Goal: Task Accomplishment & Management: Use online tool/utility

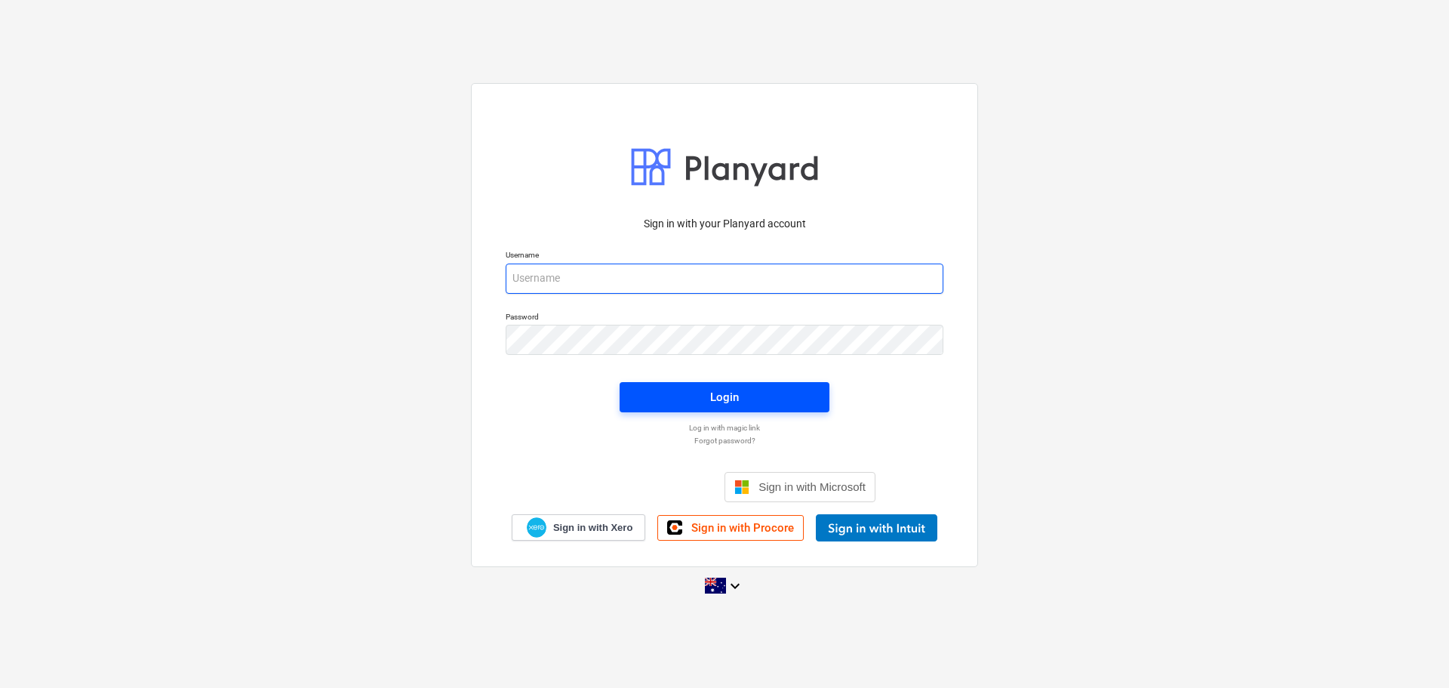
type input "[EMAIL_ADDRESS][DOMAIN_NAME]"
click at [707, 383] on button "Login" at bounding box center [725, 397] width 210 height 30
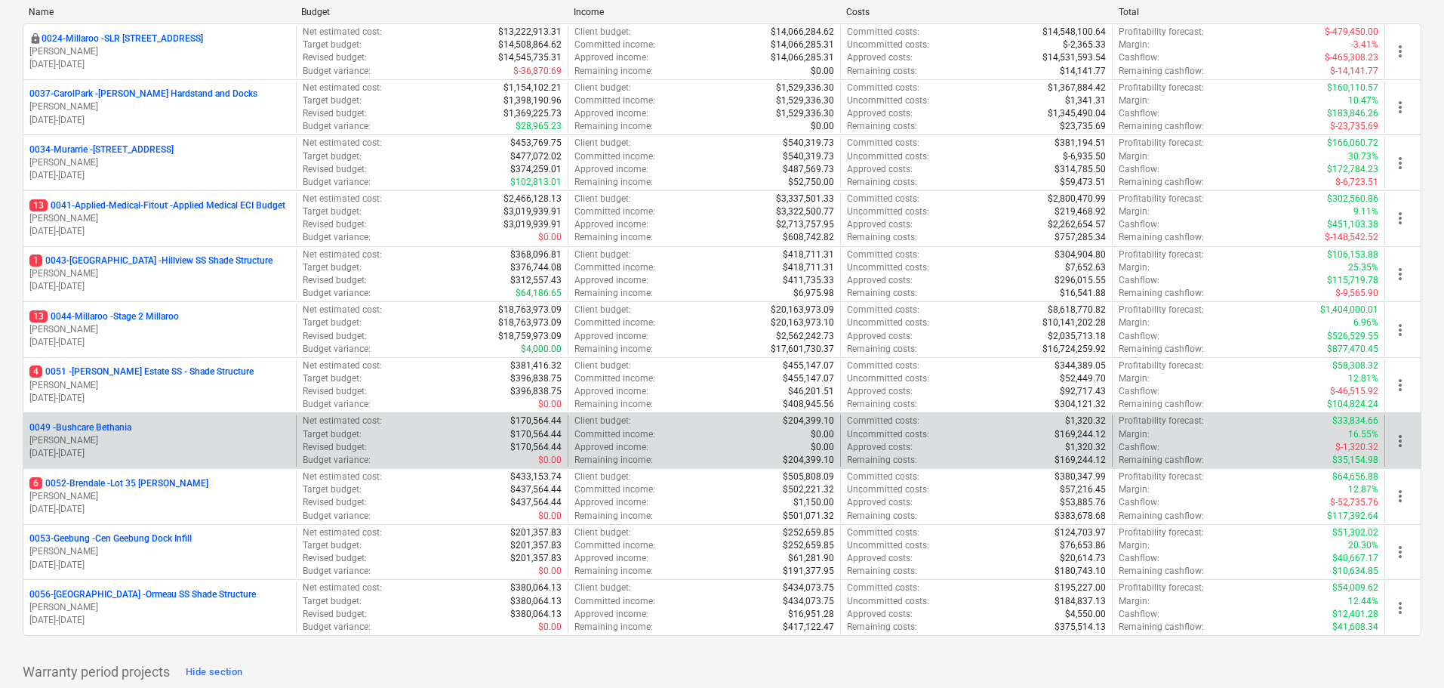
scroll to position [226, 0]
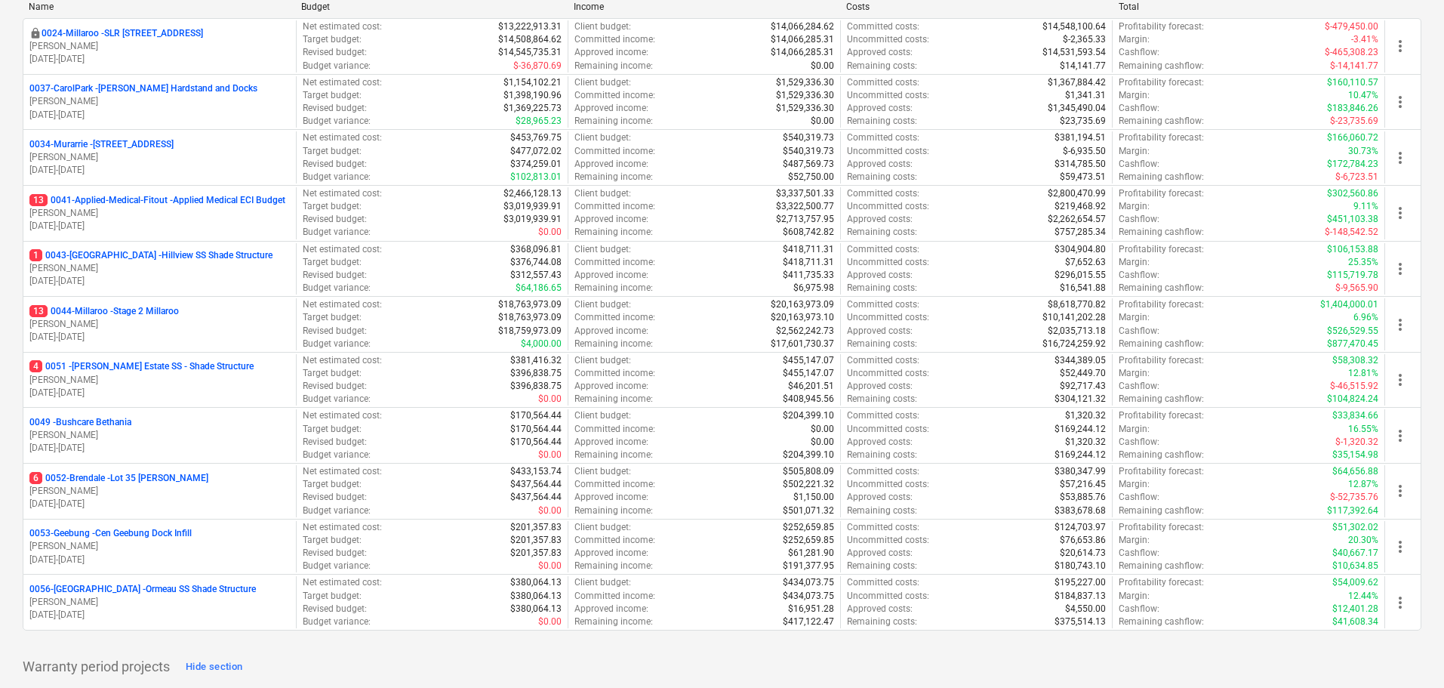
drag, startPoint x: 146, startPoint y: 365, endPoint x: 322, endPoint y: 417, distance: 184.2
click at [146, 365] on p "4 0051 - Patrick Estate SS - Shade Structure" at bounding box center [141, 366] width 224 height 13
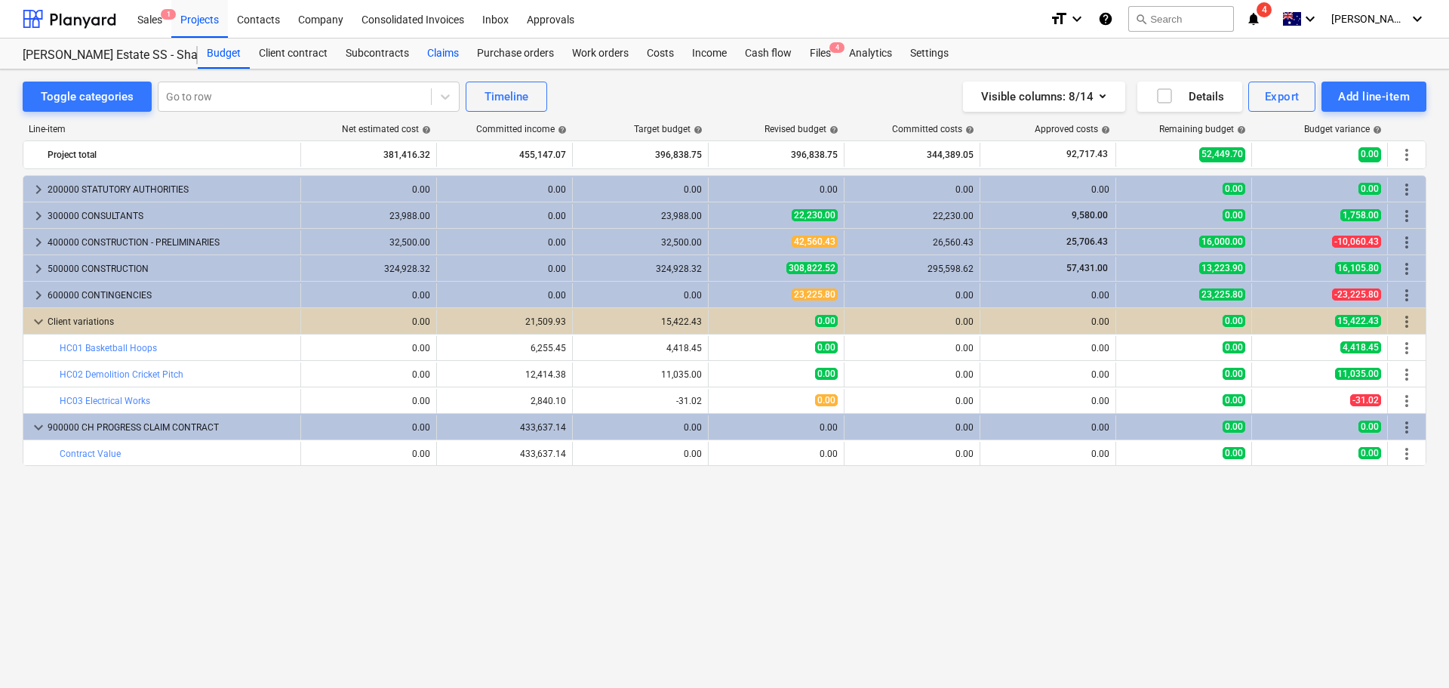
click at [444, 45] on div "Claims" at bounding box center [443, 54] width 50 height 30
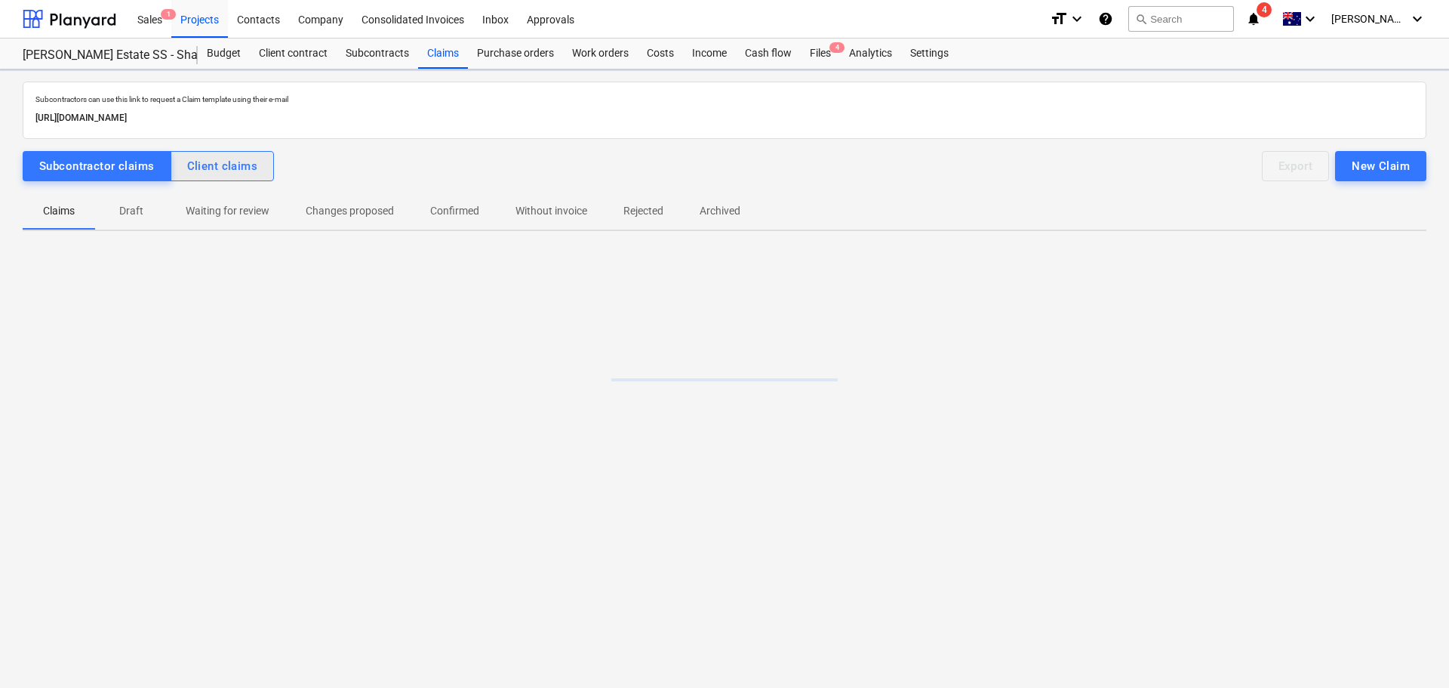
click at [228, 167] on div "Client claims" at bounding box center [222, 166] width 71 height 20
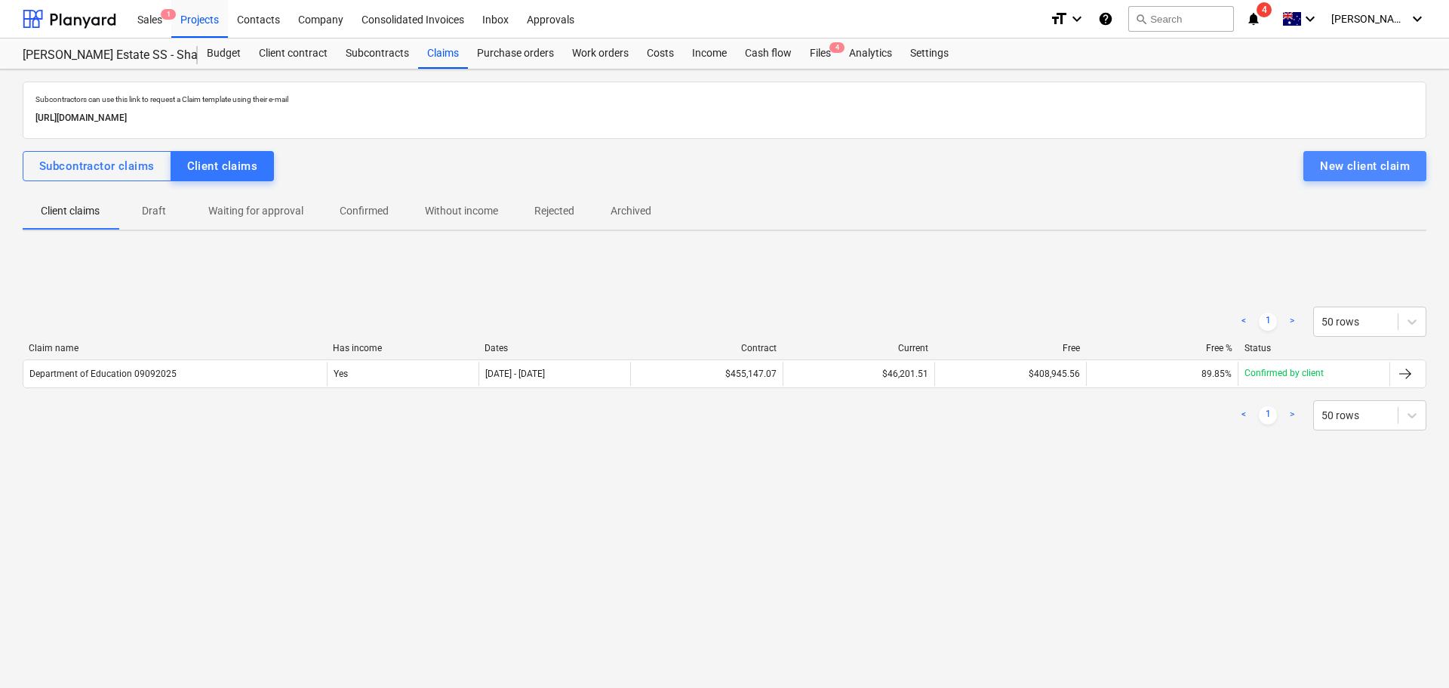
click at [1369, 173] on div "New client claim" at bounding box center [1365, 166] width 90 height 20
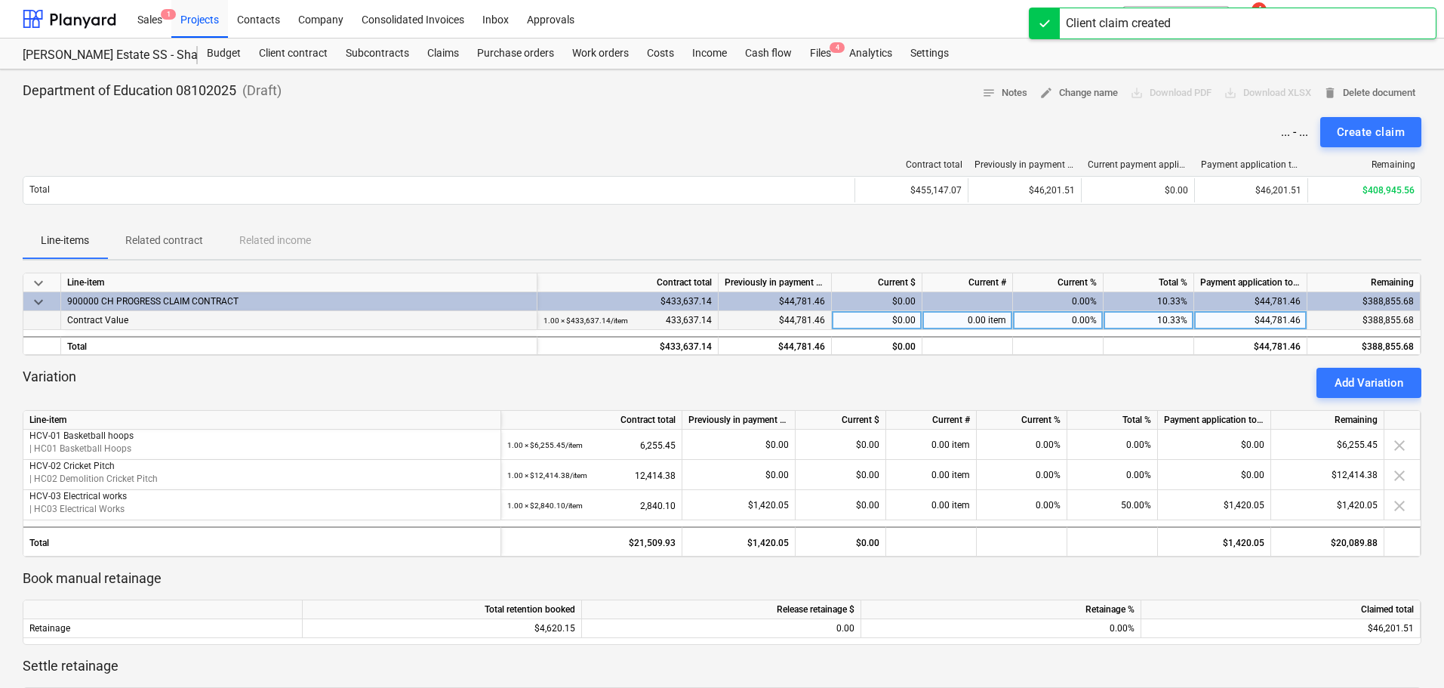
click at [907, 322] on div "$0.00" at bounding box center [877, 320] width 91 height 19
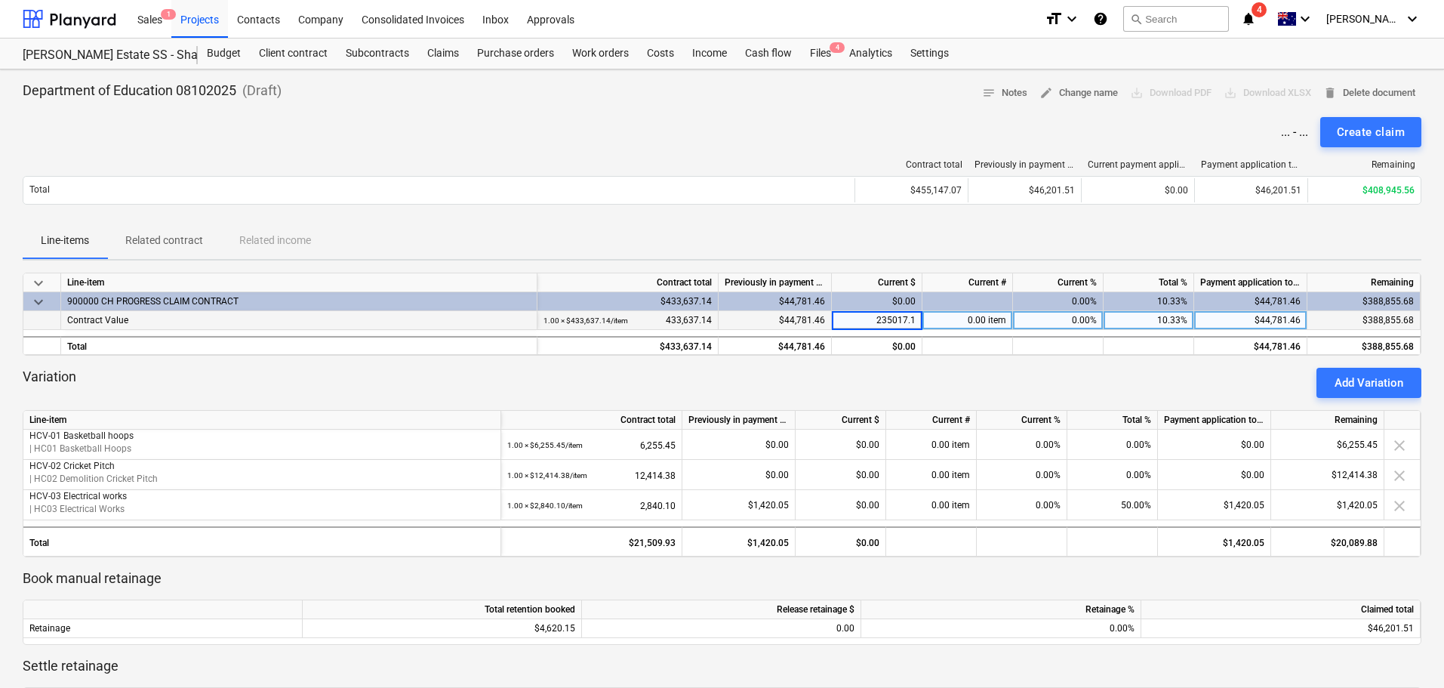
type input "235017.10"
click at [973, 238] on div "Line-items Related contract Related income" at bounding box center [722, 241] width 1399 height 36
click at [873, 319] on div "$235,017.10" at bounding box center [877, 320] width 91 height 19
type input "217588.70"
click at [750, 82] on div "Department of Education 08102025 ( Draft ) notes Notes edit Change name save_al…" at bounding box center [722, 93] width 1399 height 23
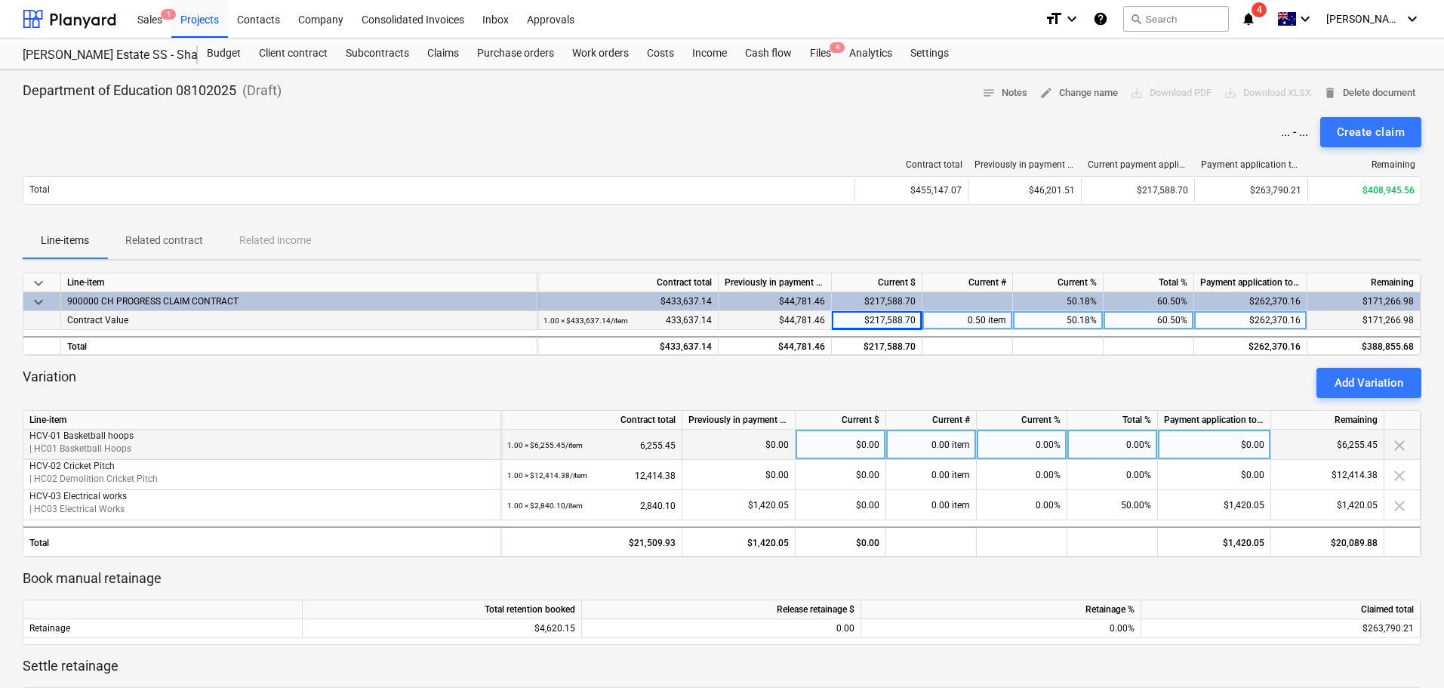
click at [1037, 442] on div "0.00%" at bounding box center [1022, 445] width 91 height 30
type input "100"
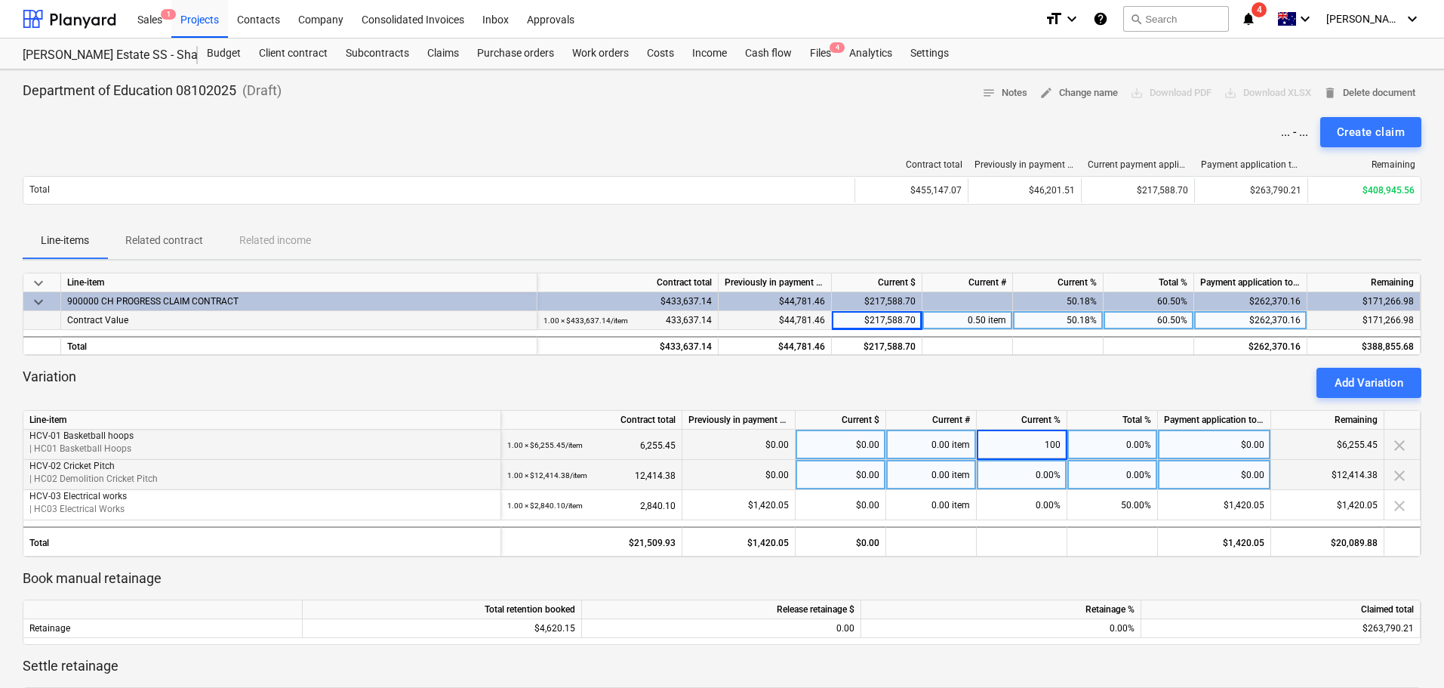
click at [859, 472] on div "$0.00" at bounding box center [841, 475] width 91 height 30
type input "11172.94"
click at [873, 385] on div "Variation Add Variation" at bounding box center [722, 383] width 1399 height 30
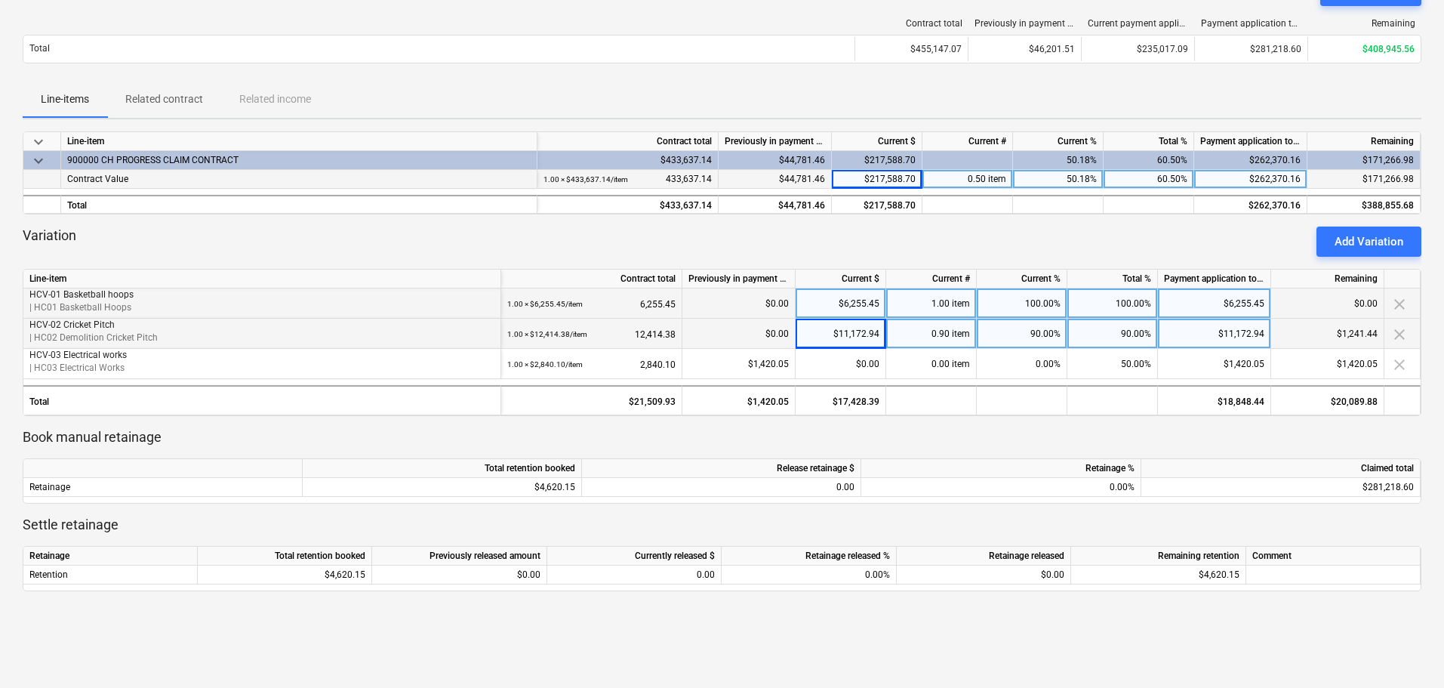
scroll to position [151, 0]
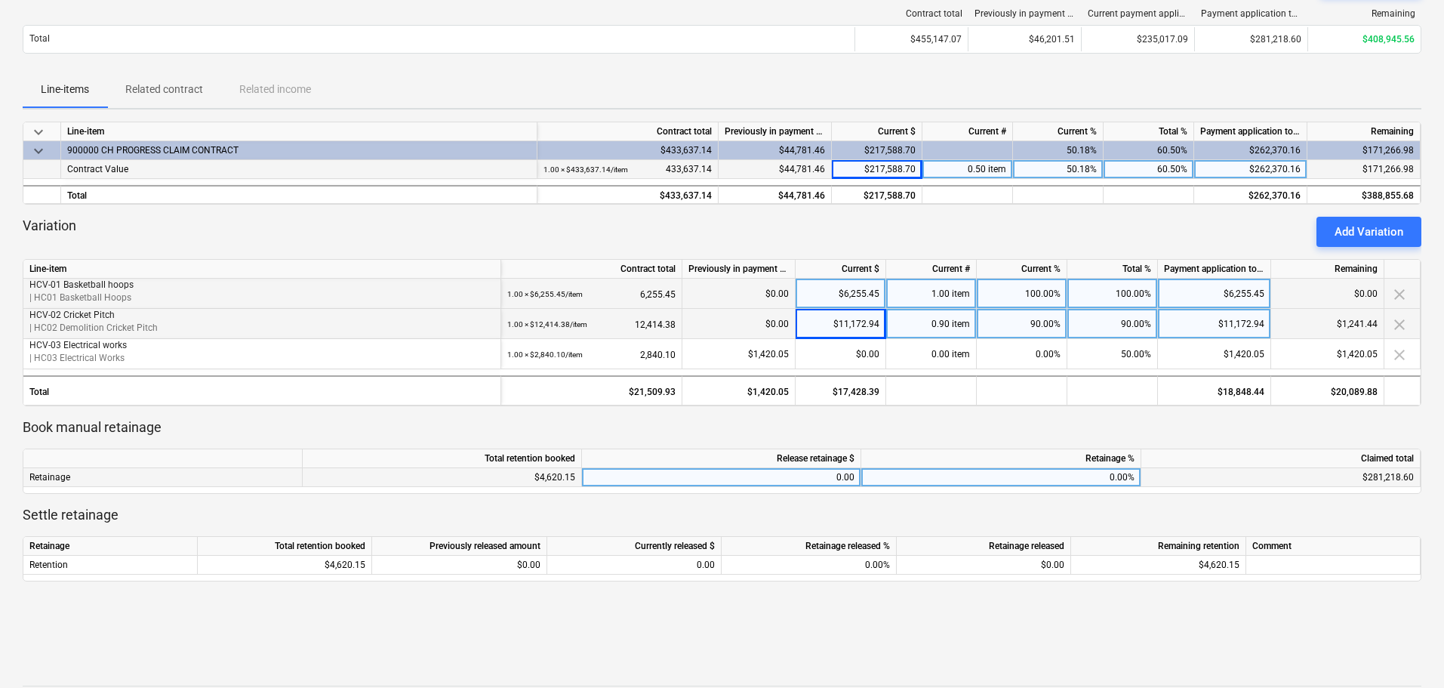
click at [551, 480] on div "$4,620.15" at bounding box center [442, 477] width 279 height 19
click at [825, 479] on div "0.00" at bounding box center [721, 477] width 266 height 19
click at [1078, 476] on div "0.00%" at bounding box center [1001, 477] width 280 height 19
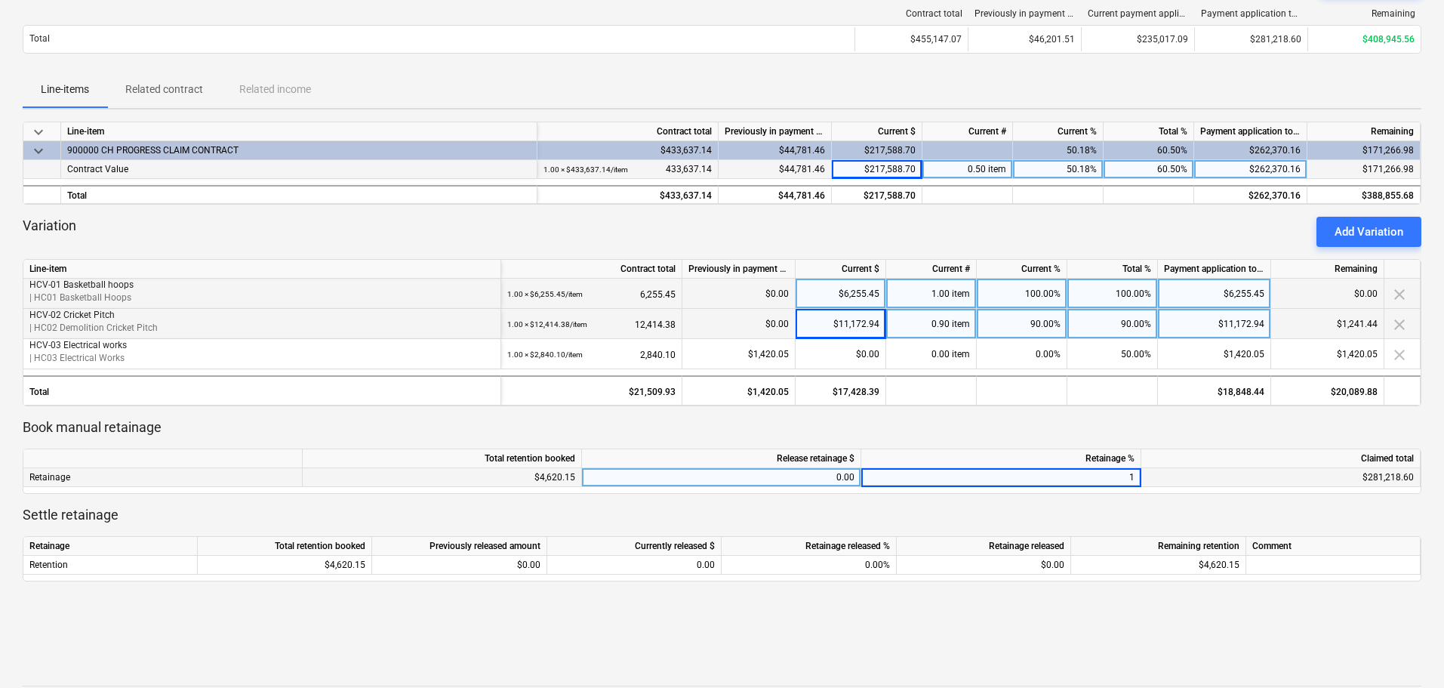
type input "10"
click at [907, 439] on div at bounding box center [722, 442] width 1399 height 12
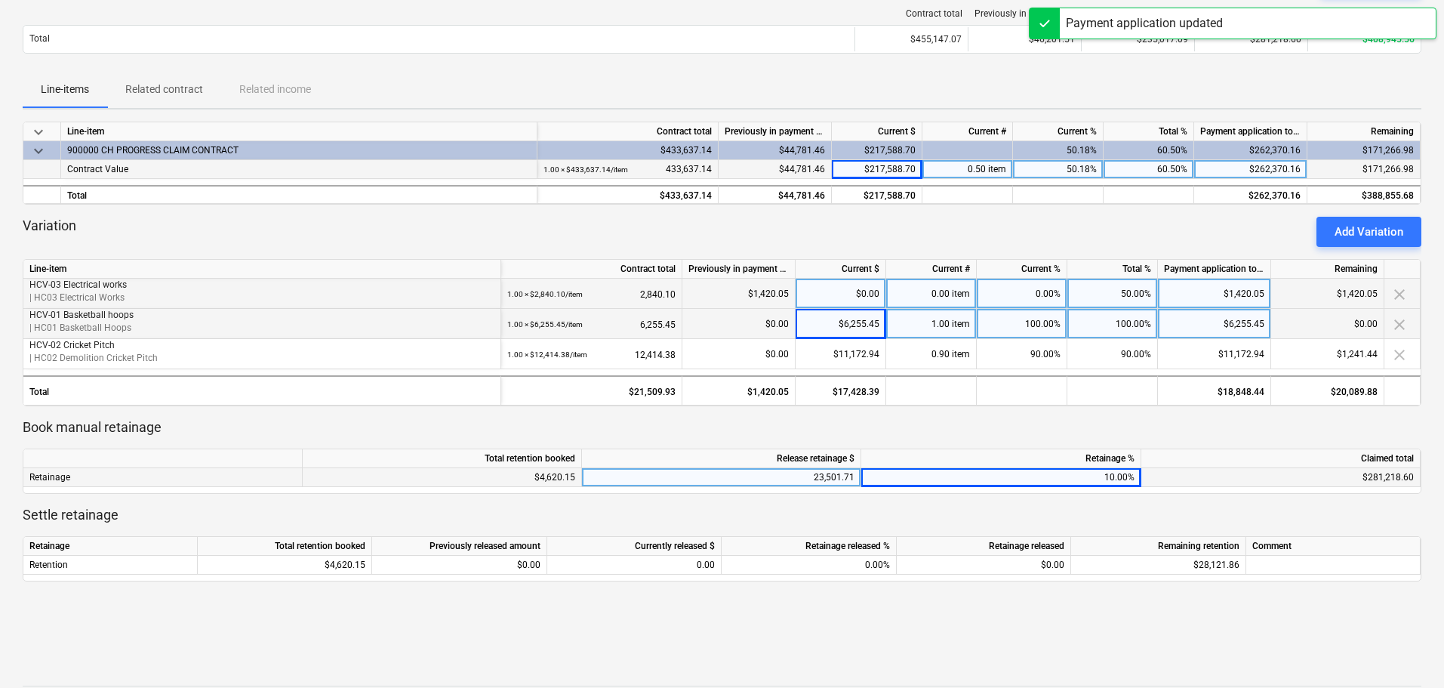
click at [828, 476] on div "23,501.71" at bounding box center [721, 477] width 266 height 19
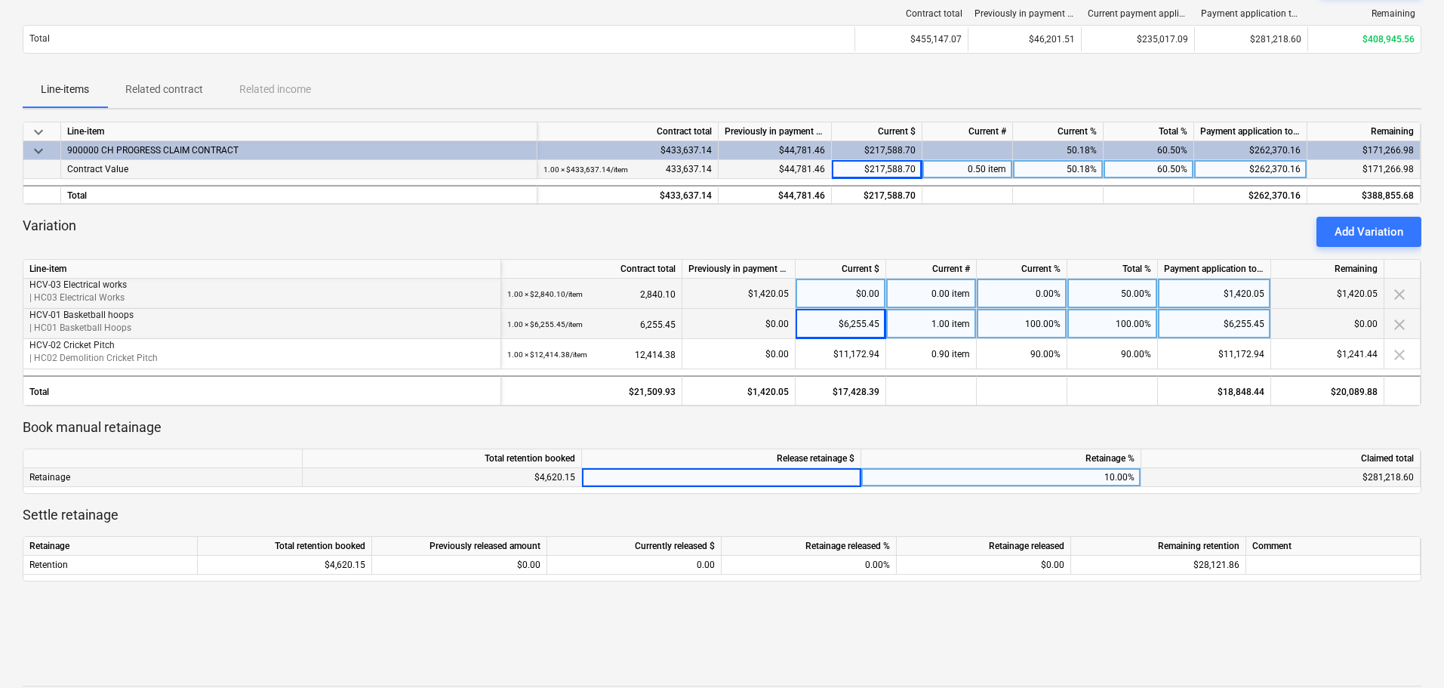
click at [851, 435] on div "Book manual retainage Total retention booked Release retainage $ Retainage % Cl…" at bounding box center [722, 455] width 1399 height 75
drag, startPoint x: 831, startPoint y: 474, endPoint x: 836, endPoint y: 500, distance: 26.2
click at [831, 474] on div "0.00" at bounding box center [721, 477] width 266 height 19
type input "17061.71"
click at [845, 504] on div "keyboard_arrow_down Line-item Contract total Previously in payment applications…" at bounding box center [722, 370] width 1399 height 496
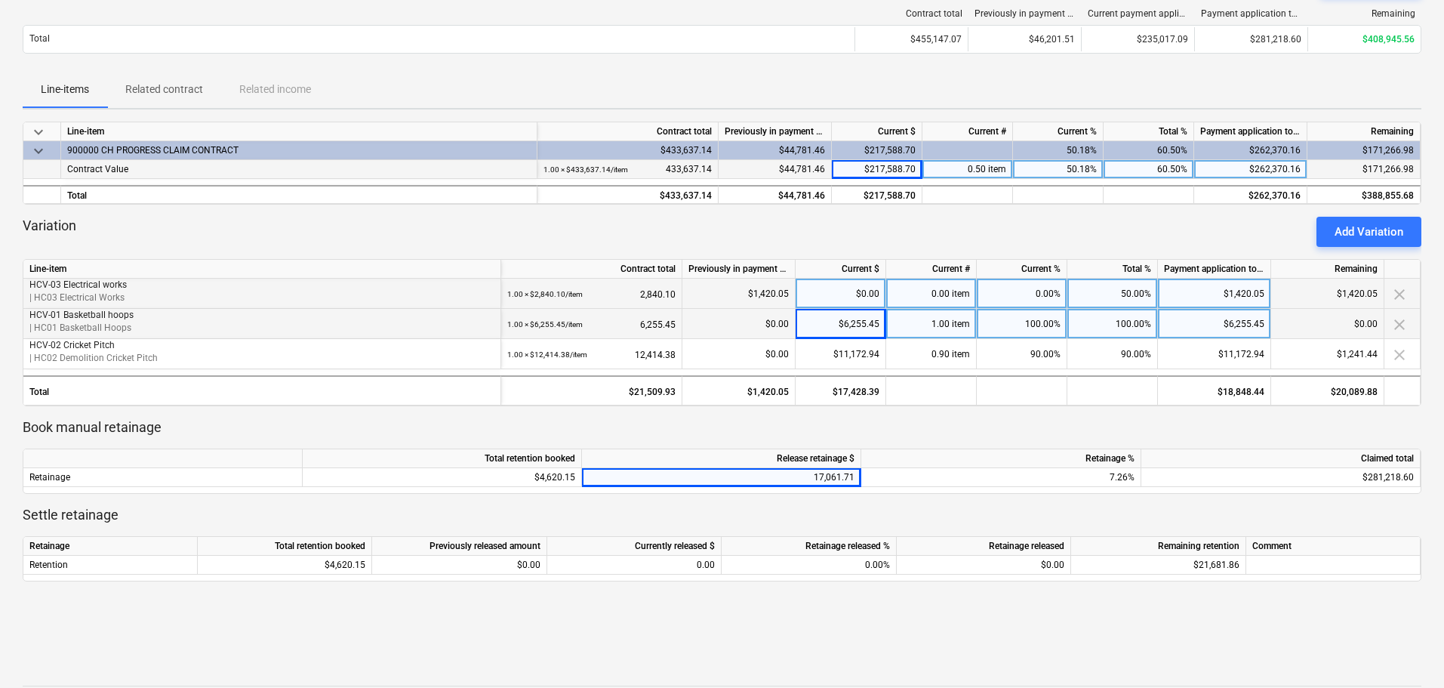
click at [931, 512] on p "Settle retainage" at bounding box center [722, 515] width 1399 height 18
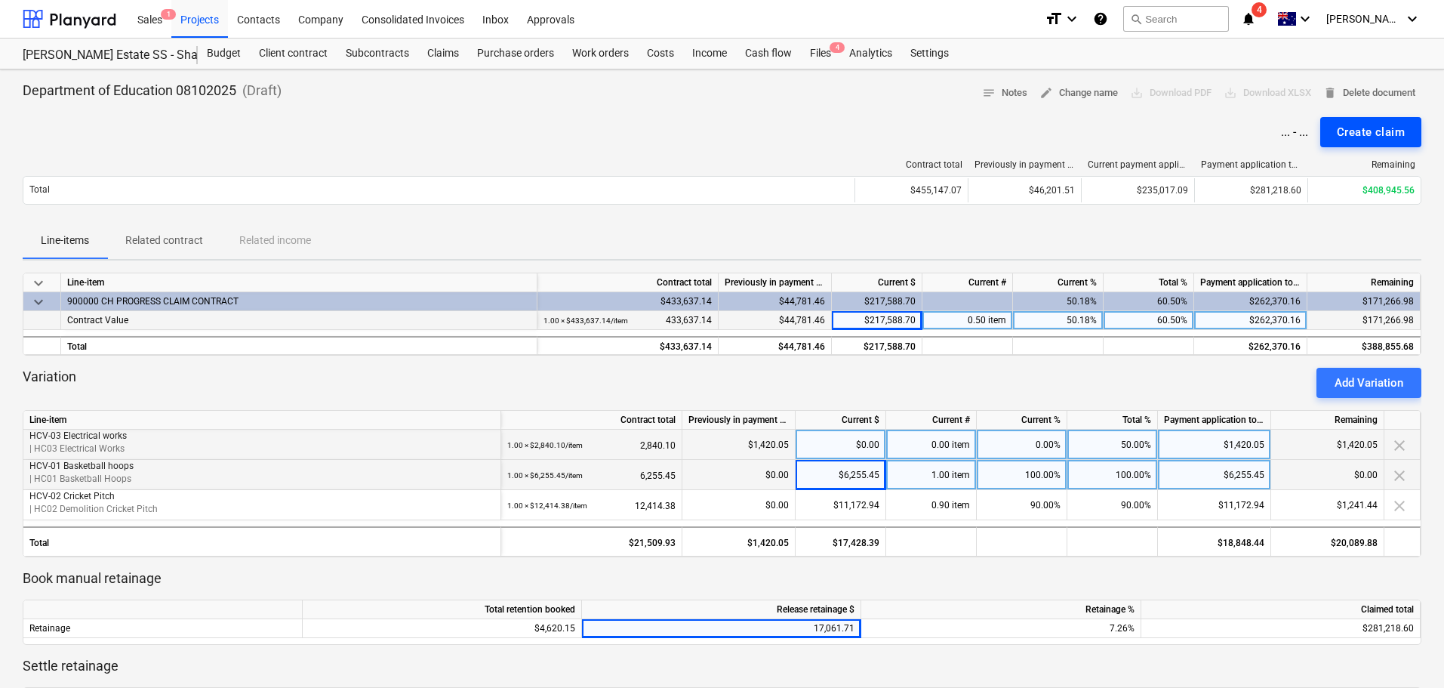
click at [1390, 131] on div "Create claim" at bounding box center [1371, 132] width 68 height 20
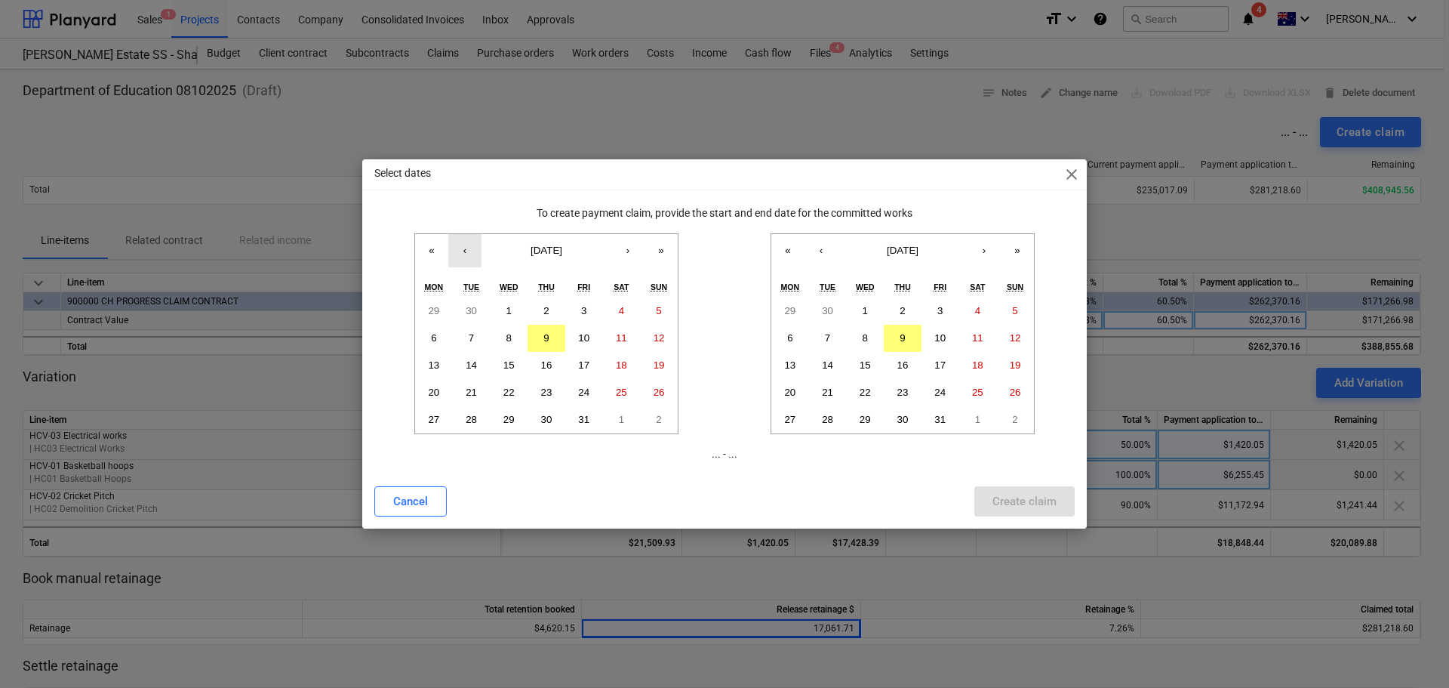
click at [471, 254] on button "‹" at bounding box center [464, 250] width 33 height 33
click at [441, 310] on button "1" at bounding box center [434, 310] width 38 height 27
click at [830, 309] on abbr "30" at bounding box center [827, 310] width 11 height 11
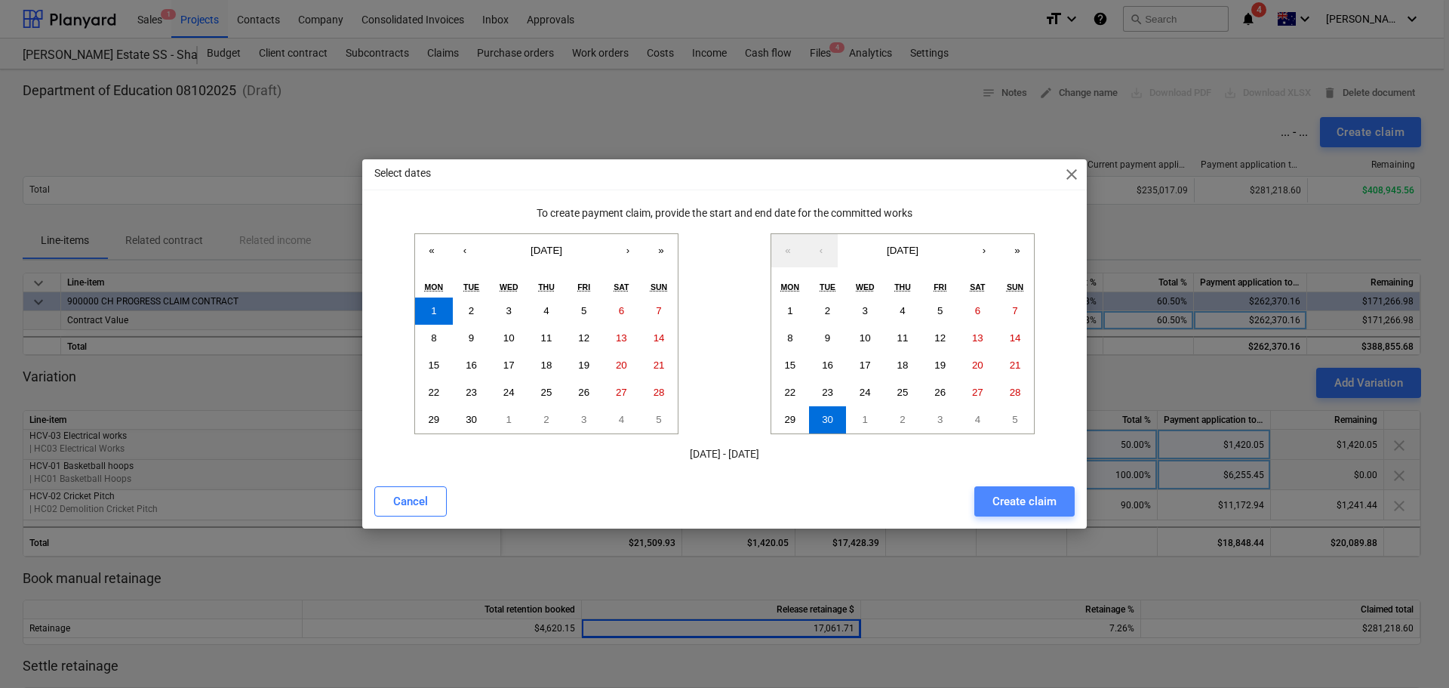
click at [1033, 494] on div "Create claim" at bounding box center [1025, 501] width 64 height 20
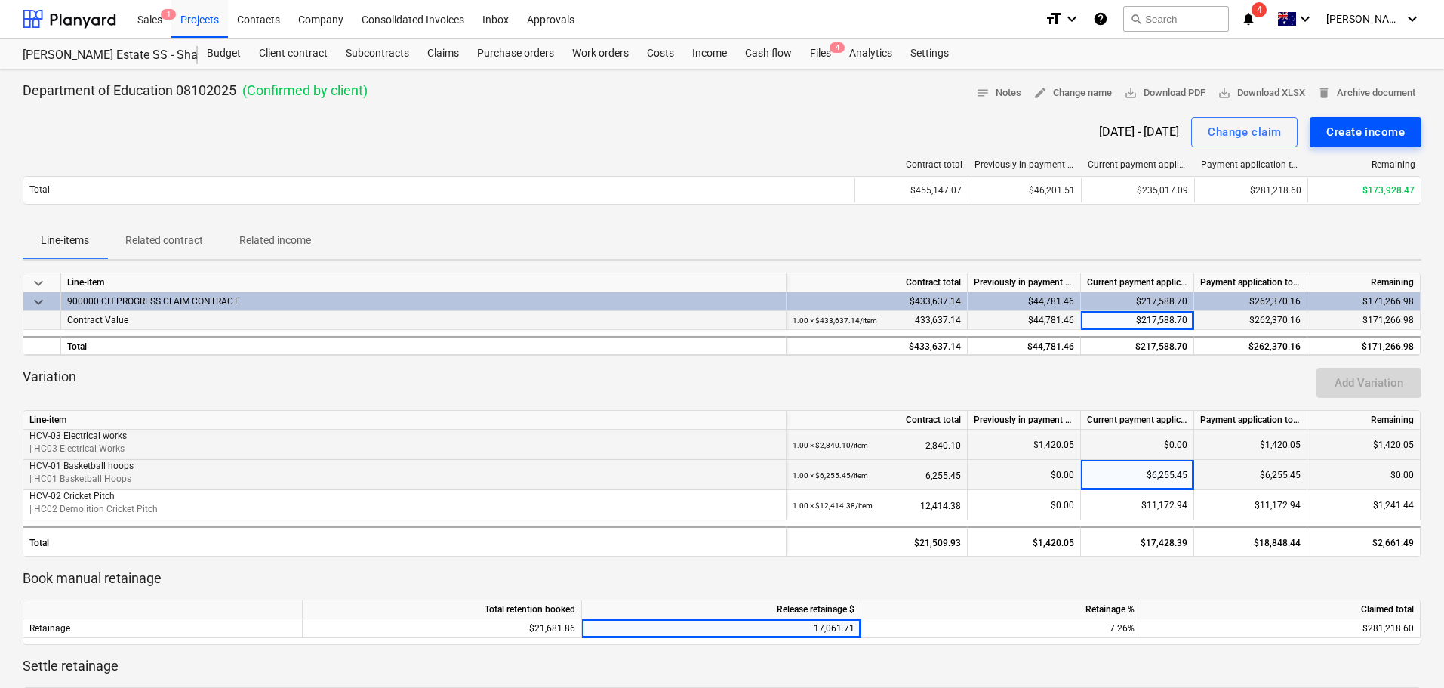
click at [1344, 127] on div "Create income" at bounding box center [1365, 132] width 79 height 20
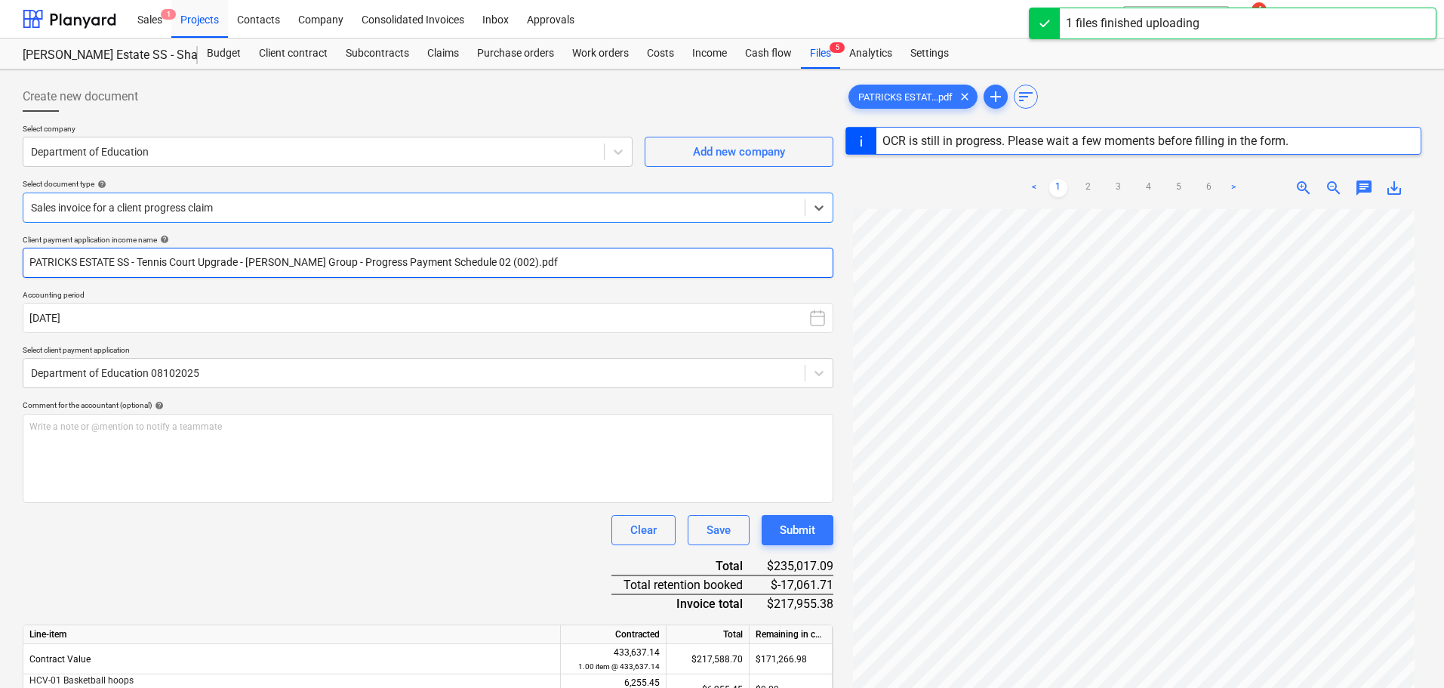
click at [334, 259] on input "PATRICKS ESTATE SS - Tennis Court Upgrade - Keane Group - Progress Payment Sche…" at bounding box center [428, 263] width 811 height 30
drag, startPoint x: 305, startPoint y: 259, endPoint x: -2, endPoint y: 260, distance: 306.5
click at [0, 260] on html "Sales 1 Projects Contacts Company Consolidated Invoices Inbox Approvals format_…" at bounding box center [722, 344] width 1444 height 688
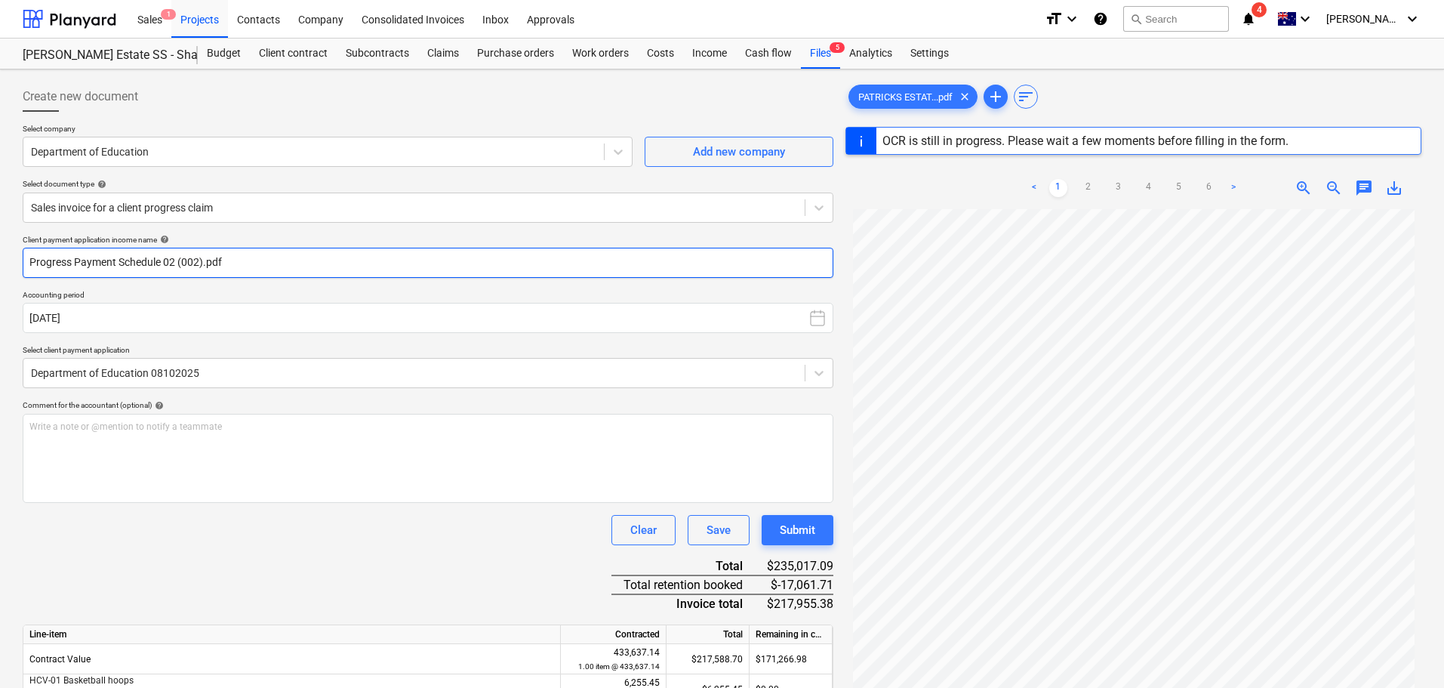
drag, startPoint x: 199, startPoint y: 262, endPoint x: 430, endPoint y: 266, distance: 231.1
click at [421, 265] on input "Progress Payment Schedule 02 (002).pdf" at bounding box center [428, 263] width 811 height 30
type input "Progress Payment Schedule 02 ("
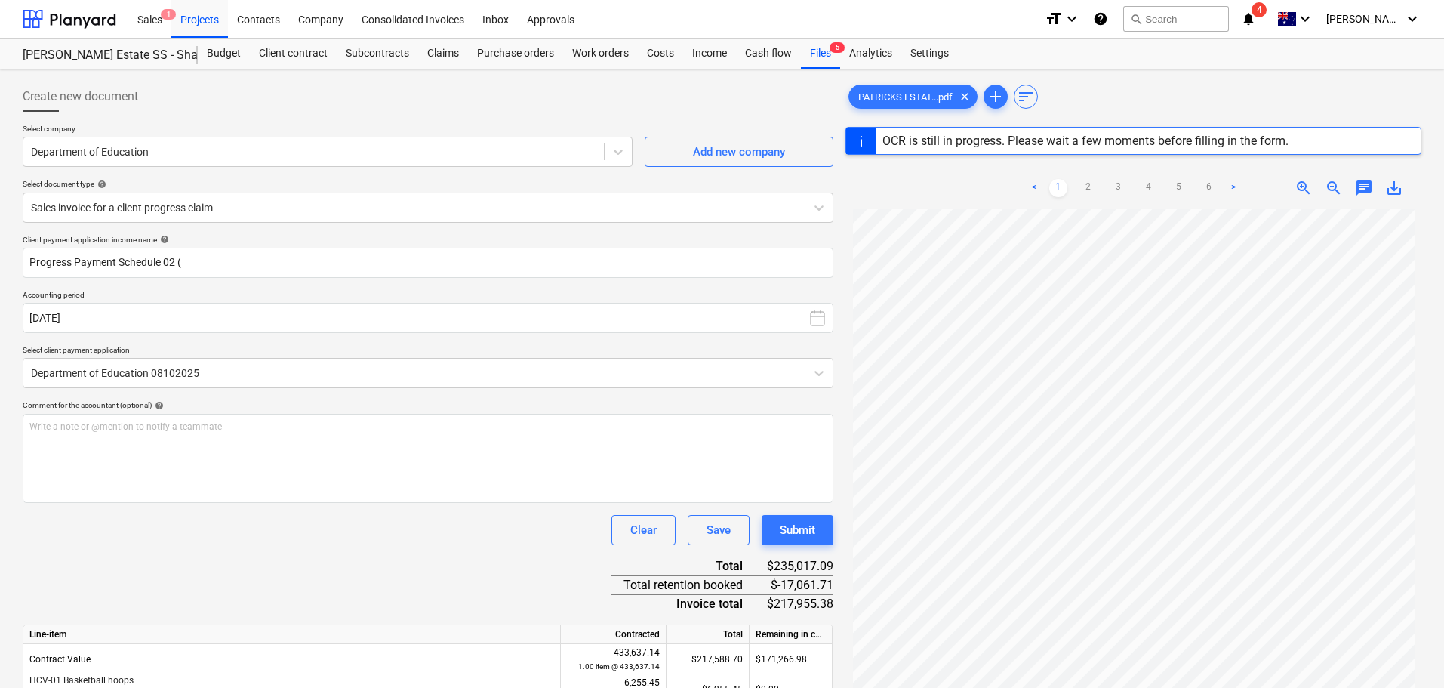
click at [239, 561] on div "Client payment application income name help Progress Payment Schedule 02 ( Acco…" at bounding box center [428, 524] width 811 height 579
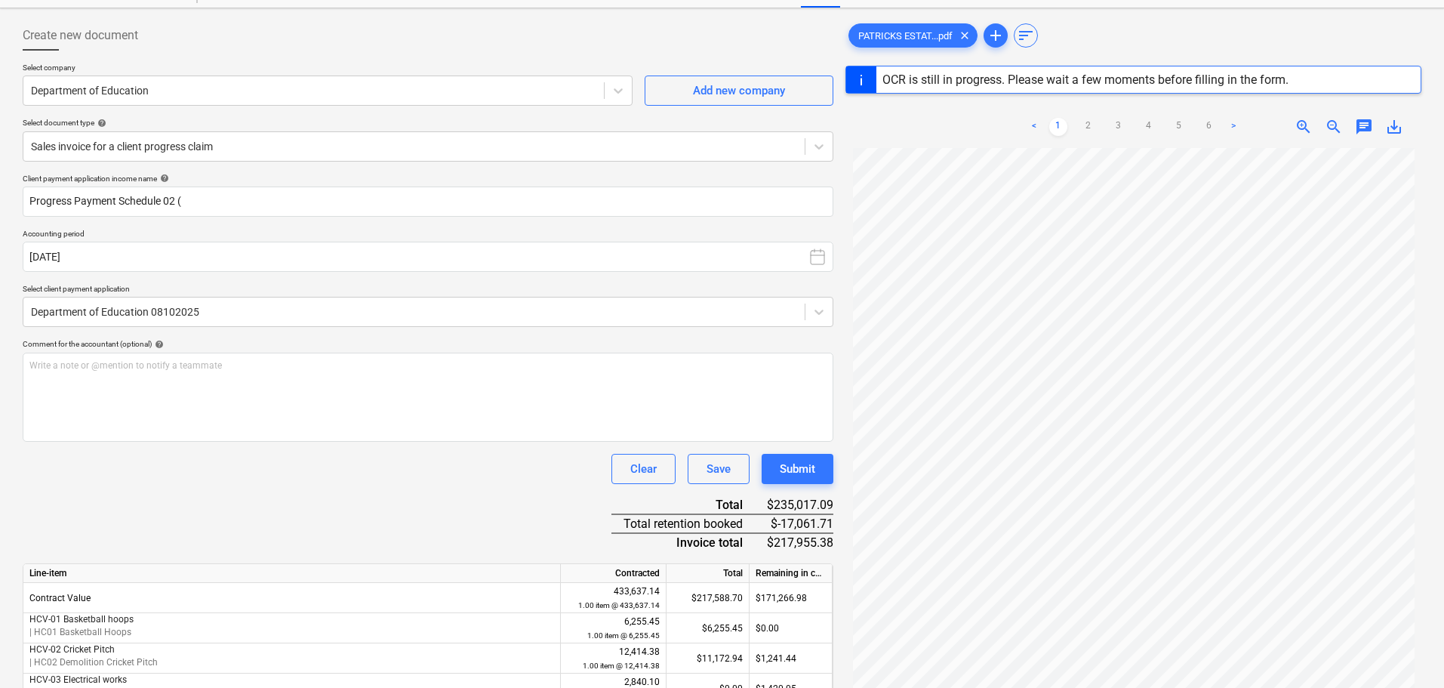
scroll to position [179, 0]
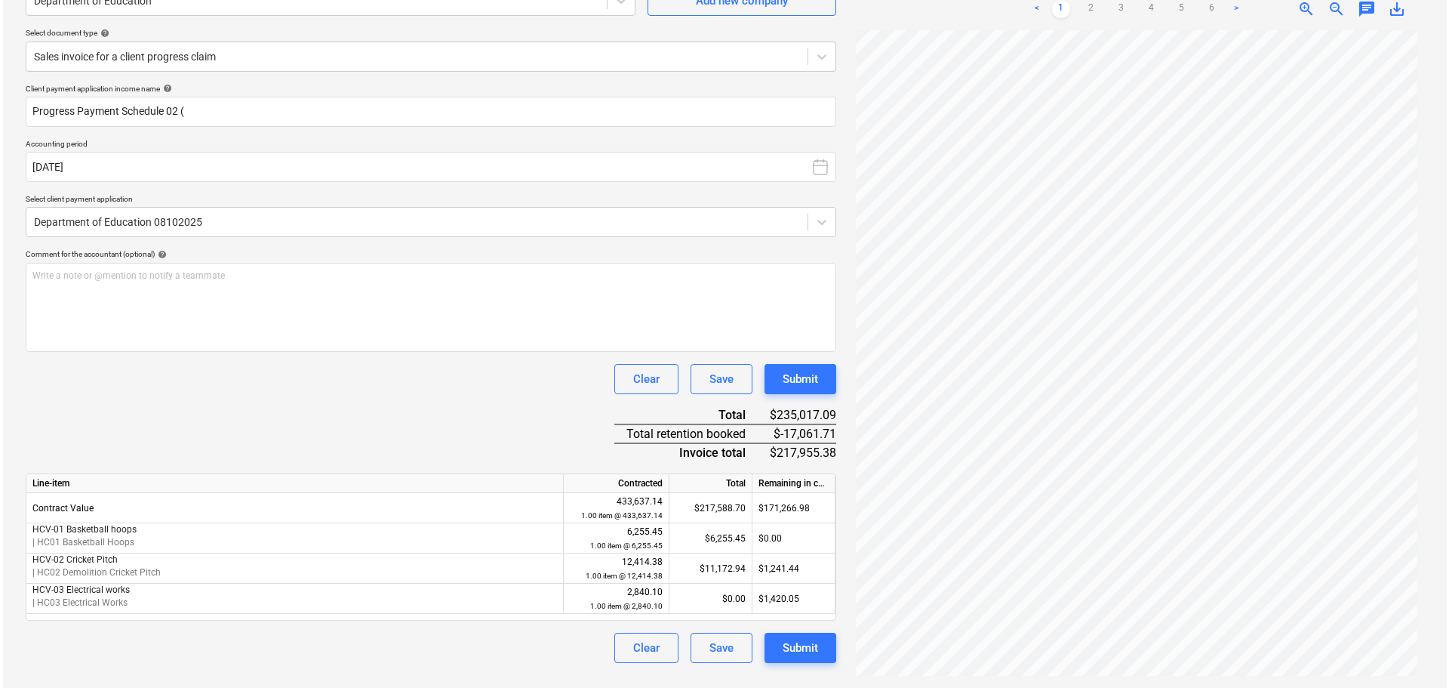
scroll to position [151, 0]
click at [804, 382] on div "Submit" at bounding box center [797, 379] width 35 height 20
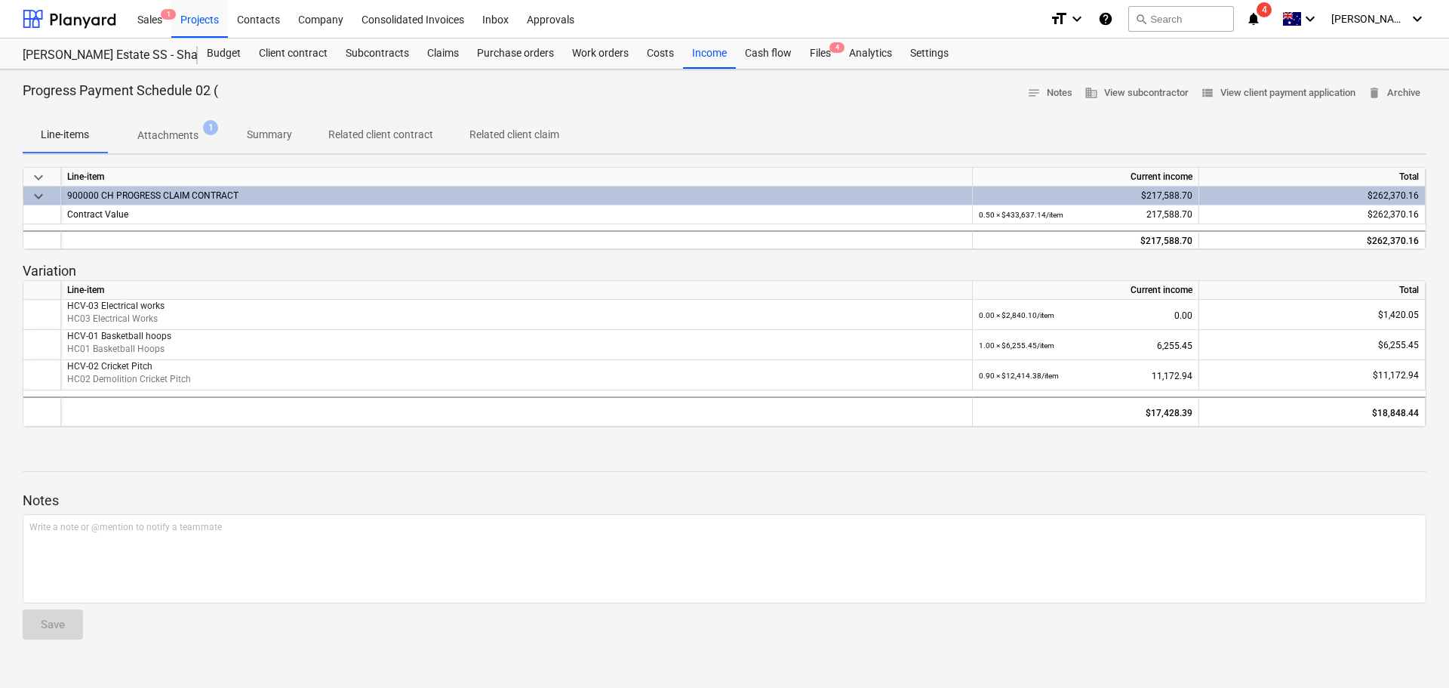
click at [198, 14] on div "Projects" at bounding box center [199, 18] width 57 height 39
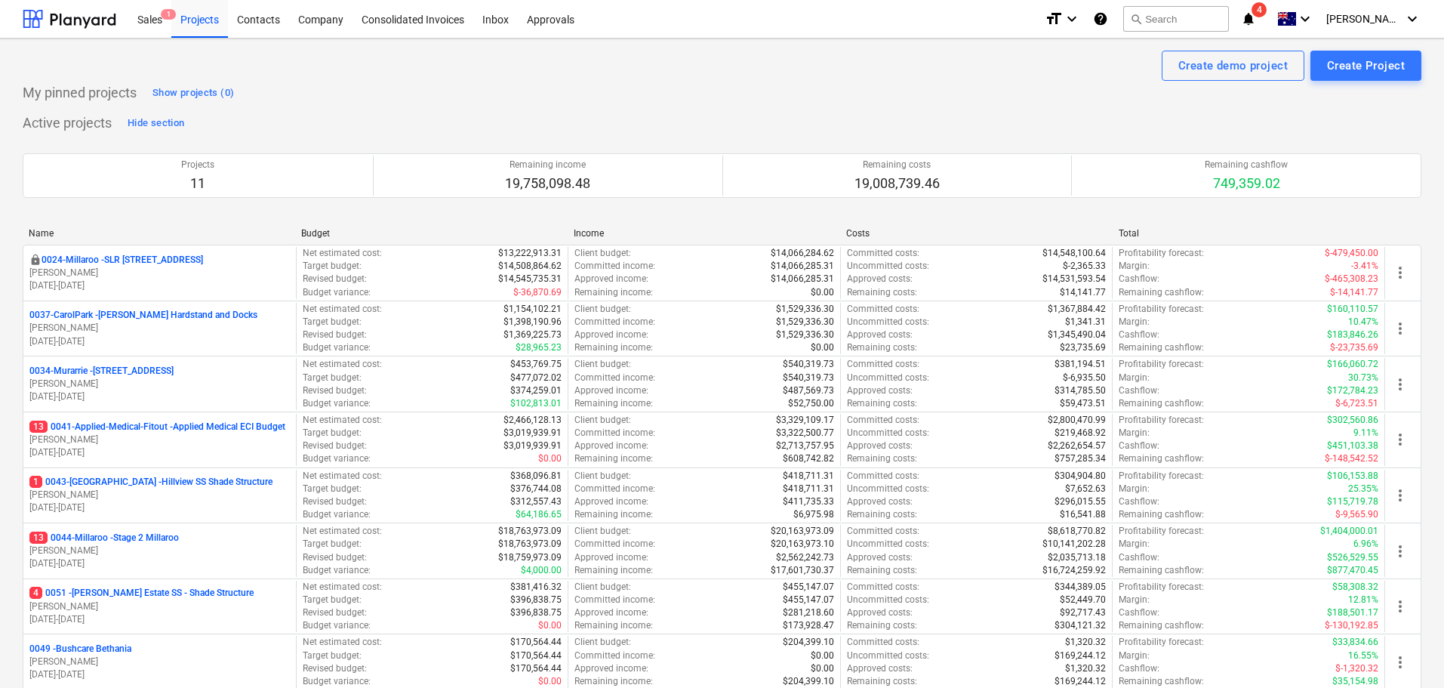
scroll to position [453, 0]
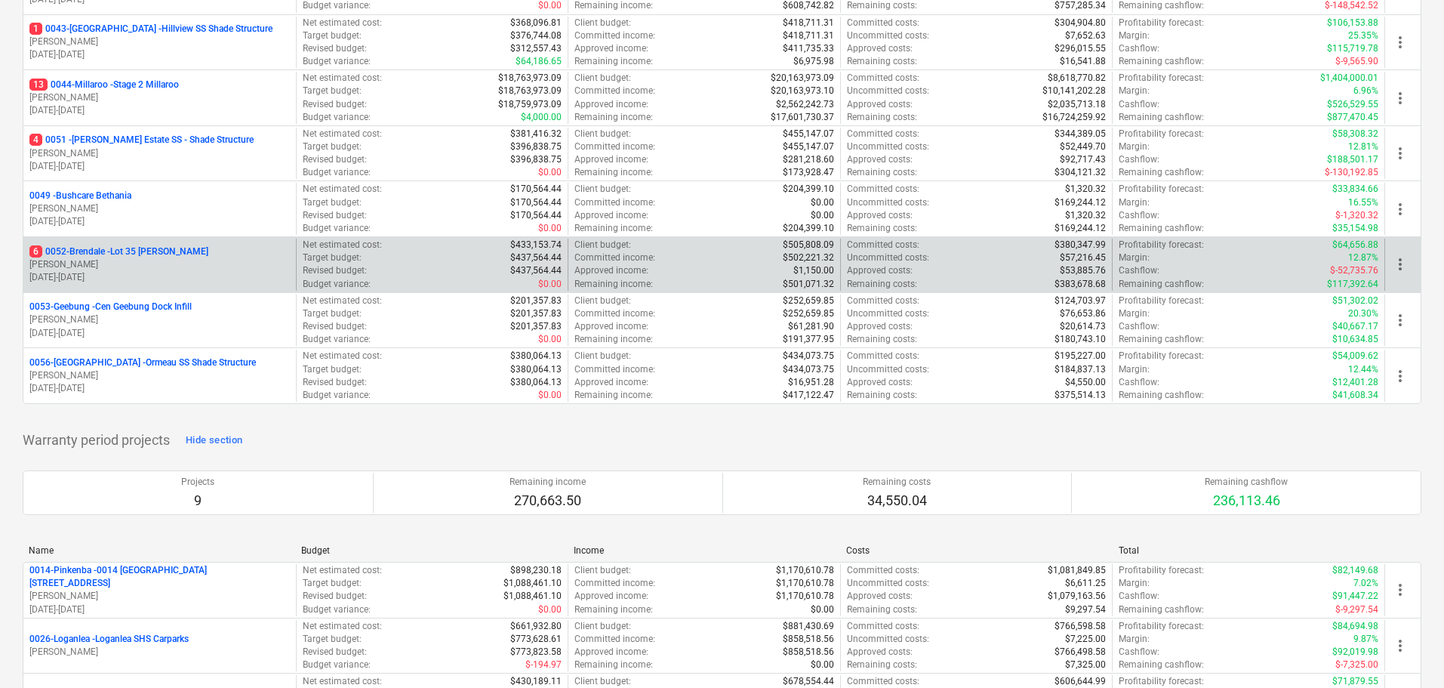
click at [134, 249] on p "6 0052-Brendale - Lot 35 [PERSON_NAME]" at bounding box center [118, 251] width 179 height 13
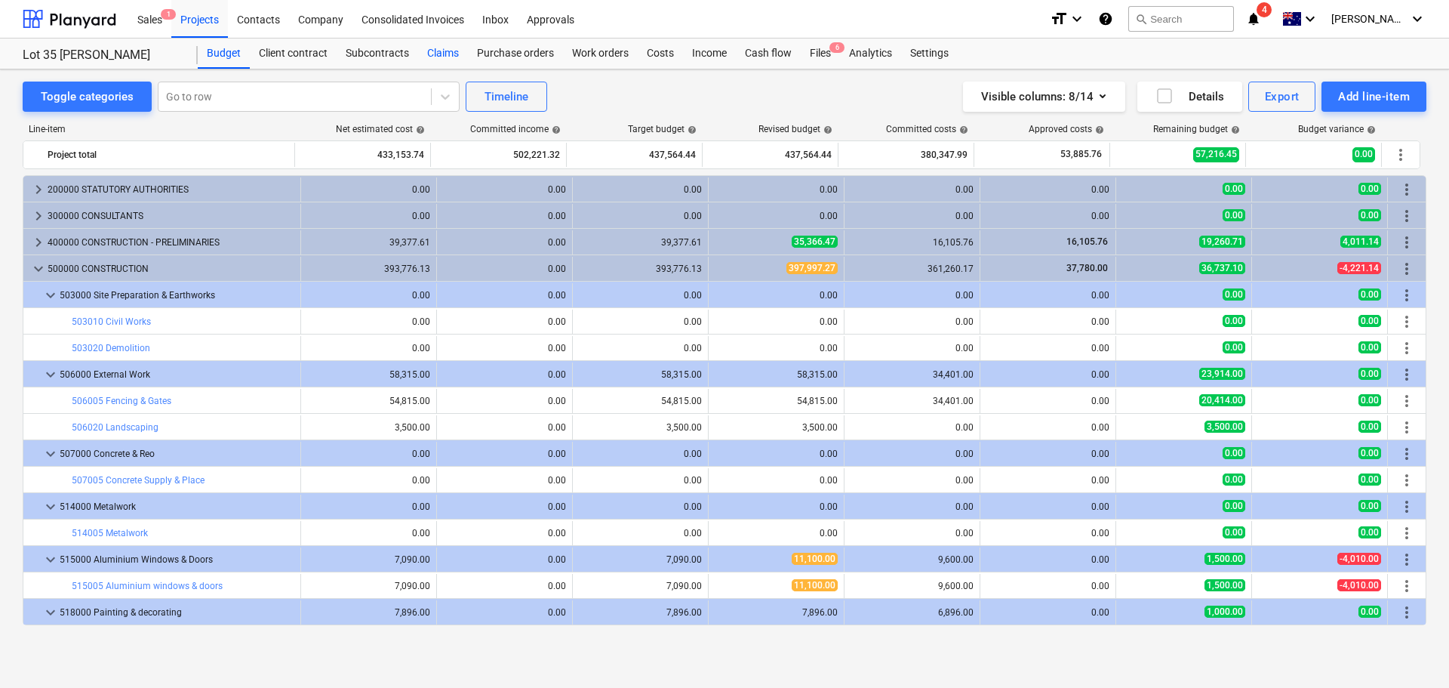
click at [460, 51] on div "Claims" at bounding box center [443, 54] width 50 height 30
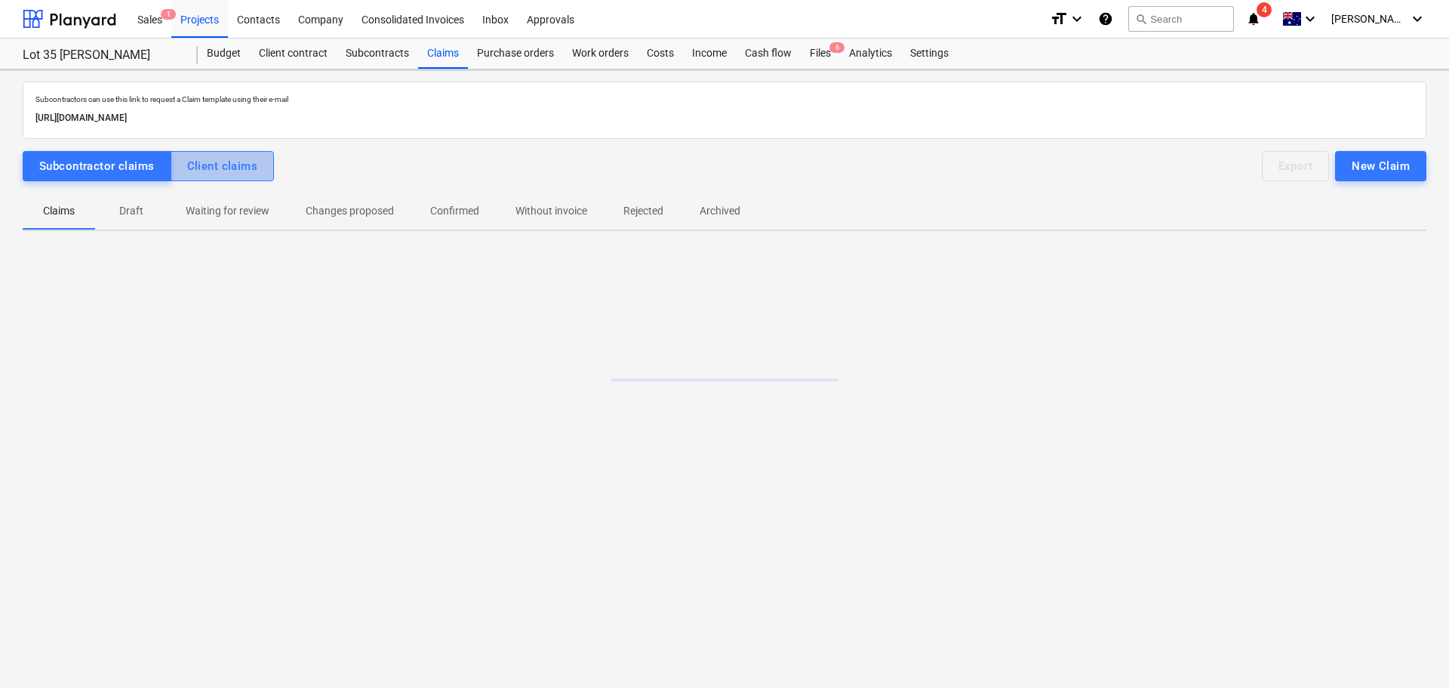
click at [214, 156] on div "Client claims" at bounding box center [222, 166] width 71 height 20
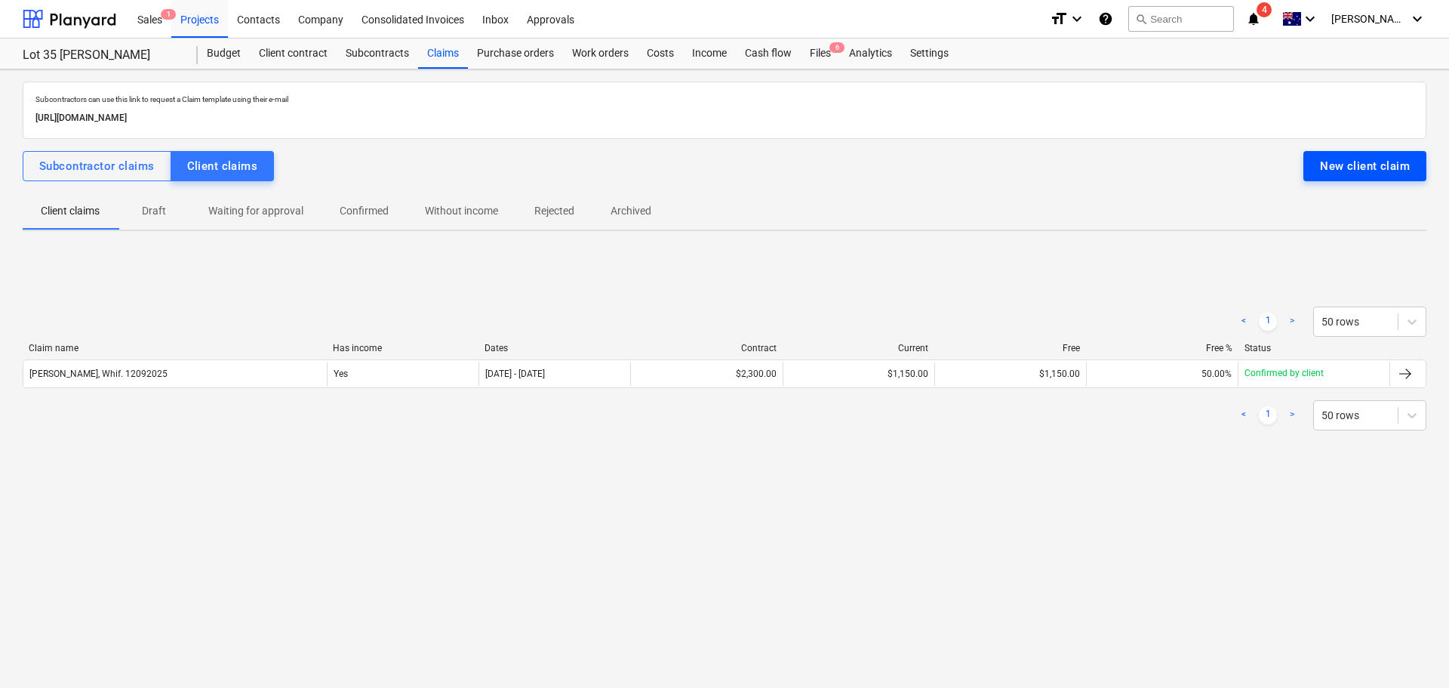
click at [1382, 168] on div "New client claim" at bounding box center [1365, 166] width 90 height 20
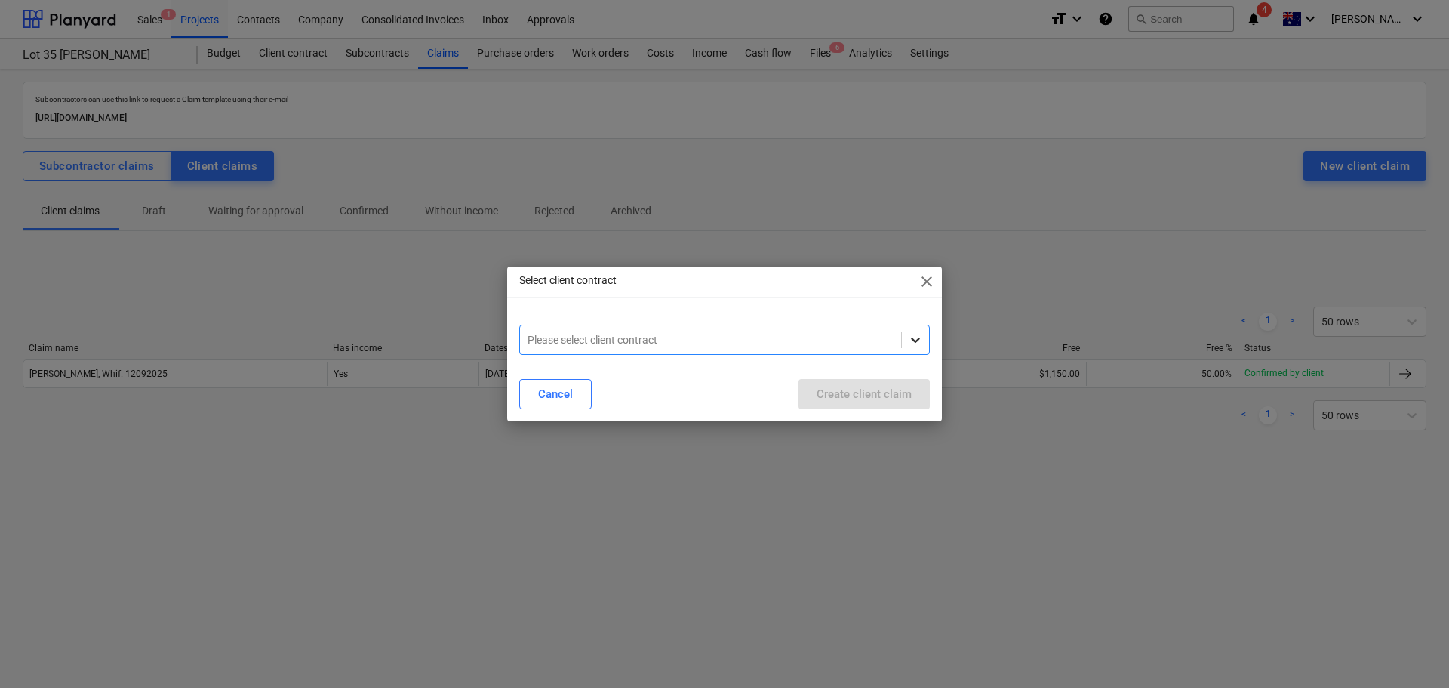
click at [913, 341] on icon at bounding box center [915, 339] width 15 height 15
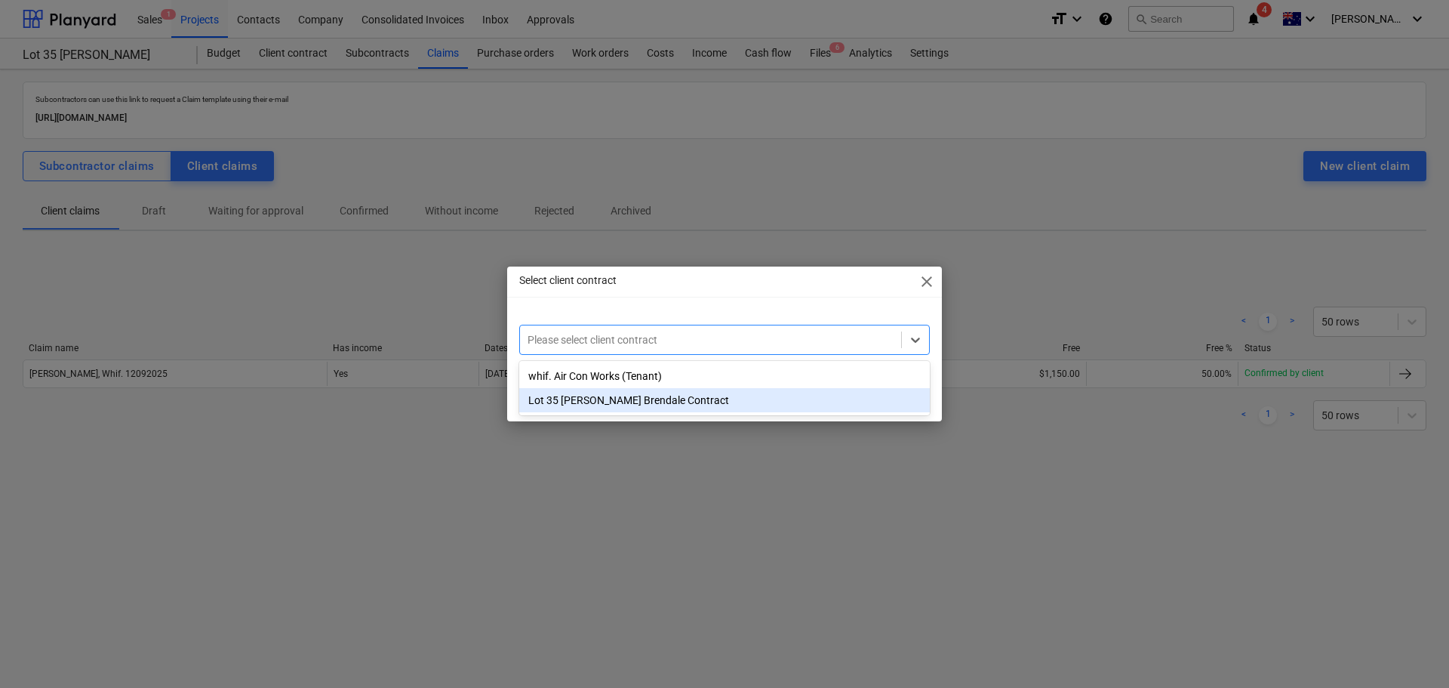
click at [606, 408] on div "Lot 35 Griffin Brendale Contract" at bounding box center [724, 400] width 411 height 24
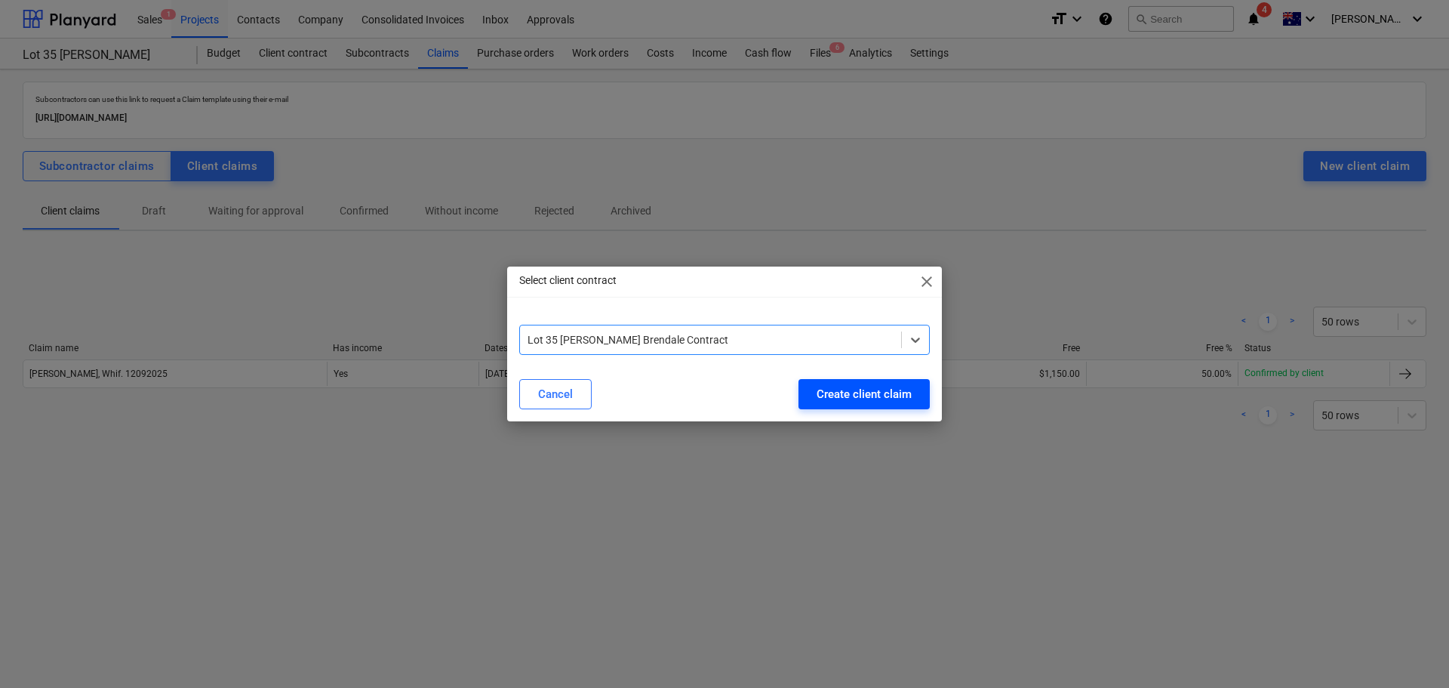
click at [885, 395] on div "Create client claim" at bounding box center [864, 394] width 95 height 20
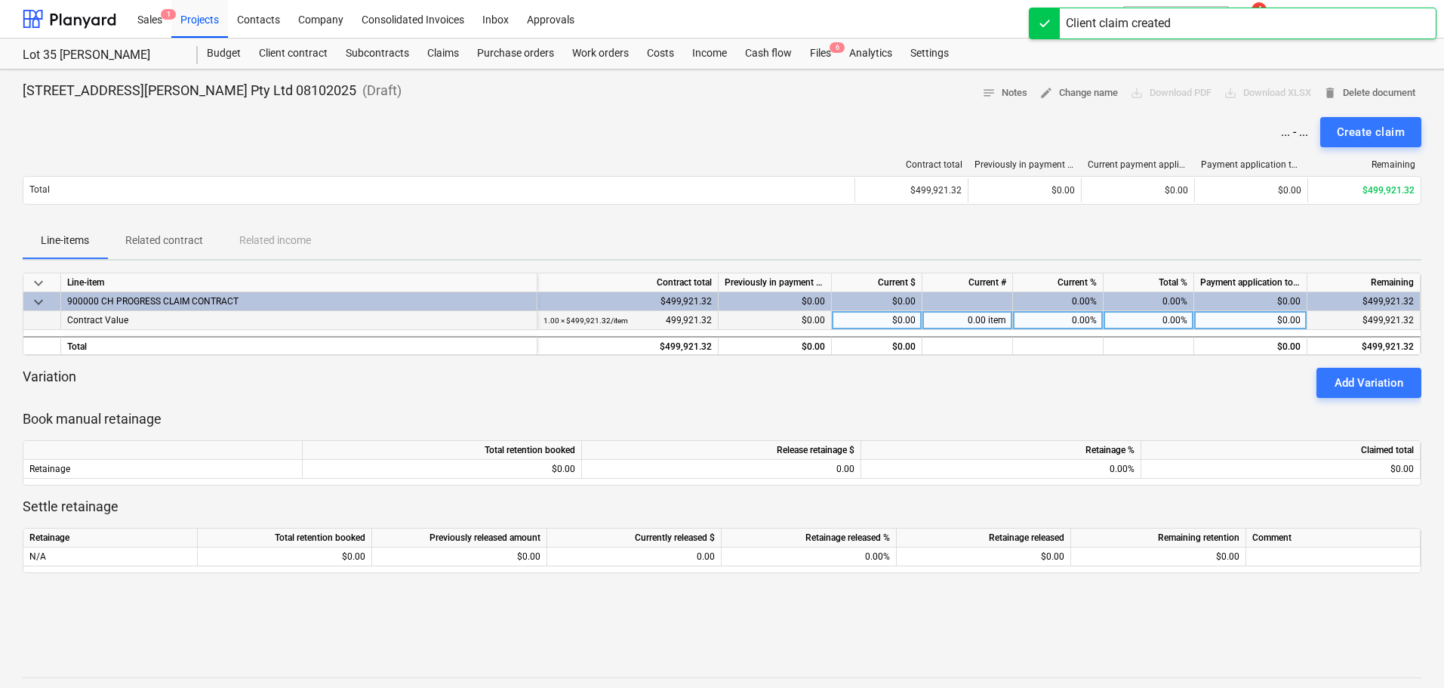
click at [898, 323] on div "$0.00" at bounding box center [877, 320] width 91 height 19
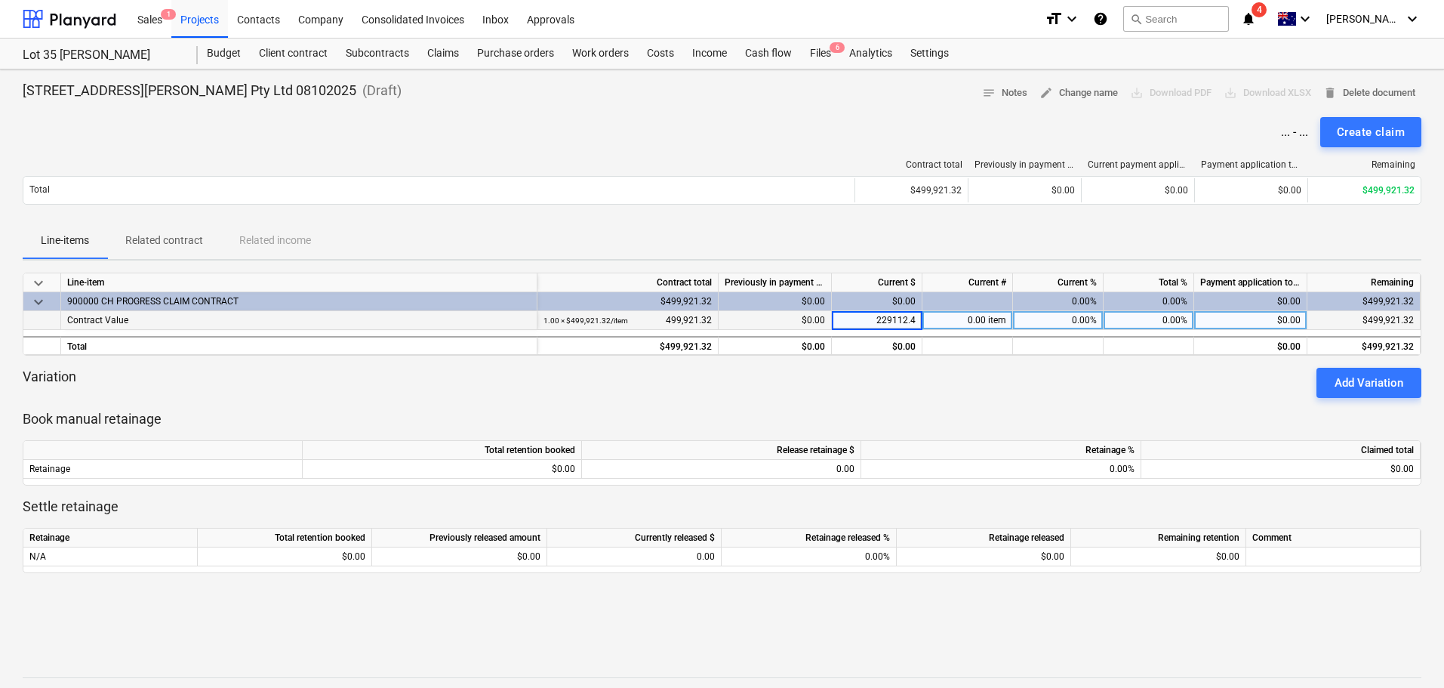
type input "229112.47"
click at [1049, 398] on div "keyboard_arrow_down Line-item Contract total Previously in payment applications…" at bounding box center [722, 441] width 1399 height 337
click at [1369, 130] on div "Create claim" at bounding box center [1371, 132] width 68 height 20
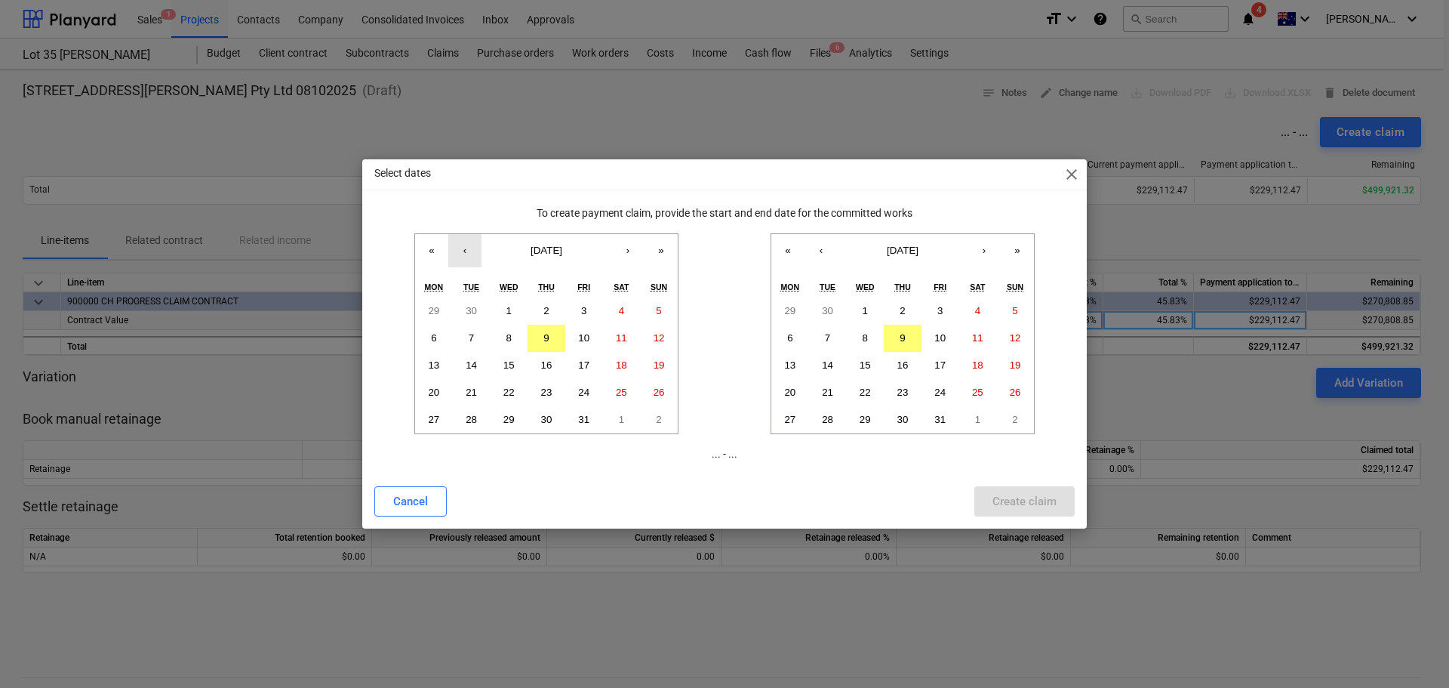
click at [457, 249] on button "‹" at bounding box center [464, 250] width 33 height 33
click at [437, 313] on button "1" at bounding box center [434, 310] width 38 height 27
click at [473, 417] on abbr "30" at bounding box center [471, 419] width 11 height 11
click at [420, 301] on button "1" at bounding box center [434, 310] width 38 height 27
click at [837, 313] on button "30" at bounding box center [828, 310] width 38 height 27
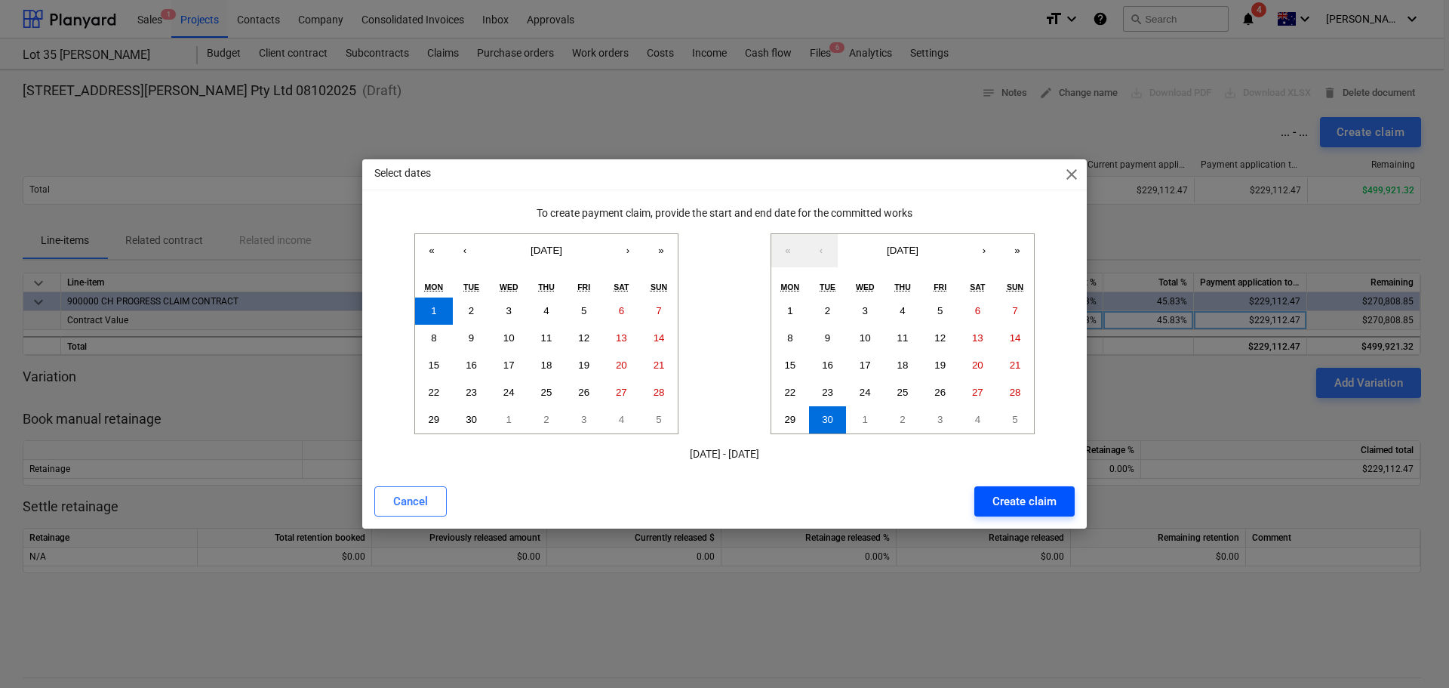
click at [1027, 501] on div "Create claim" at bounding box center [1025, 501] width 64 height 20
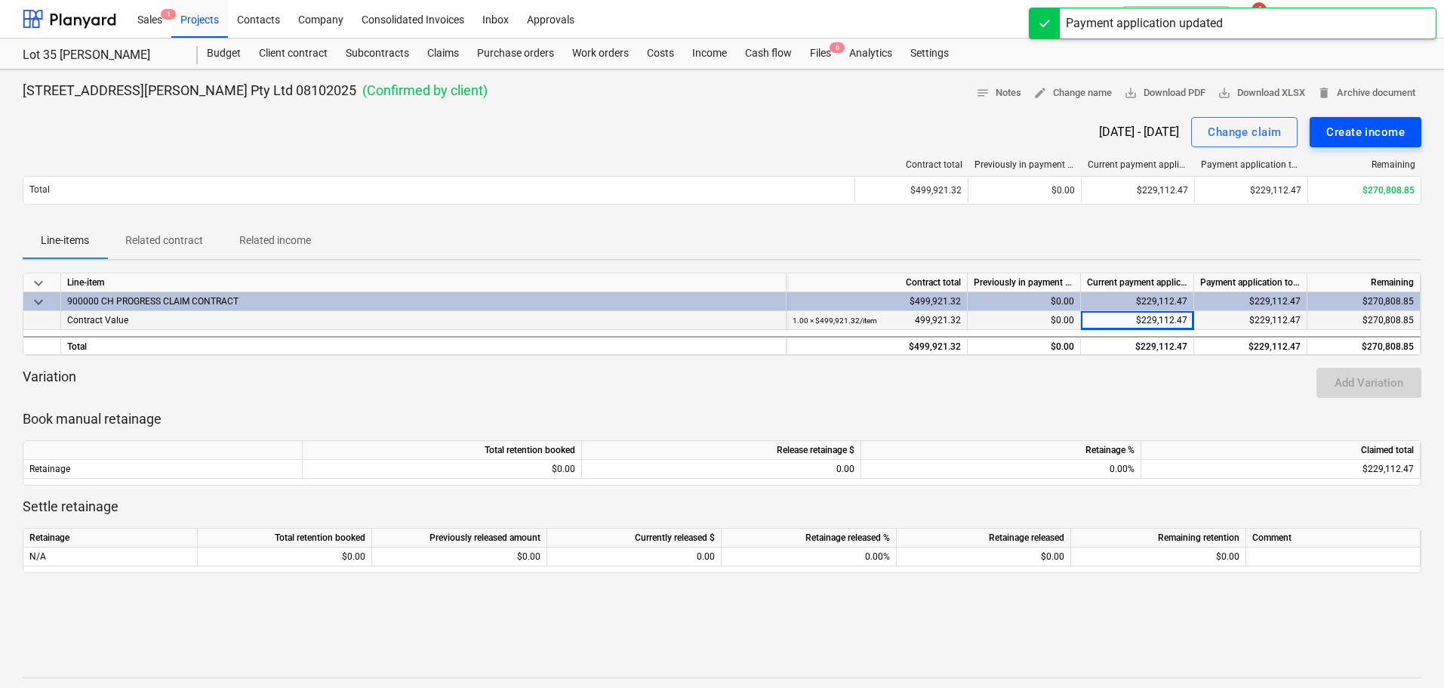
click at [1363, 128] on div "Create income" at bounding box center [1365, 132] width 79 height 20
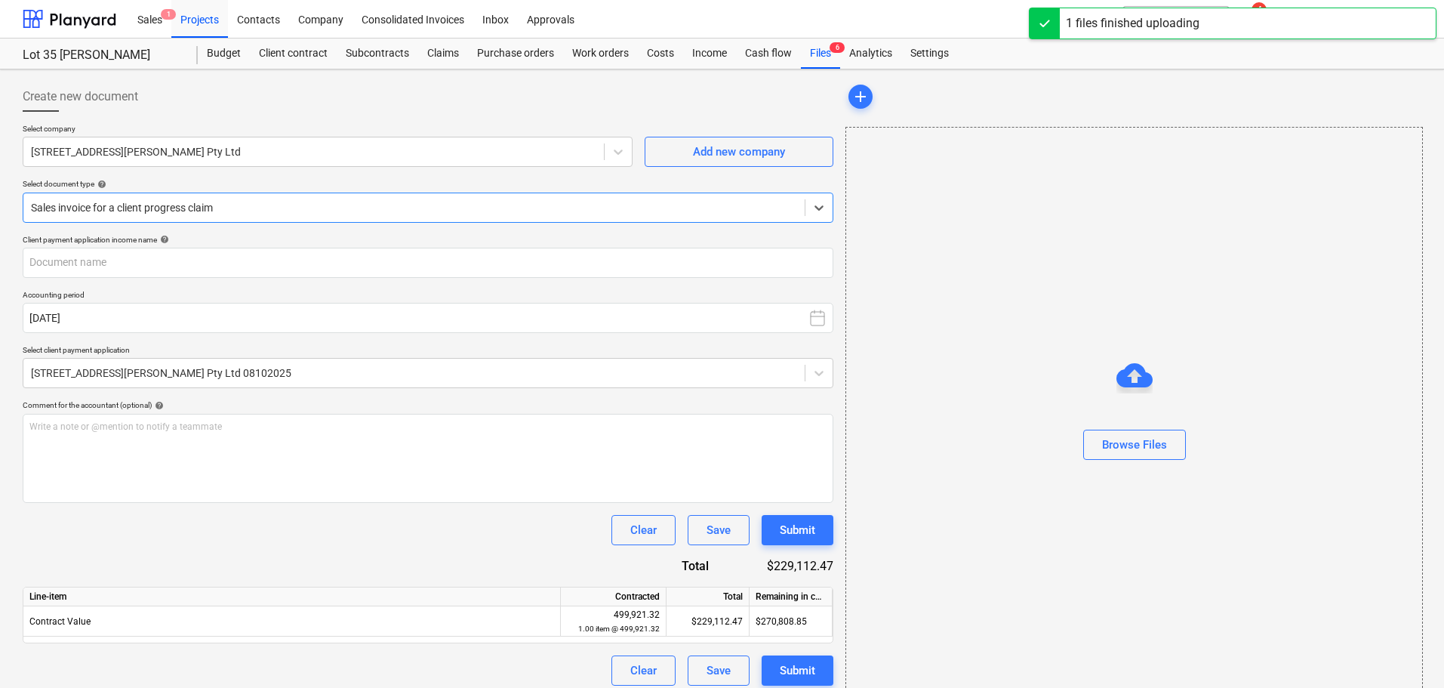
type input "251009 Progress payment certificate 01 (002).pdf"
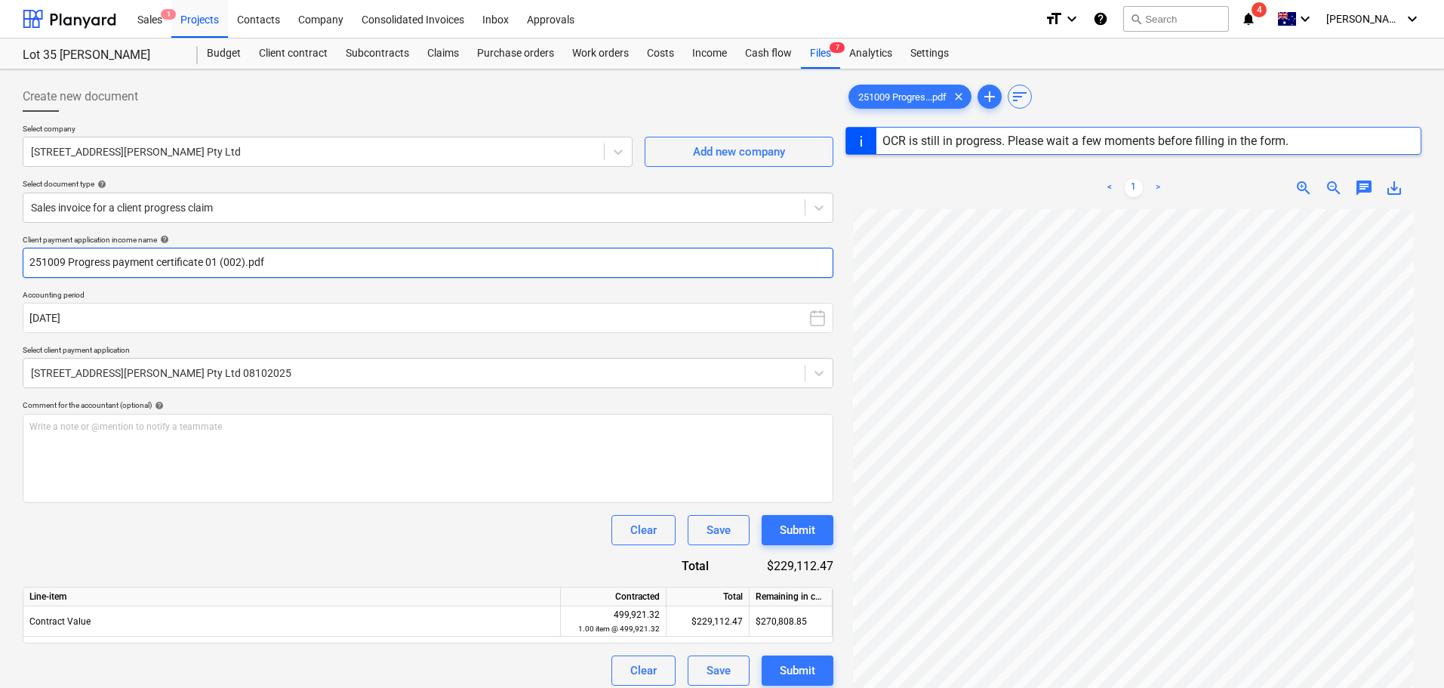
drag, startPoint x: 218, startPoint y: 261, endPoint x: 411, endPoint y: 255, distance: 192.6
click at [395, 255] on input "251009 Progress payment certificate 01 (002).pdf" at bounding box center [428, 263] width 811 height 30
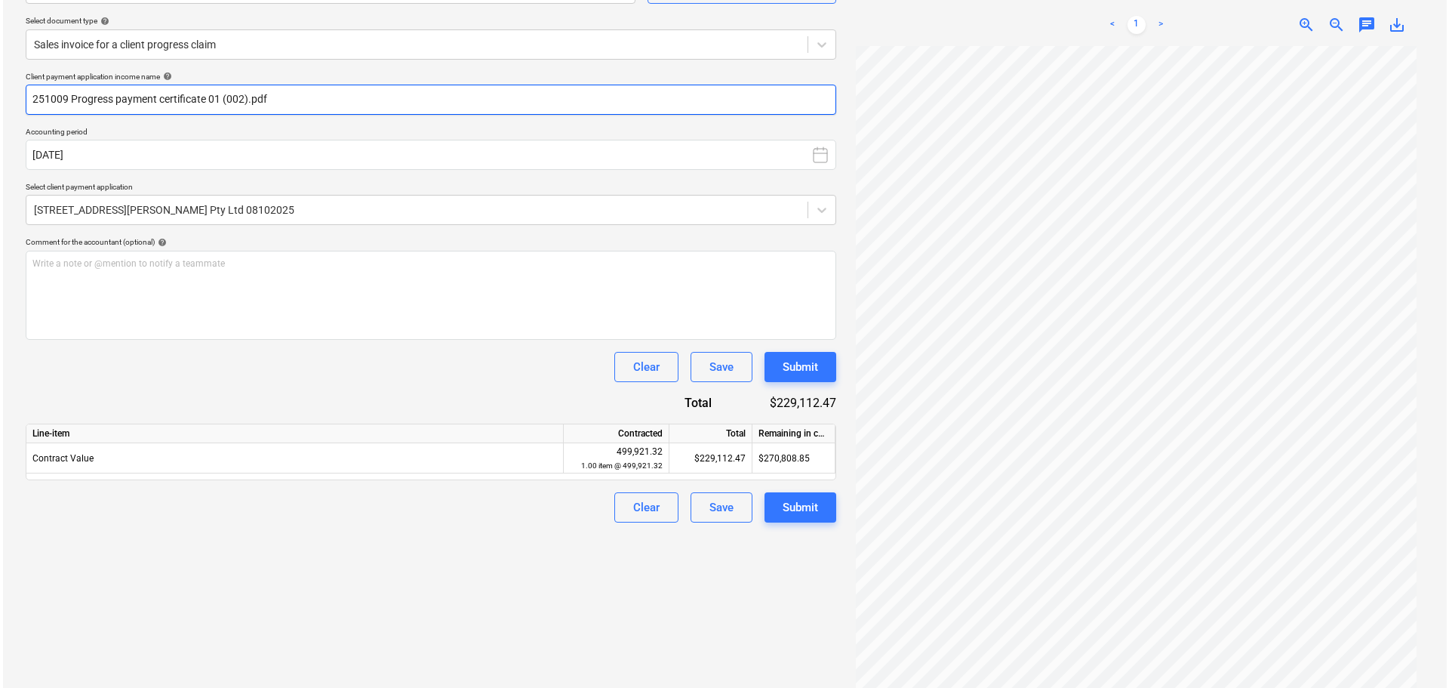
scroll to position [179, 0]
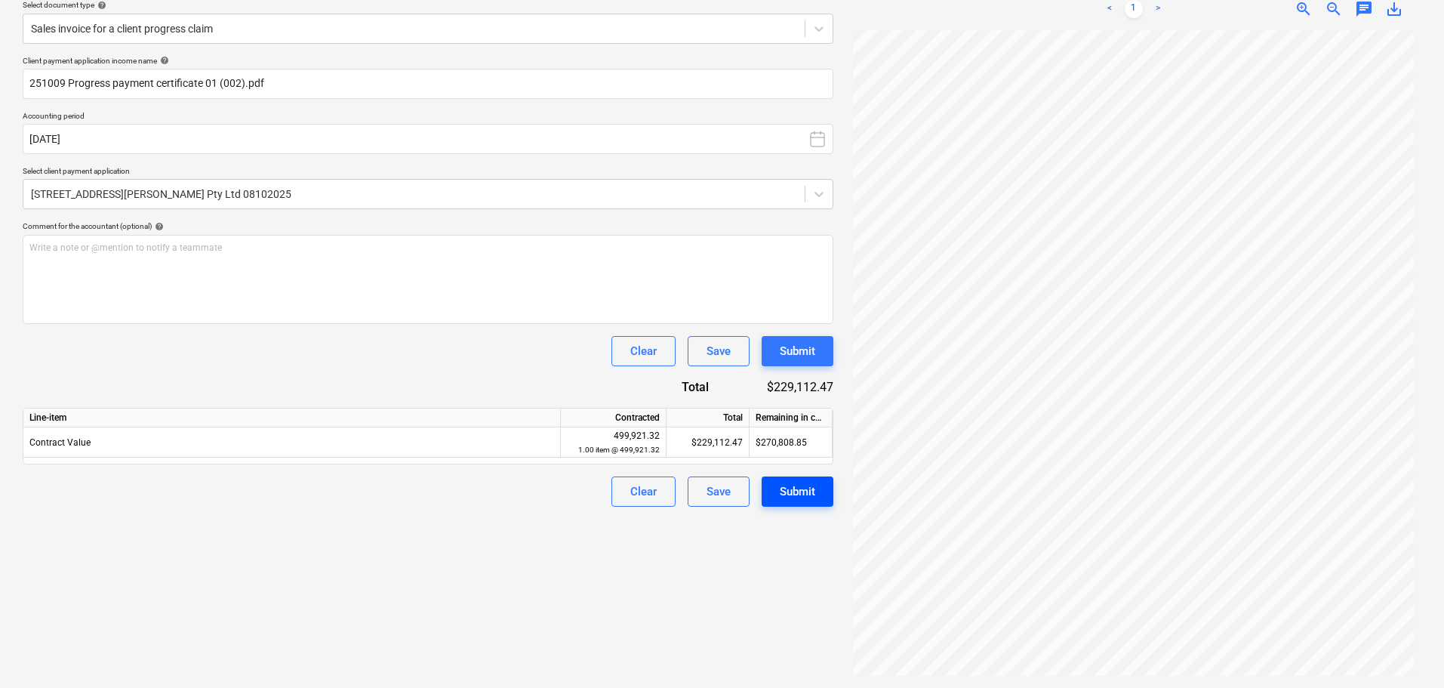
click at [809, 491] on div "Submit" at bounding box center [797, 492] width 35 height 20
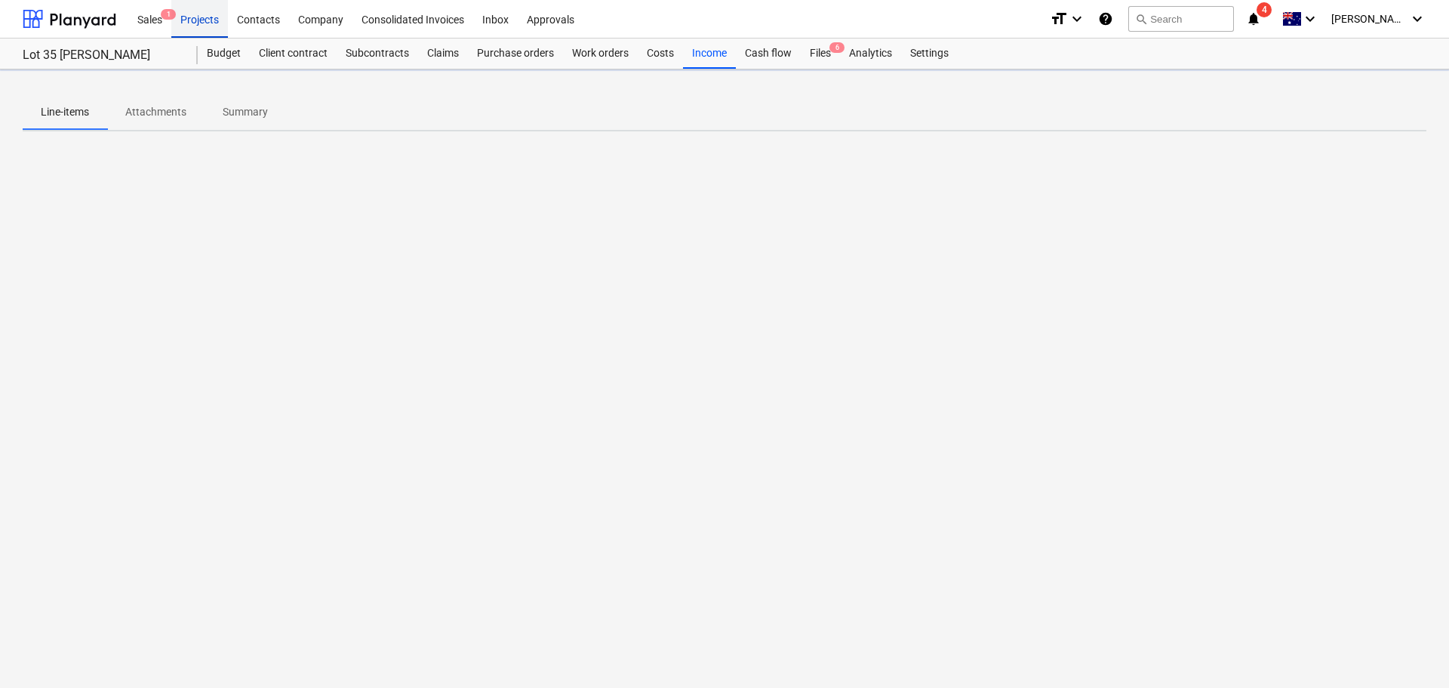
click at [203, 29] on div "Projects" at bounding box center [199, 18] width 57 height 39
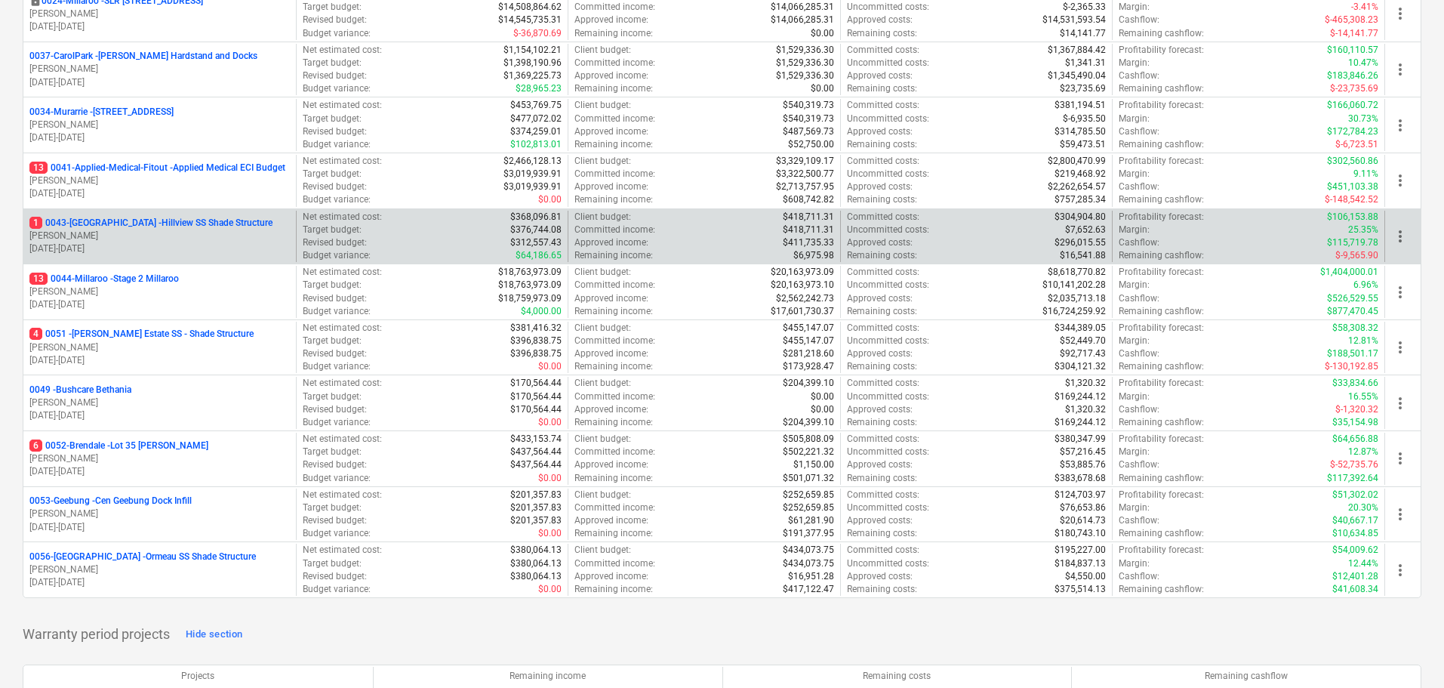
scroll to position [453, 0]
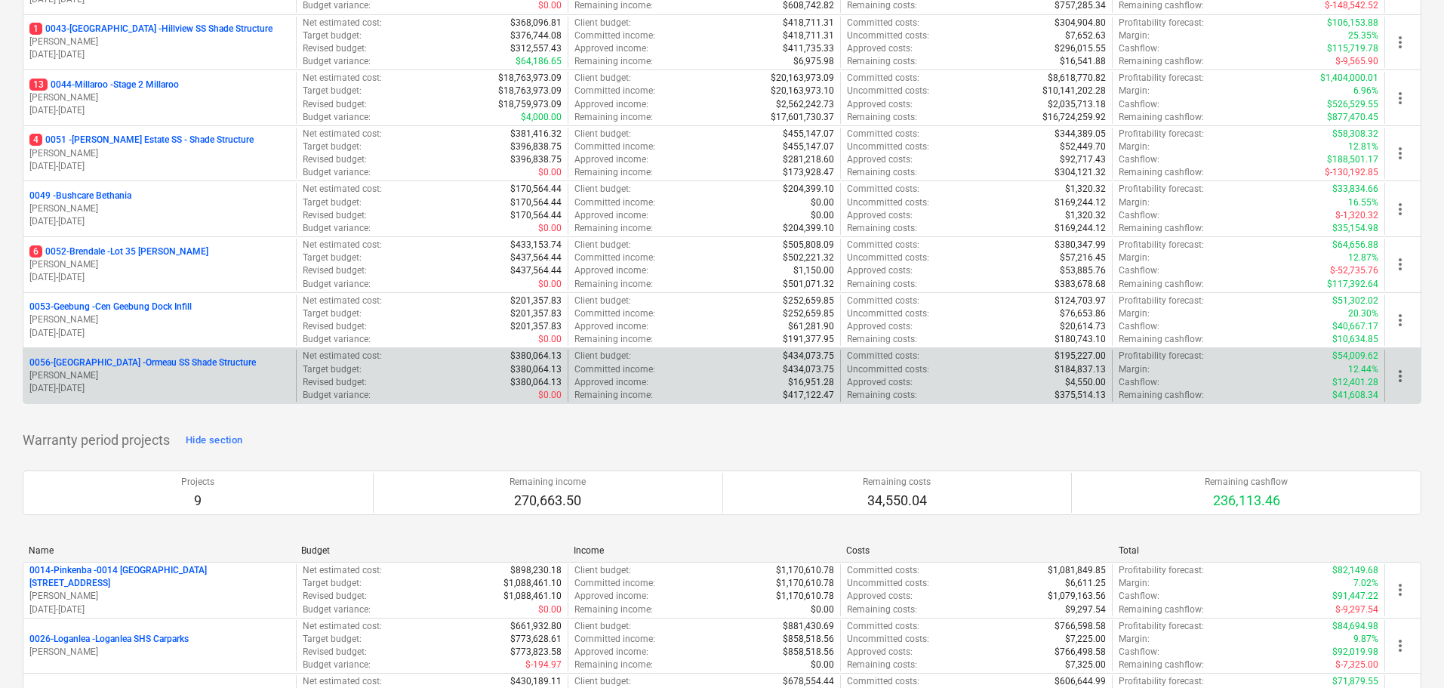
drag, startPoint x: 180, startPoint y: 364, endPoint x: 778, endPoint y: 550, distance: 626.1
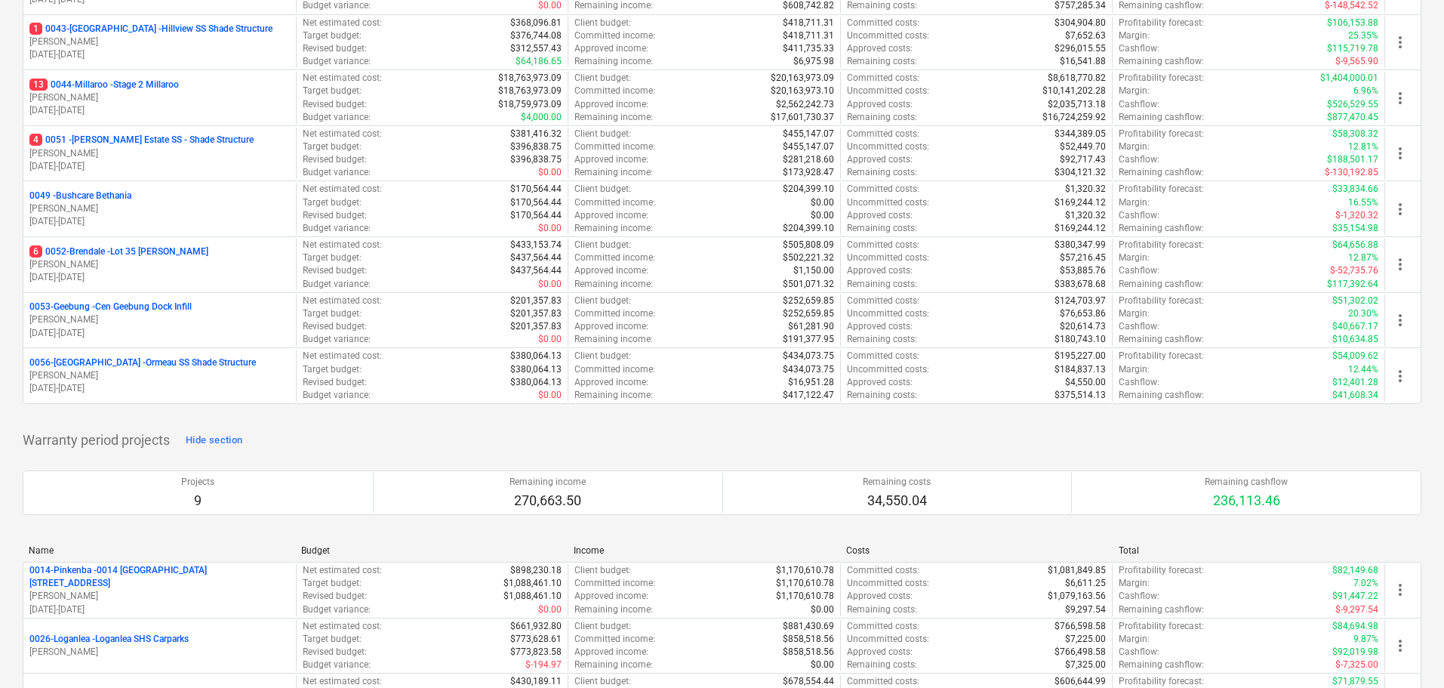
click at [180, 364] on p "0056-Ormeau - Ormeau SS Shade Structure" at bounding box center [142, 362] width 226 height 13
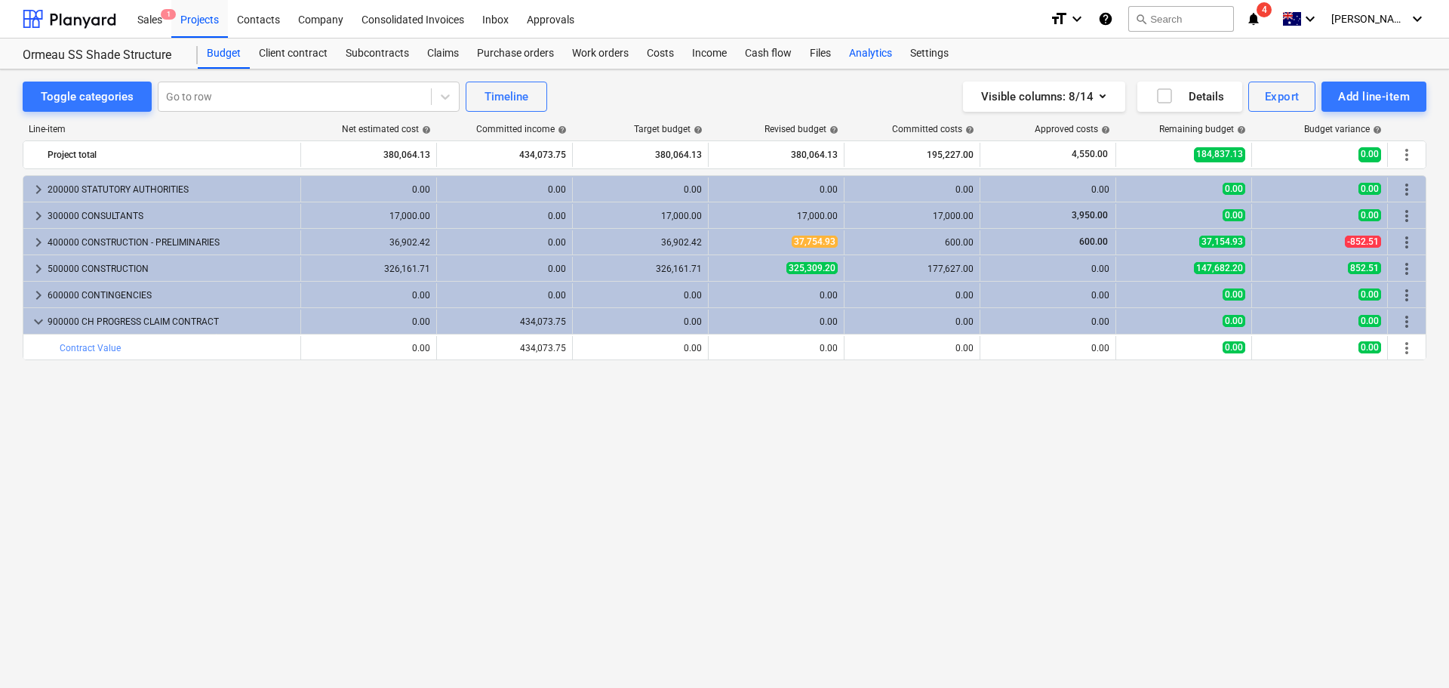
click at [856, 48] on div "Analytics" at bounding box center [870, 54] width 61 height 30
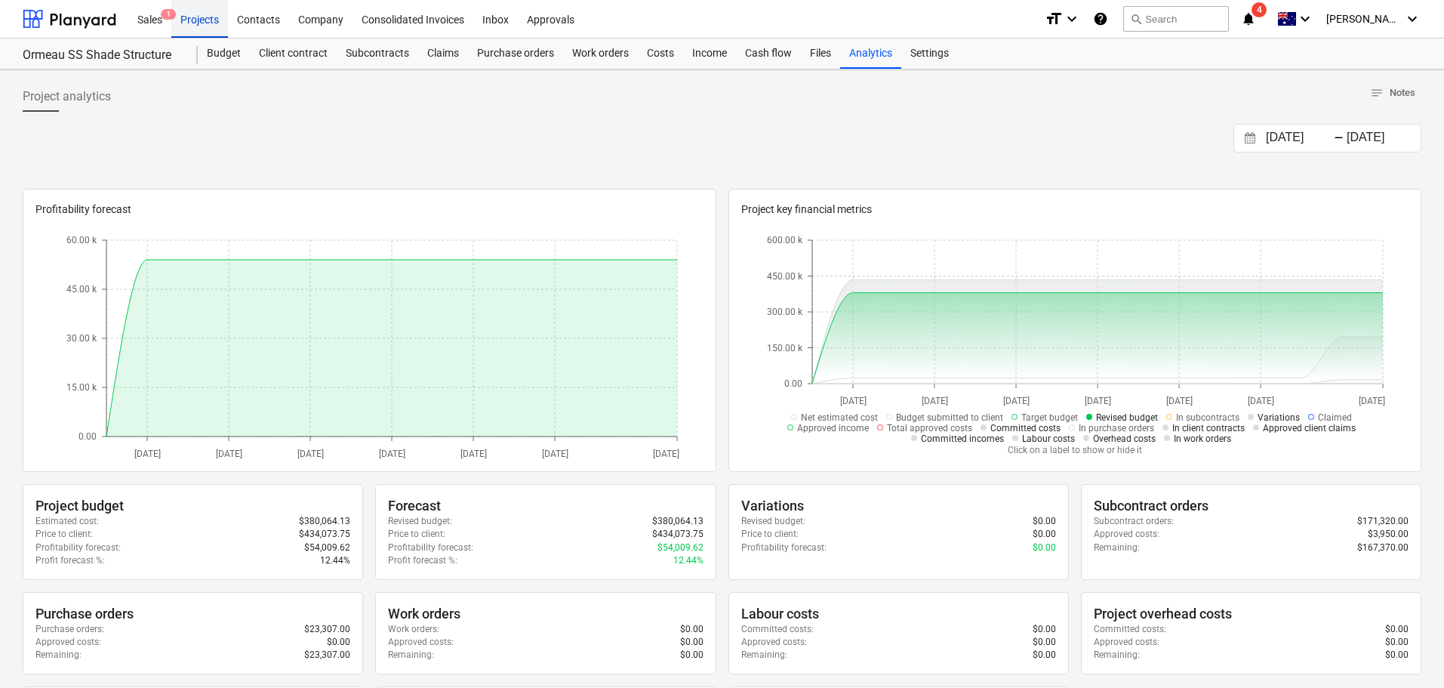
click at [206, 22] on div "Projects" at bounding box center [199, 18] width 57 height 39
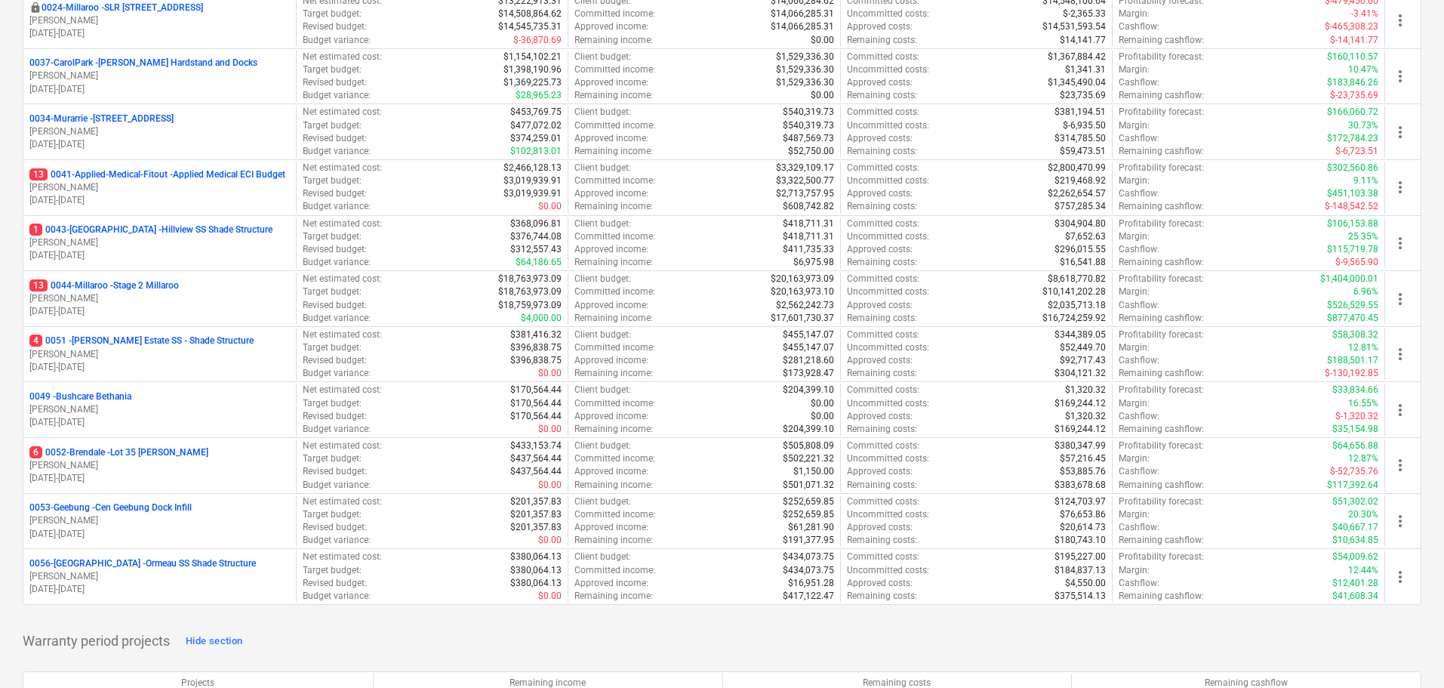
scroll to position [453, 0]
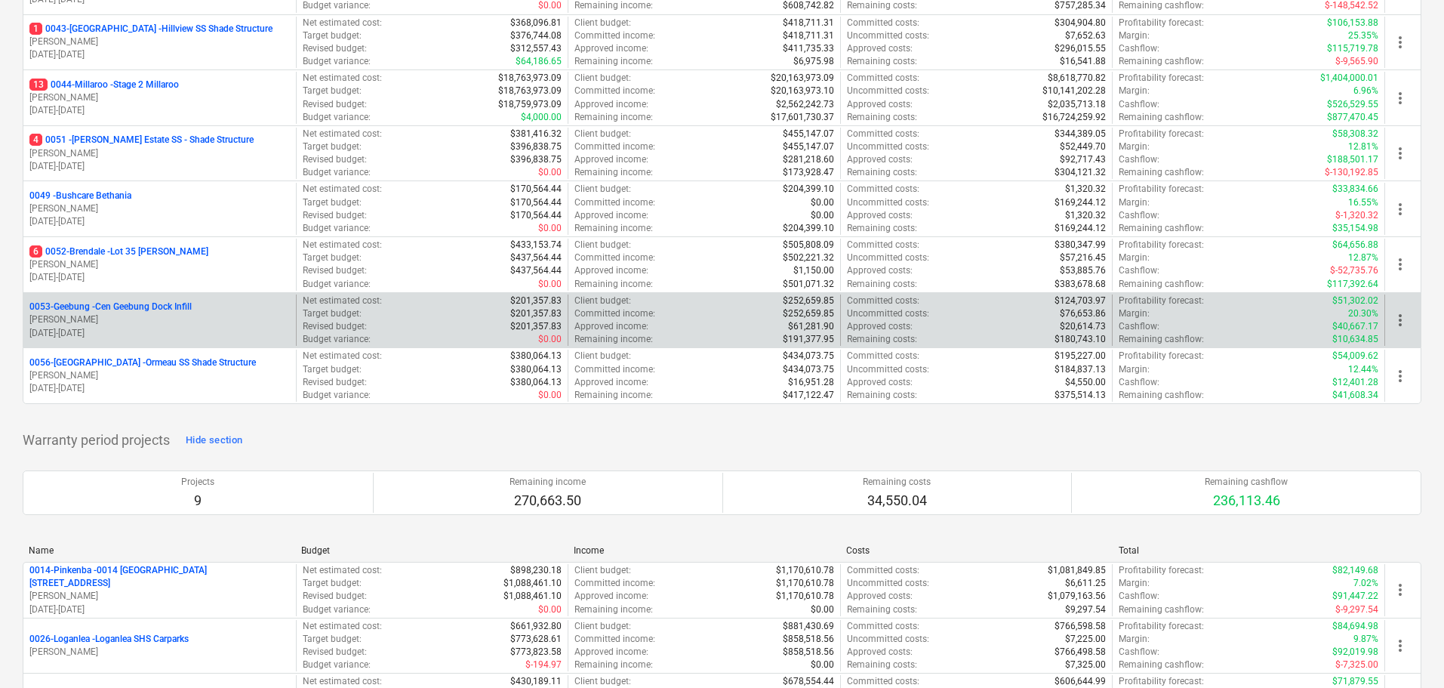
click at [112, 308] on p "0053-Geebung - Cen Geebung Dock Infill" at bounding box center [110, 306] width 162 height 13
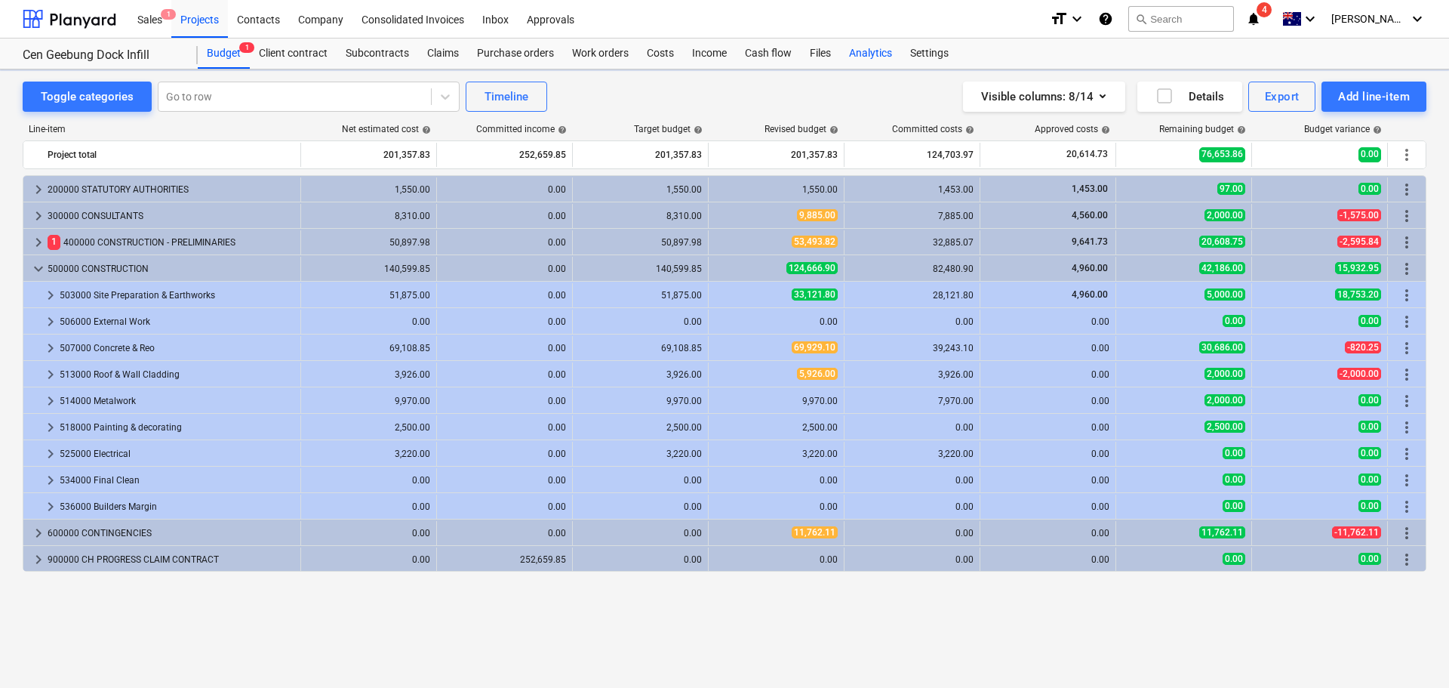
click at [868, 48] on div "Analytics" at bounding box center [870, 54] width 61 height 30
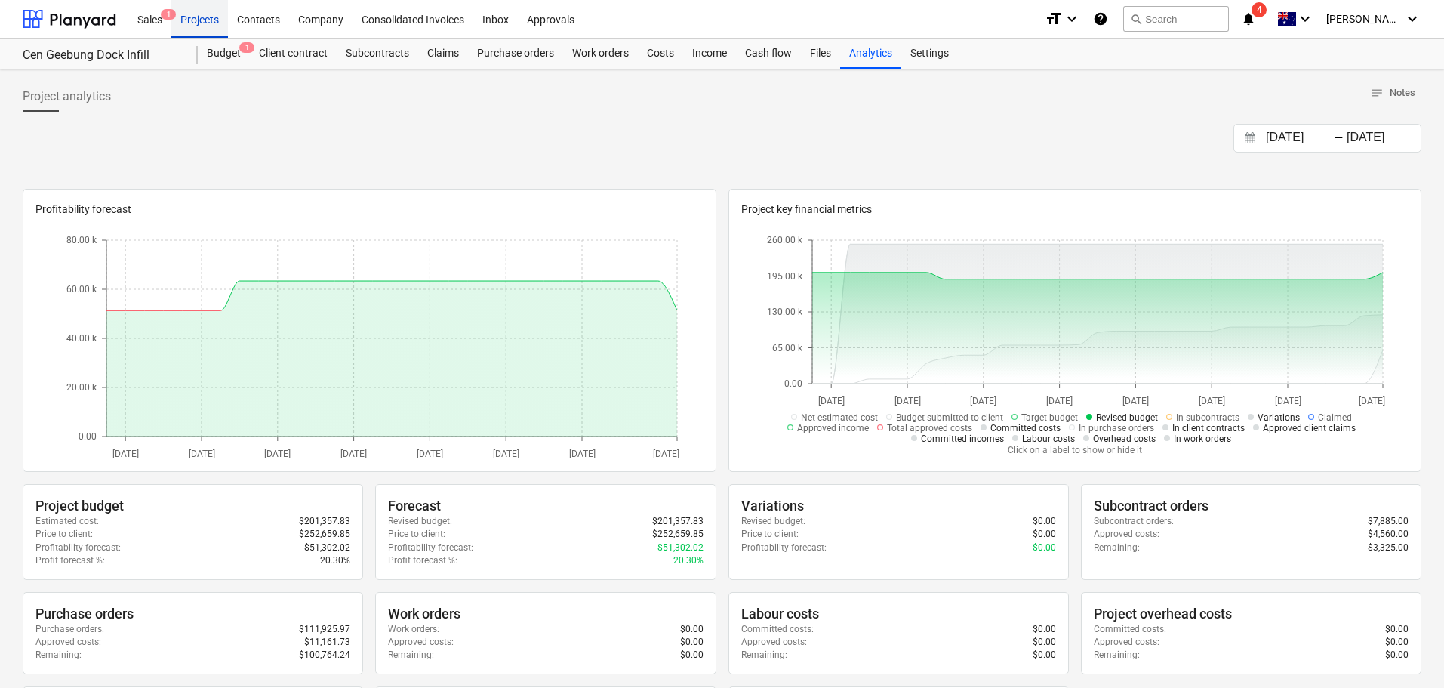
click at [206, 18] on div "Projects" at bounding box center [199, 18] width 57 height 39
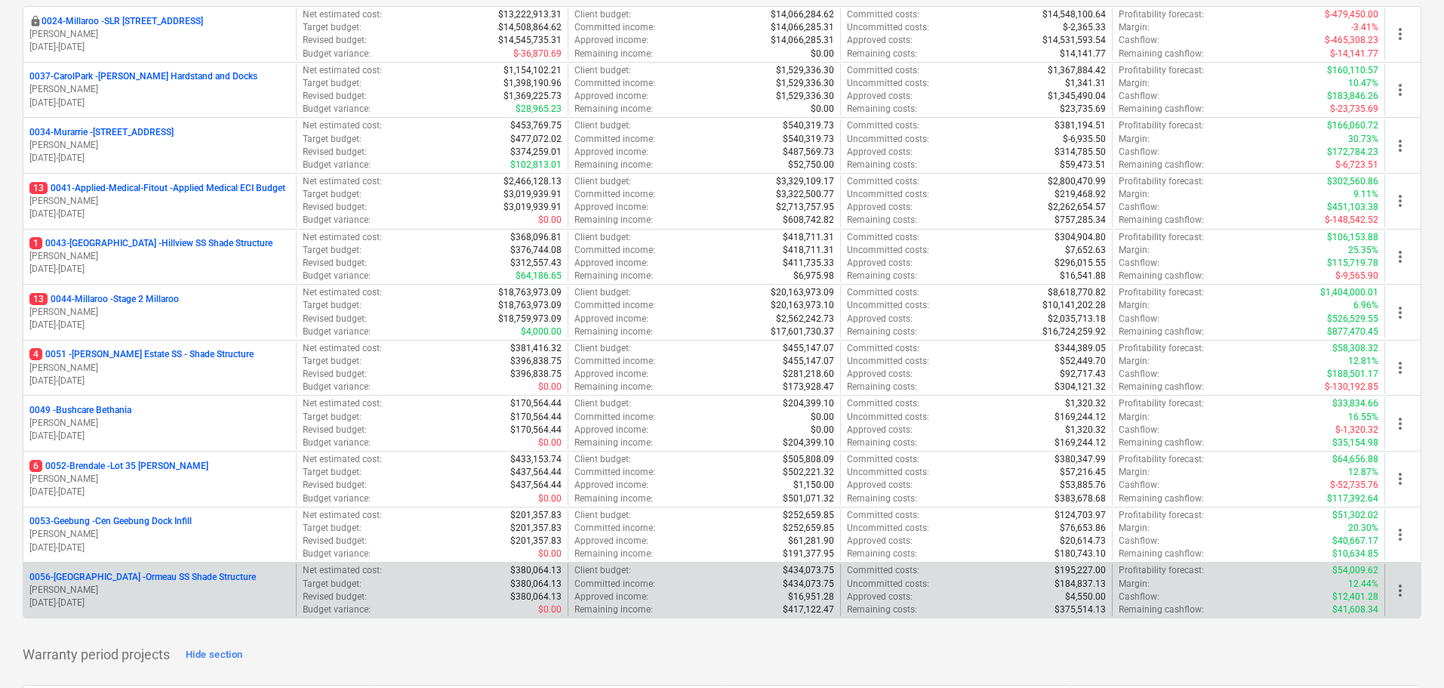
scroll to position [302, 0]
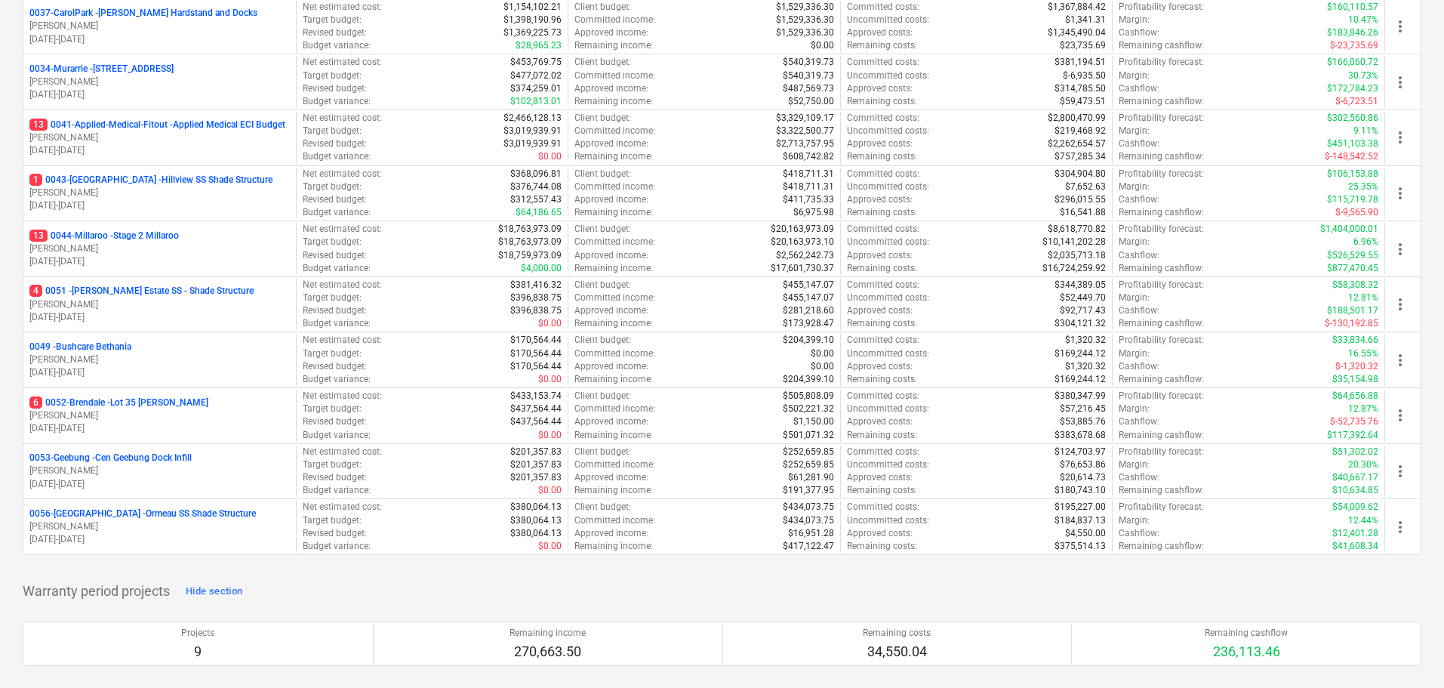
click at [162, 290] on p "4 0051 - Patrick Estate SS - Shade Structure" at bounding box center [141, 291] width 224 height 13
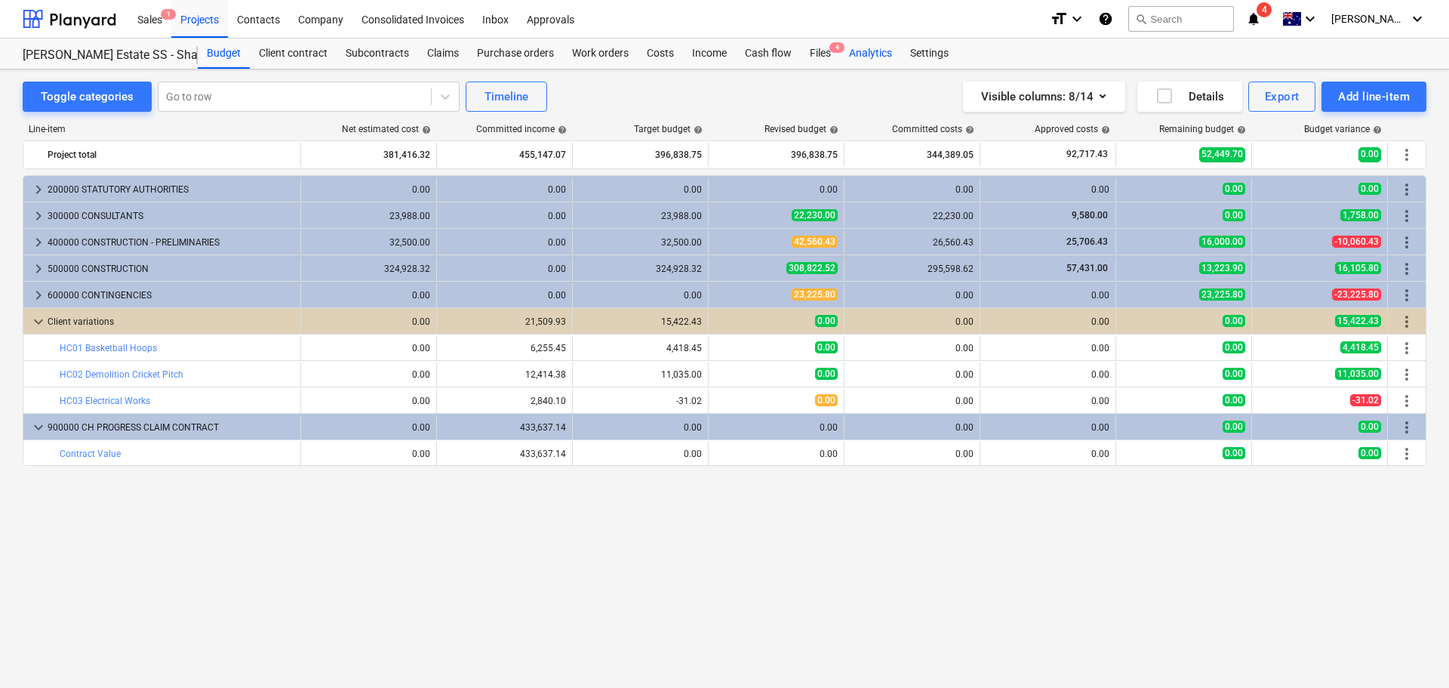
click at [876, 51] on div "Analytics" at bounding box center [870, 54] width 61 height 30
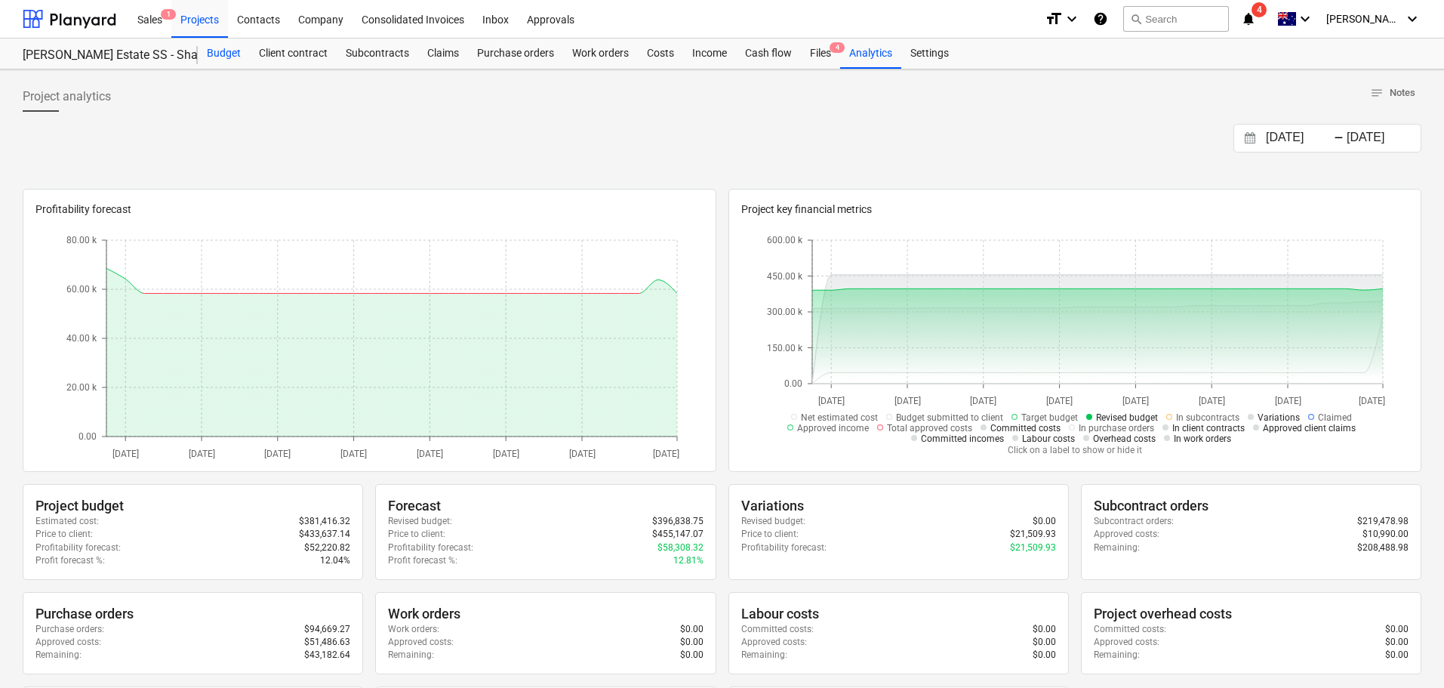
click at [220, 48] on div "Budget" at bounding box center [224, 54] width 52 height 30
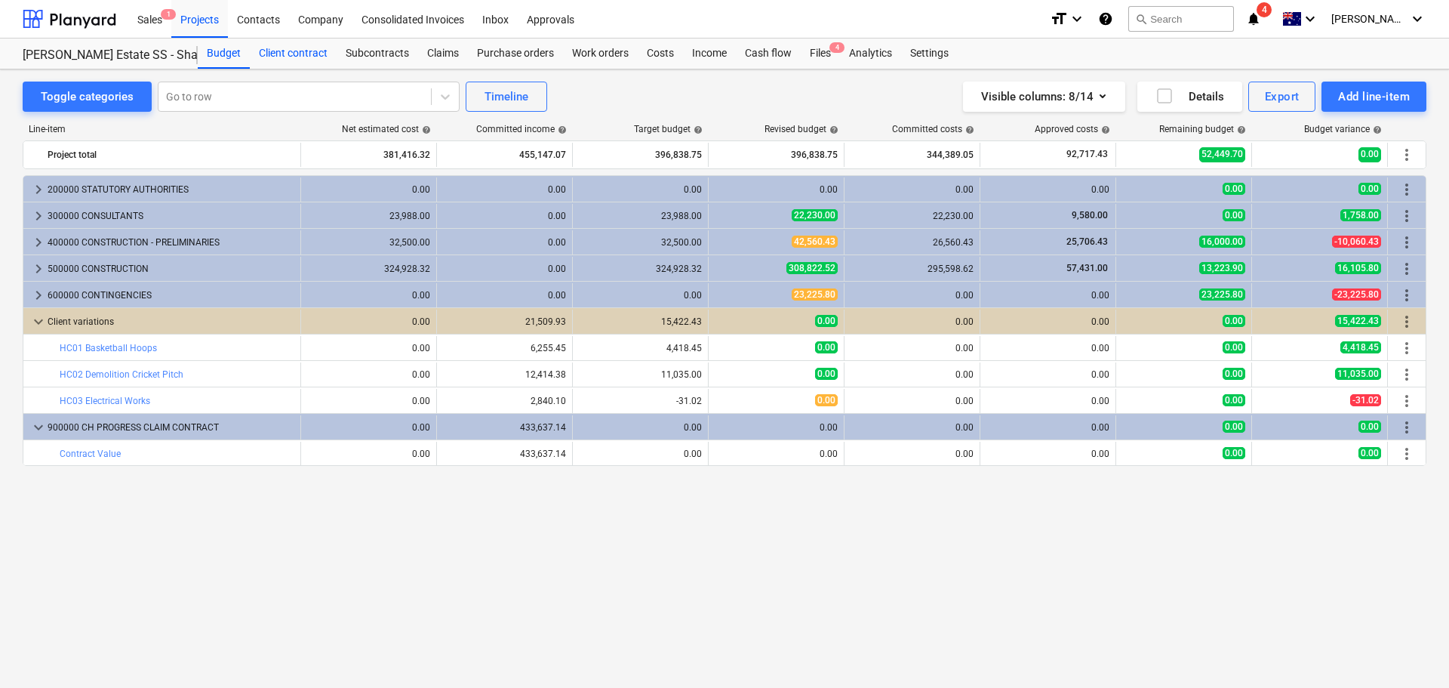
drag, startPoint x: 319, startPoint y: 55, endPoint x: 266, endPoint y: 49, distance: 53.2
click at [266, 49] on div "Client contract" at bounding box center [293, 54] width 87 height 30
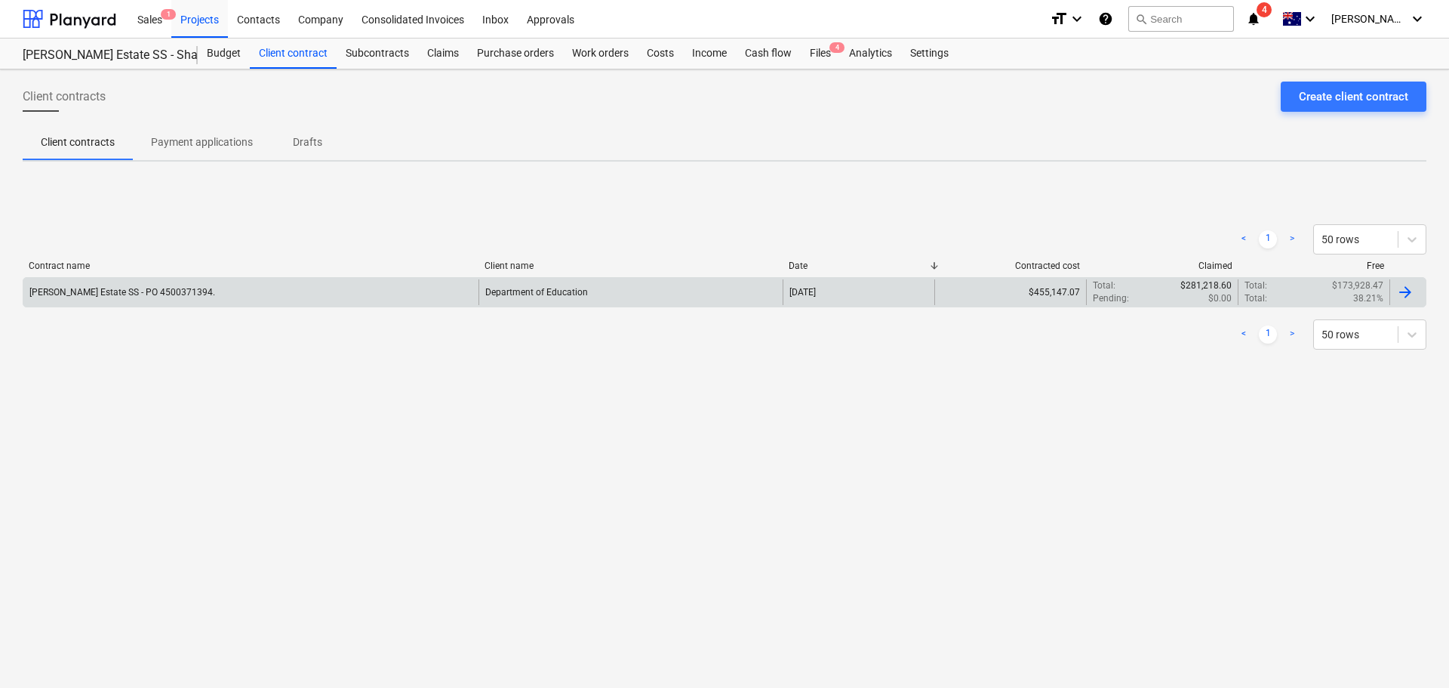
click at [134, 283] on div "Patrick Estate SS - PO 4500371394." at bounding box center [250, 292] width 455 height 26
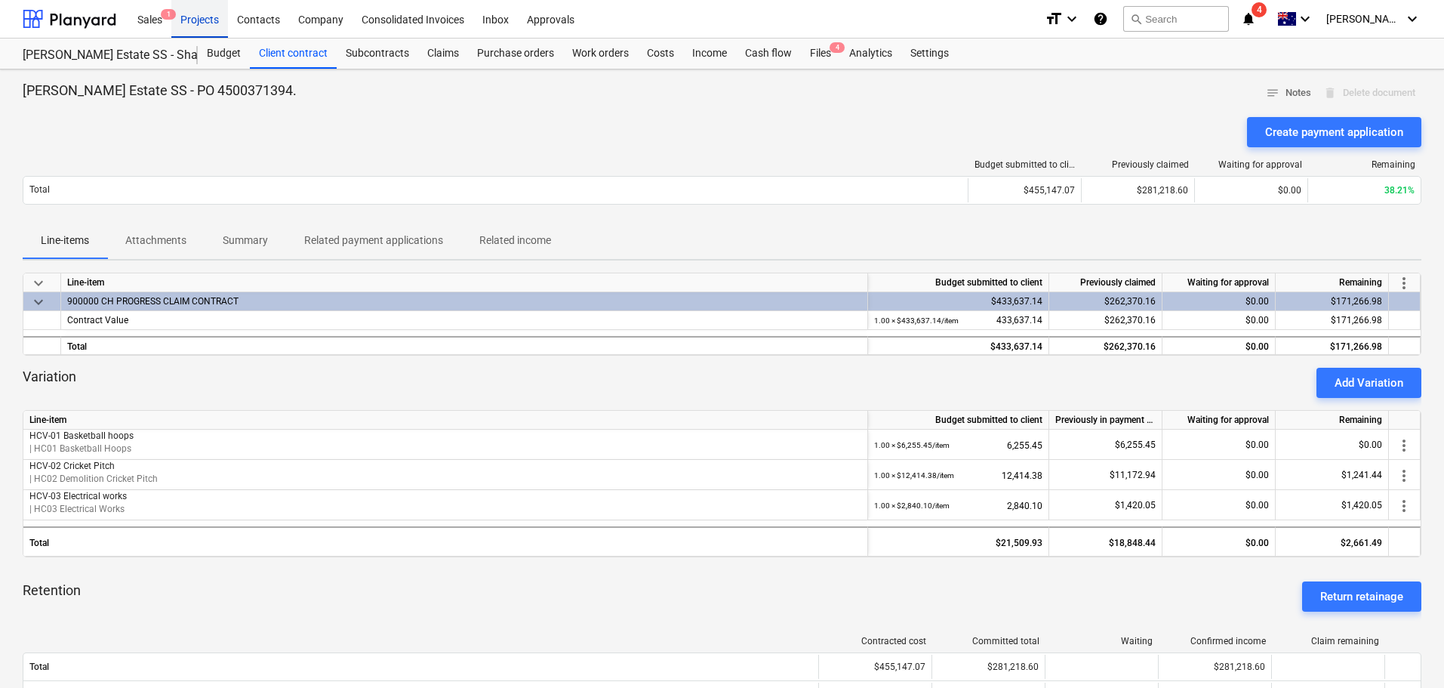
click at [208, 20] on div "Projects" at bounding box center [199, 18] width 57 height 39
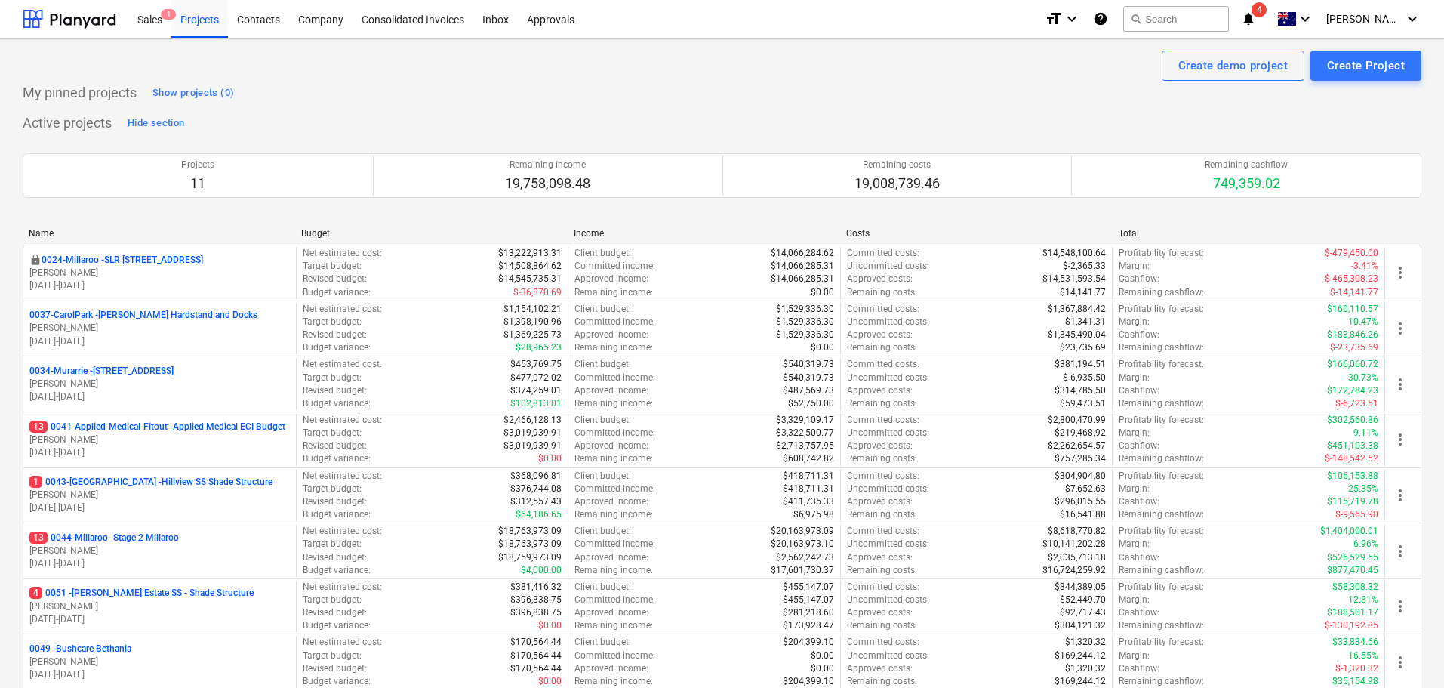
scroll to position [377, 0]
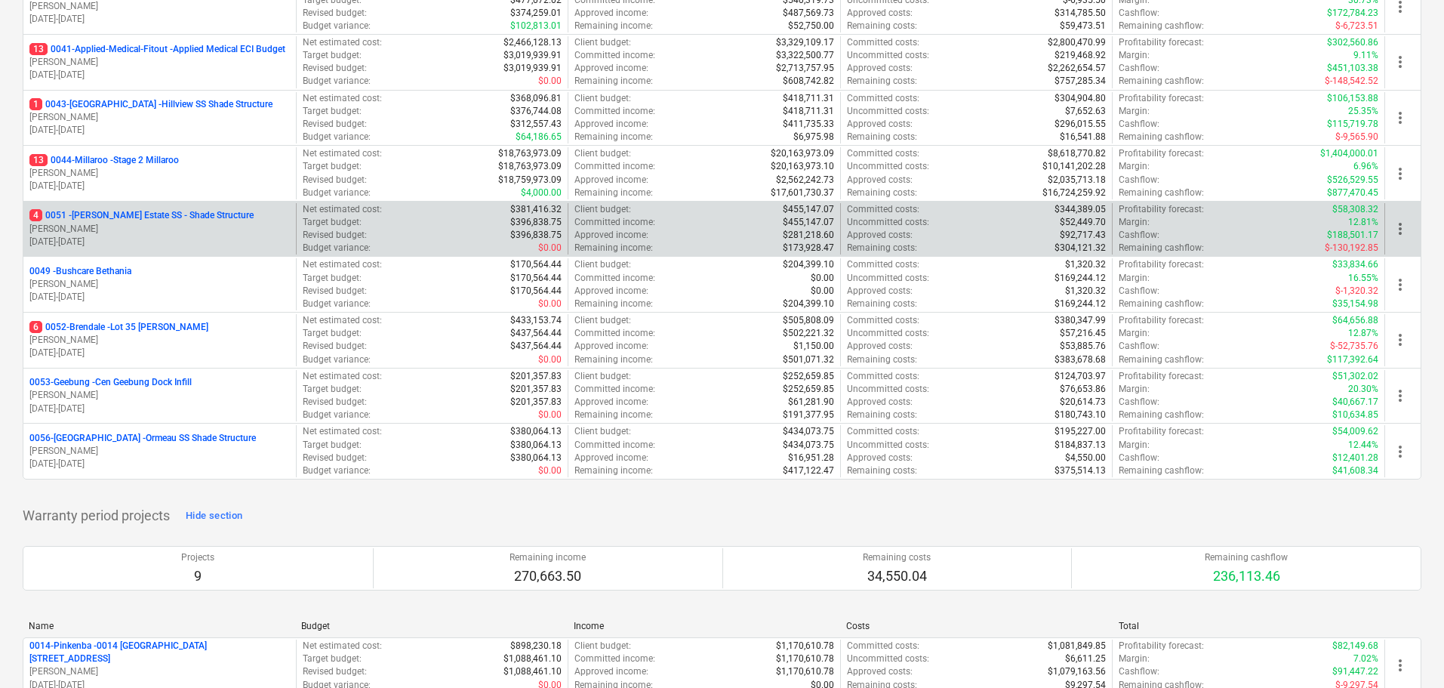
click at [136, 220] on p "4 0051 - Patrick Estate SS - Shade Structure" at bounding box center [141, 215] width 224 height 13
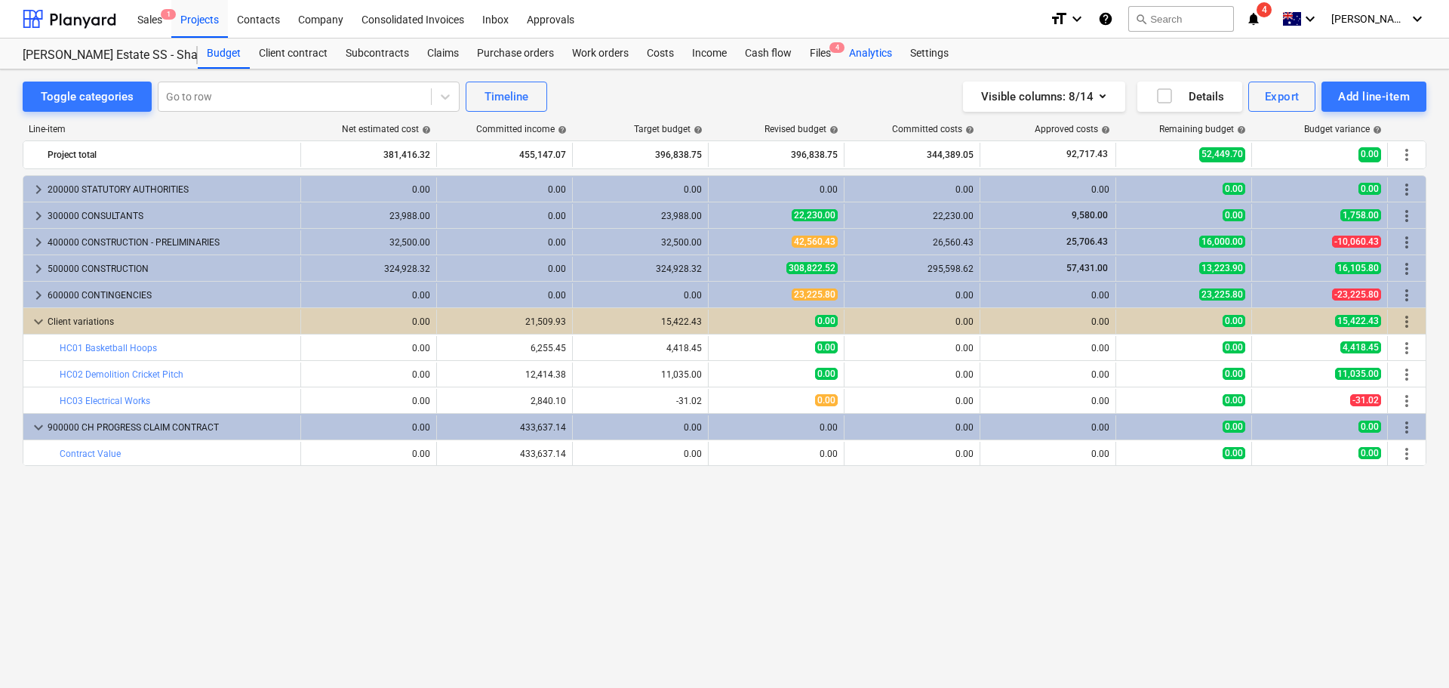
click at [869, 56] on div "Analytics" at bounding box center [870, 54] width 61 height 30
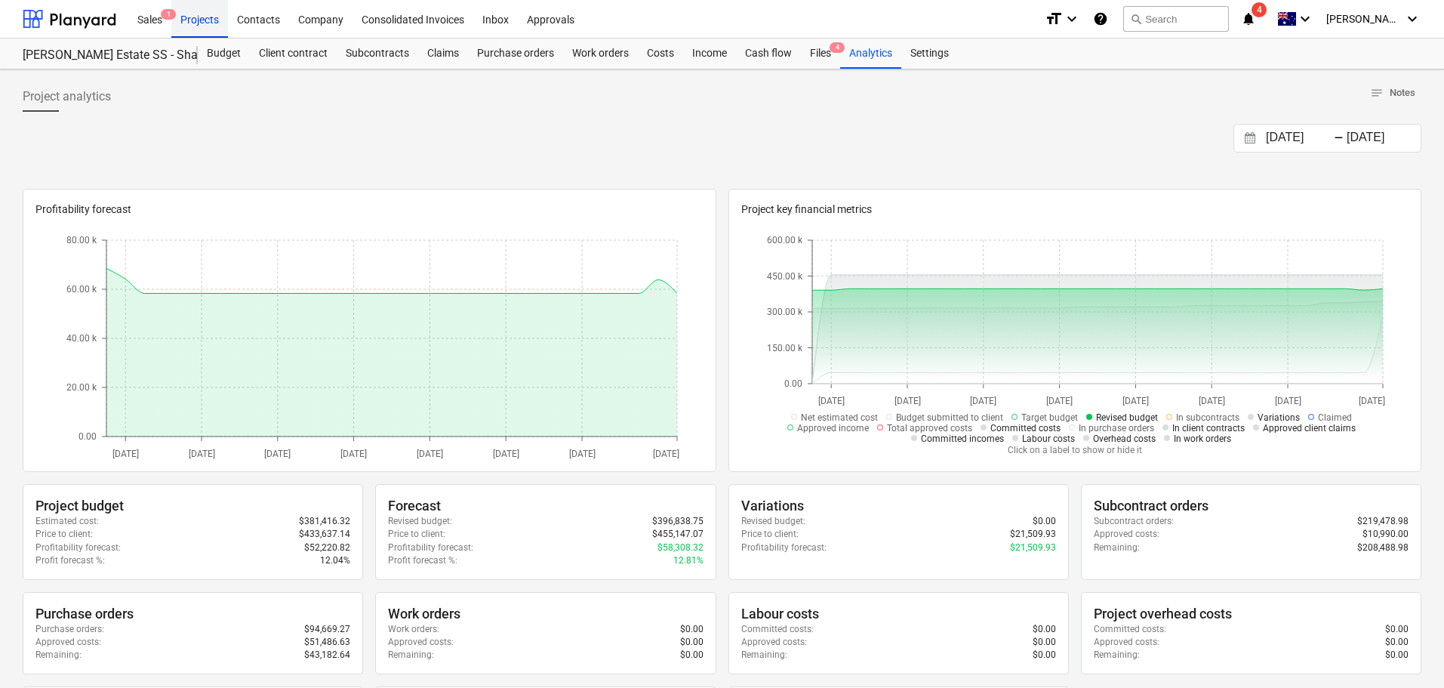
click at [194, 18] on div "Projects" at bounding box center [199, 18] width 57 height 39
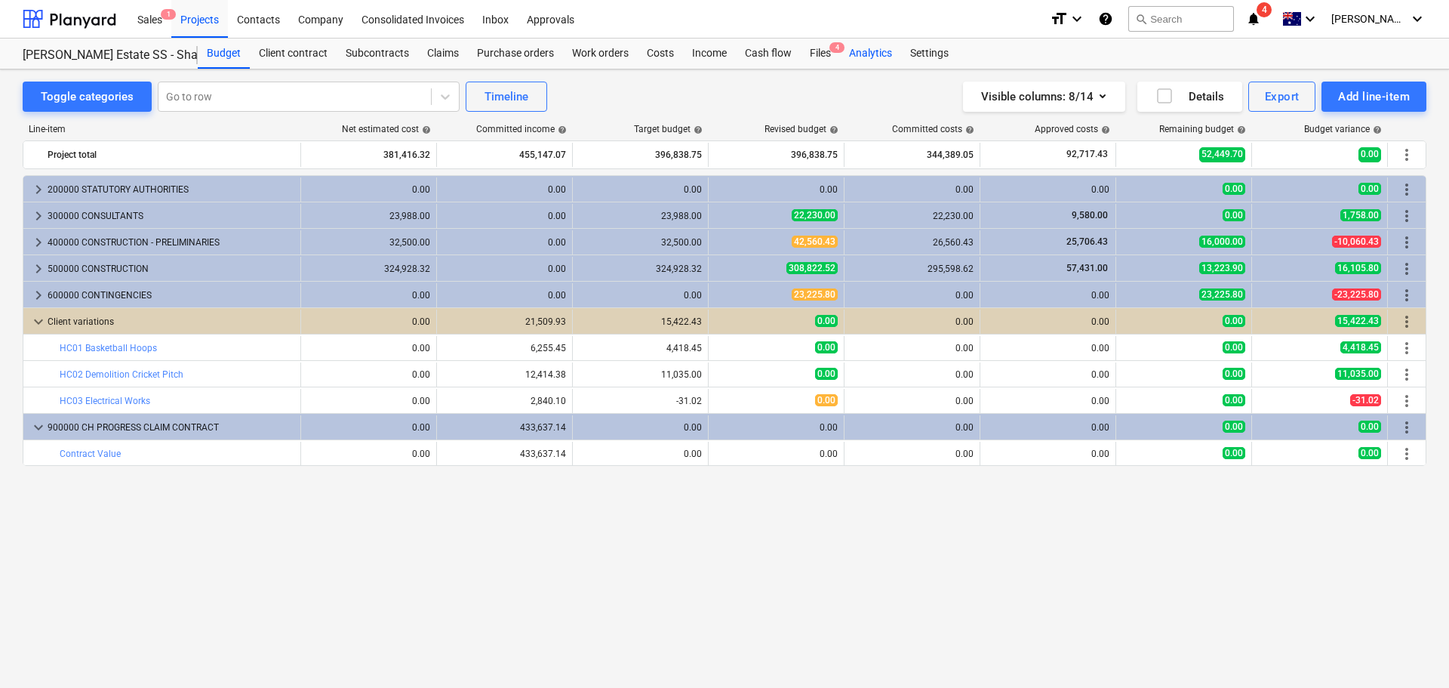
click at [863, 57] on div "Analytics" at bounding box center [870, 54] width 61 height 30
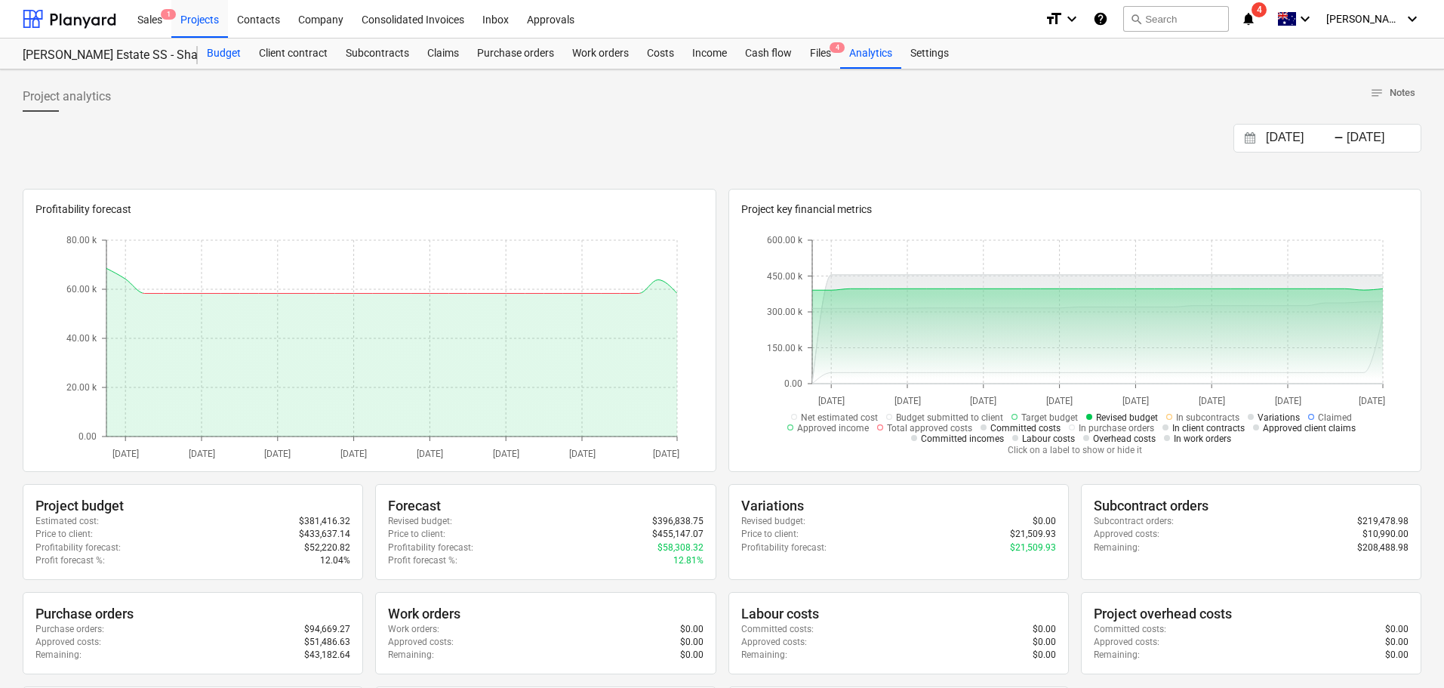
click at [209, 50] on div "Budget" at bounding box center [224, 54] width 52 height 30
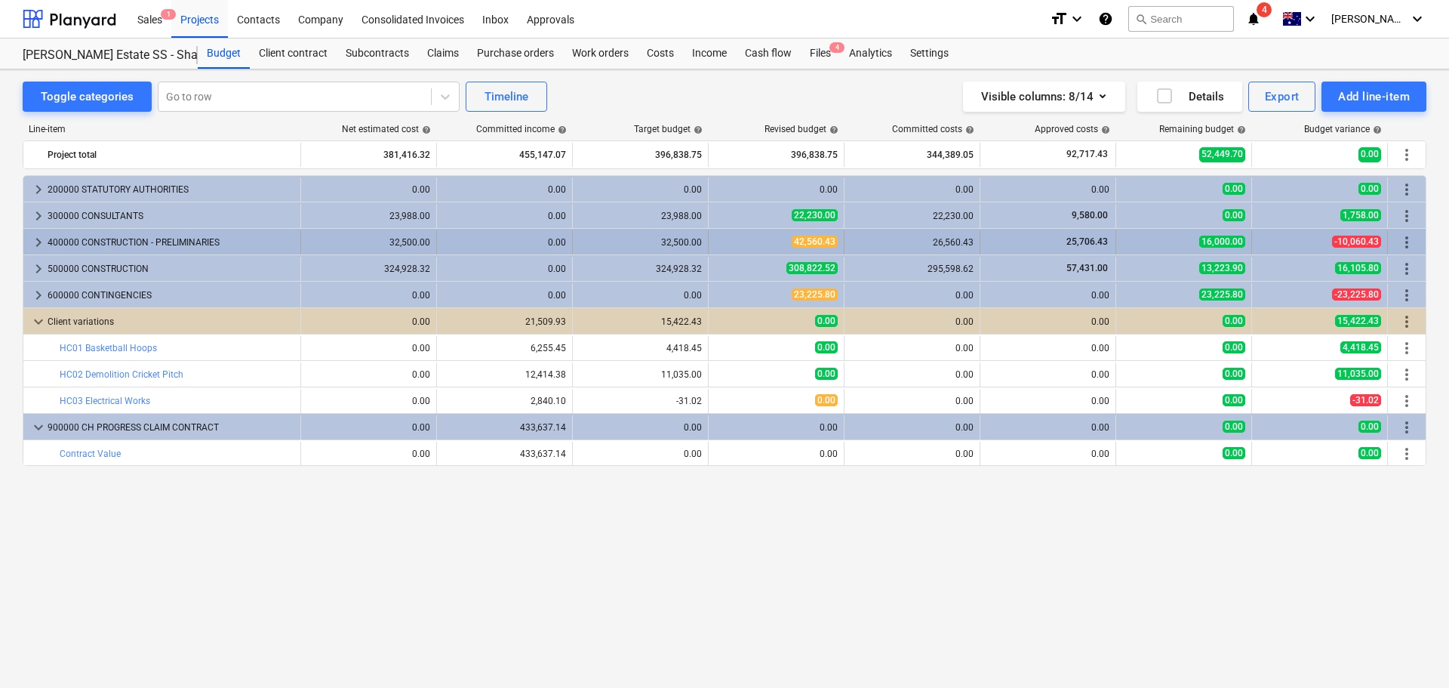
click at [35, 239] on span "keyboard_arrow_right" at bounding box center [38, 242] width 18 height 18
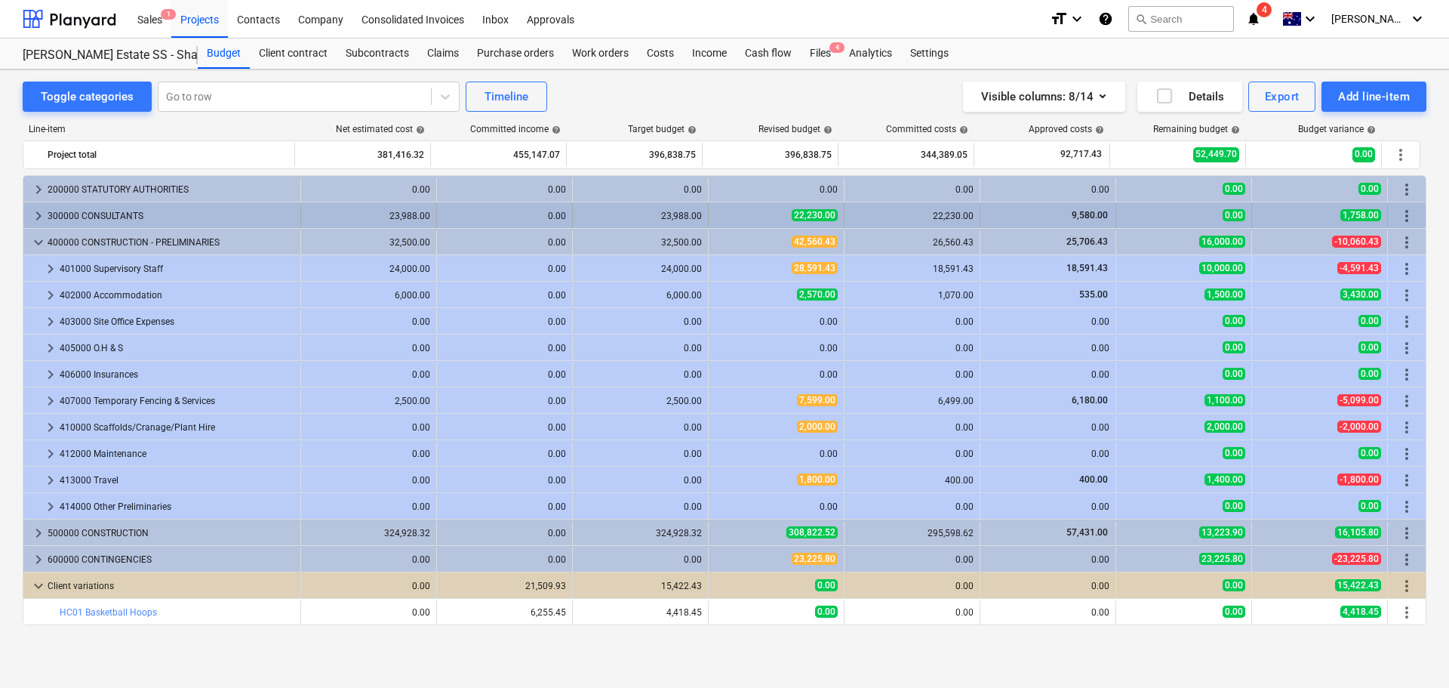
click at [34, 214] on span "keyboard_arrow_right" at bounding box center [38, 216] width 18 height 18
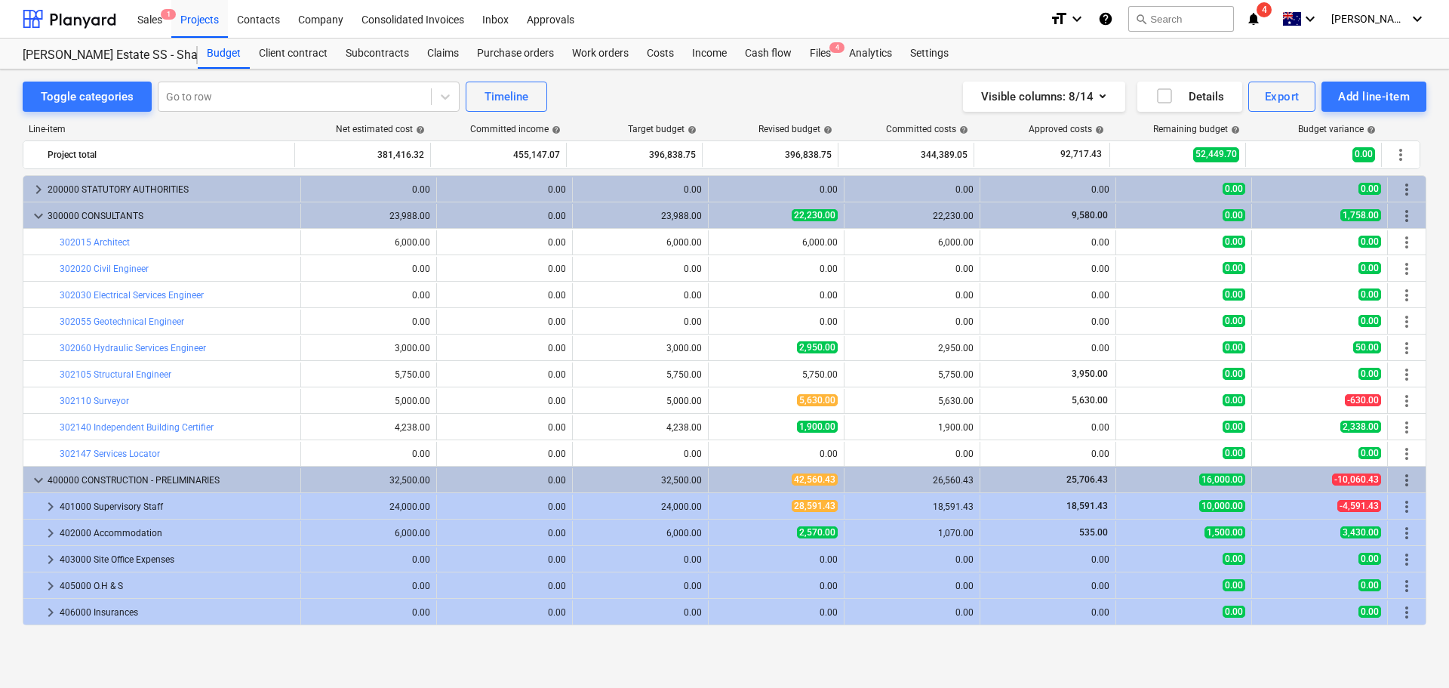
click at [34, 214] on span "keyboard_arrow_down" at bounding box center [38, 216] width 18 height 18
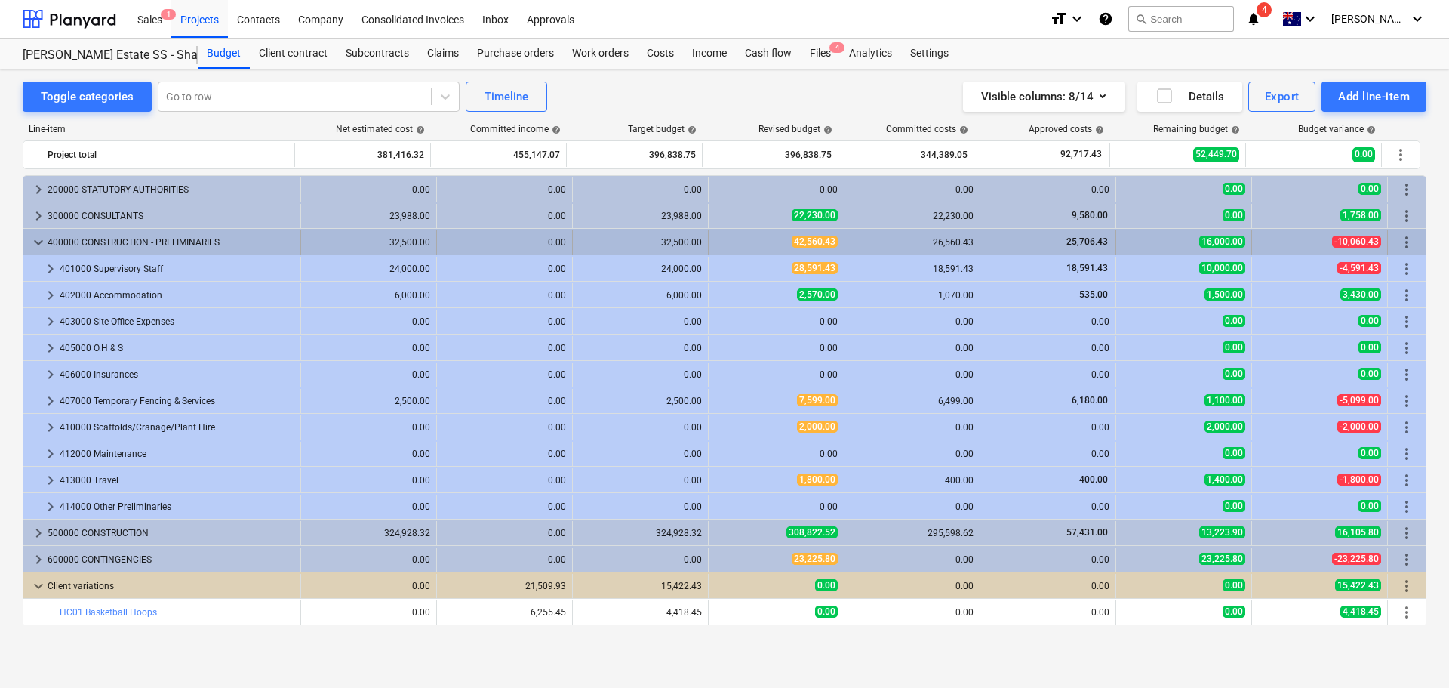
click at [33, 246] on span "keyboard_arrow_down" at bounding box center [38, 242] width 18 height 18
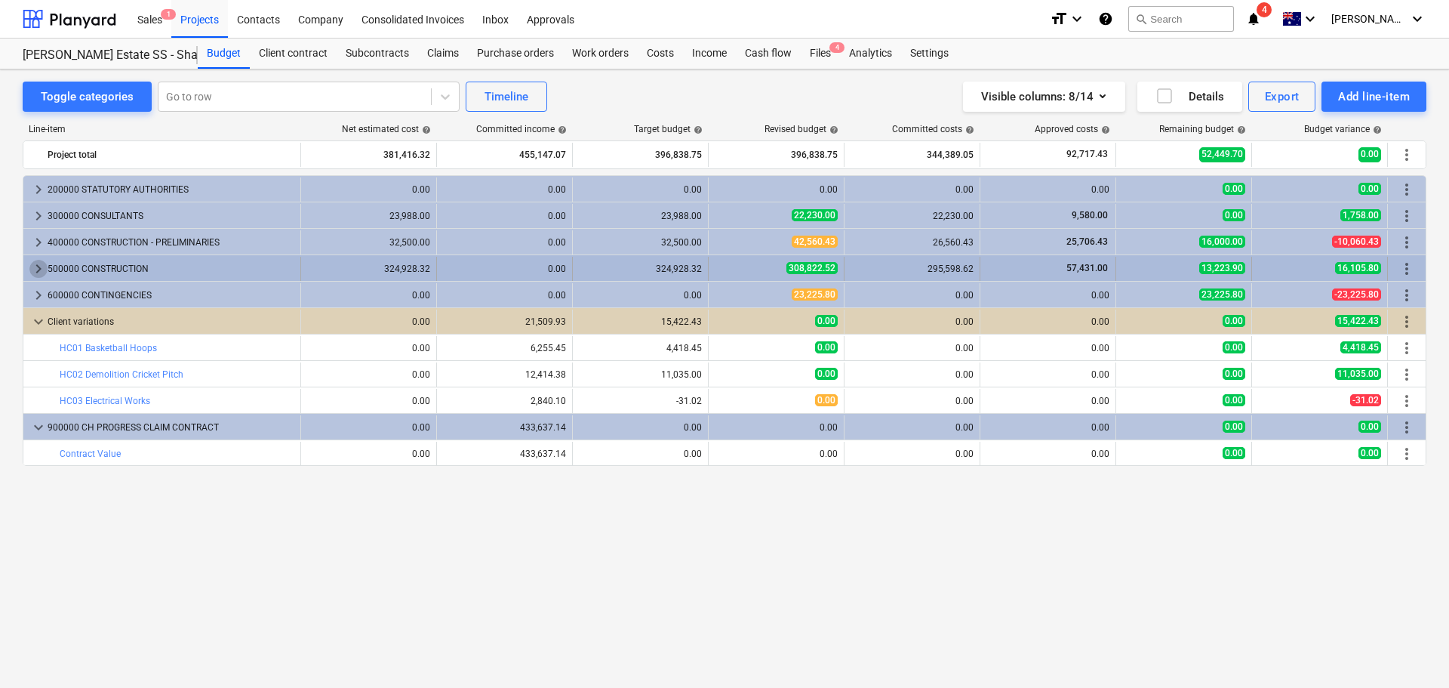
click at [35, 270] on span "keyboard_arrow_right" at bounding box center [38, 269] width 18 height 18
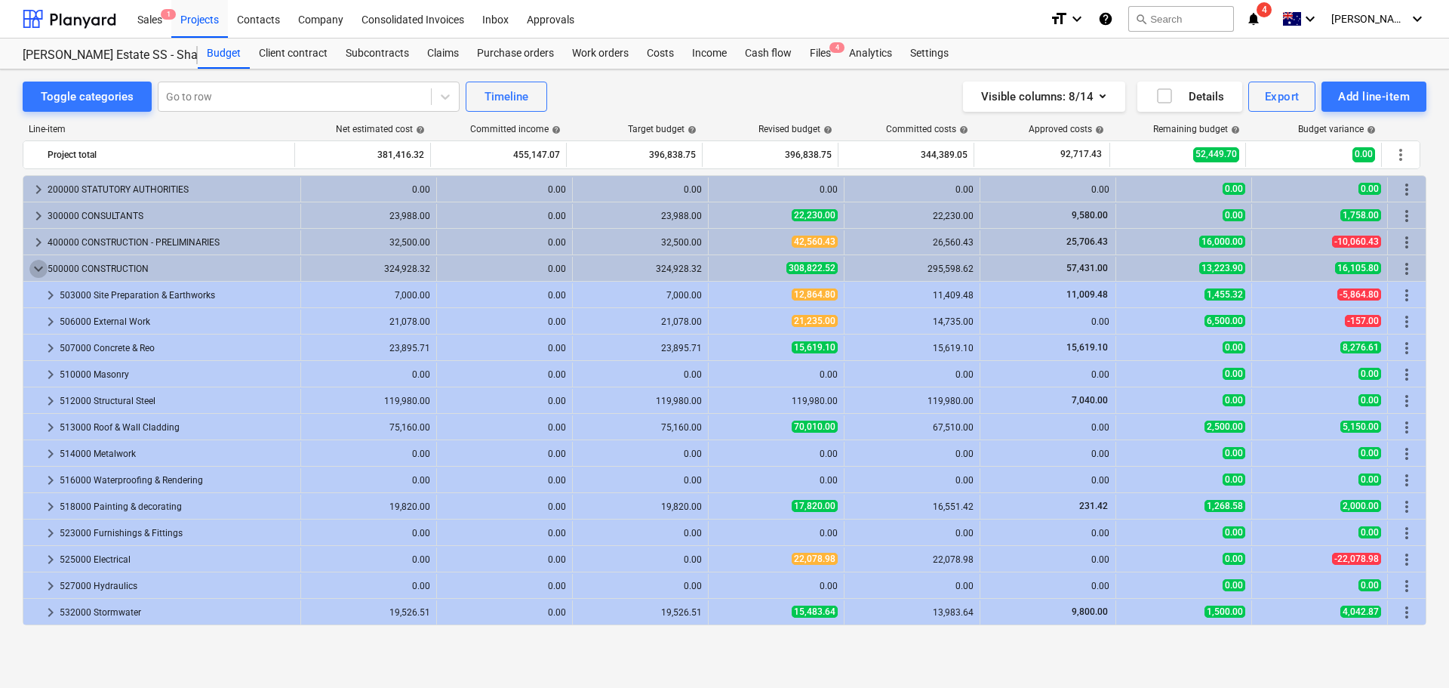
click at [35, 270] on span "keyboard_arrow_down" at bounding box center [38, 269] width 18 height 18
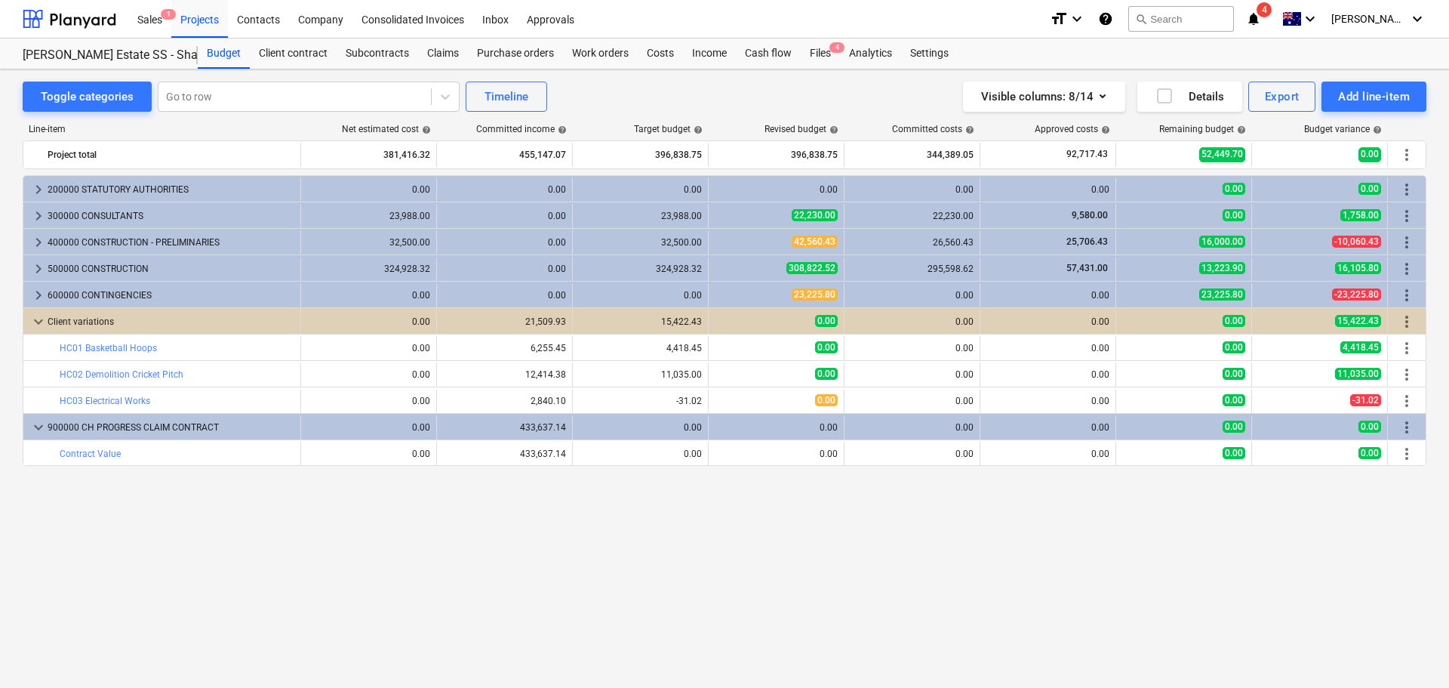
click at [35, 270] on span "keyboard_arrow_right" at bounding box center [38, 269] width 18 height 18
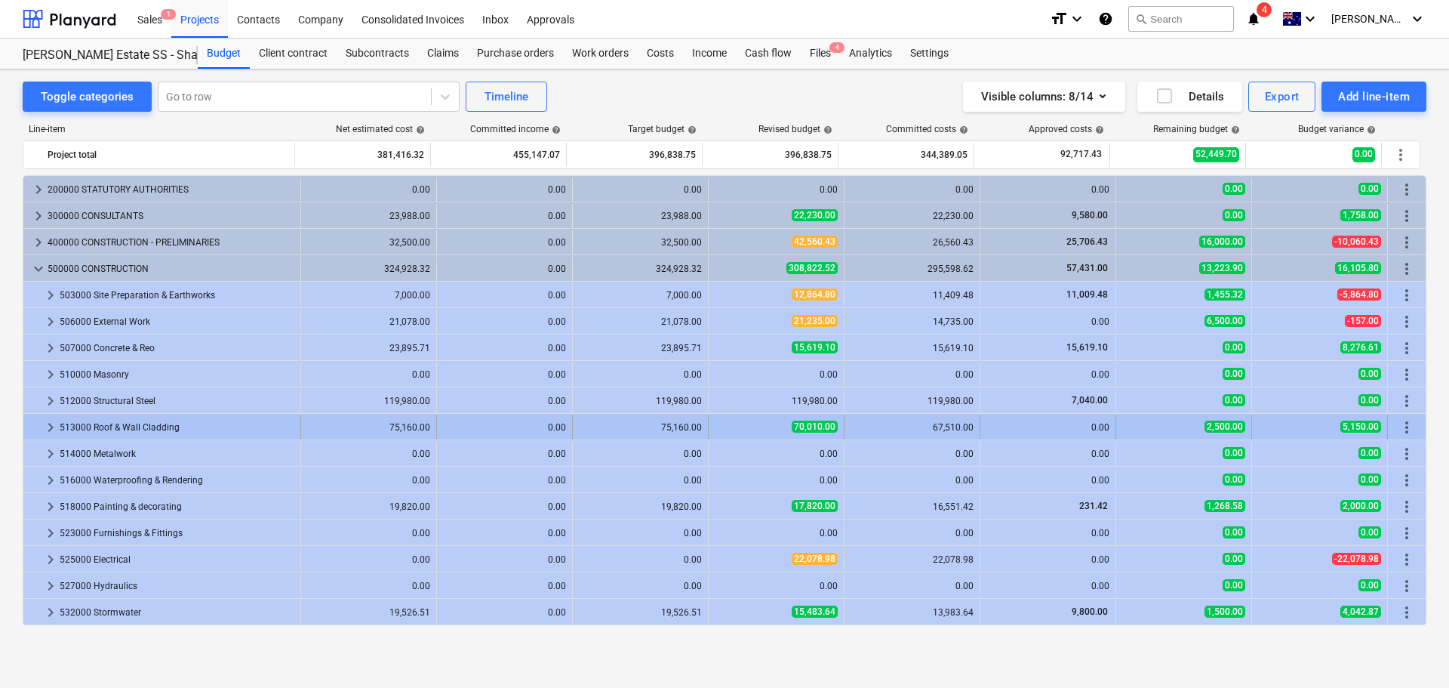
click at [51, 427] on span "keyboard_arrow_right" at bounding box center [51, 427] width 18 height 18
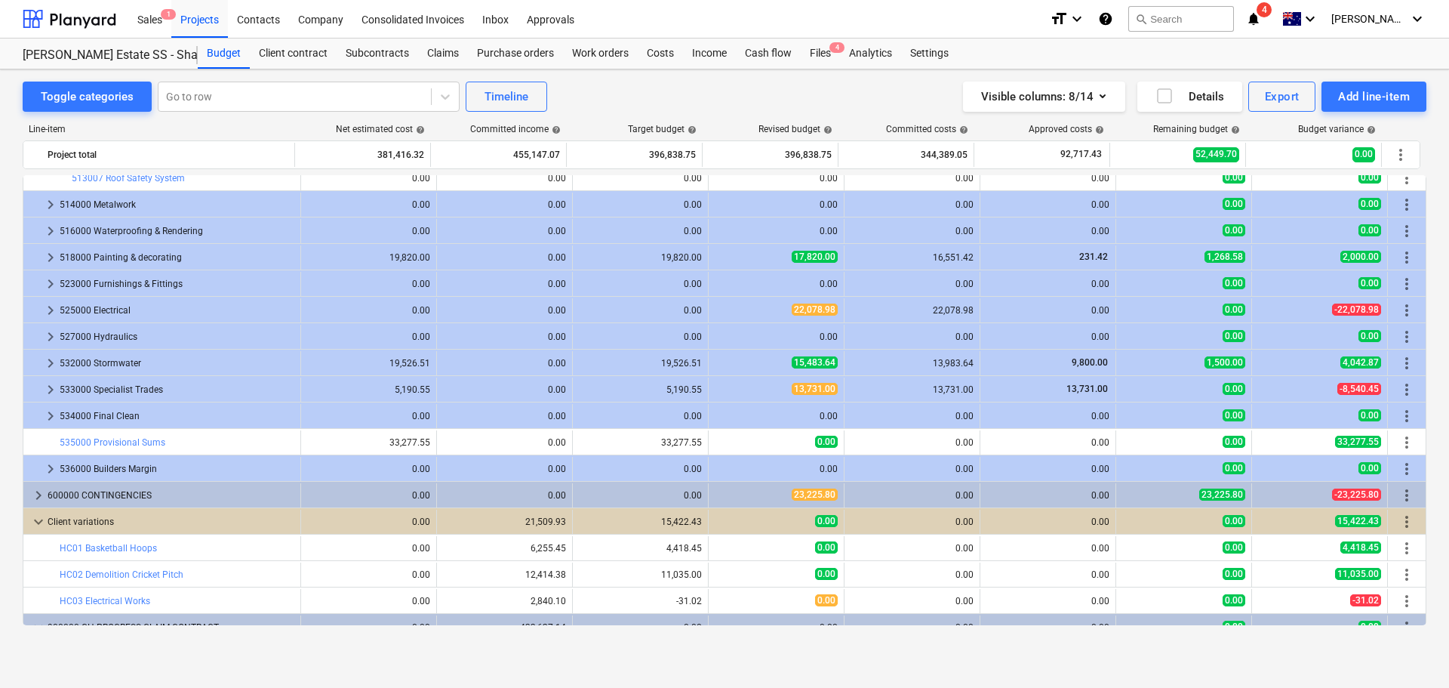
scroll to position [343, 0]
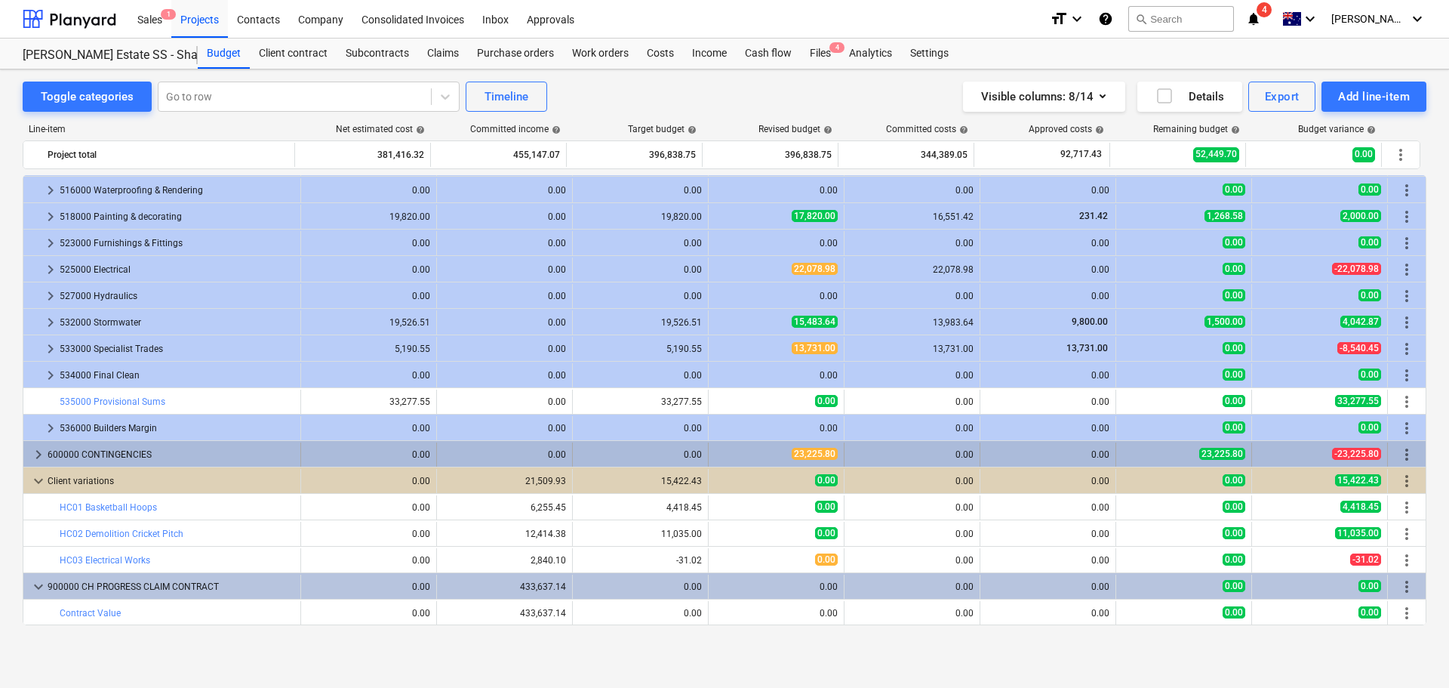
click at [38, 457] on span "keyboard_arrow_right" at bounding box center [38, 454] width 18 height 18
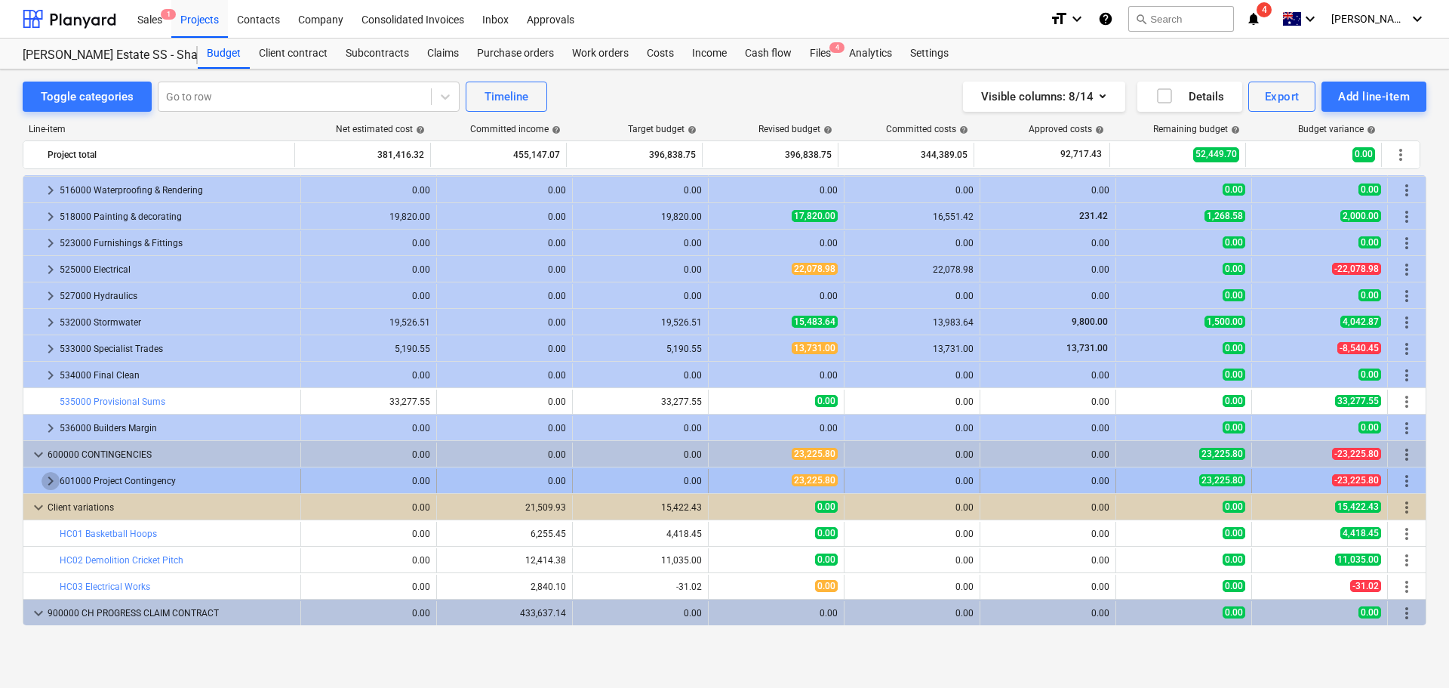
click at [54, 479] on span "keyboard_arrow_right" at bounding box center [51, 481] width 18 height 18
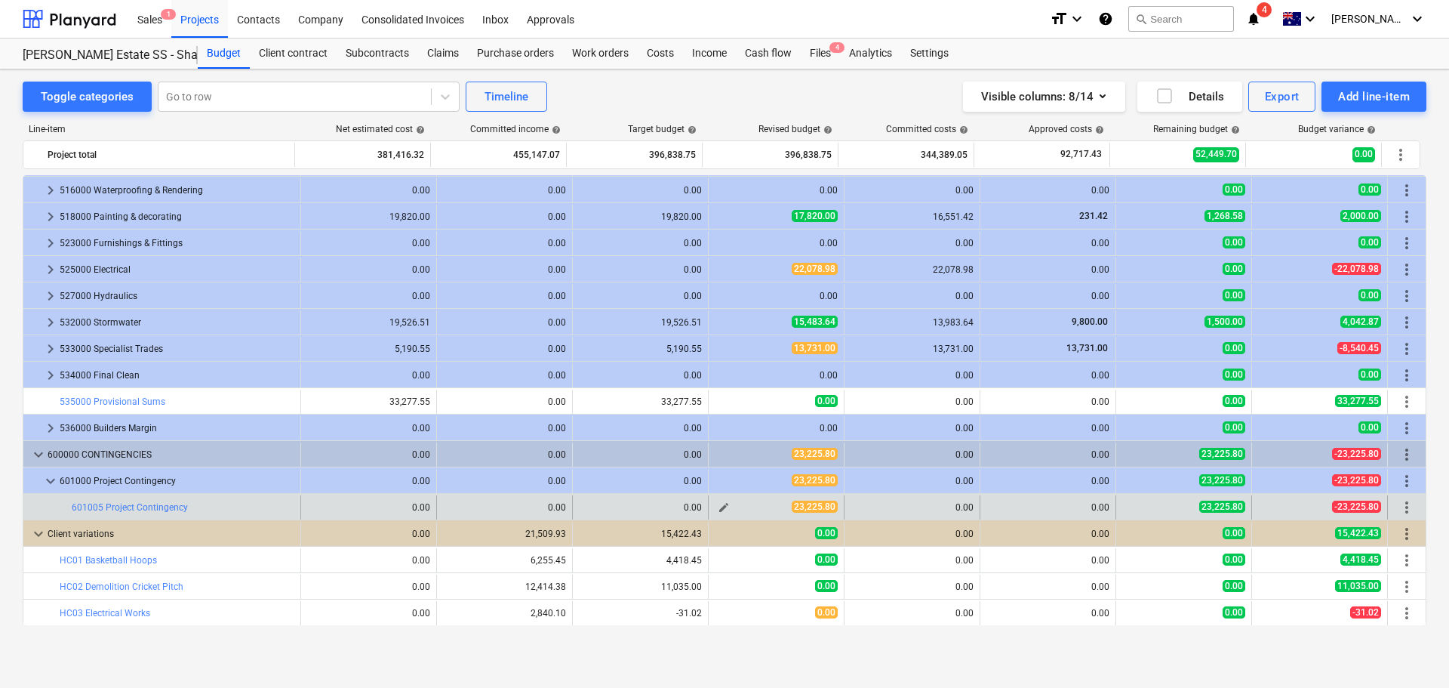
click at [718, 510] on span "edit" at bounding box center [724, 507] width 12 height 12
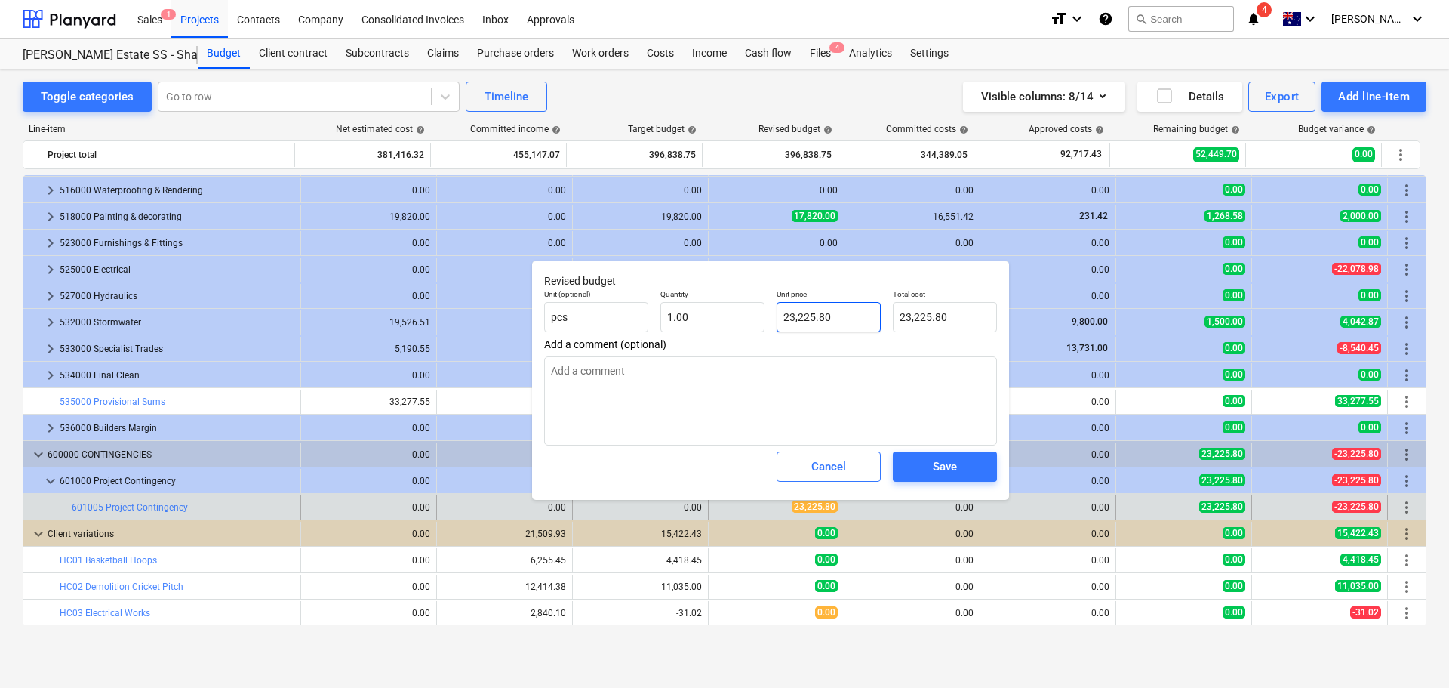
type textarea "x"
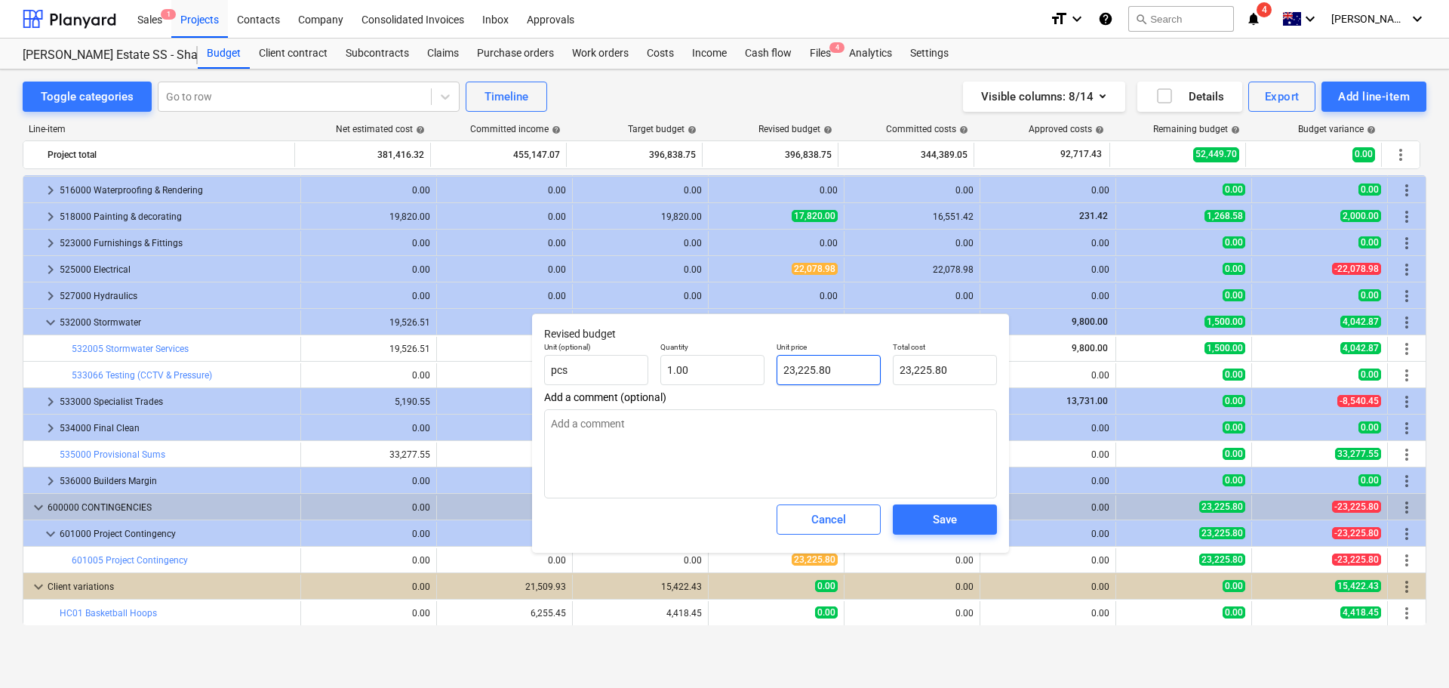
type input "23225.8"
click at [835, 377] on input "23225.8" at bounding box center [829, 370] width 104 height 30
type textarea "x"
type input "23225.8"
click at [835, 377] on input "23225.8" at bounding box center [829, 370] width 104 height 30
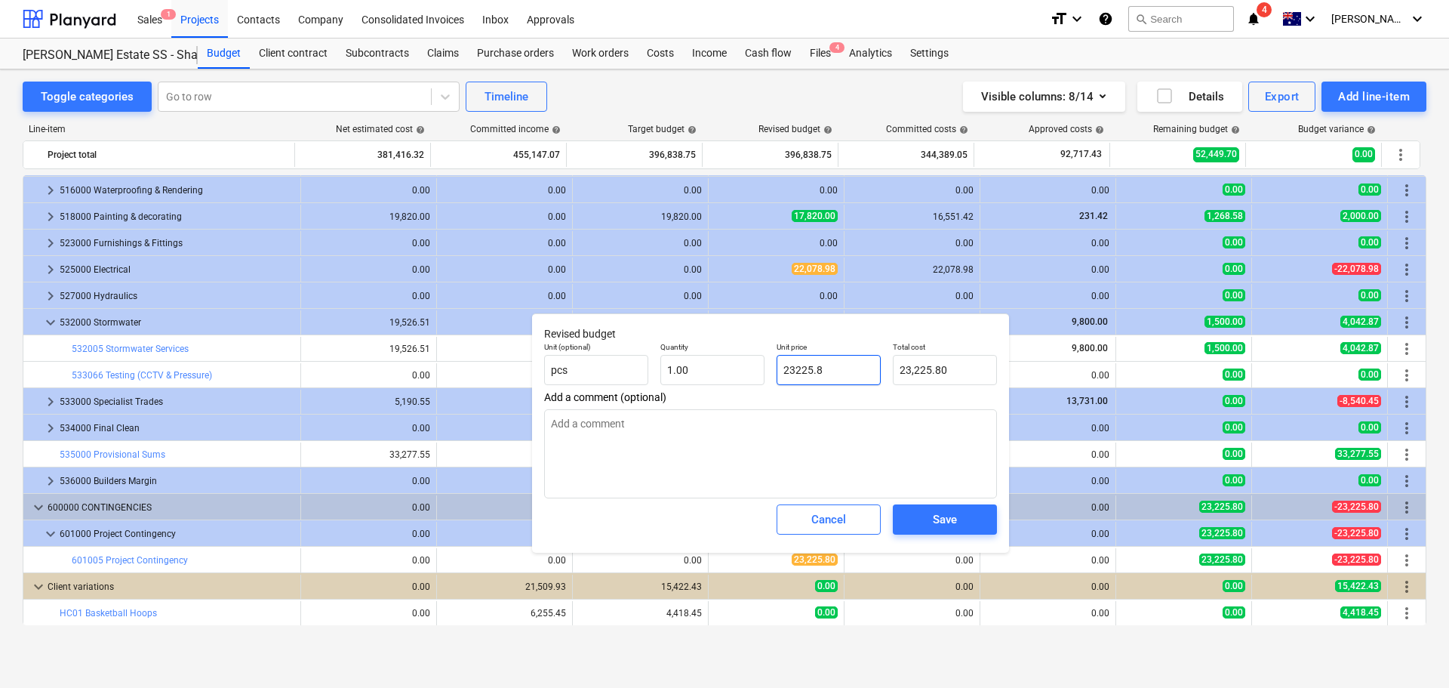
click at [835, 377] on input "23225.8" at bounding box center [829, 370] width 104 height 30
type textarea "x"
type input "2"
type input "2.00"
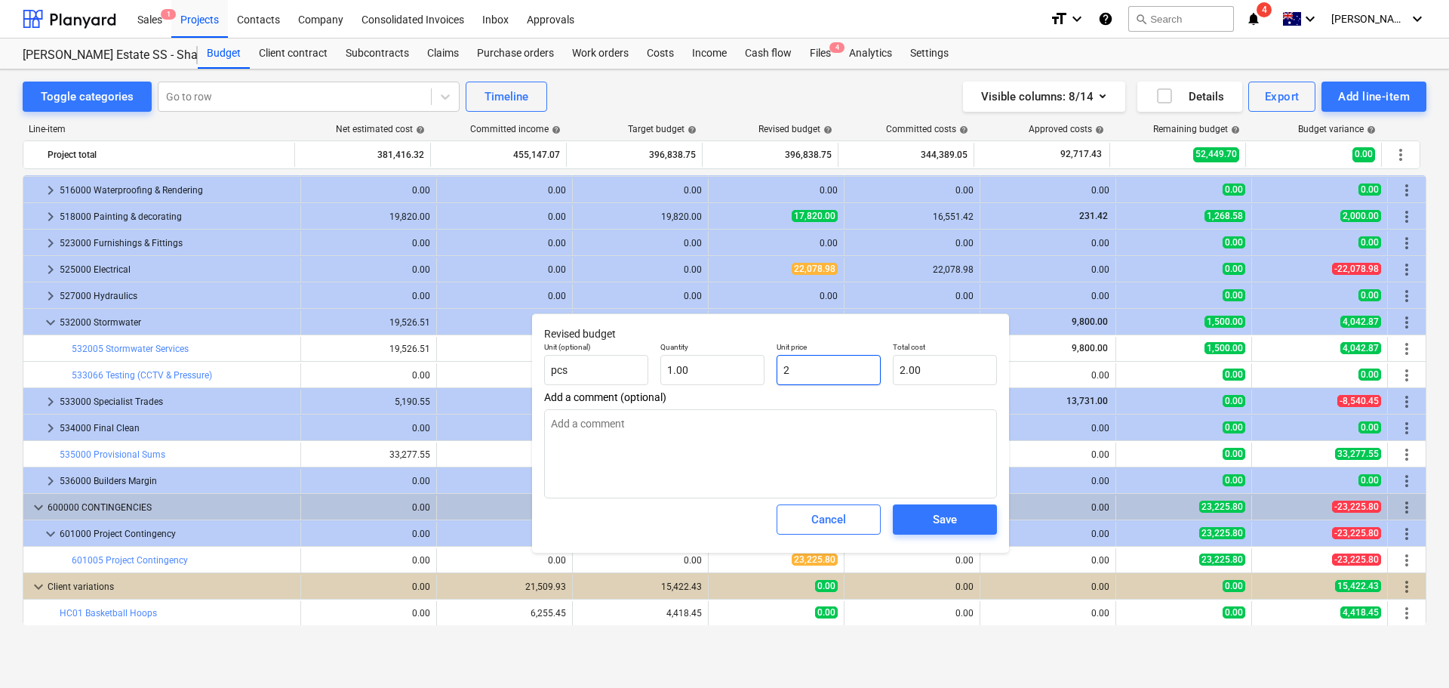
type textarea "x"
type input "29"
type input "29.00"
type textarea "x"
type input "293"
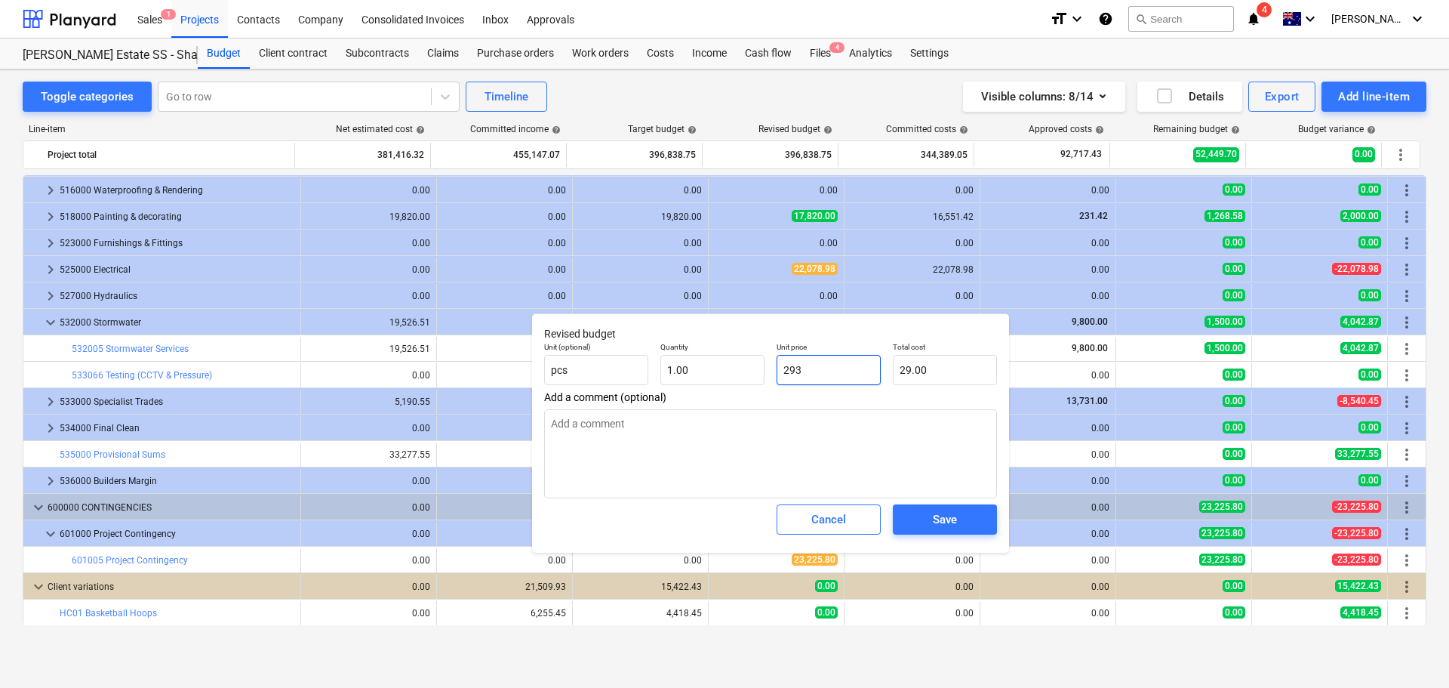
type input "293.00"
type input "29313"
type textarea "x"
type input "29,313.00"
type textarea "x"
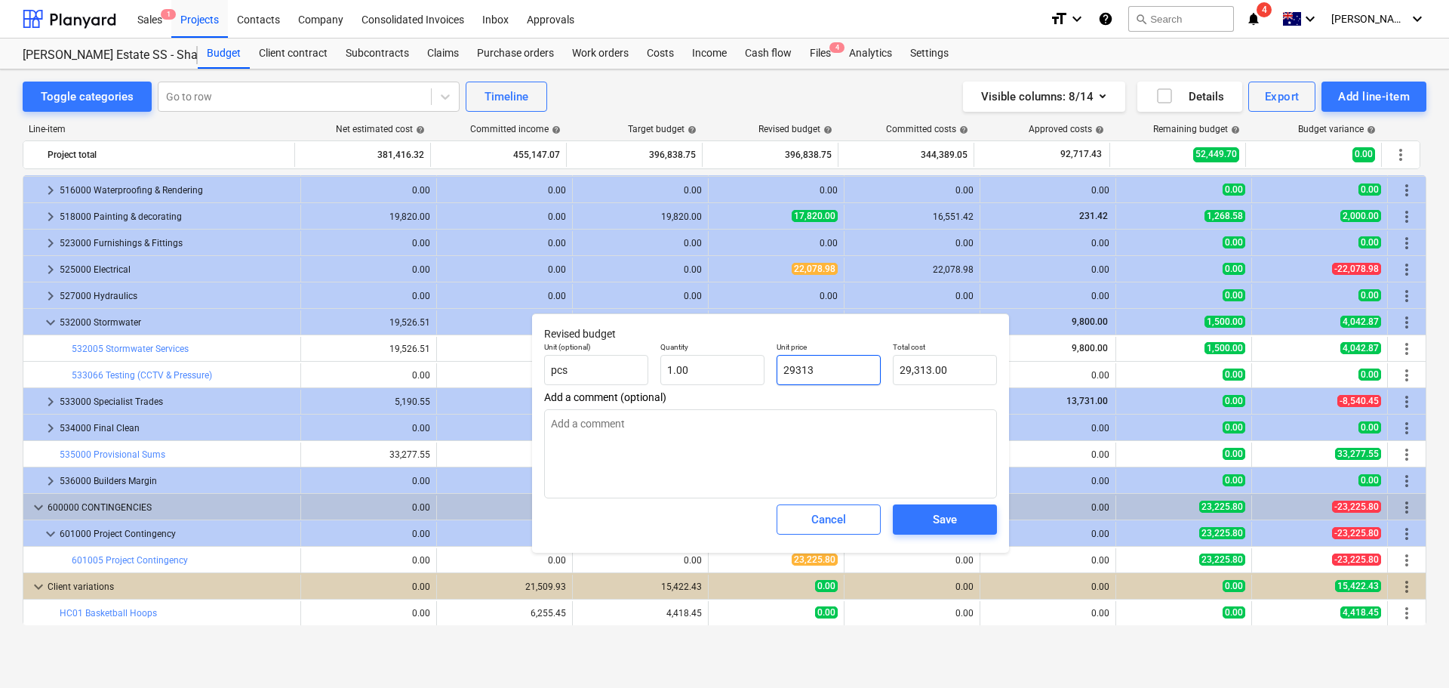
type input "29313."
type textarea "x"
type input "29313.3"
type input "29,313.30"
type input "29313.30"
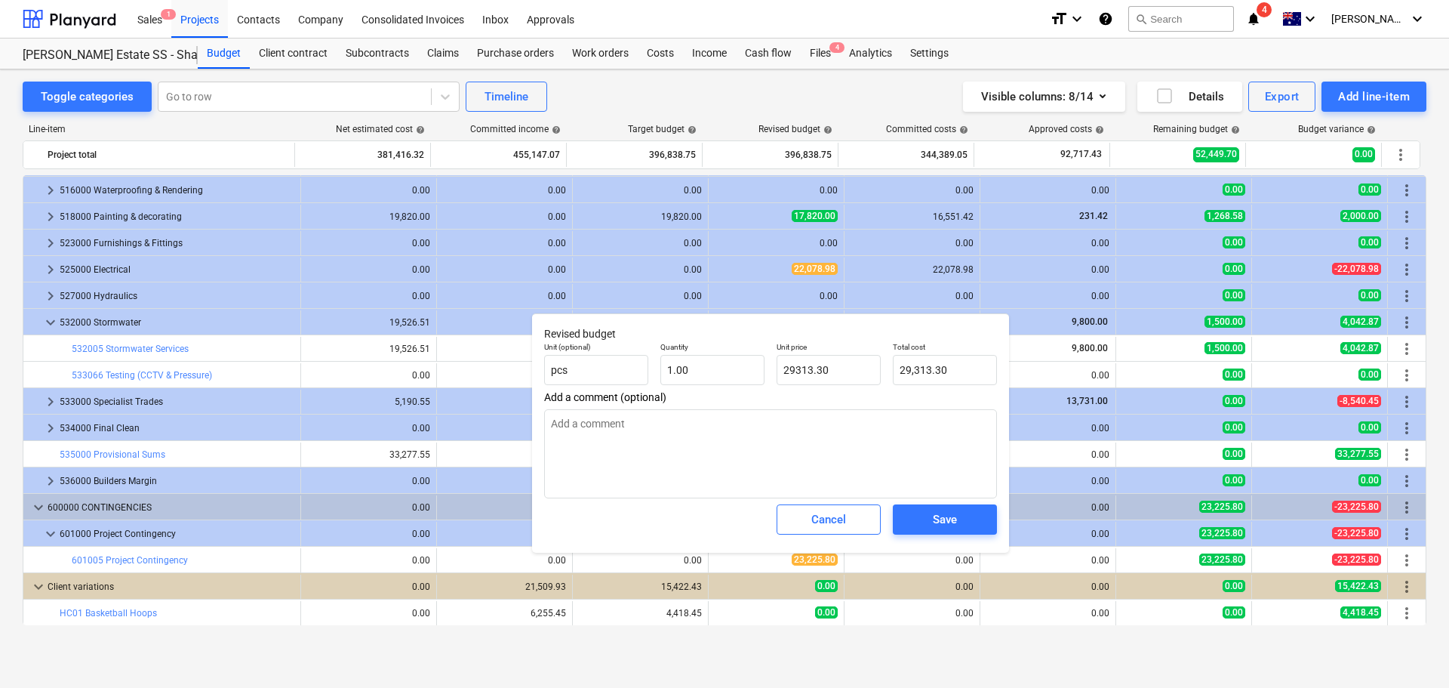
click at [938, 527] on div "Save" at bounding box center [945, 520] width 24 height 20
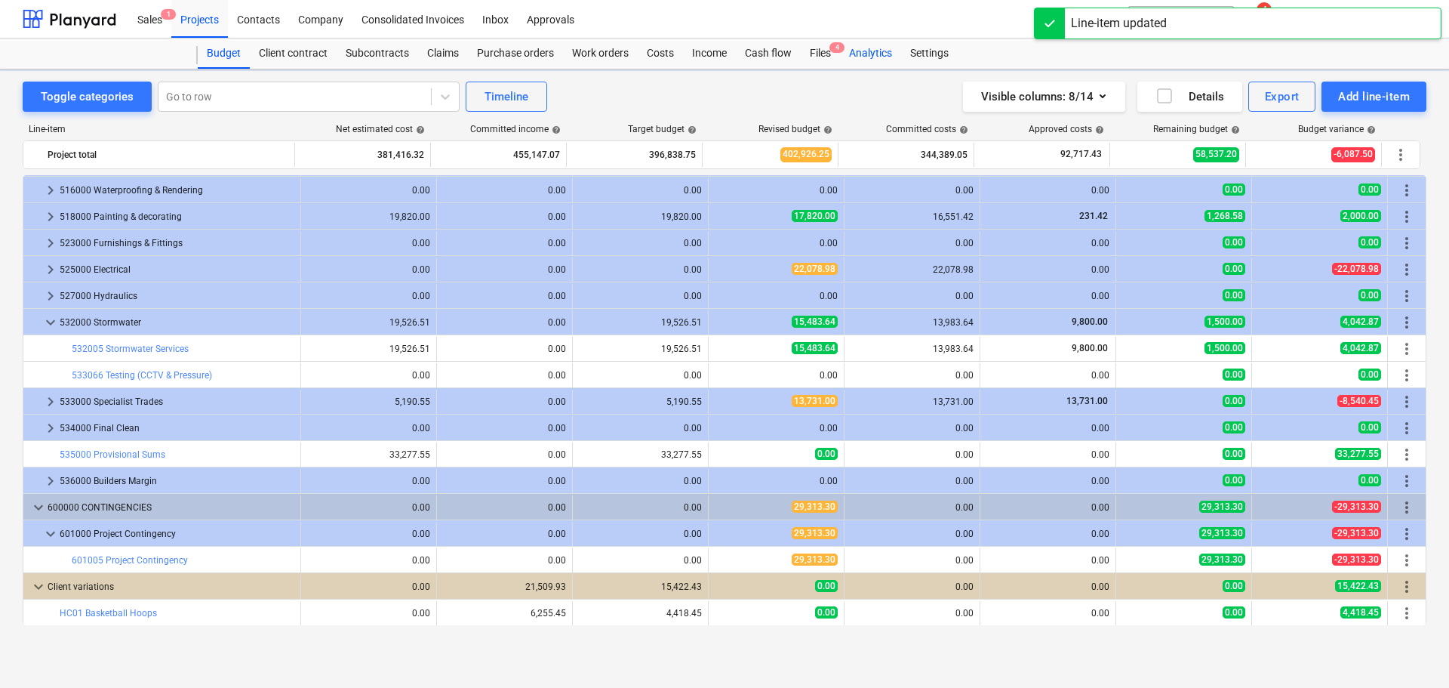
click at [877, 51] on div "Analytics" at bounding box center [870, 54] width 61 height 30
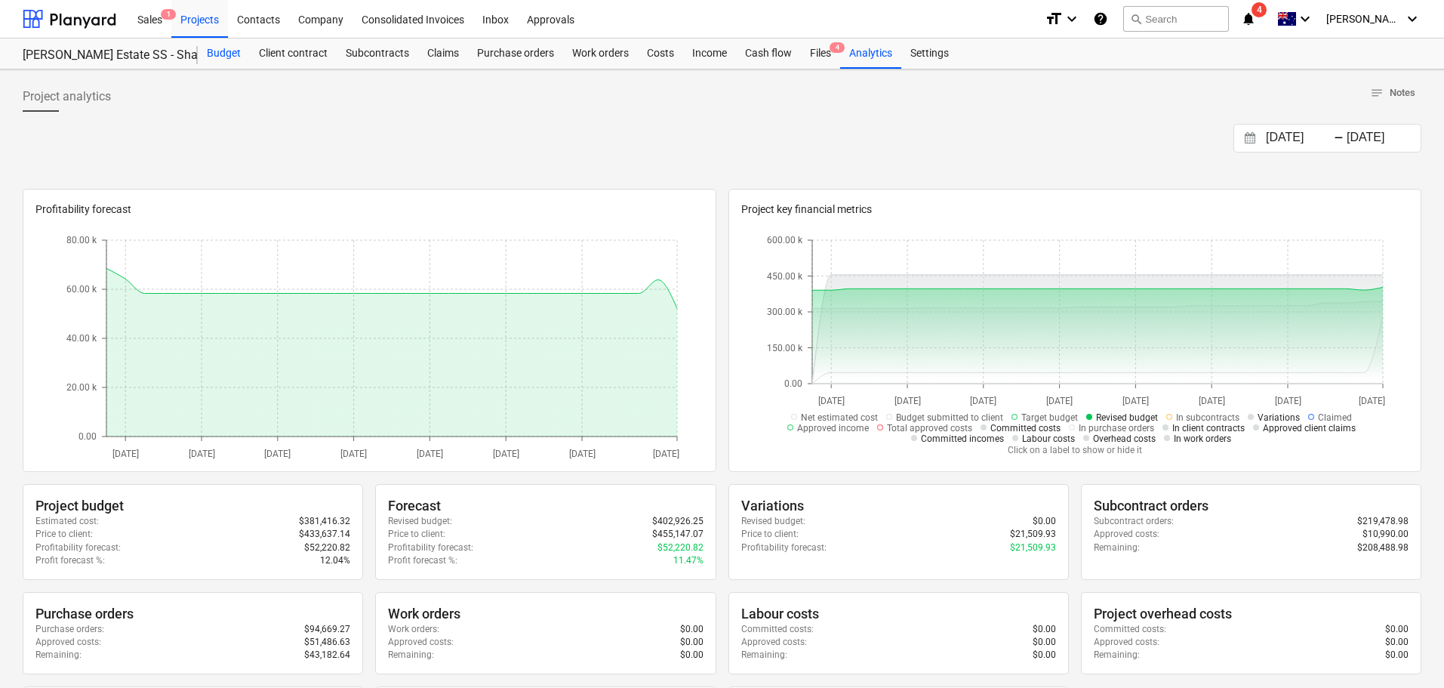
click at [211, 52] on div "Budget" at bounding box center [224, 54] width 52 height 30
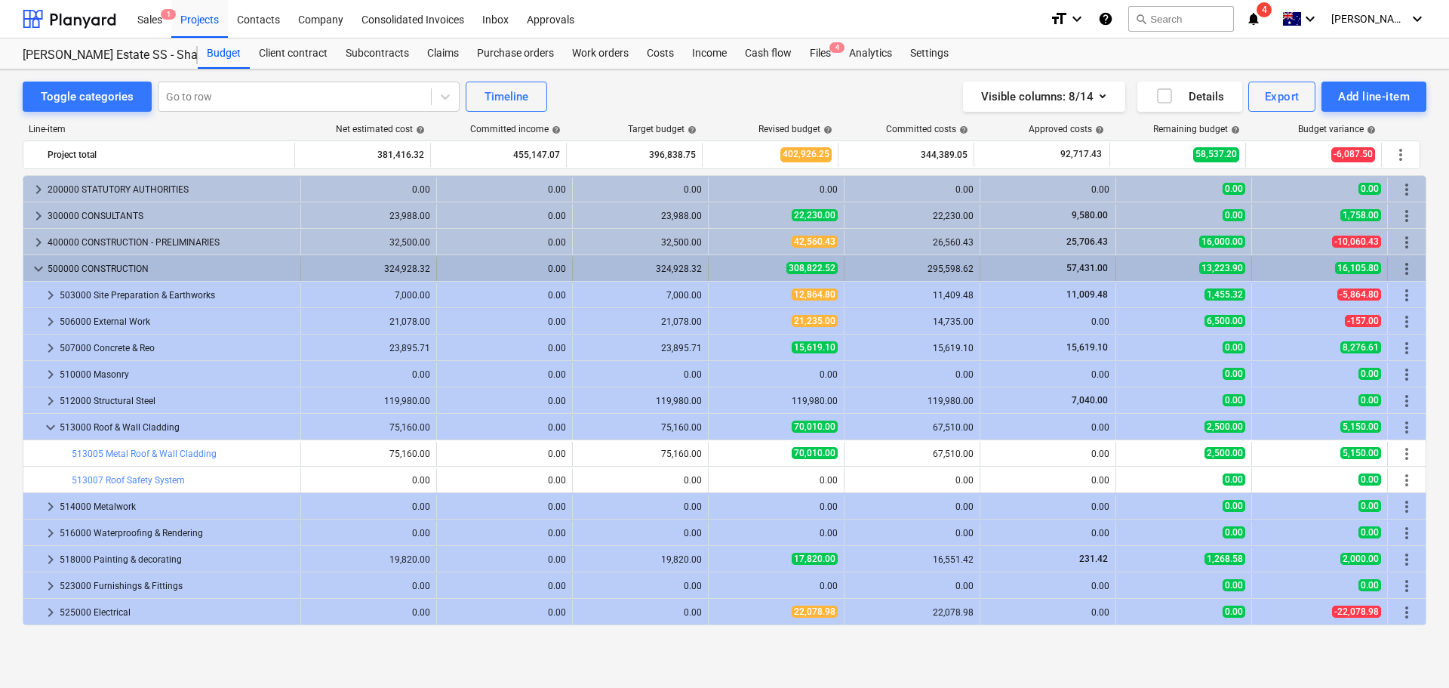
click at [32, 266] on span "keyboard_arrow_down" at bounding box center [38, 269] width 18 height 18
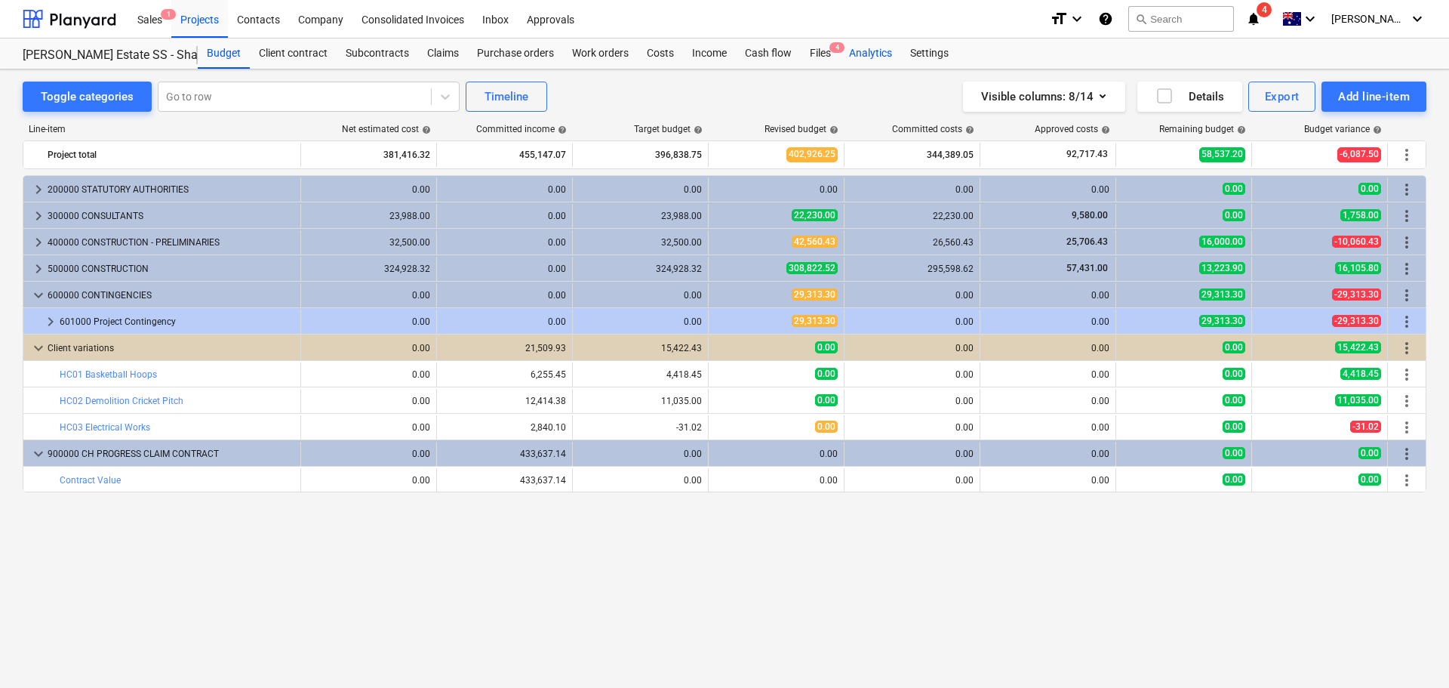
click at [850, 60] on div "Analytics" at bounding box center [870, 54] width 61 height 30
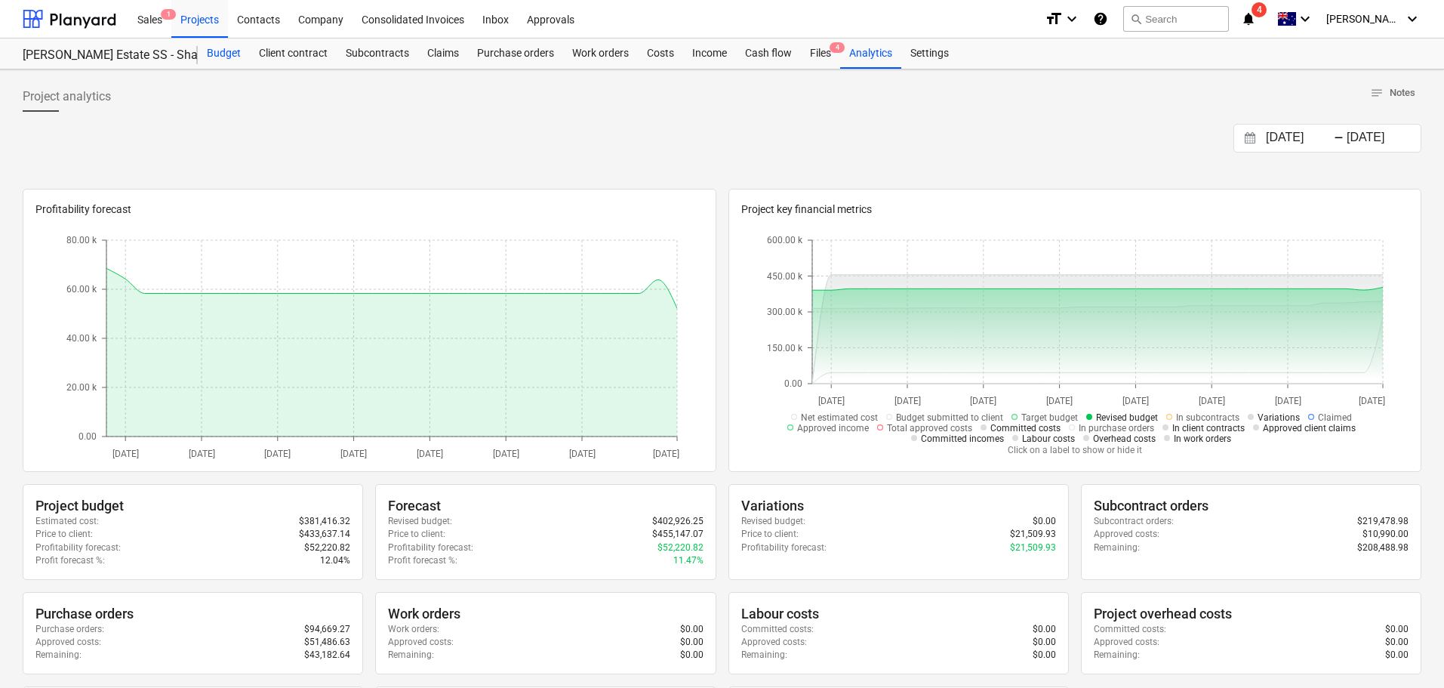
click at [242, 48] on div "Budget" at bounding box center [224, 54] width 52 height 30
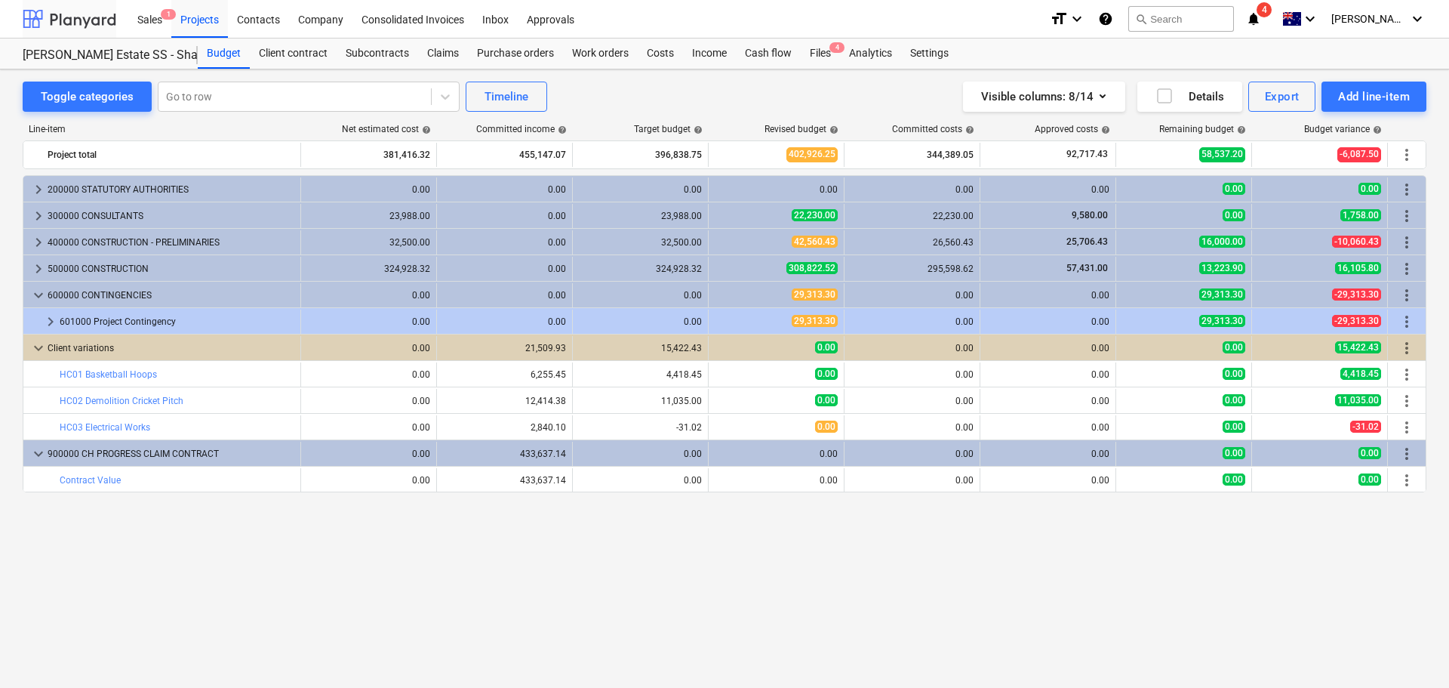
click at [91, 20] on div at bounding box center [70, 19] width 94 height 38
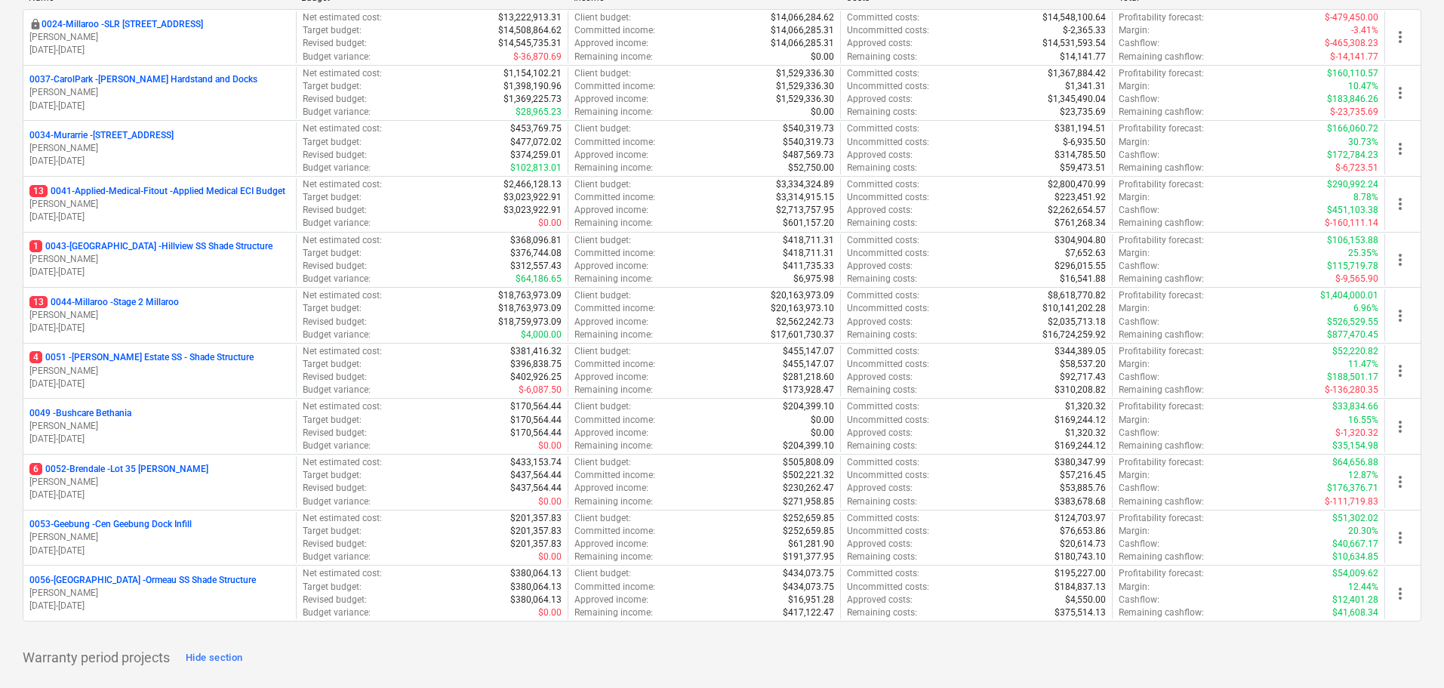
scroll to position [151, 0]
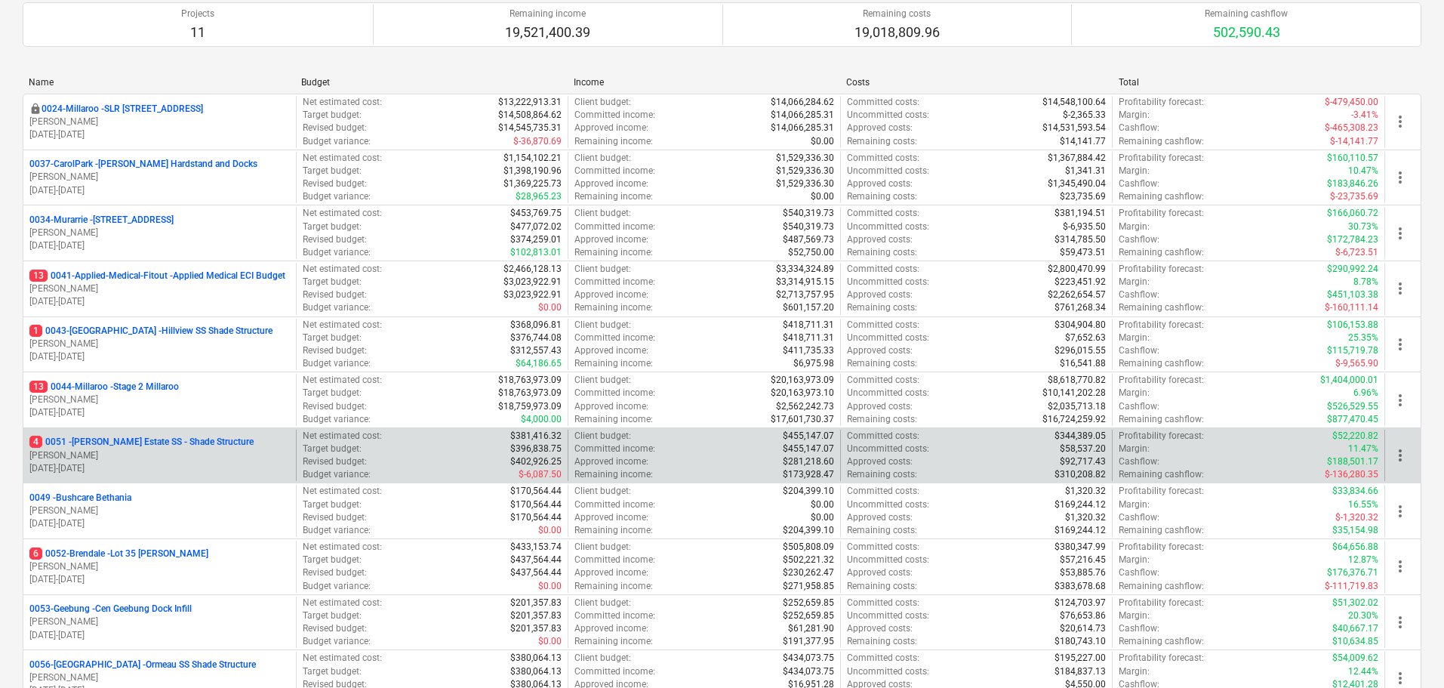
click at [180, 440] on p "4 0051 - Patrick Estate SS - Shade Structure" at bounding box center [141, 442] width 224 height 13
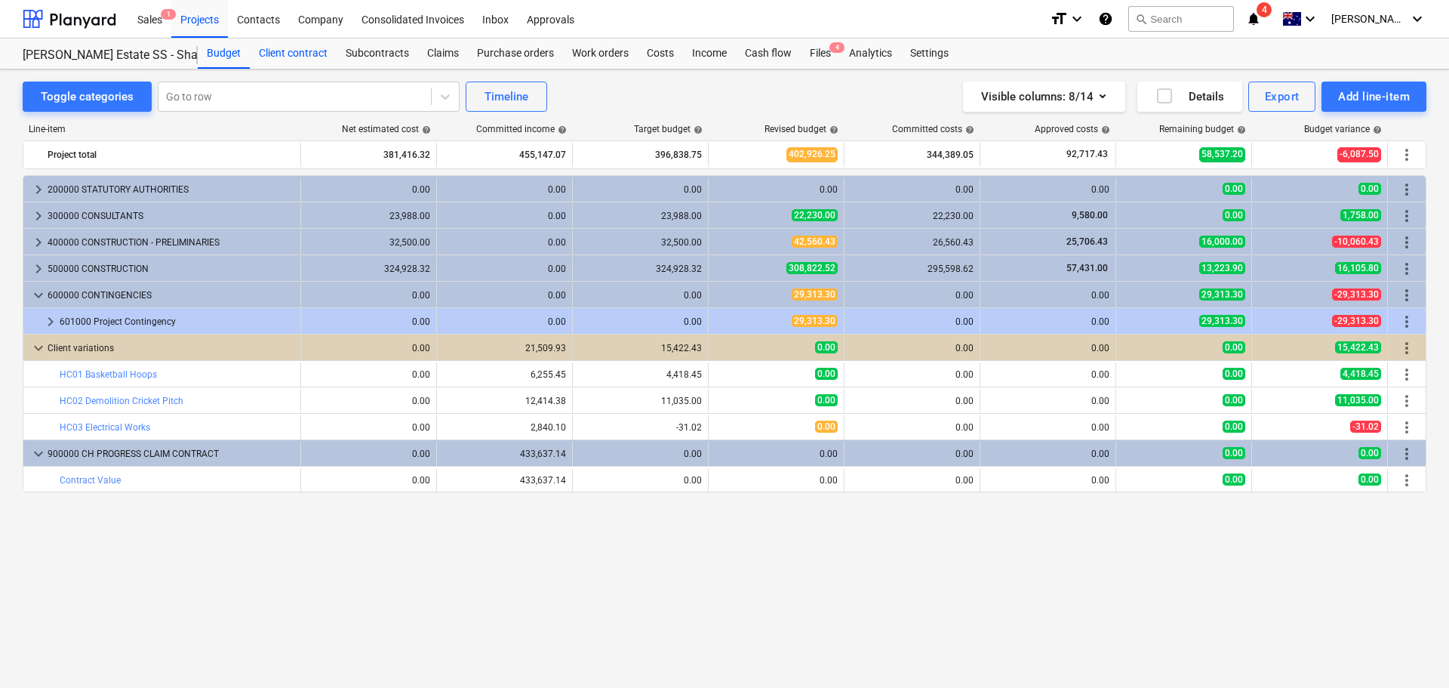
click at [306, 51] on div "Client contract" at bounding box center [293, 54] width 87 height 30
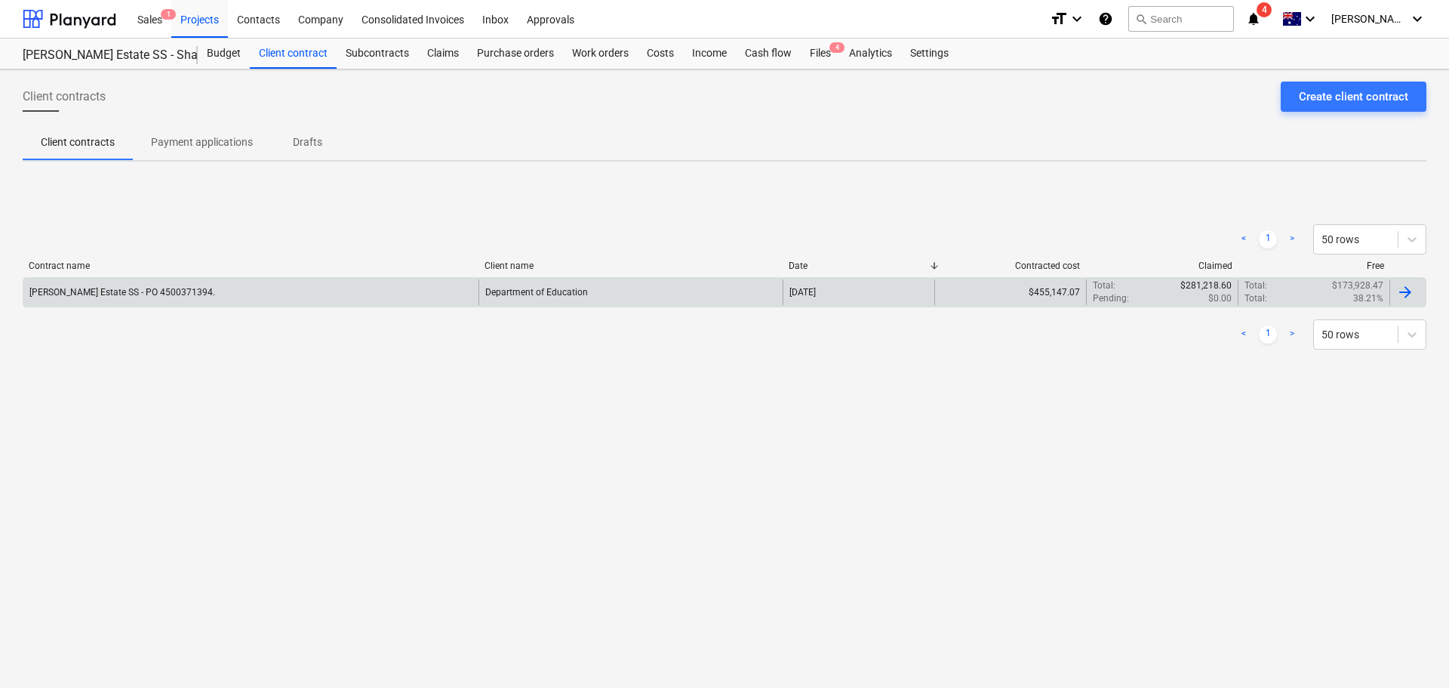
click at [111, 298] on div "Patrick Estate SS - PO 4500371394." at bounding box center [250, 292] width 455 height 26
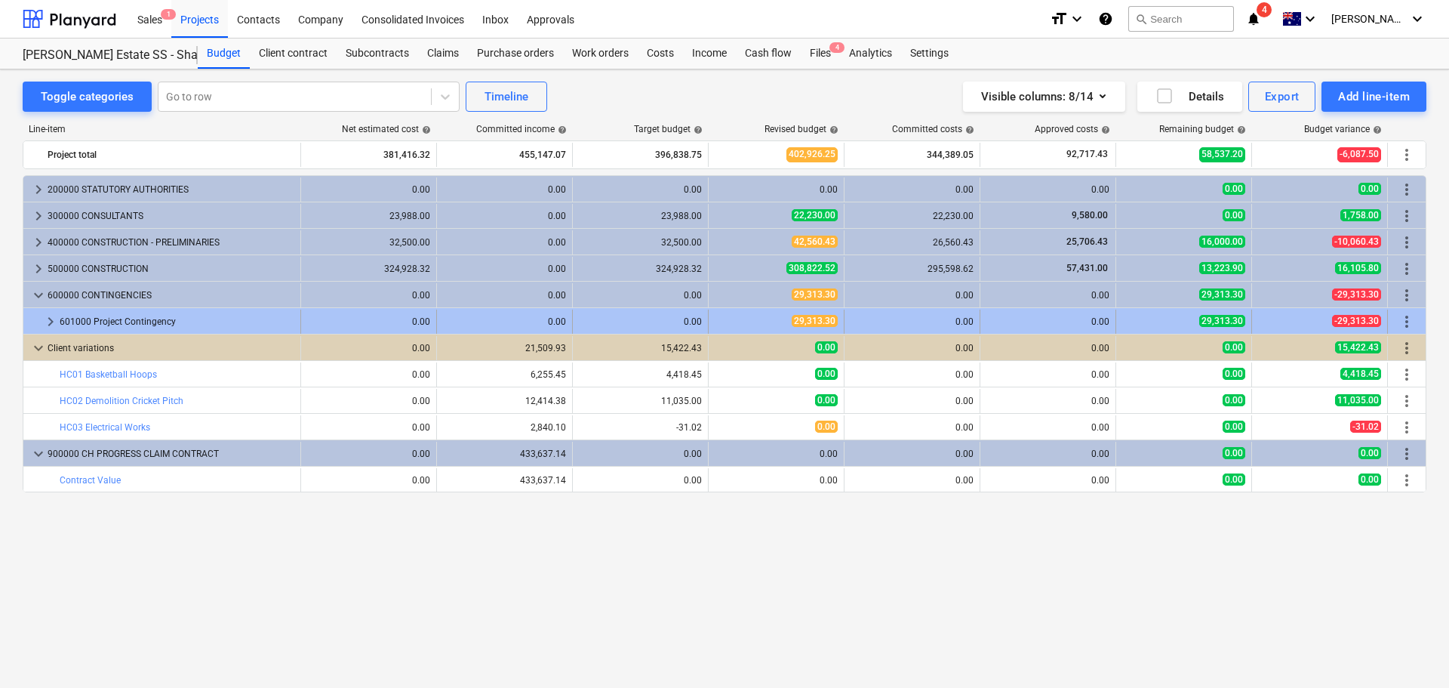
click at [53, 319] on span "keyboard_arrow_right" at bounding box center [51, 322] width 18 height 18
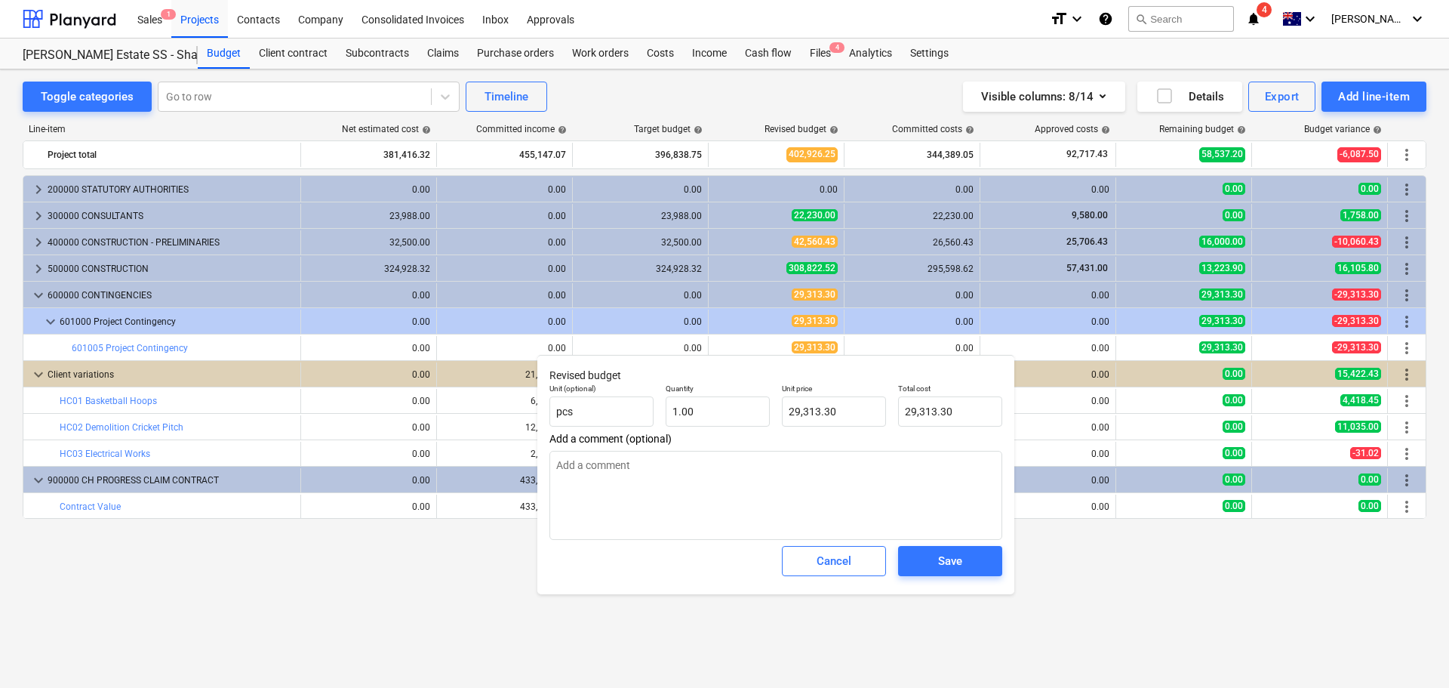
click at [859, 393] on p "Unit price" at bounding box center [834, 390] width 104 height 13
click at [860, 418] on input "29313.3" at bounding box center [834, 411] width 104 height 30
type textarea "x"
type input "2"
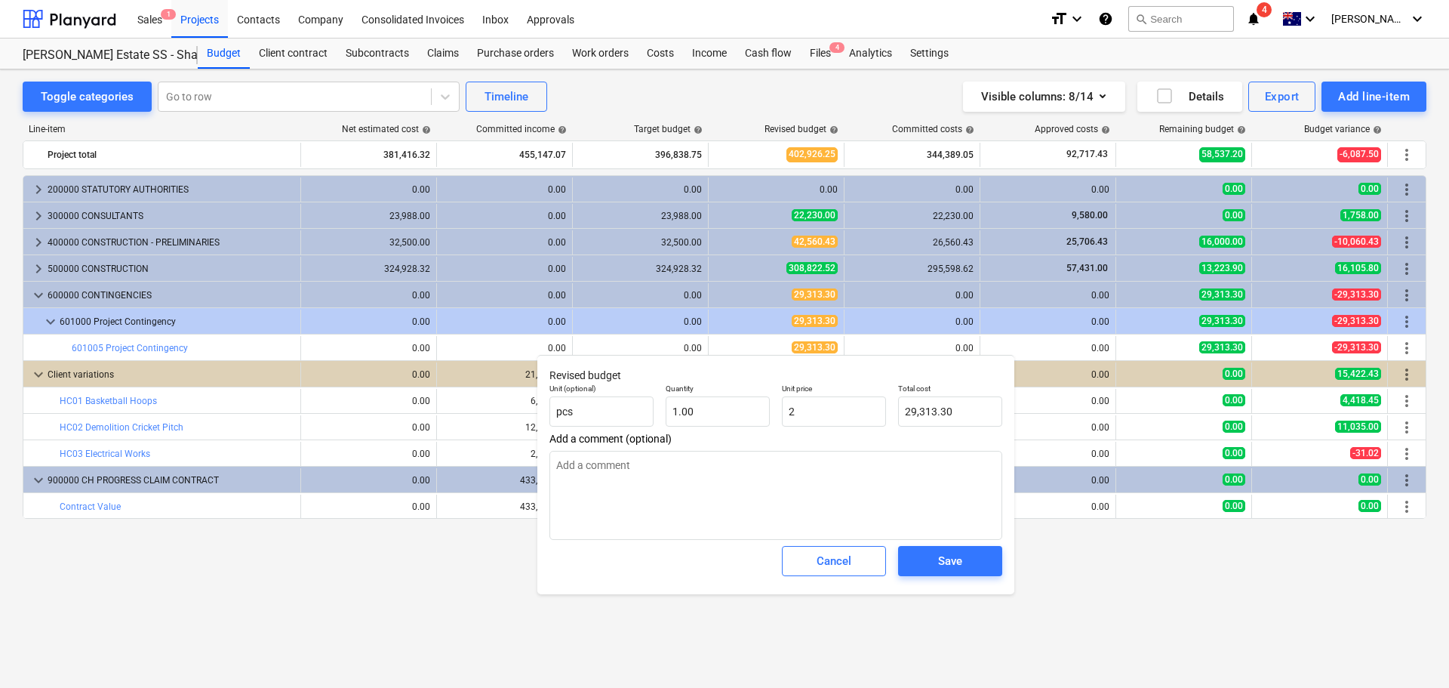
type input "2.00"
type textarea "x"
type input "23"
type input "23.00"
type textarea "x"
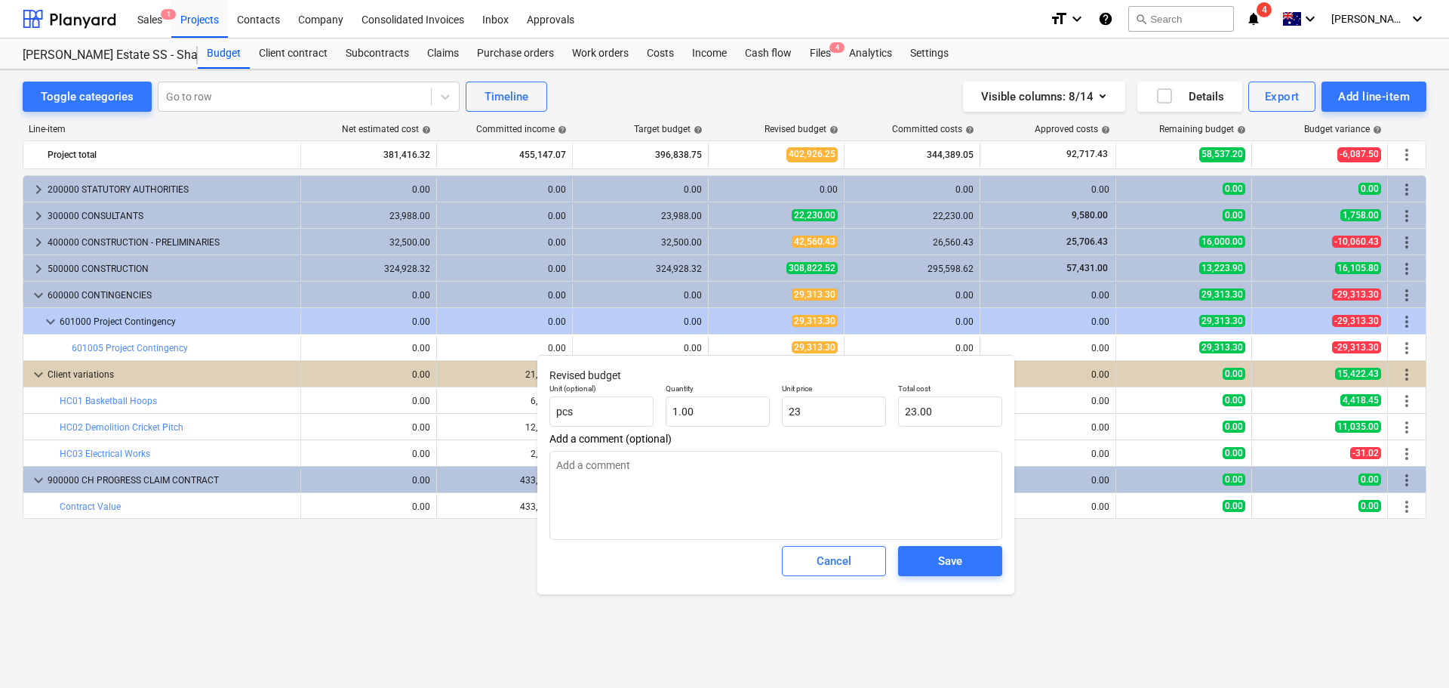
type input "232"
type input "232.00"
type textarea "x"
type input "2322"
type input "2,322.00"
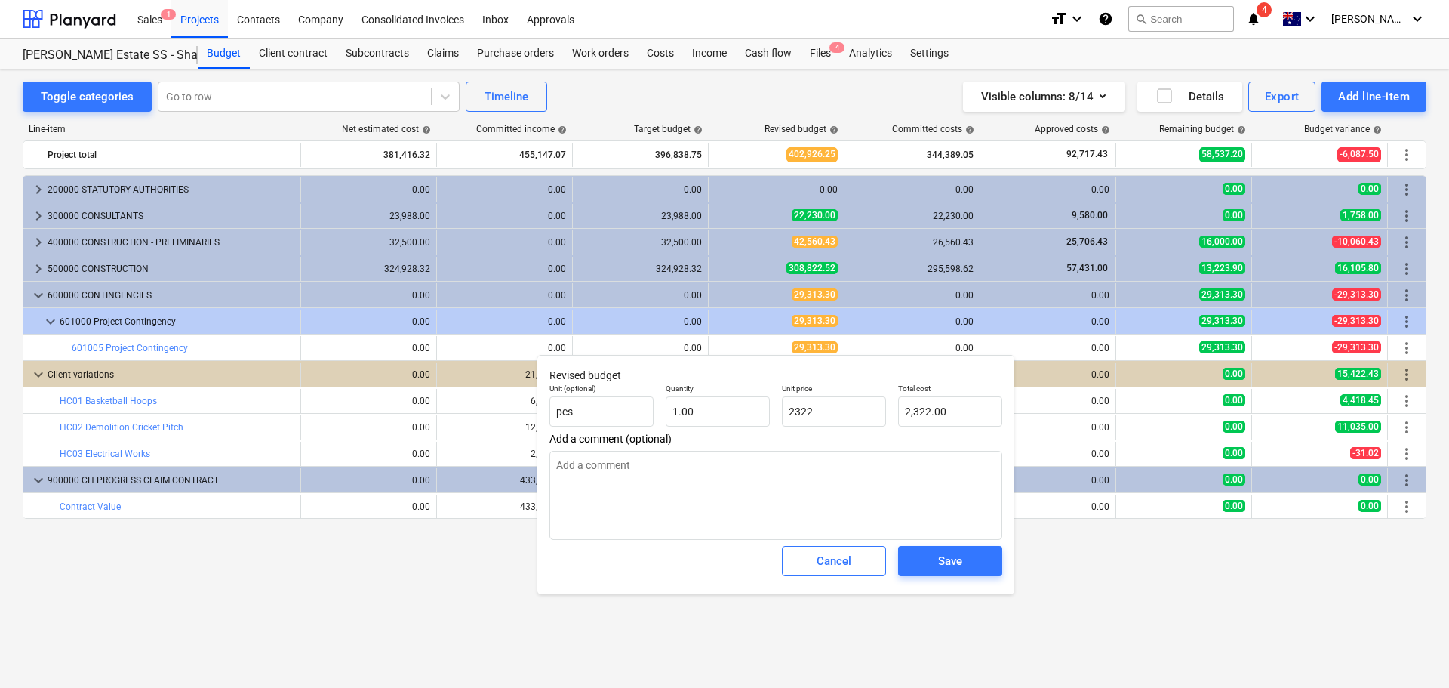
type textarea "x"
type input "23225"
type input "23,225.00"
type textarea "x"
type input "23225."
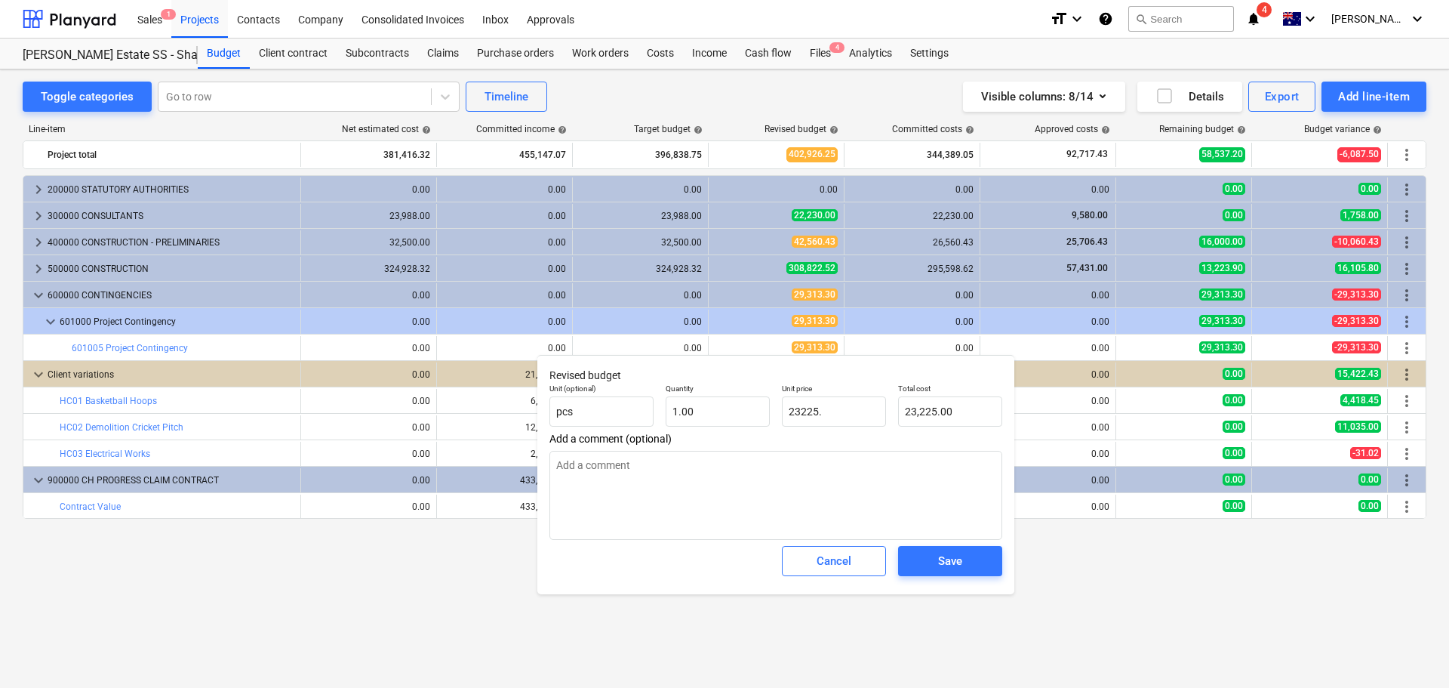
type textarea "x"
type input "23225.8"
type input "23,225.80"
type input "23225.8"
type textarea "x"
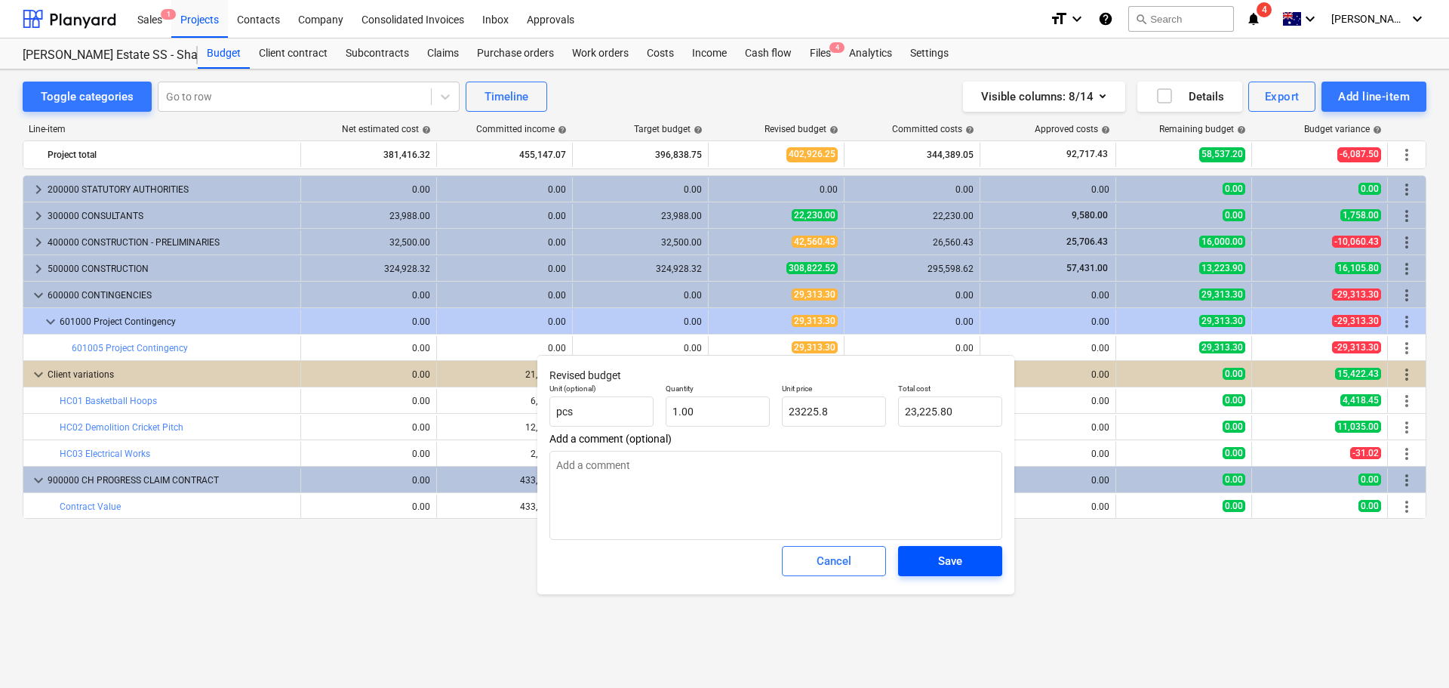
type input "23,225.80"
click at [956, 565] on div "Save" at bounding box center [950, 561] width 24 height 20
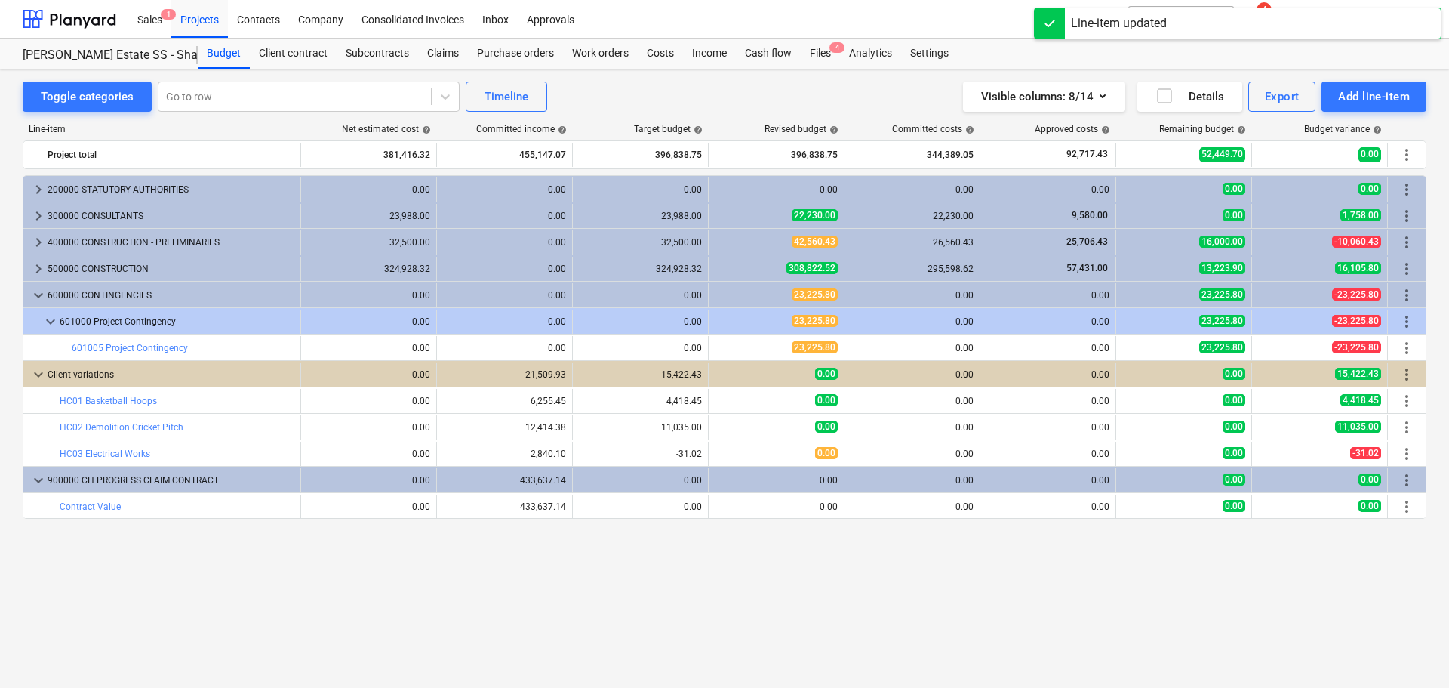
click at [751, 571] on div "keyboard_arrow_right 200000 STATUTORY AUTHORITIES 0.00 0.00 0.00 0.00 0.00 0.00…" at bounding box center [725, 400] width 1404 height 450
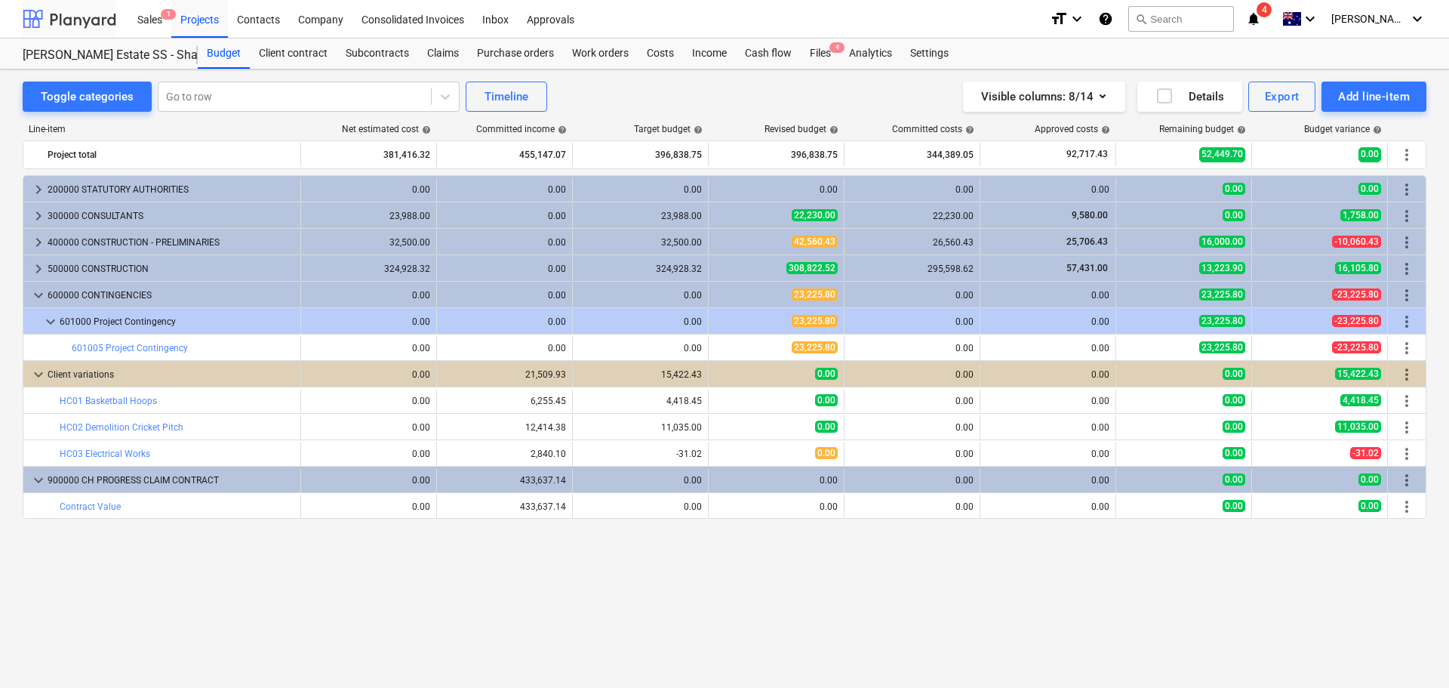
click at [94, 21] on div at bounding box center [70, 19] width 94 height 38
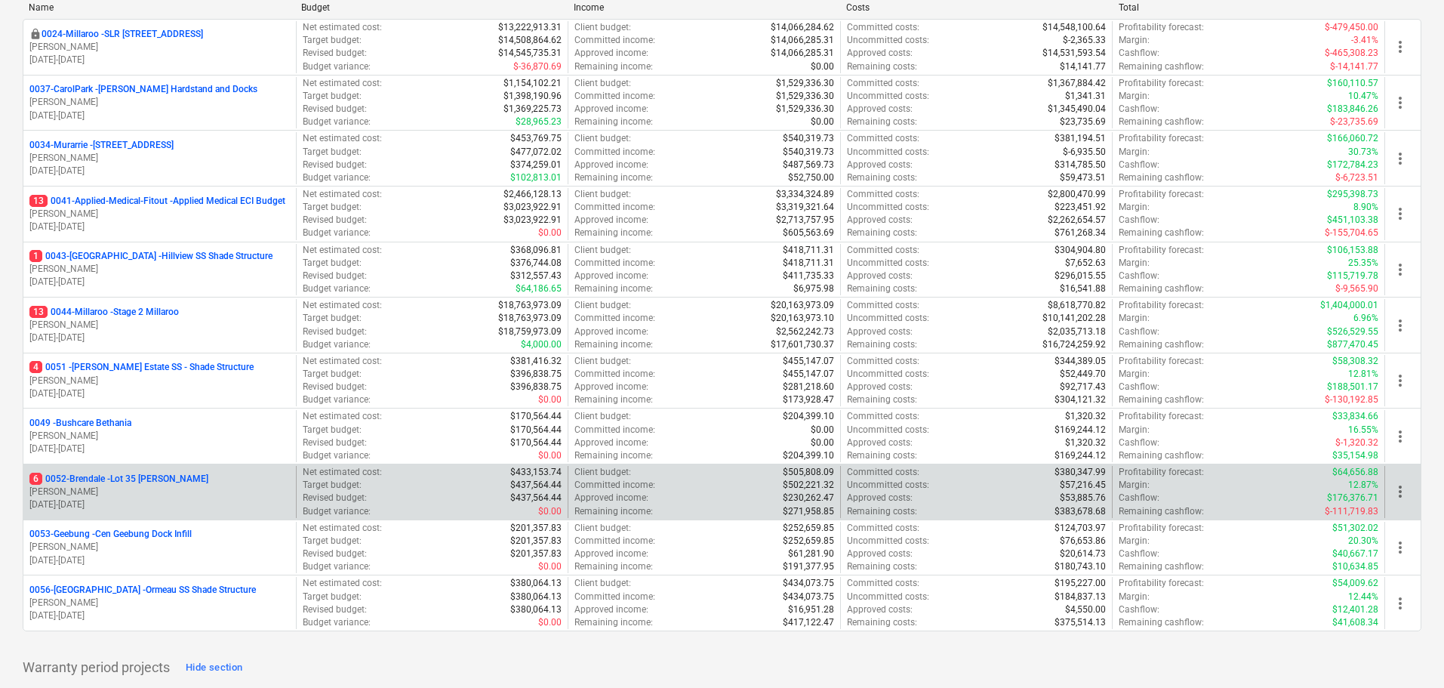
scroll to position [226, 0]
click at [178, 473] on p "6 0052-Brendale - Lot 35 [PERSON_NAME]" at bounding box center [118, 478] width 179 height 13
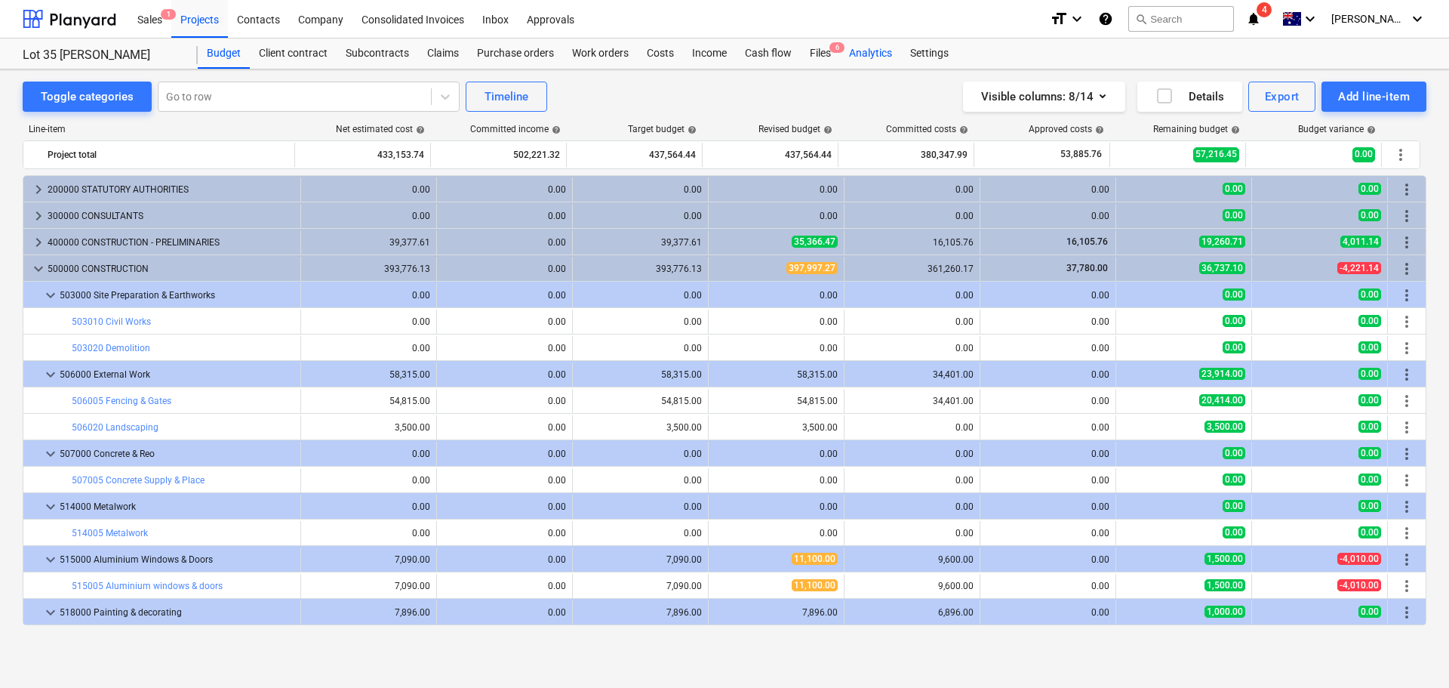
click at [867, 55] on div "Analytics" at bounding box center [870, 54] width 61 height 30
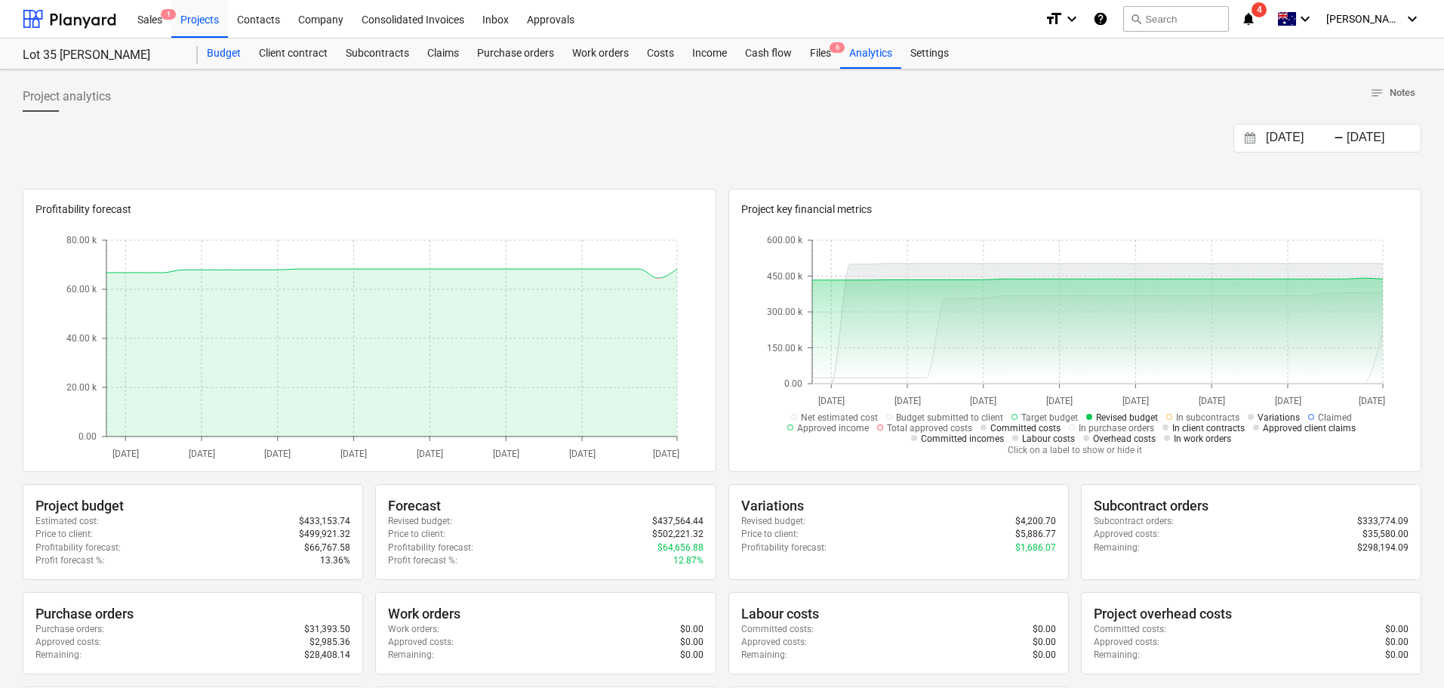
click at [227, 54] on div "Budget" at bounding box center [224, 54] width 52 height 30
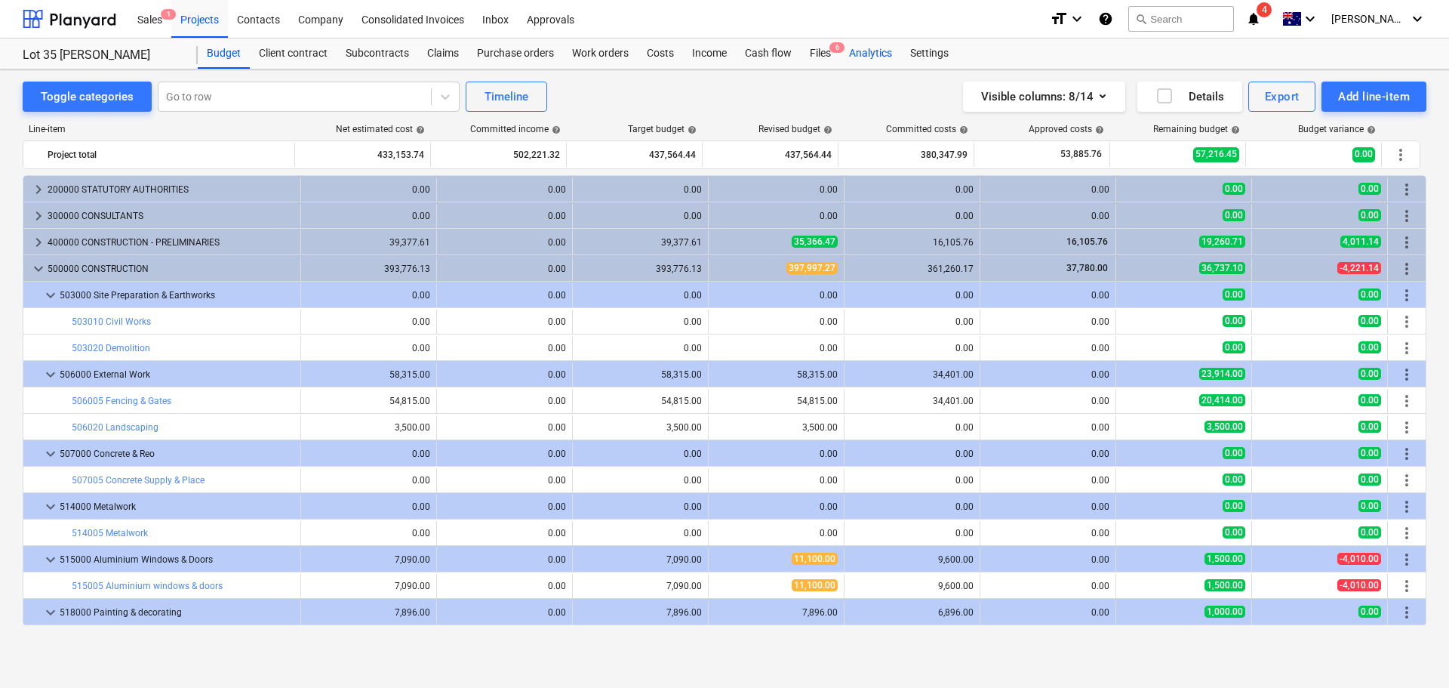
click at [866, 54] on div "Analytics" at bounding box center [870, 54] width 61 height 30
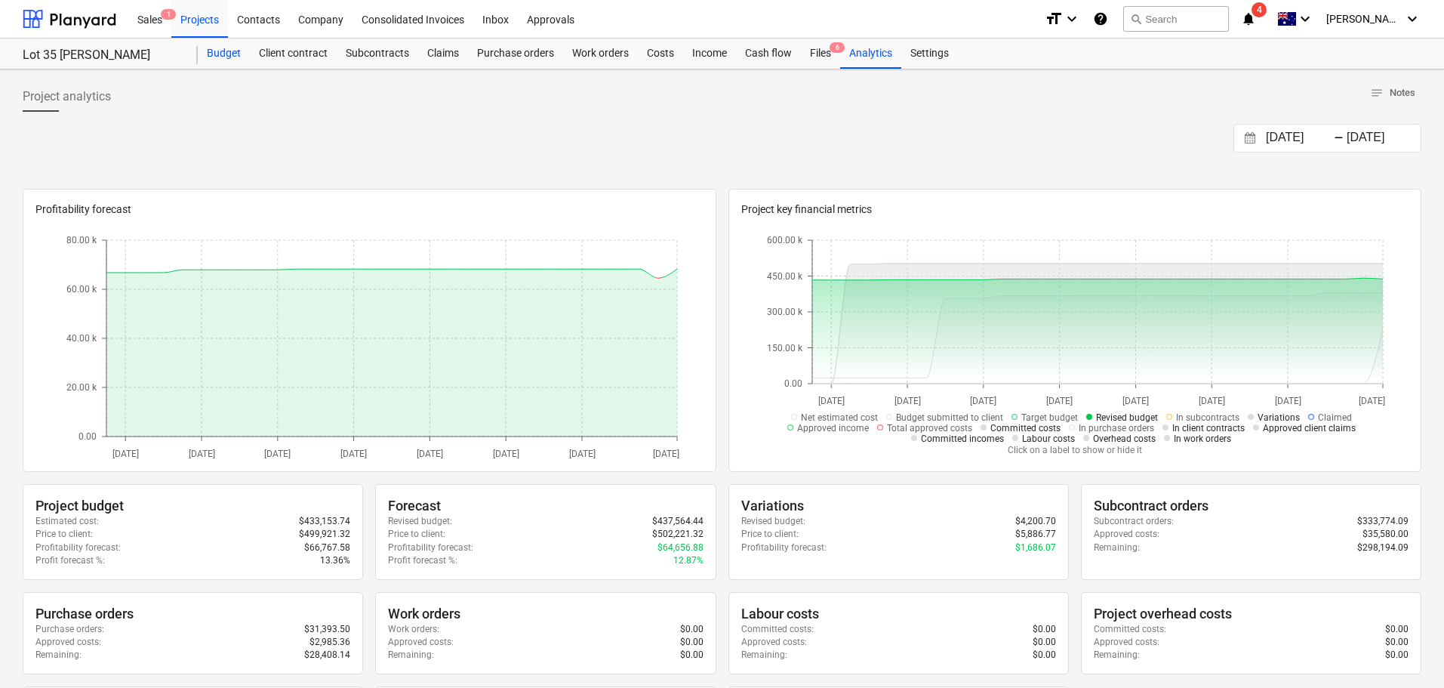
click at [215, 48] on div "Budget" at bounding box center [224, 54] width 52 height 30
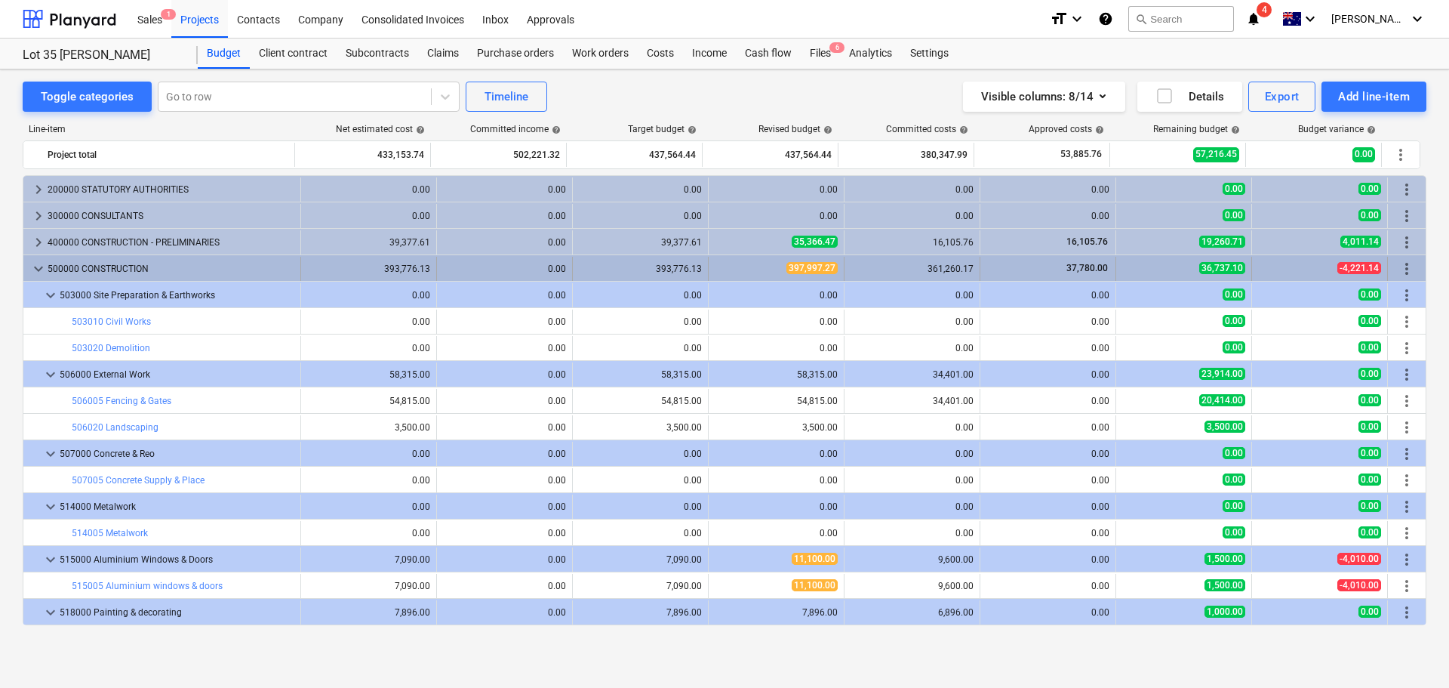
click at [45, 266] on span "keyboard_arrow_down" at bounding box center [38, 269] width 18 height 18
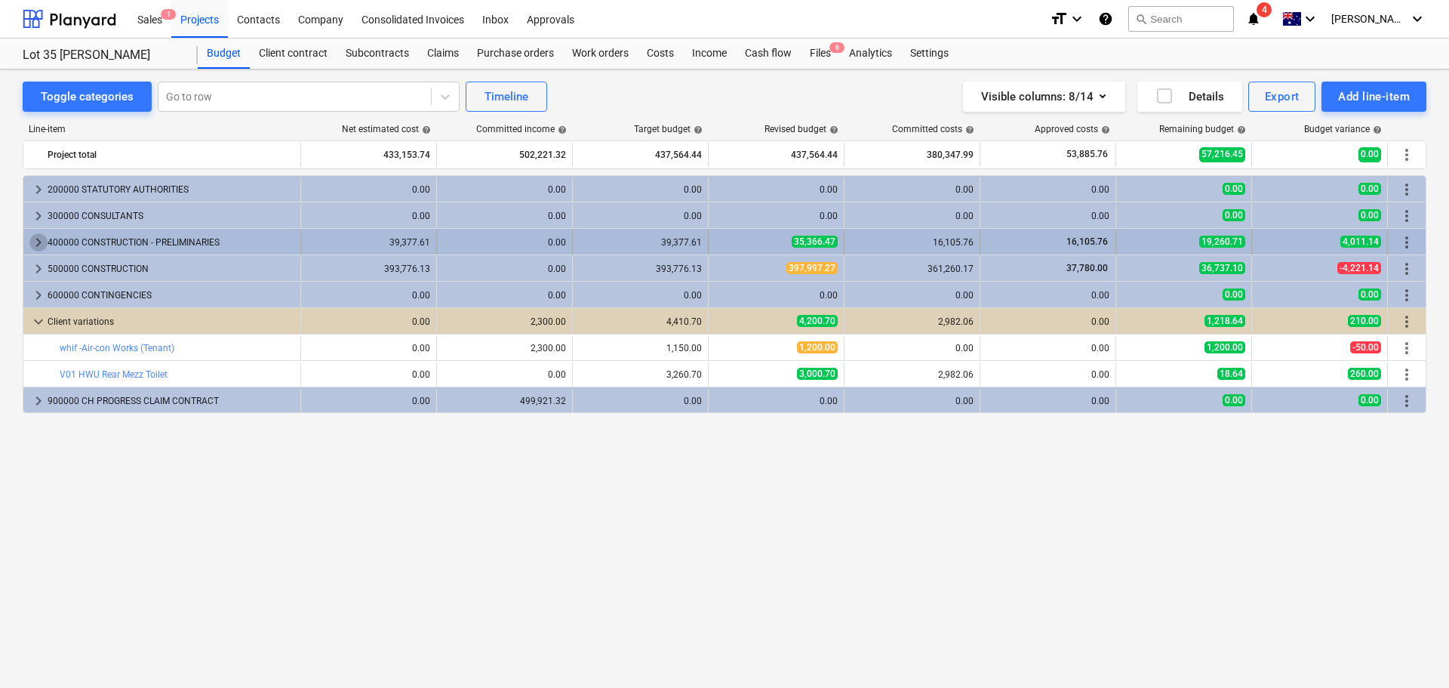
click at [31, 244] on span "keyboard_arrow_right" at bounding box center [38, 242] width 18 height 18
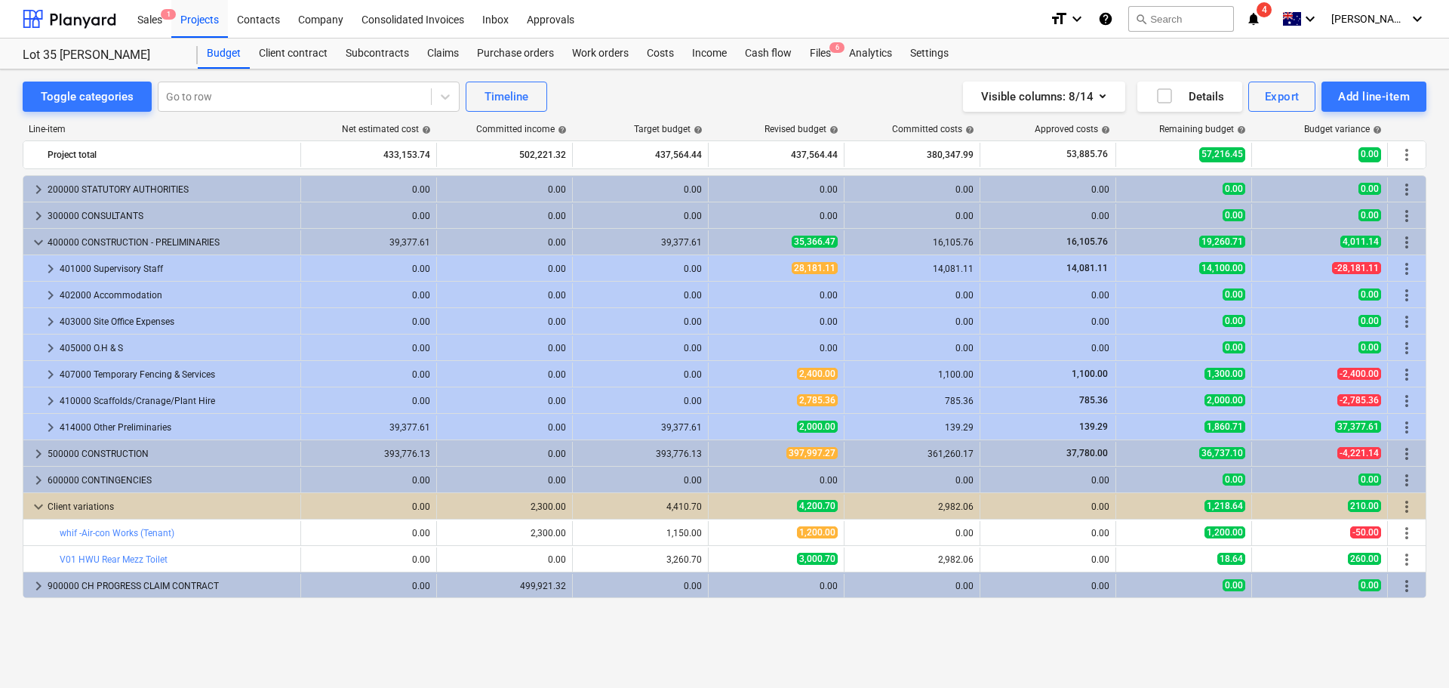
click at [31, 244] on span "keyboard_arrow_down" at bounding box center [38, 242] width 18 height 18
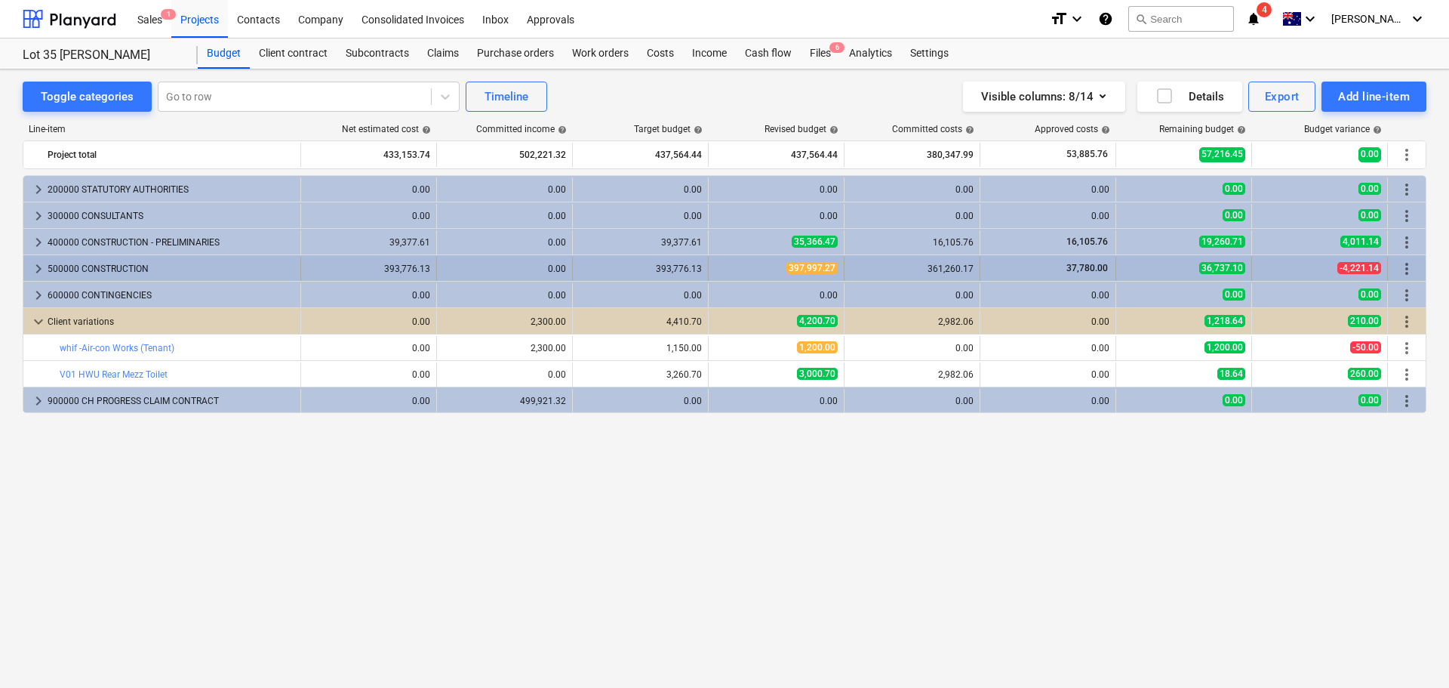
click at [35, 266] on span "keyboard_arrow_right" at bounding box center [38, 269] width 18 height 18
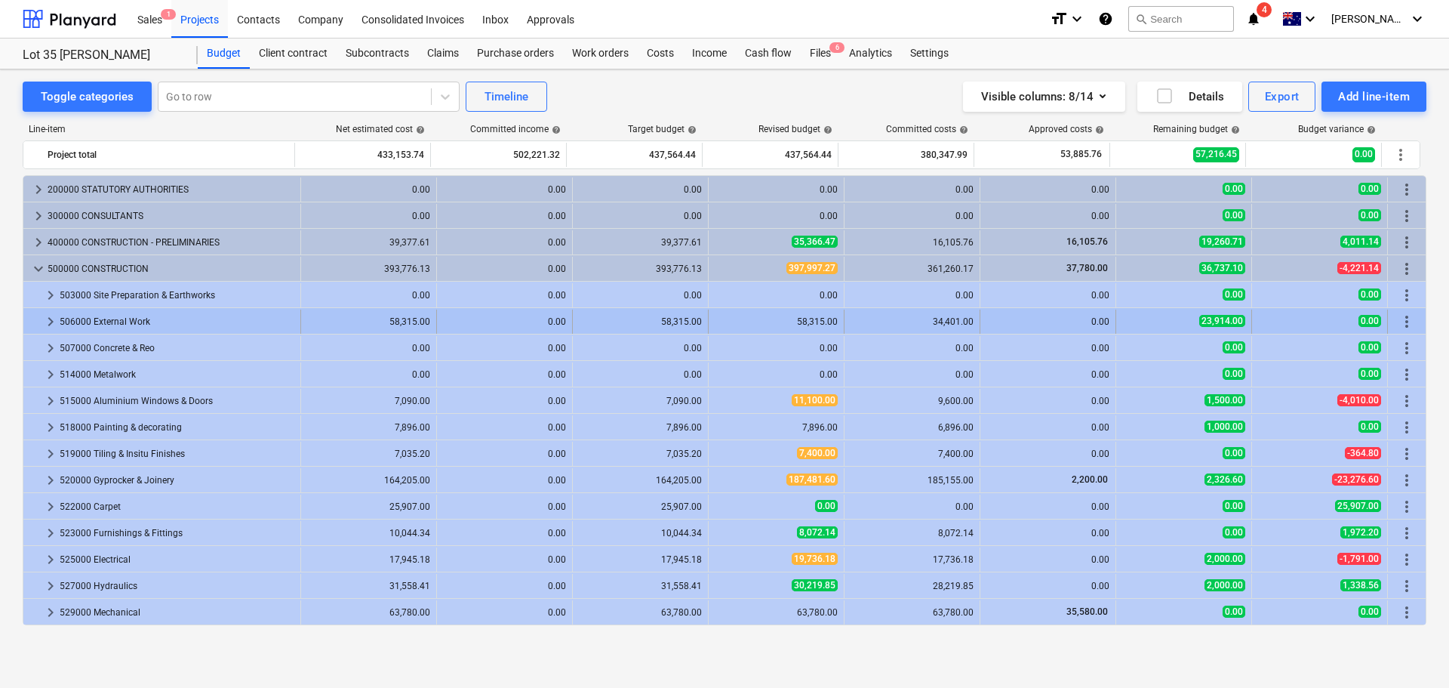
click at [42, 320] on span "keyboard_arrow_right" at bounding box center [51, 322] width 18 height 18
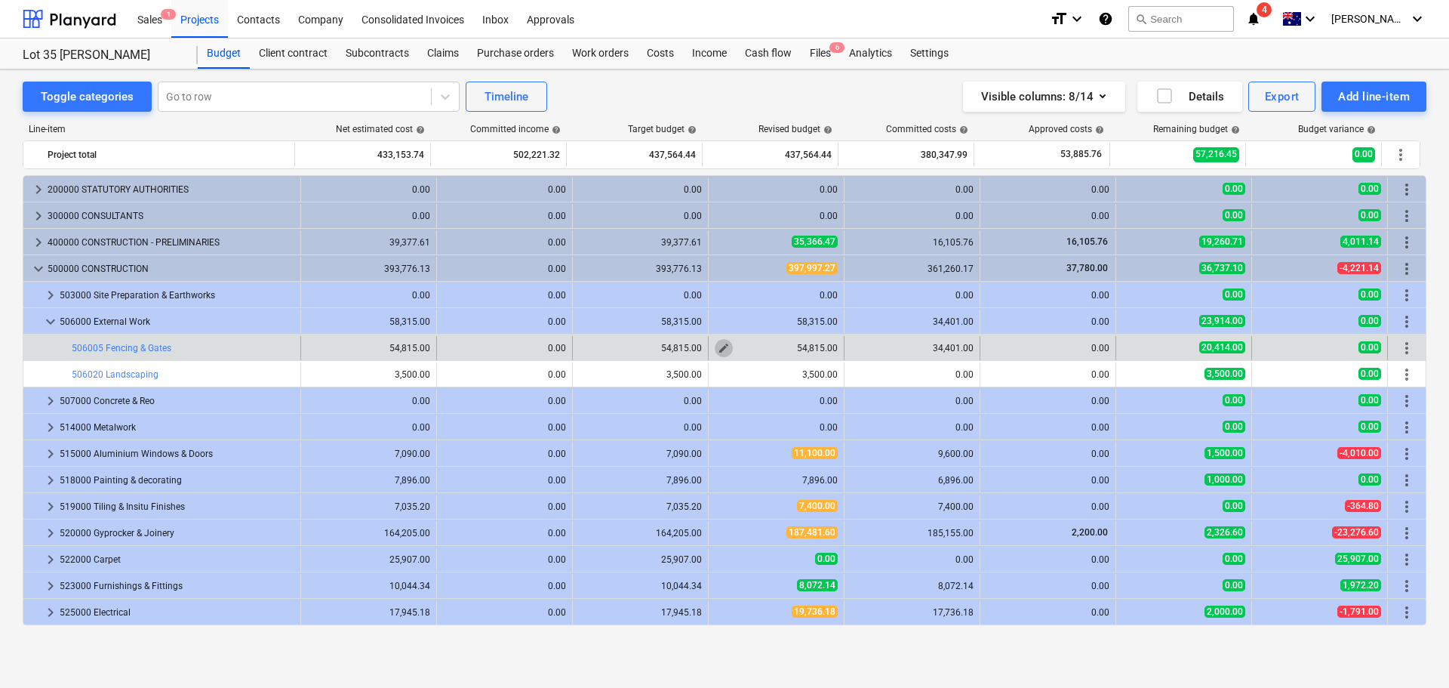
click at [725, 346] on button "edit" at bounding box center [724, 348] width 18 height 18
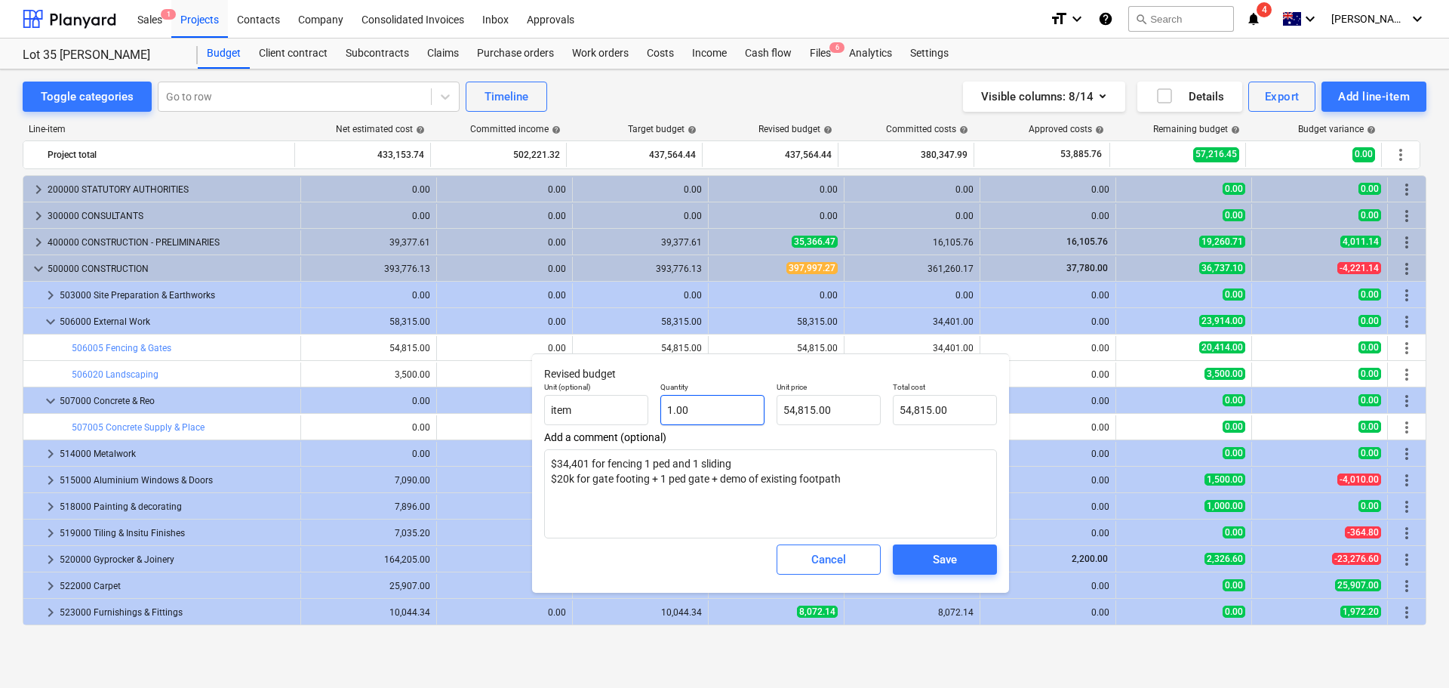
click at [762, 409] on body "Sales 1 Projects Contacts Company Consolidated Invoices Inbox Approvals format_…" at bounding box center [724, 344] width 1449 height 688
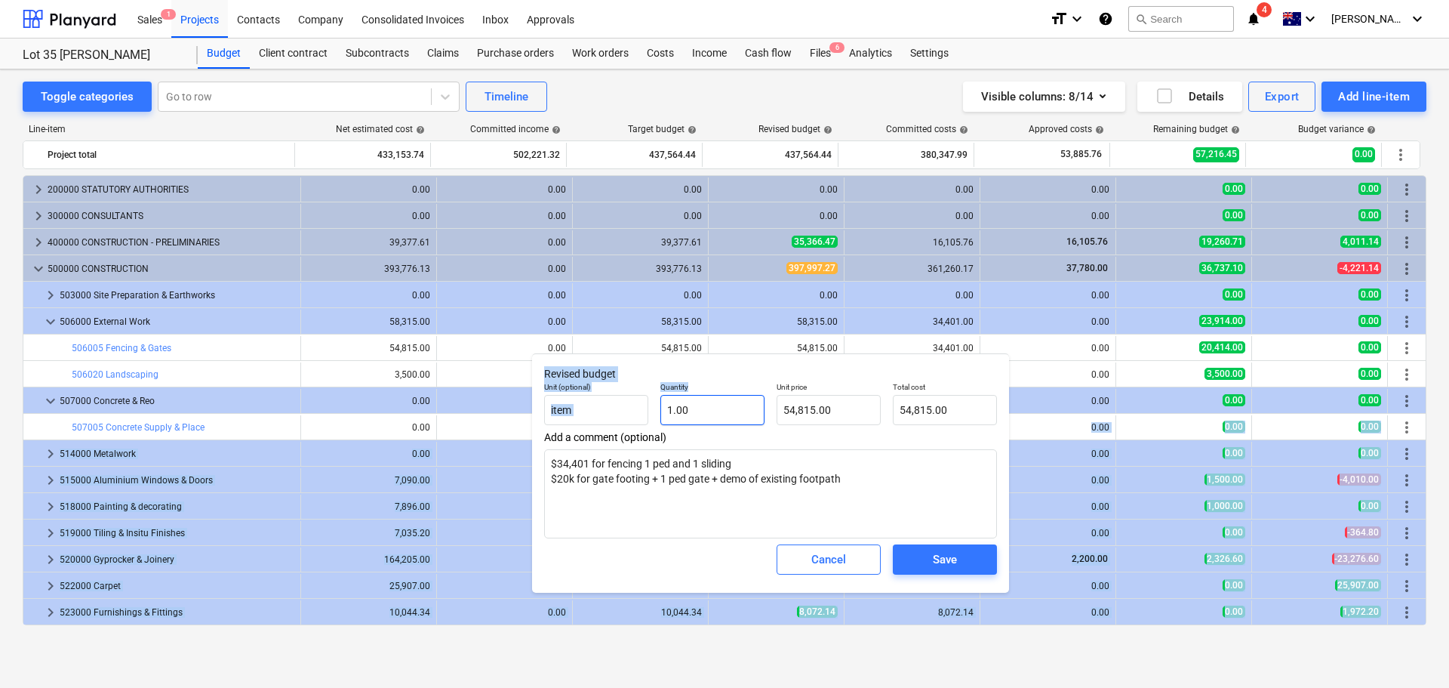
type textarea "x"
type input "54815"
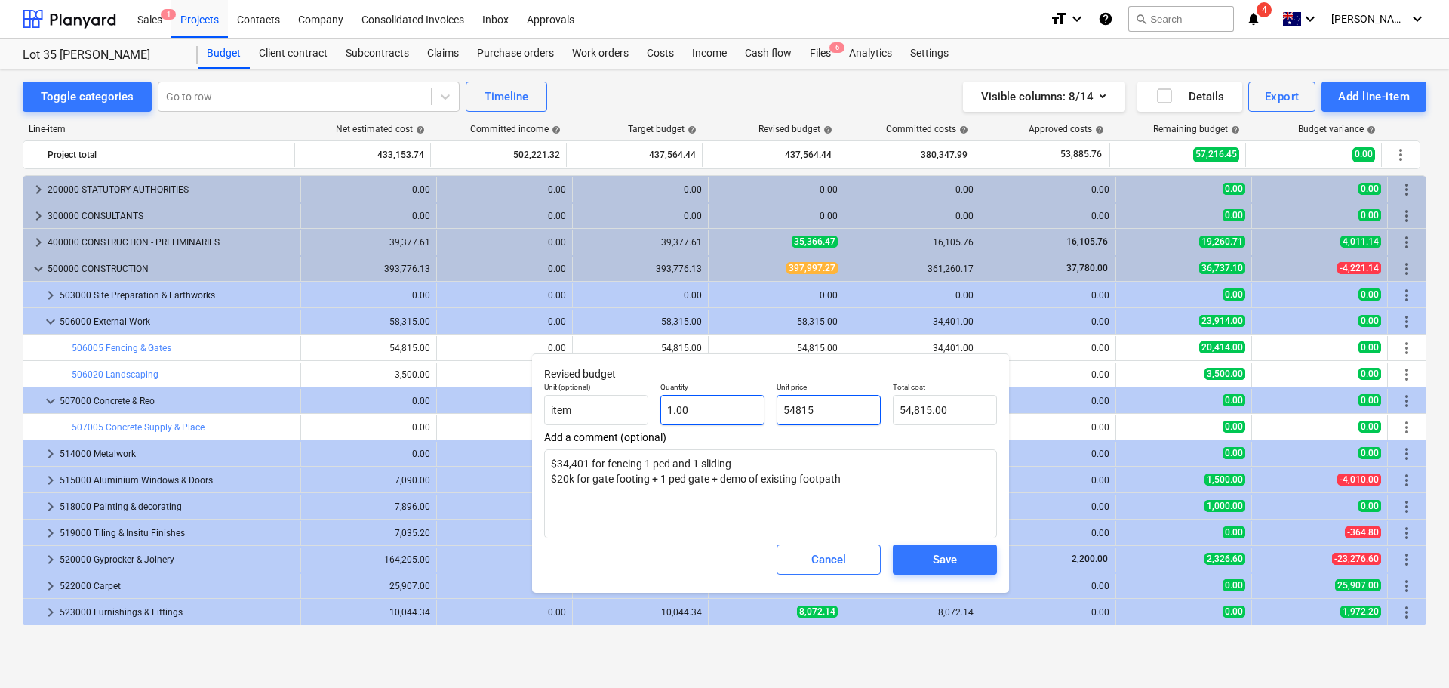
drag, startPoint x: 837, startPoint y: 407, endPoint x: 756, endPoint y: 406, distance: 81.5
click at [756, 406] on div "Unit (optional) item Quantity 1.00 Unit price 54815 Total cost 54,815.00" at bounding box center [770, 403] width 465 height 55
type textarea "x"
type input "5"
type input "5.00"
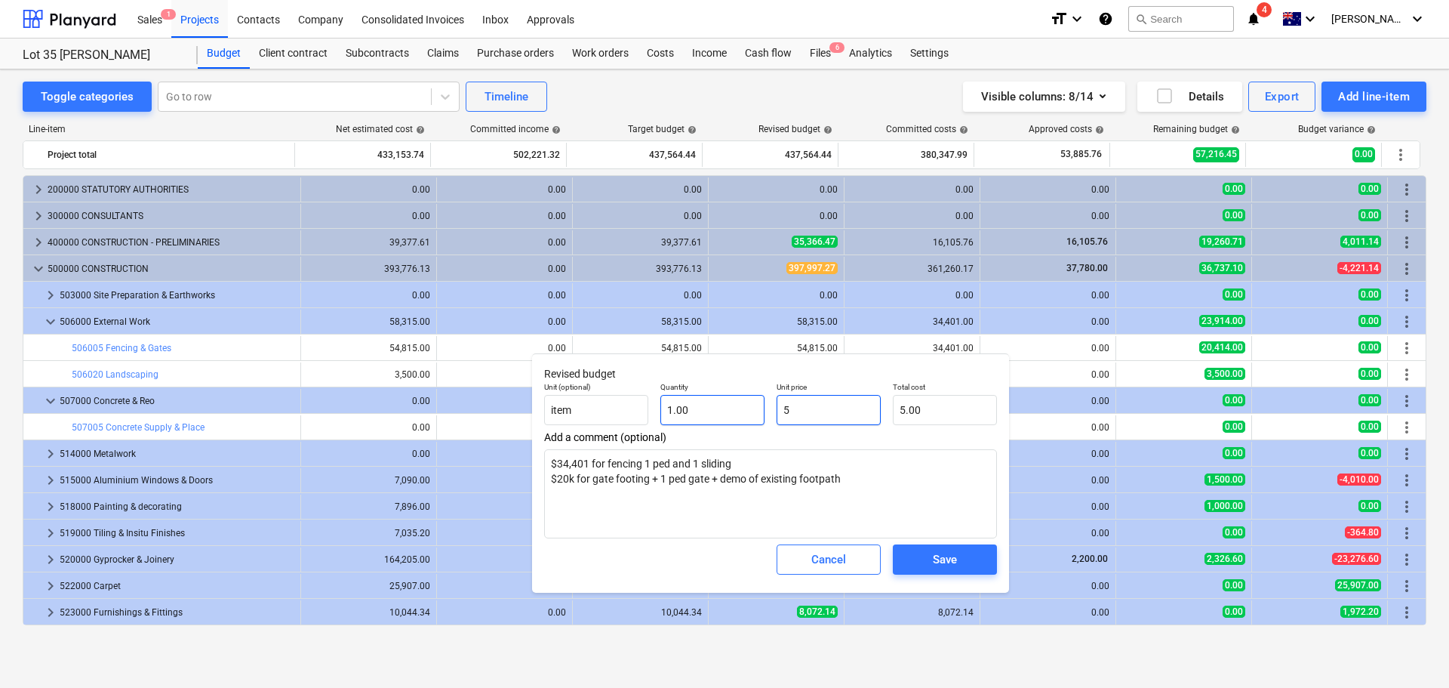
type textarea "x"
type input "52"
type input "52.00"
type textarea "x"
type input "527"
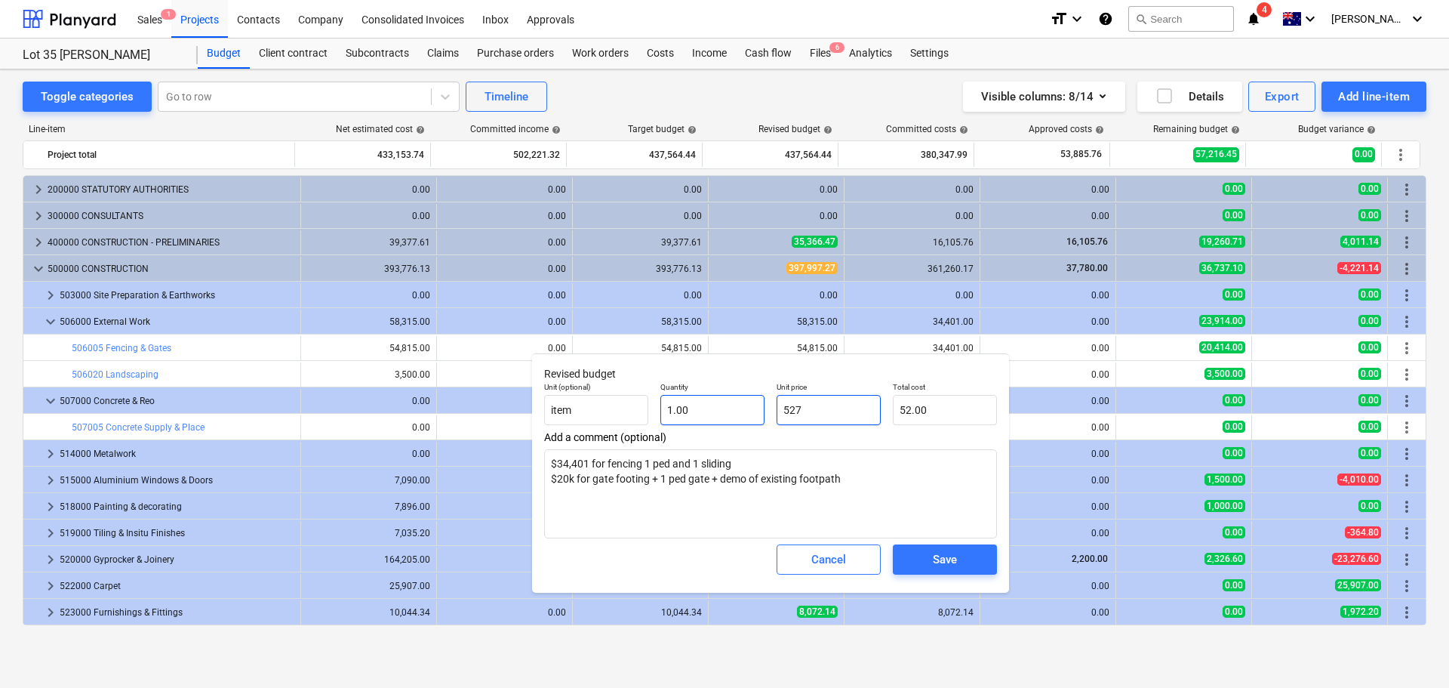
type input "527.00"
type textarea "x"
type input "5270"
type input "5,270.00"
type input "52704"
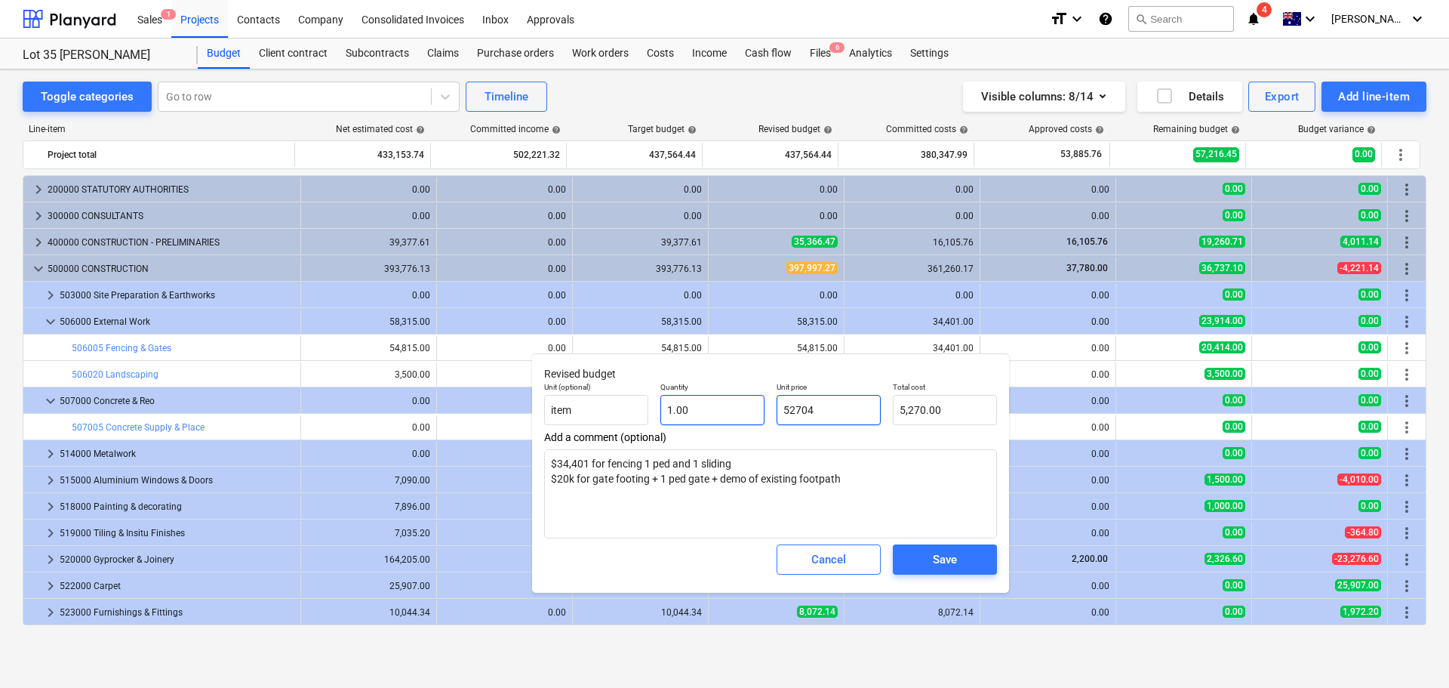
type textarea "x"
type input "52,704.00"
type textarea "x"
type input "52704."
type textarea "x"
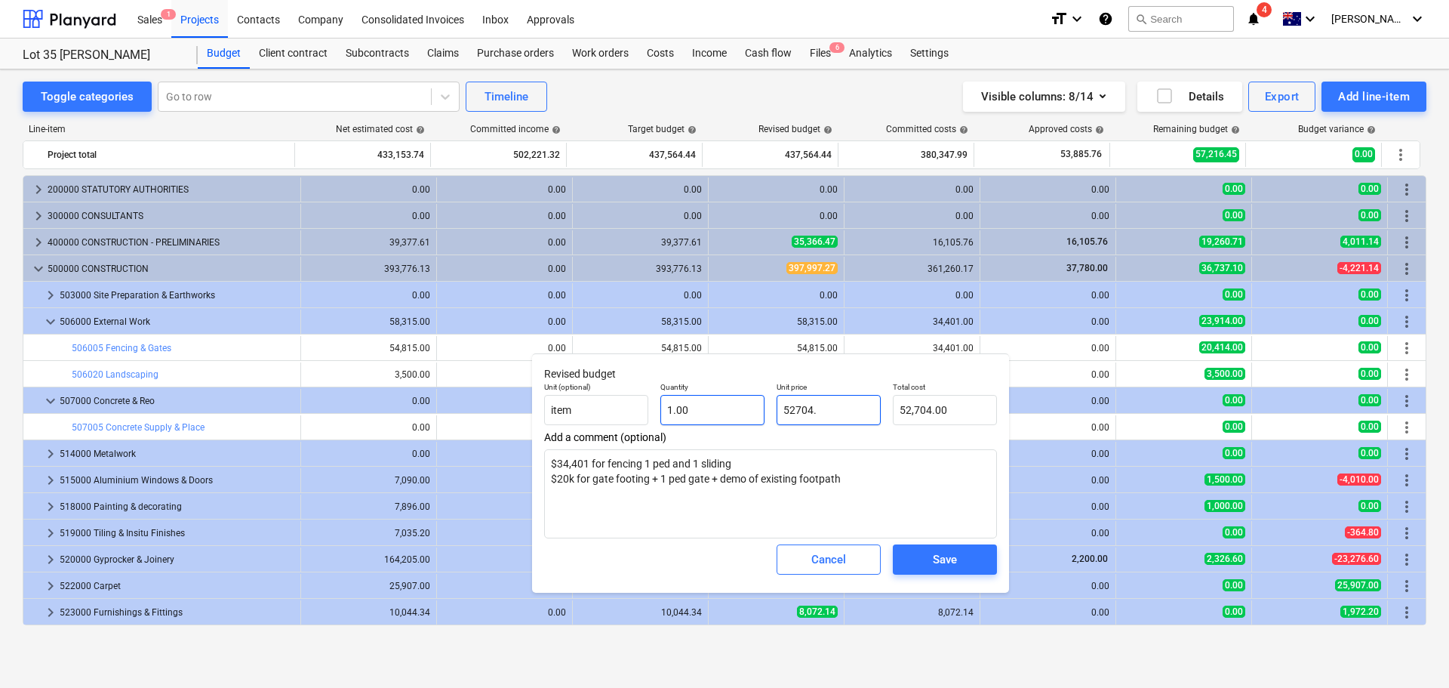
type input "52704.3"
type input "52,704.30"
type input "52704.30"
click at [960, 564] on span "Save" at bounding box center [945, 560] width 68 height 20
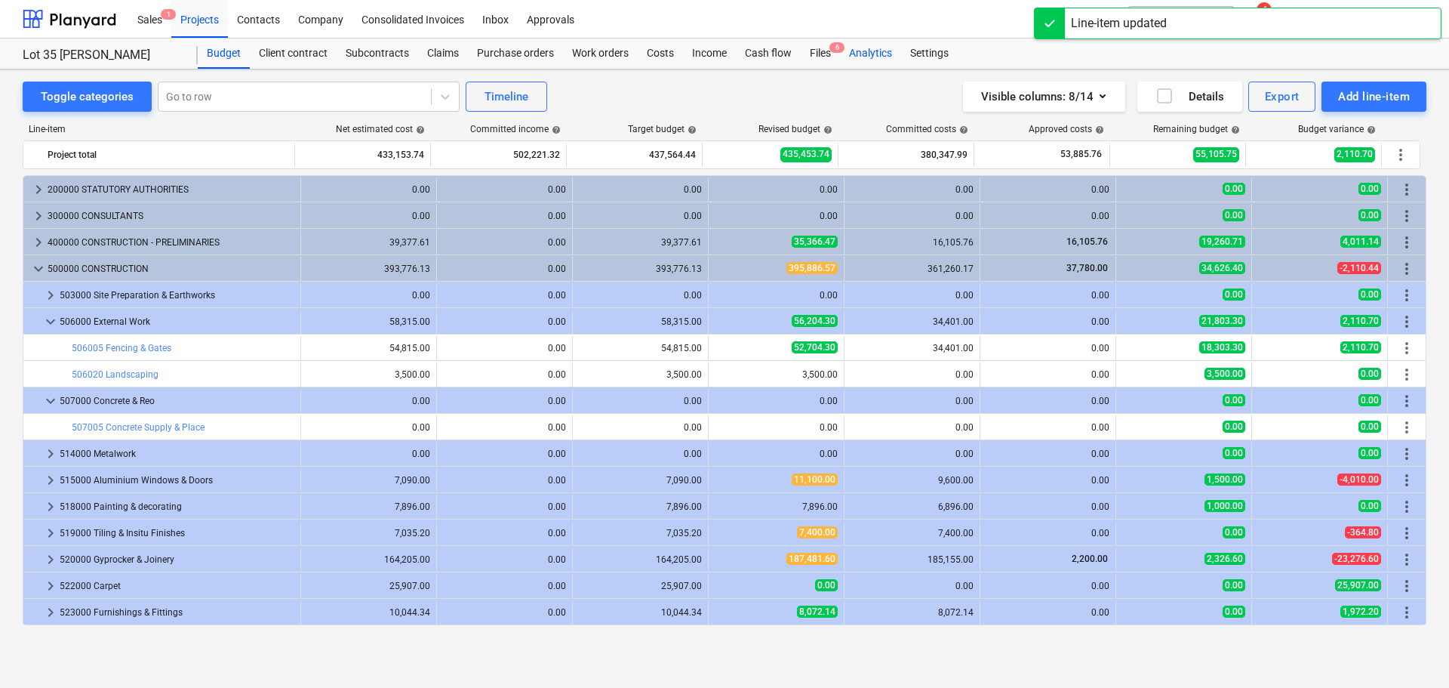
click at [867, 51] on div "Analytics" at bounding box center [870, 54] width 61 height 30
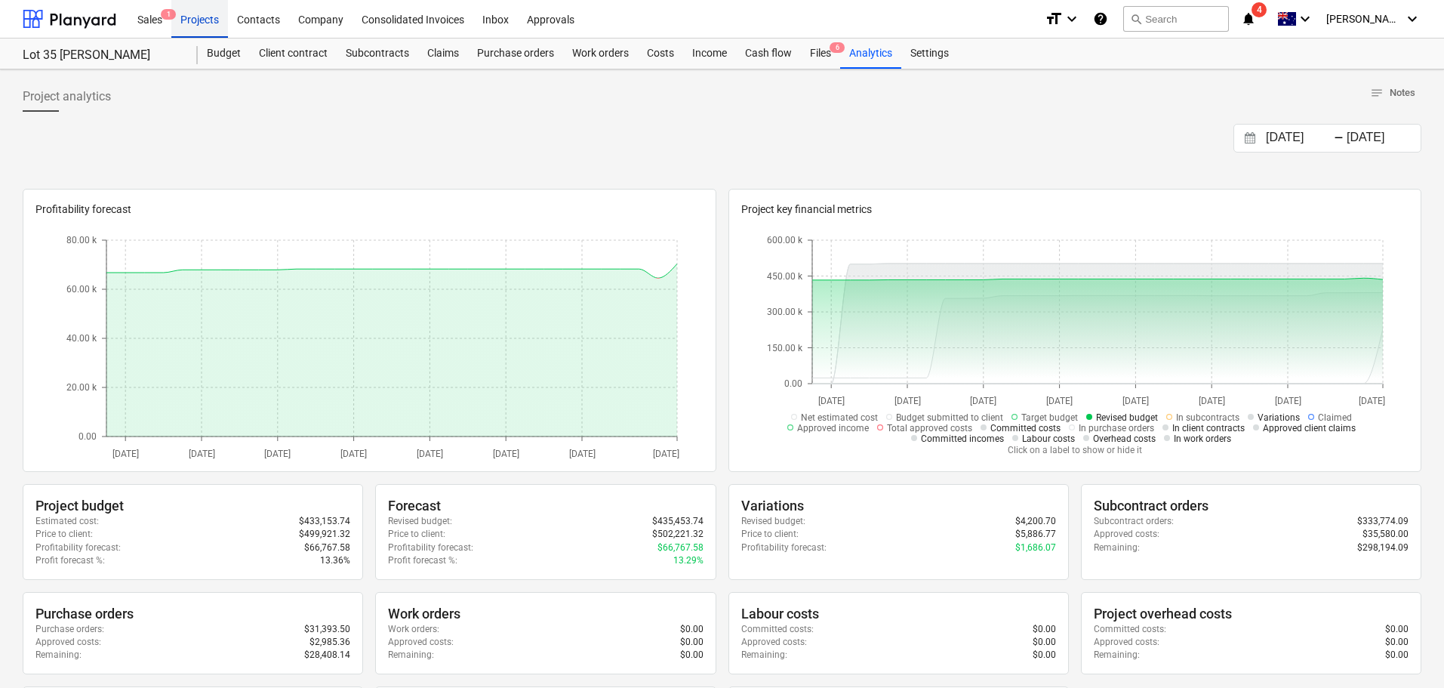
click at [200, 18] on div "Projects" at bounding box center [199, 18] width 57 height 39
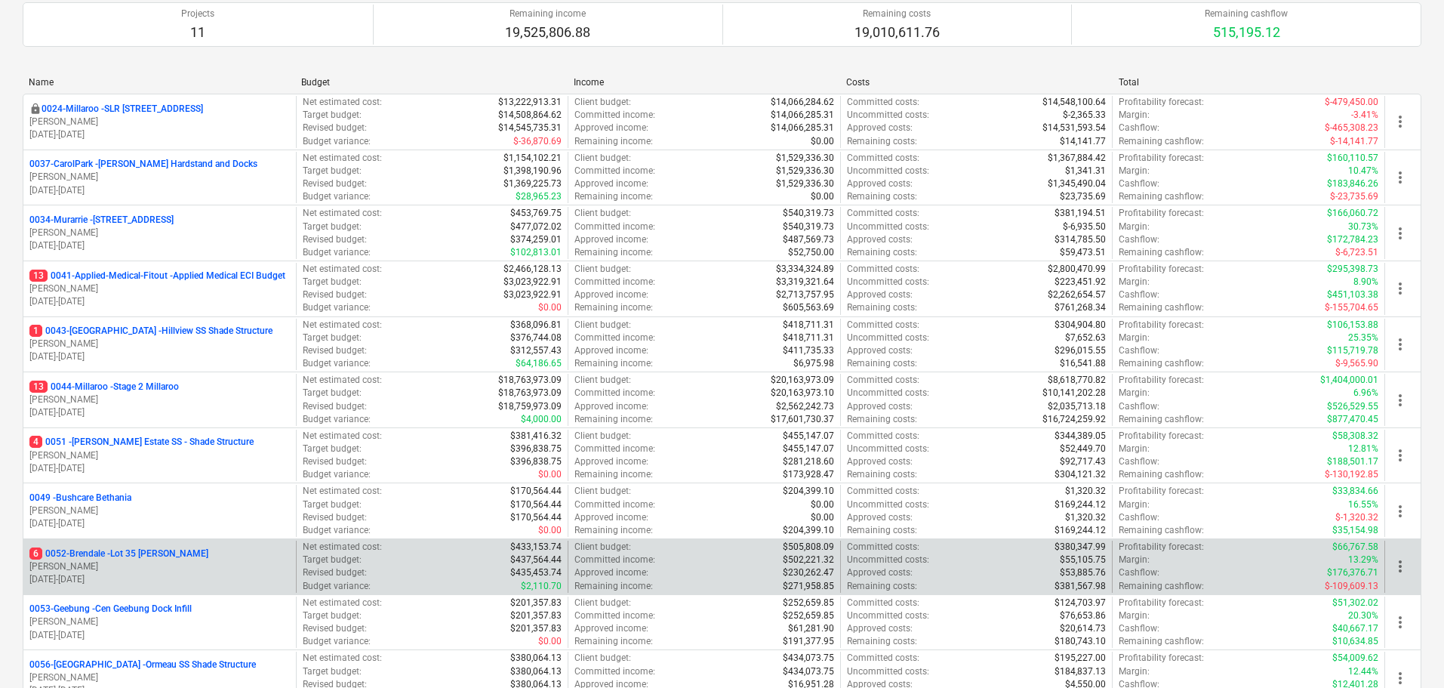
scroll to position [226, 0]
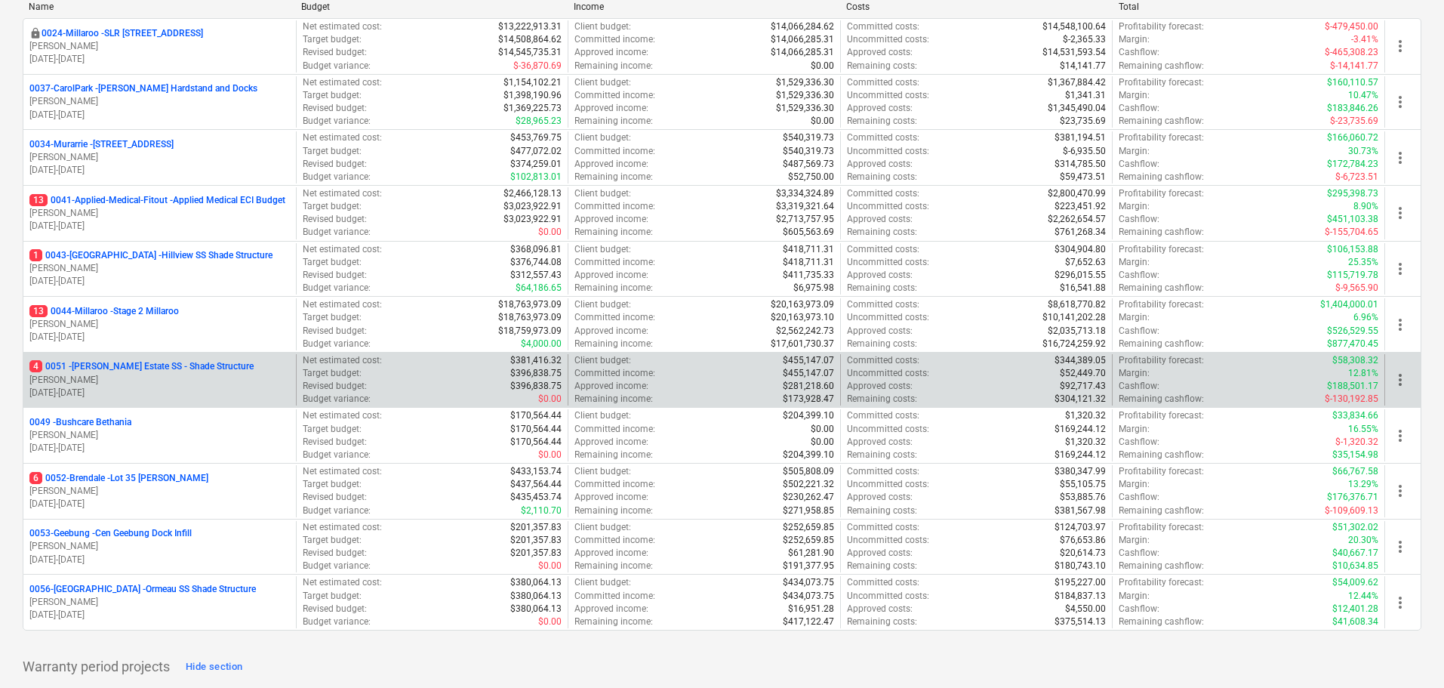
click at [128, 366] on p "4 0051 - Patrick Estate SS - Shade Structure" at bounding box center [141, 366] width 224 height 13
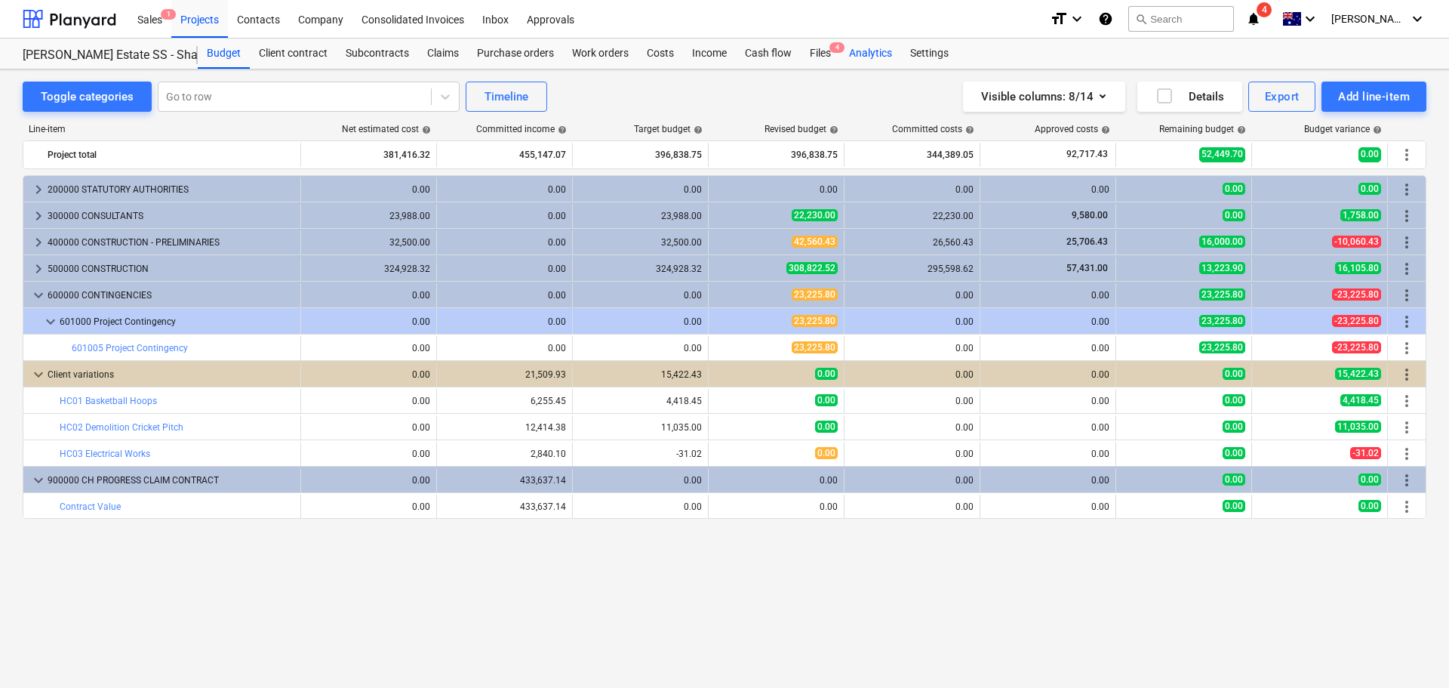
click at [868, 48] on div "Analytics" at bounding box center [870, 54] width 61 height 30
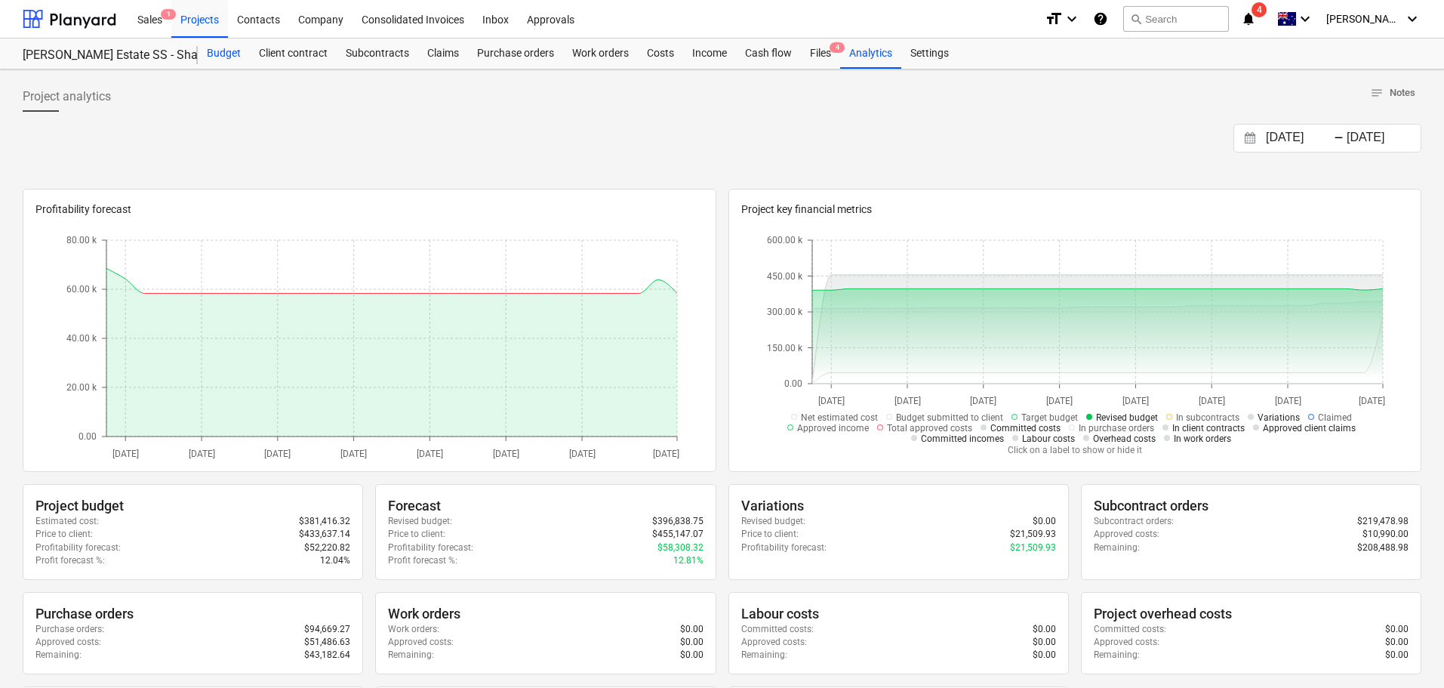
click at [229, 42] on div "Budget" at bounding box center [224, 54] width 52 height 30
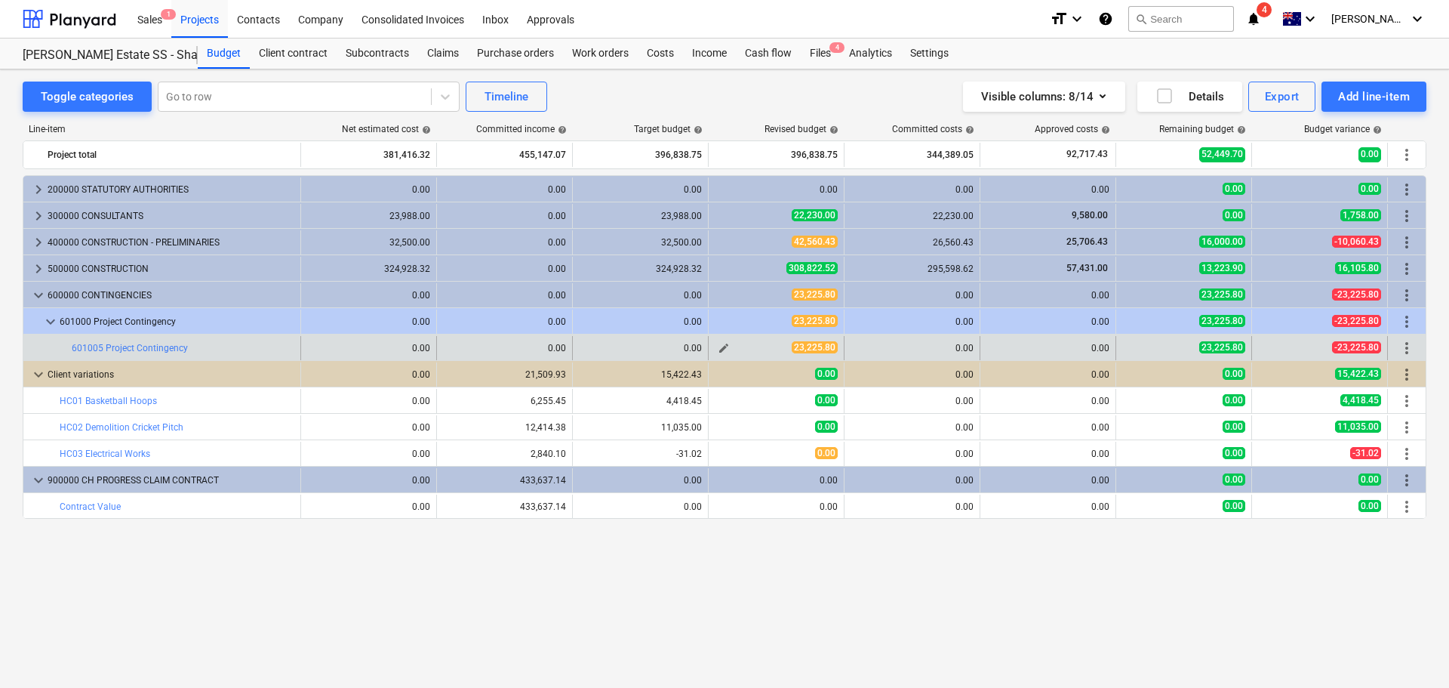
click at [724, 345] on span "edit" at bounding box center [724, 348] width 12 height 12
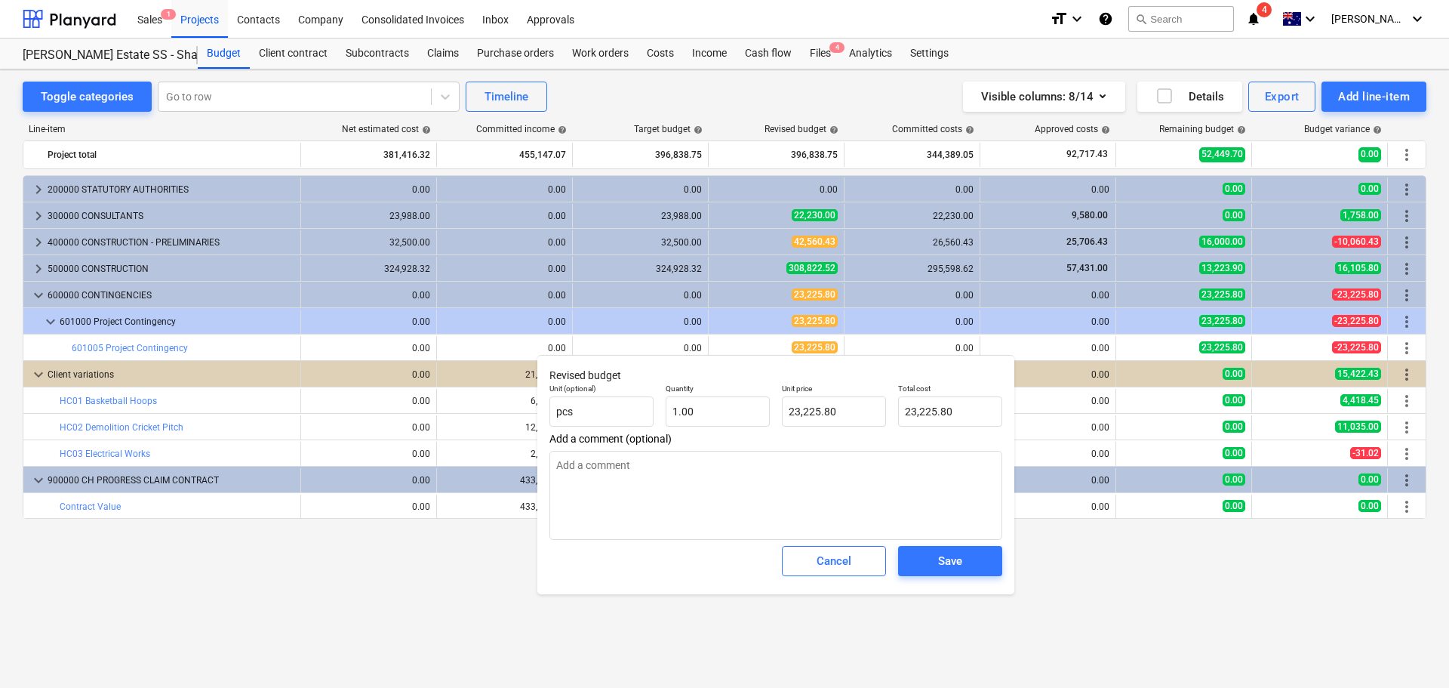
type textarea "x"
type input "23225.8"
click at [840, 412] on input "23225.8" at bounding box center [834, 411] width 104 height 30
type textarea "x"
type input "23225.8"
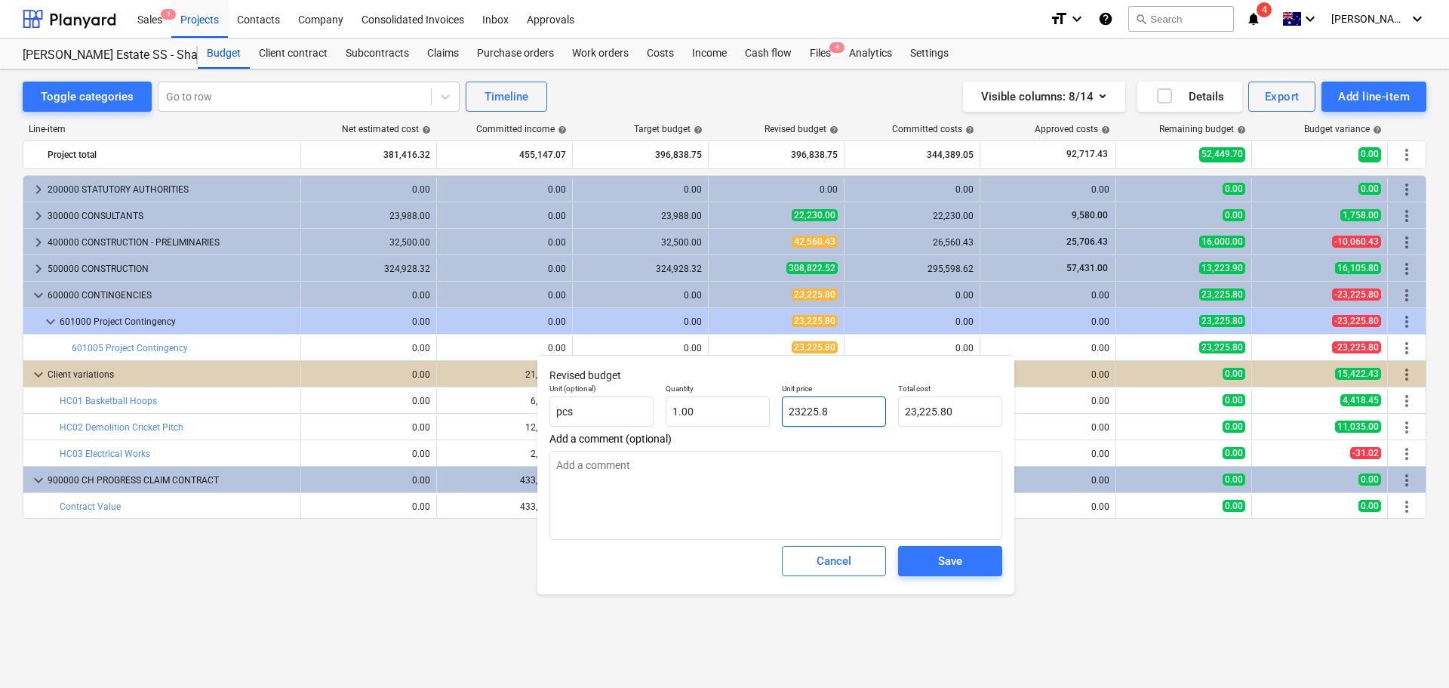
click at [841, 411] on input "23225.8" at bounding box center [834, 411] width 104 height 30
type textarea "x"
type input "2"
type input "2.00"
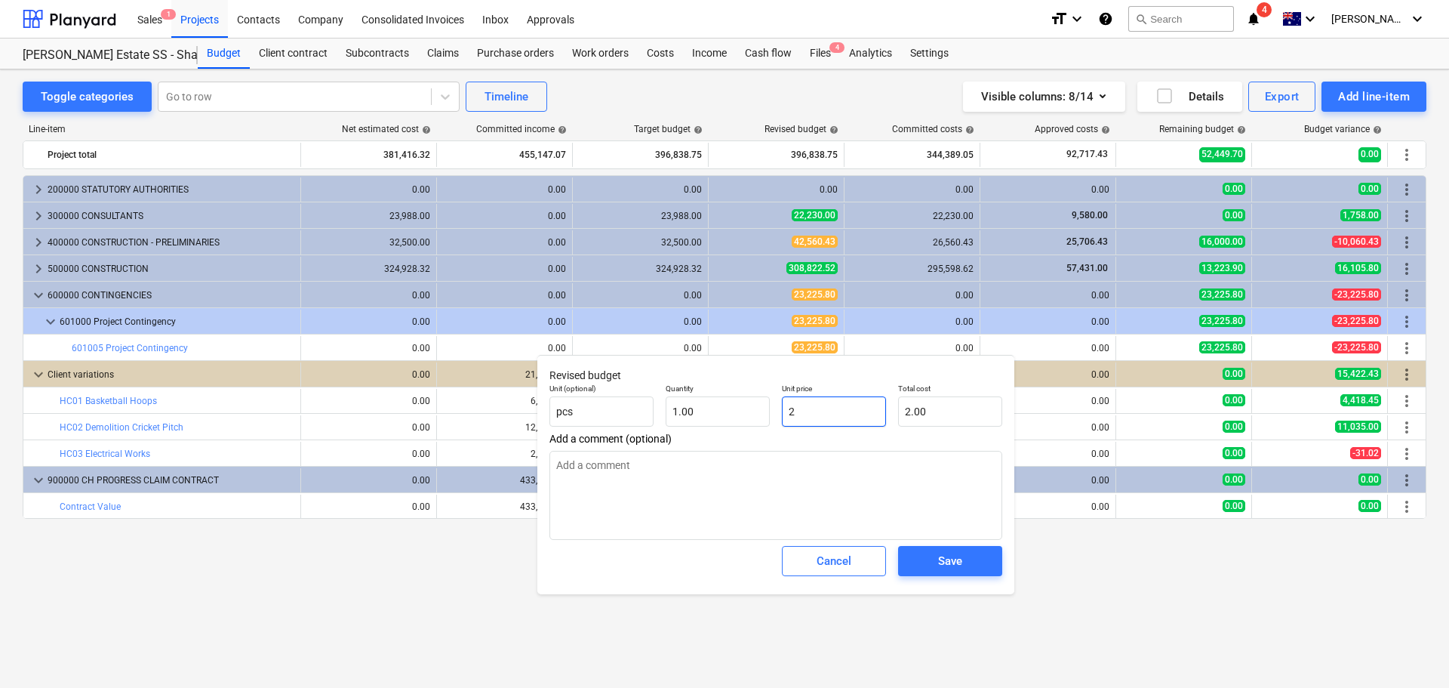
type textarea "x"
type input "29"
type input "29.00"
type textarea "x"
type input "293"
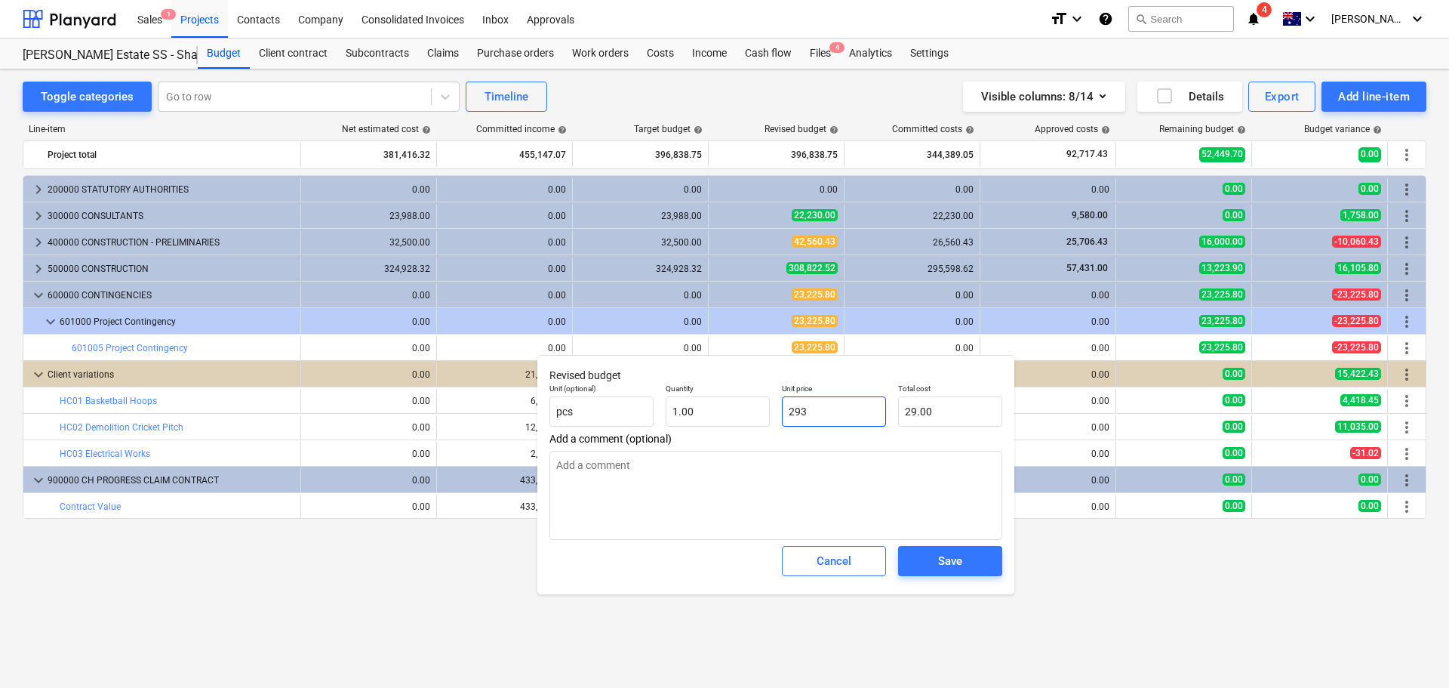
type input "293.00"
type textarea "x"
type input "2931"
type input "2,931.00"
type input "29313"
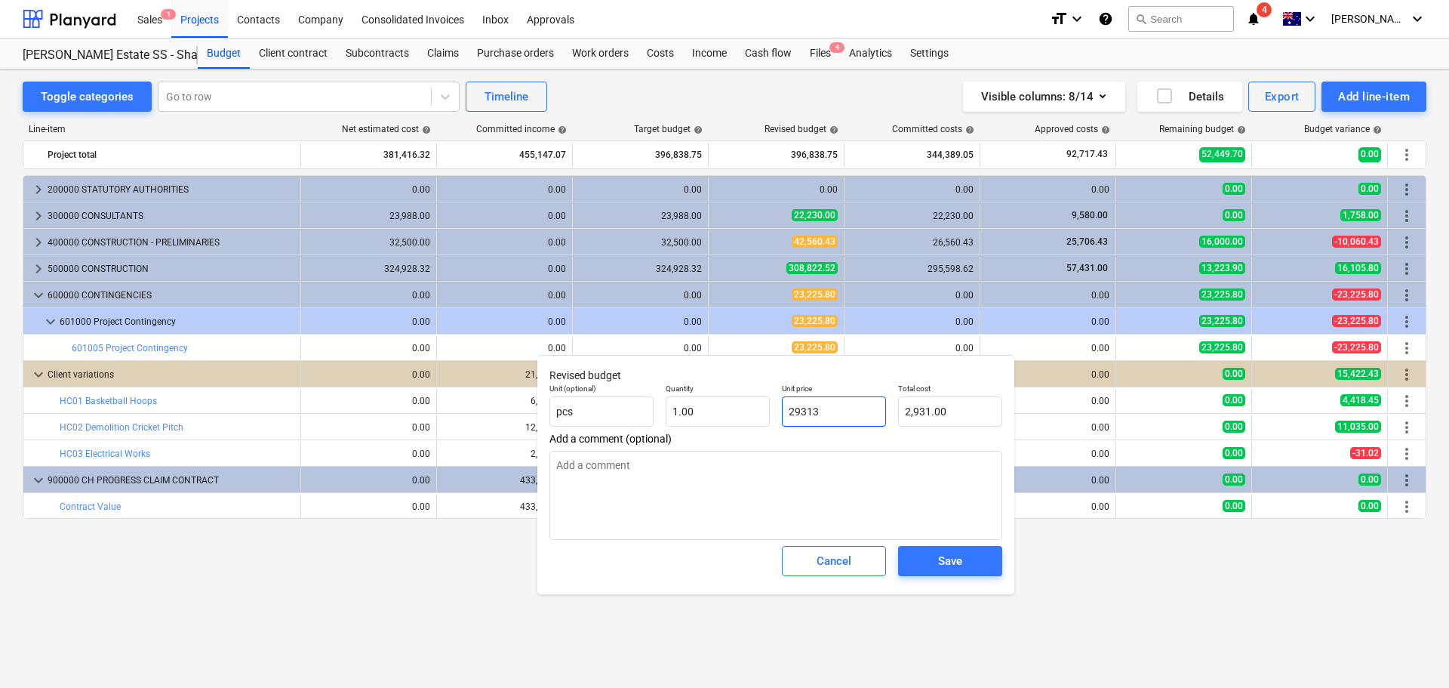
type textarea "x"
type input "29,313.00"
type textarea "x"
type input "29313."
type textarea "x"
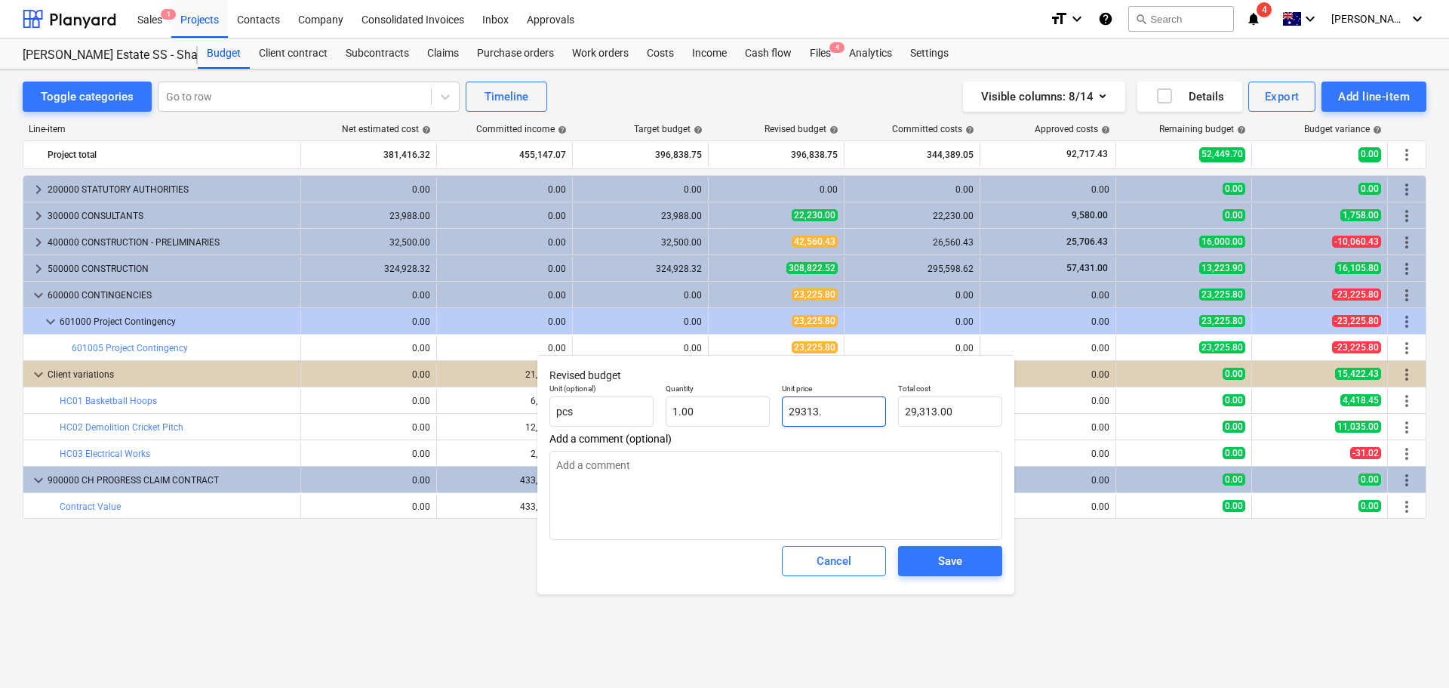
type input "29313.3"
type input "29,313.30"
type input "29313.30"
type textarea "x"
type input "29313.30"
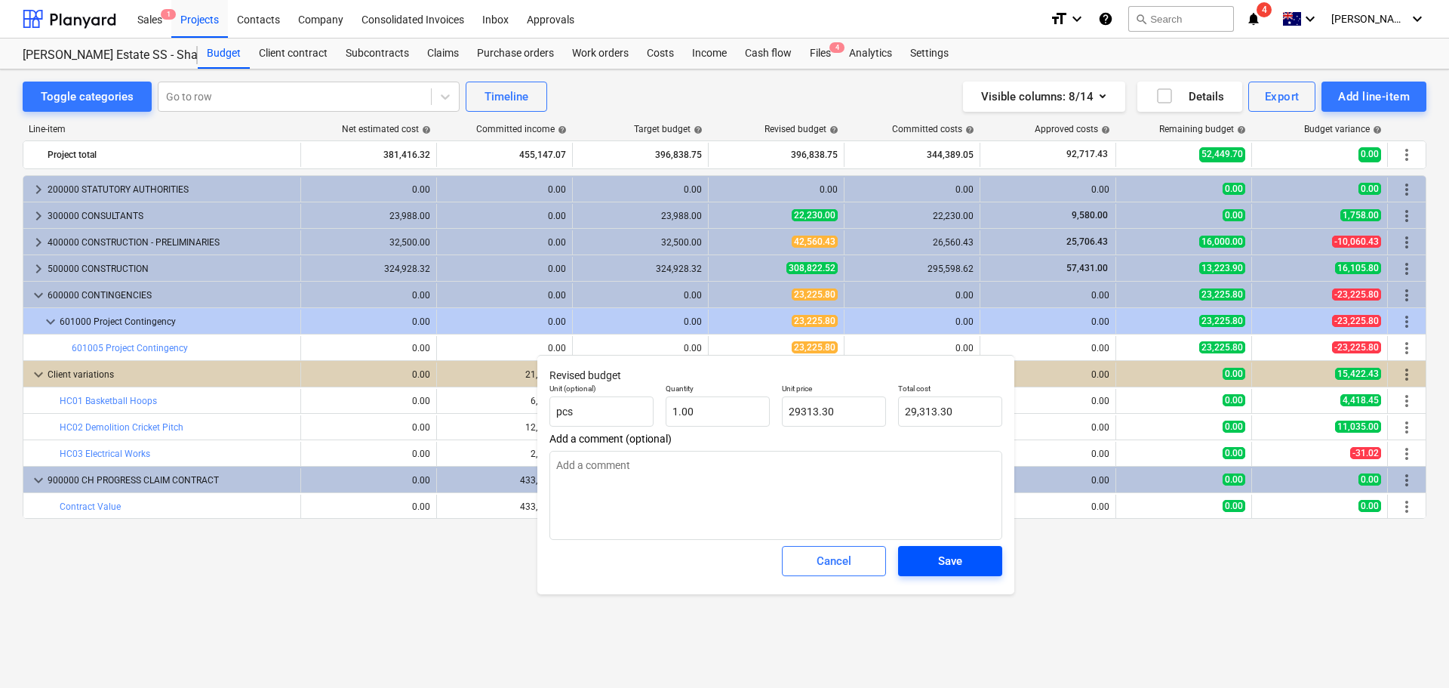
type textarea "x"
type input "29,313.30"
click at [929, 572] on button "Save" at bounding box center [950, 561] width 104 height 30
type textarea "x"
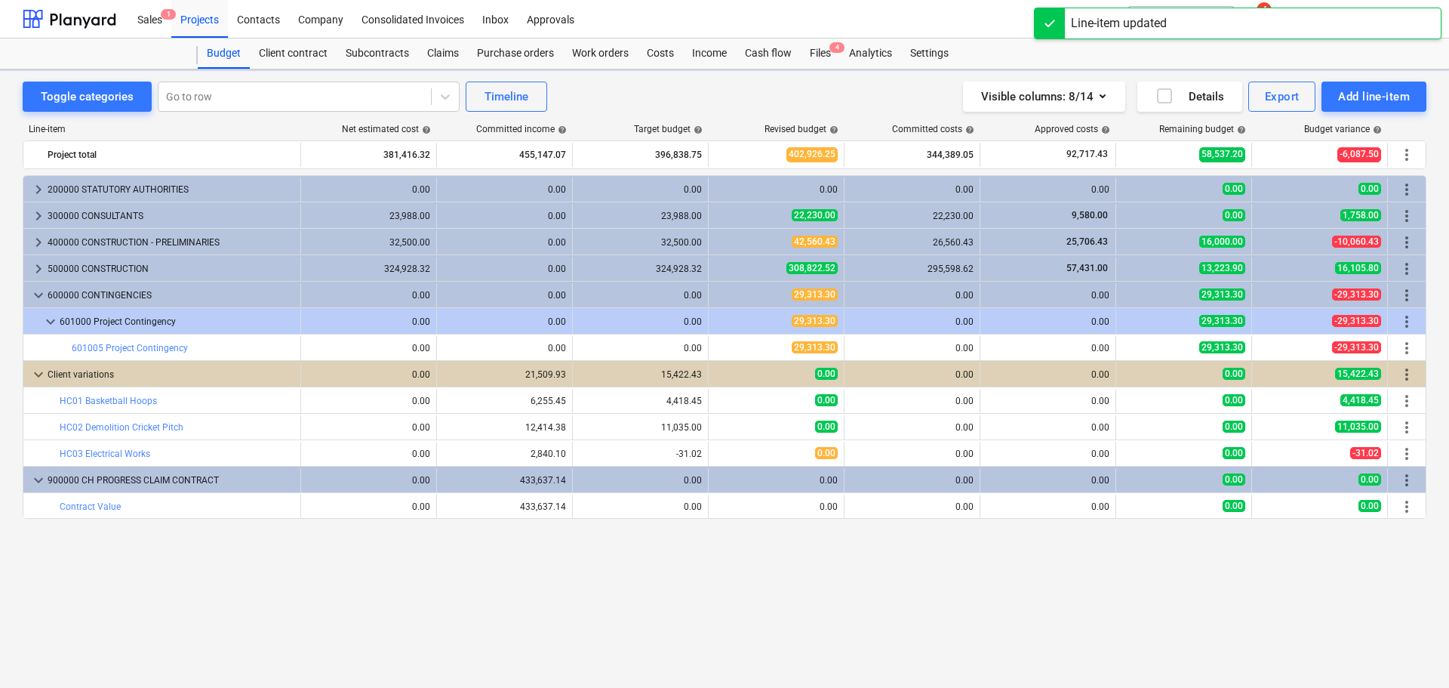
click at [1169, 570] on div "keyboard_arrow_right 200000 STATUTORY AUTHORITIES 0.00 0.00 0.00 0.00 0.00 0.00…" at bounding box center [725, 400] width 1404 height 450
click at [879, 45] on div "Analytics" at bounding box center [870, 54] width 61 height 30
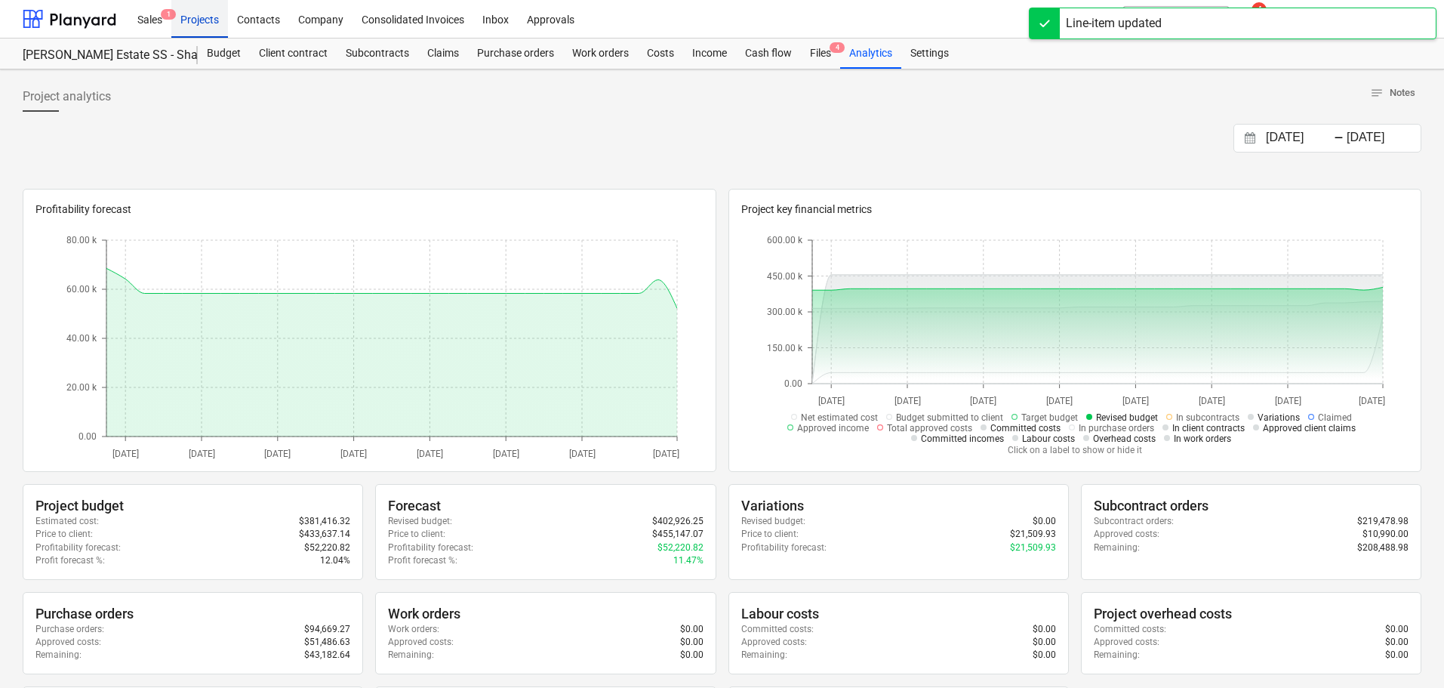
click at [199, 26] on div "Projects" at bounding box center [199, 18] width 57 height 39
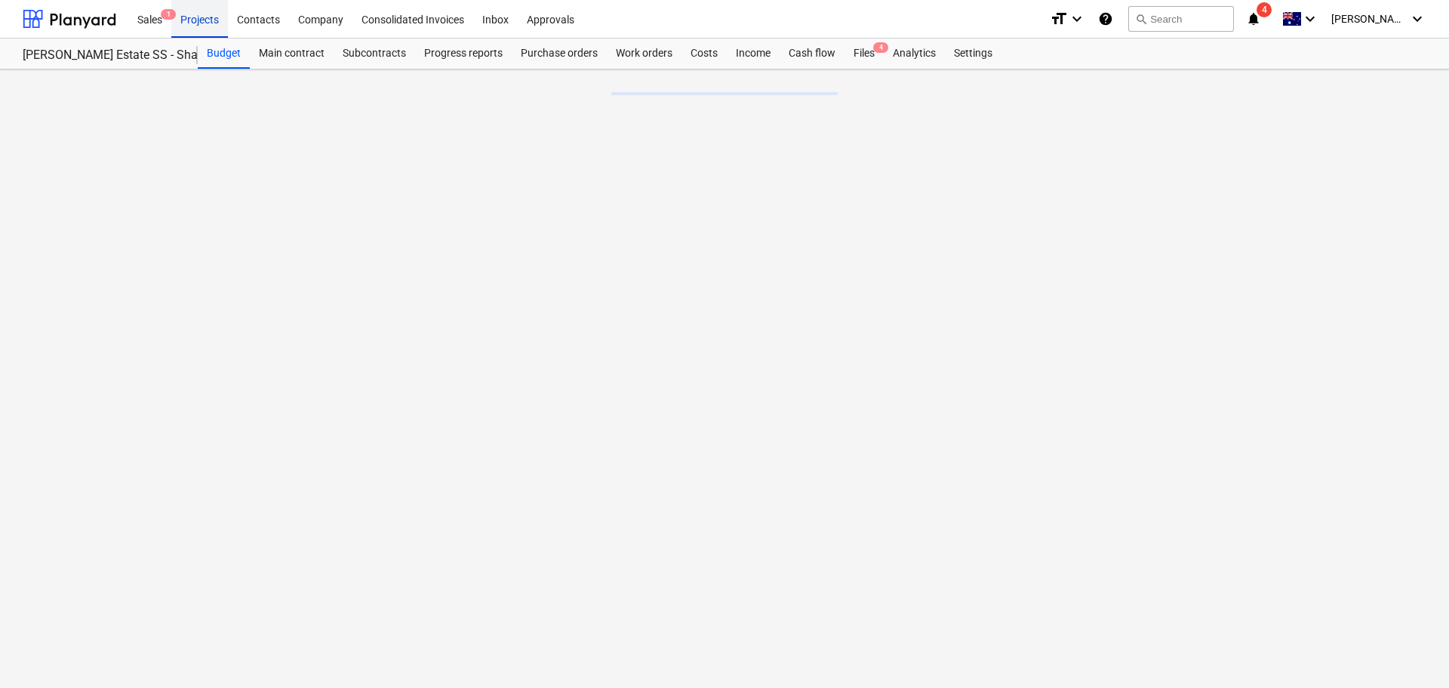
click at [205, 23] on div "Projects" at bounding box center [199, 18] width 57 height 39
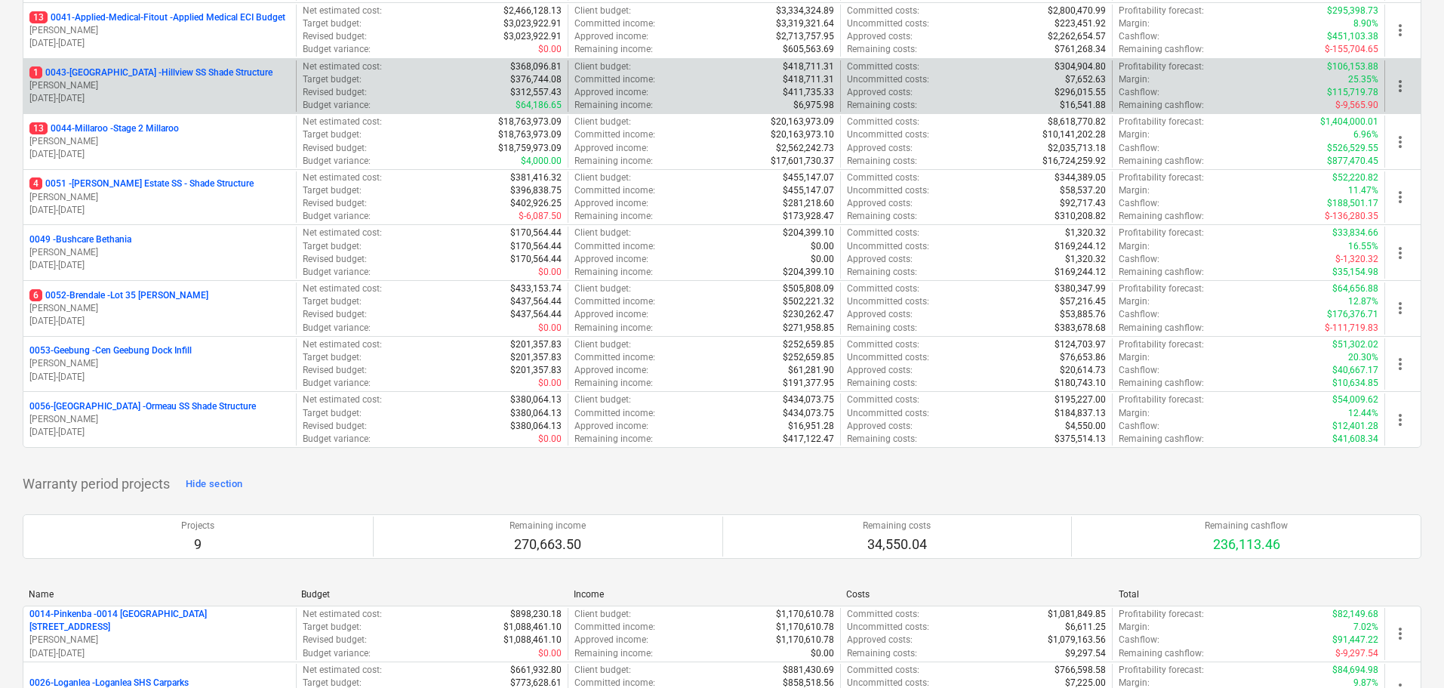
scroll to position [453, 0]
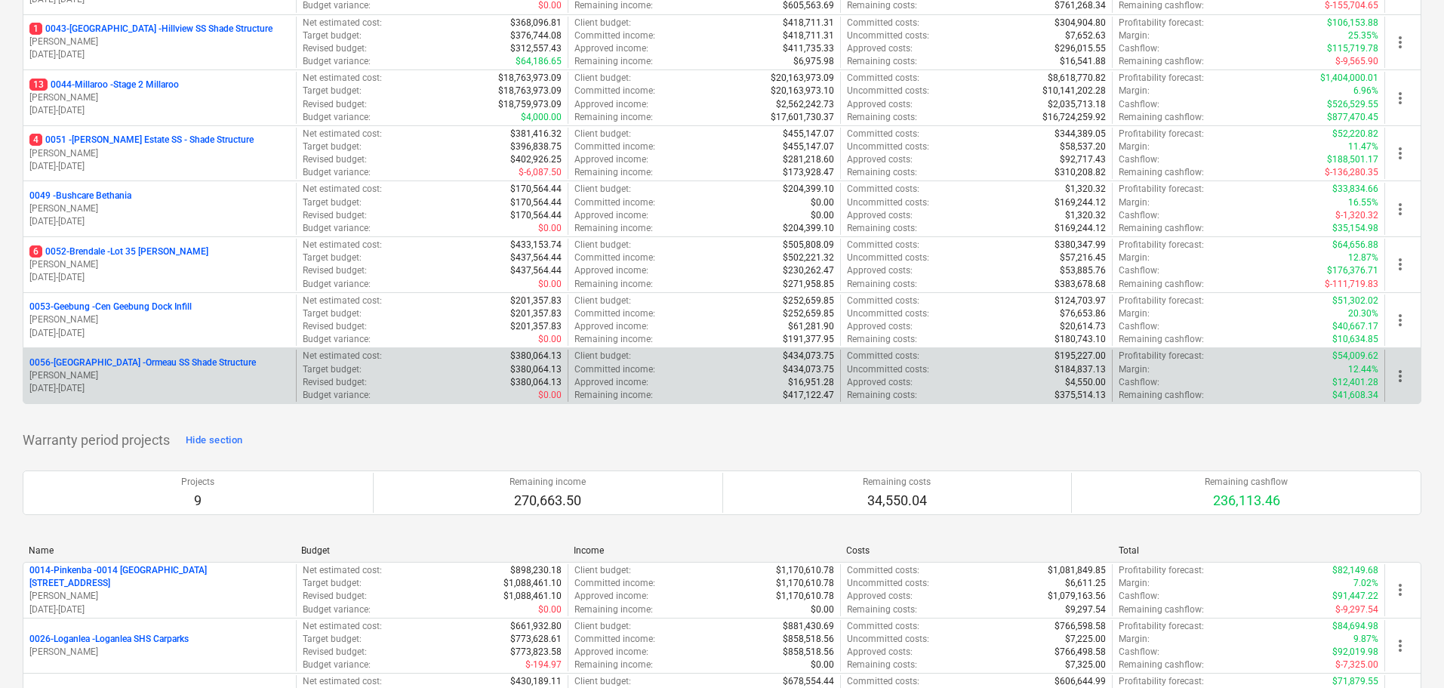
click at [198, 357] on p "0056-Ormeau - Ormeau SS Shade Structure" at bounding box center [142, 362] width 226 height 13
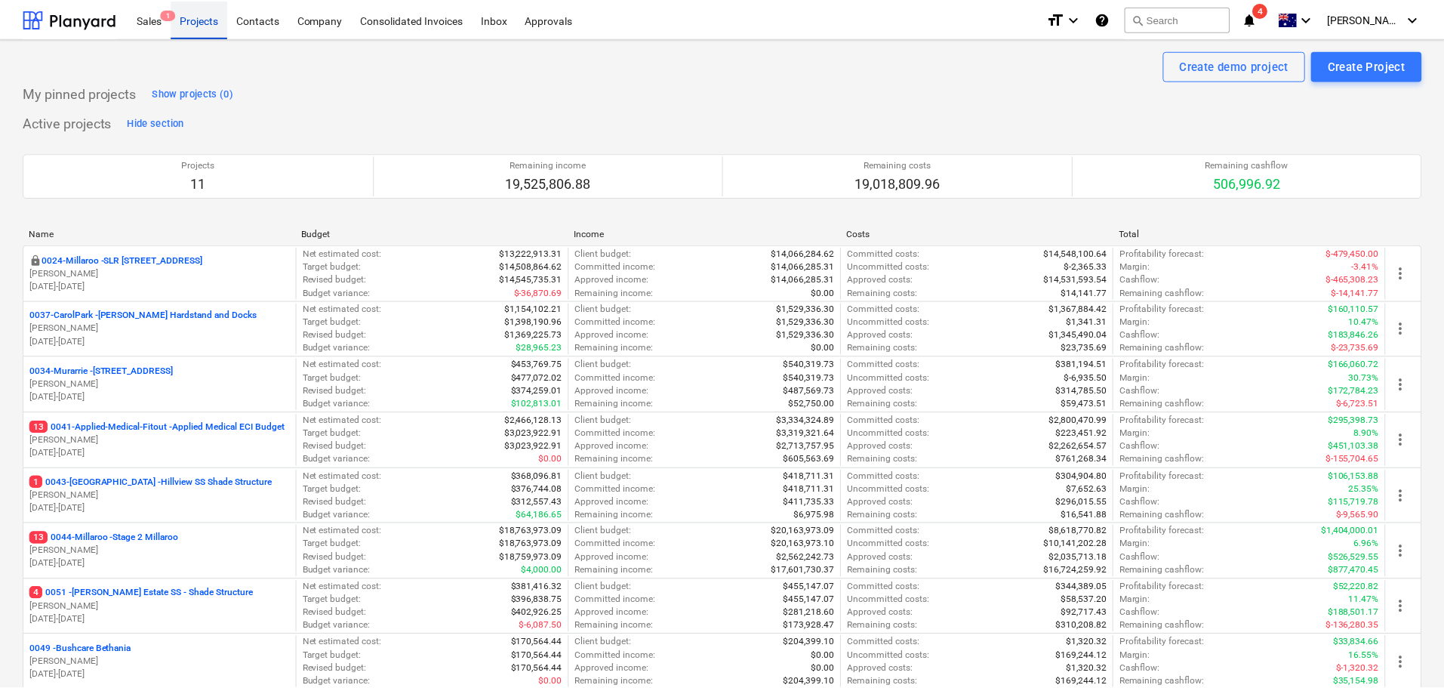
scroll to position [453, 0]
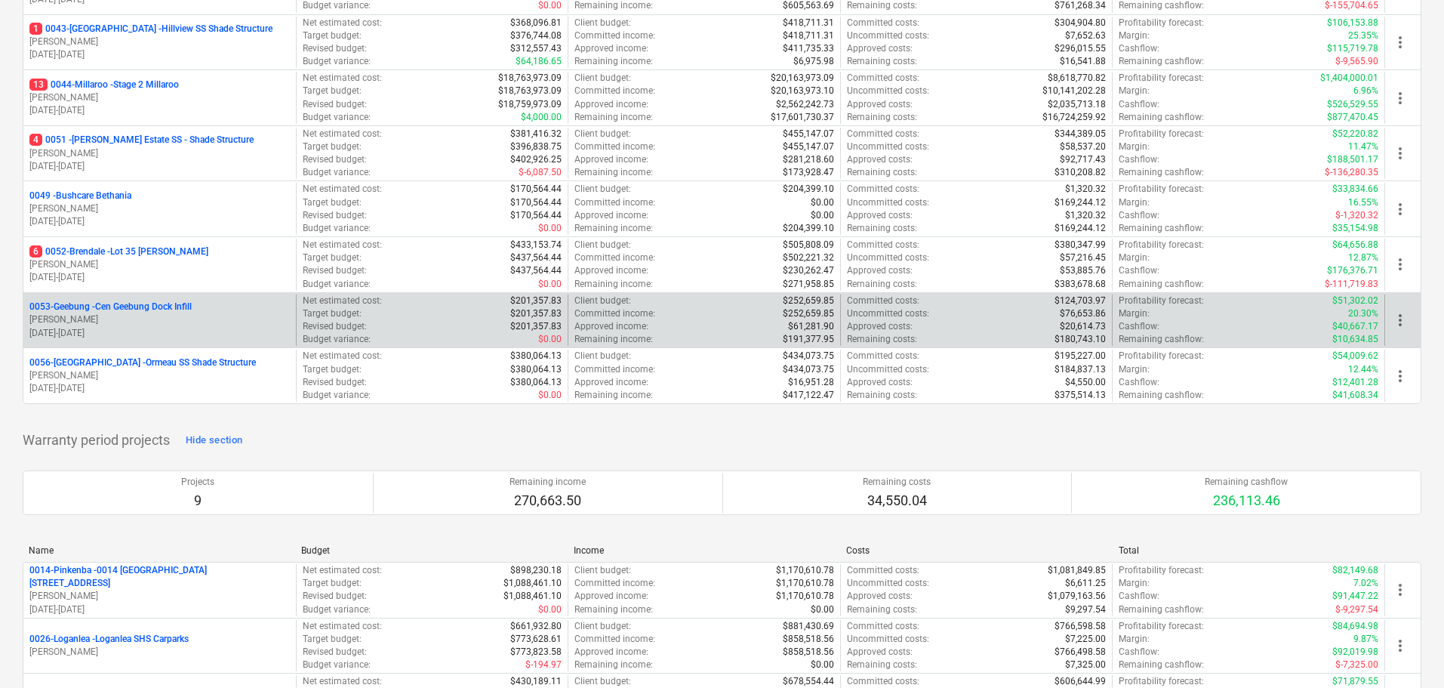
click at [152, 307] on p "0053-Geebung - Cen Geebung Dock Infill" at bounding box center [110, 306] width 162 height 13
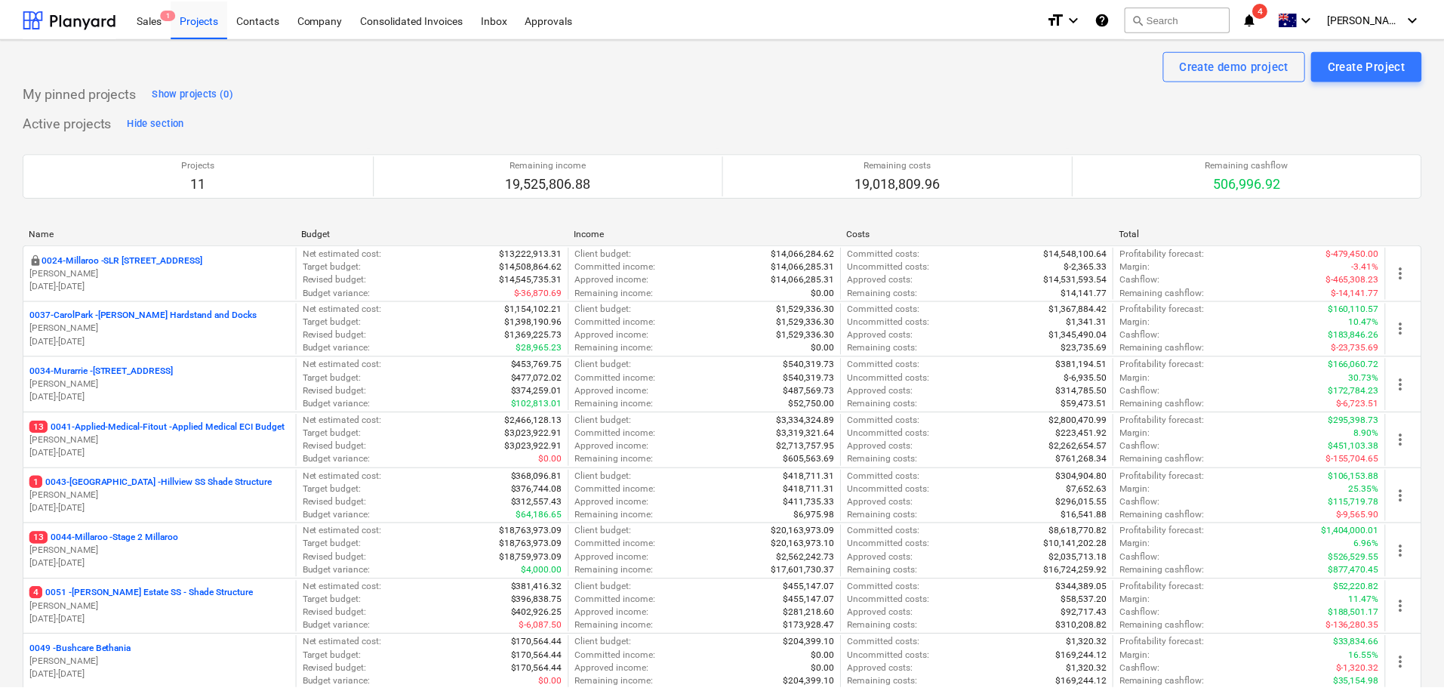
scroll to position [453, 0]
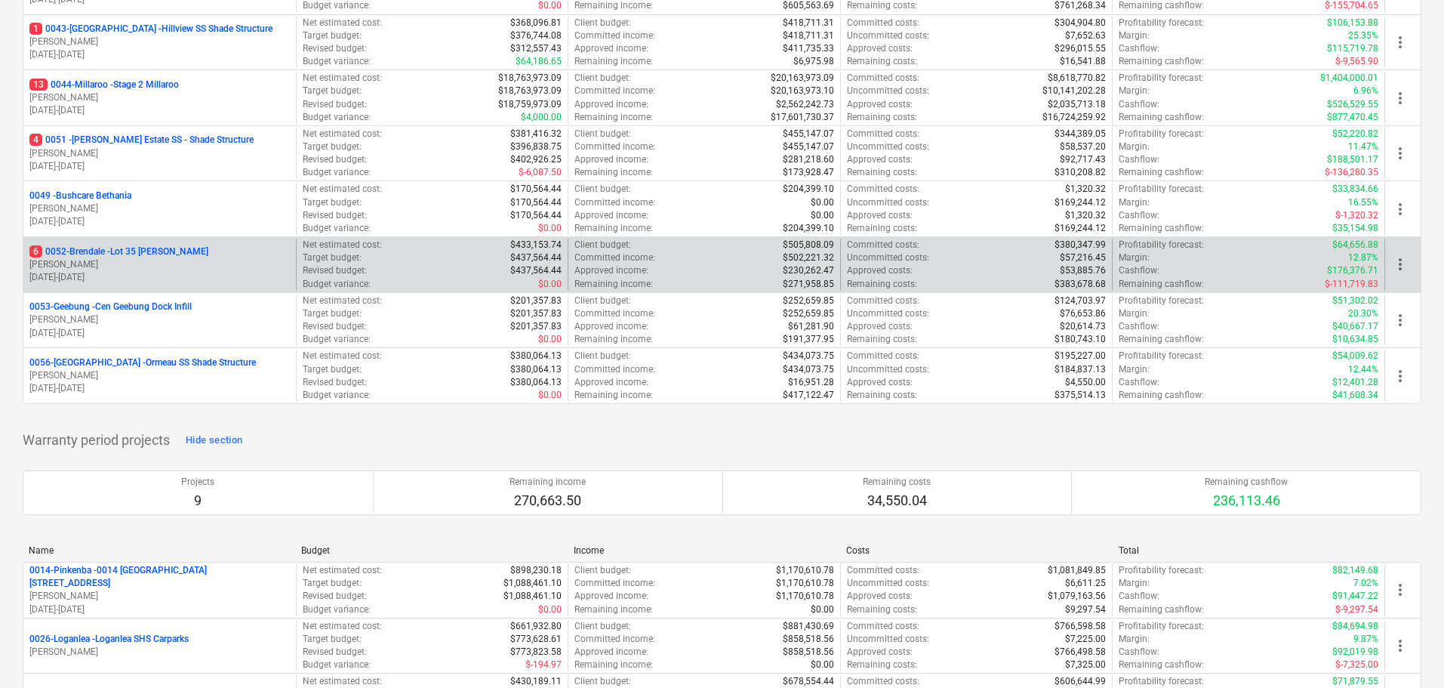
click at [155, 254] on p "6 0052-Brendale - Lot 35 [PERSON_NAME]" at bounding box center [118, 251] width 179 height 13
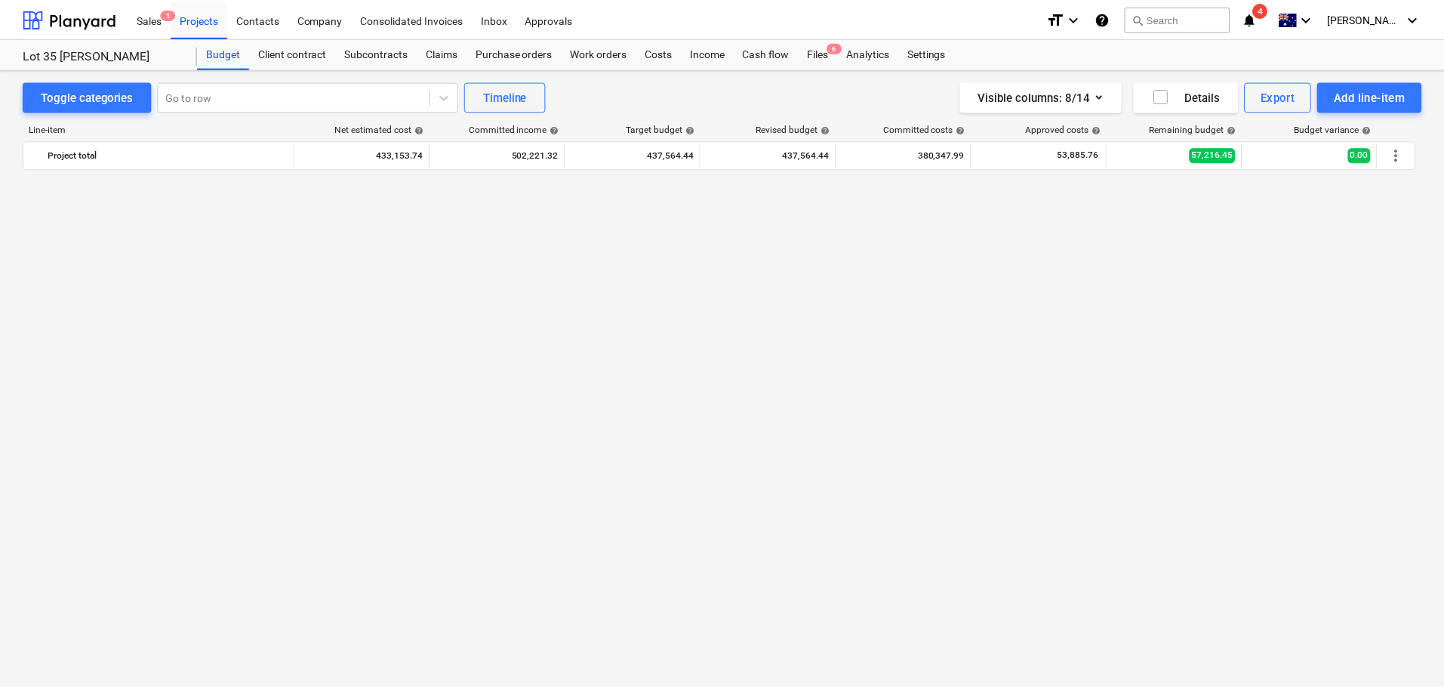
scroll to position [765, 0]
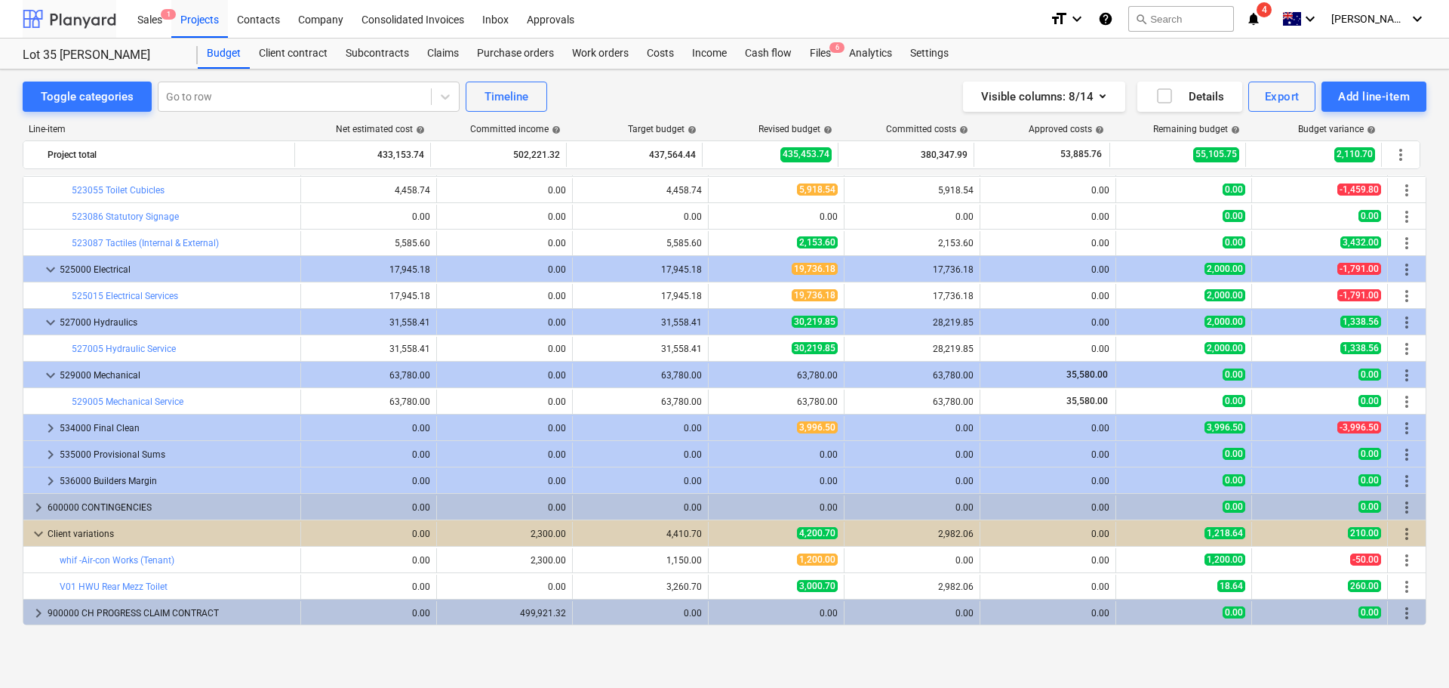
click at [75, 11] on div at bounding box center [70, 19] width 94 height 38
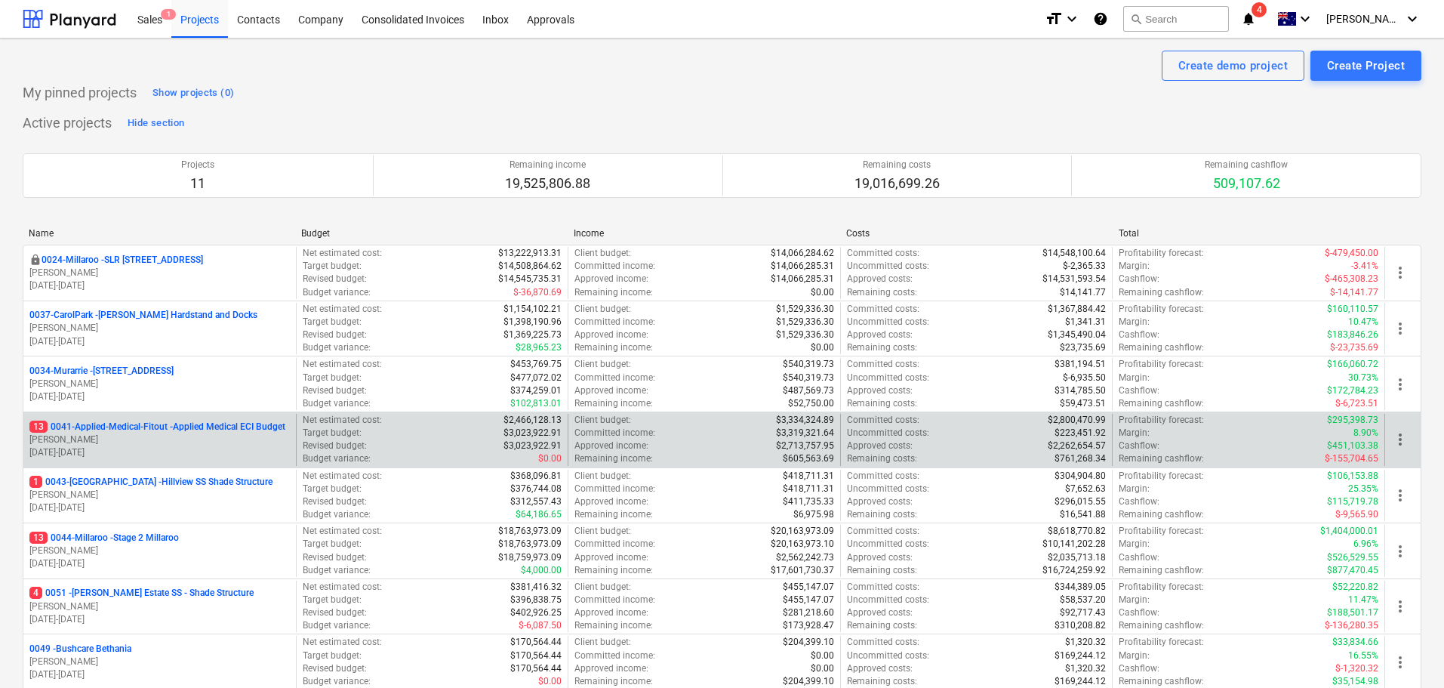
click at [204, 426] on p "13 0041-Applied-Medical-Fitout - Applied Medical ECI Budget" at bounding box center [157, 426] width 256 height 13
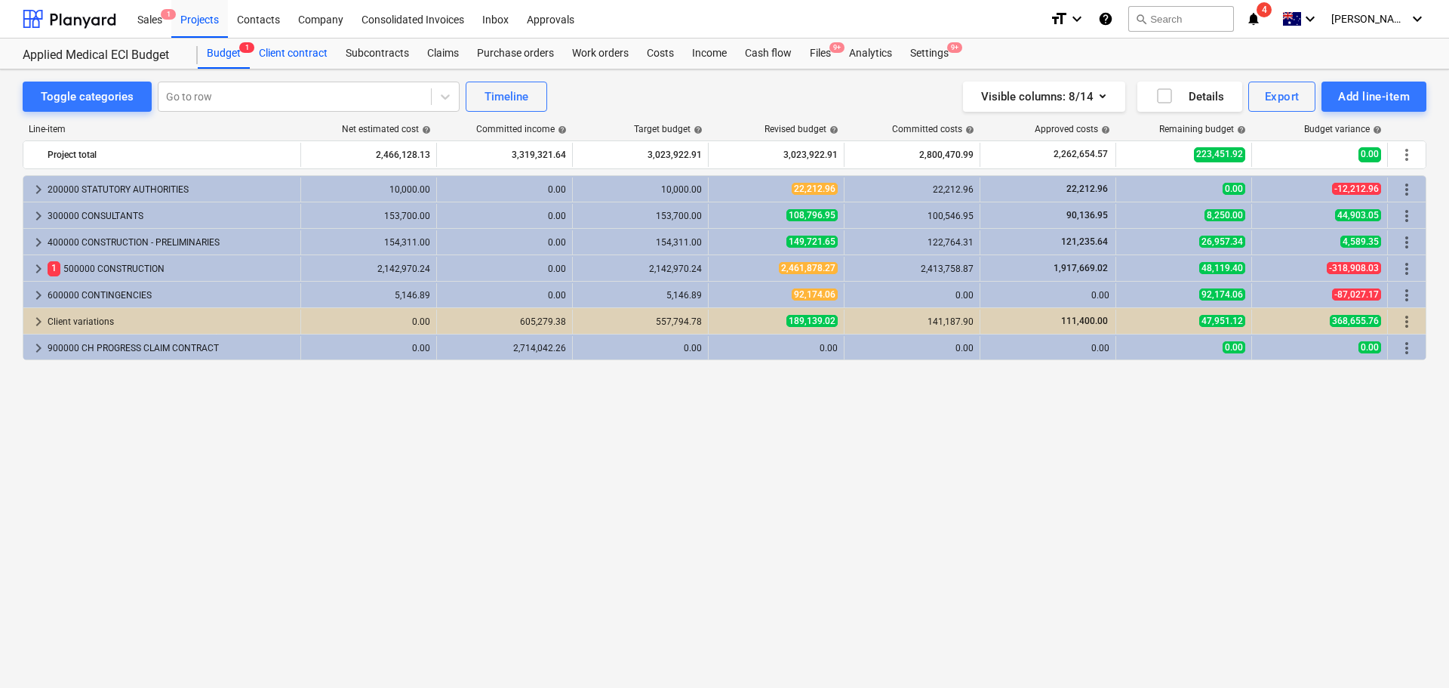
click at [291, 50] on div "Client contract" at bounding box center [293, 54] width 87 height 30
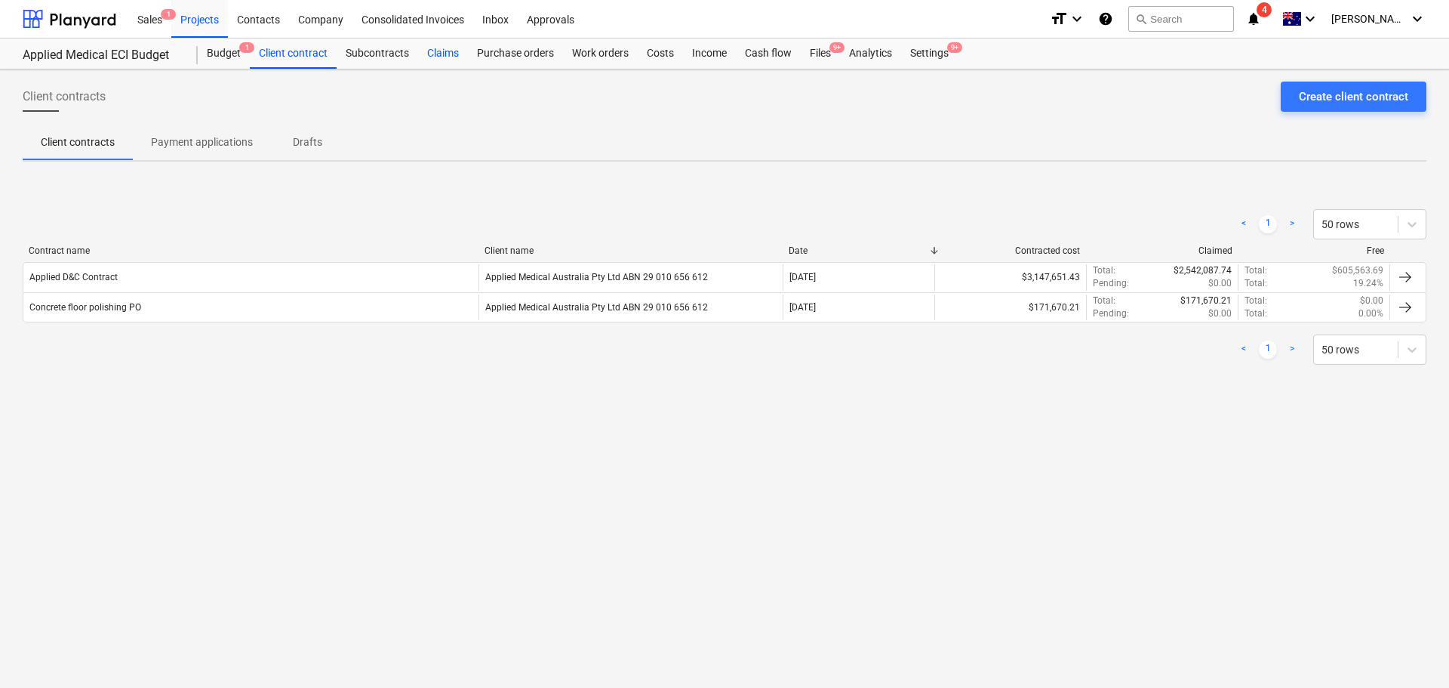
click at [439, 54] on div "Claims" at bounding box center [443, 54] width 50 height 30
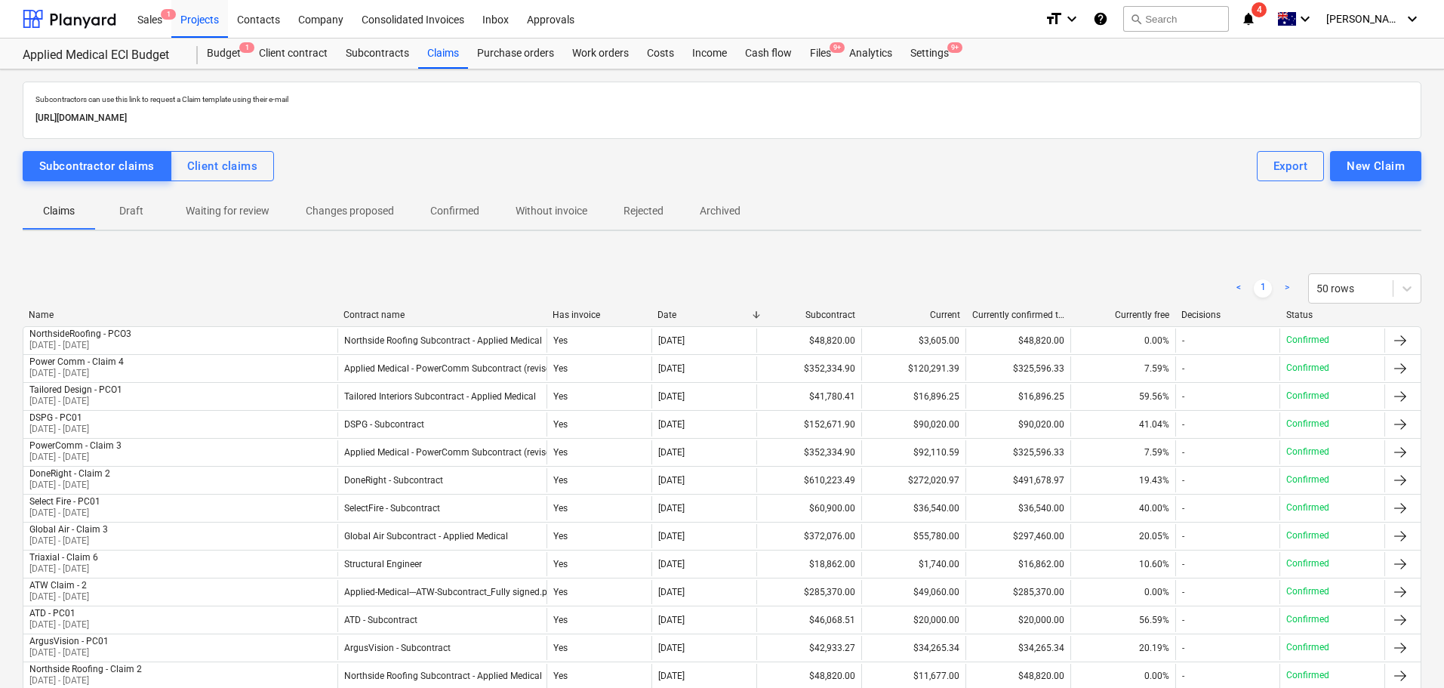
click at [134, 211] on p "Draft" at bounding box center [131, 211] width 36 height 16
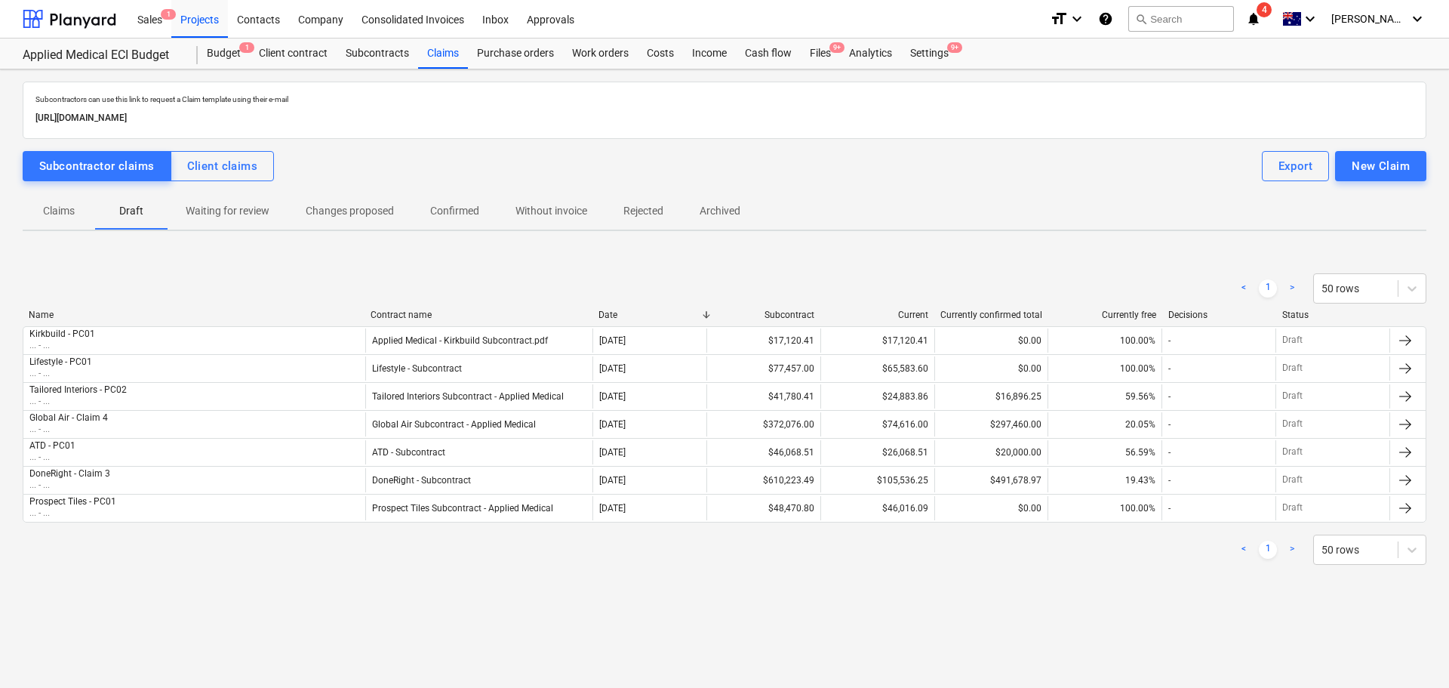
click at [725, 217] on p "Archived" at bounding box center [720, 211] width 41 height 16
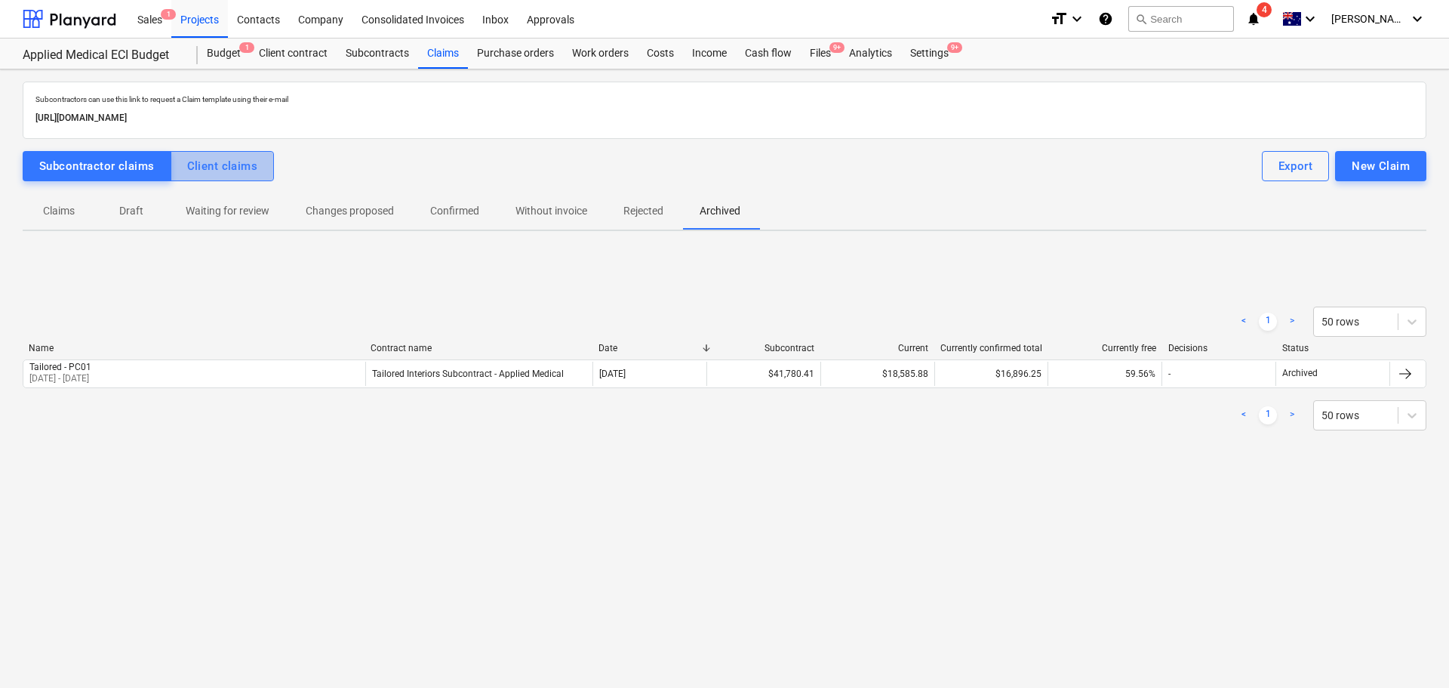
click at [211, 171] on div "Client claims" at bounding box center [222, 166] width 71 height 20
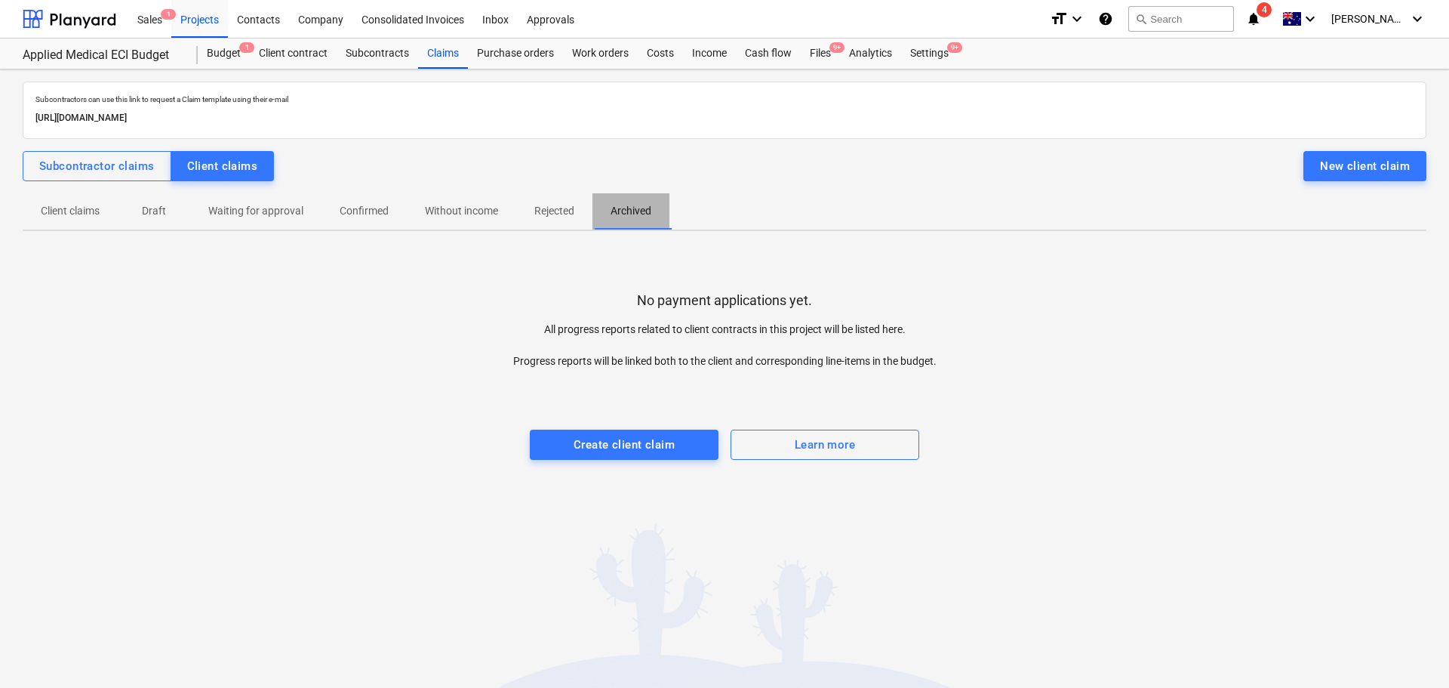
click at [642, 205] on p "Archived" at bounding box center [631, 211] width 41 height 16
click at [557, 210] on p "Rejected" at bounding box center [554, 211] width 40 height 16
click at [478, 214] on p "Without income" at bounding box center [461, 211] width 73 height 16
click at [371, 217] on p "Confirmed" at bounding box center [364, 211] width 49 height 16
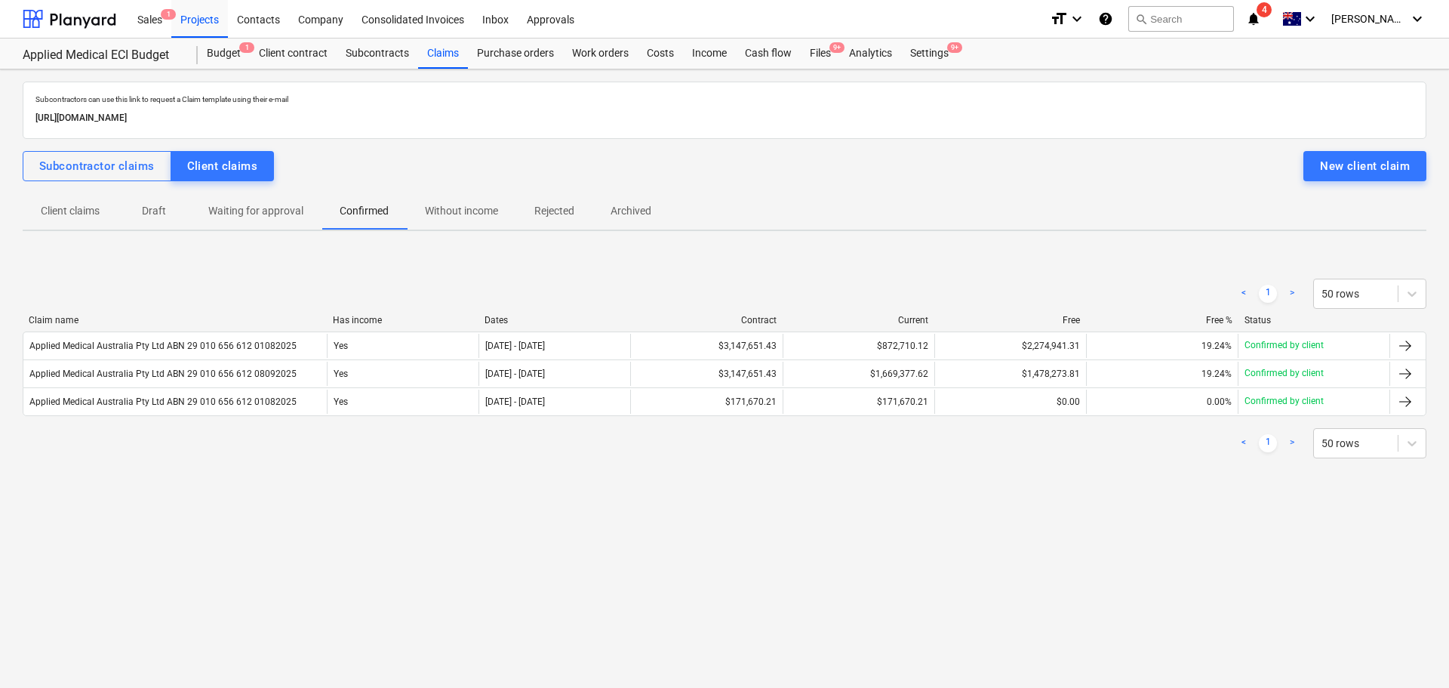
click at [288, 216] on p "Waiting for approval" at bounding box center [255, 211] width 95 height 16
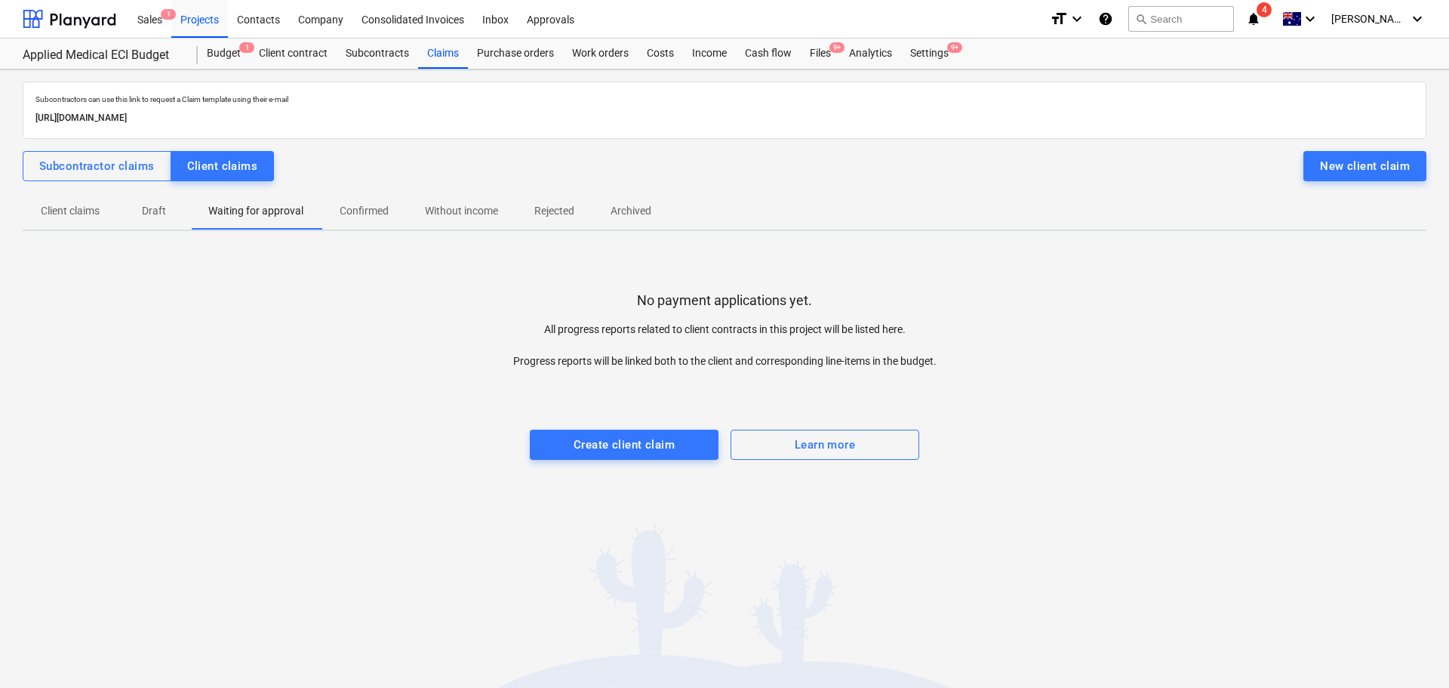
click at [146, 214] on p "Draft" at bounding box center [154, 211] width 36 height 16
click at [642, 217] on p "Archived" at bounding box center [631, 211] width 41 height 16
click at [86, 214] on p "Client claims" at bounding box center [70, 211] width 59 height 16
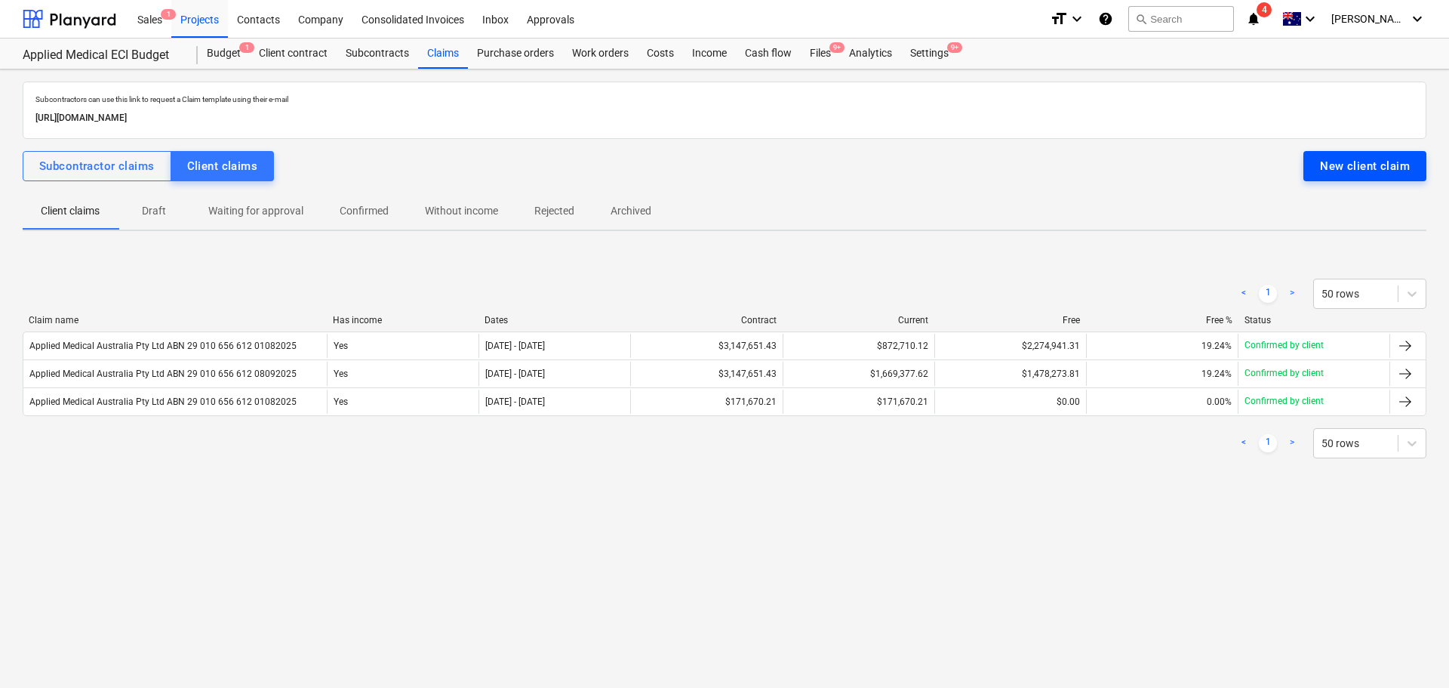
click at [1354, 168] on div "New client claim" at bounding box center [1365, 166] width 90 height 20
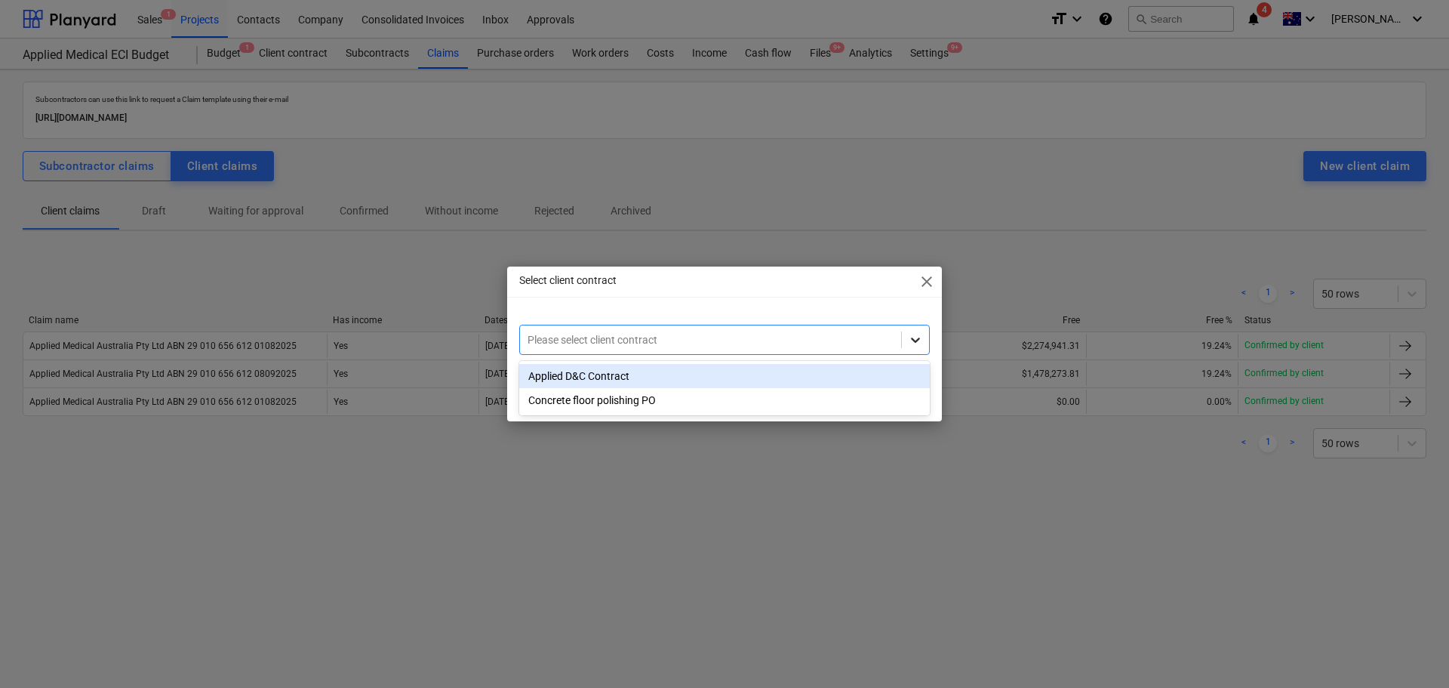
click at [915, 334] on icon at bounding box center [915, 339] width 15 height 15
click at [616, 374] on div "Applied D&C Contract" at bounding box center [724, 376] width 411 height 24
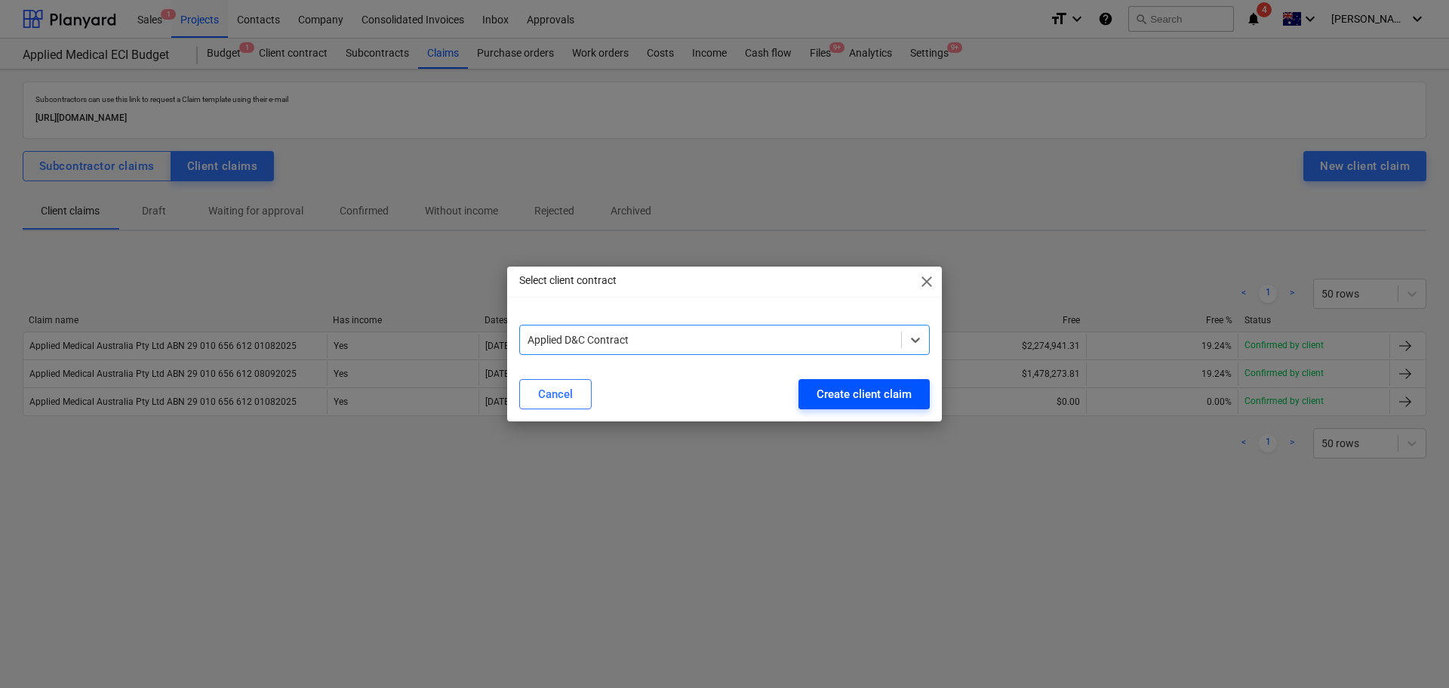
click at [875, 390] on div "Create client claim" at bounding box center [864, 394] width 95 height 20
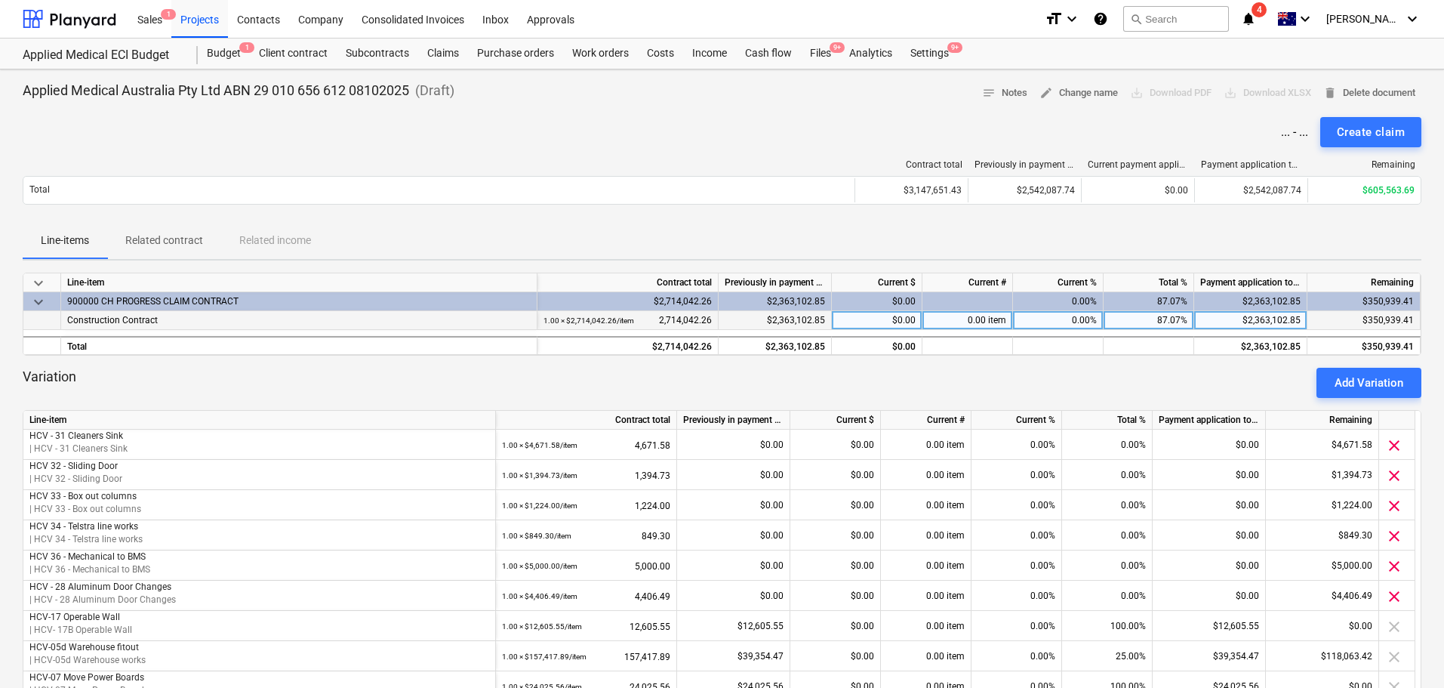
click at [898, 322] on div "$0.00" at bounding box center [877, 320] width 91 height 19
type input "317191.18"
click at [953, 248] on div "Line-items Related contract Related income" at bounding box center [722, 241] width 1399 height 36
drag, startPoint x: 1010, startPoint y: 245, endPoint x: 1152, endPoint y: 294, distance: 149.9
click at [1010, 245] on div "Line-items Related contract Related income" at bounding box center [722, 241] width 1399 height 36
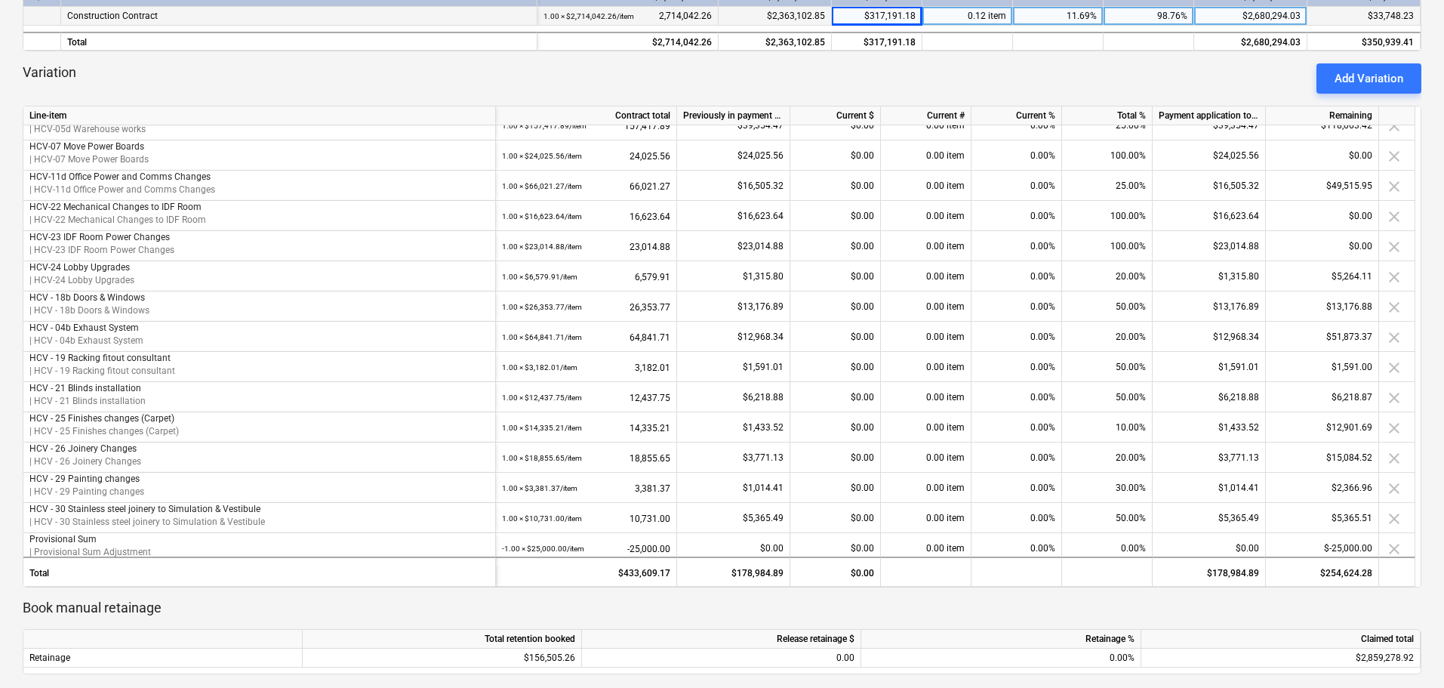
scroll to position [377, 0]
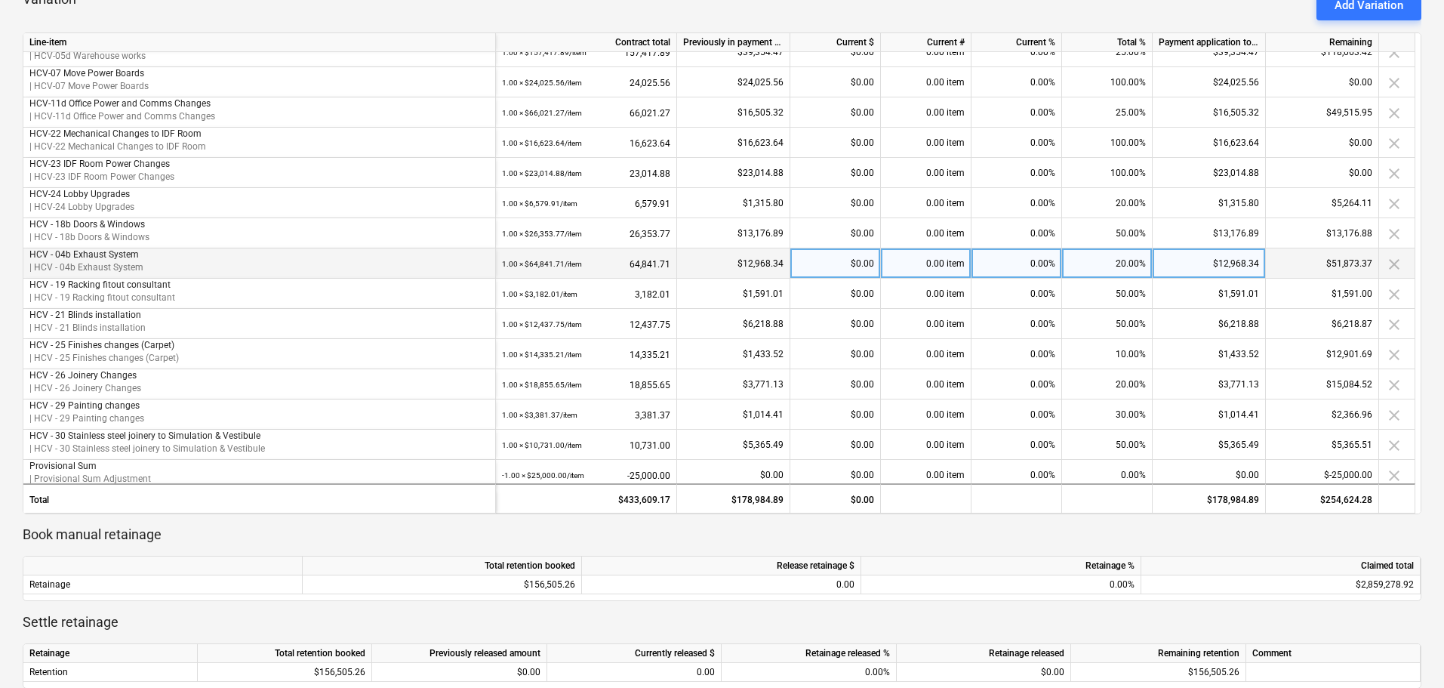
click at [842, 260] on div "$0.00" at bounding box center [835, 263] width 91 height 30
type input "51873.37"
click at [869, 542] on p "Book manual retainage" at bounding box center [722, 534] width 1399 height 18
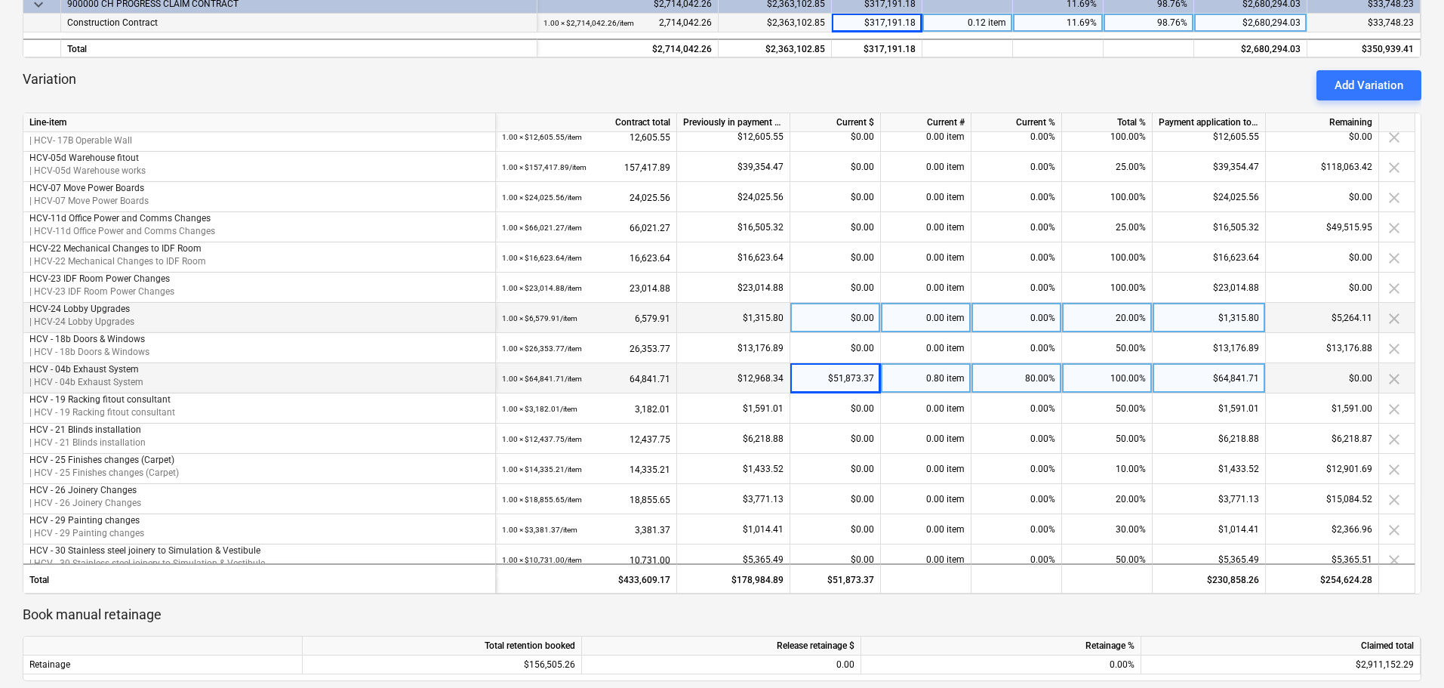
scroll to position [263, 0]
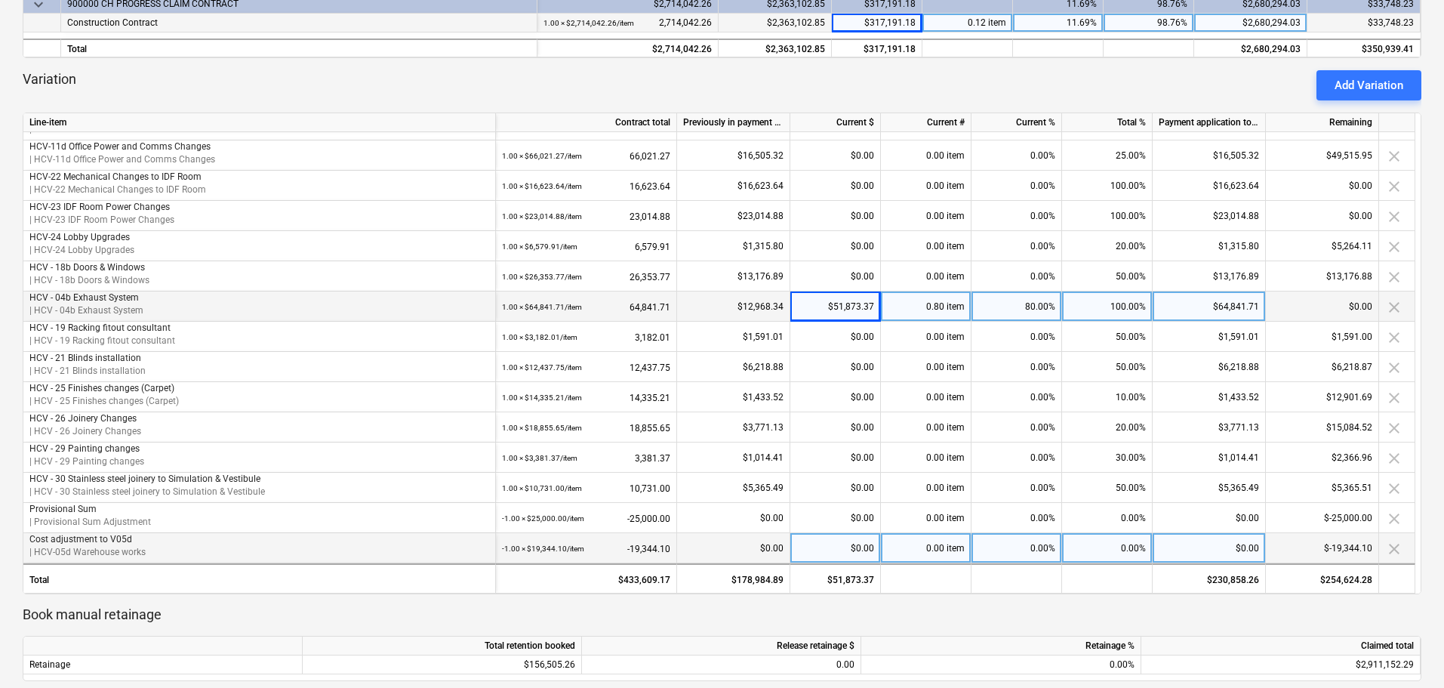
click at [1023, 550] on div "0.00%" at bounding box center [1017, 548] width 91 height 30
type input "100"
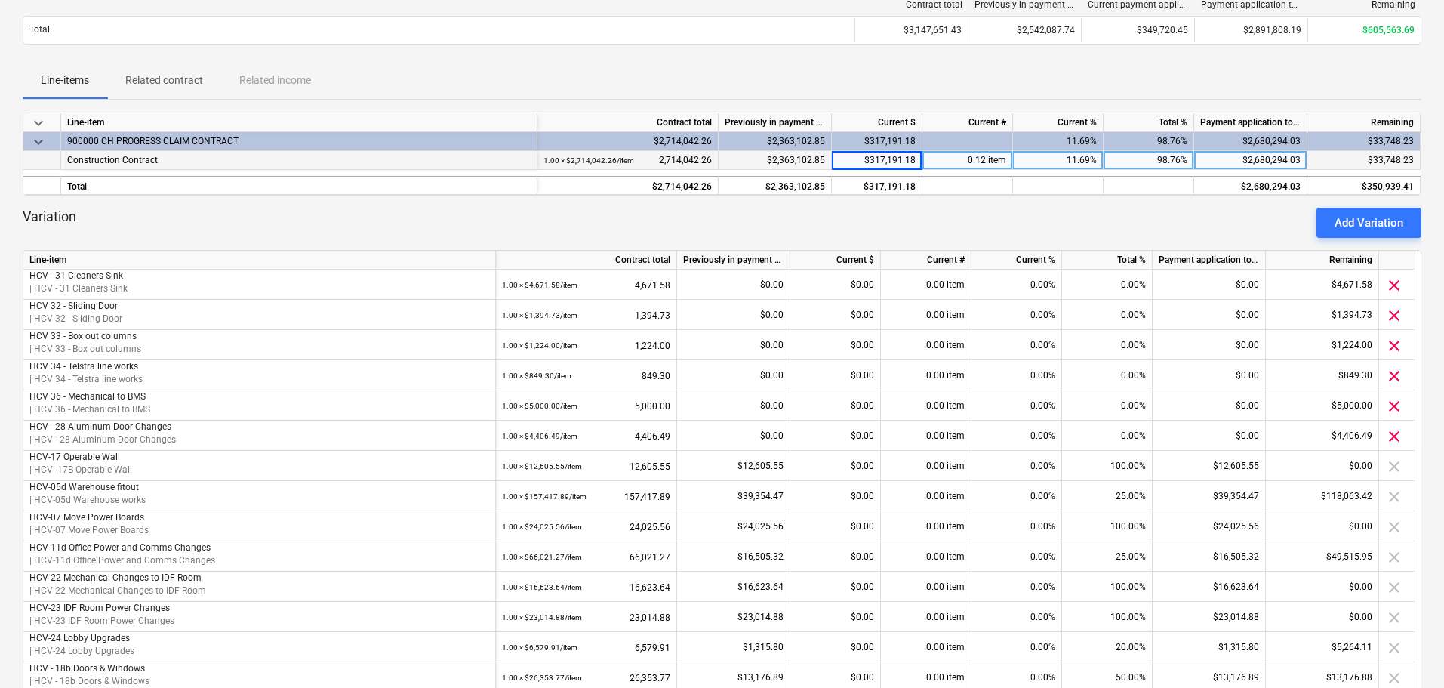
scroll to position [222, 0]
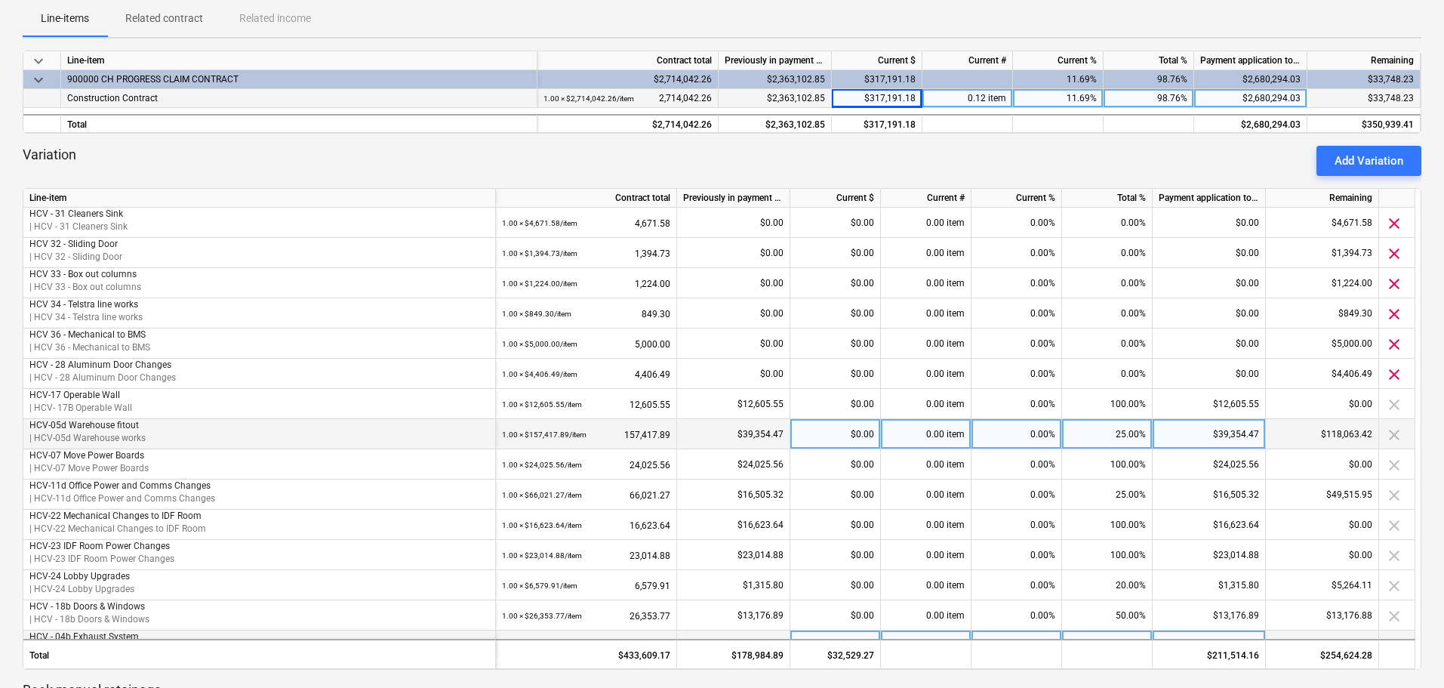
click at [839, 436] on div "$0.00" at bounding box center [835, 434] width 91 height 30
type input "104256.04"
click at [1077, 155] on div "Variation Add Variation" at bounding box center [722, 161] width 1399 height 30
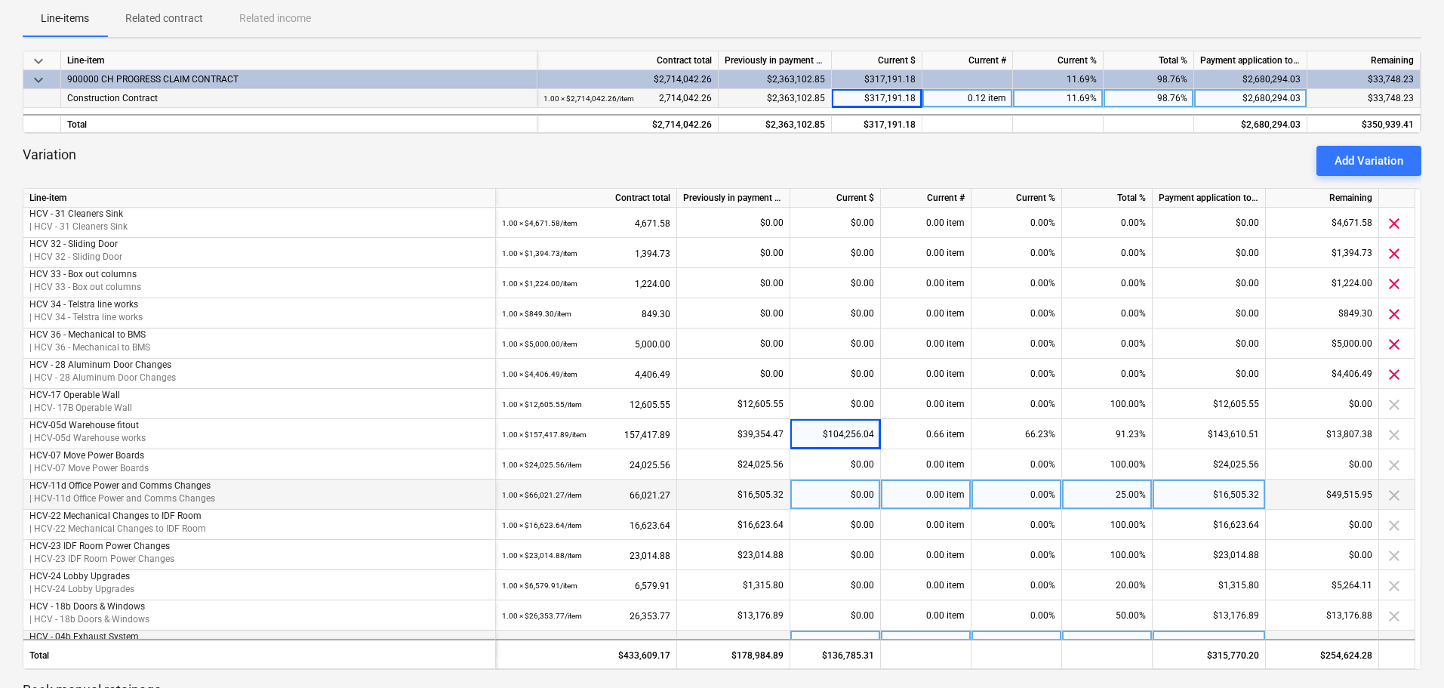
click at [1114, 493] on div "25.00%" at bounding box center [1107, 494] width 91 height 30
type input "100"
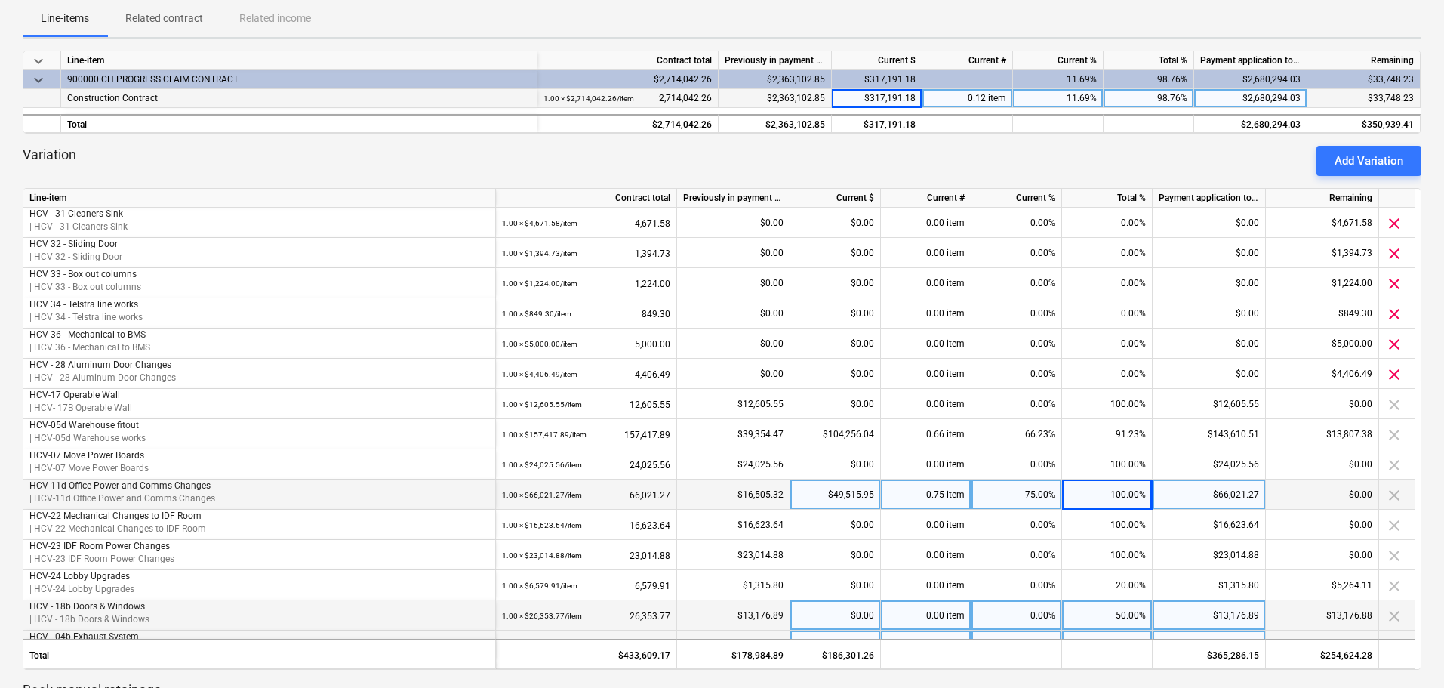
click at [832, 615] on div "$0.00" at bounding box center [835, 615] width 91 height 30
type input "13176.89"
click at [988, 160] on div "Variation Add Variation" at bounding box center [722, 161] width 1399 height 30
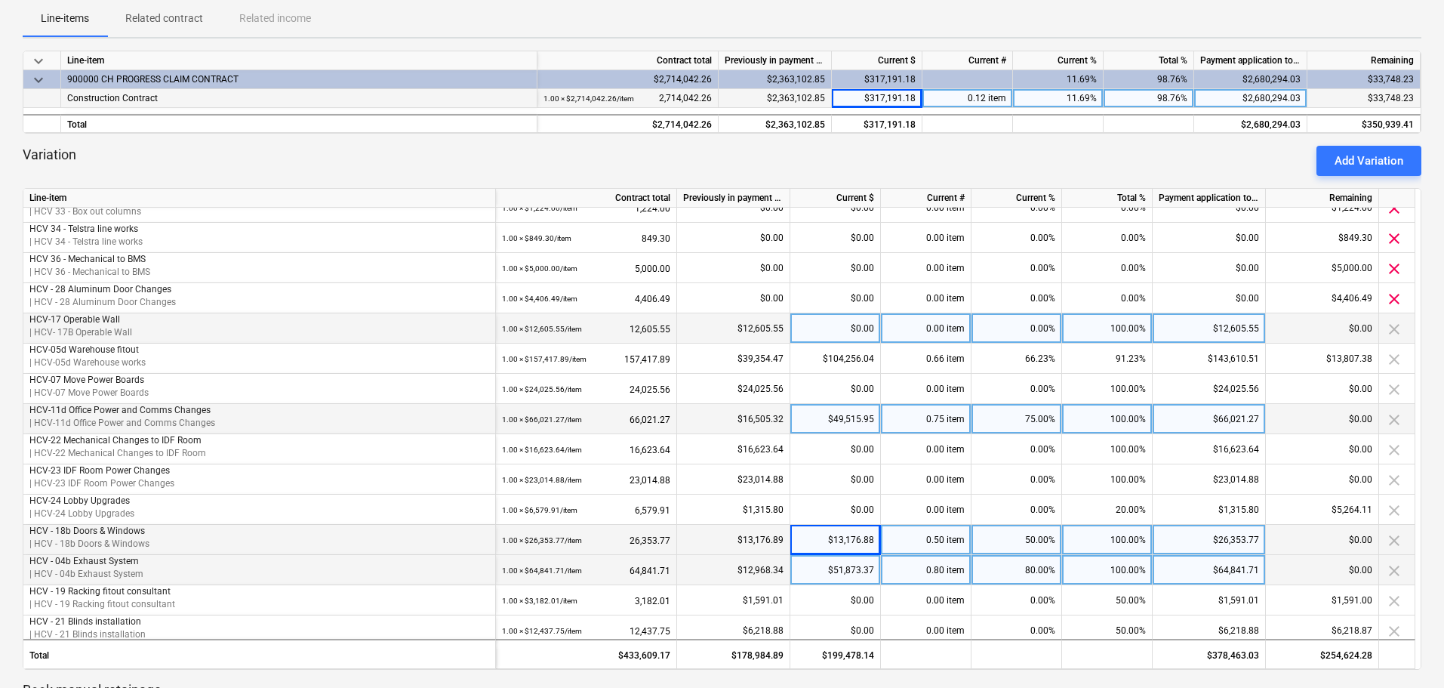
scroll to position [151, 0]
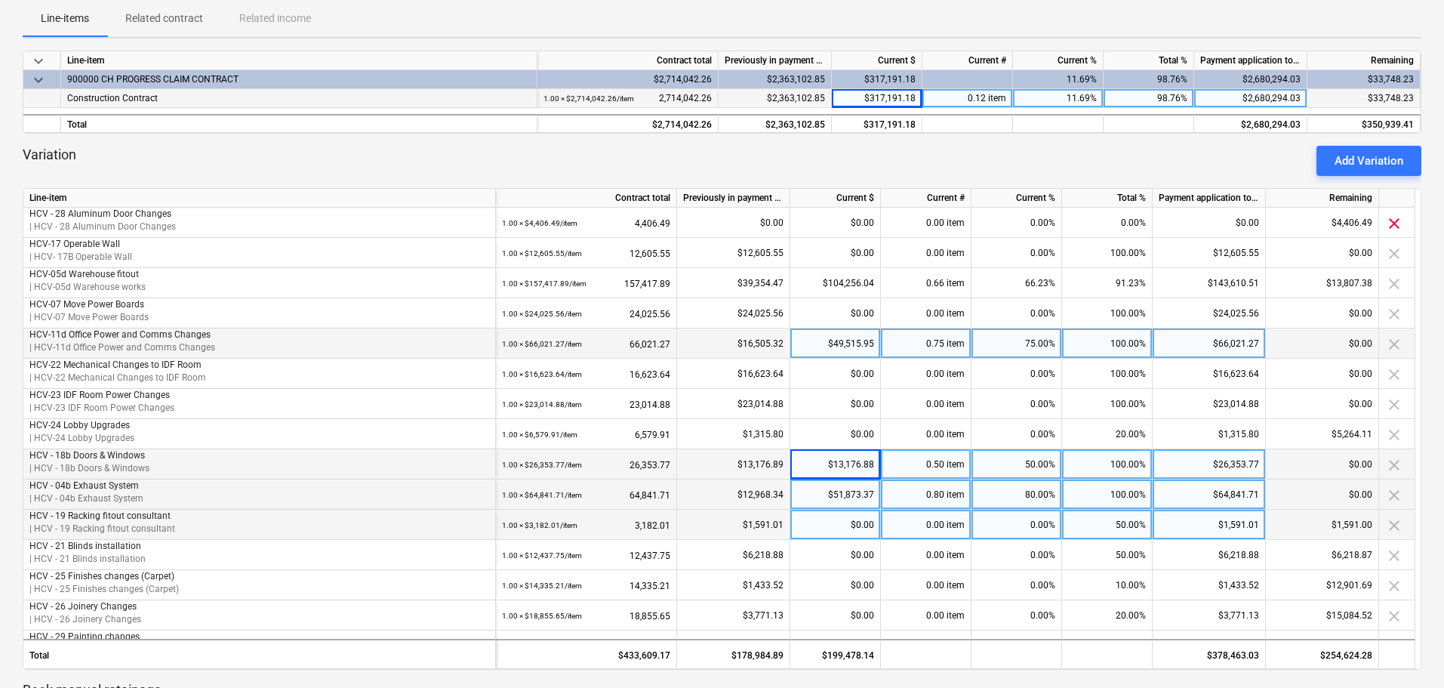
click at [1114, 530] on div "50.00%" at bounding box center [1107, 525] width 91 height 30
type input "100"
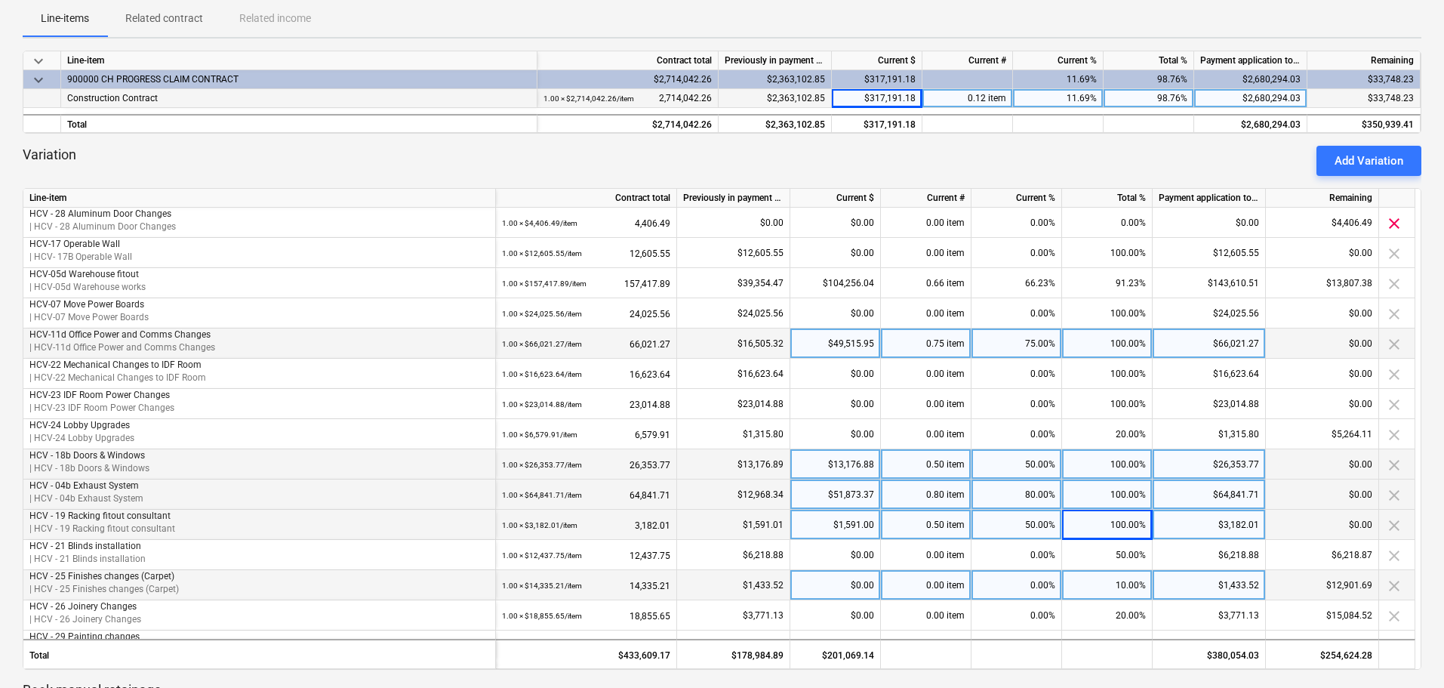
click at [834, 585] on div "$0.00" at bounding box center [835, 585] width 91 height 30
type input "12614.98"
click at [896, 154] on div "Variation Add Variation" at bounding box center [722, 161] width 1399 height 30
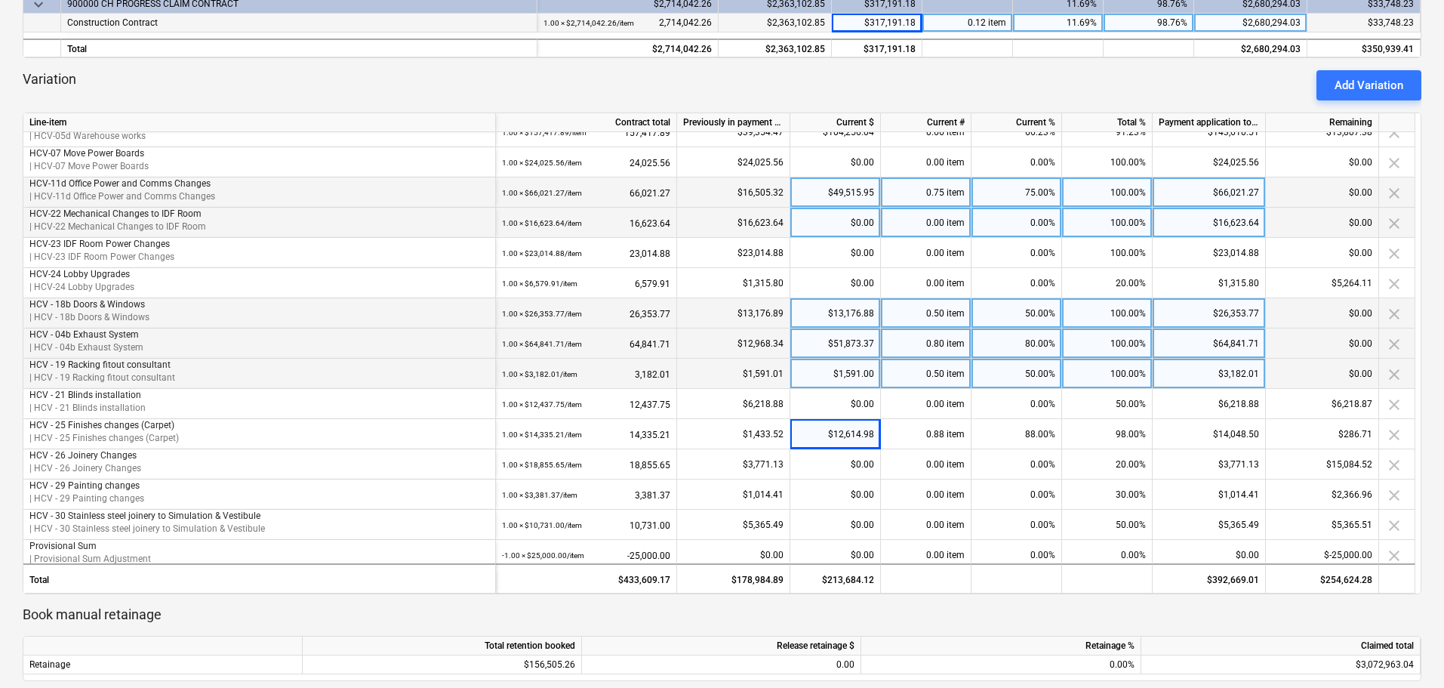
scroll to position [263, 0]
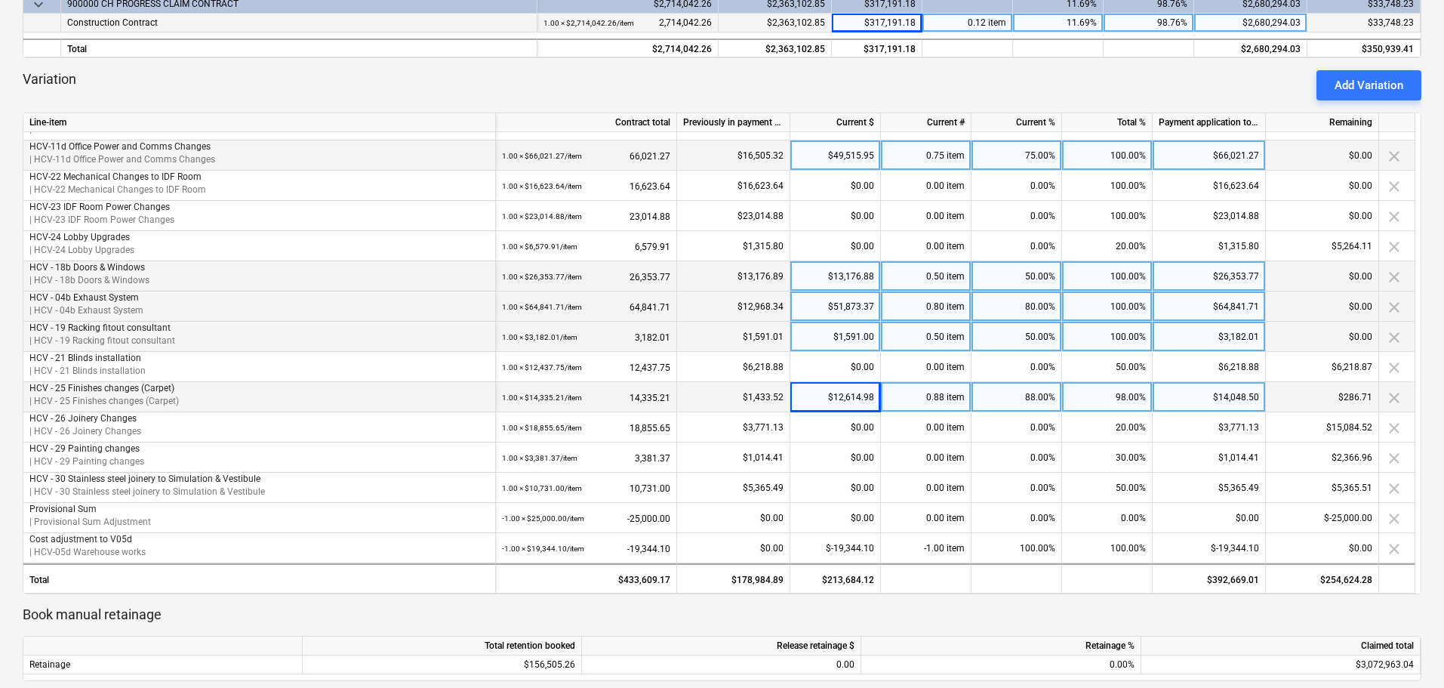
click at [846, 396] on div "$12,614.98" at bounding box center [835, 397] width 91 height 30
click at [846, 396] on input at bounding box center [835, 396] width 90 height 29
type input "0"
drag, startPoint x: 741, startPoint y: 398, endPoint x: 790, endPoint y: 393, distance: 49.3
click at [790, 393] on div "$1,433.52" at bounding box center [733, 397] width 113 height 30
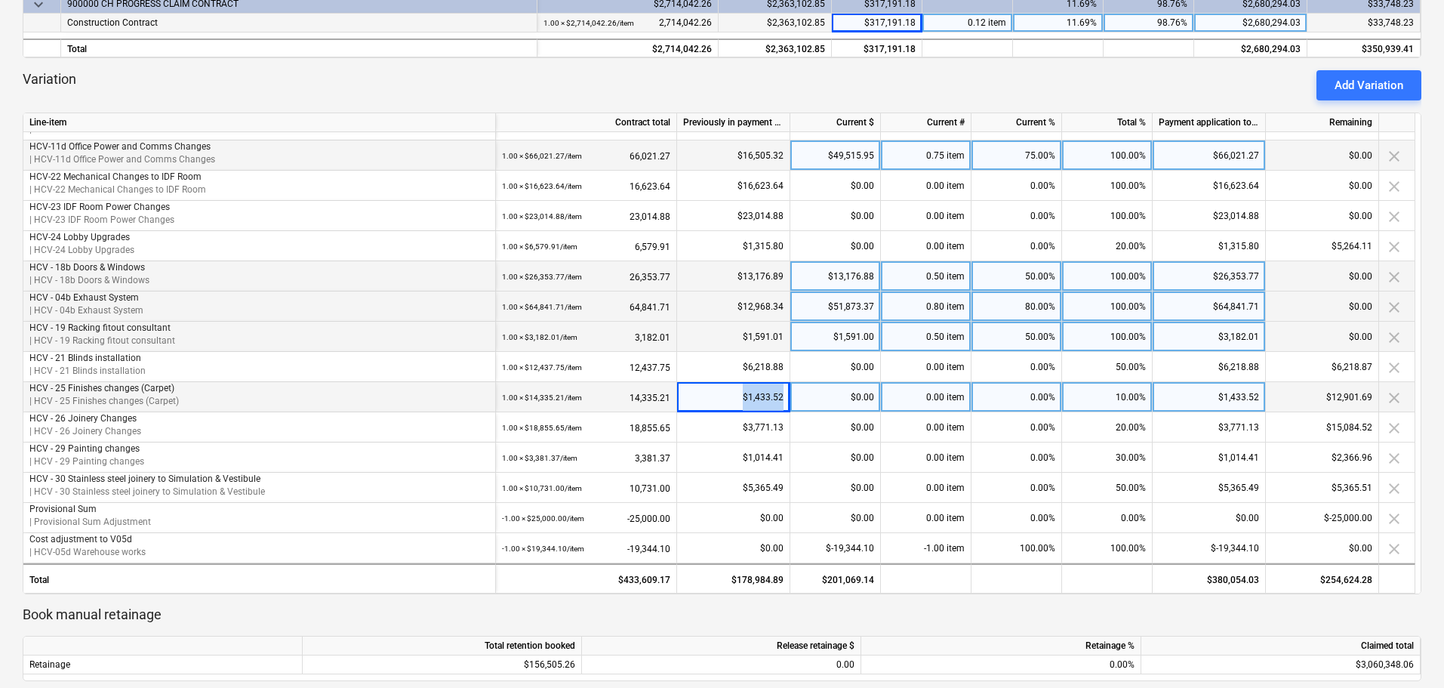
click at [775, 393] on div "$1,433.52" at bounding box center [733, 397] width 113 height 30
click at [725, 393] on div "$1,433.52" at bounding box center [733, 397] width 113 height 30
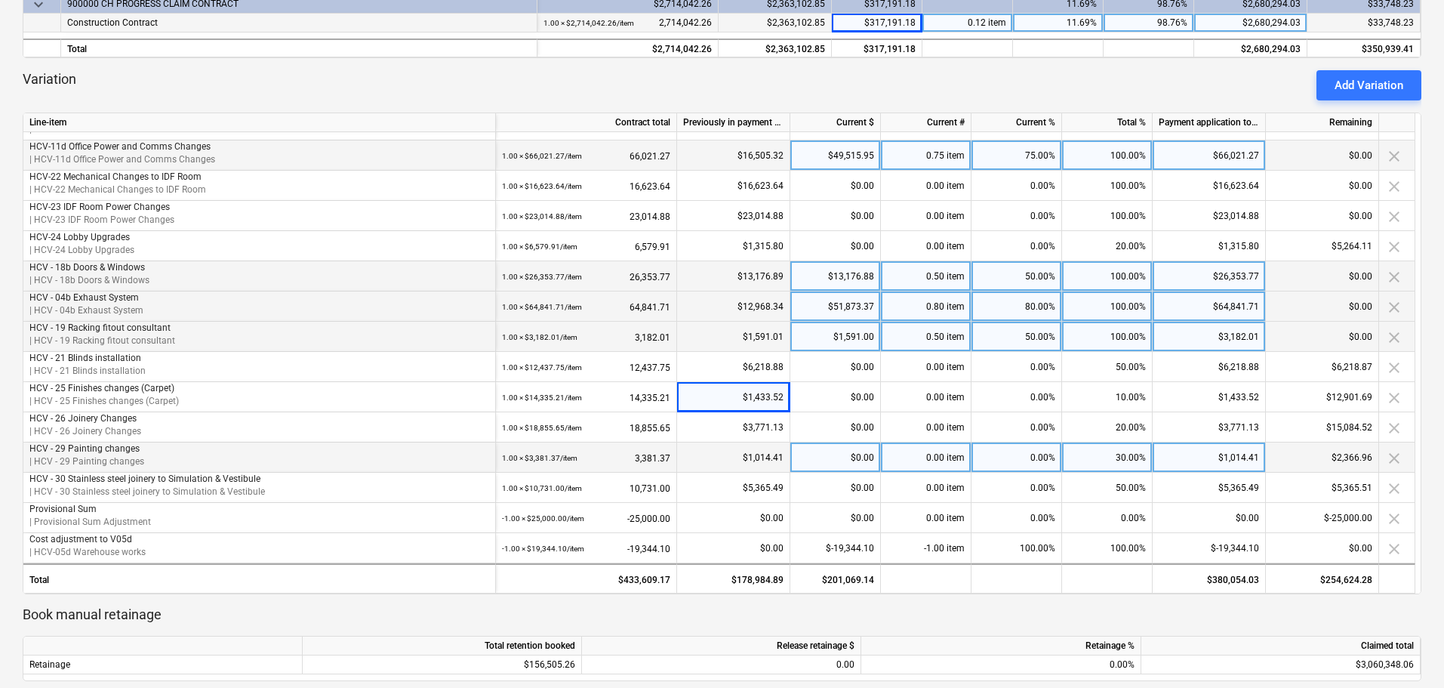
click at [1367, 88] on div "Add Variation" at bounding box center [1369, 85] width 69 height 20
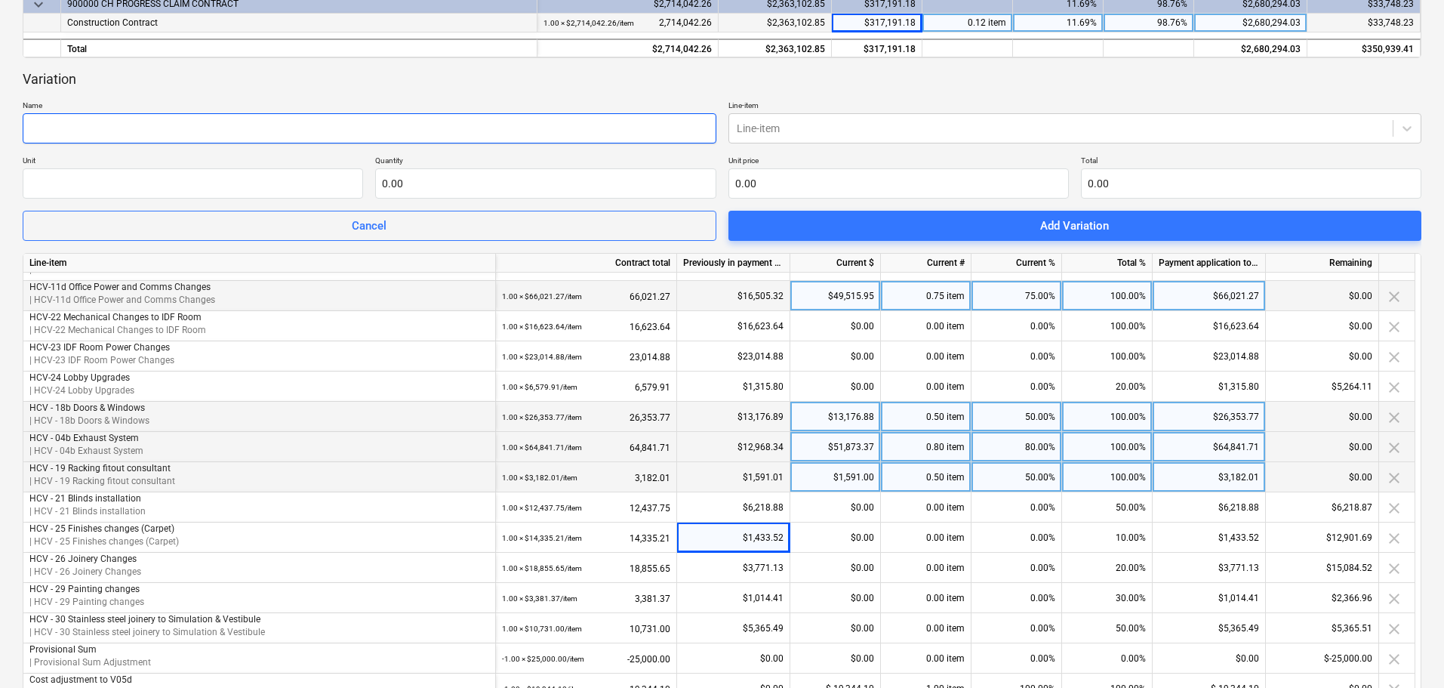
click at [100, 124] on input "text" at bounding box center [370, 128] width 694 height 30
type input "HCV-25 Finishes Changes (Adjustment)"
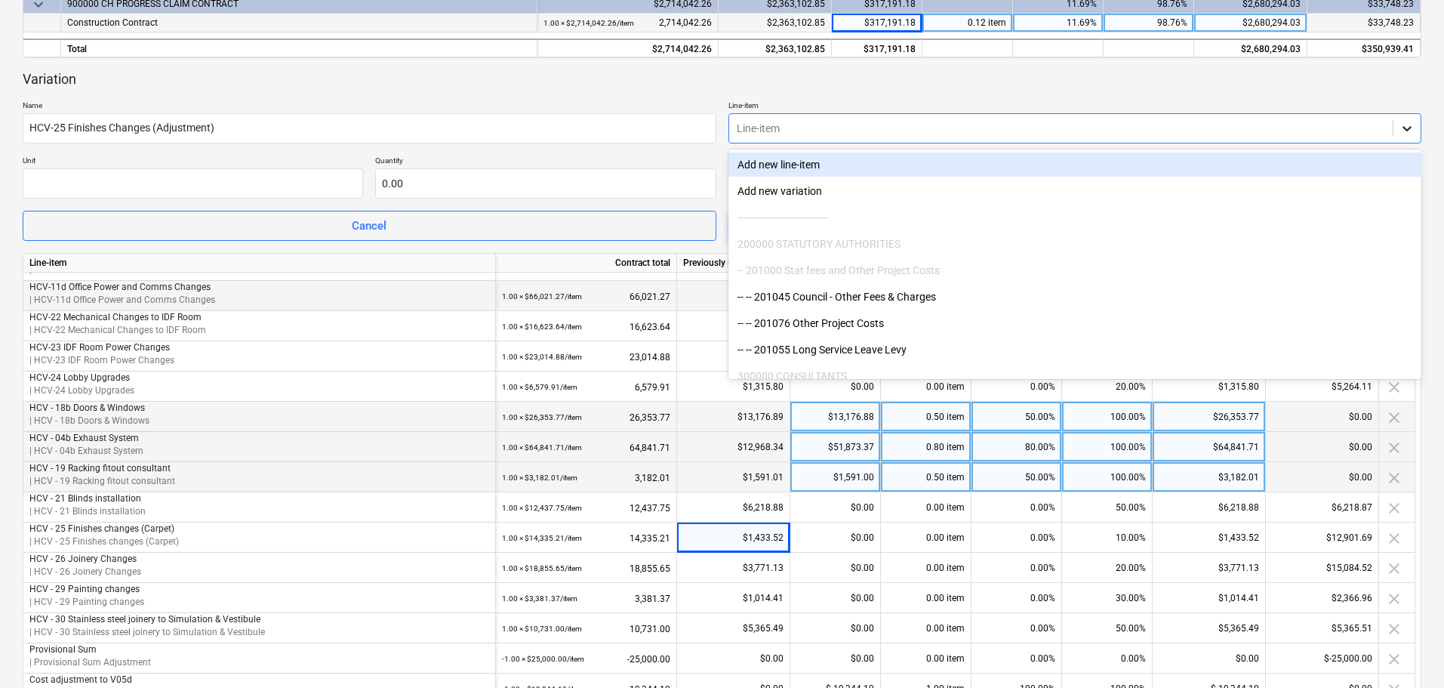
click at [1408, 126] on icon at bounding box center [1407, 128] width 15 height 15
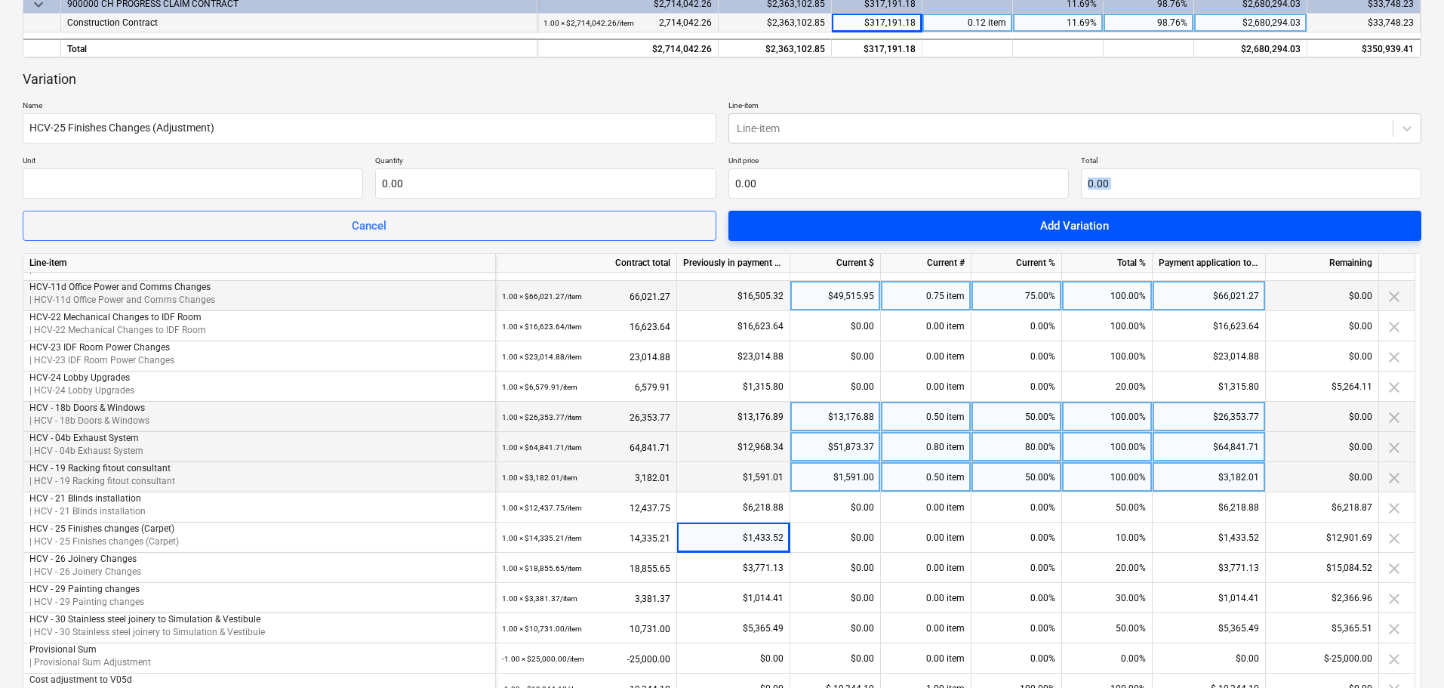
drag, startPoint x: 1422, startPoint y: 162, endPoint x: 1416, endPoint y: 233, distance: 72.0
click at [1416, 233] on div "Applied Medical Australia Pty Ltd ABN 29 010 656 612 08102025 ( Draft ) notes N…" at bounding box center [722, 489] width 1444 height 1434
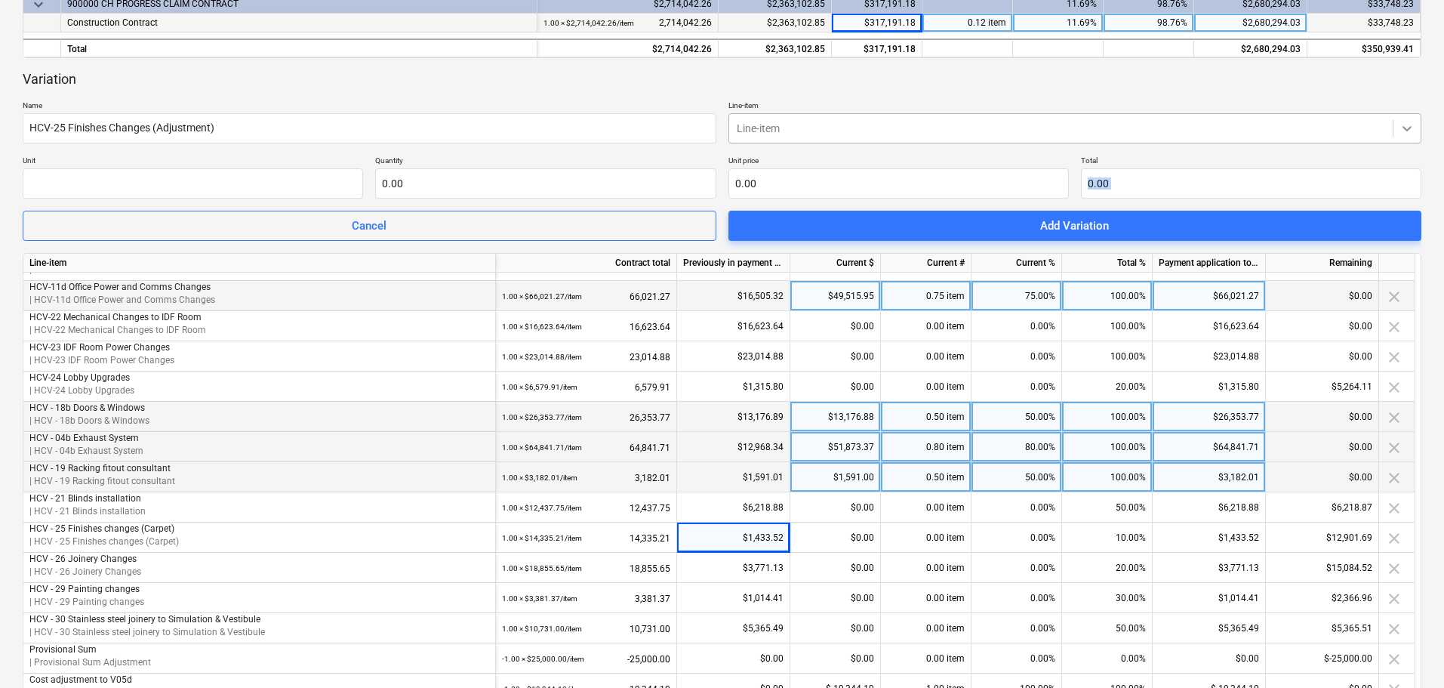
click at [1412, 125] on icon at bounding box center [1407, 128] width 15 height 15
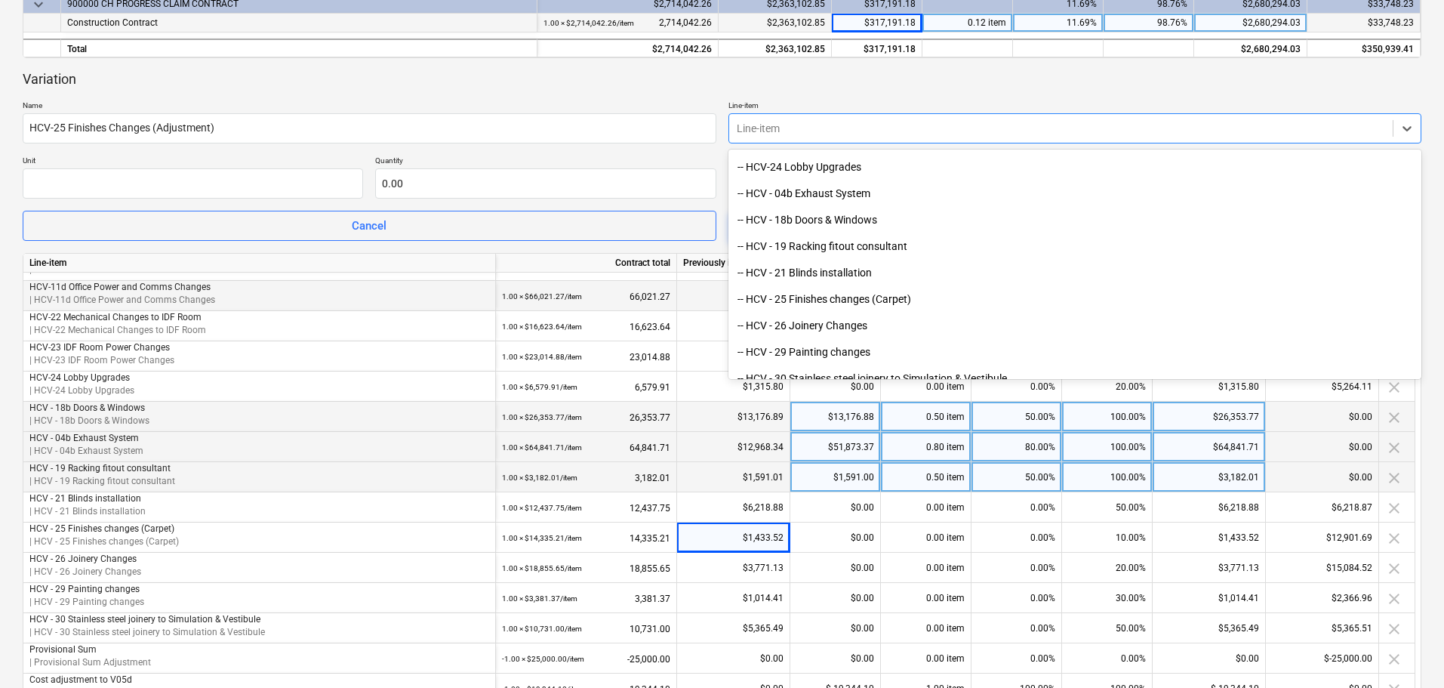
scroll to position [2831, 0]
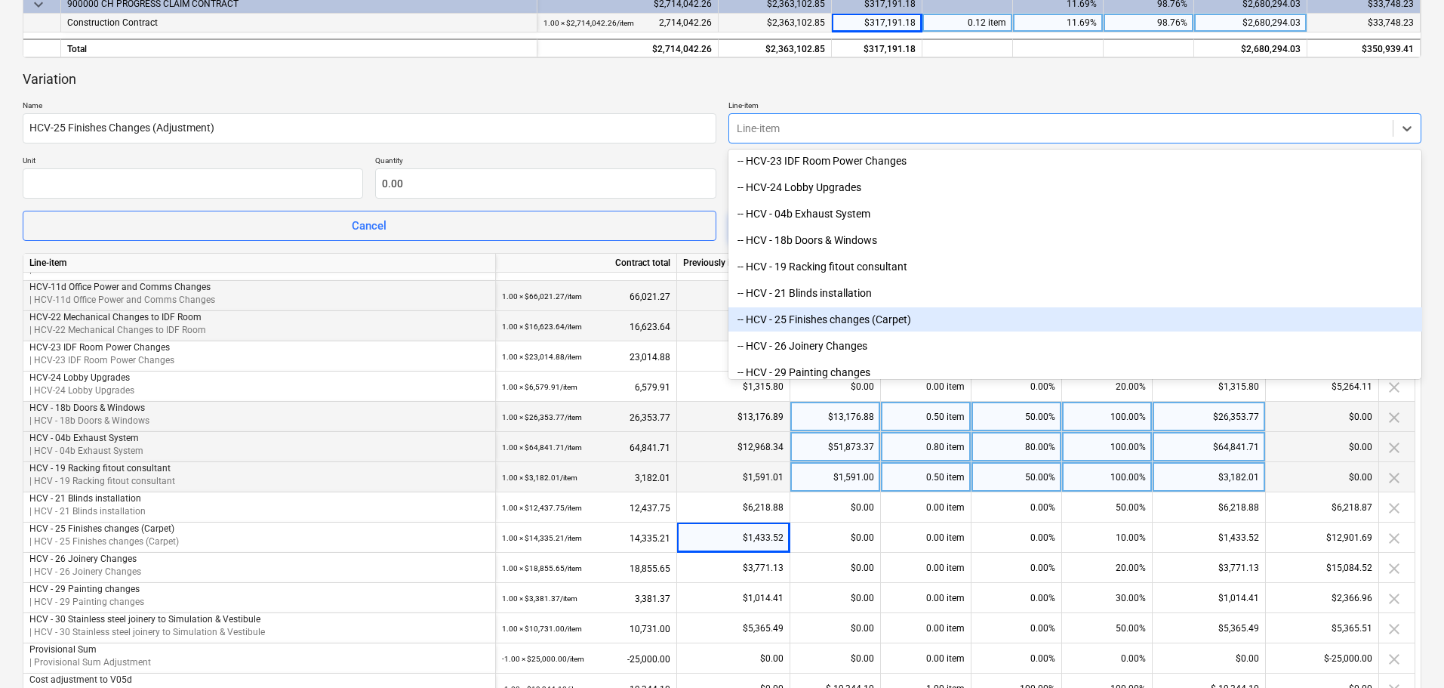
drag, startPoint x: 884, startPoint y: 330, endPoint x: 882, endPoint y: 322, distance: 7.9
click at [882, 322] on div "-- HCV - 25 Finishes changes (Carpet)" at bounding box center [1076, 319] width 694 height 24
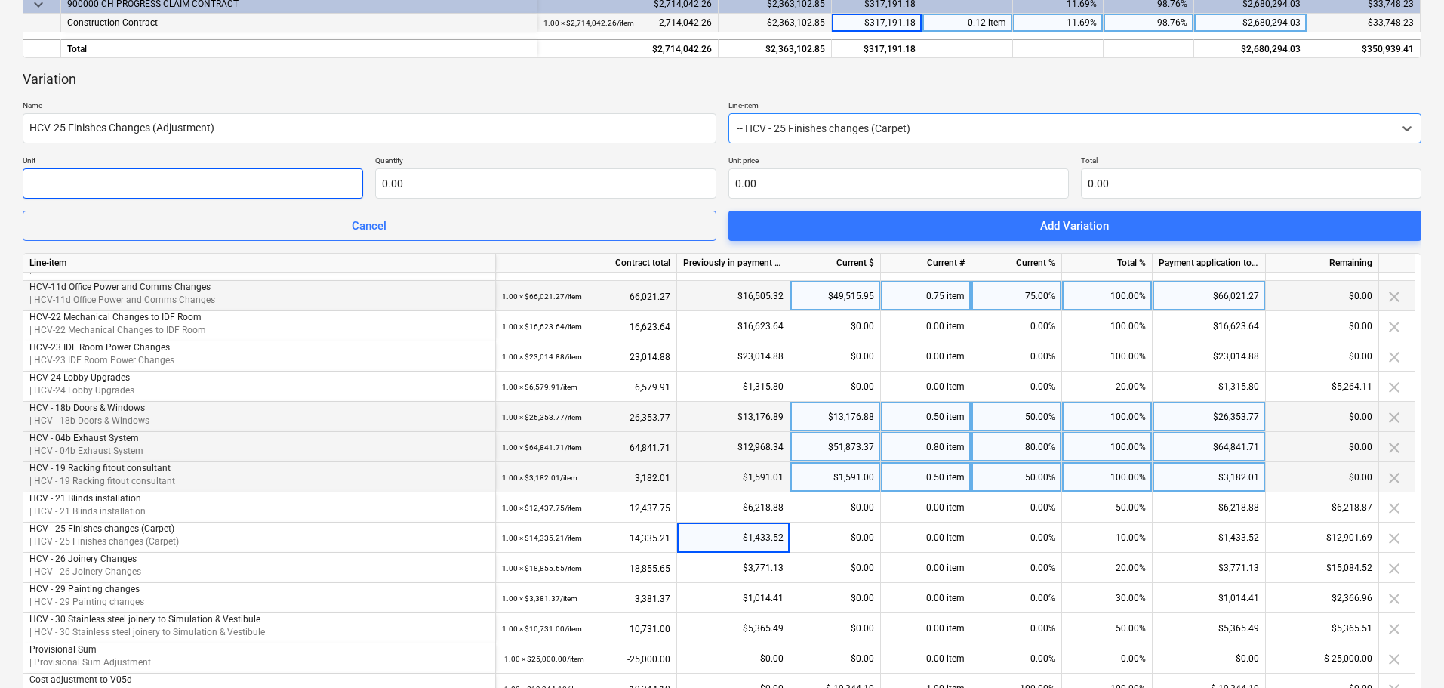
click at [156, 185] on input "text" at bounding box center [193, 183] width 340 height 30
type input "item"
type input "1.00"
click at [795, 209] on div "Variation Name HCV-25 Finishes Changes (Adjustment) Line-item -- HCV - 25 Finis…" at bounding box center [722, 155] width 1399 height 171
click at [800, 188] on input "text" at bounding box center [899, 183] width 340 height 30
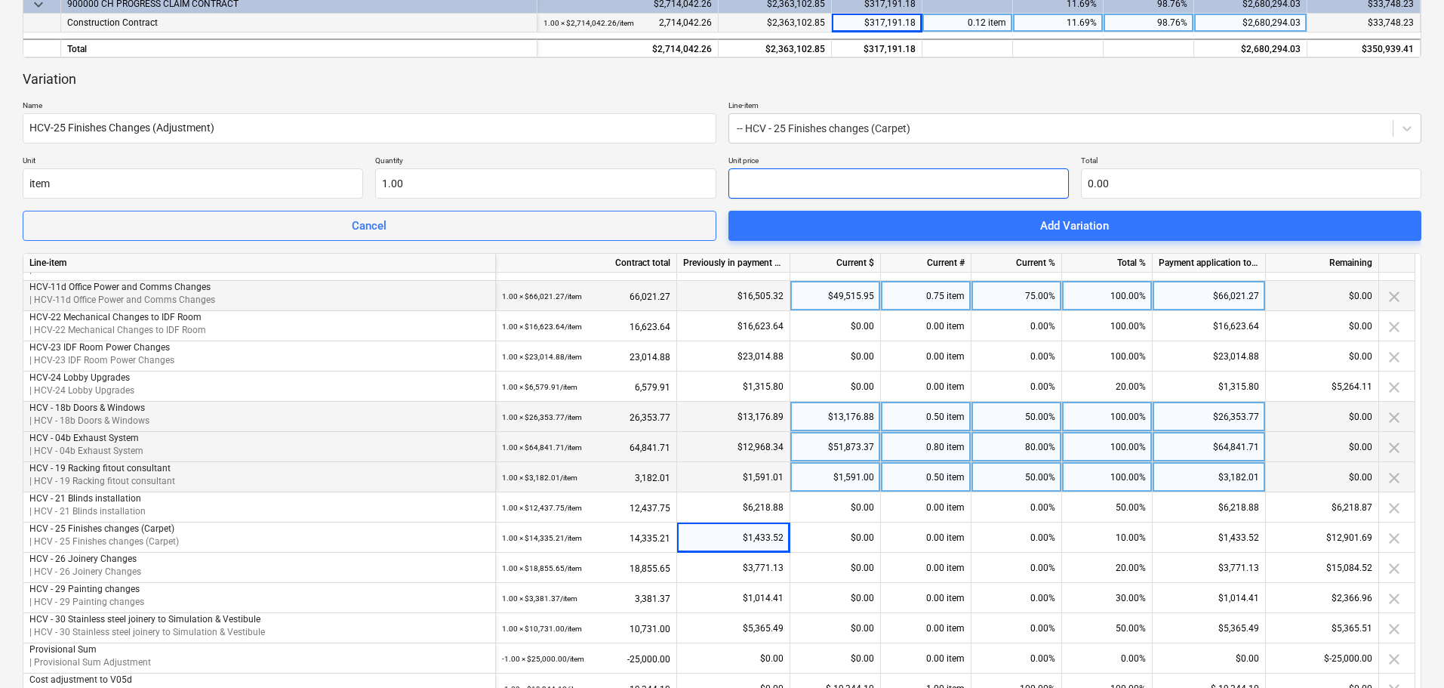
type input "4"
type input "4.00"
type input "49"
type input "49.00"
type input "497"
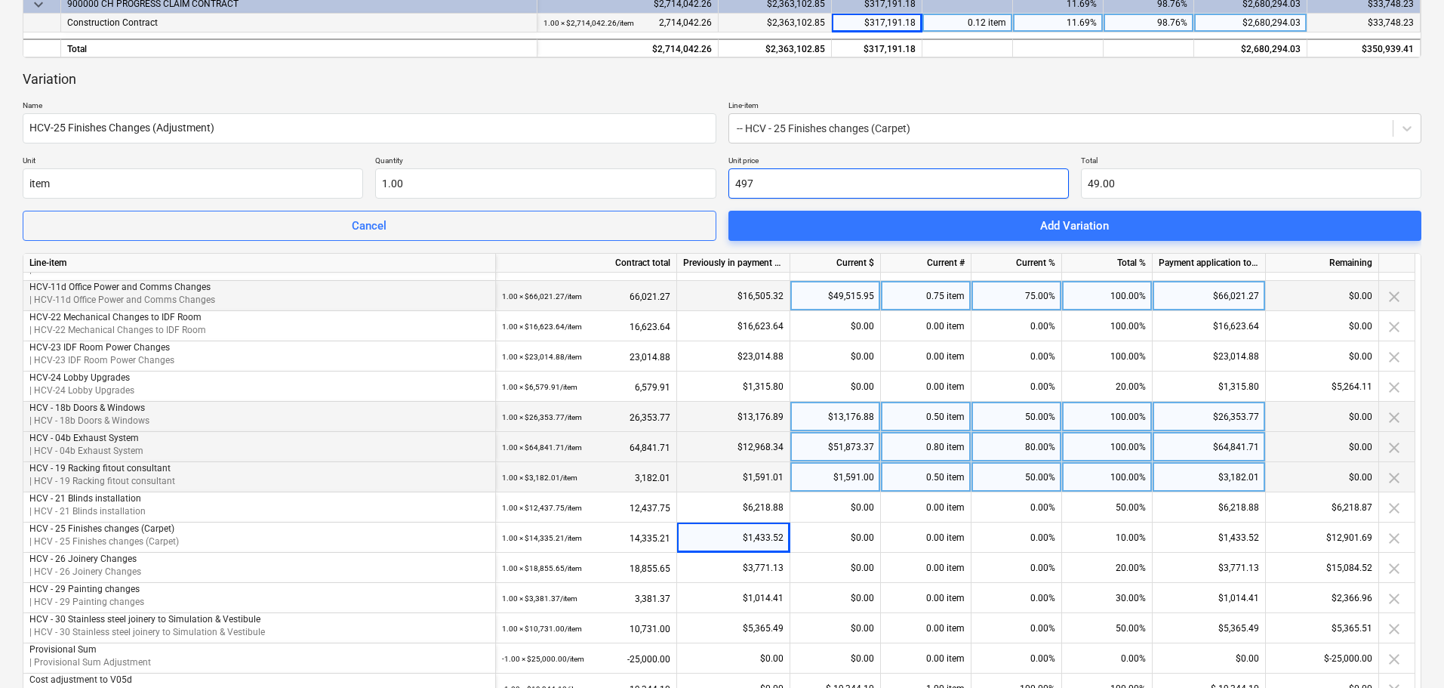
type input "497.00"
type input "497.8"
type input "497.80"
type input "497.84"
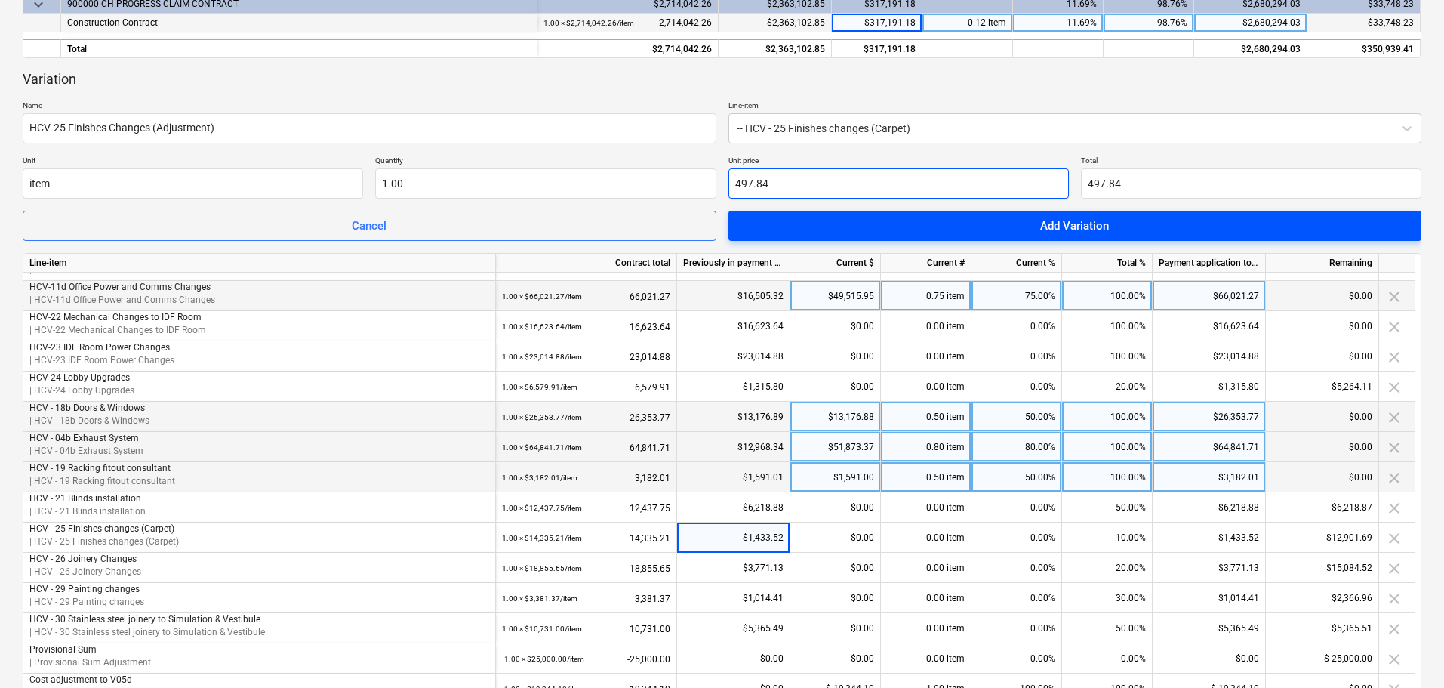
type input "497.84"
click at [1125, 225] on span "Add Variation" at bounding box center [1076, 226] width 658 height 20
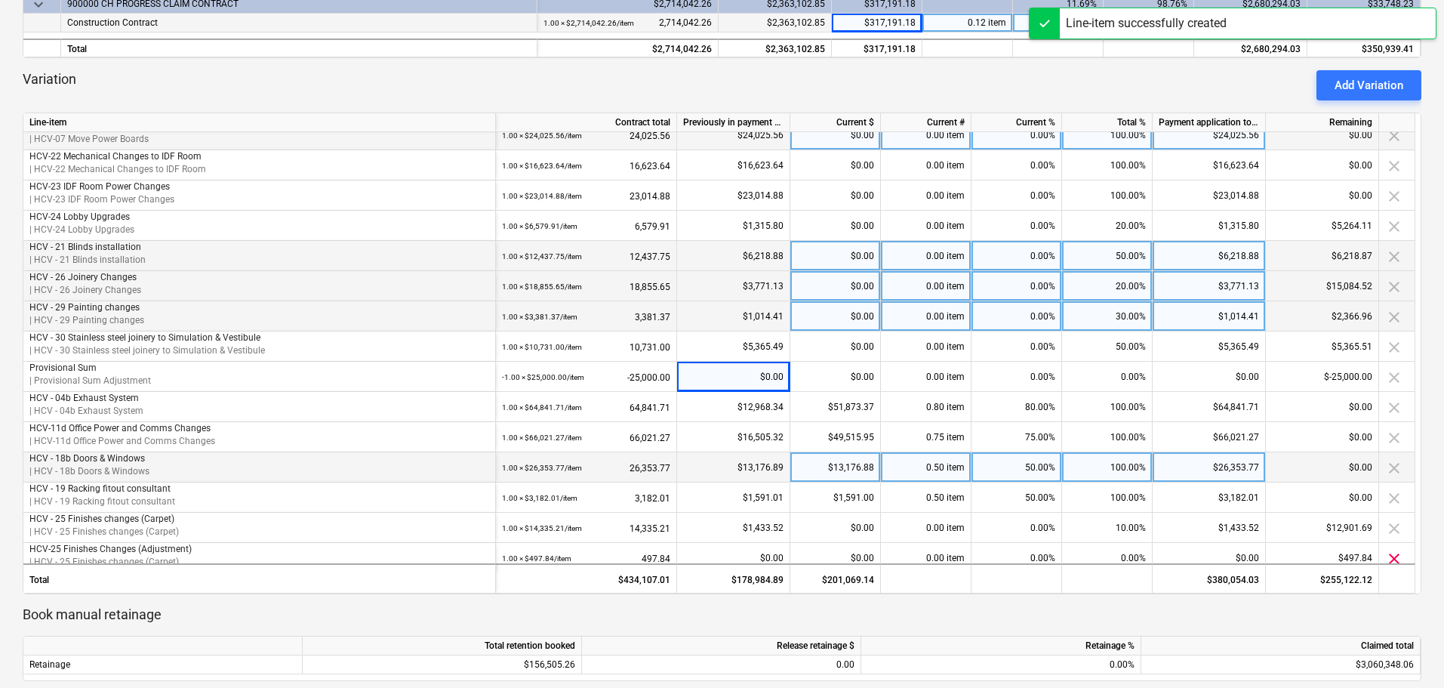
scroll to position [294, 0]
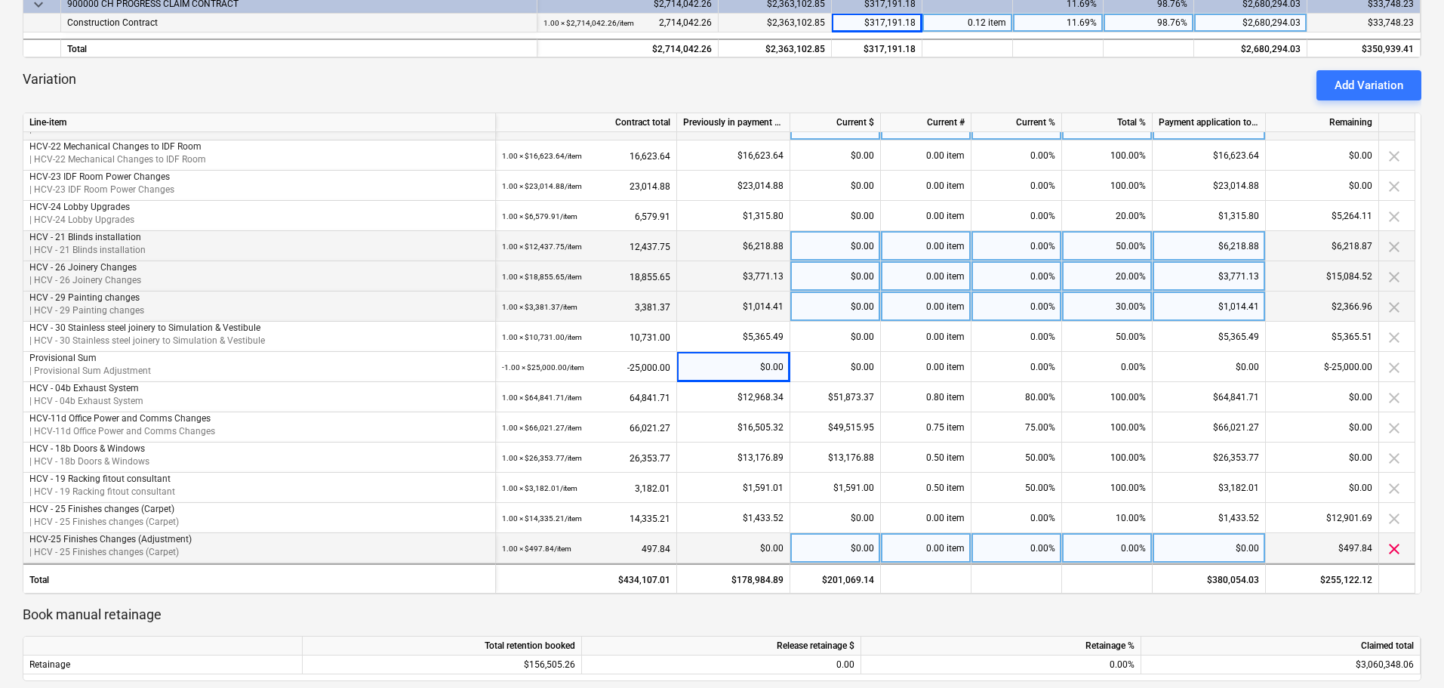
click at [1009, 541] on div "0.00%" at bounding box center [1017, 548] width 91 height 30
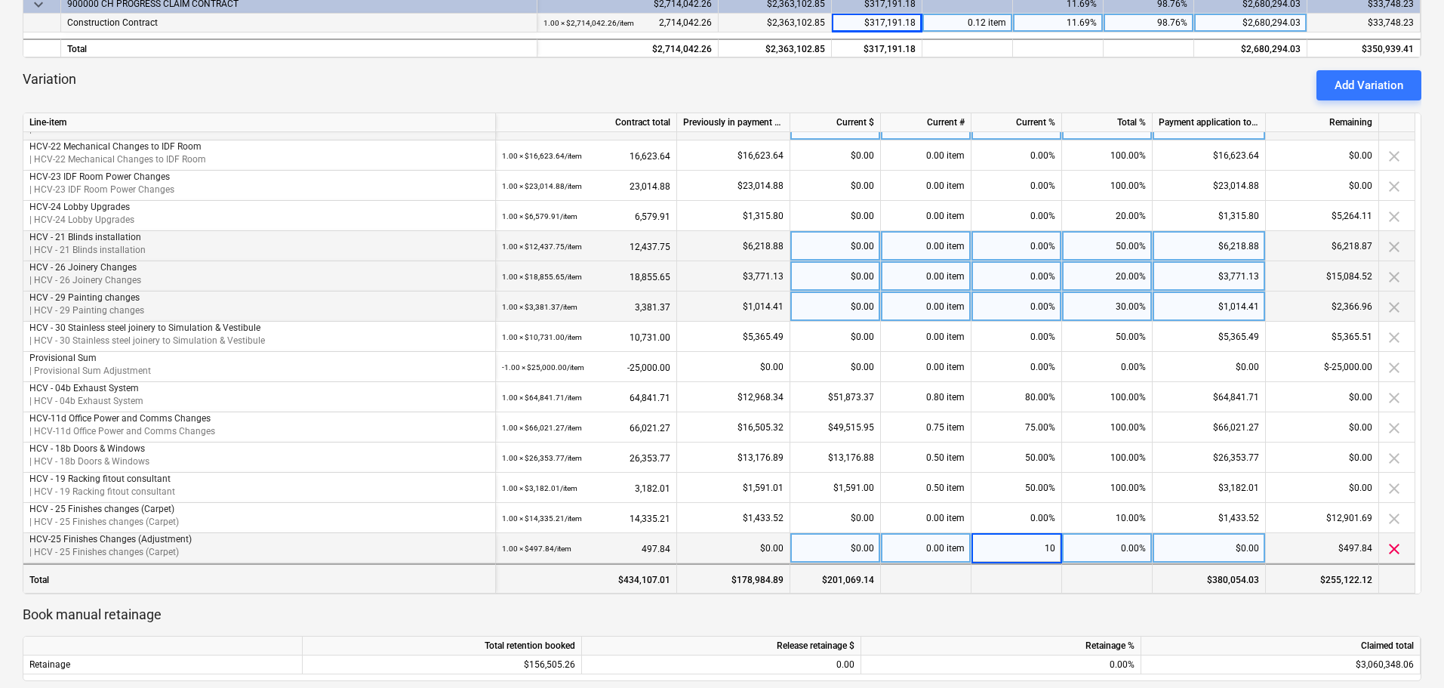
type input "100"
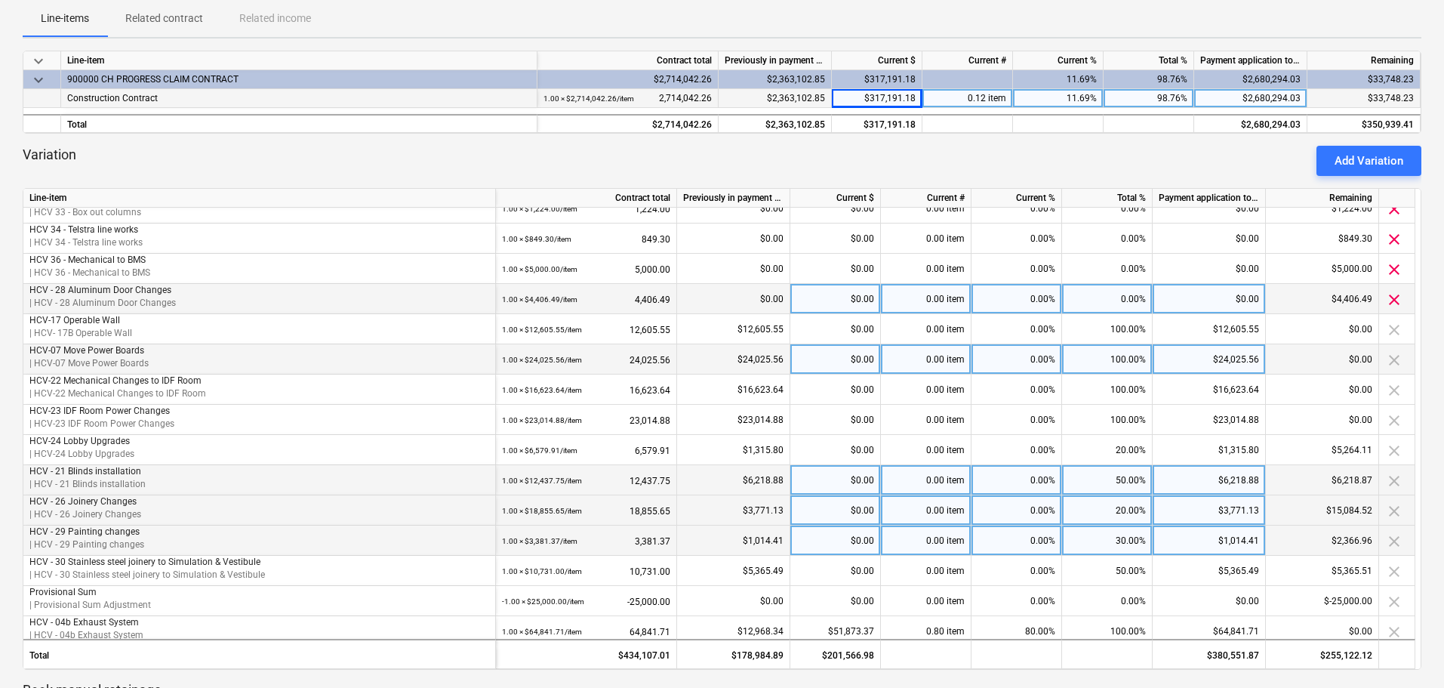
scroll to position [151, 0]
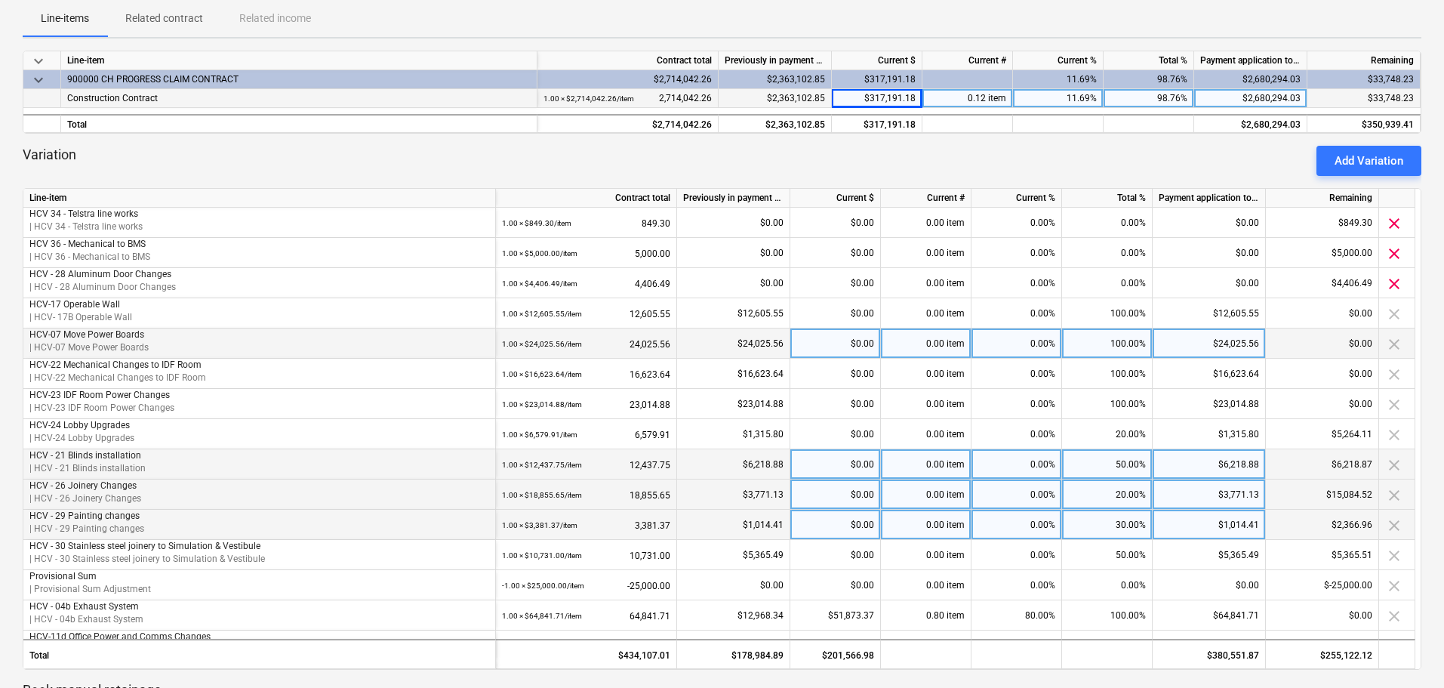
click at [858, 489] on div "$0.00" at bounding box center [835, 494] width 91 height 30
type input "14707.41"
click at [864, 154] on div "Variation Add Variation" at bounding box center [722, 161] width 1399 height 30
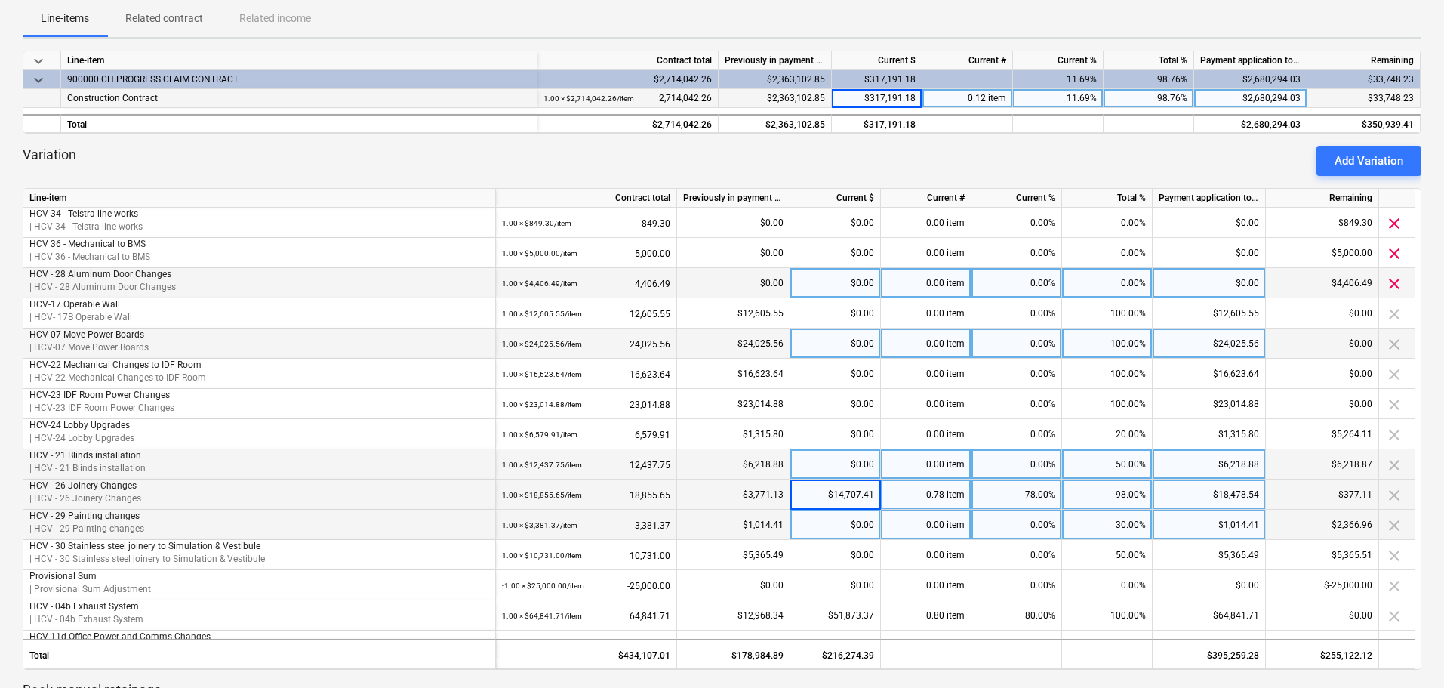
click at [857, 285] on div "$0.00" at bounding box center [835, 283] width 91 height 30
type input "2203.25"
click at [870, 161] on div "Variation Add Variation" at bounding box center [722, 161] width 1399 height 30
click at [836, 530] on div "$0.00" at bounding box center [835, 525] width 91 height 30
click at [869, 525] on div "$0.00" at bounding box center [835, 525] width 91 height 30
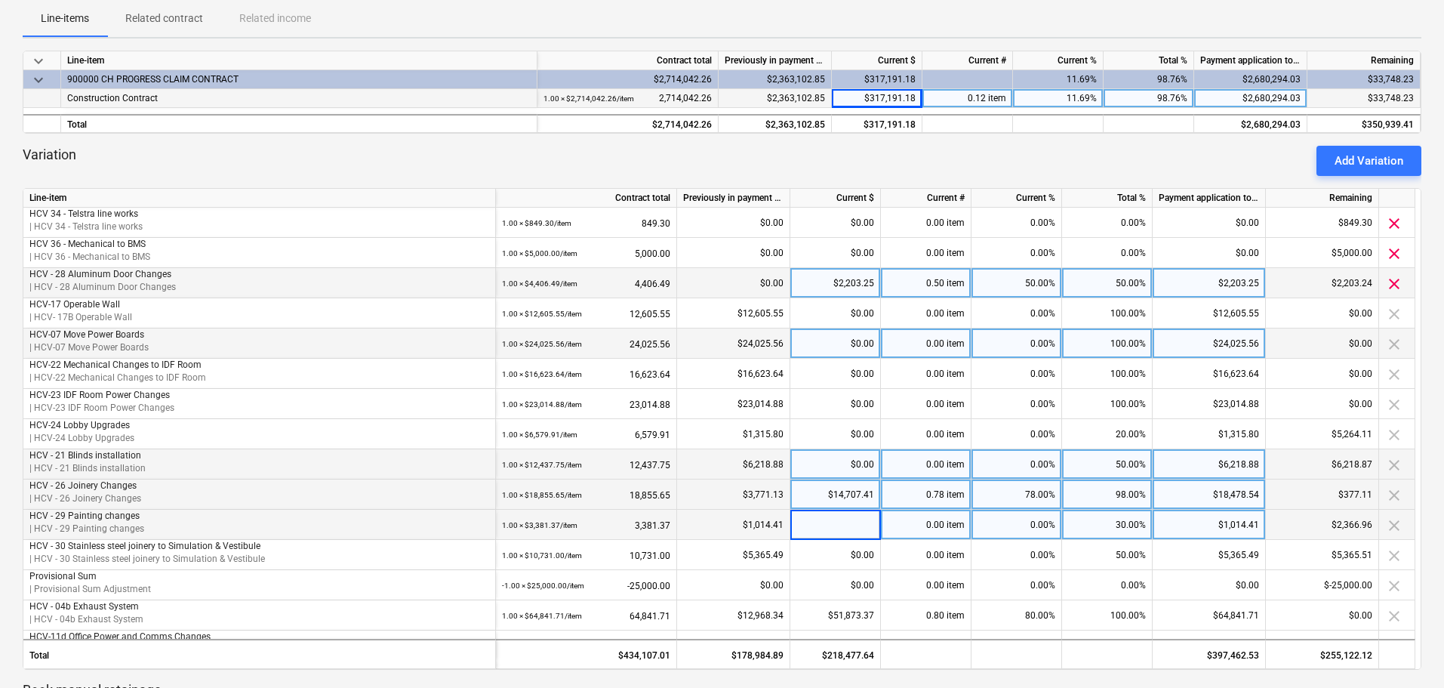
click at [1116, 525] on div "30.00%" at bounding box center [1107, 525] width 91 height 30
type input "100"
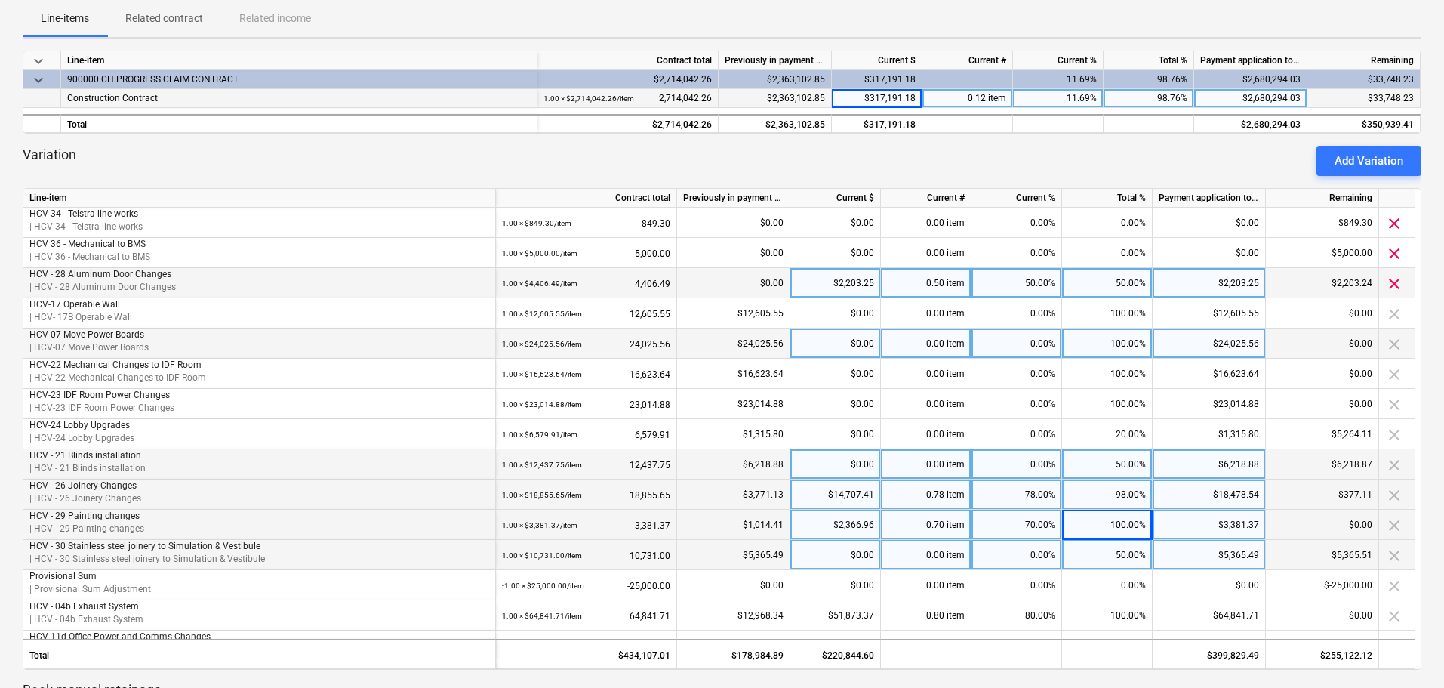
click at [830, 556] on div "$0.00" at bounding box center [835, 555] width 91 height 30
type input "8043.17"
click at [979, 162] on div "Variation Add Variation" at bounding box center [722, 161] width 1399 height 30
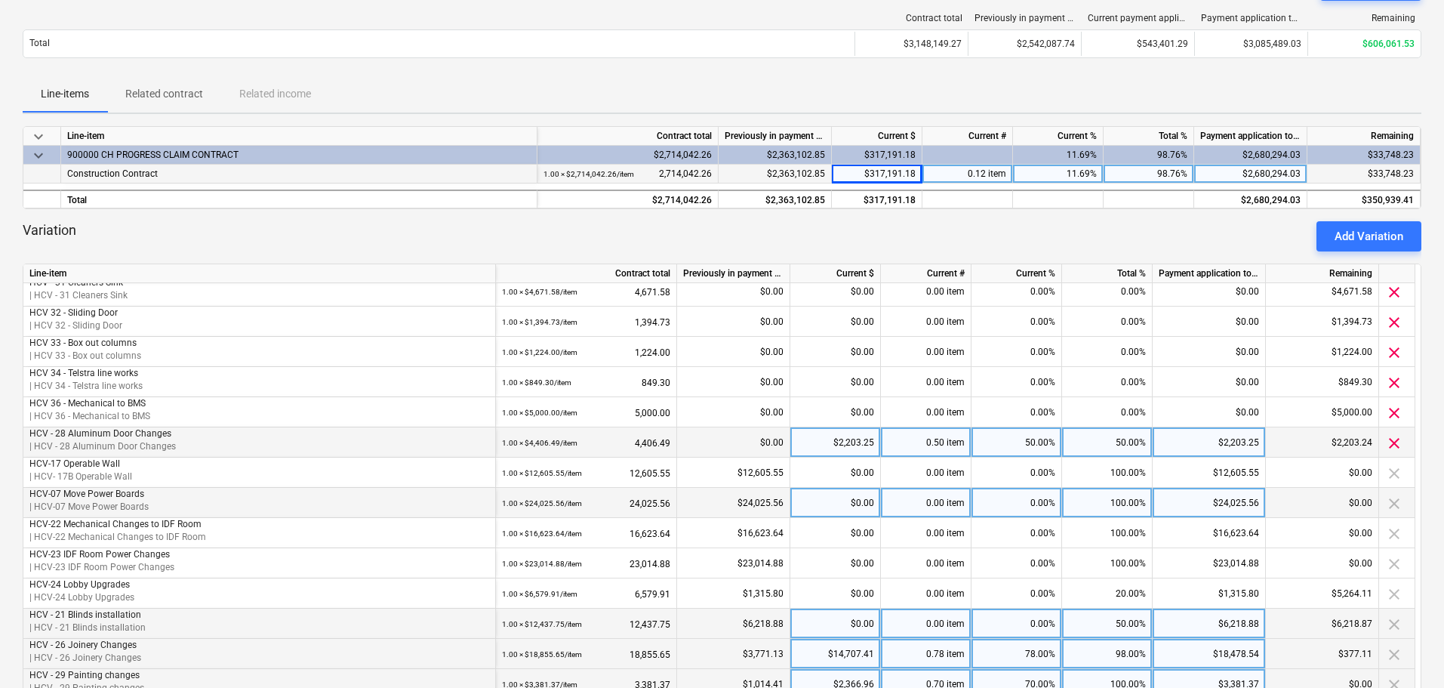
scroll to position [0, 0]
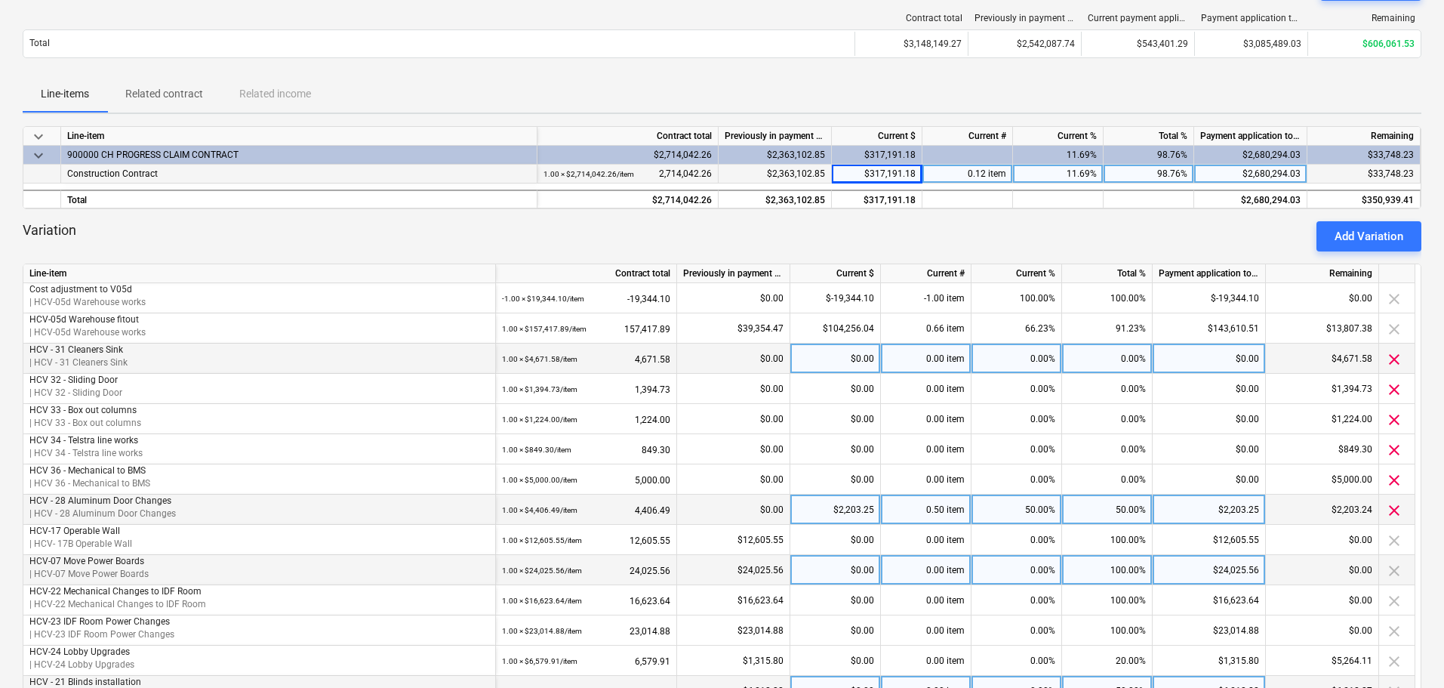
click at [633, 360] on div "1.00 × $4,671.58 / item 4,671.58" at bounding box center [586, 358] width 168 height 31
click at [638, 359] on div "1.00 × $4,671.58 / item 4,671.58" at bounding box center [586, 358] width 168 height 31
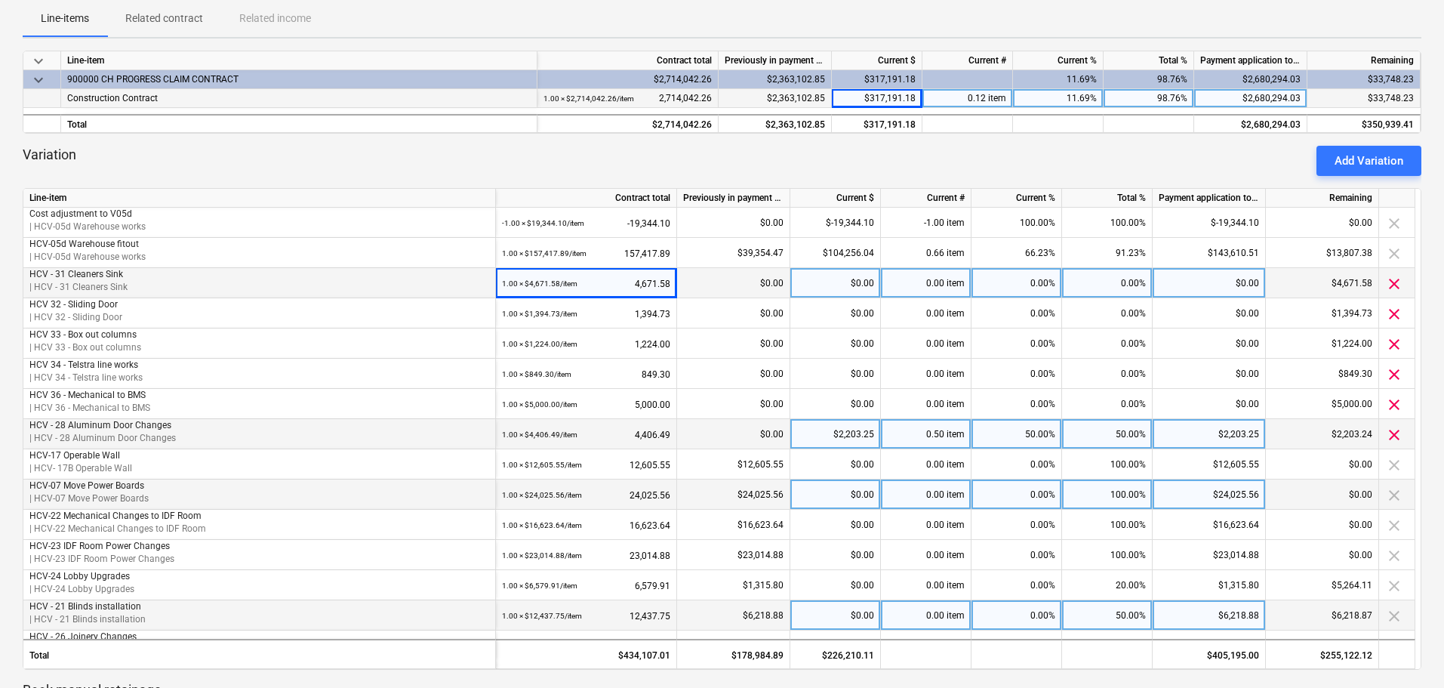
click at [639, 287] on div "1.00 × $4,671.58 / item 4,671.58" at bounding box center [586, 283] width 168 height 31
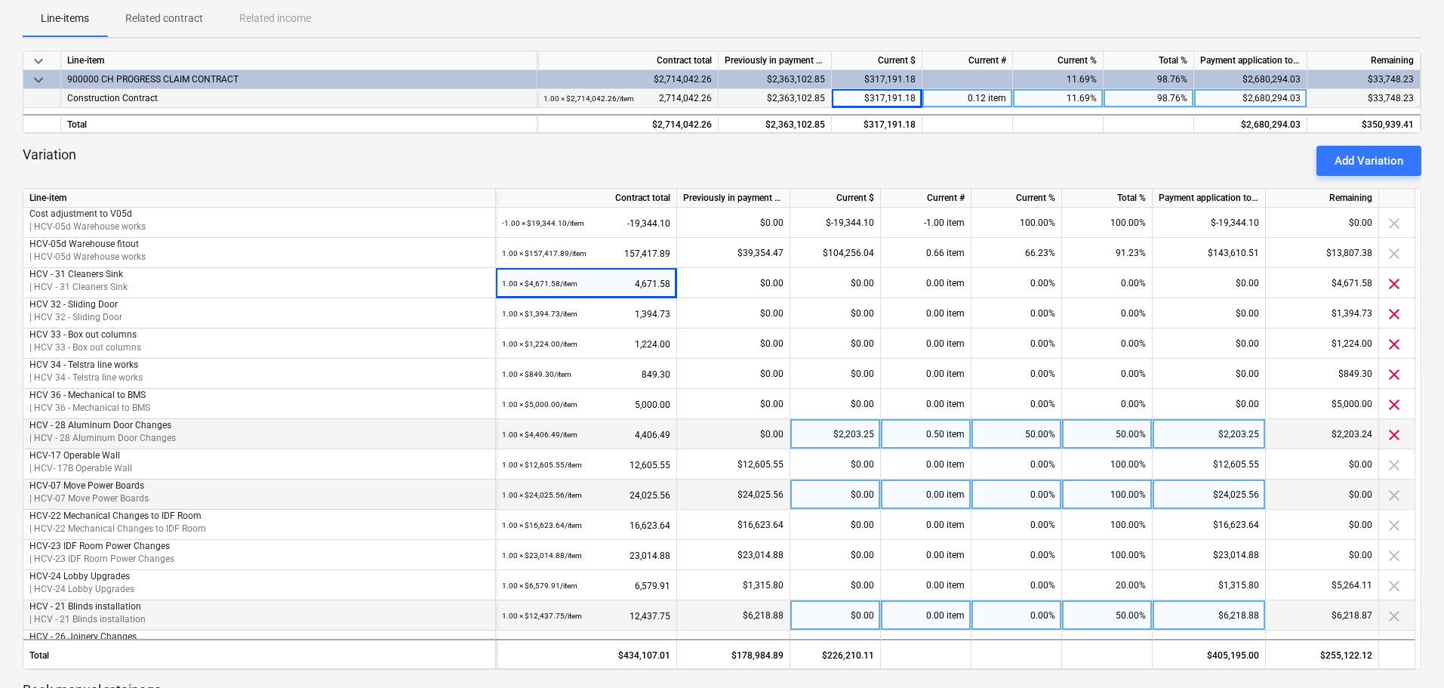
click at [835, 152] on div "Variation Add Variation" at bounding box center [722, 161] width 1399 height 30
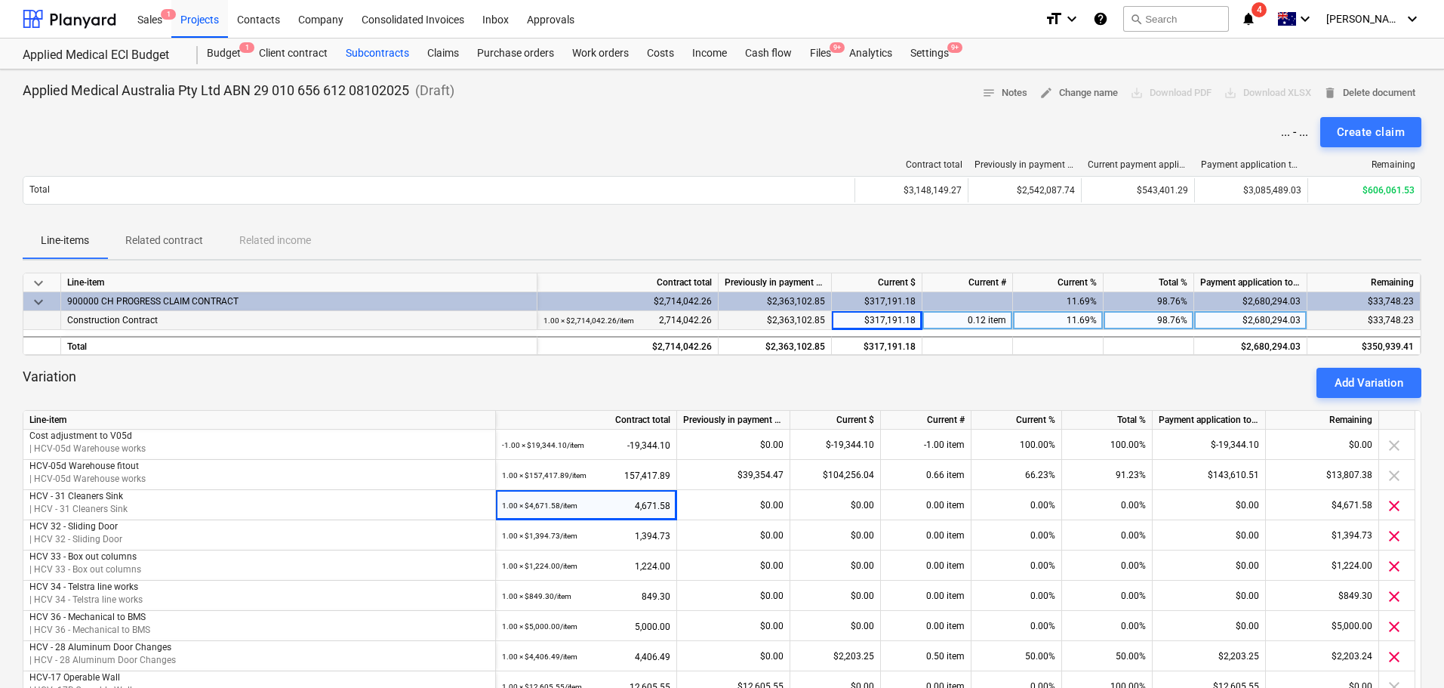
click at [384, 52] on div "Subcontracts" at bounding box center [378, 54] width 82 height 30
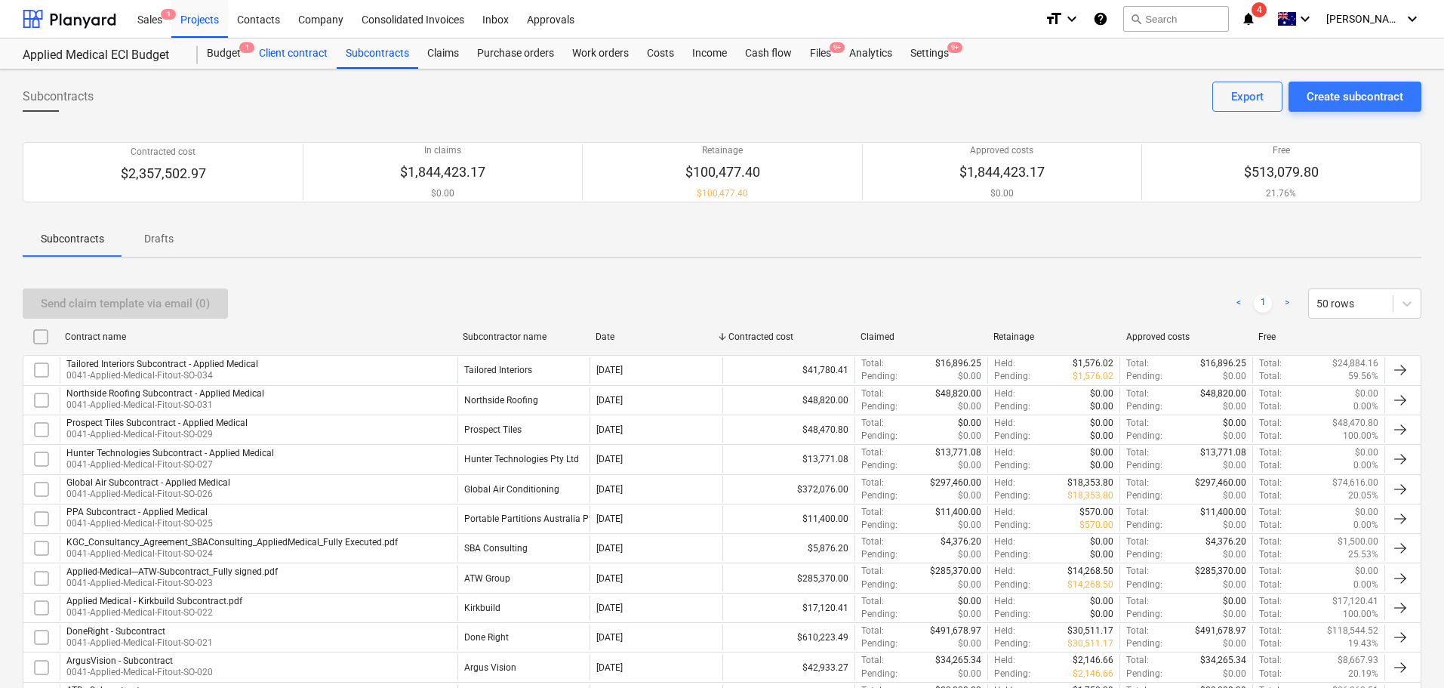
click at [274, 55] on div "Client contract" at bounding box center [293, 54] width 87 height 30
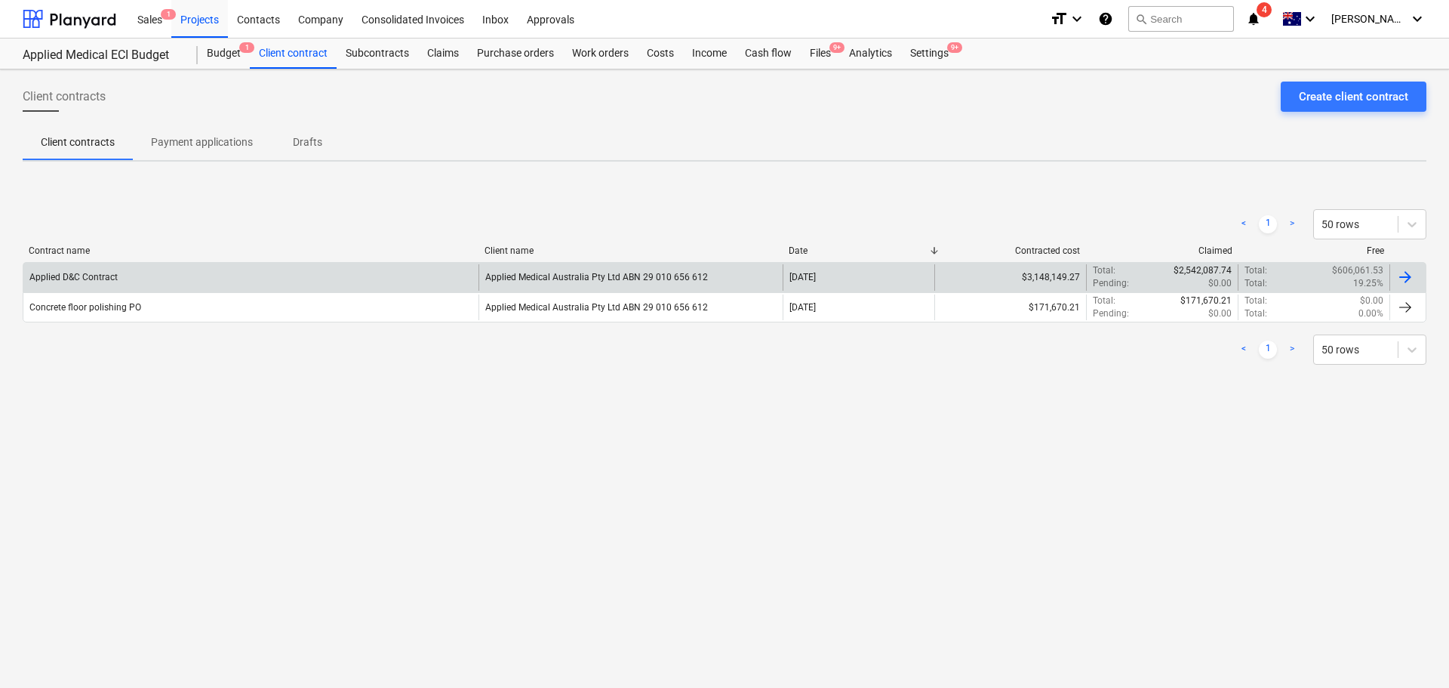
click at [94, 281] on div "Applied D&C Contract" at bounding box center [73, 277] width 88 height 11
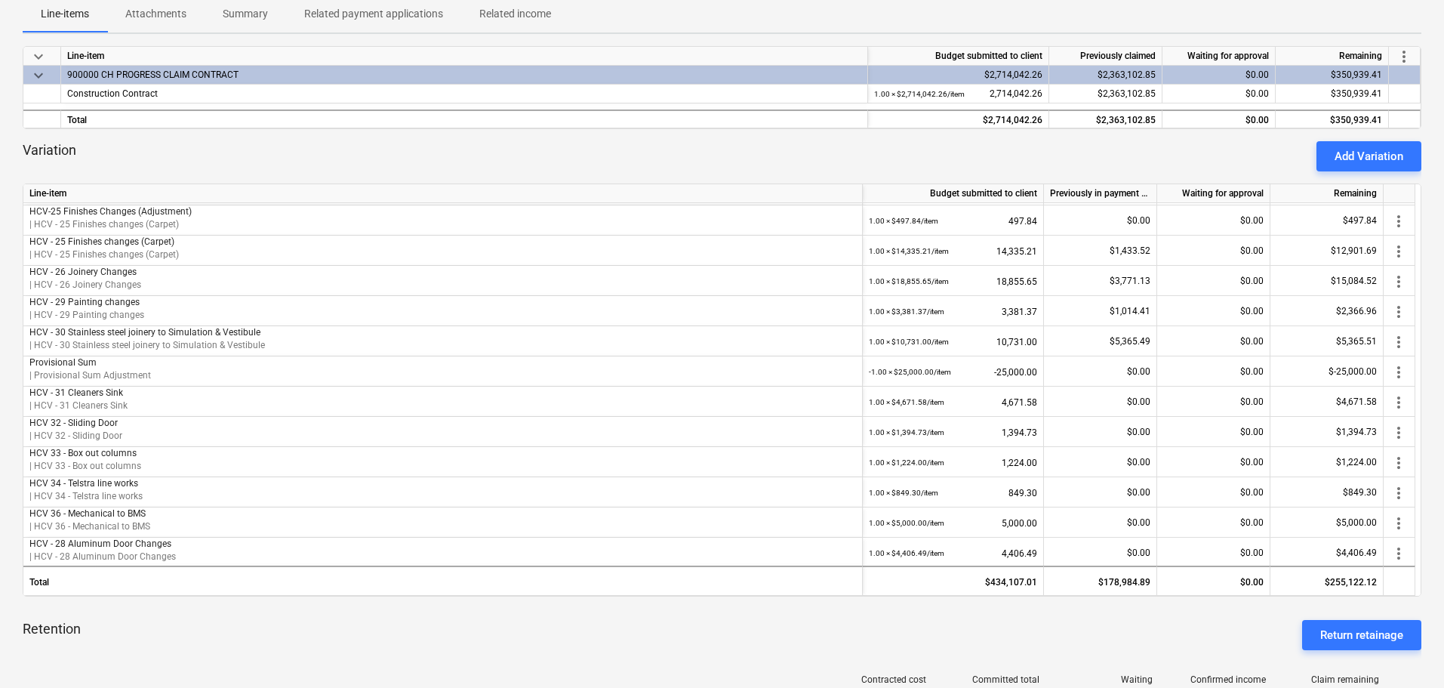
scroll to position [362, 0]
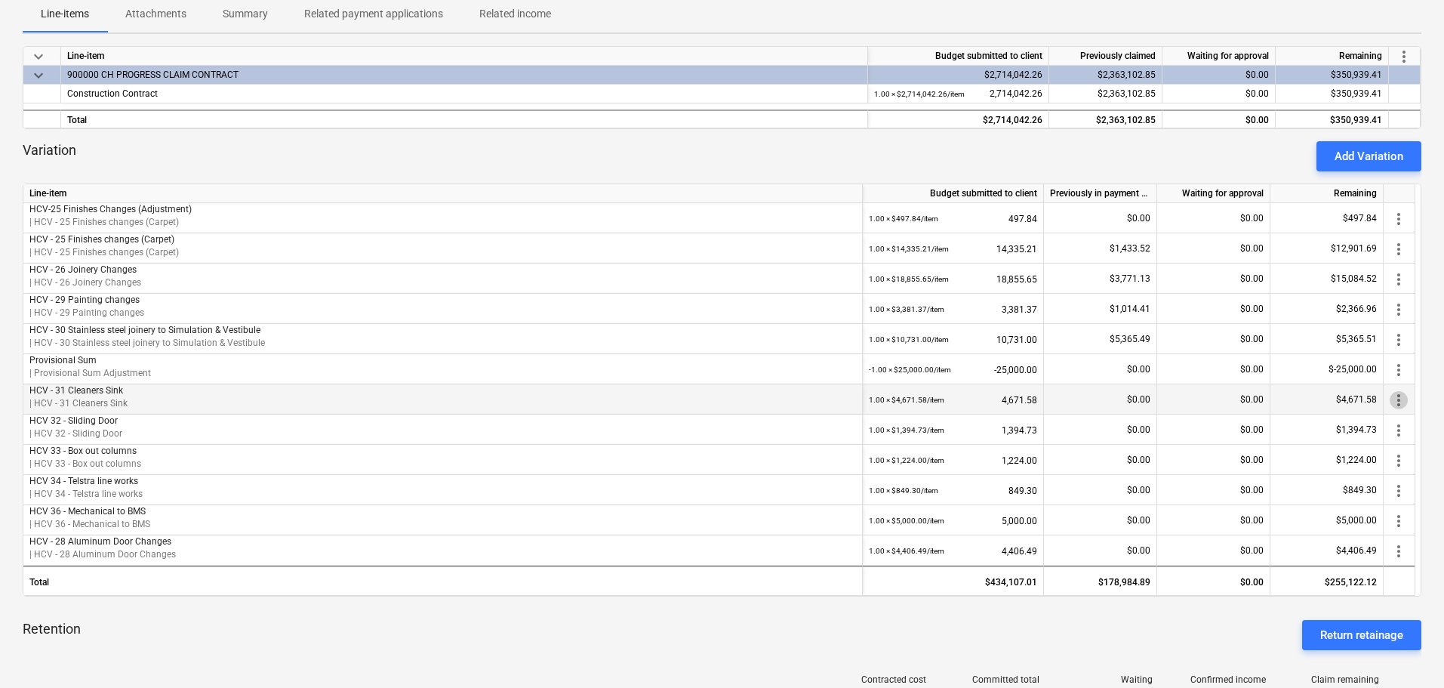
click at [1397, 399] on span "more_vert" at bounding box center [1399, 400] width 18 height 18
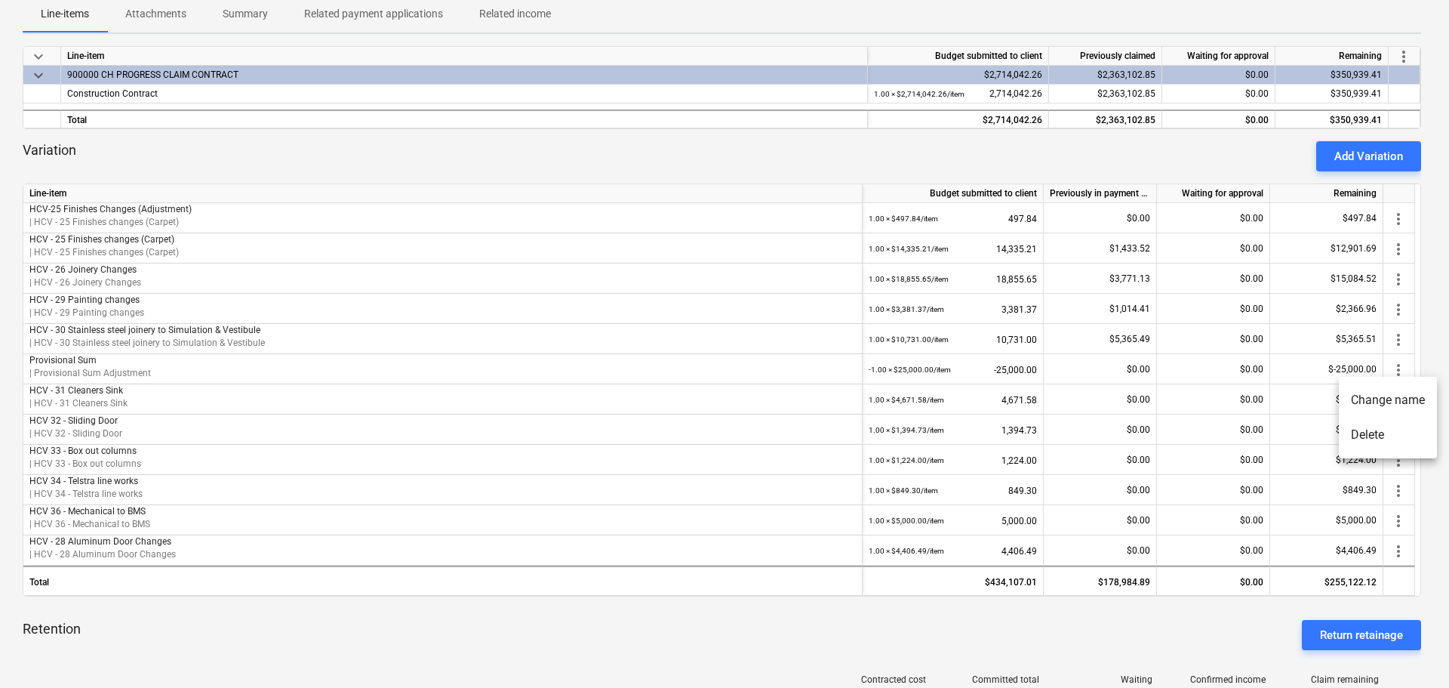
click at [1020, 404] on div at bounding box center [724, 344] width 1449 height 688
click at [1020, 404] on div at bounding box center [722, 344] width 1444 height 688
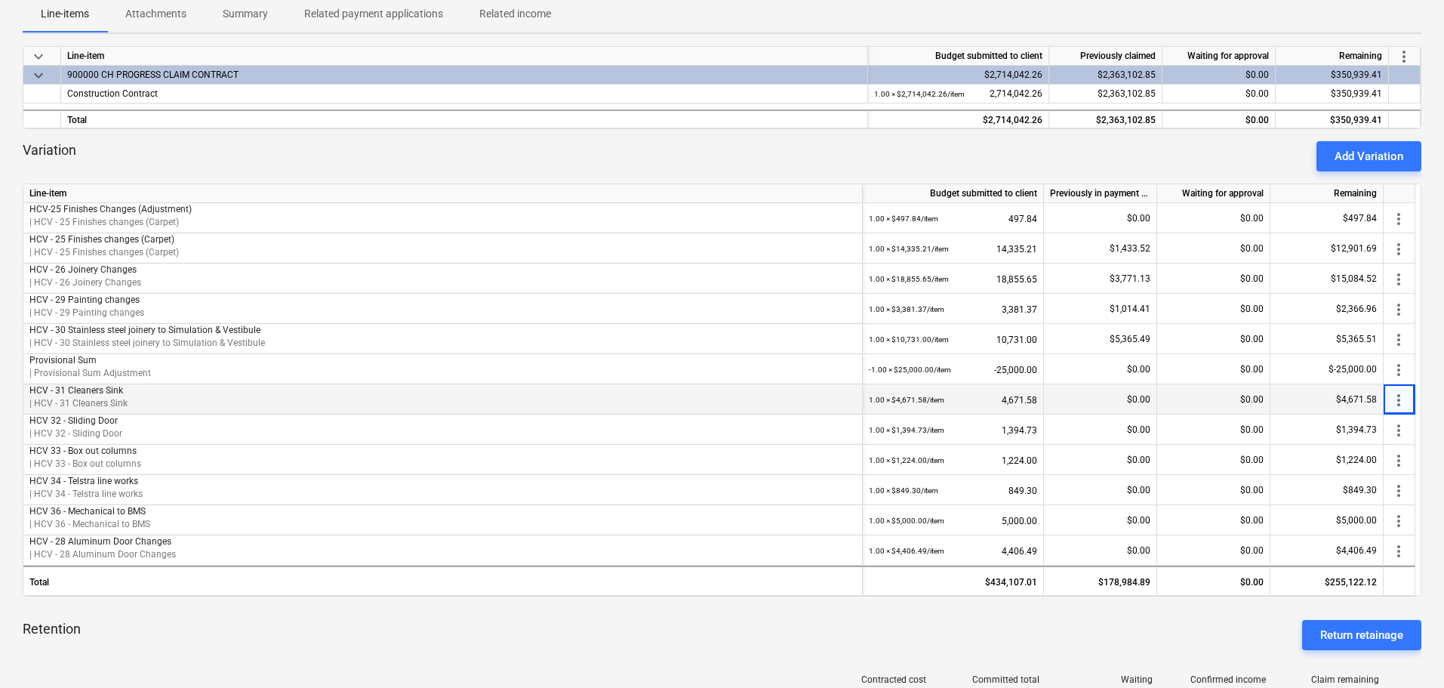
click at [1360, 401] on div "$4,671.58" at bounding box center [1327, 399] width 113 height 30
click at [1009, 403] on div "1.00 × $4,671.58 / item 4,671.58" at bounding box center [953, 399] width 168 height 31
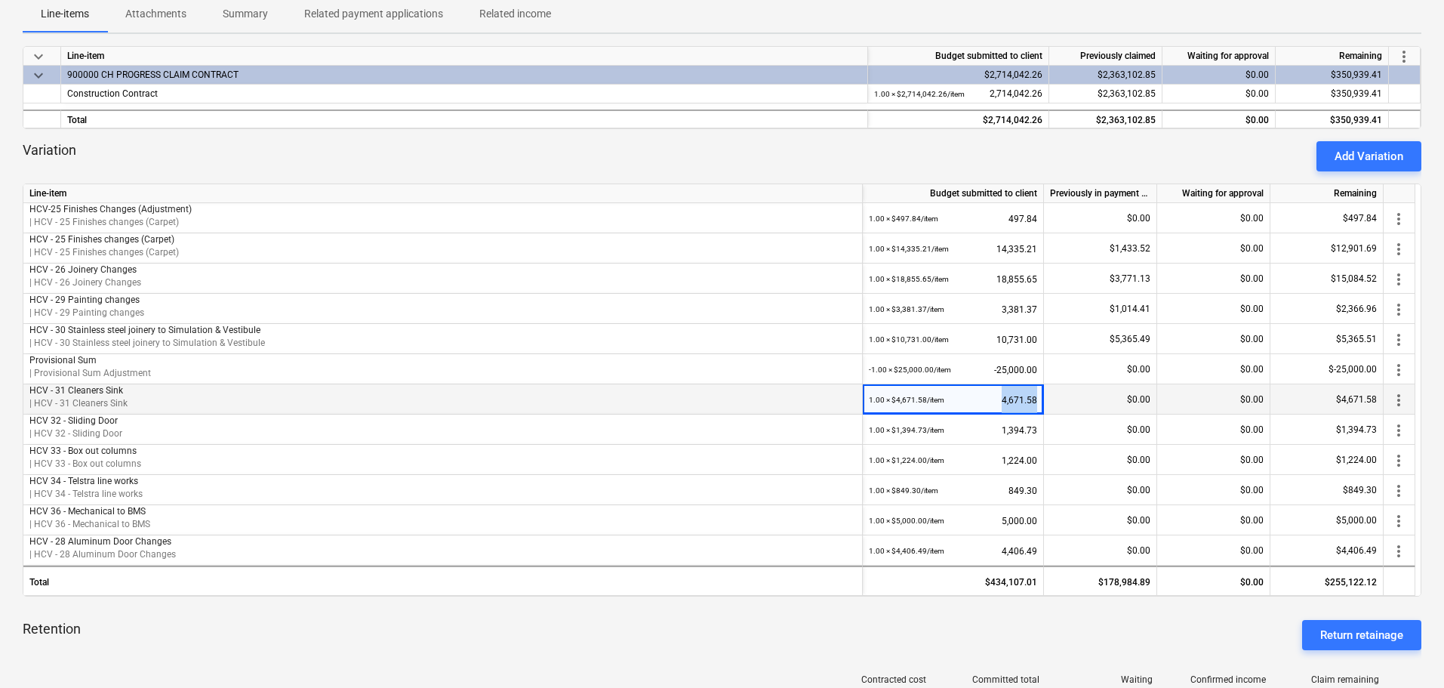
click at [1009, 403] on div "1.00 × $4,671.58 / item 4,671.58" at bounding box center [953, 399] width 168 height 31
click at [907, 402] on small "1.00 × $4,671.58 / item" at bounding box center [906, 400] width 75 height 8
click at [841, 403] on p "| HCV - 31 Cleaners Sink" at bounding box center [442, 403] width 827 height 13
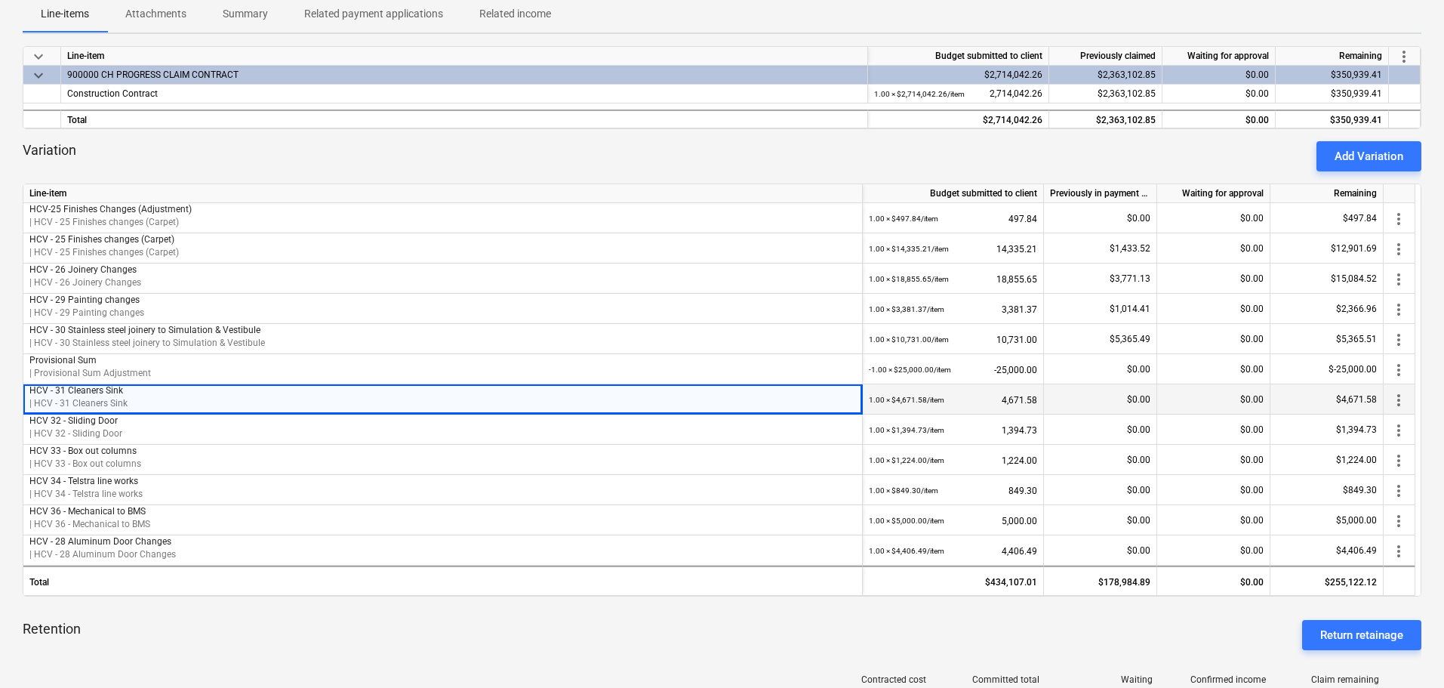
click at [94, 402] on p "| HCV - 31 Cleaners Sink" at bounding box center [442, 403] width 827 height 13
click at [1401, 399] on span "more_vert" at bounding box center [1399, 400] width 18 height 18
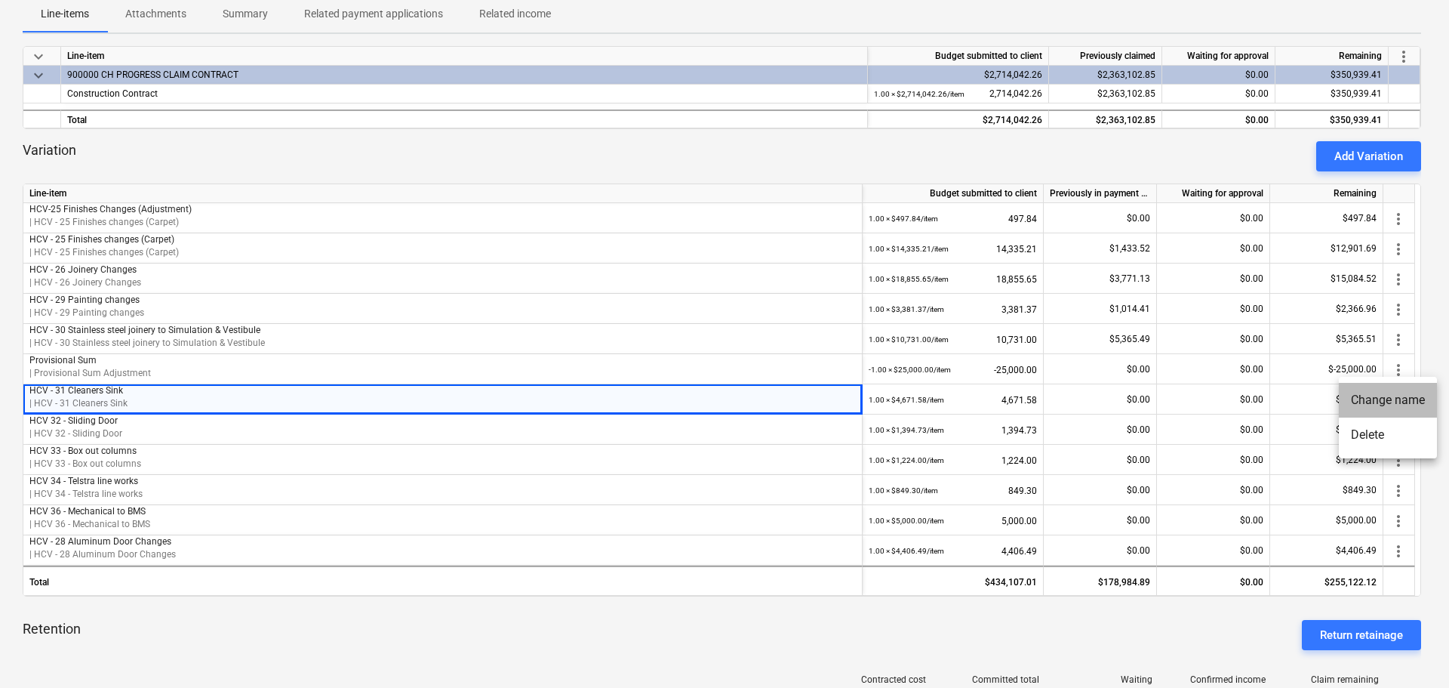
click at [1395, 398] on li "Change name" at bounding box center [1388, 400] width 98 height 35
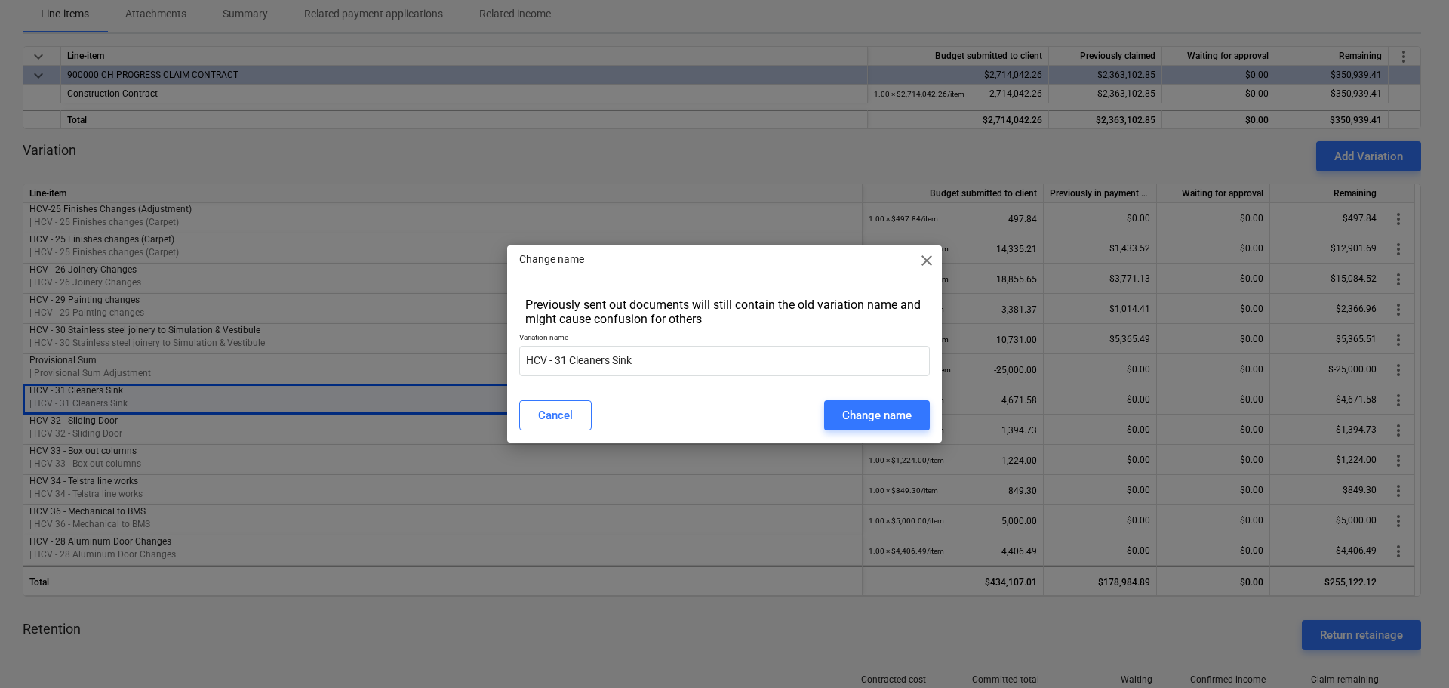
click at [921, 260] on span "close" at bounding box center [927, 260] width 18 height 18
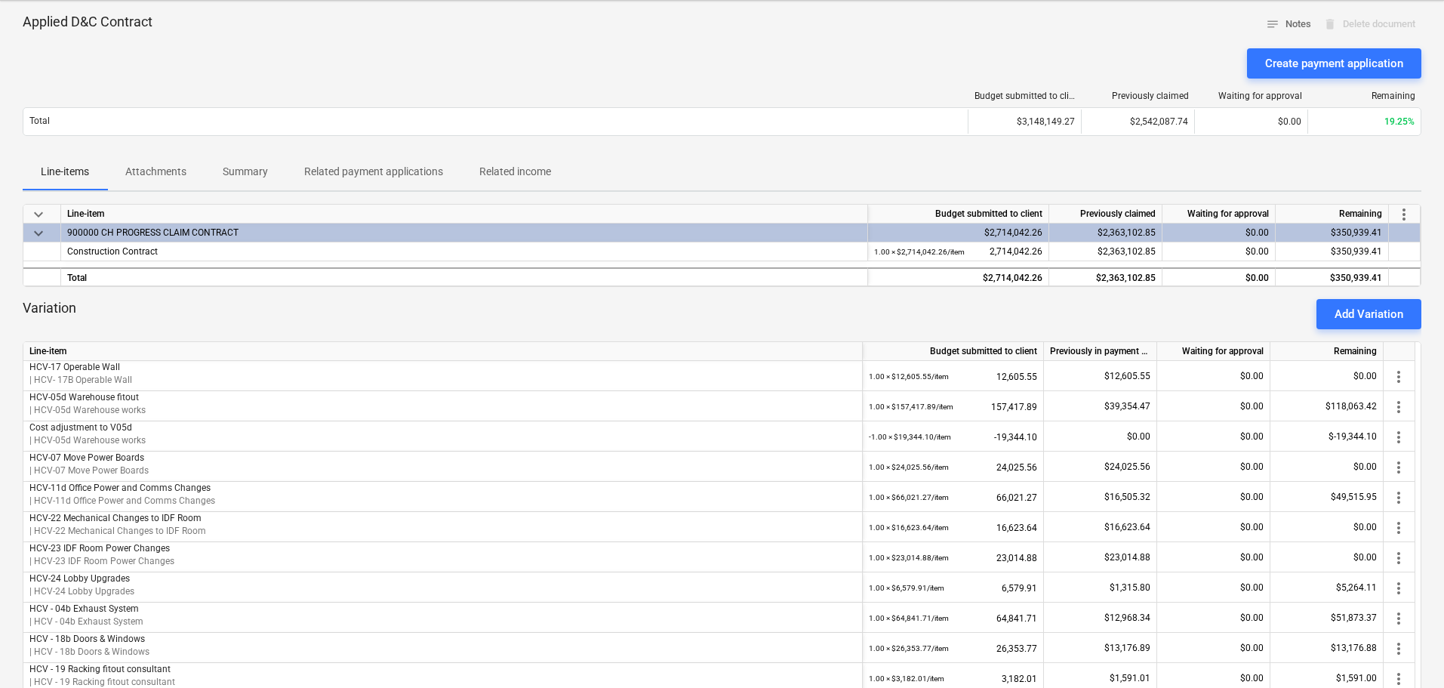
scroll to position [0, 0]
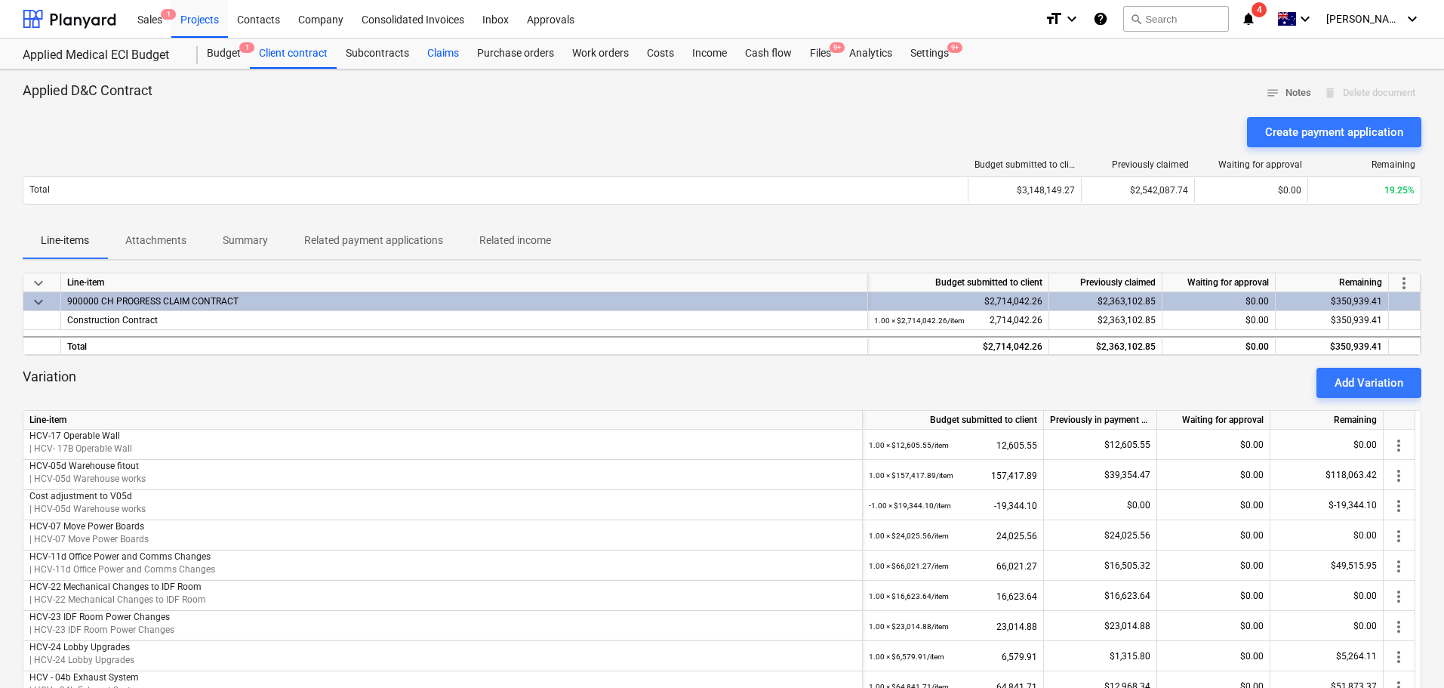
click at [450, 45] on div "Claims" at bounding box center [443, 54] width 50 height 30
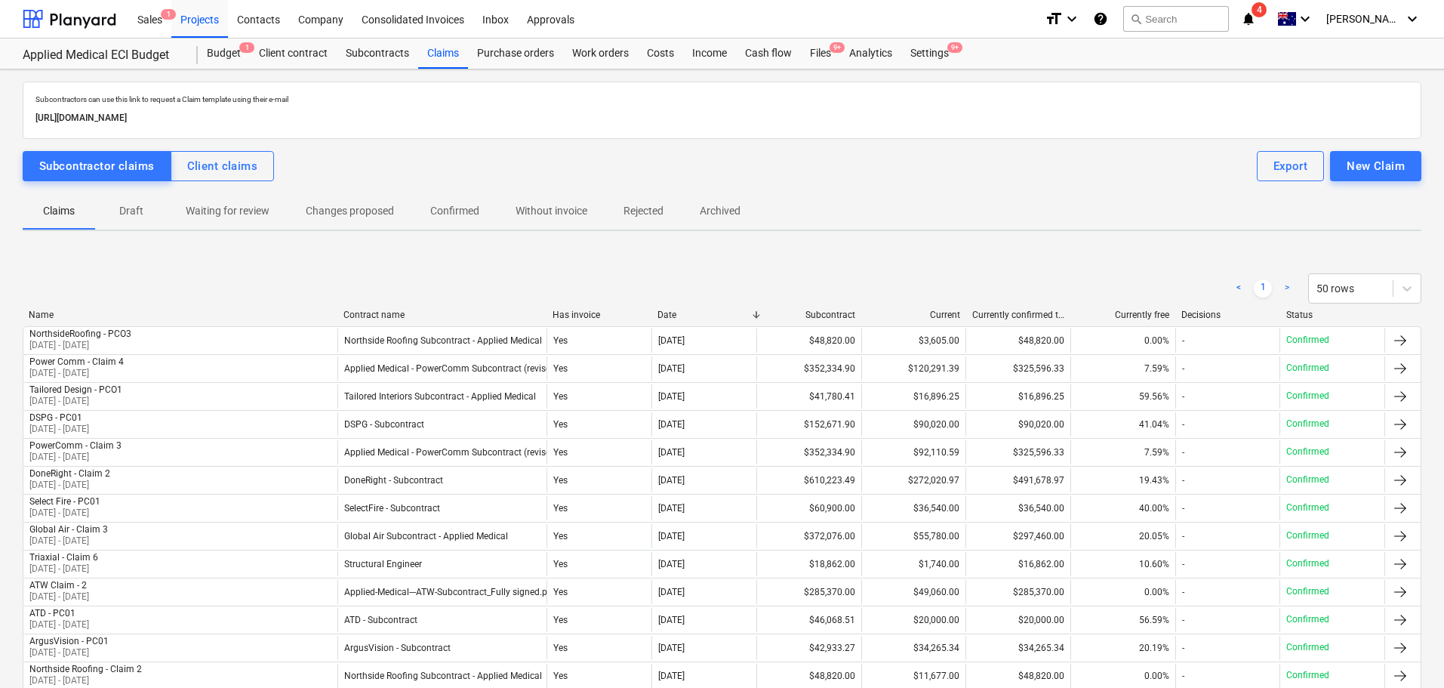
click at [115, 220] on span "Draft" at bounding box center [131, 211] width 72 height 25
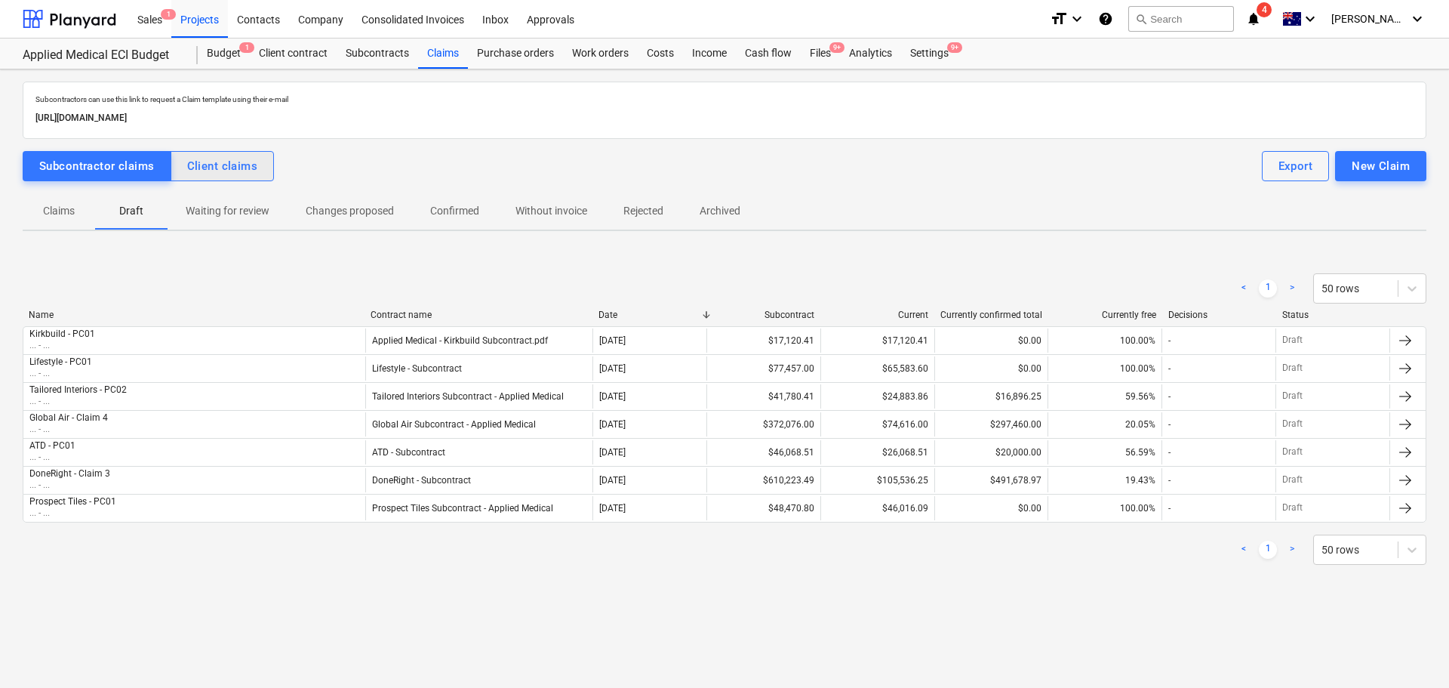
click at [217, 171] on div "Client claims" at bounding box center [222, 166] width 71 height 20
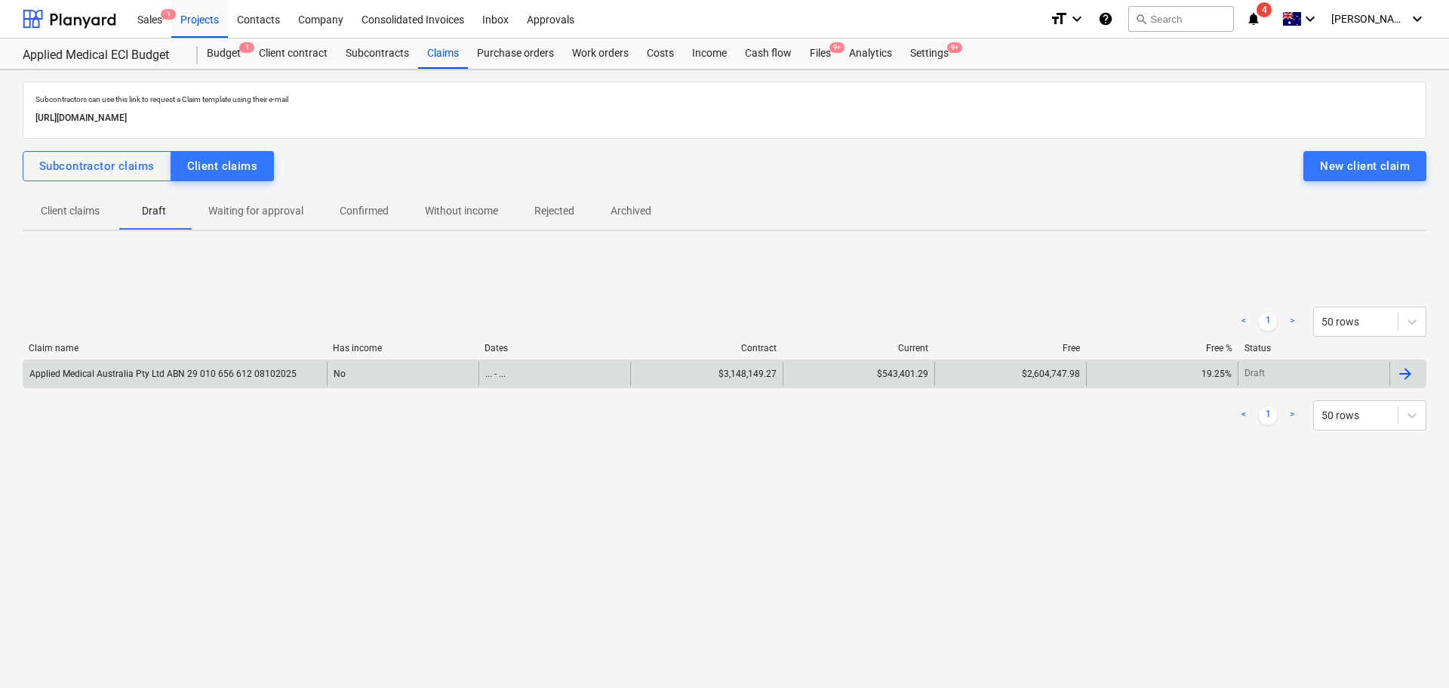
click at [146, 377] on div "Applied Medical Australia Pty Ltd ABN 29 010 656 612 08102025" at bounding box center [162, 373] width 267 height 11
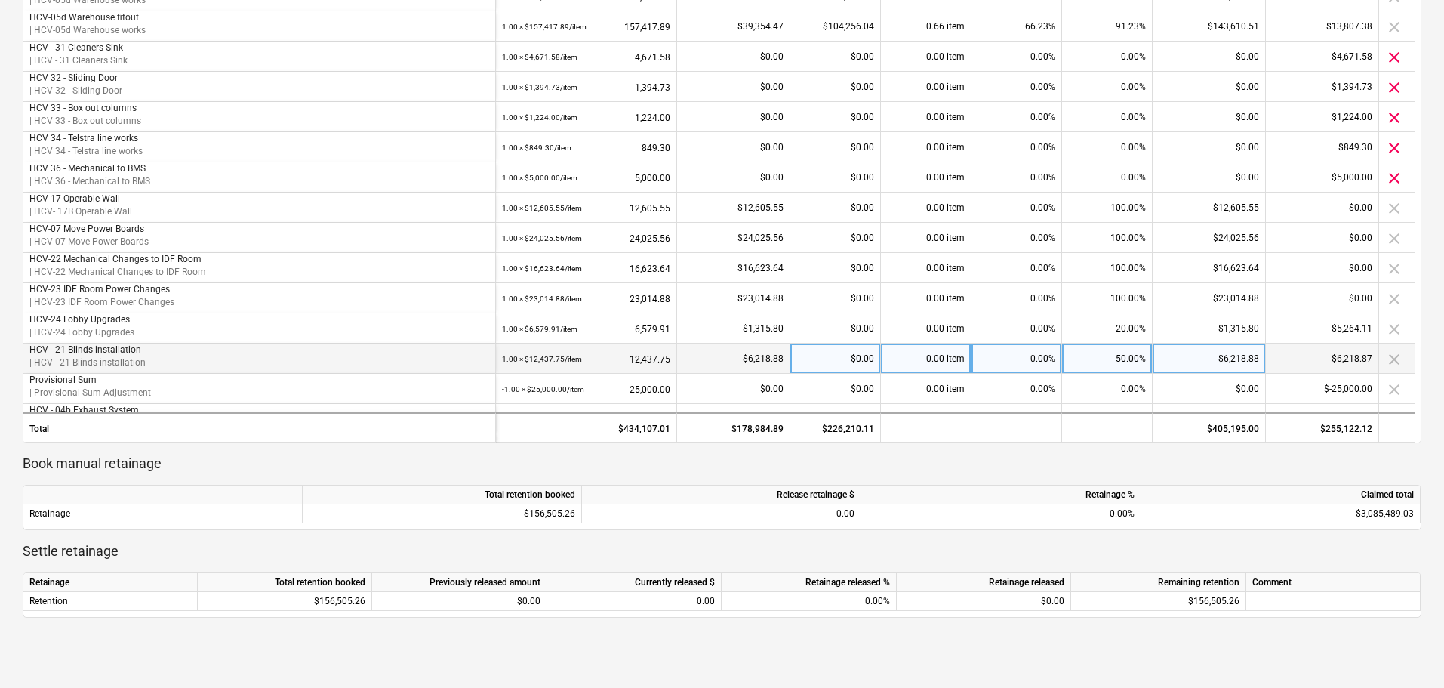
scroll to position [222, 0]
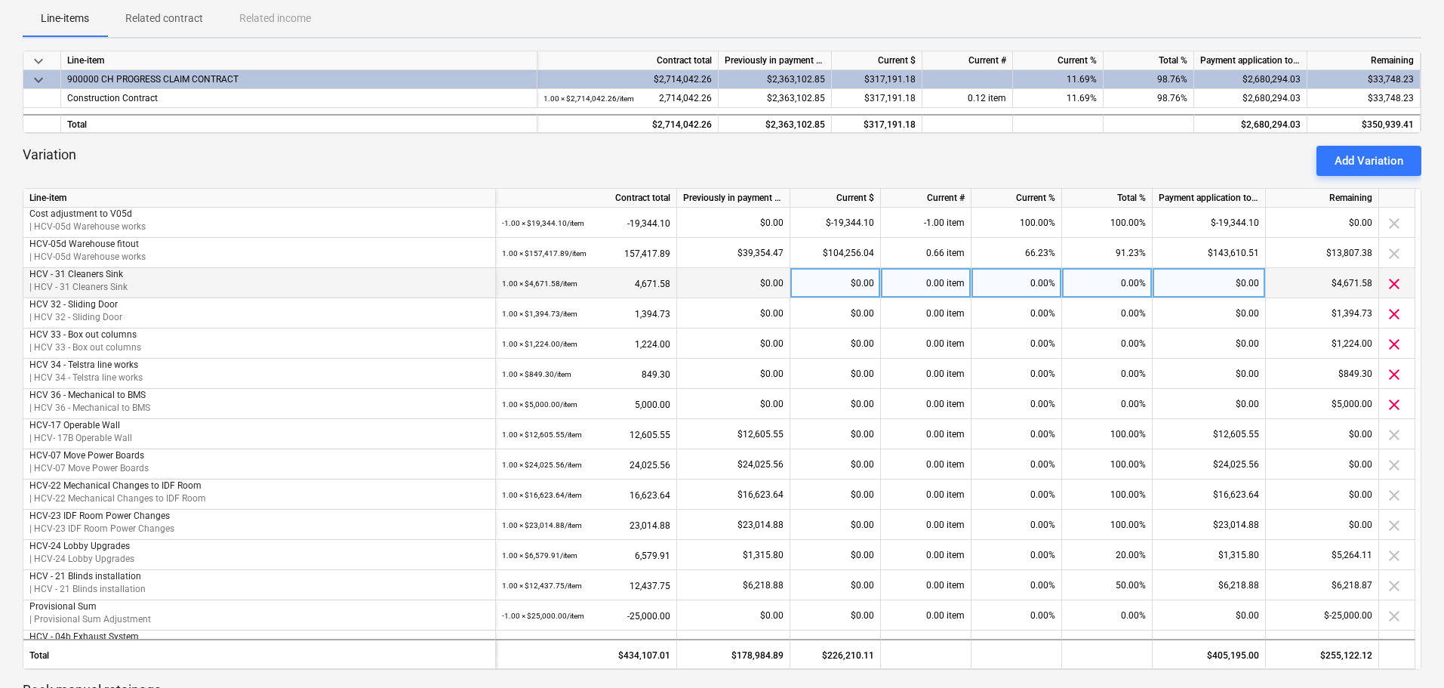
click at [1394, 285] on span "clear" at bounding box center [1394, 284] width 18 height 18
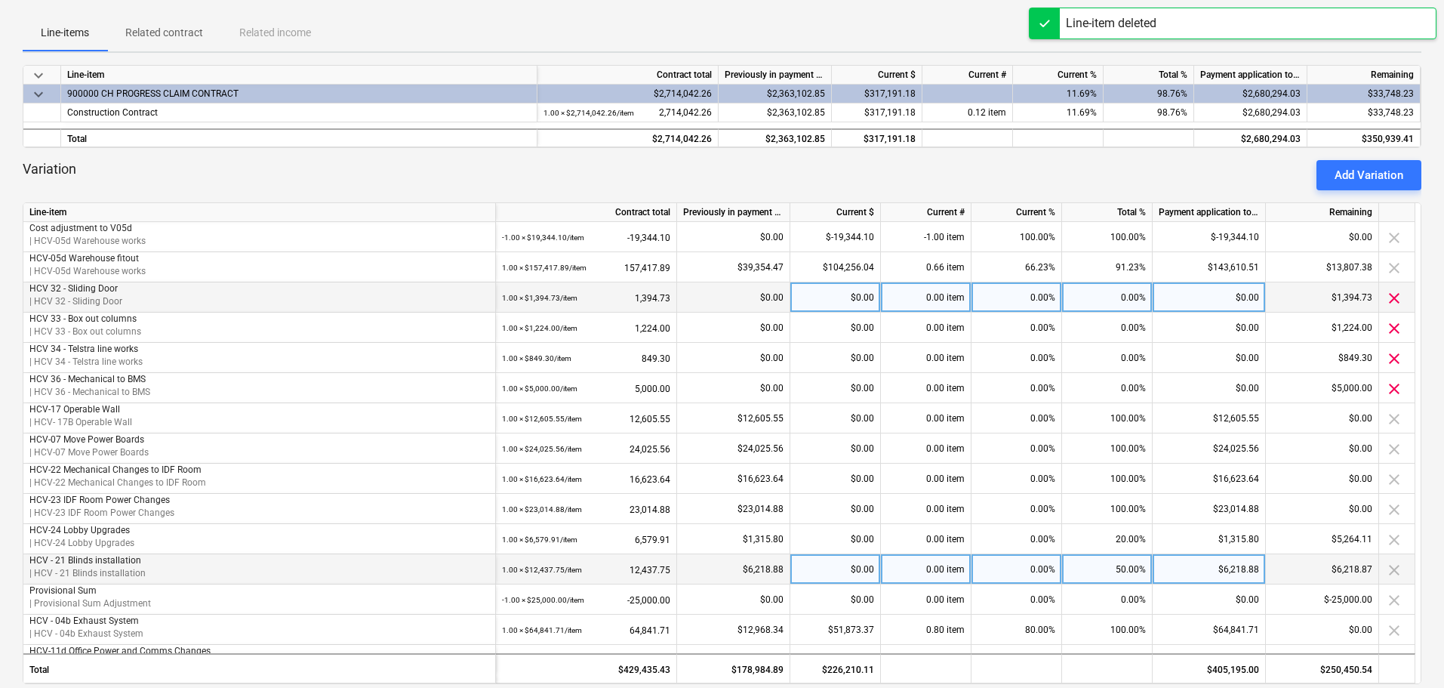
scroll to position [0, 0]
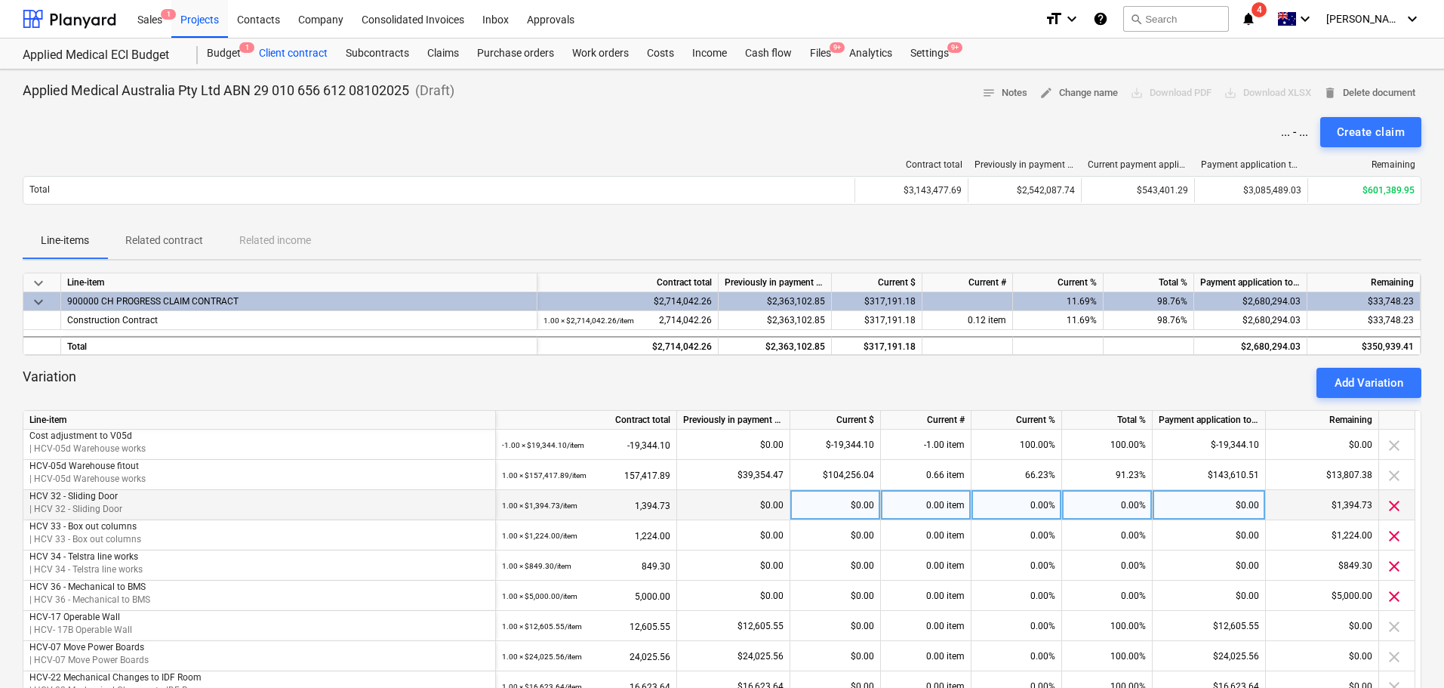
click at [278, 48] on div "Client contract" at bounding box center [293, 54] width 87 height 30
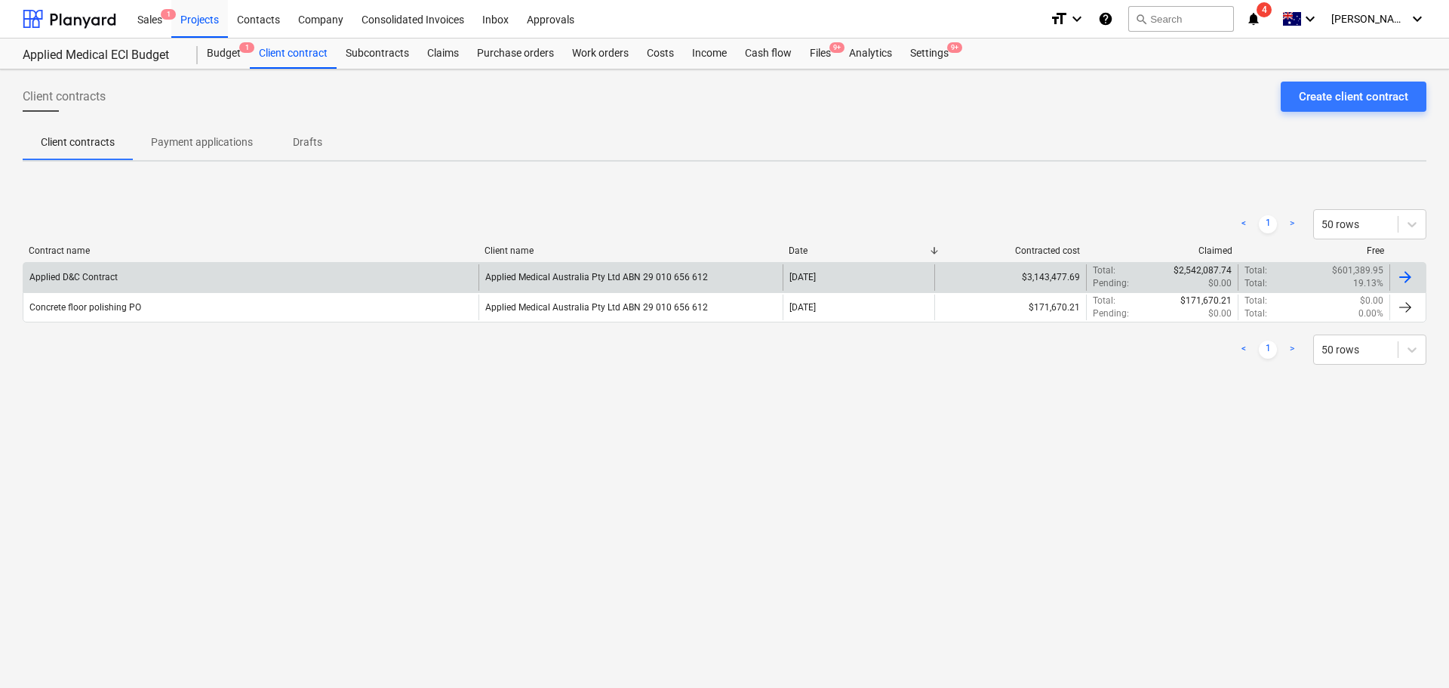
click at [118, 280] on div "Applied D&C Contract" at bounding box center [250, 277] width 455 height 26
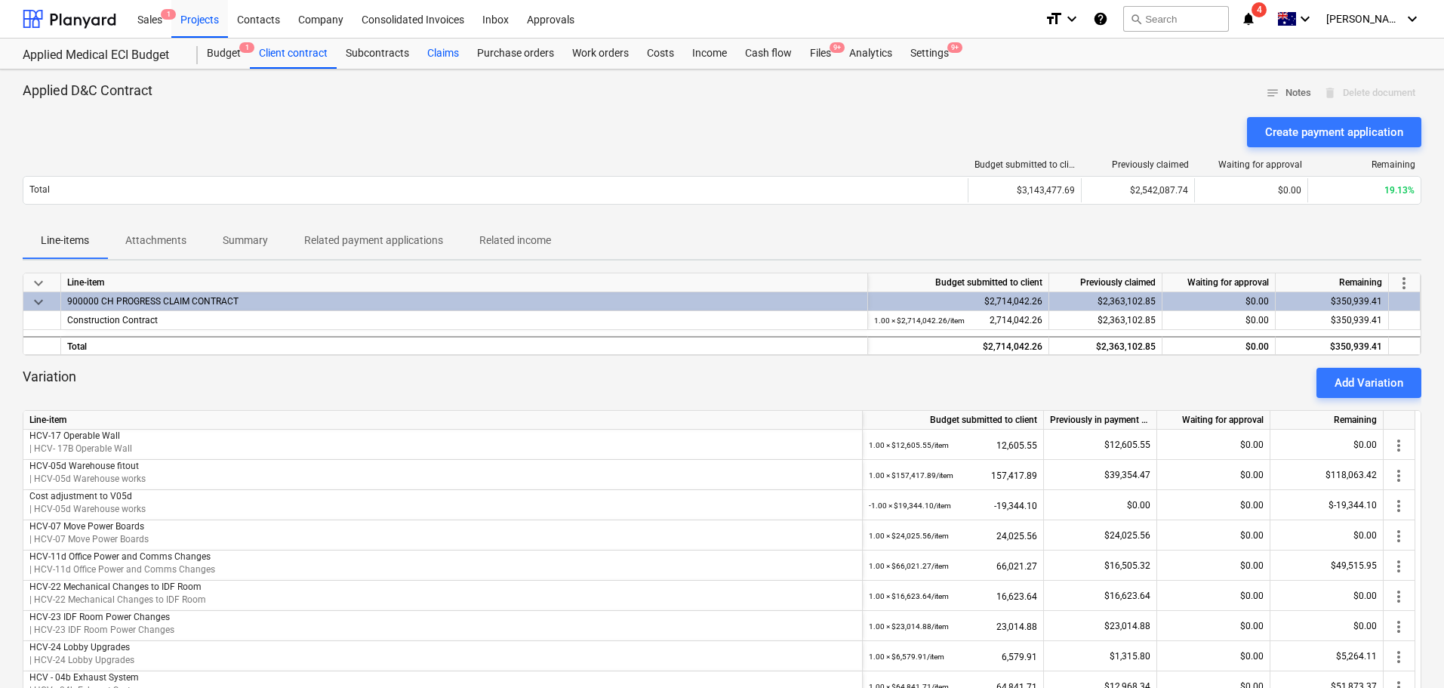
click at [424, 53] on div "Claims" at bounding box center [443, 54] width 50 height 30
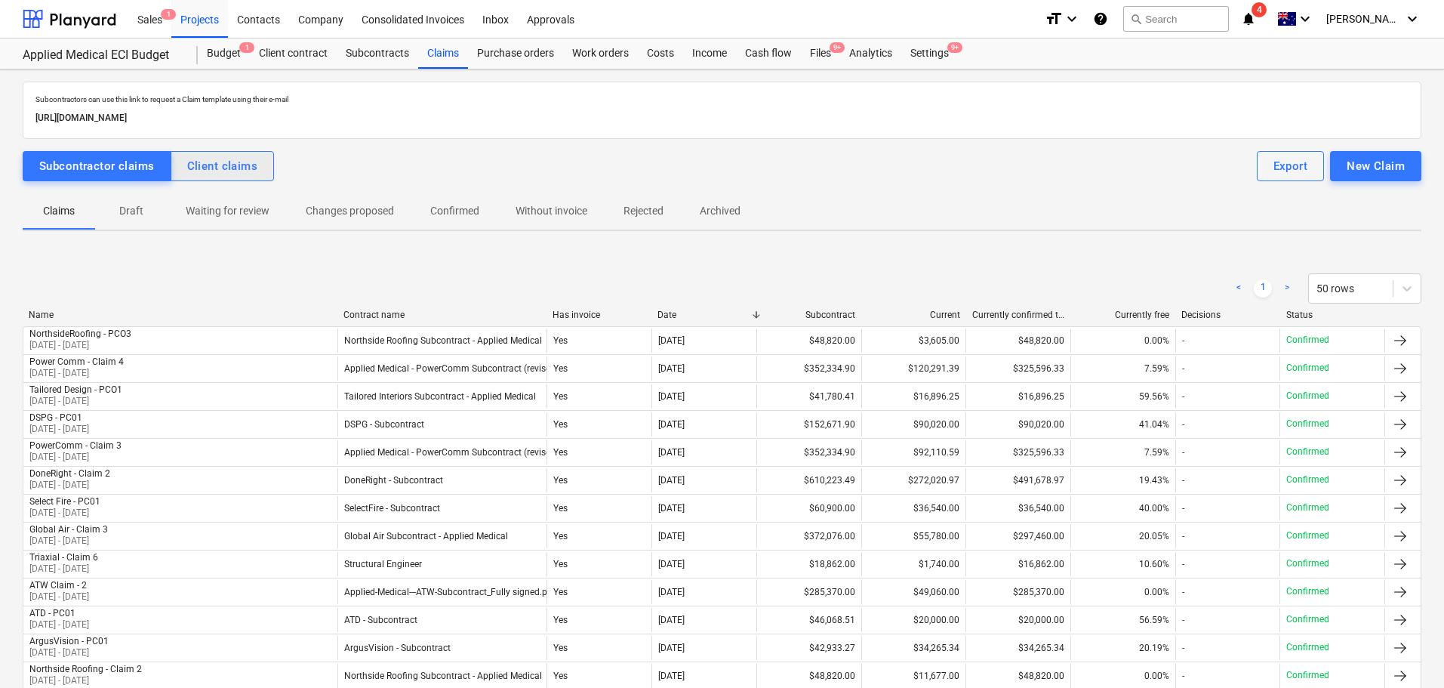
click at [226, 153] on button "Client claims" at bounding box center [223, 166] width 104 height 30
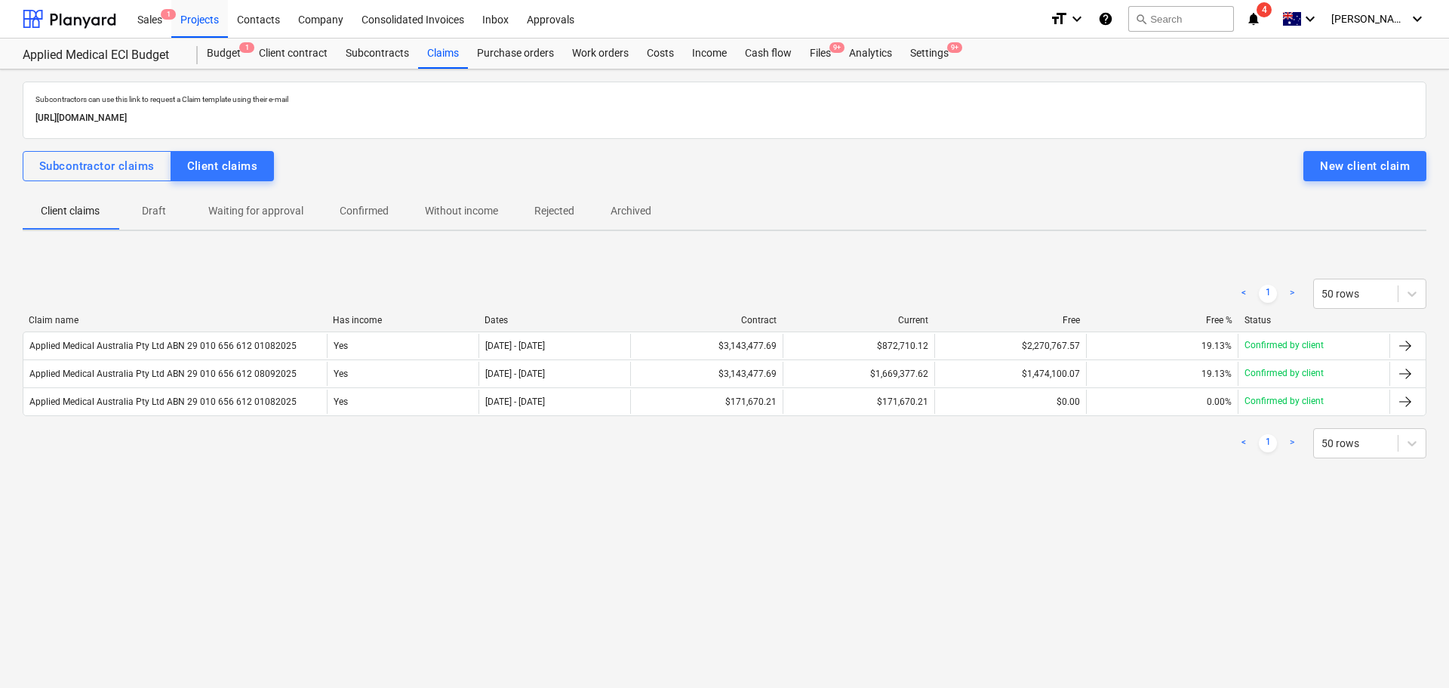
click at [162, 214] on p "Draft" at bounding box center [154, 211] width 36 height 16
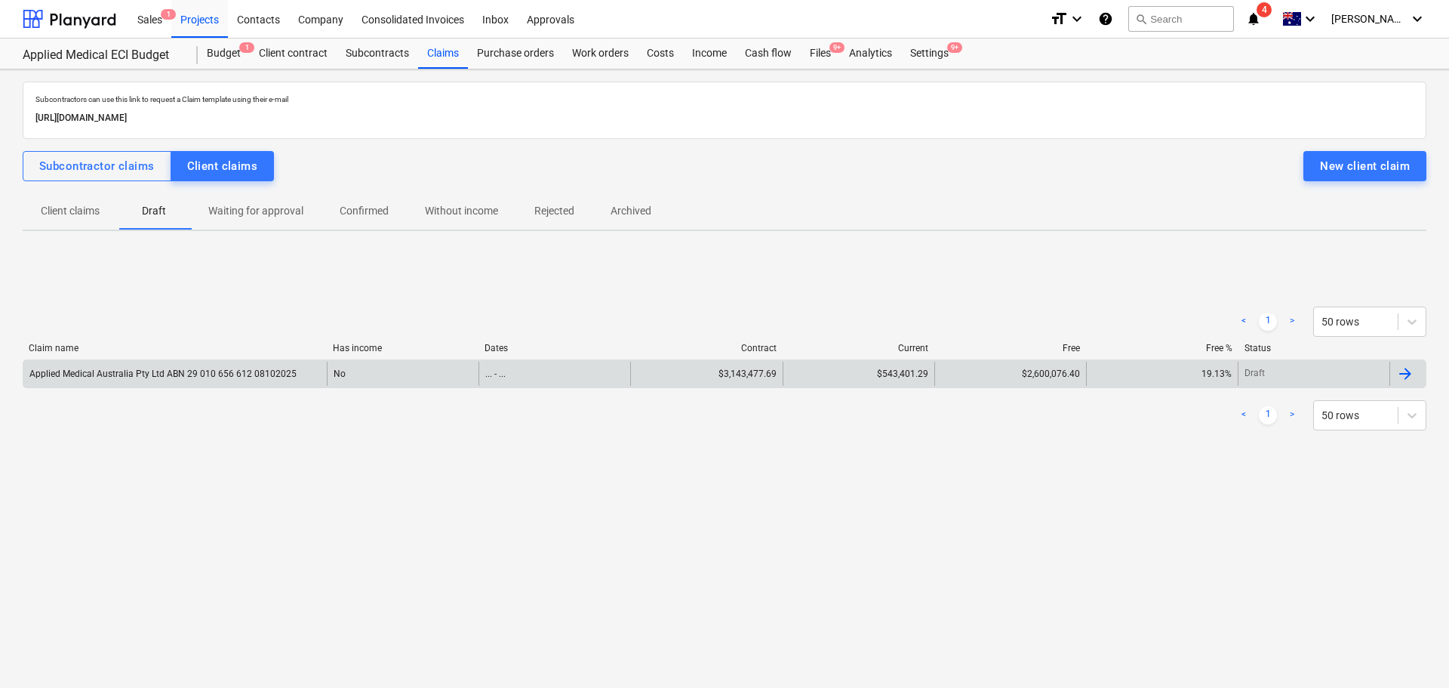
click at [148, 365] on div "Applied Medical Australia Pty Ltd ABN 29 010 656 612 08102025" at bounding box center [174, 374] width 303 height 24
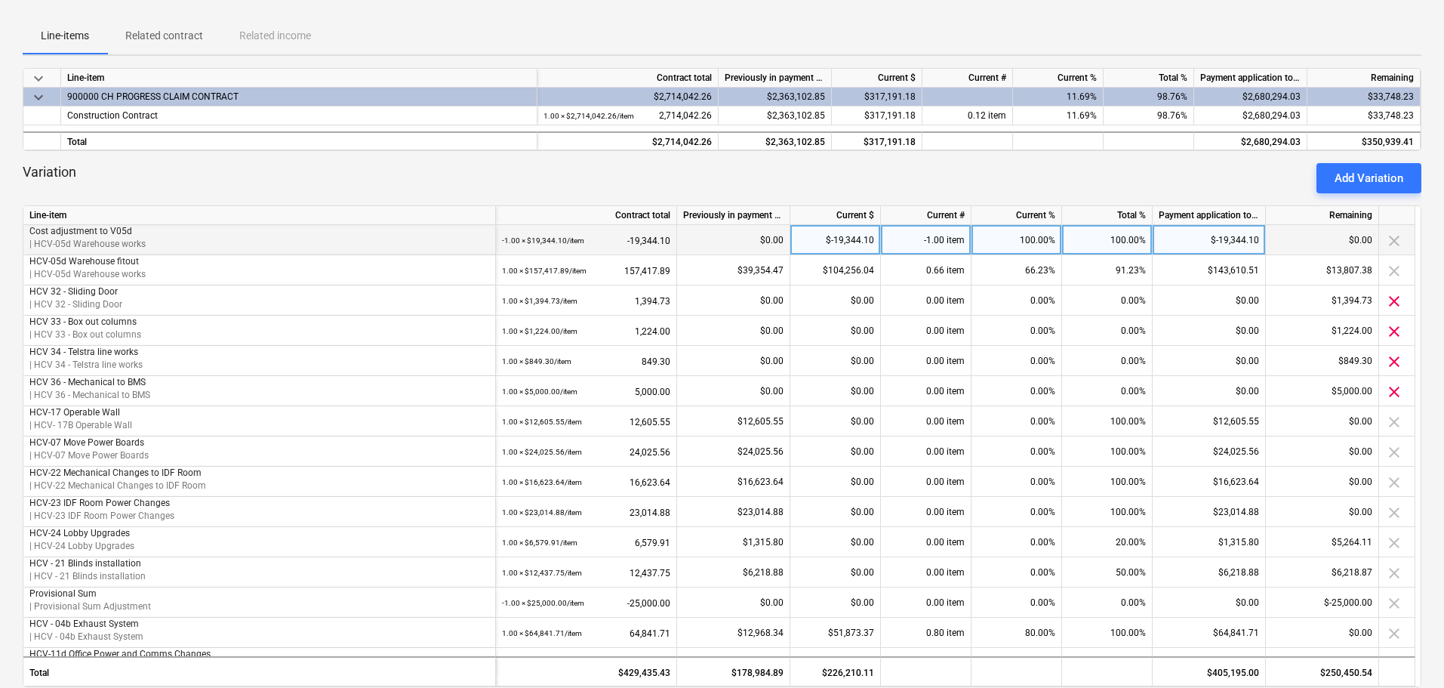
scroll to position [226, 0]
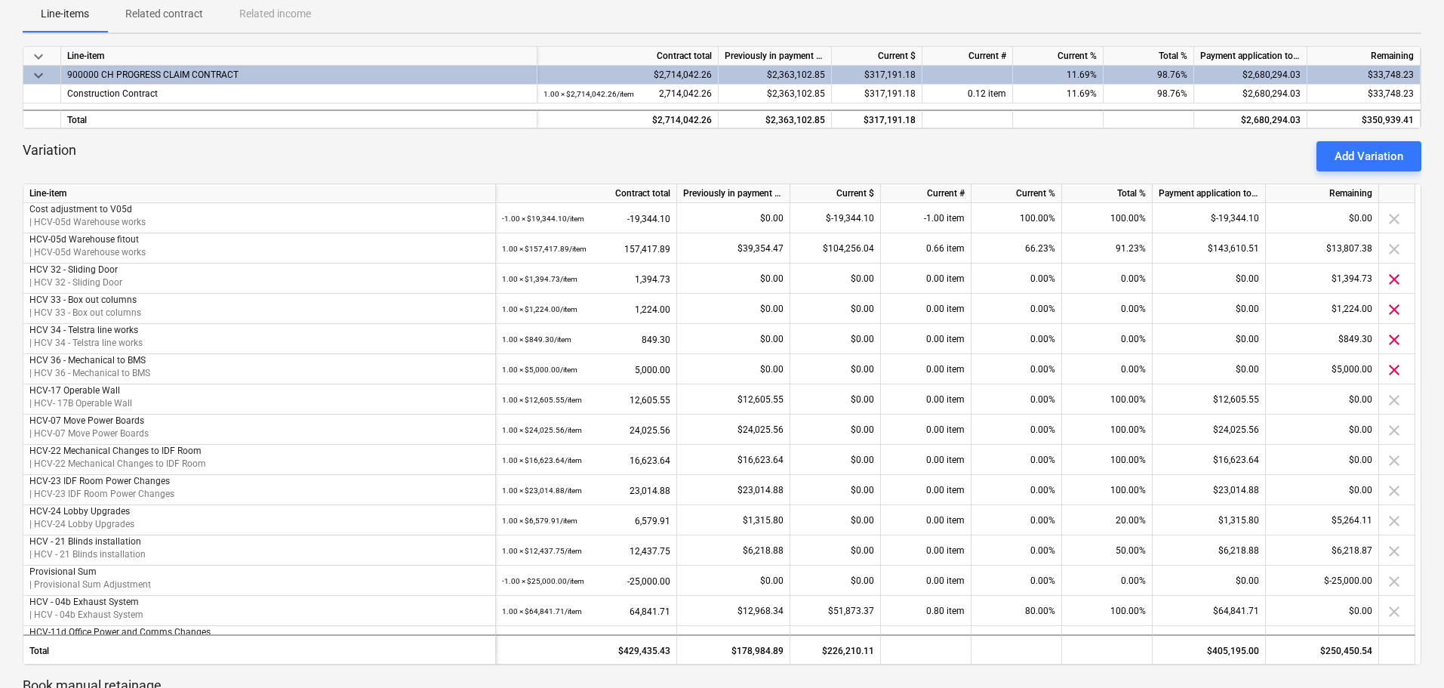
click at [1388, 156] on div "Add Variation" at bounding box center [1369, 156] width 69 height 20
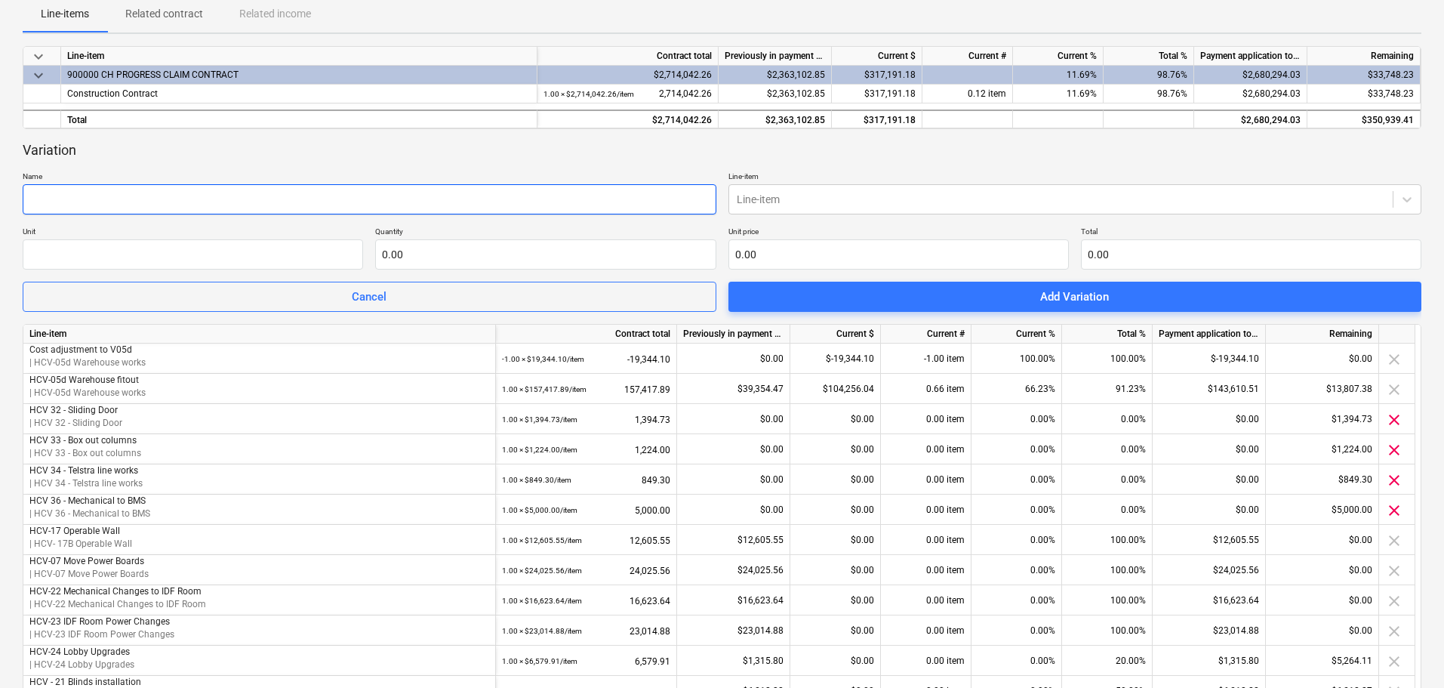
click at [207, 201] on input "text" at bounding box center [370, 199] width 694 height 30
type input "HCV-31 Cleaners sink"
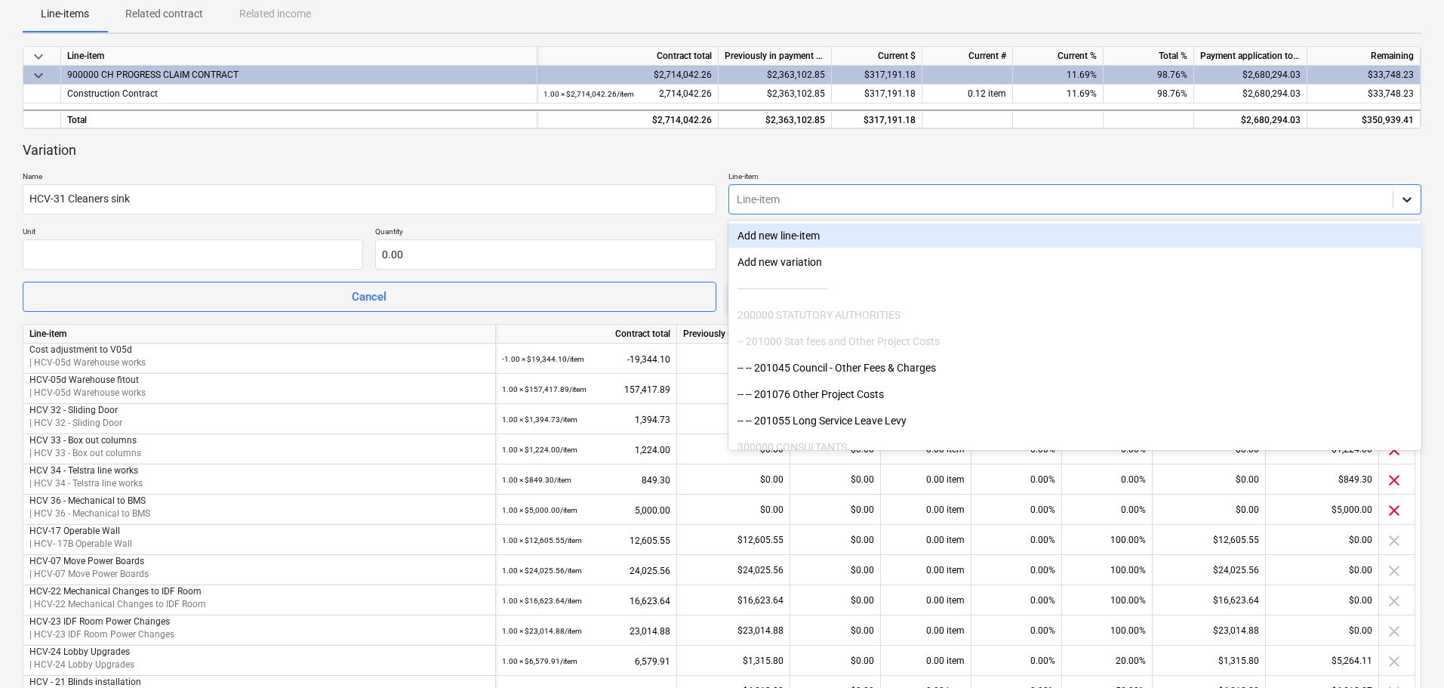
click at [1409, 199] on icon at bounding box center [1407, 199] width 9 height 5
click at [1372, 163] on div "Variation Name HCV-31 Cleaners sink Line-item option Add new line-item focused,…" at bounding box center [722, 226] width 1399 height 171
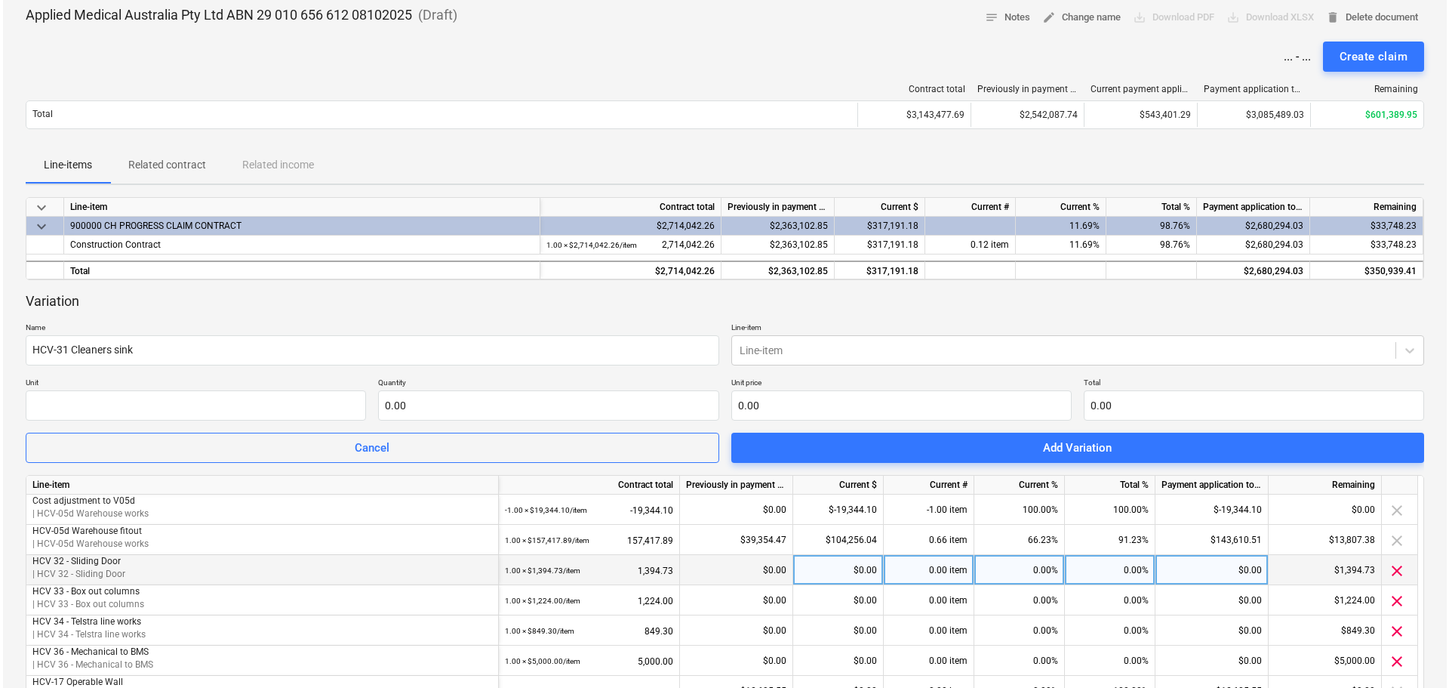
scroll to position [0, 0]
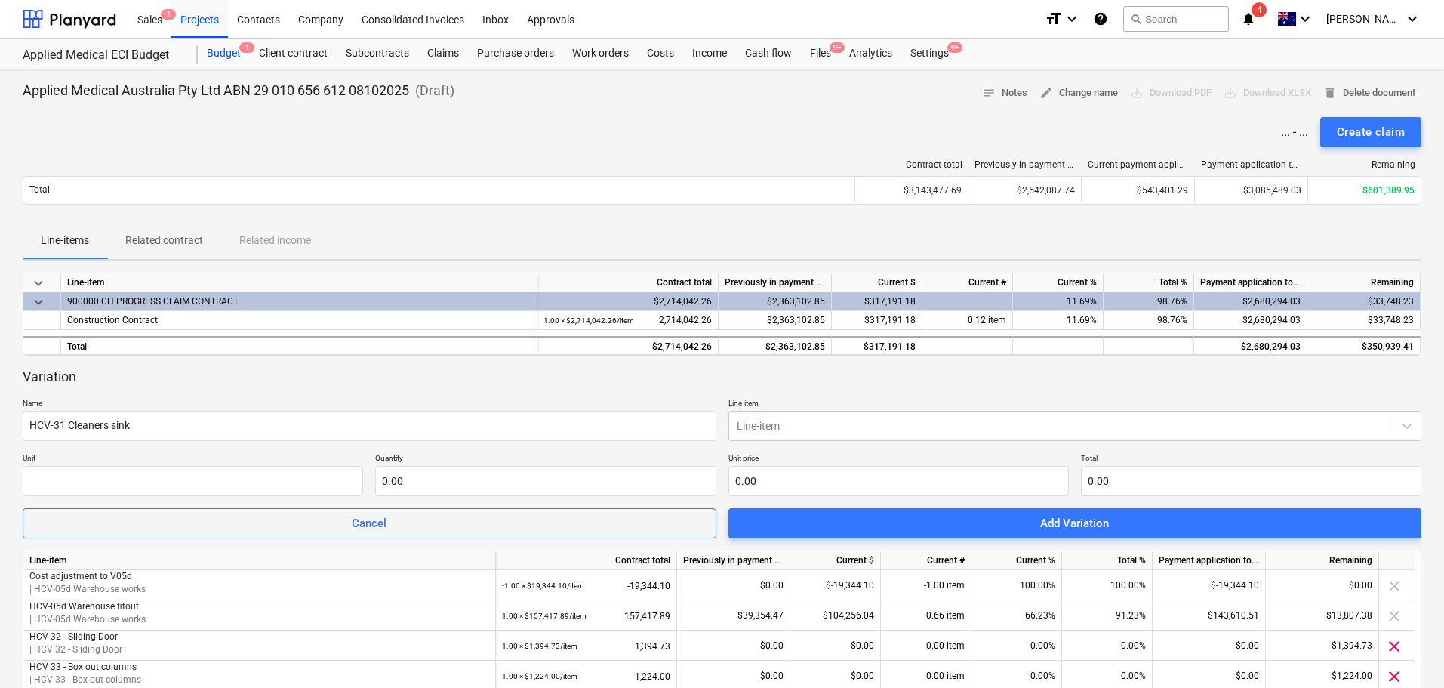
click at [220, 51] on div "Budget 1" at bounding box center [224, 54] width 52 height 30
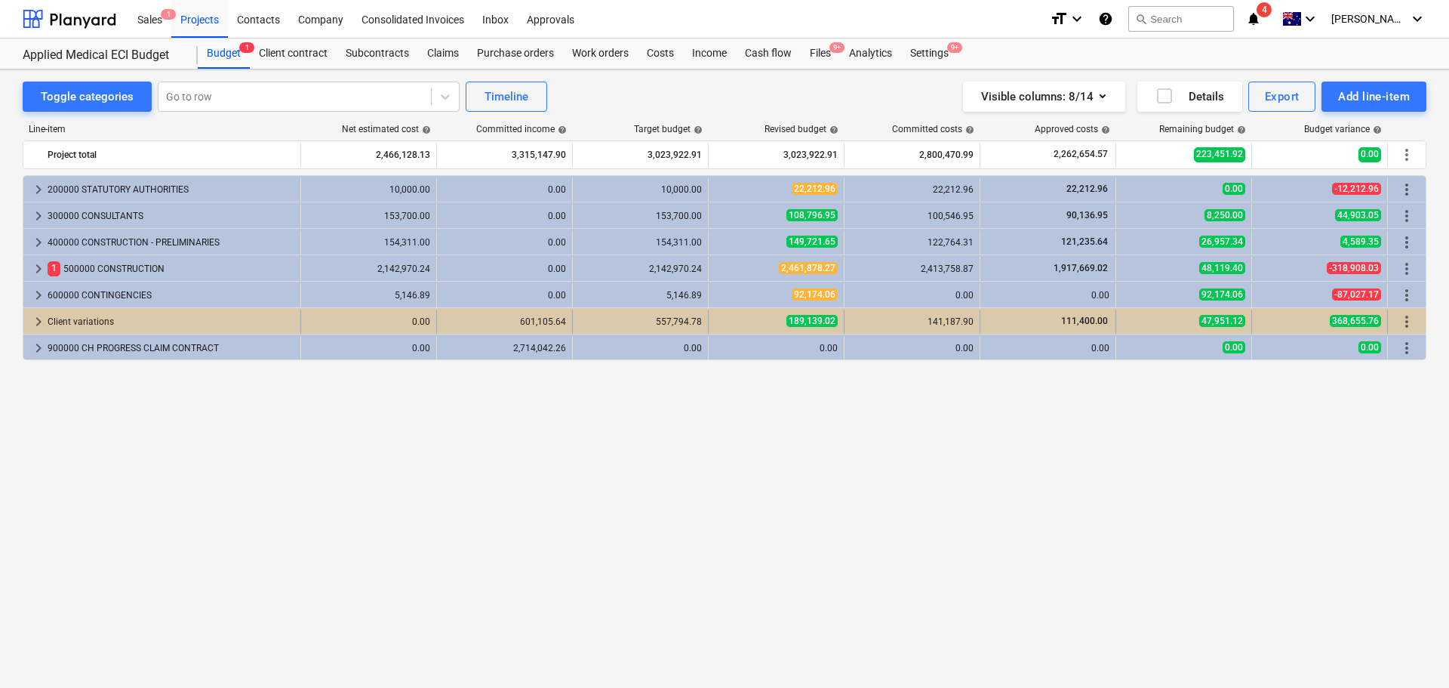
click at [42, 324] on span "keyboard_arrow_right" at bounding box center [38, 322] width 18 height 18
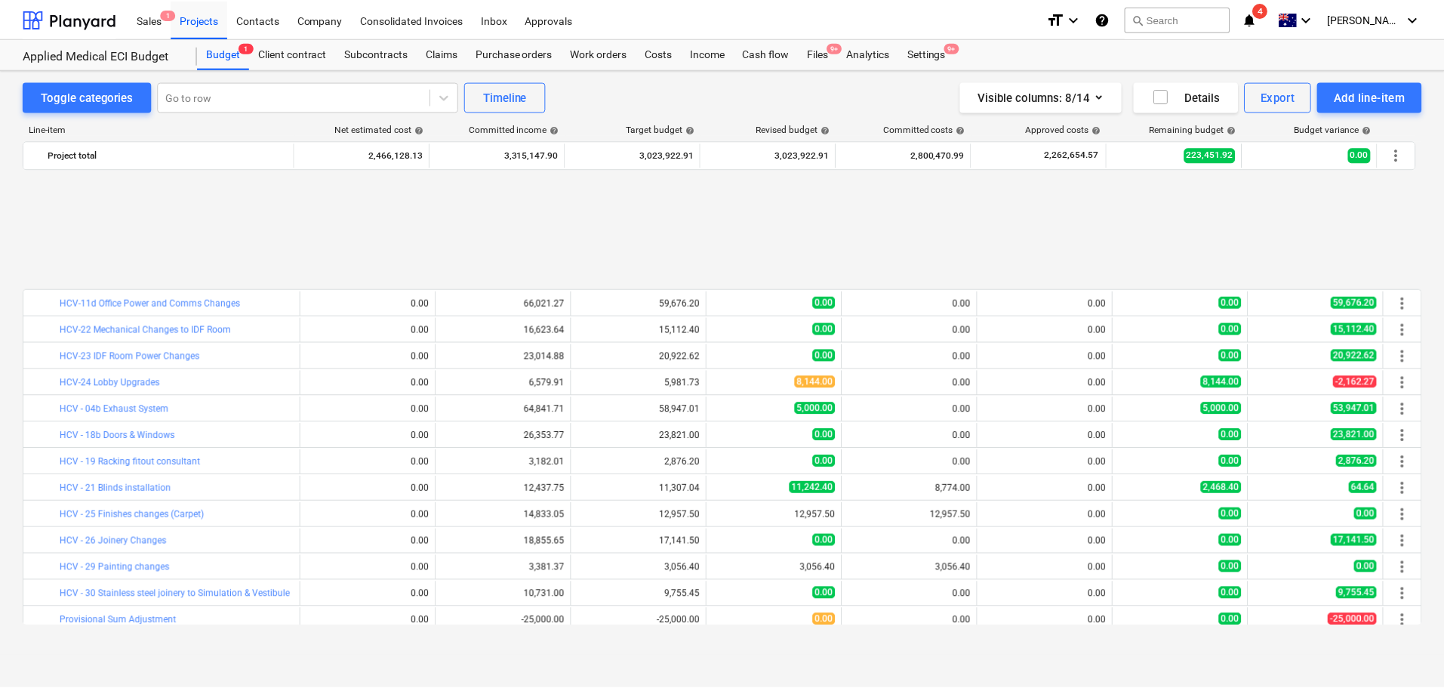
scroll to position [302, 0]
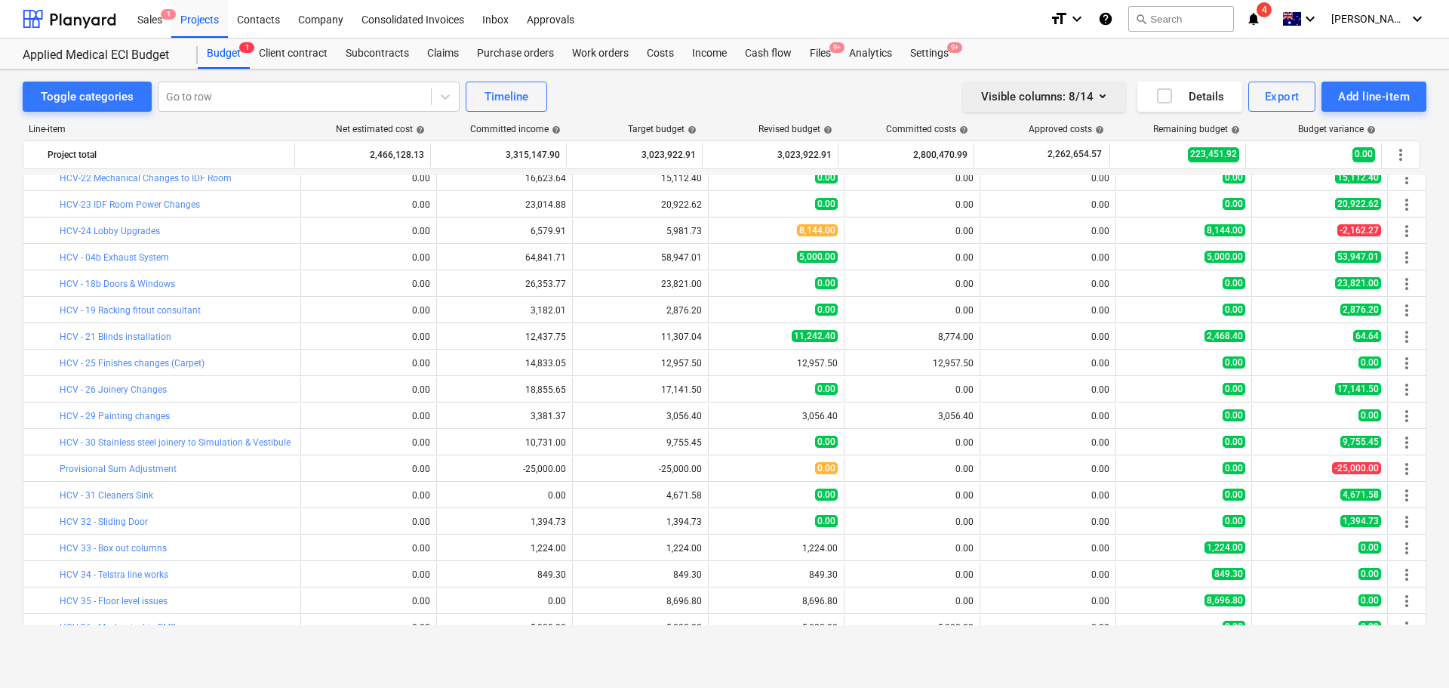
click at [1103, 100] on icon "button" at bounding box center [1103, 96] width 18 height 18
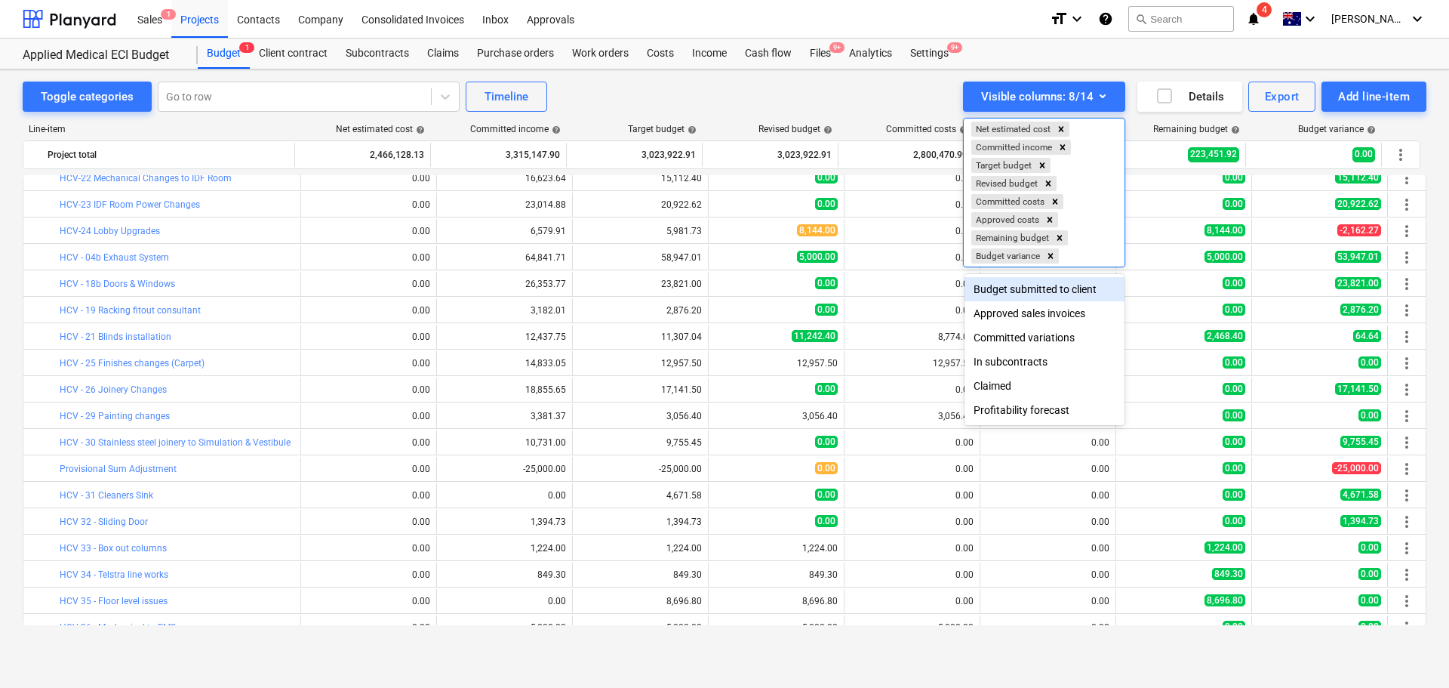
click at [1040, 294] on div "Budget submitted to client" at bounding box center [1045, 289] width 160 height 24
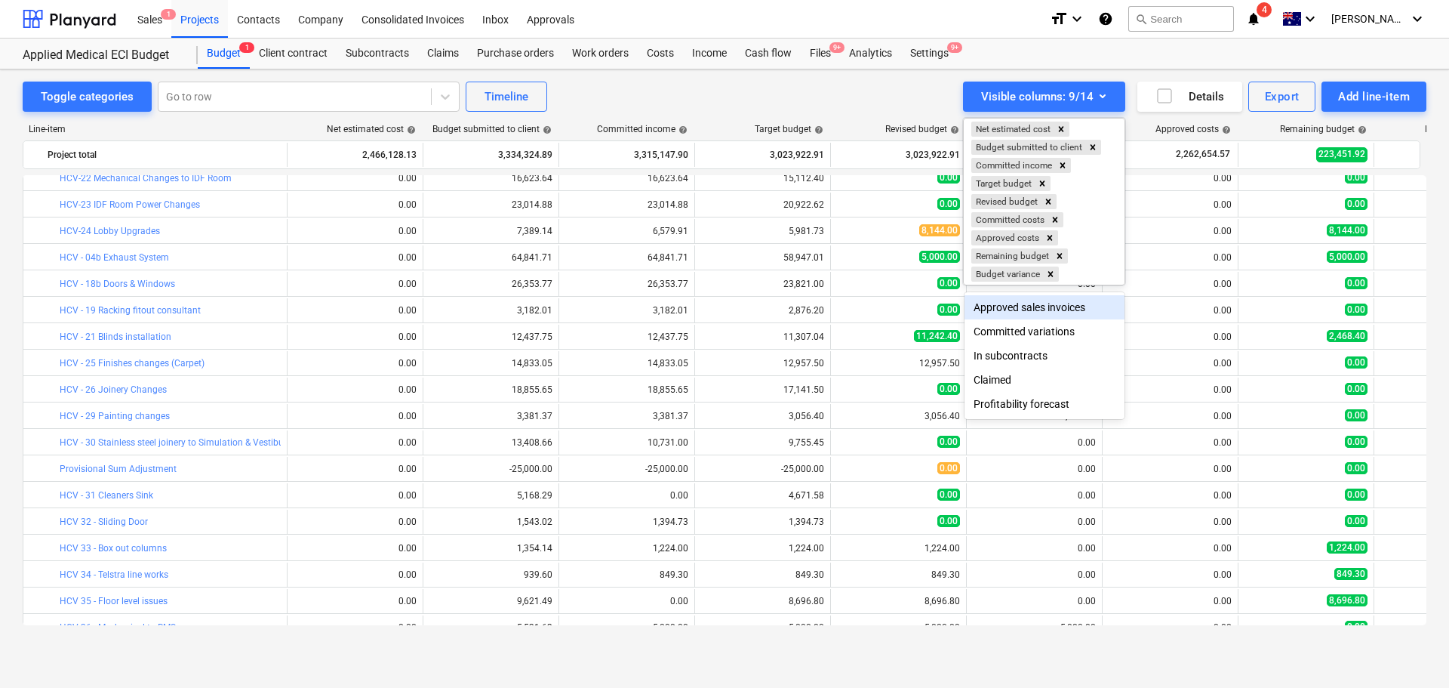
click at [856, 109] on div at bounding box center [724, 344] width 1449 height 688
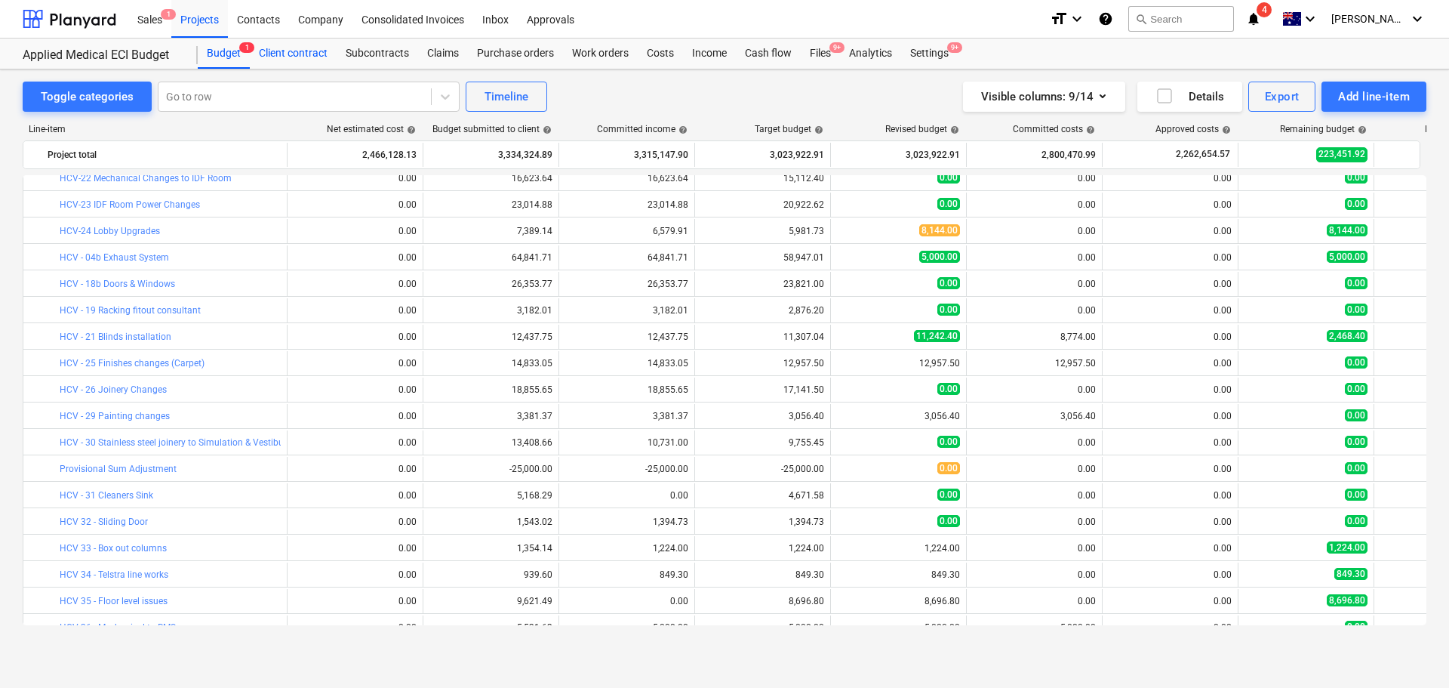
click at [282, 54] on div "Client contract" at bounding box center [293, 54] width 87 height 30
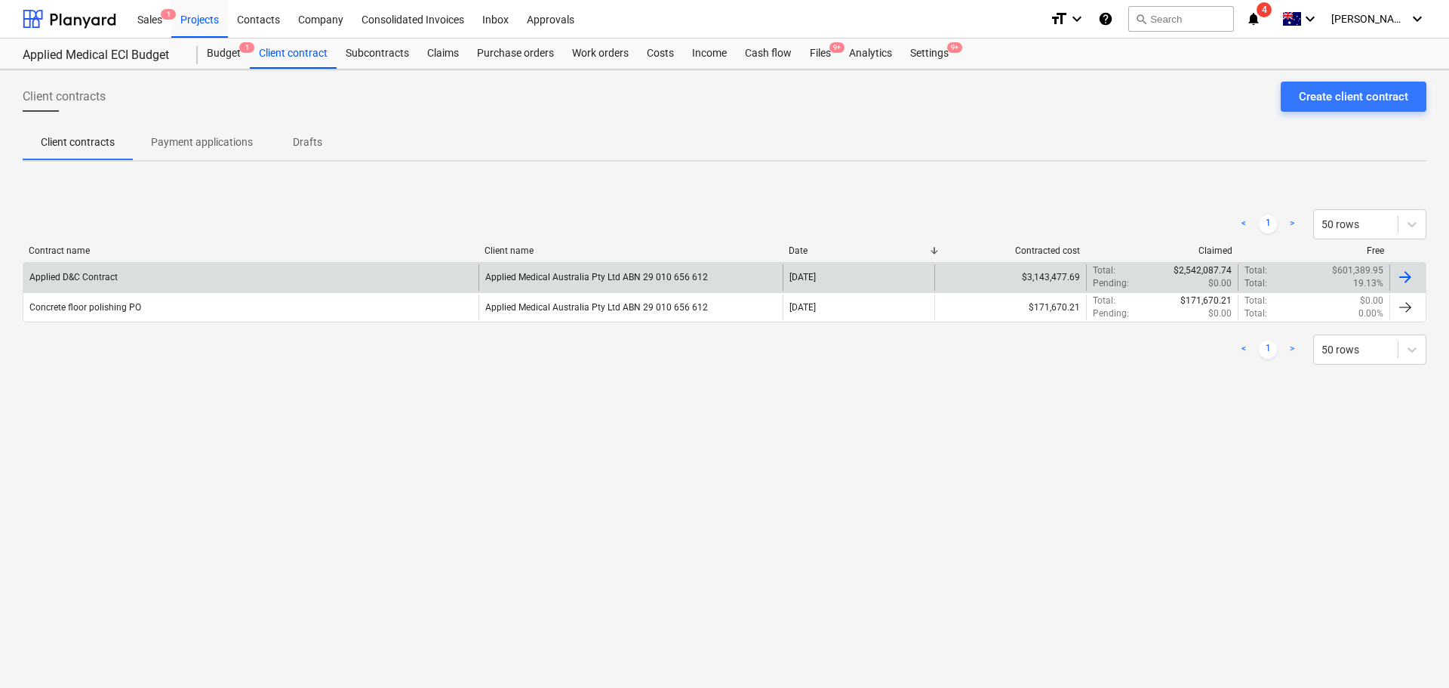
click at [95, 269] on div "Applied D&C Contract" at bounding box center [250, 277] width 455 height 26
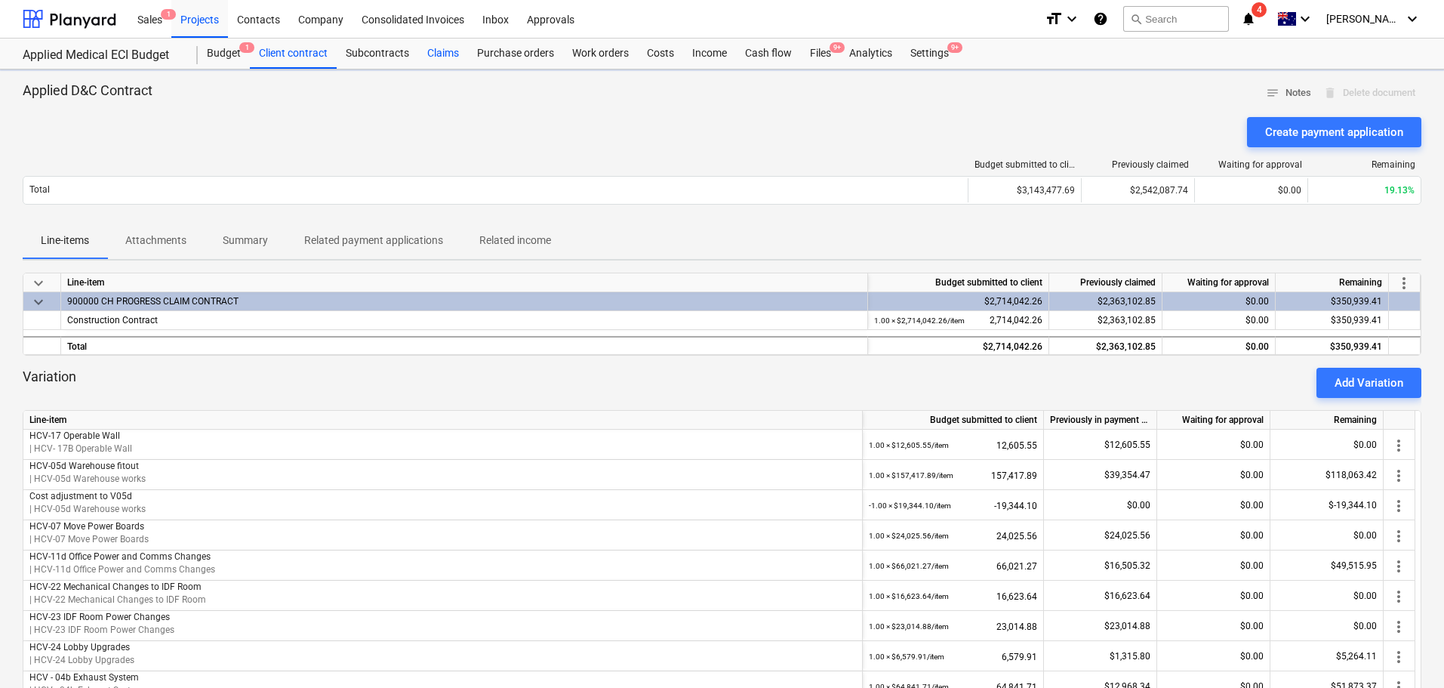
click at [445, 47] on div "Claims" at bounding box center [443, 54] width 50 height 30
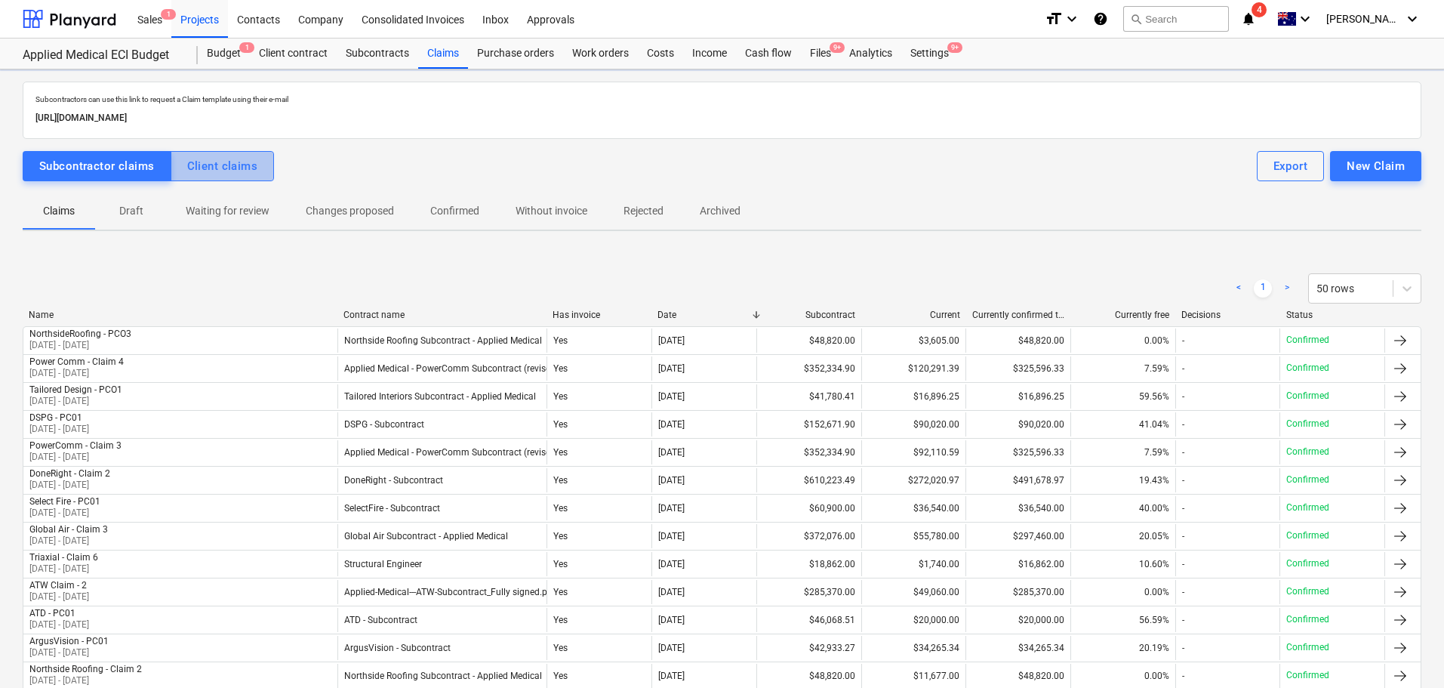
click at [235, 171] on div "Client claims" at bounding box center [222, 166] width 71 height 20
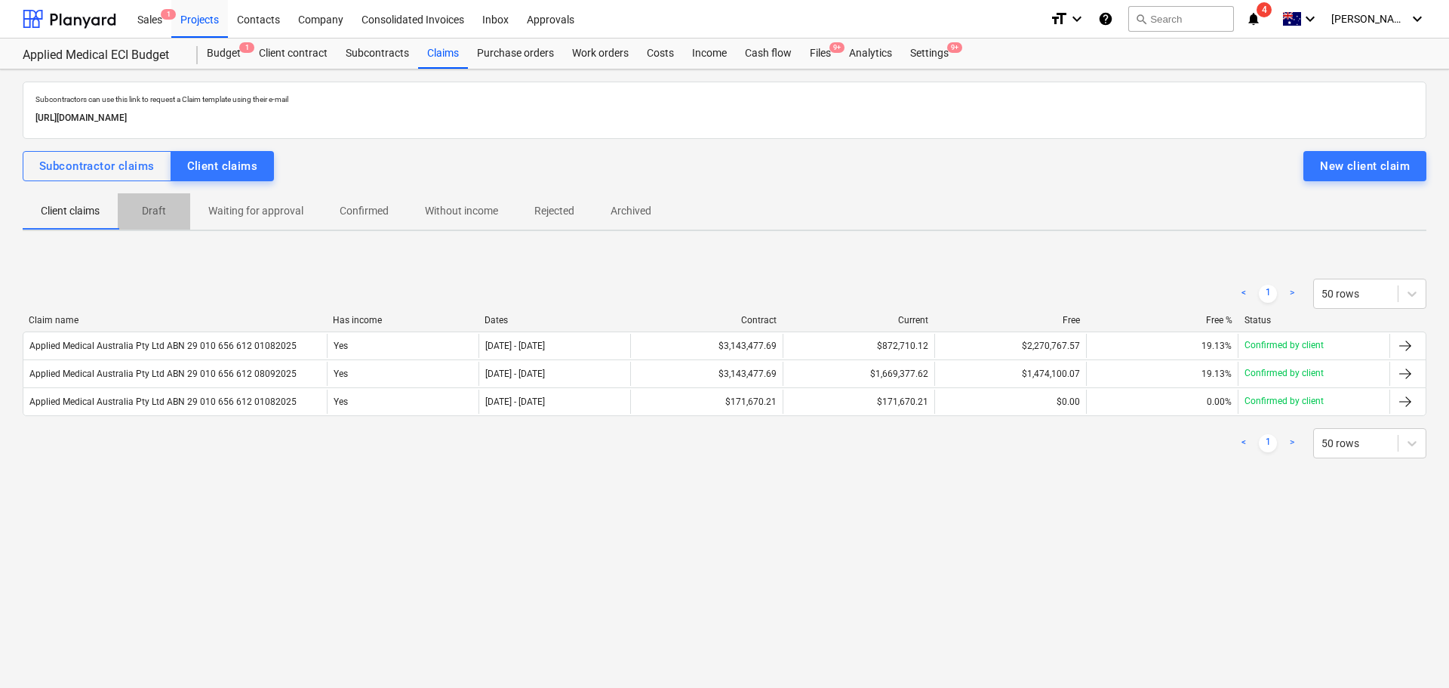
click at [149, 205] on p "Draft" at bounding box center [154, 211] width 36 height 16
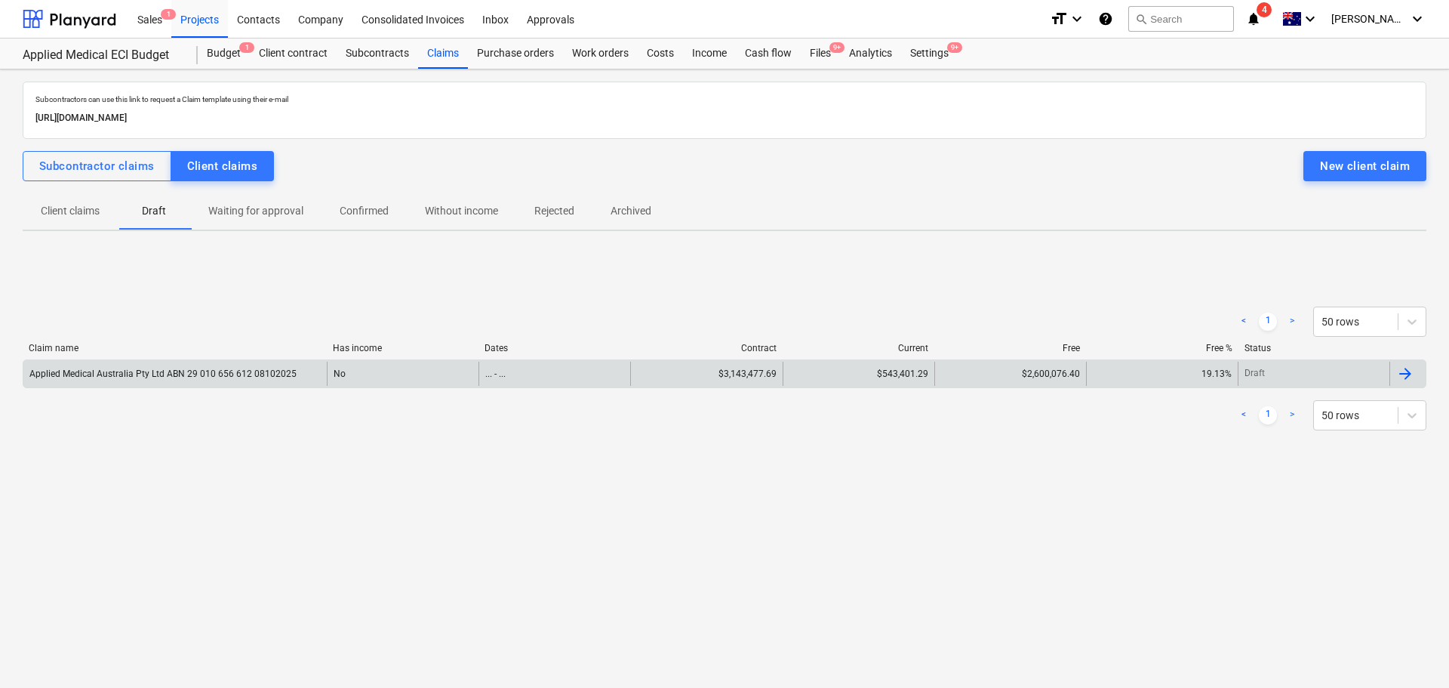
click at [218, 375] on div "Applied Medical Australia Pty Ltd ABN 29 010 656 612 08102025" at bounding box center [162, 373] width 267 height 11
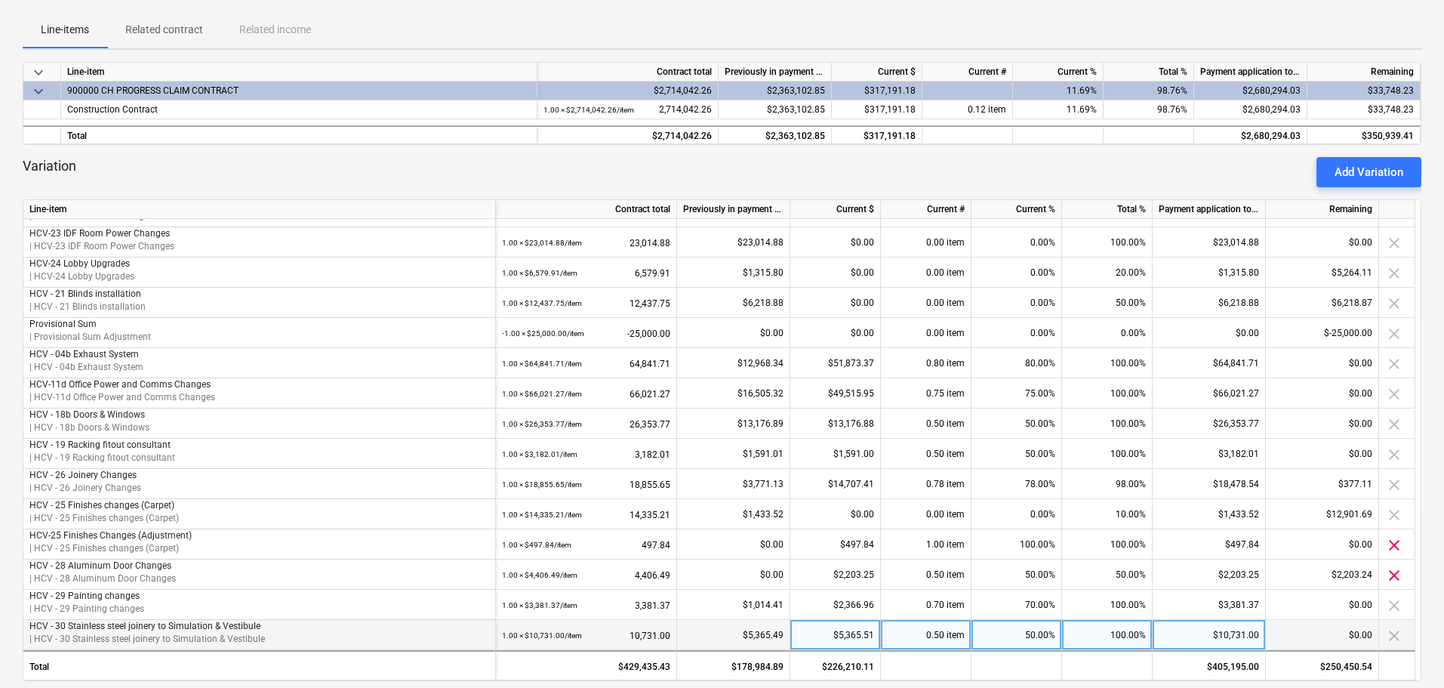
scroll to position [226, 0]
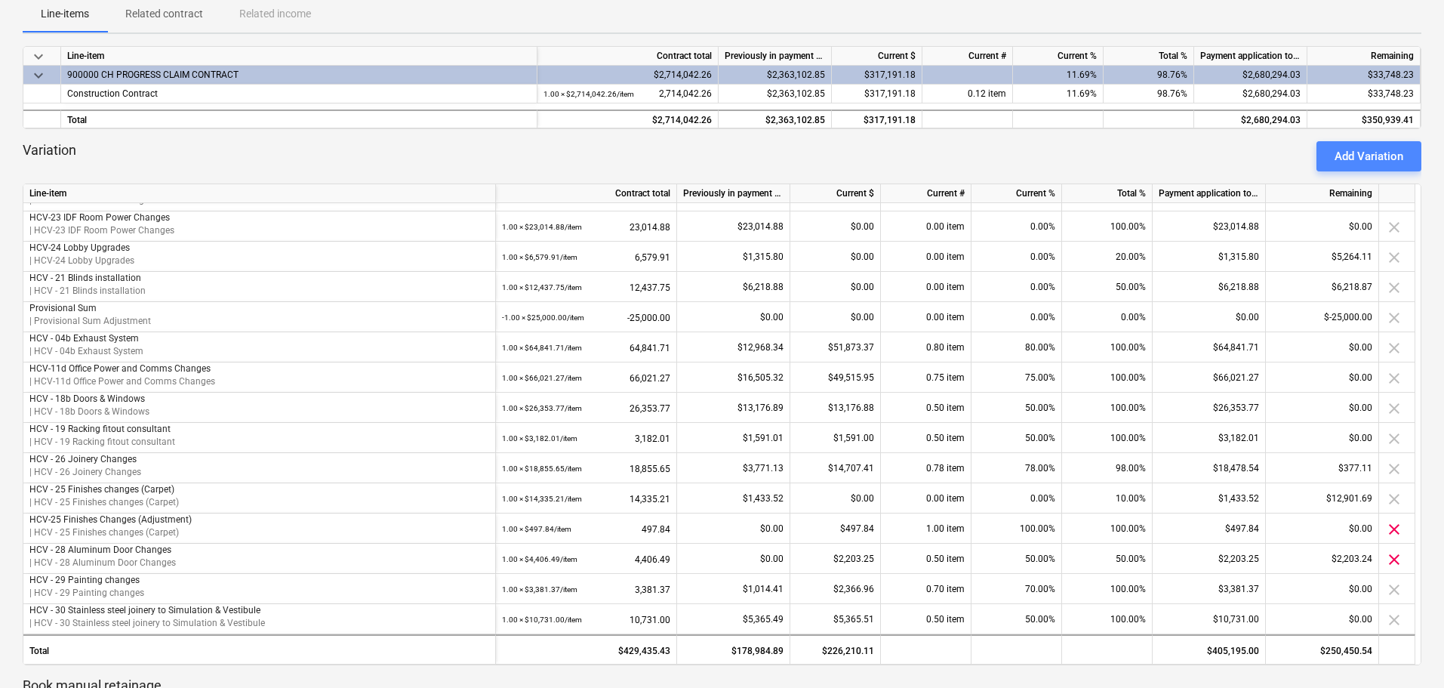
click at [1418, 162] on button "Add Variation" at bounding box center [1369, 156] width 105 height 30
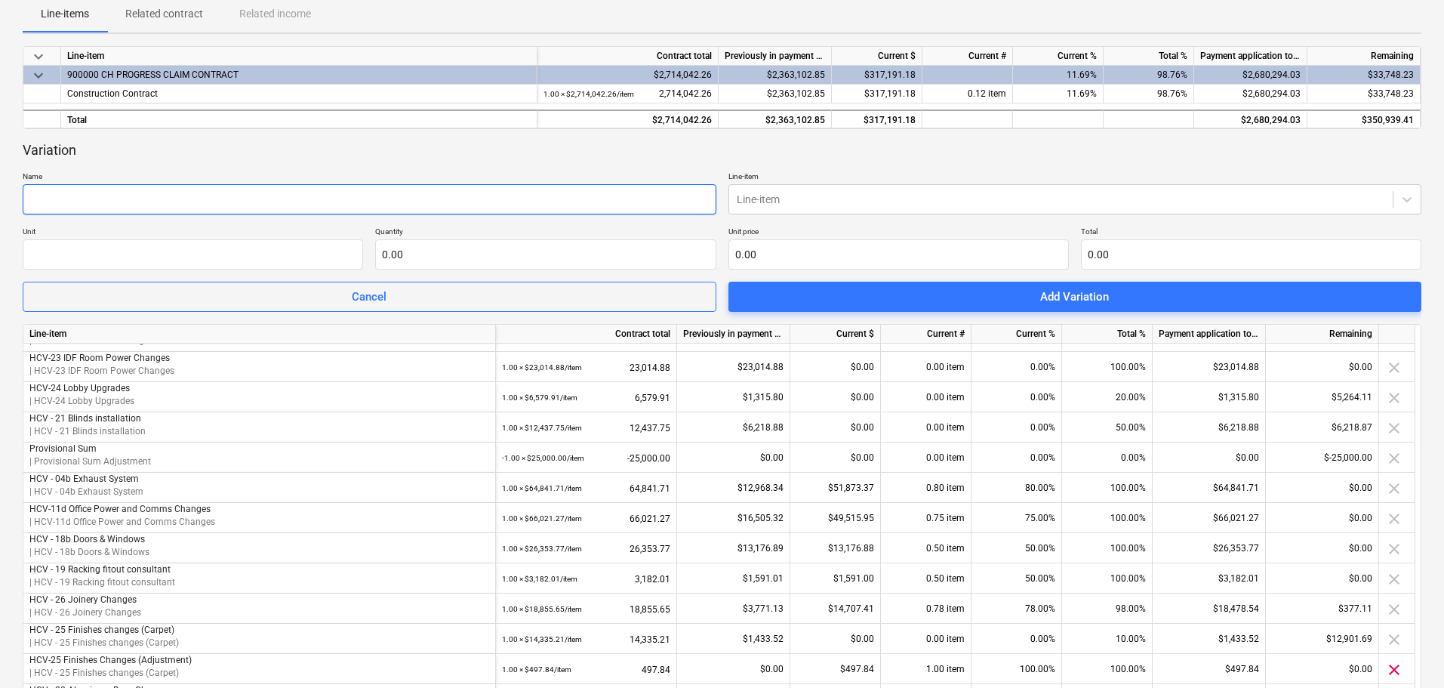
drag, startPoint x: 120, startPoint y: 204, endPoint x: 125, endPoint y: 194, distance: 11.1
click at [120, 203] on input "text" at bounding box center [370, 199] width 694 height 30
type input "HCV-31 Cleaners Sink"
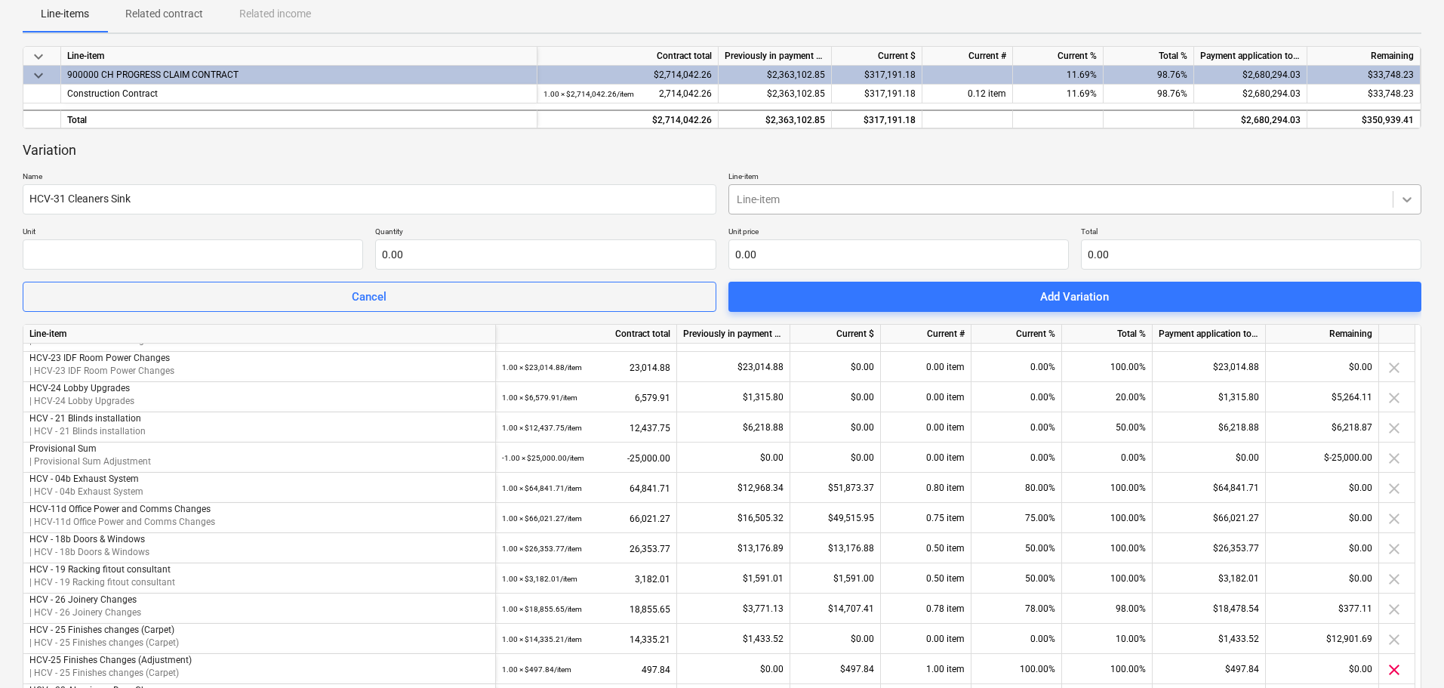
click at [1412, 193] on icon at bounding box center [1407, 199] width 15 height 15
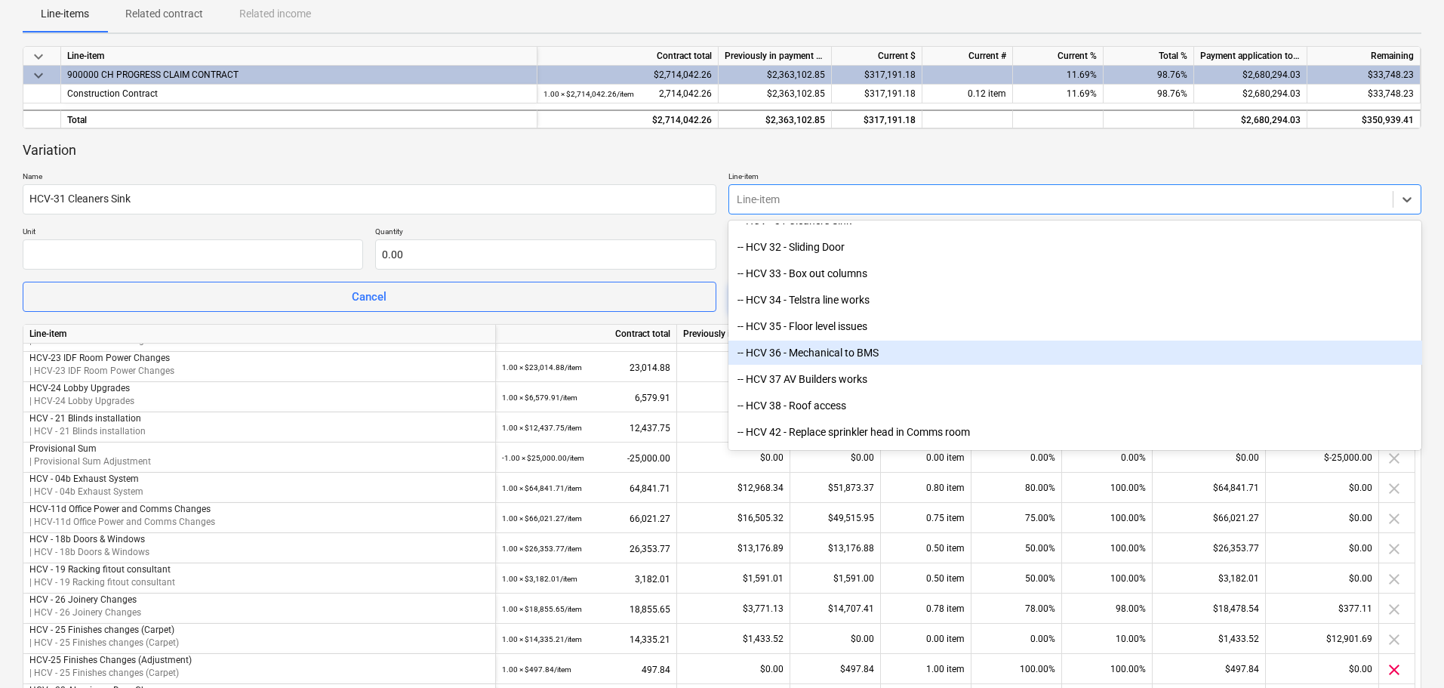
scroll to position [3057, 0]
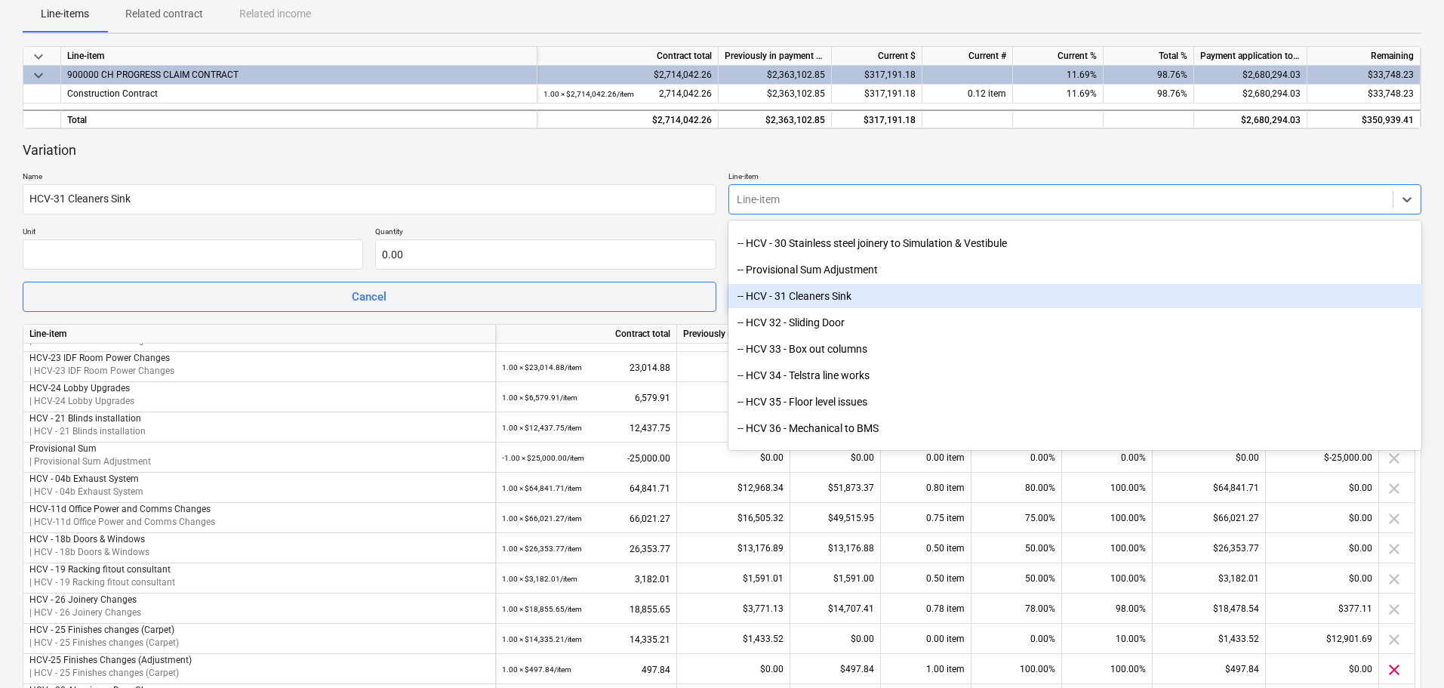
click at [822, 297] on div "-- HCV - 31 Cleaners Sink" at bounding box center [1076, 296] width 694 height 24
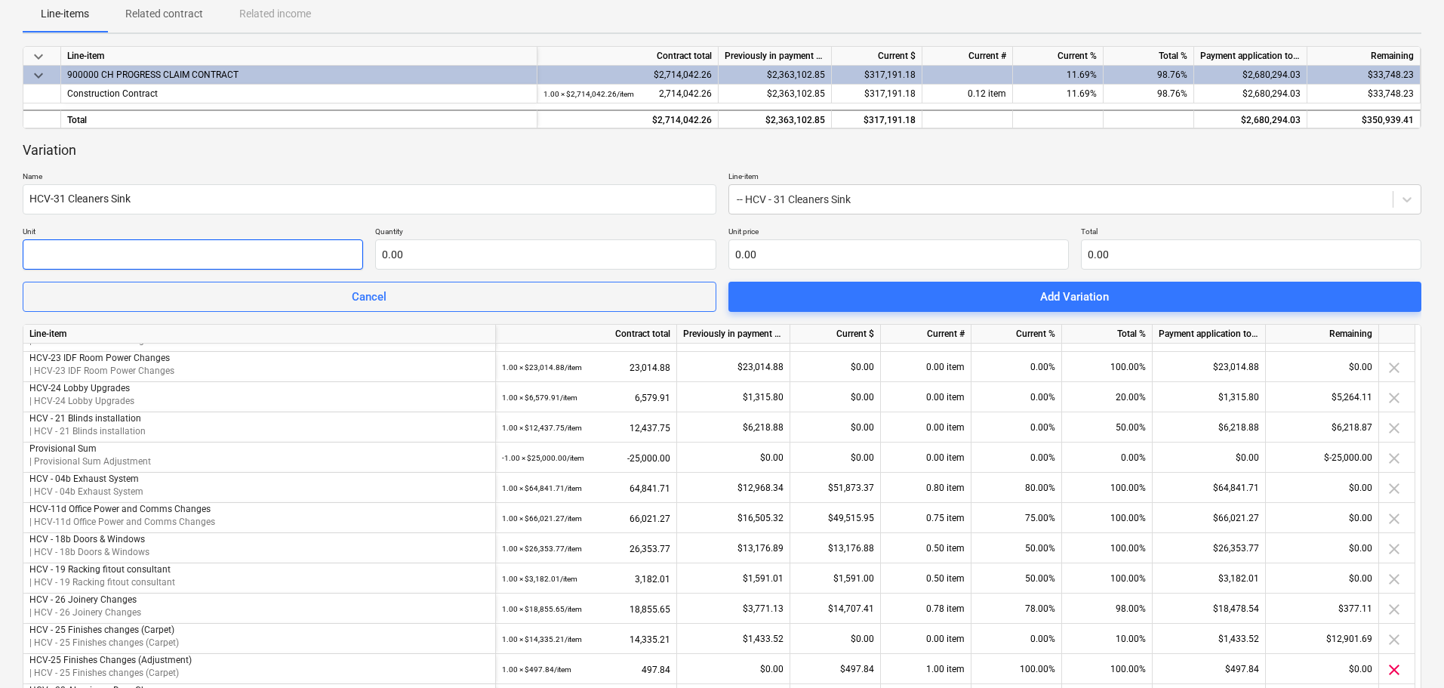
click at [117, 254] on input "text" at bounding box center [193, 254] width 340 height 30
type input "item"
type input "1.00"
type input "5"
type input "5.00"
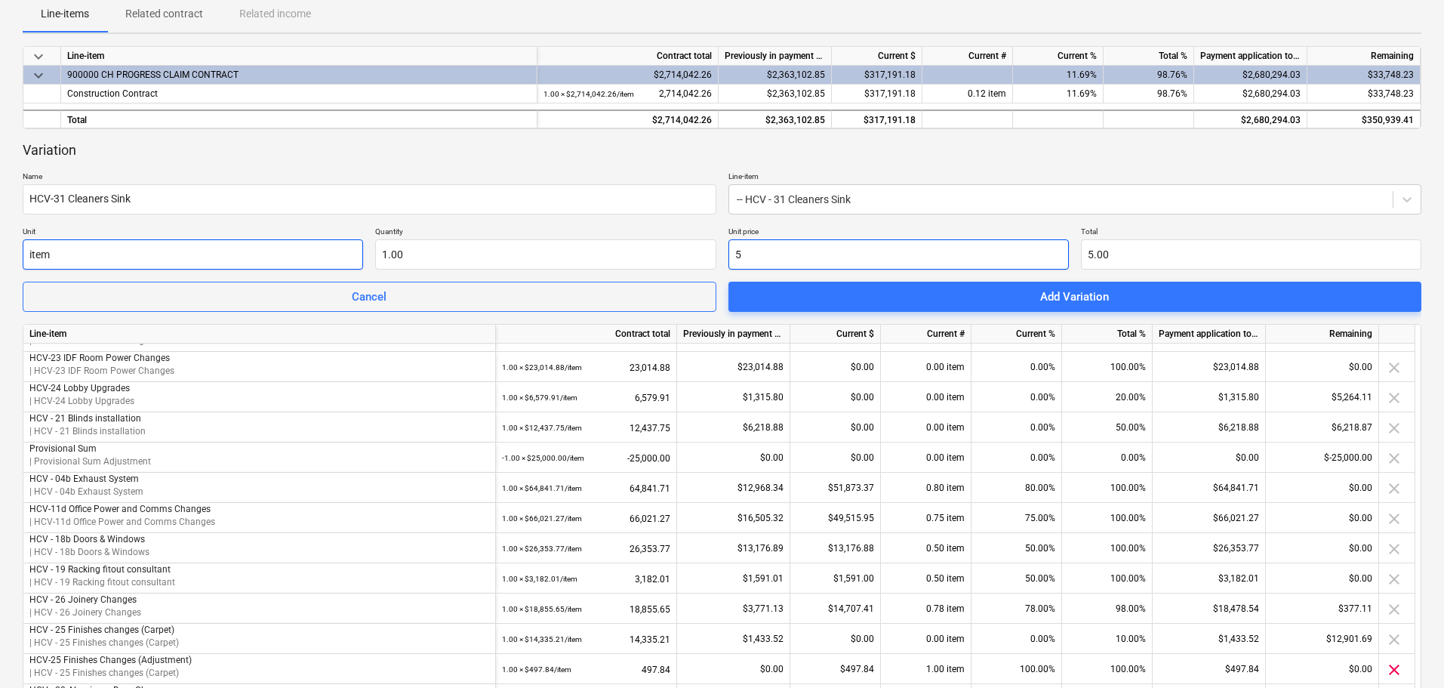
type input "51"
type input "51.00"
type input "516"
type input "516.00"
type input "5168"
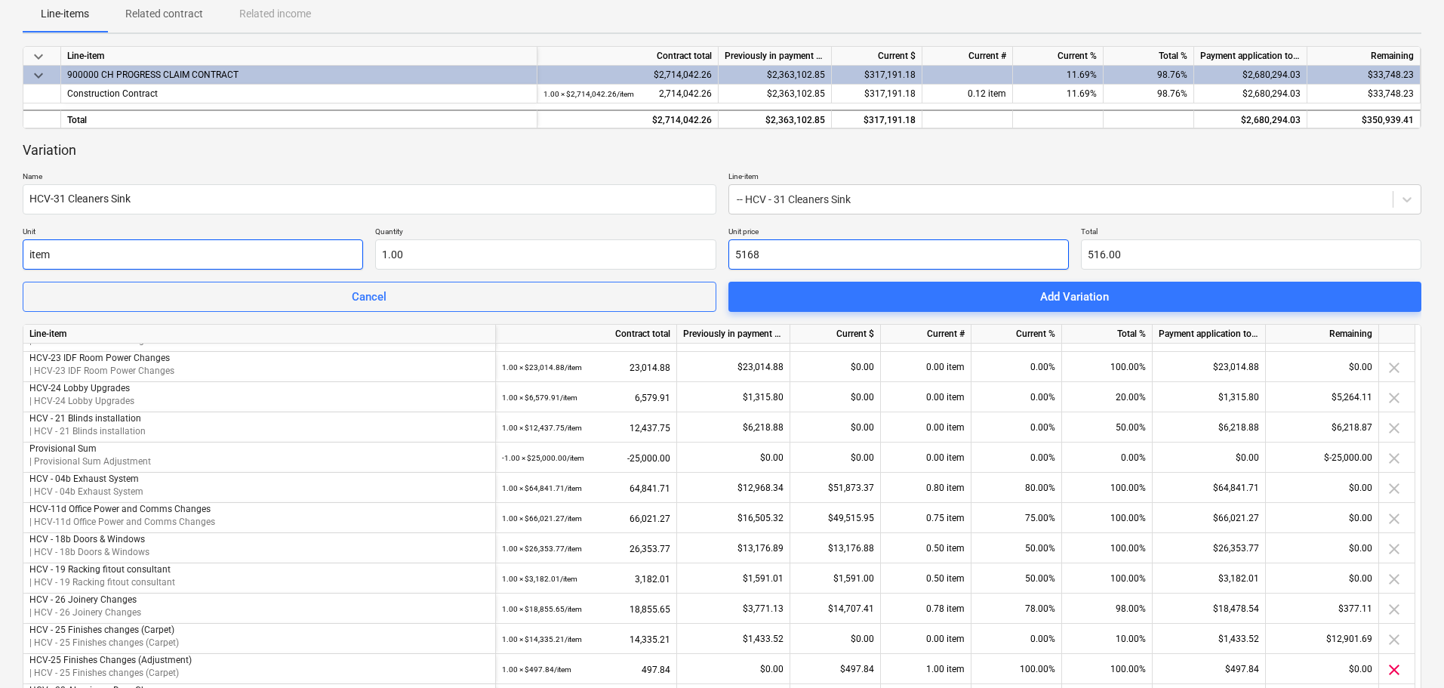
type input "5,168.00"
type input "5168.2"
type input "5,168.20"
type input "5168.29"
type input "5,168.29"
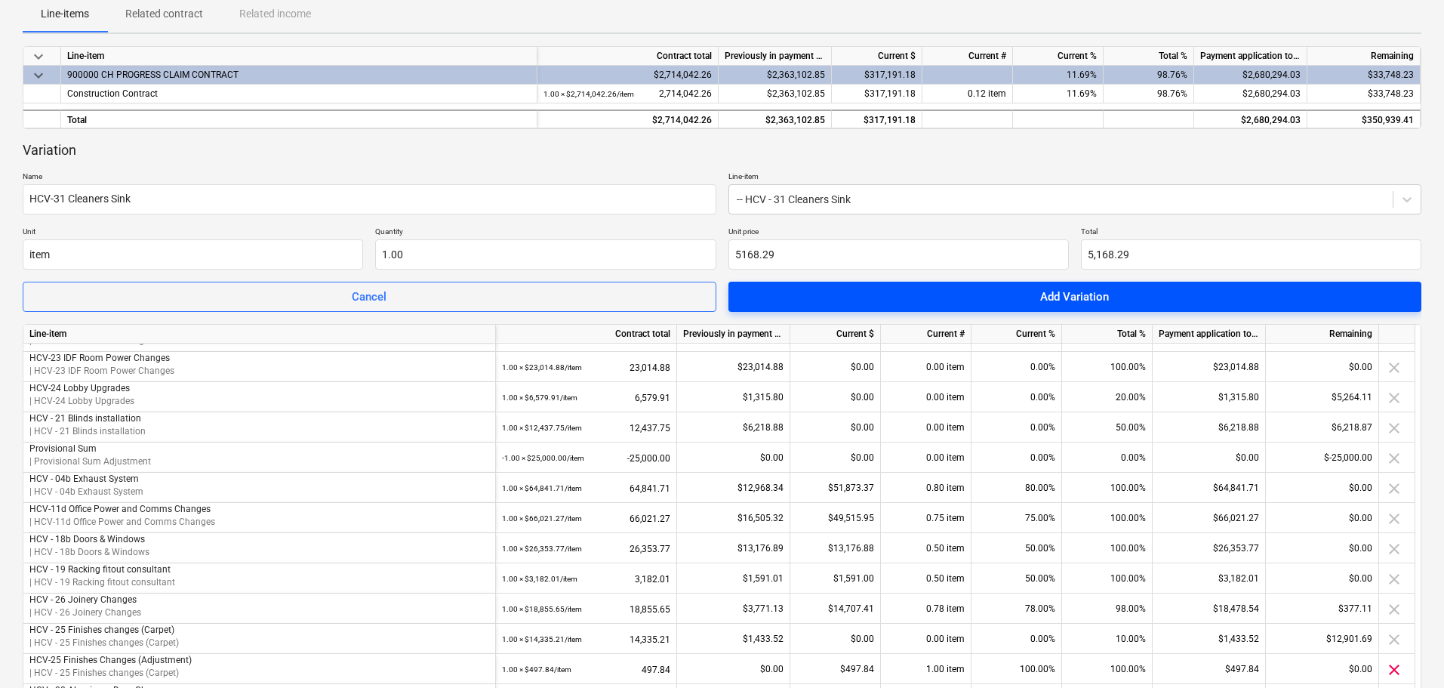
type input "5,168.29"
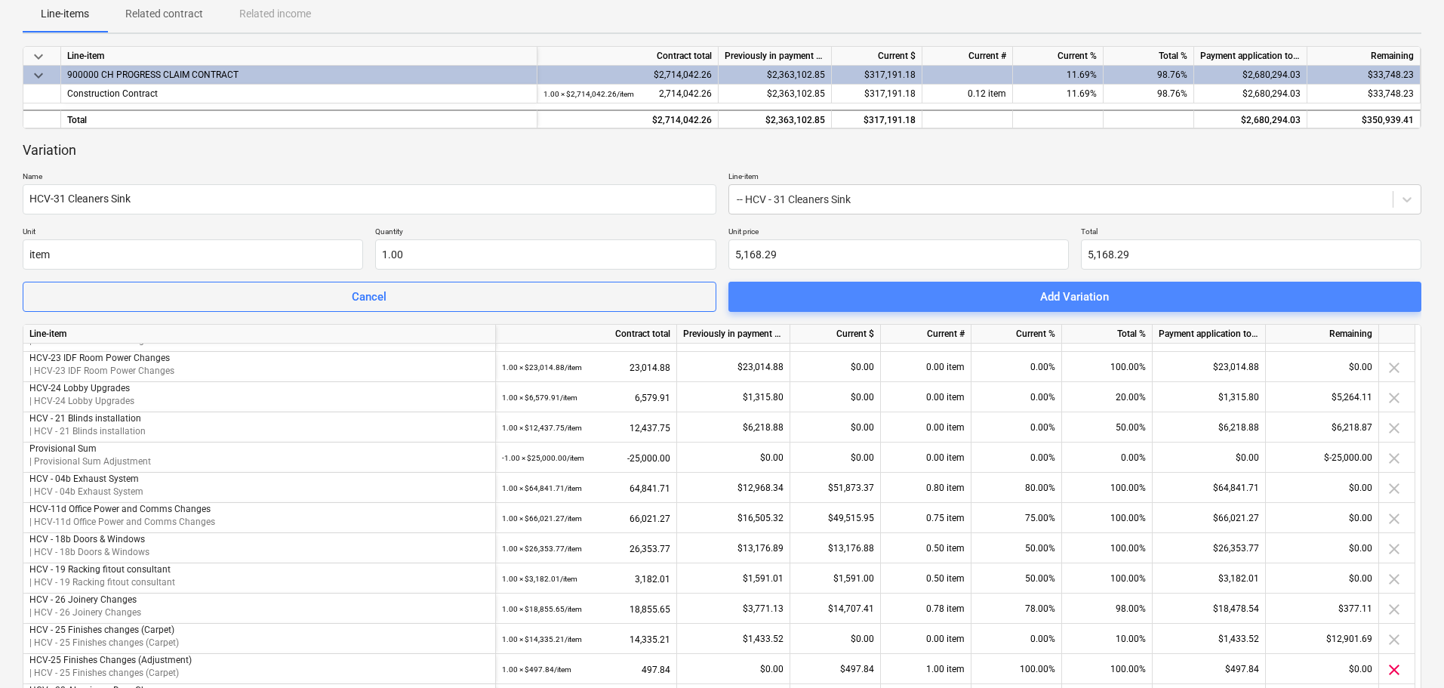
click at [1108, 300] on div "Add Variation" at bounding box center [1074, 297] width 69 height 20
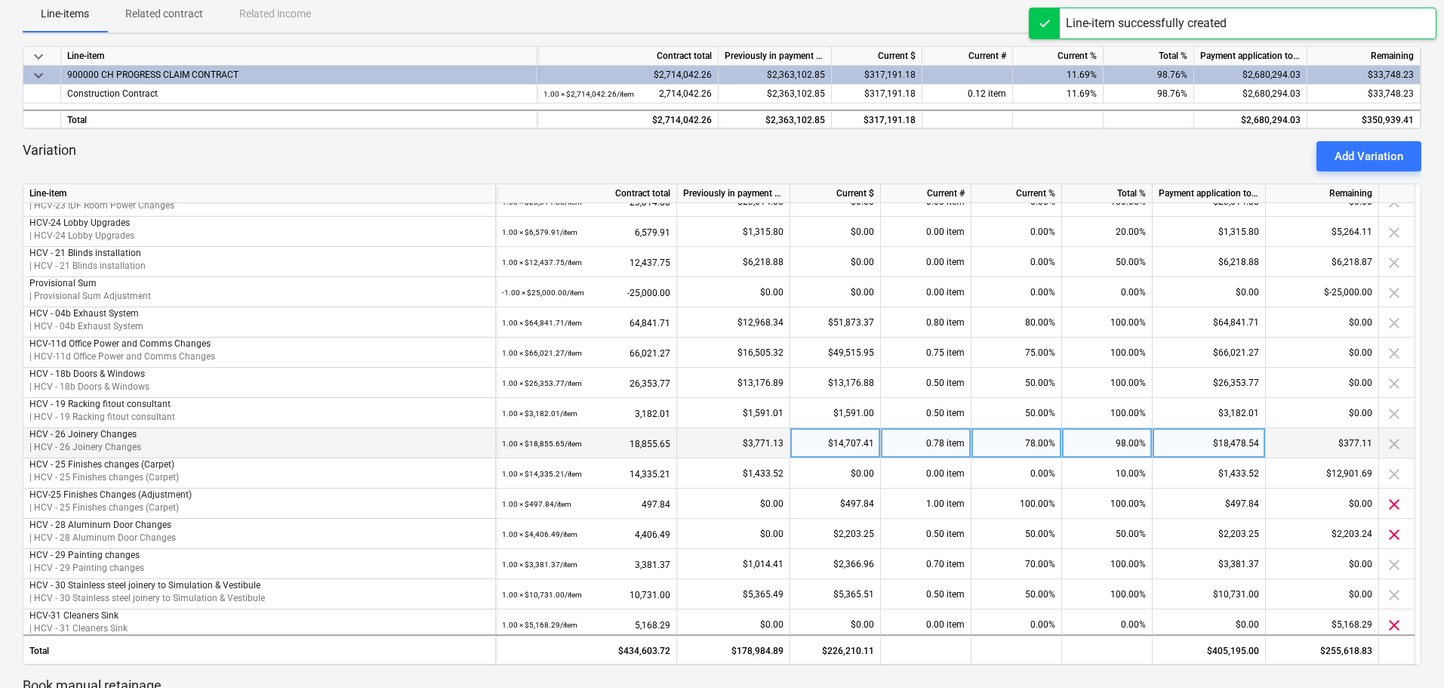
scroll to position [294, 0]
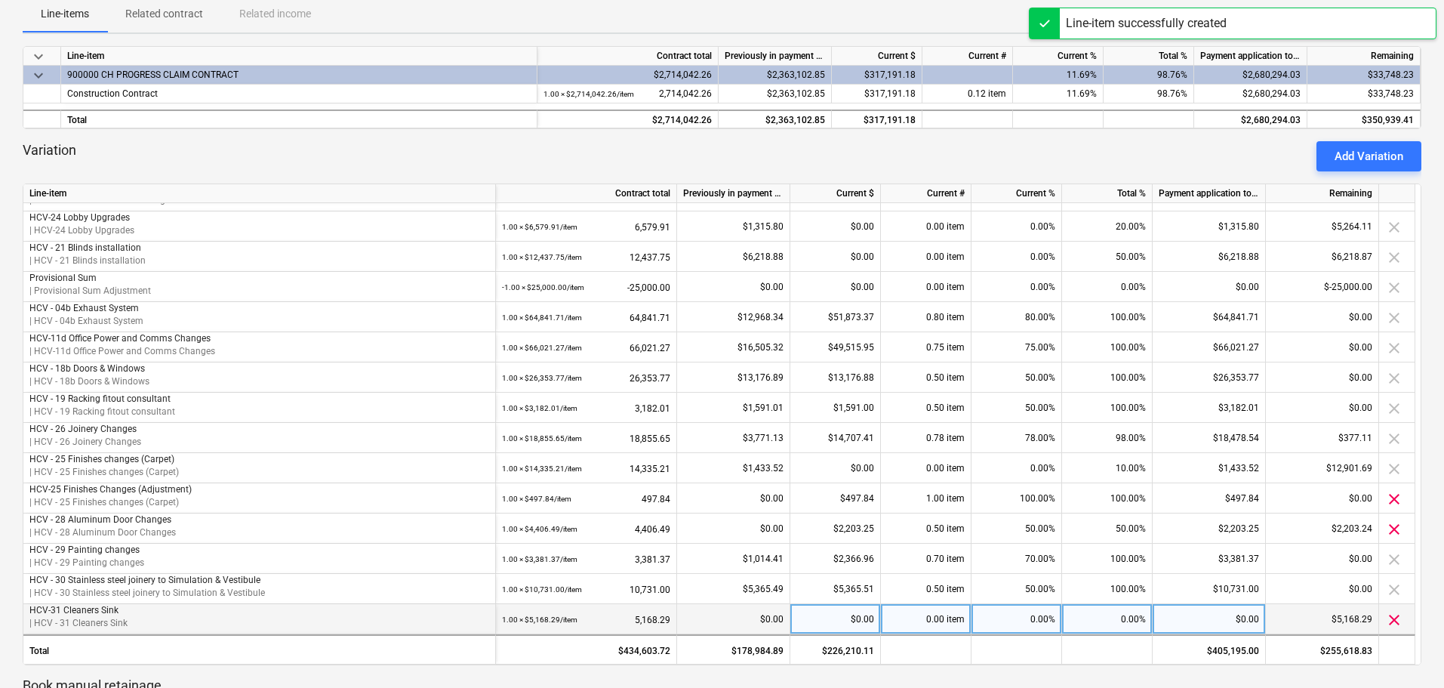
click at [1024, 619] on div "0.00%" at bounding box center [1017, 619] width 91 height 30
click at [1095, 621] on div "0.00%" at bounding box center [1107, 619] width 91 height 30
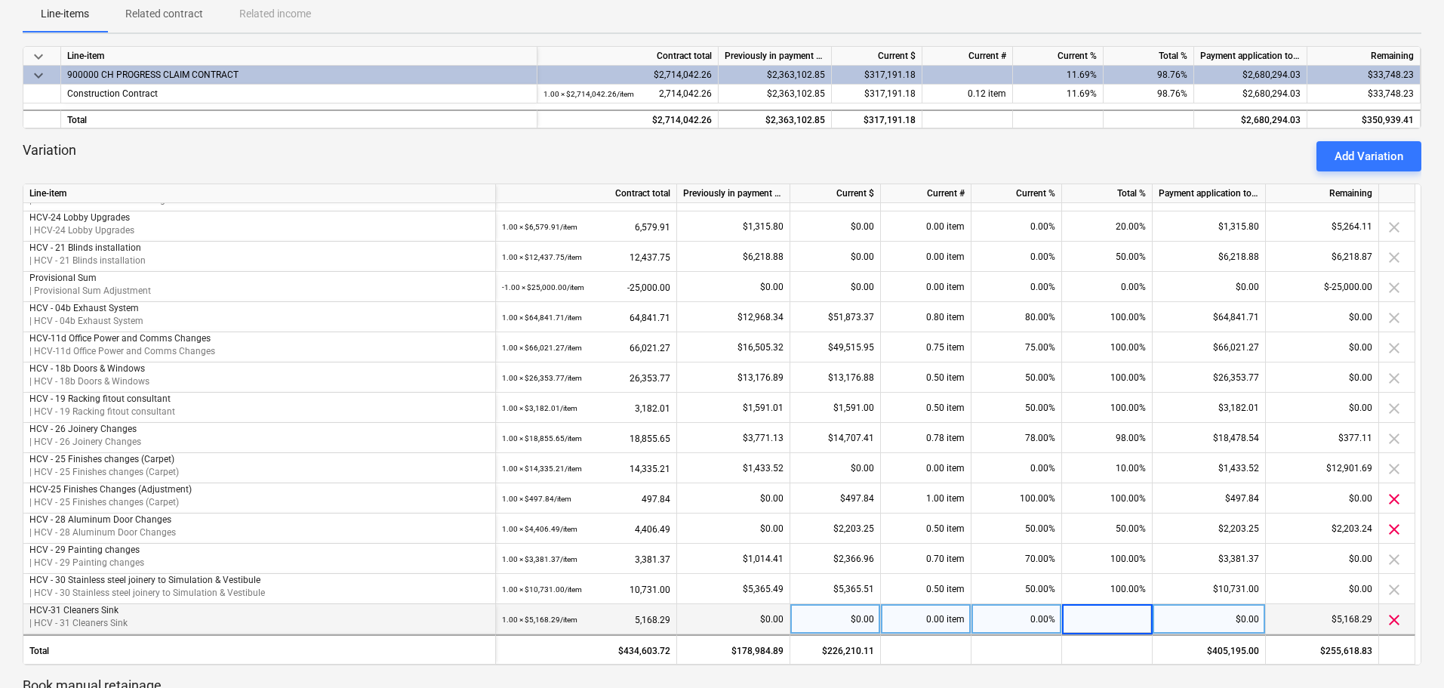
click at [840, 620] on div "$0.00" at bounding box center [835, 619] width 91 height 30
type input "2584.15"
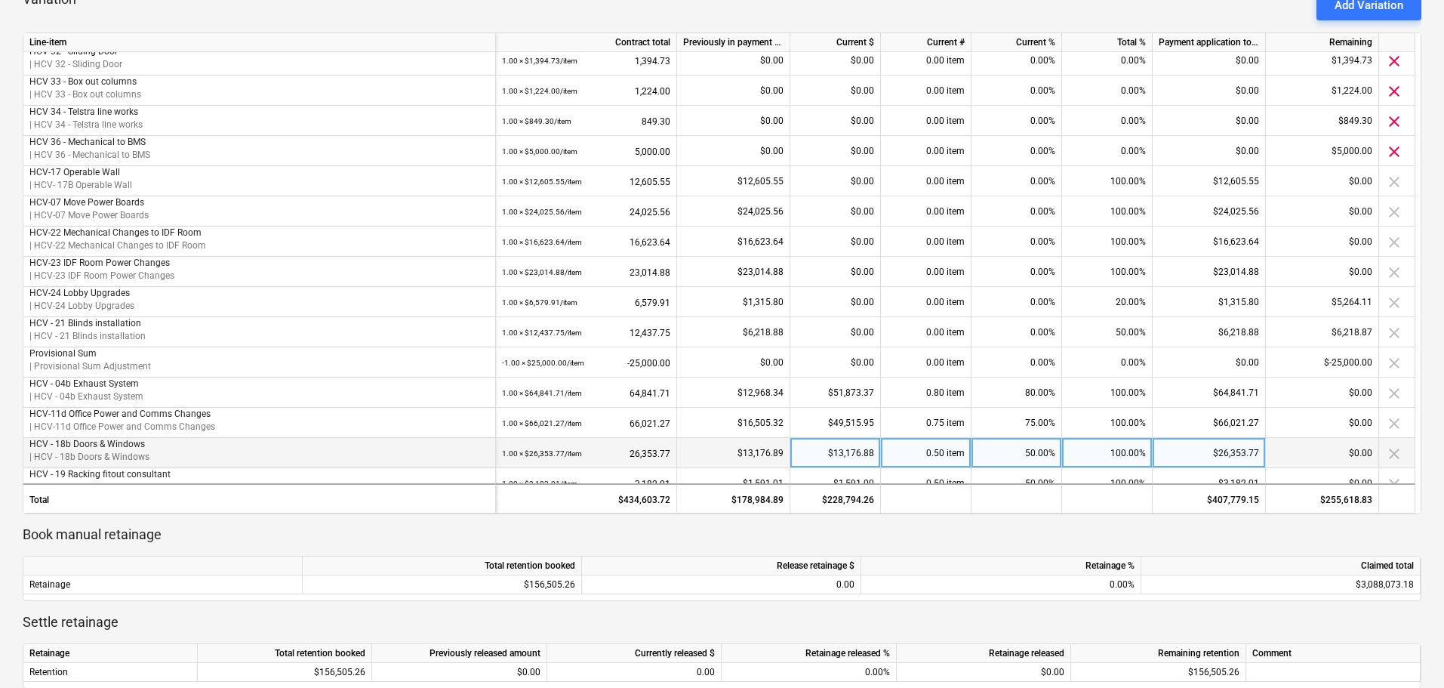
scroll to position [0, 0]
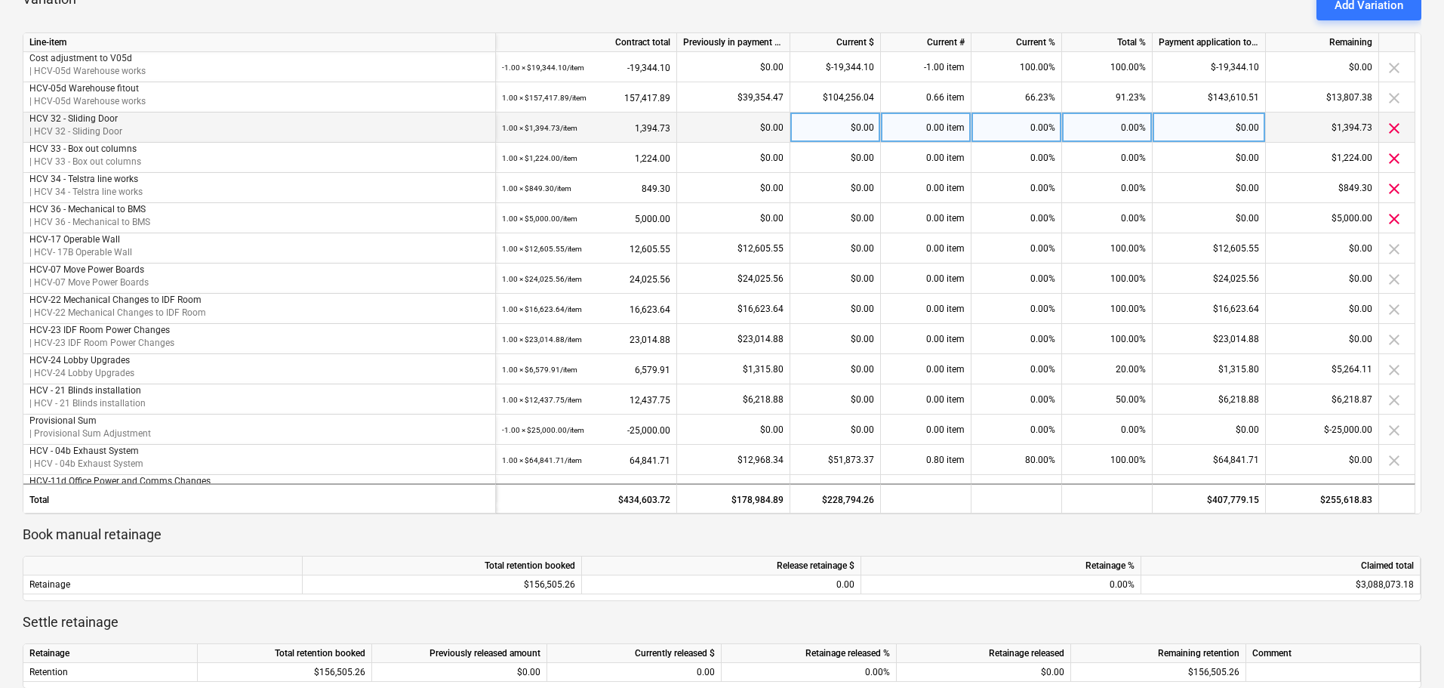
click at [649, 125] on div "1.00 × $1,394.73 / item 1,394.73" at bounding box center [586, 127] width 168 height 31
click at [1396, 128] on span "clear" at bounding box center [1394, 128] width 18 height 18
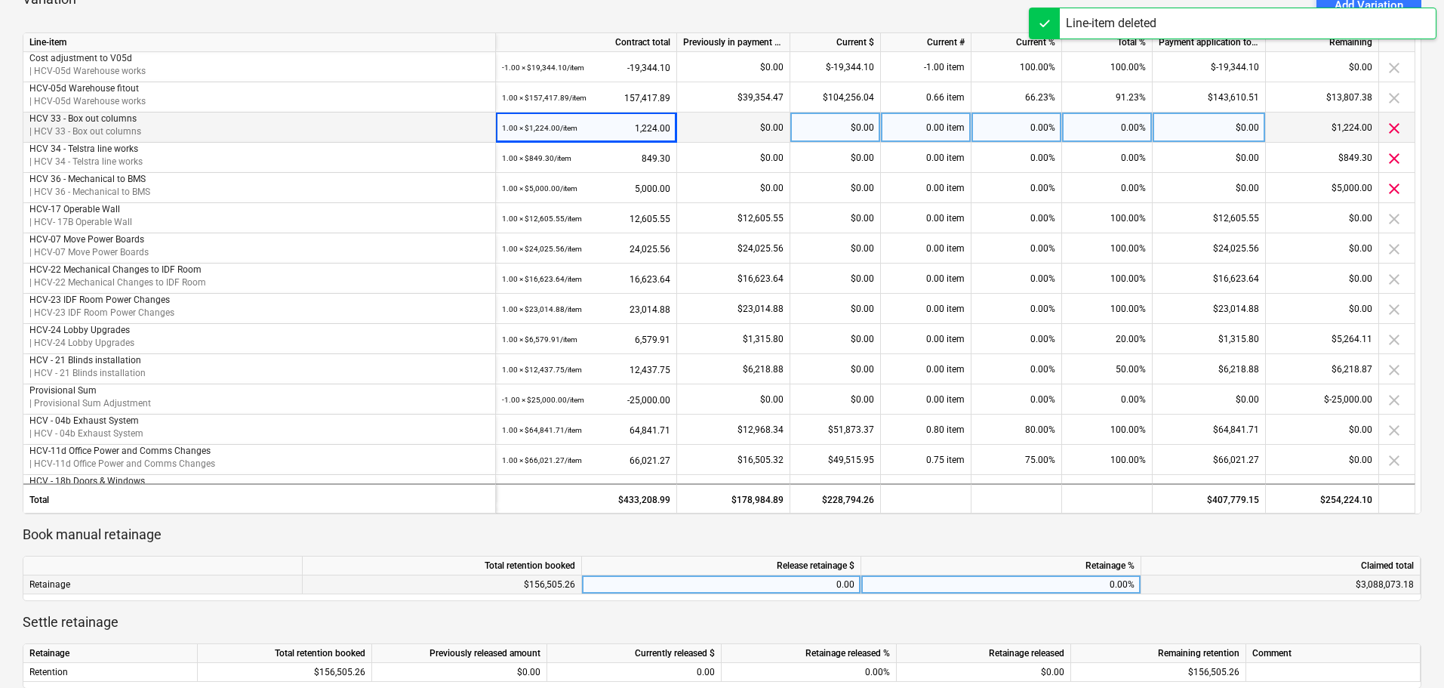
scroll to position [151, 0]
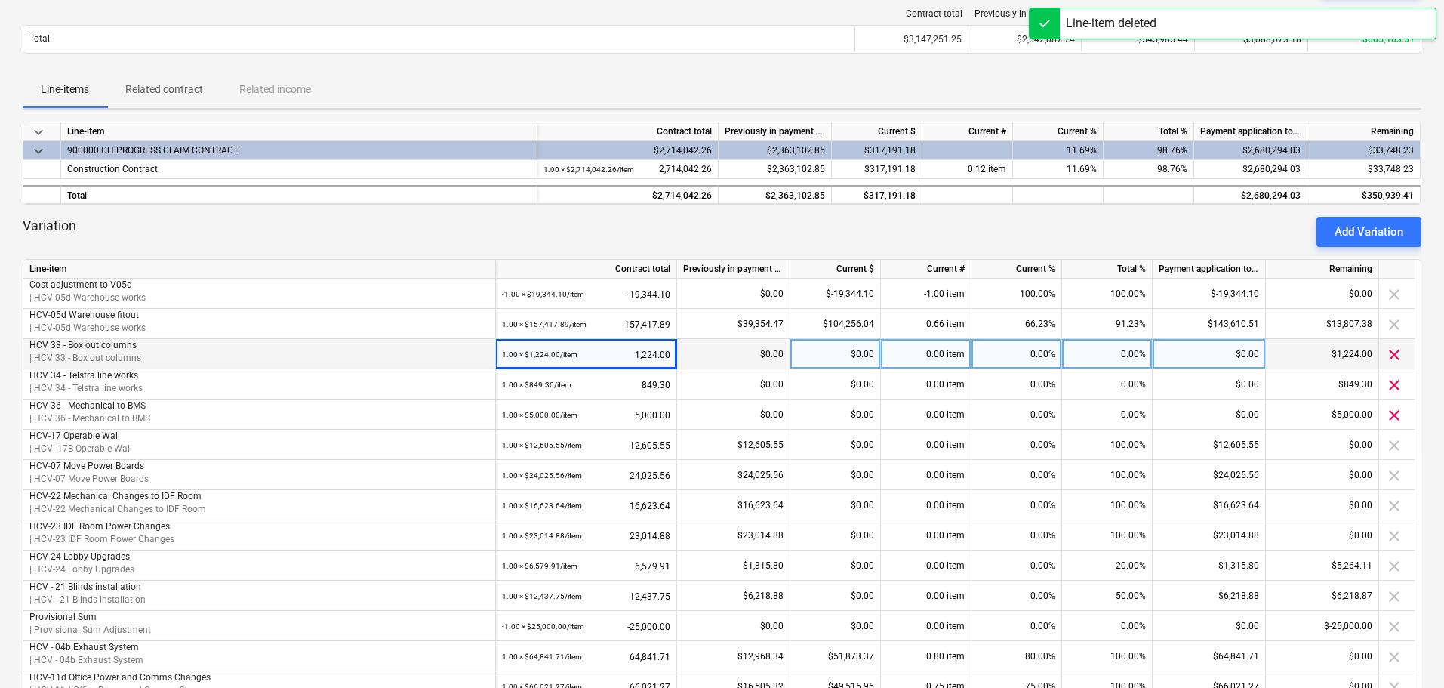
click at [1373, 225] on div "Add Variation" at bounding box center [1369, 232] width 69 height 20
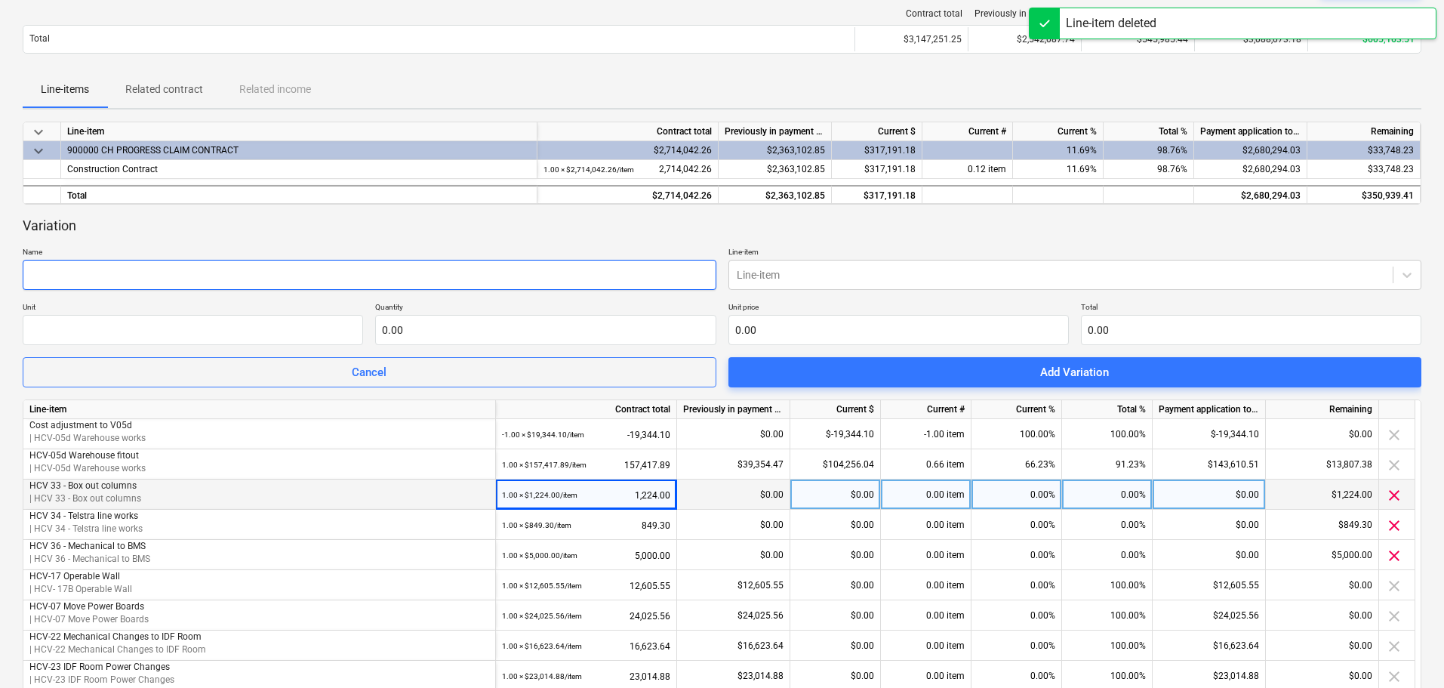
click at [137, 274] on input "text" at bounding box center [370, 275] width 694 height 30
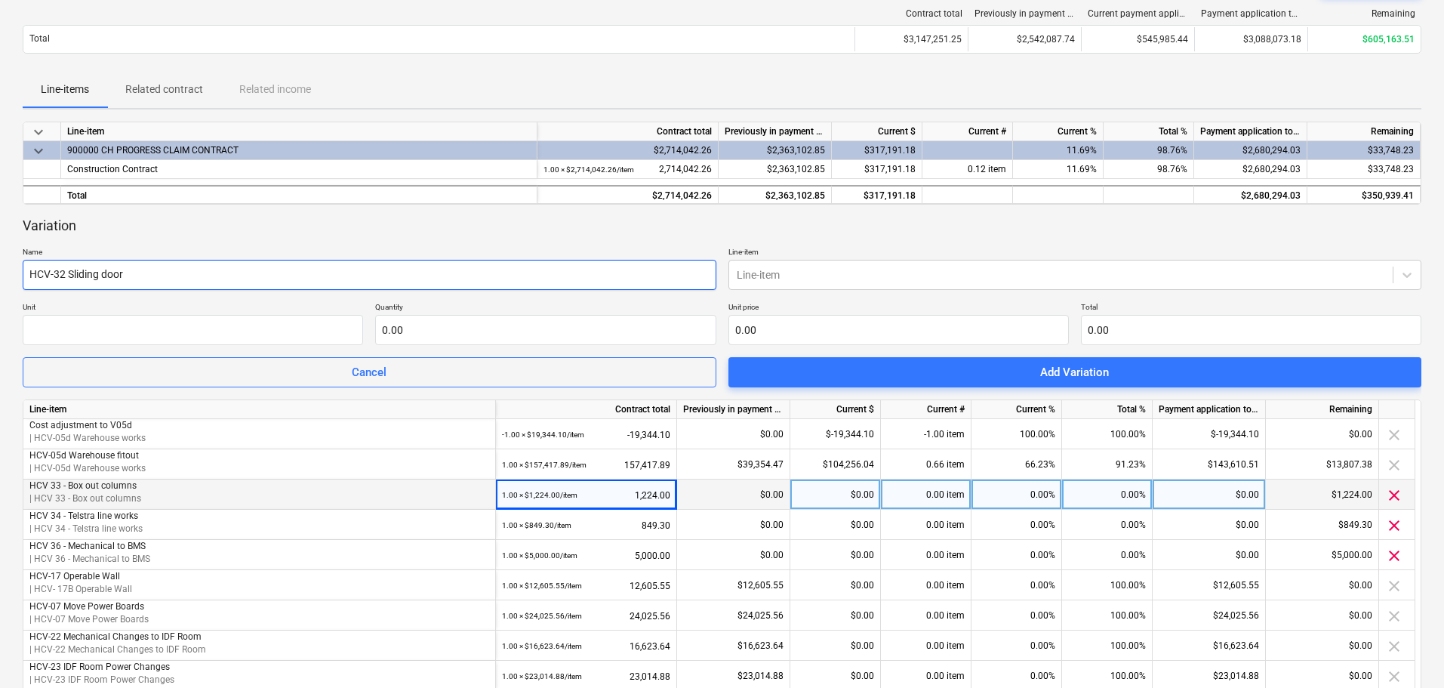
type input "HCV-32 Sliding door"
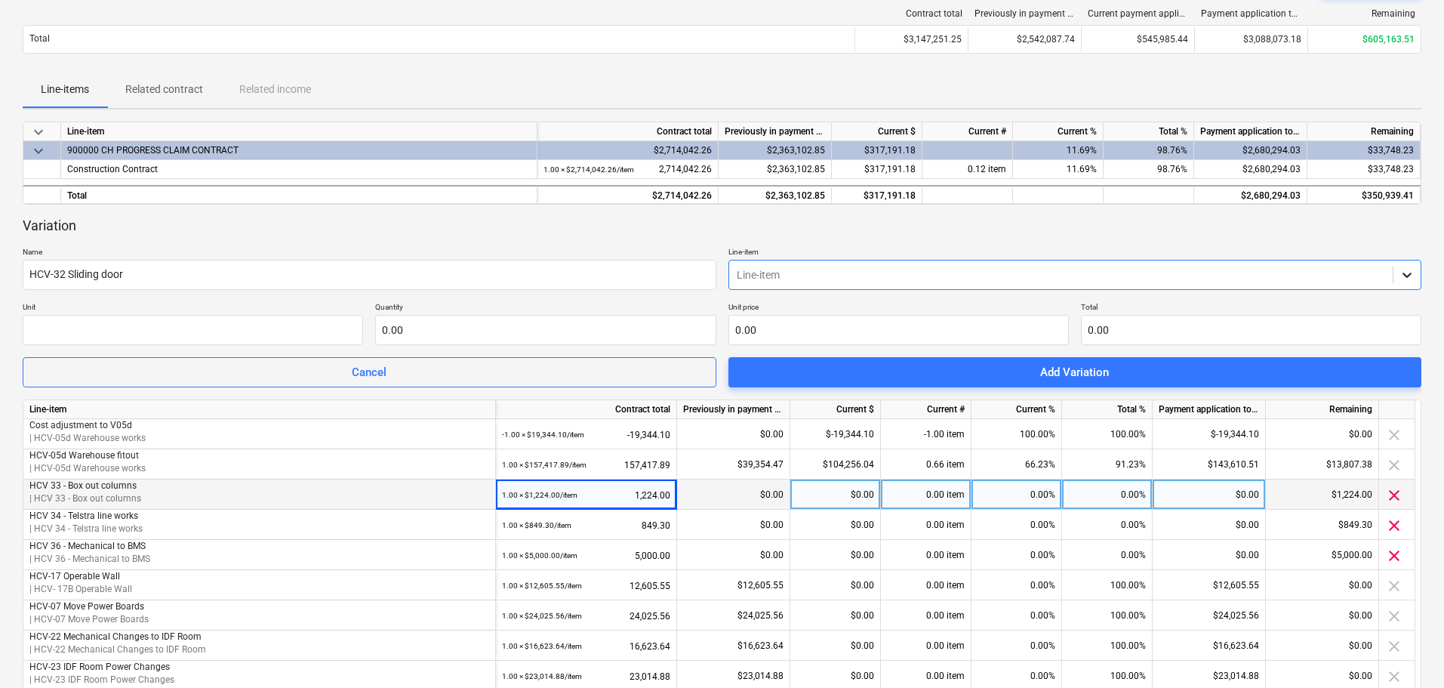
click at [1409, 271] on icon at bounding box center [1407, 274] width 15 height 15
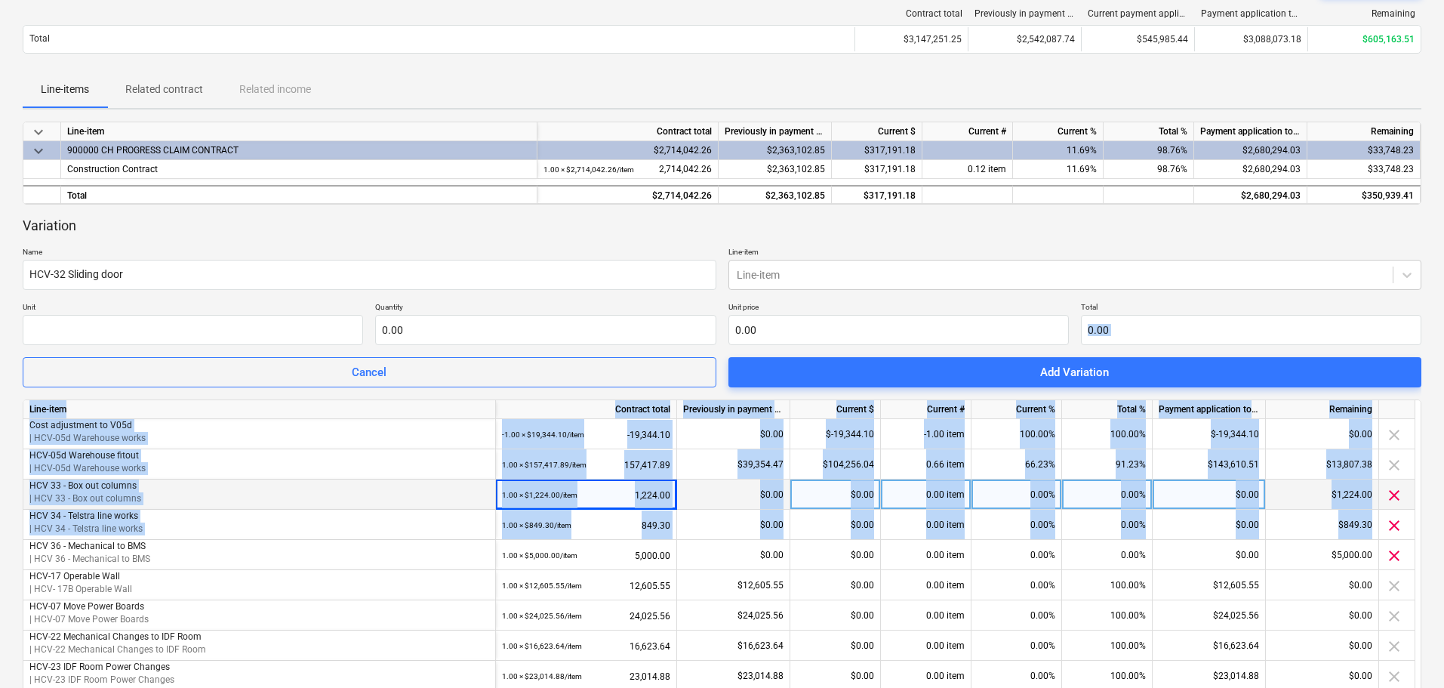
drag, startPoint x: 1422, startPoint y: 307, endPoint x: 1417, endPoint y: 439, distance: 132.2
click at [1411, 530] on div "Applied Medical Australia Pty Ltd ABN 29 010 656 612 08102025 ( Draft ) notes N…" at bounding box center [722, 635] width 1444 height 1434
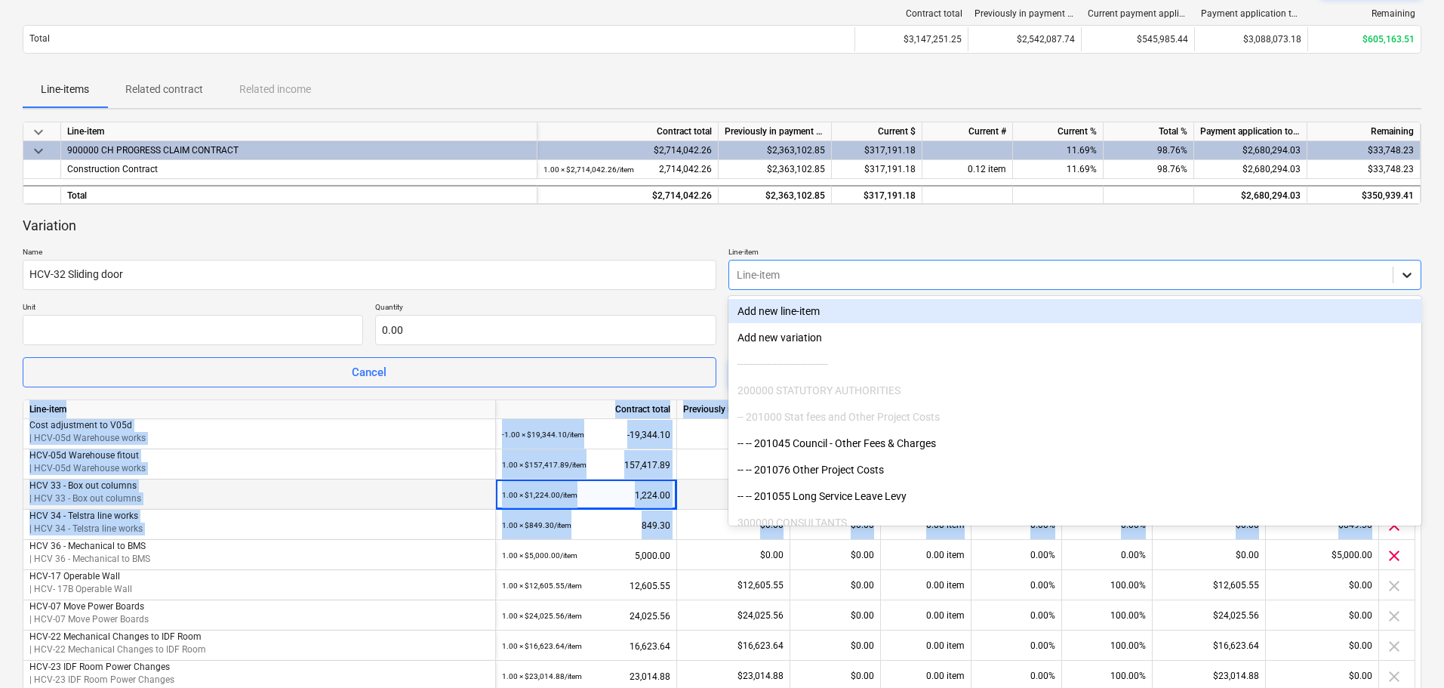
click at [1407, 275] on icon at bounding box center [1407, 274] width 15 height 15
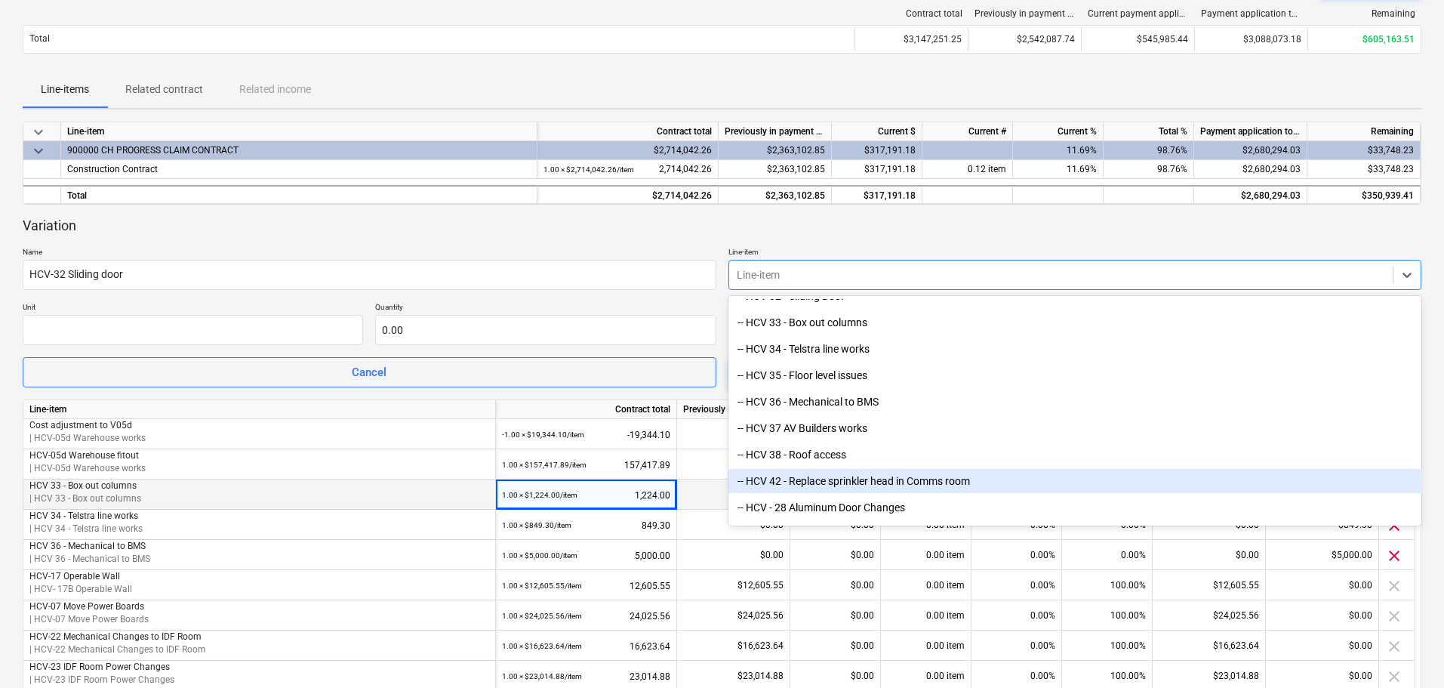
scroll to position [3133, 0]
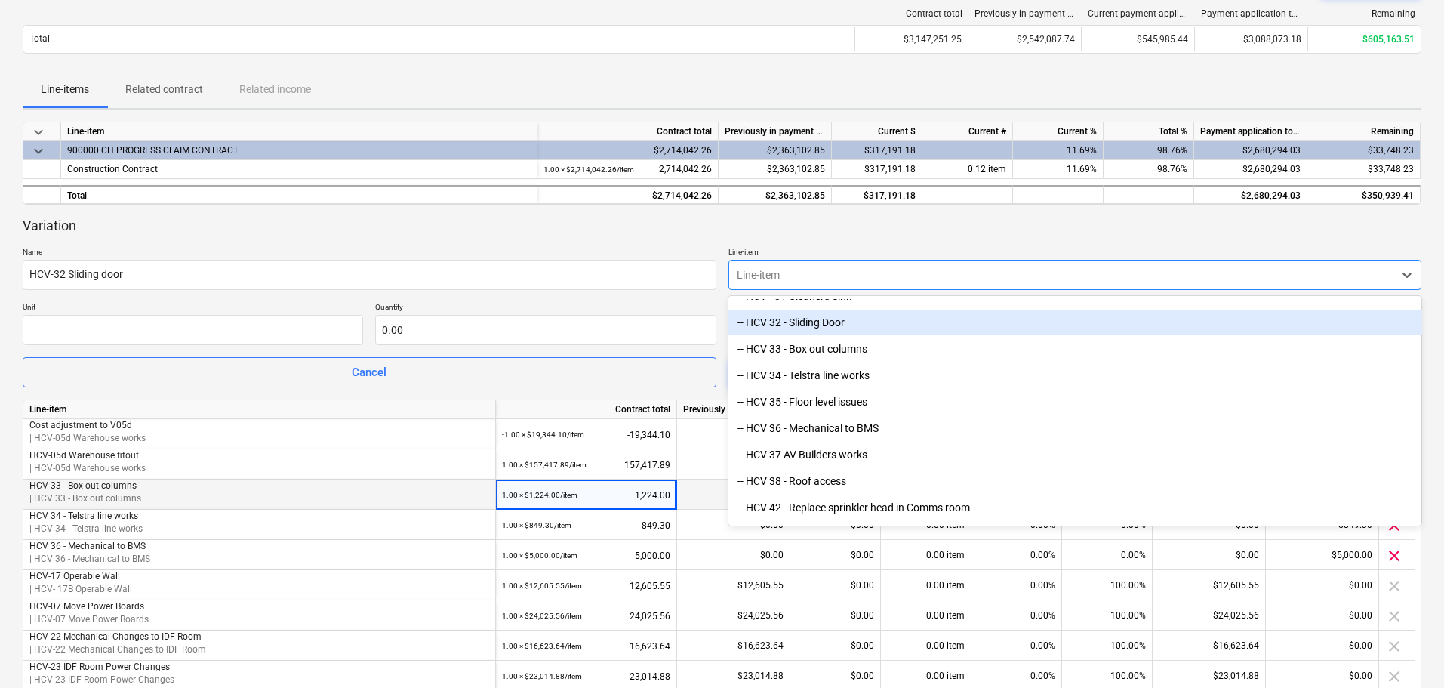
click at [821, 328] on div "-- HCV 32 - Sliding Door" at bounding box center [1076, 322] width 694 height 24
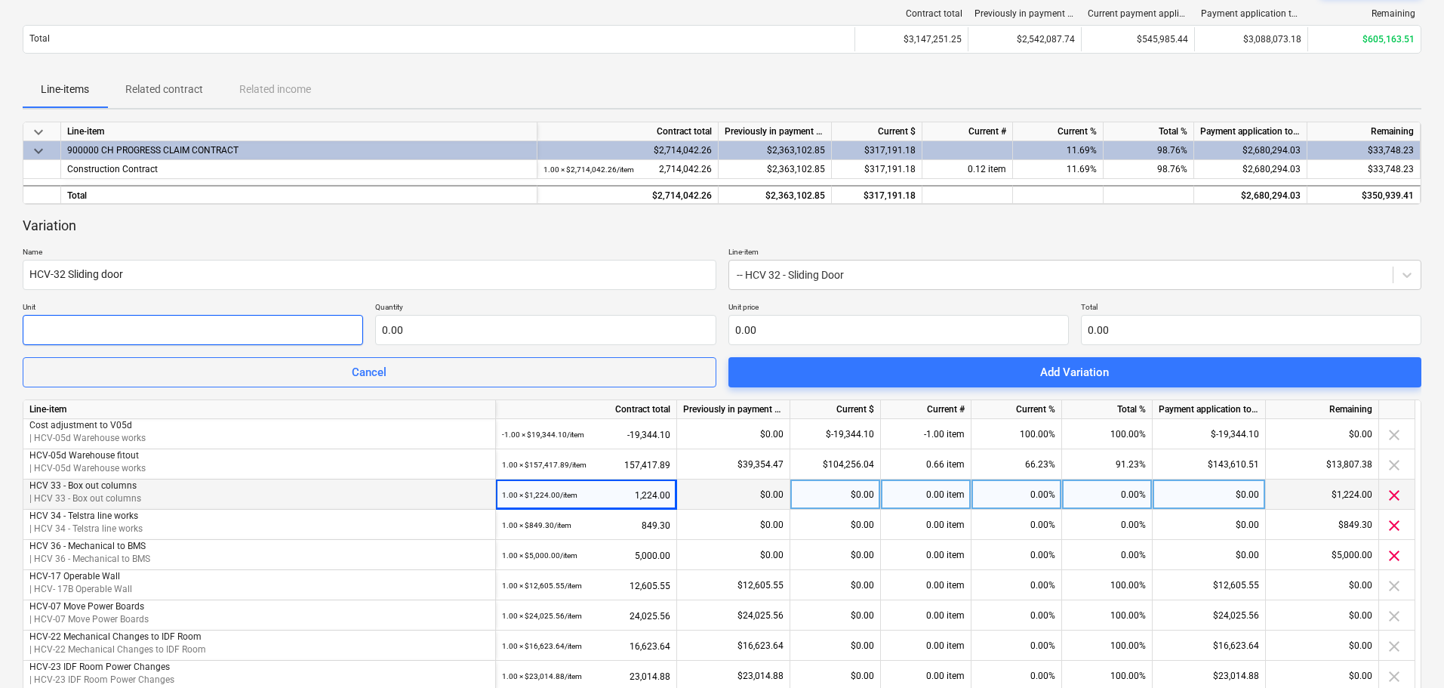
click at [102, 320] on input "text" at bounding box center [193, 330] width 340 height 30
type input "item"
type input "1.00"
type input "1"
type input "1.00"
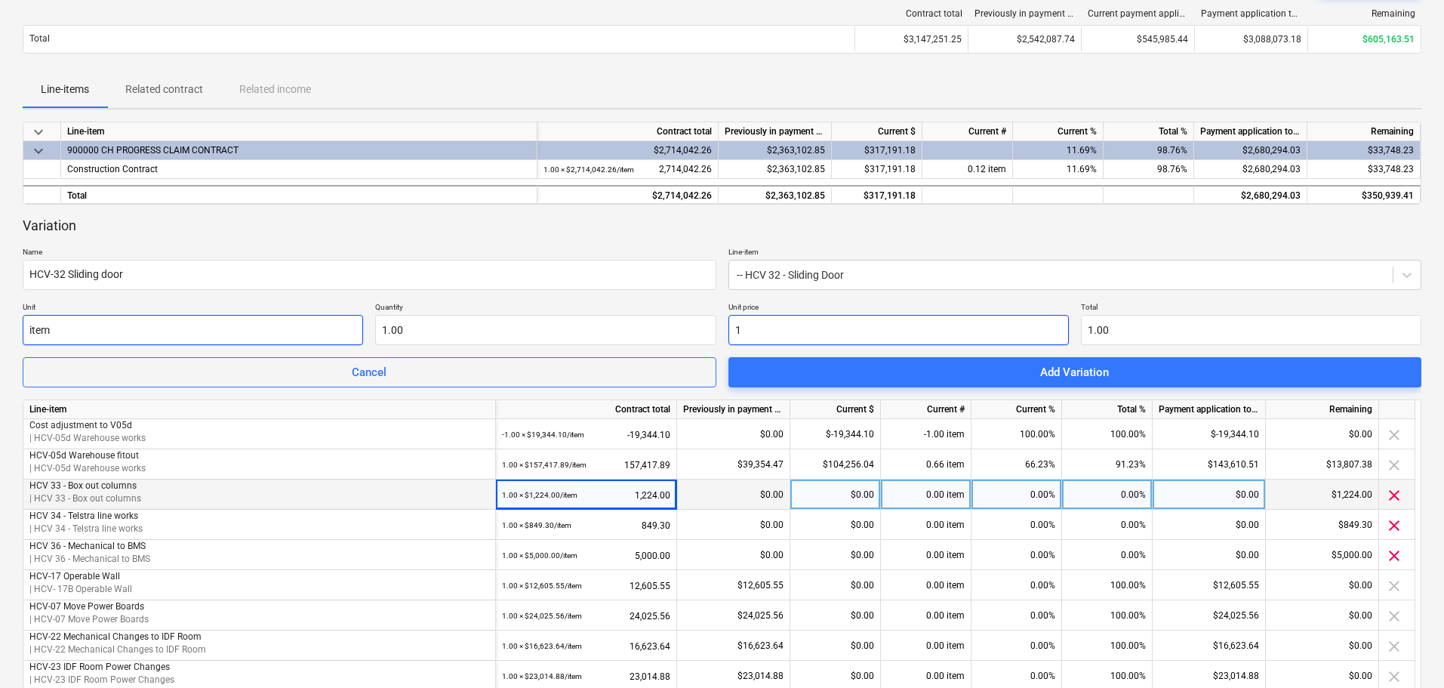
type input "15"
type input "15.00"
type input "154"
type input "154.00"
type input "1543"
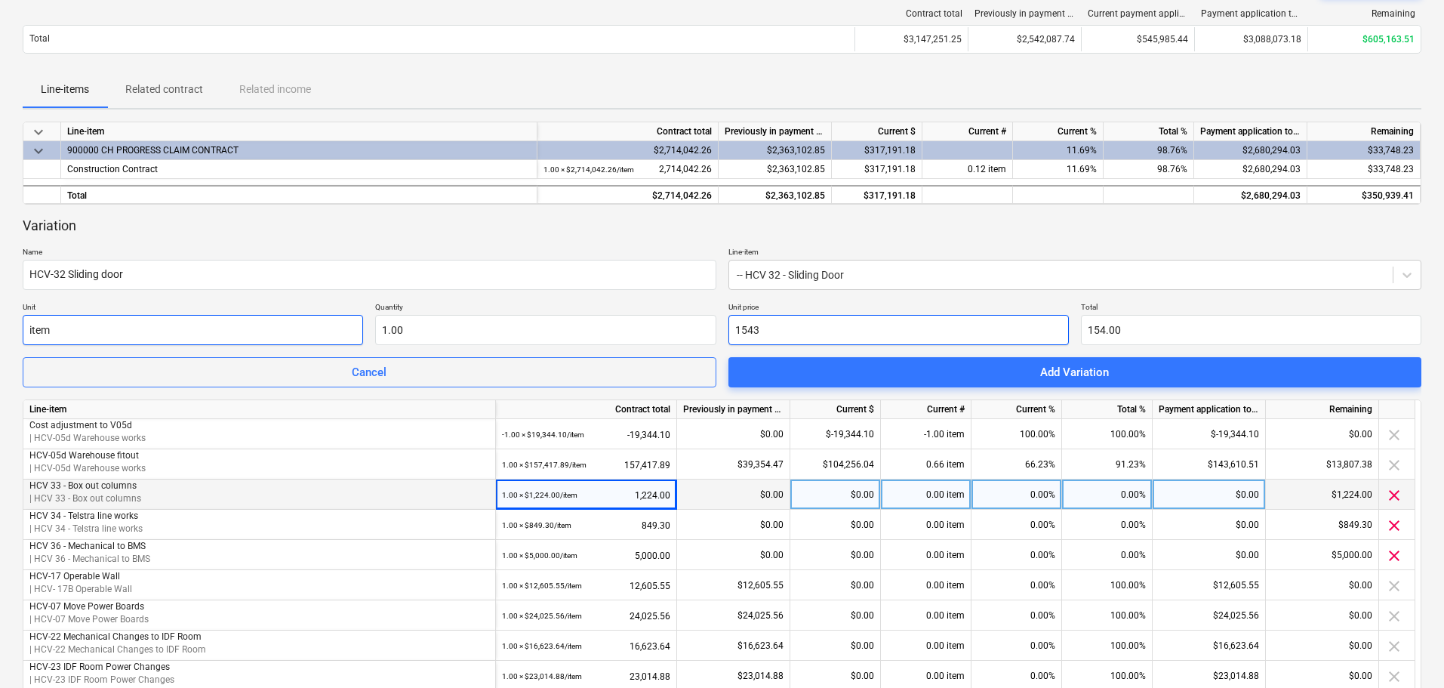
type input "1,543.00"
type input "1543.02"
type input "1,543.02"
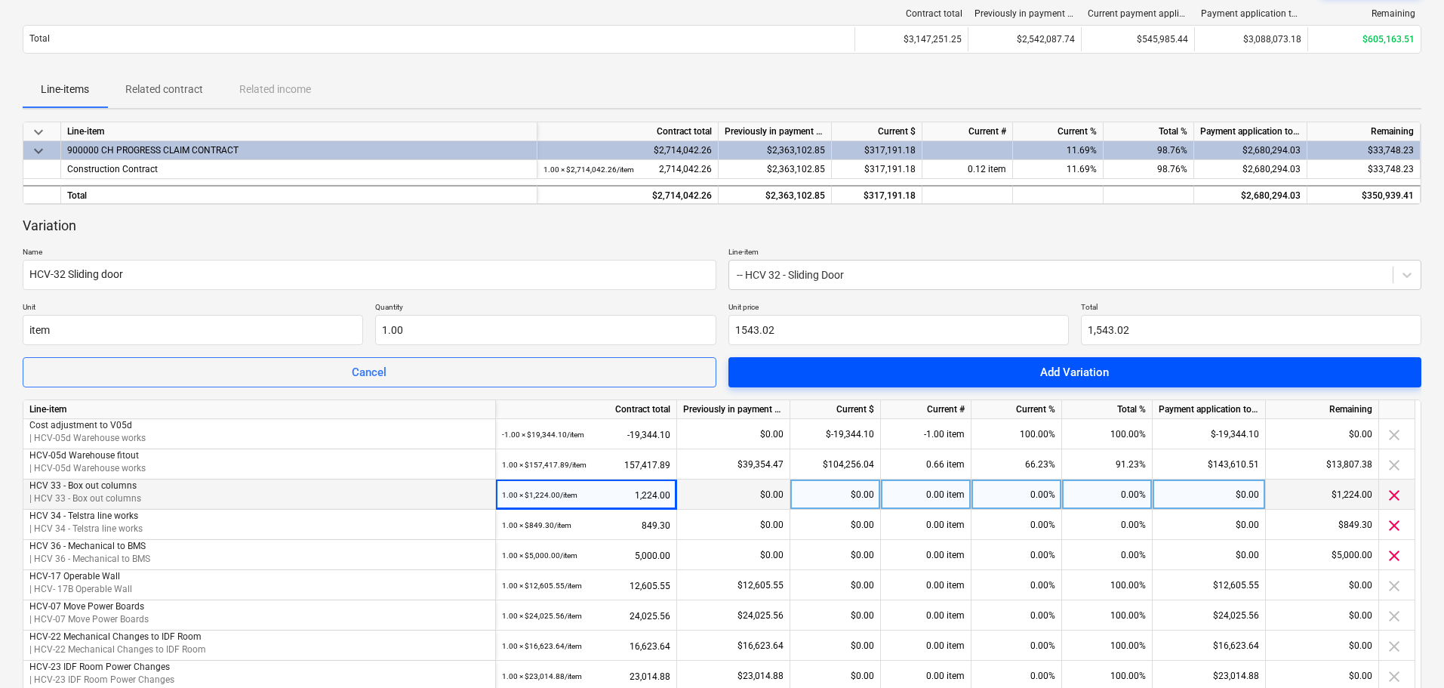
type input "1,543.02"
click at [1048, 377] on div "Add Variation" at bounding box center [1074, 372] width 69 height 20
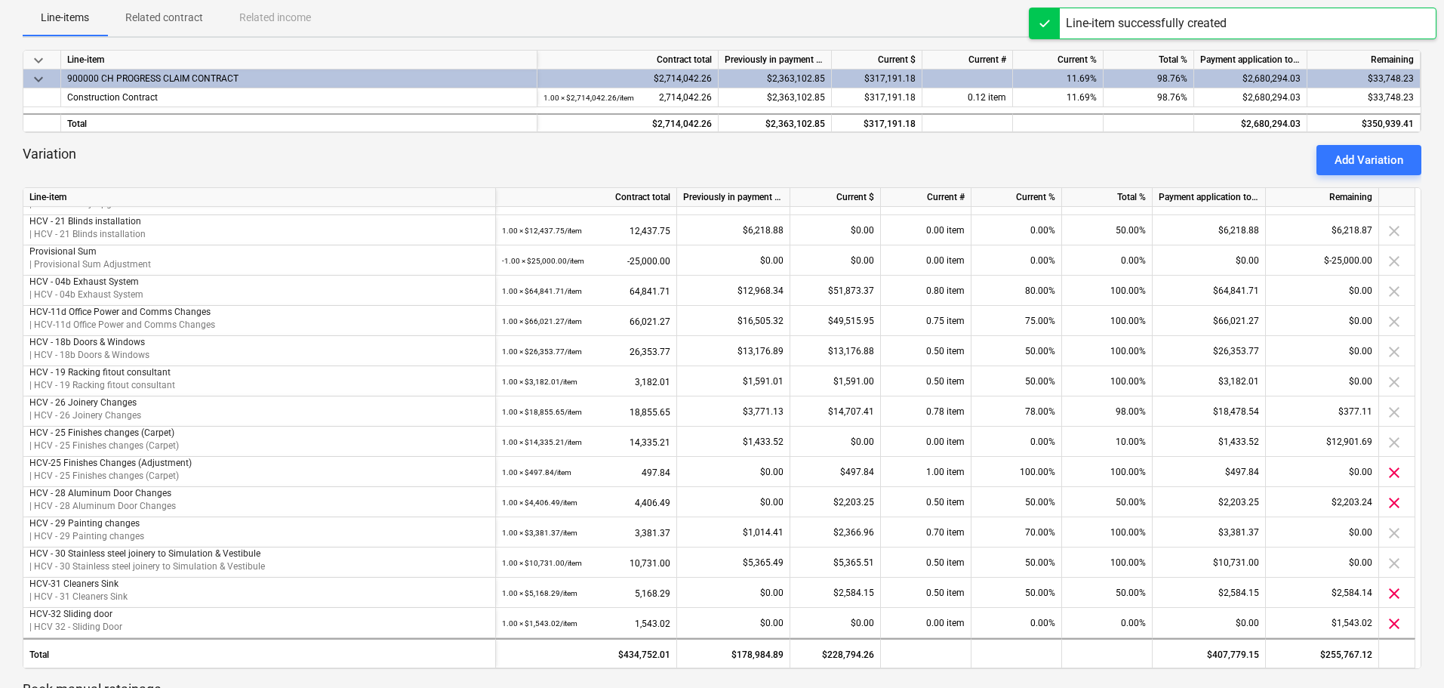
scroll to position [453, 0]
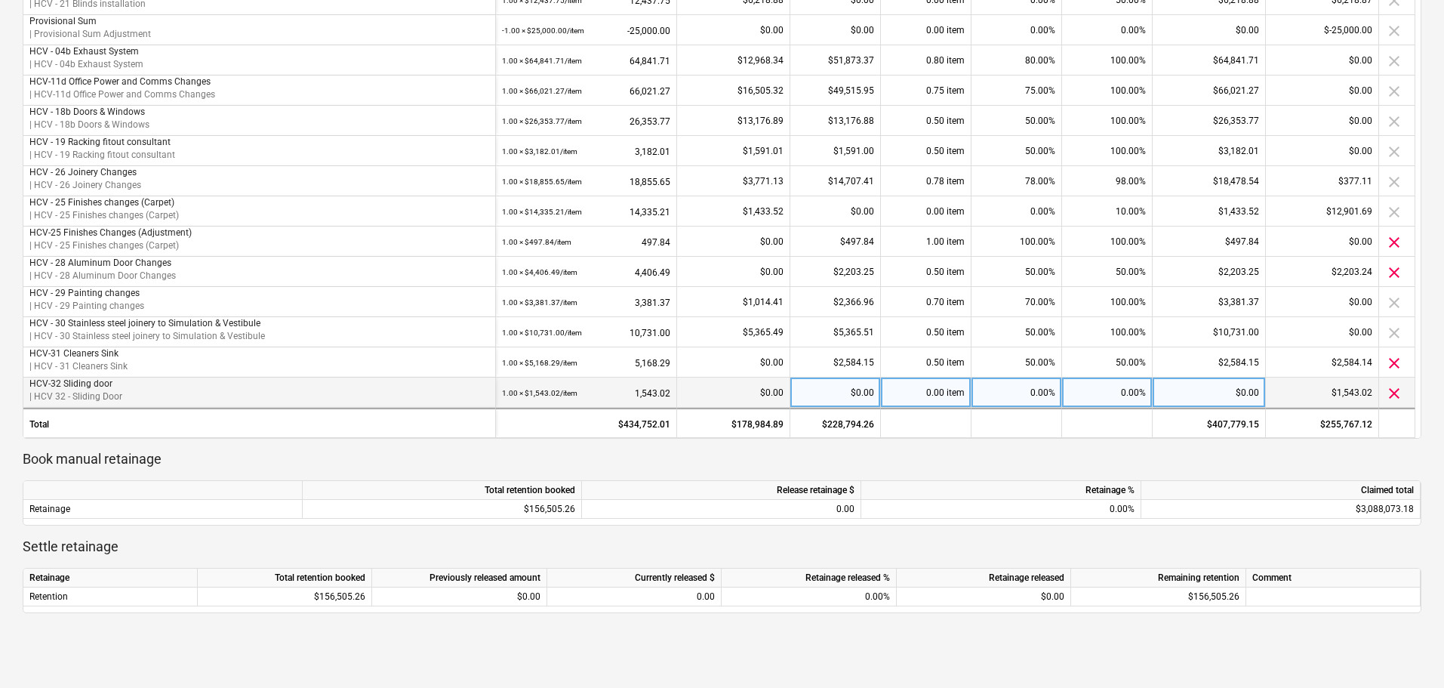
click at [833, 393] on div "$0.00" at bounding box center [835, 392] width 91 height 30
type input "771.51"
click at [974, 473] on div at bounding box center [722, 474] width 1399 height 12
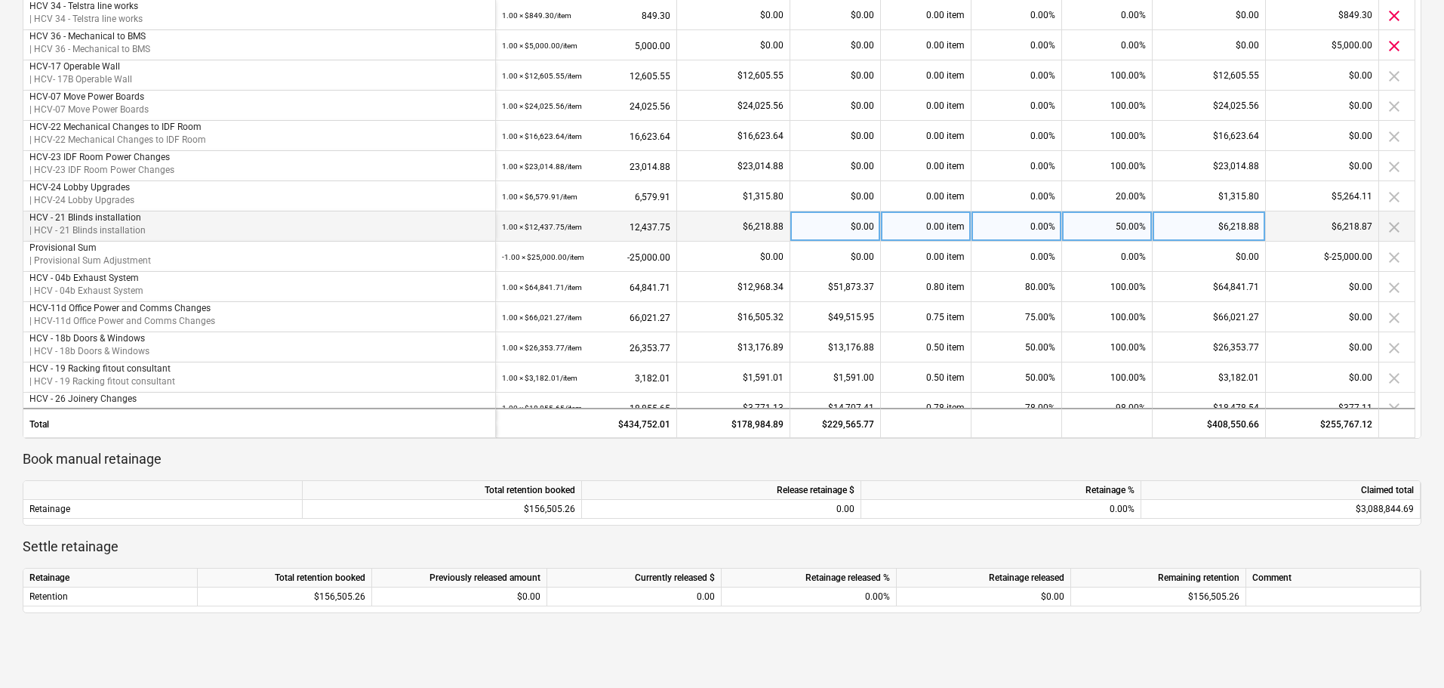
scroll to position [0, 0]
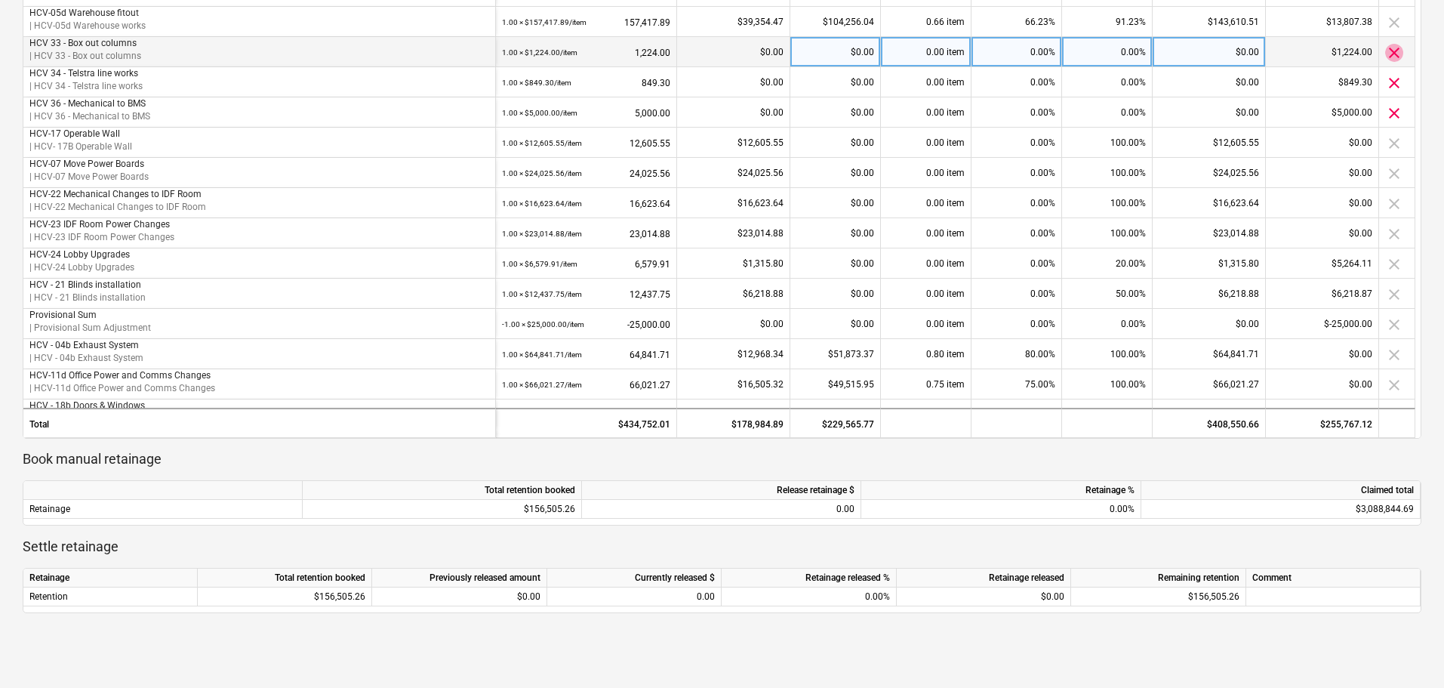
click at [1395, 55] on span "clear" at bounding box center [1394, 53] width 18 height 18
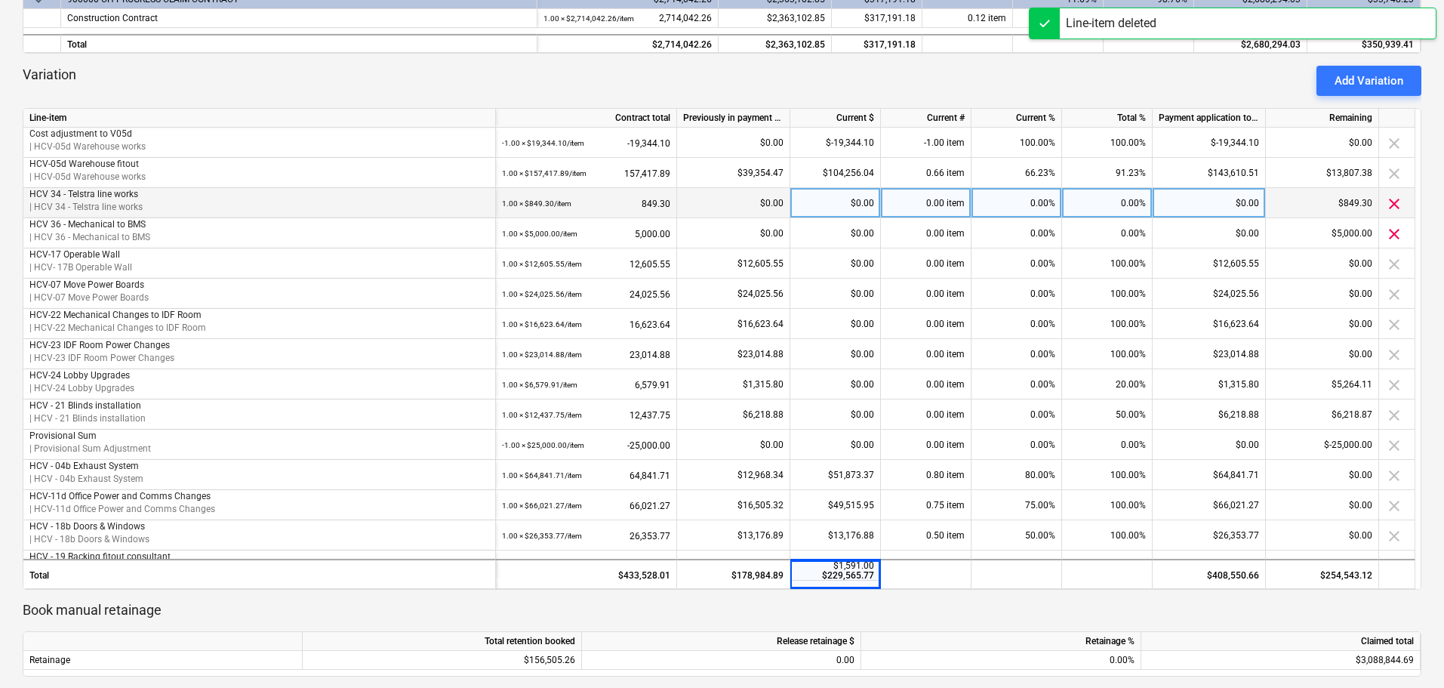
scroll to position [151, 0]
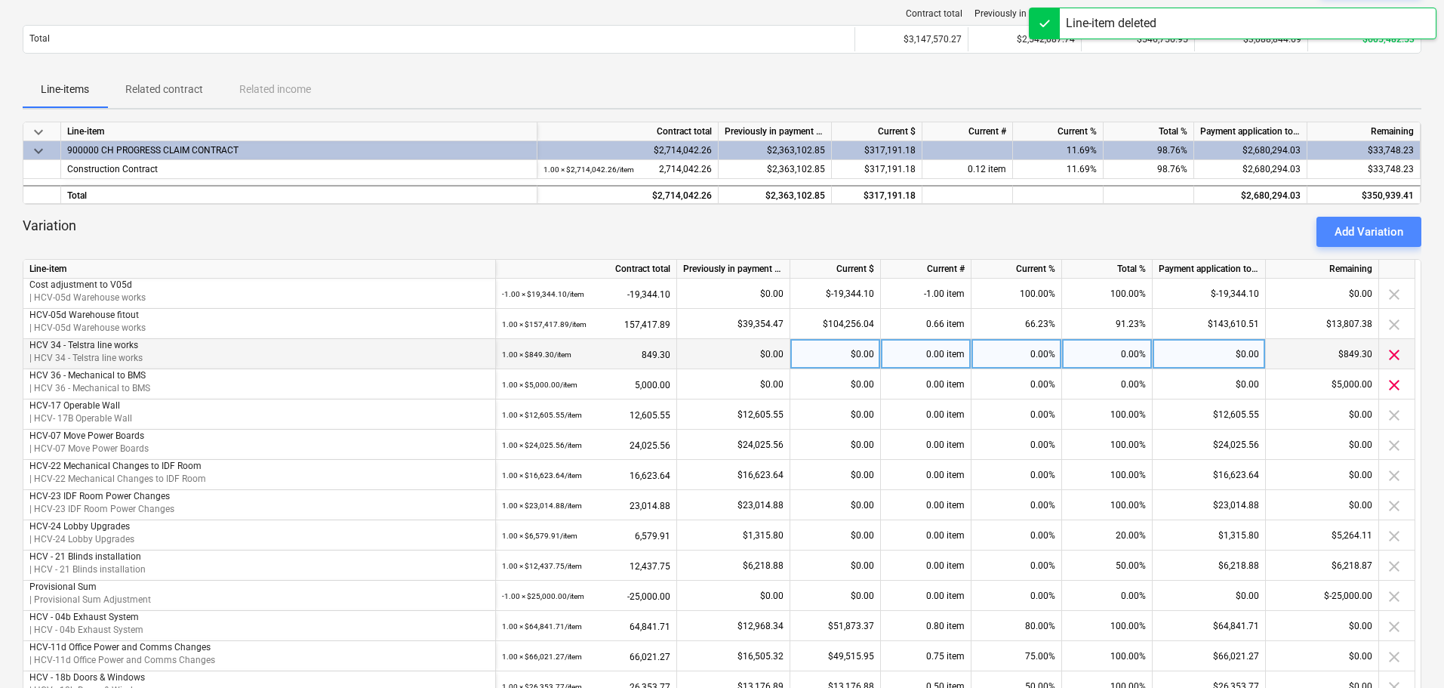
click at [1369, 231] on div "Add Variation" at bounding box center [1369, 232] width 69 height 20
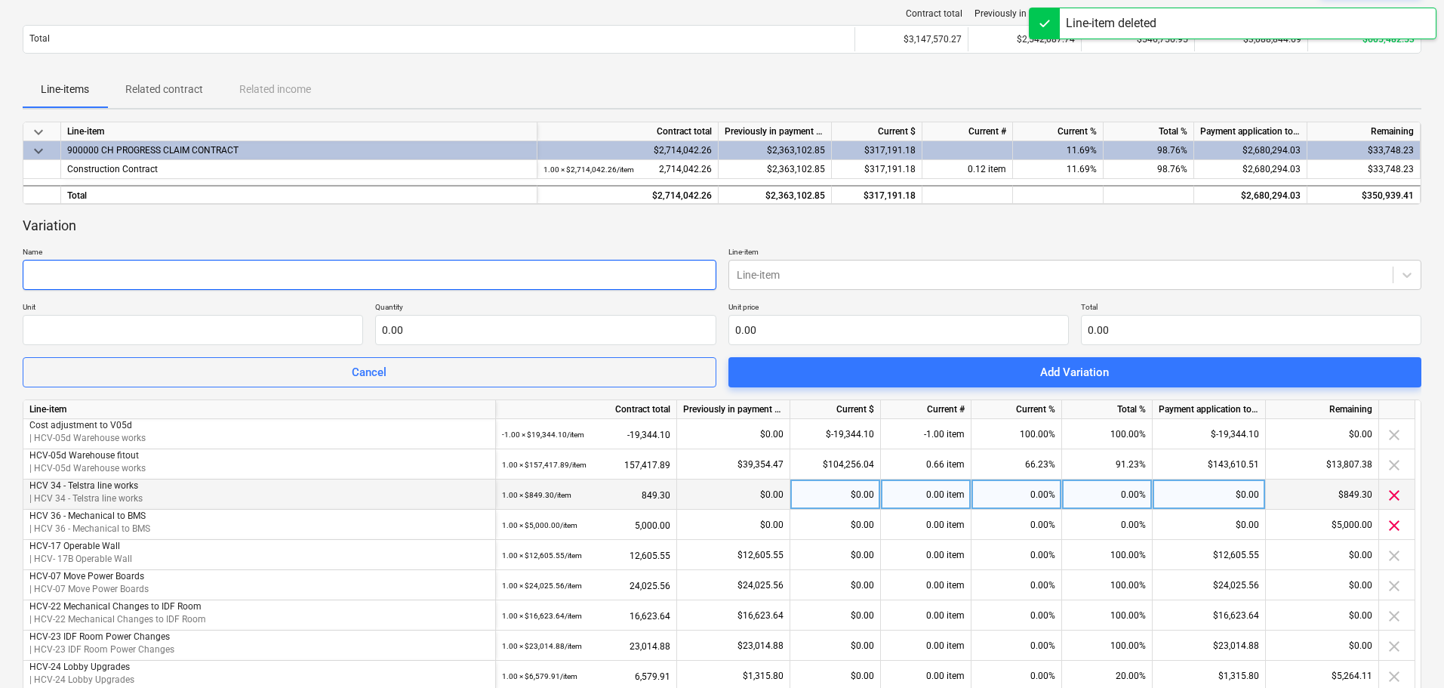
click at [173, 270] on input "text" at bounding box center [370, 275] width 694 height 30
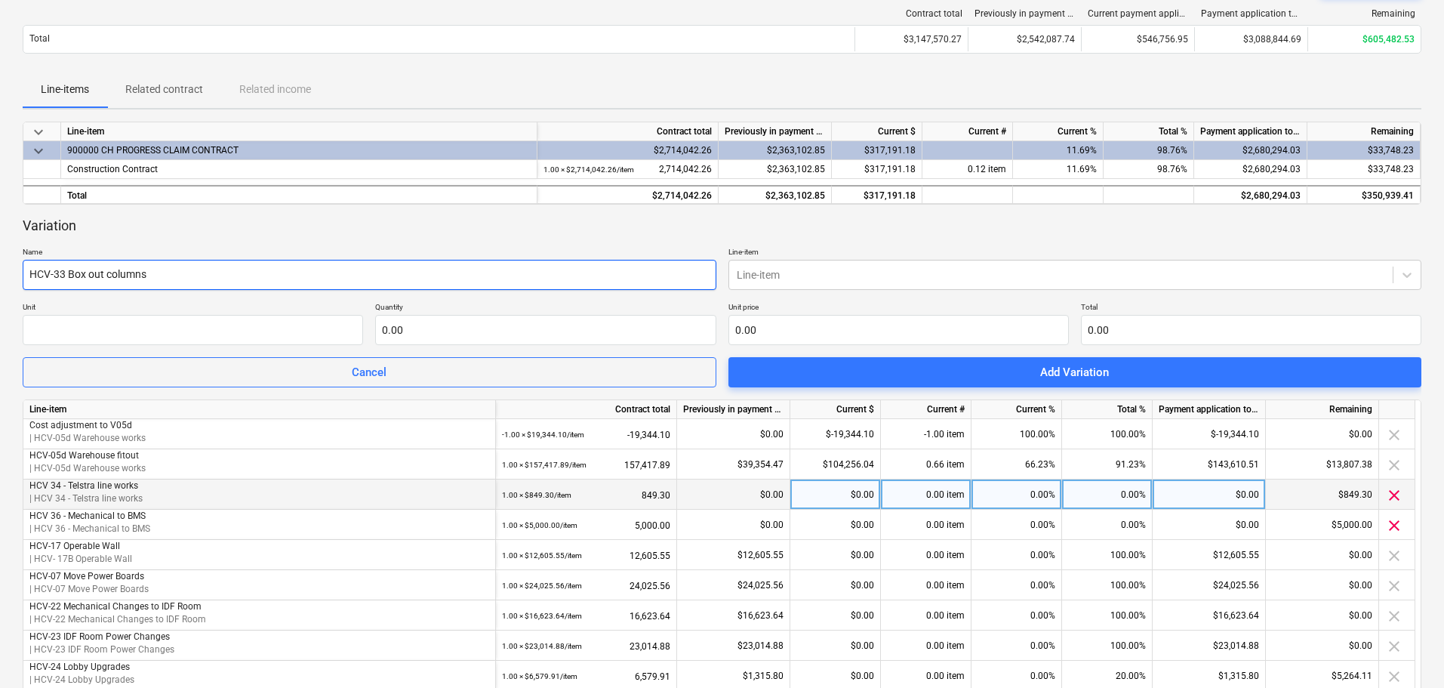
type input "HCV-33 Box out columns"
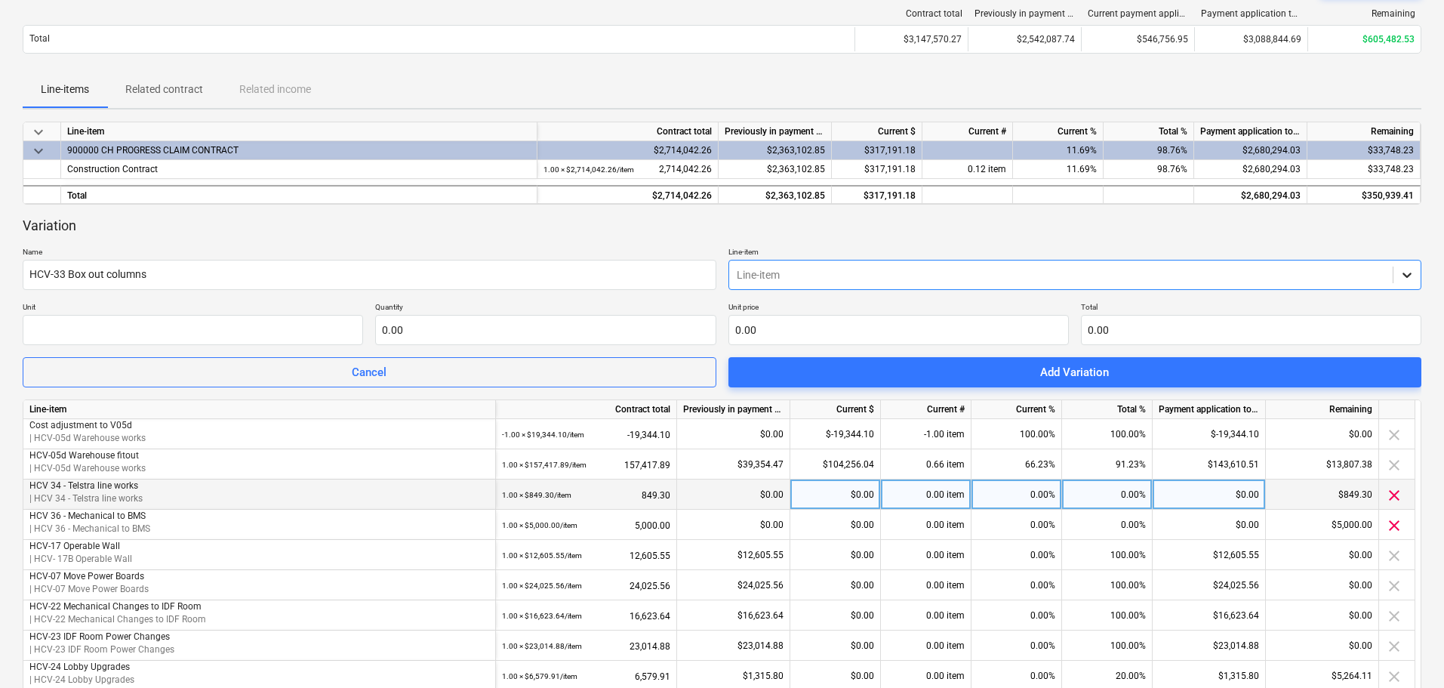
click at [1406, 276] on icon at bounding box center [1407, 275] width 9 height 5
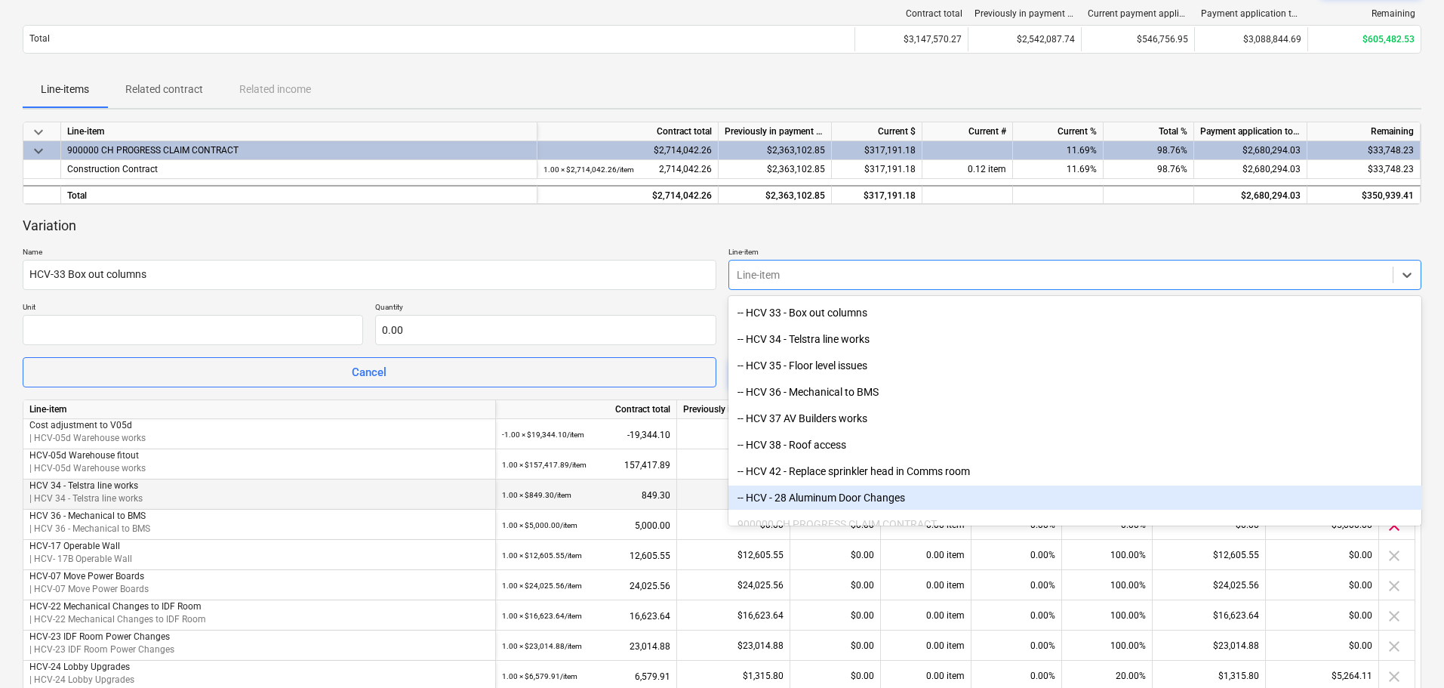
scroll to position [3133, 0]
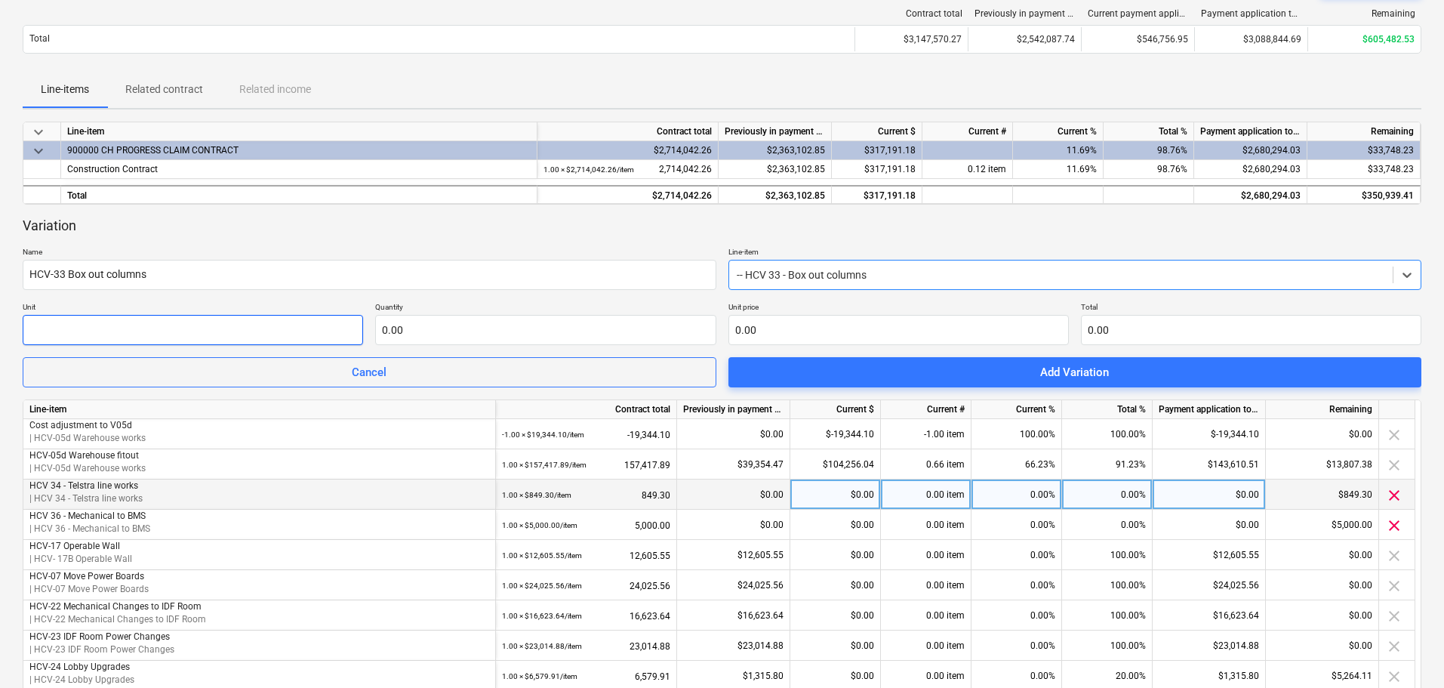
click at [95, 315] on input "text" at bounding box center [193, 330] width 340 height 30
type input "item"
type input "1.00"
type input "1"
type input "1.00"
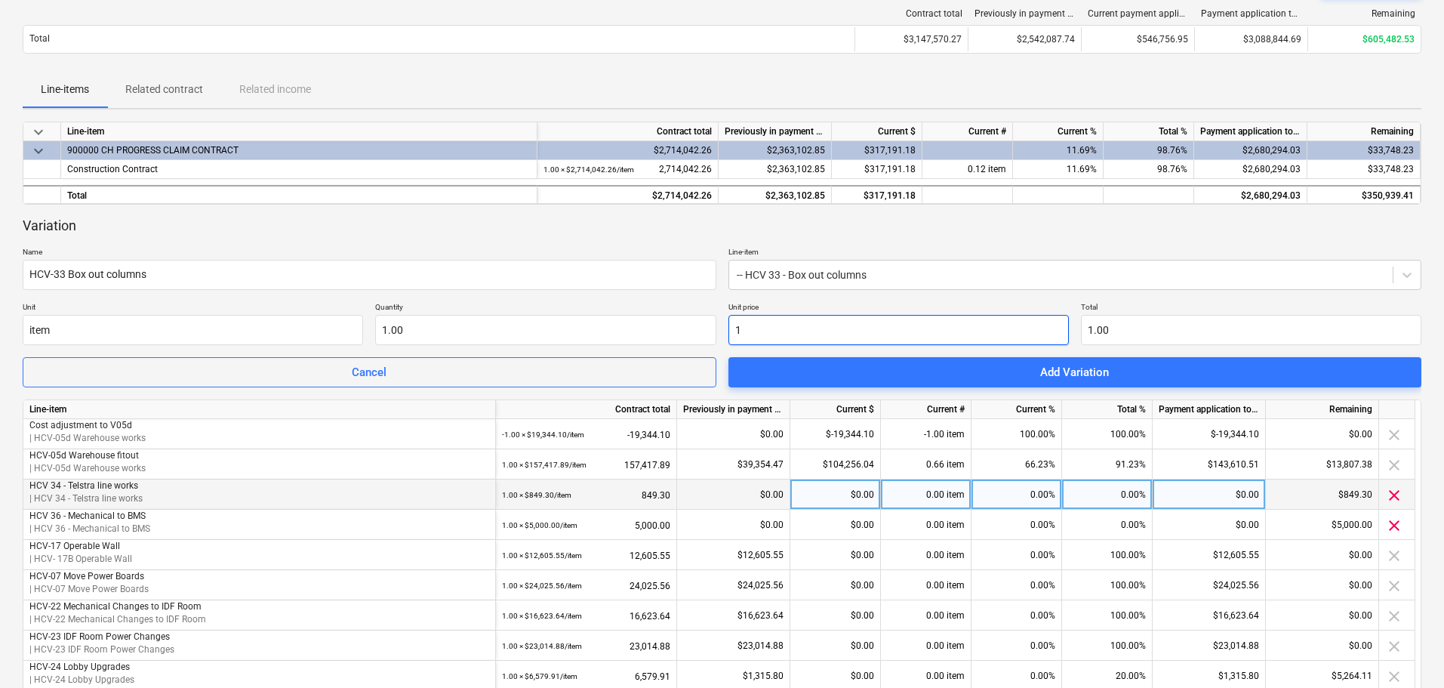
type input "13"
type input "13.00"
type input "135"
type input "135.00"
type input "1354"
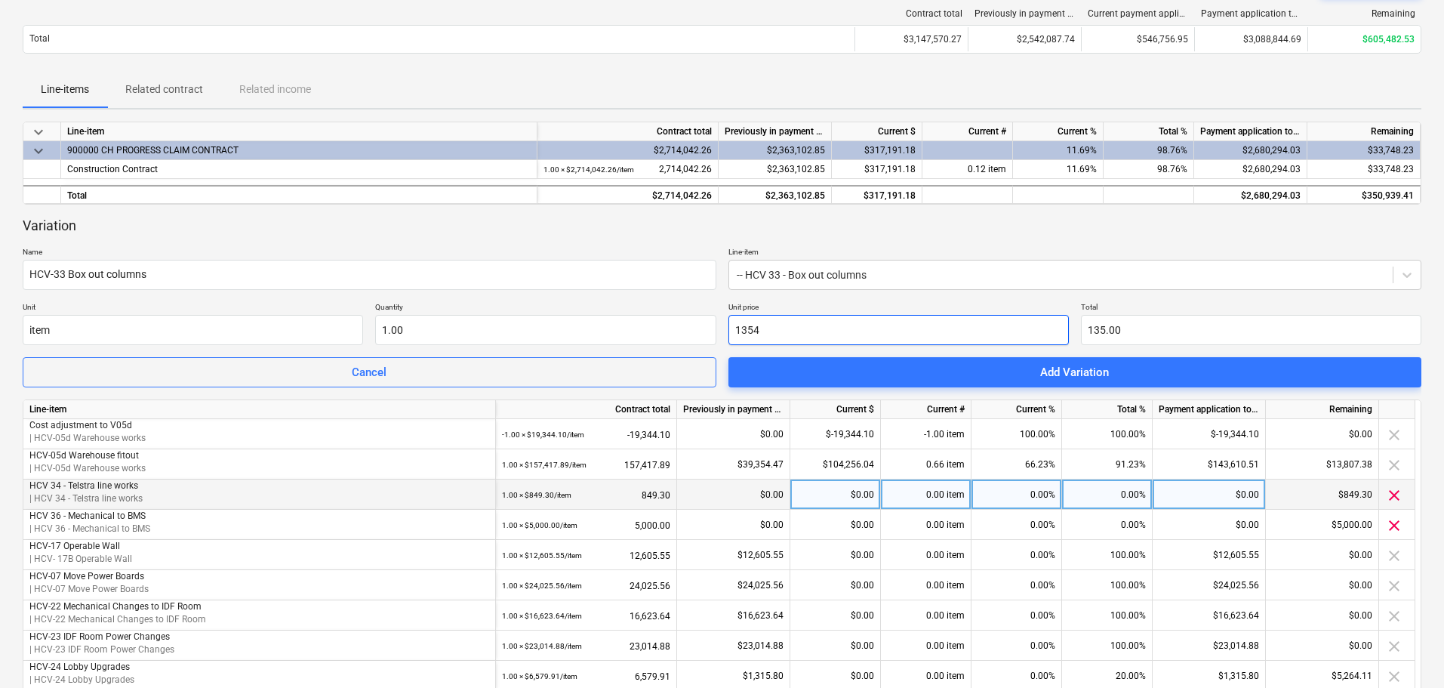
type input "1,354.00"
type input "1354.1"
type input "1,354.10"
type input "1354.14"
type input "1,354.14"
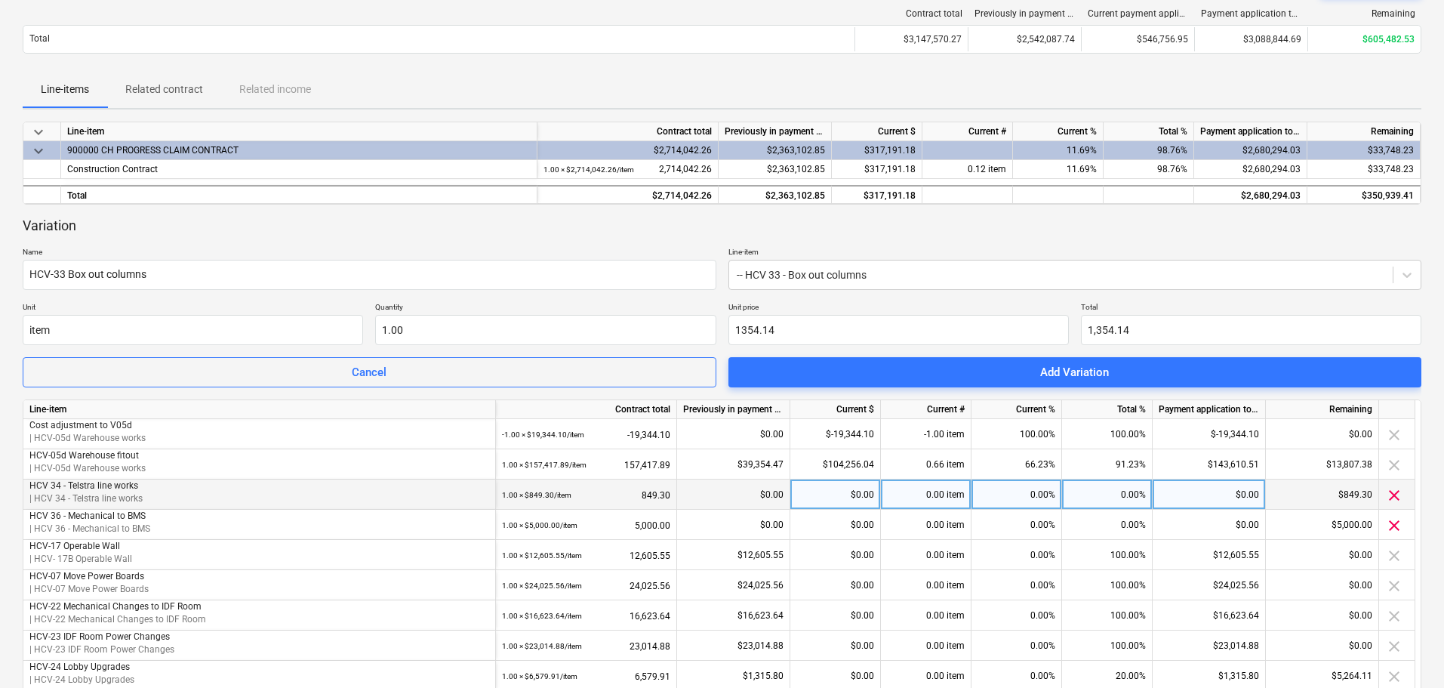
type input "1,354.14"
click at [1122, 374] on span "Add Variation" at bounding box center [1076, 372] width 658 height 20
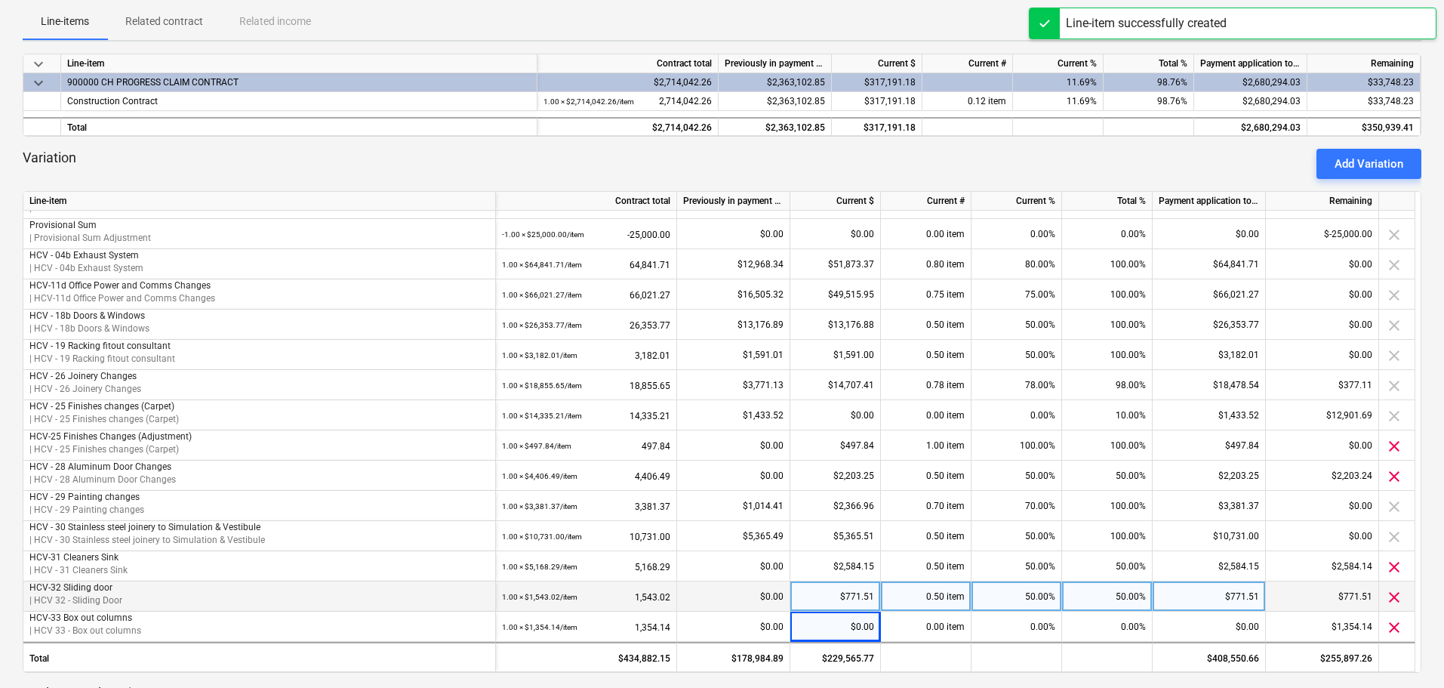
scroll to position [302, 0]
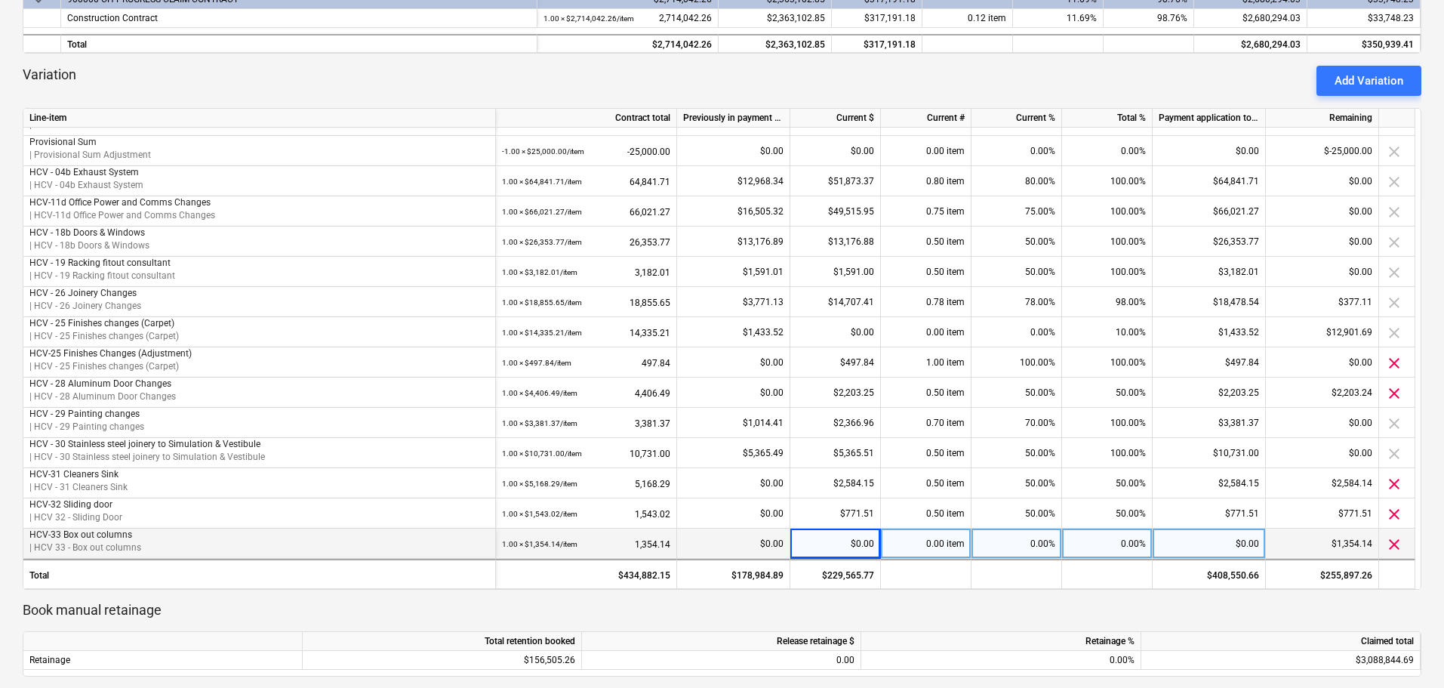
click at [846, 542] on div "$0.00" at bounding box center [835, 543] width 91 height 30
type input "677.07"
click at [901, 81] on div "Variation Add Variation" at bounding box center [722, 81] width 1399 height 30
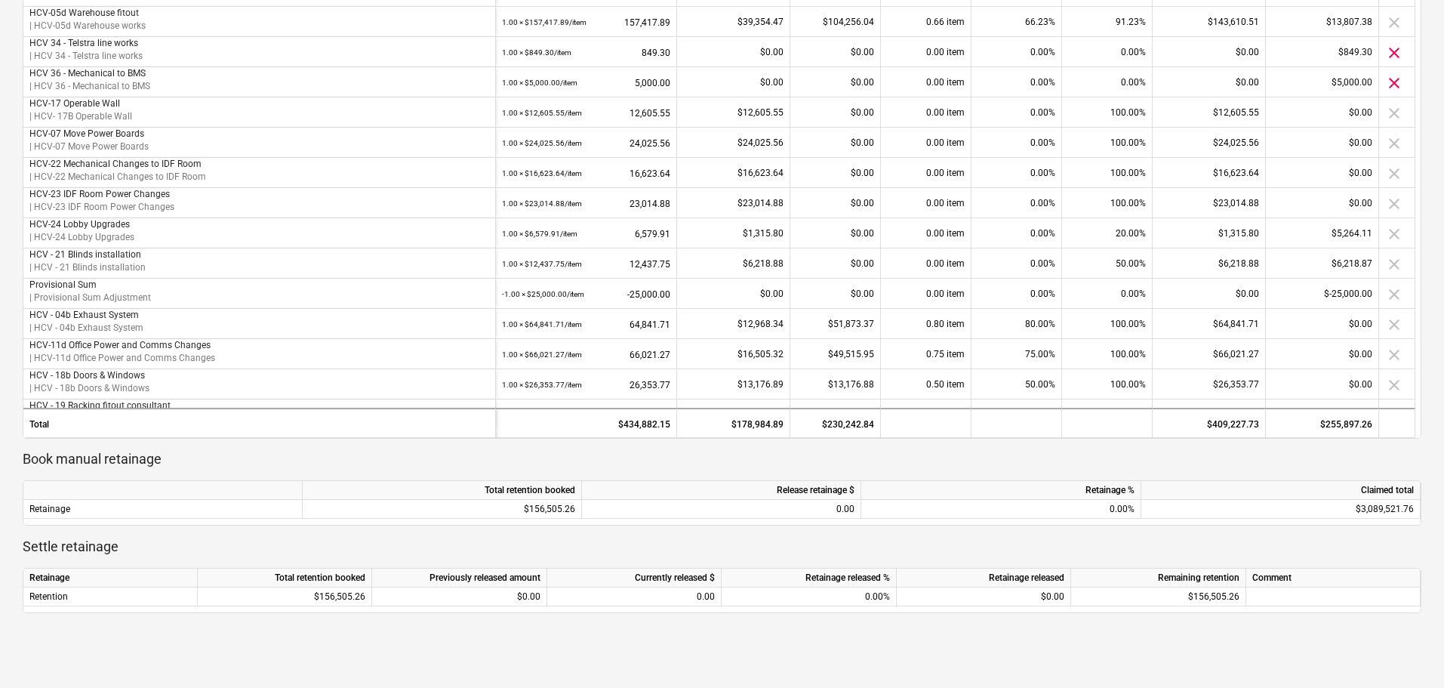
scroll to position [377, 0]
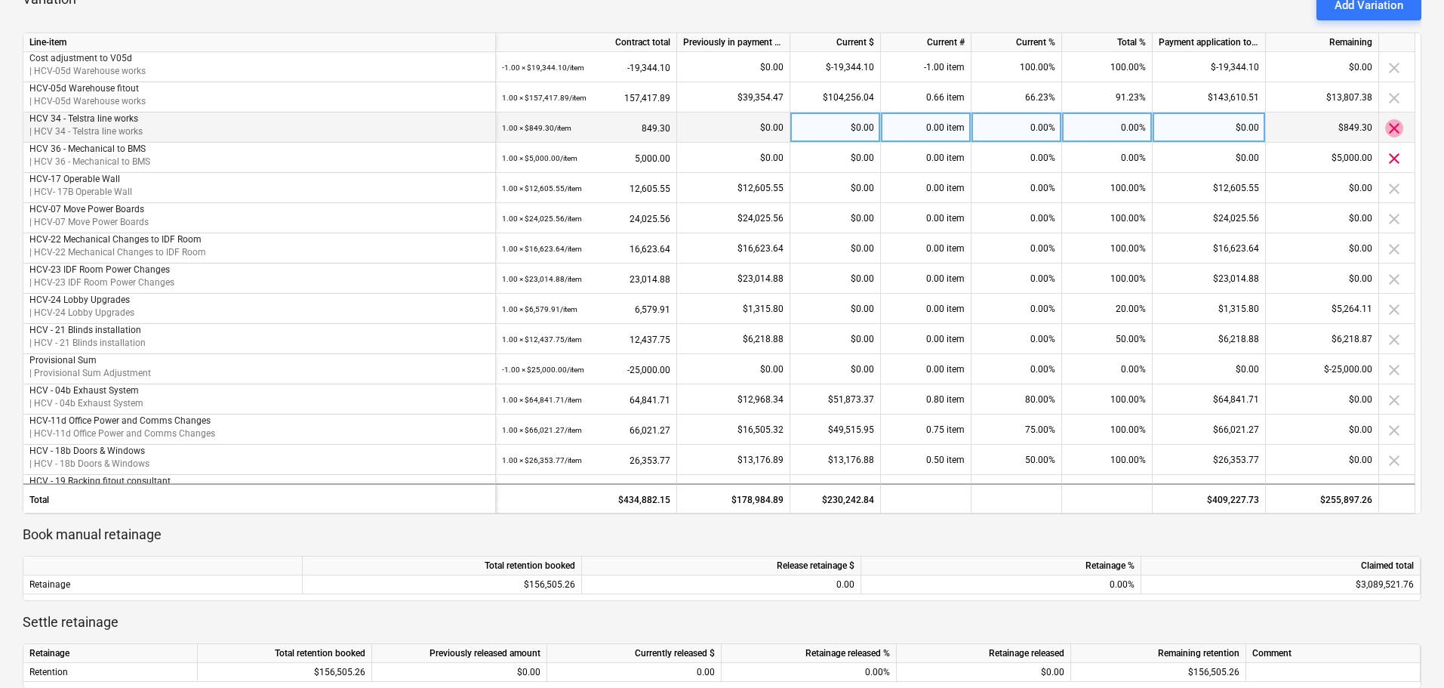
click at [1391, 126] on span "clear" at bounding box center [1394, 128] width 18 height 18
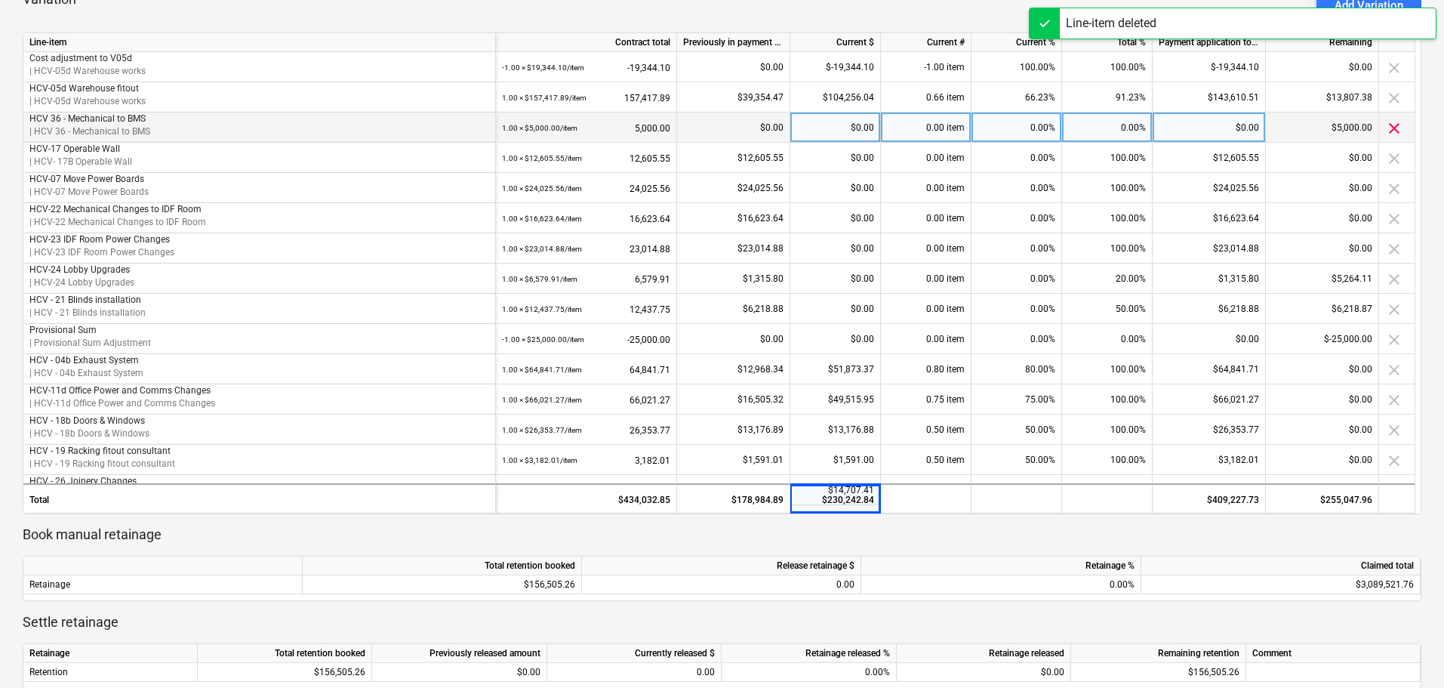
scroll to position [226, 0]
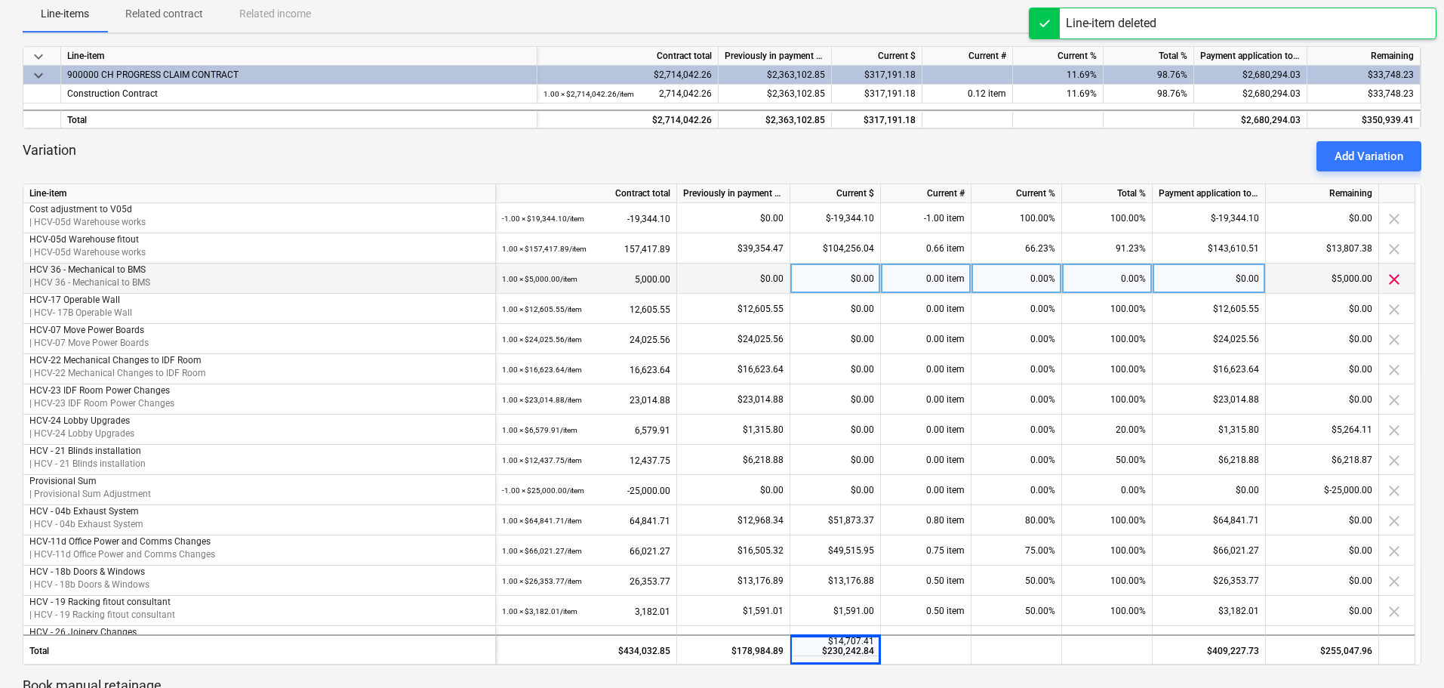
click at [1381, 153] on div "Add Variation" at bounding box center [1369, 156] width 69 height 20
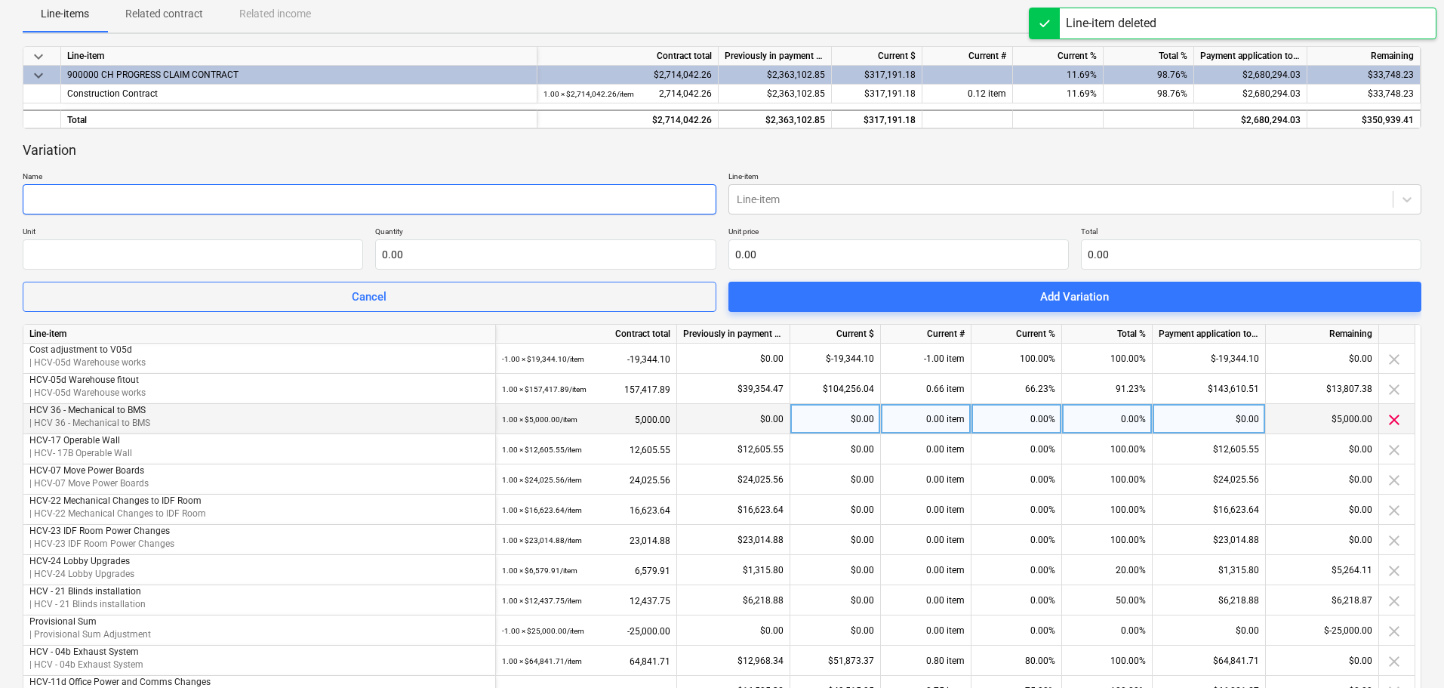
click at [189, 200] on input "text" at bounding box center [370, 199] width 694 height 30
type input "h"
type input "HCV-34 Telstra Line"
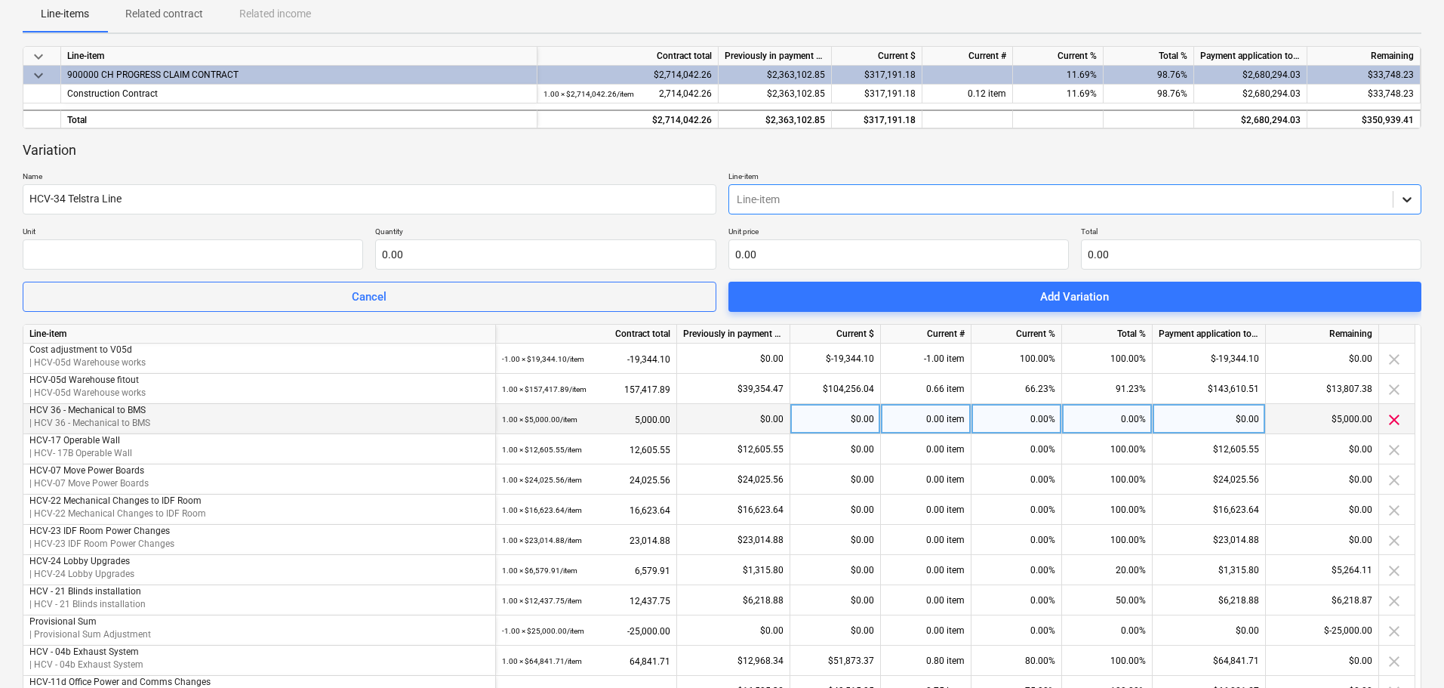
click at [1410, 209] on div at bounding box center [1407, 199] width 27 height 27
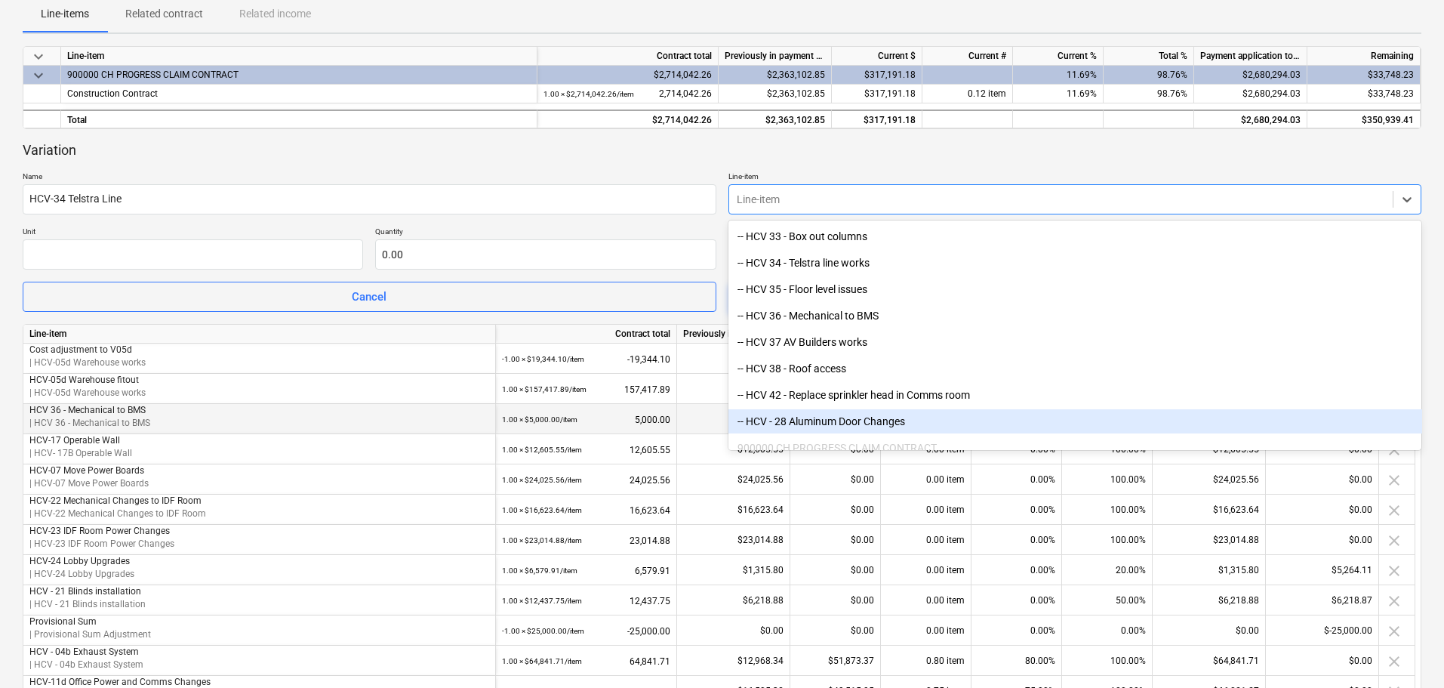
scroll to position [3133, 0]
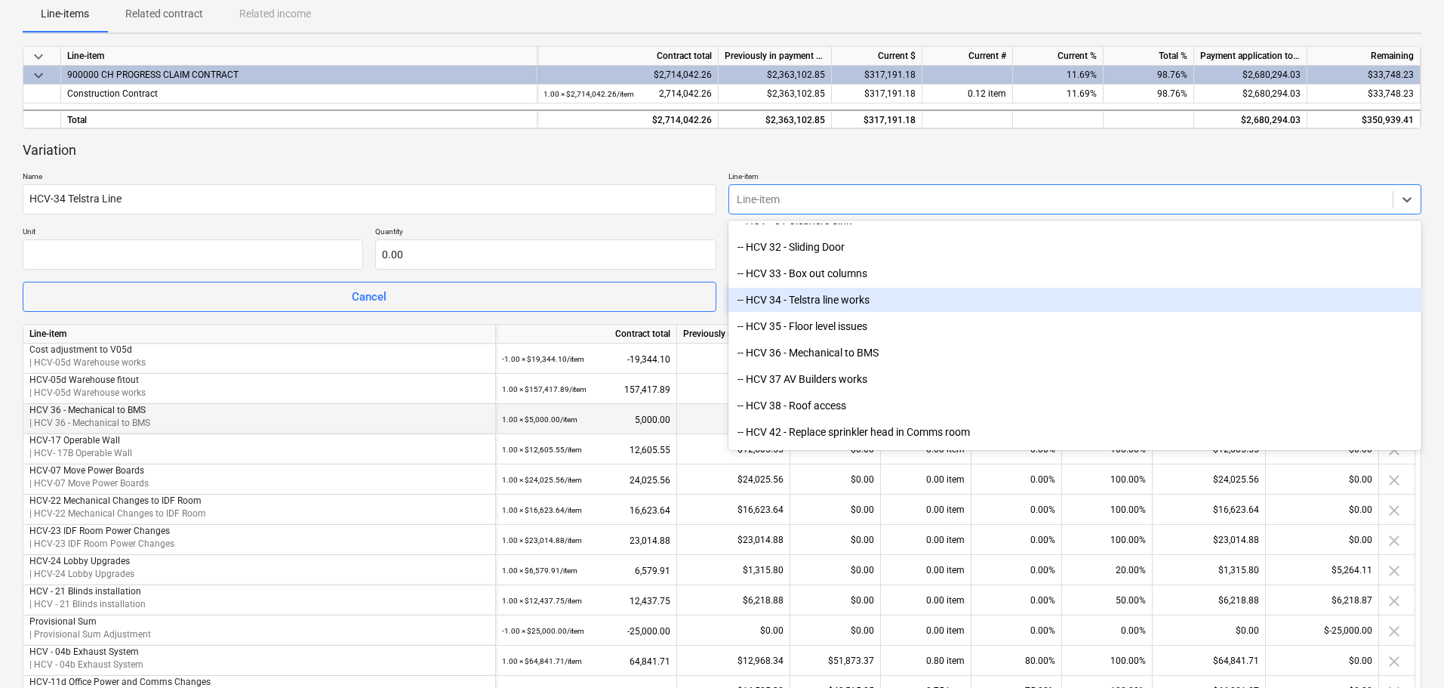
click at [856, 309] on div "-- HCV 34 - Telstra line works" at bounding box center [1076, 300] width 694 height 24
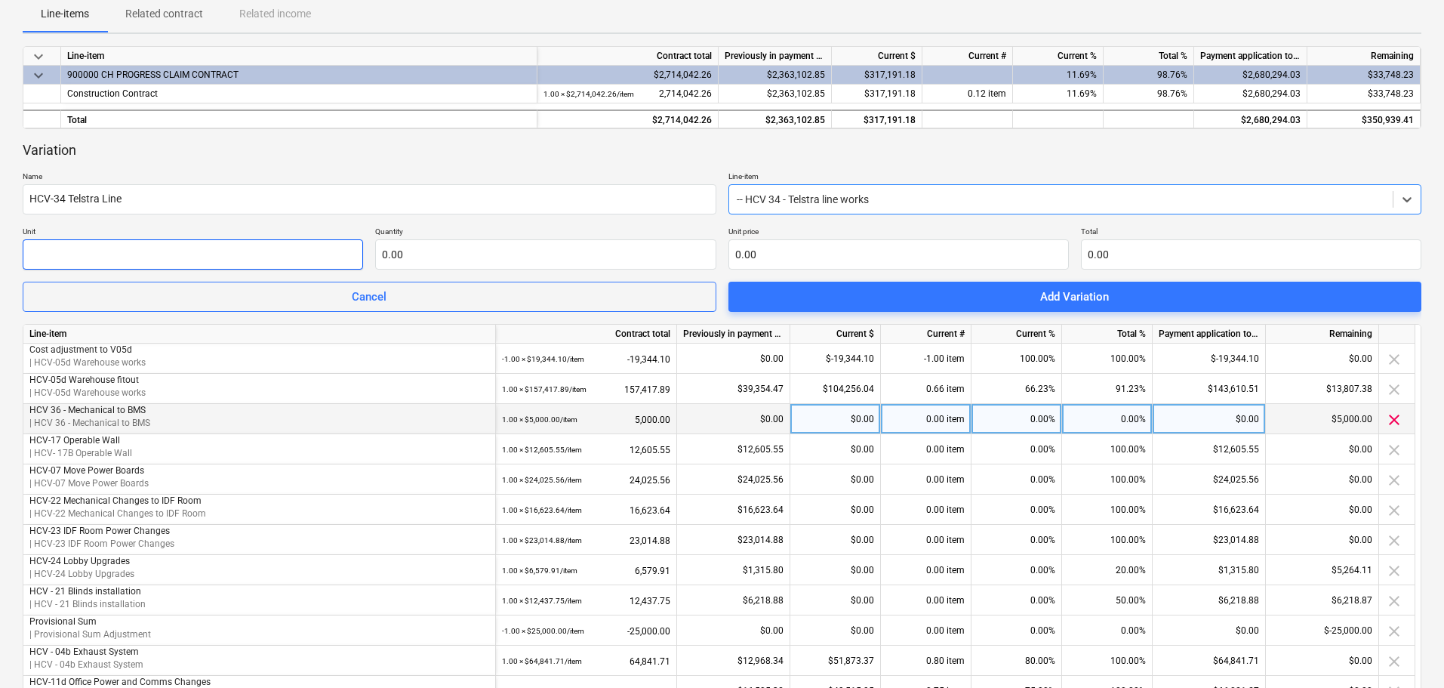
click at [151, 245] on input "text" at bounding box center [193, 254] width 340 height 30
type input "item"
type input "1.00"
type input "9"
type input "9.00"
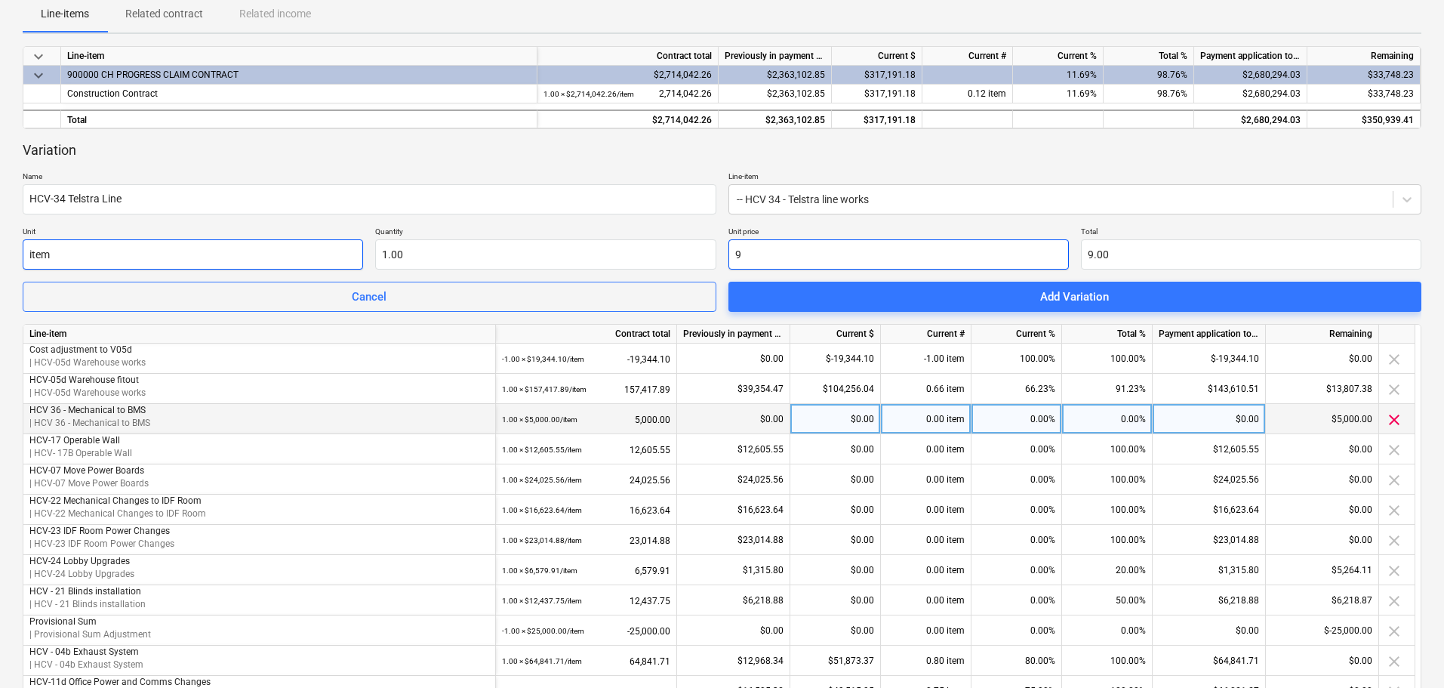
type input "93"
type input "93.00"
type input "939"
type input "939.00"
type input "939.6"
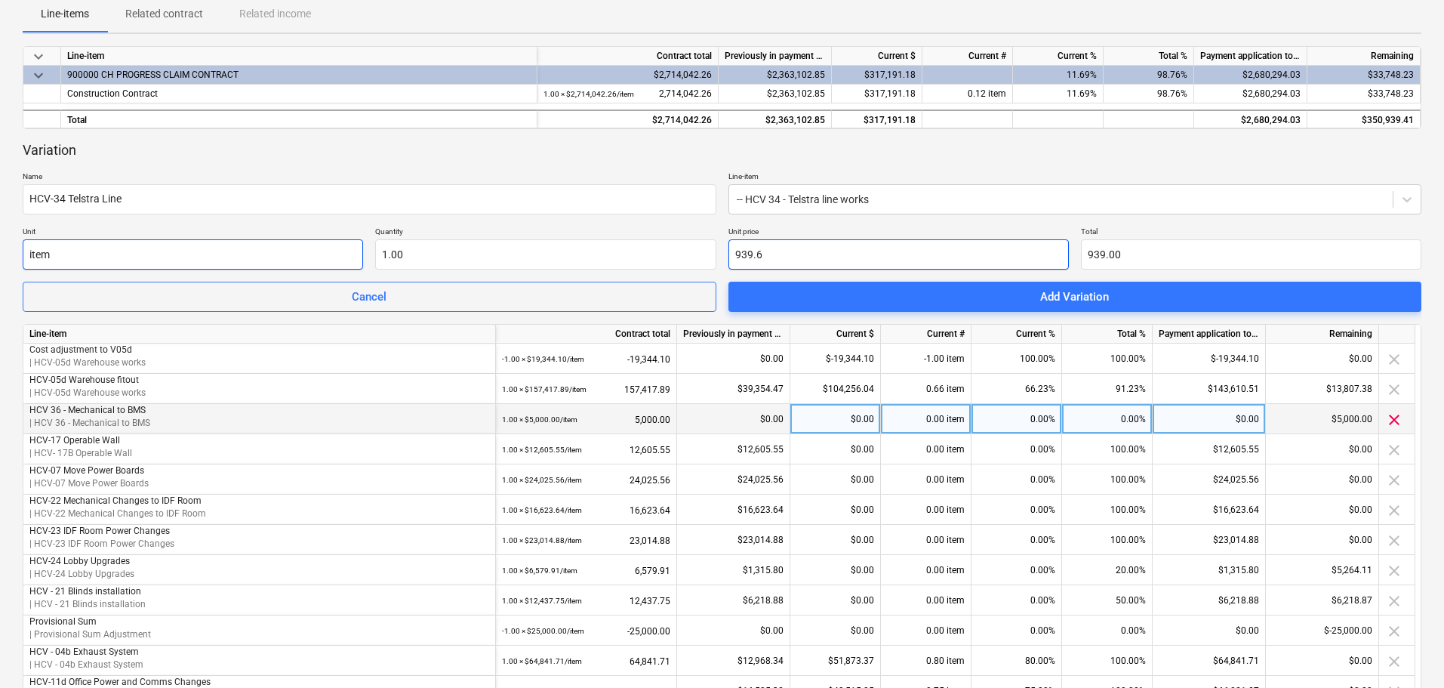
type input "939.60"
click at [1018, 304] on span "Add Variation" at bounding box center [1076, 297] width 658 height 20
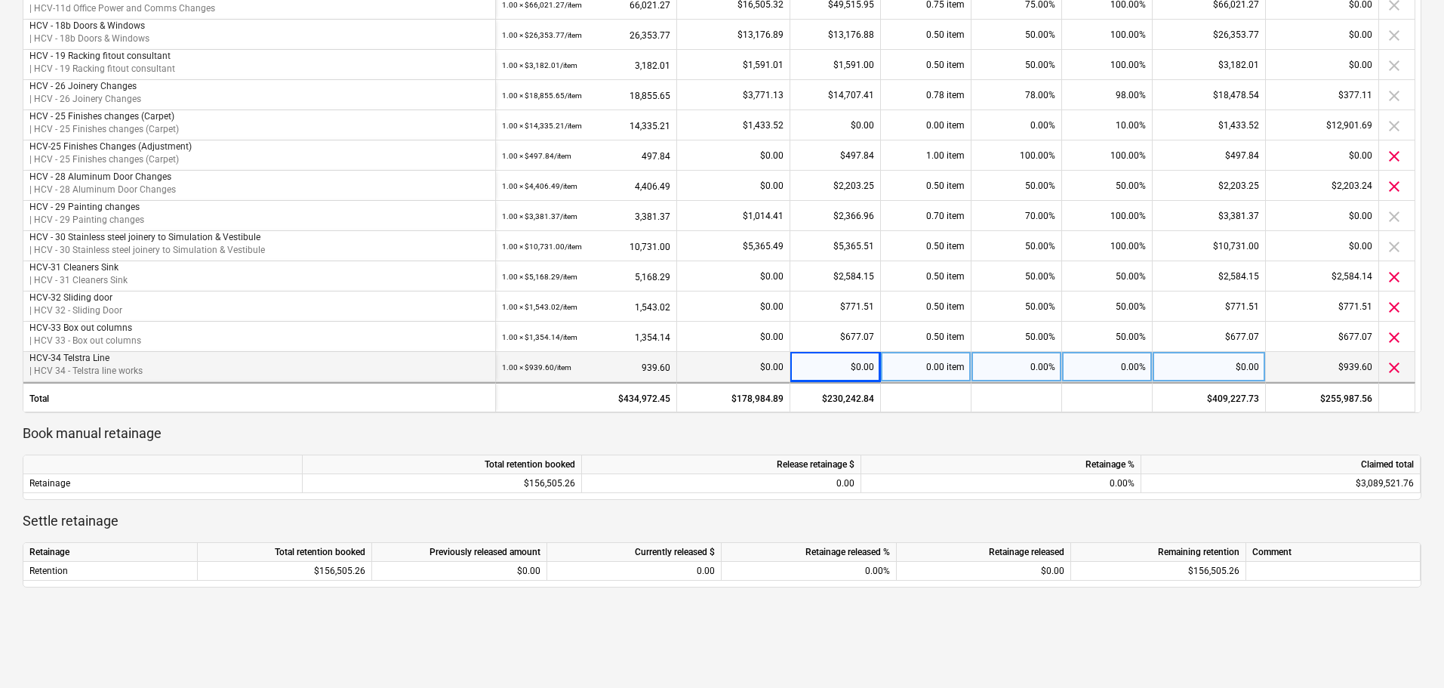
scroll to position [448, 0]
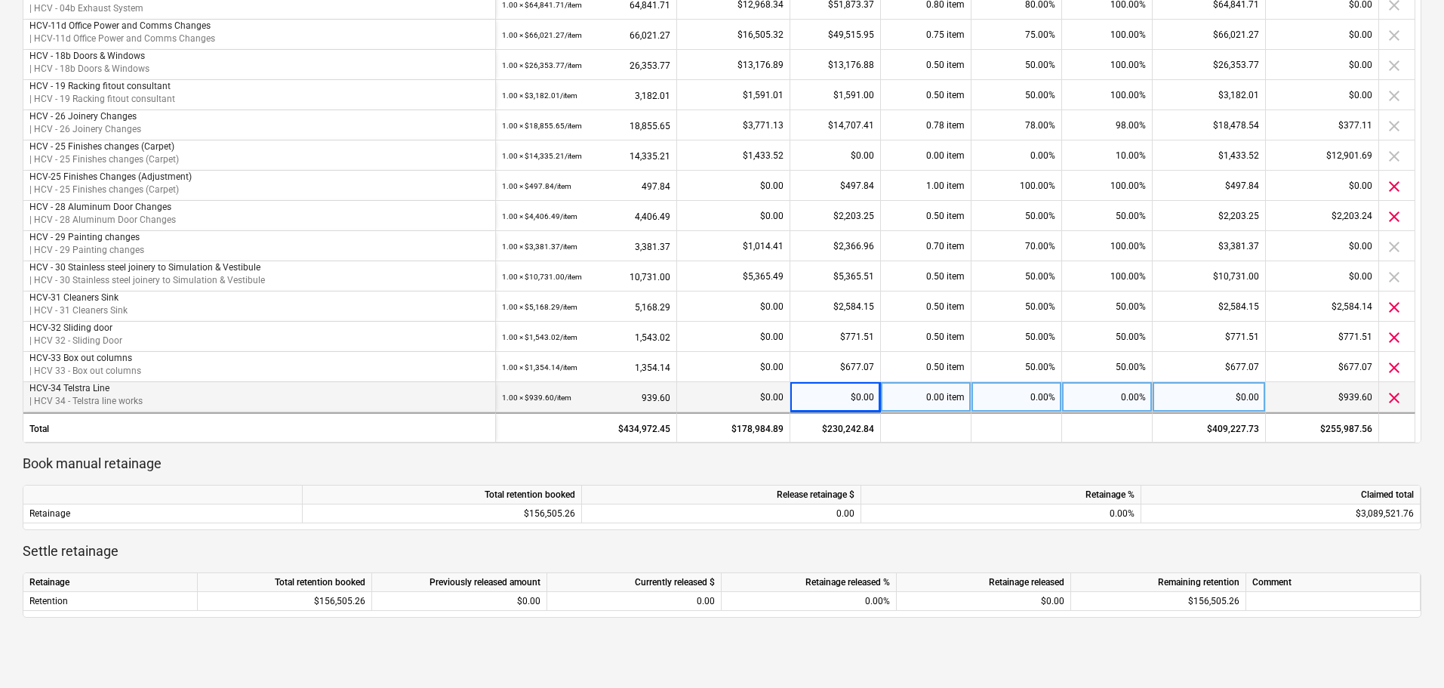
click at [1095, 398] on div "0.00%" at bounding box center [1107, 397] width 91 height 30
type input "100"
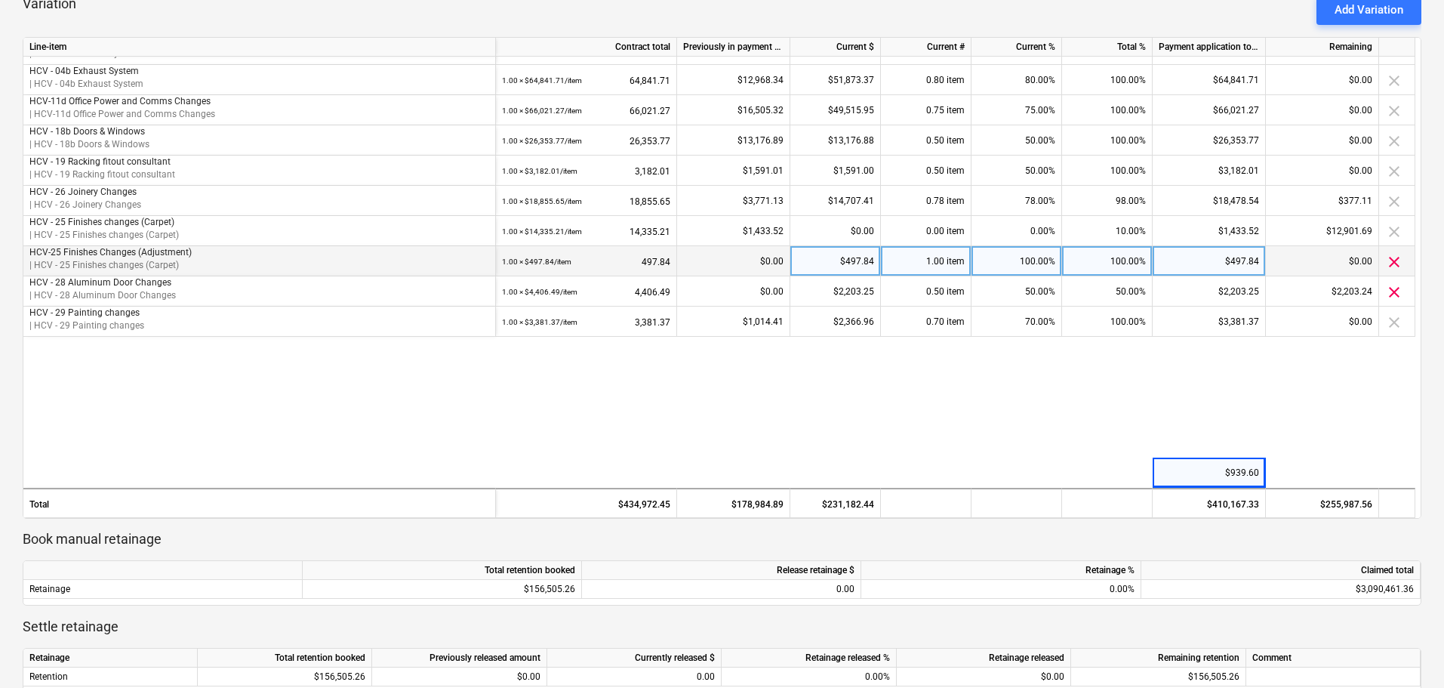
scroll to position [0, 0]
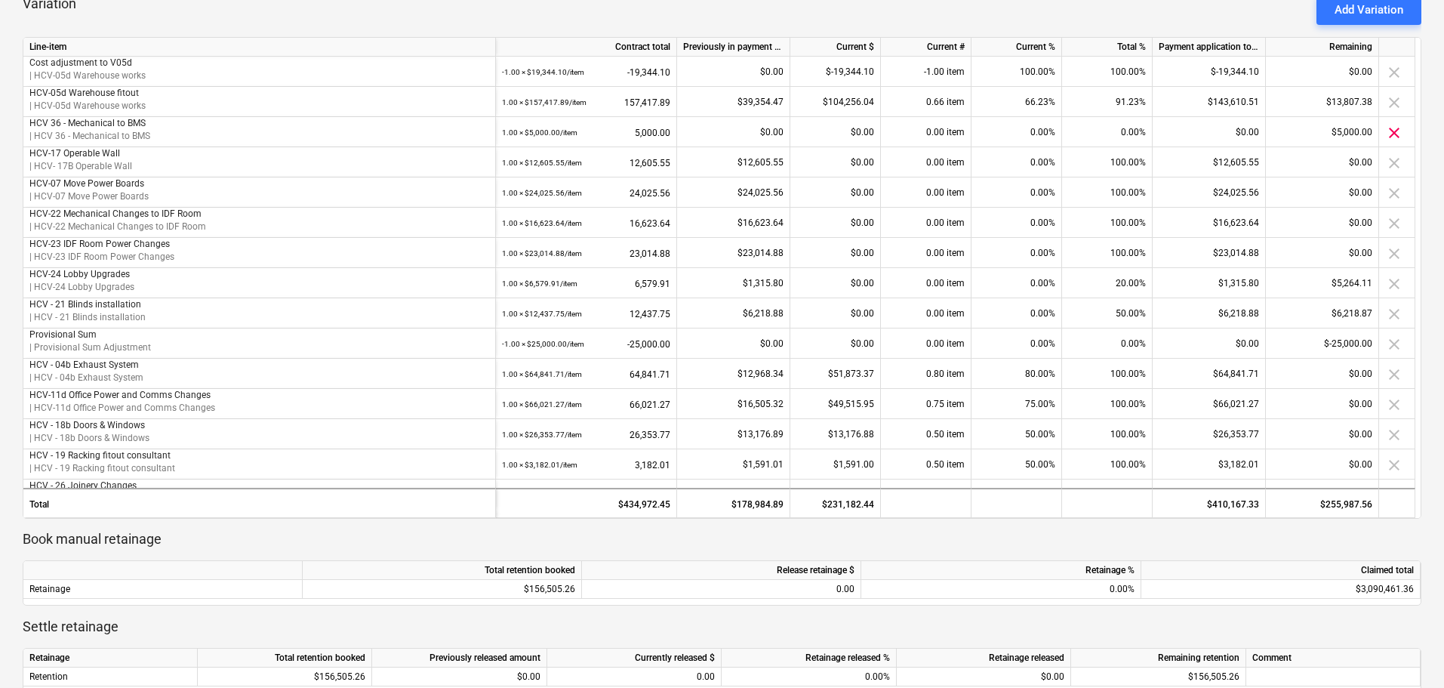
click at [99, 50] on div "Line-item" at bounding box center [259, 47] width 473 height 19
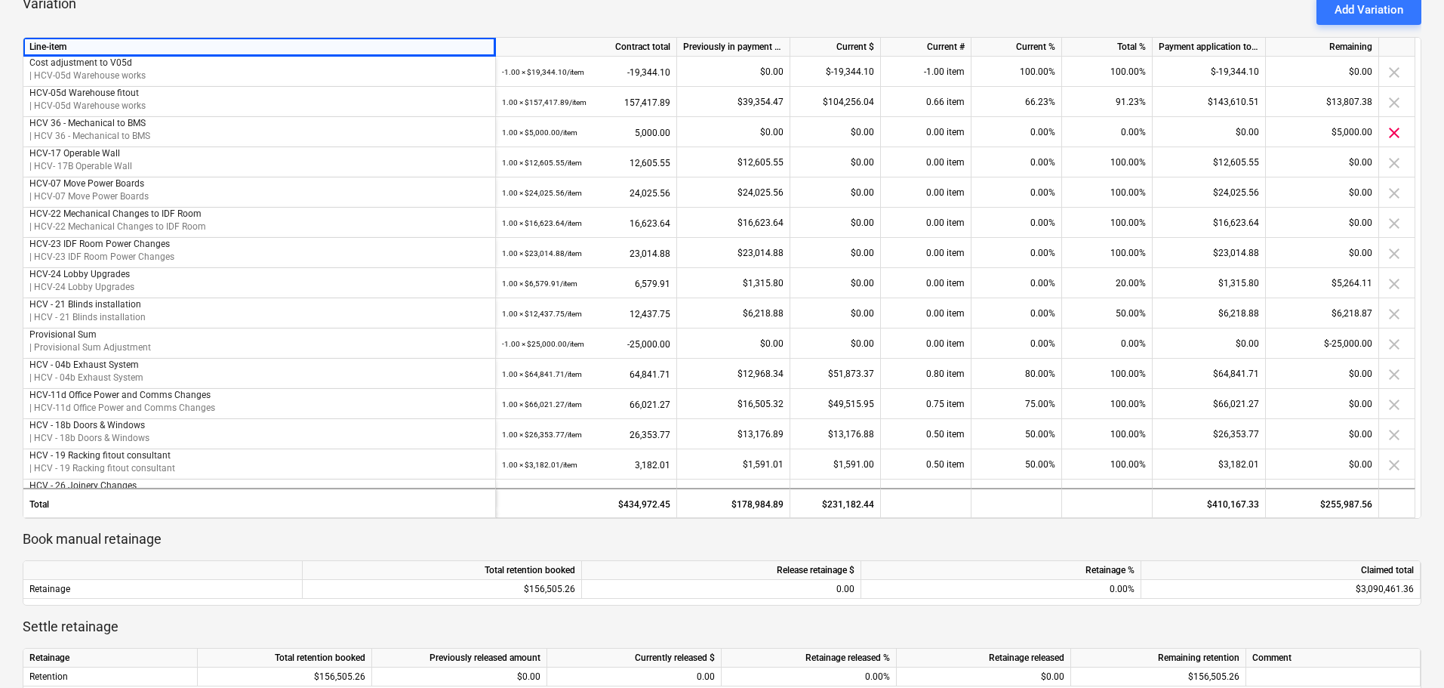
click at [103, 41] on div "Line-item" at bounding box center [259, 47] width 473 height 19
click at [152, 21] on div "Variation Add Variation" at bounding box center [722, 10] width 1399 height 30
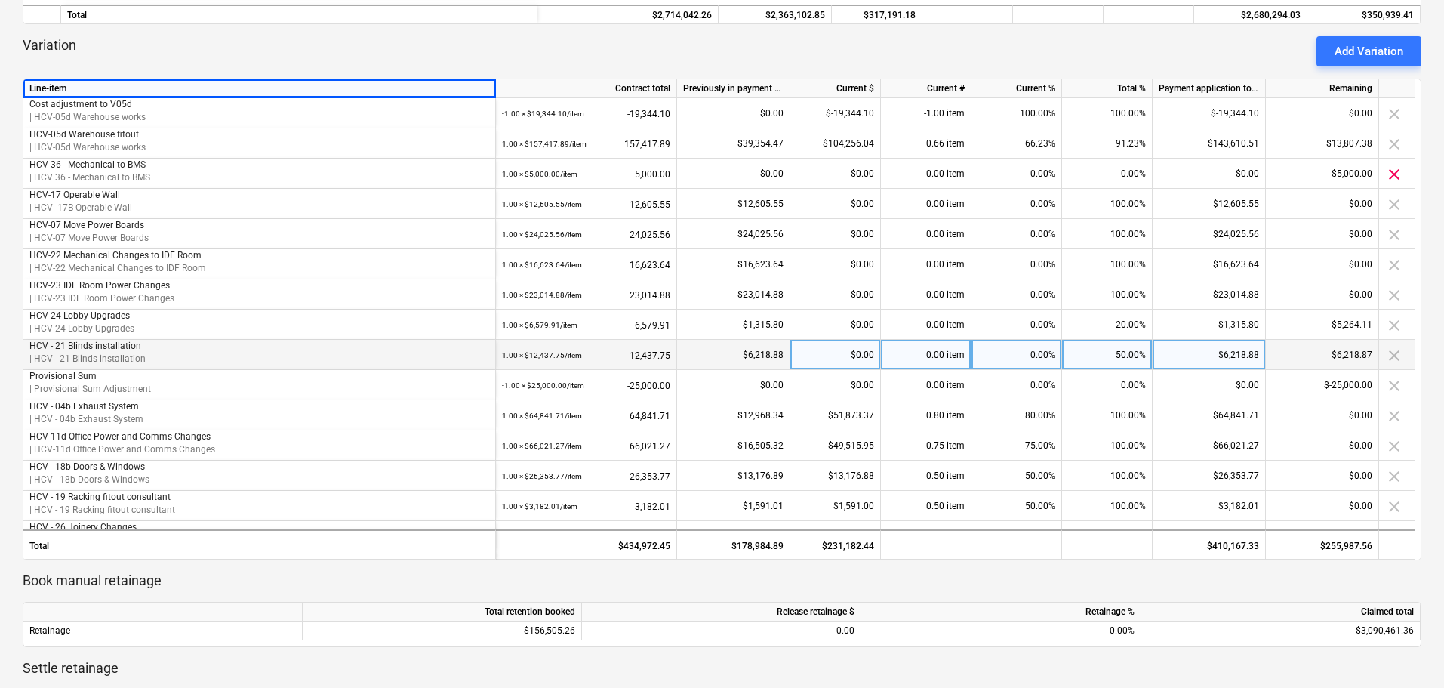
scroll to position [297, 0]
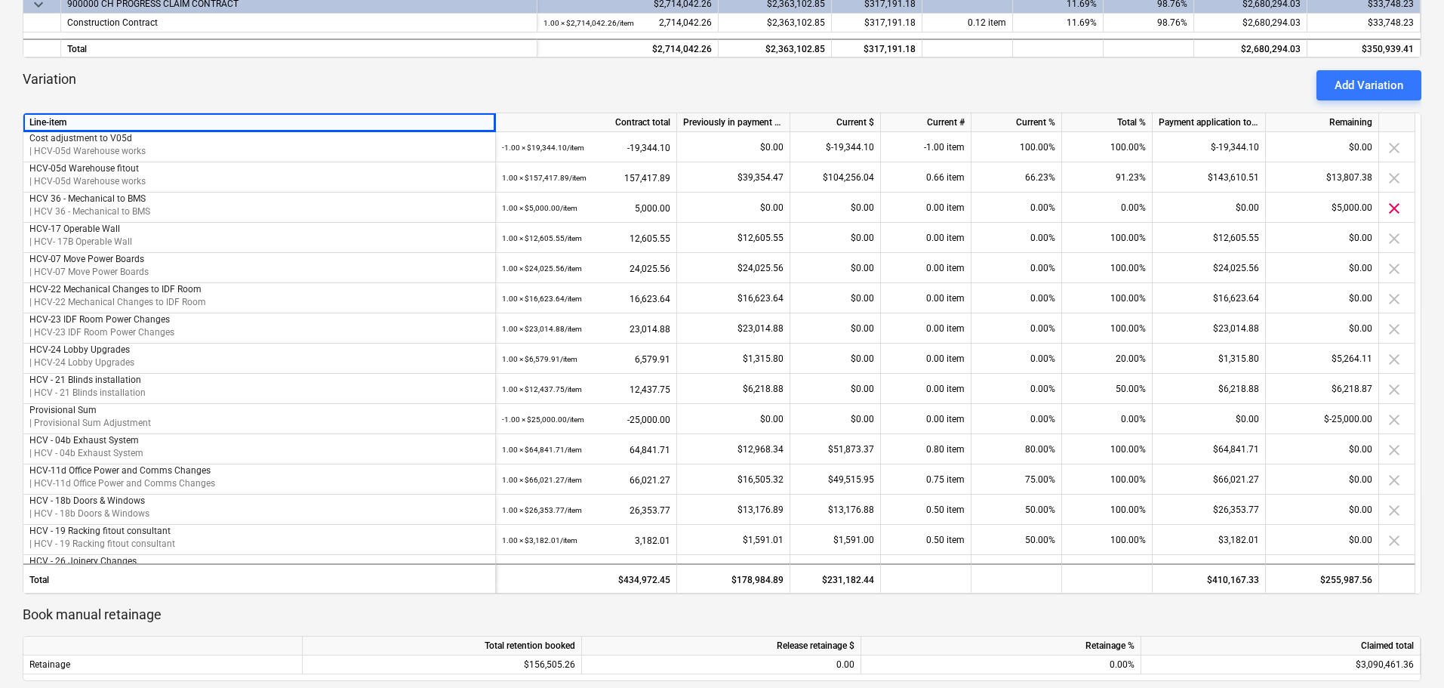
click at [770, 71] on div "Variation Add Variation" at bounding box center [722, 85] width 1399 height 30
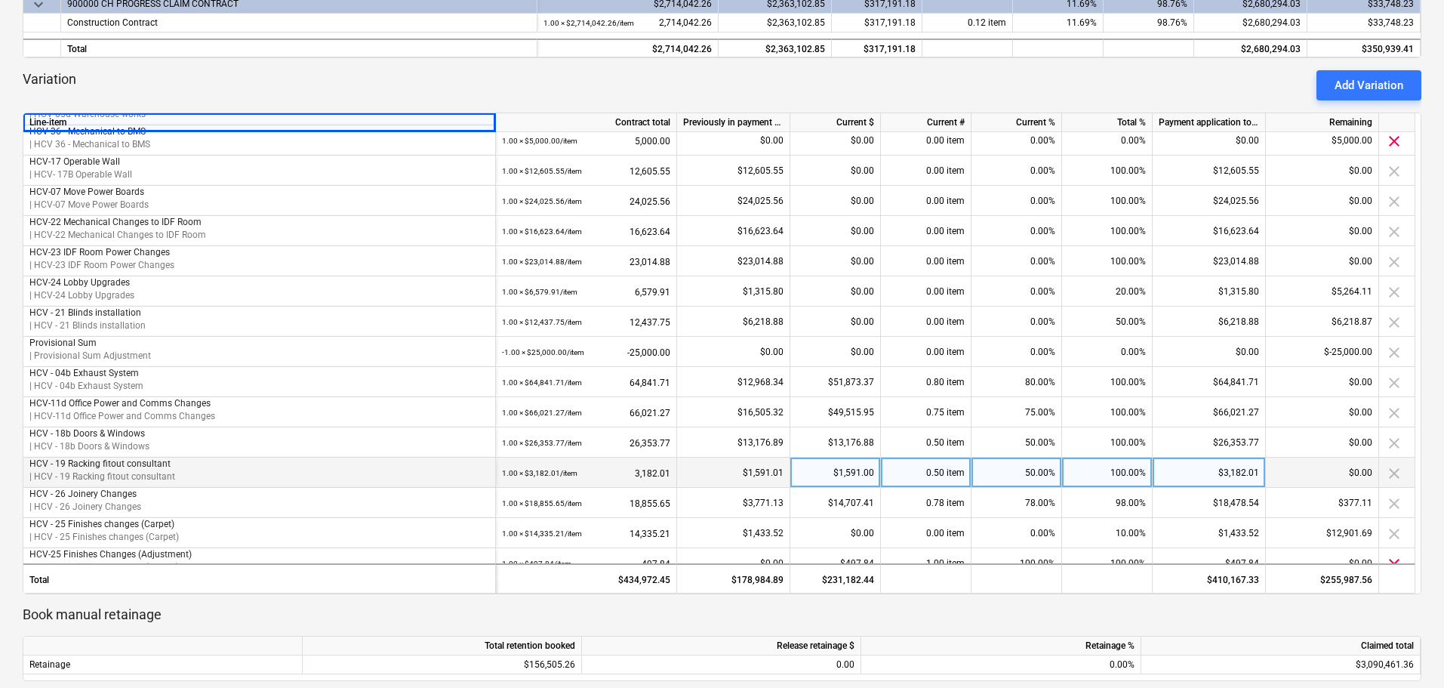
scroll to position [0, 0]
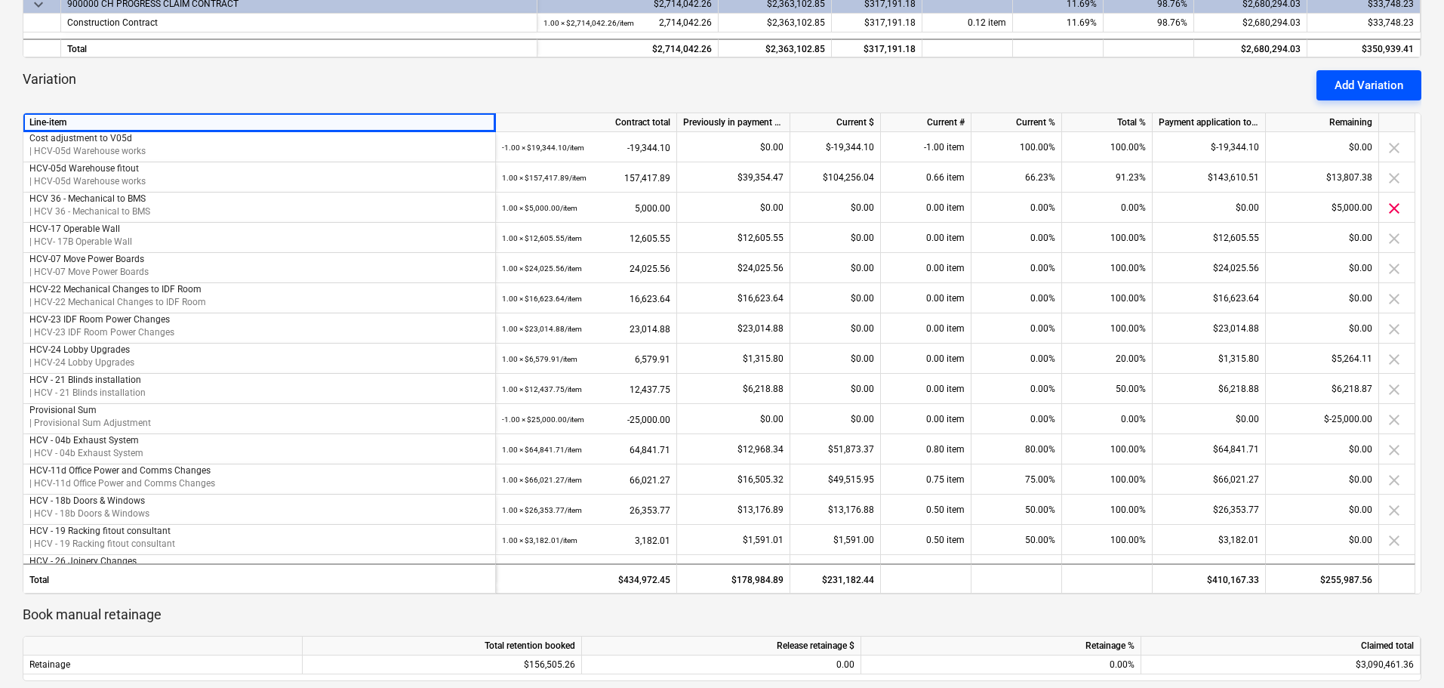
click at [1376, 84] on div "Add Variation" at bounding box center [1369, 85] width 69 height 20
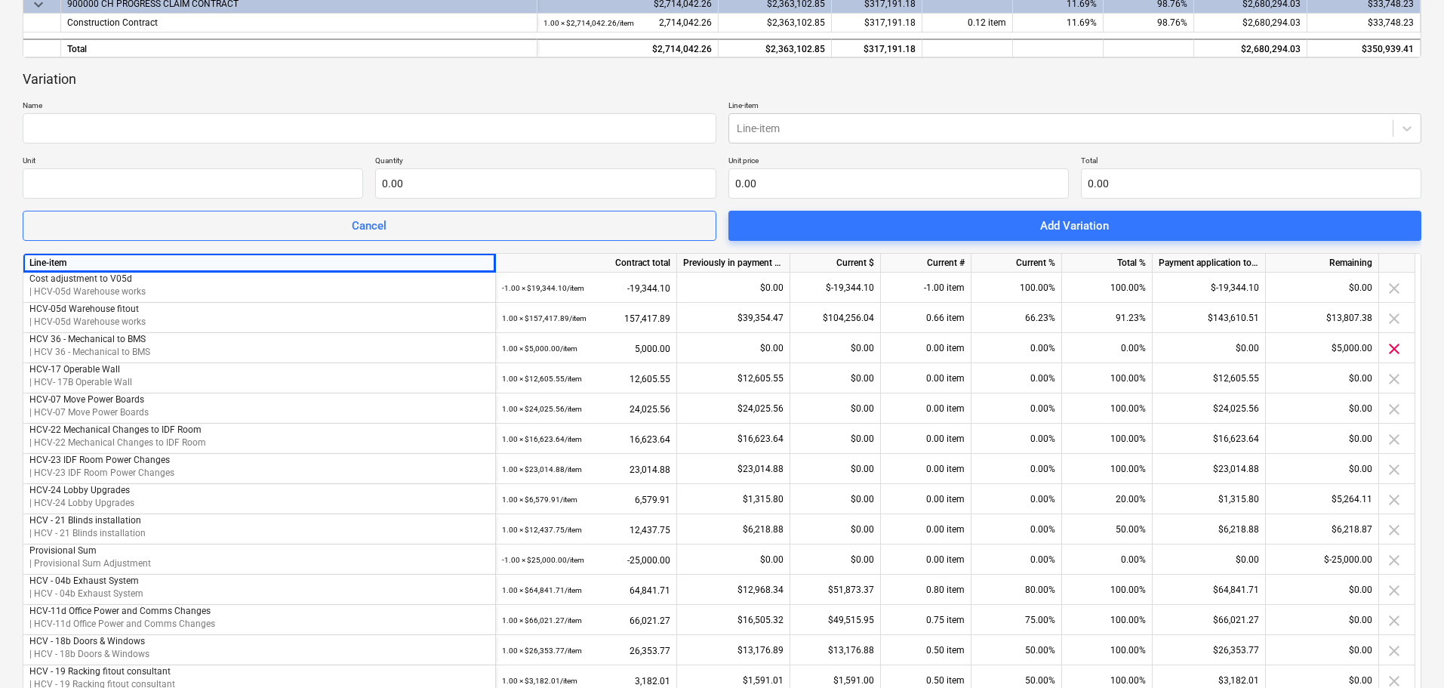
click at [134, 144] on div "Variation Name Line-item Line-item Unit Quantity 0.00 Unit price 0.00 Total 0.0…" at bounding box center [722, 155] width 1399 height 171
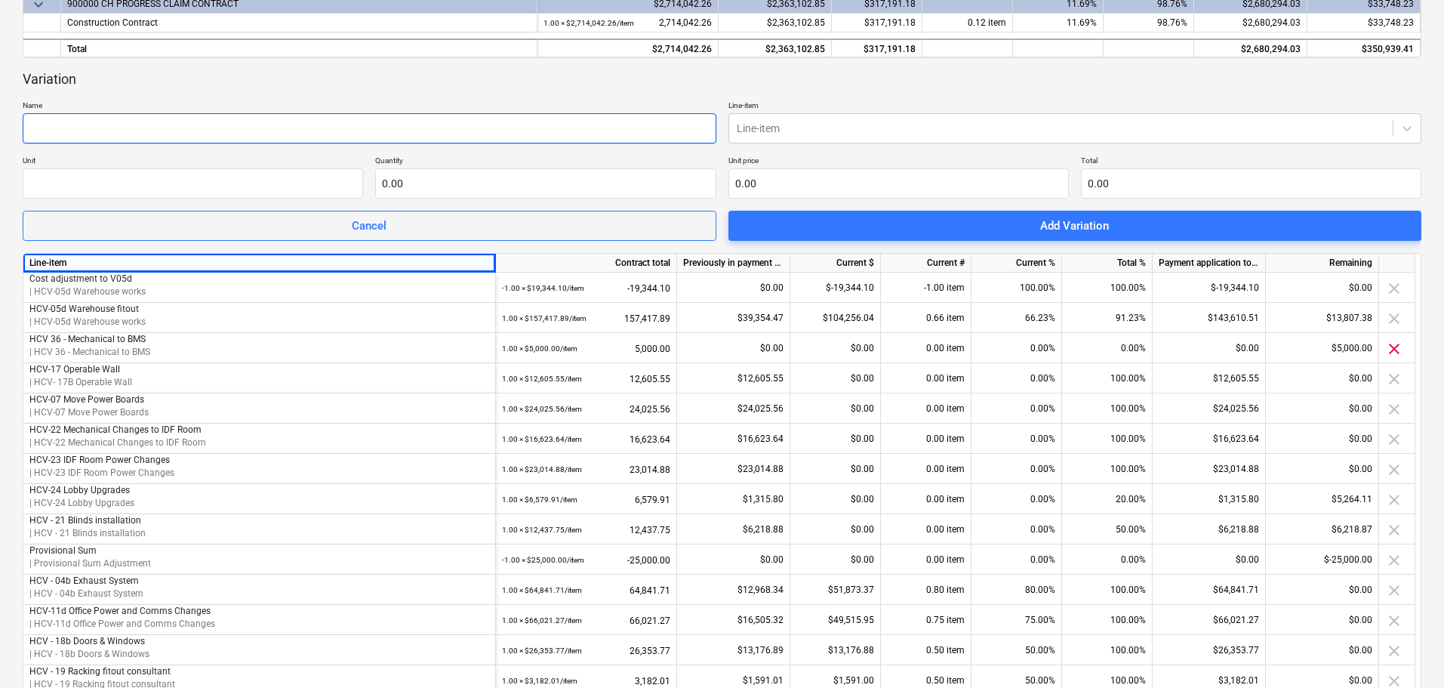
click at [130, 134] on input "text" at bounding box center [370, 128] width 694 height 30
type input "HCV-35 Floor level issues"
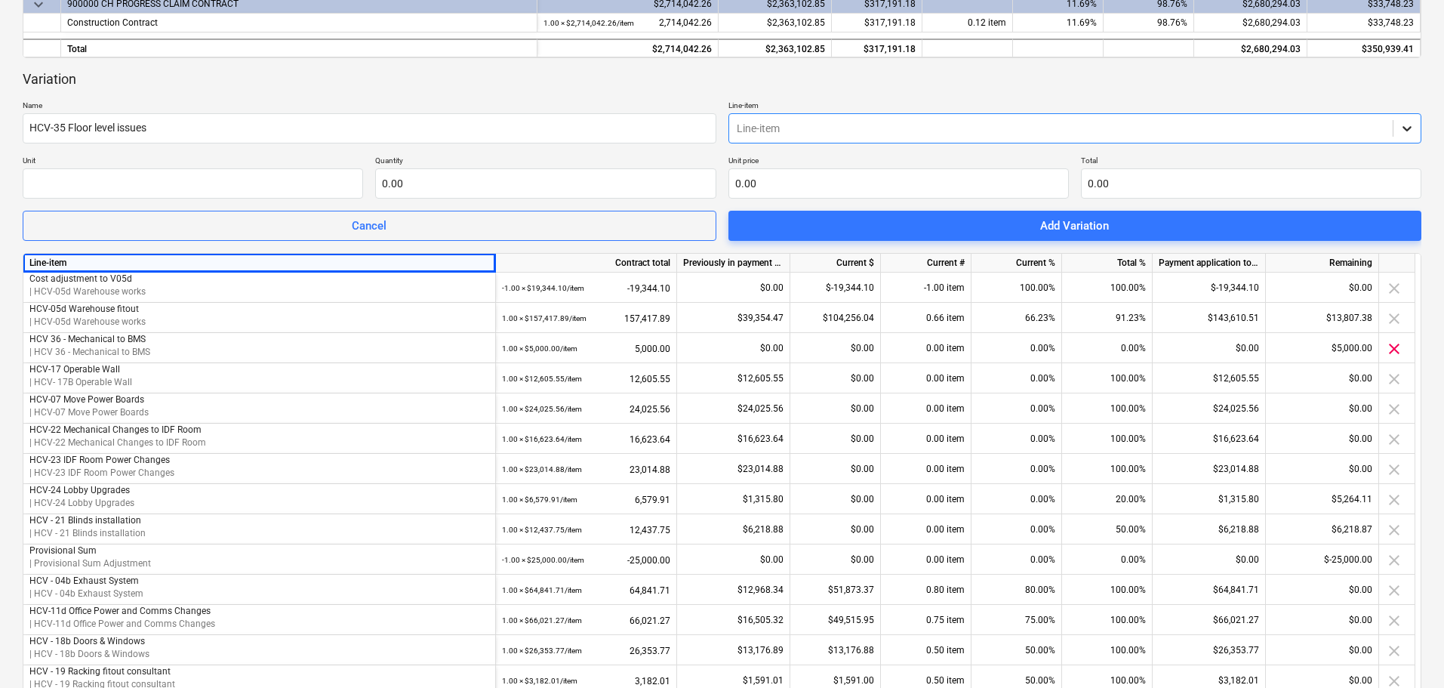
click at [1412, 133] on icon at bounding box center [1407, 128] width 15 height 15
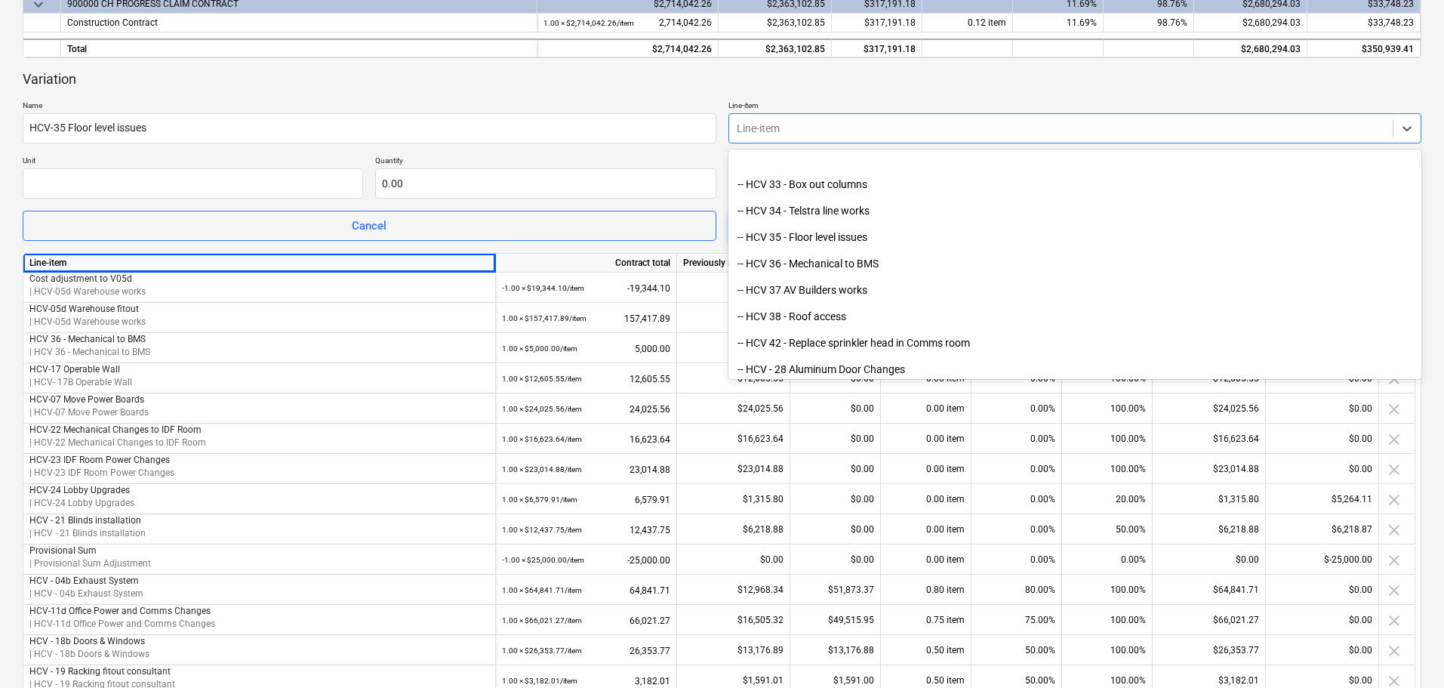
scroll to position [3208, 0]
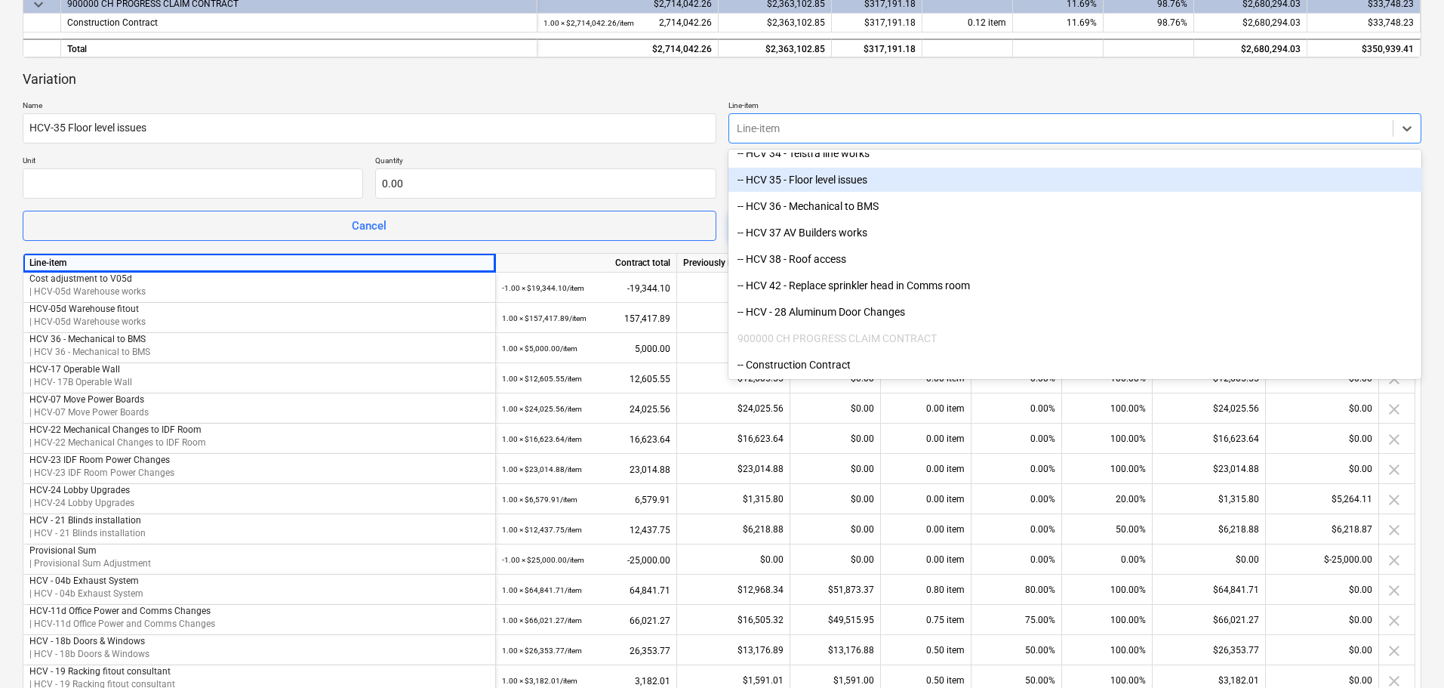
click at [860, 186] on div "-- HCV 35 - Floor level issues" at bounding box center [1076, 180] width 694 height 24
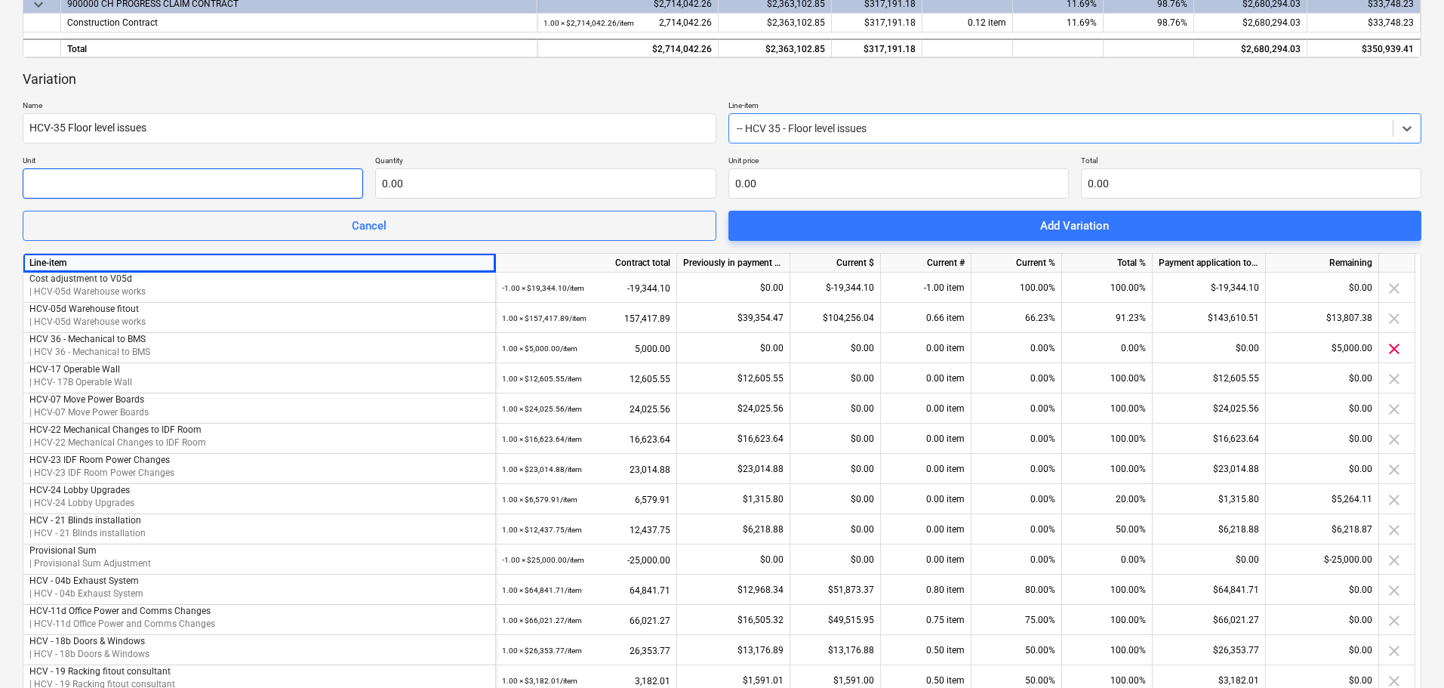
click at [113, 192] on input "text" at bounding box center [193, 183] width 340 height 30
type input "item"
type input "1.00"
type input "9"
type input "9.00"
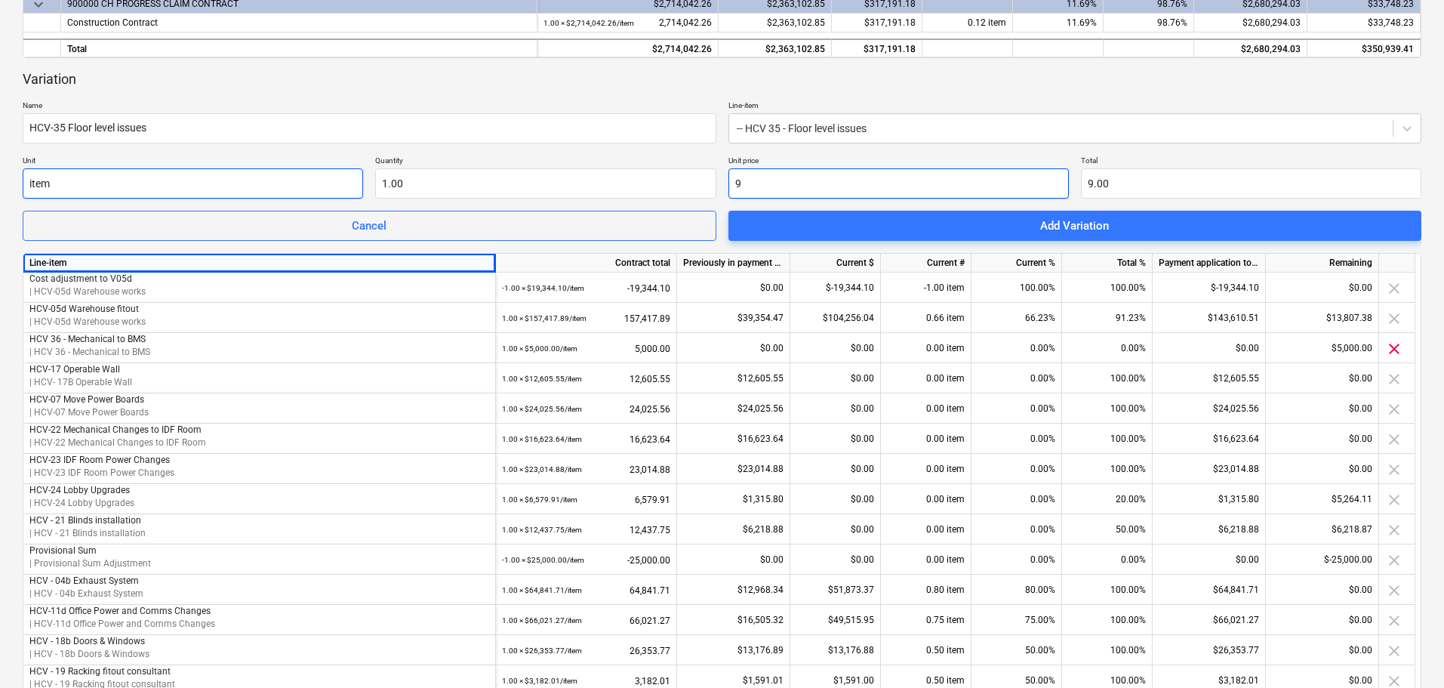
type input "96"
type input "96.00"
type input "962"
type input "962.00"
type input "9621"
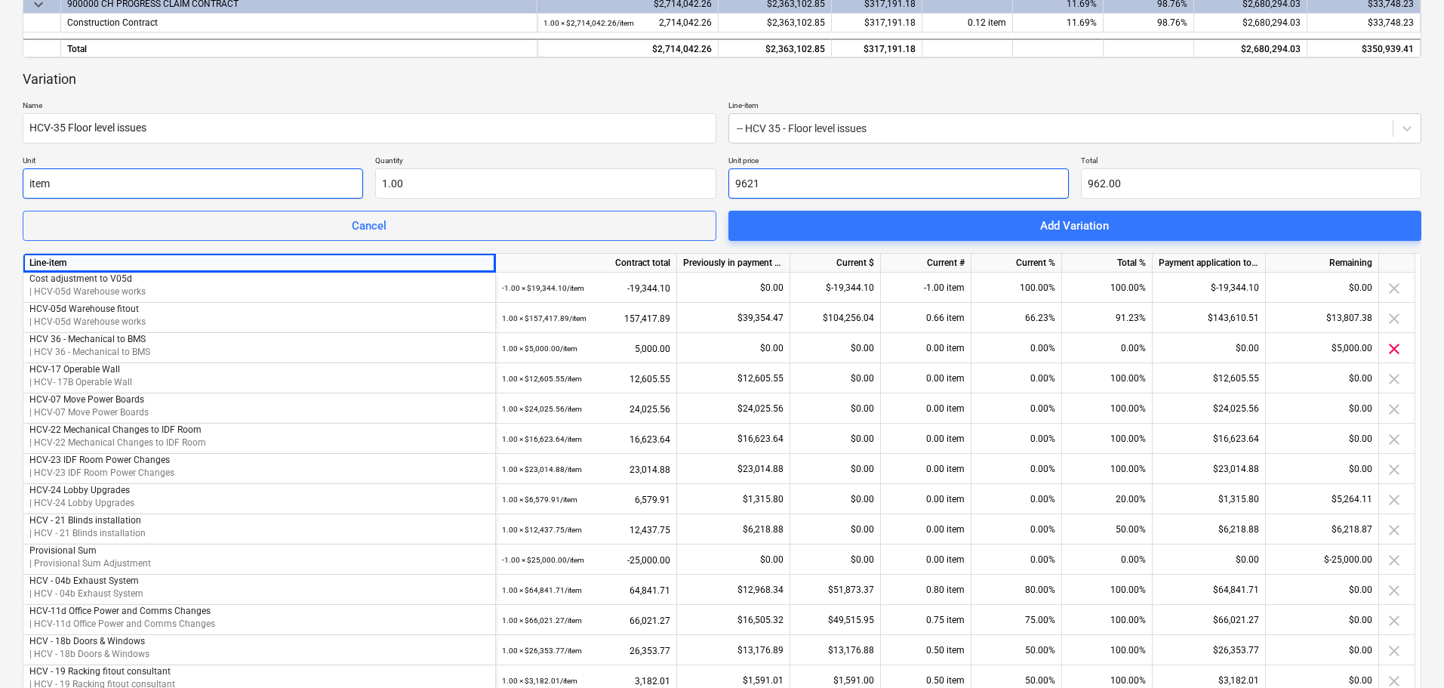
type input "9,621.00"
type input "9621.4"
type input "9,621.40"
type input "9621.49"
type input "9,621.49"
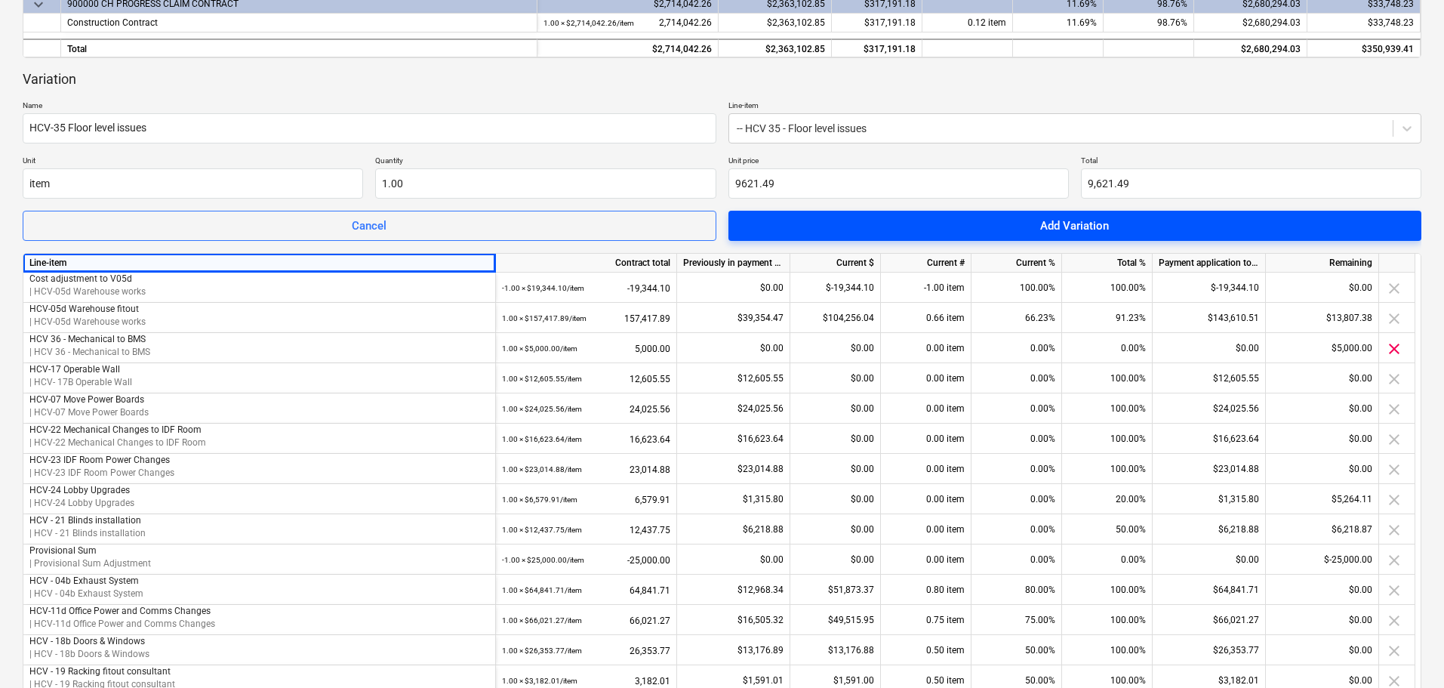
type input "9,621.49"
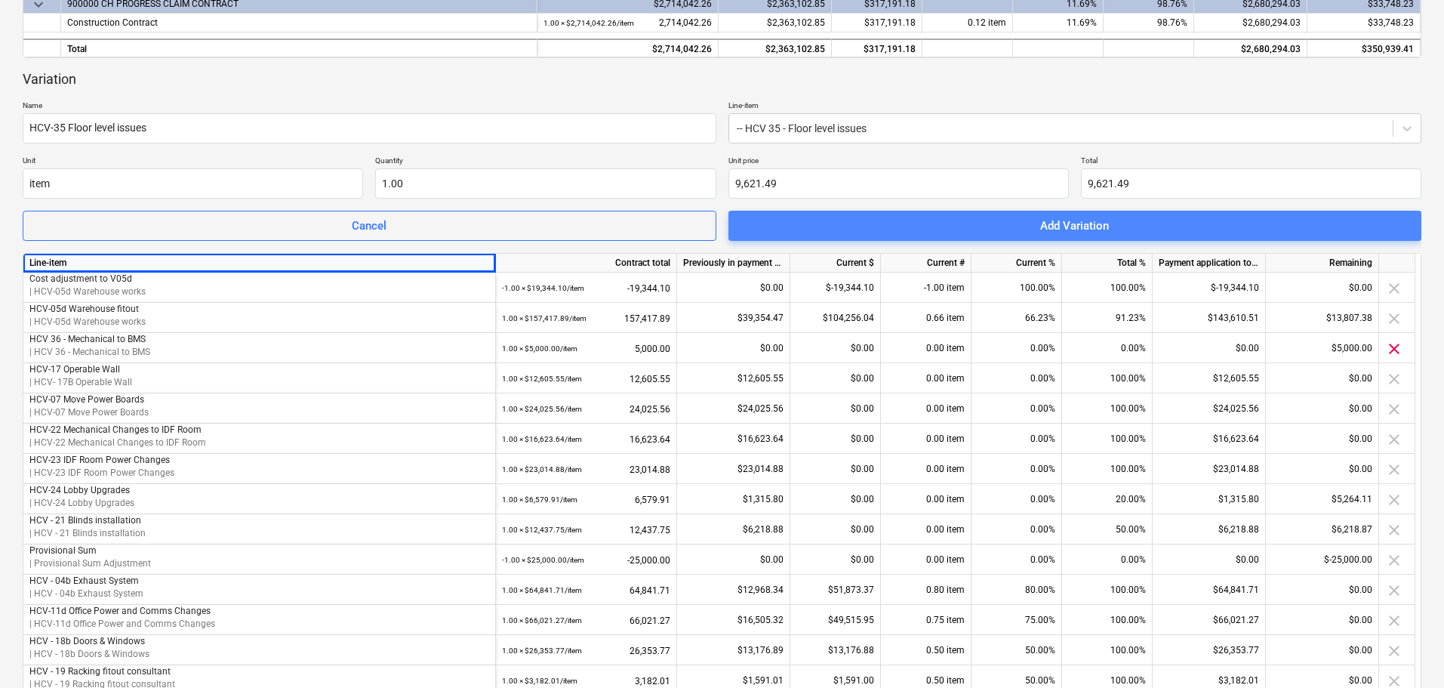
click at [1002, 225] on span "Add Variation" at bounding box center [1076, 226] width 658 height 20
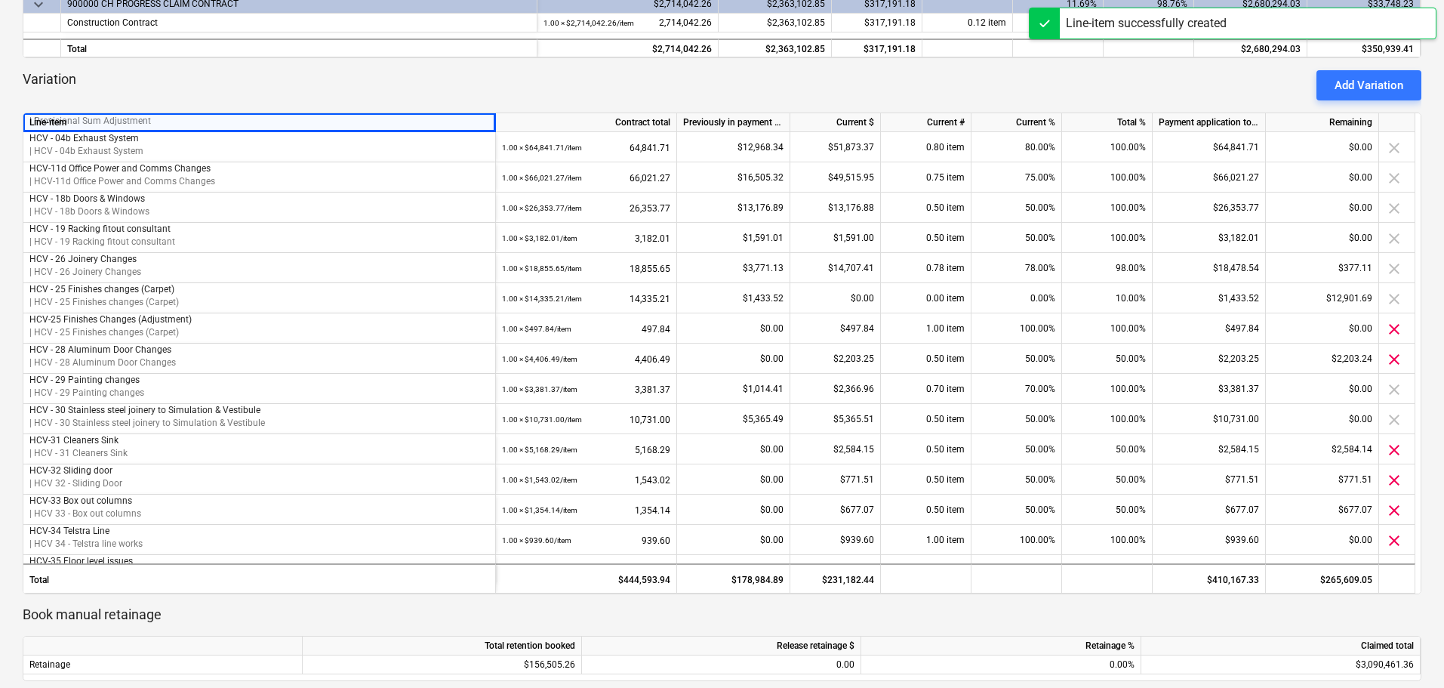
scroll to position [324, 0]
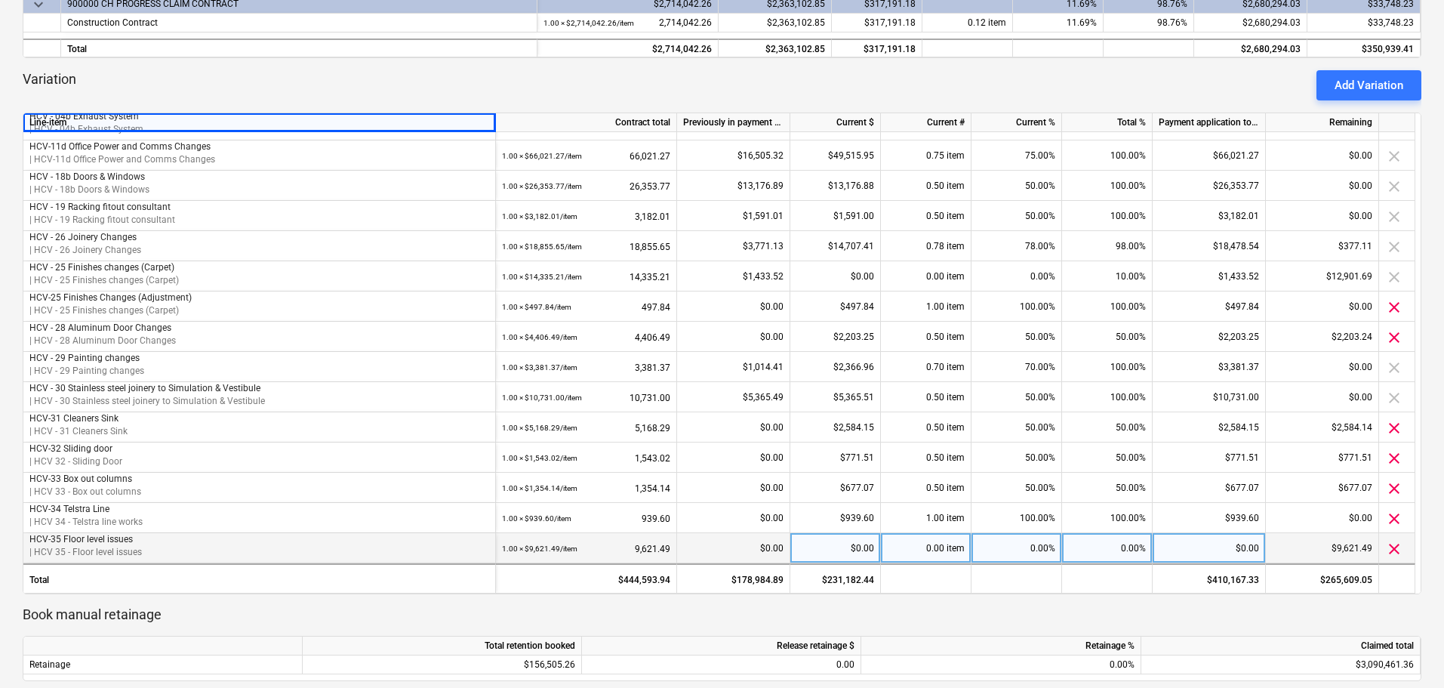
click at [827, 544] on div "$0.00" at bounding box center [835, 548] width 91 height 30
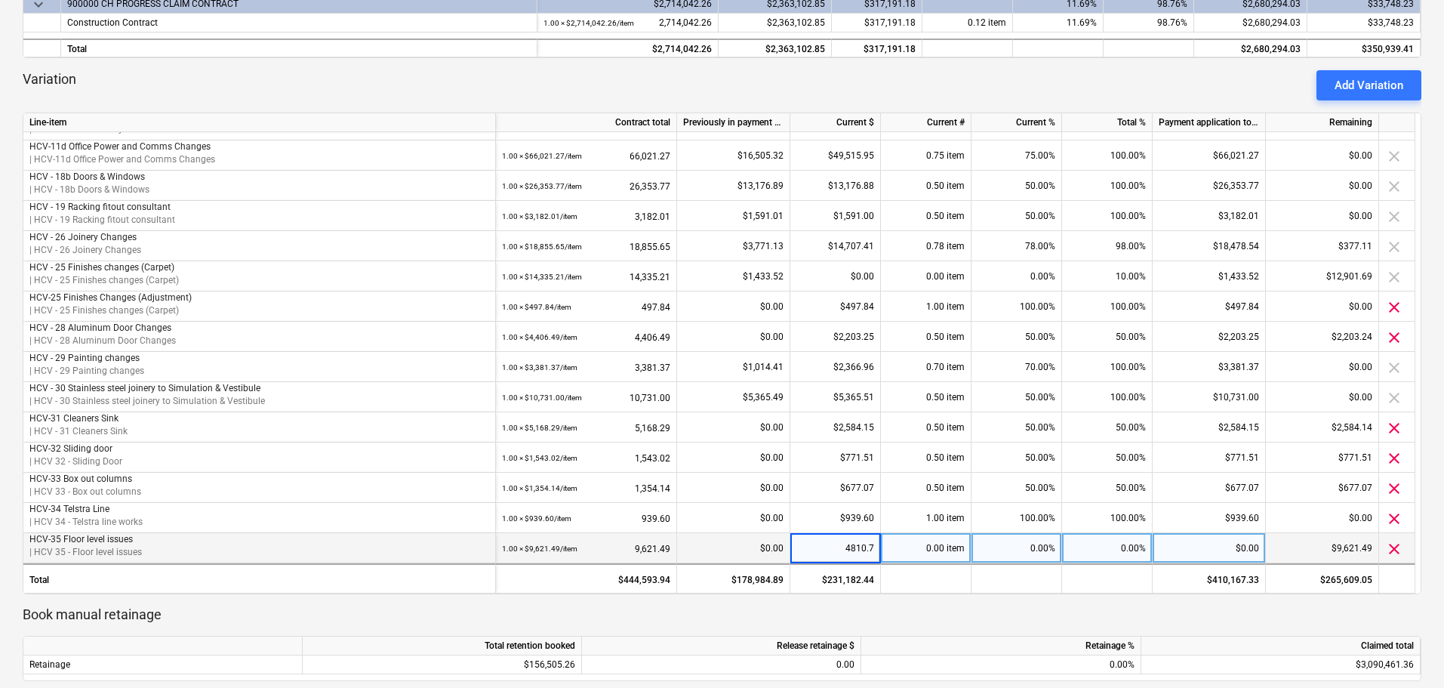
type input "4810.75"
click at [842, 617] on p "Book manual retainage" at bounding box center [722, 614] width 1399 height 18
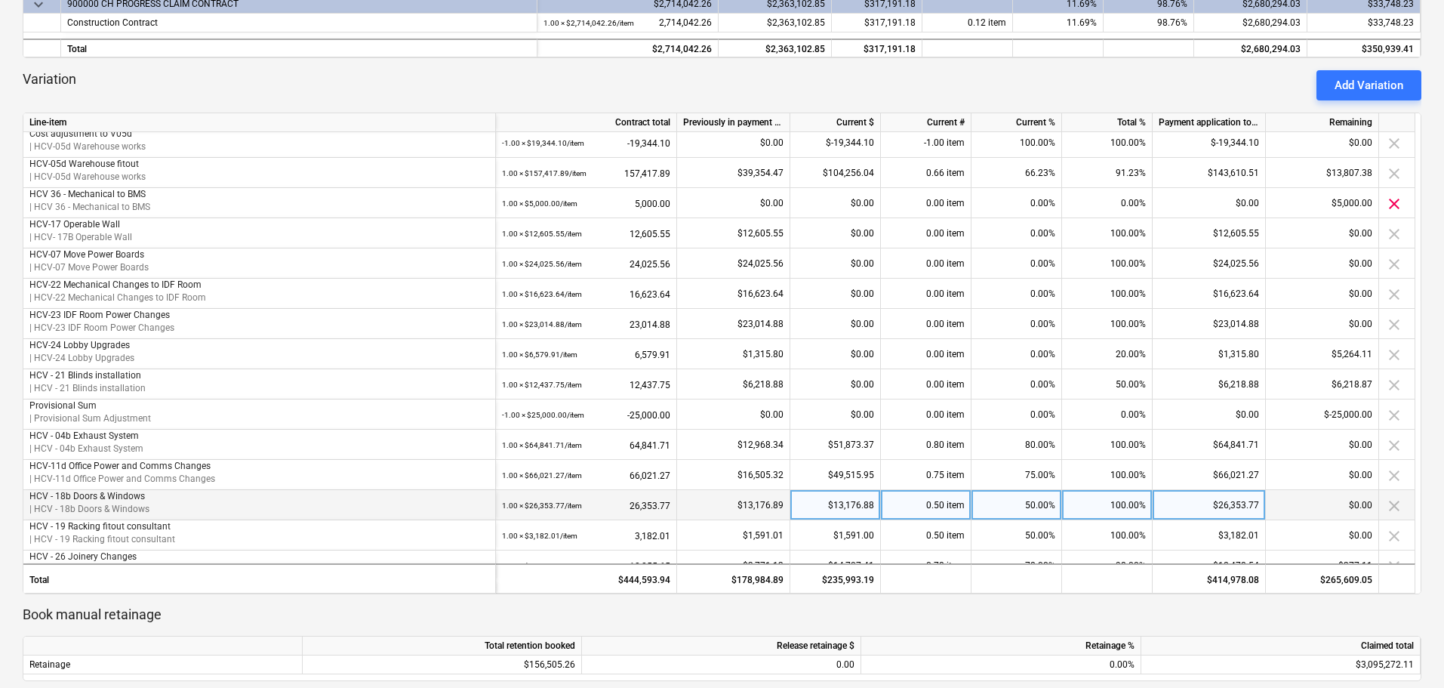
scroll to position [0, 0]
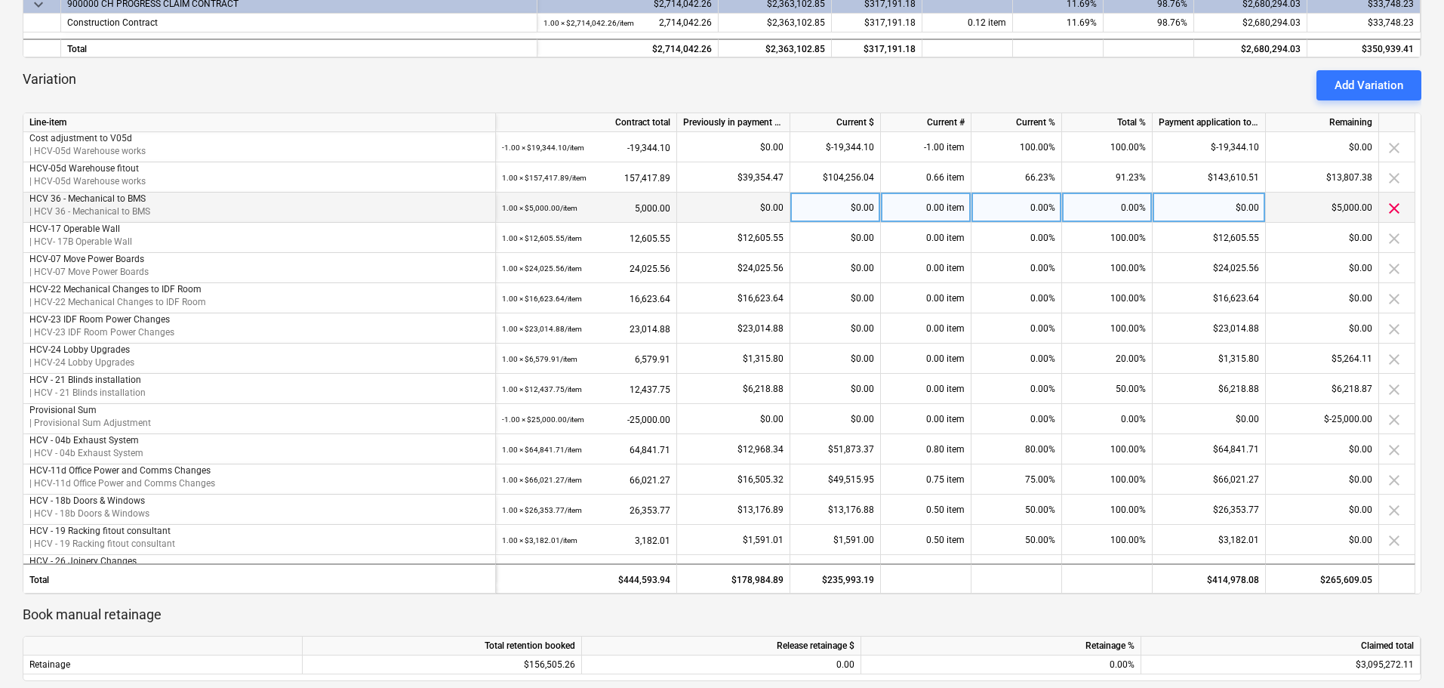
click at [1396, 208] on span "clear" at bounding box center [1394, 208] width 18 height 18
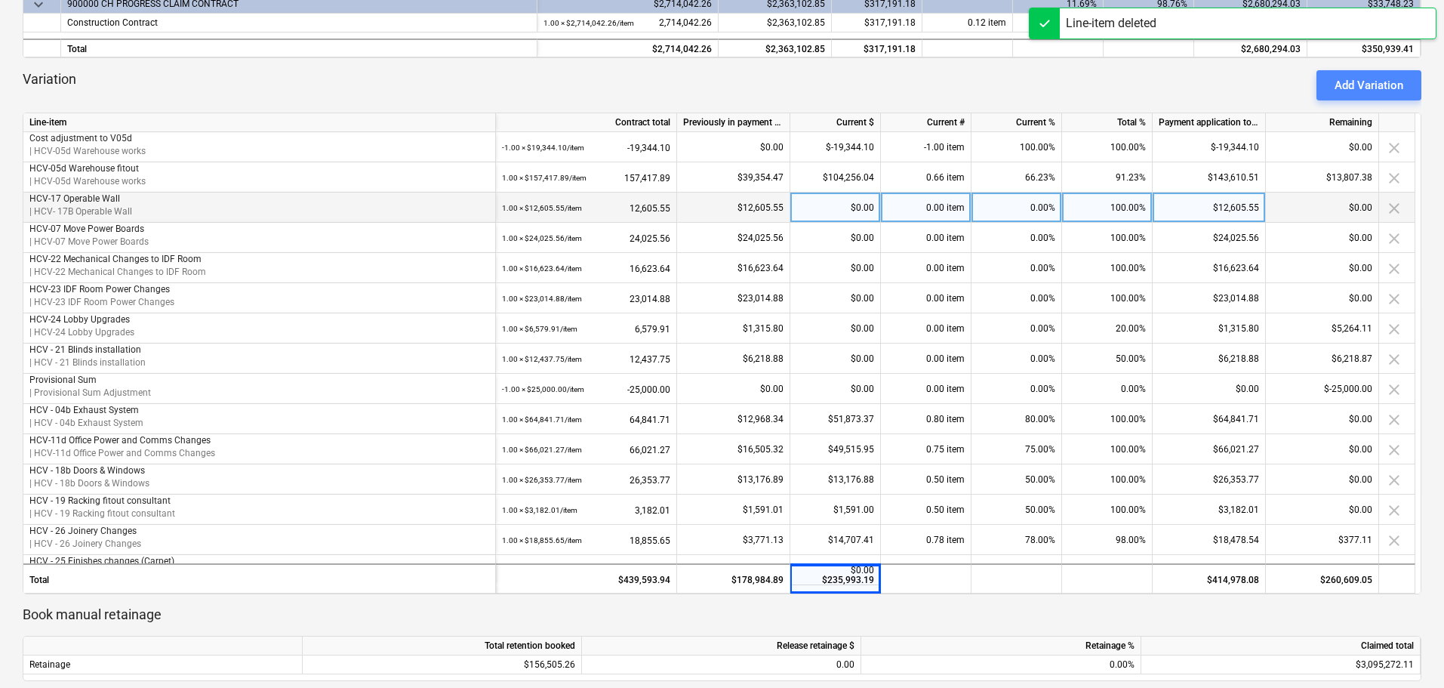
click at [1372, 82] on div "Add Variation" at bounding box center [1369, 85] width 69 height 20
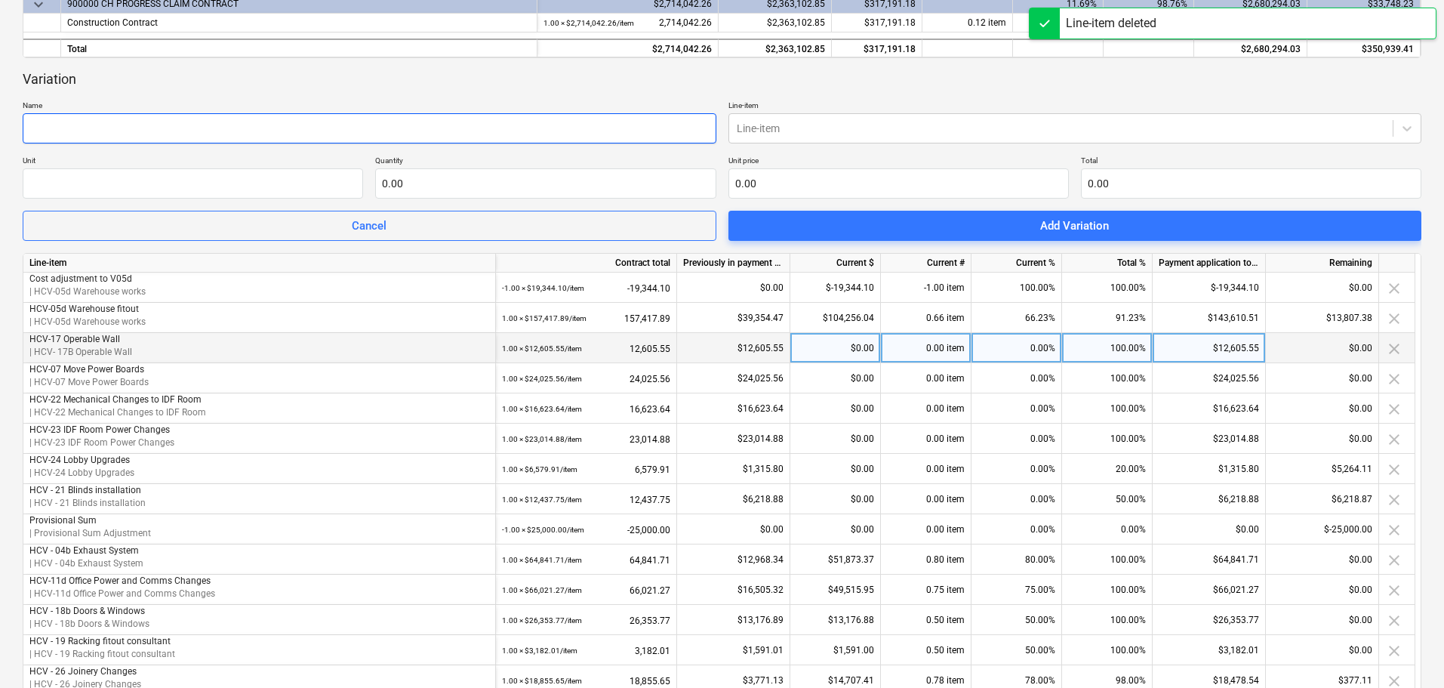
click at [232, 134] on input "text" at bounding box center [370, 128] width 694 height 30
type input "H"
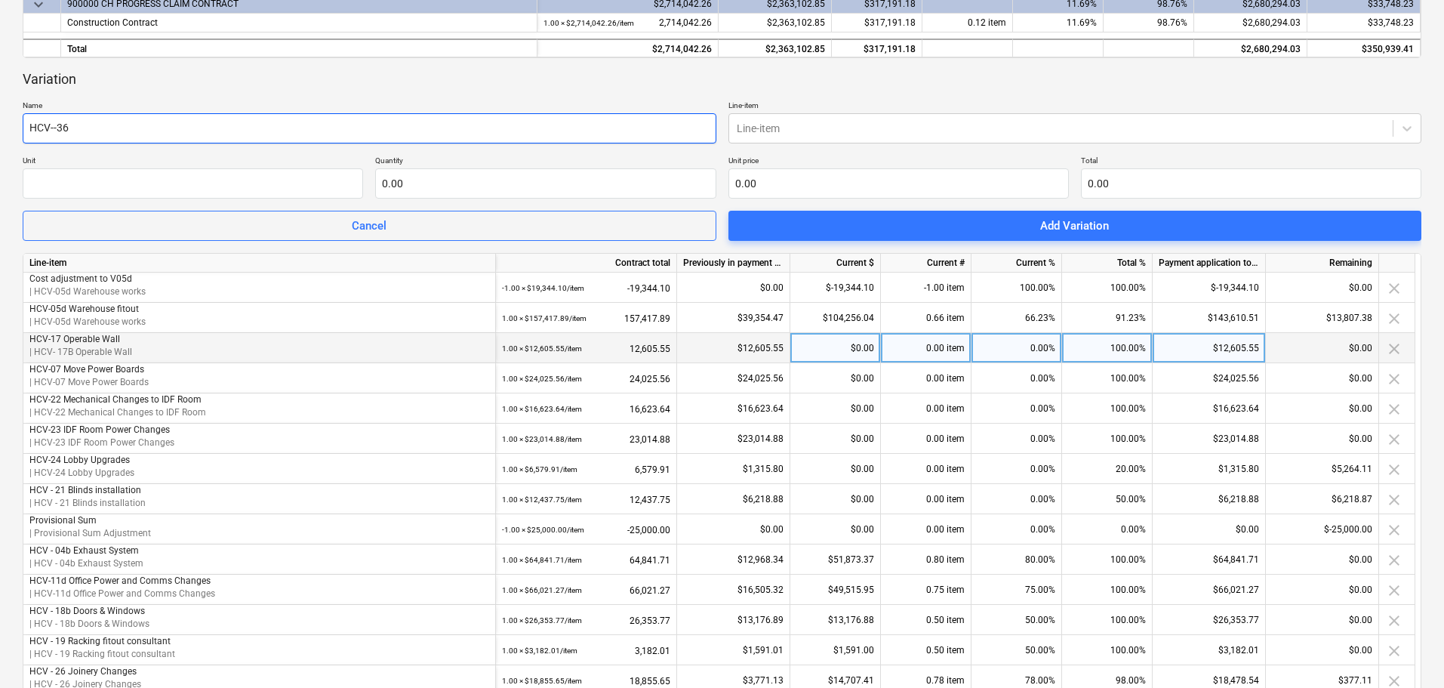
type input "HCV--36"
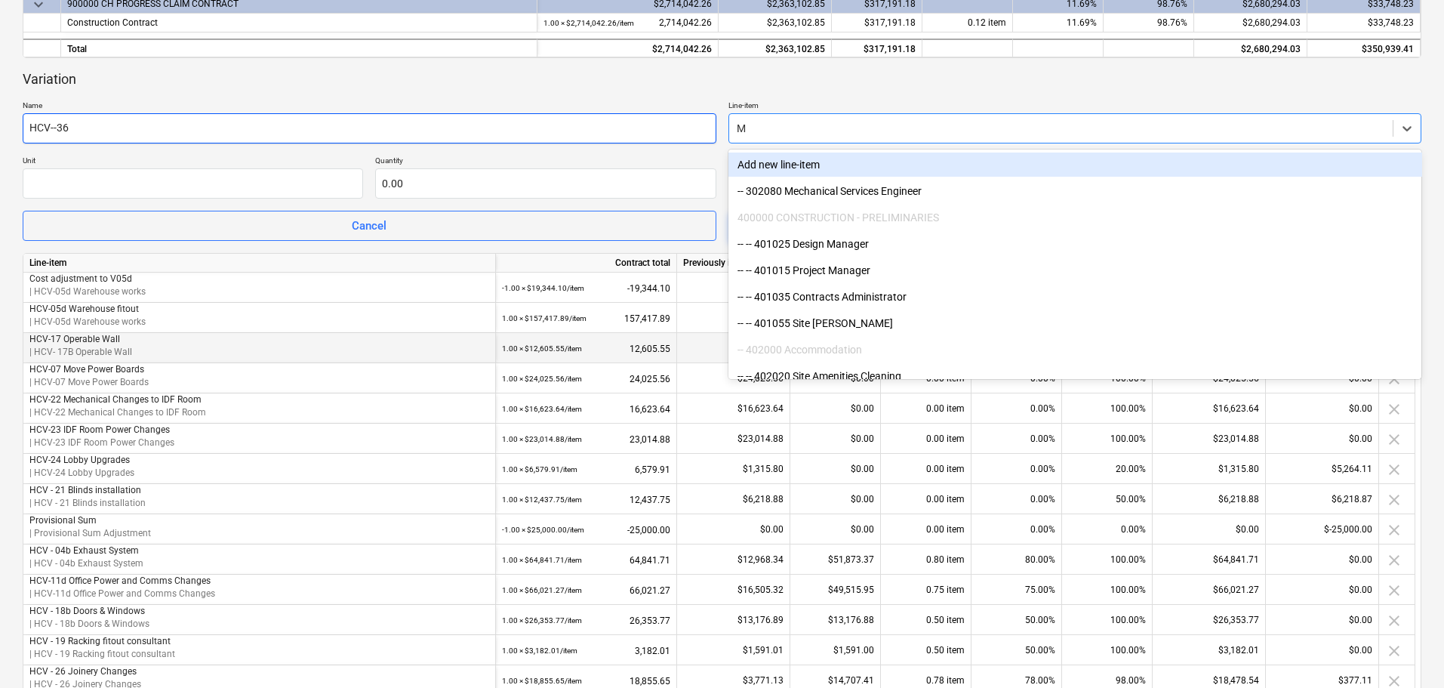
type input "M"
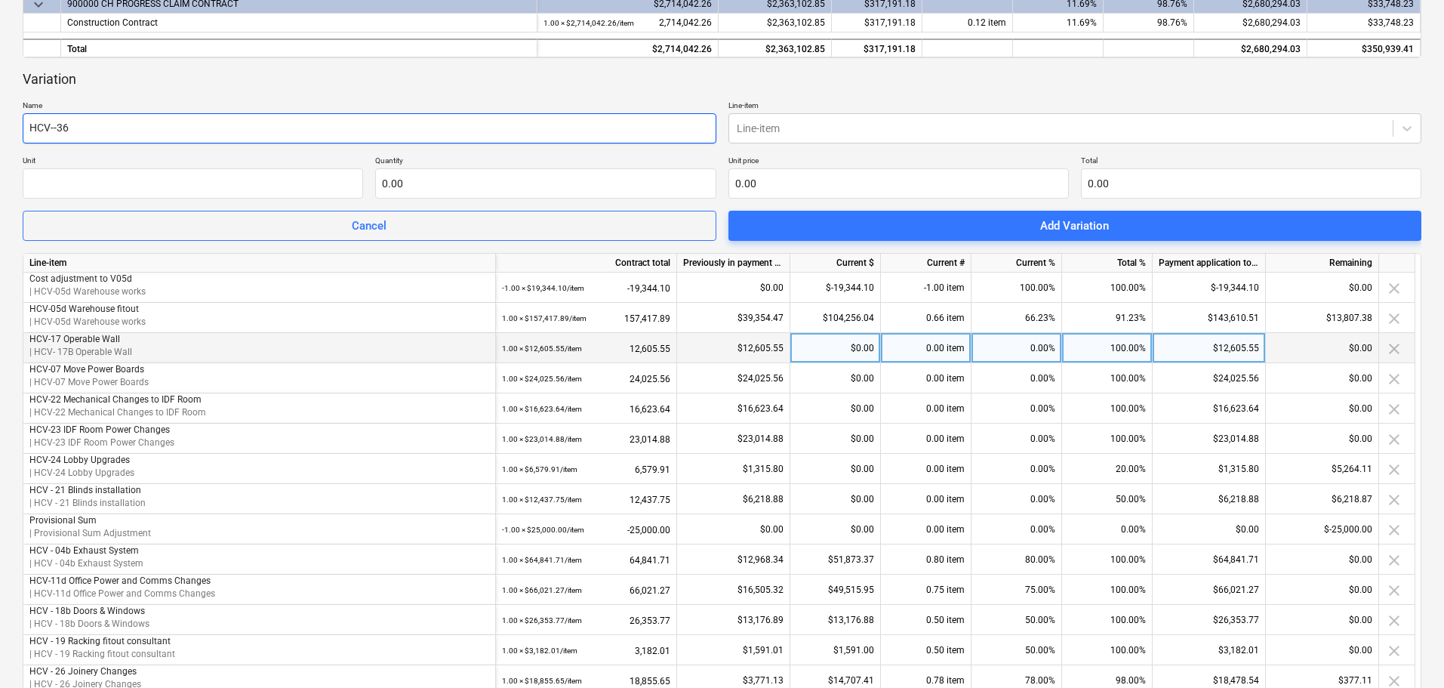
click at [232, 133] on input "HCV--36" at bounding box center [370, 128] width 694 height 30
type input "HCV--36 Mechanical BMS"
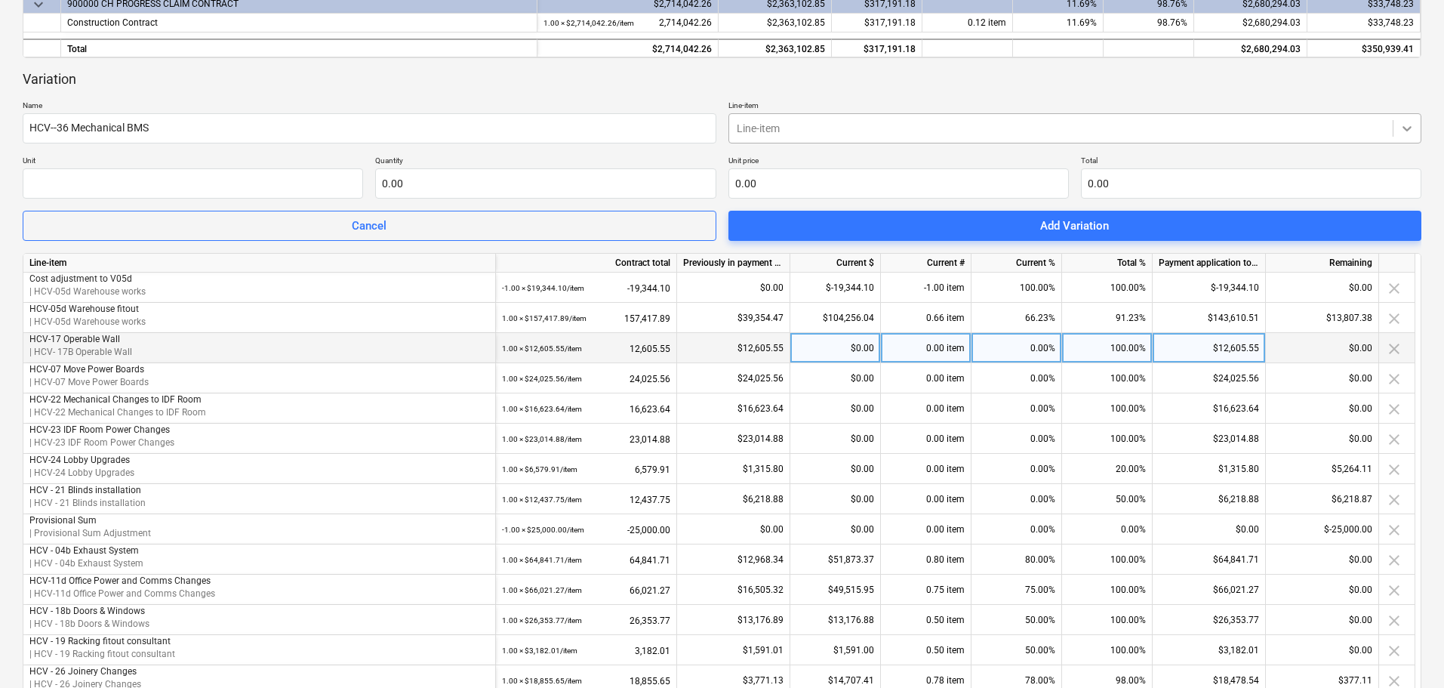
click at [1403, 125] on icon at bounding box center [1407, 128] width 15 height 15
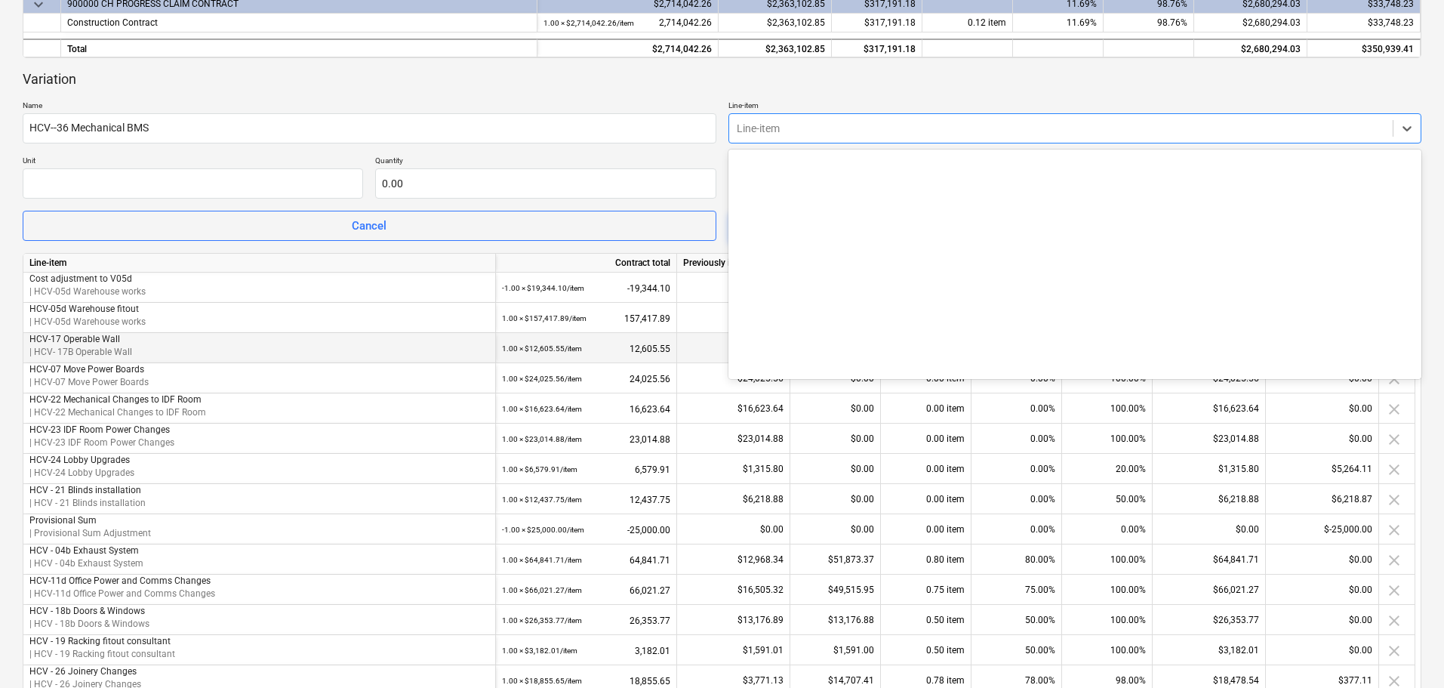
scroll to position [3208, 0]
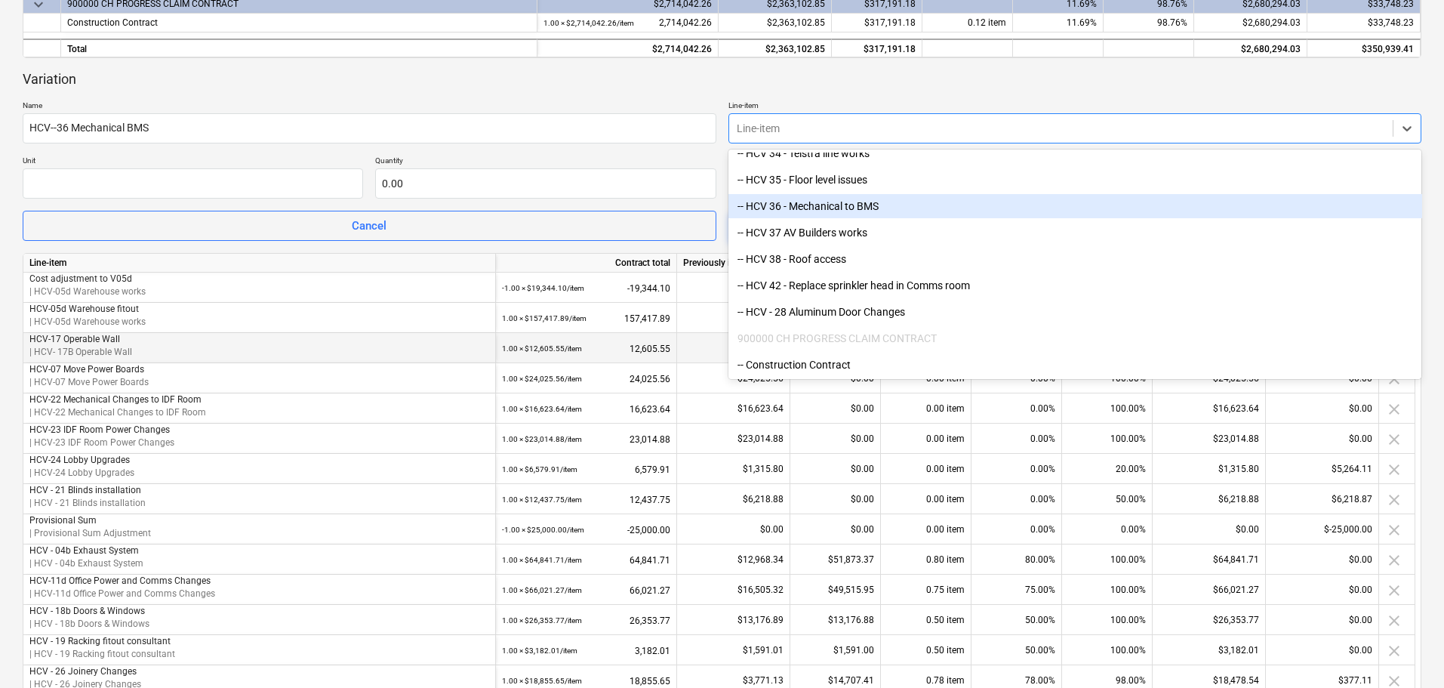
click at [839, 210] on div "-- HCV 36 - Mechanical to BMS" at bounding box center [1076, 206] width 694 height 24
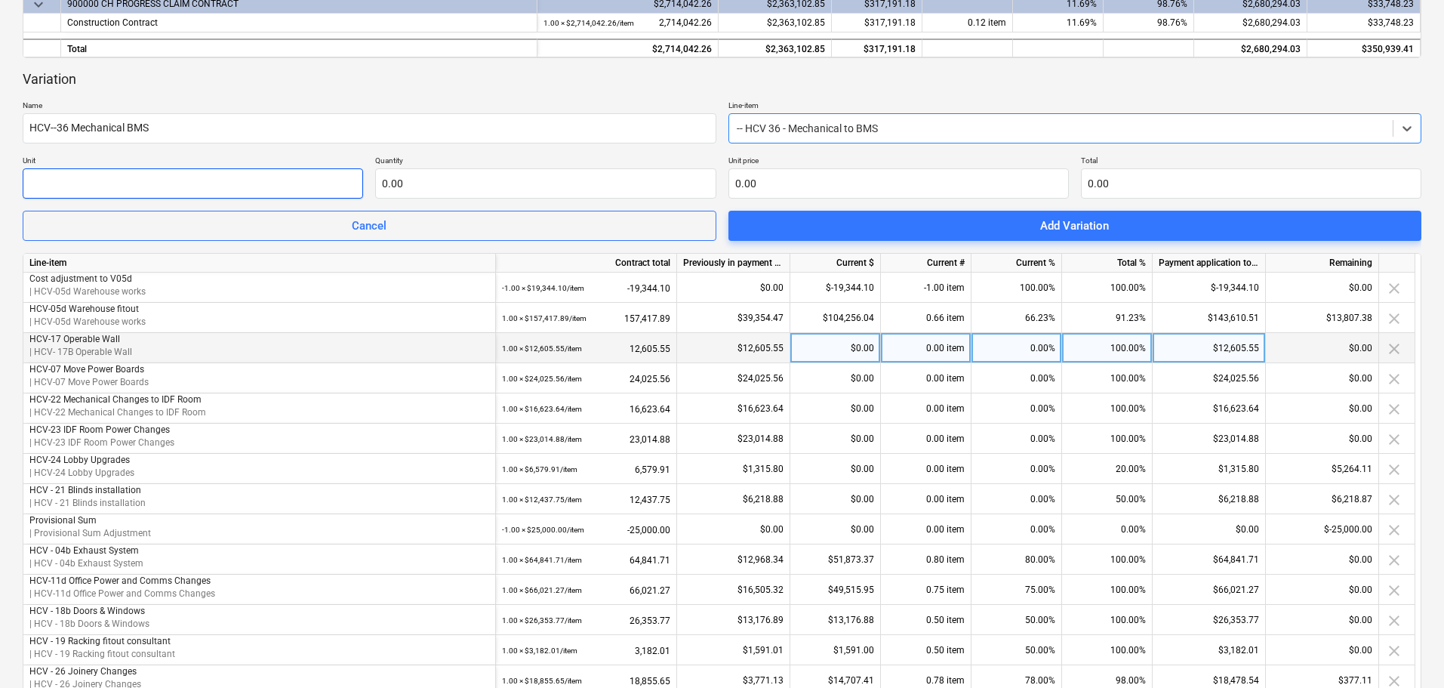
click at [93, 187] on input "text" at bounding box center [193, 183] width 340 height 30
type input "item"
type input "1.00"
type input "5"
type input "5.00"
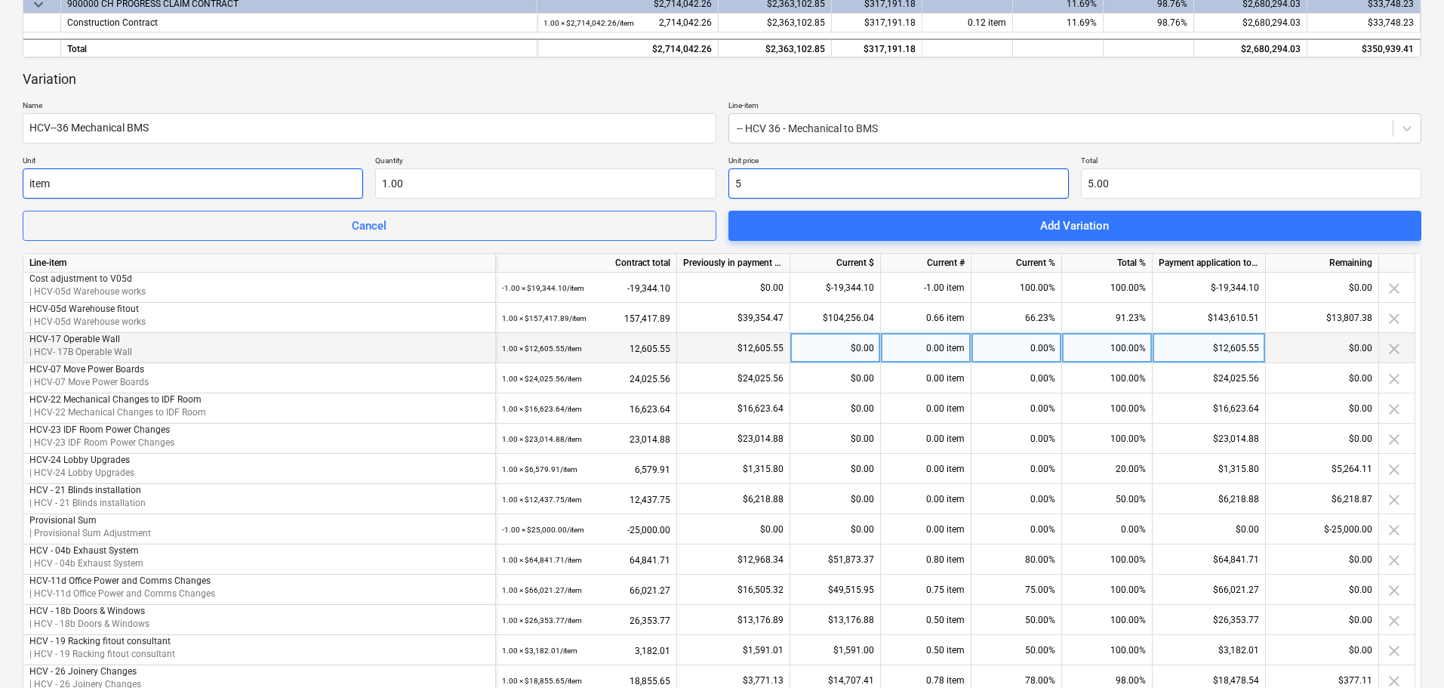
type input "55"
type input "55.00"
type input "553"
type input "553.00"
type input "5531"
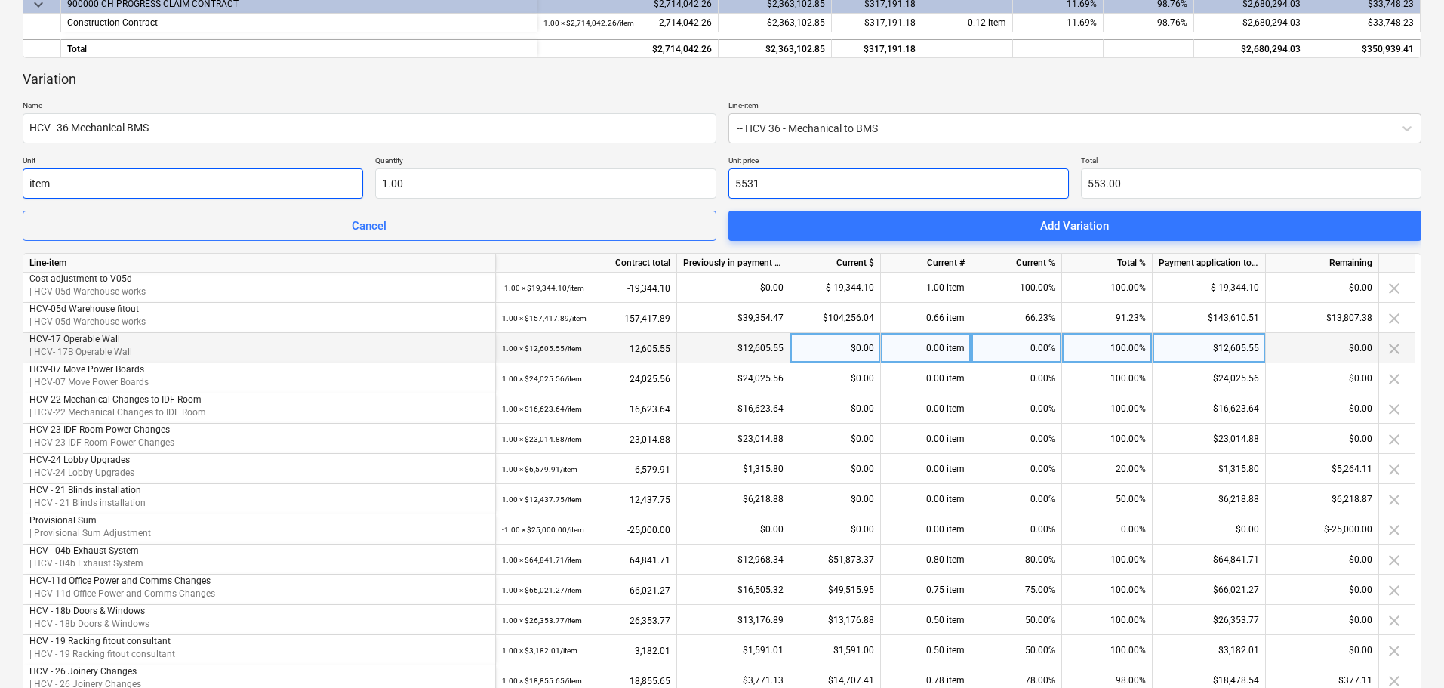
type input "5,531.00"
type input "5531.6"
type input "5,531.60"
type input "5531.63"
type input "5,531.63"
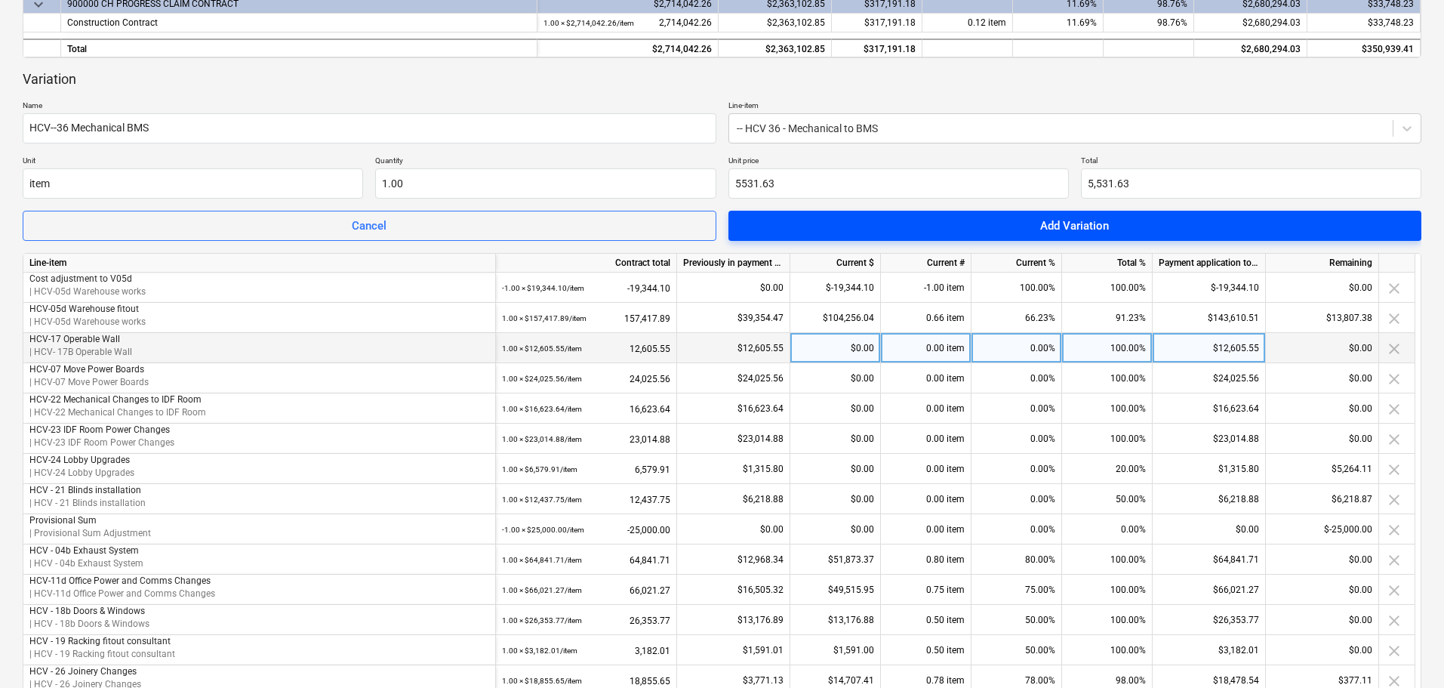
type input "5,531.63"
click at [1004, 225] on span "Add Variation" at bounding box center [1076, 226] width 658 height 20
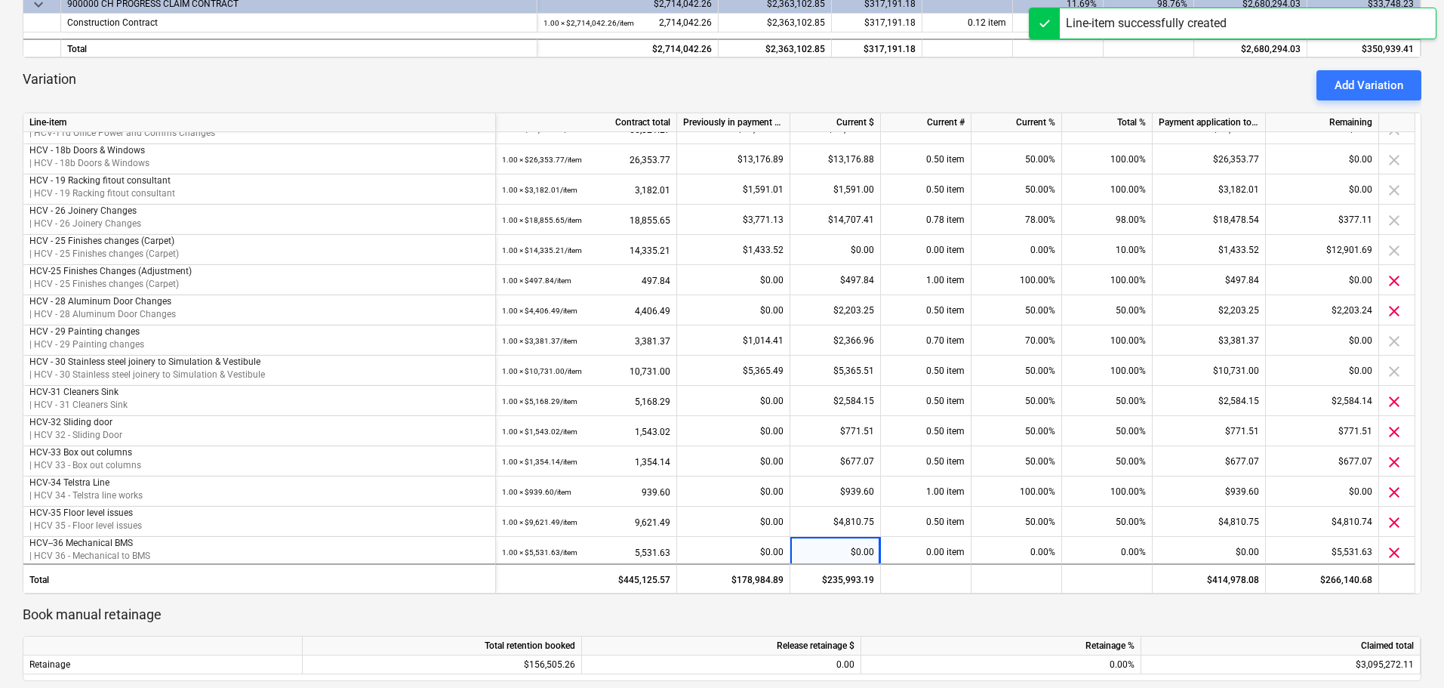
scroll to position [324, 0]
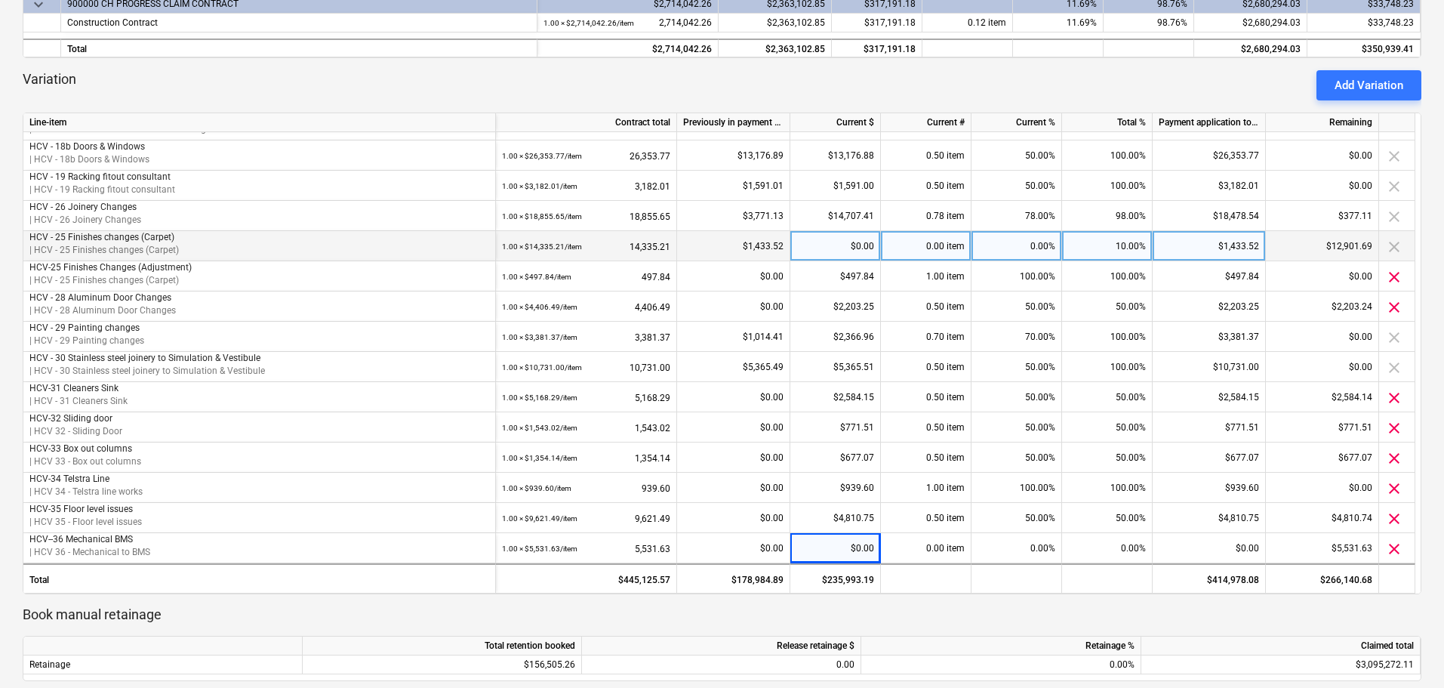
click at [850, 248] on div "$0.00" at bounding box center [835, 246] width 91 height 30
type input "12614.98"
click at [874, 91] on div "Variation Add Variation" at bounding box center [722, 85] width 1399 height 30
click at [855, 244] on div "$12,614.98" at bounding box center [835, 246] width 91 height 30
click at [855, 244] on input at bounding box center [835, 245] width 90 height 29
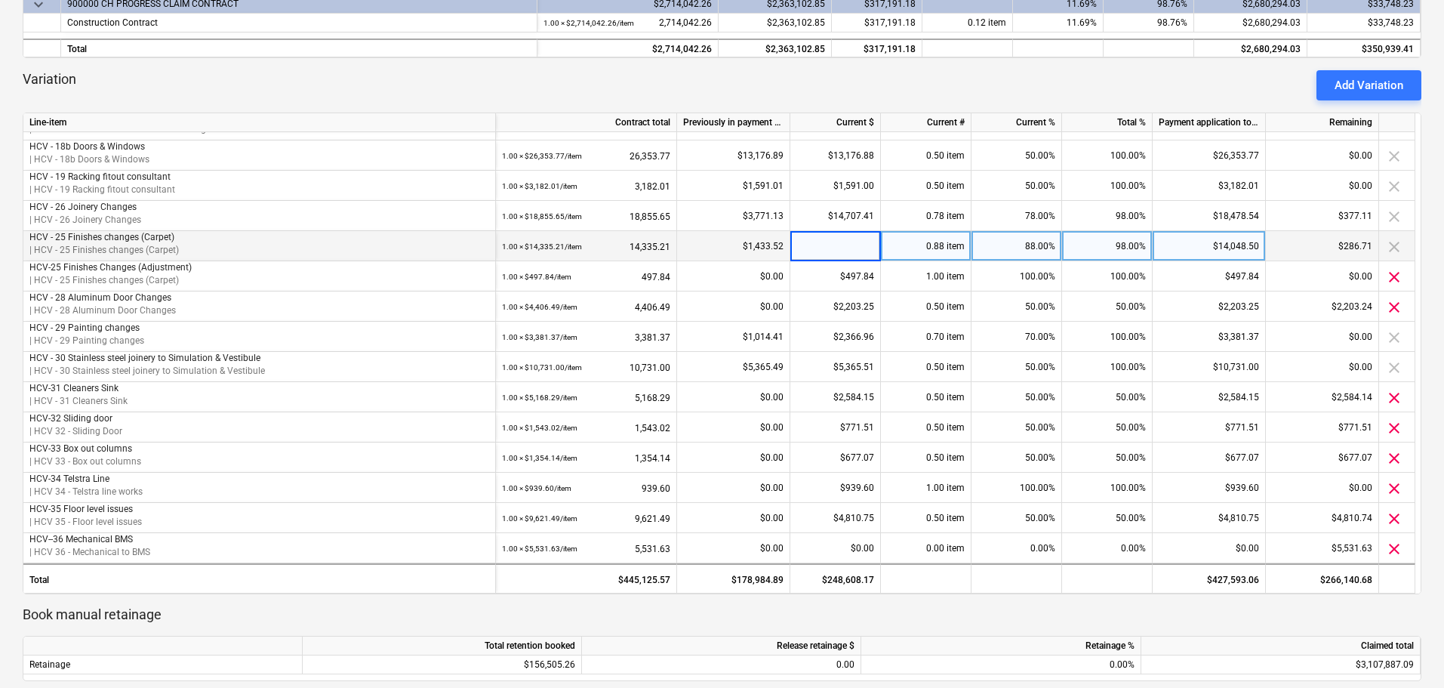
type input "0"
click at [852, 98] on div "Variation Add Variation" at bounding box center [722, 85] width 1399 height 30
click at [856, 254] on div "$0.00" at bounding box center [835, 246] width 91 height 30
type input "12117.14"
click at [951, 81] on div "Variation Add Variation" at bounding box center [722, 85] width 1399 height 30
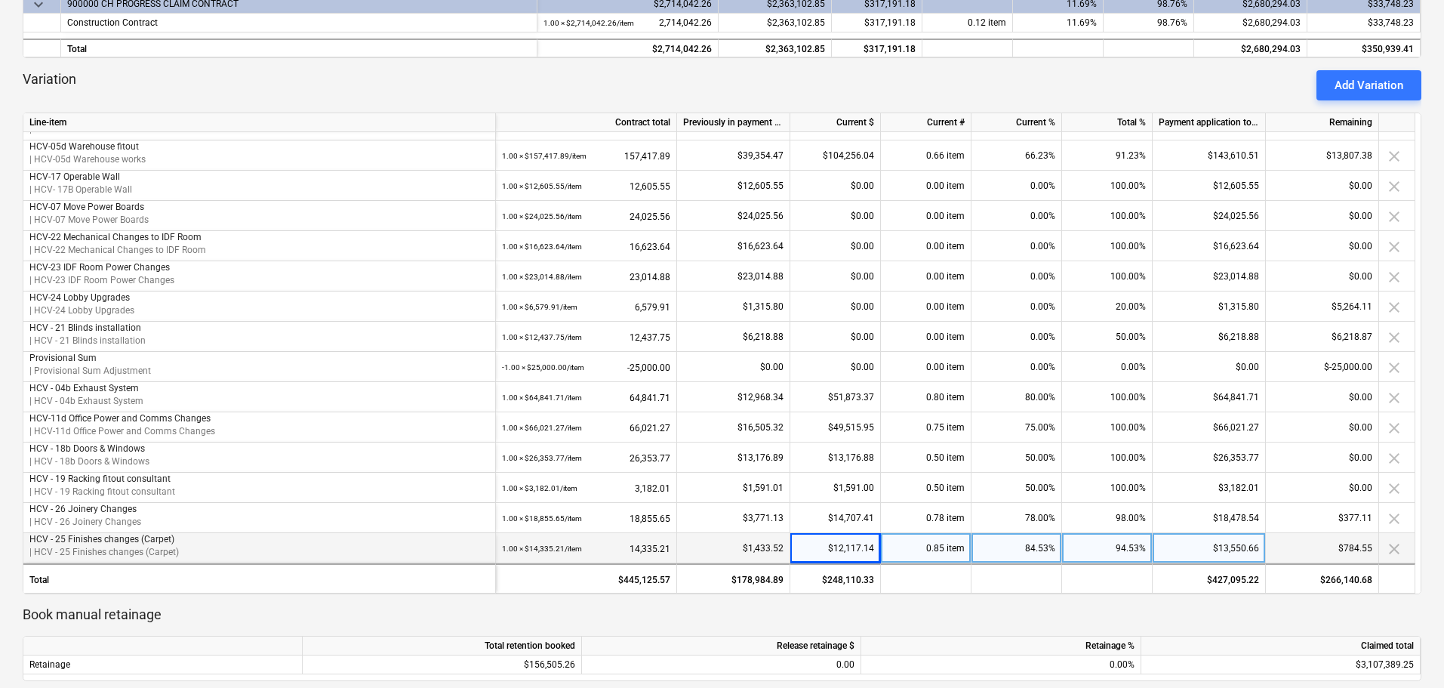
scroll to position [0, 0]
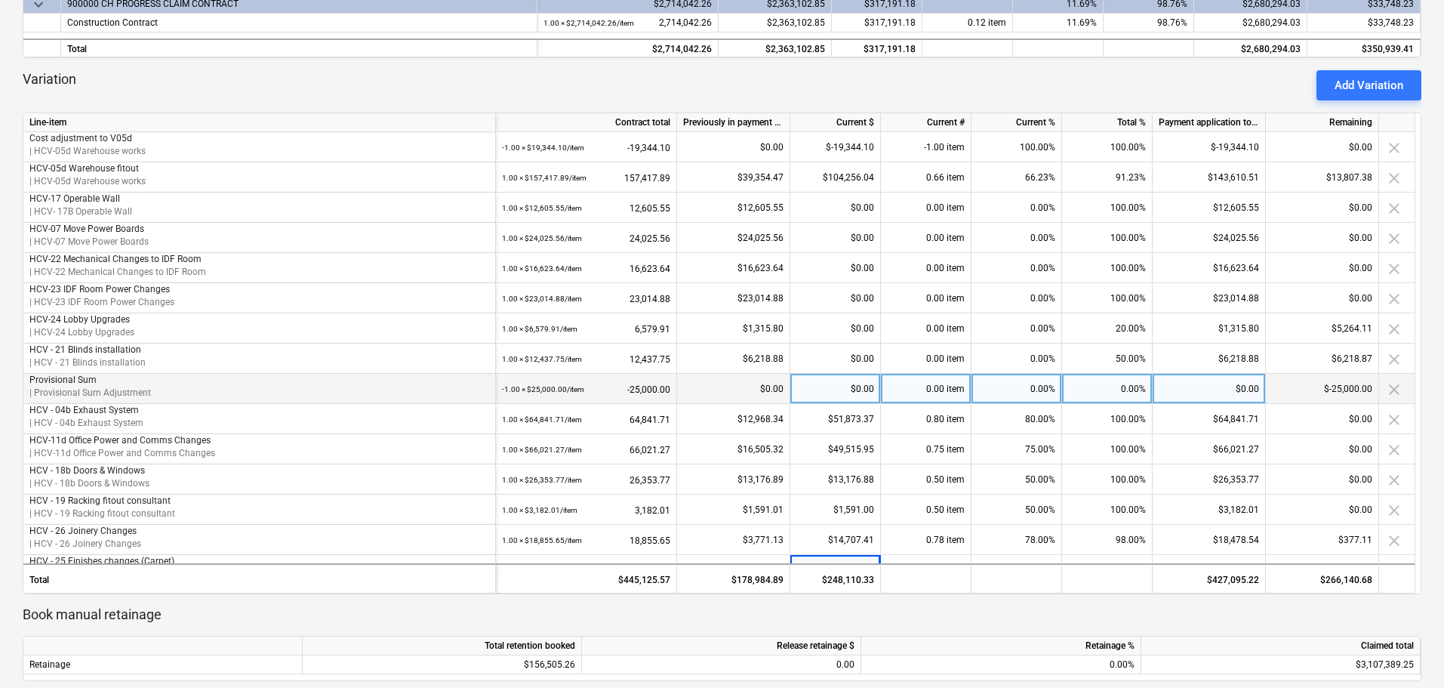
click at [1125, 390] on div "0.00%" at bounding box center [1107, 389] width 91 height 30
type input "100"
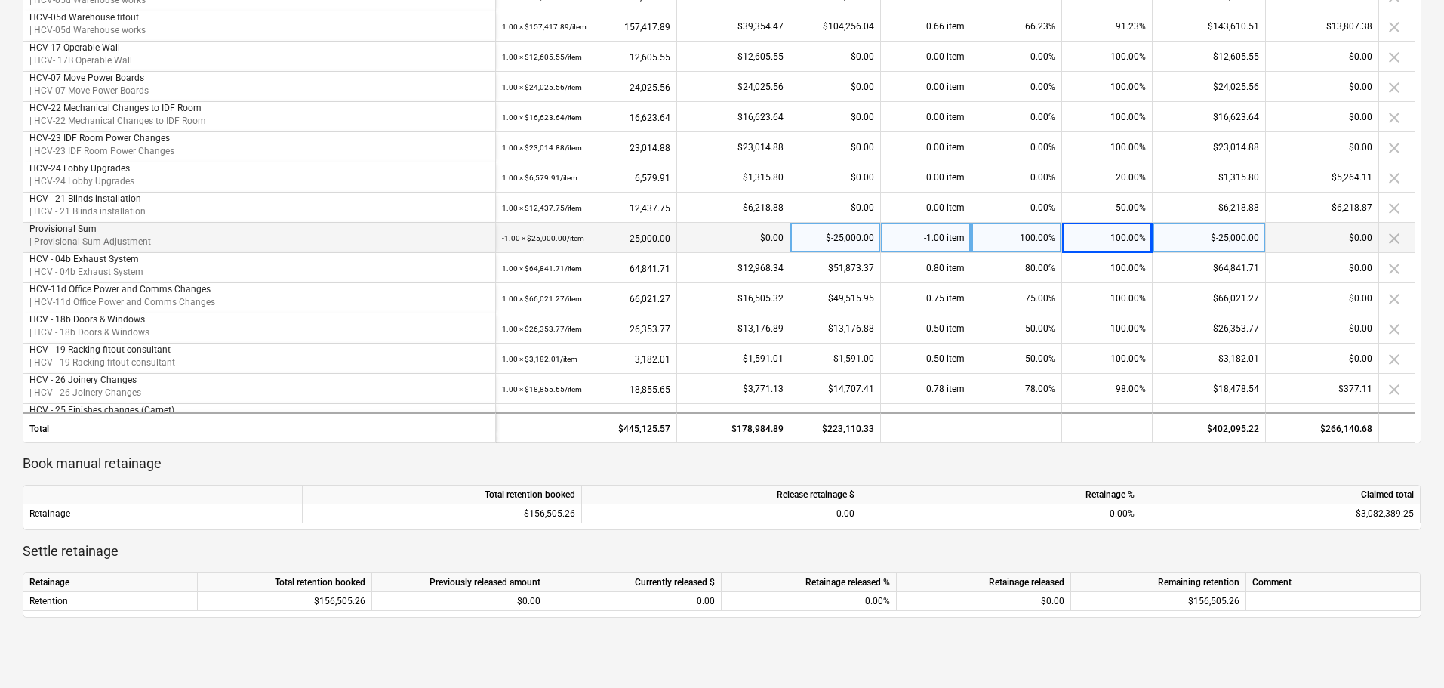
scroll to position [373, 0]
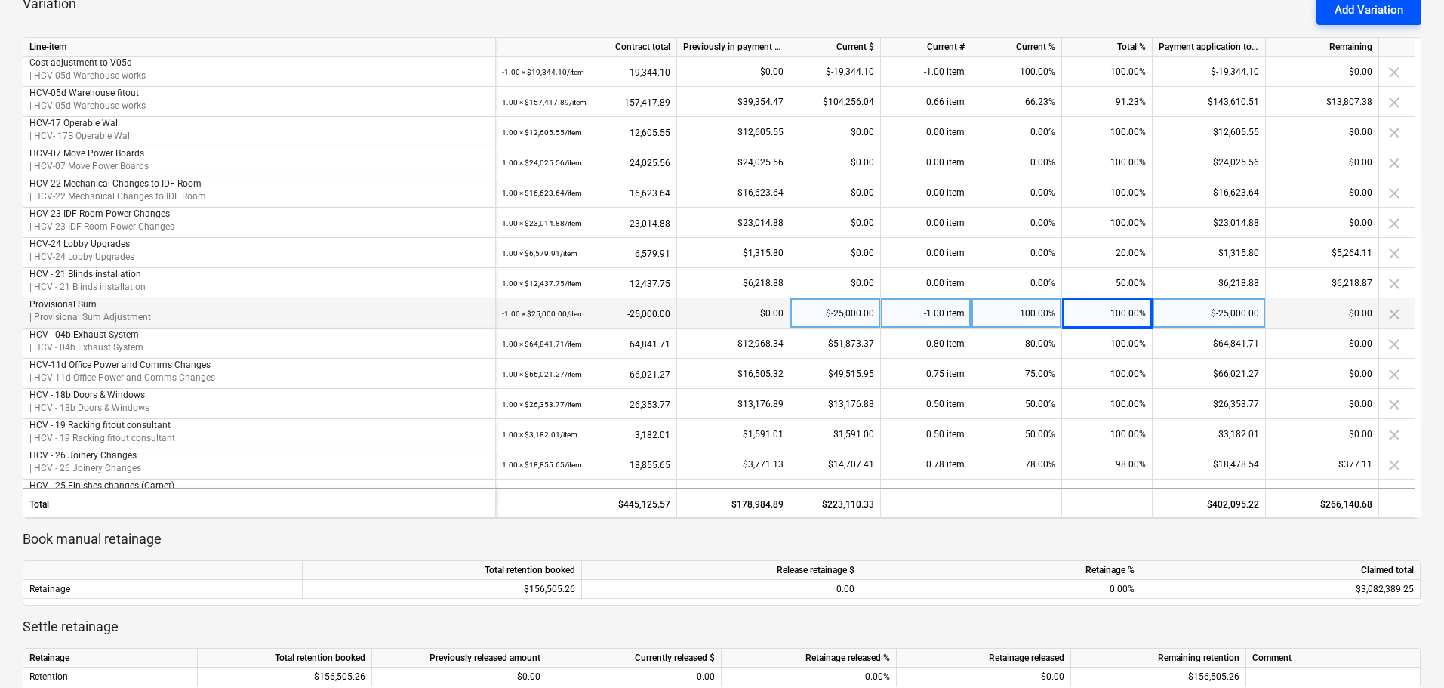
click at [1367, 11] on div "Add Variation" at bounding box center [1369, 10] width 69 height 20
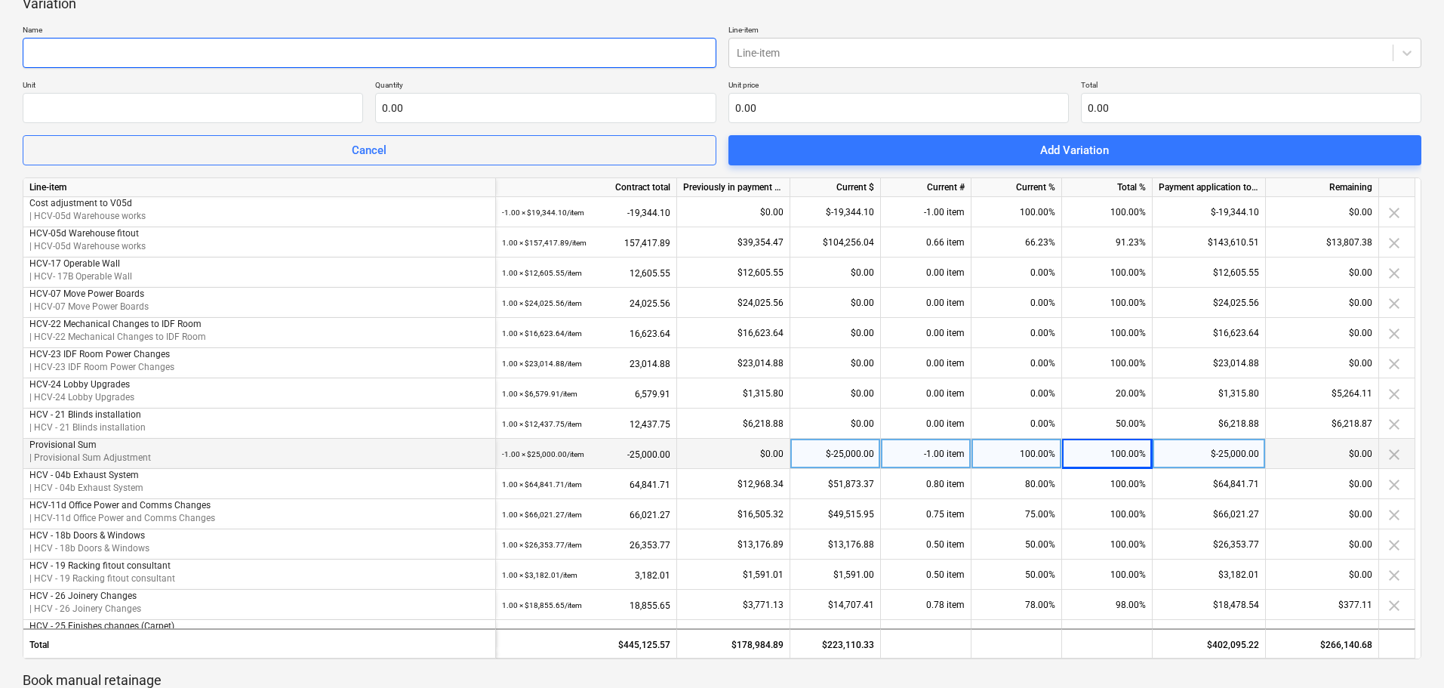
click at [104, 48] on input "text" at bounding box center [370, 53] width 694 height 30
click at [112, 49] on input "HCV-24 Lobby Chnages adjustment" at bounding box center [370, 53] width 694 height 30
type input "HCV-24 Lobby Changes adjustment"
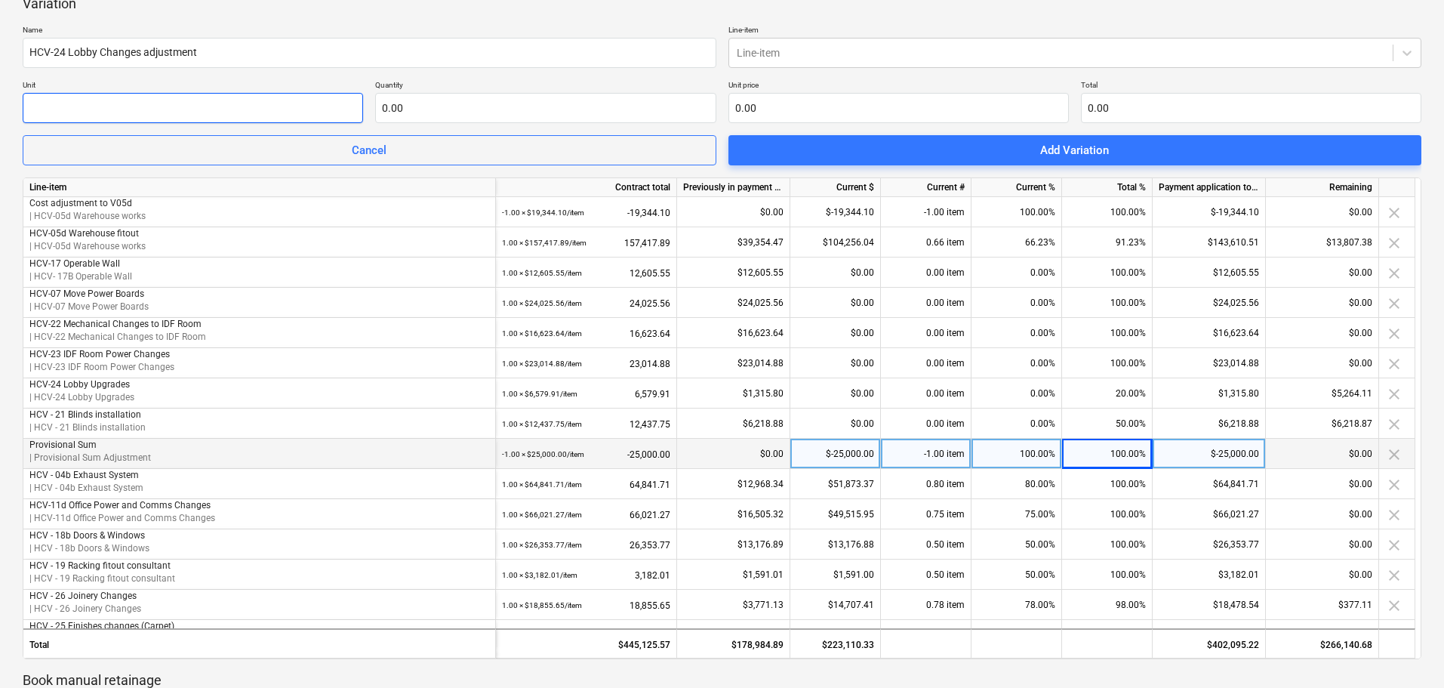
click at [233, 106] on input "text" at bounding box center [193, 108] width 340 height 30
click at [862, 51] on div at bounding box center [1061, 52] width 649 height 15
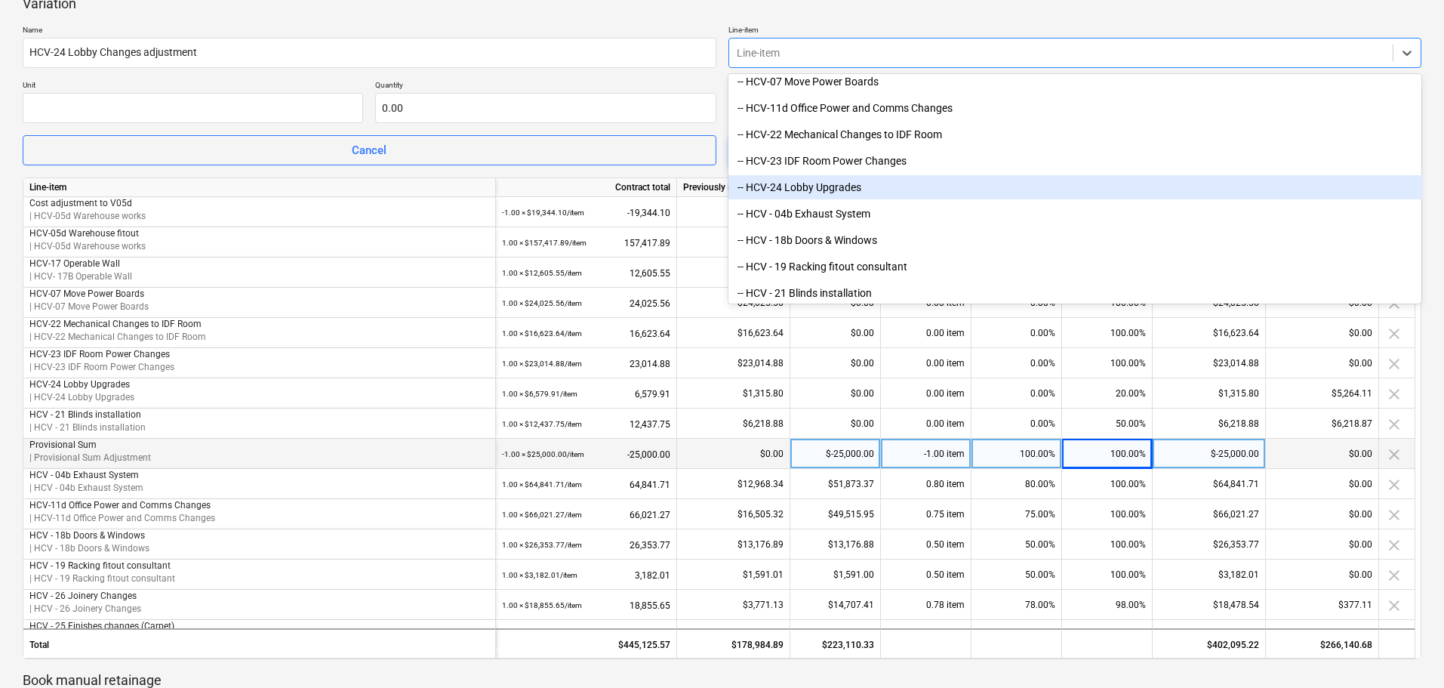
scroll to position [2680, 0]
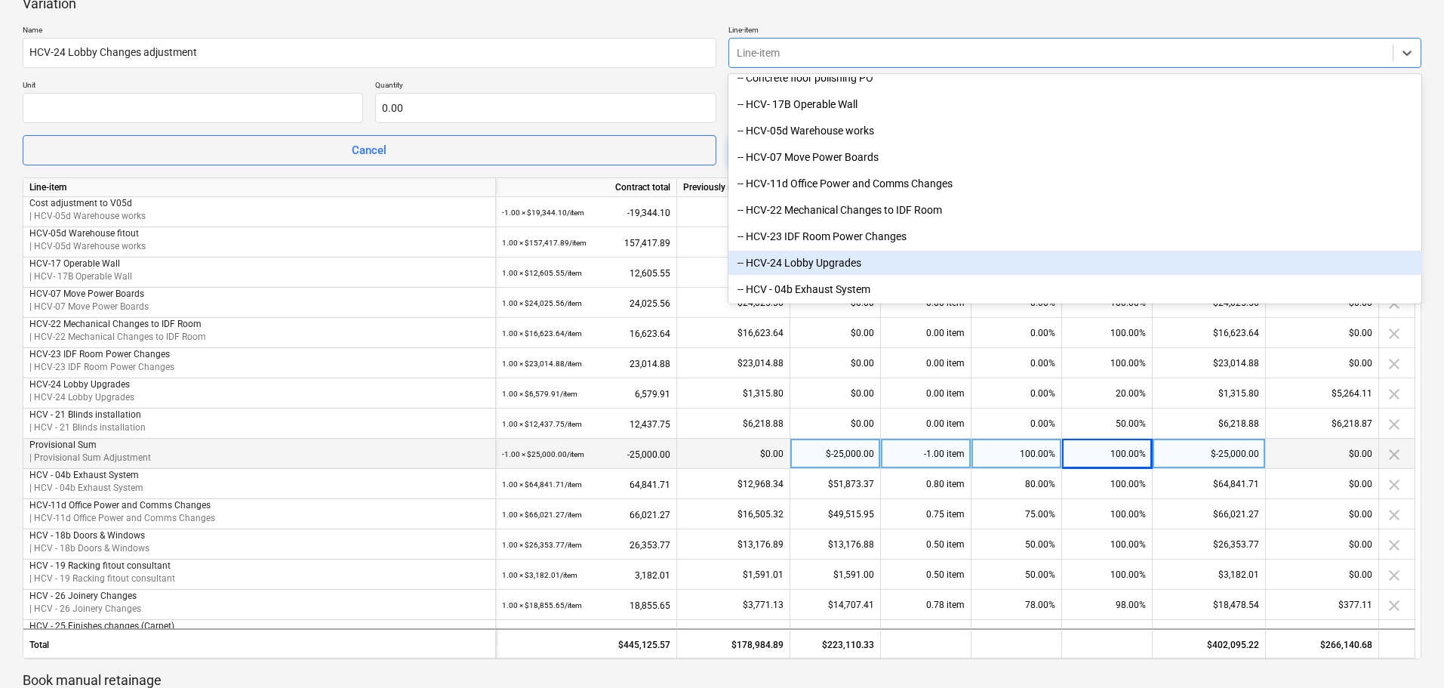
click at [817, 263] on div "-- HCV-24 Lobby Upgrades" at bounding box center [1076, 263] width 694 height 24
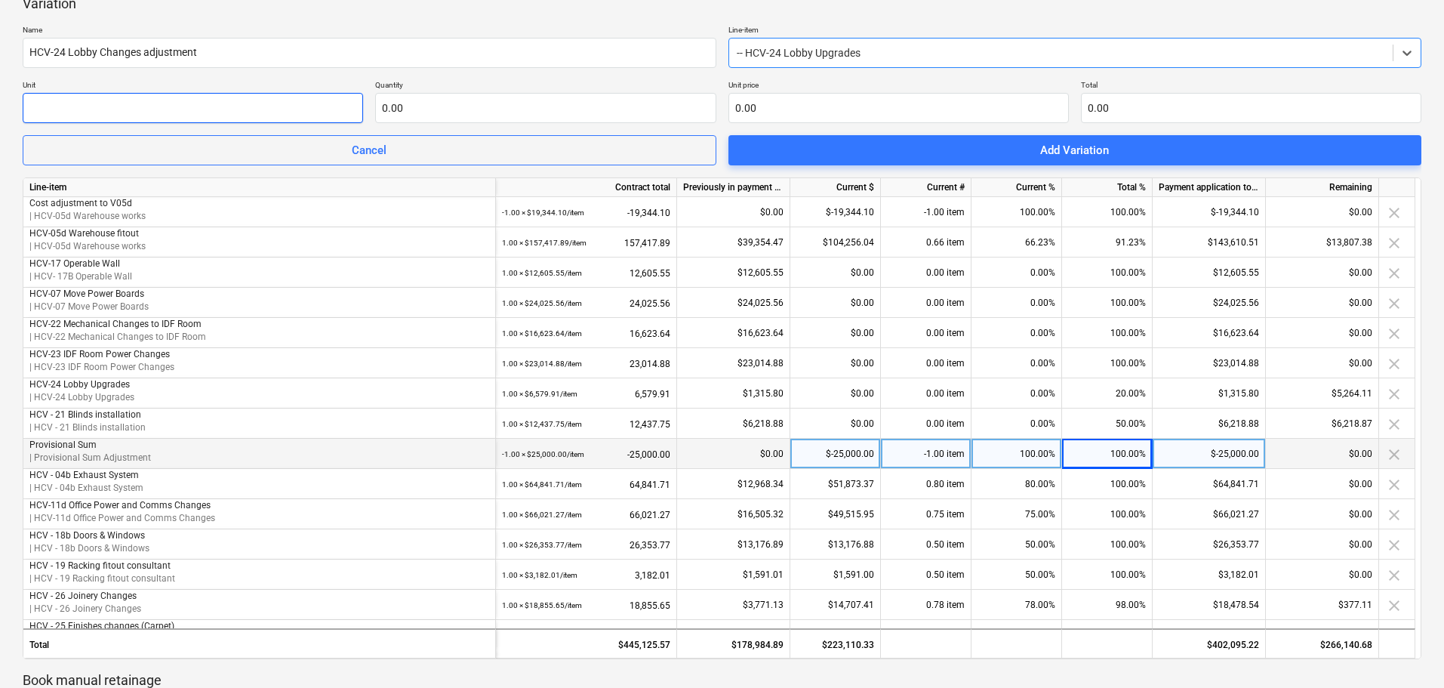
click at [101, 117] on input "text" at bounding box center [193, 108] width 340 height 30
type input "item"
type input "1.00"
type input "0.00"
drag, startPoint x: 421, startPoint y: 112, endPoint x: 597, endPoint y: 103, distance: 176.1
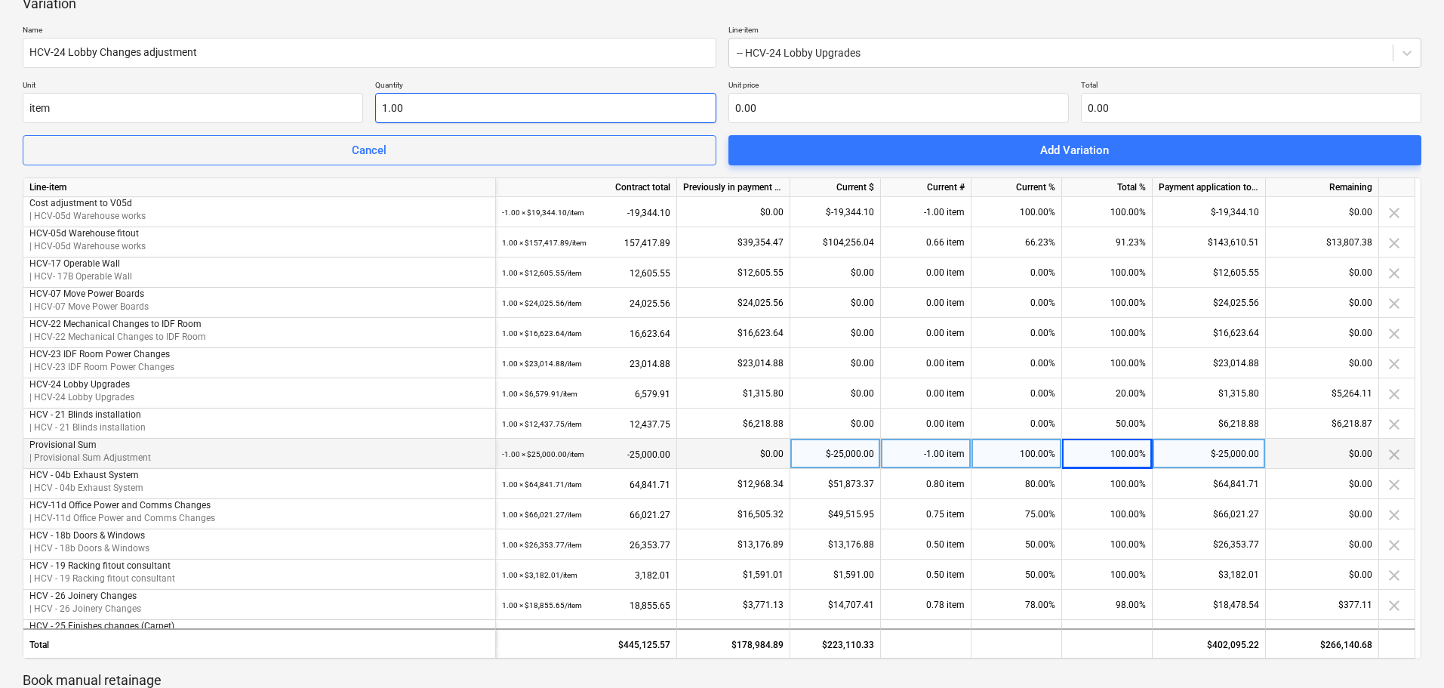
click at [421, 112] on input "1.00" at bounding box center [545, 108] width 340 height 30
type input "1"
type input "0.00"
type input "1.00"
click at [747, 102] on input "text" at bounding box center [899, 108] width 340 height 30
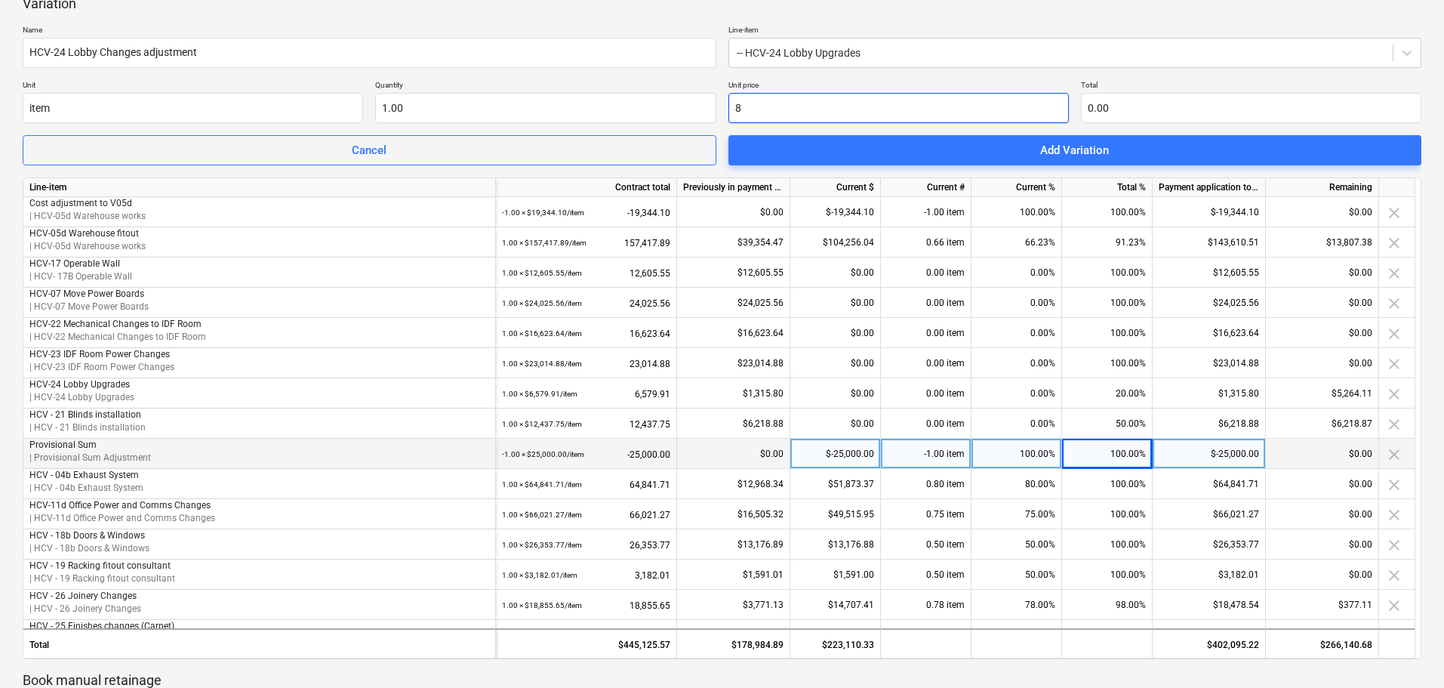
type input "80"
type input "80.00"
type input "808"
type input "808.00"
type input "80"
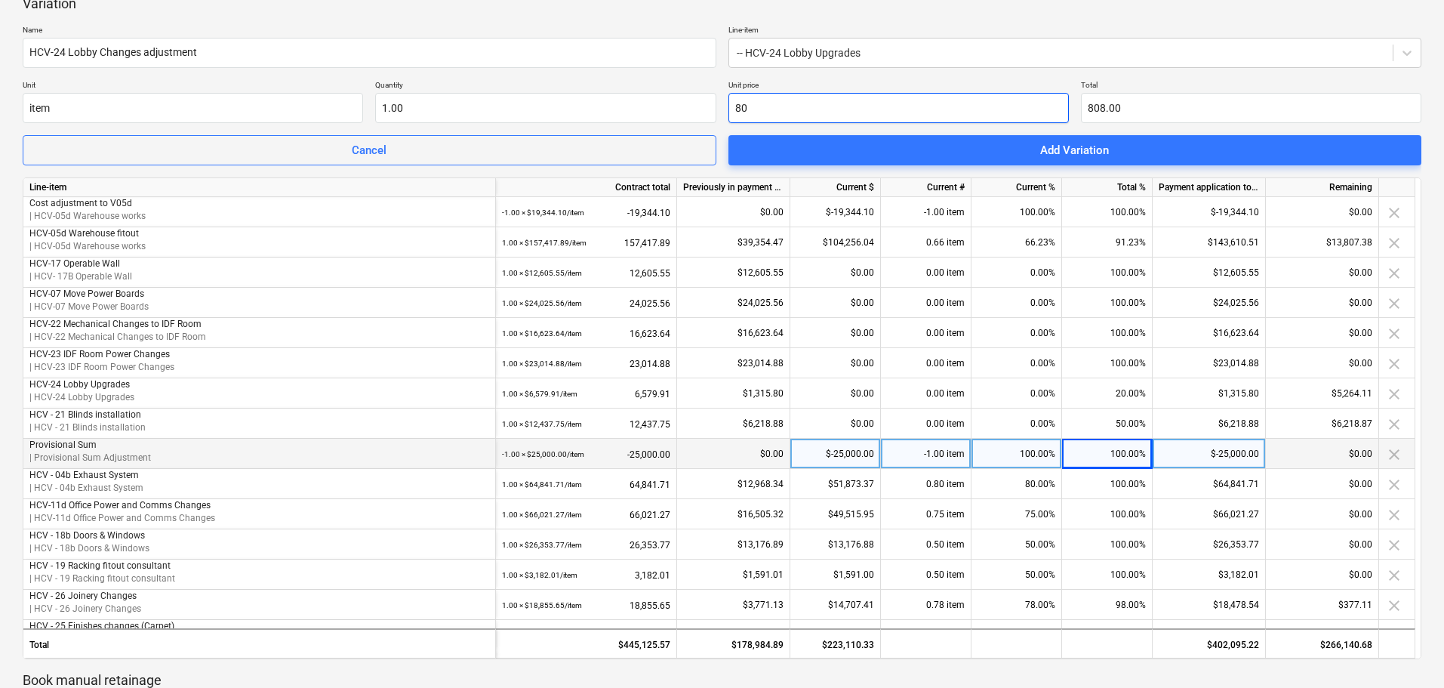
type input "80.00"
type input "809"
type input "809.00"
type input "809.2"
type input "809.20"
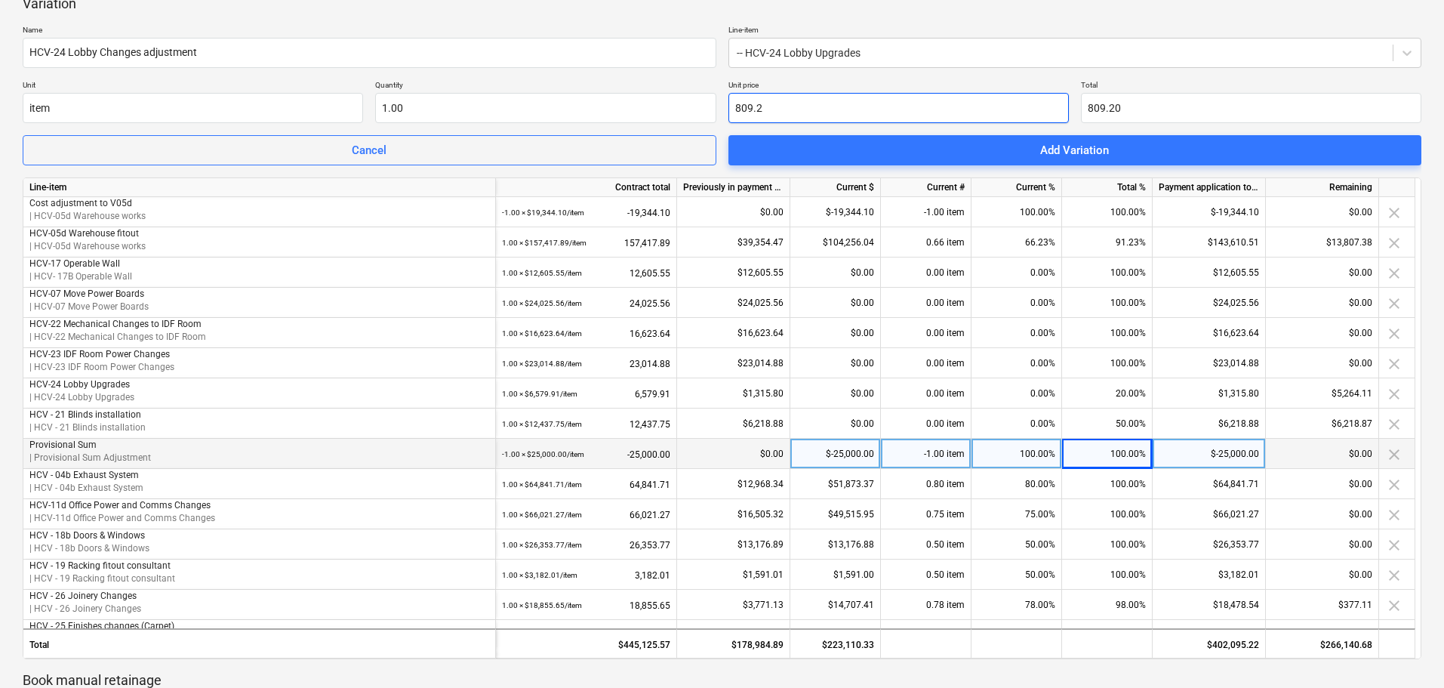
type input "809.23"
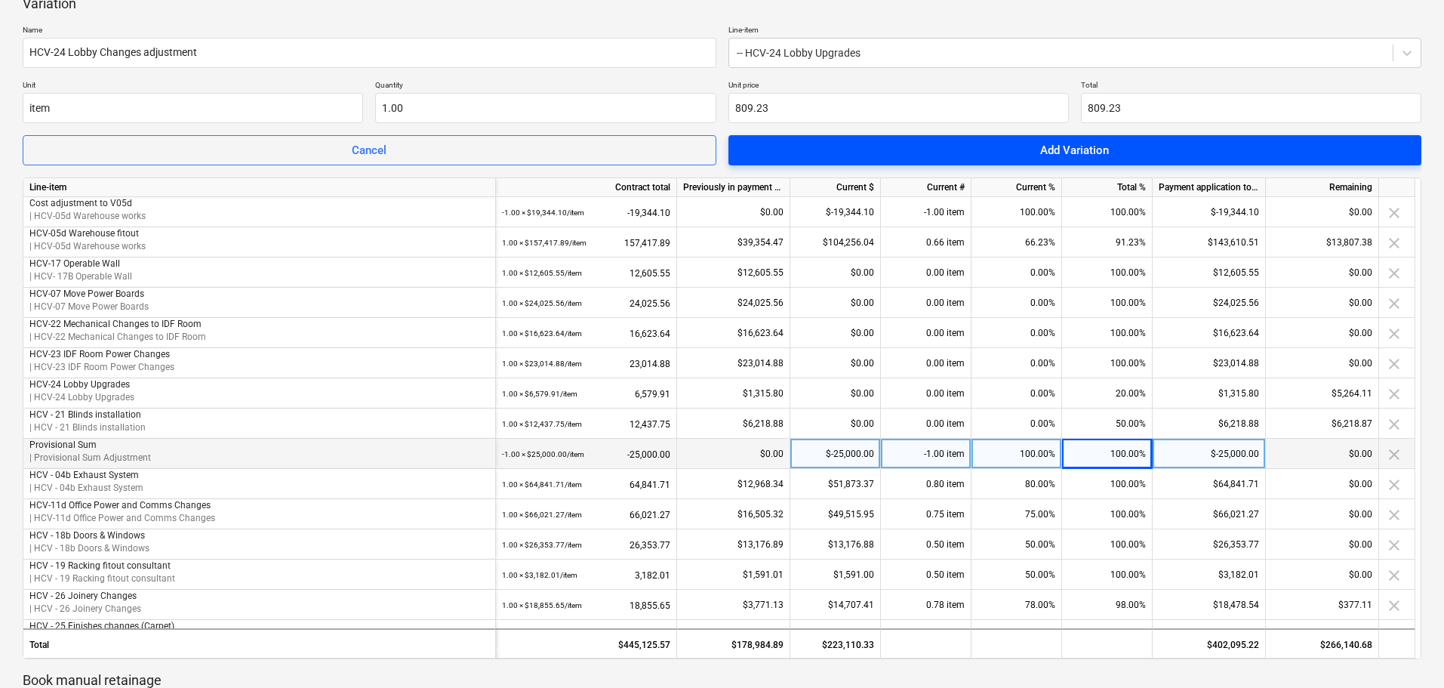
click at [1081, 147] on div "Add Variation" at bounding box center [1074, 150] width 69 height 20
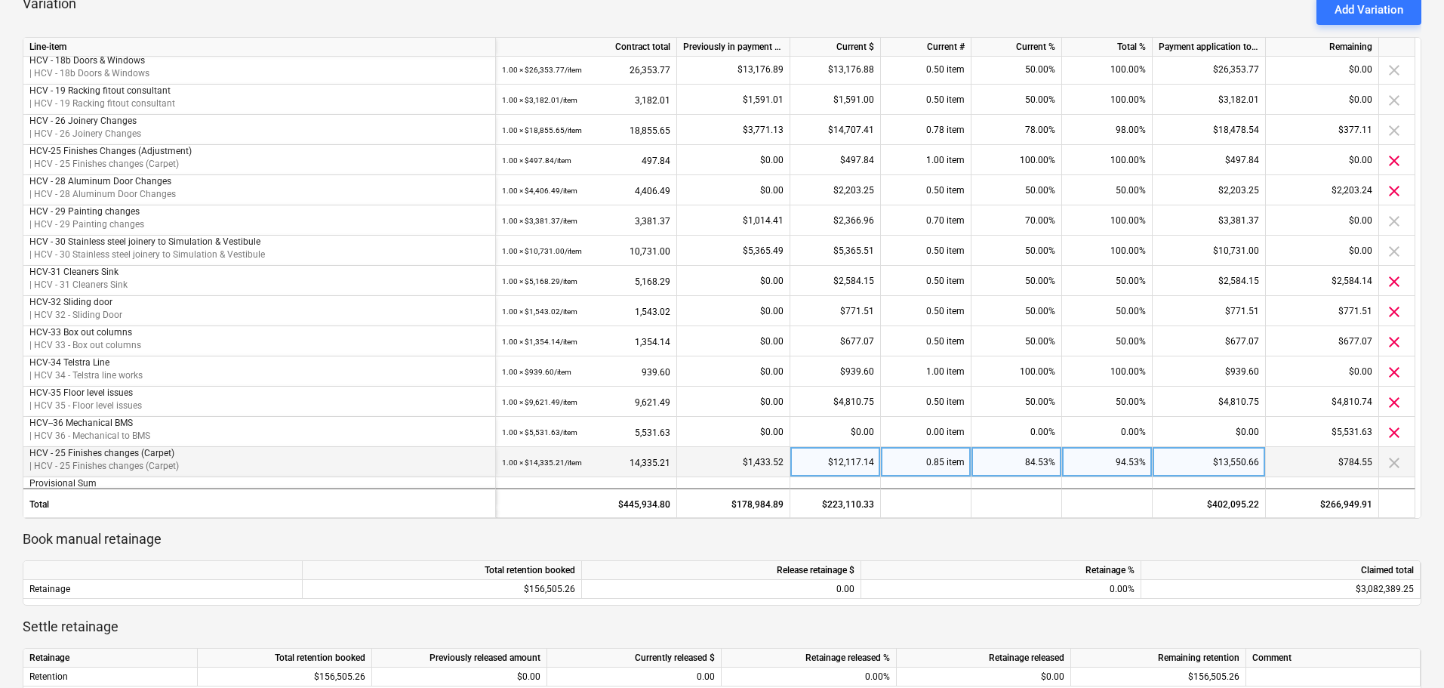
scroll to position [279, 0]
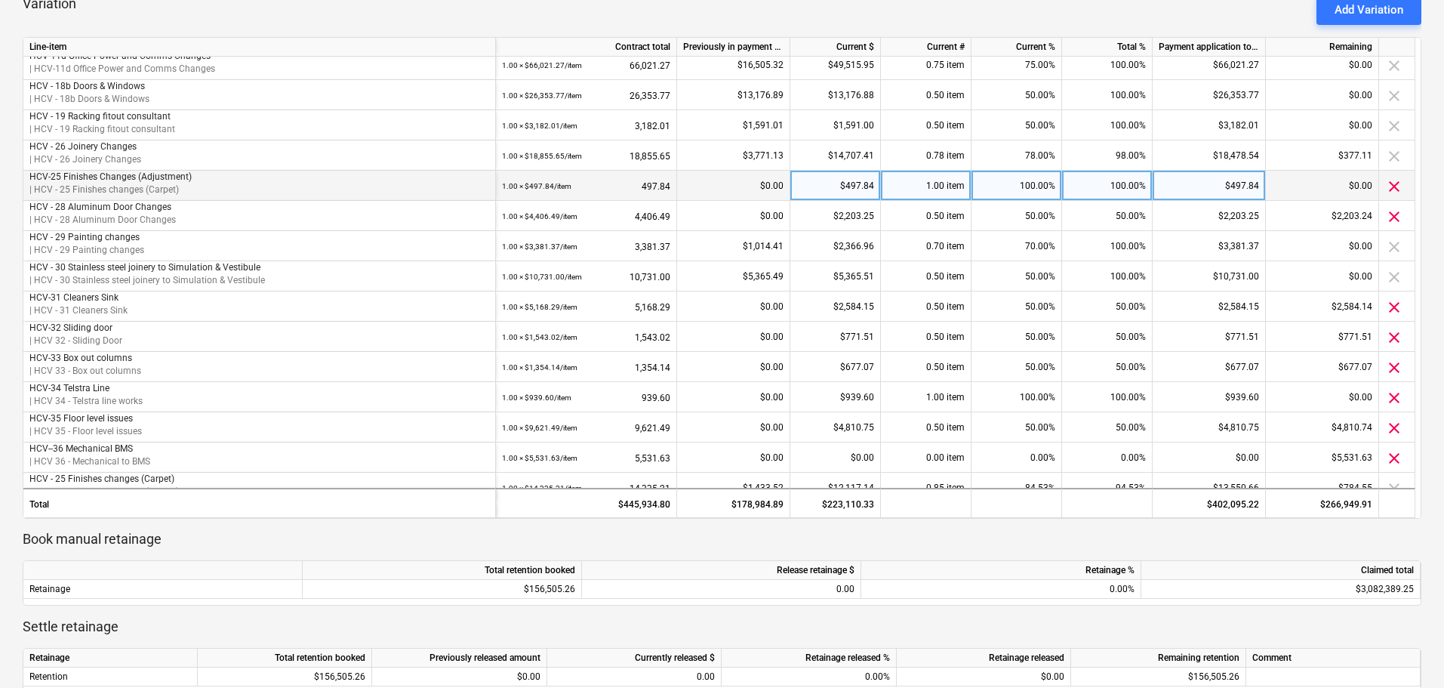
click at [829, 193] on div "$497.84" at bounding box center [835, 186] width 91 height 30
type input "0"
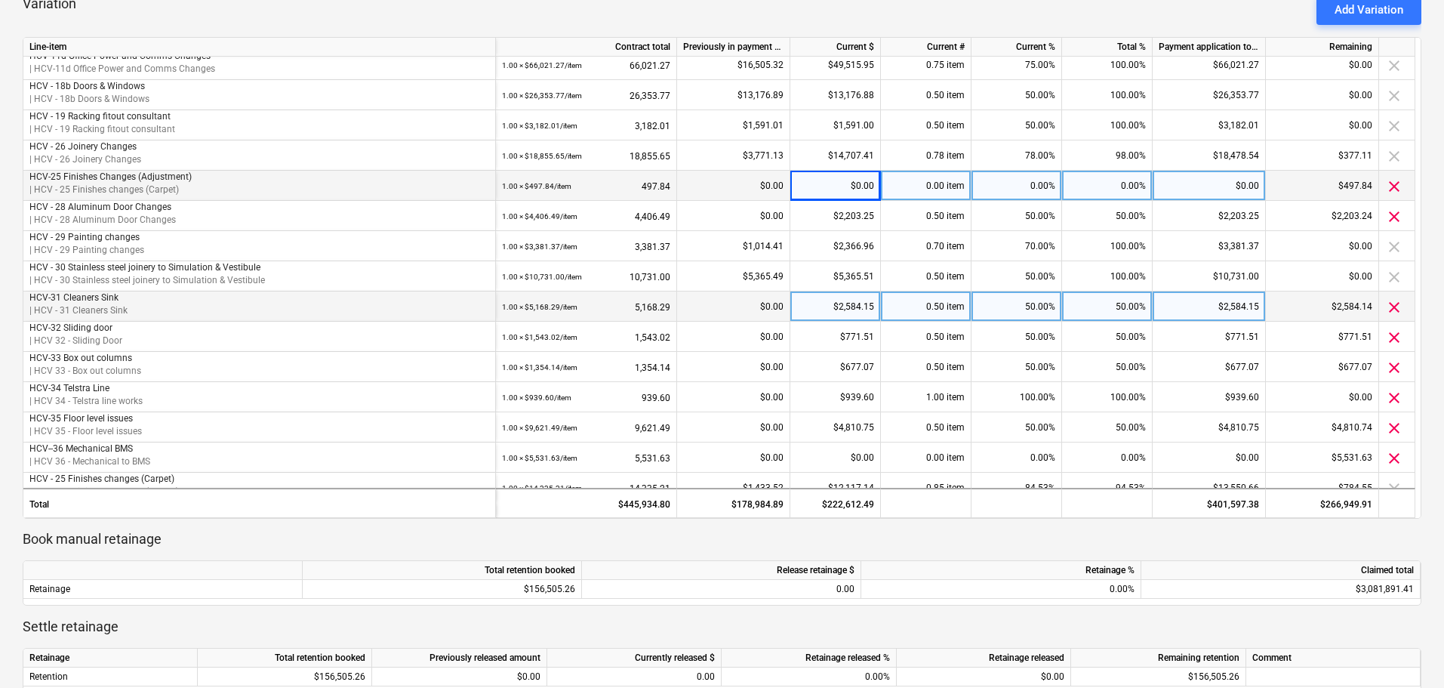
scroll to position [354, 0]
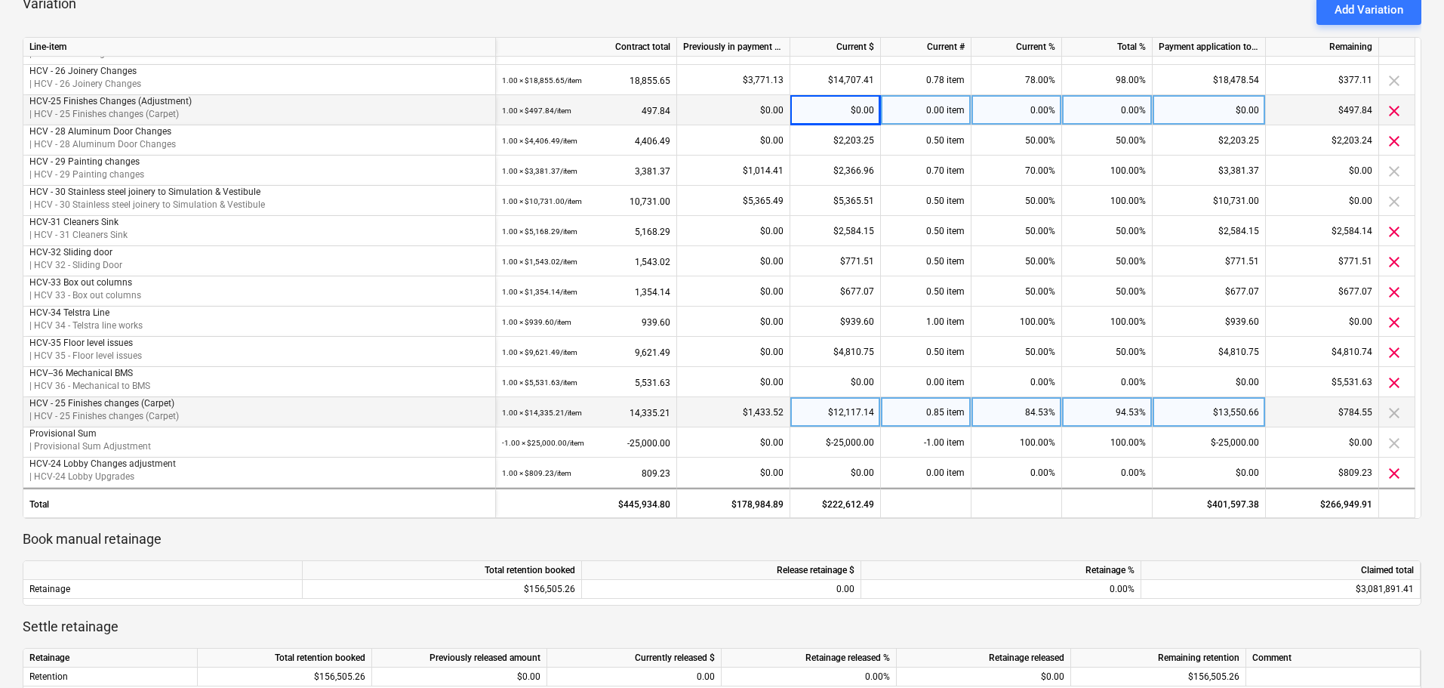
click at [828, 417] on div "$12,117.14" at bounding box center [835, 412] width 91 height 30
click at [833, 420] on div "$12,117.14" at bounding box center [835, 412] width 91 height 30
type input "12614.98"
click at [881, 22] on div "Variation Add Variation" at bounding box center [722, 10] width 1399 height 30
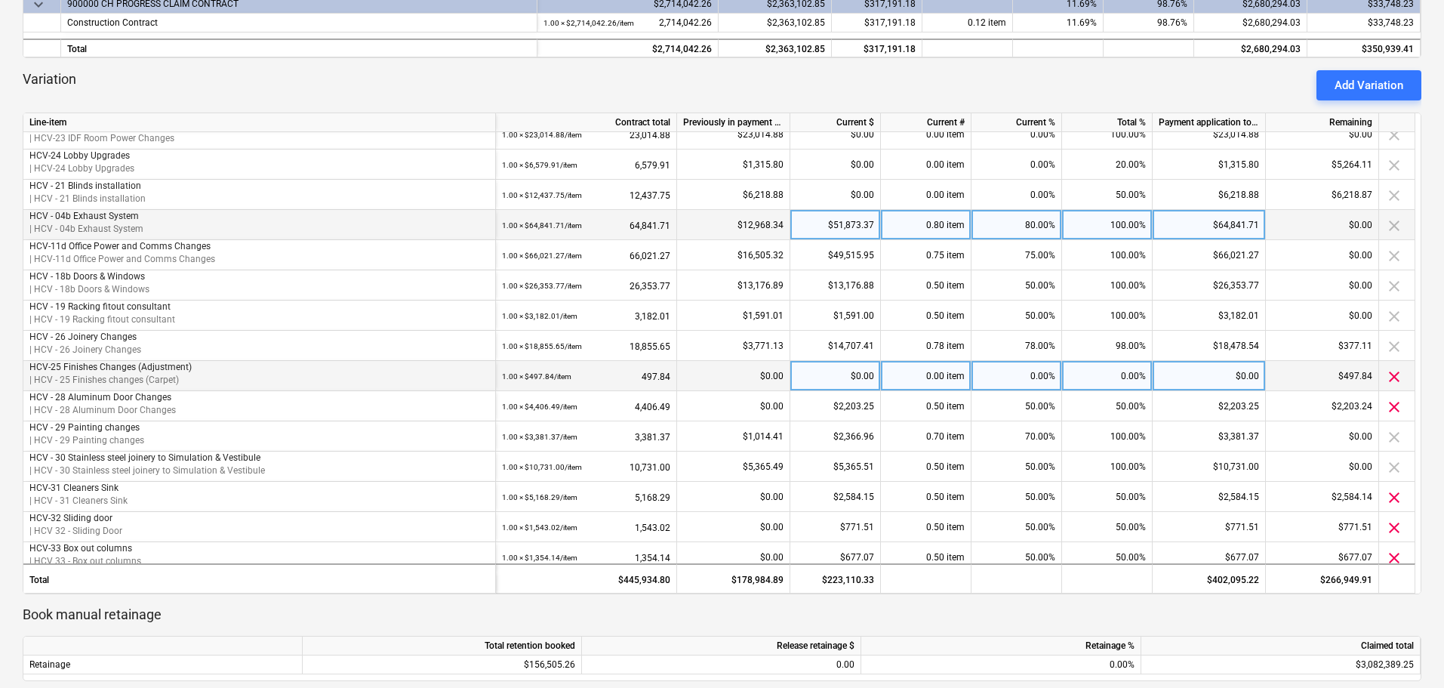
scroll to position [128, 0]
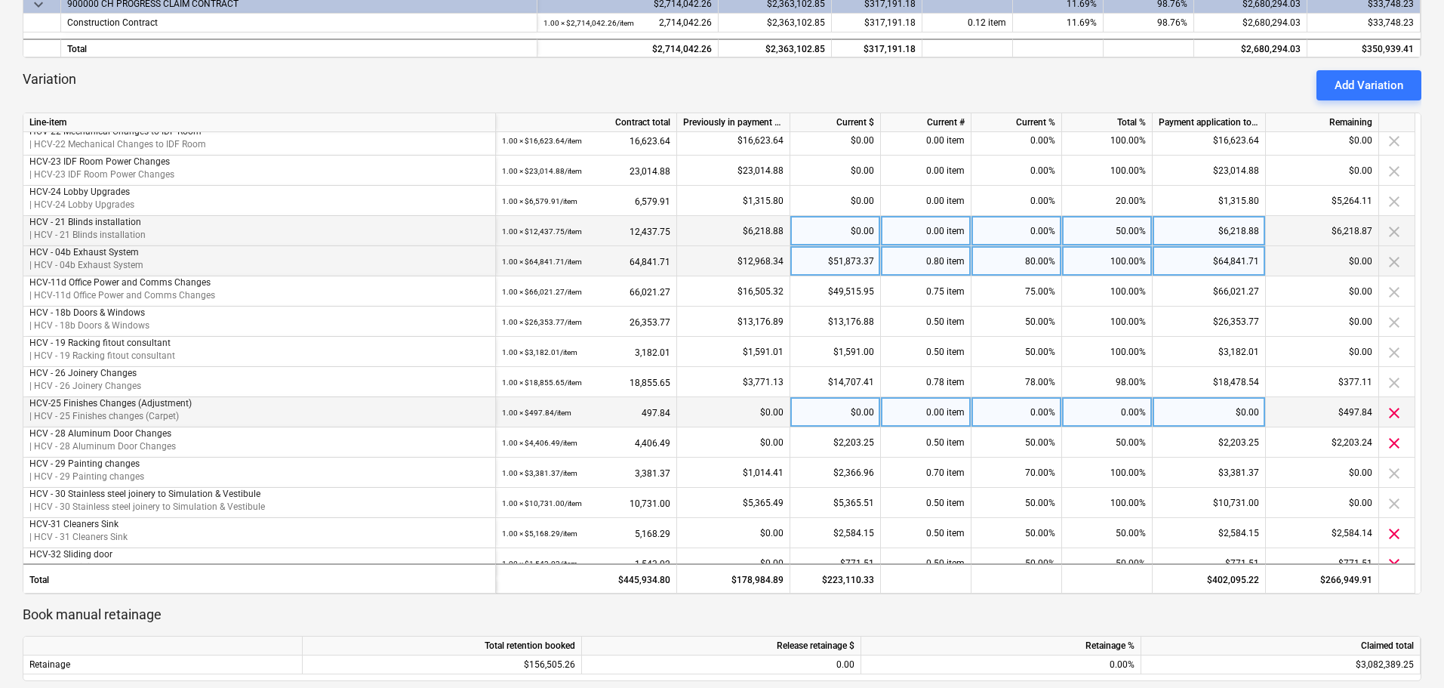
click at [844, 228] on div "$0.00" at bounding box center [835, 231] width 91 height 30
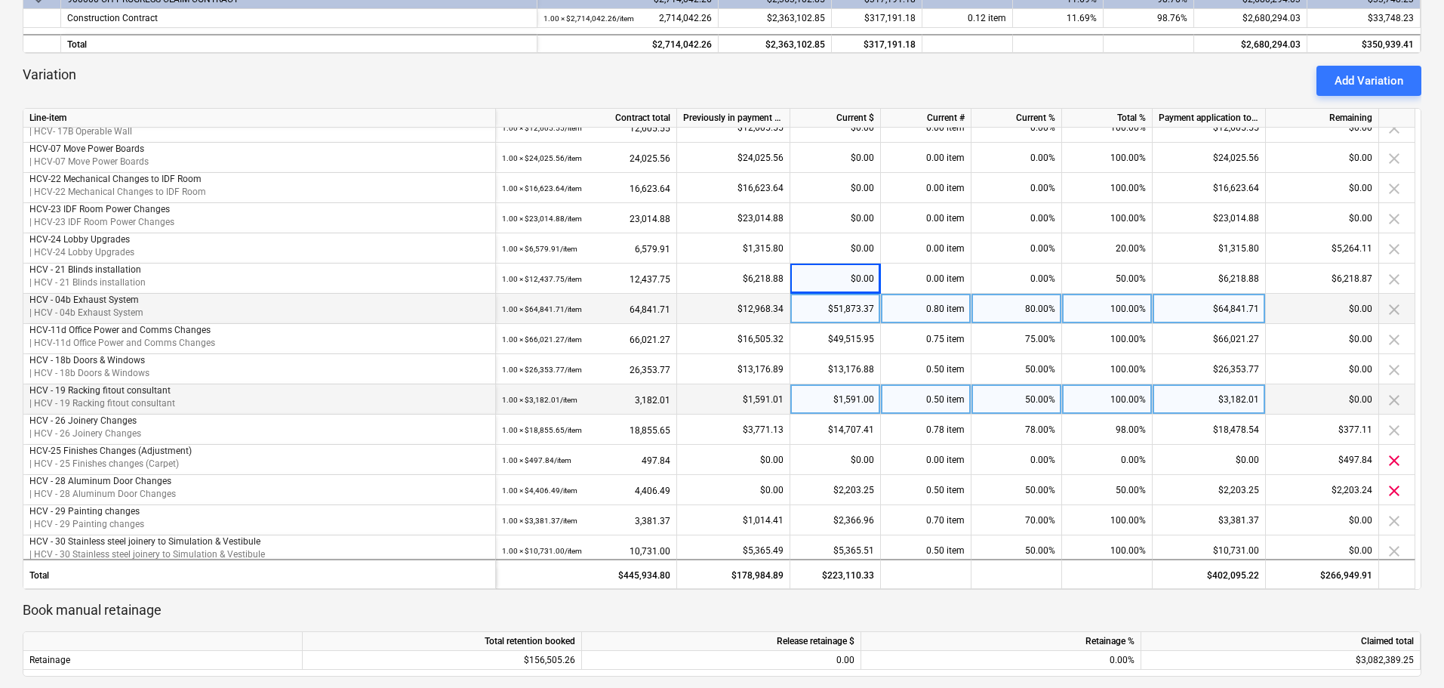
scroll to position [151, 0]
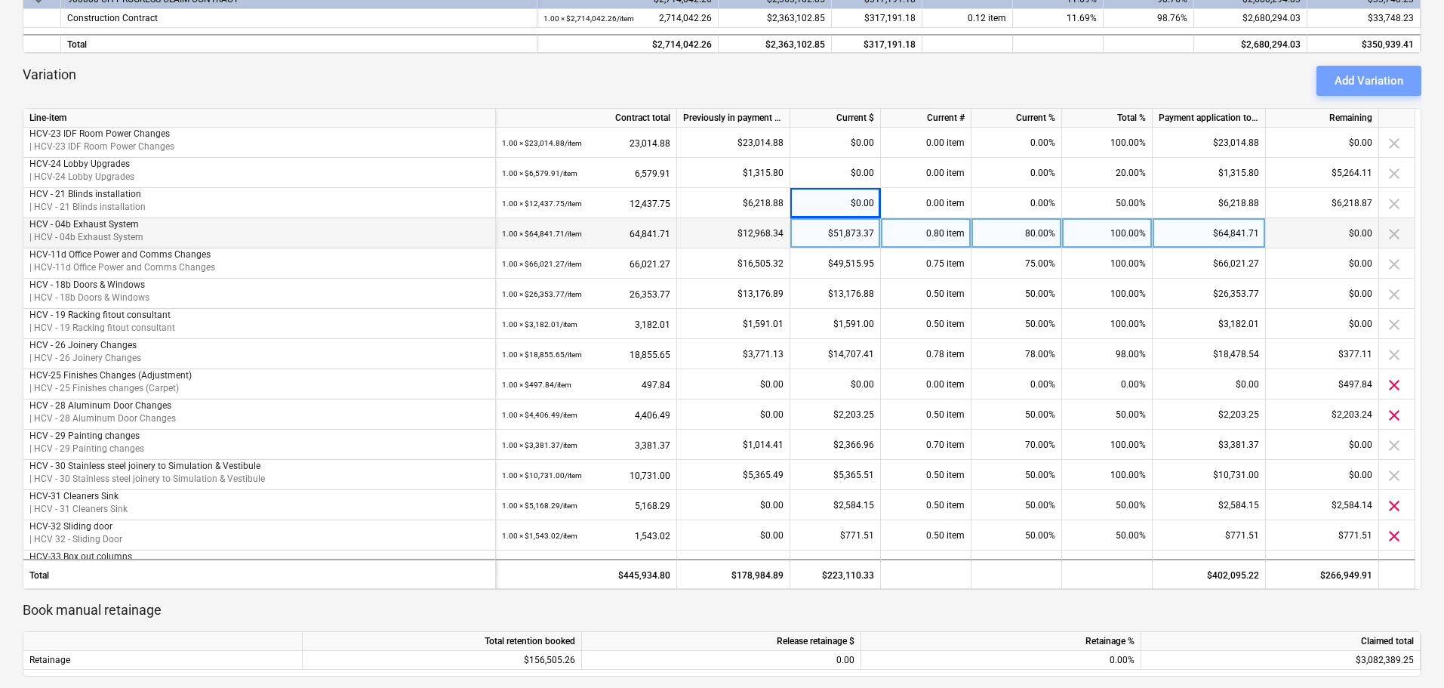
drag, startPoint x: 1367, startPoint y: 89, endPoint x: 1283, endPoint y: 256, distance: 186.7
click at [1367, 89] on div "Add Variation" at bounding box center [1369, 81] width 69 height 20
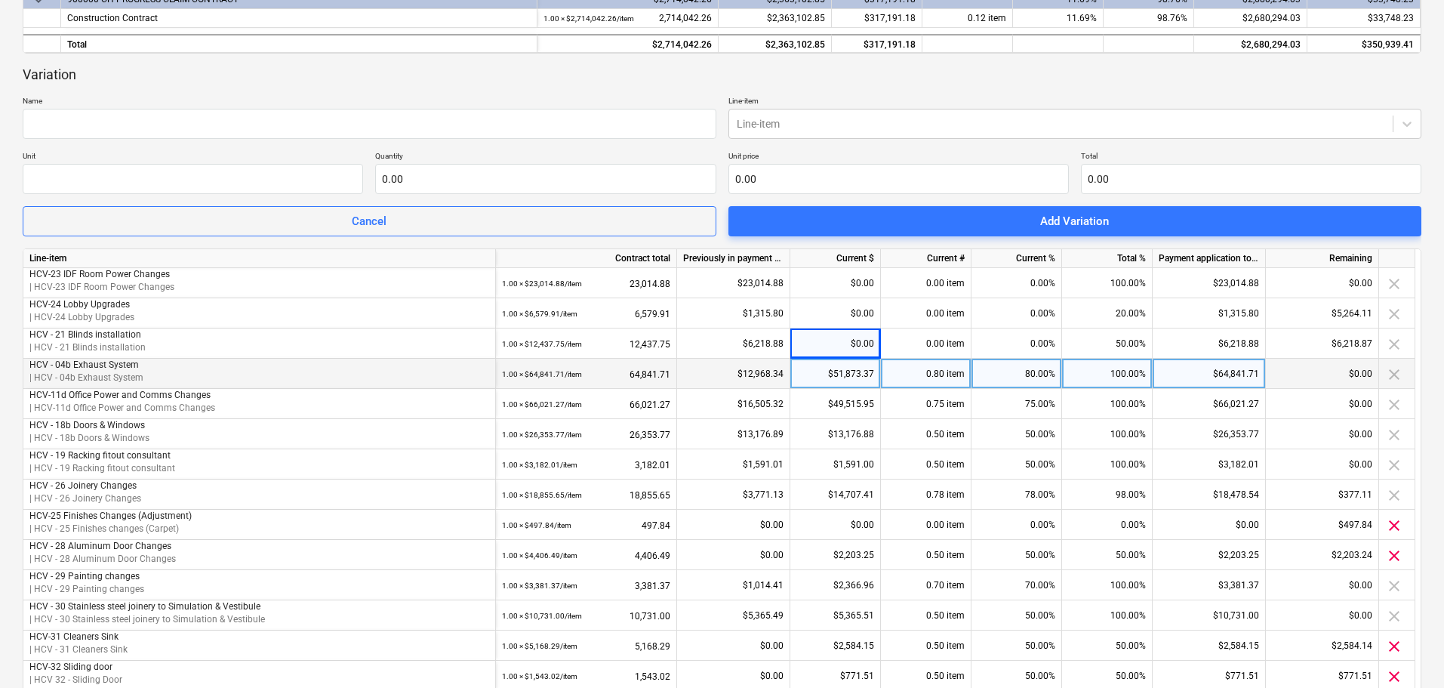
click at [120, 105] on p "Name" at bounding box center [370, 102] width 694 height 13
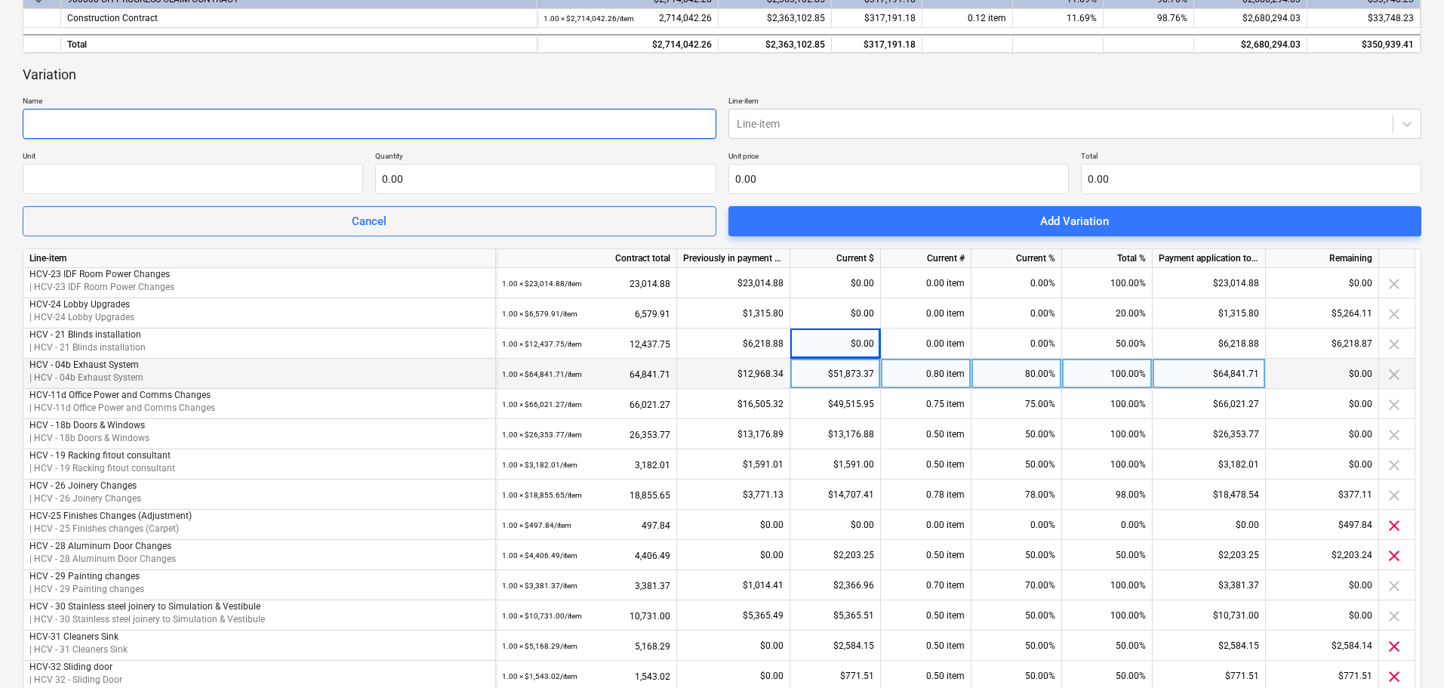
click at [144, 136] on input "text" at bounding box center [370, 124] width 694 height 30
type input "C"
type input "HCV-30 Stainless steel joinery"
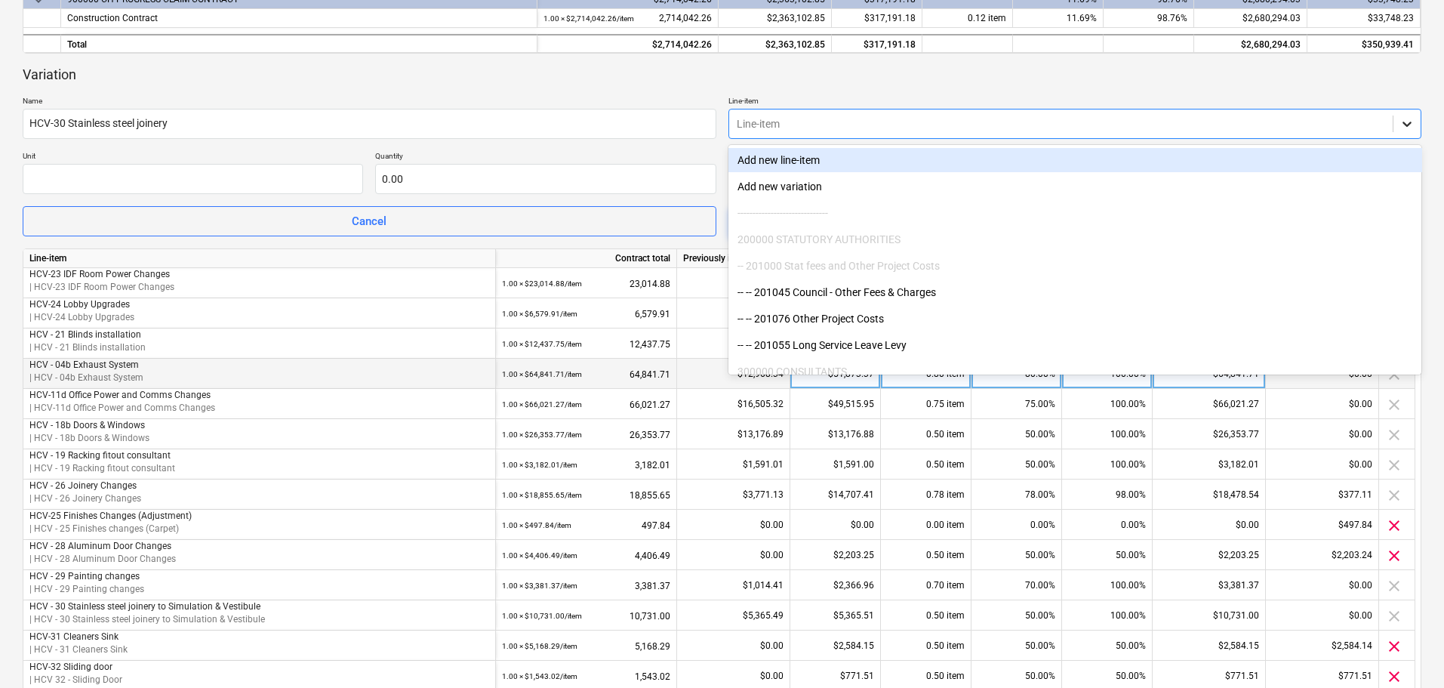
click at [1409, 126] on icon at bounding box center [1407, 123] width 15 height 15
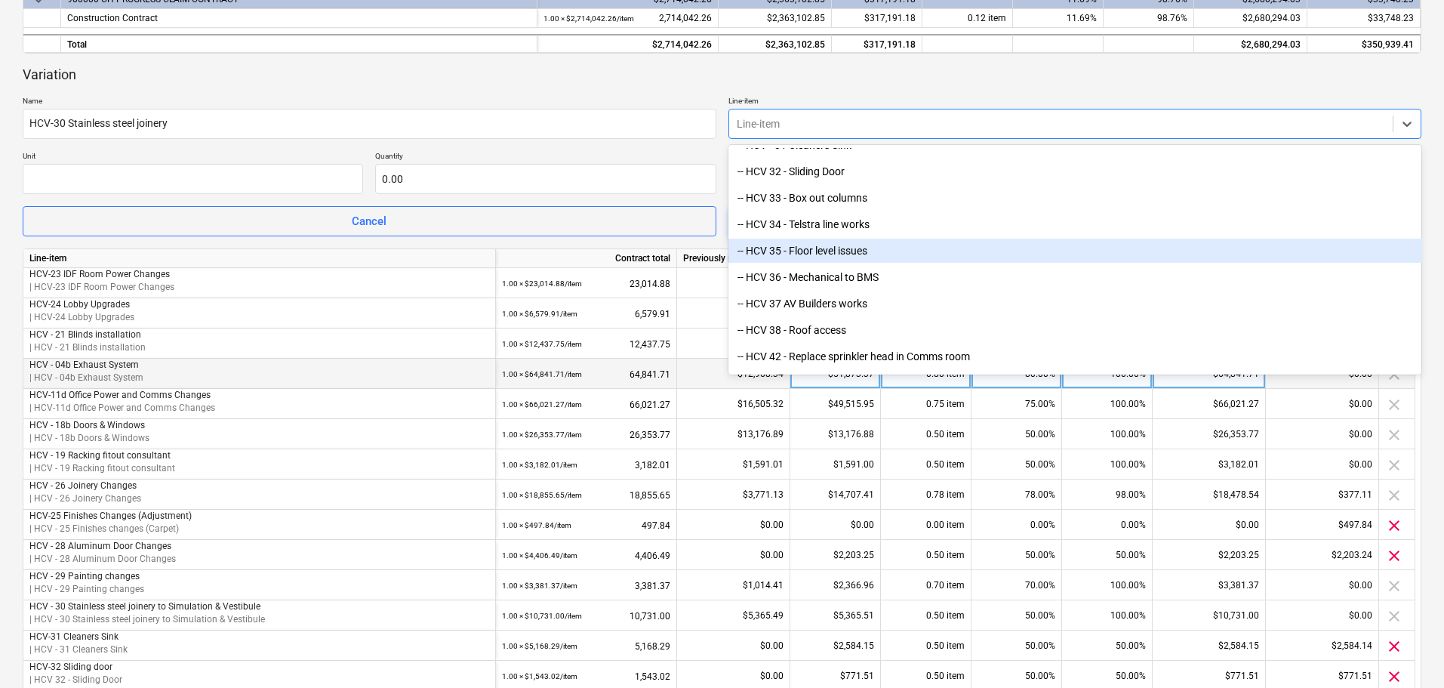
scroll to position [3057, 0]
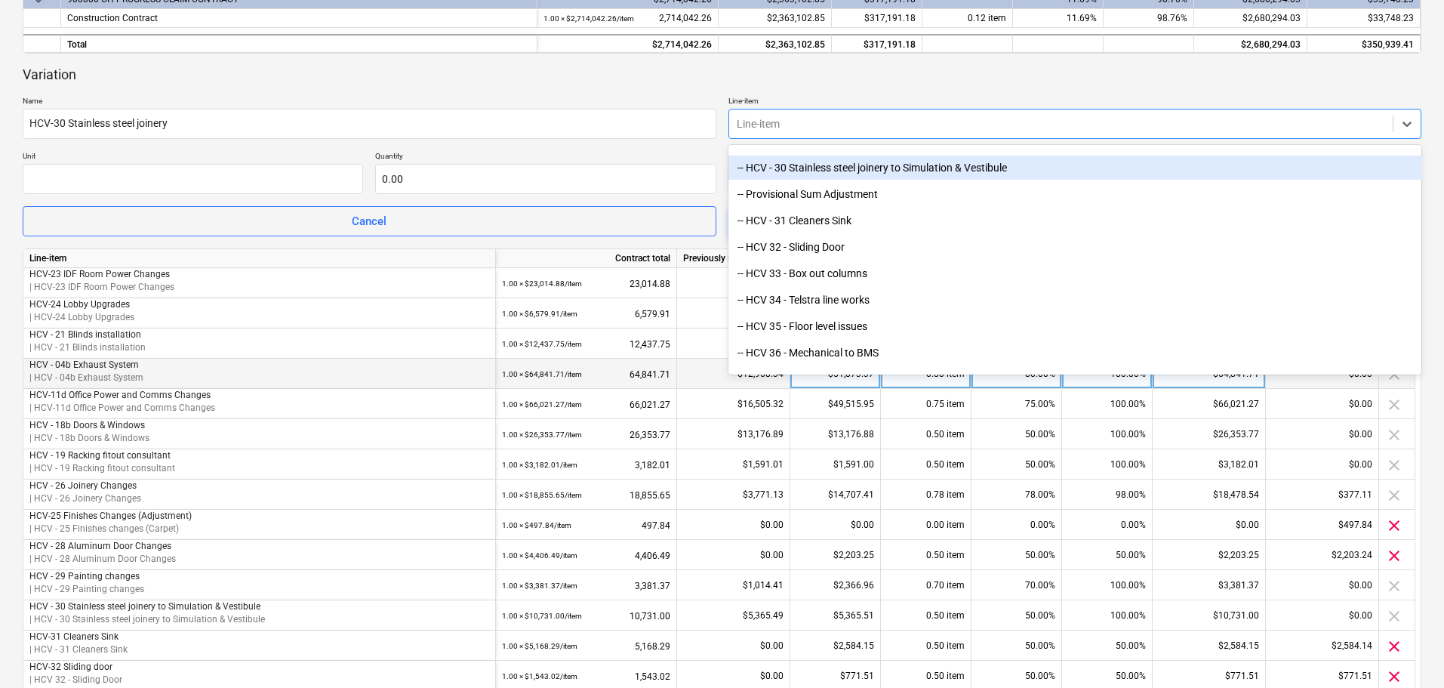
click at [846, 172] on div "-- HCV - 30 Stainless steel joinery to Simulation & Vestibule" at bounding box center [1076, 168] width 694 height 24
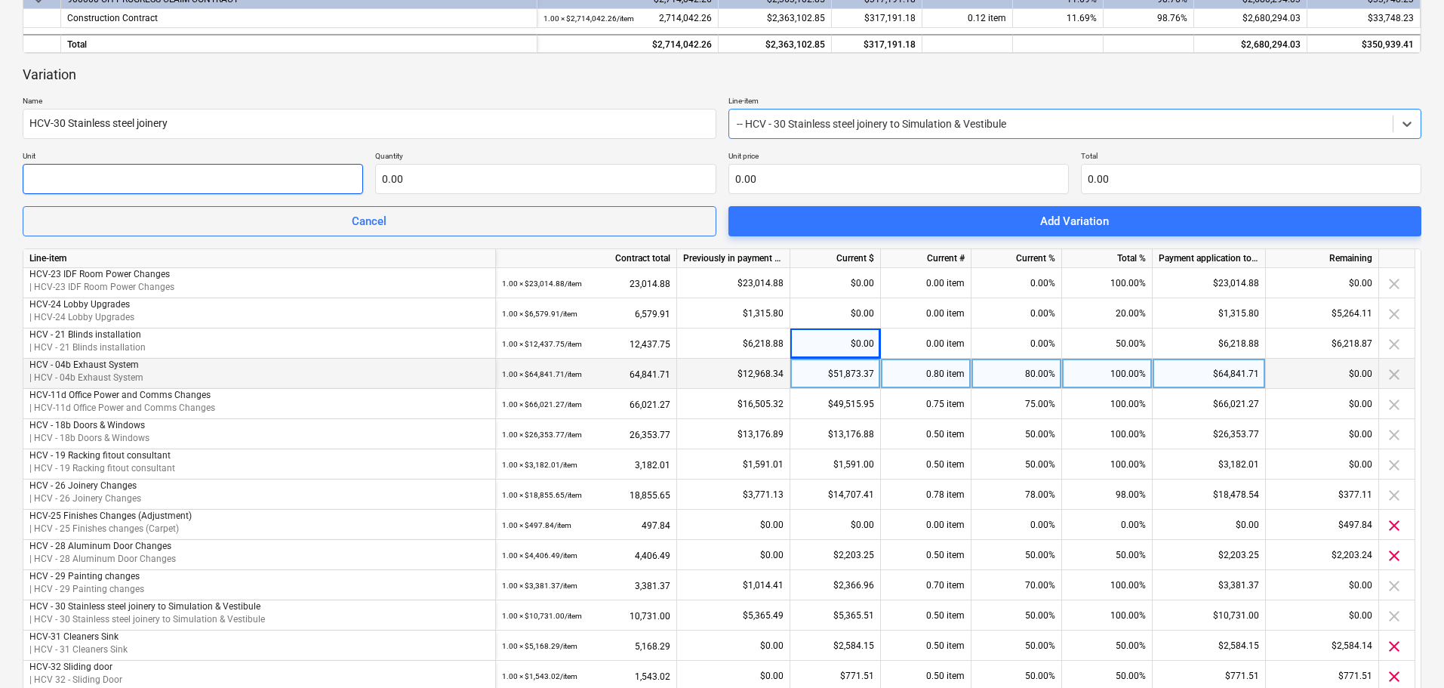
click at [67, 177] on input "text" at bounding box center [193, 179] width 340 height 30
type input "item"
type input "1.00"
type input "2"
type input "2.00"
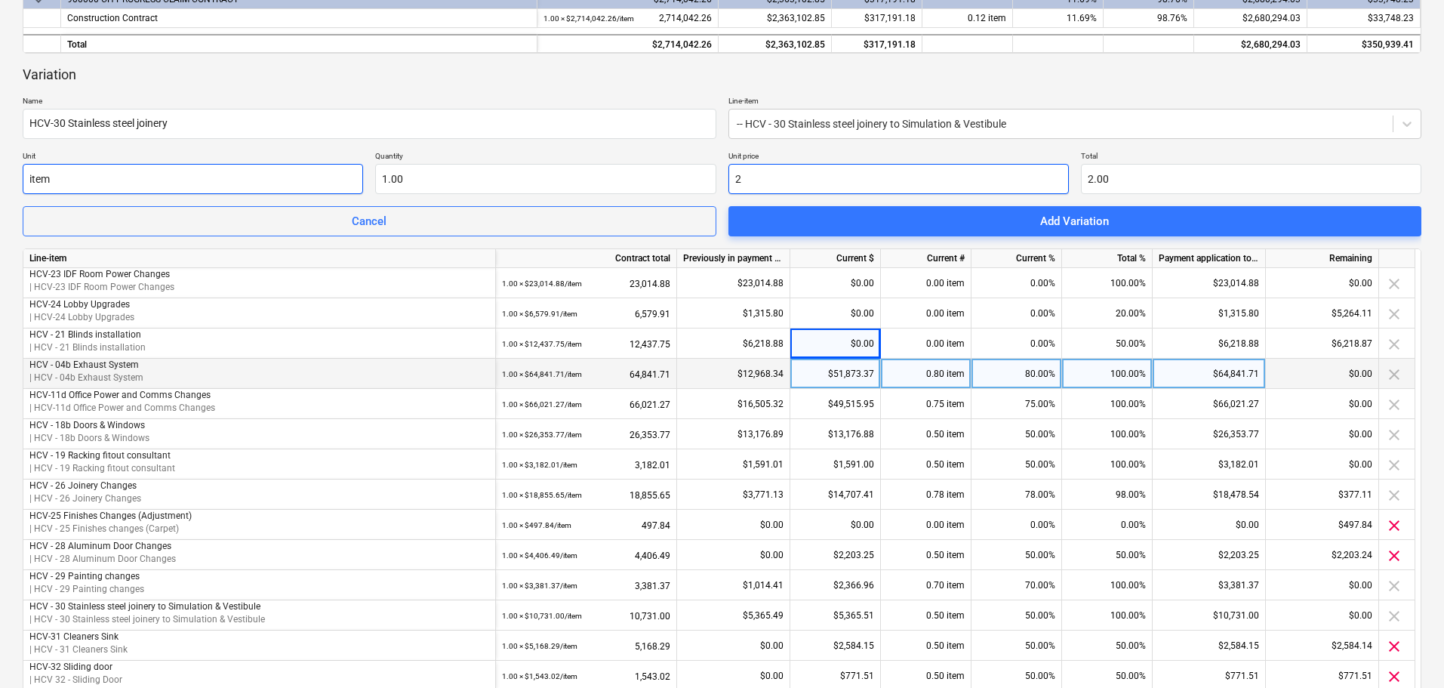
type input "26"
type input "26.00"
type input "267"
type input "267.00"
type input "2677"
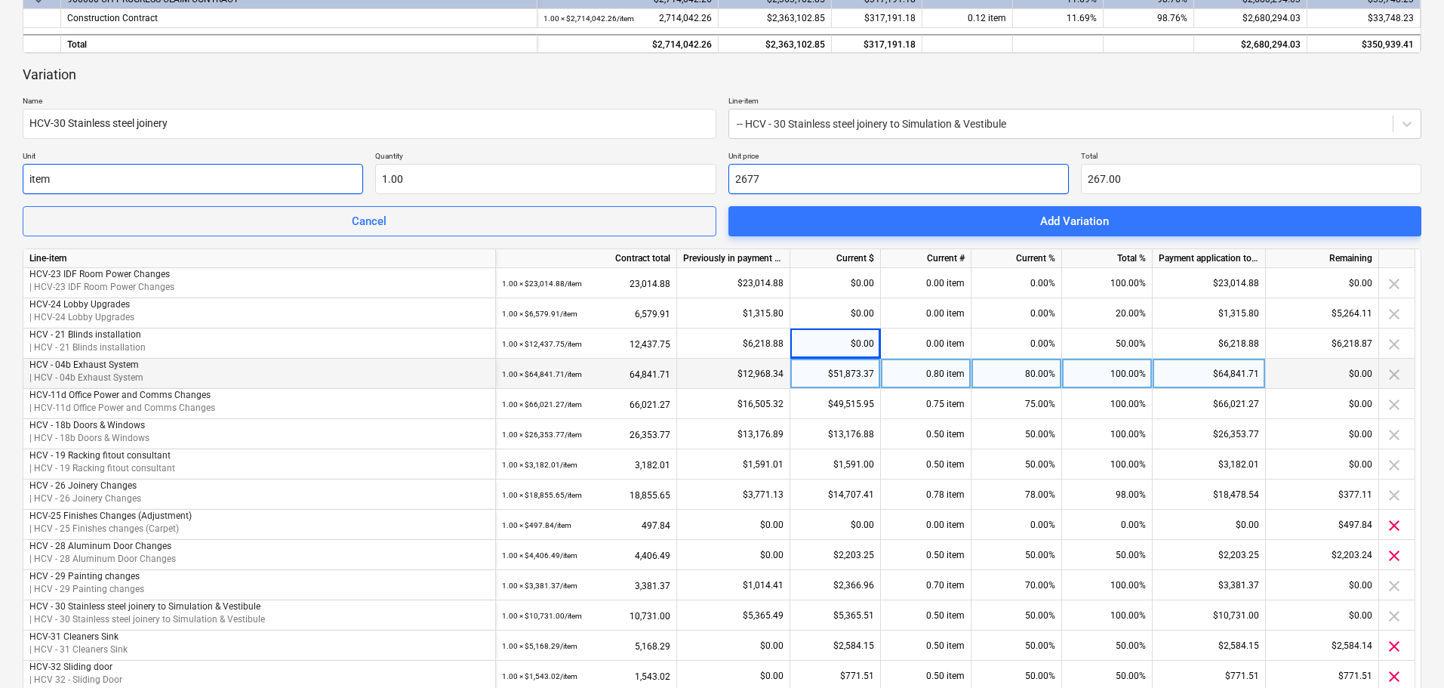
type input "2,677.00"
type input "2677.6"
type input "2,677.60"
type input "2677.66"
type input "2,677.66"
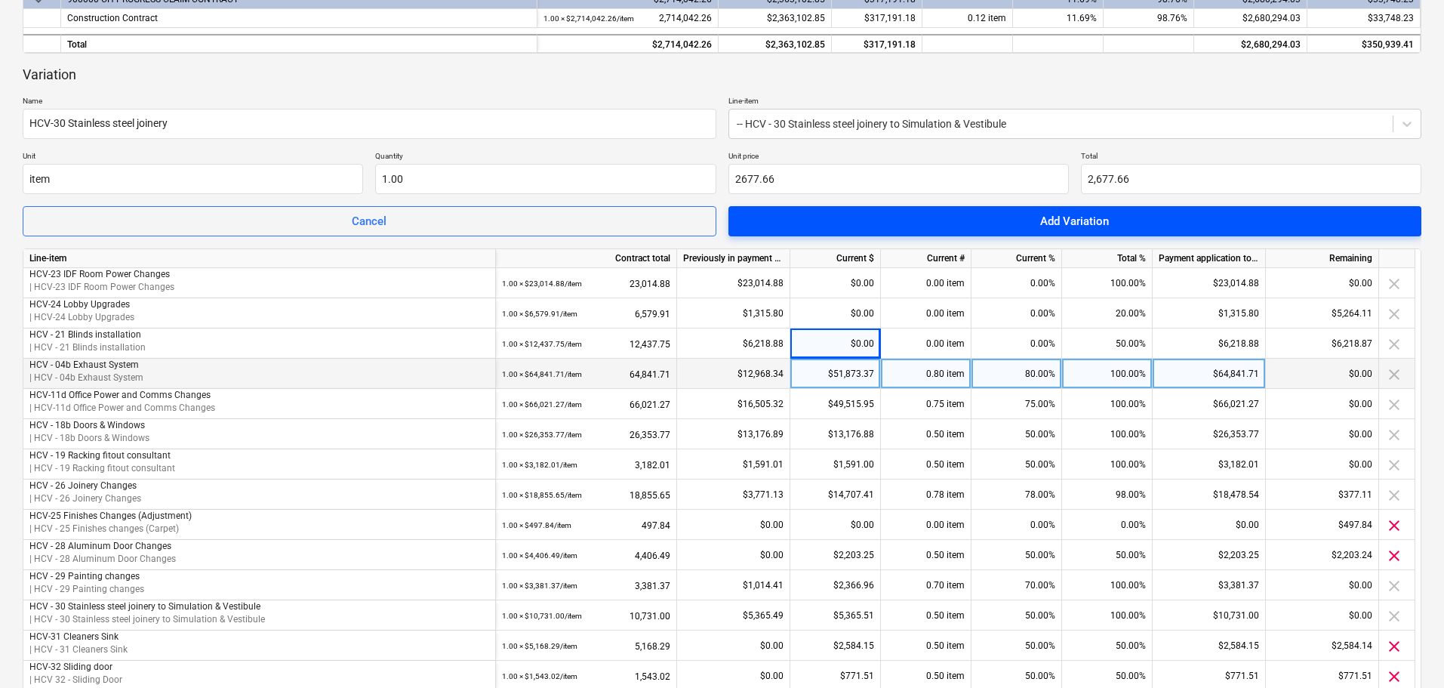
type input "2,677.66"
click at [1020, 223] on span "Add Variation" at bounding box center [1076, 221] width 658 height 20
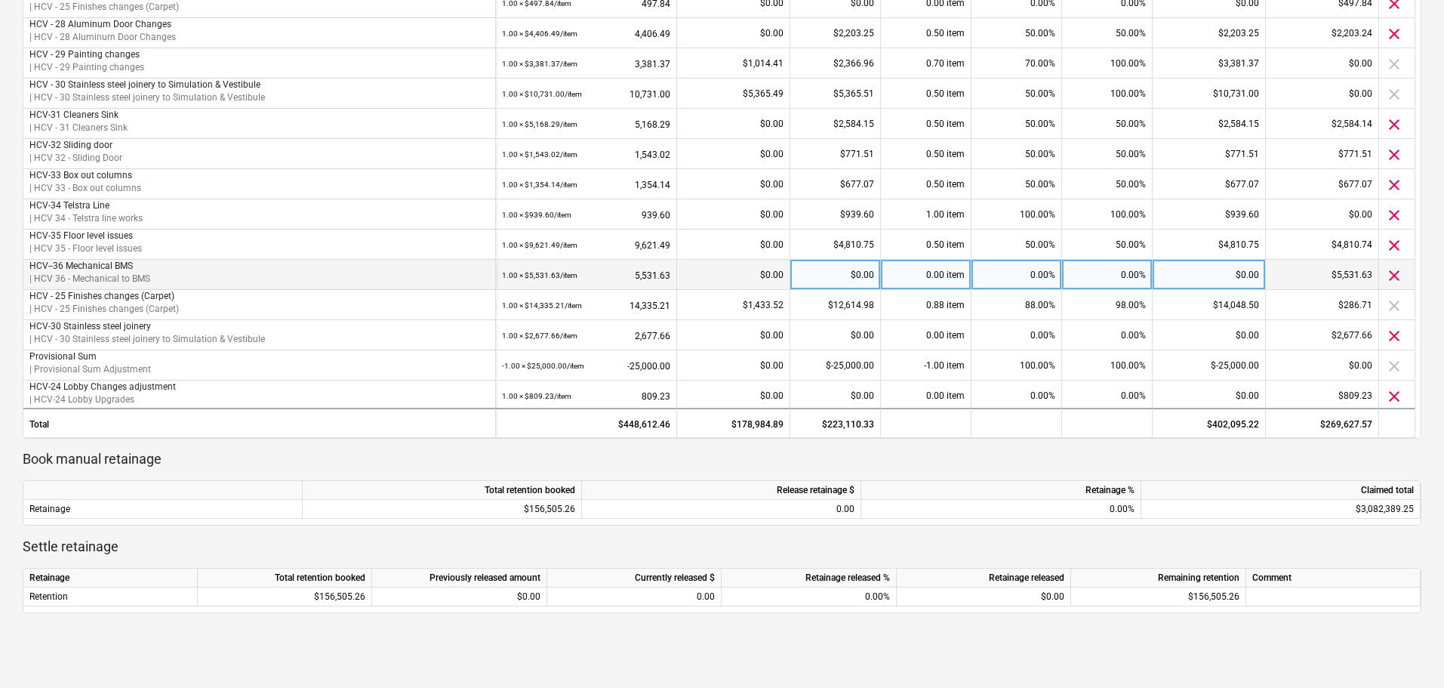
scroll to position [384, 0]
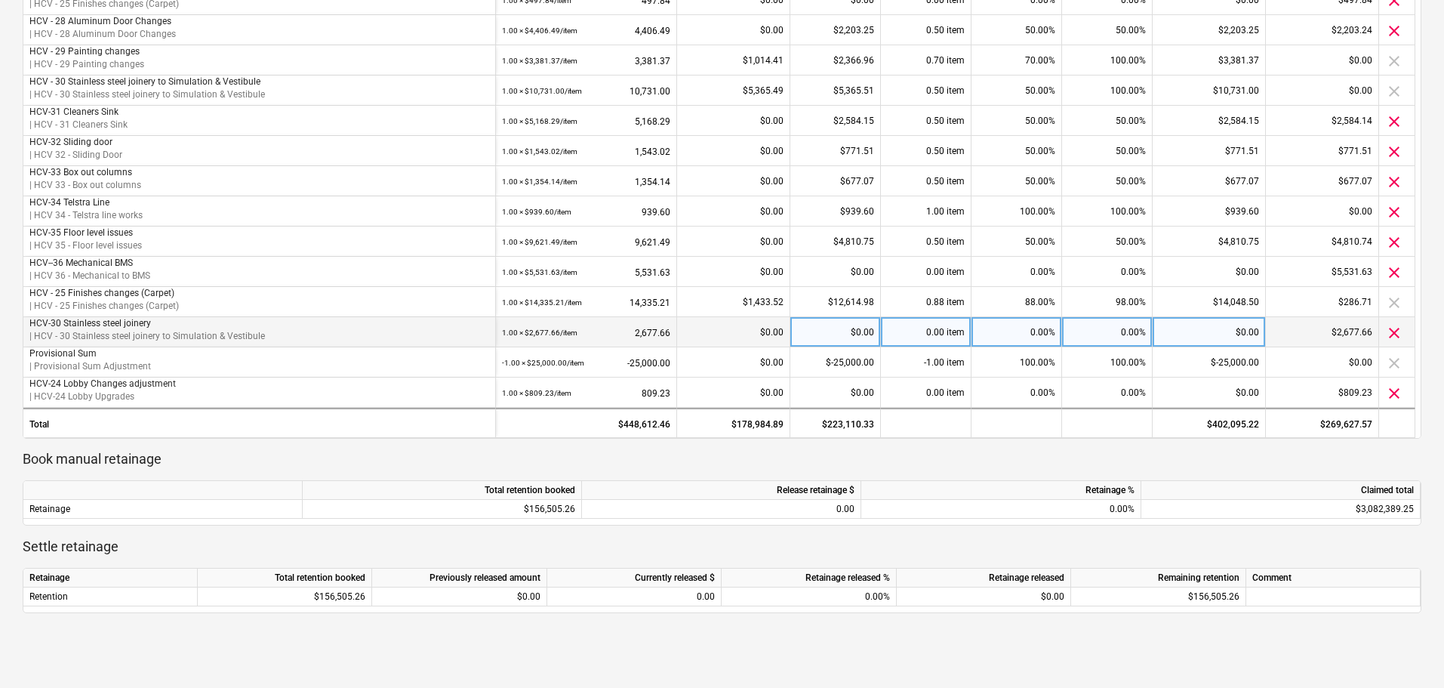
click at [127, 334] on p "| HCV - 30 Stainless steel joinery to Simulation & Vestibule" at bounding box center [259, 336] width 460 height 13
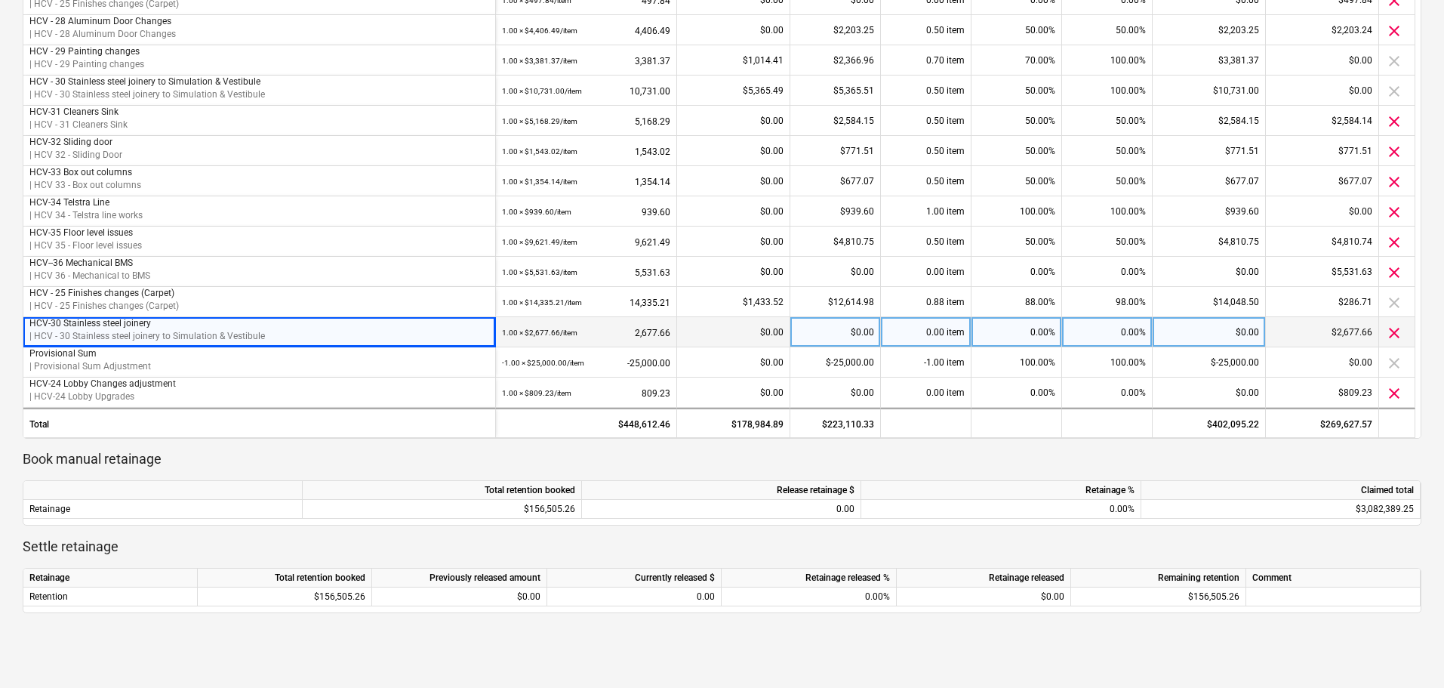
click at [193, 326] on p "HCV-30 Stainless steel joinery" at bounding box center [259, 323] width 460 height 13
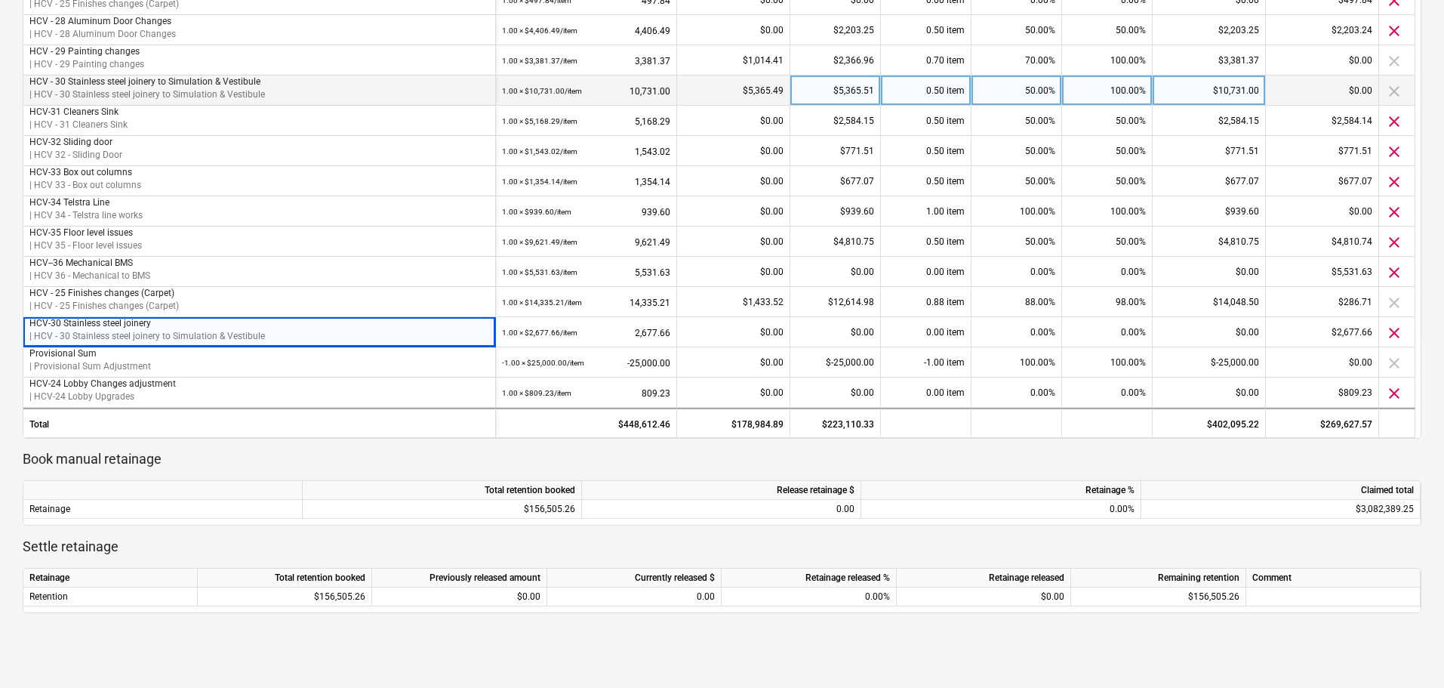
click at [846, 91] on div "$5,365.51" at bounding box center [835, 90] width 91 height 30
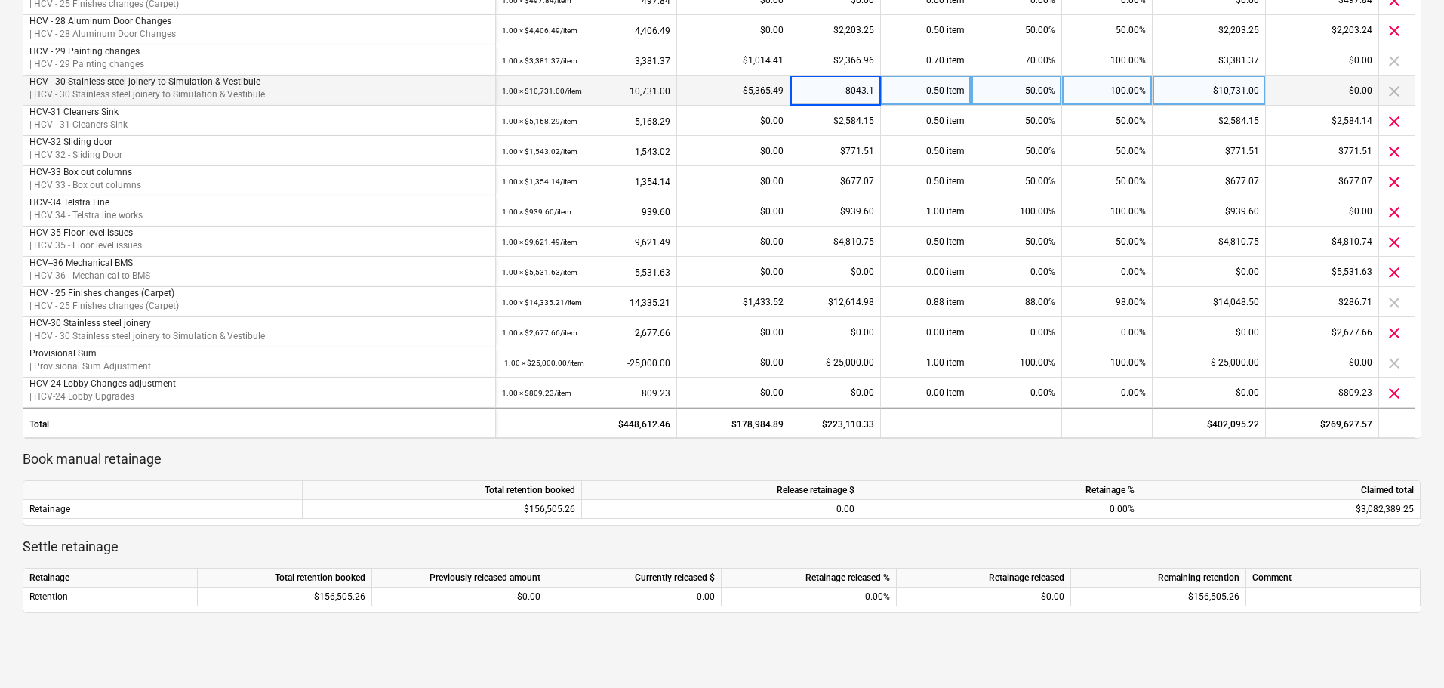
type input "8043.17"
click at [977, 464] on p "Book manual retainage" at bounding box center [722, 459] width 1399 height 18
click at [853, 84] on div "$5,365.51" at bounding box center [835, 90] width 91 height 30
click at [1434, 105] on div "Applied Medical Australia Pty Ltd ABN 29 010 656 612 08102025 ( Draft ) notes N…" at bounding box center [722, 262] width 1444 height 1293
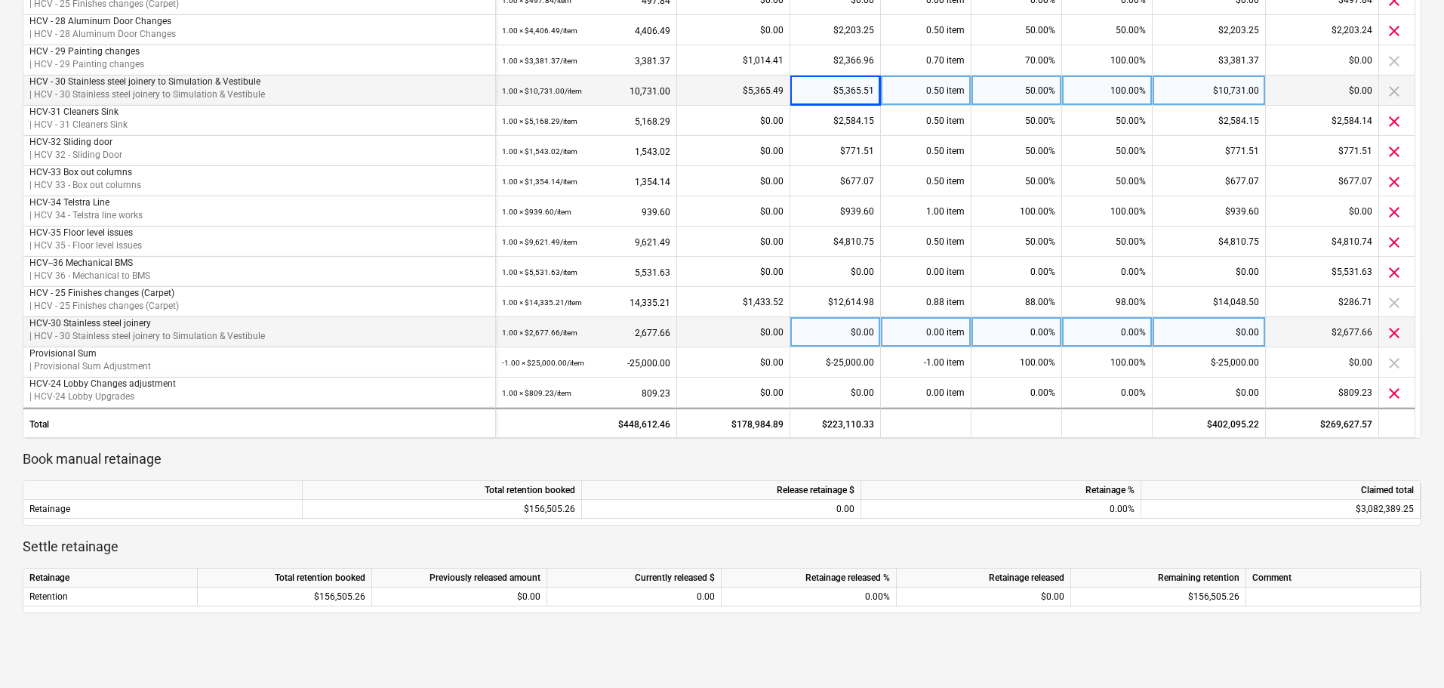
click at [1131, 334] on div "0.00%" at bounding box center [1107, 332] width 91 height 30
type input "100"
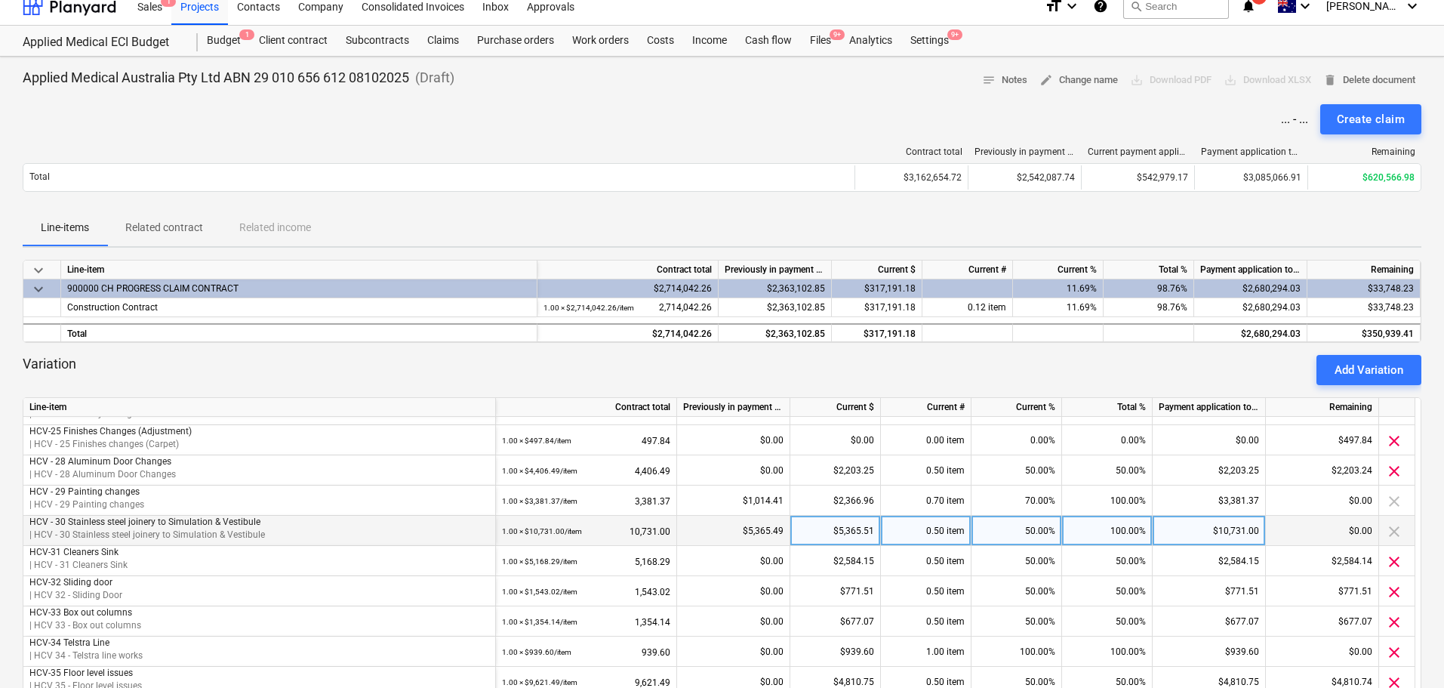
scroll to position [0, 0]
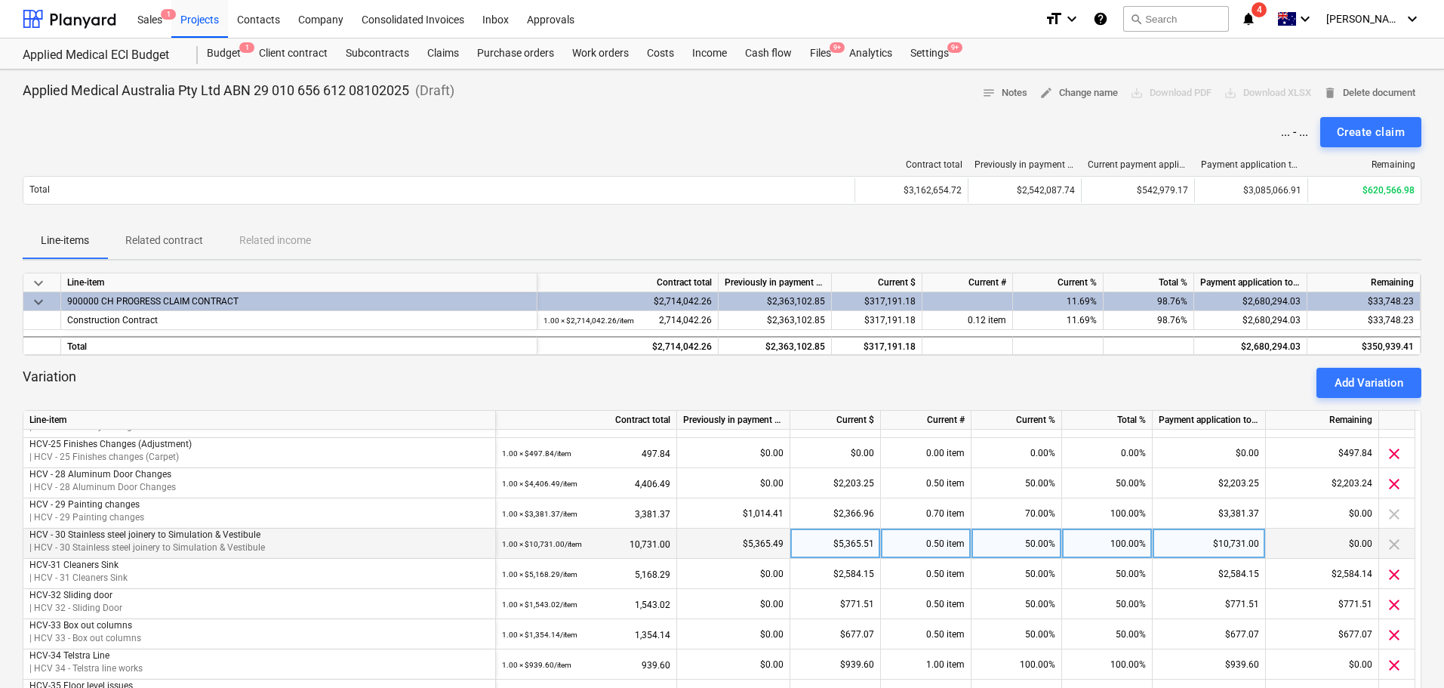
click at [1021, 229] on div "Line-items Related contract Related income" at bounding box center [722, 241] width 1399 height 36
click at [1376, 137] on div "Create claim" at bounding box center [1371, 132] width 68 height 20
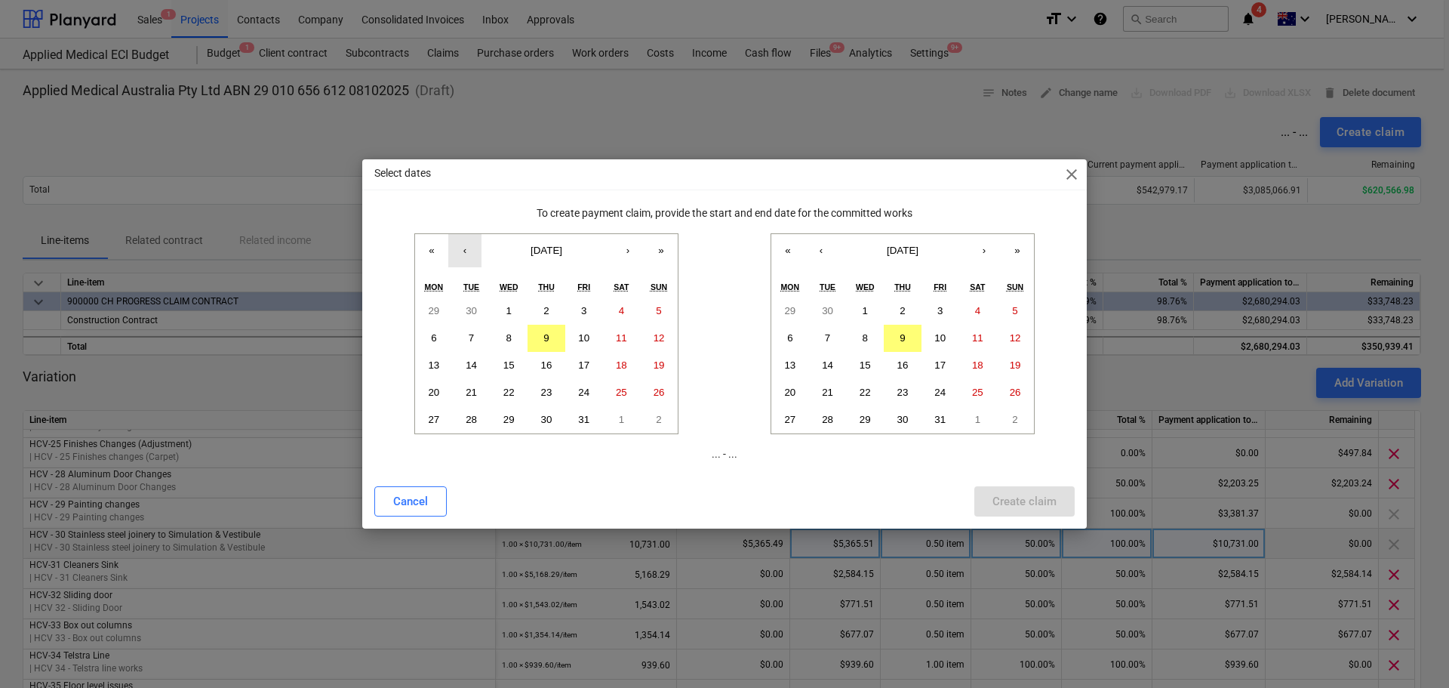
click at [470, 258] on button "‹" at bounding box center [464, 250] width 33 height 33
click at [436, 311] on abbr "1" at bounding box center [433, 310] width 5 height 11
click at [830, 306] on abbr "30" at bounding box center [827, 310] width 11 height 11
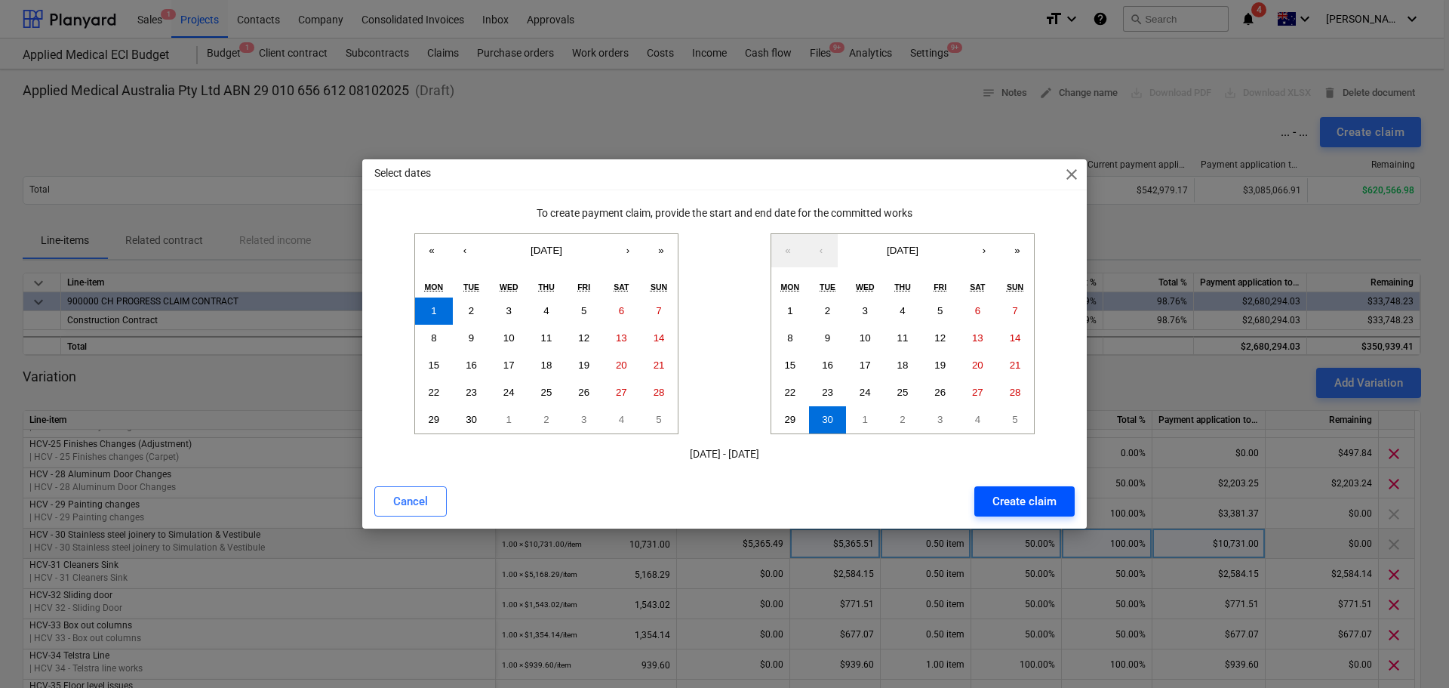
click at [1036, 502] on div "Create claim" at bounding box center [1025, 501] width 64 height 20
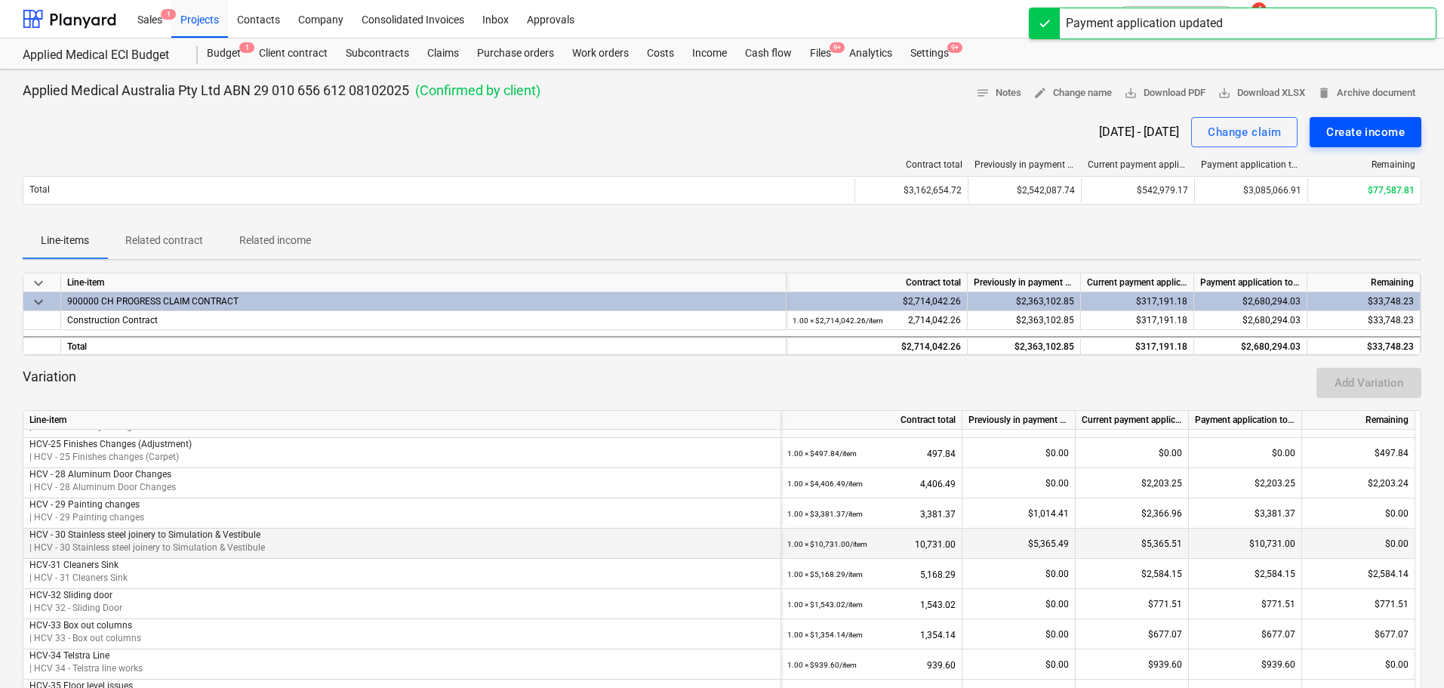
click at [1354, 131] on div "Create income" at bounding box center [1365, 132] width 79 height 20
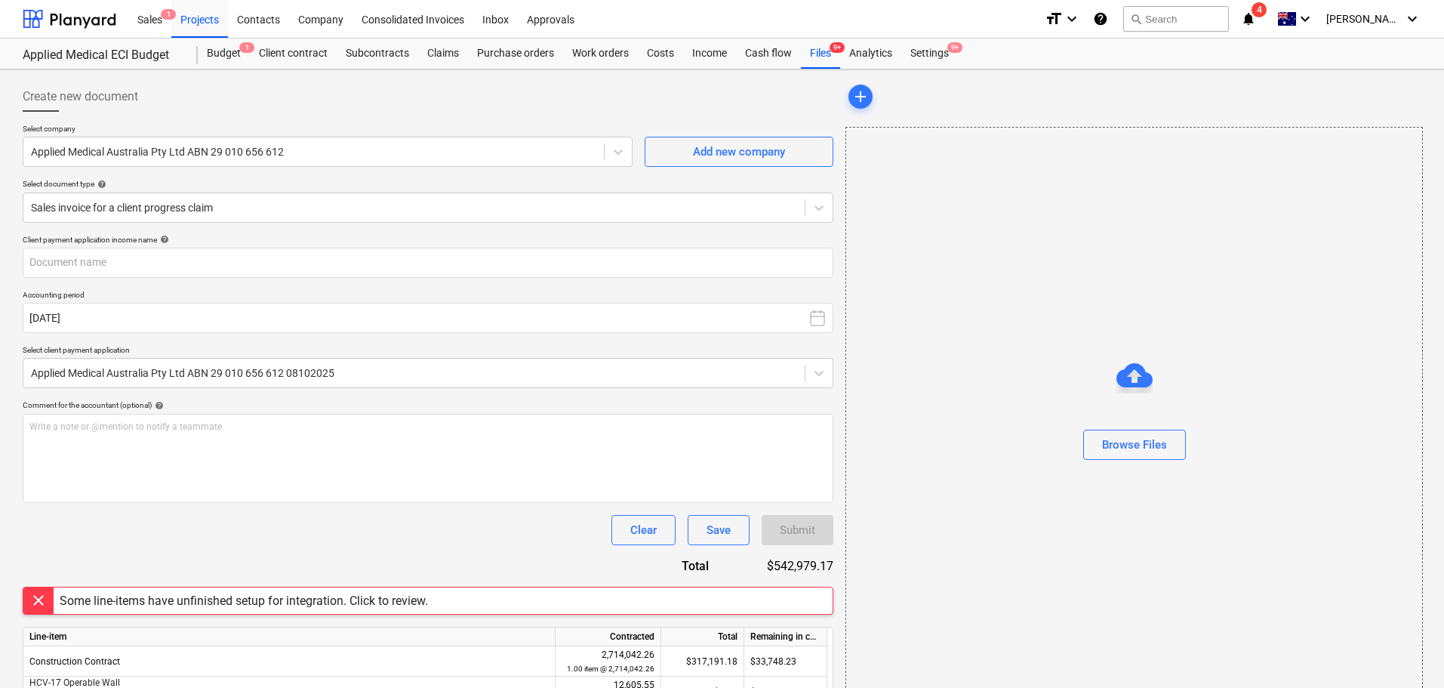
click at [278, 593] on div "Some line-items have unfinished setup for integration. Click to review." at bounding box center [244, 600] width 368 height 14
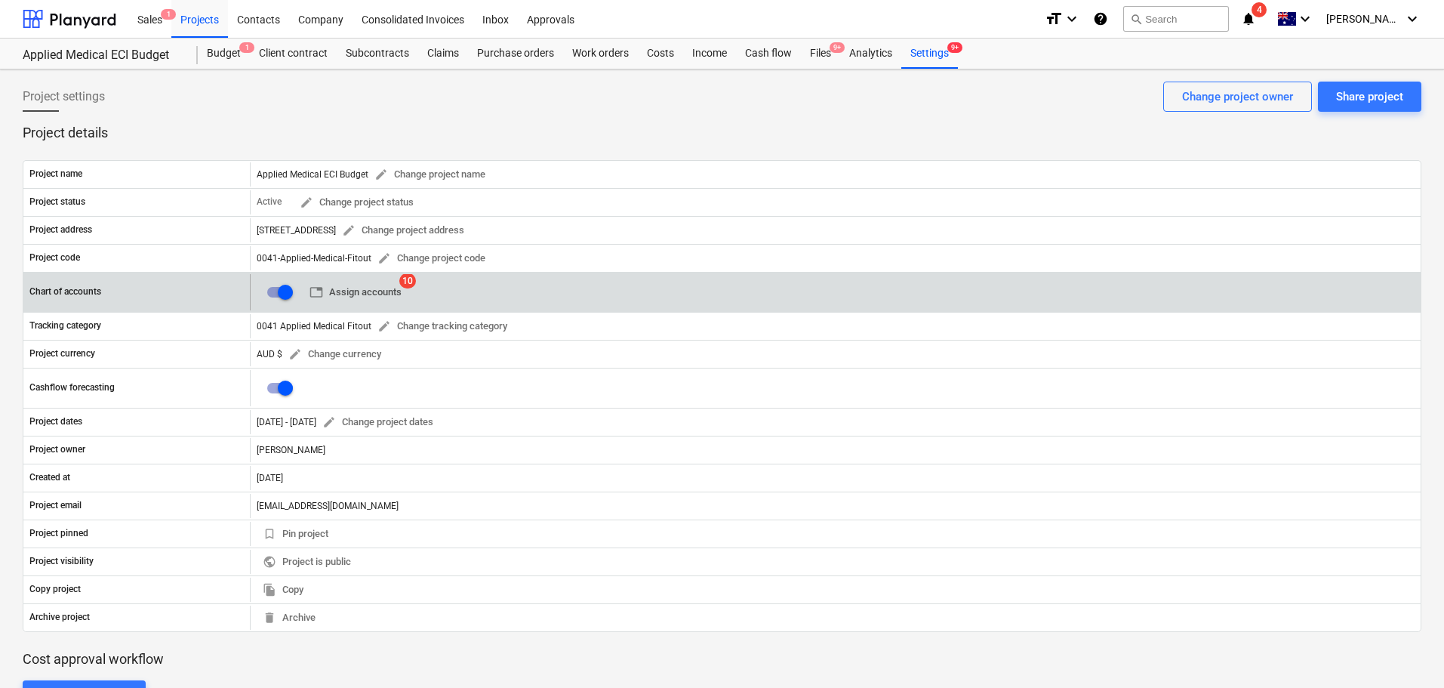
click at [376, 300] on span "table Assign accounts" at bounding box center [356, 292] width 92 height 17
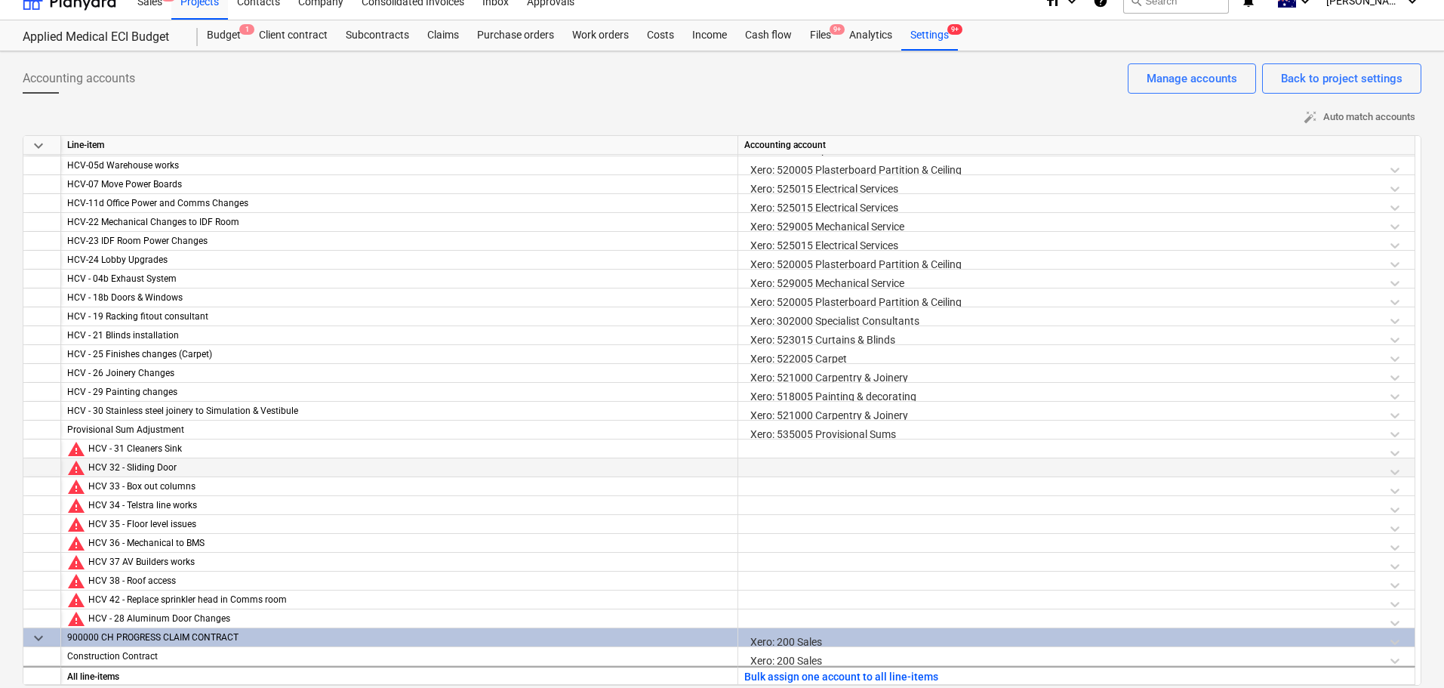
scroll to position [28, 0]
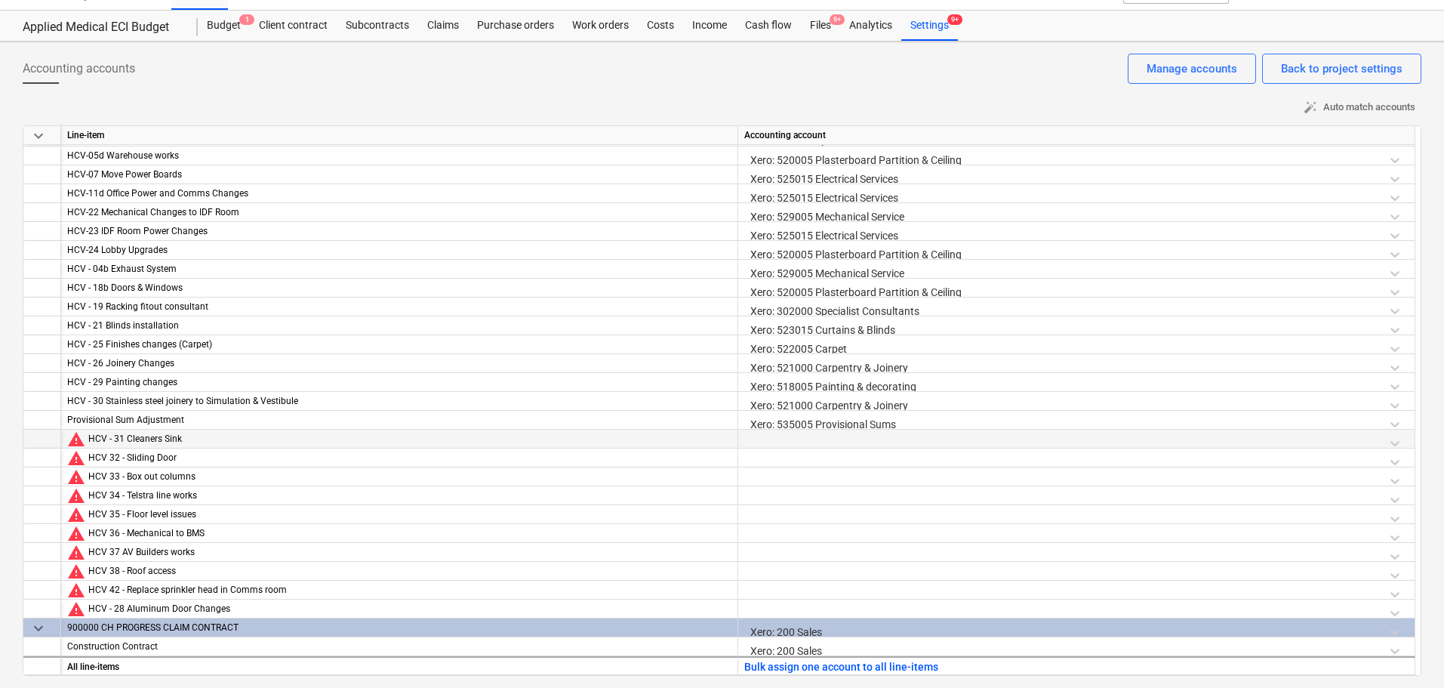
click at [787, 441] on div at bounding box center [1076, 443] width 664 height 26
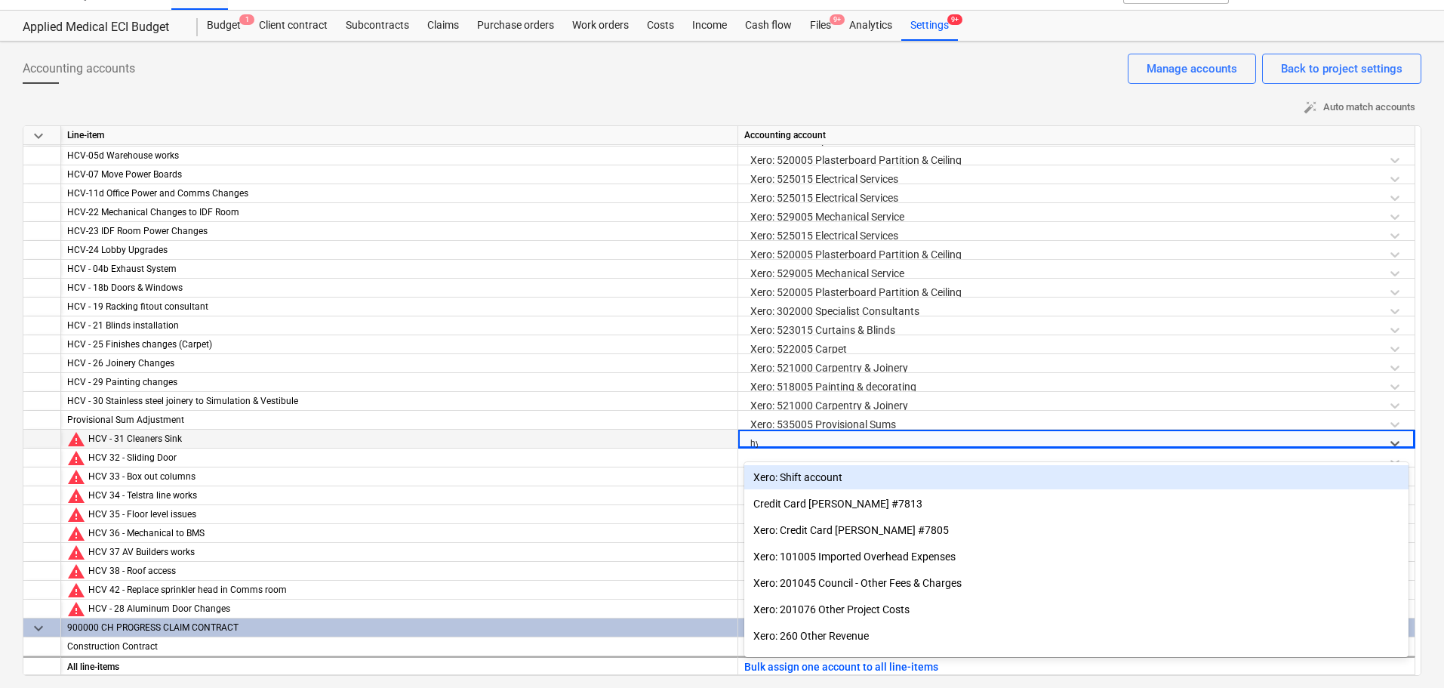
type input "hyd"
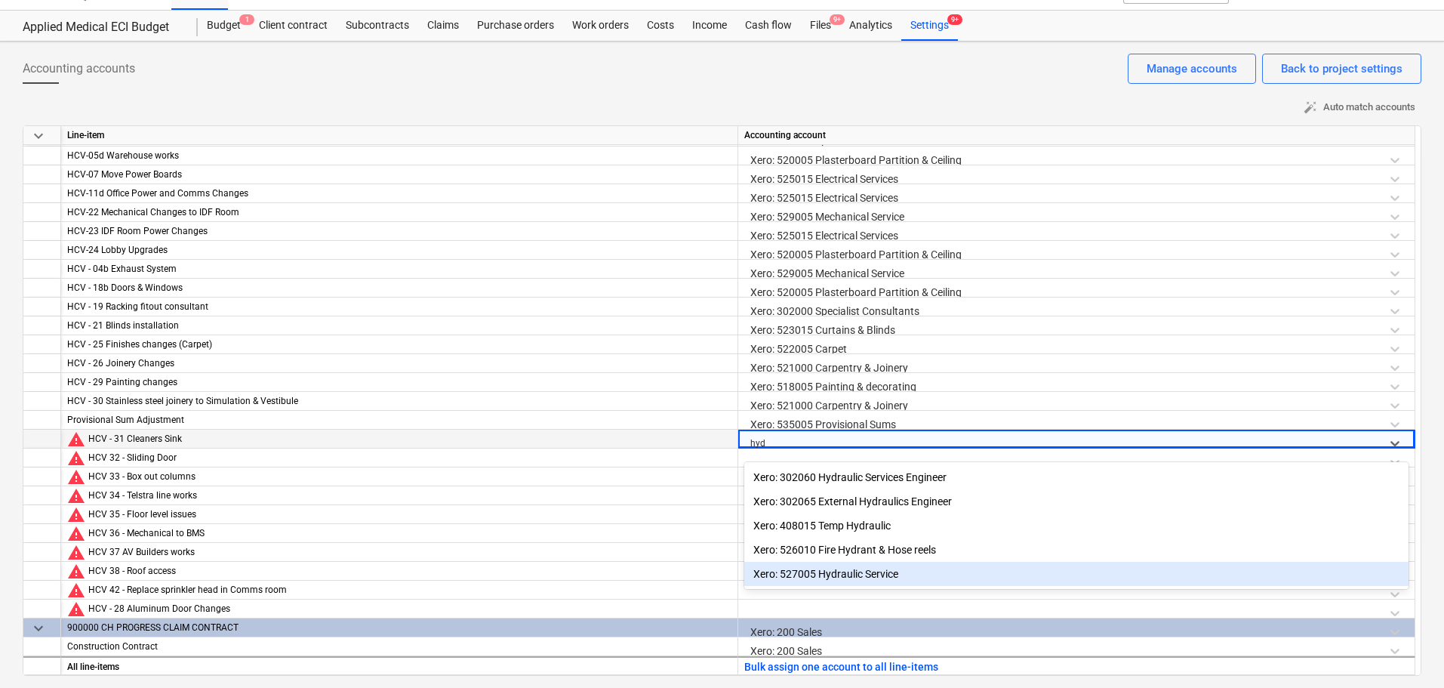
click at [855, 576] on div "Xero: 527005 Hydraulic Service" at bounding box center [1076, 574] width 664 height 24
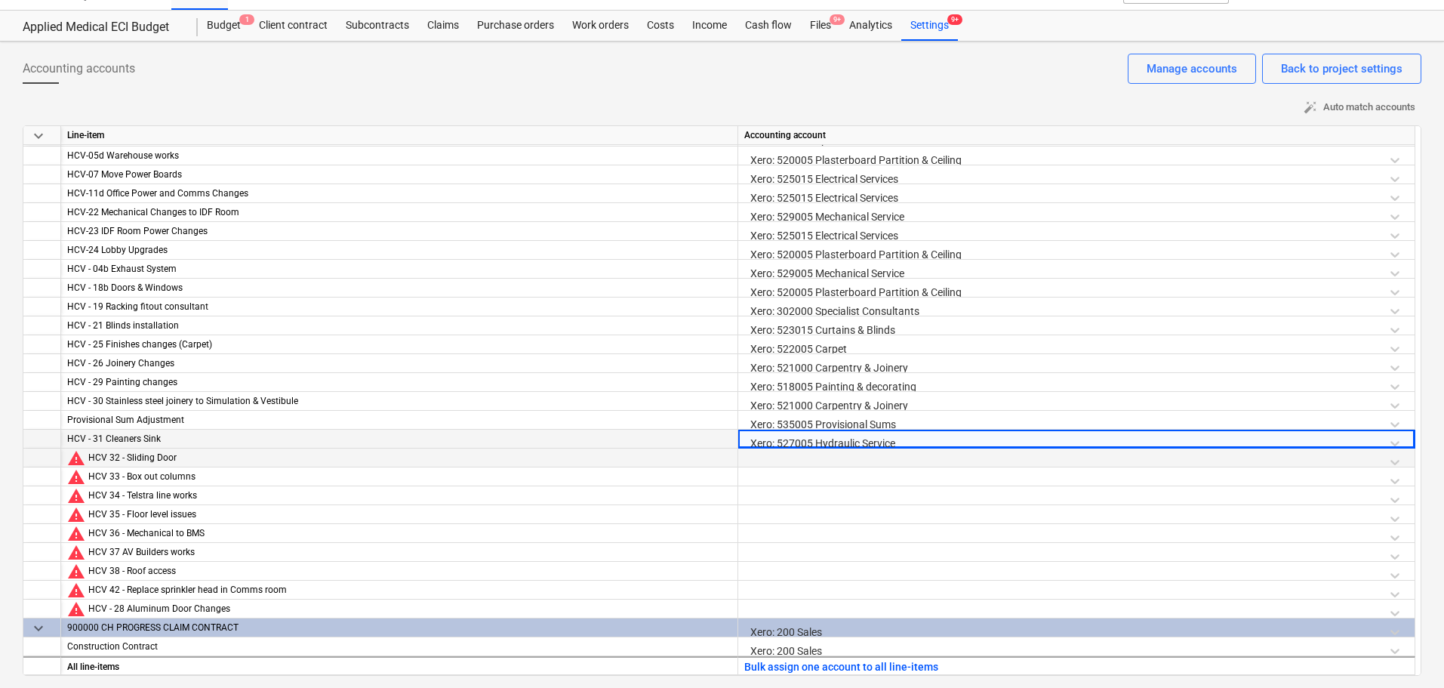
click at [769, 461] on div at bounding box center [1076, 461] width 664 height 26
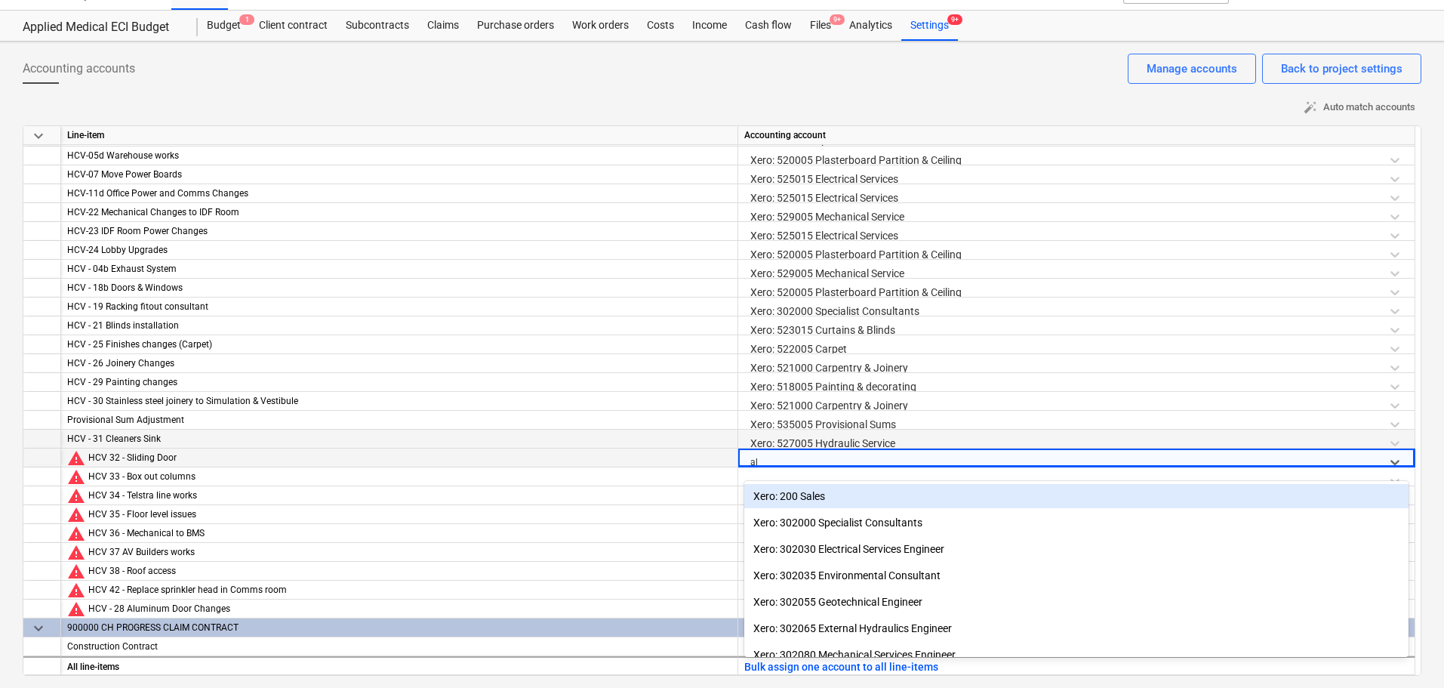
type input "alu"
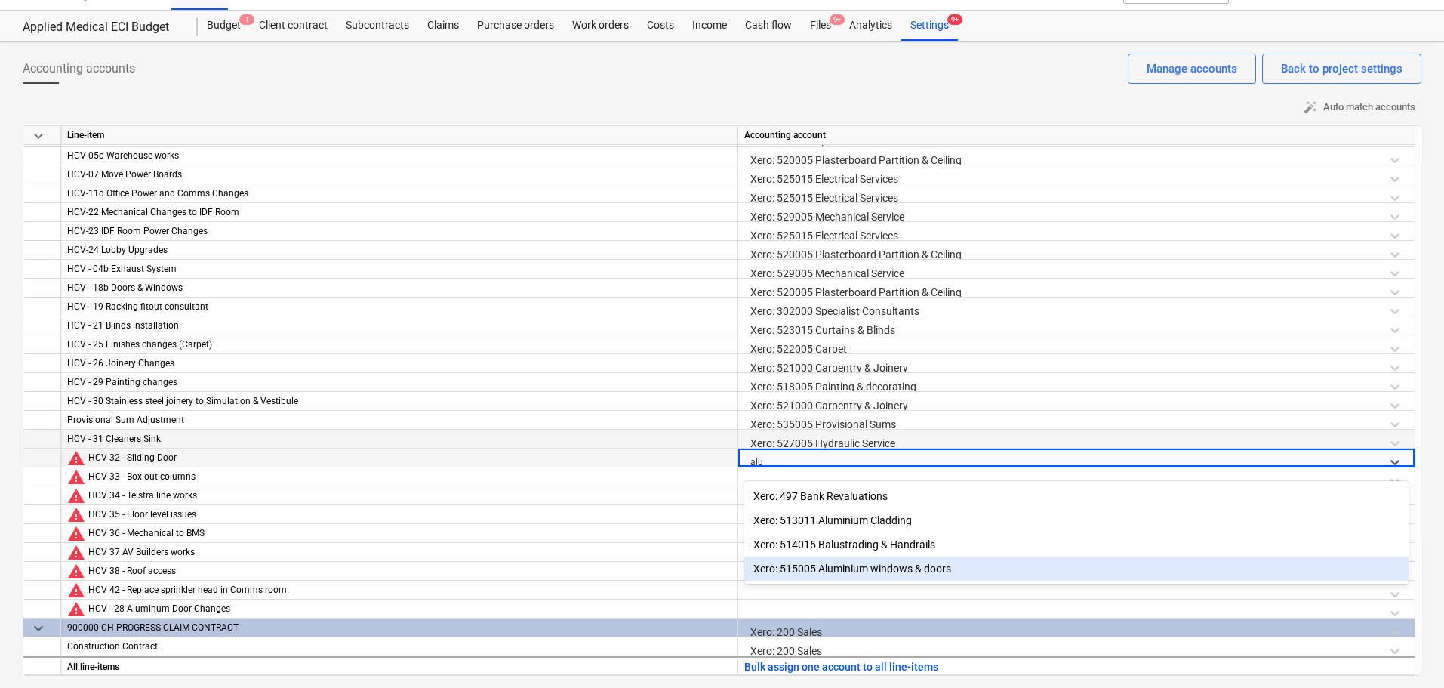
click at [824, 565] on div "Xero: 515005 Aluminium windows & doors" at bounding box center [1076, 568] width 664 height 24
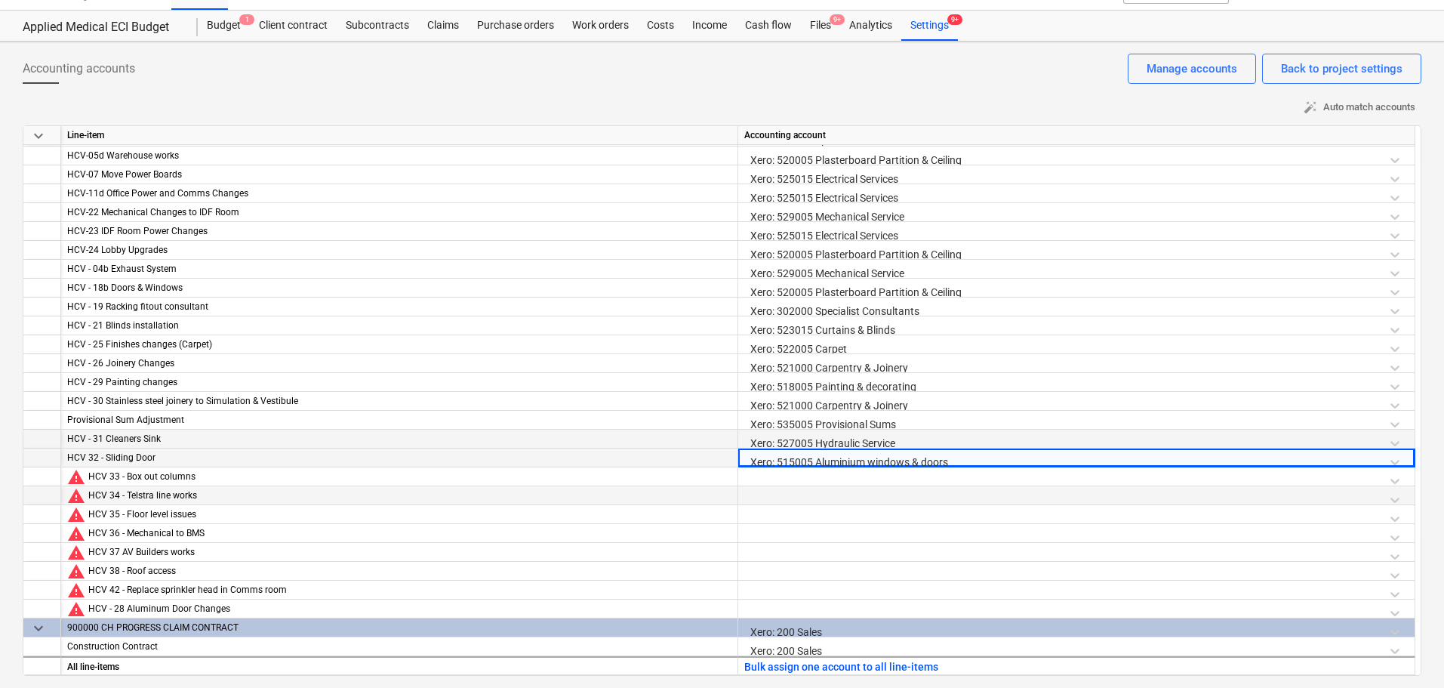
click at [801, 486] on div at bounding box center [1076, 499] width 664 height 26
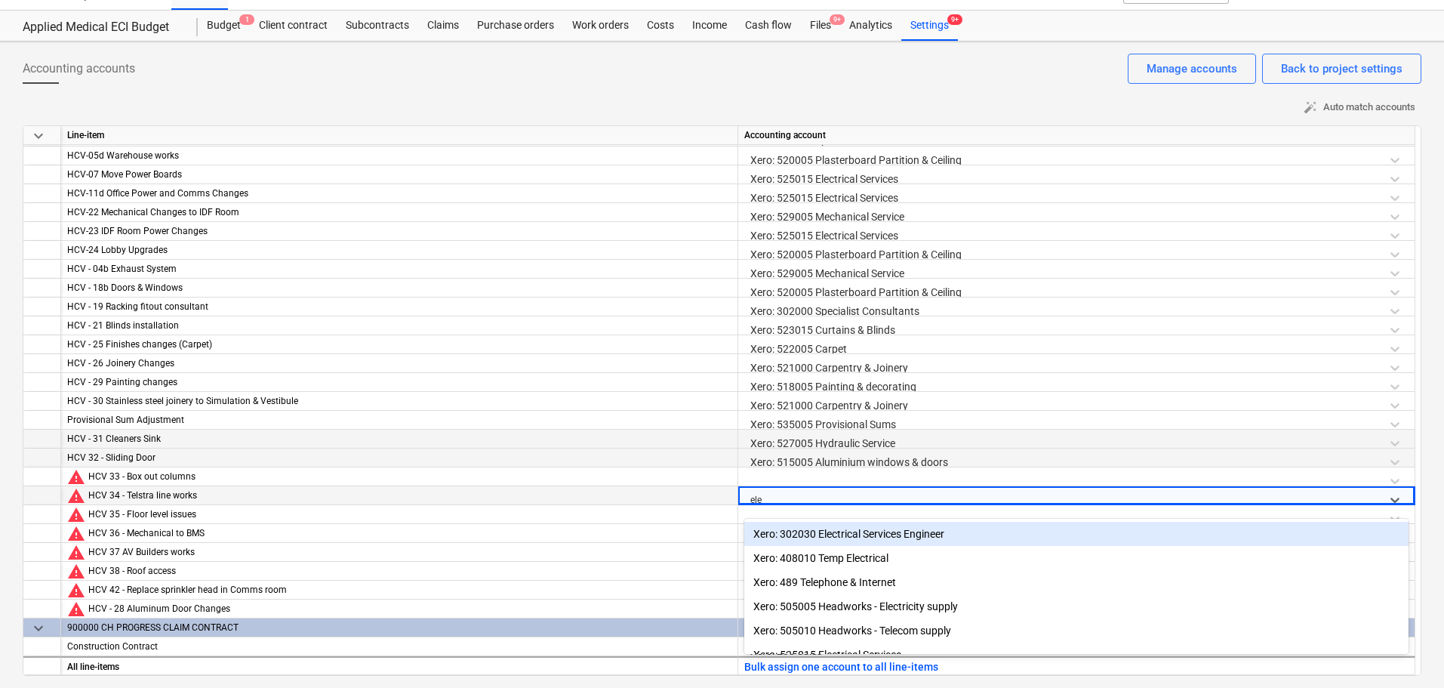
type input "elec"
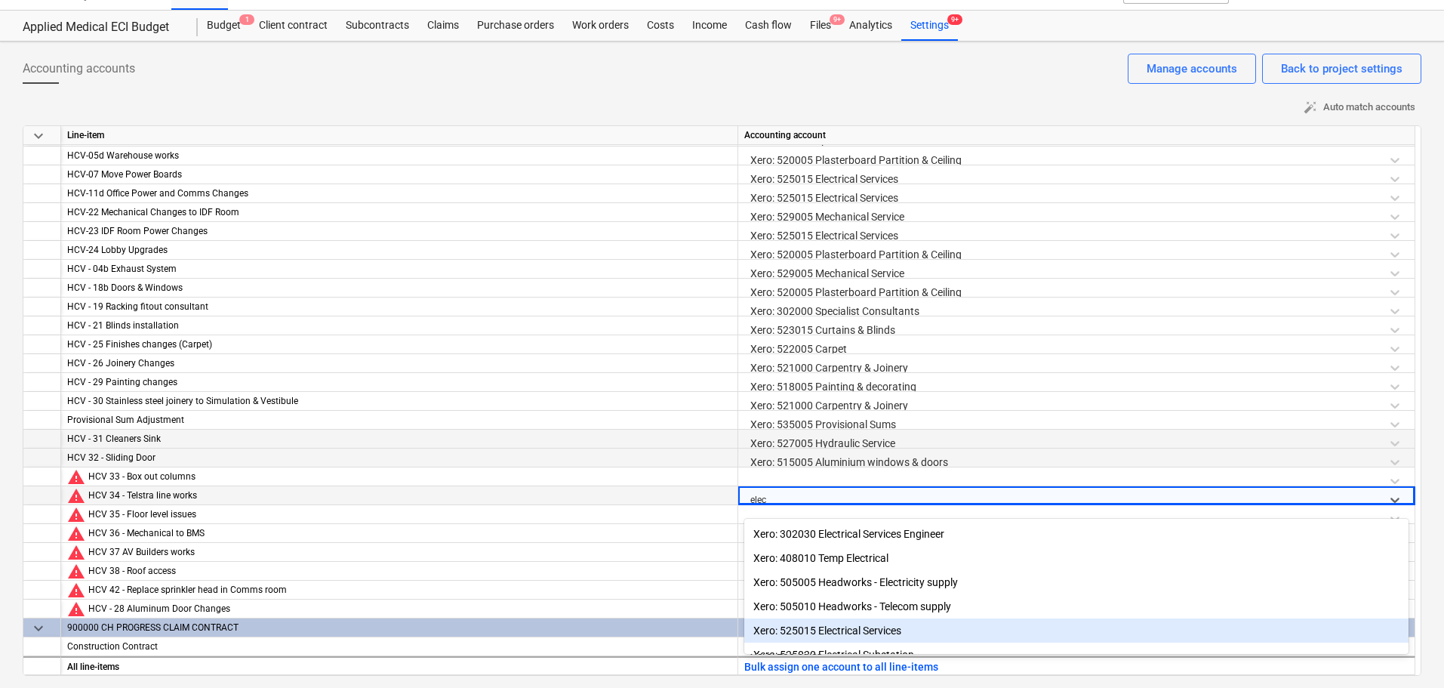
click at [824, 628] on div "Xero: 525015 Electrical Services" at bounding box center [1076, 630] width 664 height 24
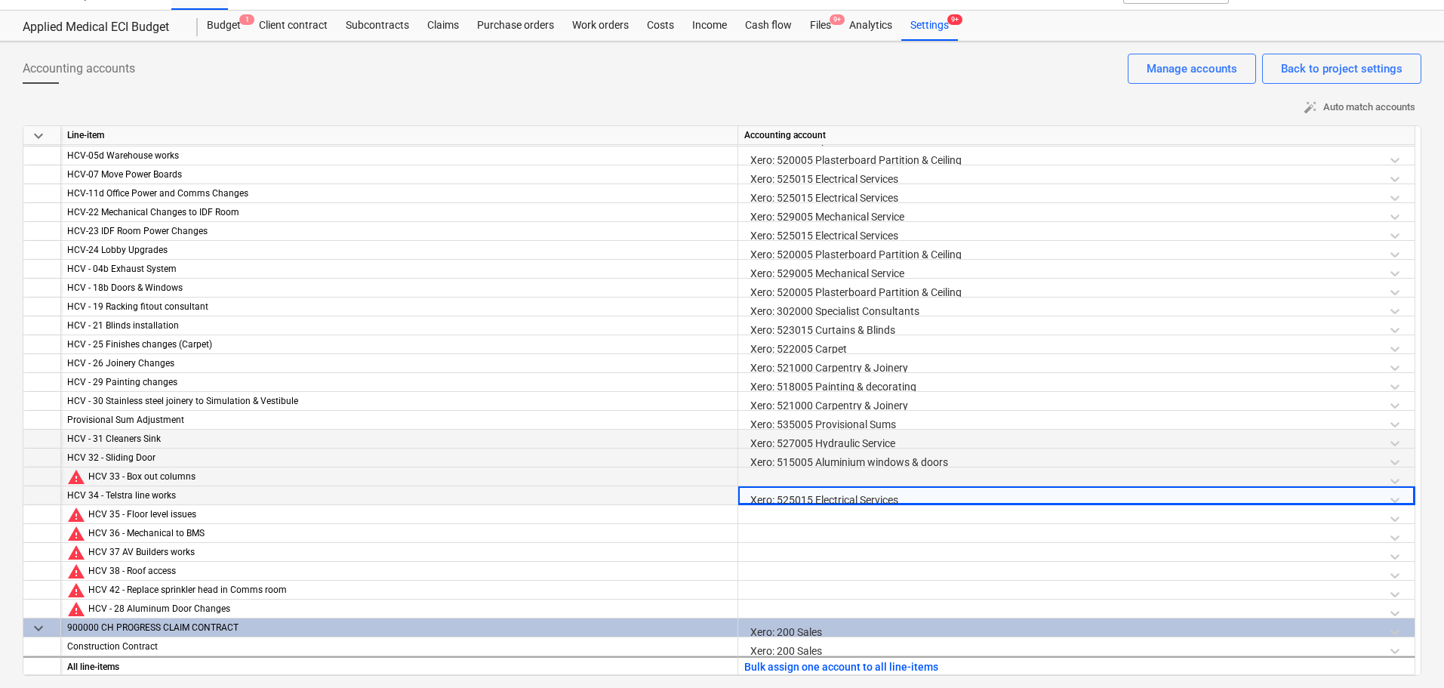
click at [790, 477] on div at bounding box center [1076, 480] width 664 height 26
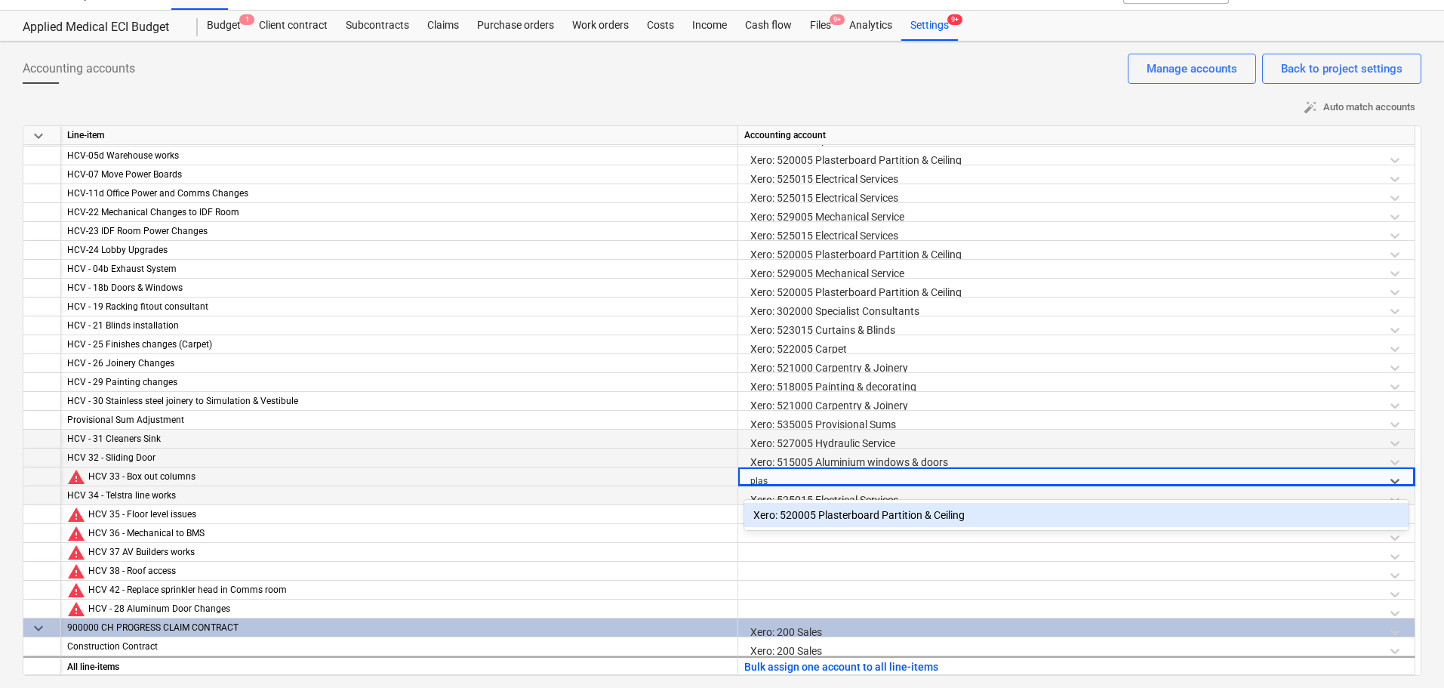
type input "plast"
click at [804, 513] on div "Xero: 520005 Plasterboard Partition & Ceiling" at bounding box center [1076, 515] width 664 height 24
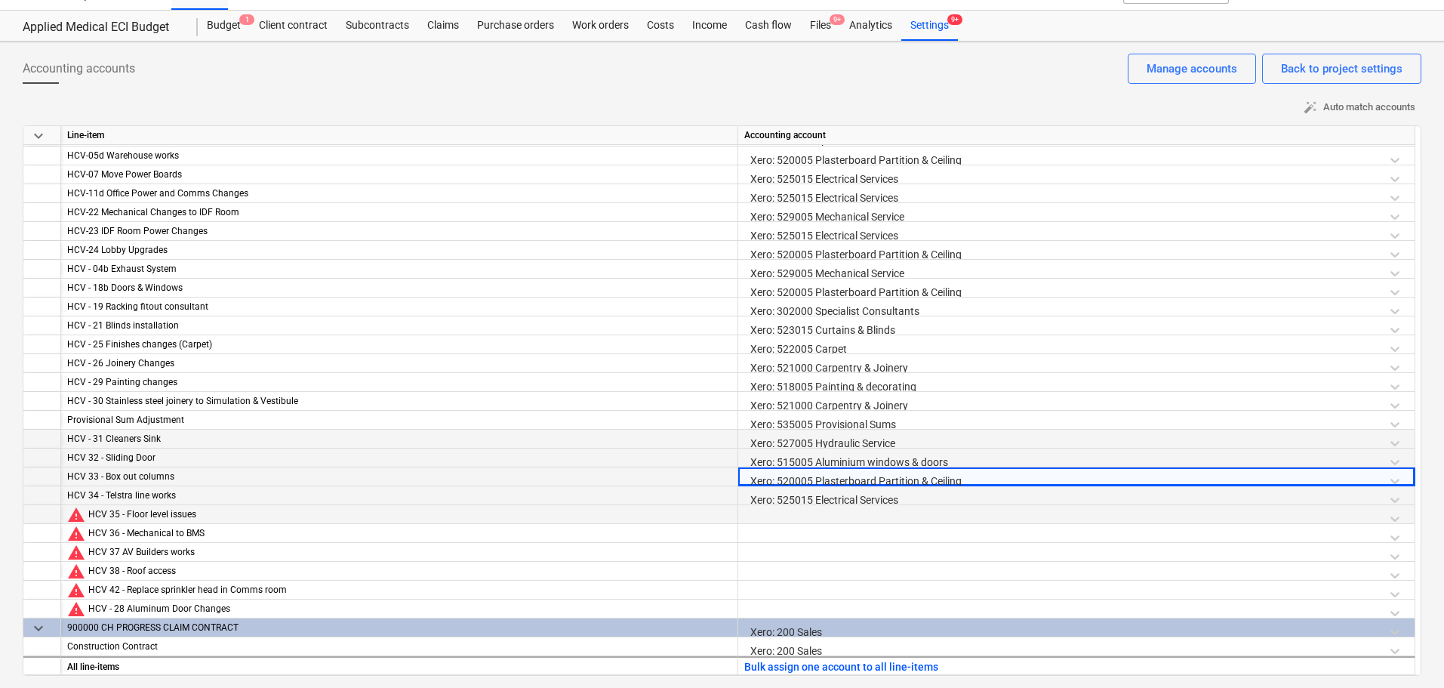
click at [782, 513] on div at bounding box center [1076, 518] width 664 height 26
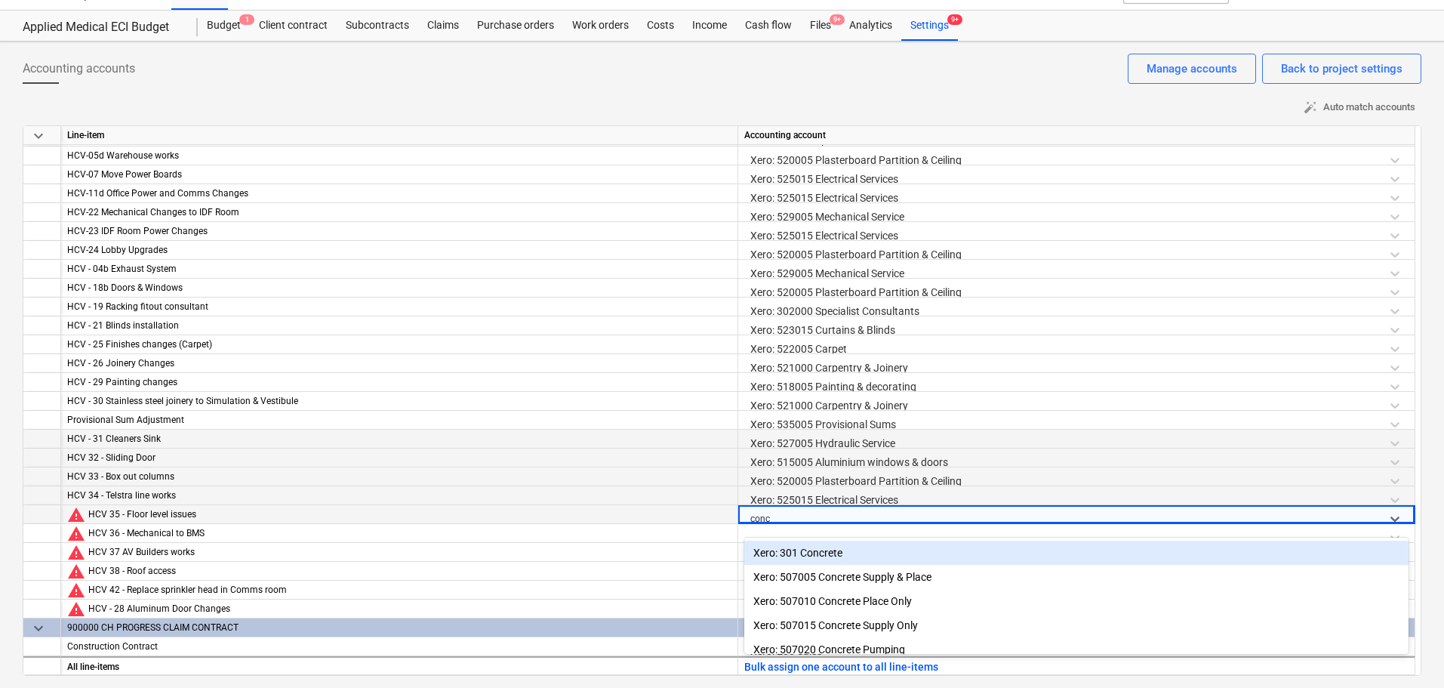
type input "concr"
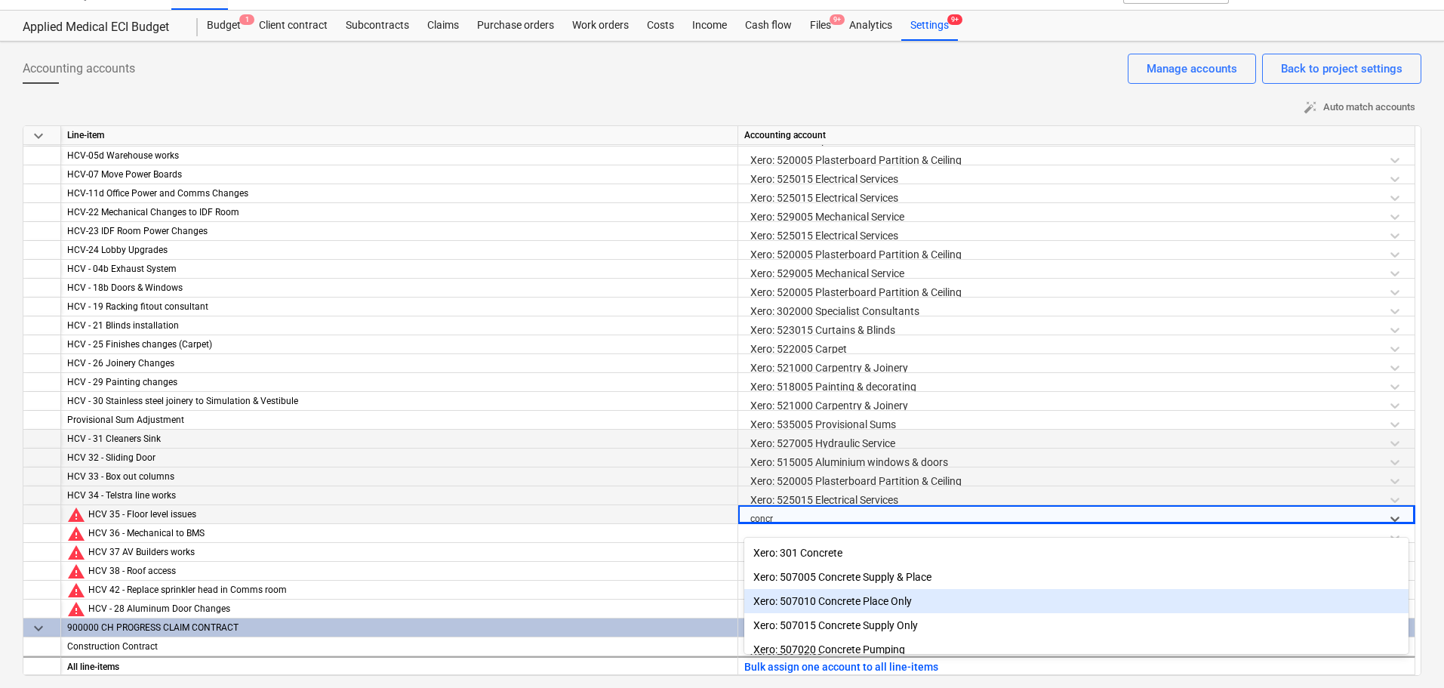
click at [821, 611] on div "Xero: 507010 Concrete Place Only" at bounding box center [1076, 601] width 664 height 24
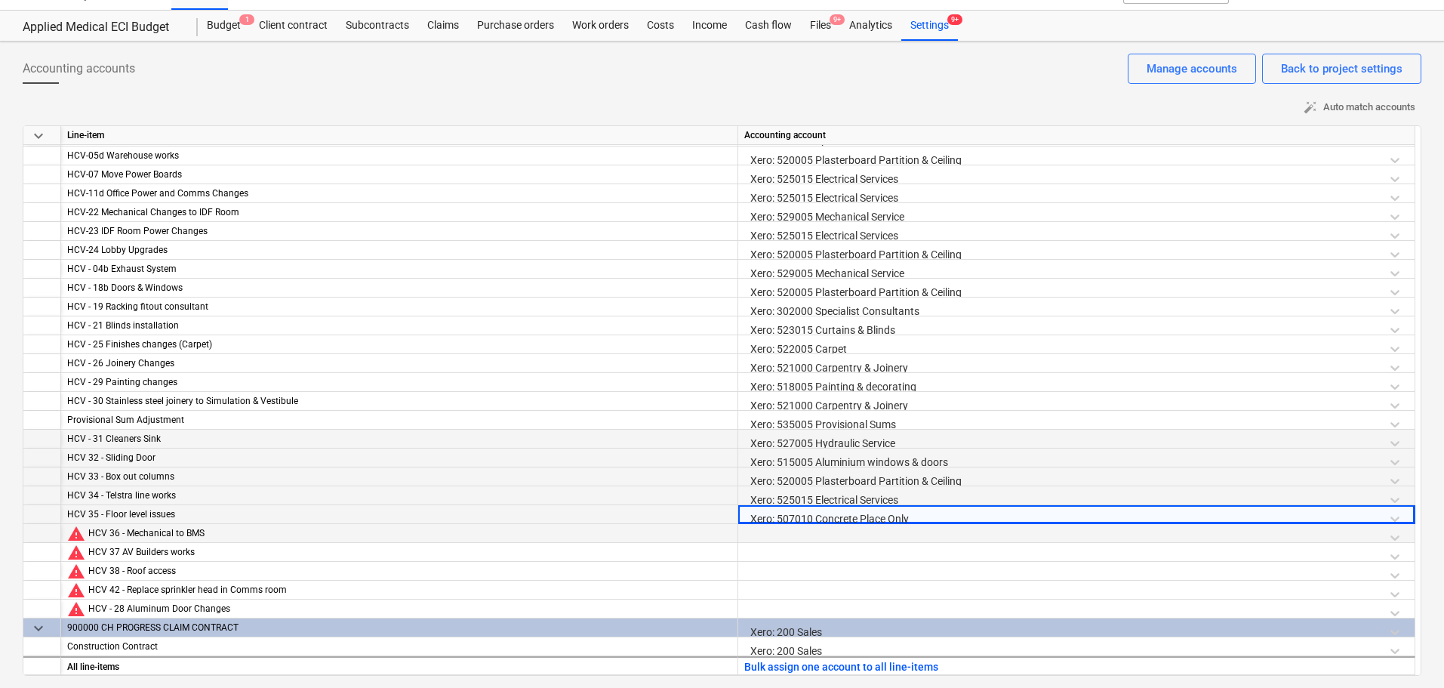
click at [780, 537] on div at bounding box center [1076, 537] width 664 height 26
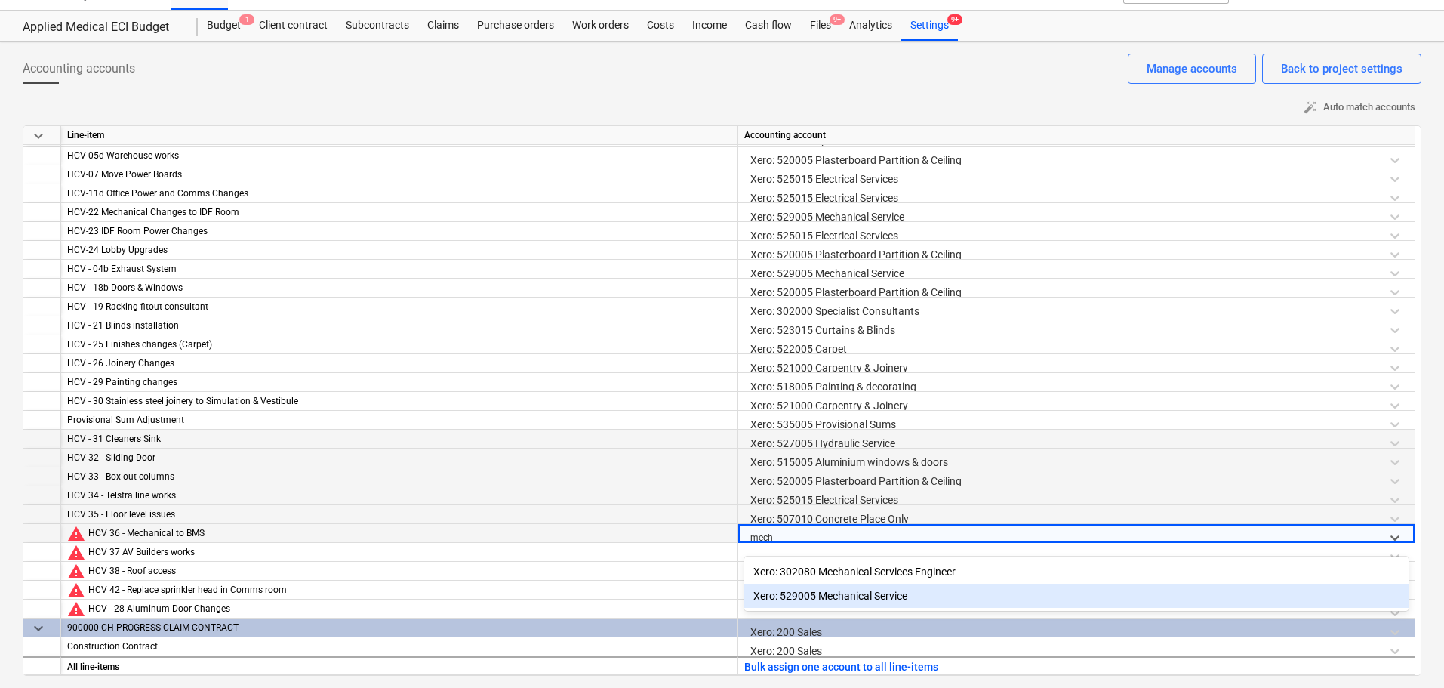
click at [890, 590] on div "Xero: 529005 Mechanical Service" at bounding box center [1076, 596] width 664 height 24
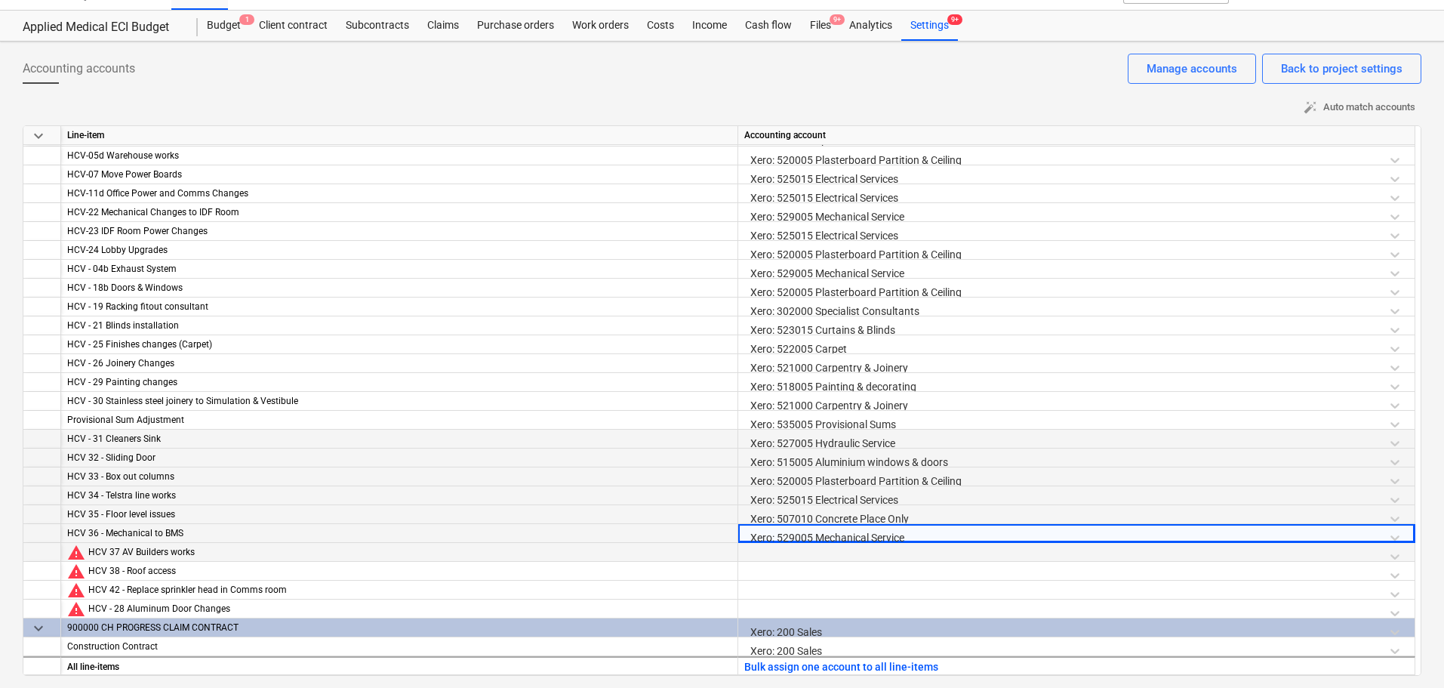
click at [791, 556] on div at bounding box center [1076, 556] width 664 height 26
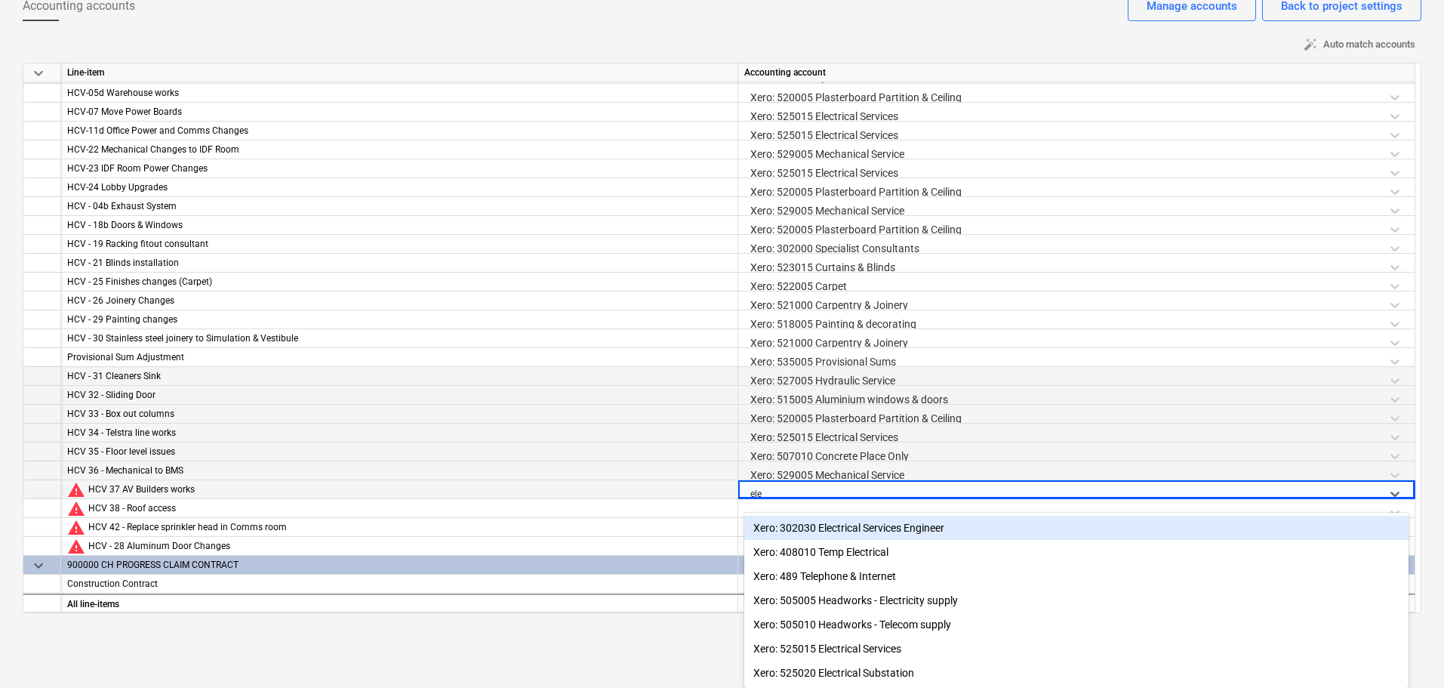
type input "elec"
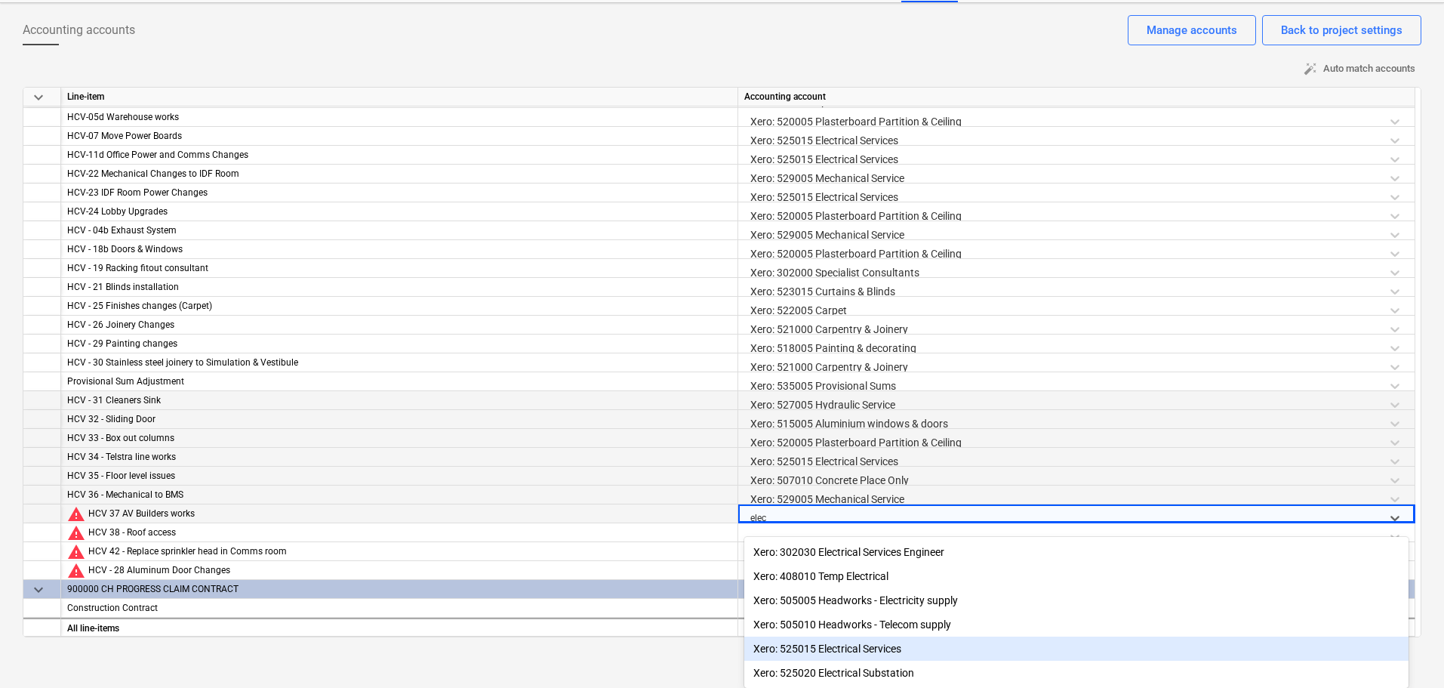
click at [818, 654] on div "Xero: 525015 Electrical Services" at bounding box center [1076, 648] width 664 height 24
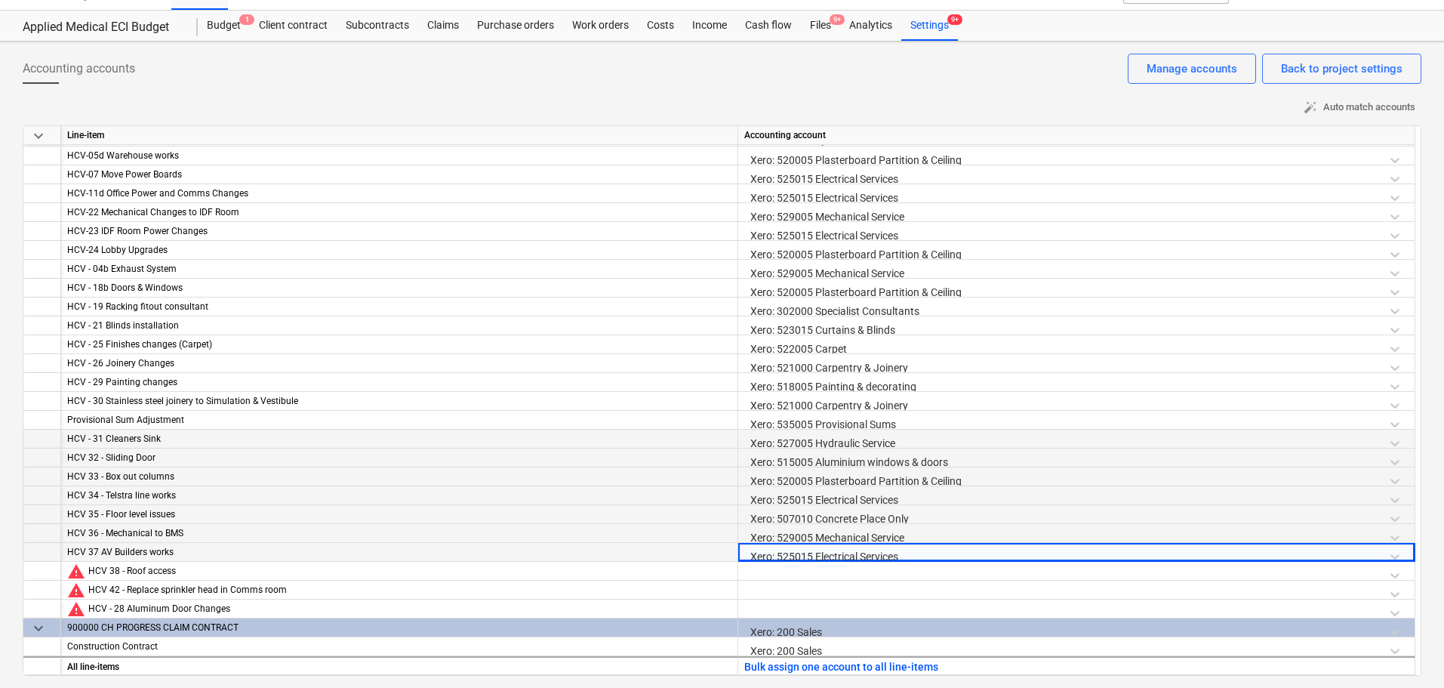
scroll to position [28, 0]
click at [796, 578] on div at bounding box center [1076, 575] width 664 height 26
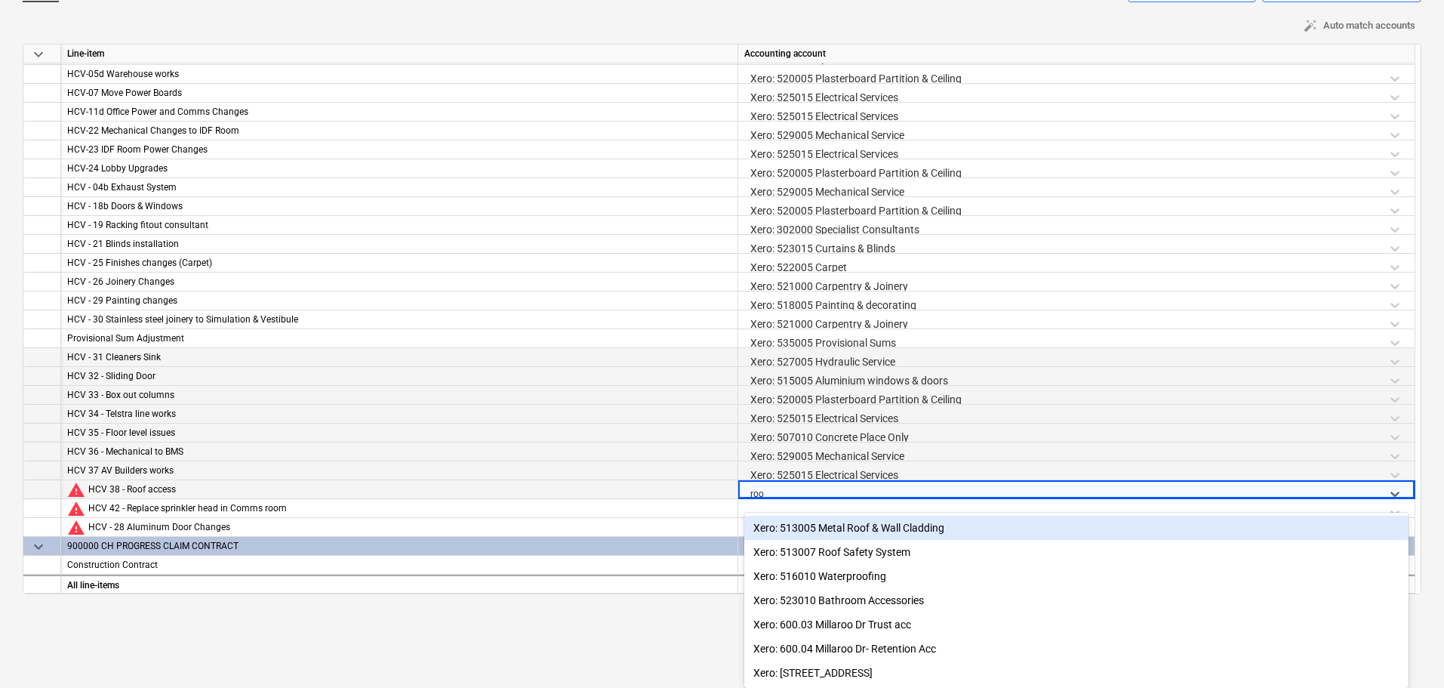
type input "roof"
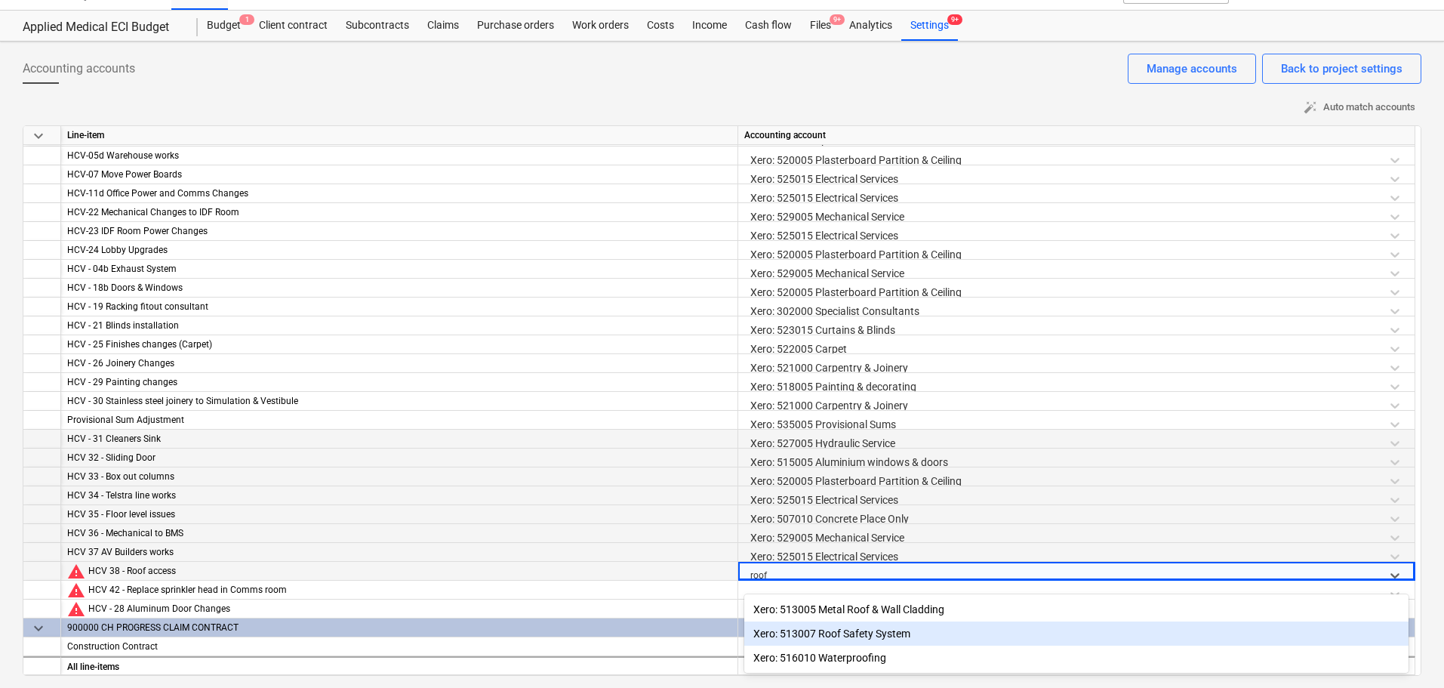
click at [815, 637] on div "Xero: 513007 Roof Safety System" at bounding box center [1076, 633] width 664 height 24
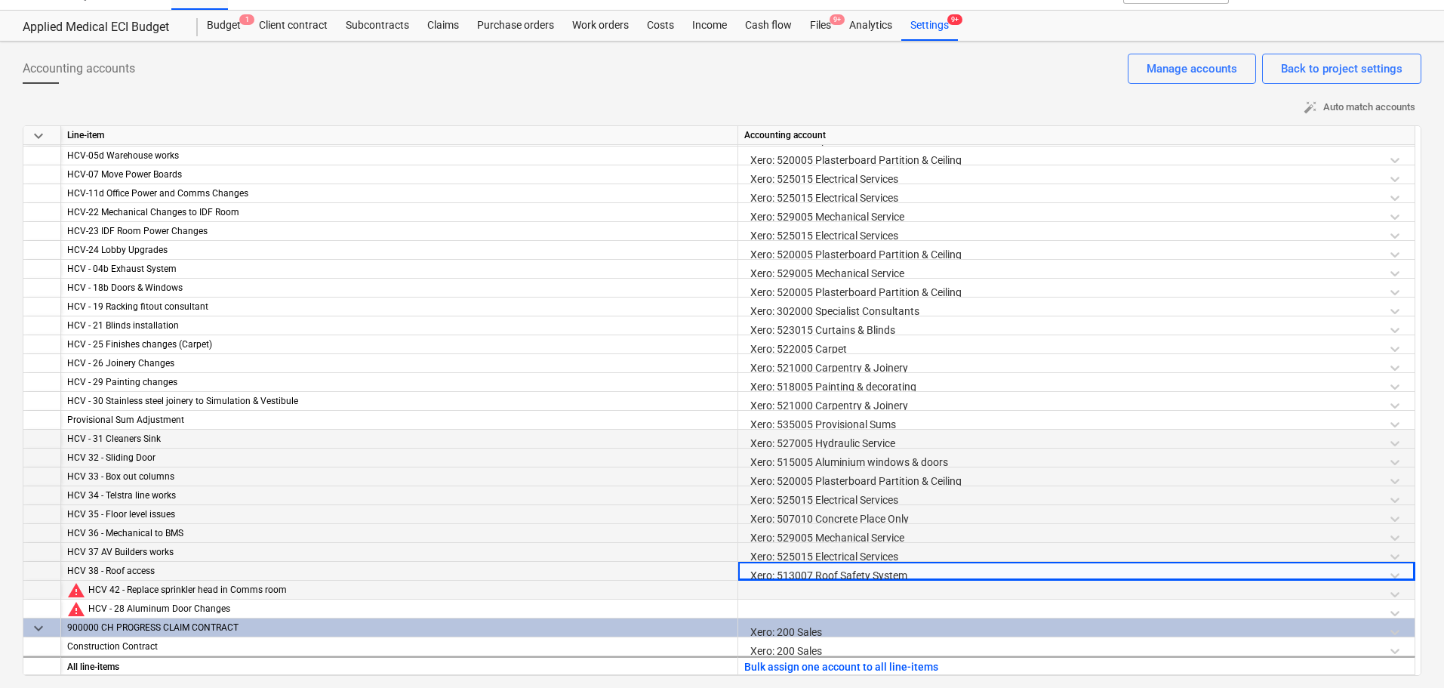
click at [804, 587] on div at bounding box center [1076, 594] width 664 height 26
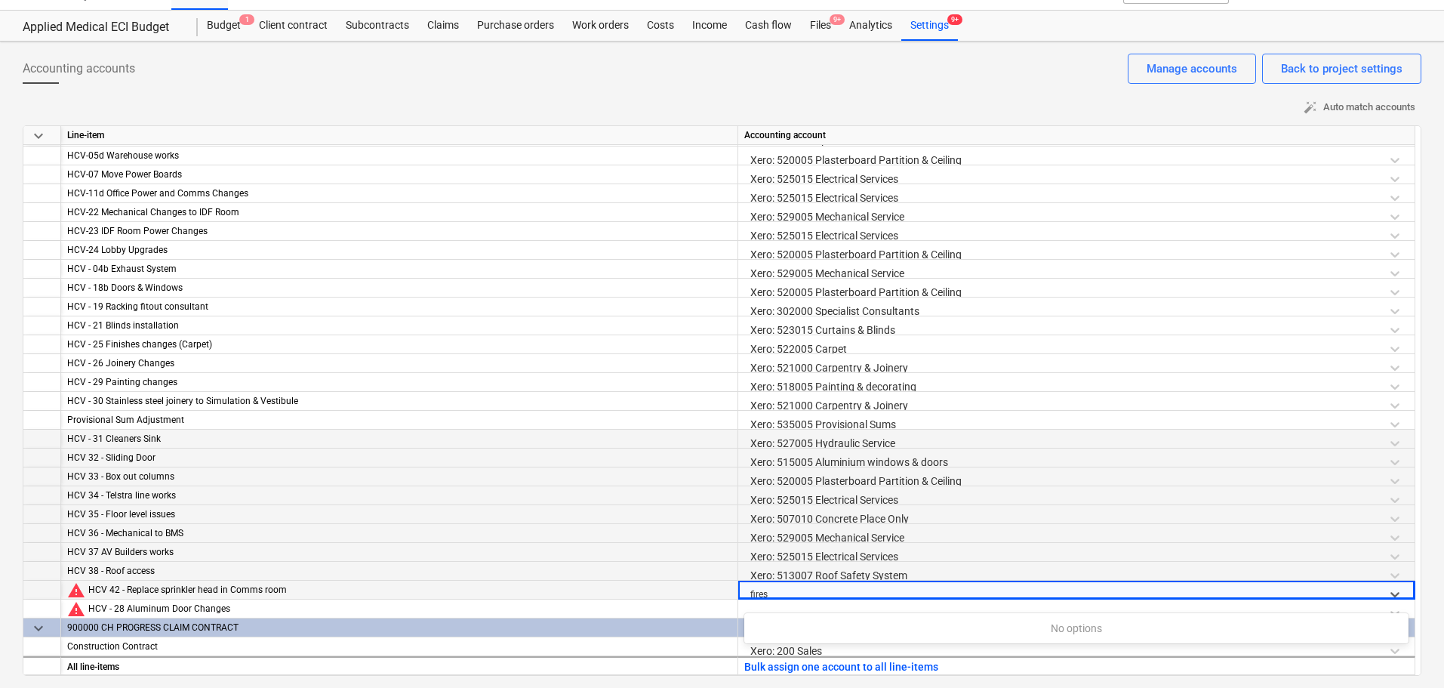
type input "fire"
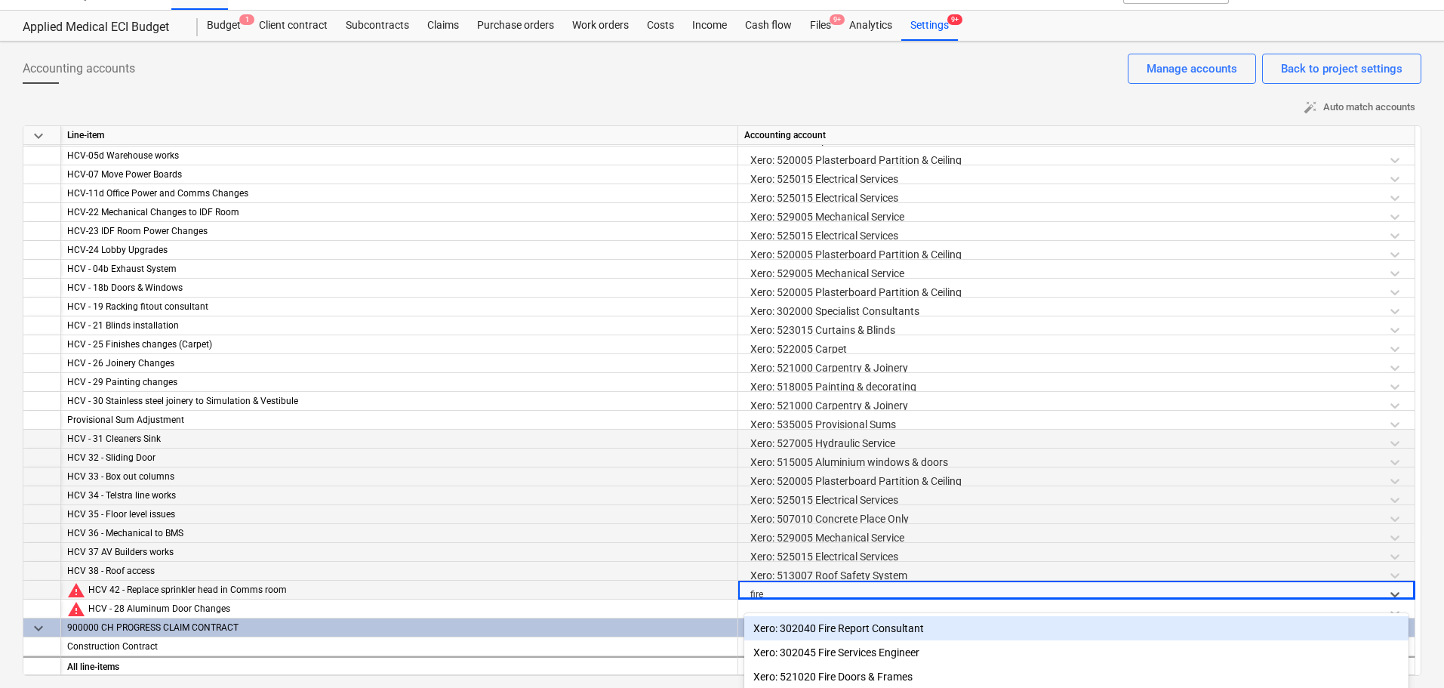
scroll to position [109, 0]
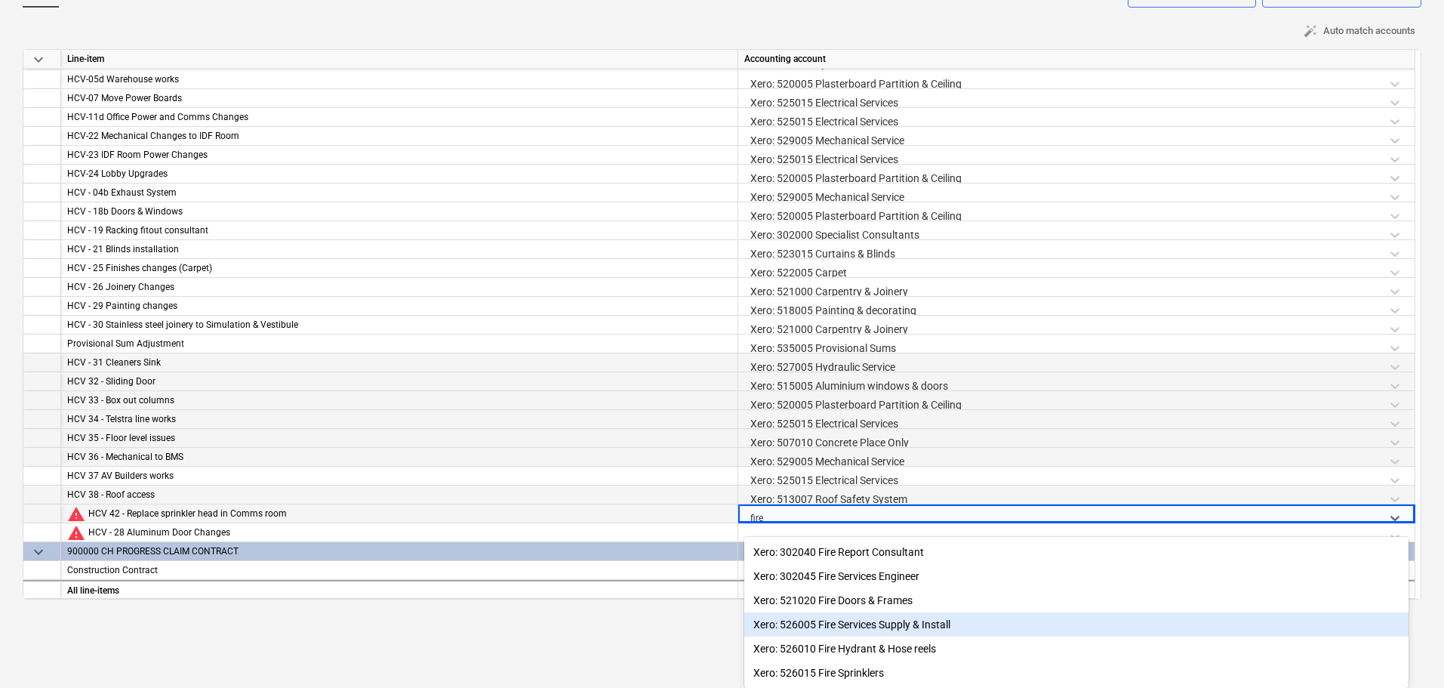
click at [910, 624] on div "Xero: 526005 Fire Services Supply & Install" at bounding box center [1076, 624] width 664 height 24
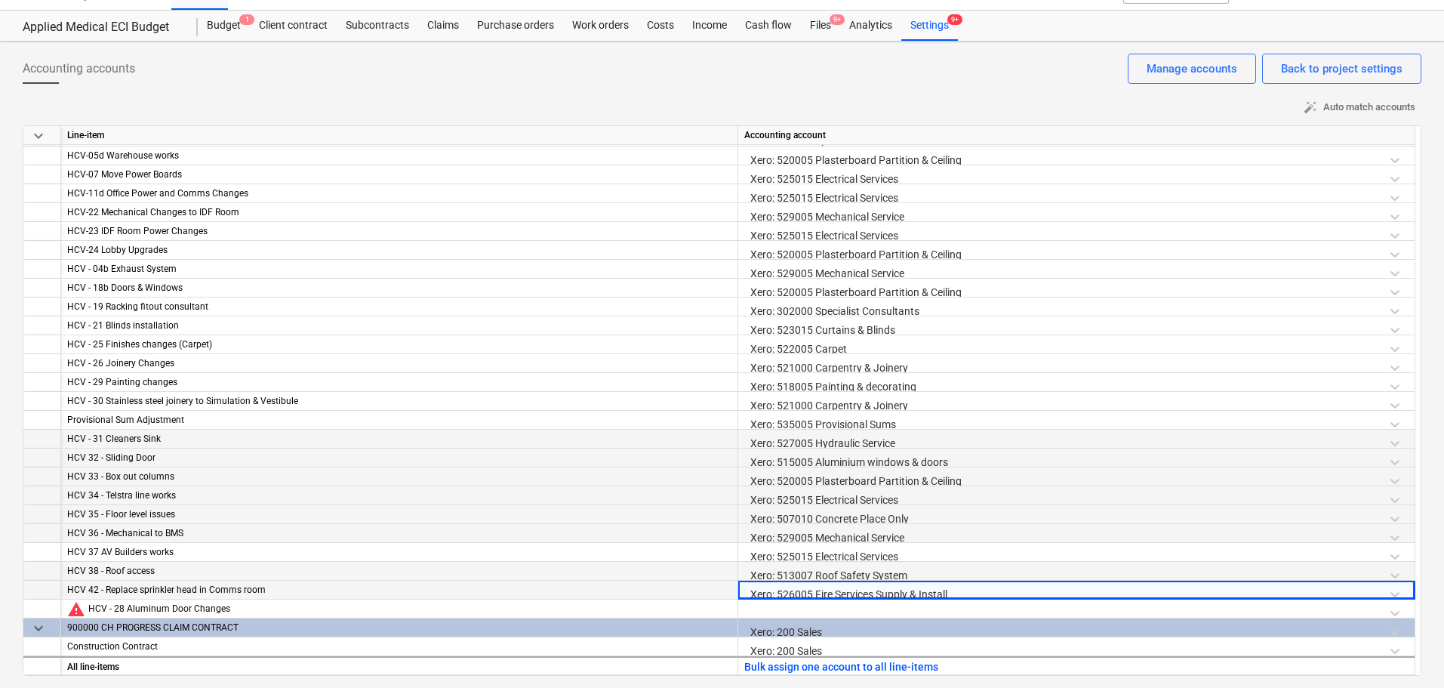
scroll to position [28, 0]
click at [791, 612] on div at bounding box center [1076, 612] width 664 height 26
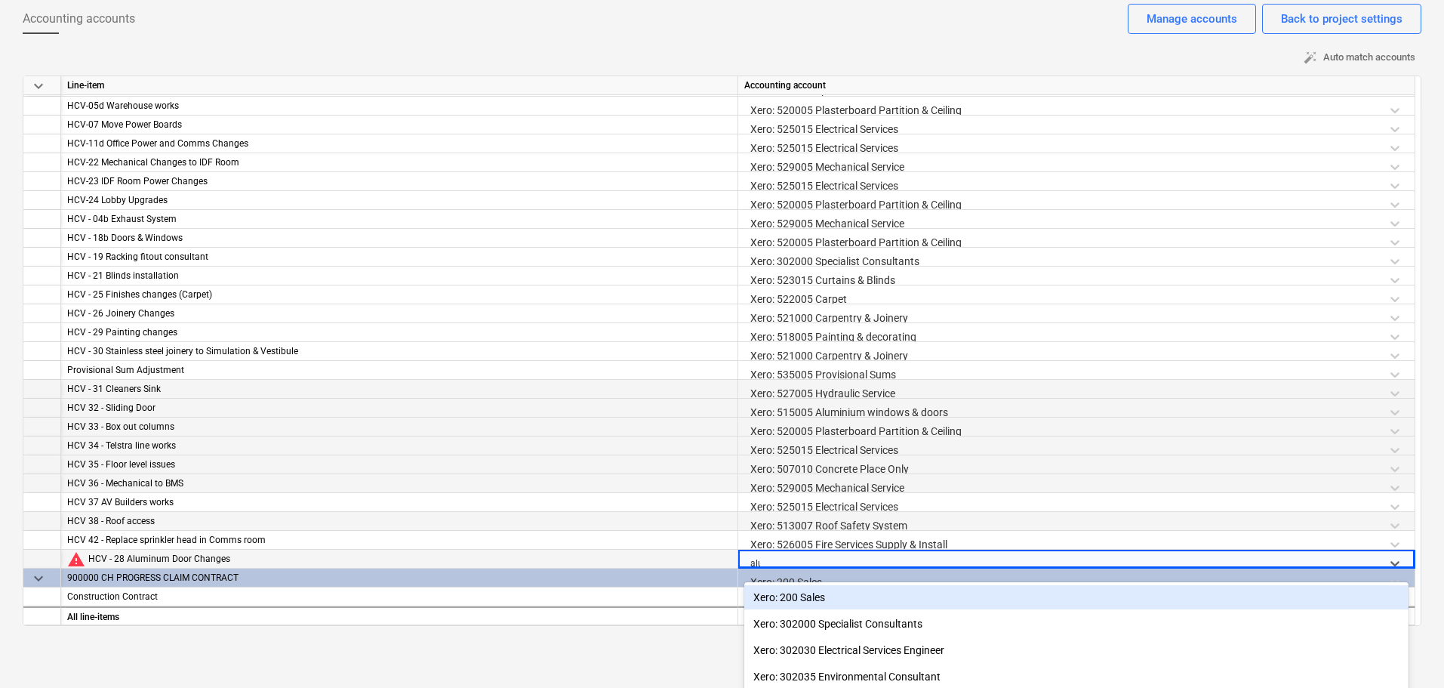
type input "alum"
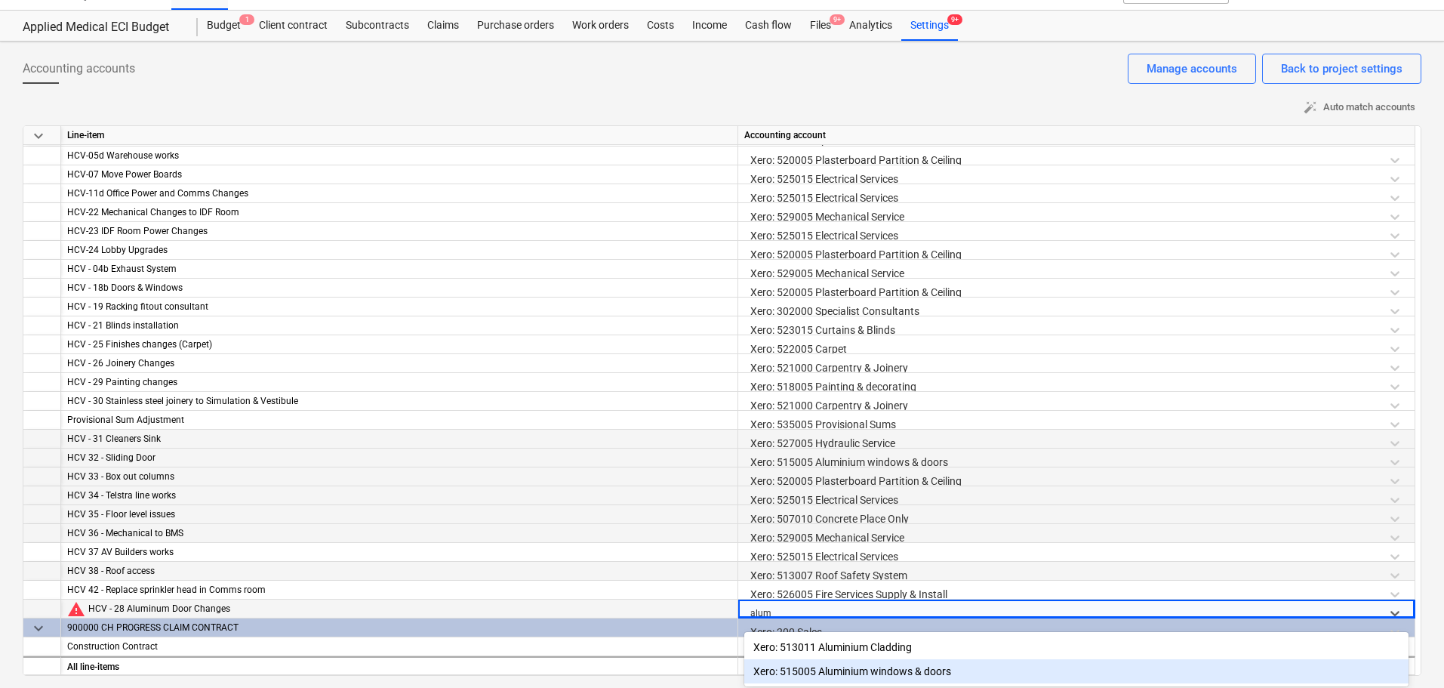
click at [864, 675] on div "Xero: 515005 Aluminium windows & doors" at bounding box center [1076, 671] width 664 height 24
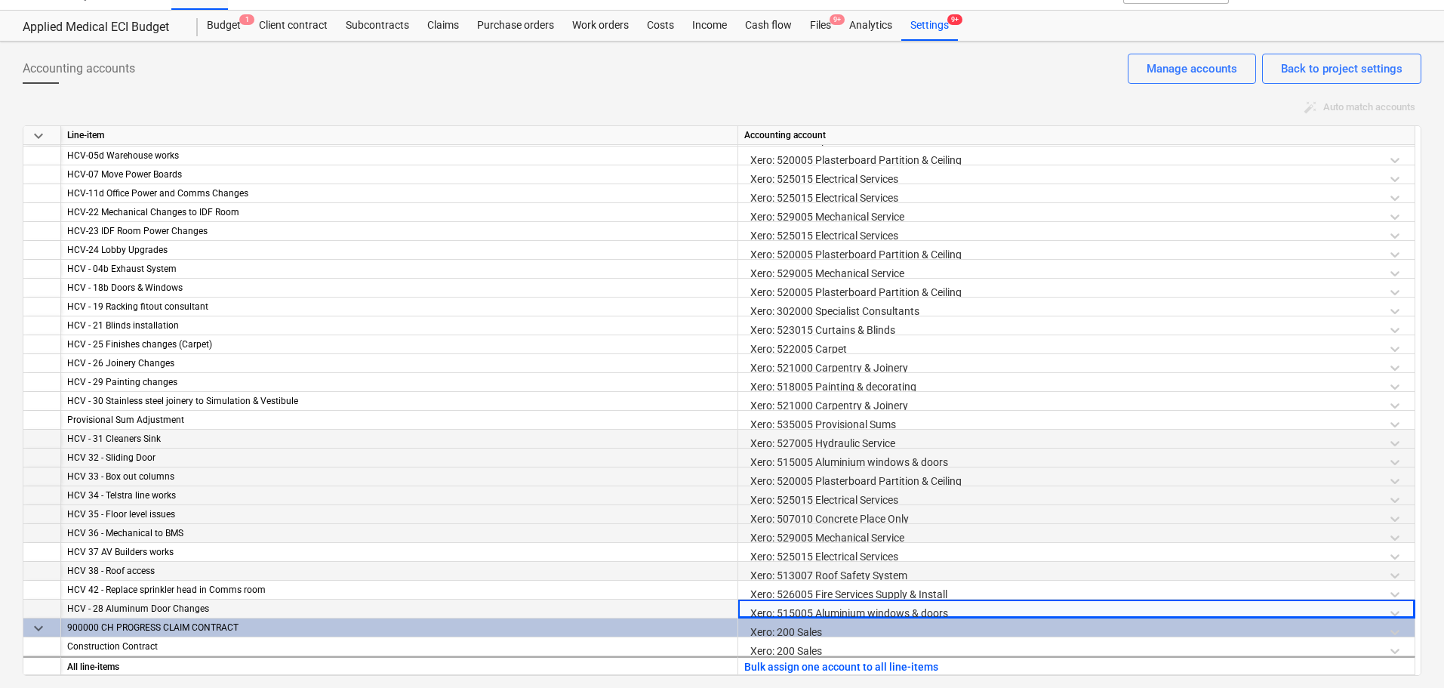
drag, startPoint x: 932, startPoint y: 87, endPoint x: 944, endPoint y: 98, distance: 16.0
click at [932, 87] on div "Accounting accounts Back to project settings Manage accounts" at bounding box center [722, 75] width 1399 height 42
click at [1354, 69] on div "Back to project settings" at bounding box center [1342, 69] width 122 height 20
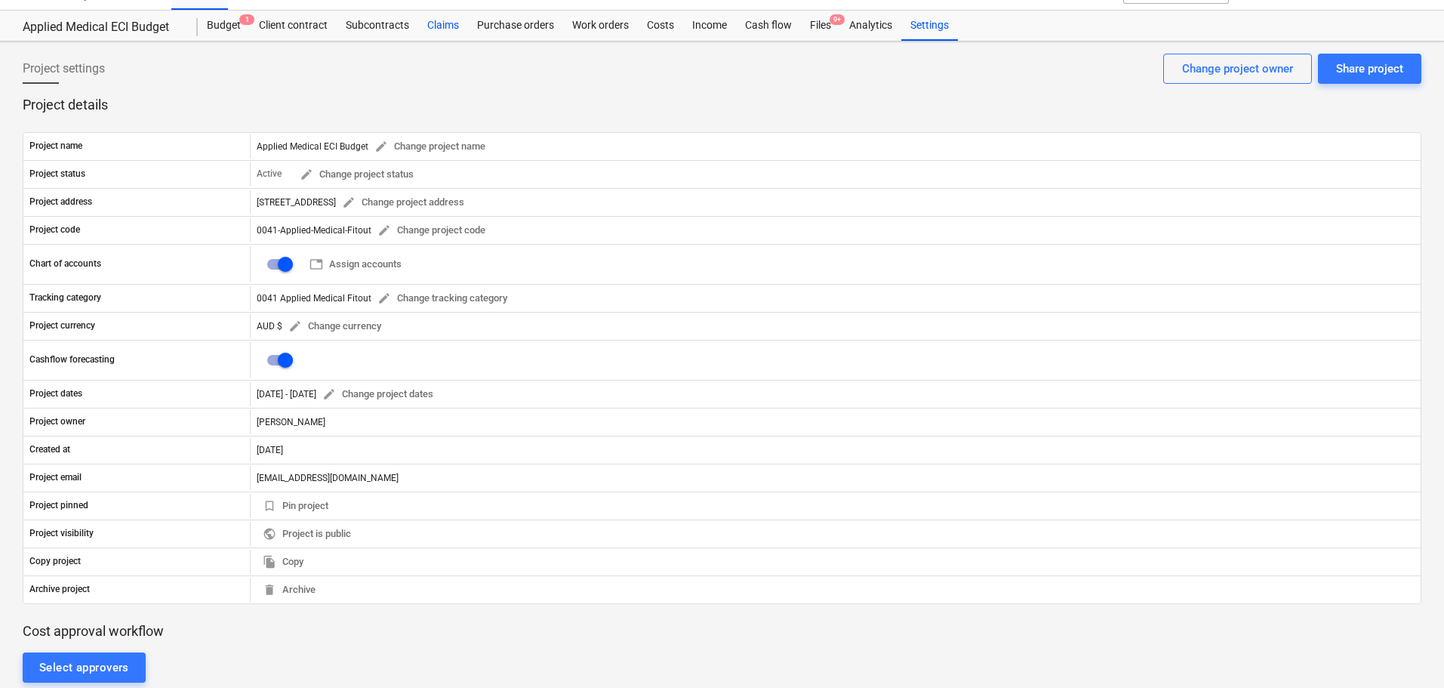
click at [437, 26] on div "Claims" at bounding box center [443, 26] width 50 height 30
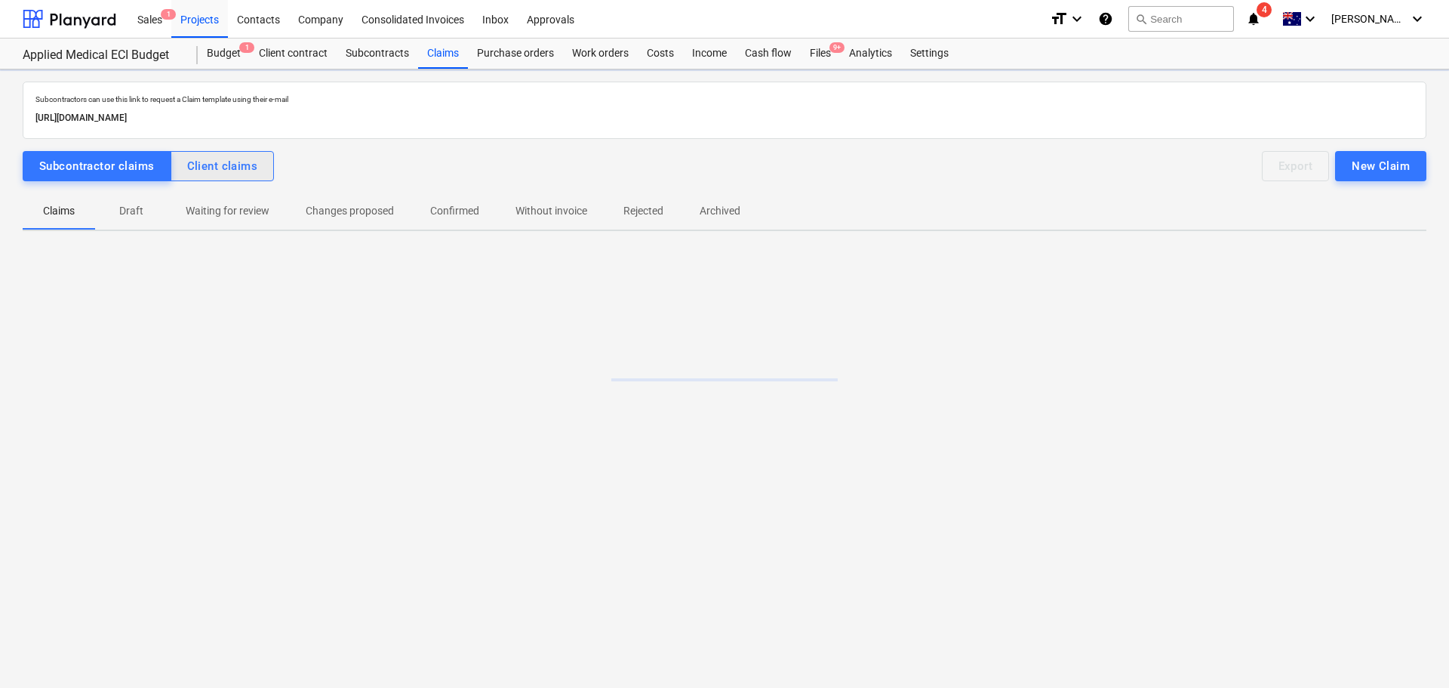
click at [211, 169] on div "Client claims" at bounding box center [222, 166] width 71 height 20
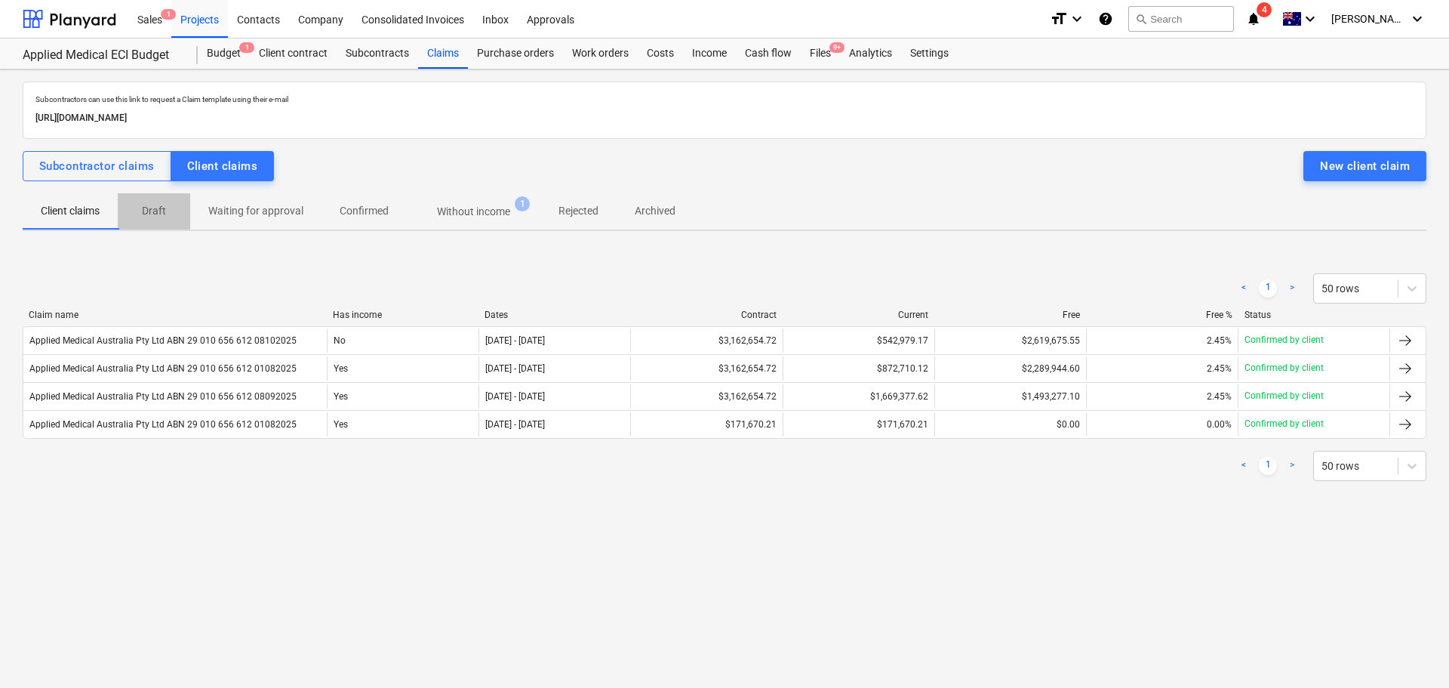
click at [152, 211] on p "Draft" at bounding box center [154, 211] width 36 height 16
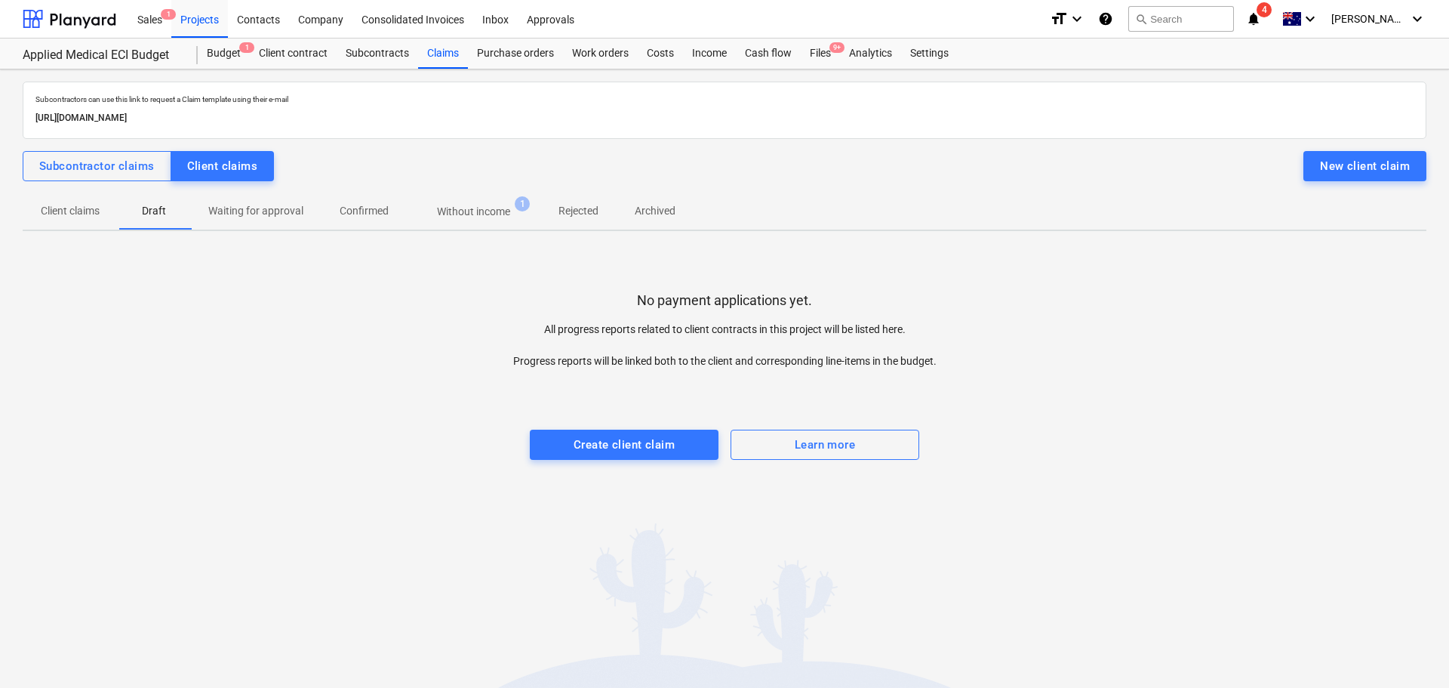
click at [470, 221] on span "Without income 1" at bounding box center [474, 211] width 134 height 27
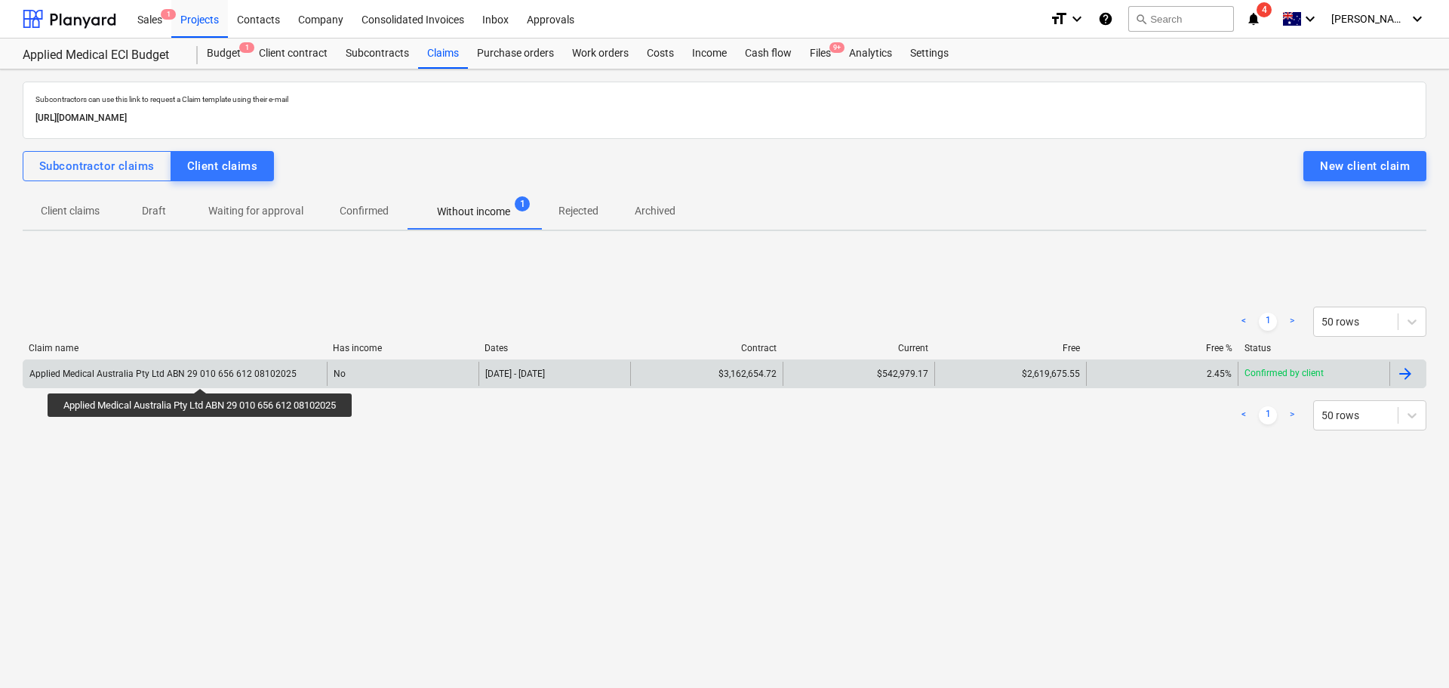
click at [204, 373] on div "Applied Medical Australia Pty Ltd ABN 29 010 656 612 08102025" at bounding box center [162, 373] width 267 height 11
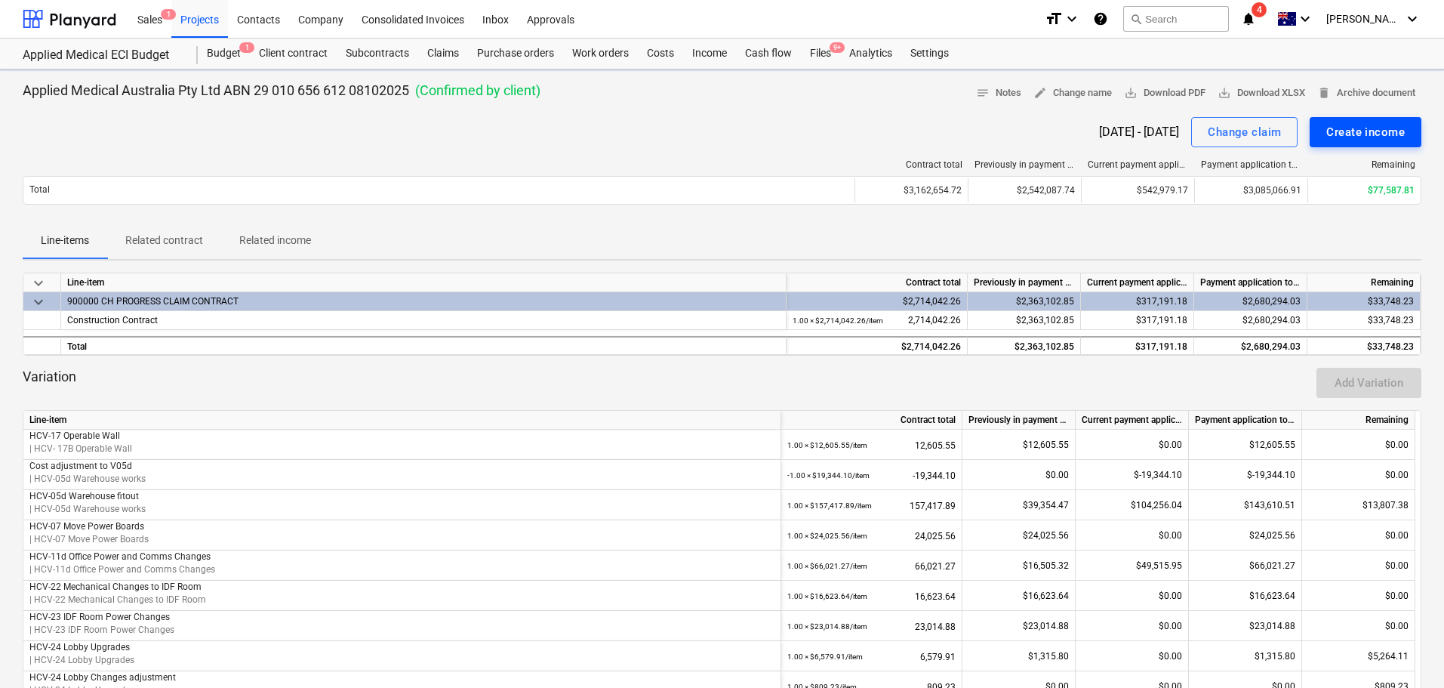
click at [1357, 134] on div "Create income" at bounding box center [1365, 132] width 79 height 20
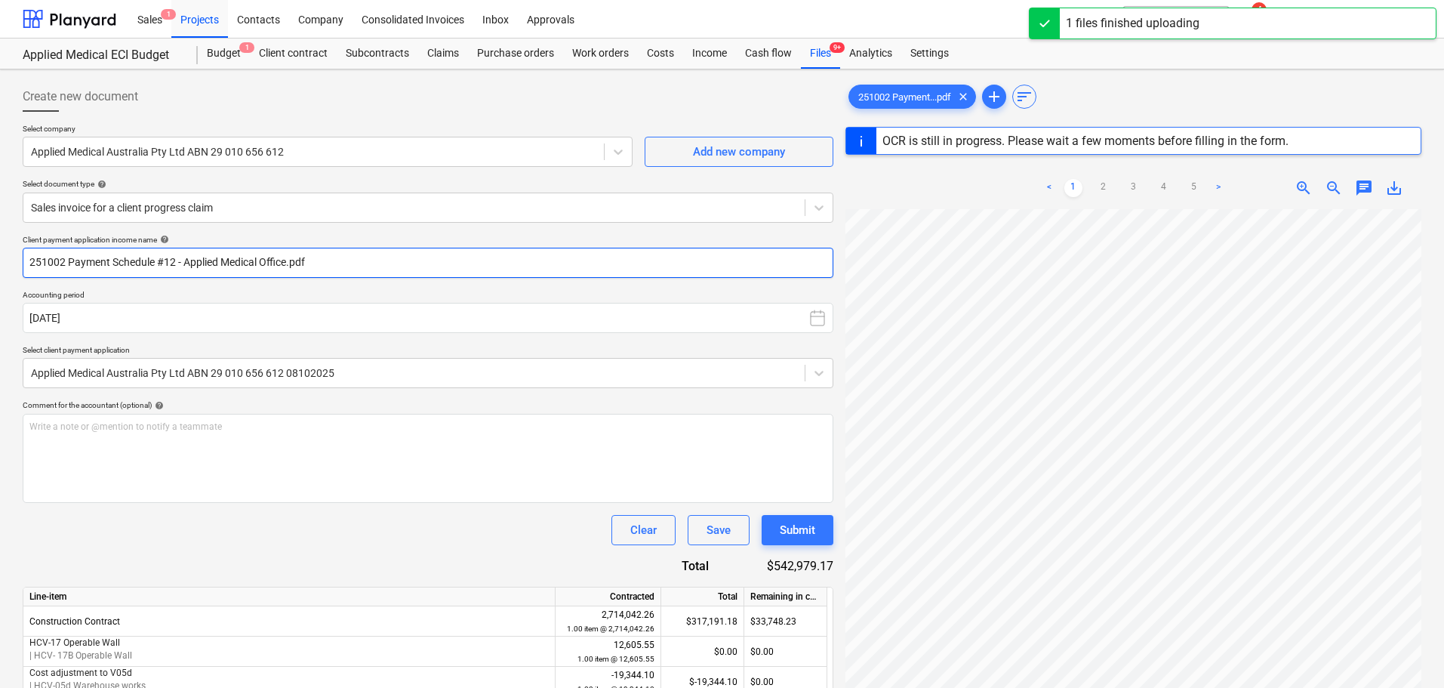
drag, startPoint x: 285, startPoint y: 262, endPoint x: 294, endPoint y: 269, distance: 11.3
click at [286, 262] on input "251002 Payment Schedule #12 - Applied Medical Office.pdf" at bounding box center [428, 263] width 811 height 30
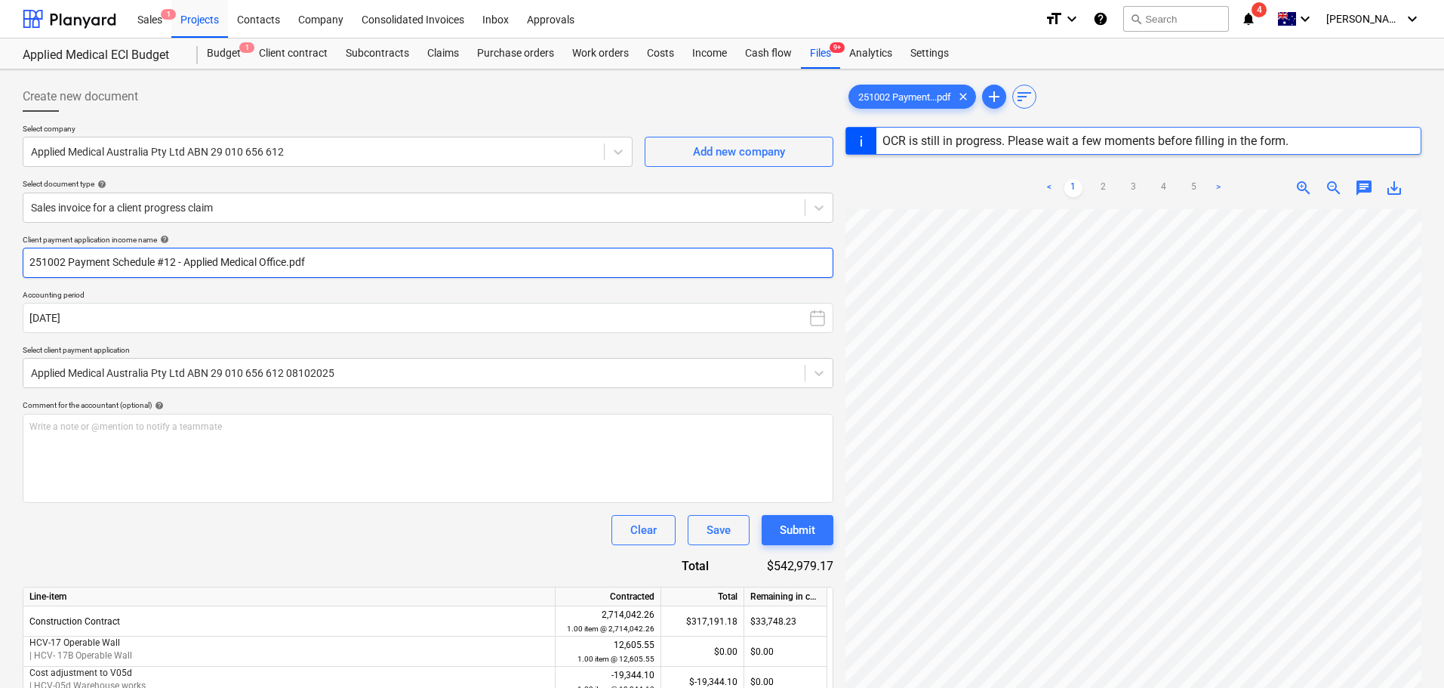
drag, startPoint x: 178, startPoint y: 258, endPoint x: 602, endPoint y: 263, distance: 423.5
click at [590, 266] on input "251002 Payment Schedule #12 - Applied Medical Office.pdf" at bounding box center [428, 263] width 811 height 30
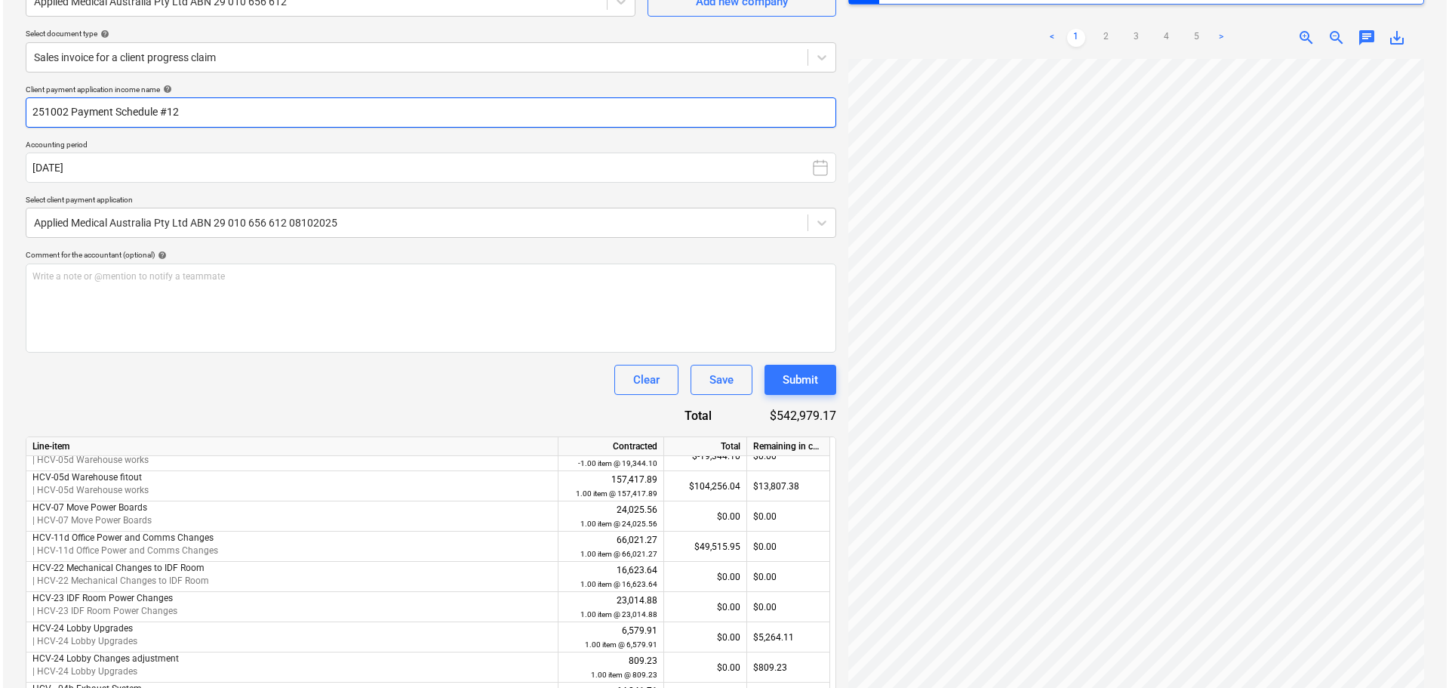
scroll to position [151, 0]
type input "251002 Payment Schedule #12"
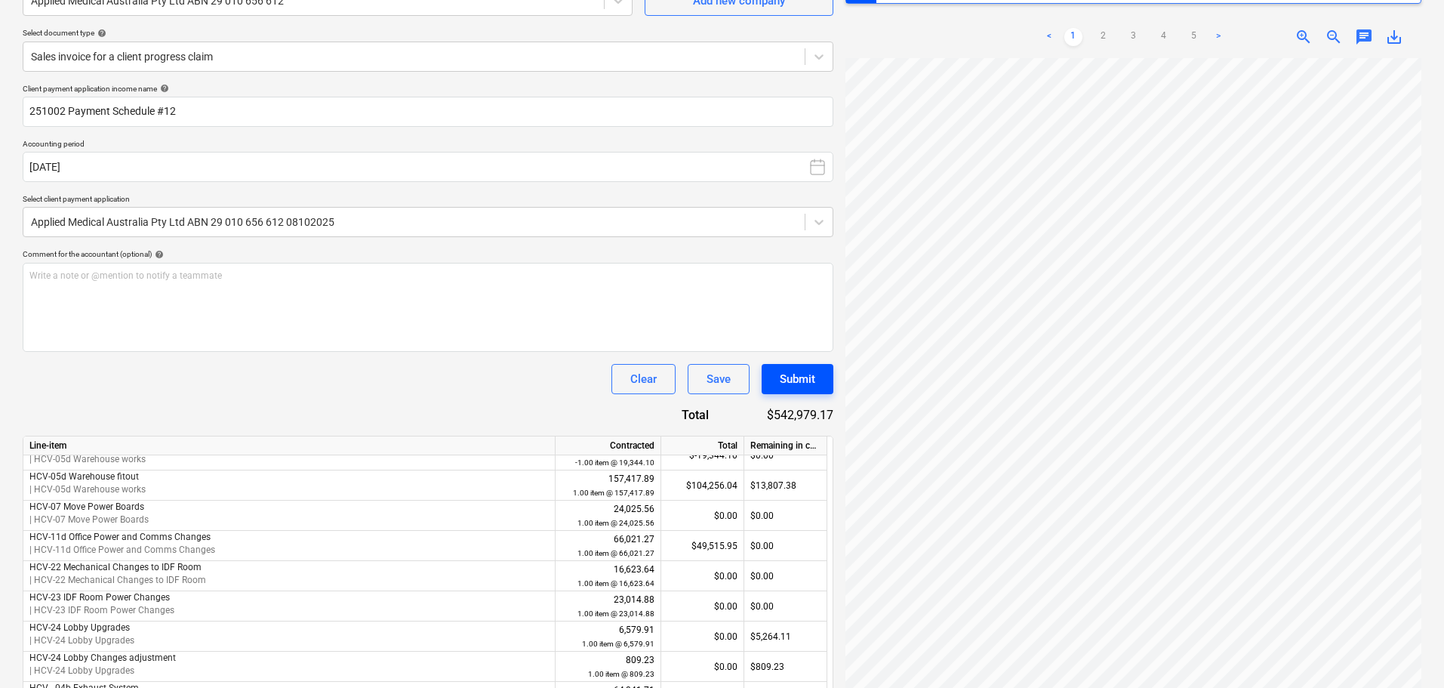
click at [806, 377] on div "Submit" at bounding box center [797, 379] width 35 height 20
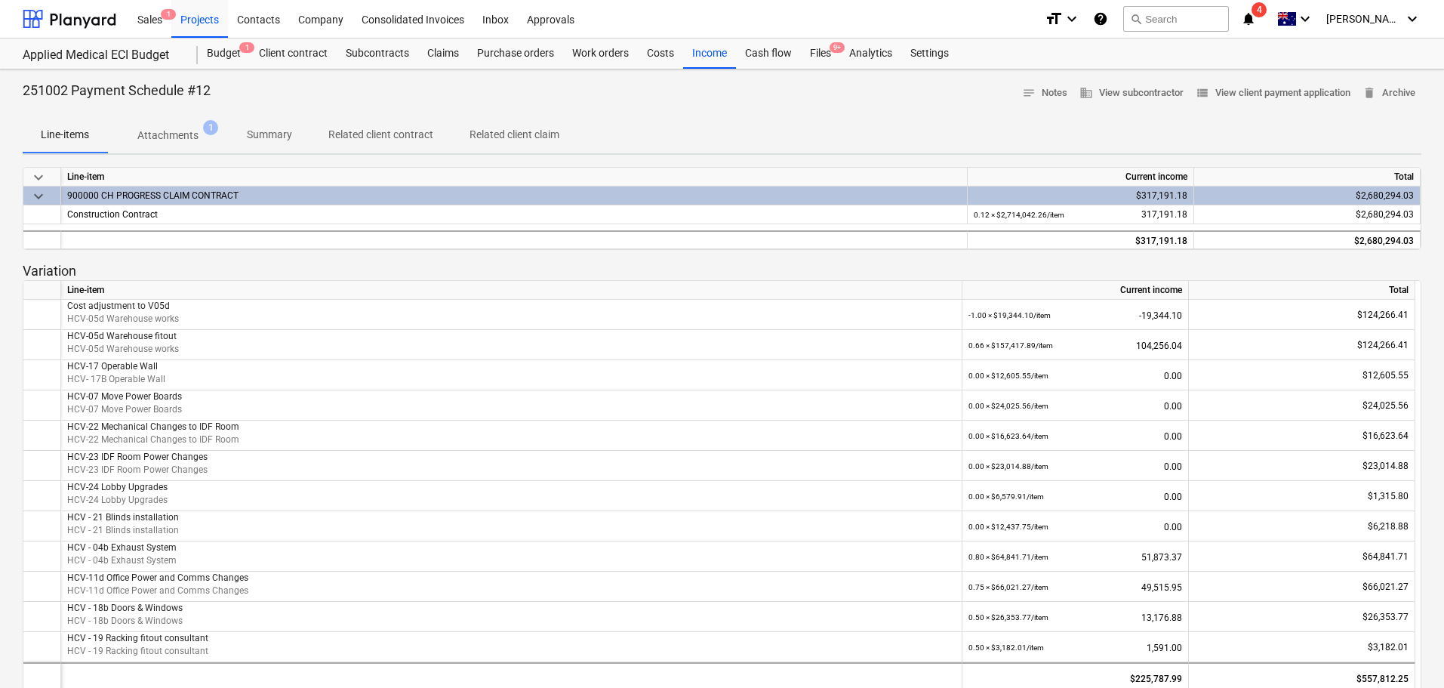
drag, startPoint x: 205, startPoint y: 16, endPoint x: 563, endPoint y: 576, distance: 664.7
click at [205, 16] on div "Projects" at bounding box center [199, 18] width 57 height 39
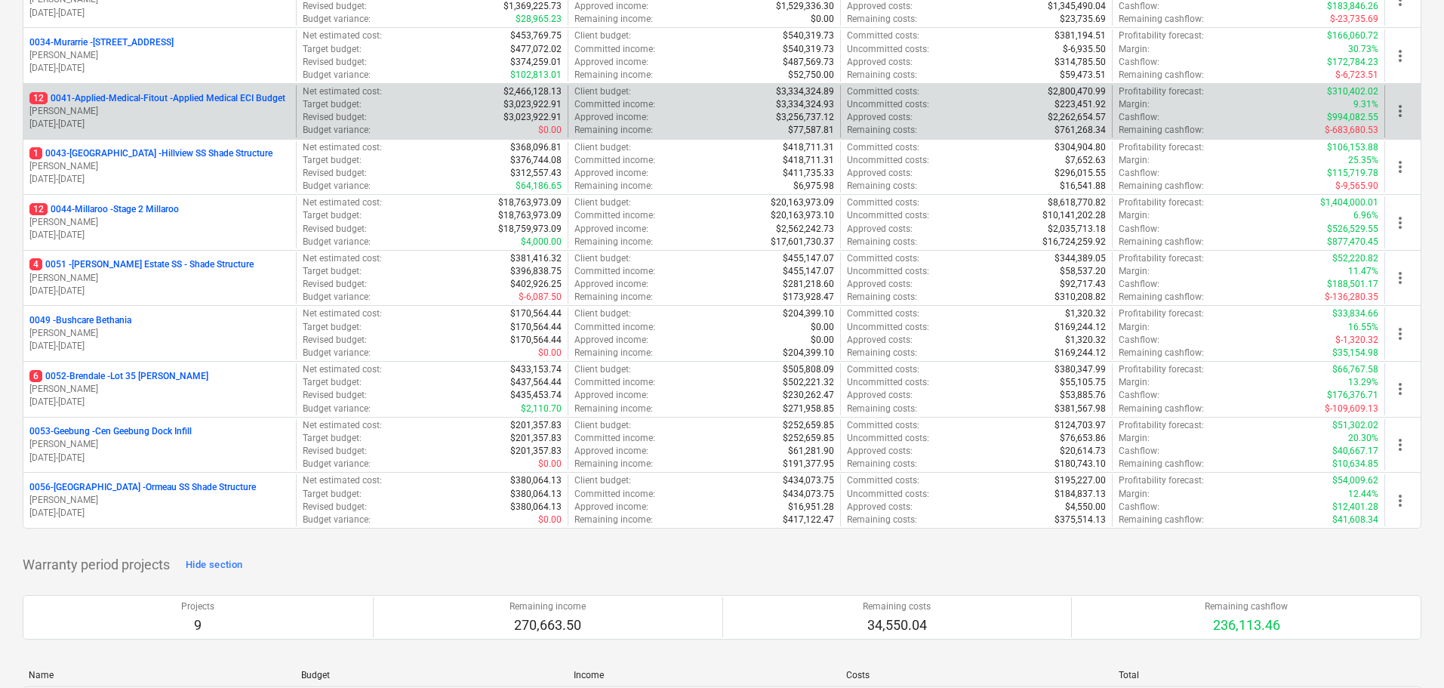
scroll to position [302, 0]
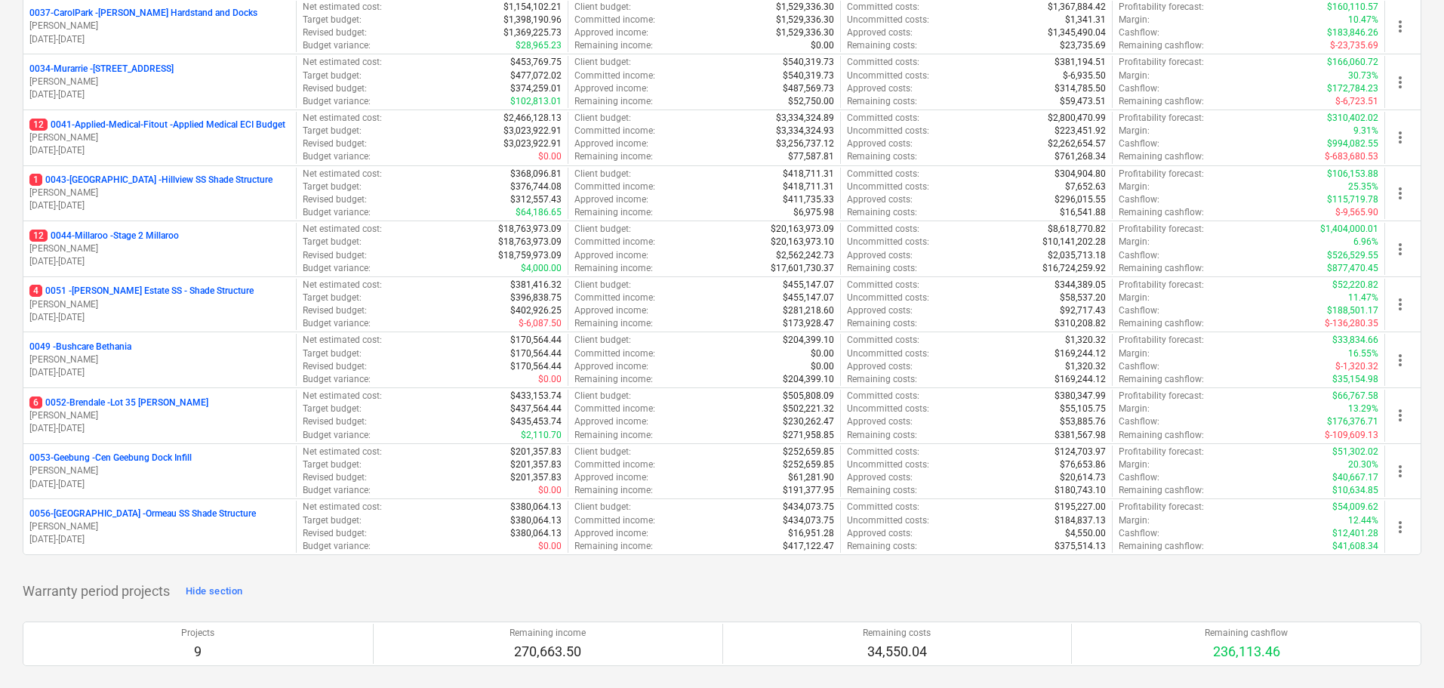
drag, startPoint x: 226, startPoint y: 132, endPoint x: 316, endPoint y: 159, distance: 94.6
click at [226, 132] on p "[PERSON_NAME]" at bounding box center [159, 137] width 260 height 13
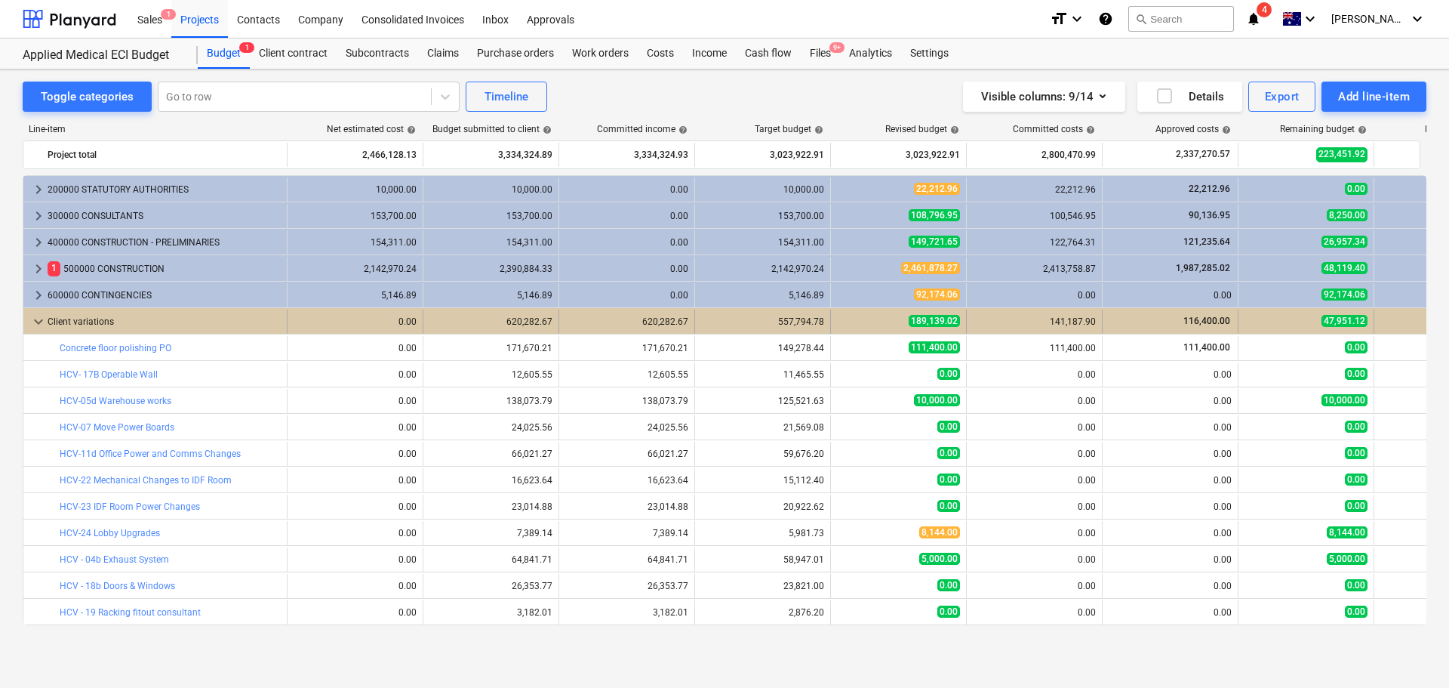
click at [42, 322] on span "keyboard_arrow_down" at bounding box center [38, 322] width 18 height 18
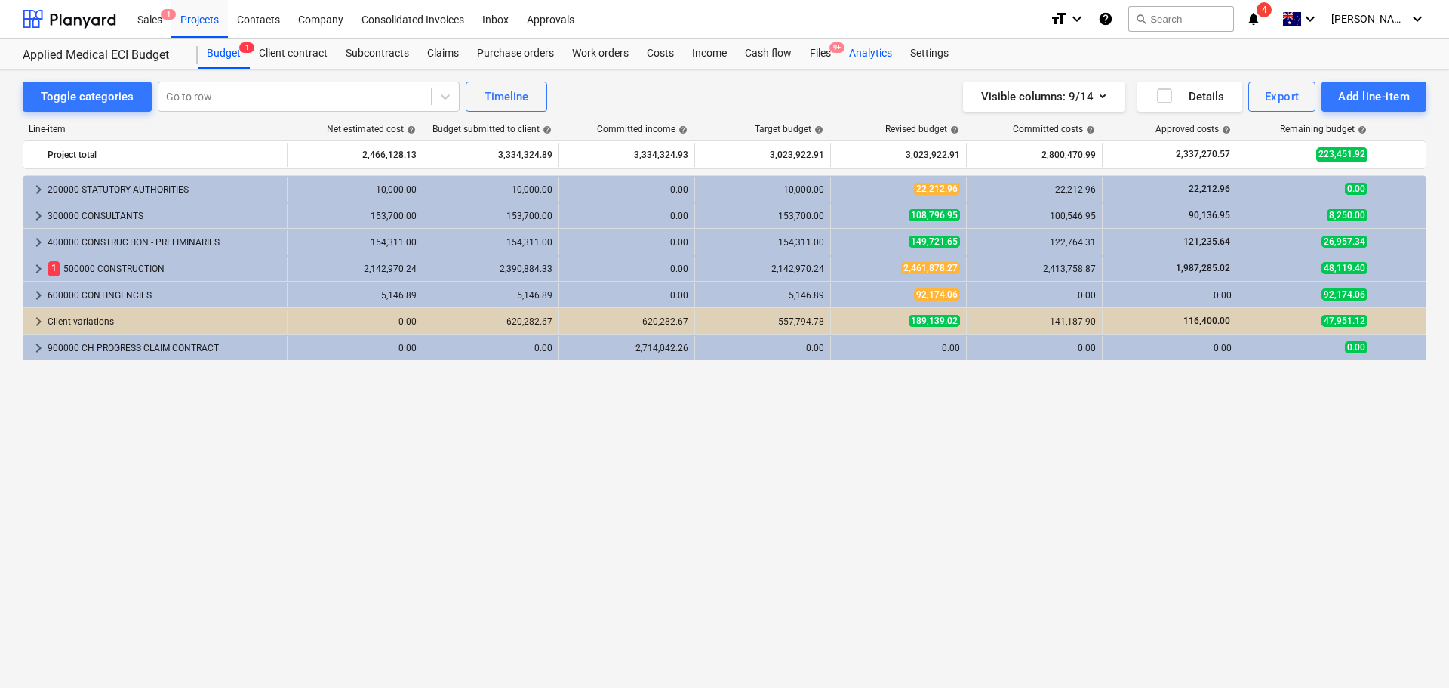
click at [879, 53] on div "Analytics" at bounding box center [870, 54] width 61 height 30
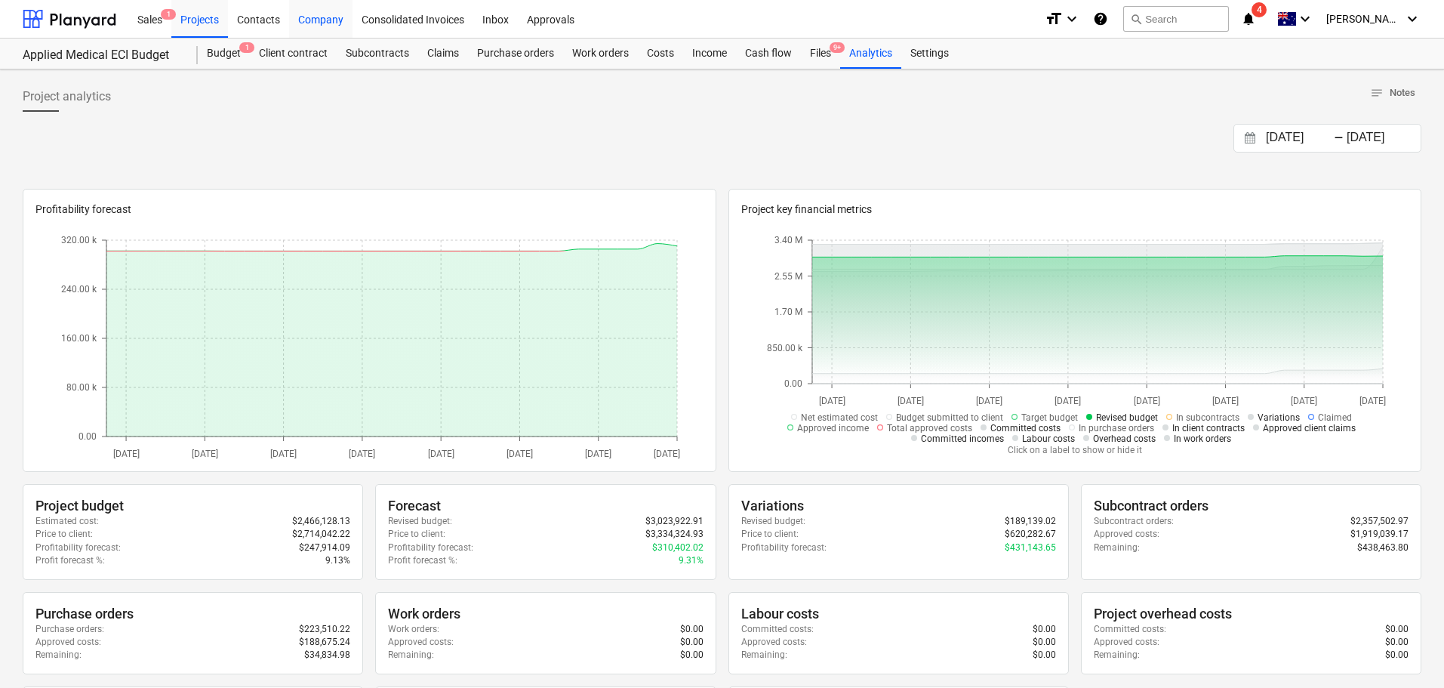
click at [333, 22] on div "Company" at bounding box center [320, 18] width 63 height 39
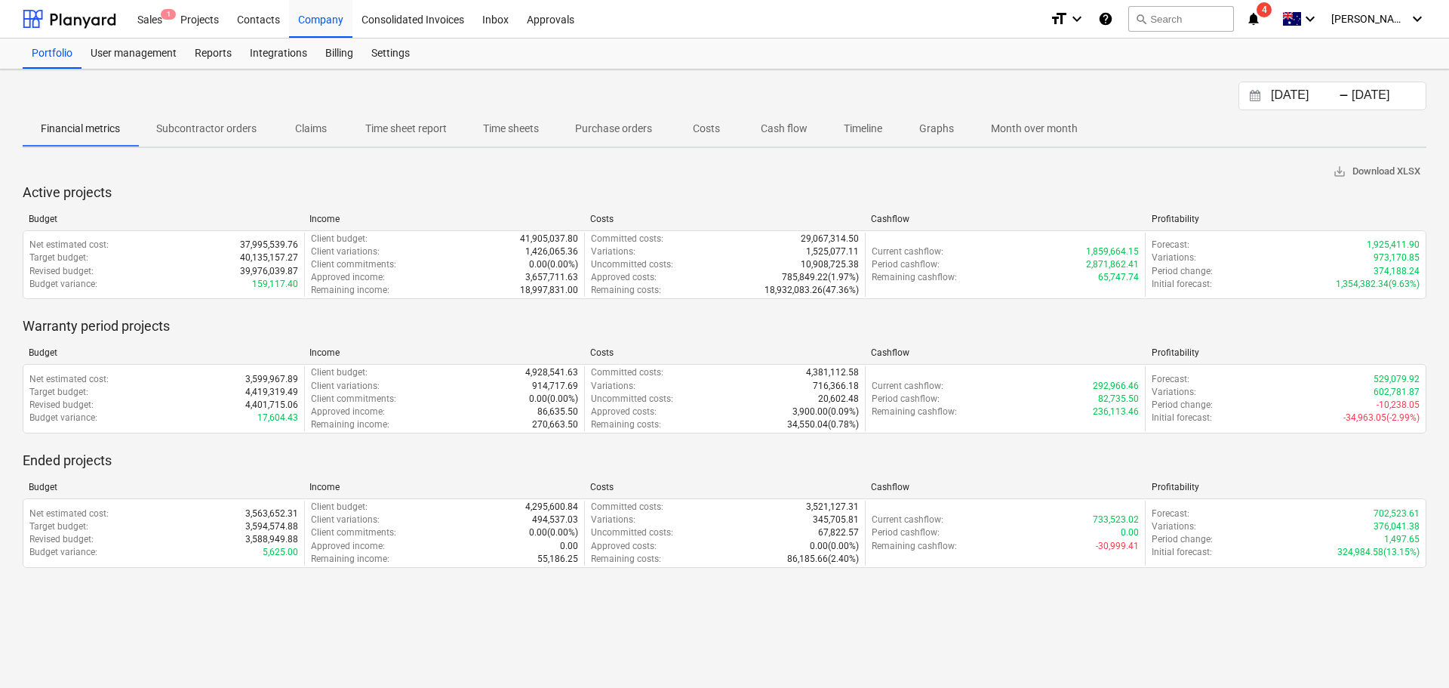
click at [1360, 97] on input "[DATE]" at bounding box center [1387, 95] width 77 height 21
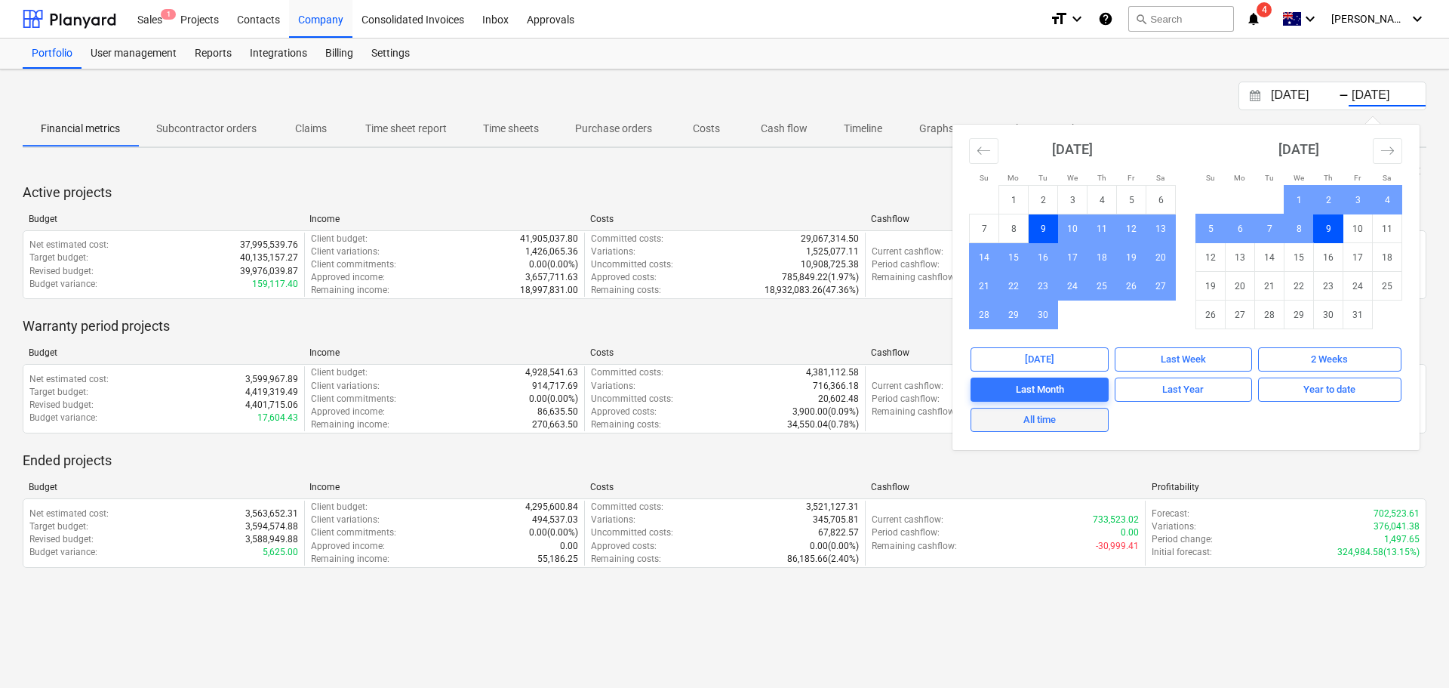
click at [1050, 417] on div "All time" at bounding box center [1040, 419] width 32 height 17
type input "[DATE]"
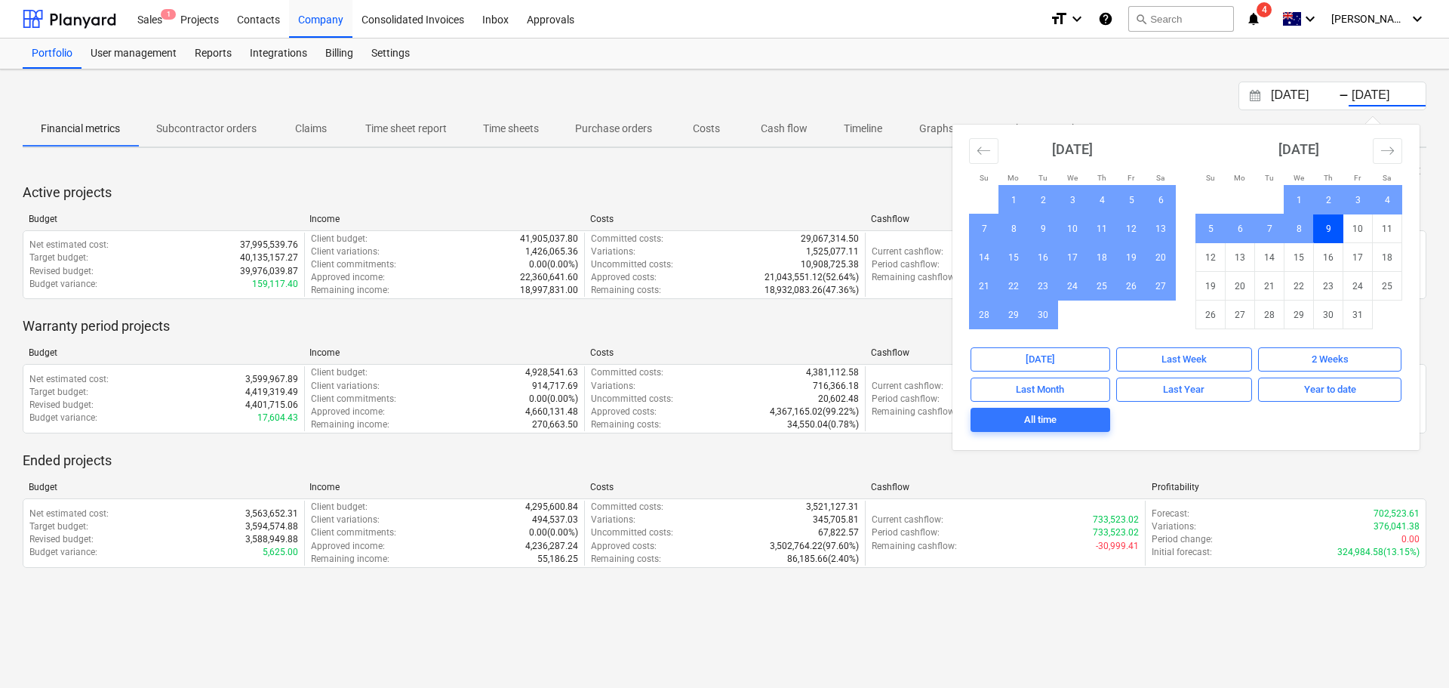
click at [1068, 81] on div "01.01.1970 Press the down arrow key to interact with the calendar and select a …" at bounding box center [724, 378] width 1449 height 618
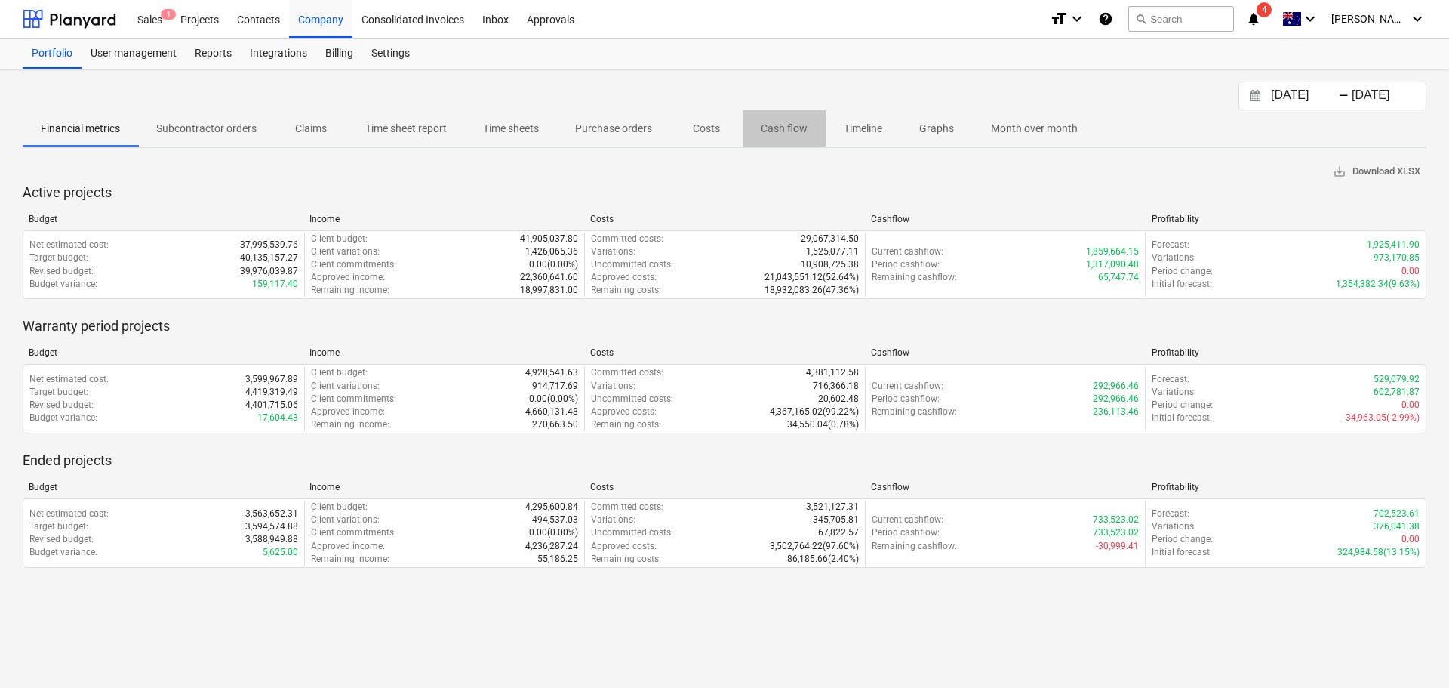
click at [794, 127] on p "Cash flow" at bounding box center [784, 129] width 47 height 16
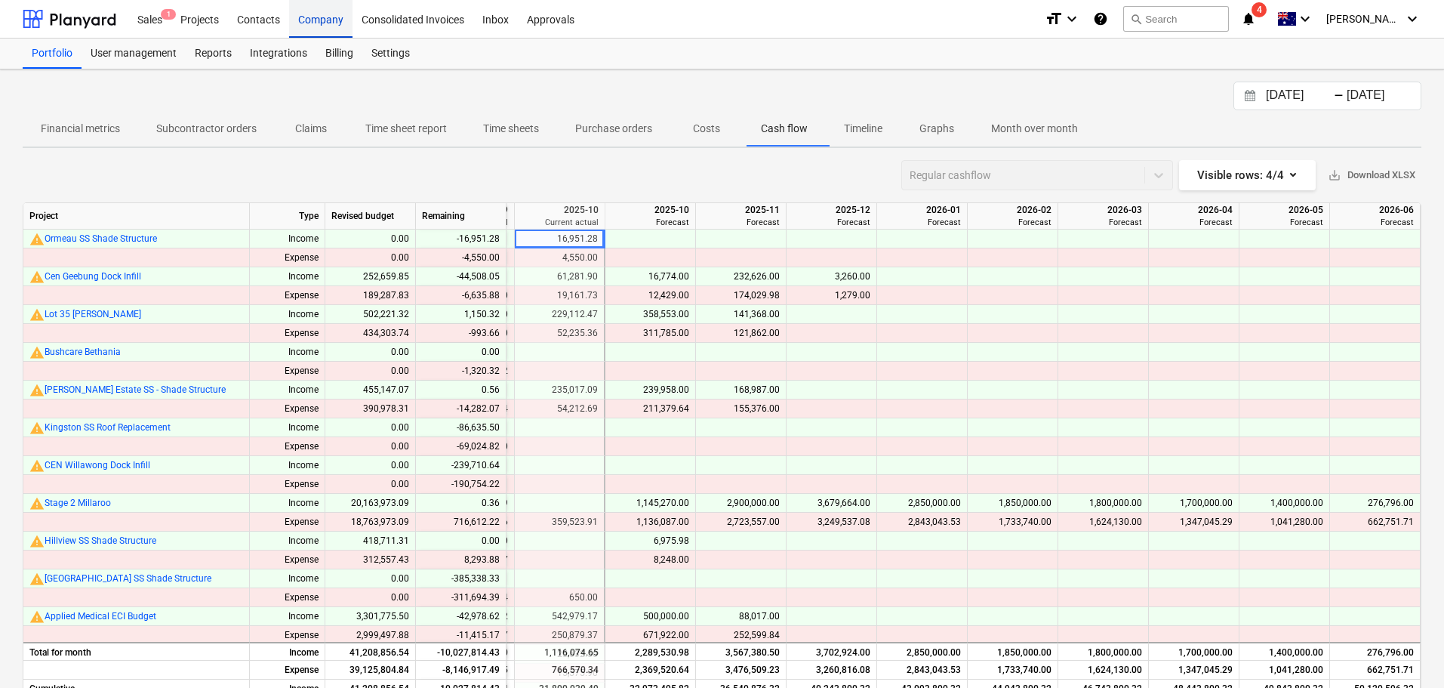
click at [313, 20] on div "Company" at bounding box center [320, 18] width 63 height 39
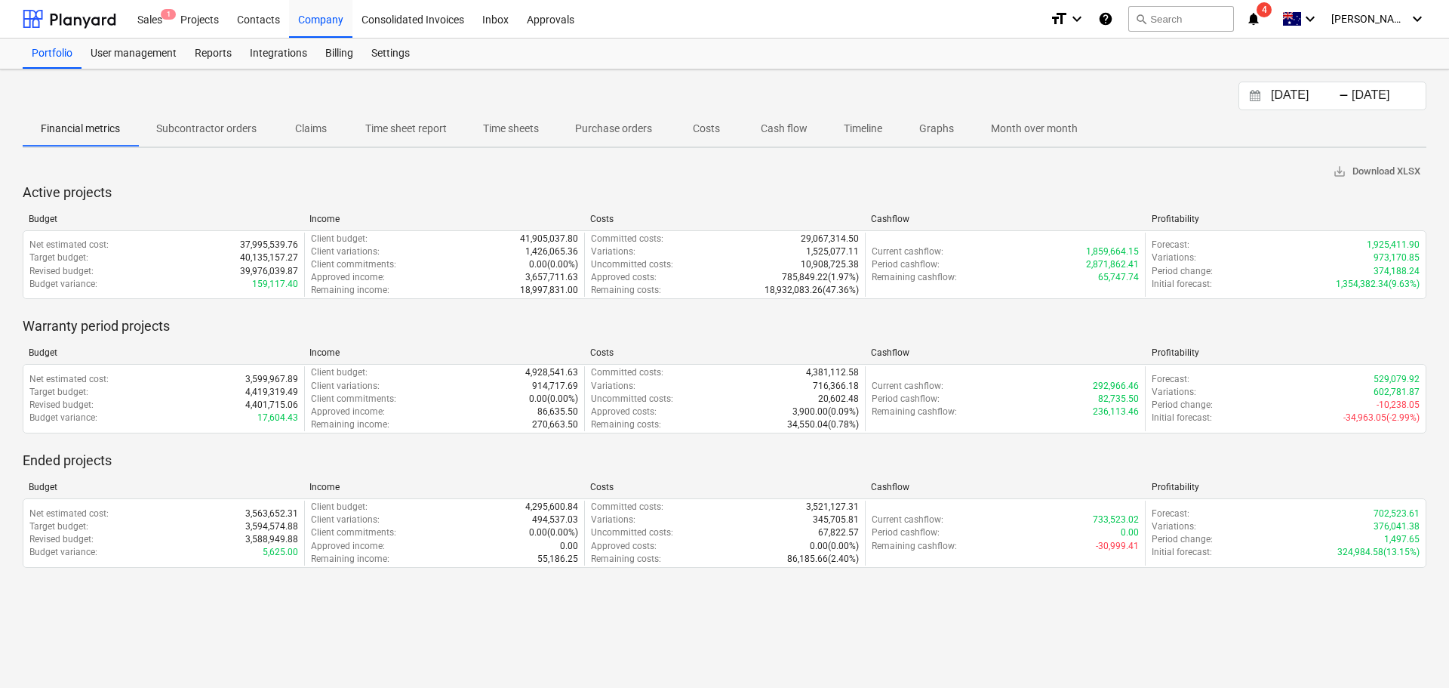
click at [1356, 106] on div "09.09.2025 Press the down arrow key to interact with the calendar and select a …" at bounding box center [1333, 96] width 188 height 29
click at [1351, 102] on input "[DATE]" at bounding box center [1387, 95] width 77 height 21
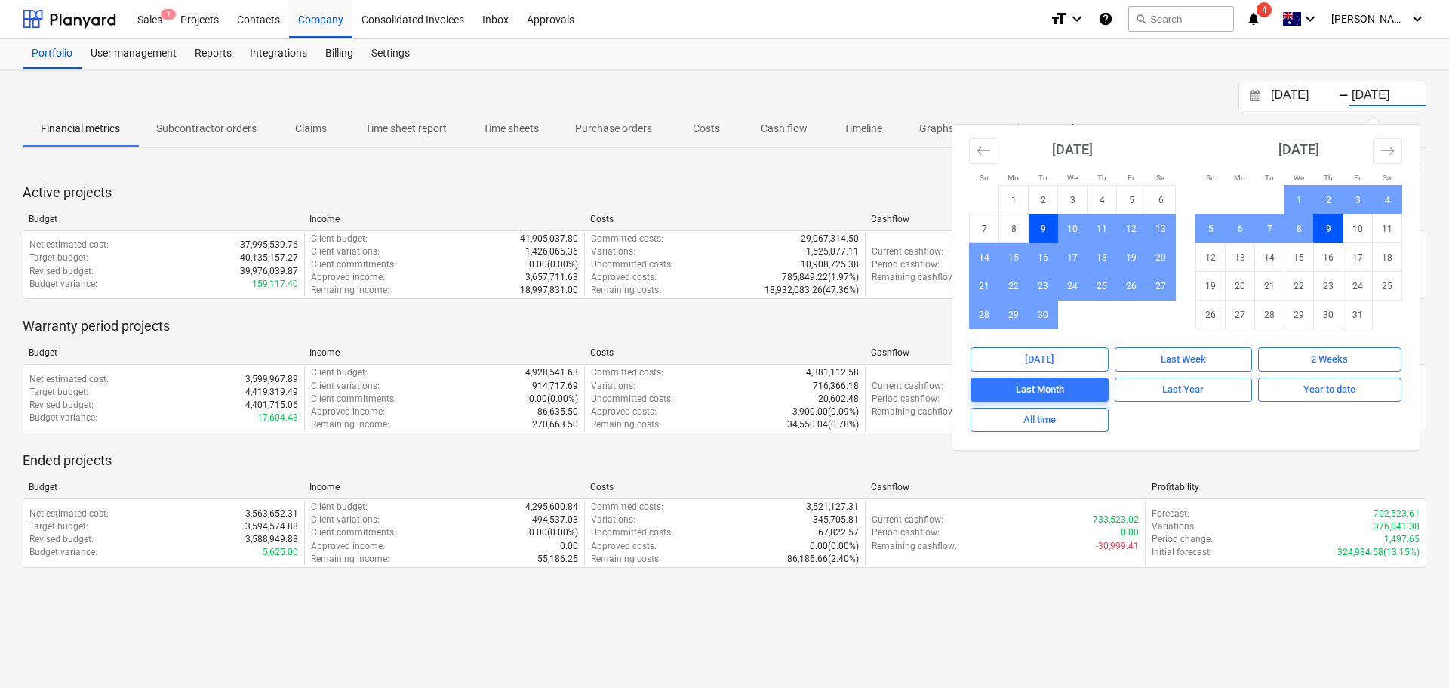
click at [1041, 435] on div "Today Last Week 2 Weeks Last Month Last Year Year to date All time" at bounding box center [1186, 398] width 467 height 103
click at [1056, 430] on button "All time" at bounding box center [1040, 420] width 138 height 24
type input "[DATE]"
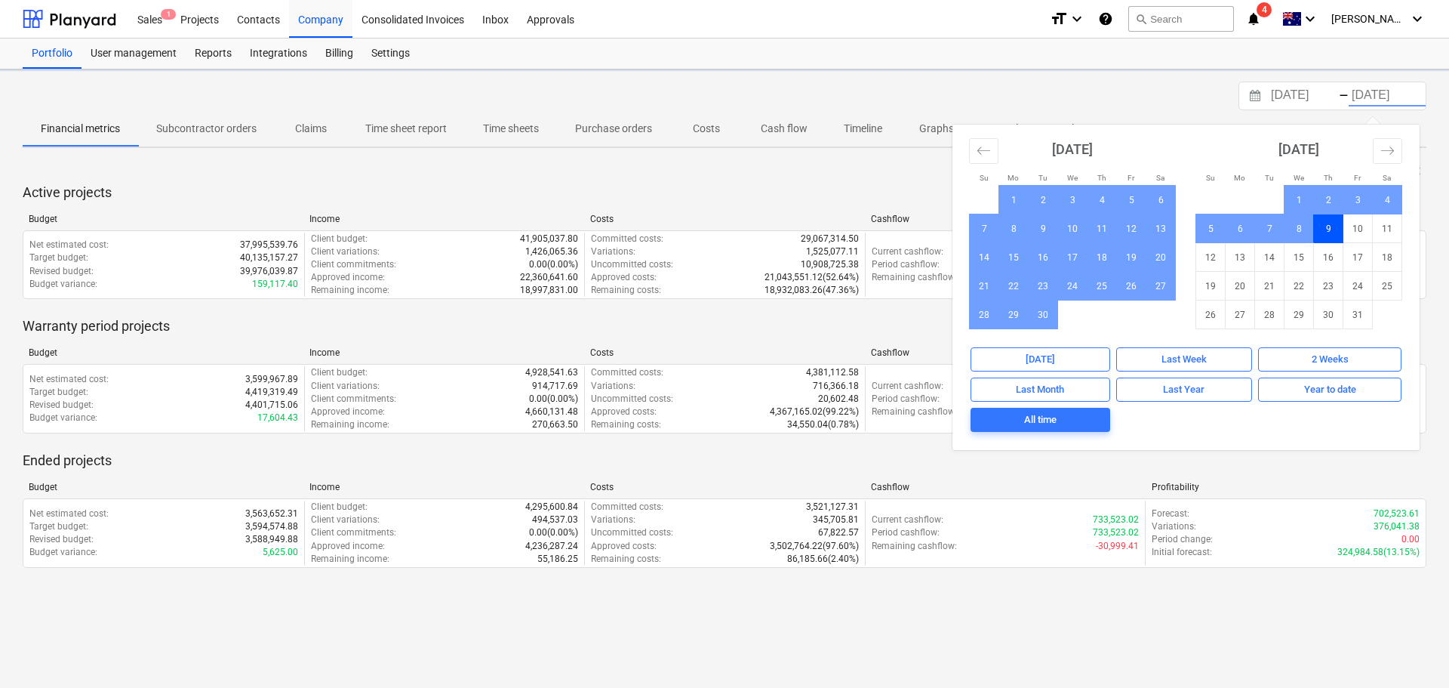
click at [1040, 94] on div "01.01.1970 Press the down arrow key to interact with the calendar and select a …" at bounding box center [725, 96] width 1404 height 29
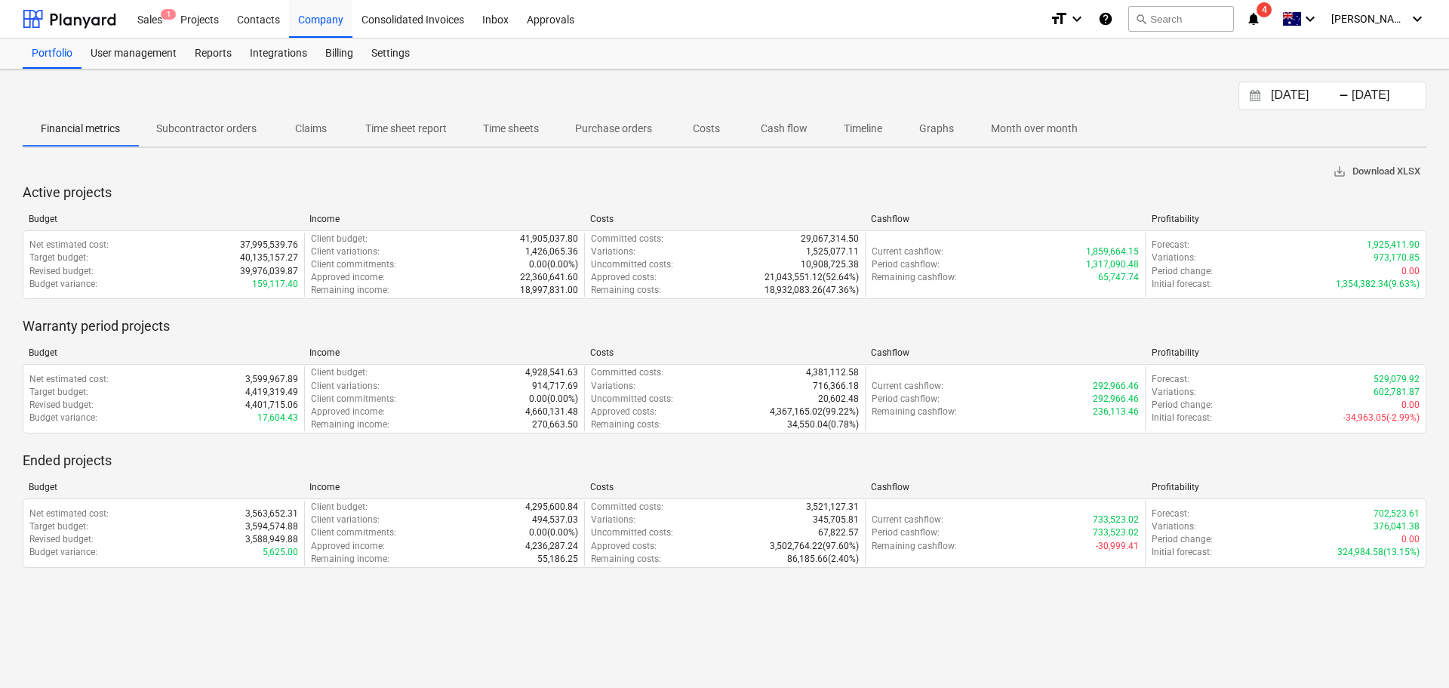
click at [1385, 173] on span "save_alt Download XLSX" at bounding box center [1377, 171] width 88 height 17
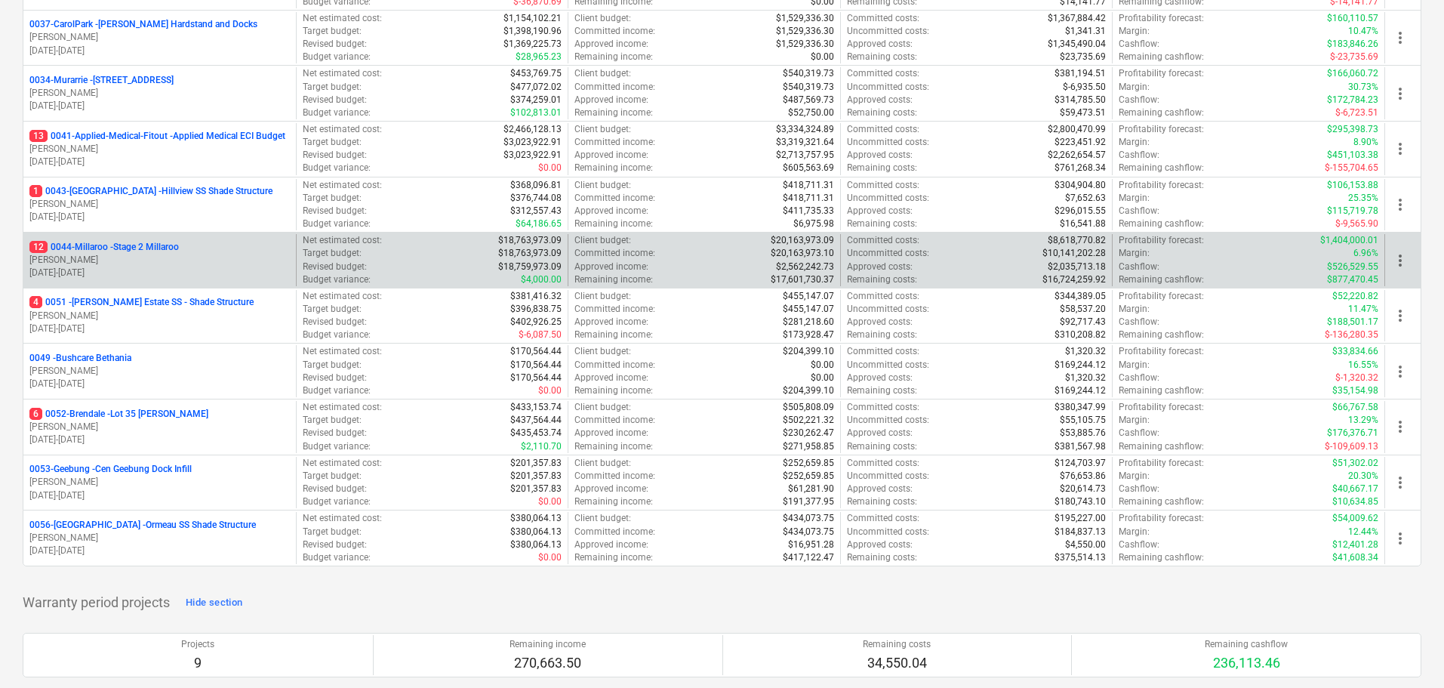
scroll to position [453, 0]
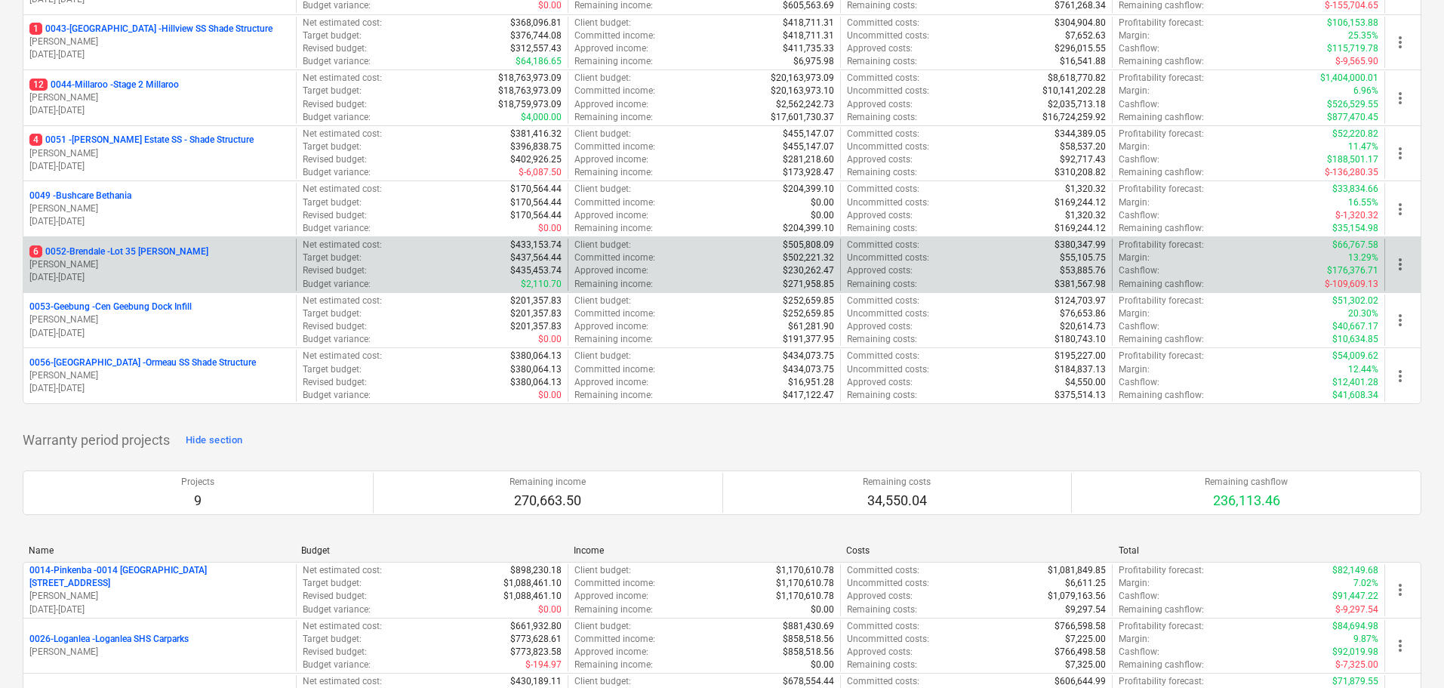
click at [178, 247] on p "6 0052-Brendale - Lot 35 [PERSON_NAME]" at bounding box center [118, 251] width 179 height 13
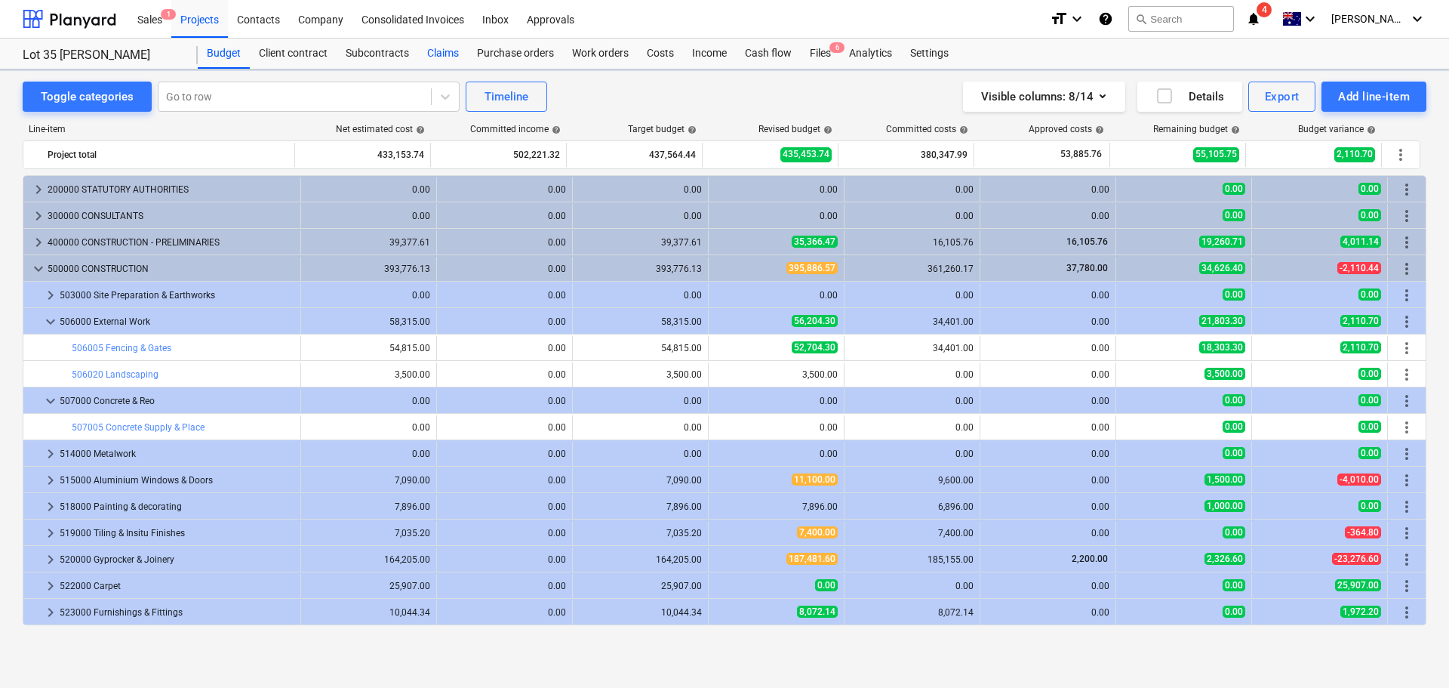
click at [442, 52] on div "Claims" at bounding box center [443, 54] width 50 height 30
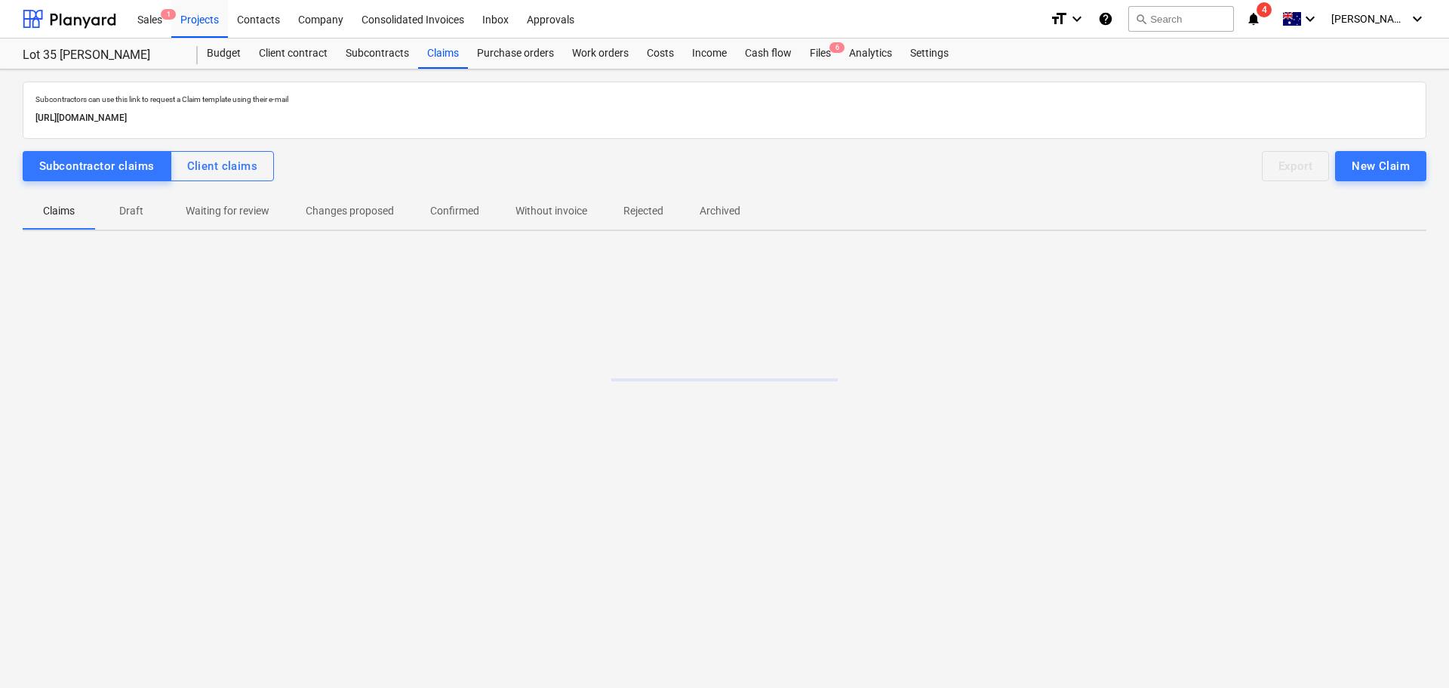
drag, startPoint x: 229, startPoint y: 169, endPoint x: 261, endPoint y: 235, distance: 73.3
click at [228, 169] on div "Client claims" at bounding box center [222, 166] width 71 height 20
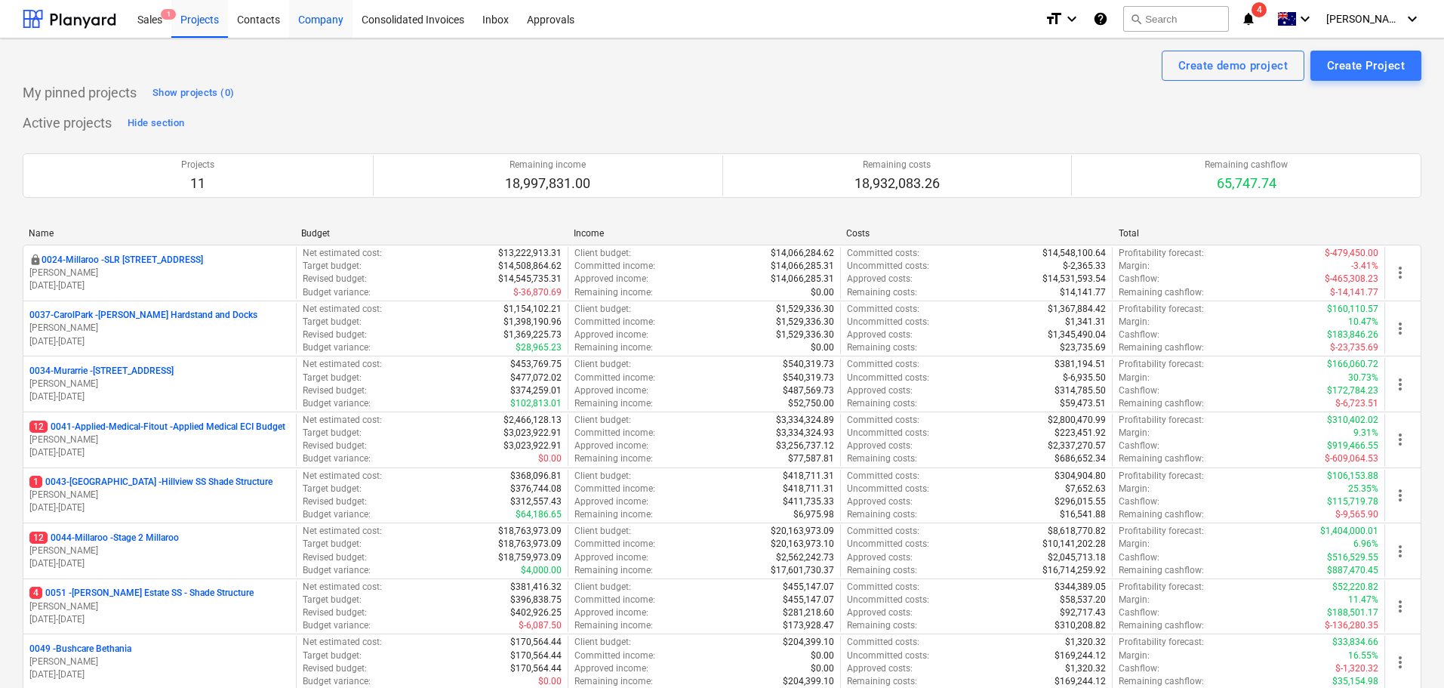
click at [328, 15] on div "Company" at bounding box center [320, 18] width 63 height 39
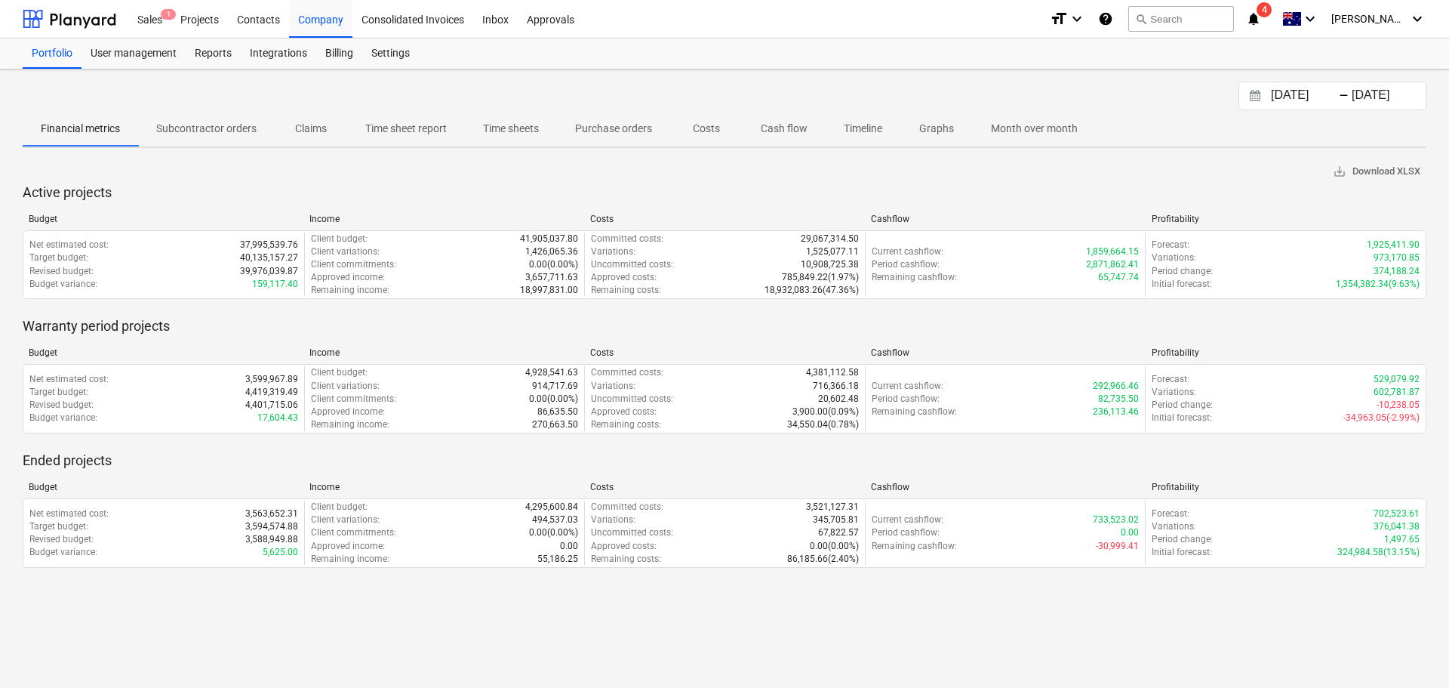
click at [1383, 102] on input "[DATE]" at bounding box center [1387, 95] width 77 height 21
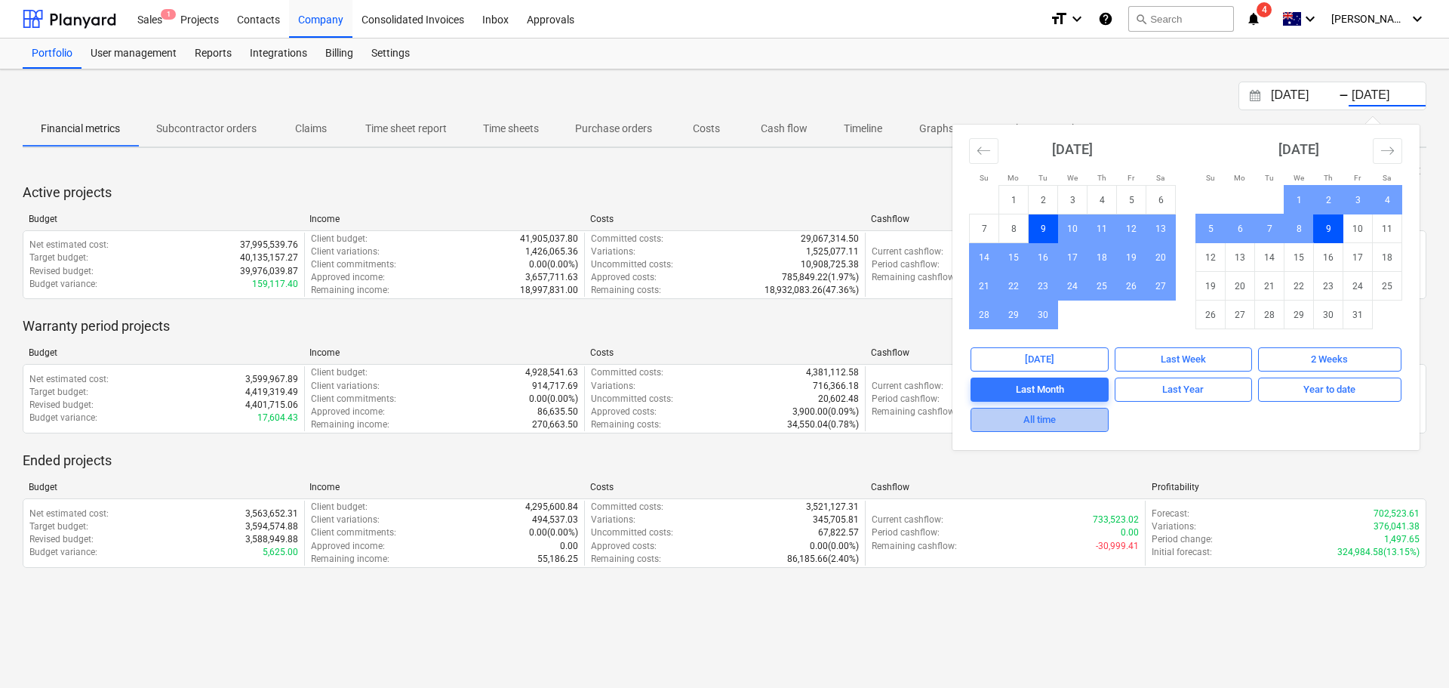
click at [1045, 414] on div "All time" at bounding box center [1040, 419] width 32 height 17
type input "[DATE]"
click at [1067, 430] on button "All time" at bounding box center [1040, 420] width 138 height 24
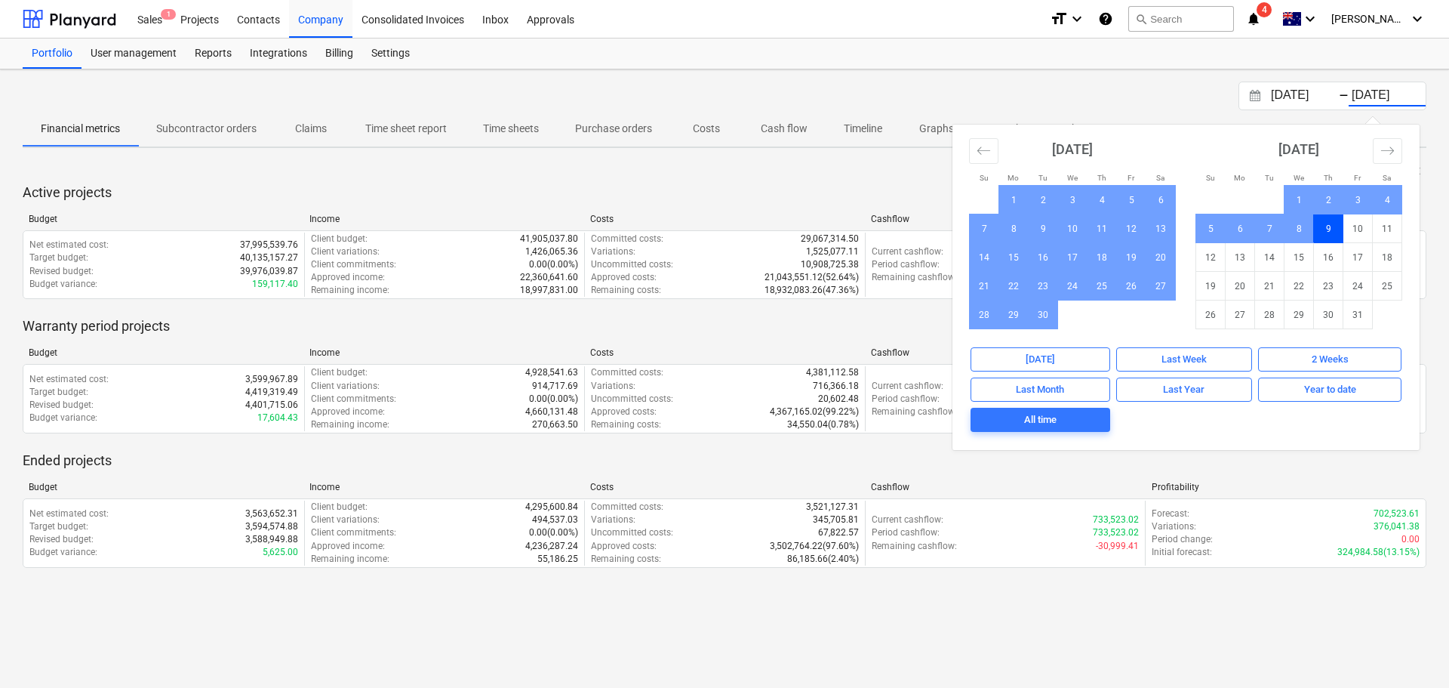
click at [1149, 97] on div "01.01.1970 Press the down arrow key to interact with the calendar and select a …" at bounding box center [725, 96] width 1404 height 29
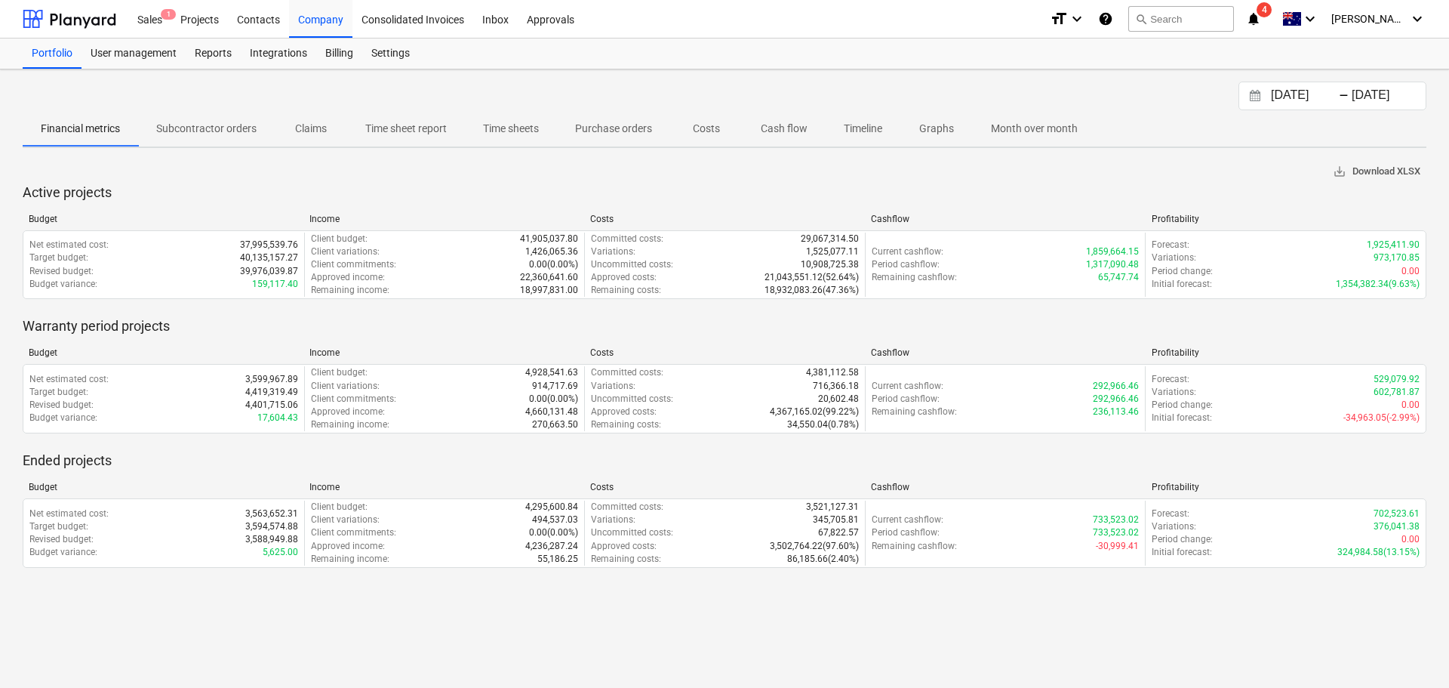
click at [1380, 167] on span "save_alt Download XLSX" at bounding box center [1377, 171] width 88 height 17
click at [202, 24] on div "Projects" at bounding box center [199, 18] width 57 height 39
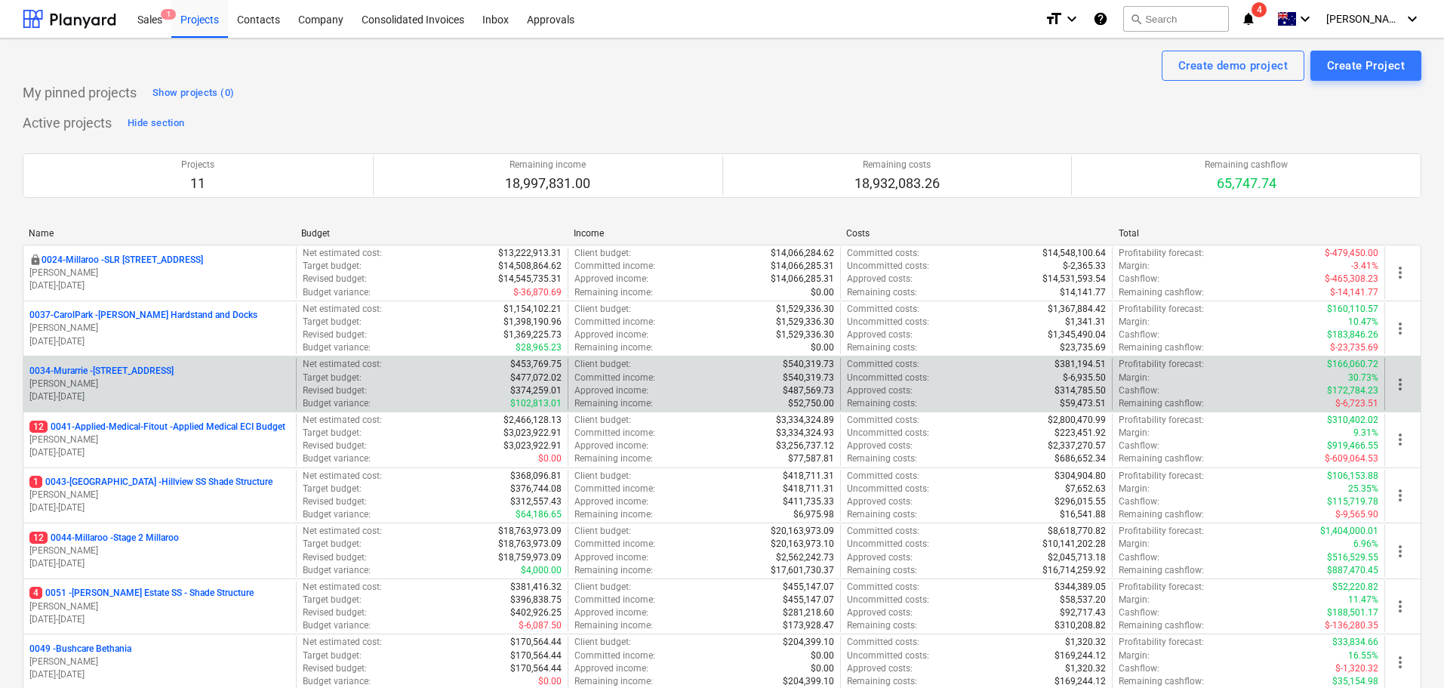
scroll to position [226, 0]
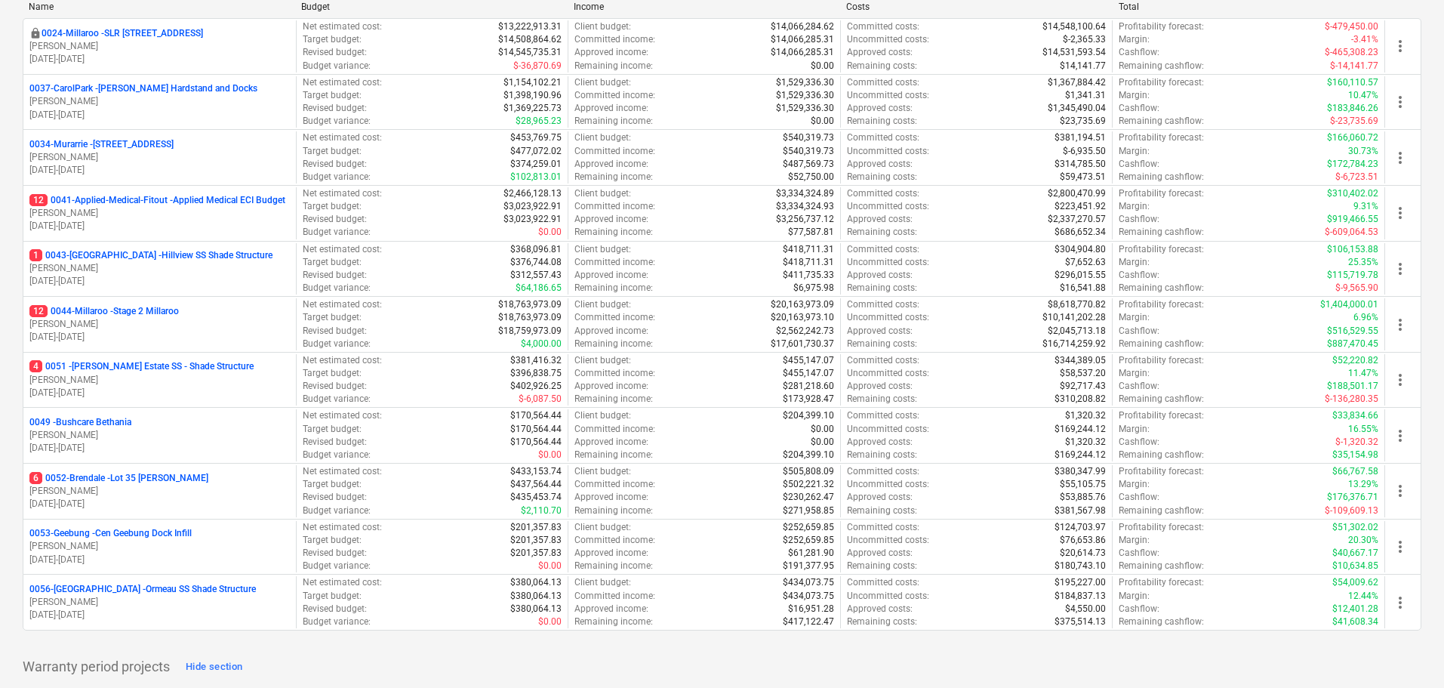
drag, startPoint x: 180, startPoint y: 259, endPoint x: 544, endPoint y: 442, distance: 407.2
click at [180, 259] on p "1 0043-Hillview - Hillview SS Shade Structure" at bounding box center [150, 255] width 243 height 13
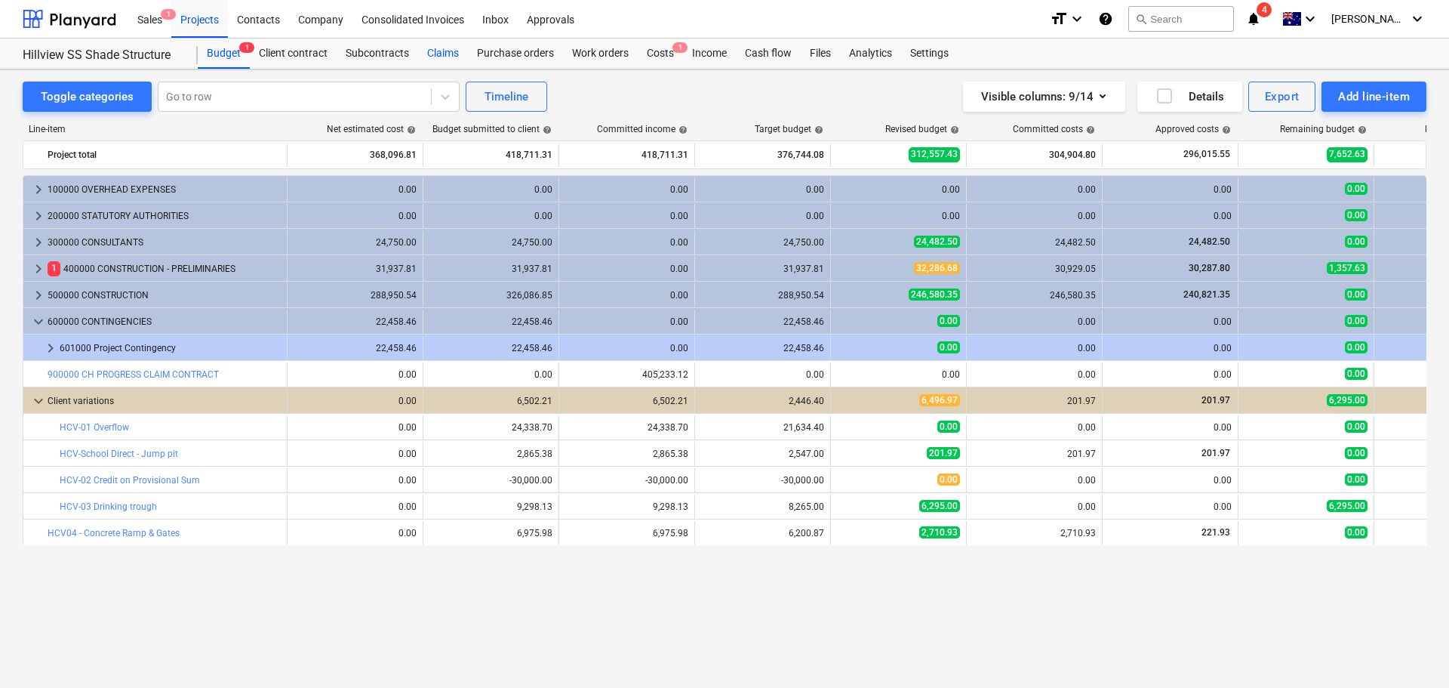
click at [430, 55] on div "Claims" at bounding box center [443, 54] width 50 height 30
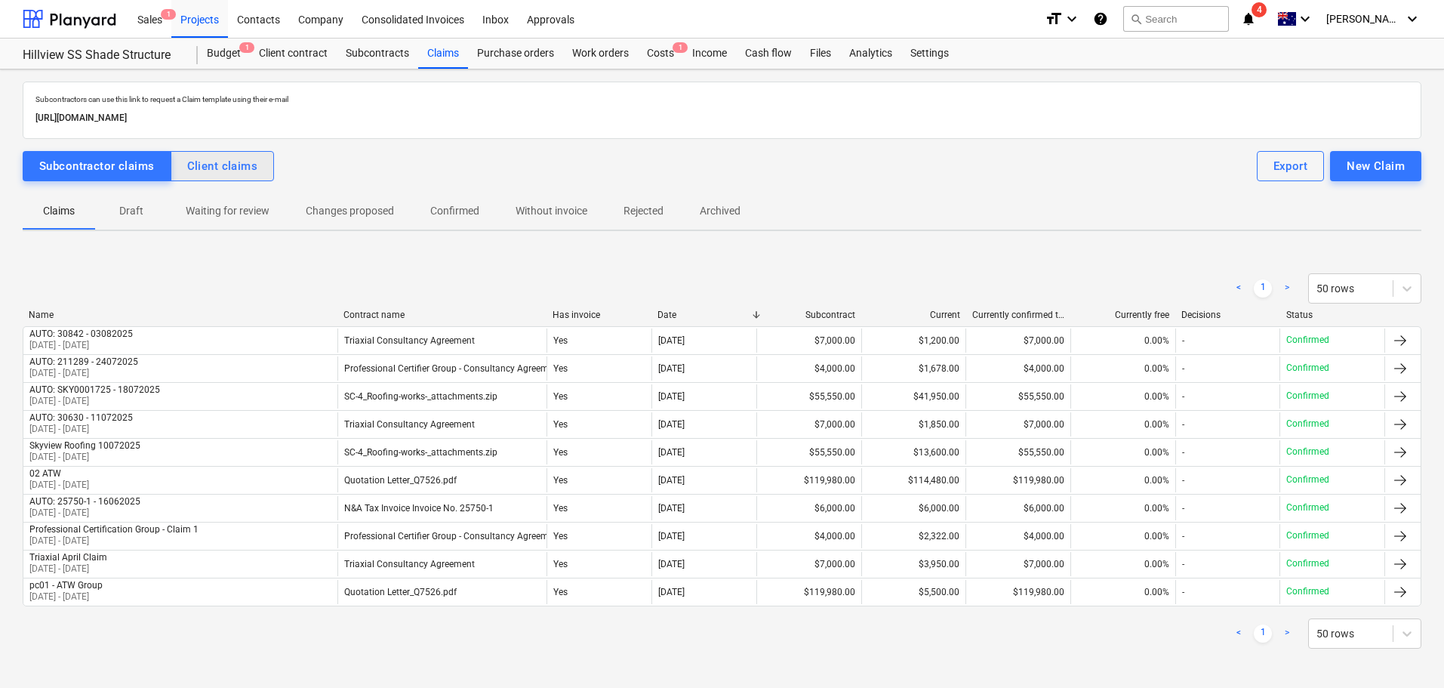
click at [245, 168] on div "Client claims" at bounding box center [222, 166] width 71 height 20
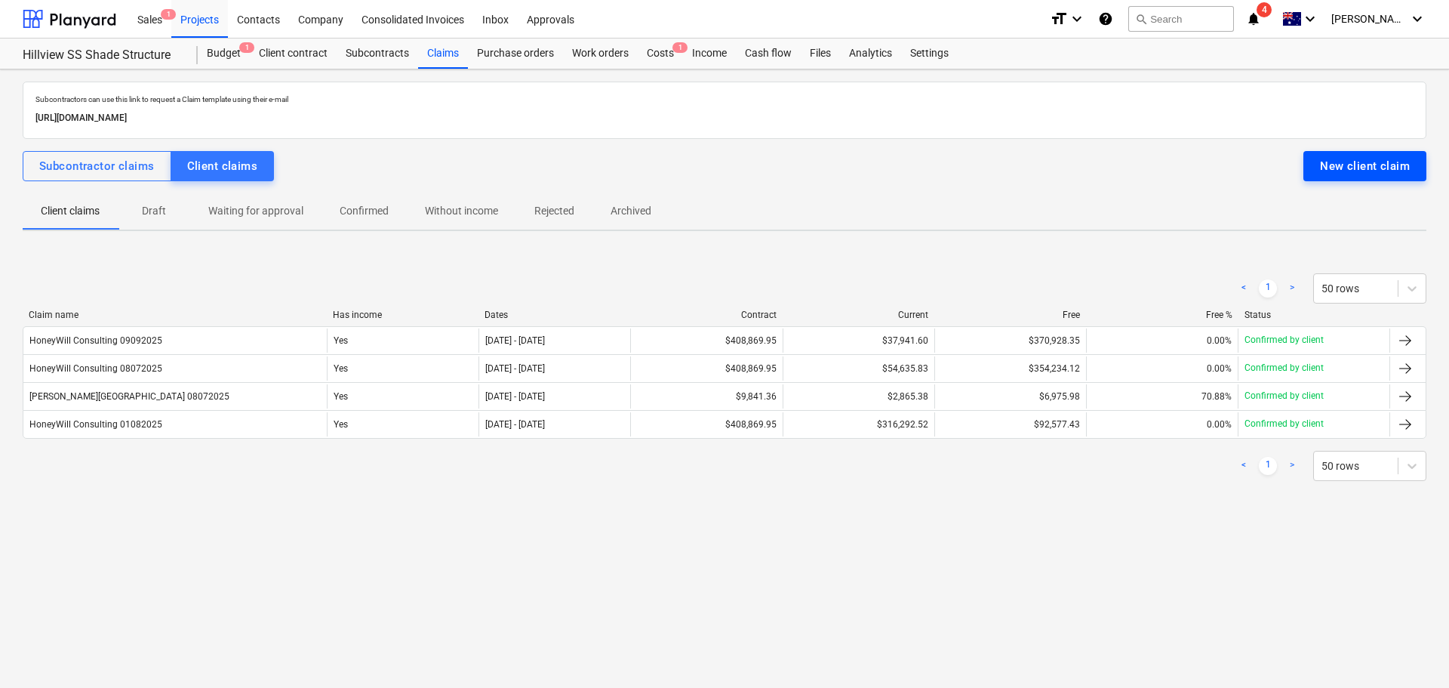
click at [1369, 169] on div "New client claim" at bounding box center [1365, 166] width 90 height 20
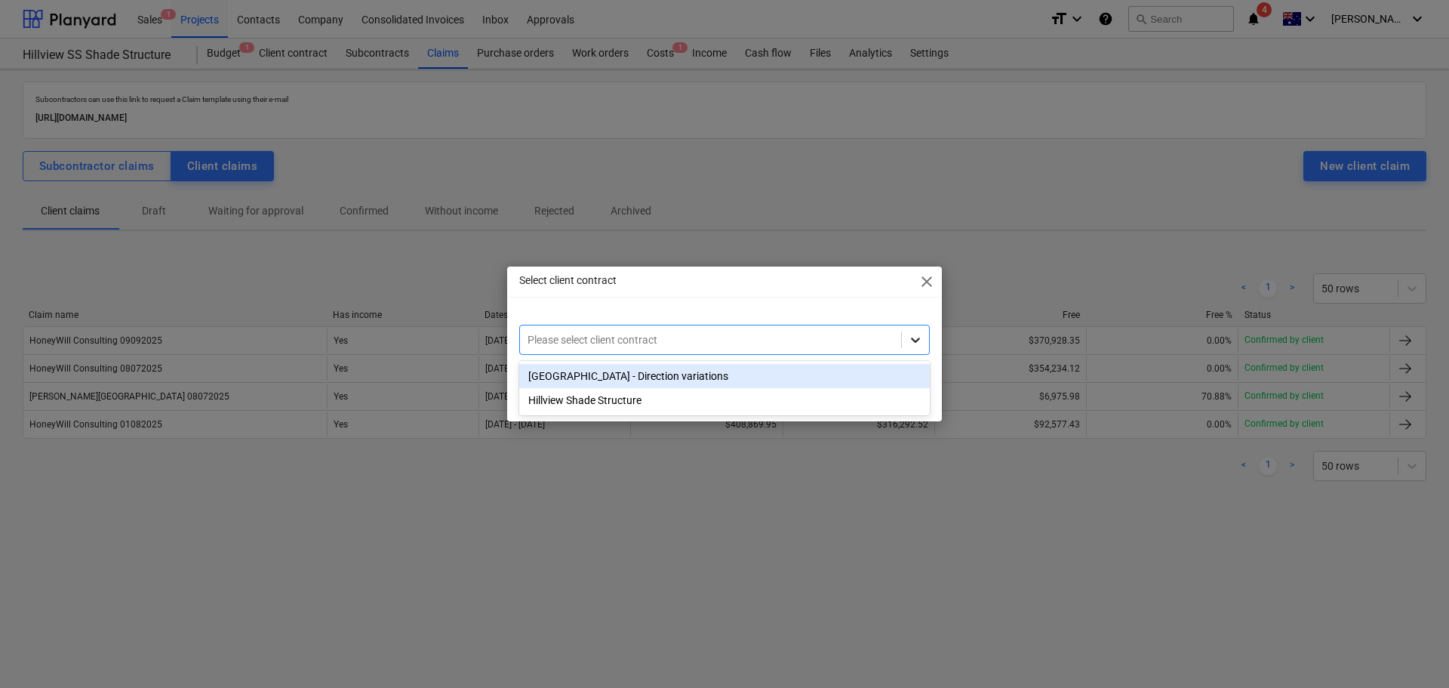
click at [925, 338] on div at bounding box center [915, 339] width 27 height 27
drag, startPoint x: 639, startPoint y: 377, endPoint x: 636, endPoint y: 452, distance: 74.8
click at [639, 377] on div "Hillview State School - Direction variations" at bounding box center [724, 376] width 411 height 24
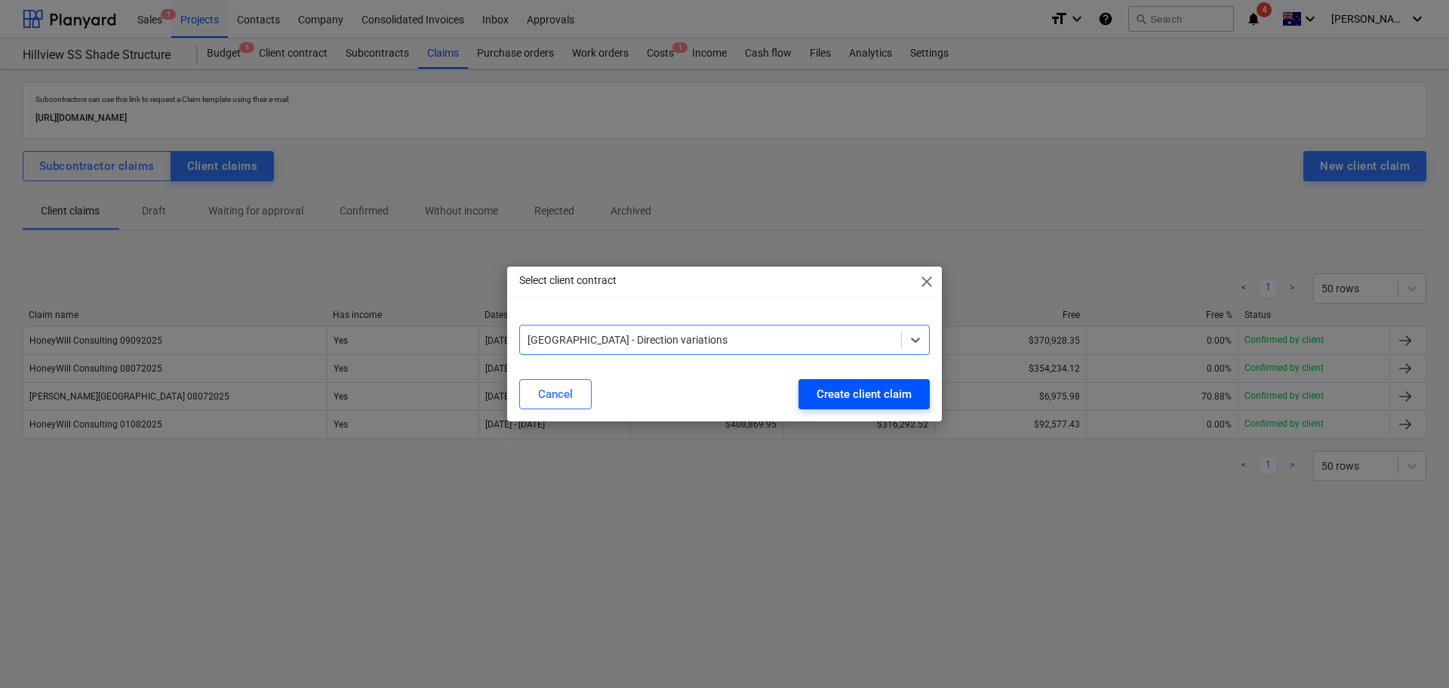
click at [911, 384] on div "Create client claim" at bounding box center [864, 394] width 95 height 20
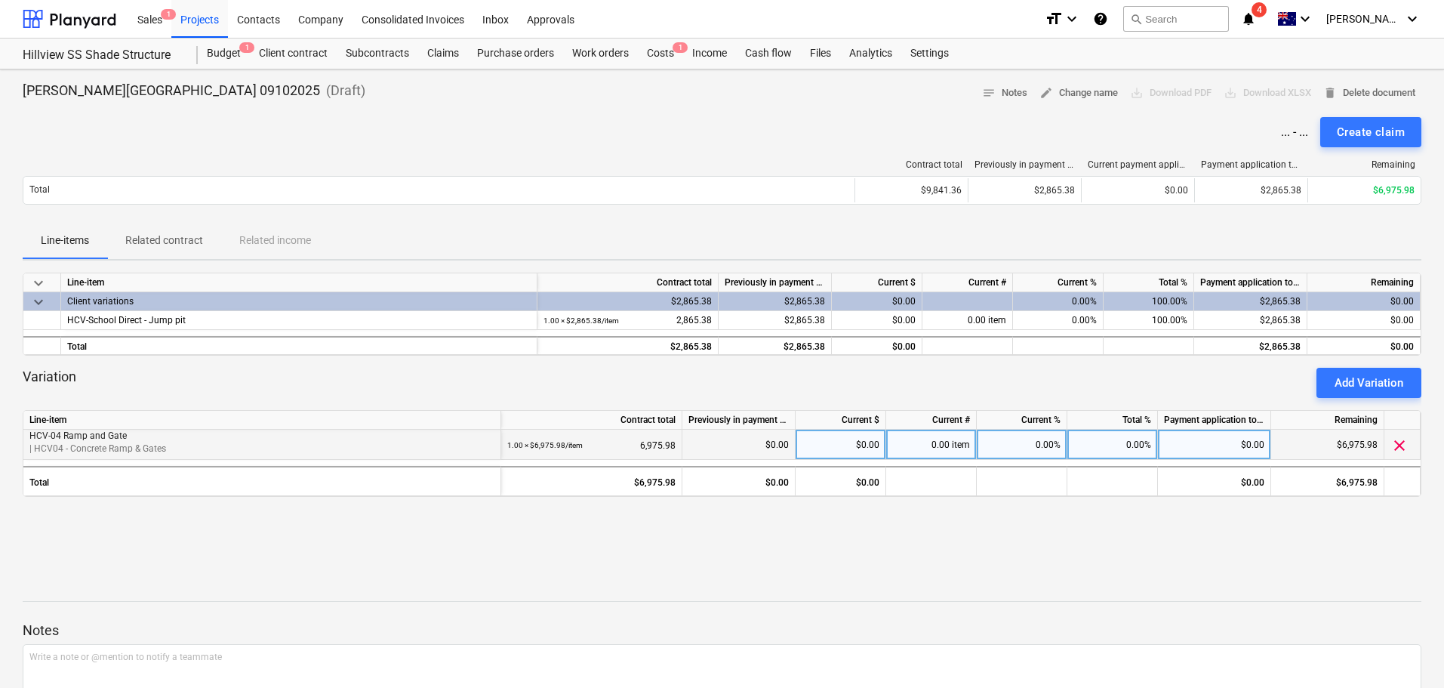
click at [1033, 451] on div "0.00%" at bounding box center [1022, 445] width 91 height 30
click at [1129, 431] on div "0.00%" at bounding box center [1112, 445] width 91 height 30
type input "100"
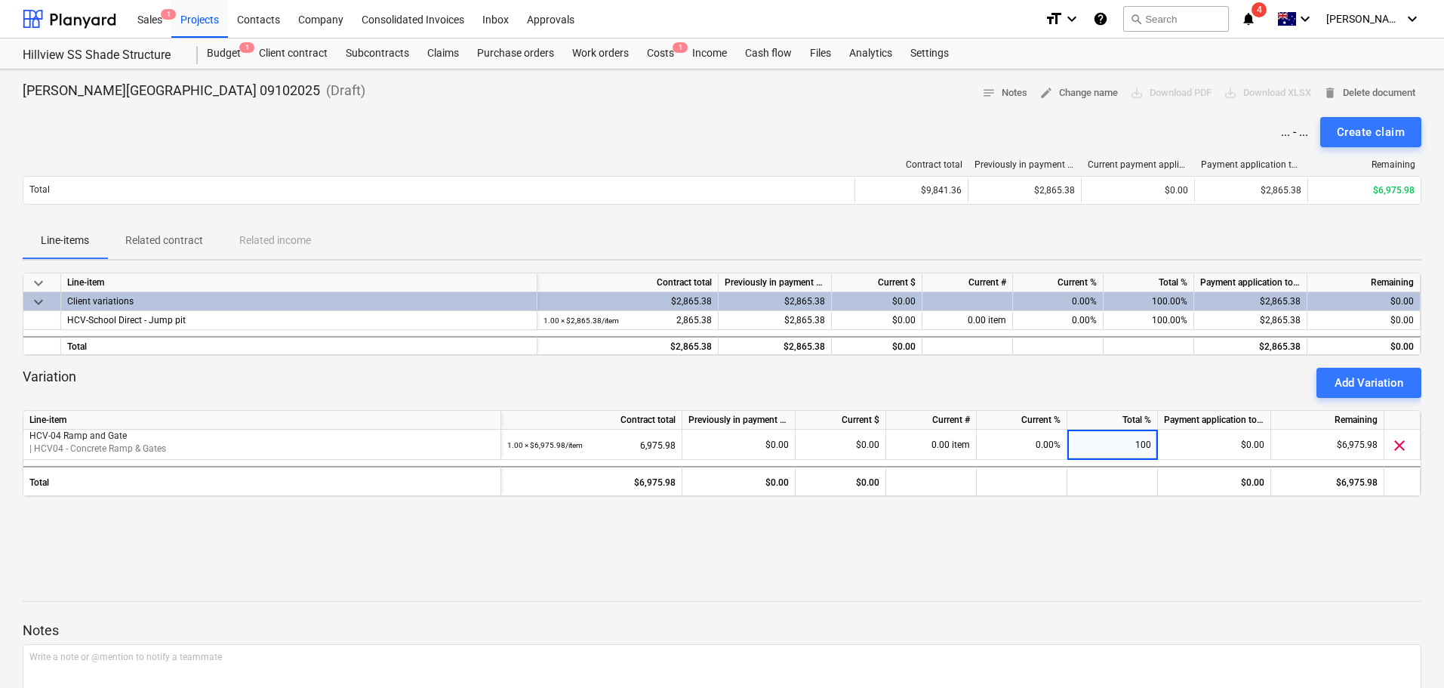
click at [1140, 550] on div at bounding box center [722, 563] width 1399 height 36
click at [1394, 133] on div "Create claim" at bounding box center [1371, 132] width 68 height 20
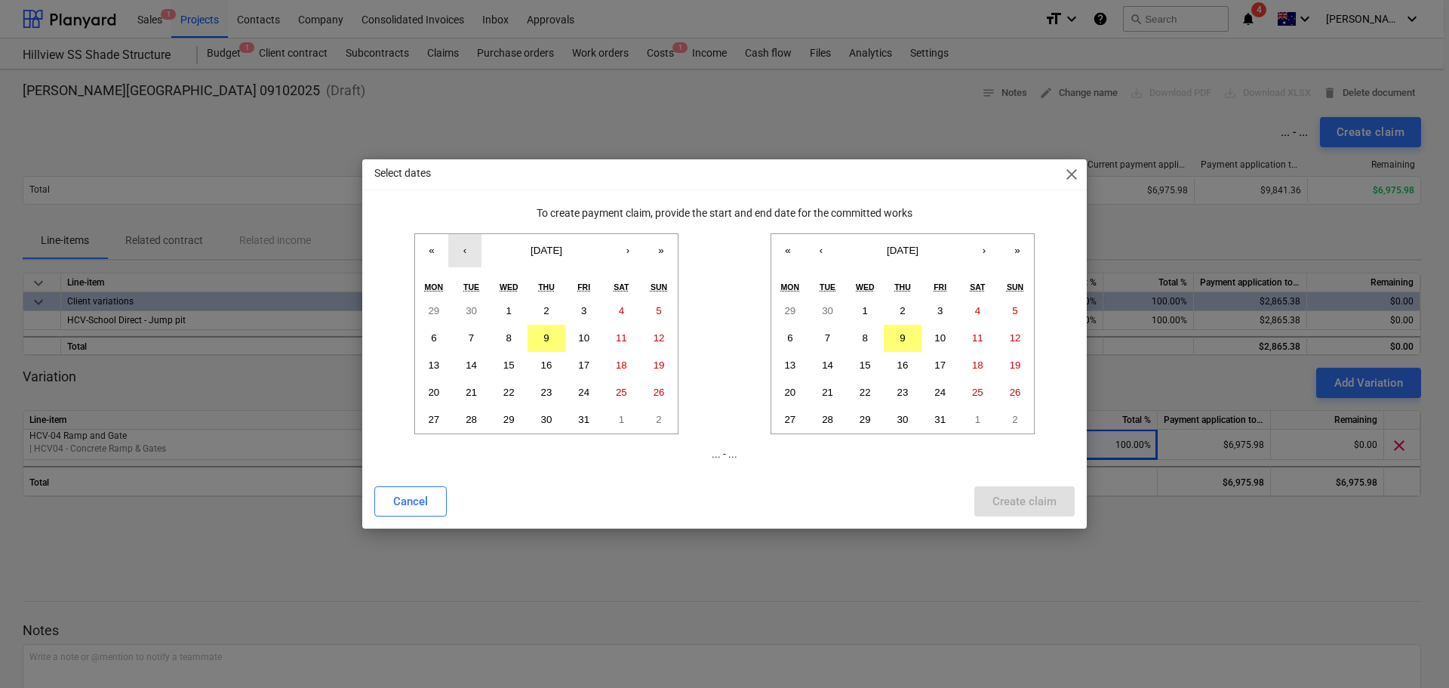
click at [467, 247] on button "‹" at bounding box center [464, 250] width 33 height 33
click at [436, 317] on button "1" at bounding box center [434, 310] width 38 height 27
click at [476, 420] on button "30" at bounding box center [472, 419] width 38 height 27
click at [435, 310] on abbr "1" at bounding box center [433, 310] width 5 height 11
click at [824, 309] on abbr "30" at bounding box center [827, 310] width 11 height 11
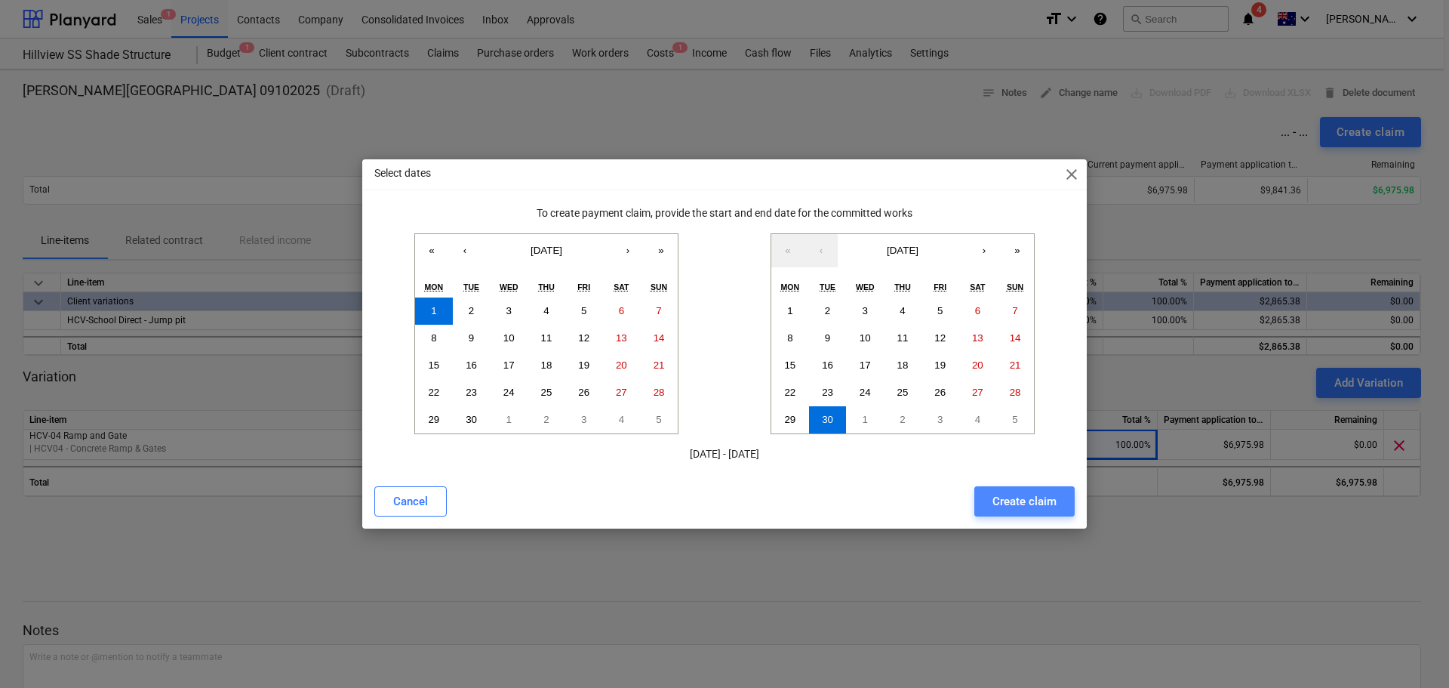
click at [1025, 503] on div "Create claim" at bounding box center [1025, 501] width 64 height 20
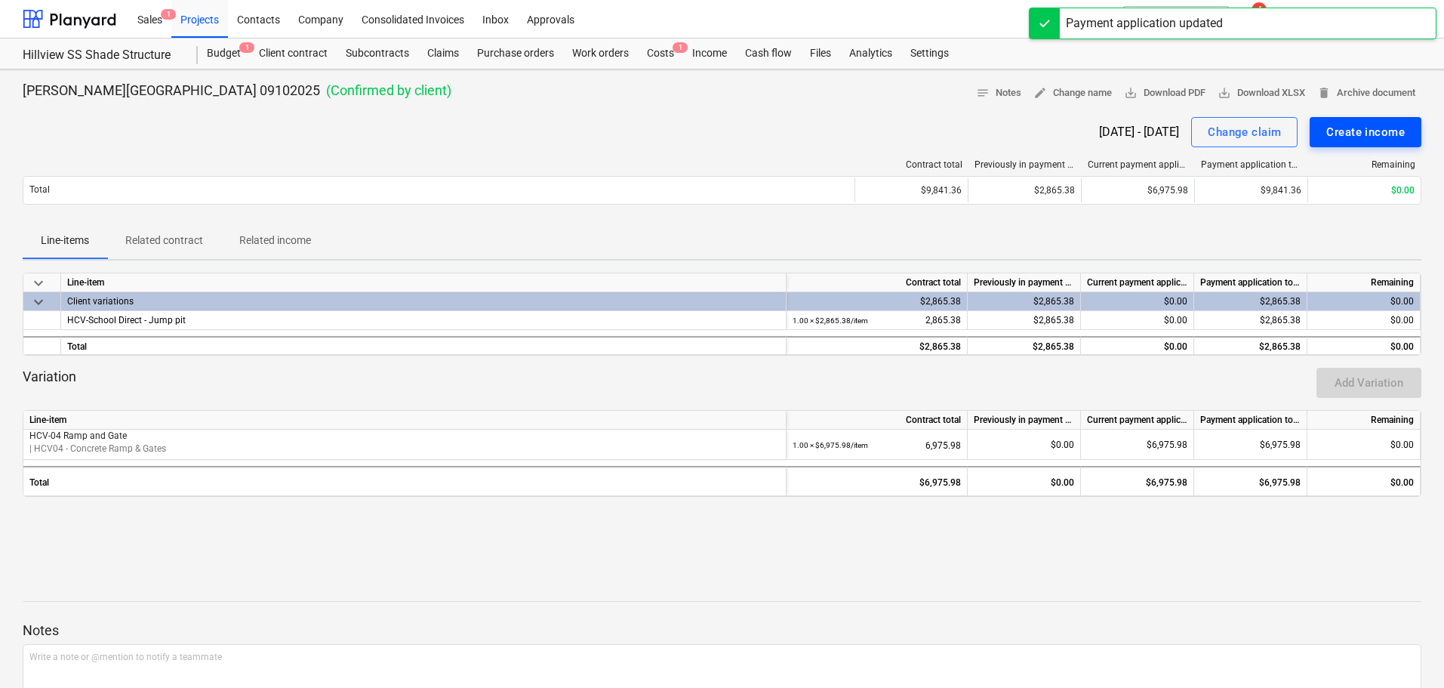
click at [1386, 129] on div "Create income" at bounding box center [1365, 132] width 79 height 20
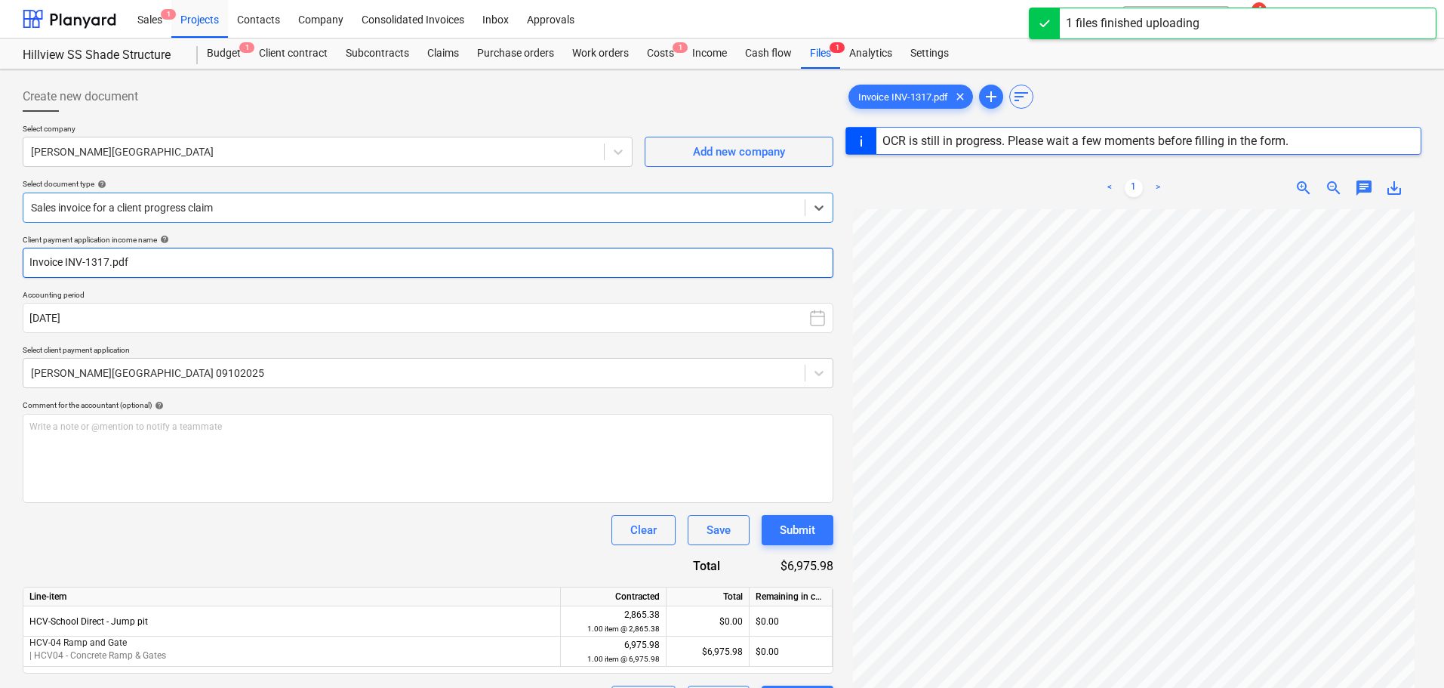
click at [149, 263] on input "Invoice INV-1317.pdf" at bounding box center [428, 263] width 811 height 30
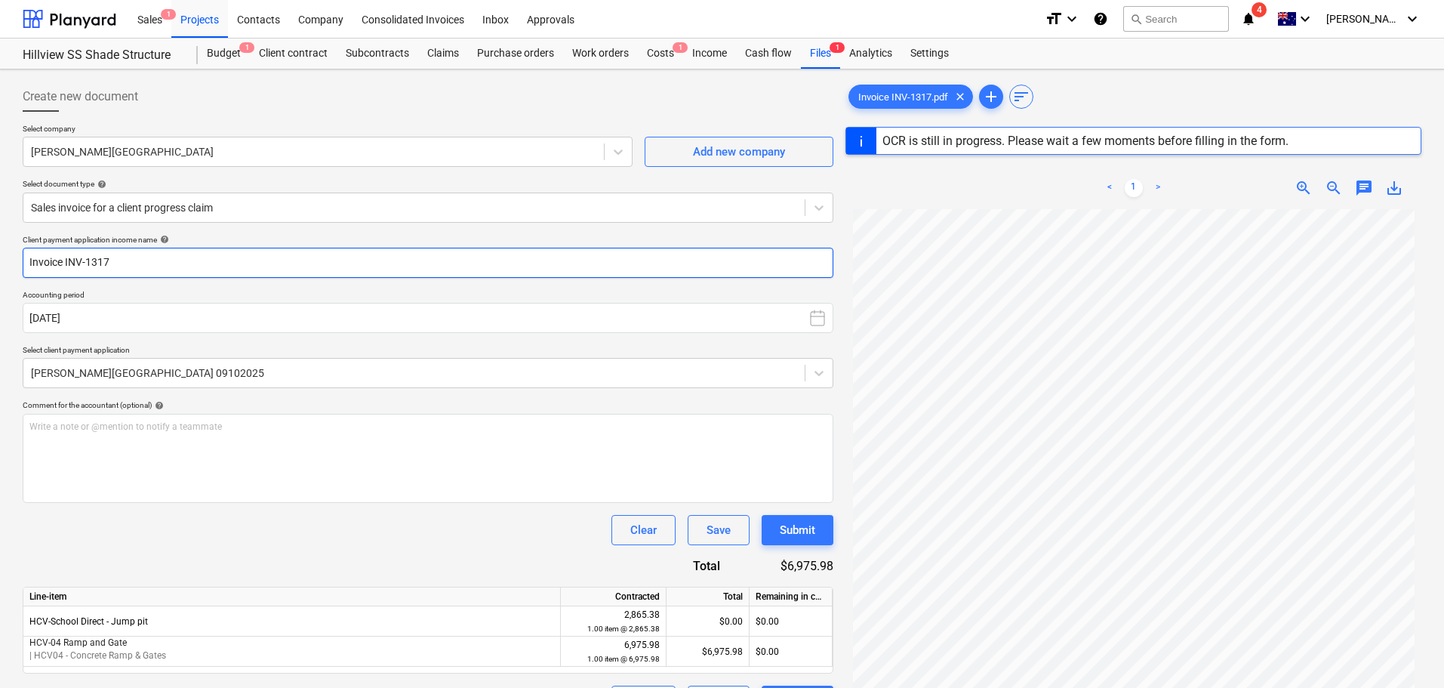
type input "Invoice INV-1317"
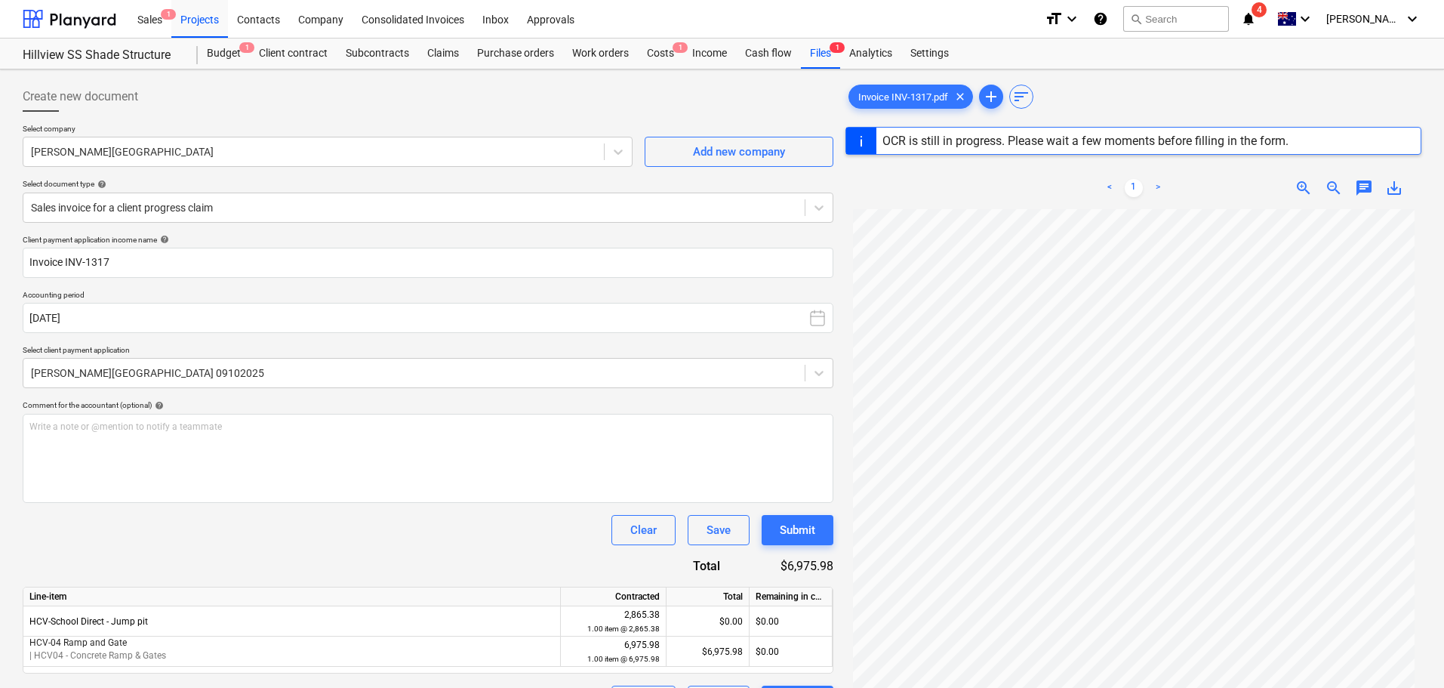
click at [380, 547] on div "Client payment application income name help Invoice INV-1317 Accounting period …" at bounding box center [428, 475] width 811 height 481
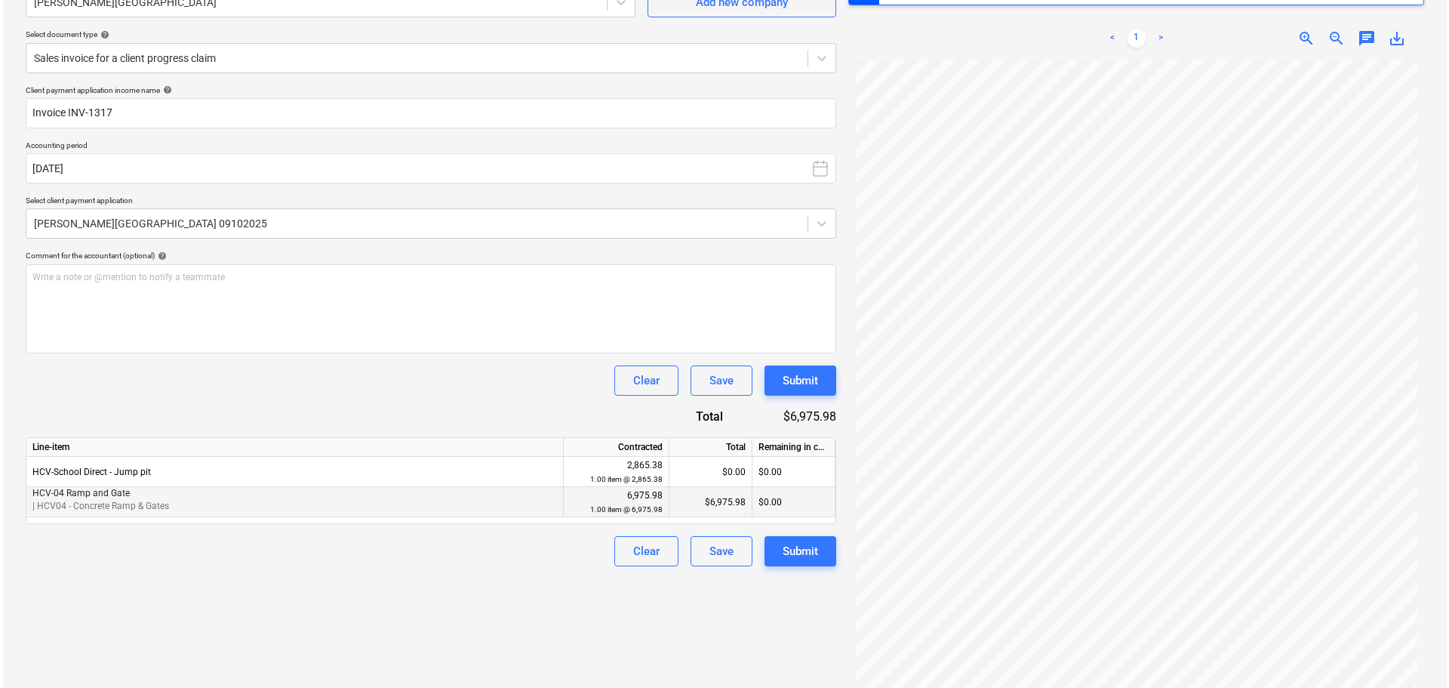
scroll to position [151, 0]
click at [792, 387] on div "Submit" at bounding box center [797, 379] width 35 height 20
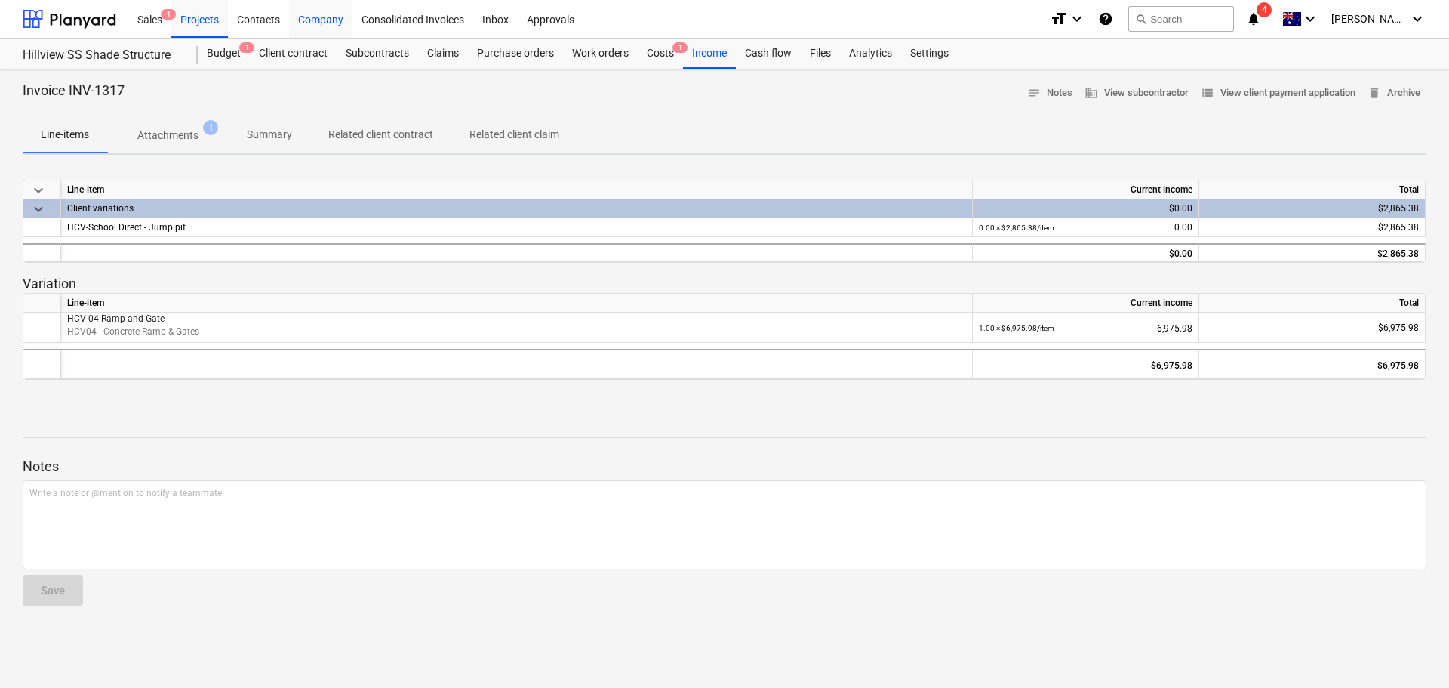
click at [337, 20] on div "Company" at bounding box center [320, 18] width 63 height 39
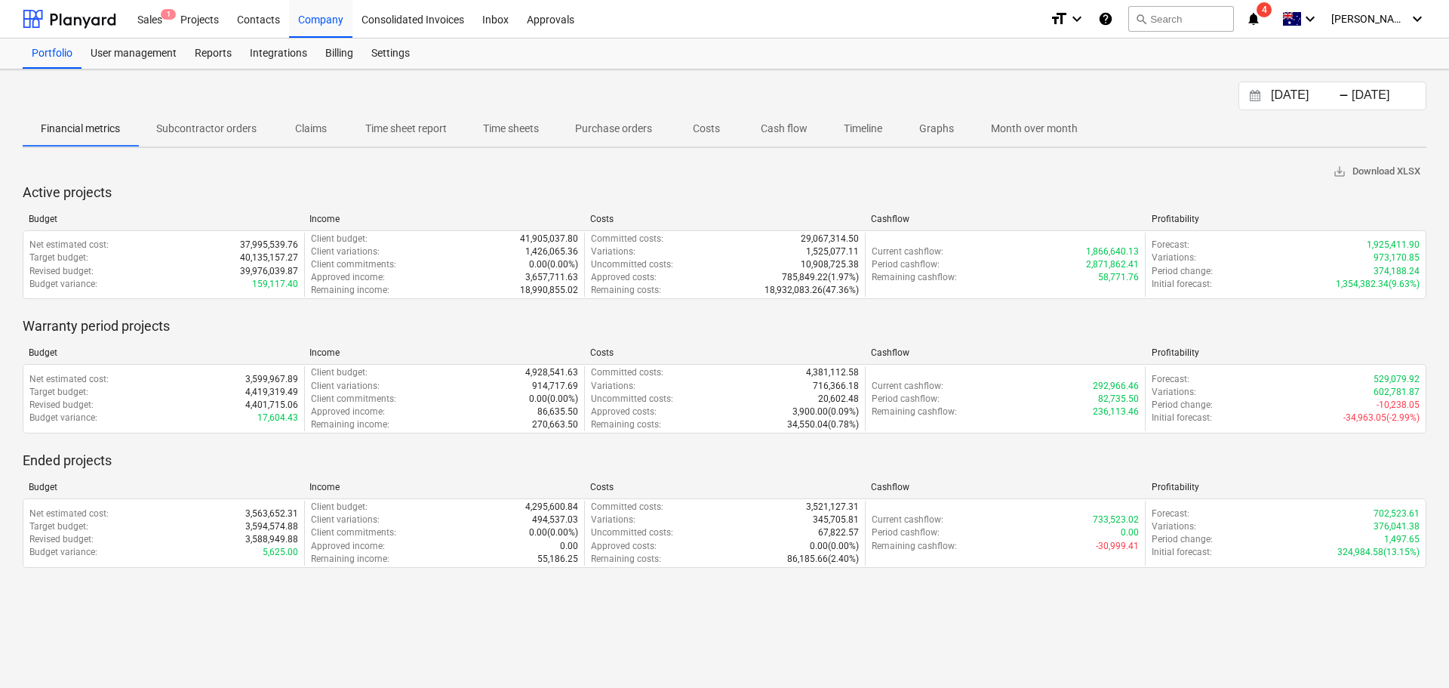
click at [1314, 106] on input "[DATE]" at bounding box center [1306, 95] width 77 height 21
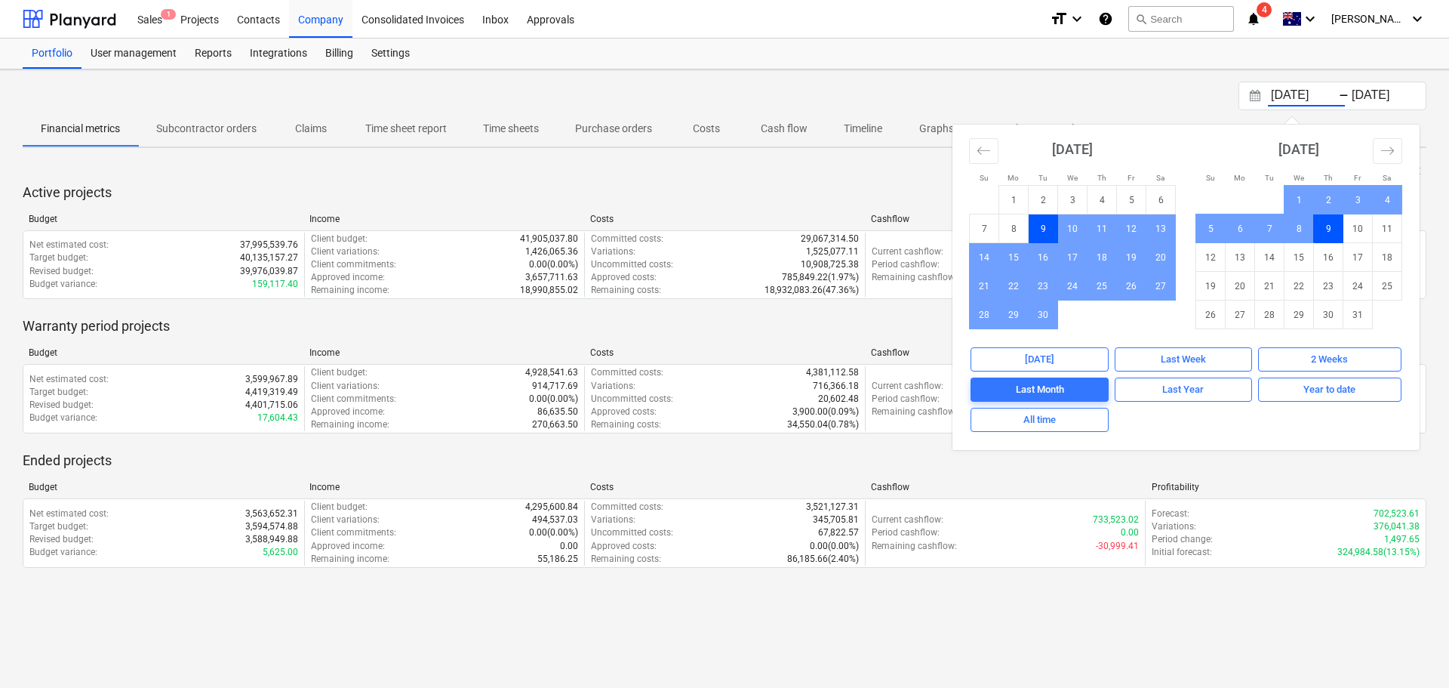
click at [1033, 421] on div "All time" at bounding box center [1040, 419] width 32 height 17
type input "[DATE]"
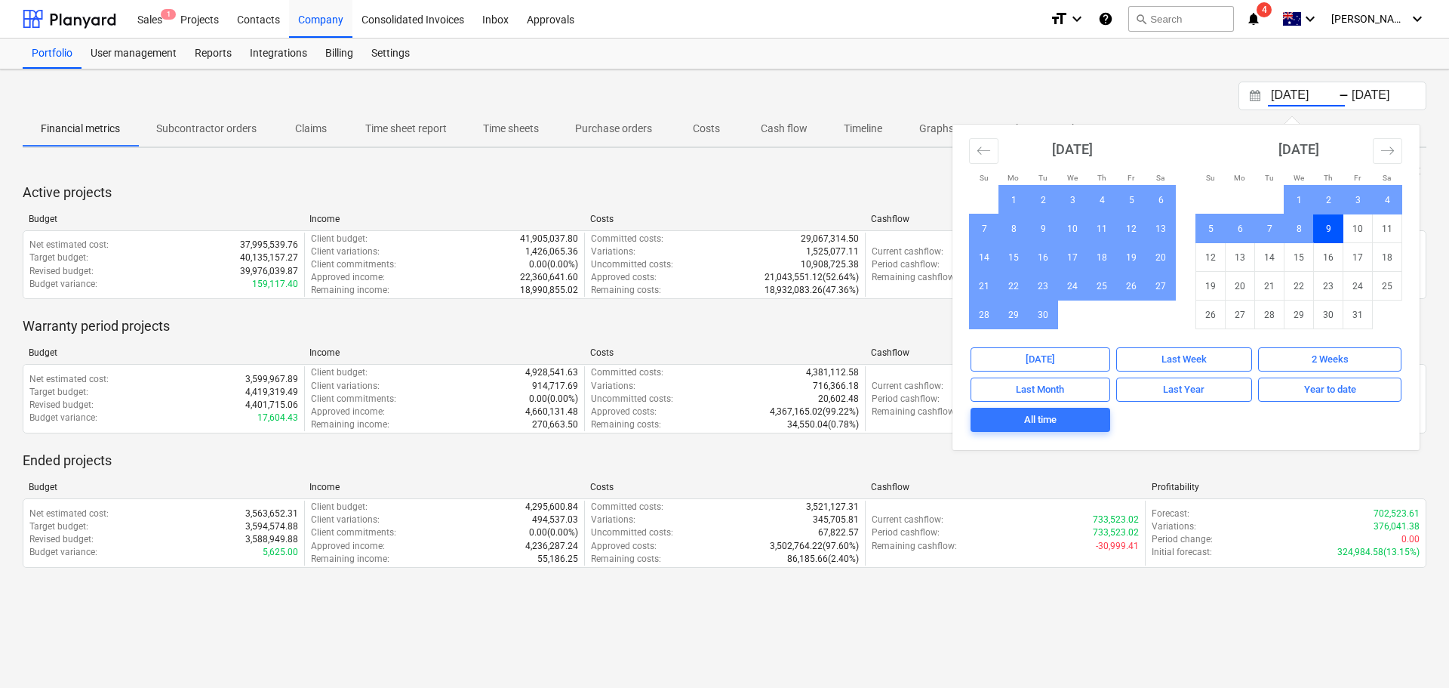
drag, startPoint x: 1122, startPoint y: 91, endPoint x: 1119, endPoint y: 82, distance: 8.8
click at [1120, 88] on div "01.01.1970 Press the down arrow key to interact with the calendar and select a …" at bounding box center [725, 96] width 1404 height 29
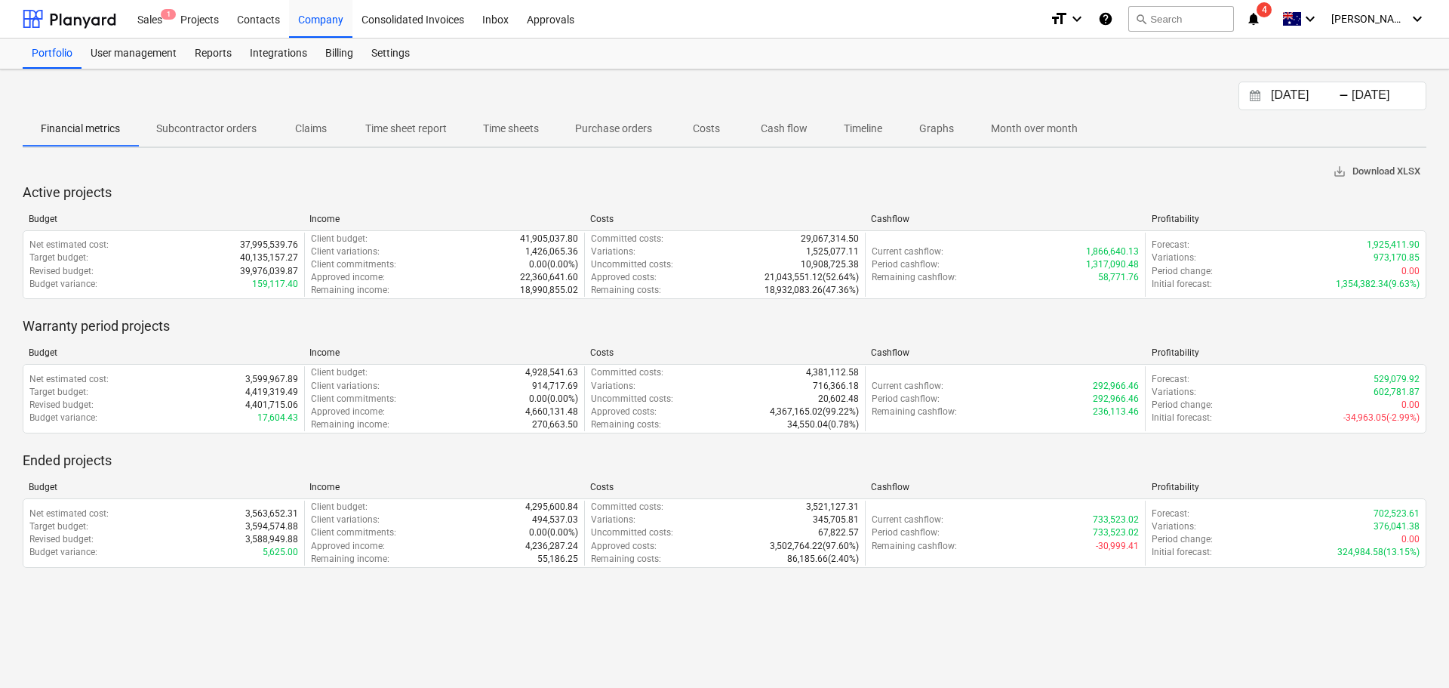
click at [1378, 168] on span "save_alt Download XLSX" at bounding box center [1377, 171] width 88 height 17
click at [205, 17] on div "Projects" at bounding box center [199, 18] width 57 height 39
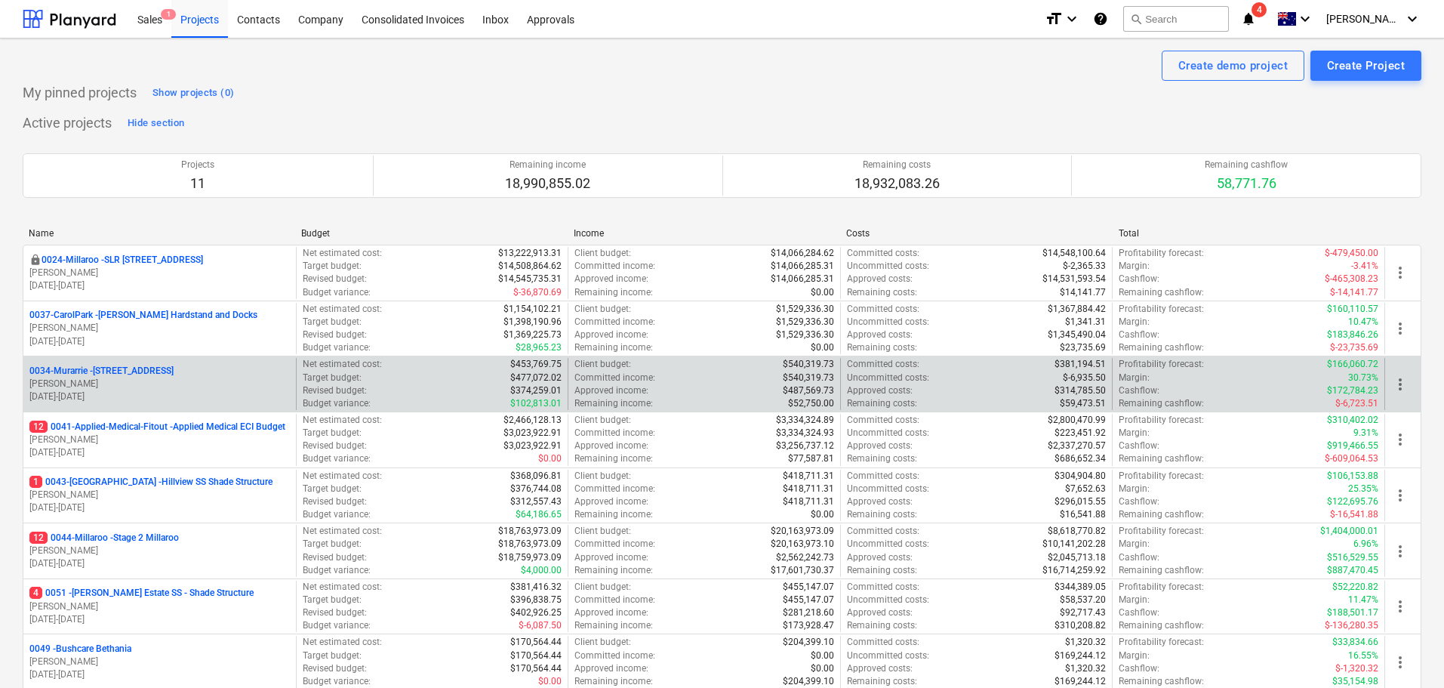
click at [168, 378] on p "[PERSON_NAME]" at bounding box center [159, 383] width 260 height 13
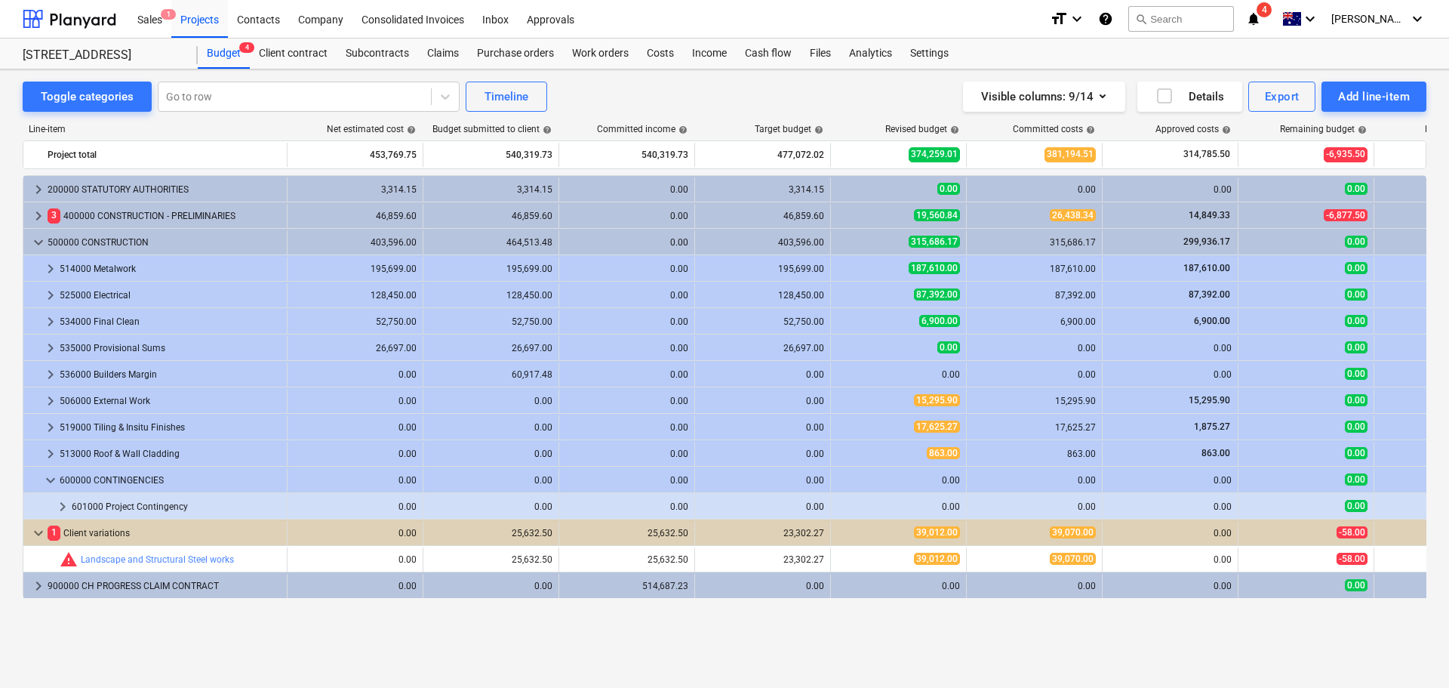
drag, startPoint x: 43, startPoint y: 240, endPoint x: 37, endPoint y: 359, distance: 118.7
click at [43, 240] on span "keyboard_arrow_down" at bounding box center [38, 242] width 18 height 18
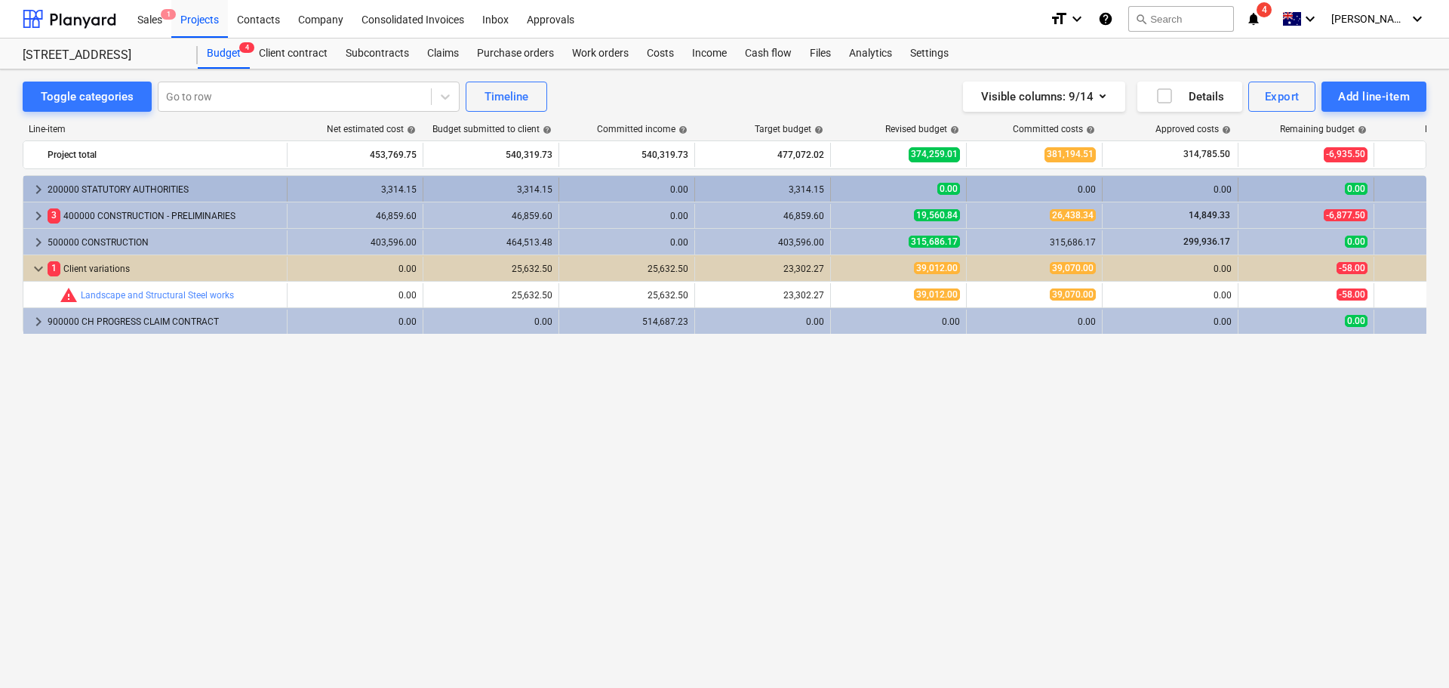
click at [31, 188] on span "keyboard_arrow_right" at bounding box center [38, 189] width 18 height 18
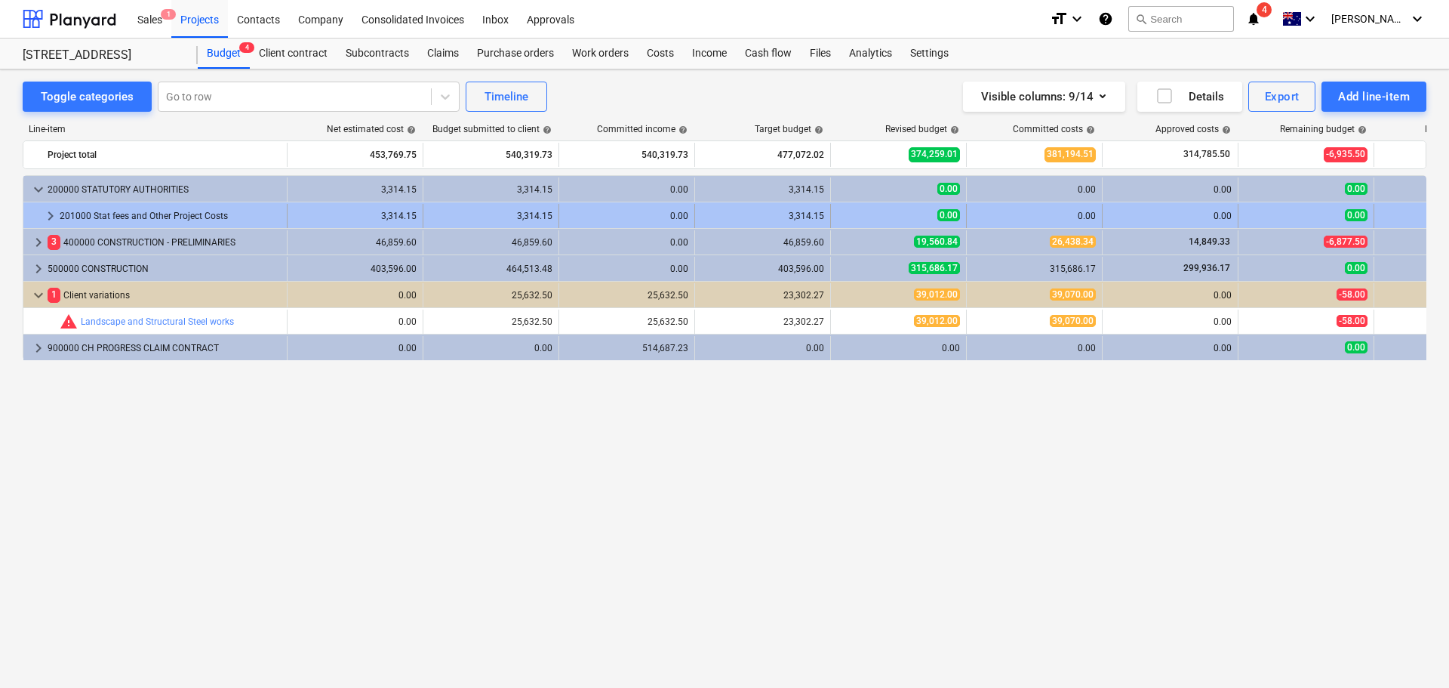
click at [46, 219] on span "keyboard_arrow_right" at bounding box center [51, 216] width 18 height 18
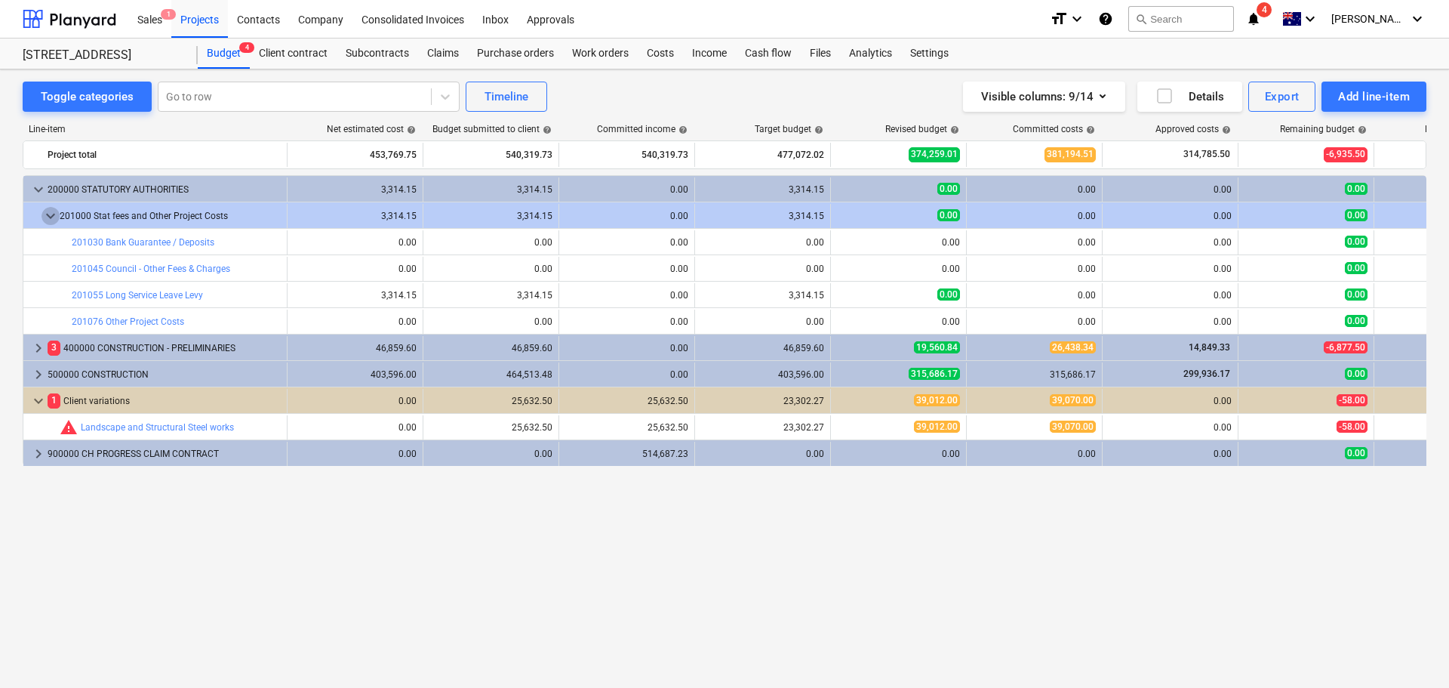
click at [46, 219] on span "keyboard_arrow_down" at bounding box center [51, 216] width 18 height 18
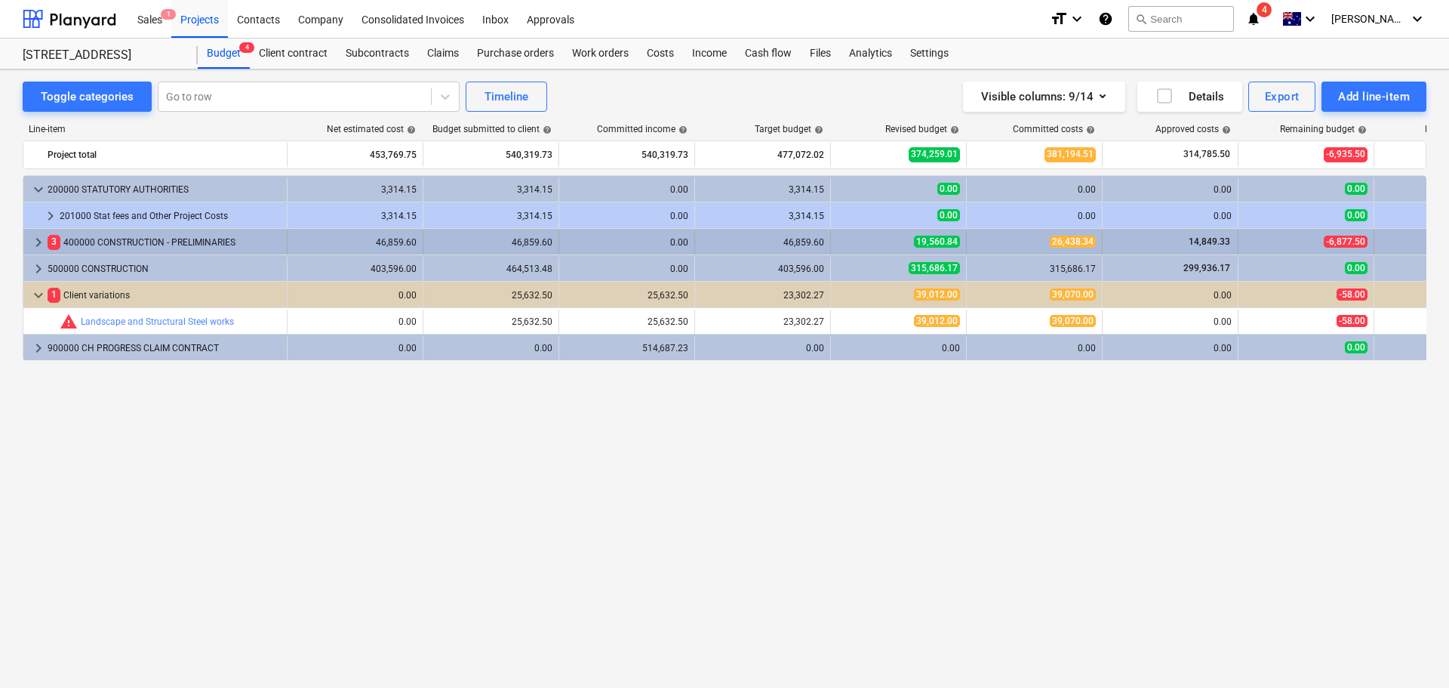
click at [32, 240] on span "keyboard_arrow_right" at bounding box center [38, 242] width 18 height 18
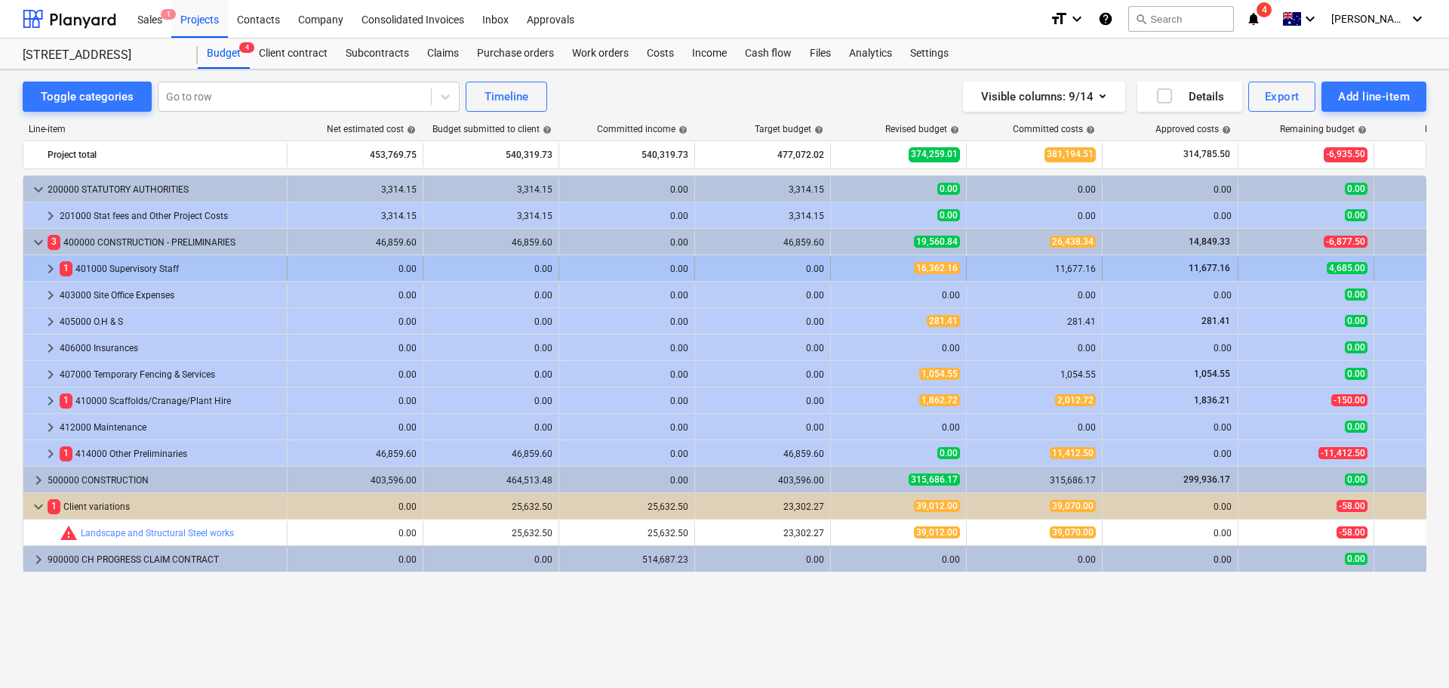
click at [46, 270] on span "keyboard_arrow_right" at bounding box center [51, 269] width 18 height 18
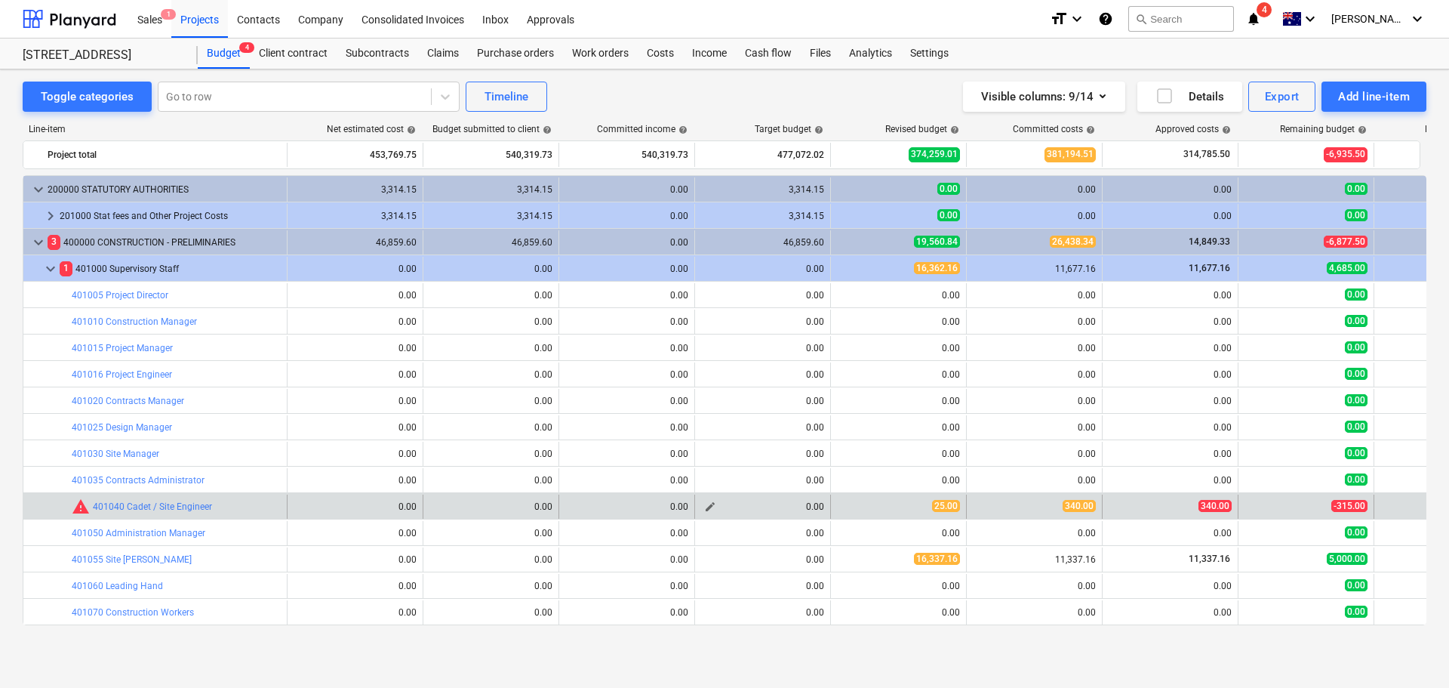
click at [708, 507] on span "edit" at bounding box center [710, 507] width 12 height 12
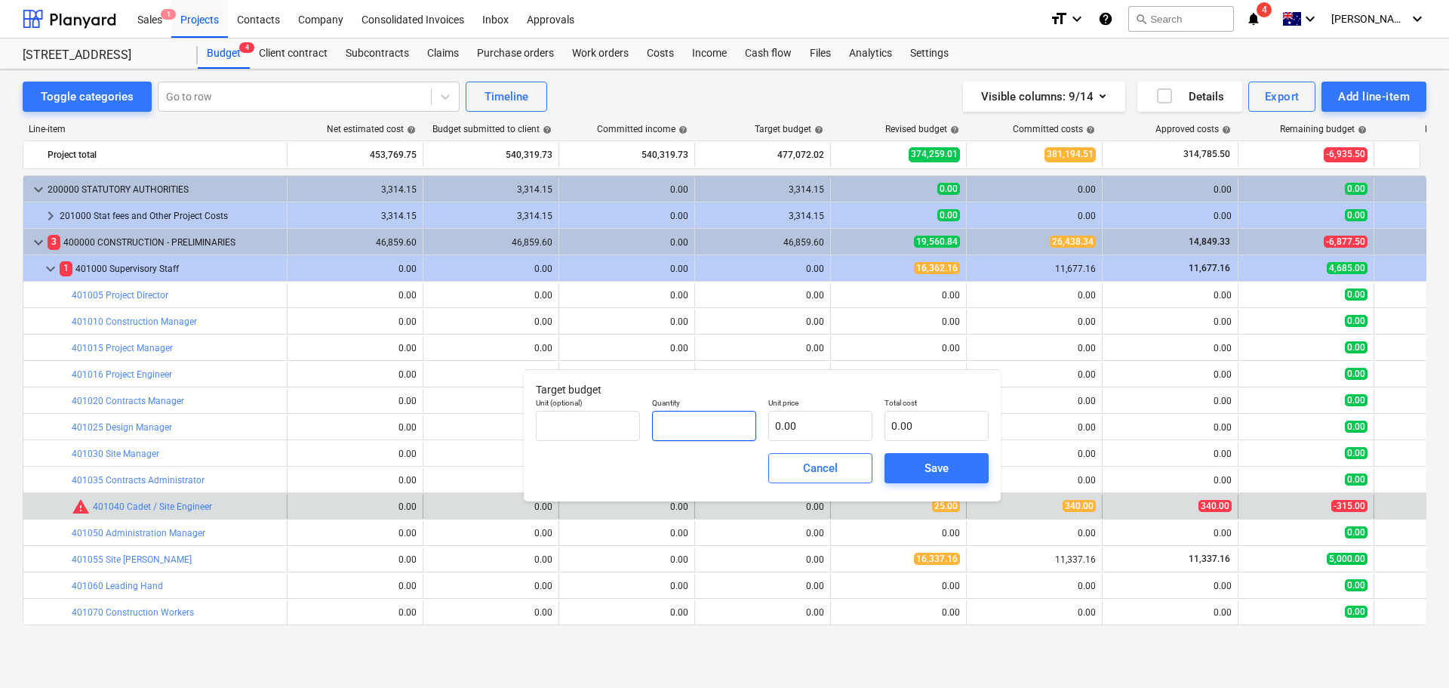
click at [706, 431] on input "text" at bounding box center [704, 426] width 104 height 30
type input "1.00"
type input "2"
type input "2.00"
type input "25"
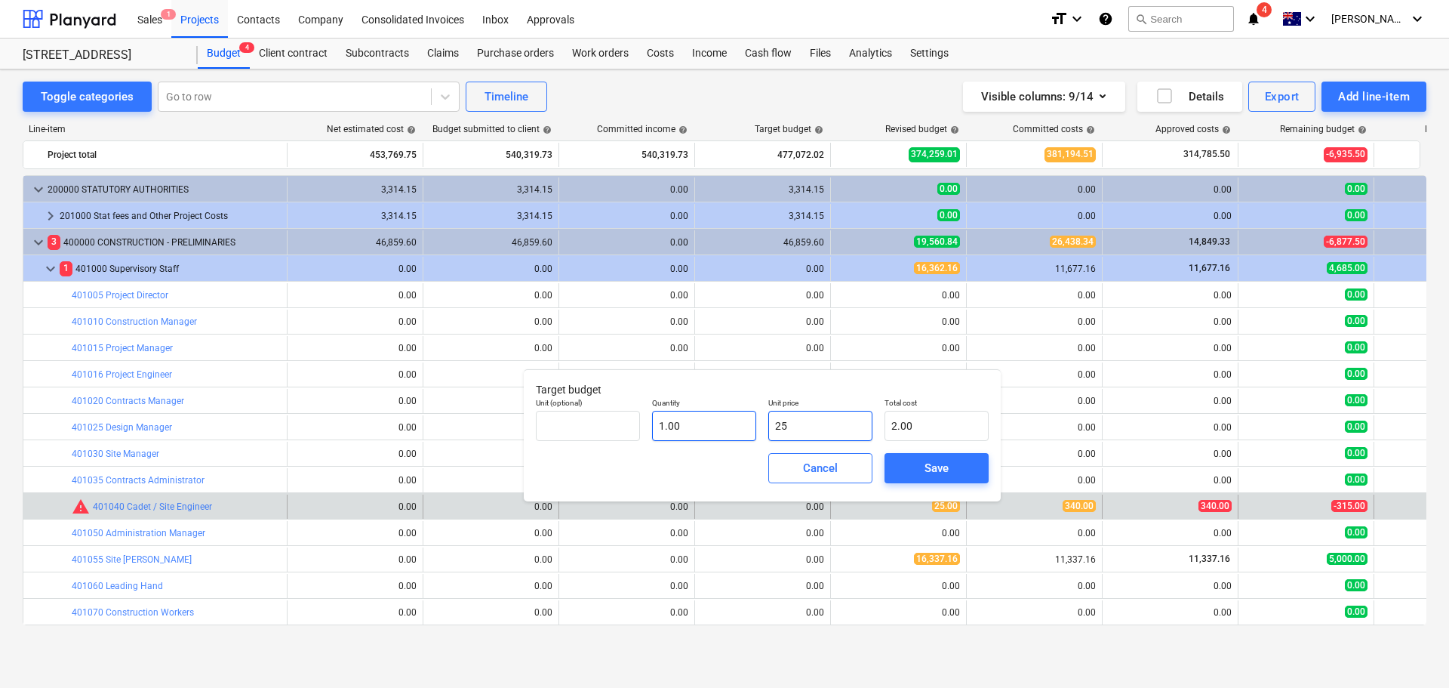
type input "25.00"
click at [919, 470] on span "Save" at bounding box center [937, 468] width 68 height 20
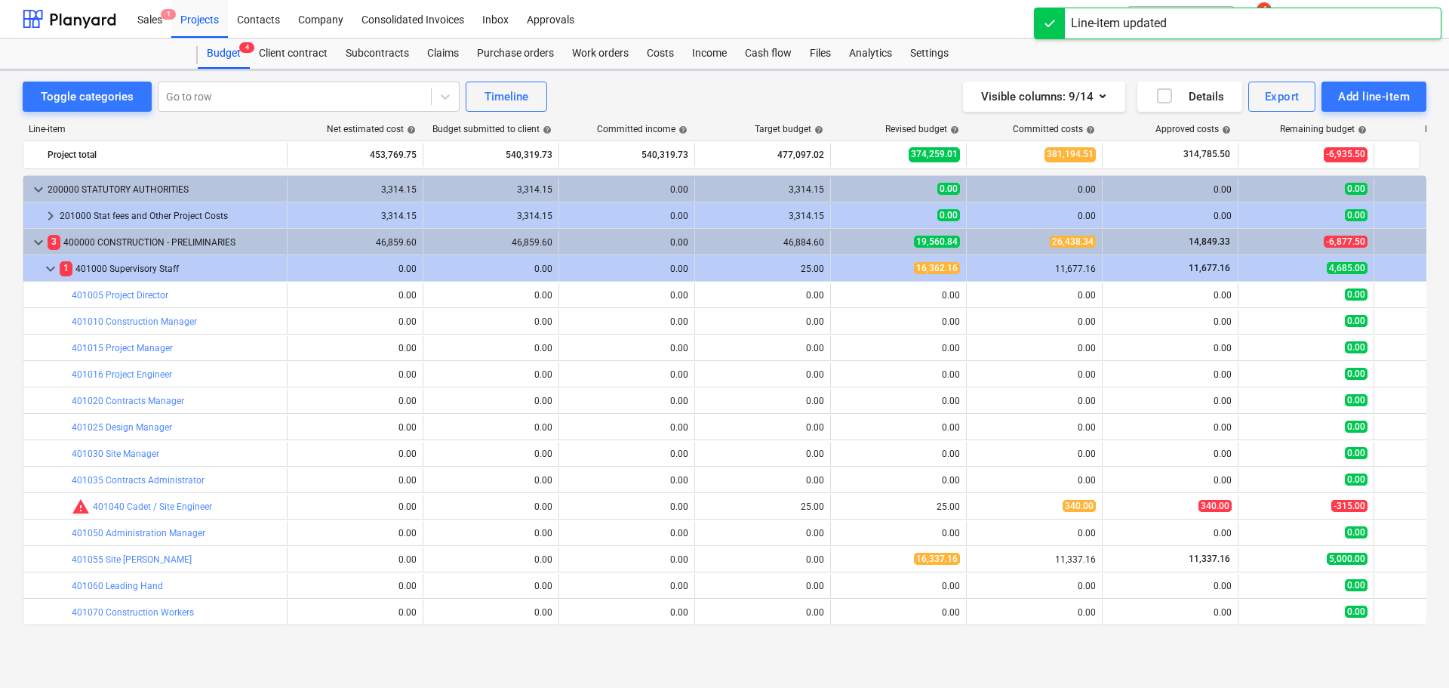
scroll to position [35, 0]
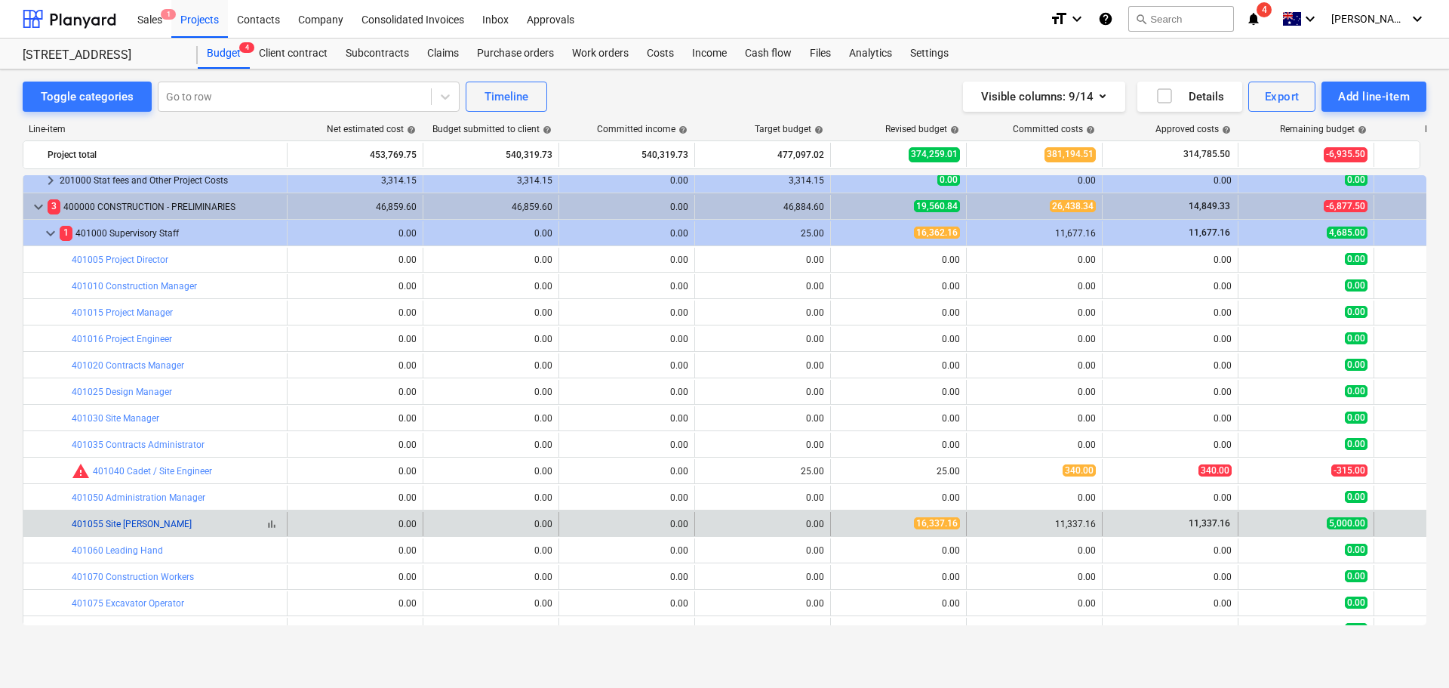
click at [125, 519] on link "401055 Site [PERSON_NAME]" at bounding box center [132, 524] width 120 height 11
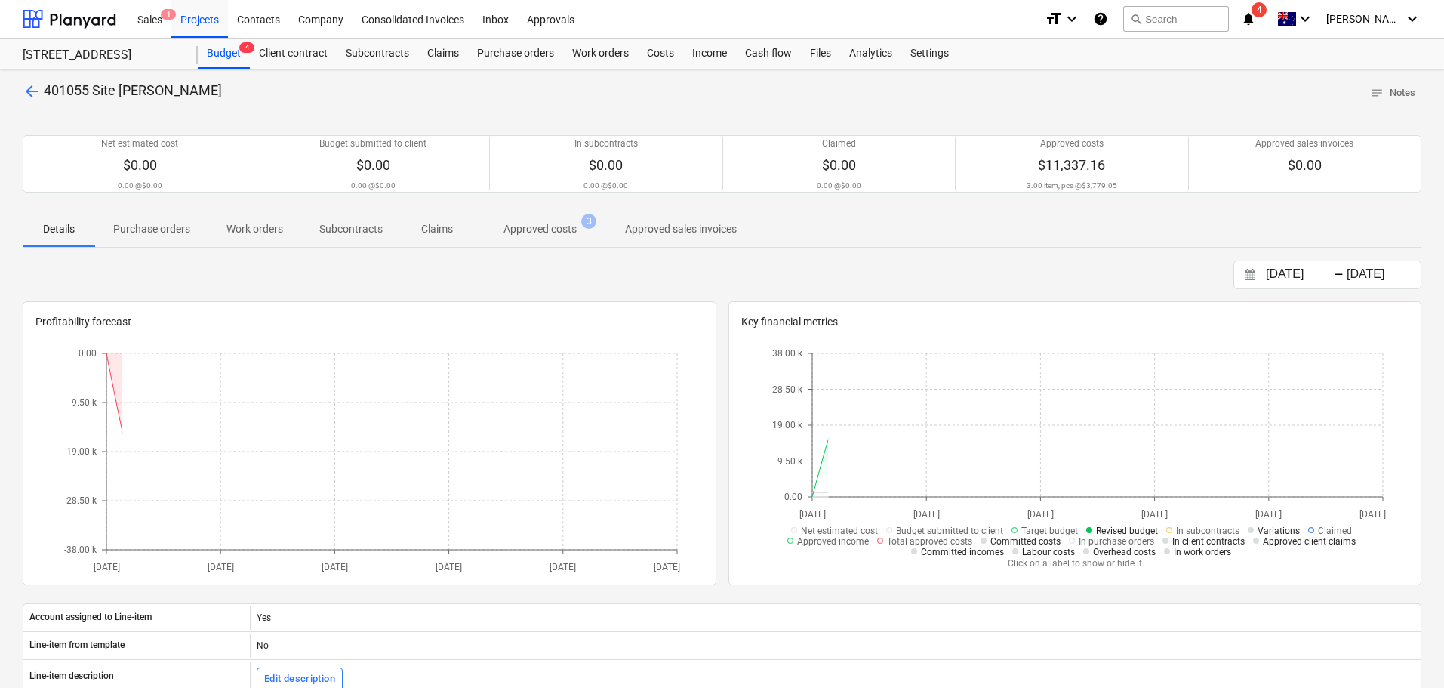
click at [560, 229] on p "Approved costs" at bounding box center [540, 229] width 73 height 16
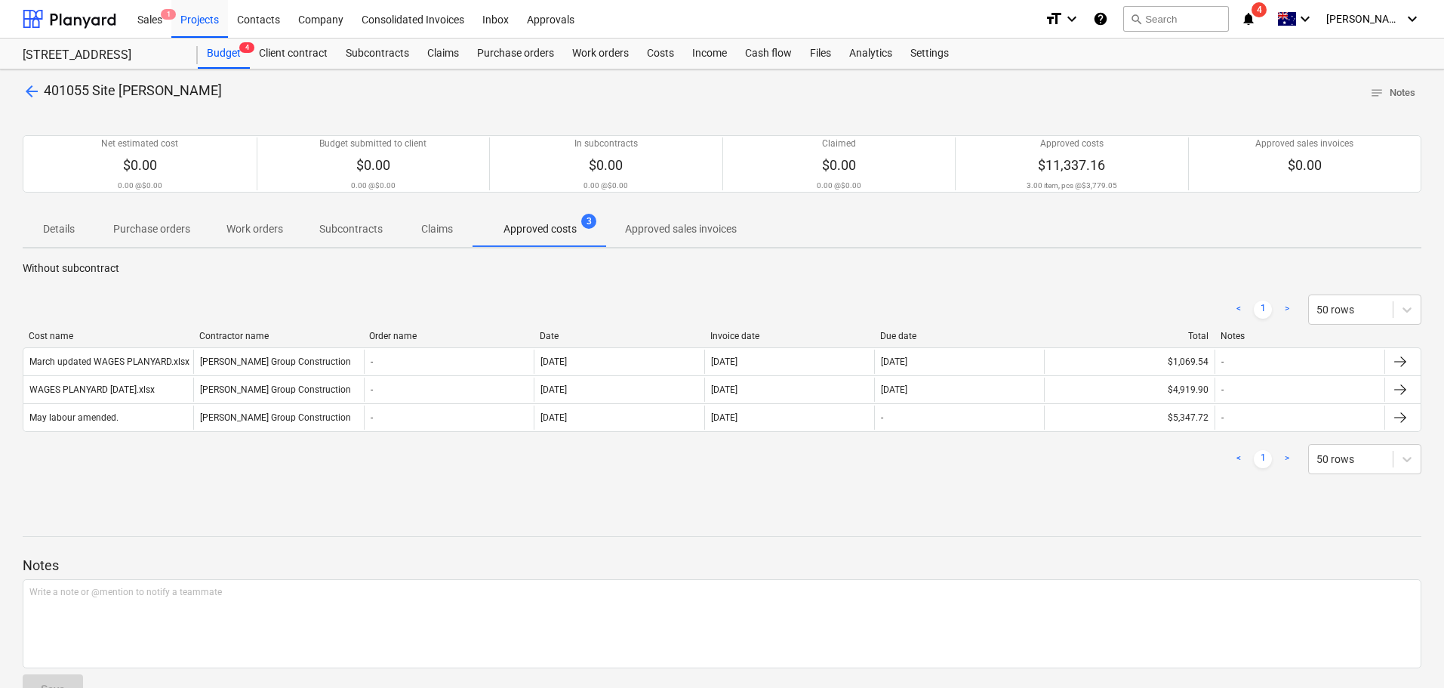
click at [35, 94] on span "arrow_back" at bounding box center [32, 91] width 18 height 18
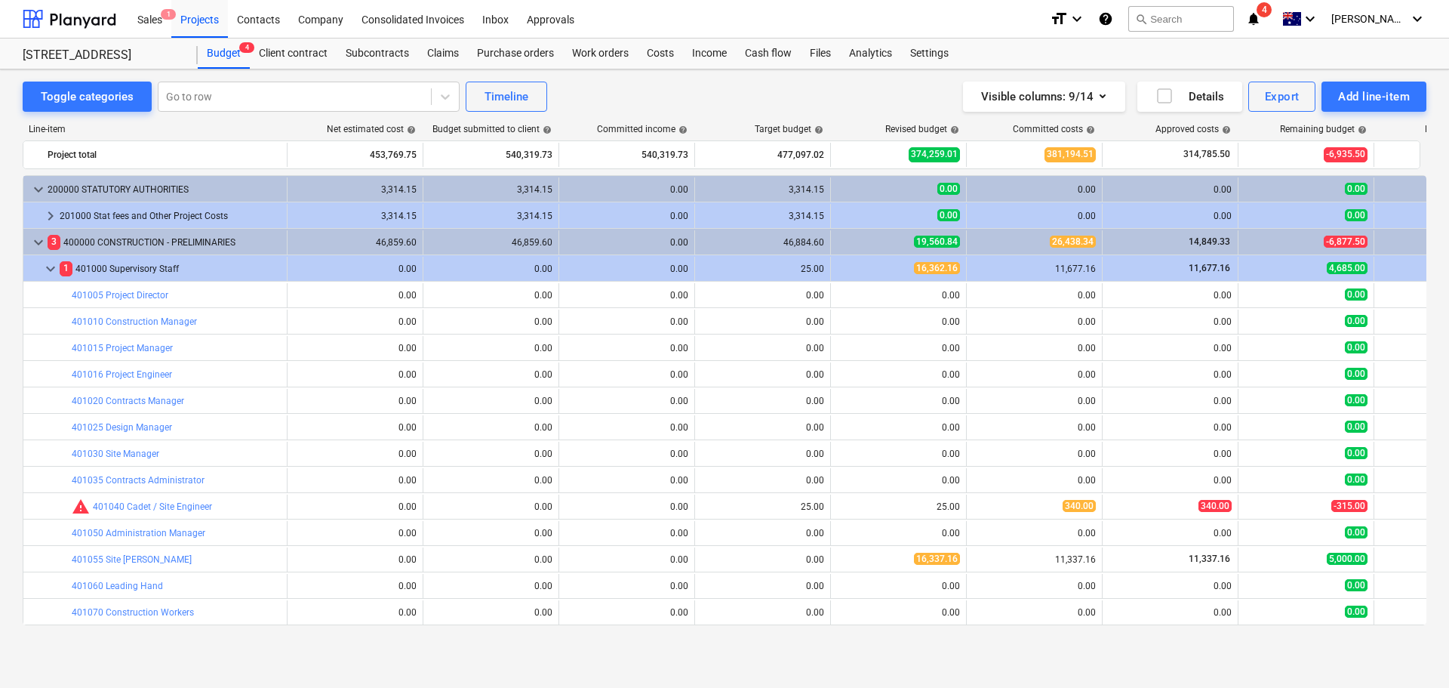
scroll to position [35, 0]
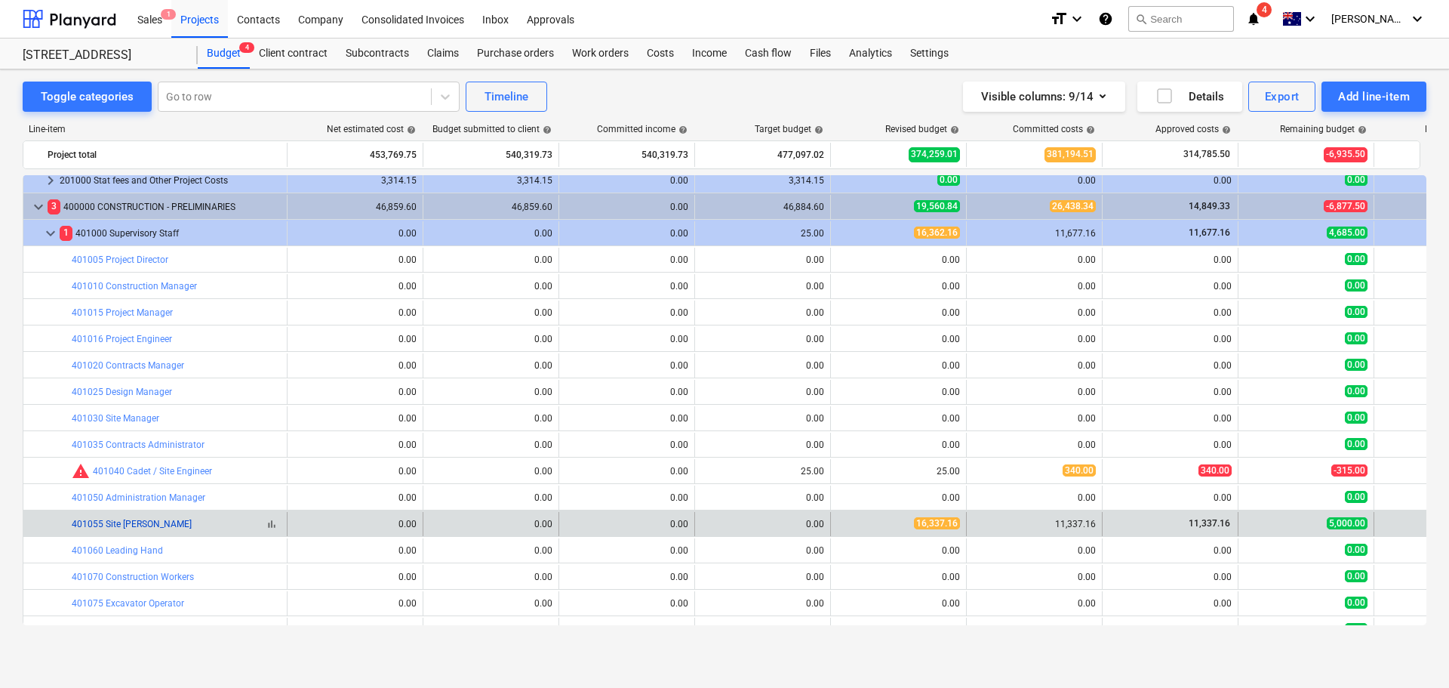
click at [131, 522] on link "401055 Site [PERSON_NAME]" at bounding box center [132, 524] width 120 height 11
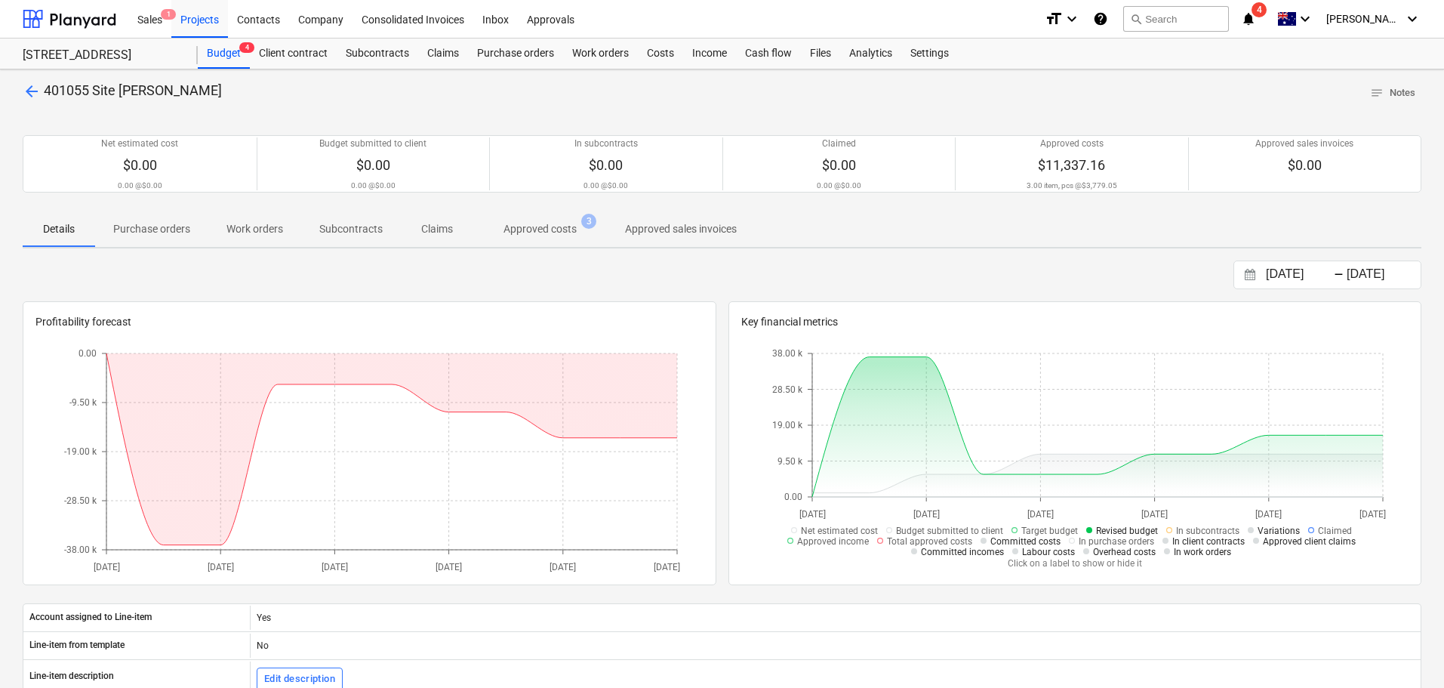
click at [558, 235] on p "Approved costs" at bounding box center [540, 229] width 73 height 16
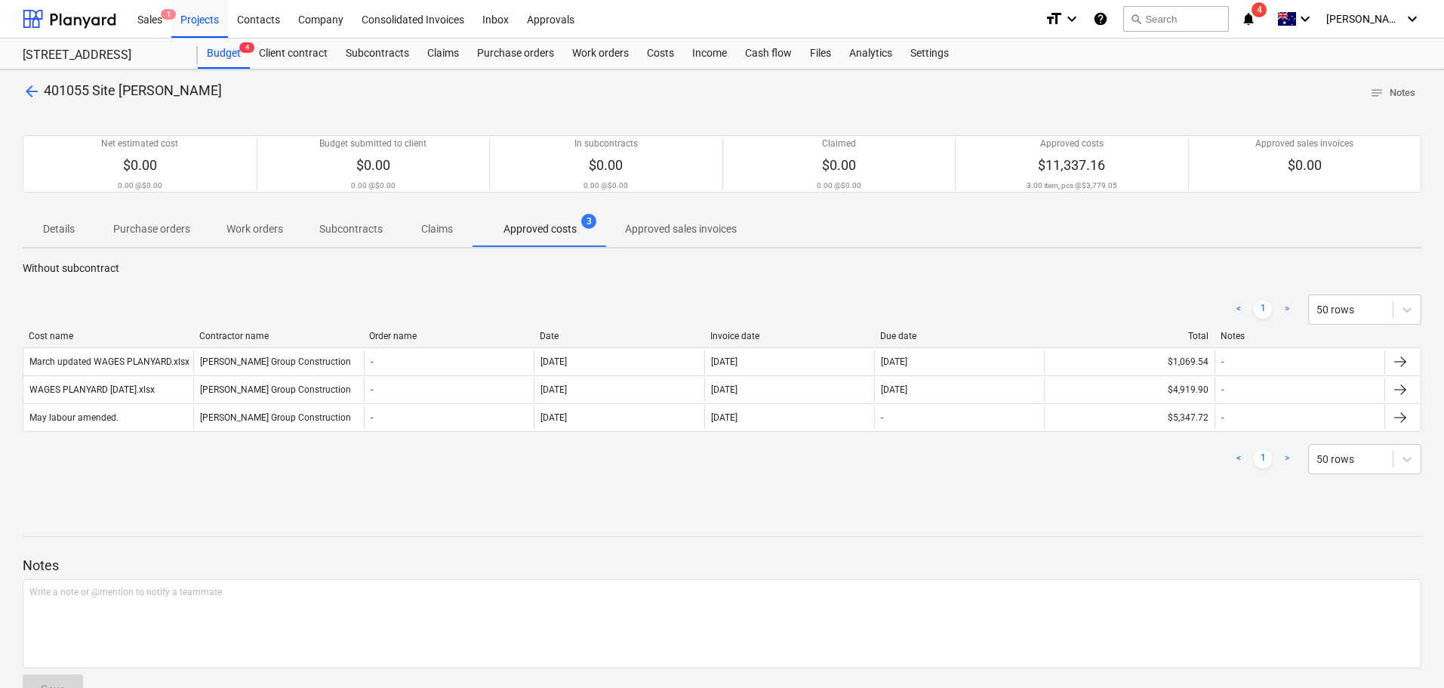
click at [31, 84] on span "arrow_back" at bounding box center [32, 91] width 18 height 18
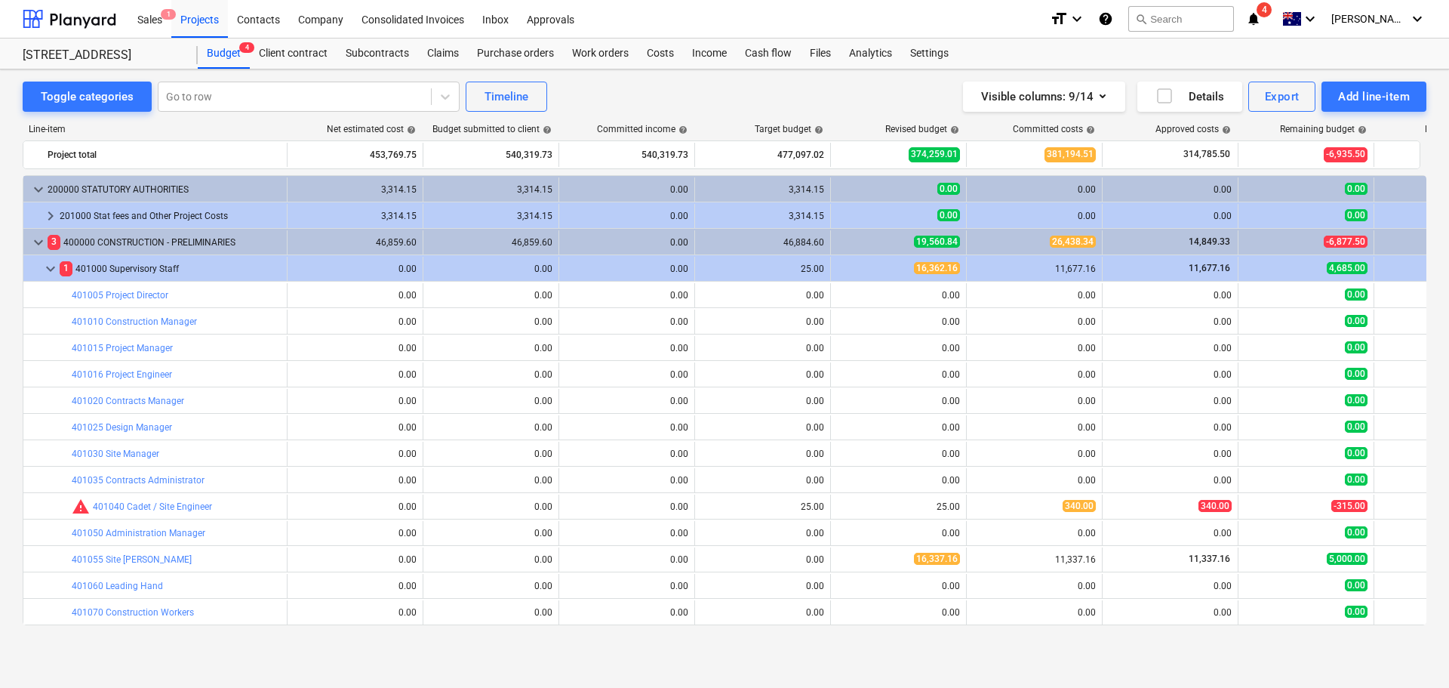
scroll to position [35, 0]
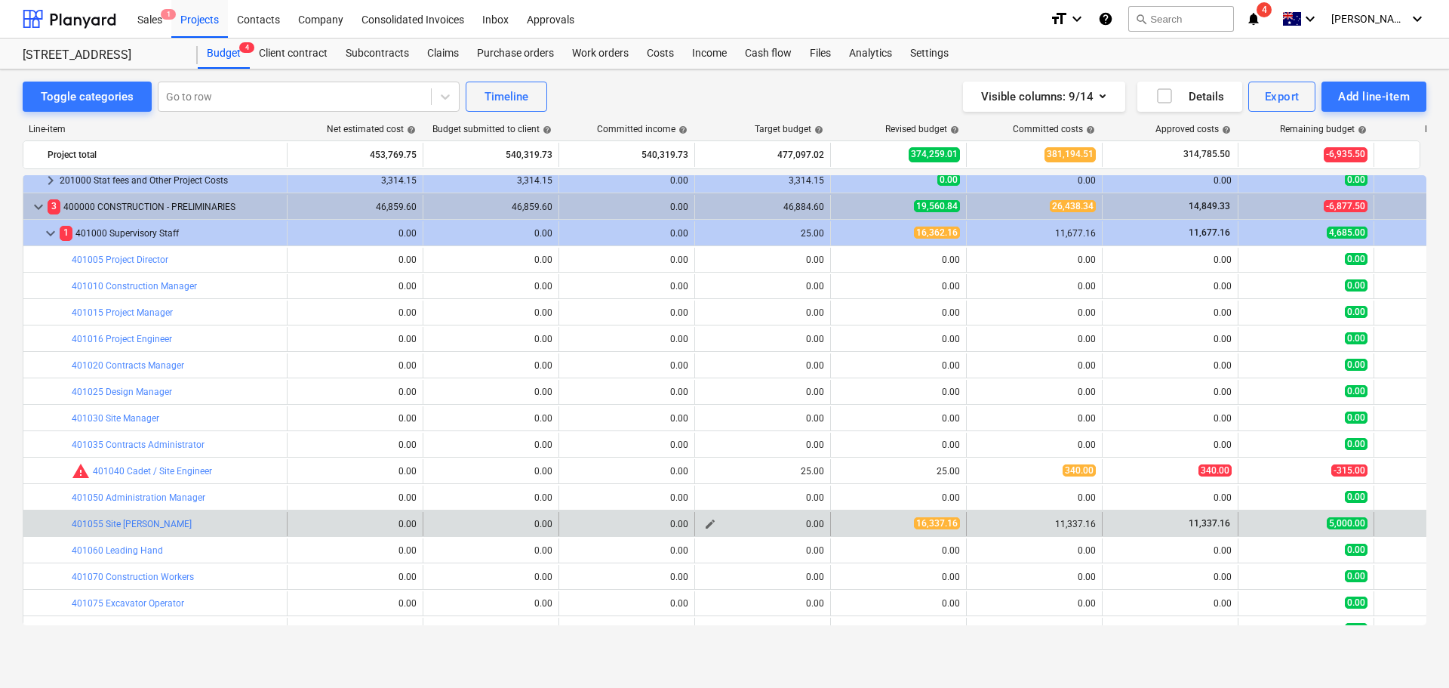
click at [707, 525] on span "edit" at bounding box center [710, 524] width 12 height 12
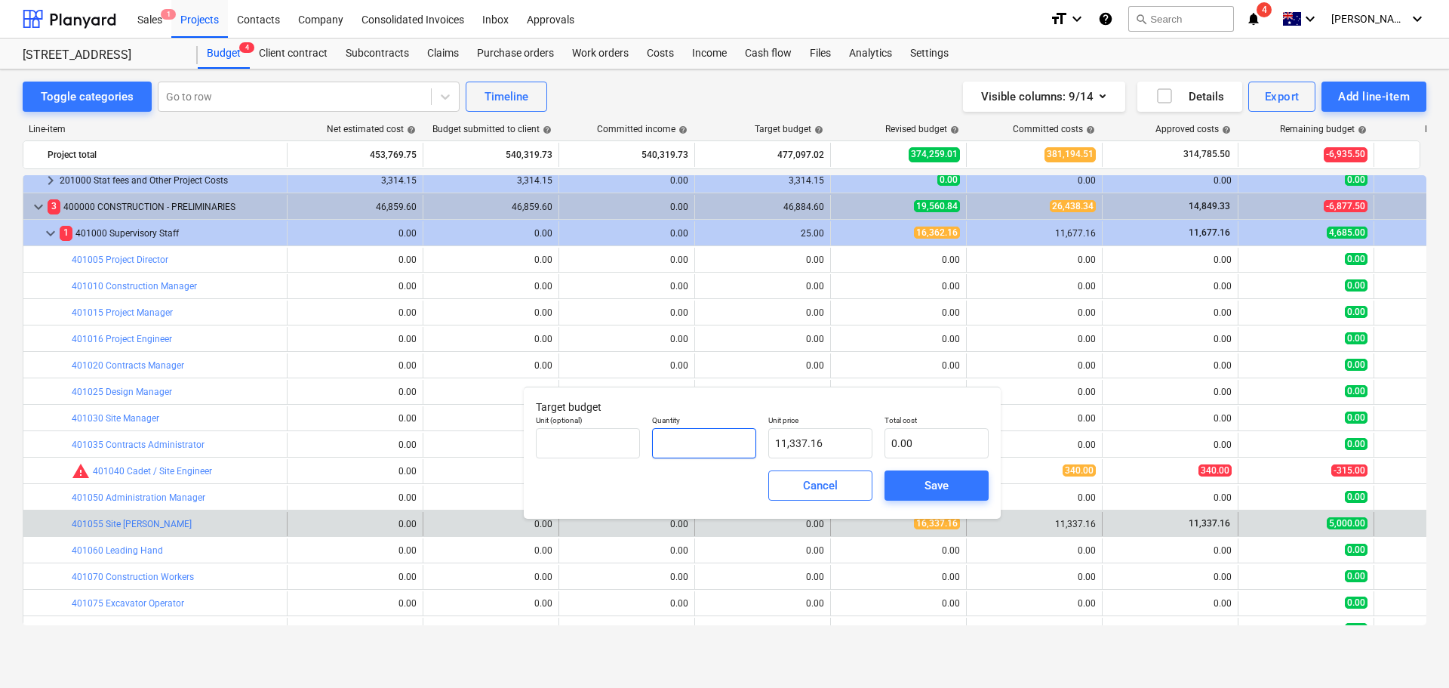
click at [701, 448] on input "text" at bounding box center [704, 443] width 104 height 30
click at [830, 482] on div "Cancel" at bounding box center [820, 486] width 35 height 20
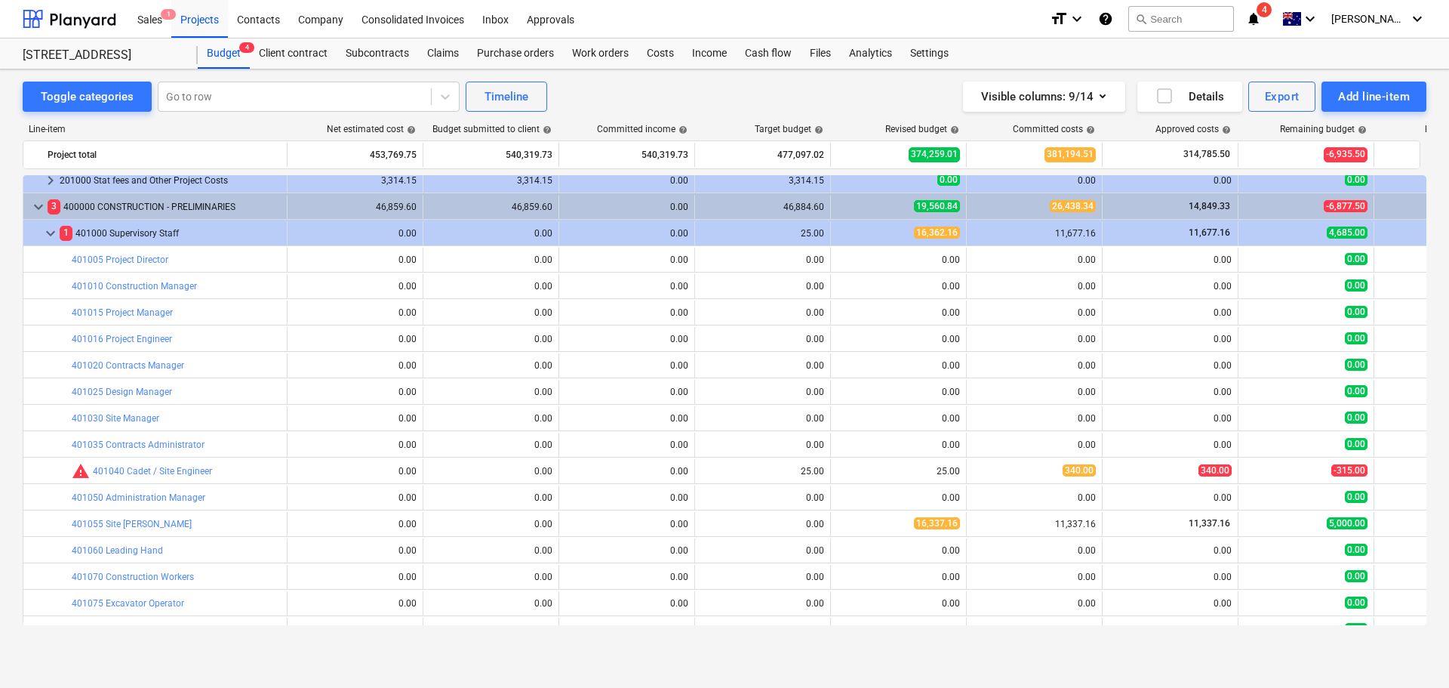
scroll to position [0, 0]
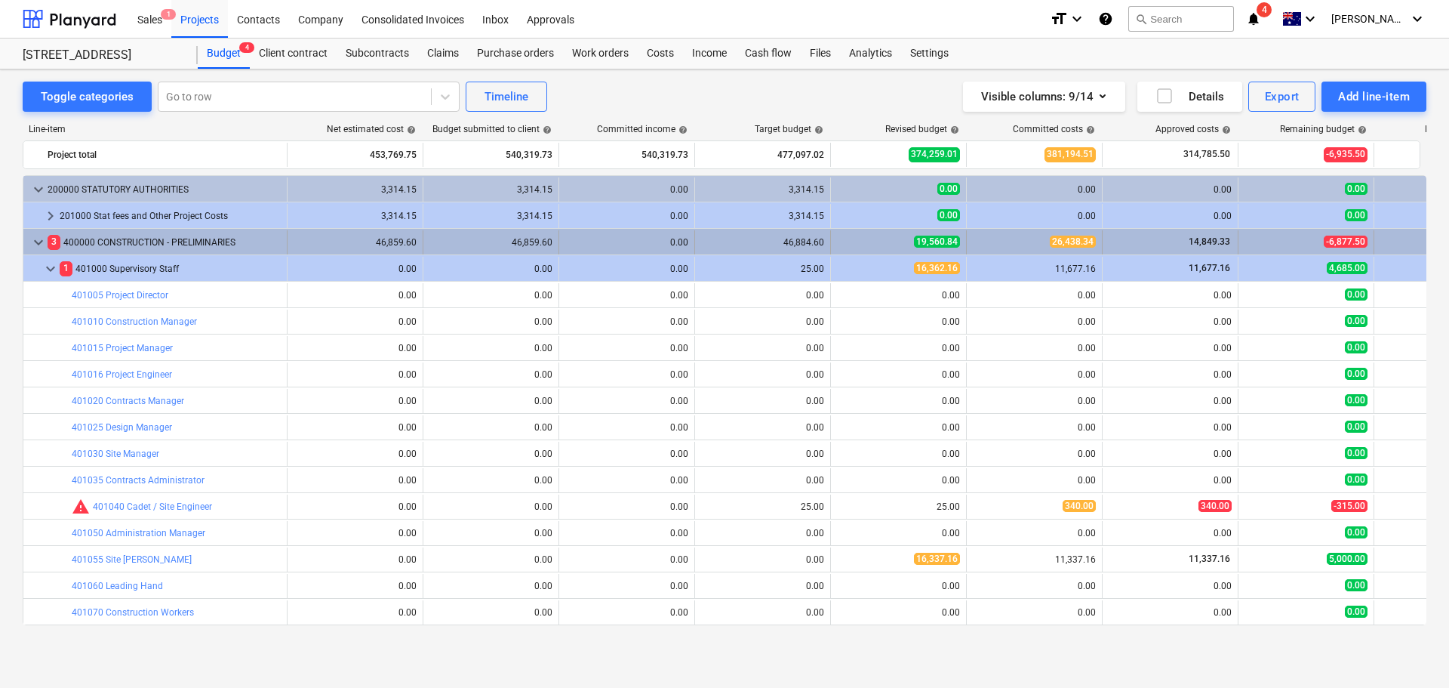
click at [43, 246] on span "keyboard_arrow_down" at bounding box center [38, 242] width 18 height 18
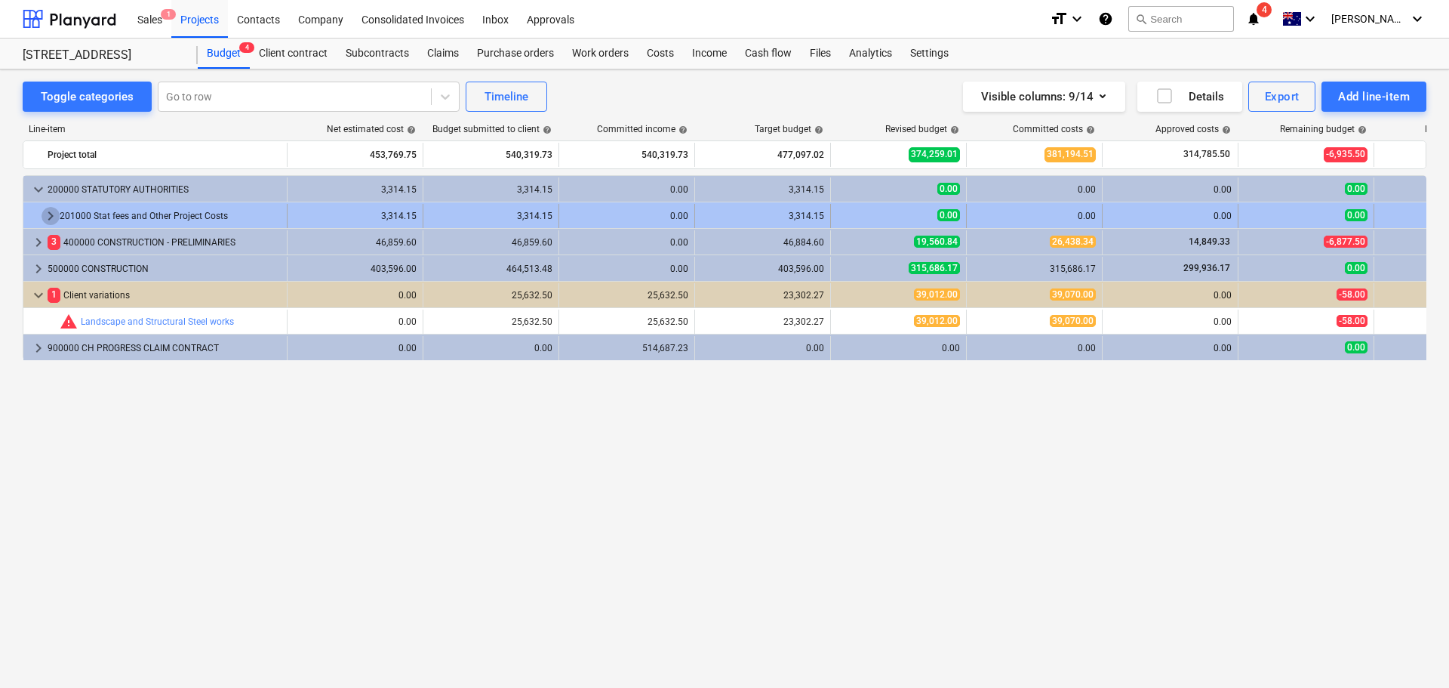
click at [45, 212] on span "keyboard_arrow_right" at bounding box center [51, 216] width 18 height 18
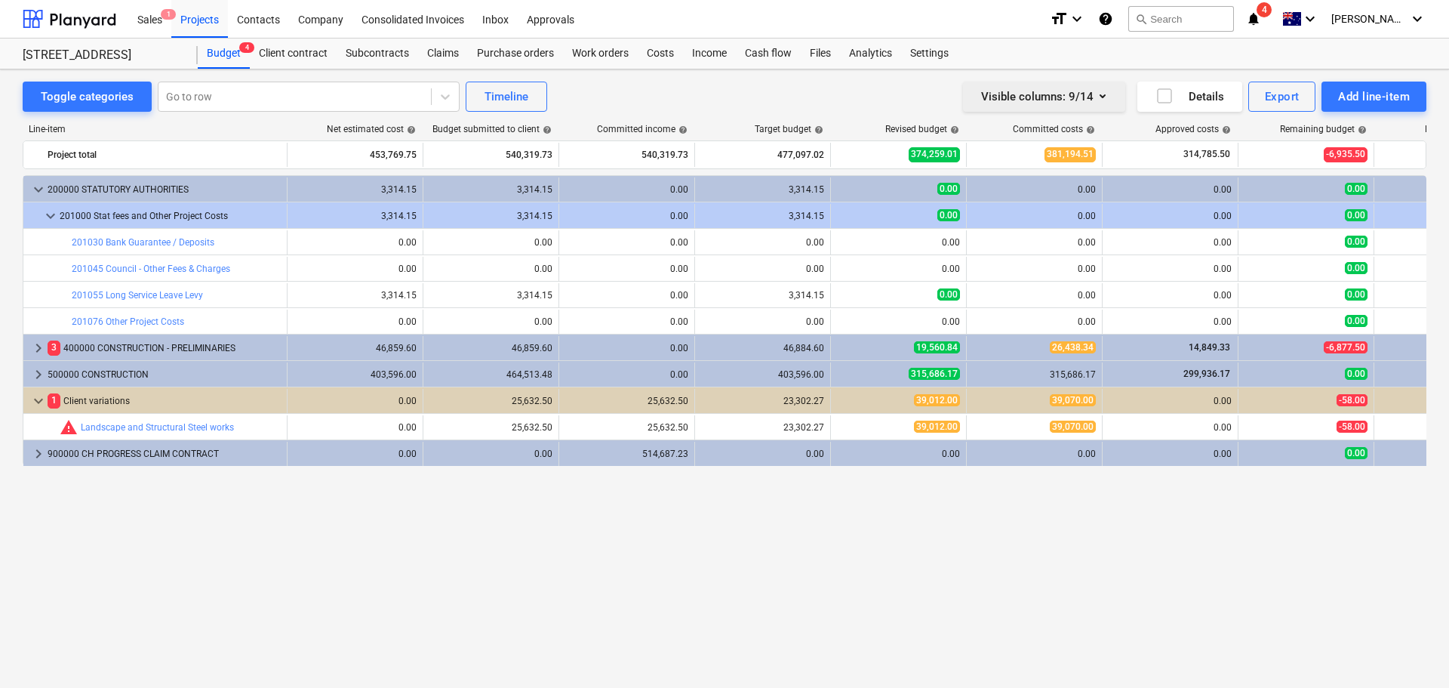
click at [1099, 96] on icon "button" at bounding box center [1103, 96] width 18 height 18
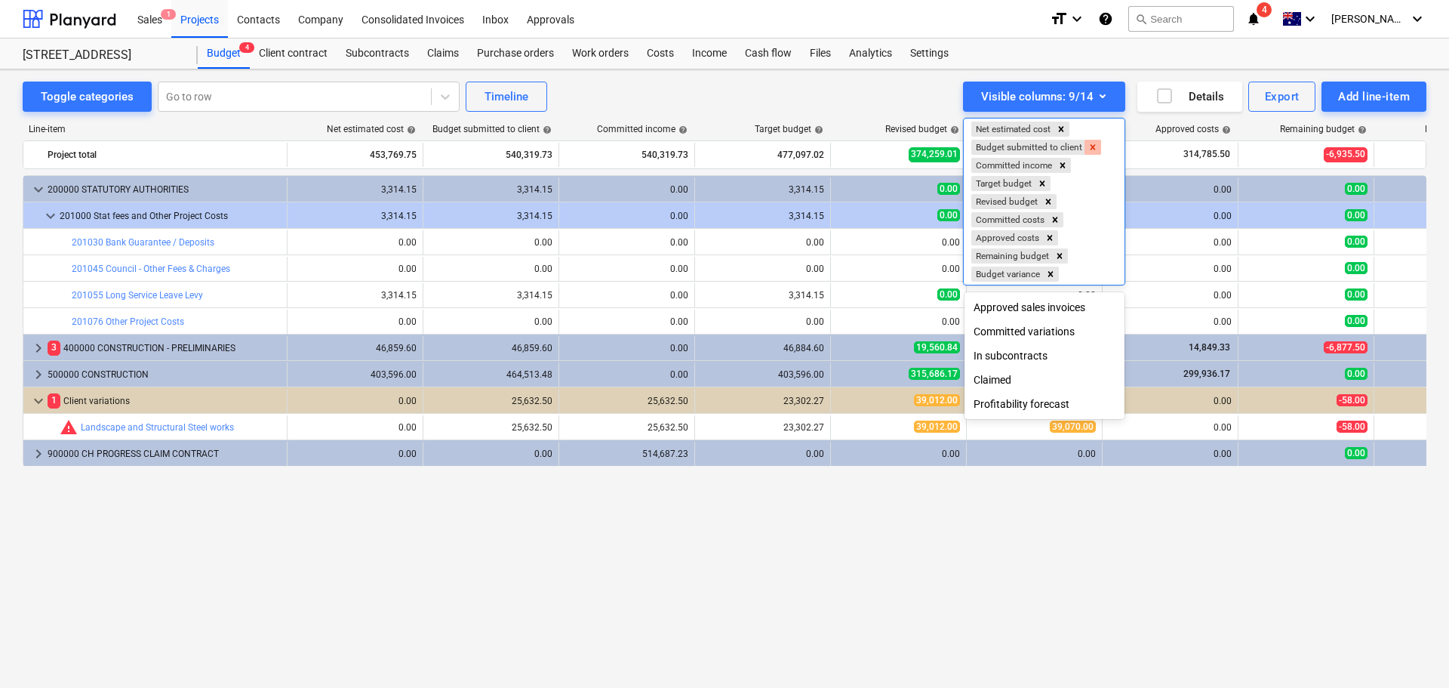
click at [1091, 148] on icon "Remove Budget submitted to client" at bounding box center [1093, 147] width 11 height 11
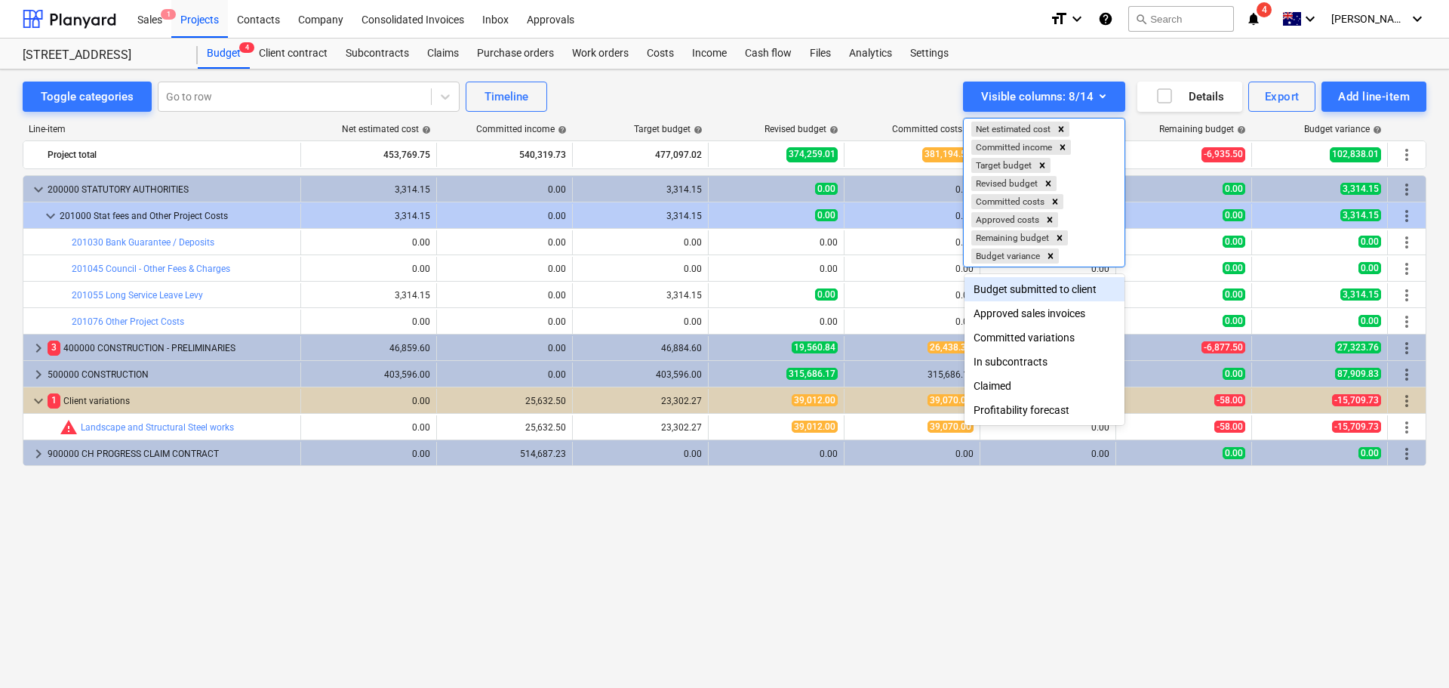
click at [711, 534] on div at bounding box center [724, 344] width 1449 height 688
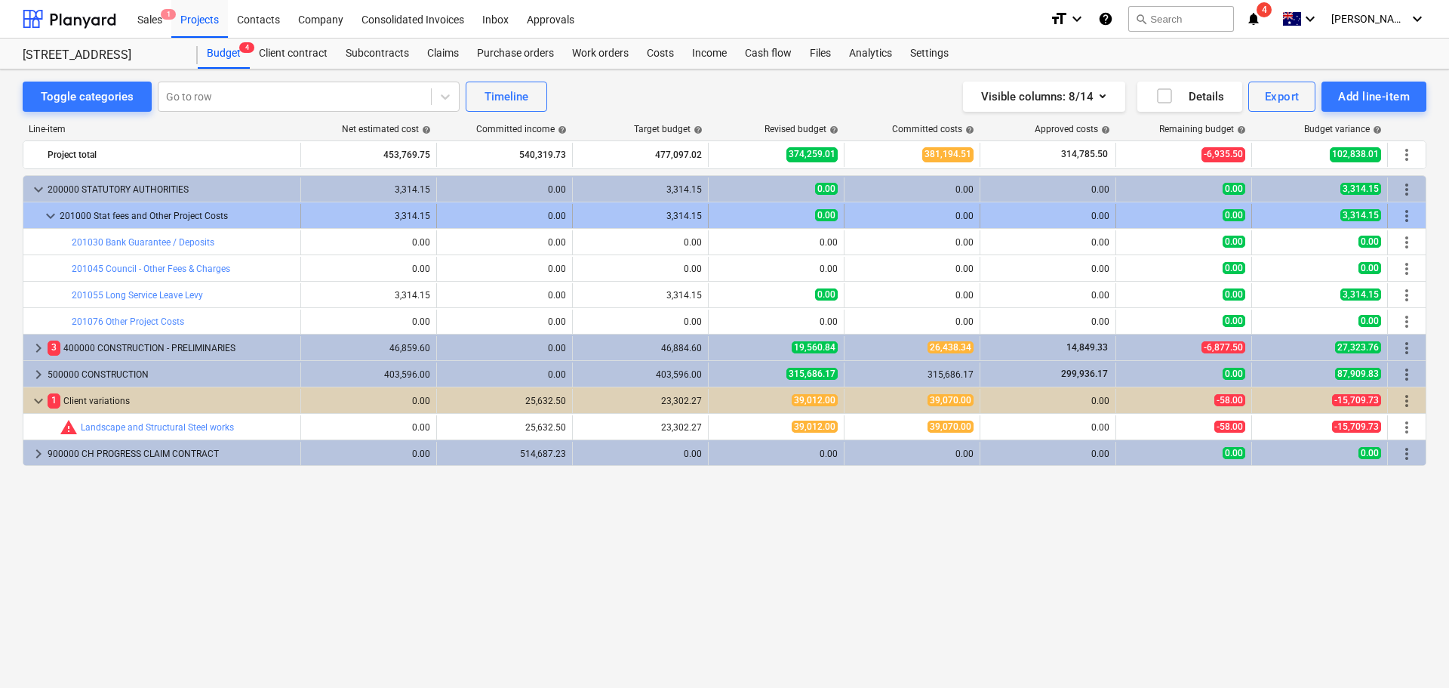
click at [51, 216] on span "keyboard_arrow_down" at bounding box center [51, 216] width 18 height 18
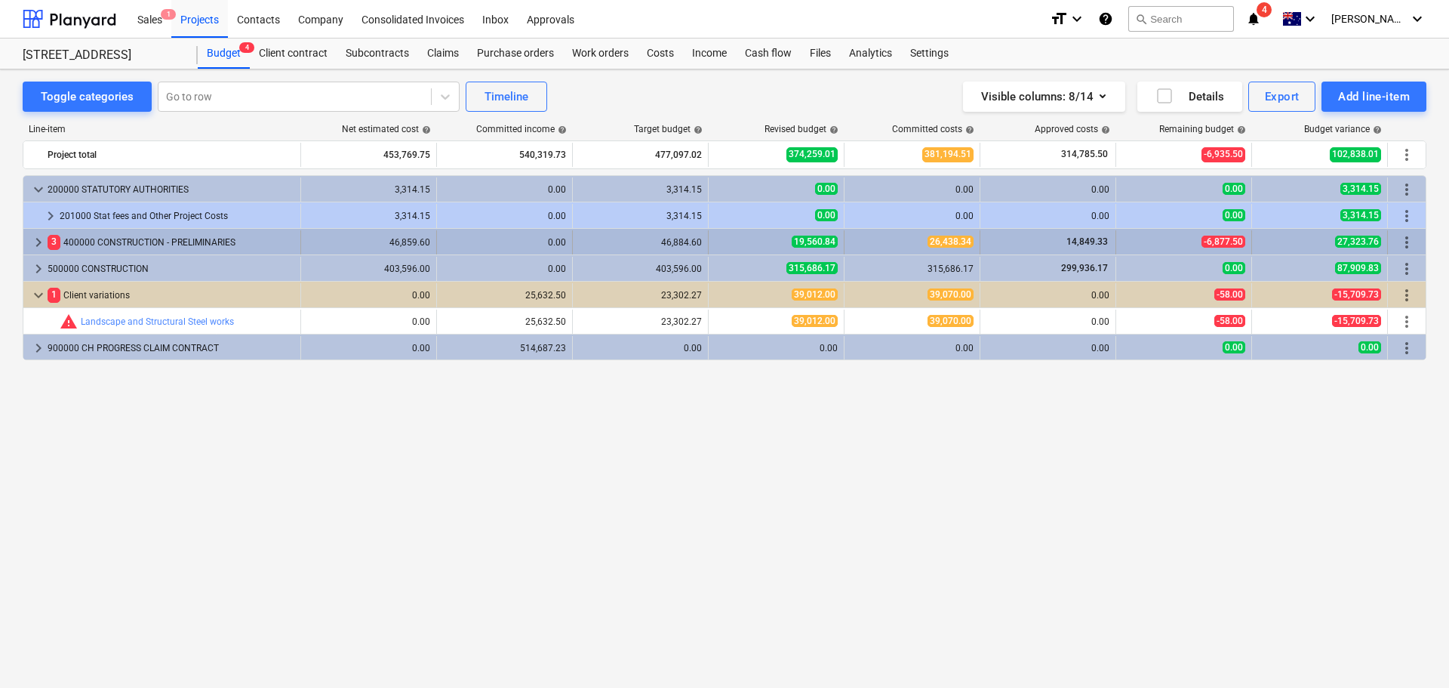
click at [32, 240] on span "keyboard_arrow_right" at bounding box center [38, 242] width 18 height 18
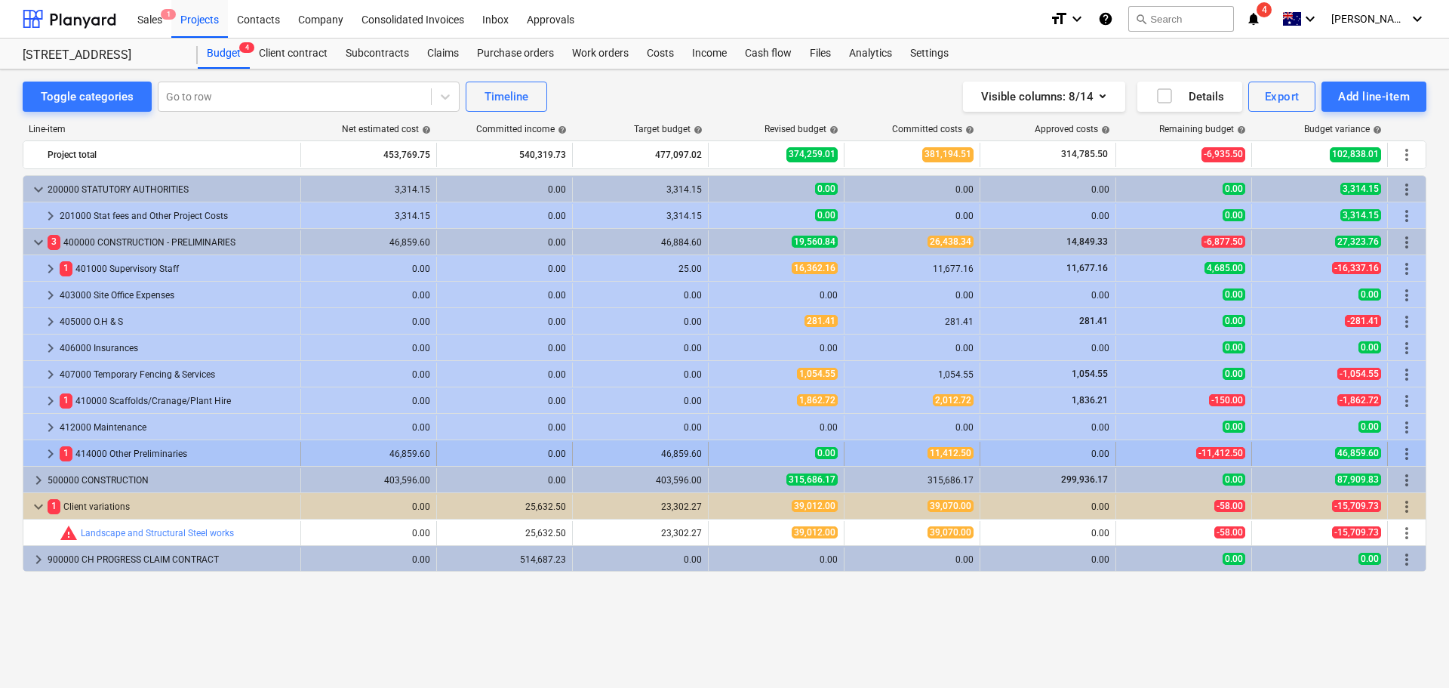
click at [44, 454] on span "keyboard_arrow_right" at bounding box center [51, 454] width 18 height 18
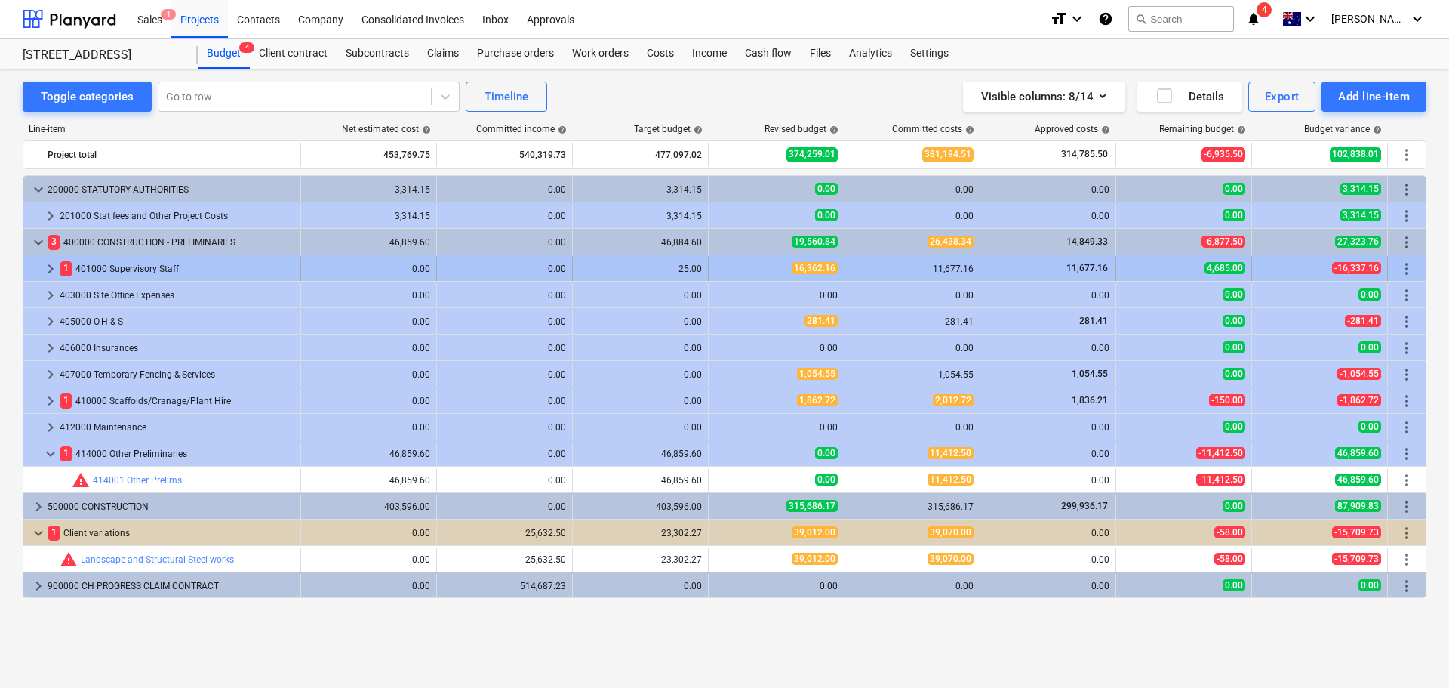
click at [43, 270] on span "keyboard_arrow_right" at bounding box center [51, 269] width 18 height 18
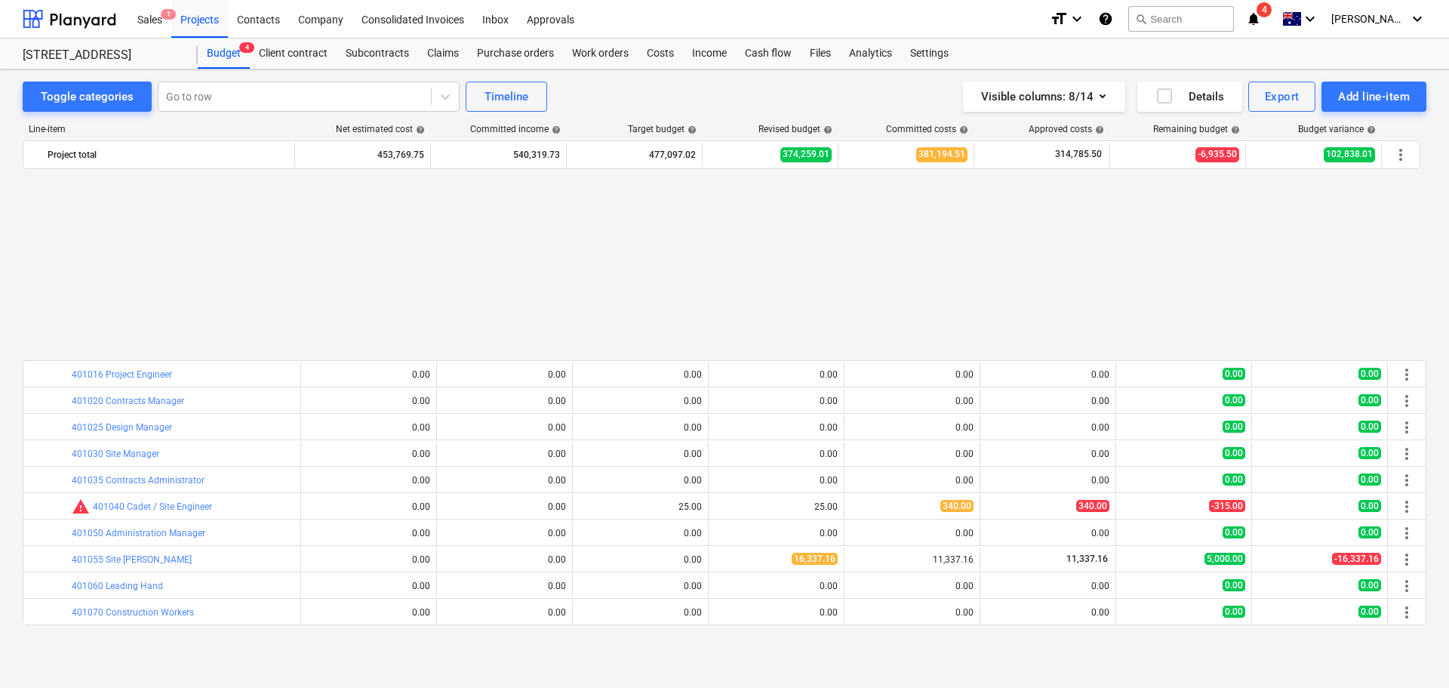
scroll to position [226, 0]
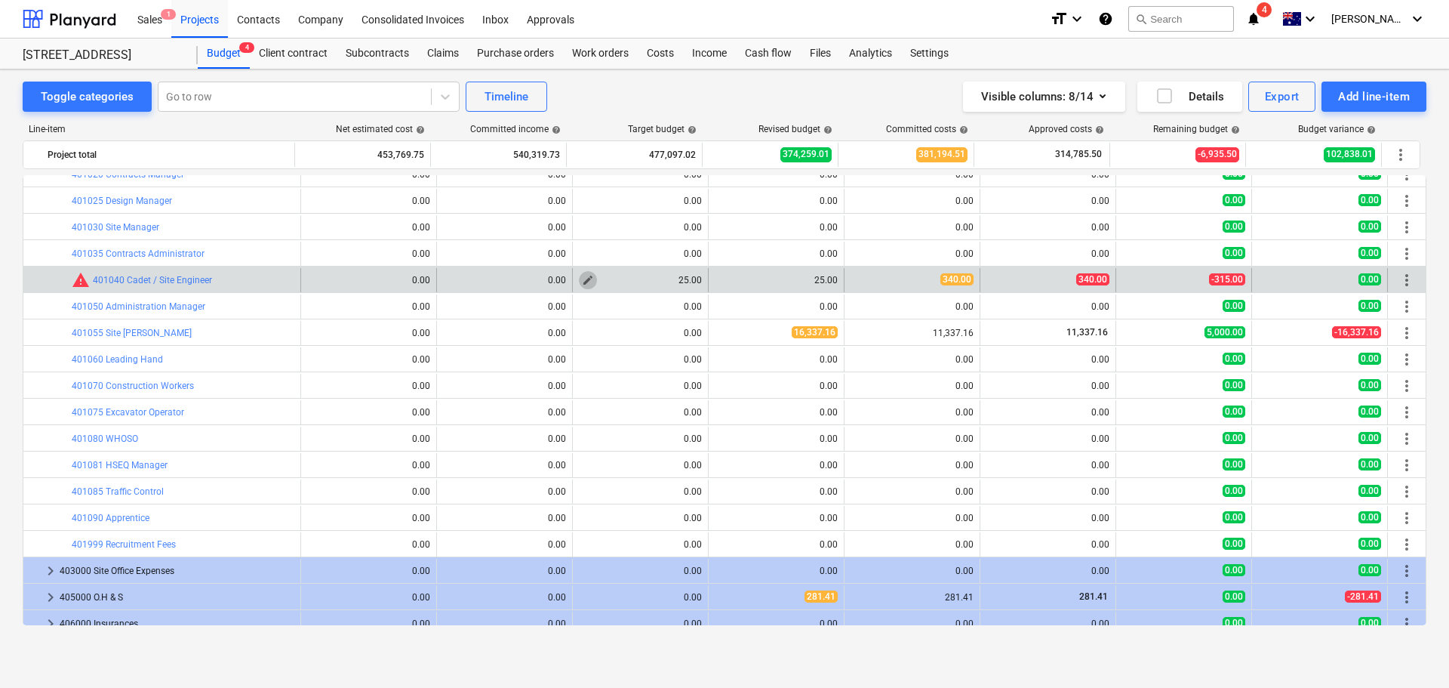
click at [582, 280] on span "edit" at bounding box center [588, 280] width 12 height 12
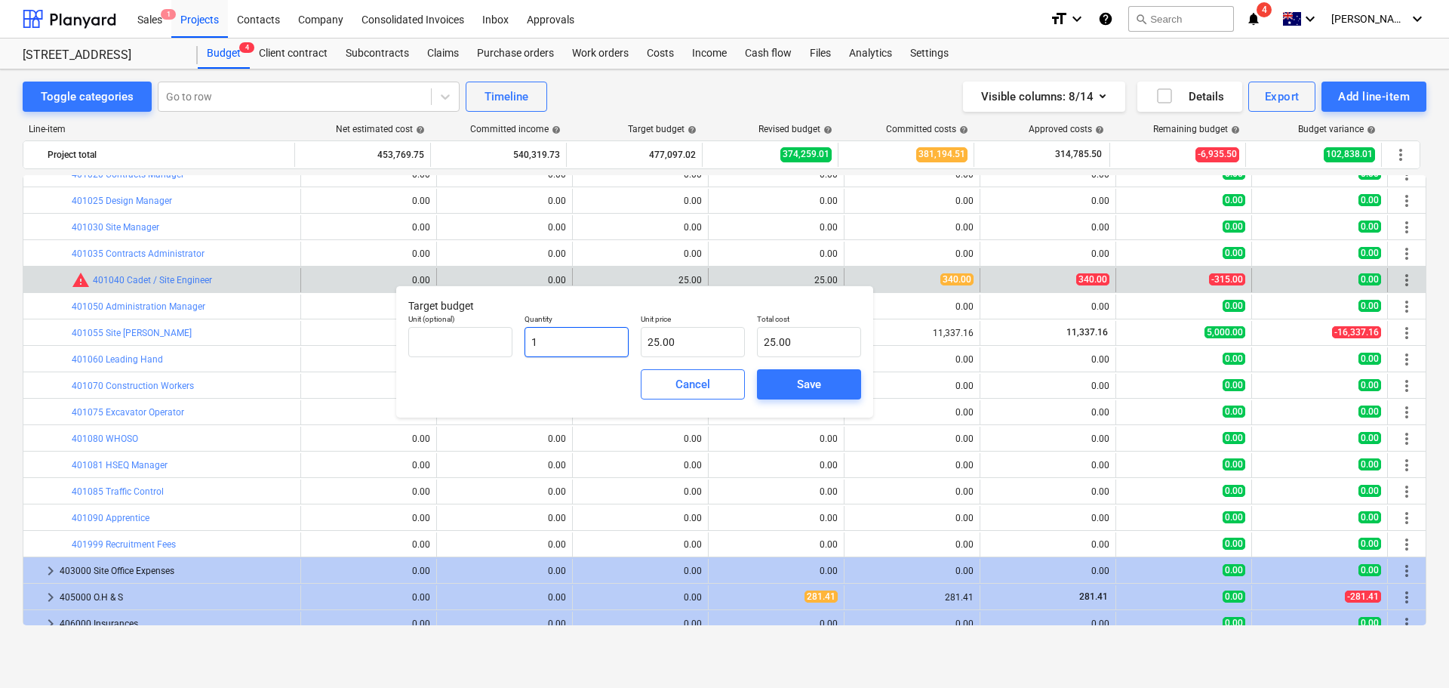
click at [563, 343] on input "1" at bounding box center [577, 342] width 104 height 30
type input "0"
type input "0.00"
click at [799, 390] on div "Save" at bounding box center [809, 384] width 24 height 20
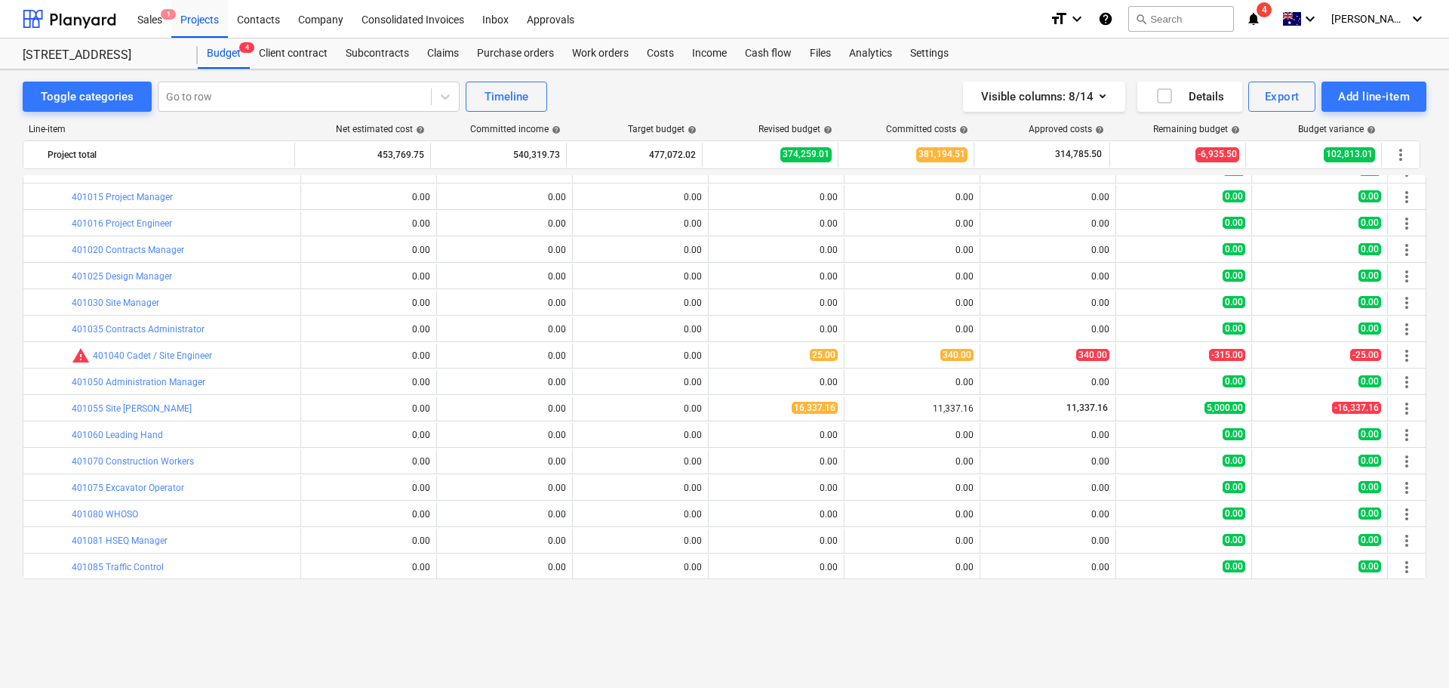
scroll to position [75, 0]
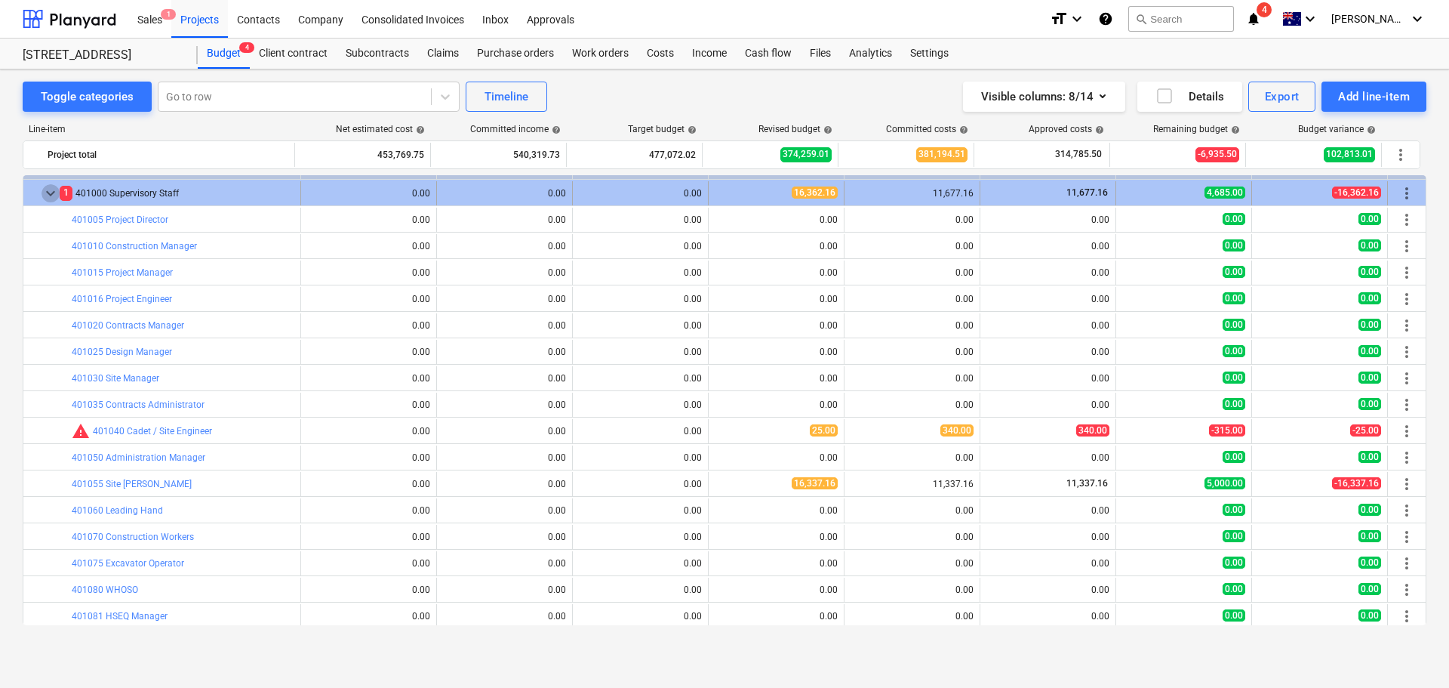
click at [45, 196] on span "keyboard_arrow_down" at bounding box center [51, 193] width 18 height 18
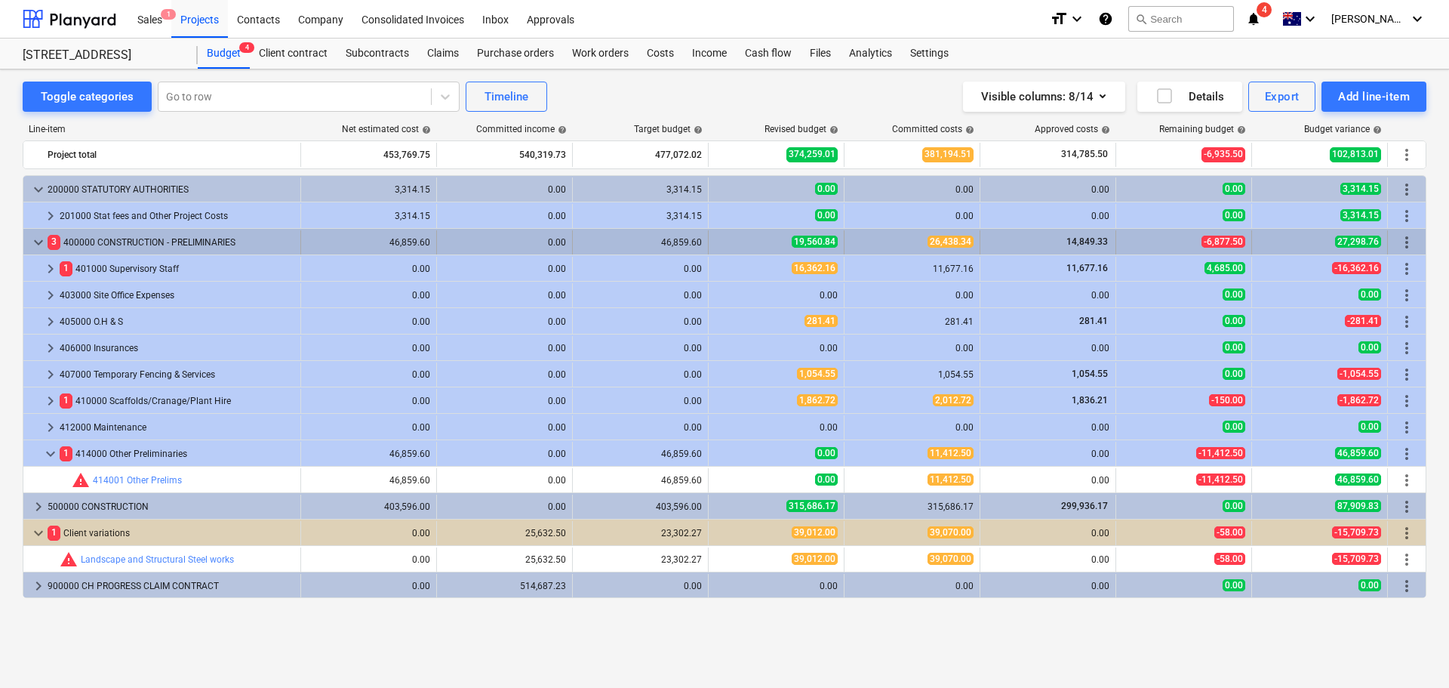
click at [35, 245] on span "keyboard_arrow_down" at bounding box center [38, 242] width 18 height 18
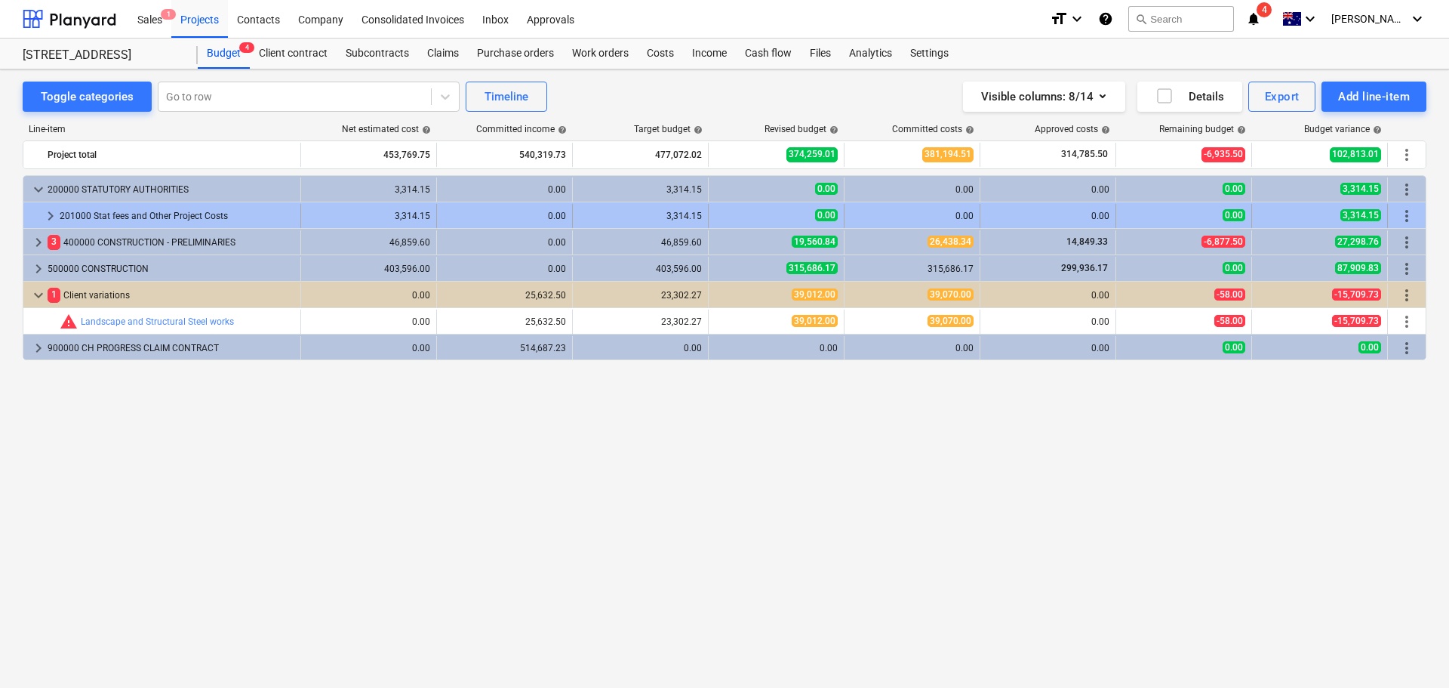
click at [47, 213] on span "keyboard_arrow_right" at bounding box center [51, 216] width 18 height 18
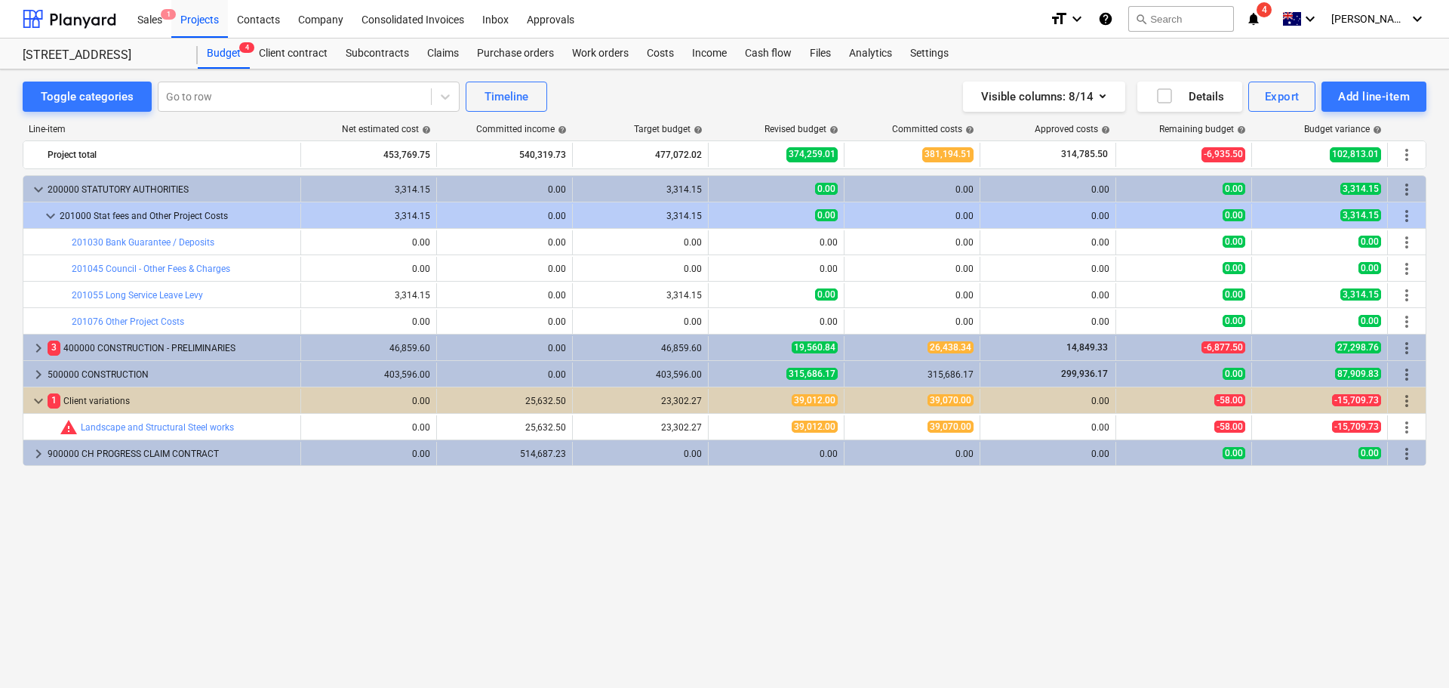
click at [47, 213] on span "keyboard_arrow_down" at bounding box center [51, 216] width 18 height 18
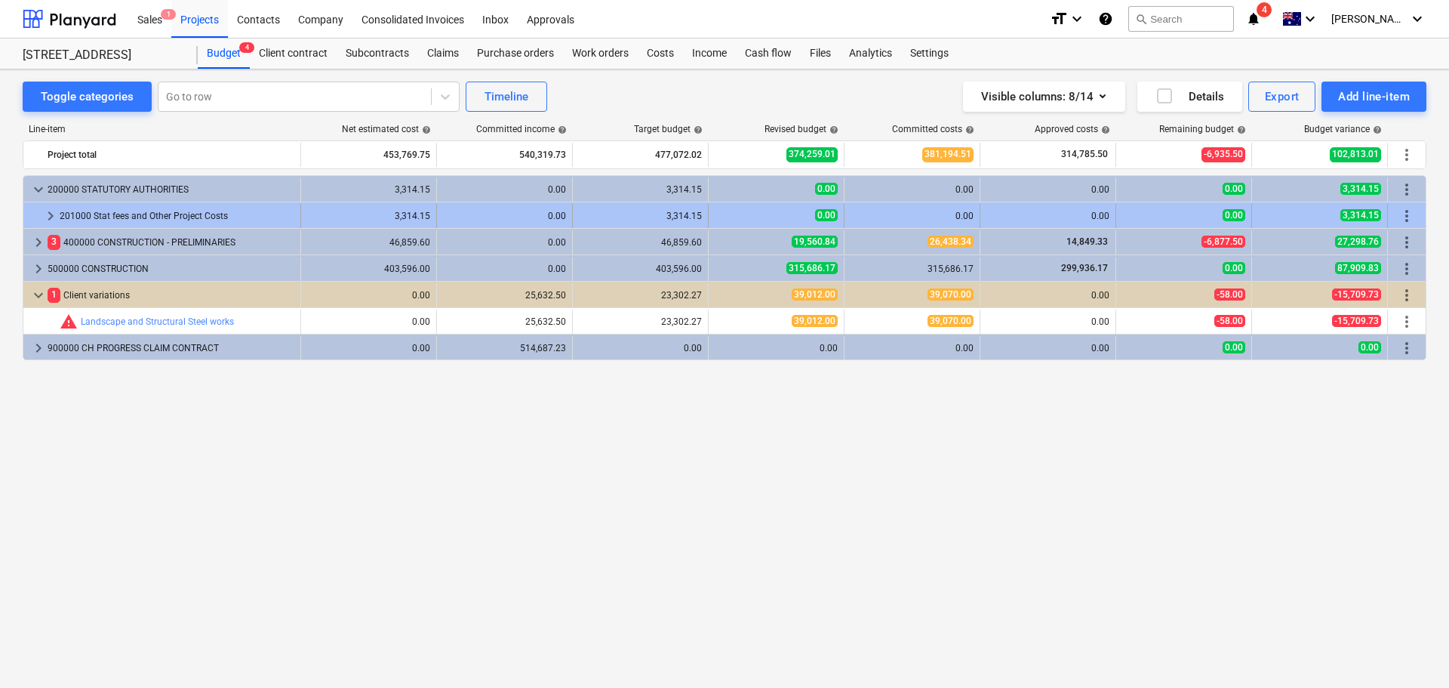
click at [48, 216] on span "keyboard_arrow_right" at bounding box center [51, 216] width 18 height 18
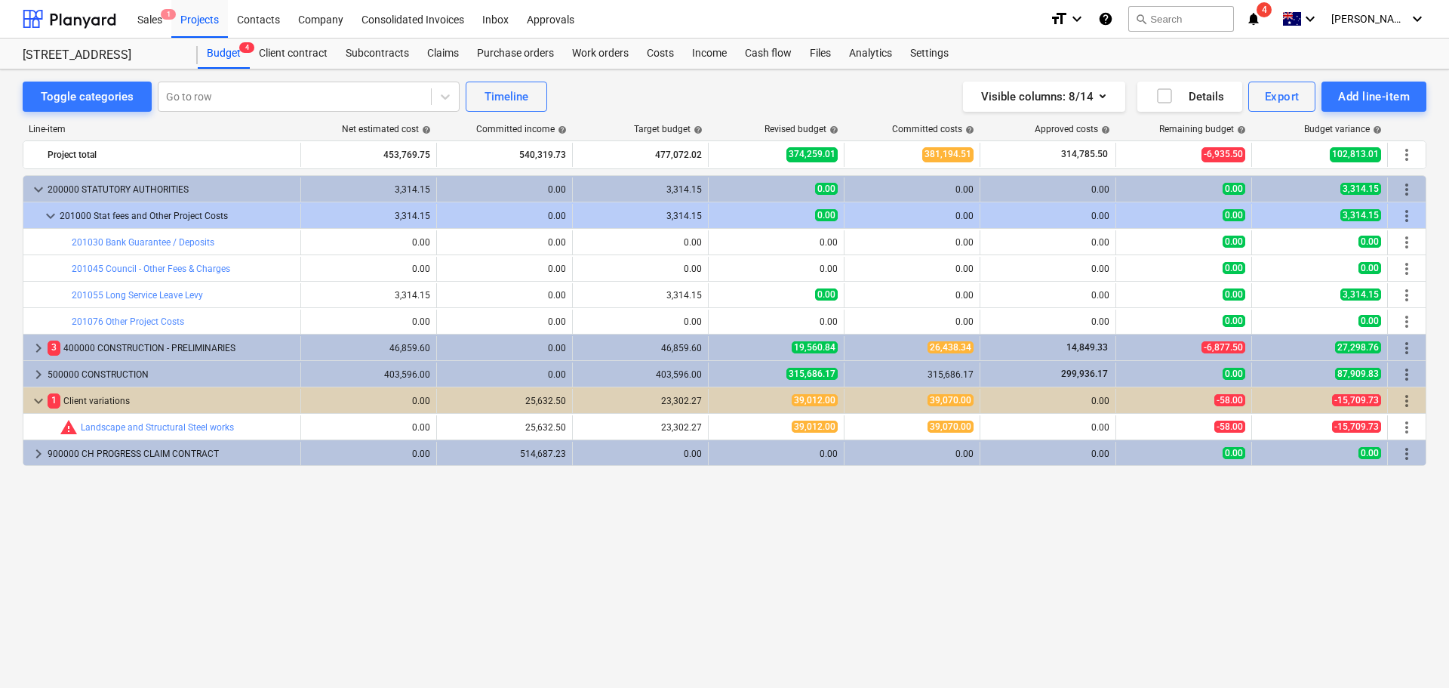
click at [48, 216] on span "keyboard_arrow_down" at bounding box center [51, 216] width 18 height 18
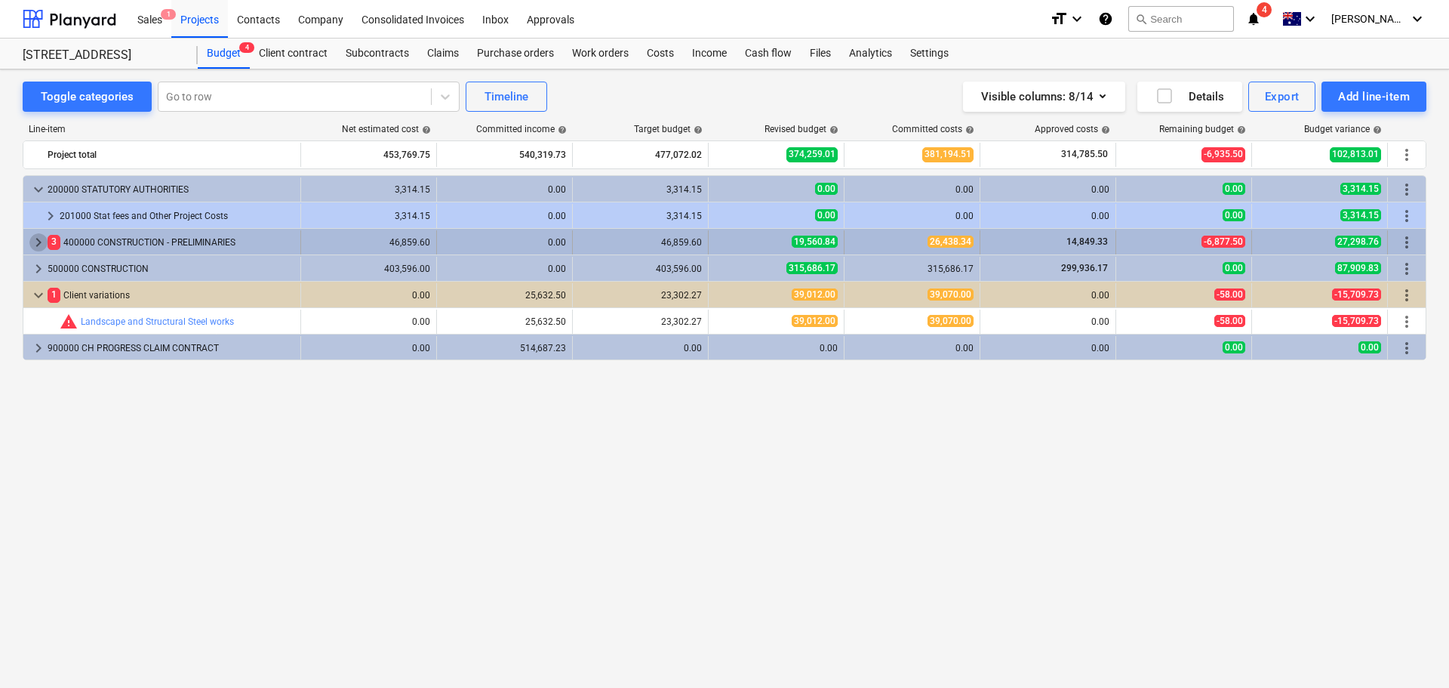
click at [33, 241] on span "keyboard_arrow_right" at bounding box center [38, 242] width 18 height 18
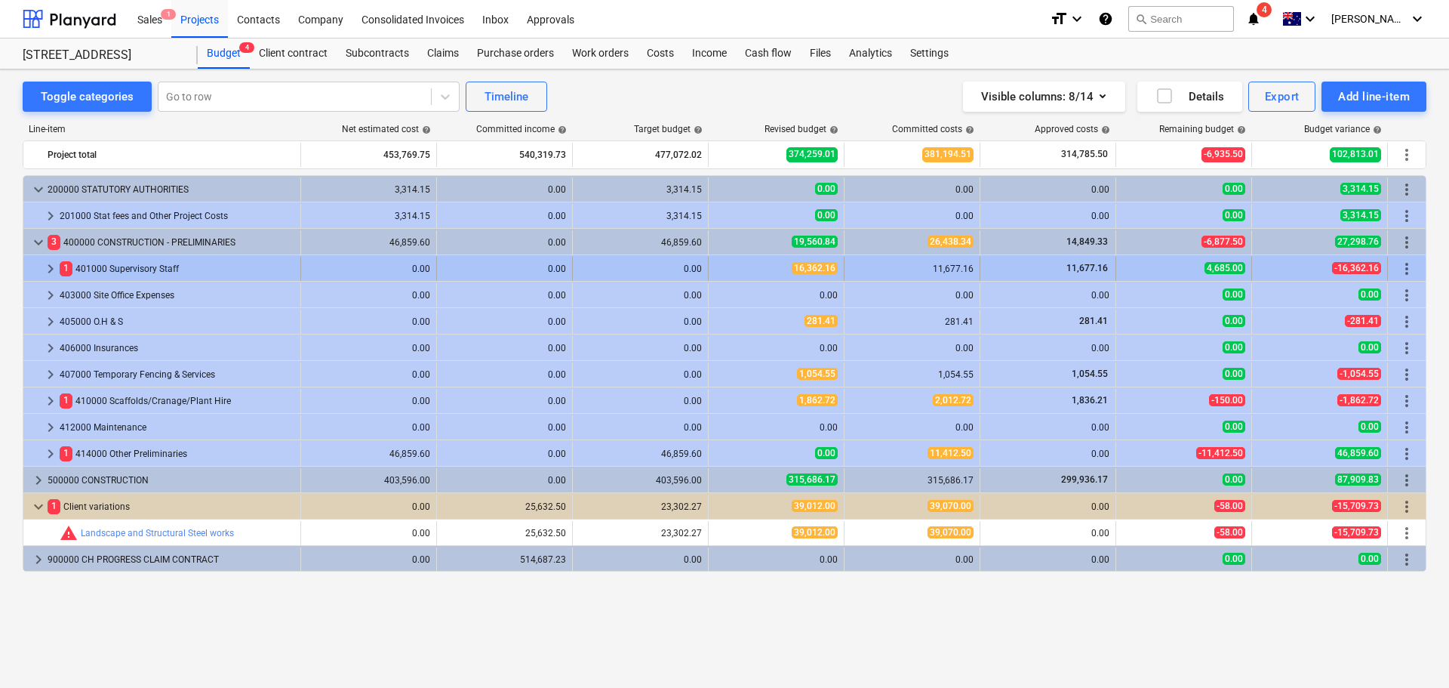
click at [42, 268] on span "keyboard_arrow_right" at bounding box center [51, 269] width 18 height 18
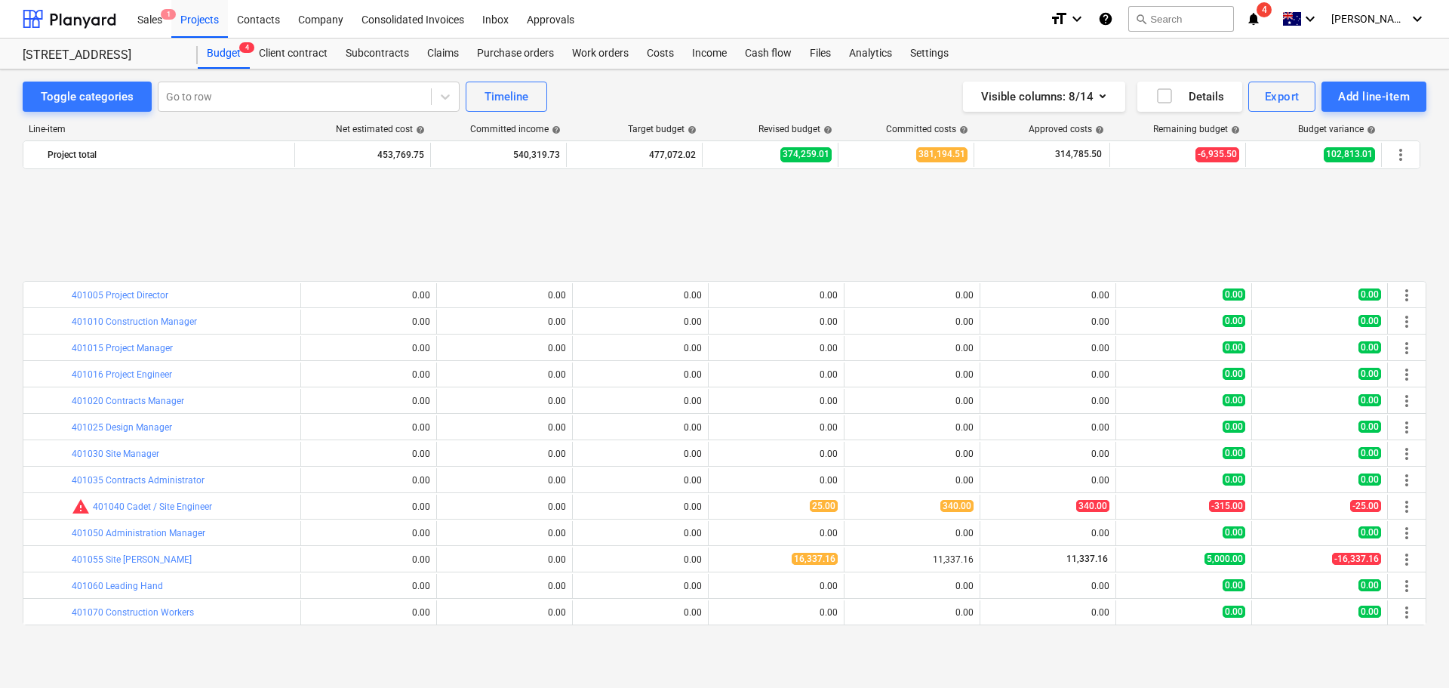
scroll to position [151, 0]
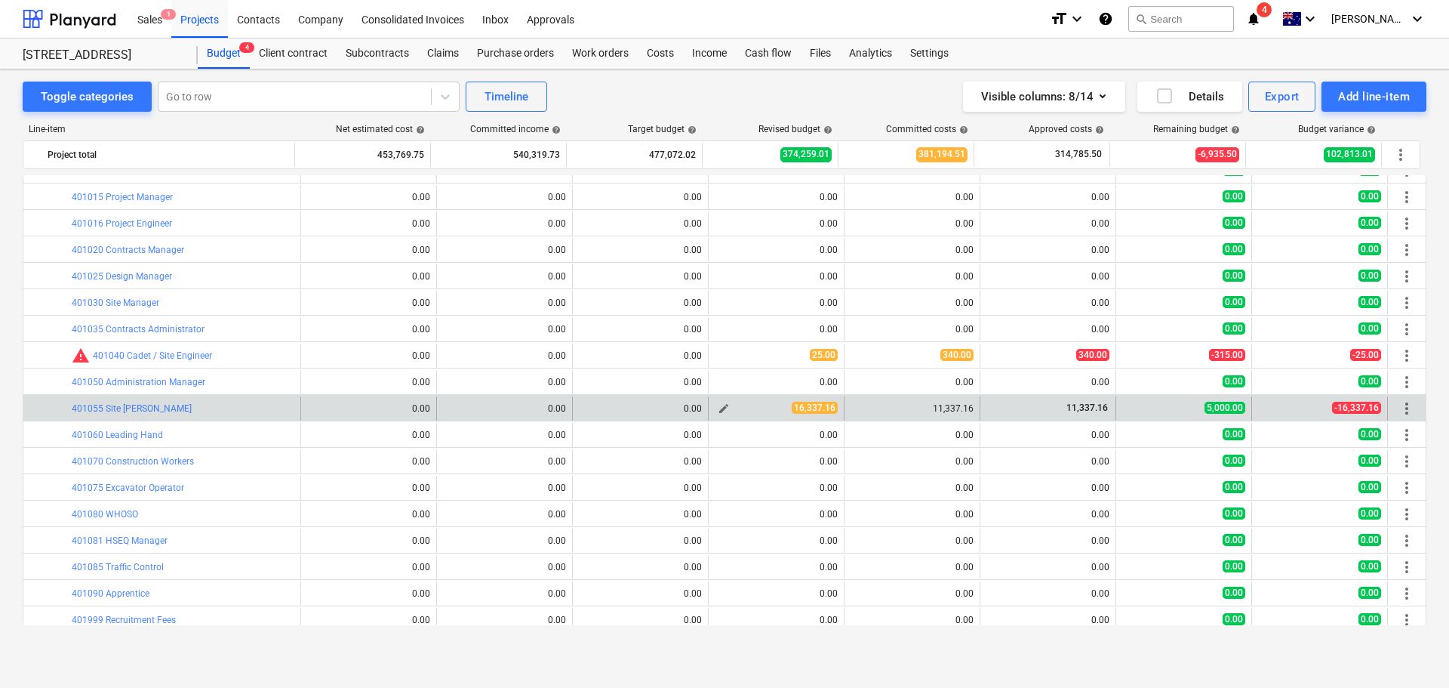
click at [718, 410] on span "edit" at bounding box center [724, 408] width 12 height 12
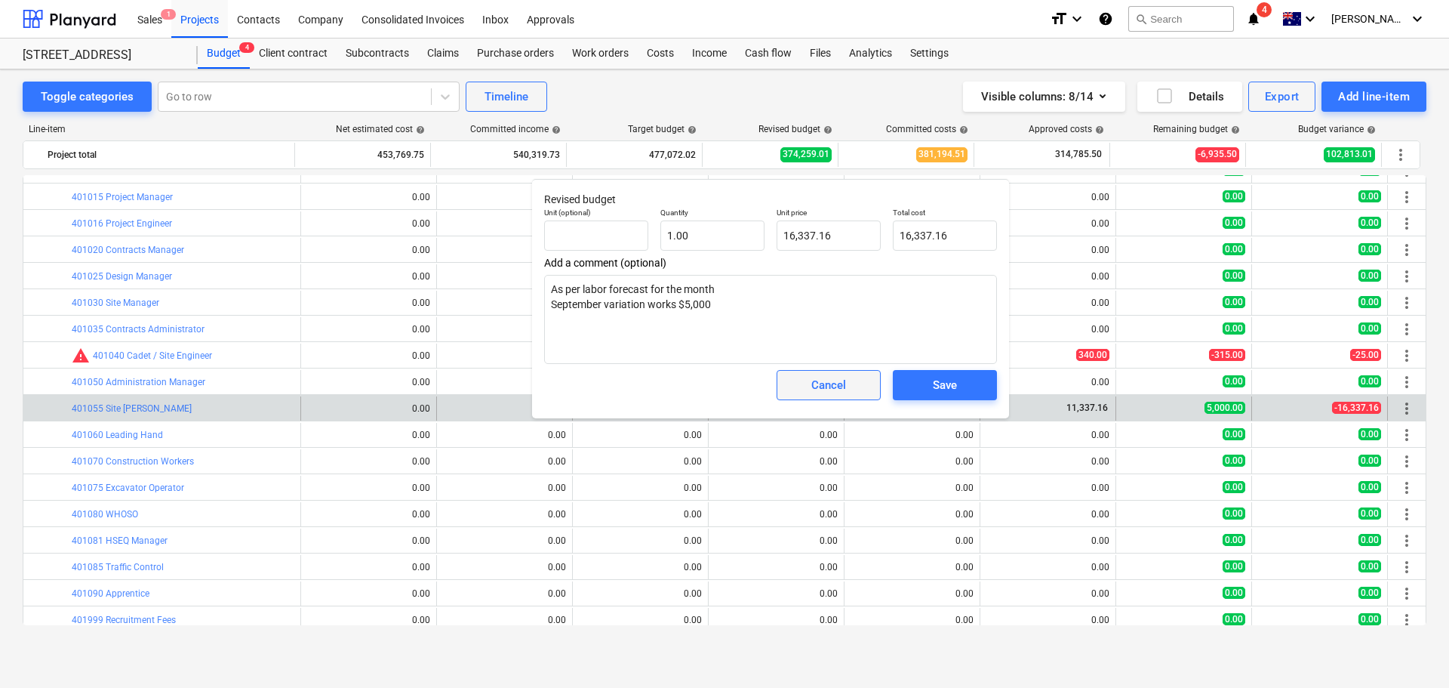
click at [823, 386] on div "Cancel" at bounding box center [829, 385] width 35 height 20
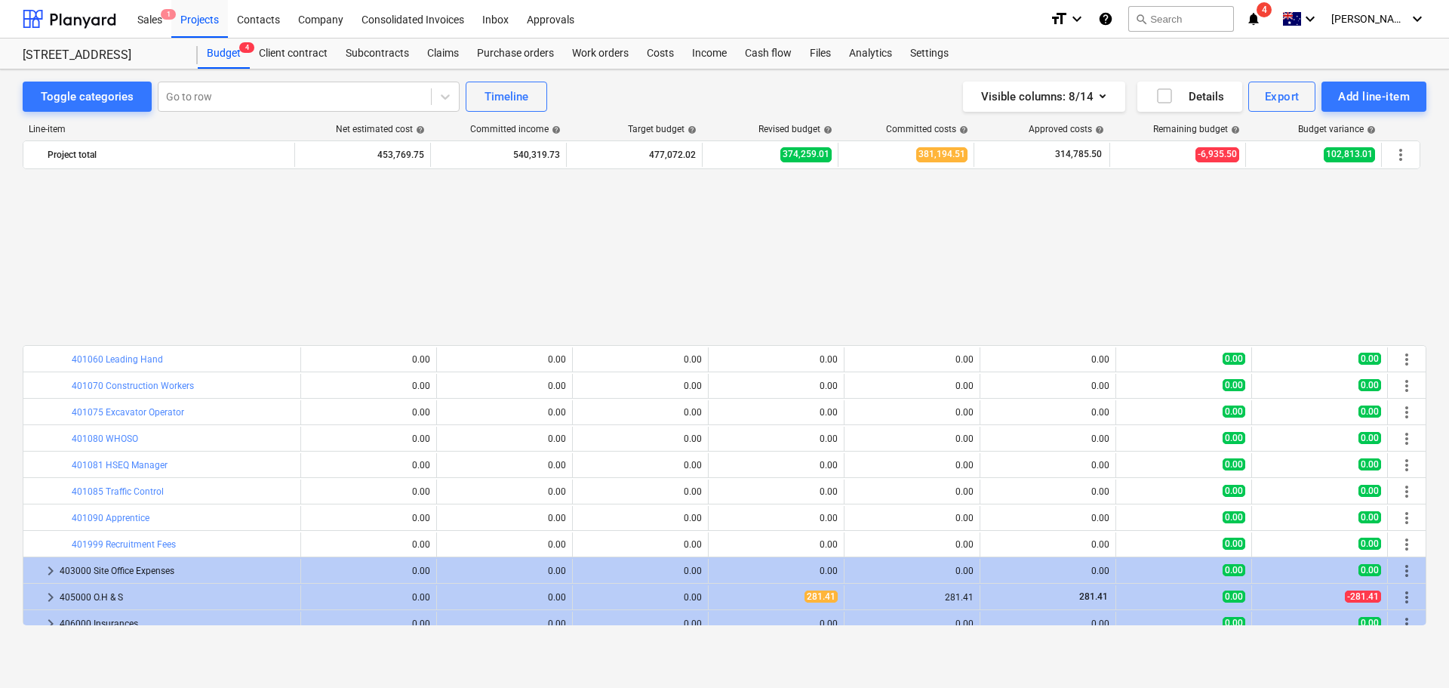
scroll to position [448, 0]
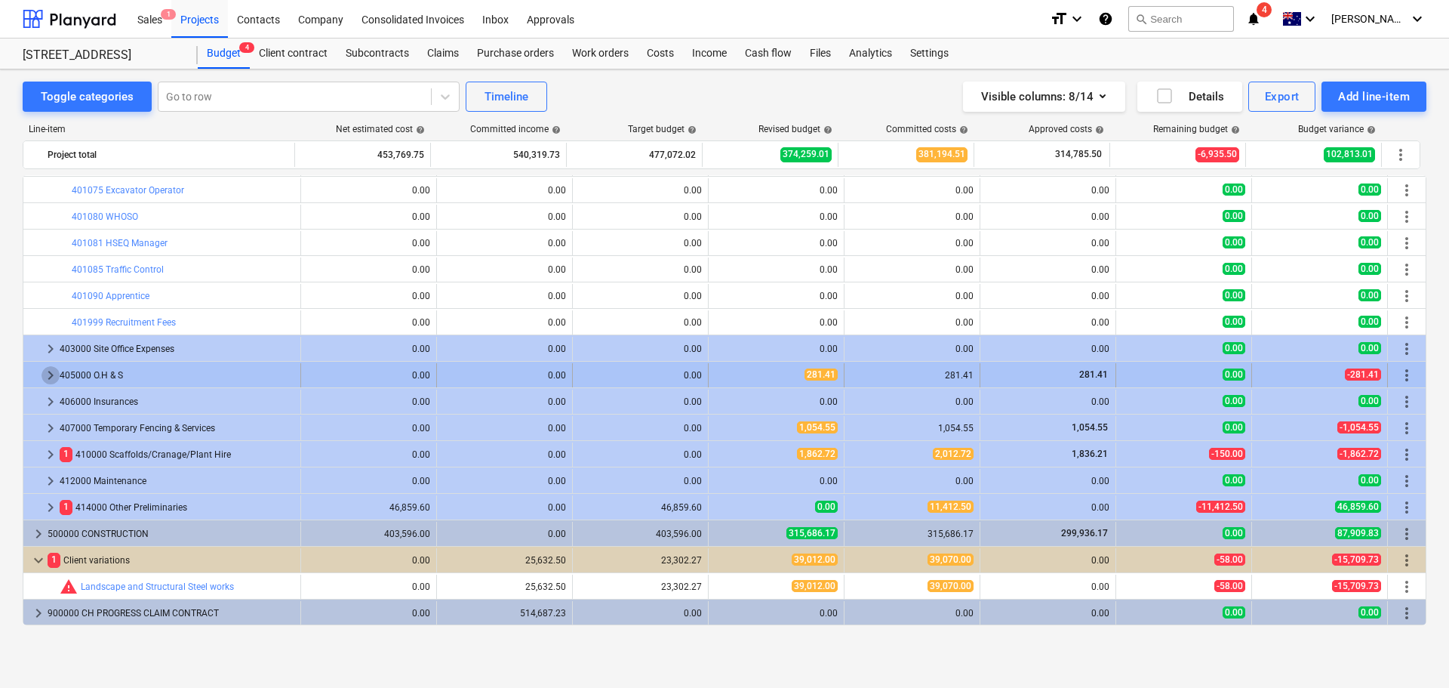
click at [47, 373] on span "keyboard_arrow_right" at bounding box center [51, 375] width 18 height 18
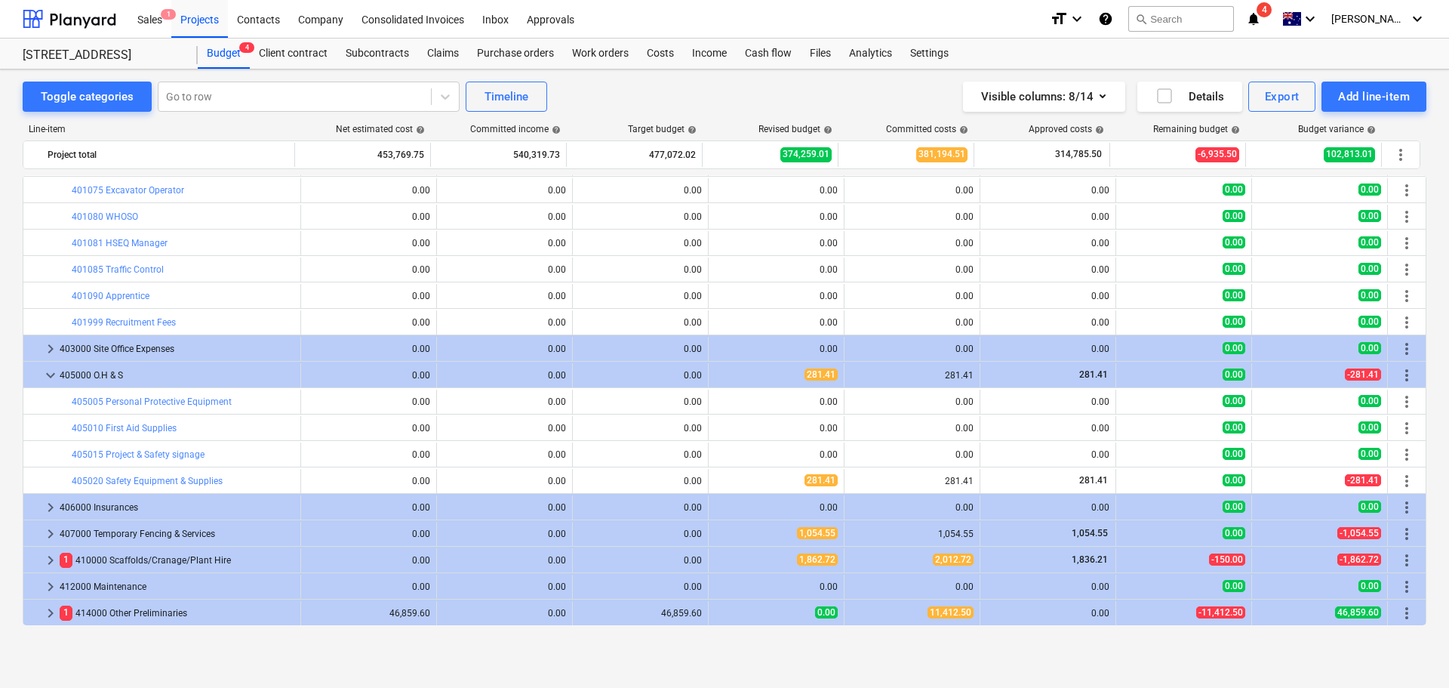
scroll to position [554, 0]
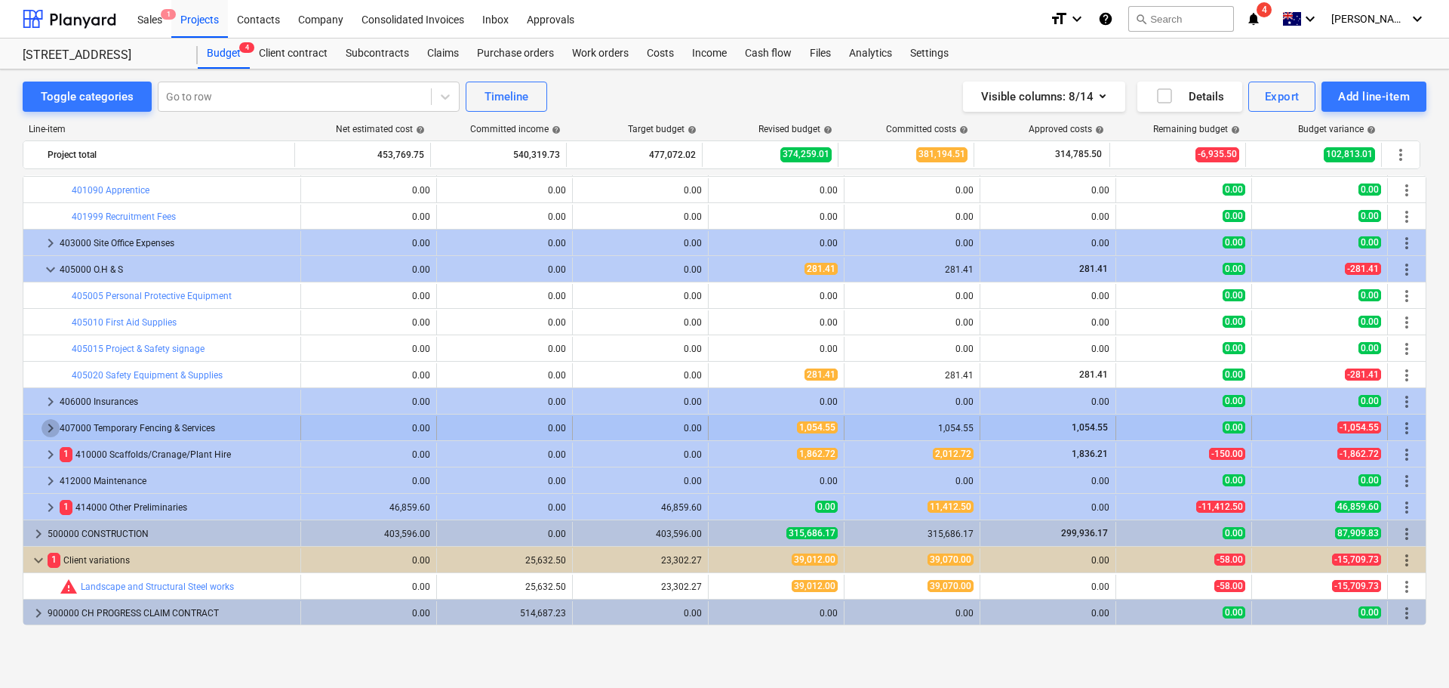
click at [49, 428] on span "keyboard_arrow_right" at bounding box center [51, 428] width 18 height 18
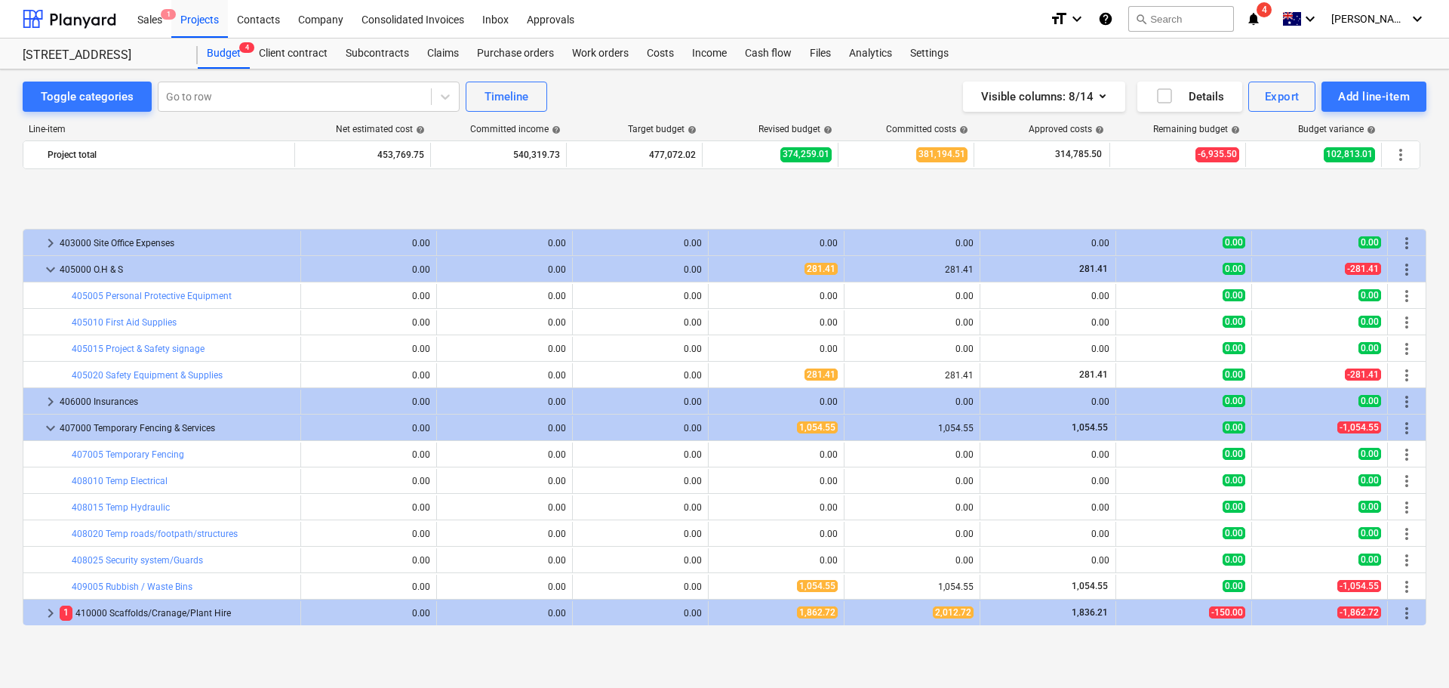
scroll to position [705, 0]
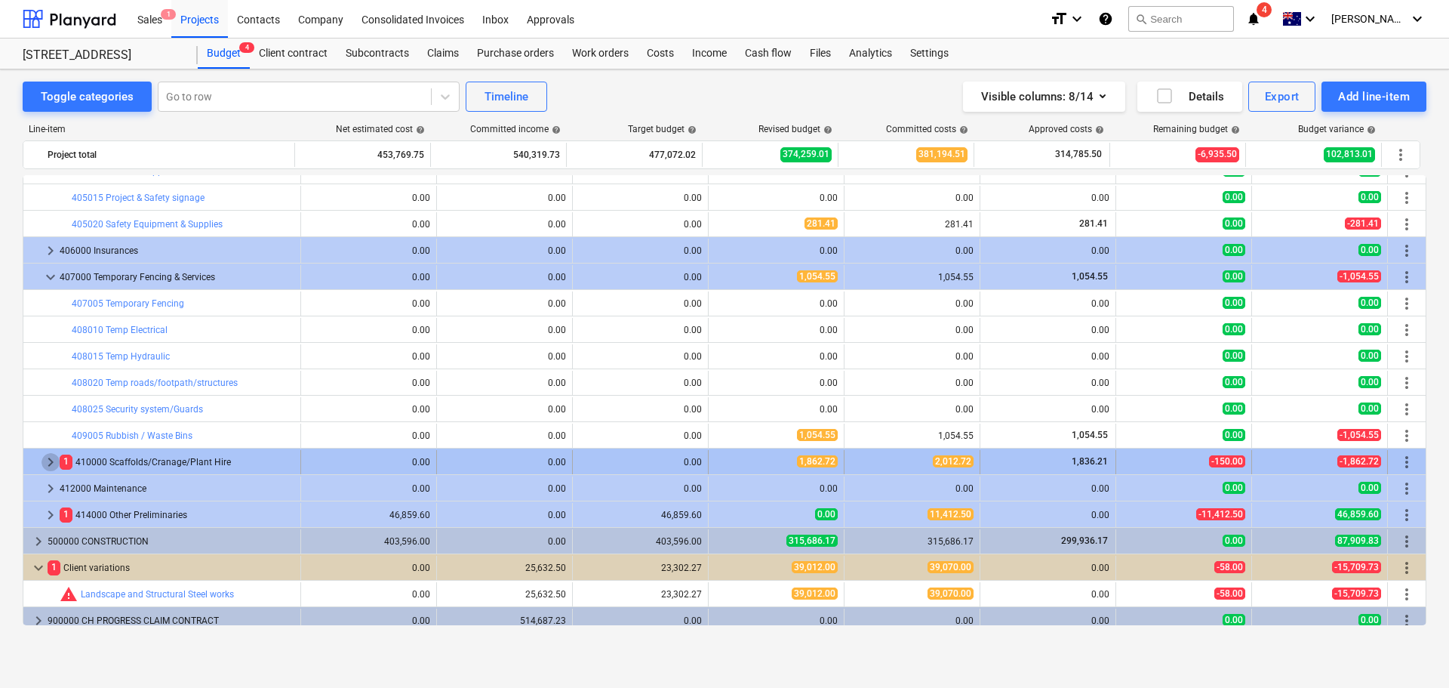
click at [47, 461] on span "keyboard_arrow_right" at bounding box center [51, 462] width 18 height 18
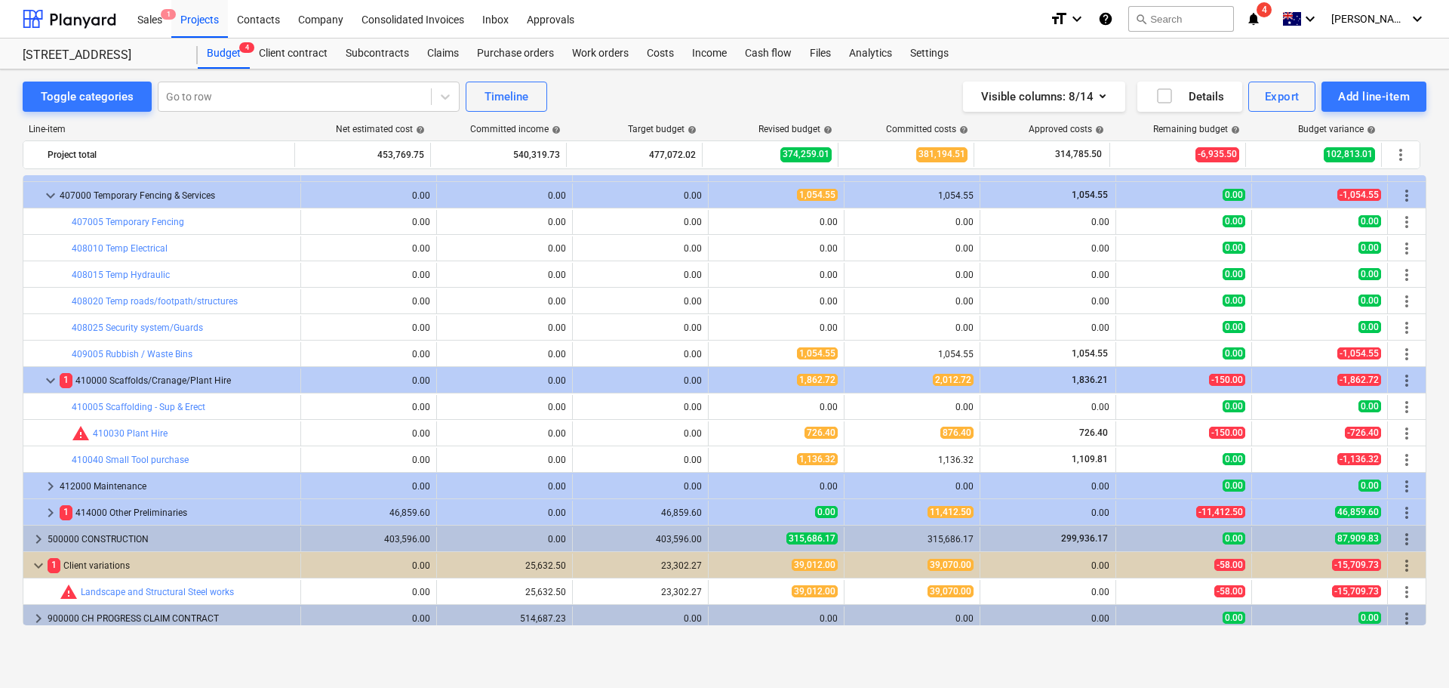
scroll to position [792, 0]
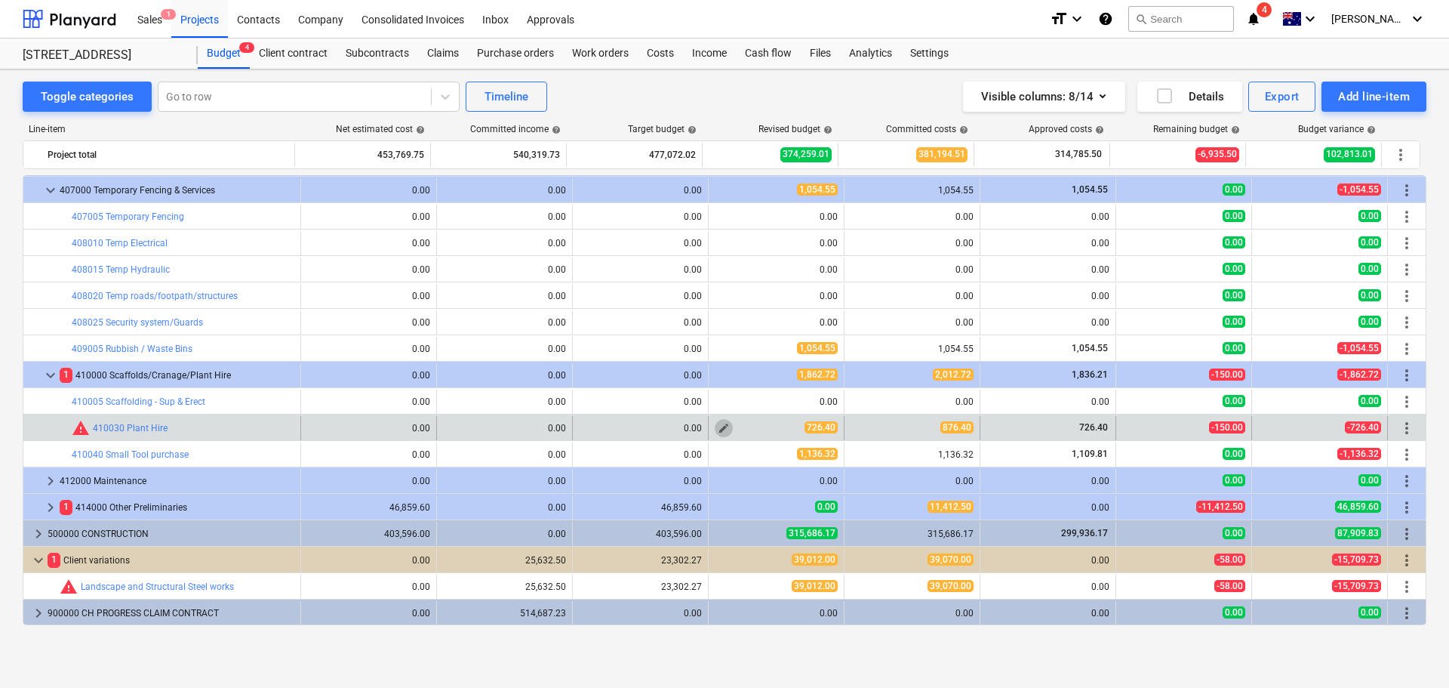
click at [719, 430] on span "edit" at bounding box center [724, 428] width 12 height 12
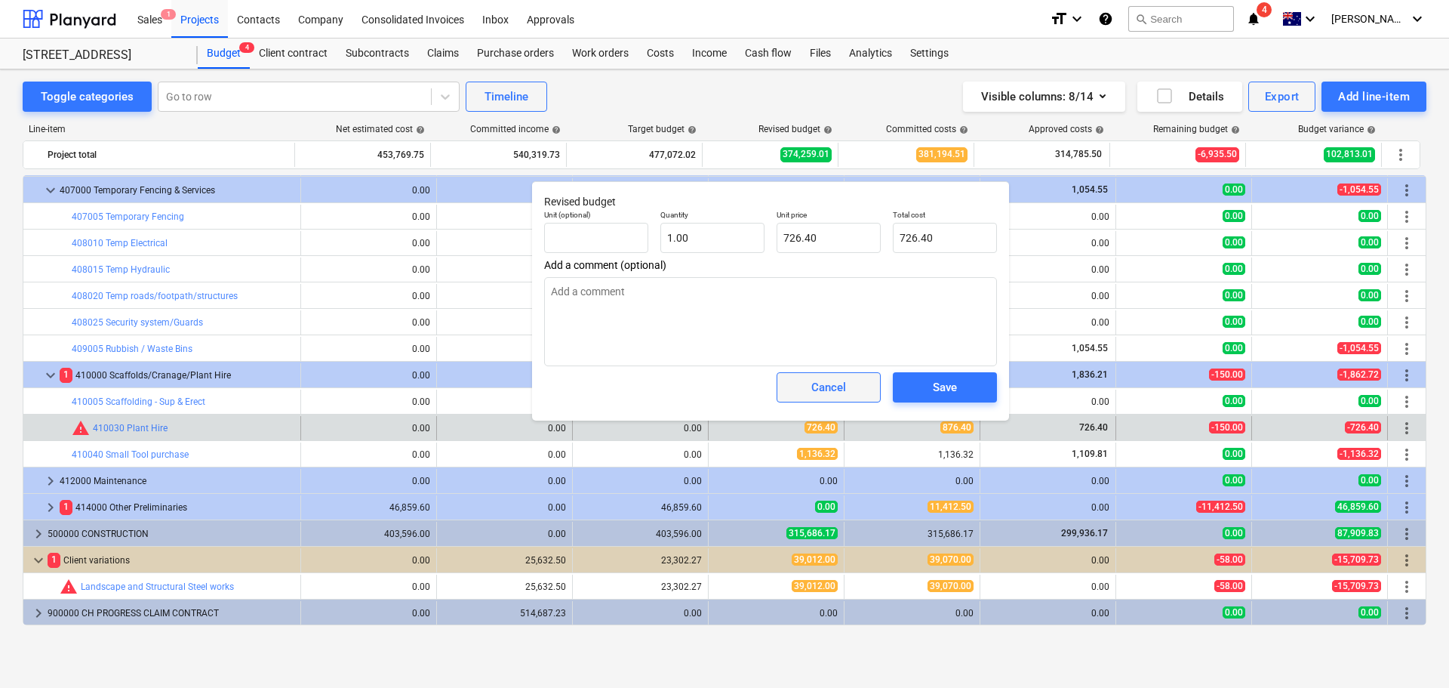
click at [802, 393] on span "Cancel" at bounding box center [829, 387] width 66 height 20
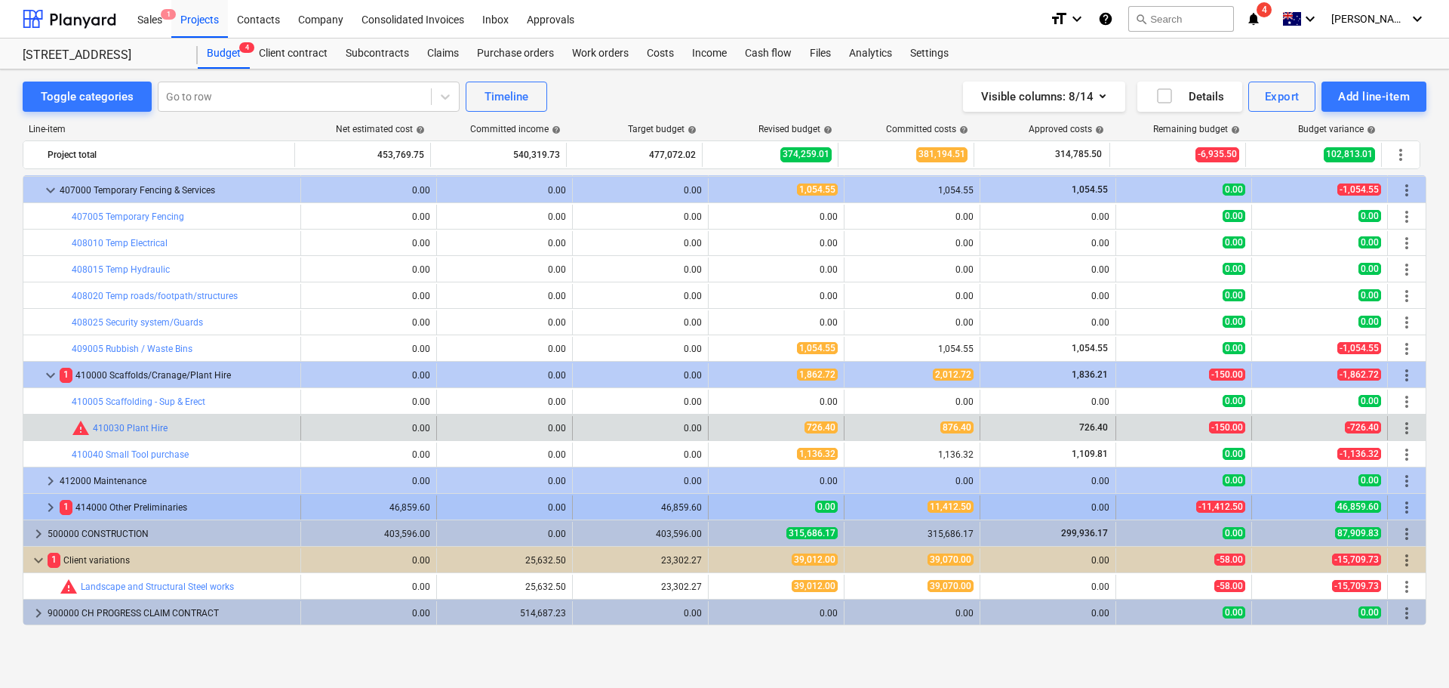
click at [51, 508] on span "keyboard_arrow_right" at bounding box center [51, 507] width 18 height 18
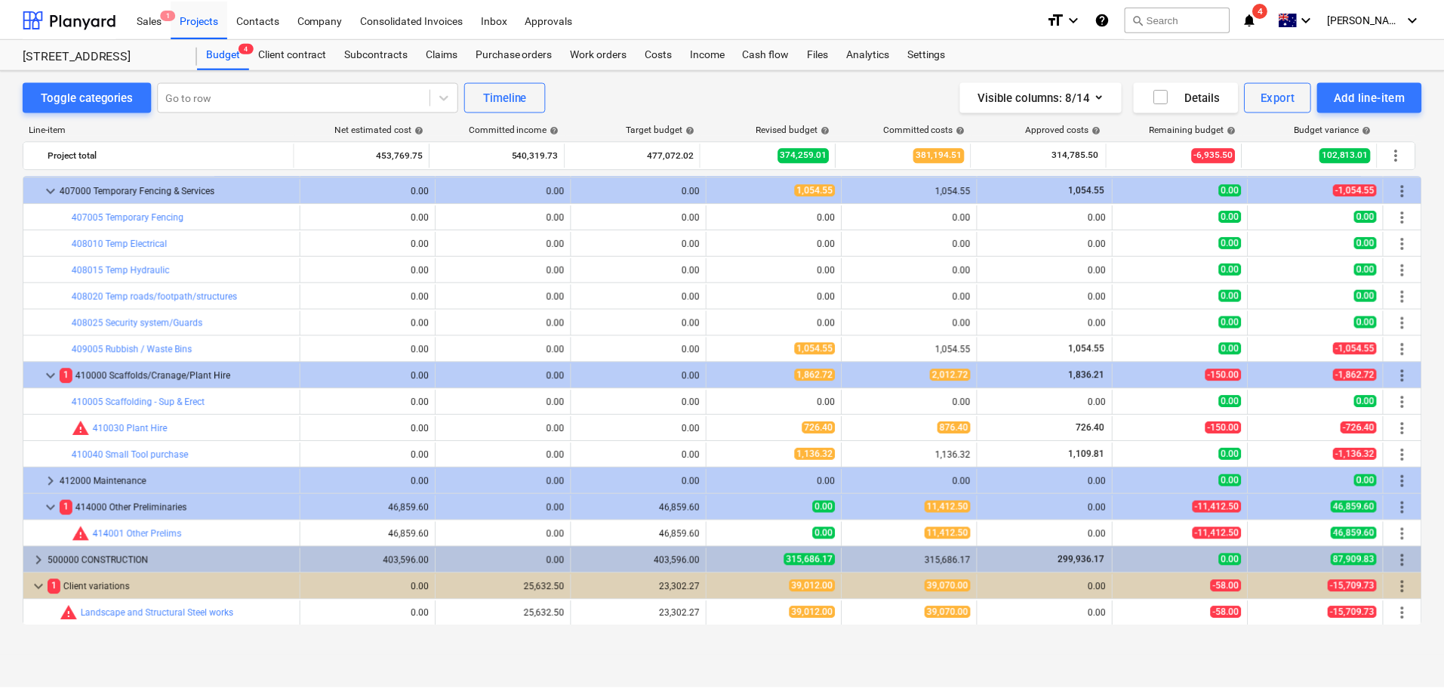
scroll to position [818, 0]
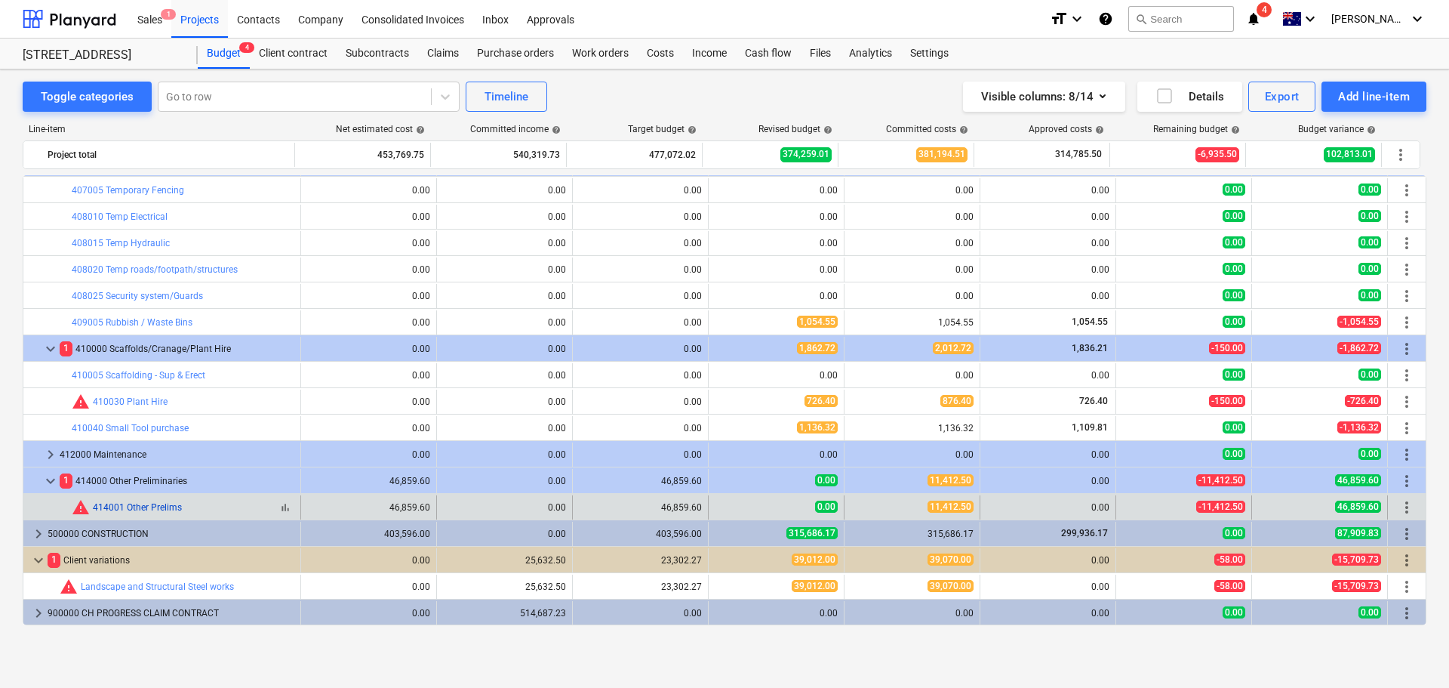
click at [164, 506] on link "414001 Other Prelims" at bounding box center [137, 507] width 89 height 11
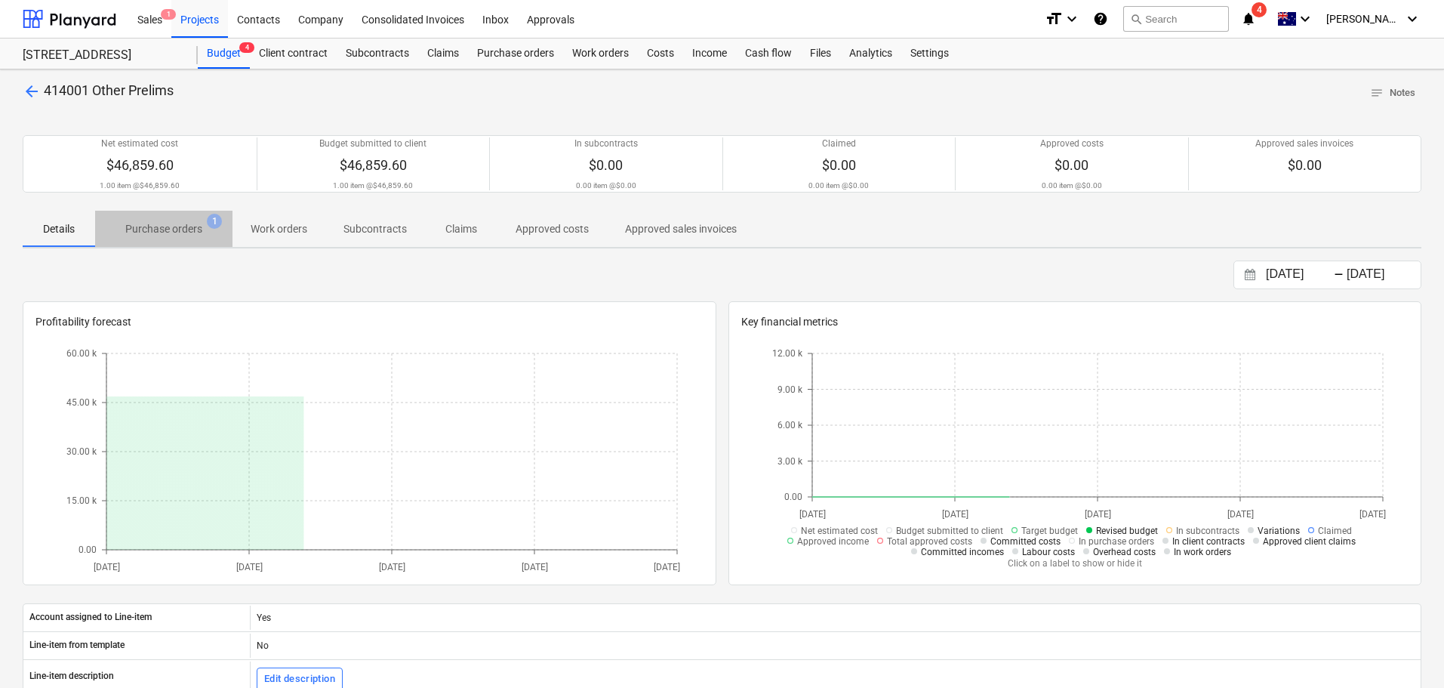
click at [166, 232] on p "Purchase orders" at bounding box center [163, 229] width 77 height 16
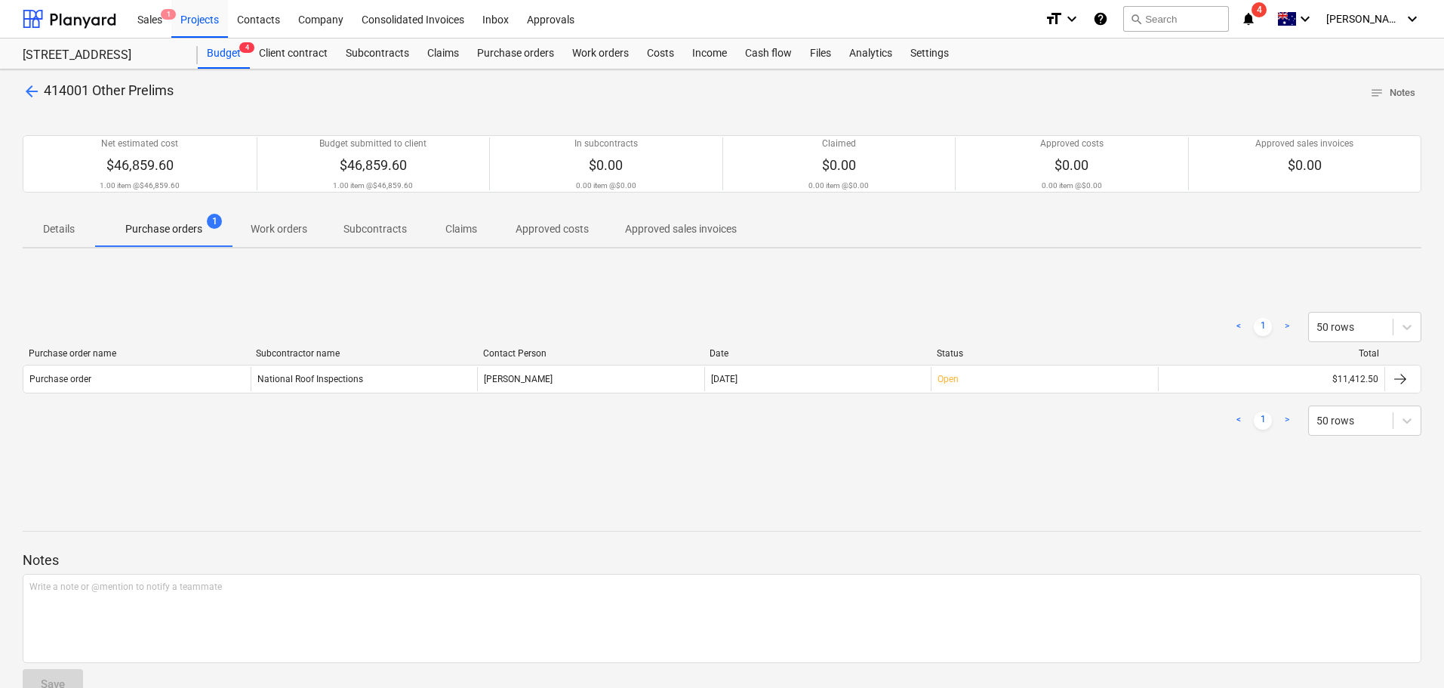
click at [335, 359] on div "Purchase order name Subcontractor name Contact Person Date Status Total" at bounding box center [722, 356] width 1399 height 17
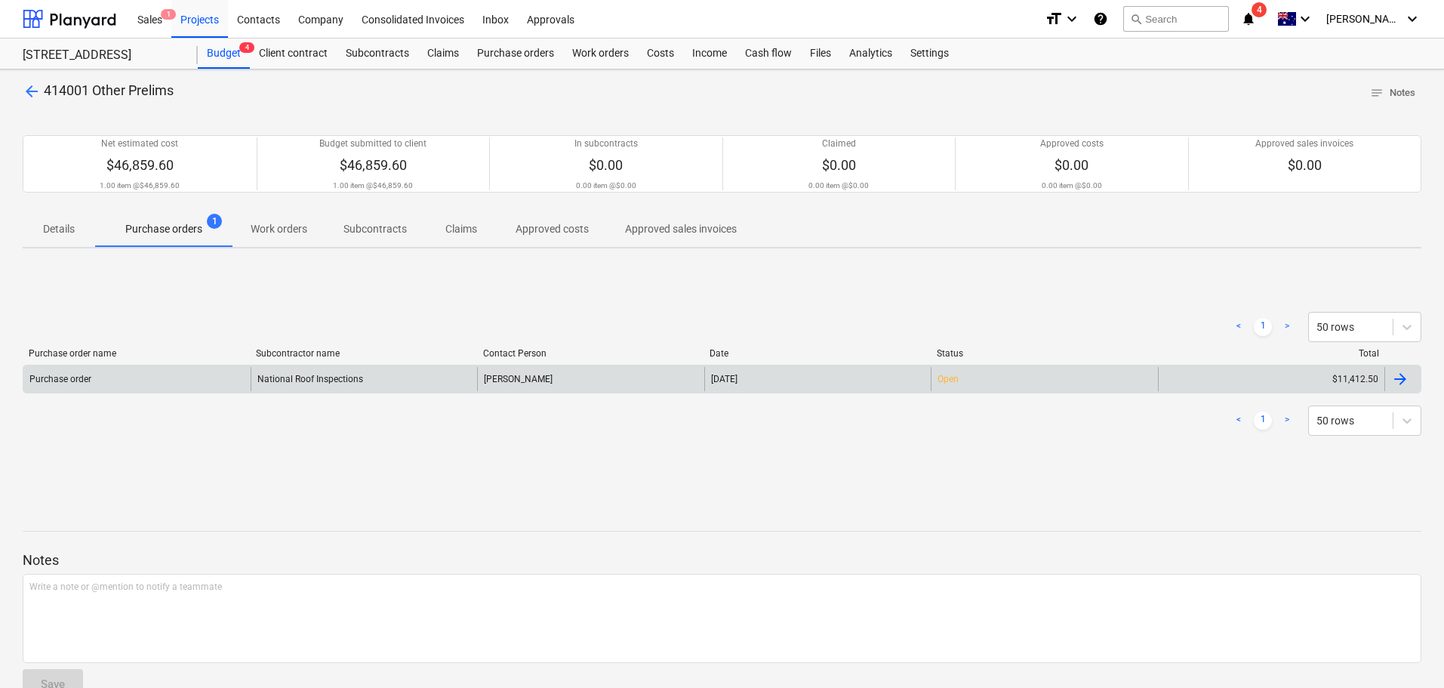
click at [337, 369] on div "National Roof Inspections" at bounding box center [364, 379] width 227 height 24
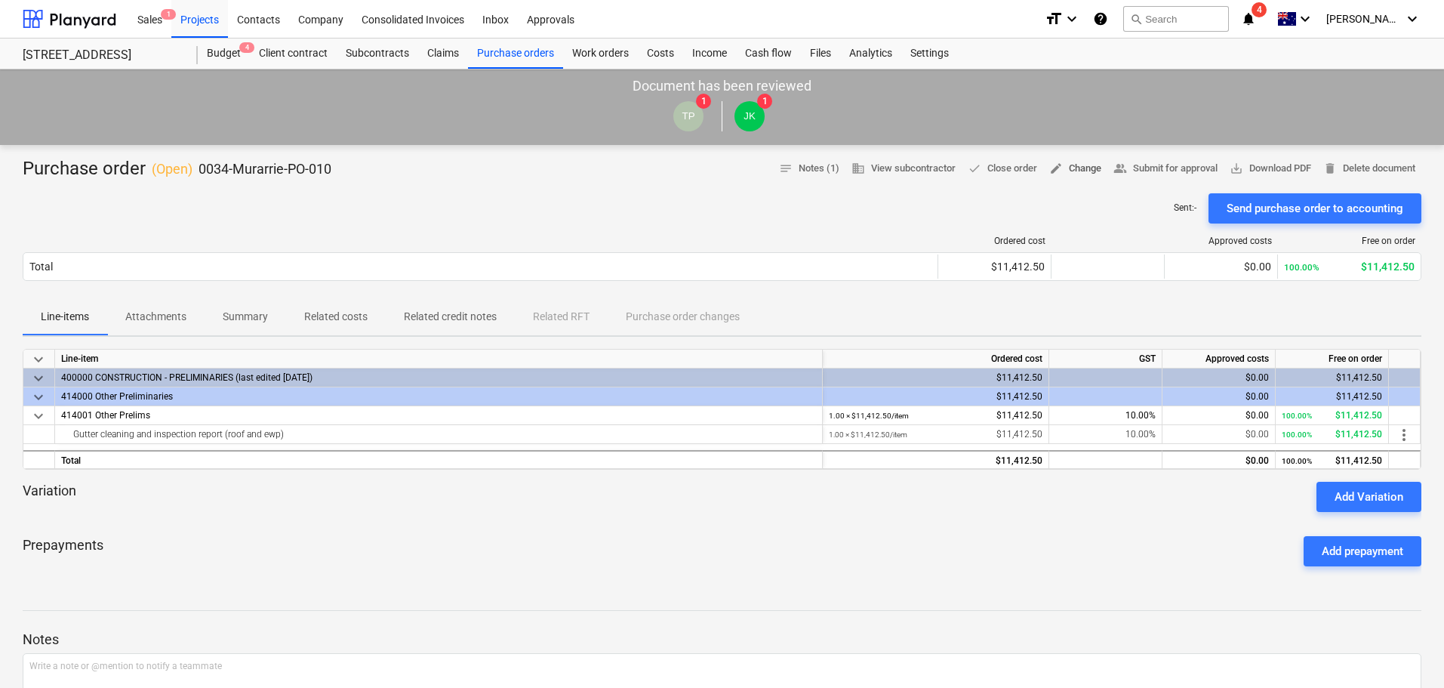
click at [1064, 167] on span "edit Change" at bounding box center [1075, 168] width 52 height 17
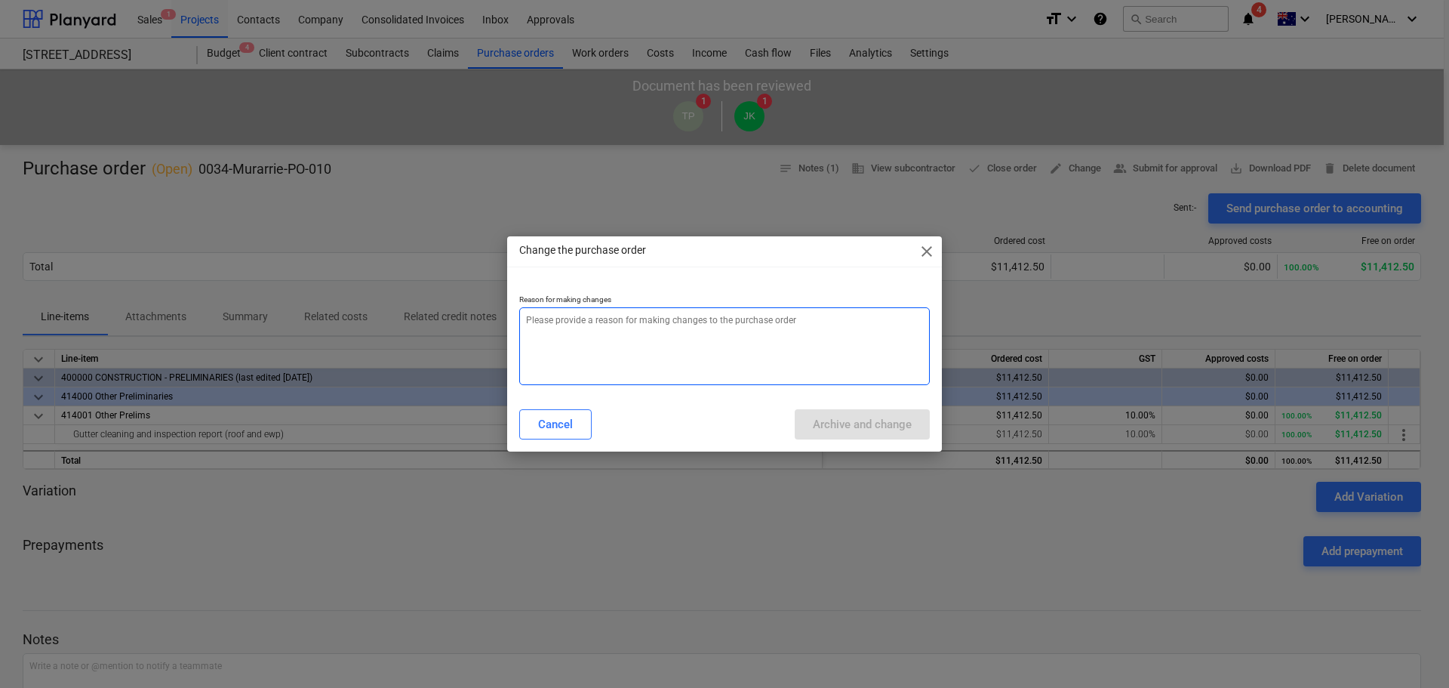
click at [688, 359] on textarea at bounding box center [724, 346] width 411 height 78
type textarea "x"
type textarea "c"
type textarea "x"
type textarea "co"
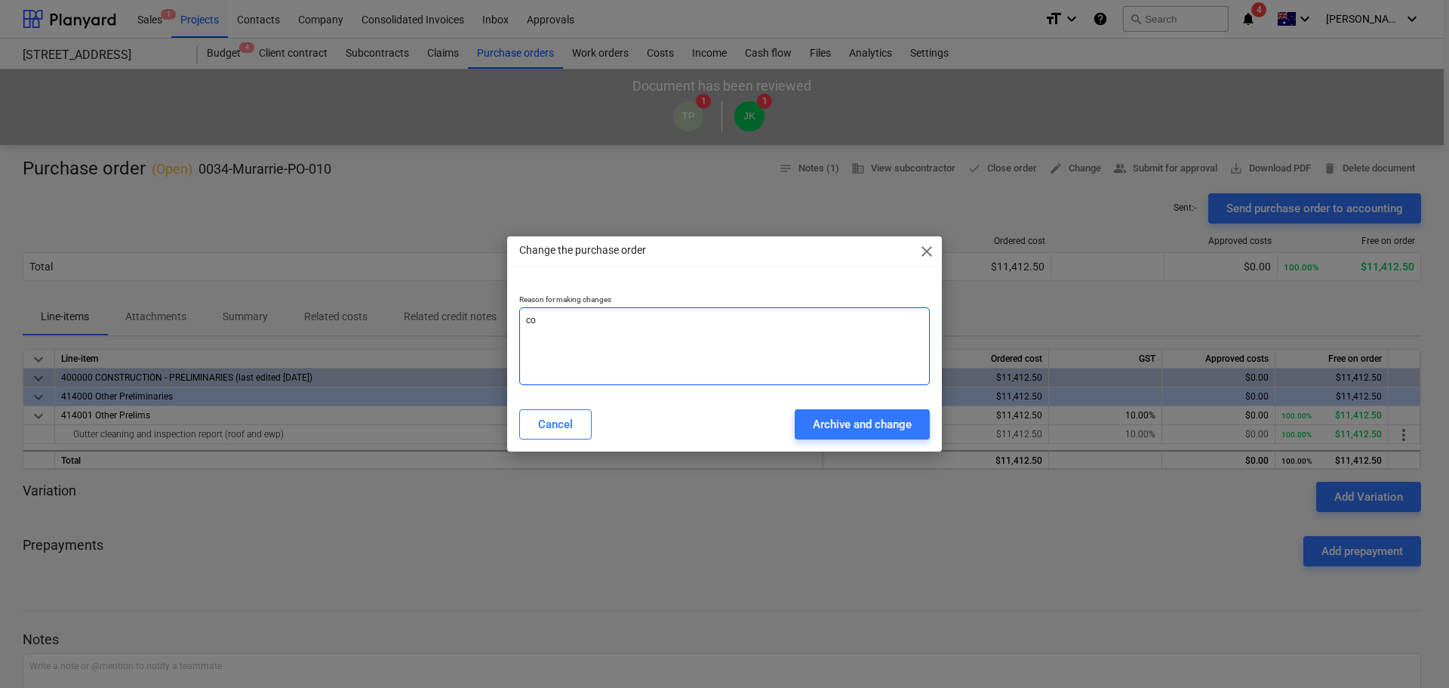
type textarea "x"
type textarea "cos"
type textarea "x"
type textarea "cost"
type textarea "x"
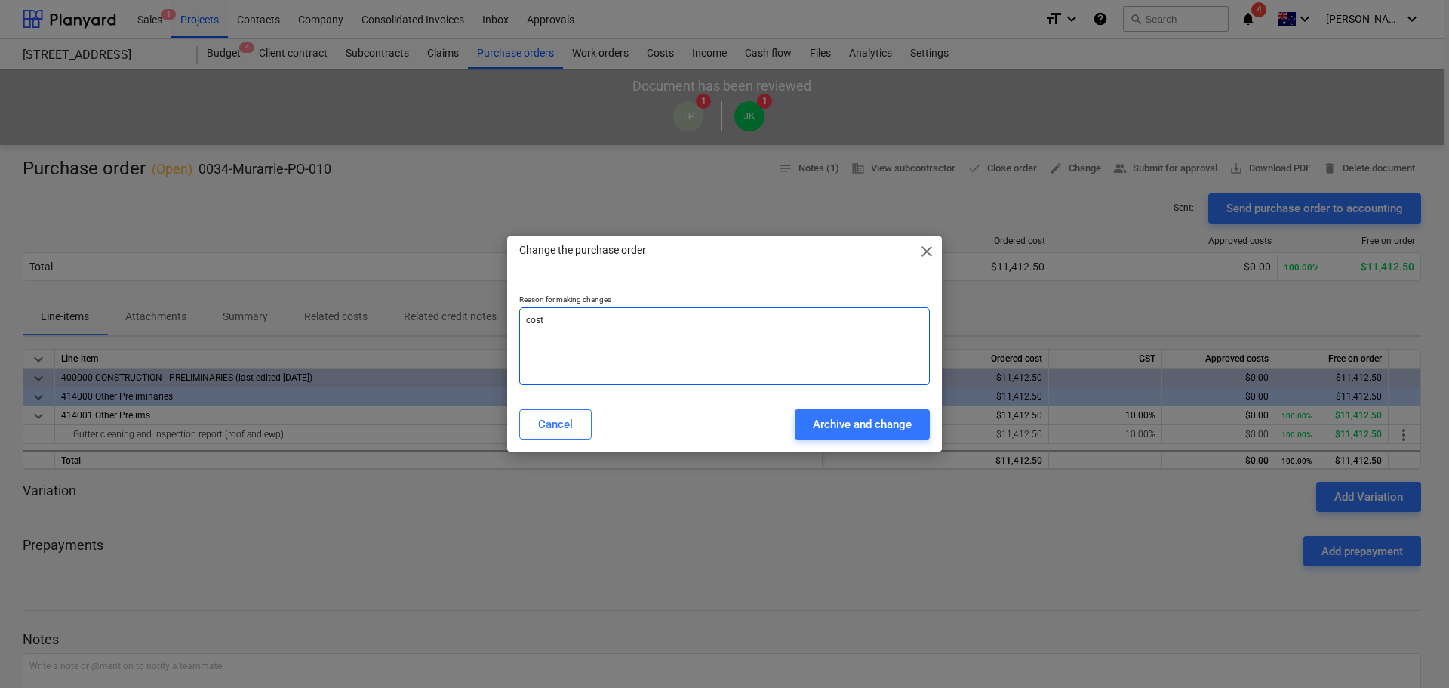
type textarea "cost"
type textarea "x"
type textarea "cost c"
type textarea "x"
type textarea "cost co"
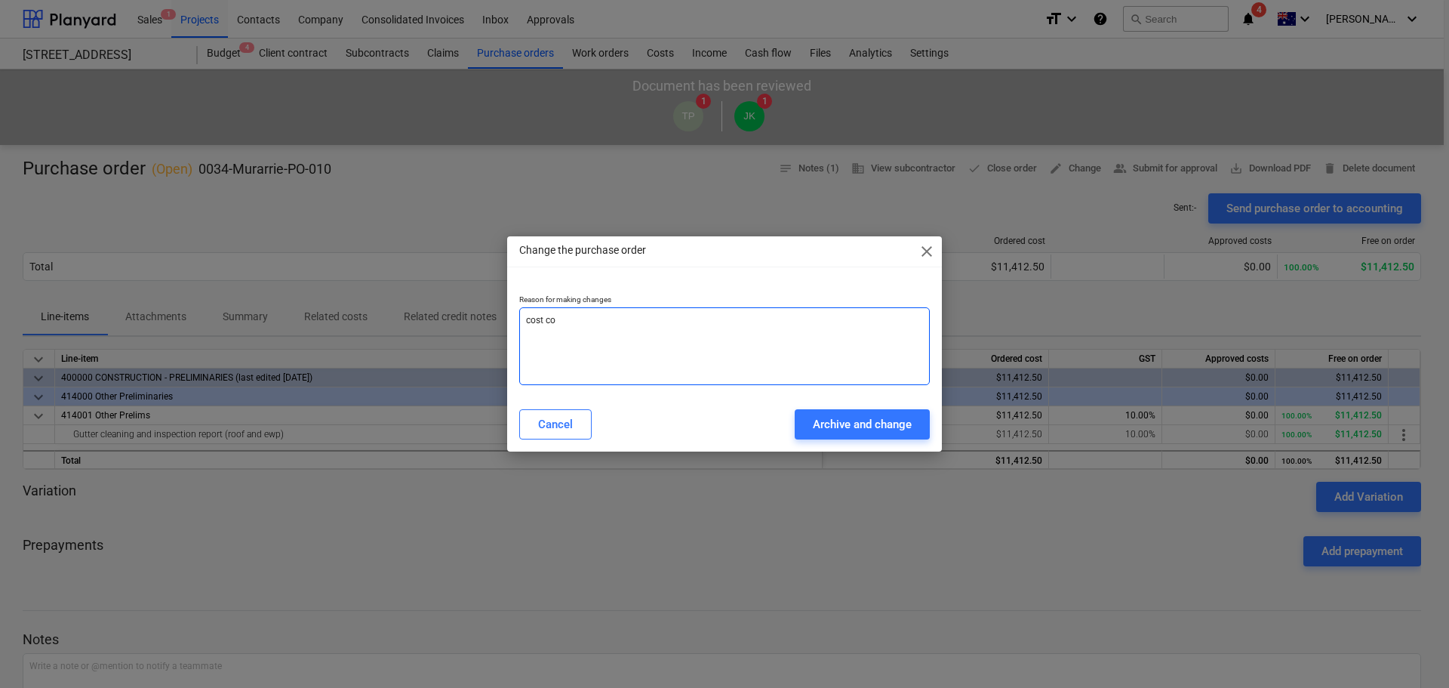
type textarea "x"
type textarea "cost cod"
type textarea "x"
type textarea "cost code"
drag, startPoint x: 860, startPoint y: 427, endPoint x: 879, endPoint y: 550, distance: 124.5
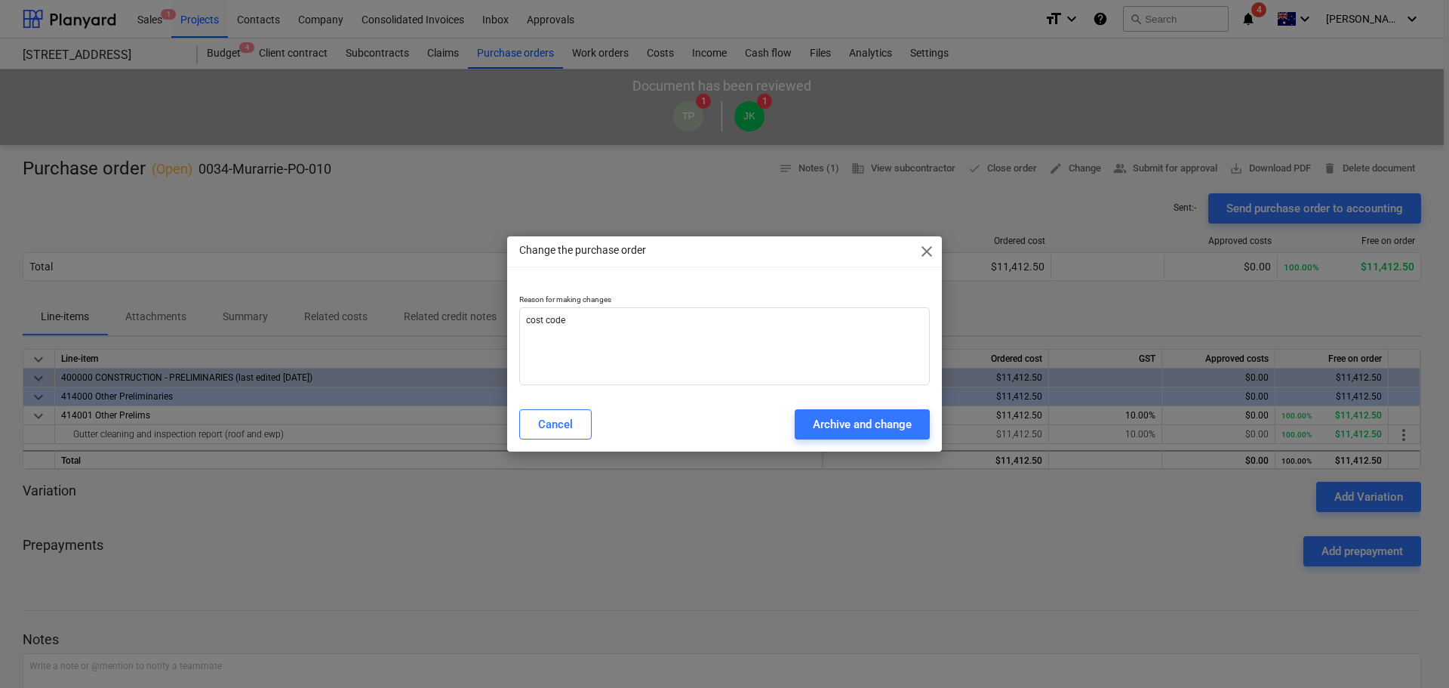
click at [859, 427] on div "Archive and change" at bounding box center [862, 424] width 99 height 20
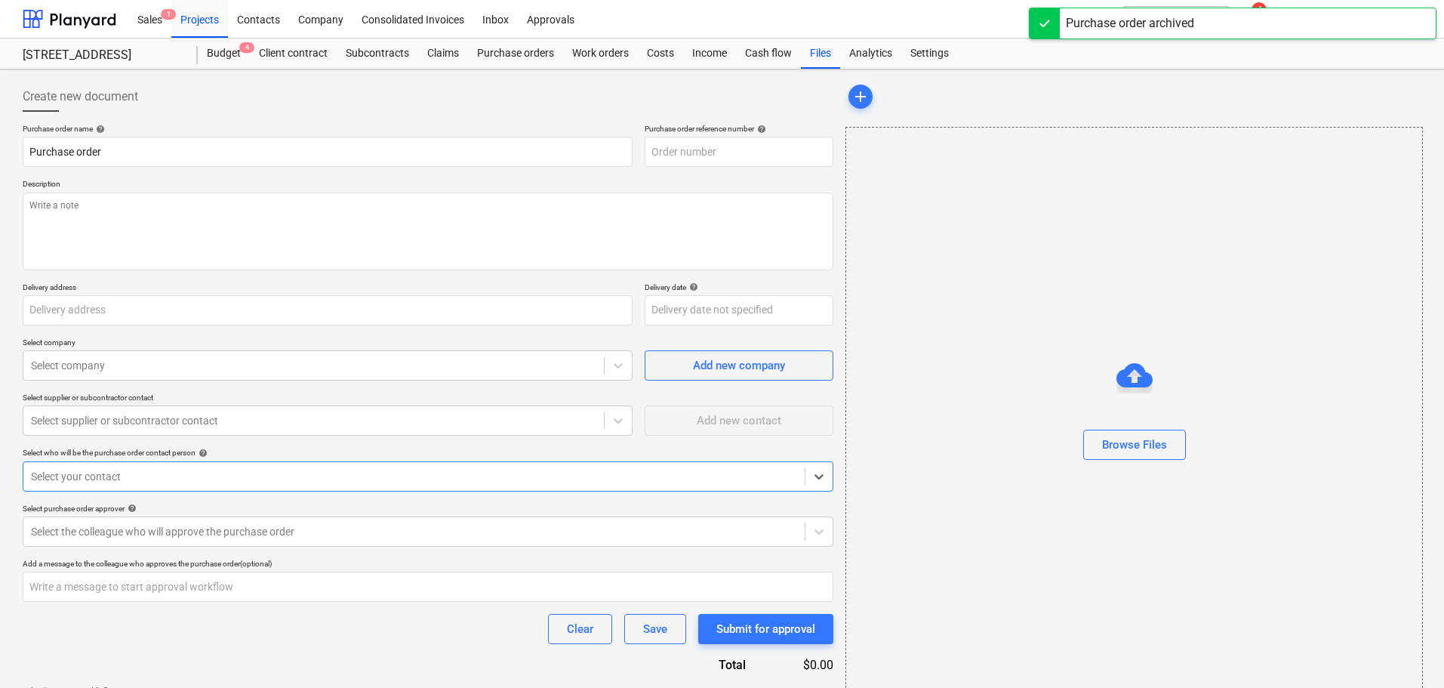
type textarea "x"
type input "0034-Murarrie-PO-012"
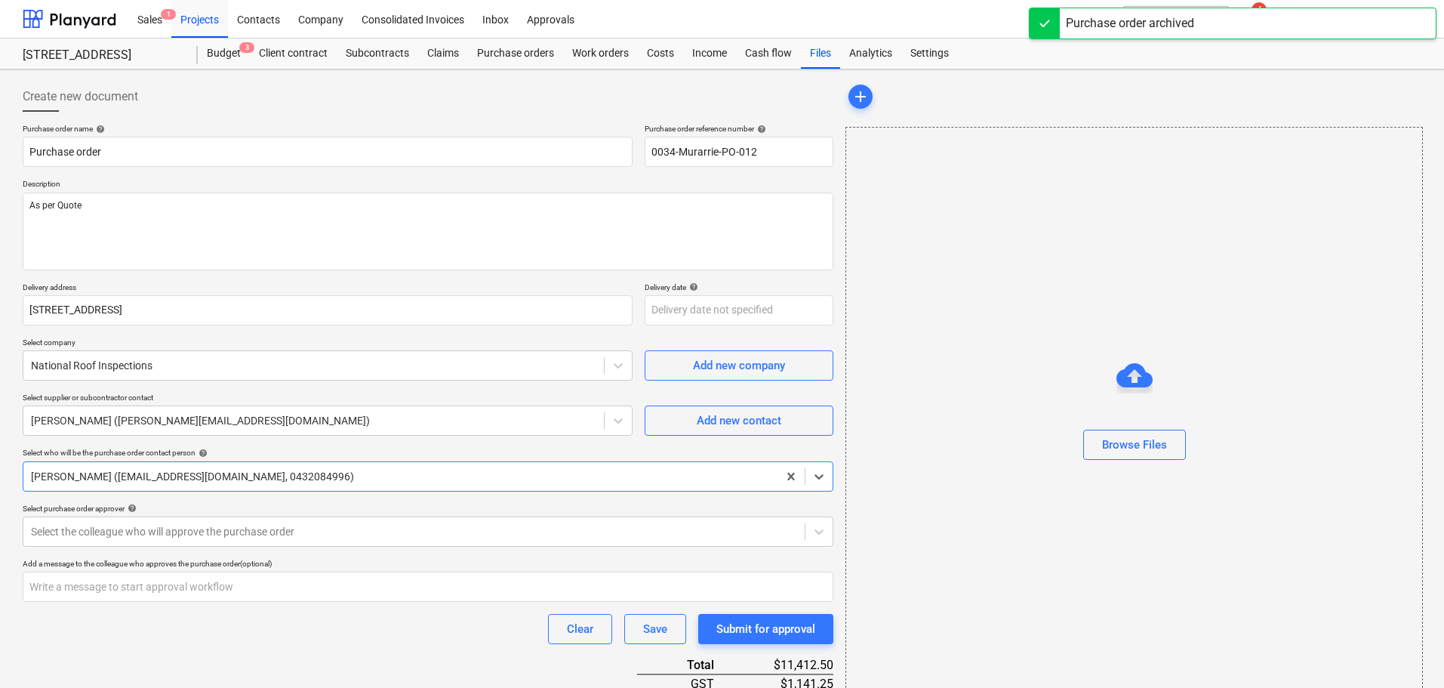
type textarea "x"
type input "0034-Murarrie-PO-010"
type textarea "As per Quote"
type input "286 Queensport Rd N, Murarrie QLD 4172"
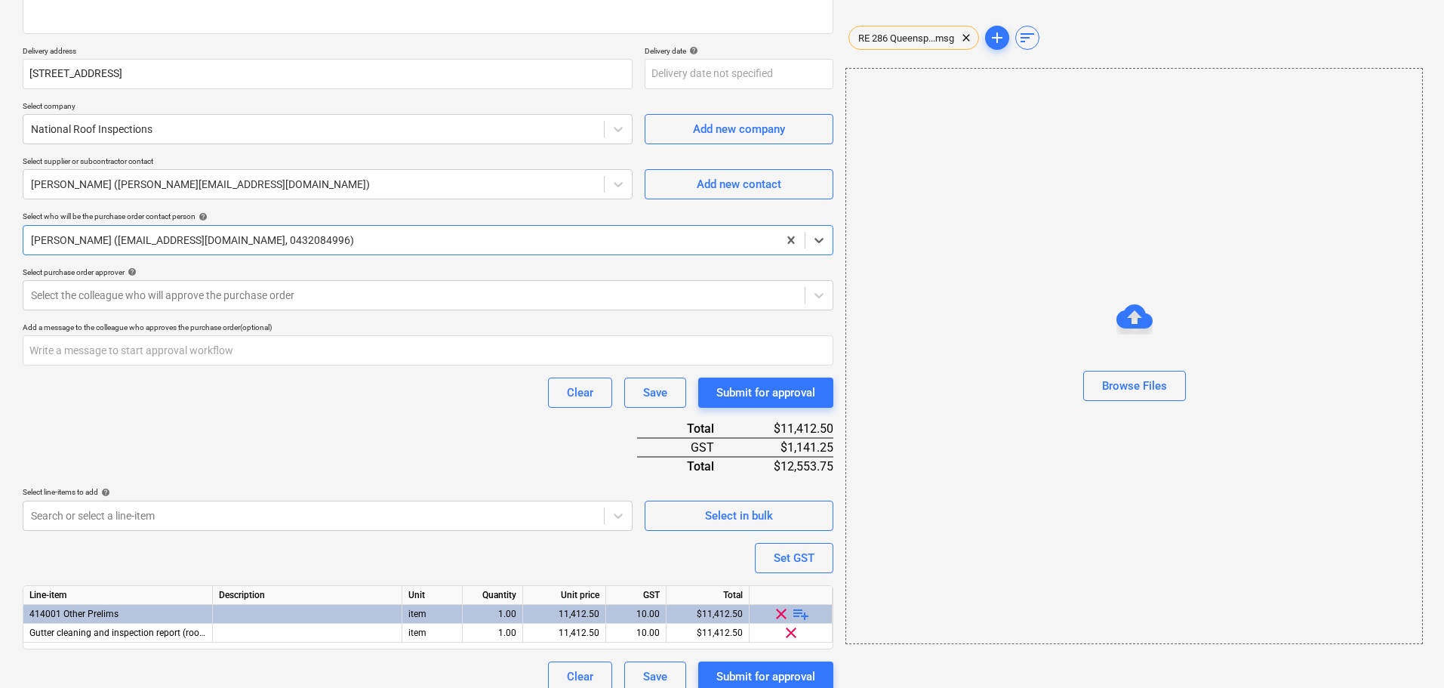
scroll to position [252, 0]
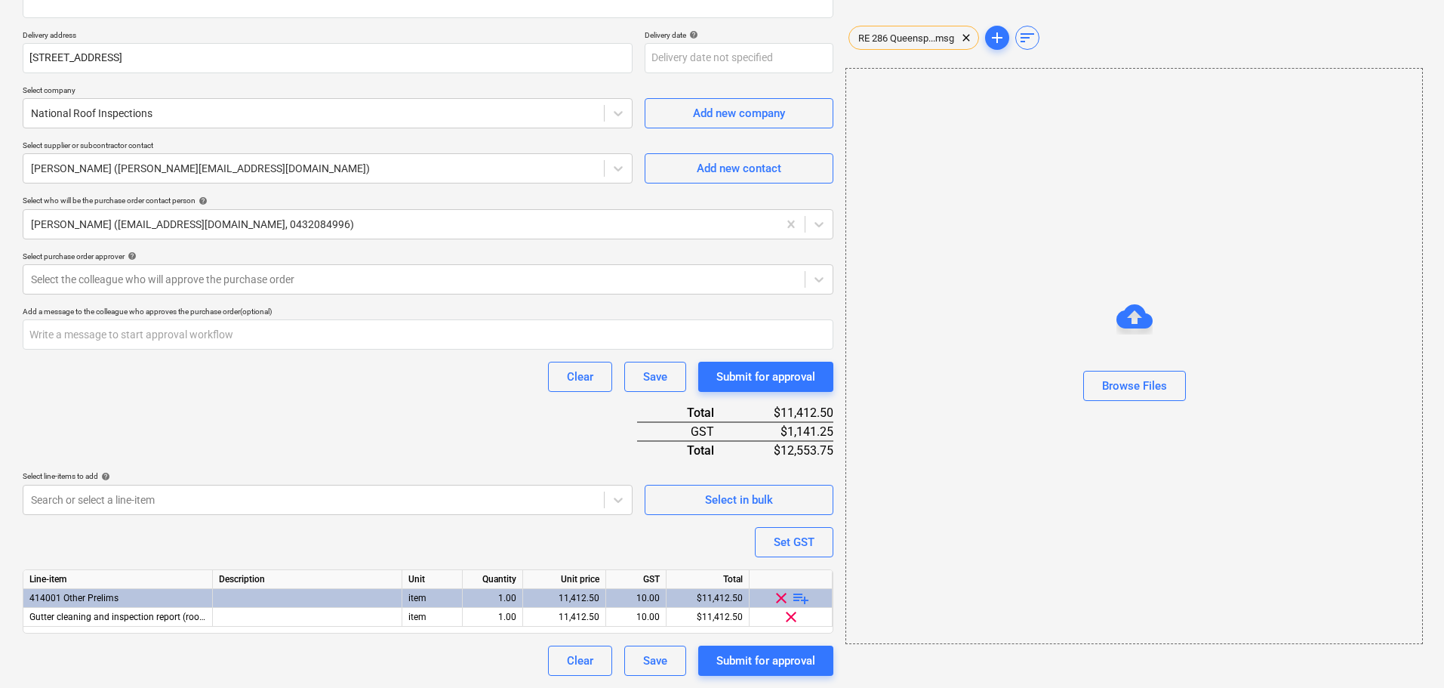
drag, startPoint x: 779, startPoint y: 597, endPoint x: 769, endPoint y: 597, distance: 9.8
click at [779, 597] on span "clear" at bounding box center [781, 598] width 18 height 18
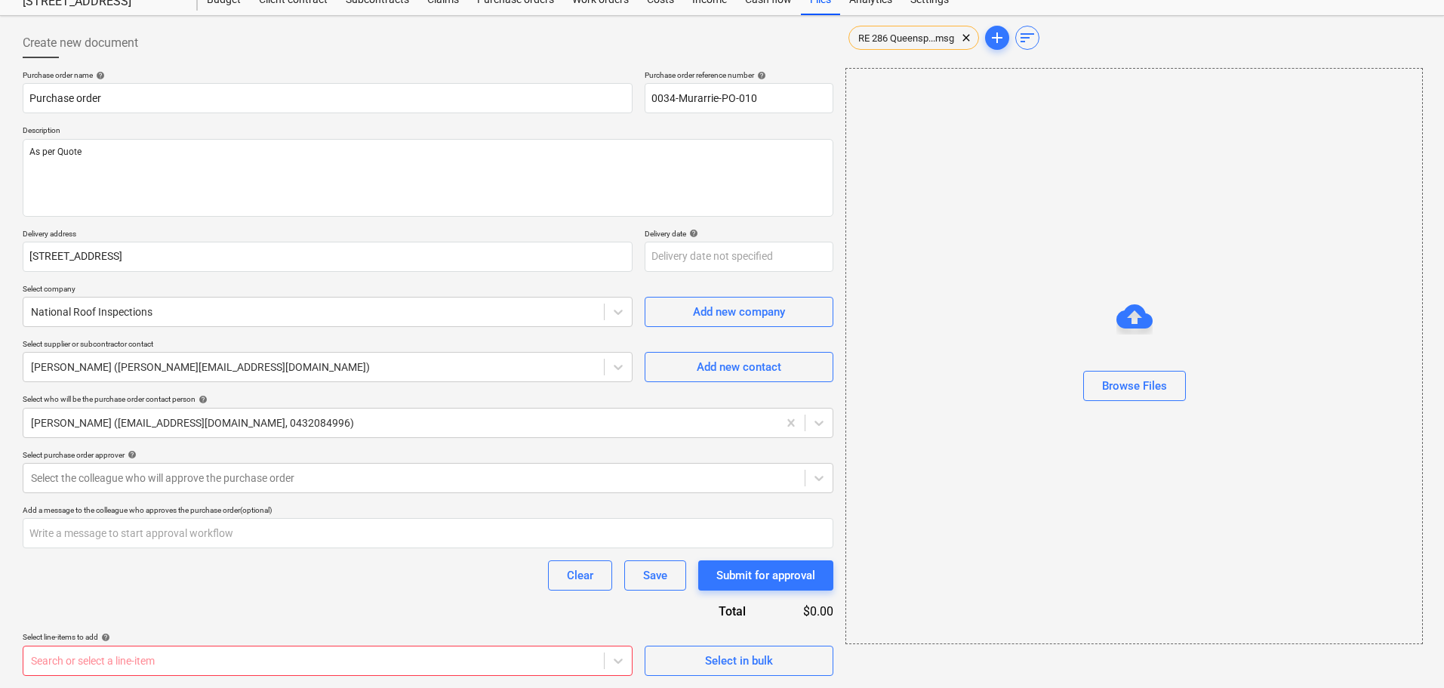
scroll to position [54, 0]
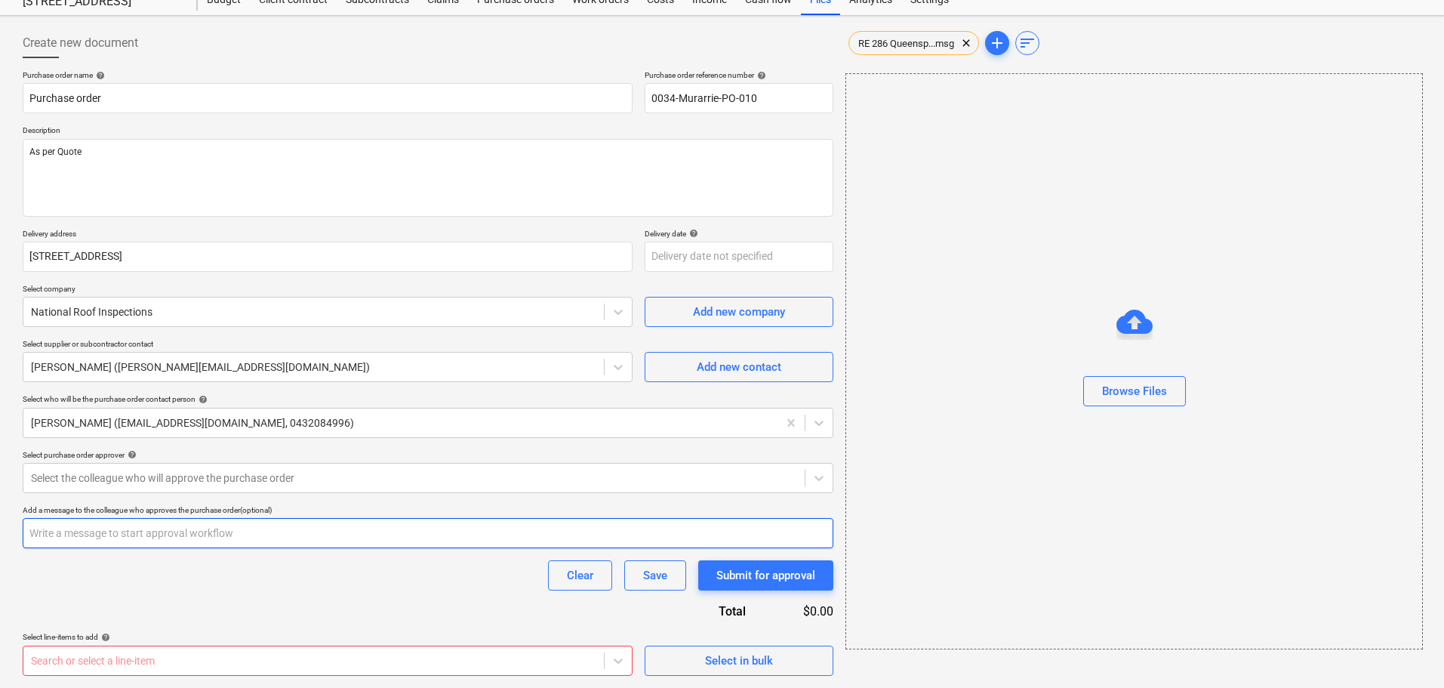
type textarea "x"
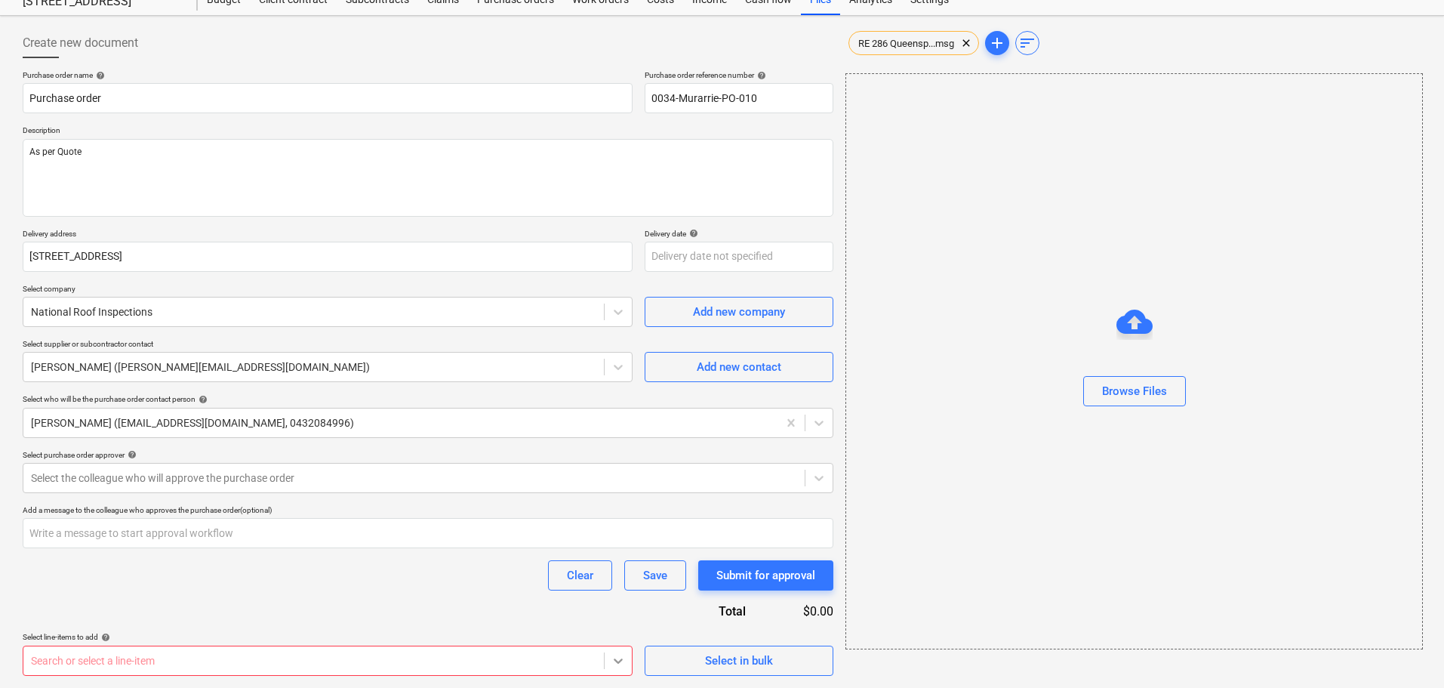
click at [618, 634] on body "Sales 1 Projects Contacts Company Consolidated Invoices Inbox Approvals format_…" at bounding box center [722, 290] width 1444 height 688
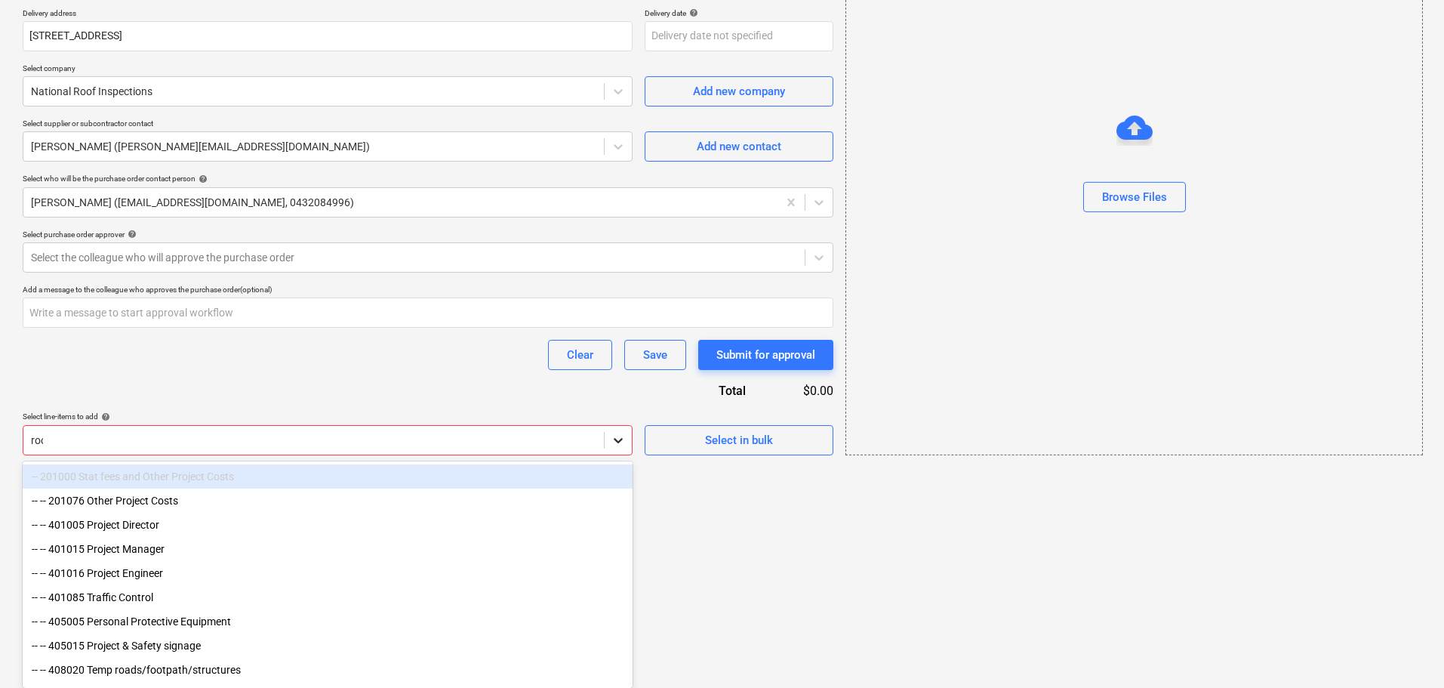
scroll to position [103, 0]
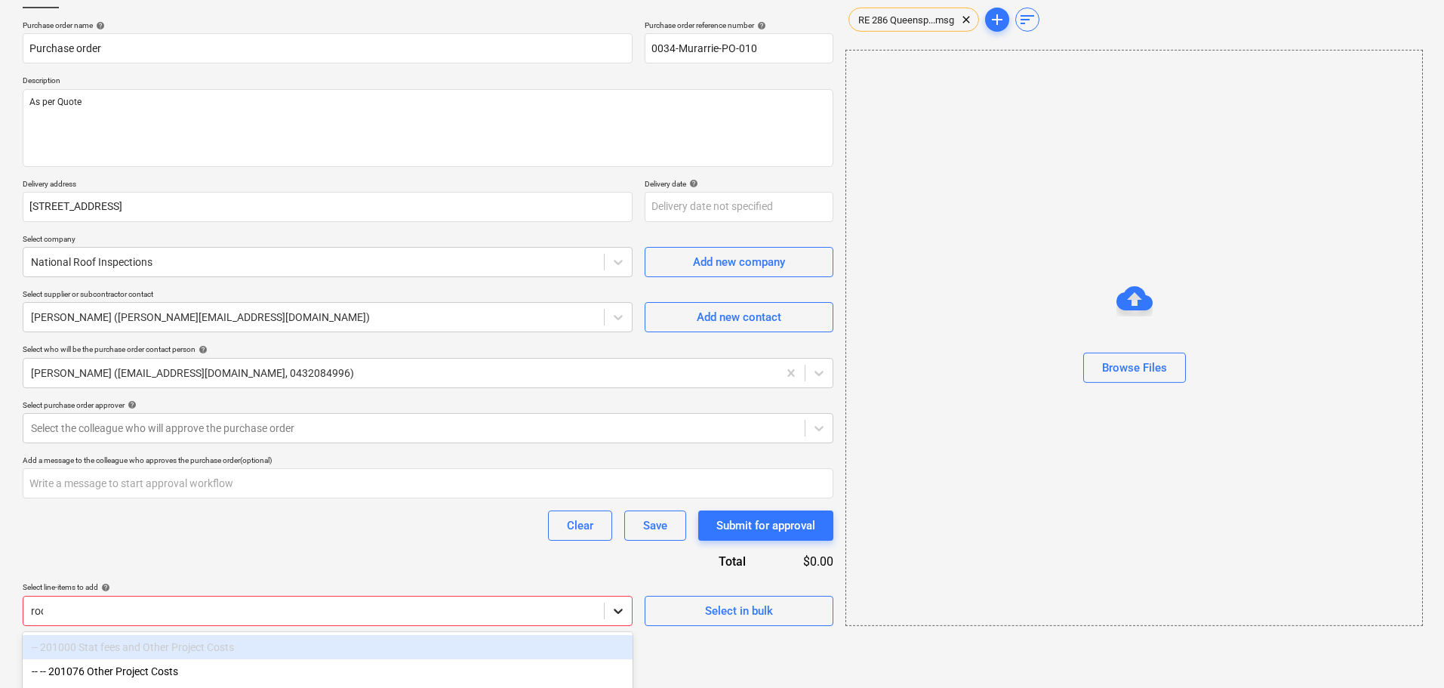
type input "roof"
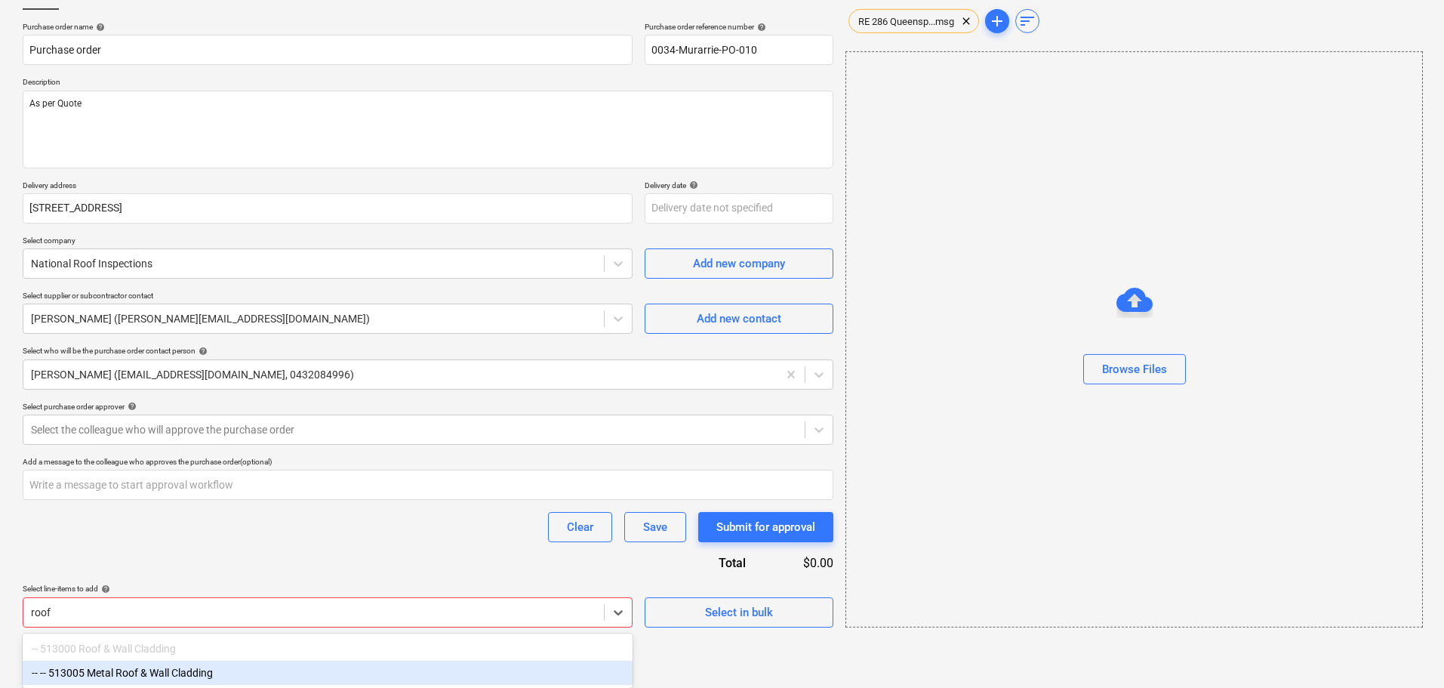
click at [221, 670] on div "-- -- 513005 Metal Roof & Wall Cladding" at bounding box center [328, 673] width 610 height 24
type textarea "x"
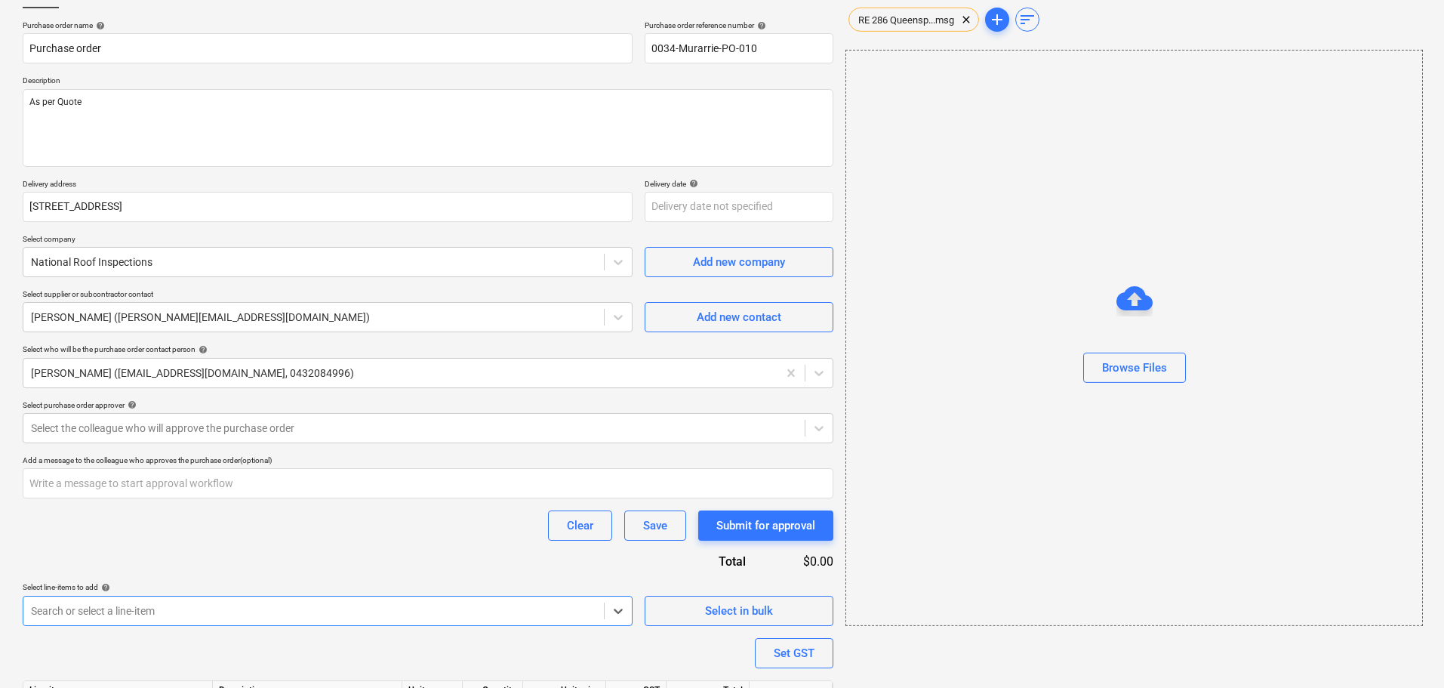
click at [247, 556] on div "Purchase order name help Purchase order Purchase order reference number help 00…" at bounding box center [428, 393] width 811 height 747
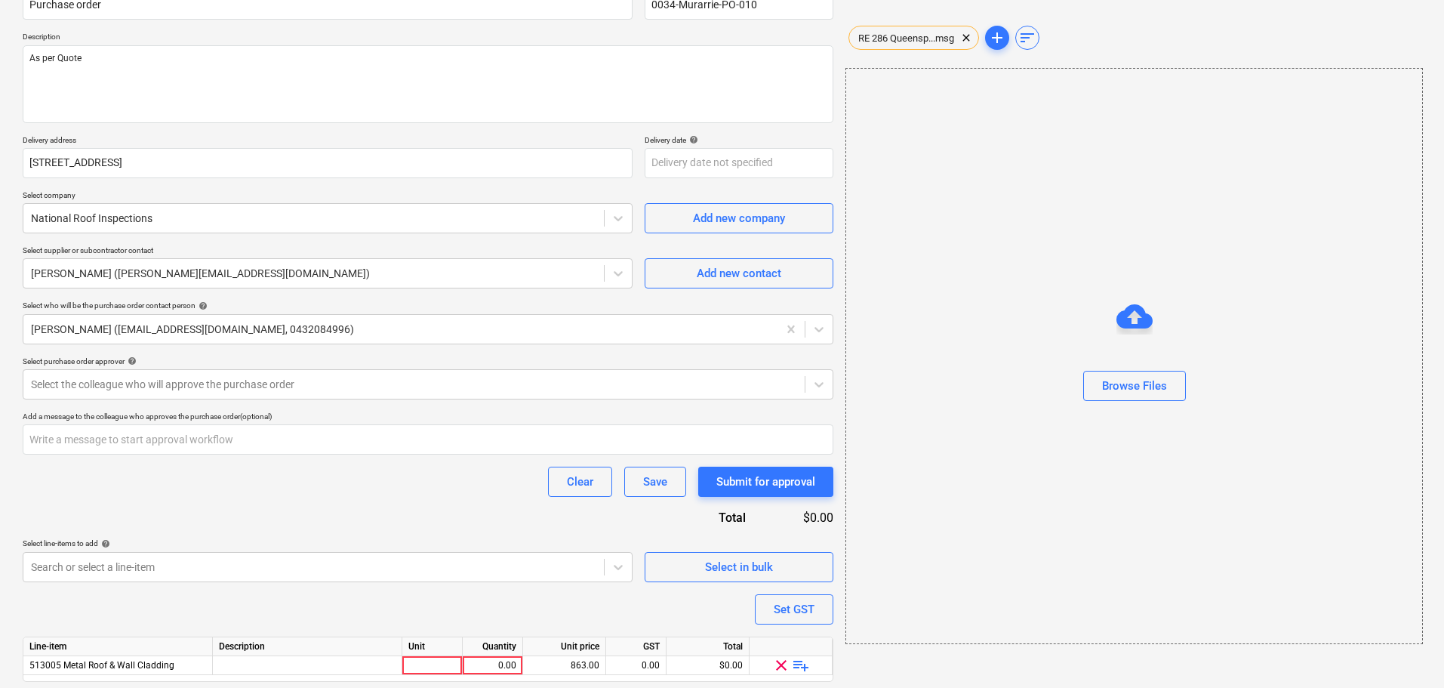
scroll to position [196, 0]
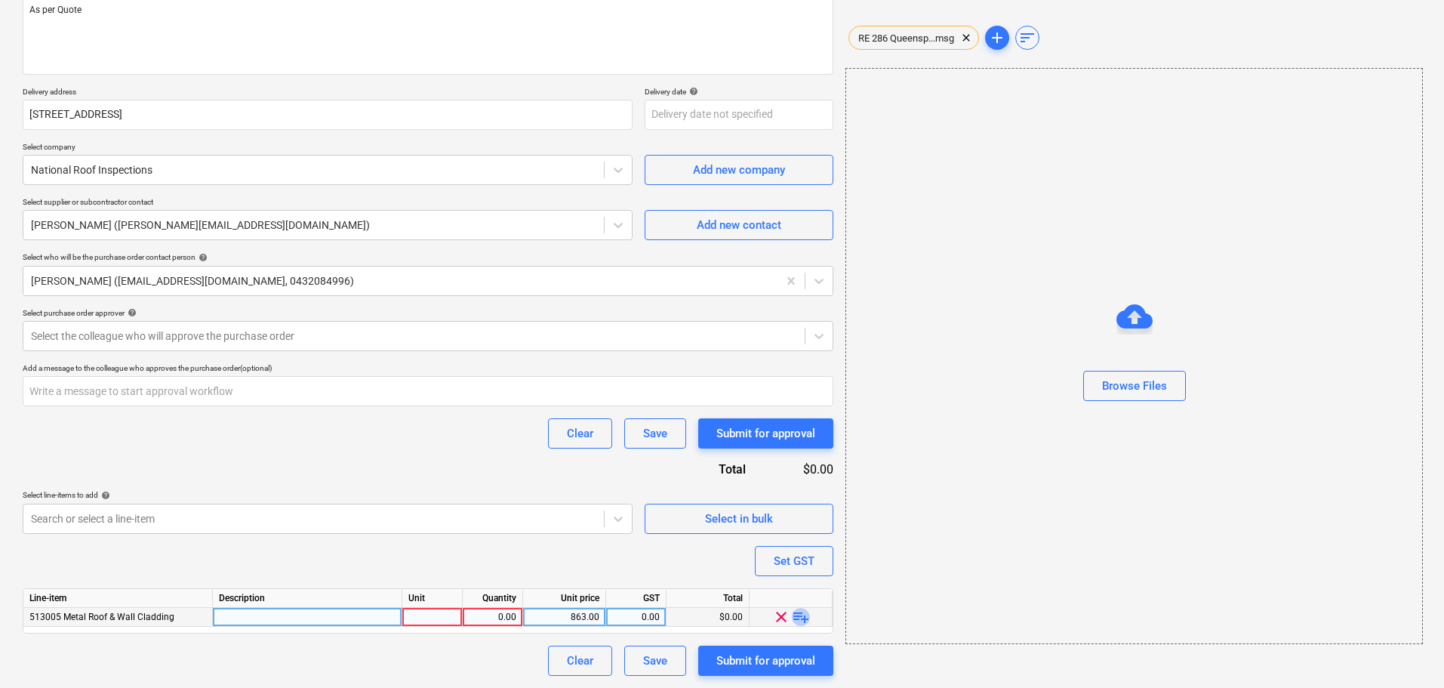
click at [807, 621] on span "playlist_add" at bounding box center [801, 617] width 18 height 18
type textarea "x"
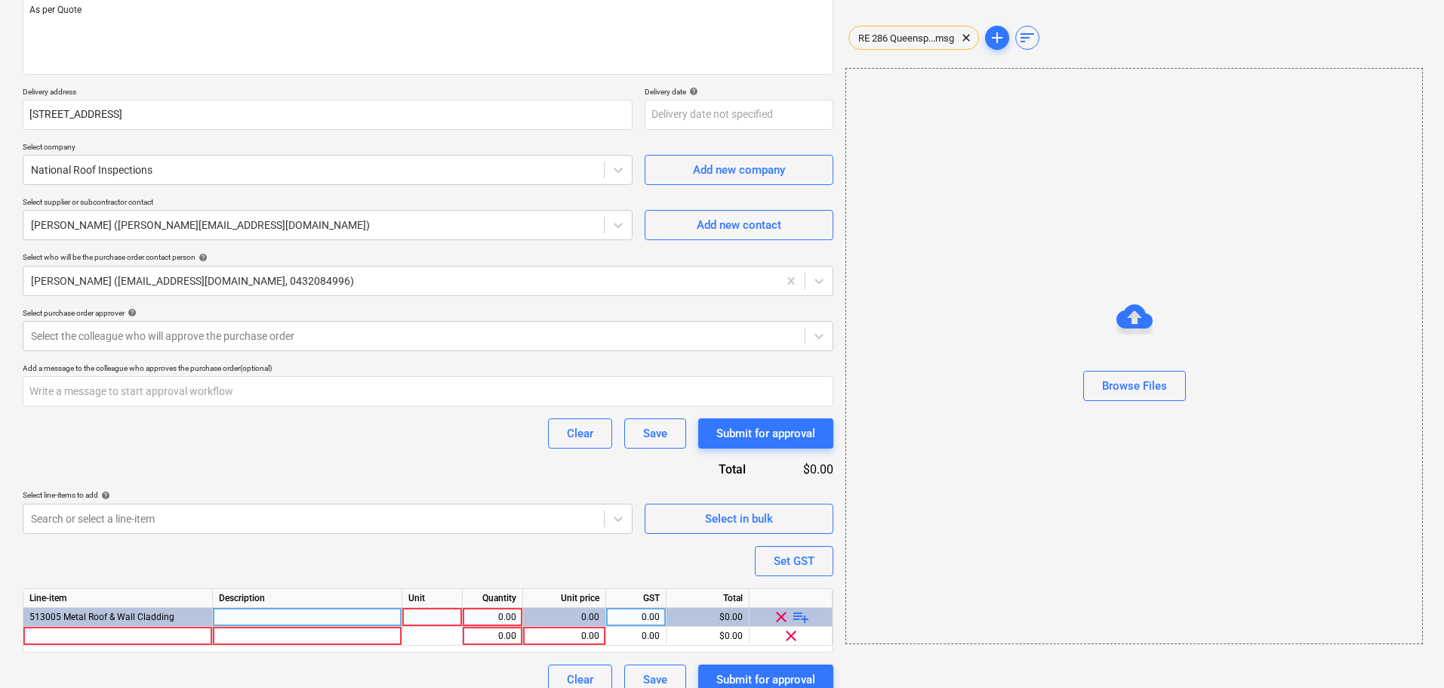
scroll to position [214, 0]
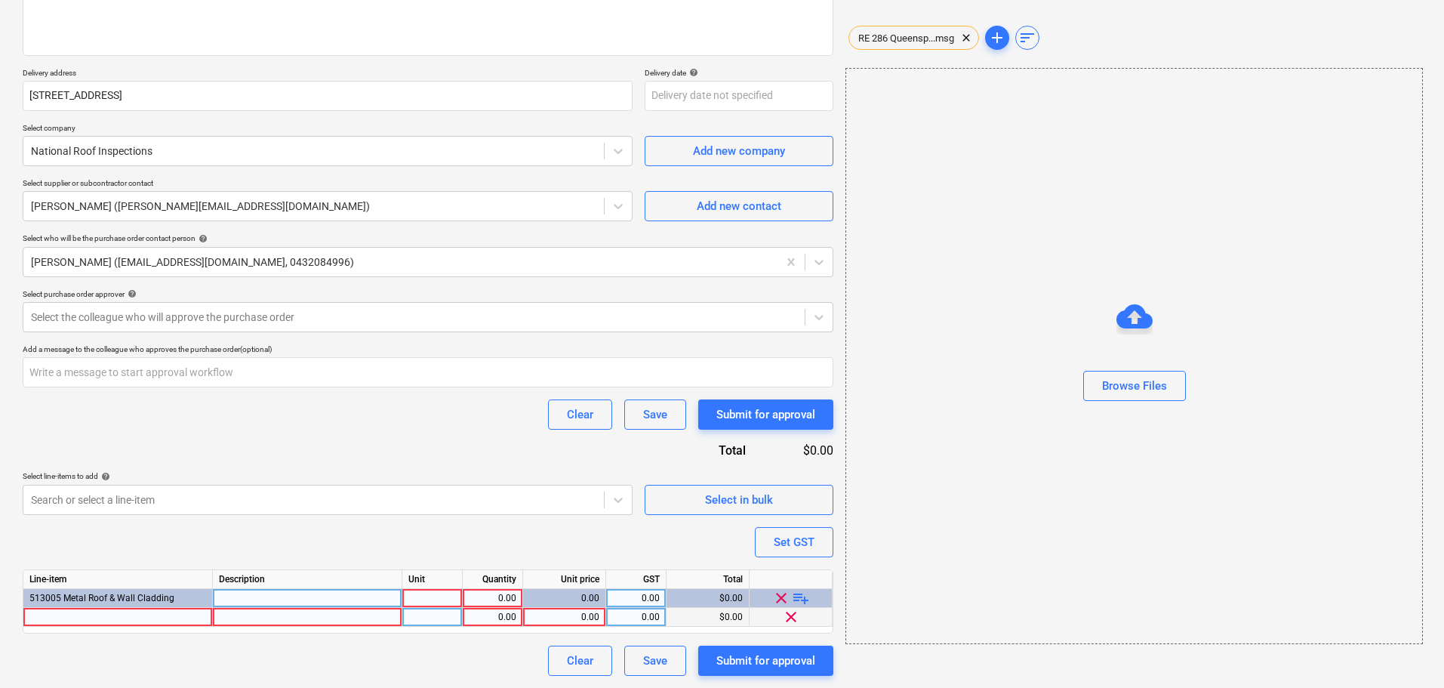
click at [112, 621] on div at bounding box center [117, 617] width 189 height 19
type input "Gutter"
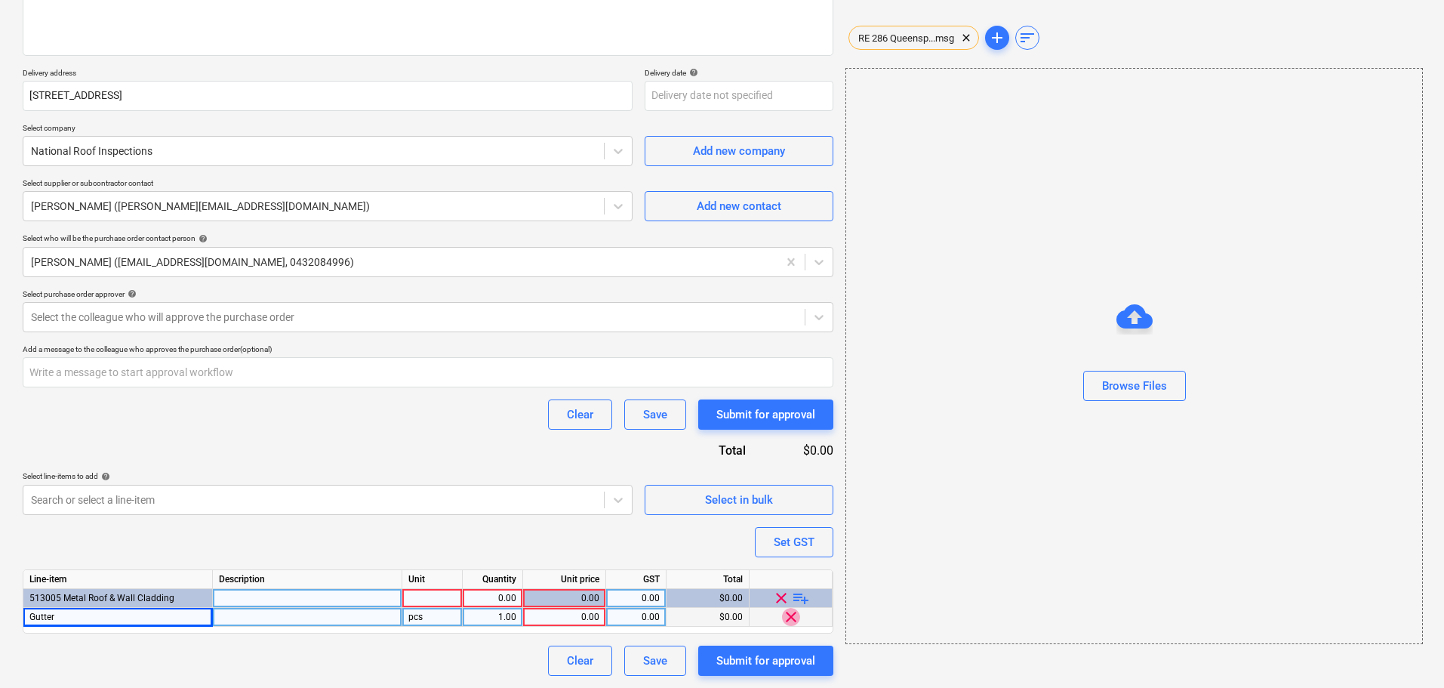
click at [788, 615] on span "clear" at bounding box center [791, 617] width 18 height 18
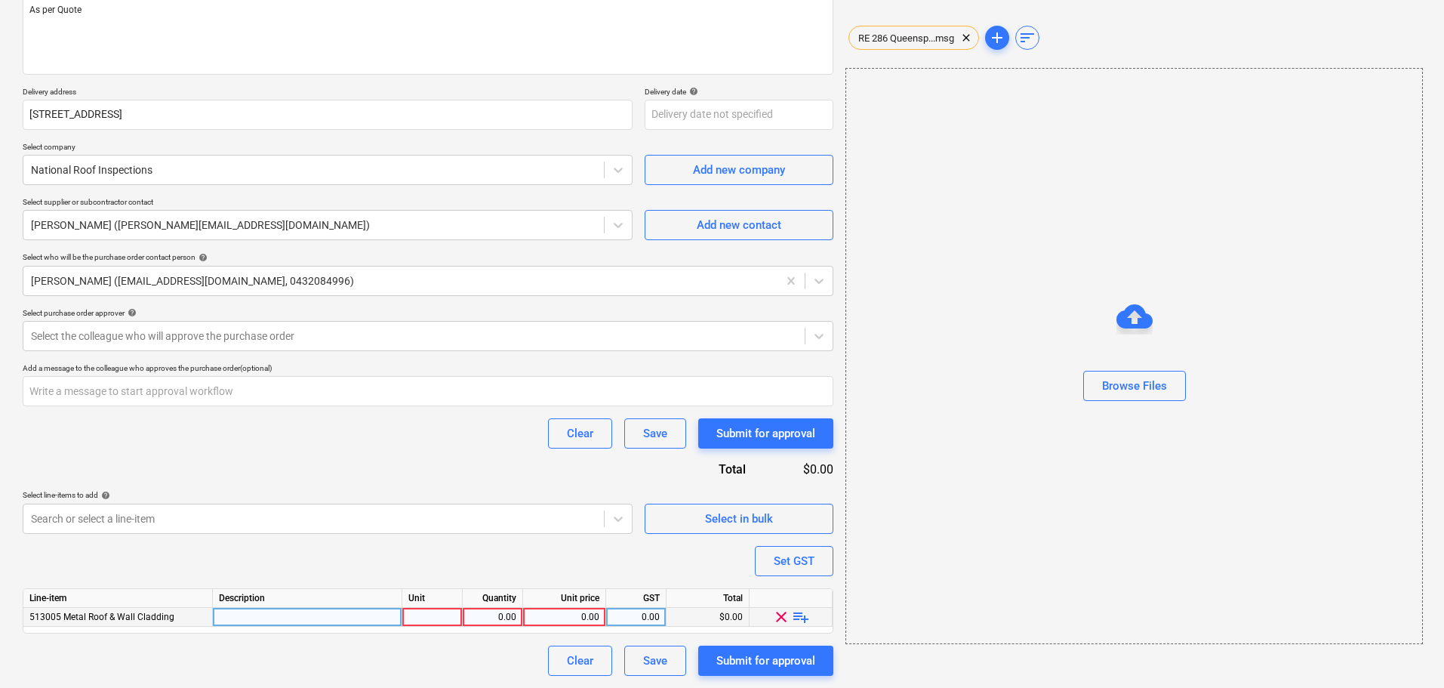
click at [803, 620] on span "playlist_add" at bounding box center [801, 617] width 18 height 18
type textarea "x"
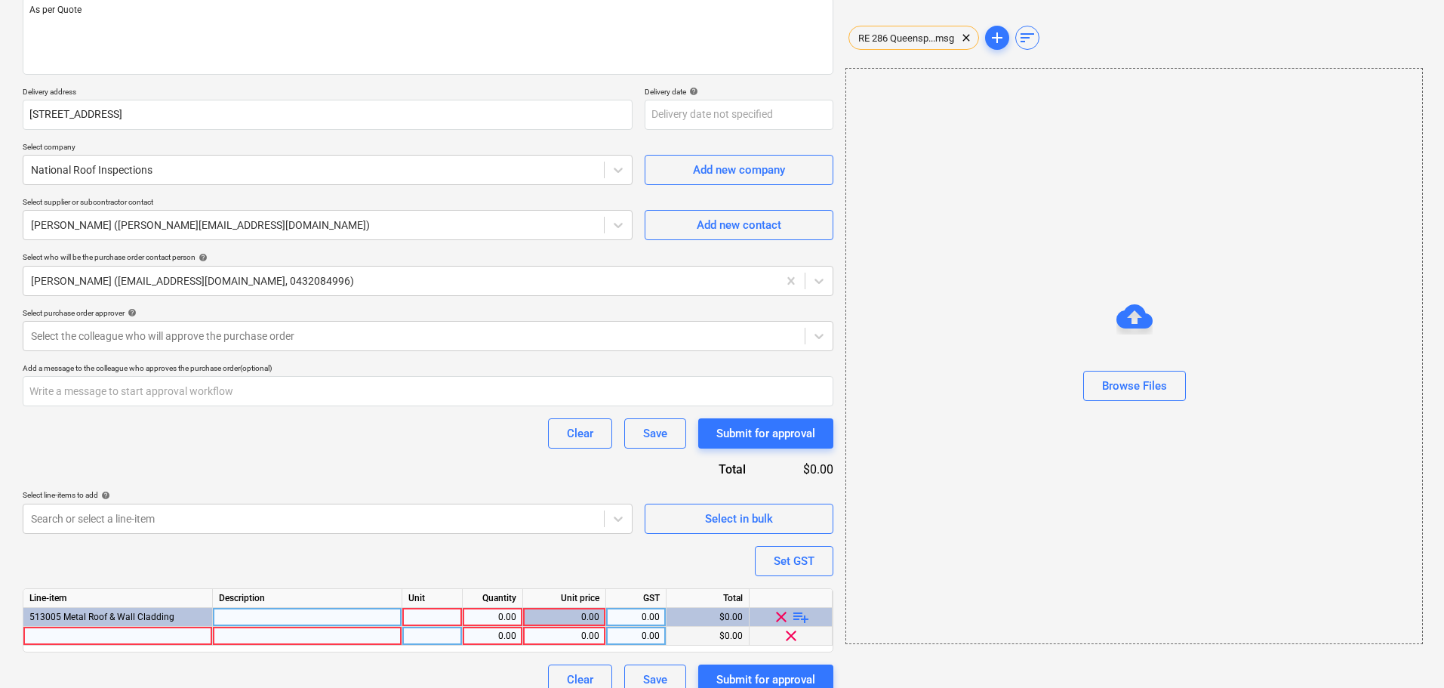
click at [53, 639] on div at bounding box center [117, 636] width 189 height 19
type input "Gutter Cleaning and inspection report"
type textarea "x"
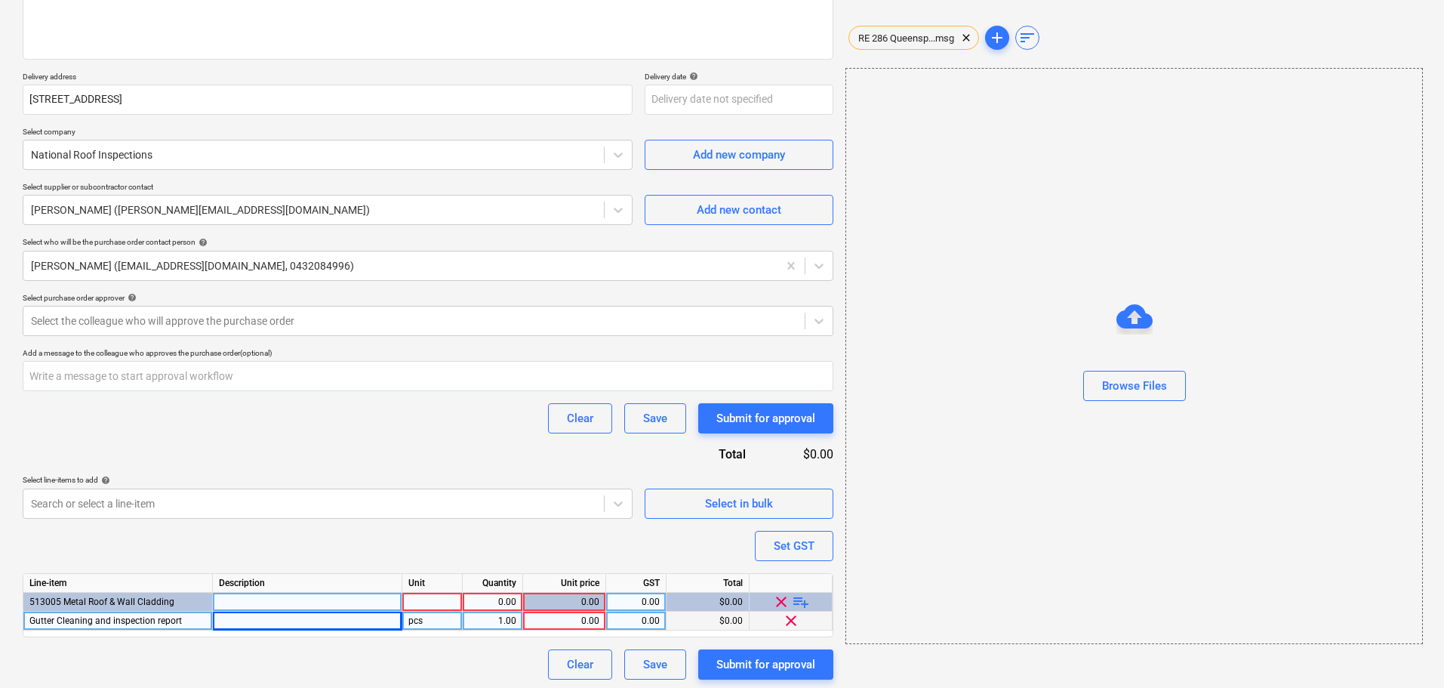
scroll to position [214, 0]
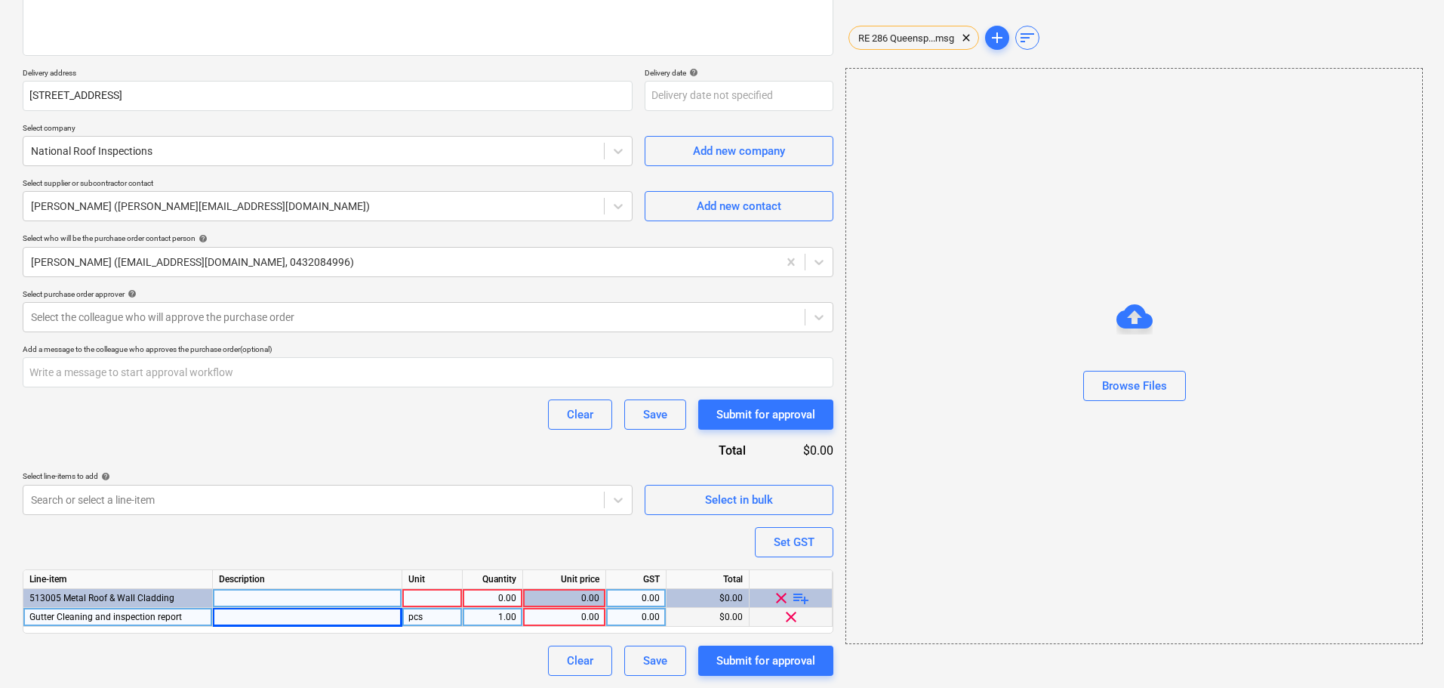
click at [577, 617] on div "0.00" at bounding box center [564, 617] width 70 height 19
type input "11412.50"
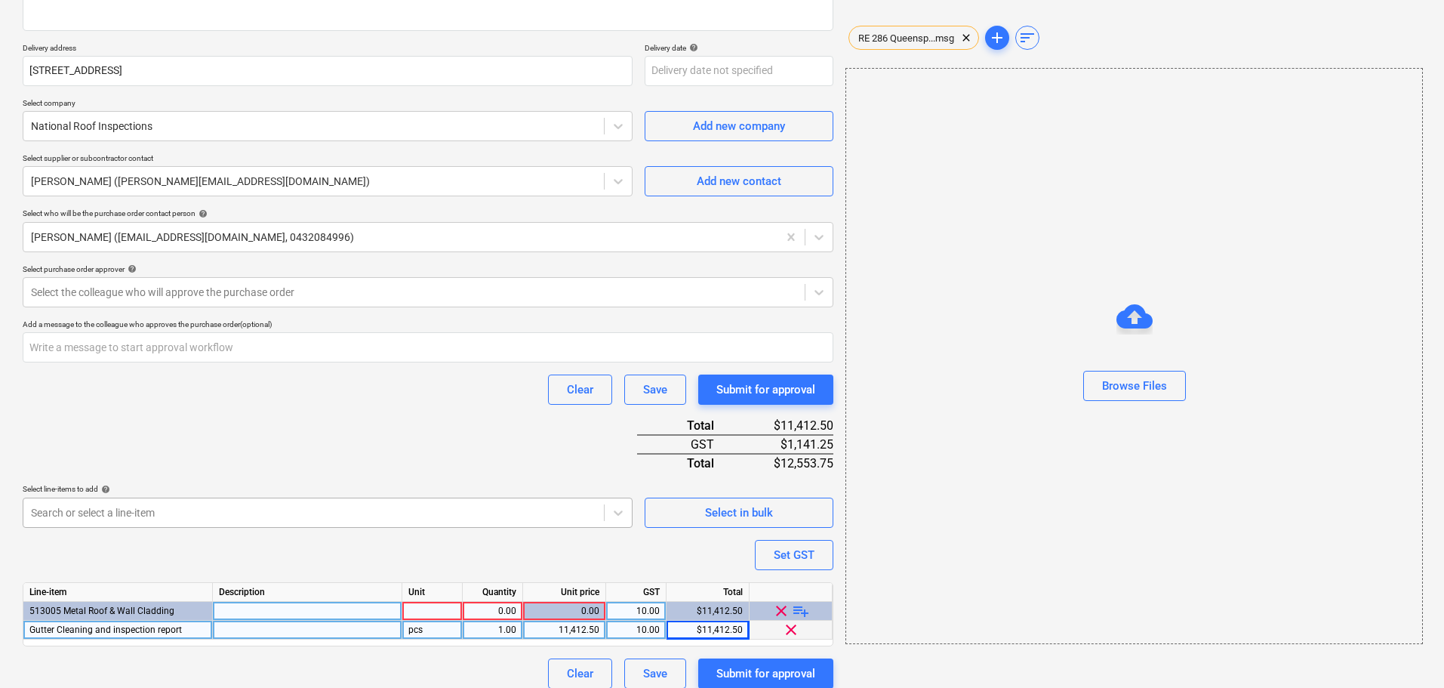
scroll to position [252, 0]
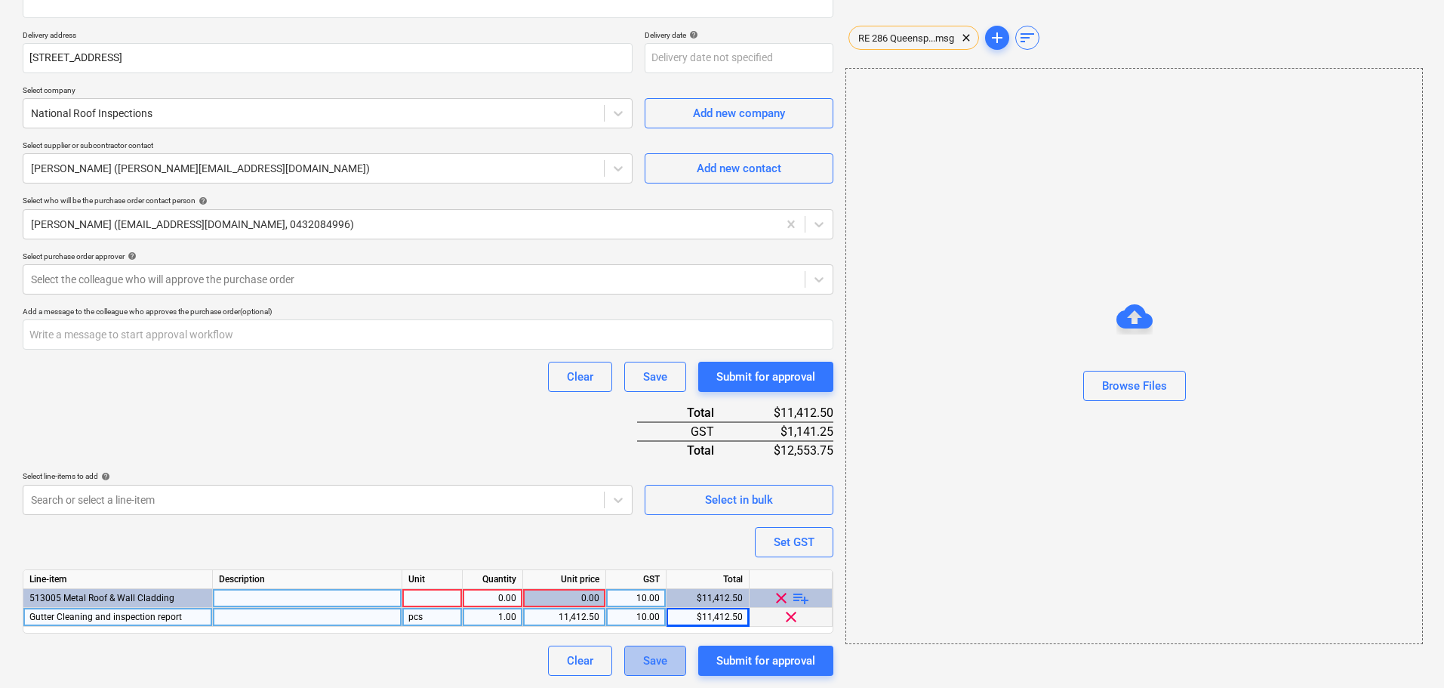
click at [647, 655] on div "Save" at bounding box center [655, 661] width 24 height 20
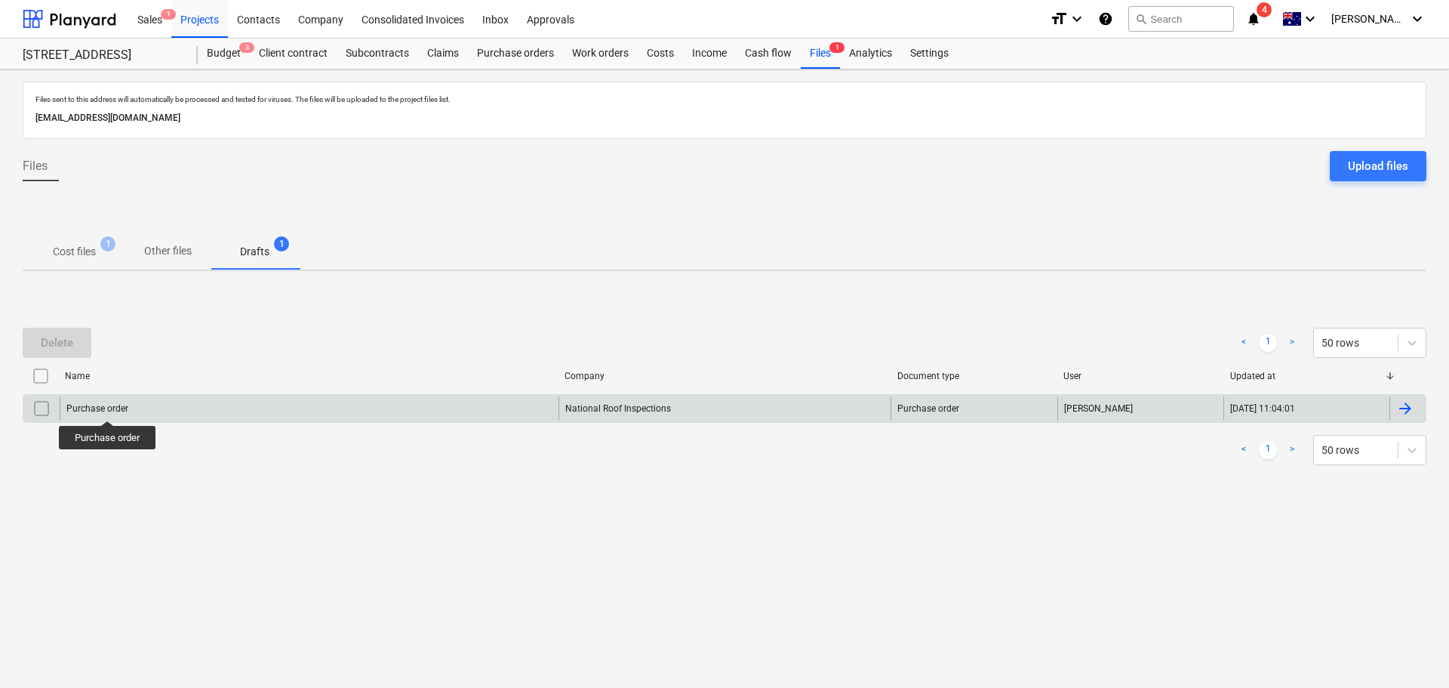
click at [108, 407] on div "Purchase order" at bounding box center [97, 408] width 62 height 11
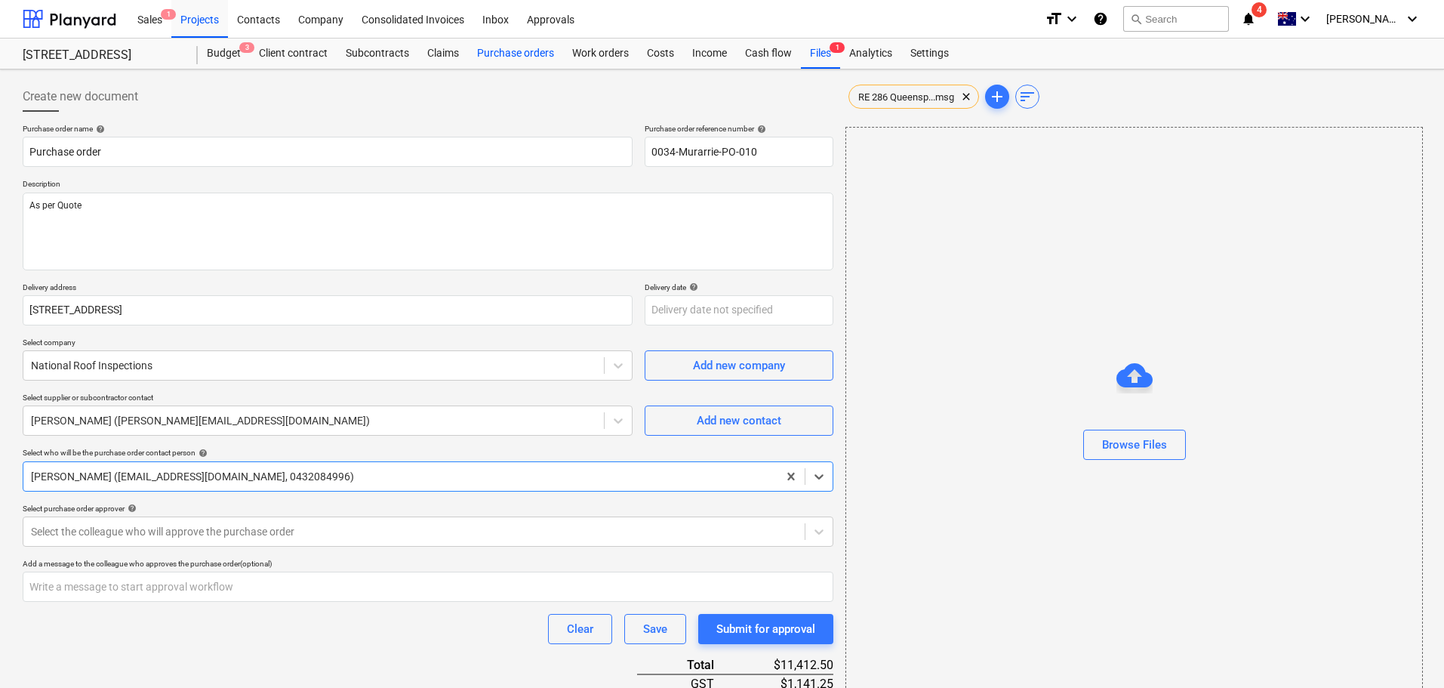
click at [513, 51] on div "Purchase orders" at bounding box center [515, 54] width 95 height 30
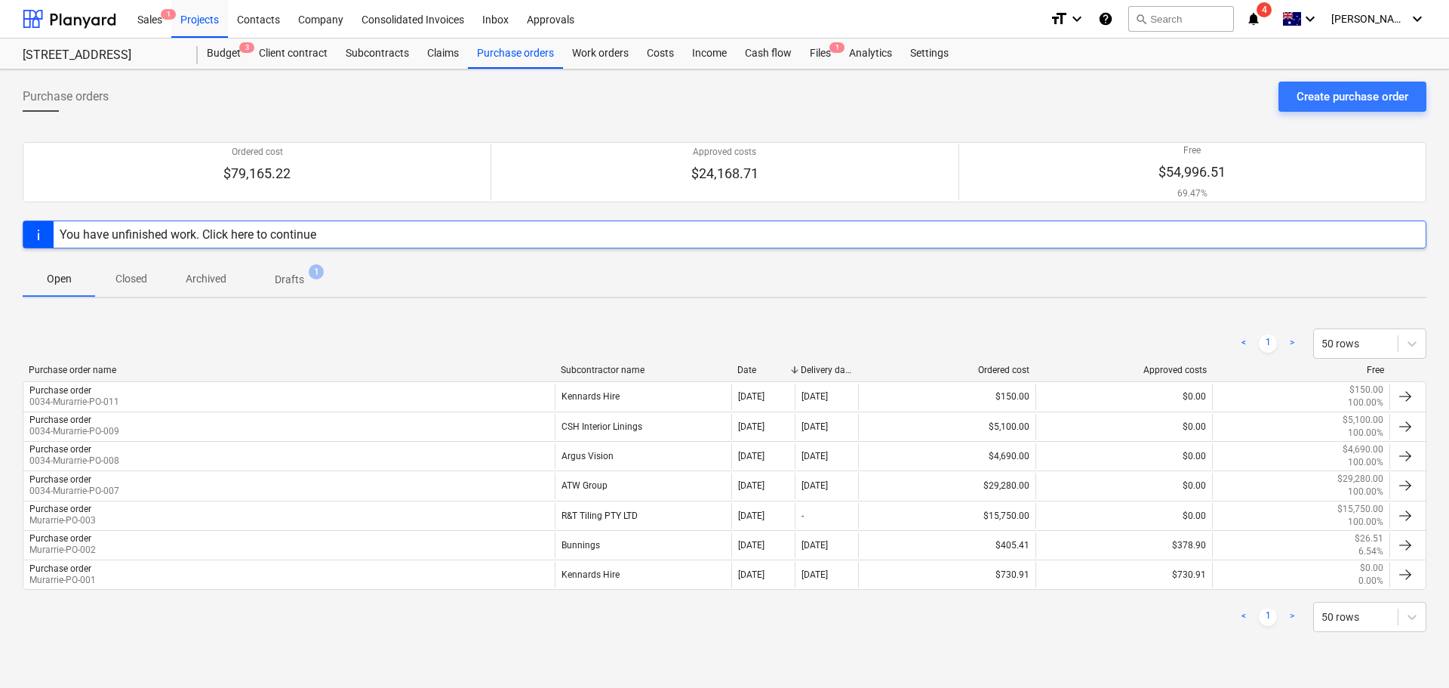
click at [142, 274] on p "Closed" at bounding box center [131, 279] width 36 height 16
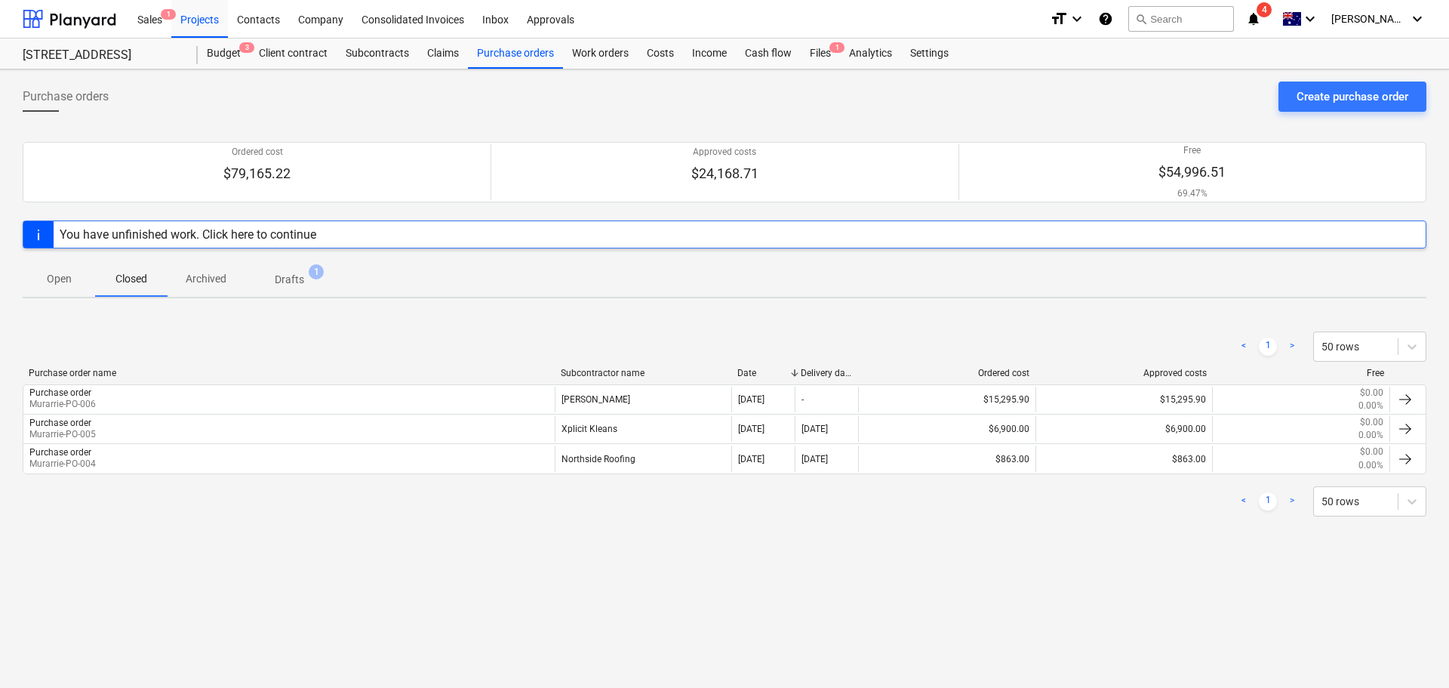
click at [209, 276] on p "Archived" at bounding box center [206, 279] width 41 height 16
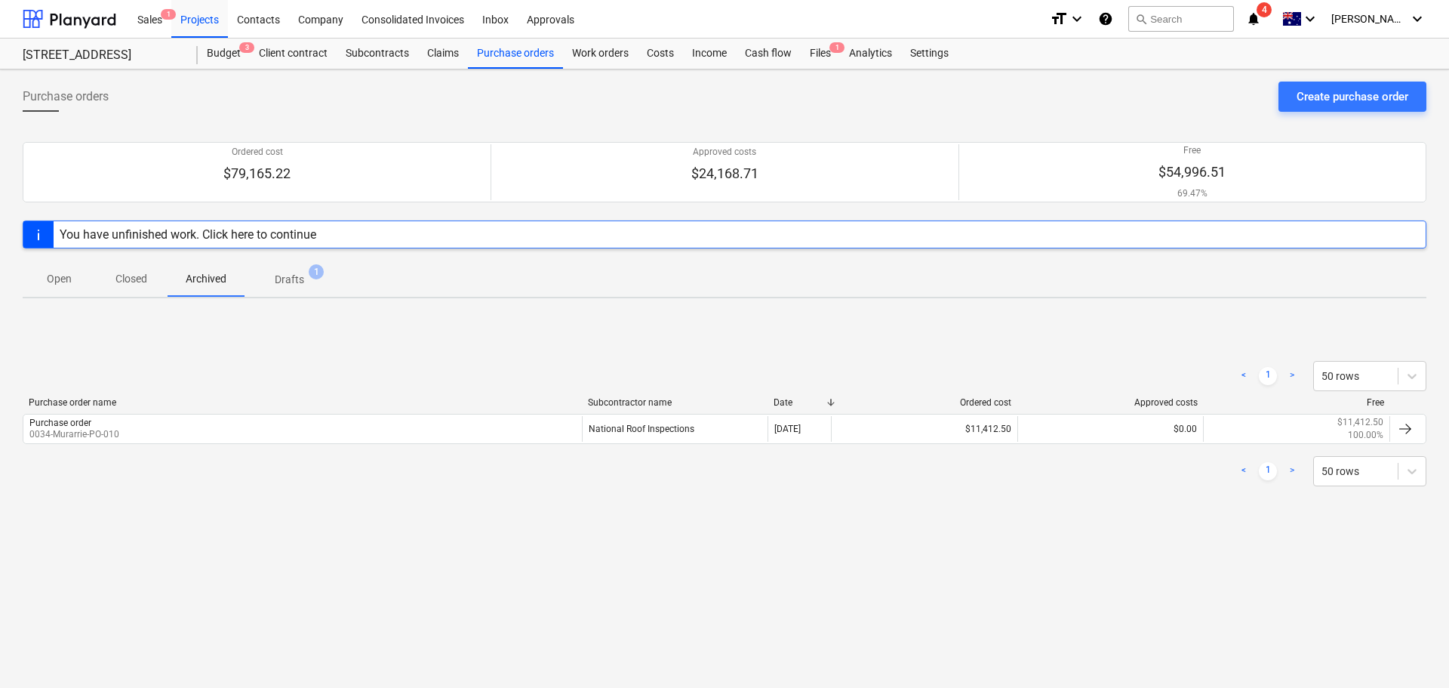
drag, startPoint x: 296, startPoint y: 279, endPoint x: 313, endPoint y: 308, distance: 33.5
click at [296, 279] on p "Drafts" at bounding box center [289, 280] width 29 height 16
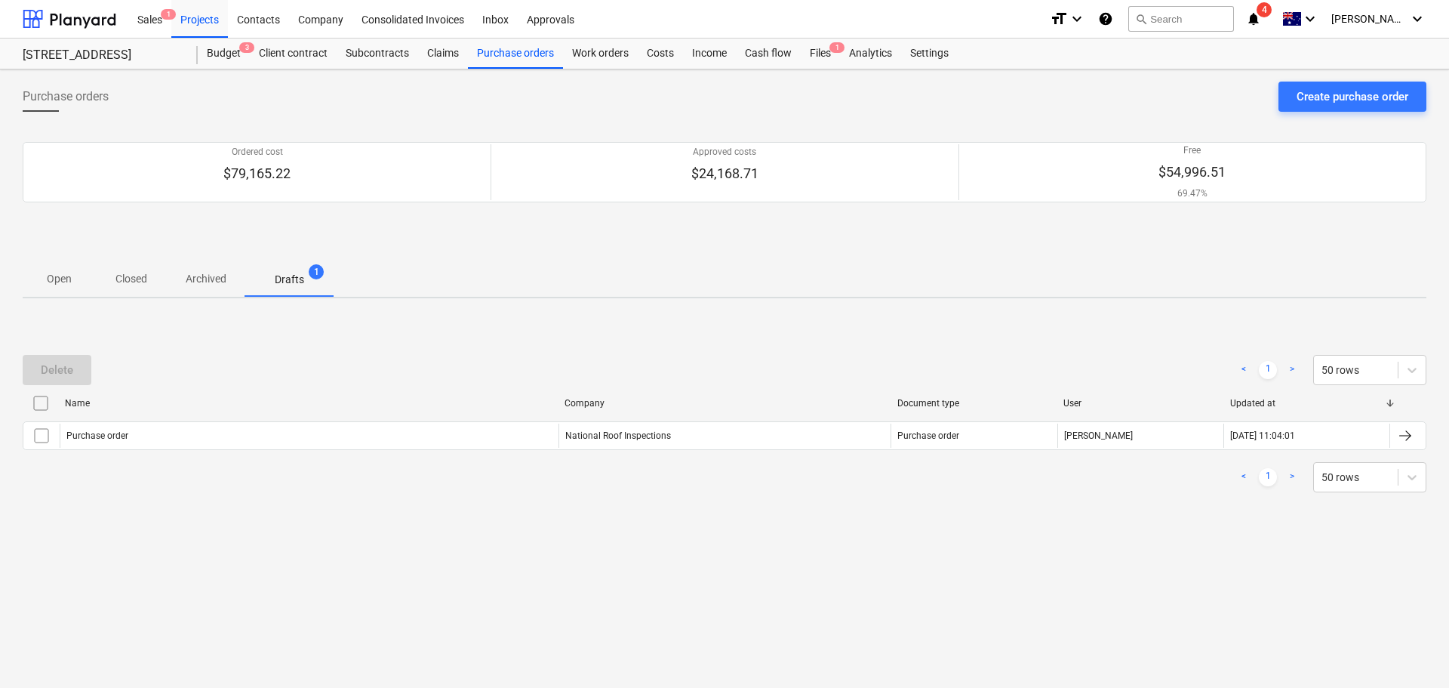
click at [210, 266] on span "Archived" at bounding box center [206, 278] width 77 height 25
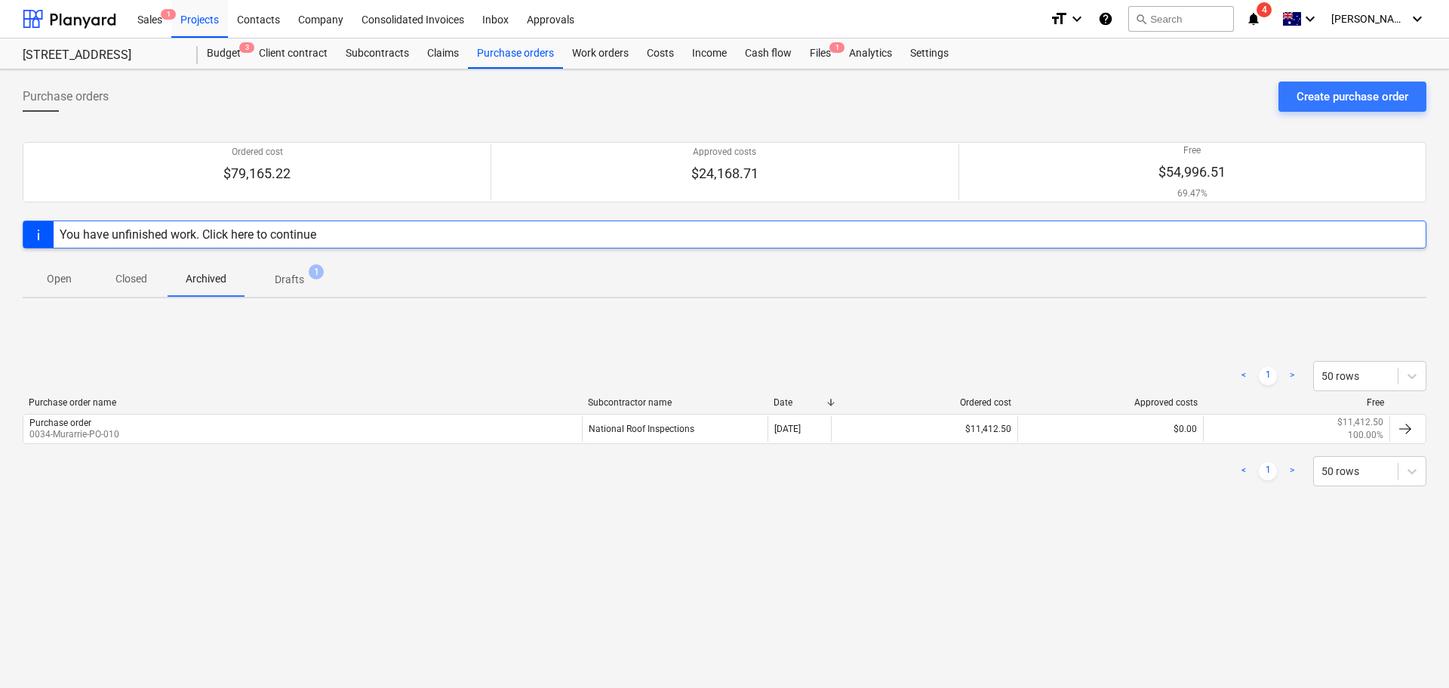
click at [300, 274] on p "Drafts" at bounding box center [289, 280] width 29 height 16
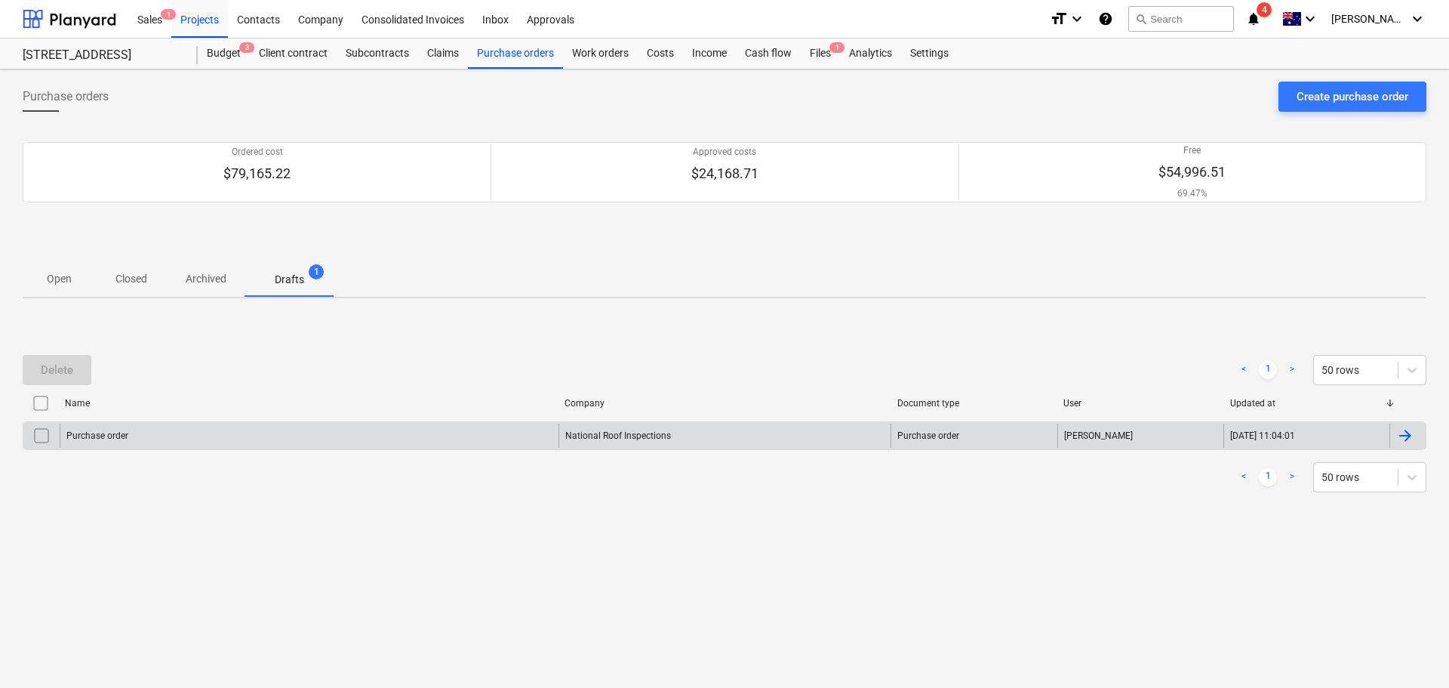
click at [605, 433] on div "National Roof Inspections" at bounding box center [725, 436] width 333 height 24
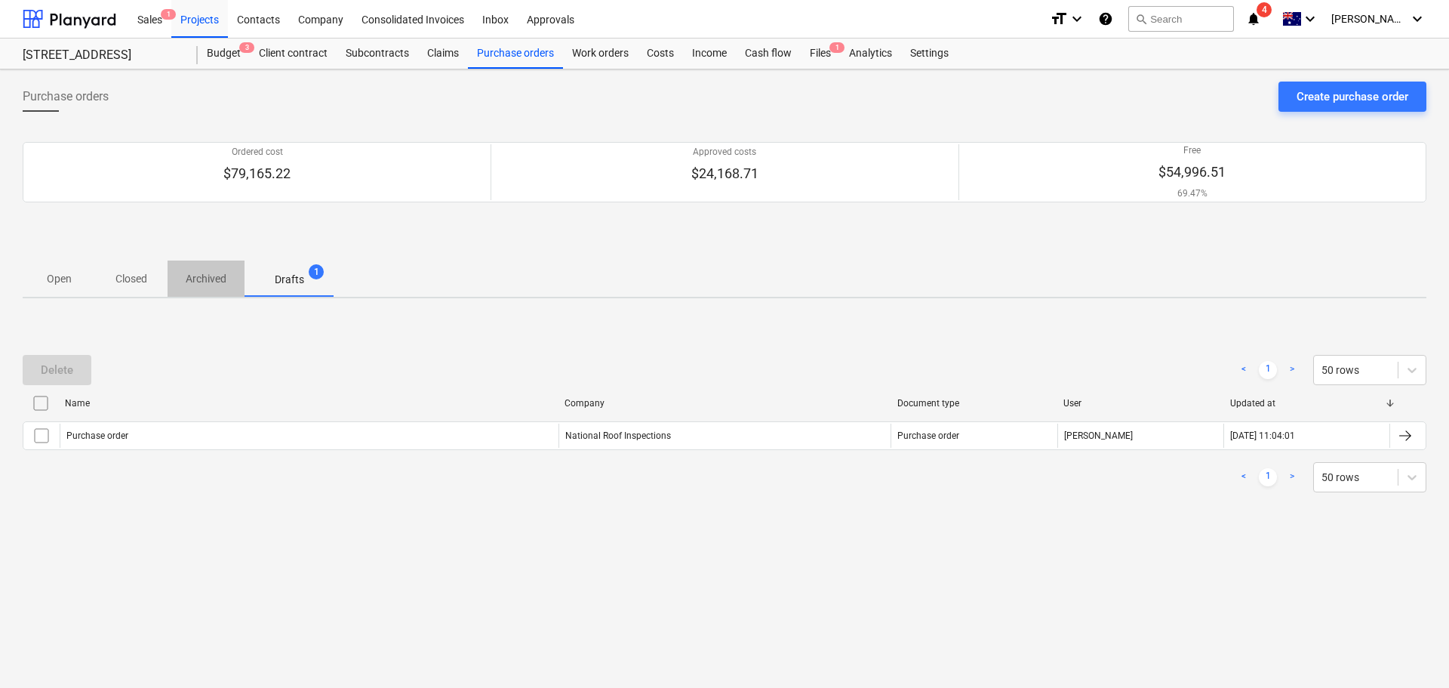
drag, startPoint x: 189, startPoint y: 273, endPoint x: 196, endPoint y: 323, distance: 51.0
click at [189, 273] on p "Archived" at bounding box center [206, 279] width 41 height 16
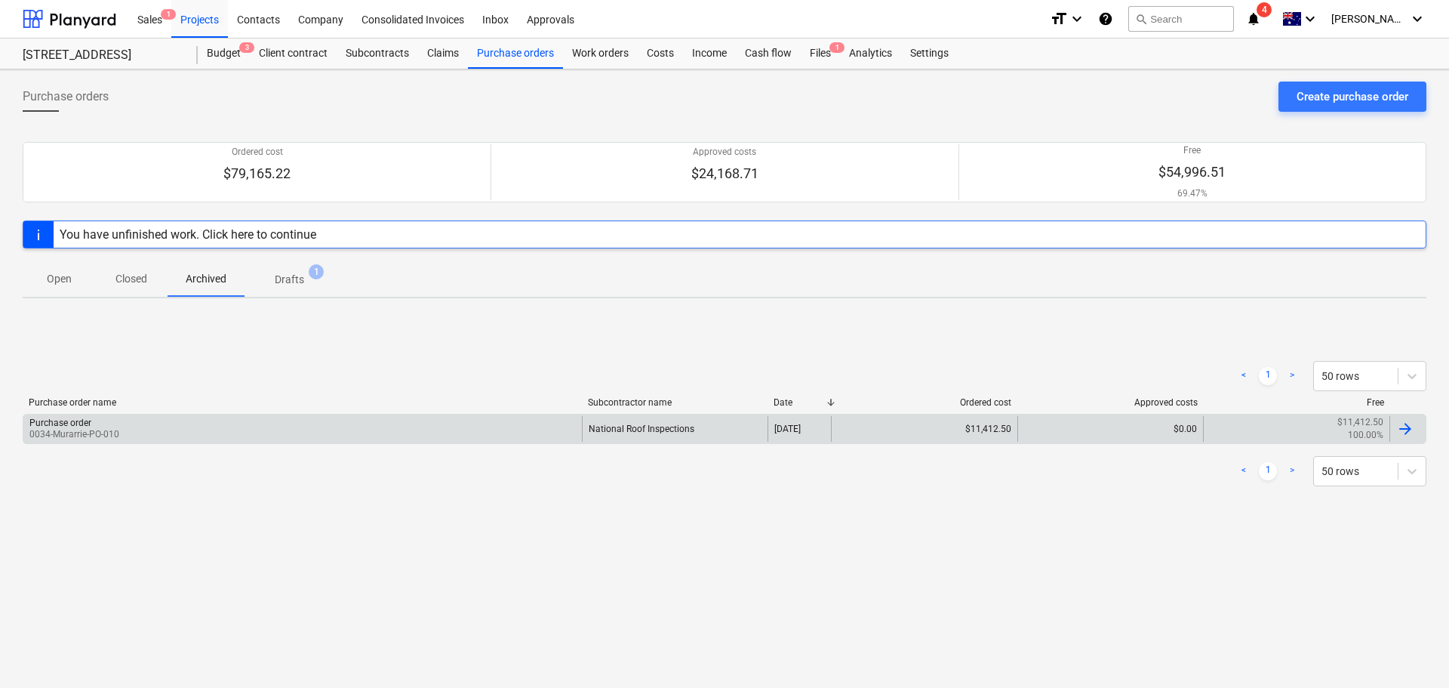
click at [79, 439] on p "0034-Murarrie-PO-010" at bounding box center [74, 434] width 90 height 13
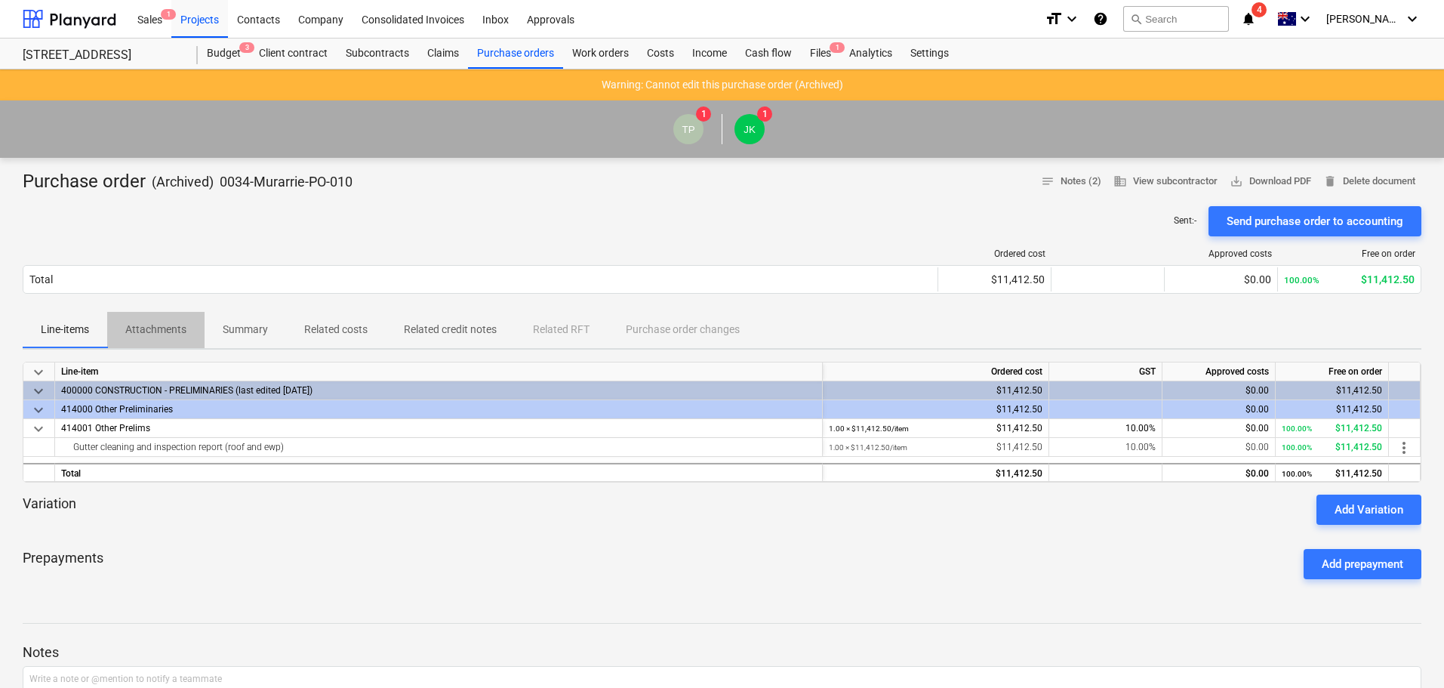
click at [165, 327] on p "Attachments" at bounding box center [155, 330] width 61 height 16
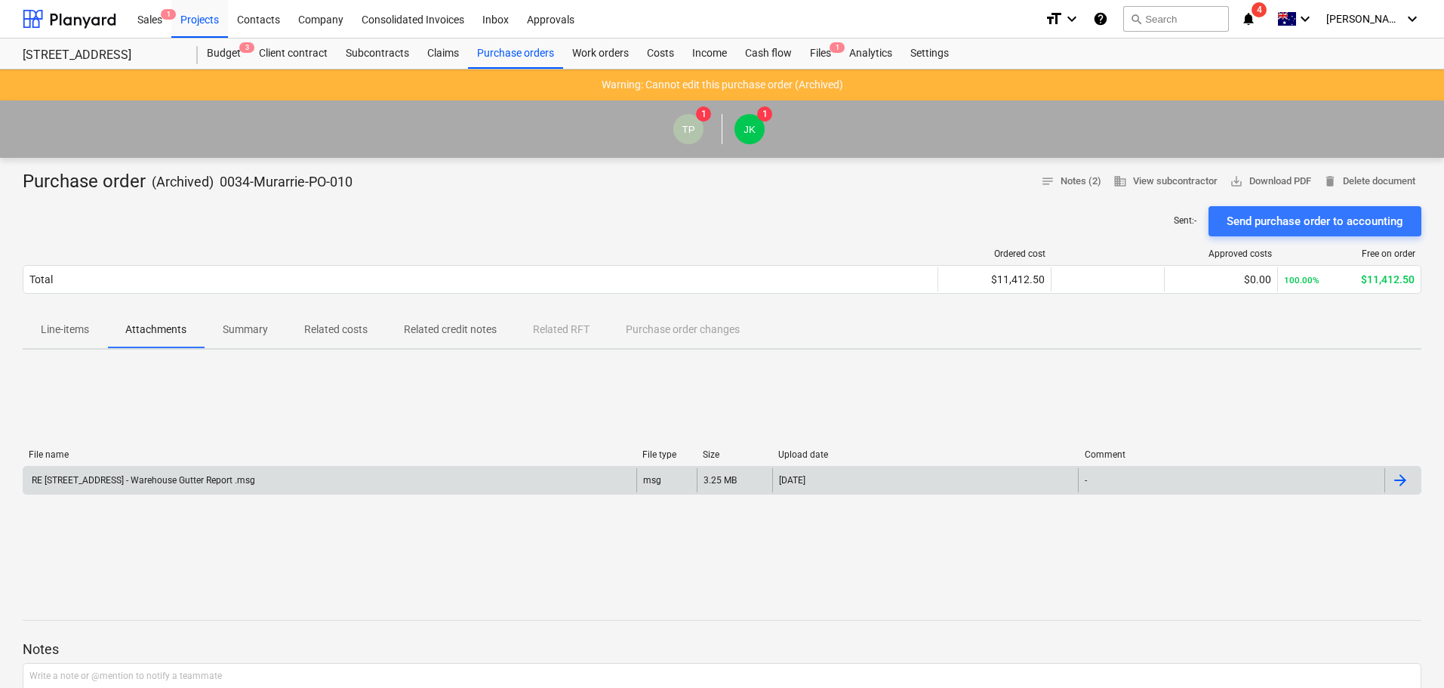
click at [200, 482] on div "RE 286 Queensport rd - Warehouse Gutter Report .msg" at bounding box center [142, 480] width 226 height 11
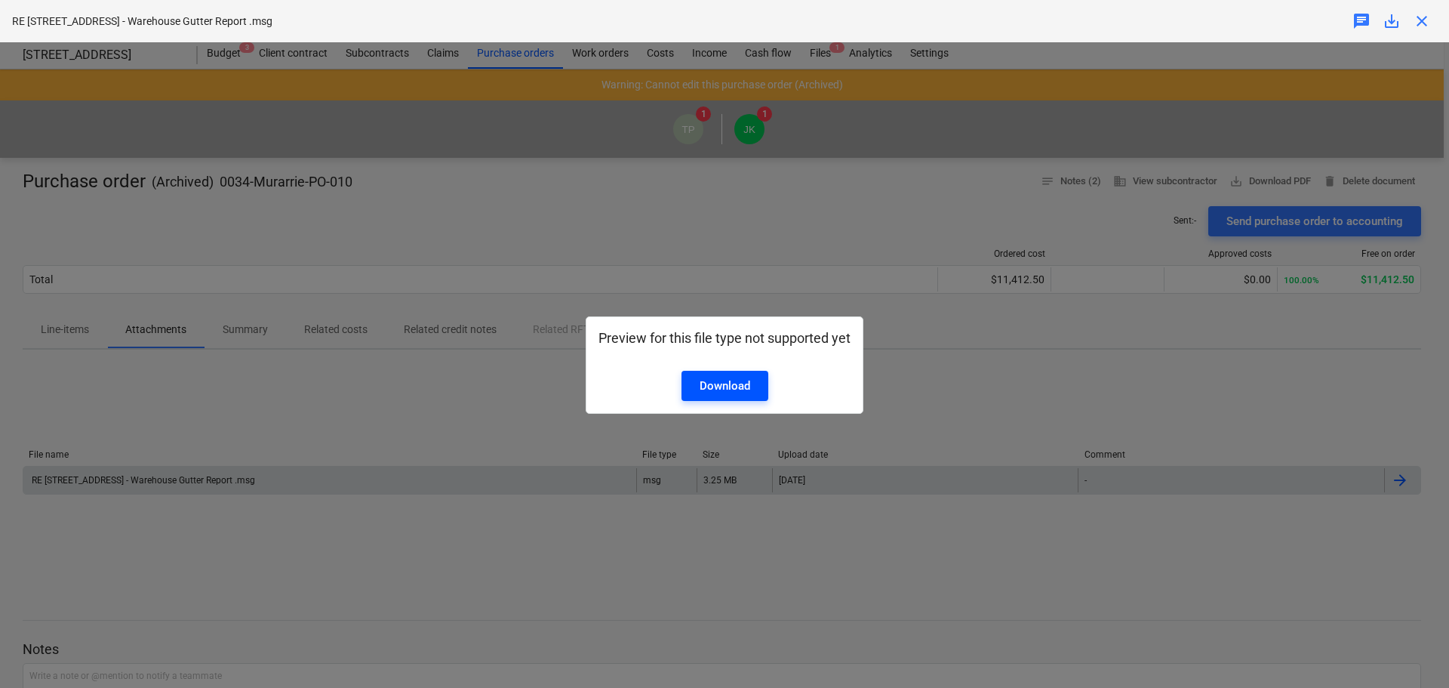
click at [714, 382] on div "Download" at bounding box center [725, 386] width 51 height 20
drag, startPoint x: 1433, startPoint y: 15, endPoint x: 1423, endPoint y: 18, distance: 10.3
click at [1429, 15] on div "close" at bounding box center [1422, 21] width 30 height 18
click at [1422, 18] on span "close" at bounding box center [1422, 21] width 18 height 18
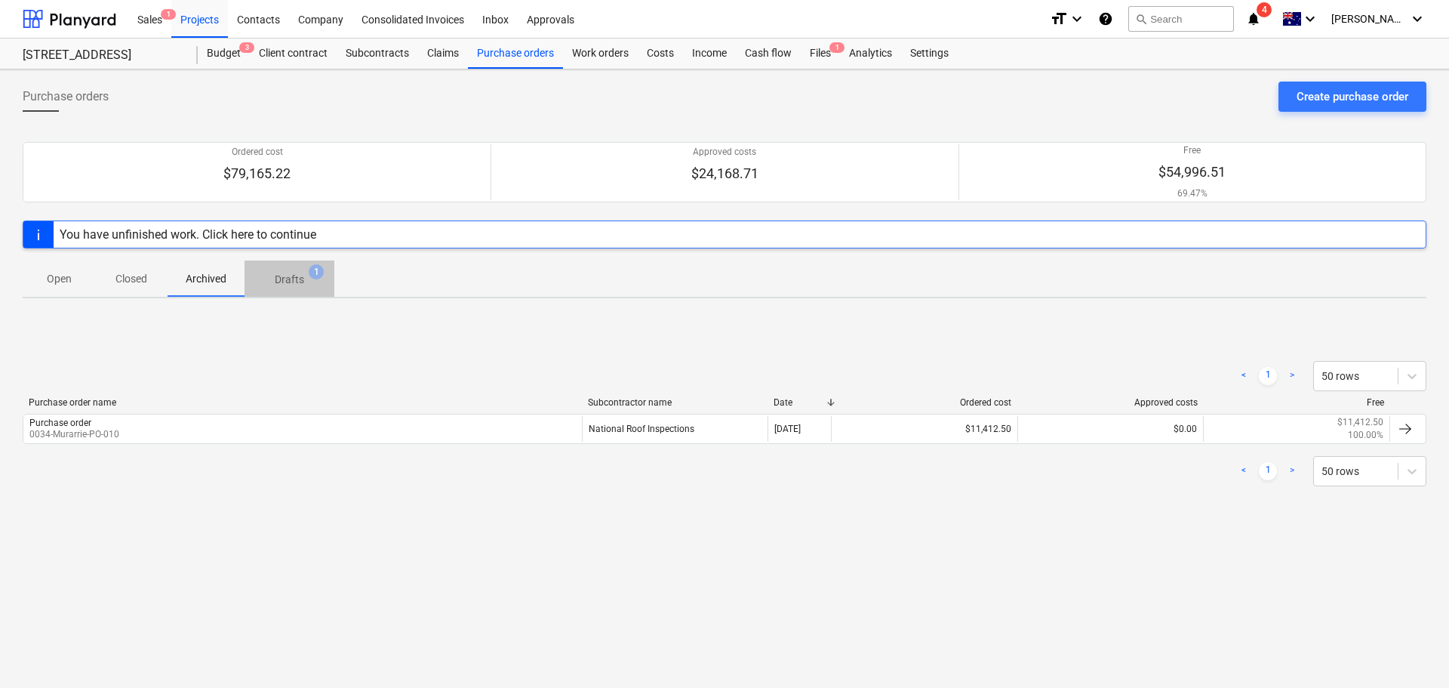
click at [285, 291] on span "Drafts 1" at bounding box center [290, 278] width 90 height 27
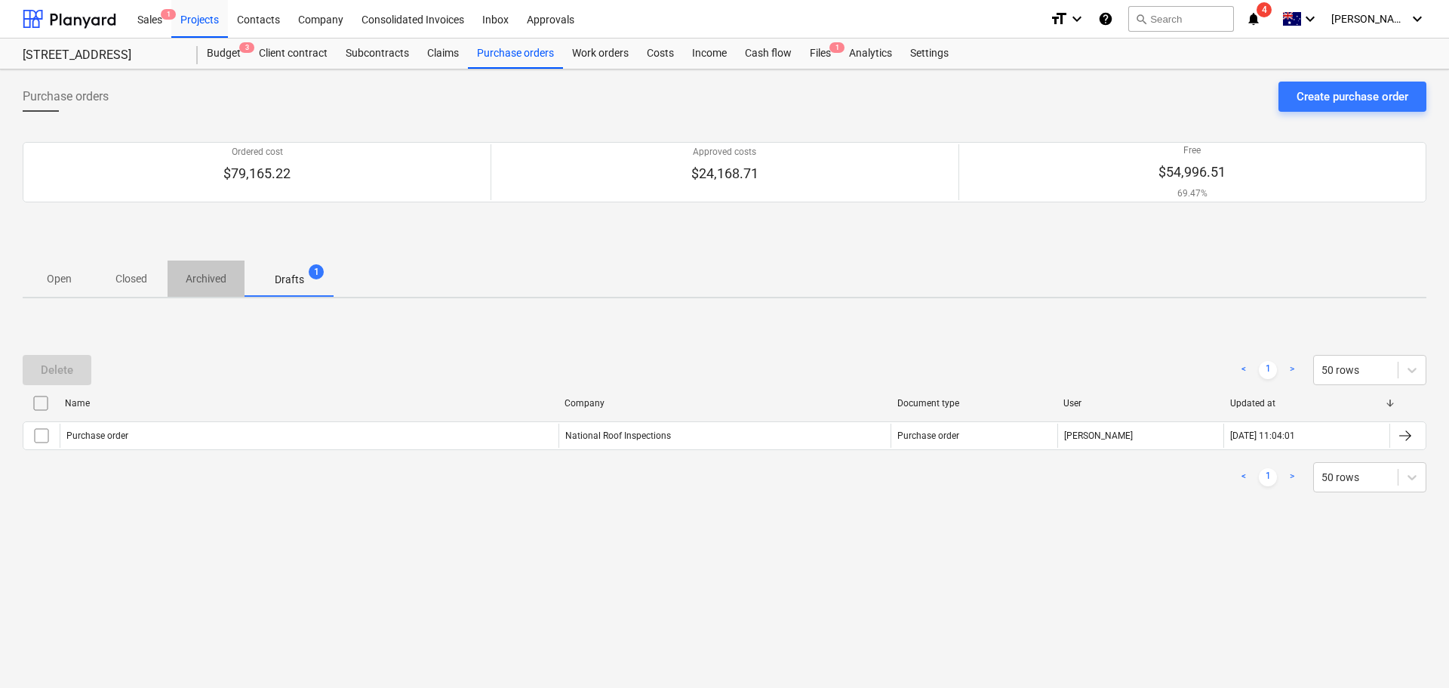
click at [198, 275] on p "Archived" at bounding box center [206, 279] width 41 height 16
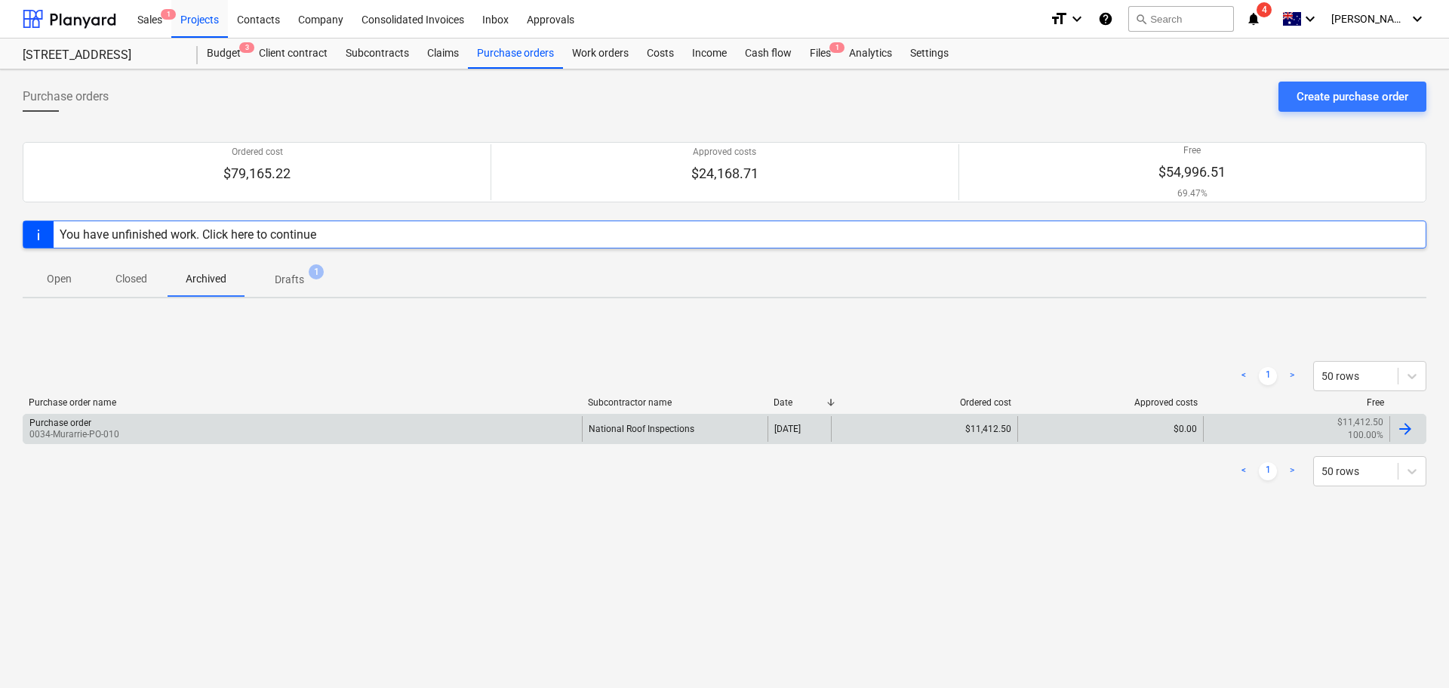
click at [78, 428] on p "0034-Murarrie-PO-010" at bounding box center [74, 434] width 90 height 13
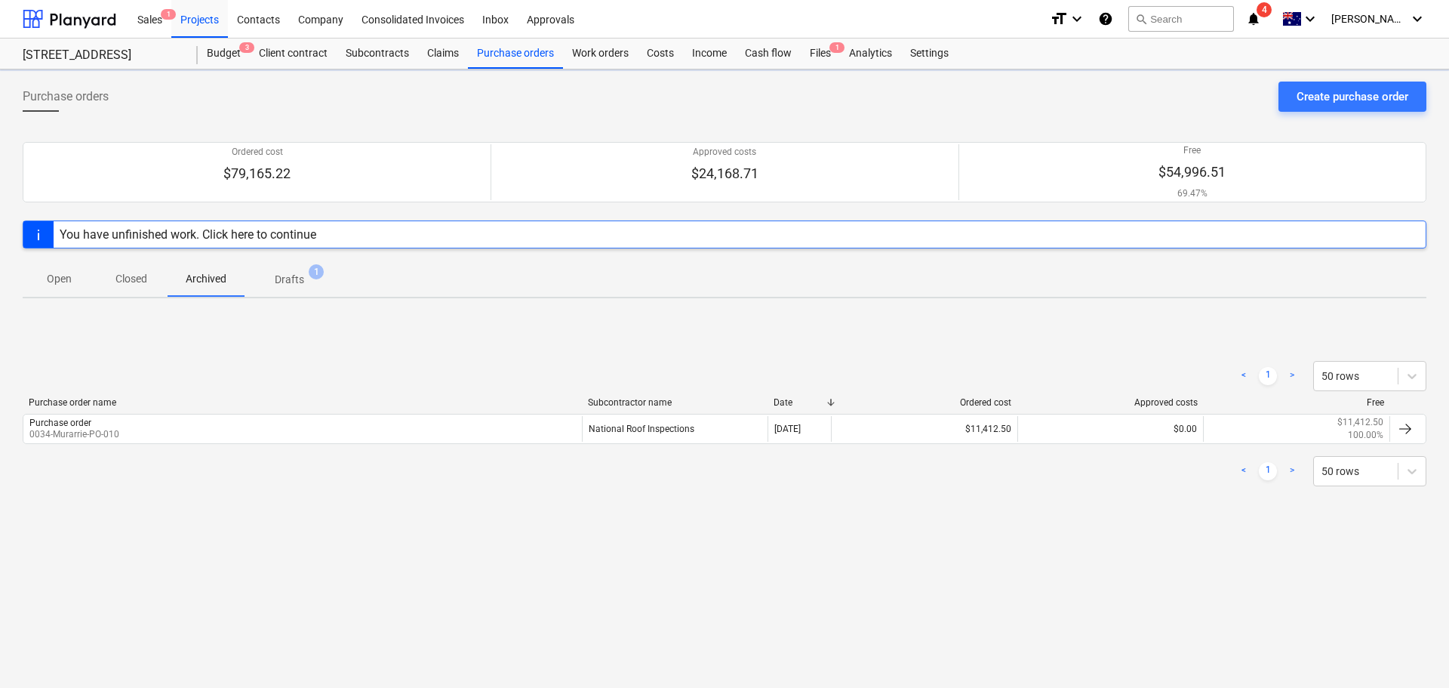
click at [299, 285] on p "Drafts" at bounding box center [289, 280] width 29 height 16
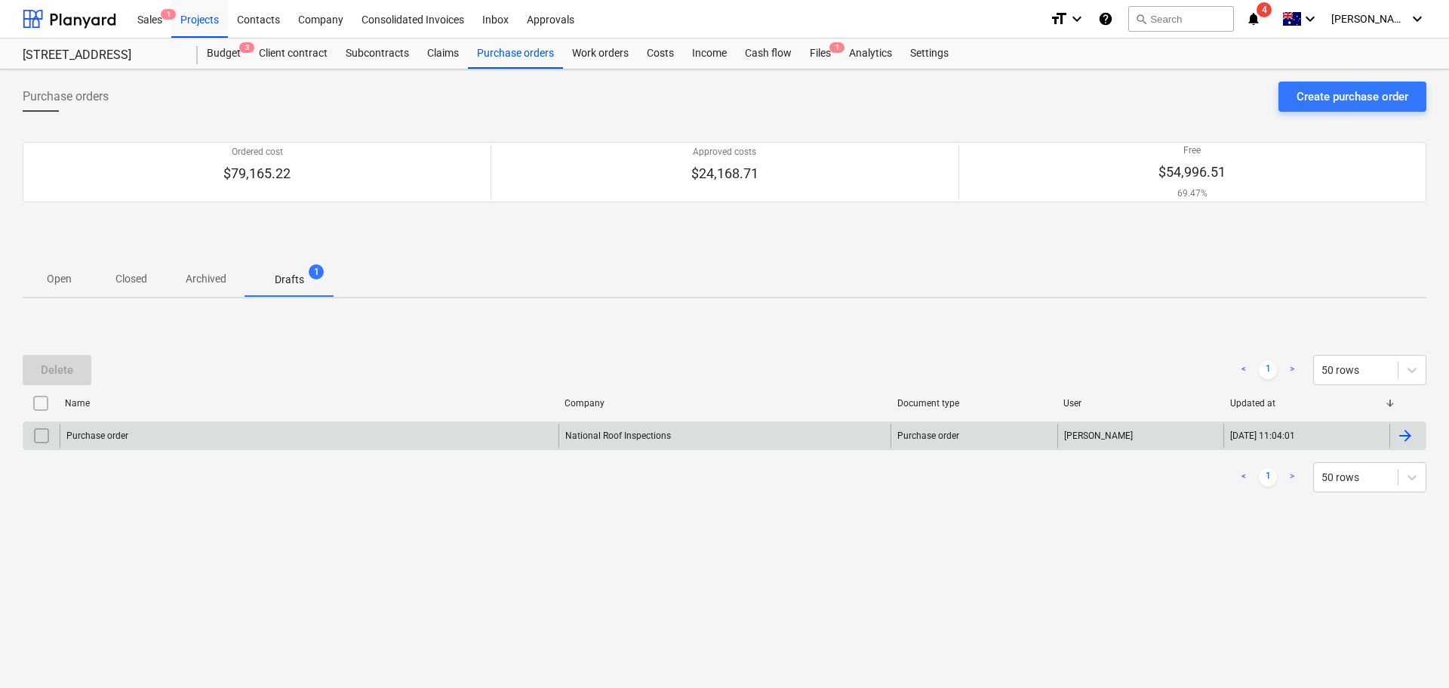
click at [97, 429] on div "Purchase order" at bounding box center [309, 436] width 499 height 24
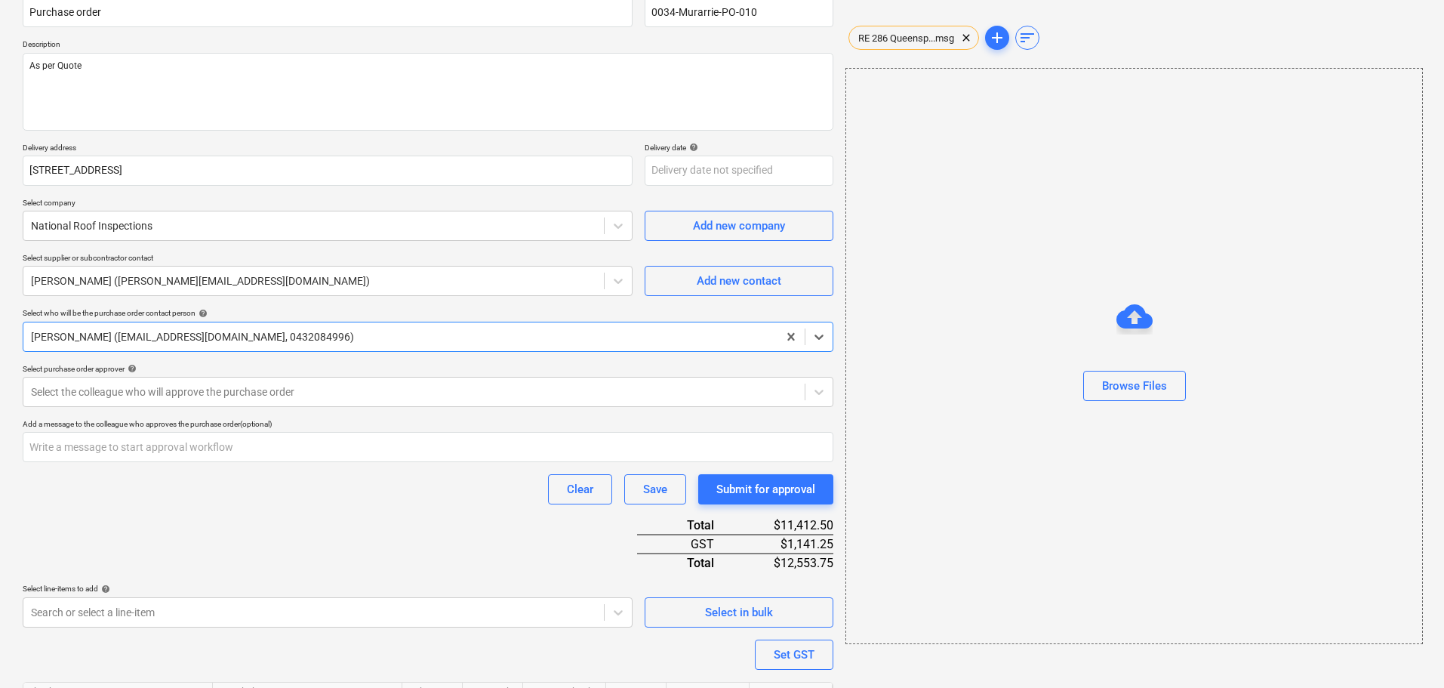
type textarea "x"
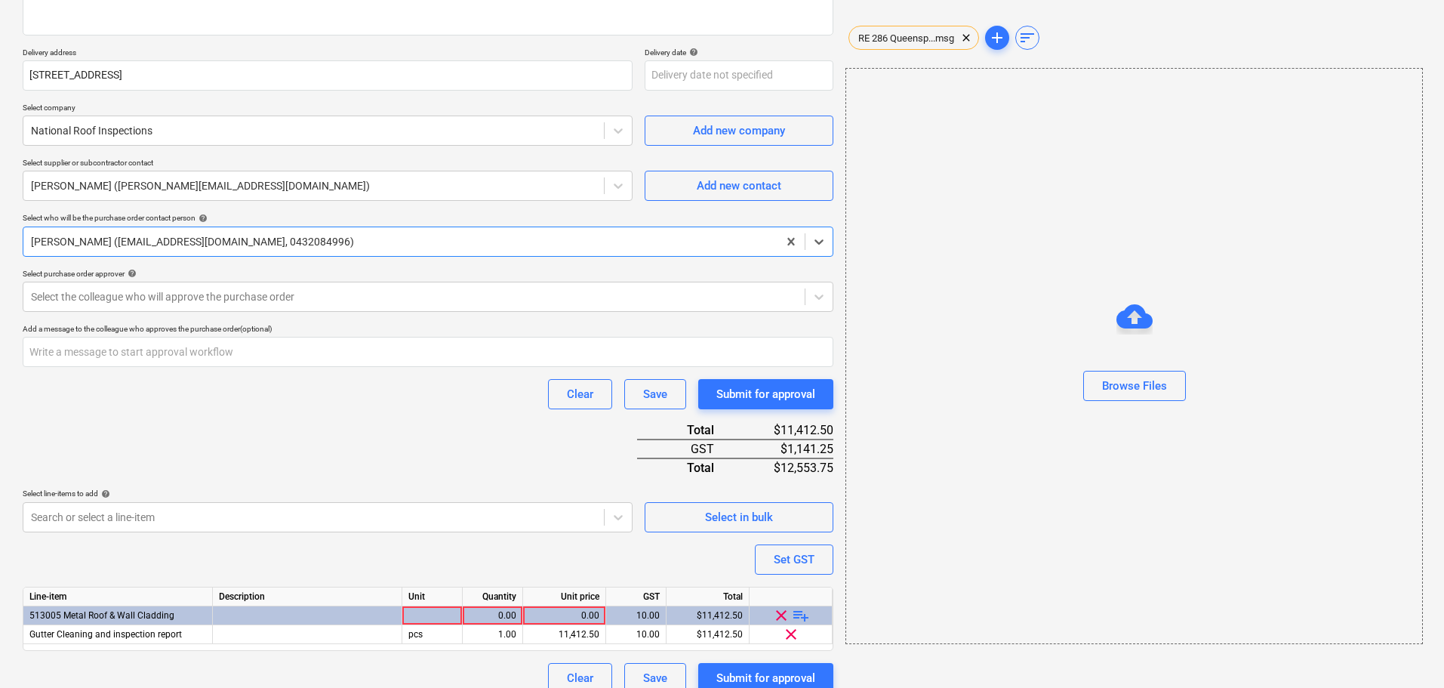
scroll to position [252, 0]
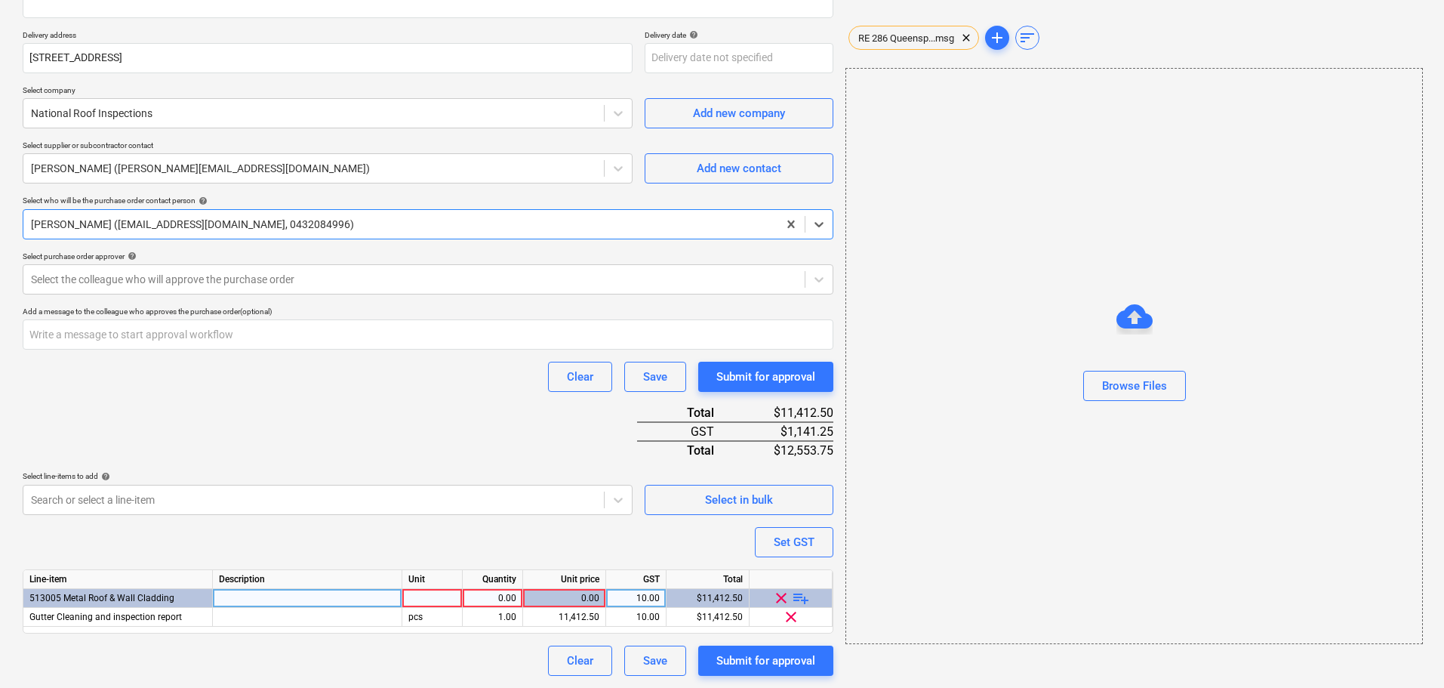
click at [418, 602] on div at bounding box center [432, 598] width 60 height 19
type input "item"
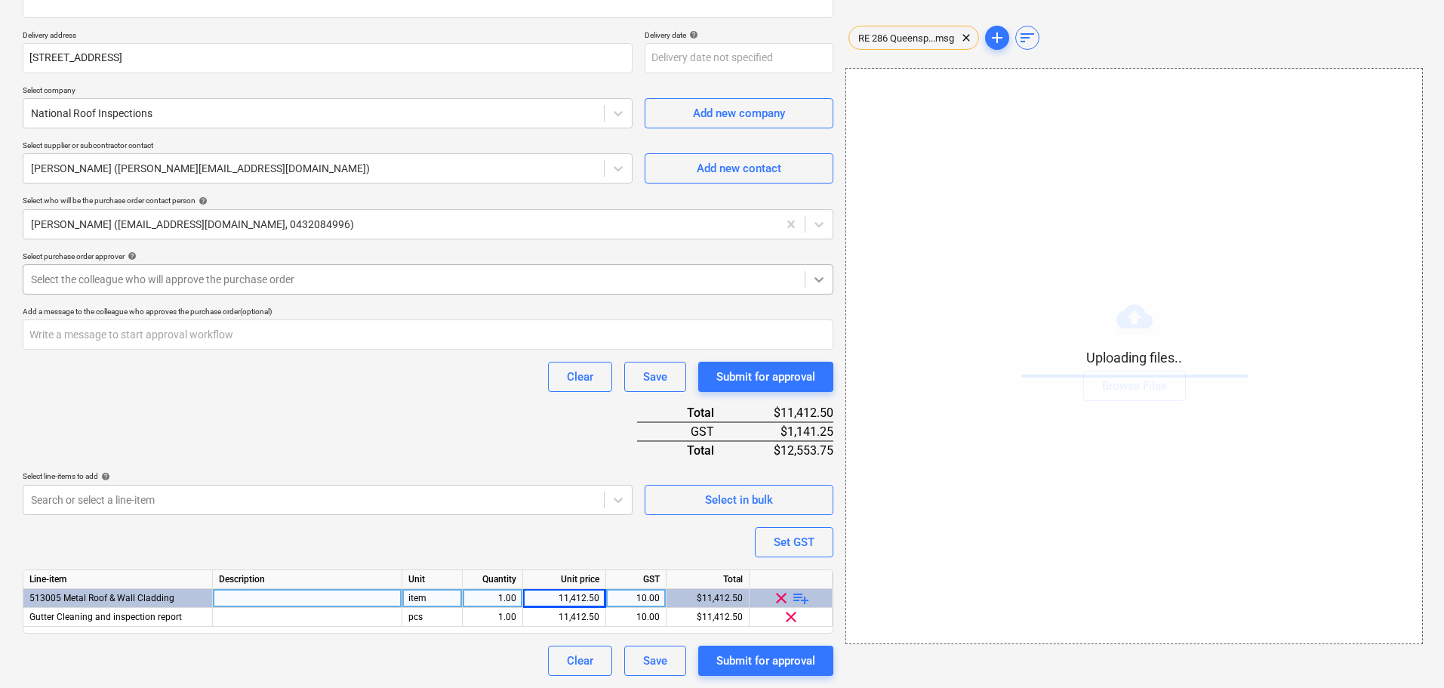
click at [824, 279] on icon at bounding box center [819, 279] width 15 height 15
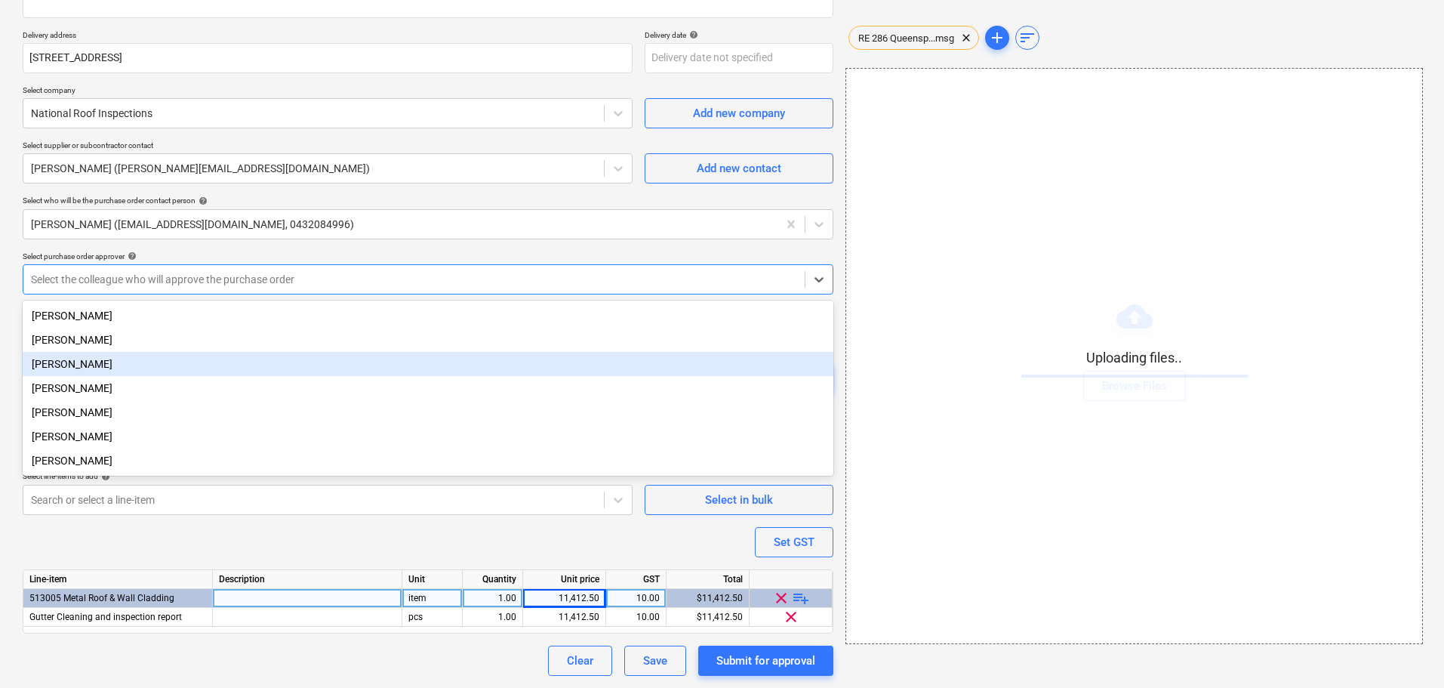
click at [73, 368] on div "Jason Escobar" at bounding box center [428, 364] width 811 height 24
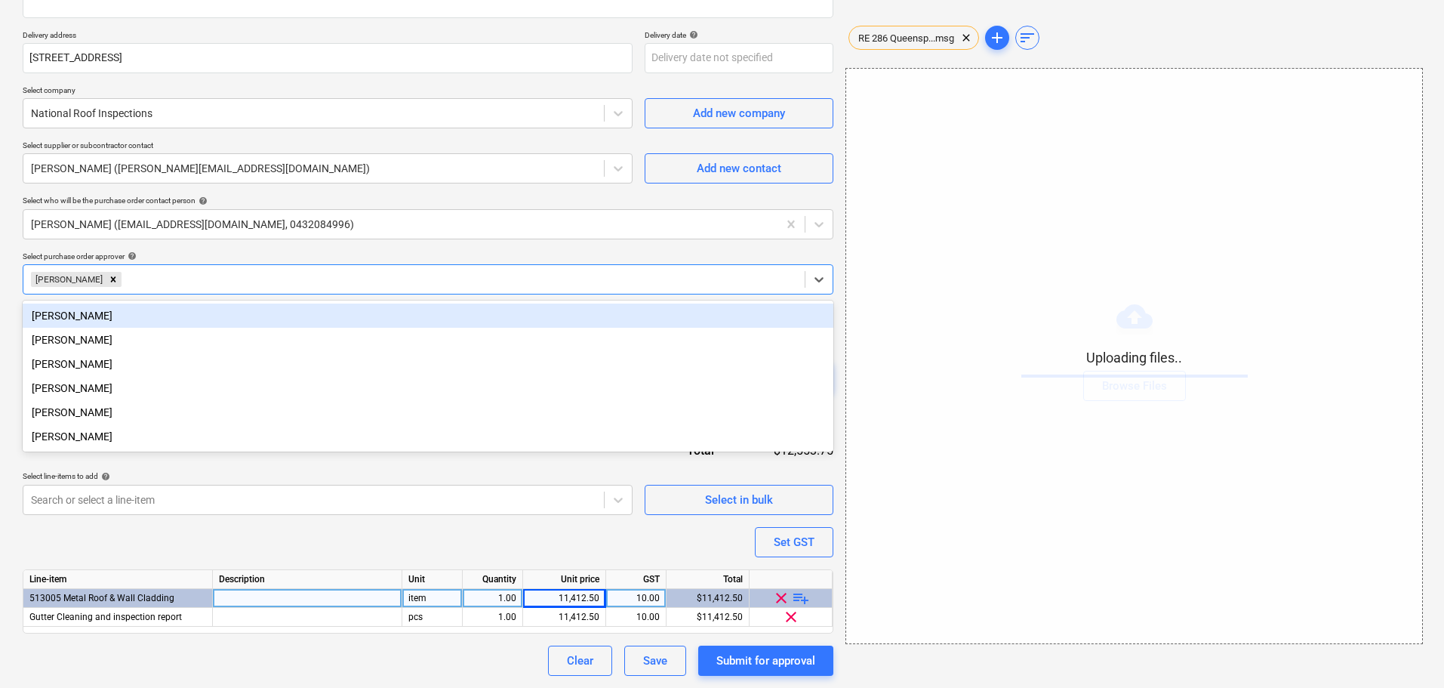
click at [317, 248] on div "Purchase order name help Purchase order Purchase order reference number help 00…" at bounding box center [428, 274] width 811 height 804
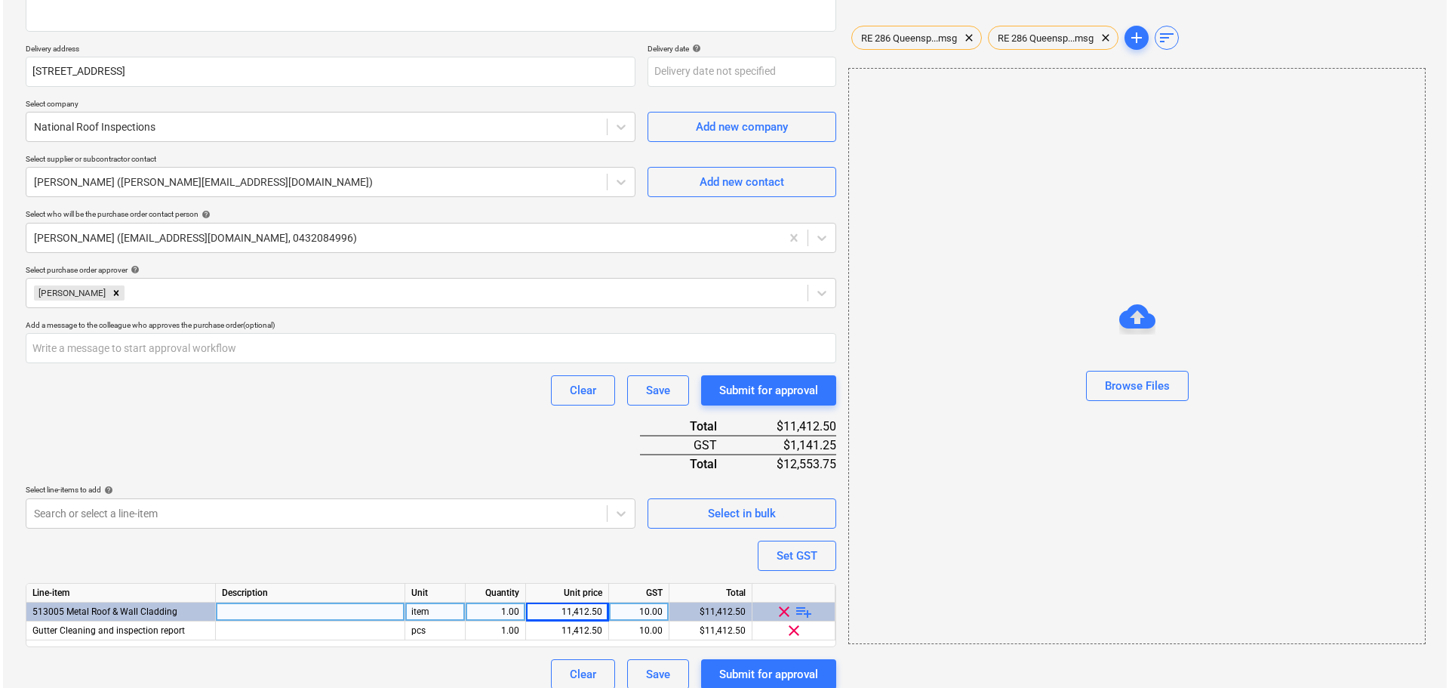
scroll to position [252, 0]
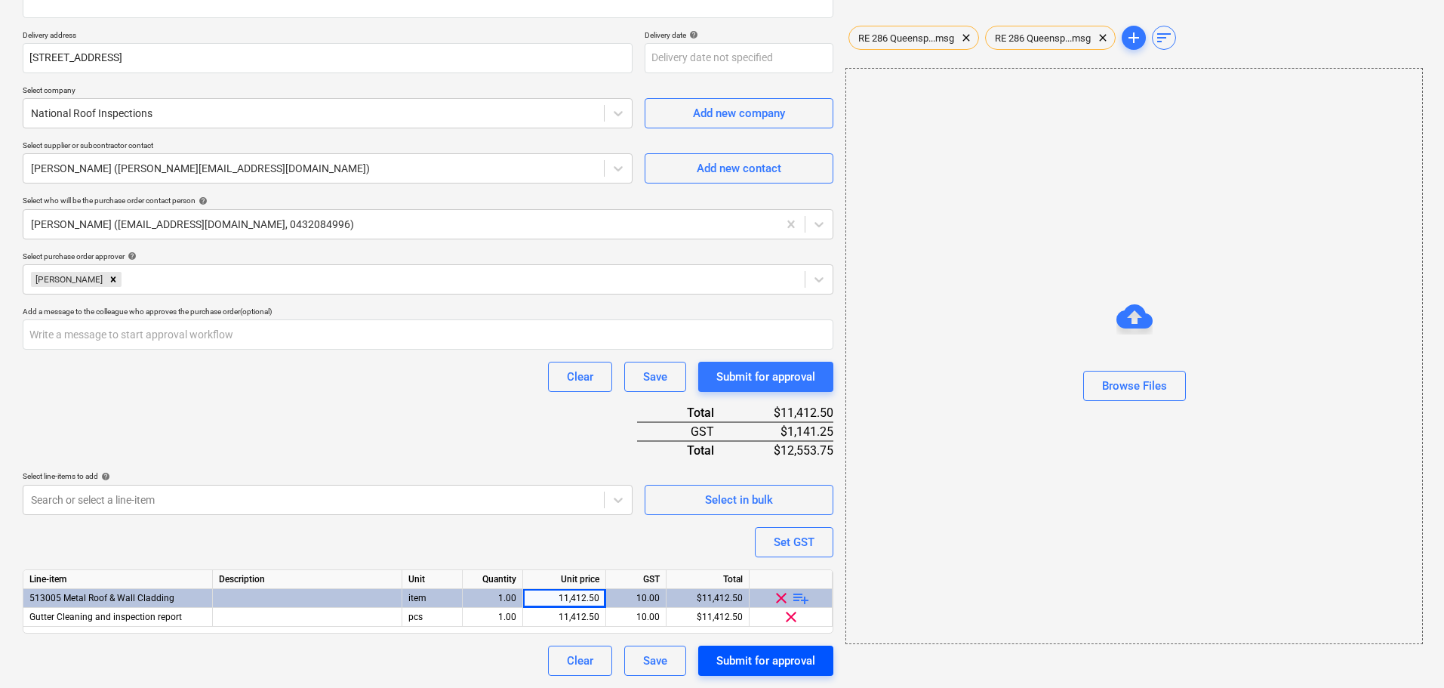
click at [768, 661] on div "Submit for approval" at bounding box center [765, 661] width 99 height 20
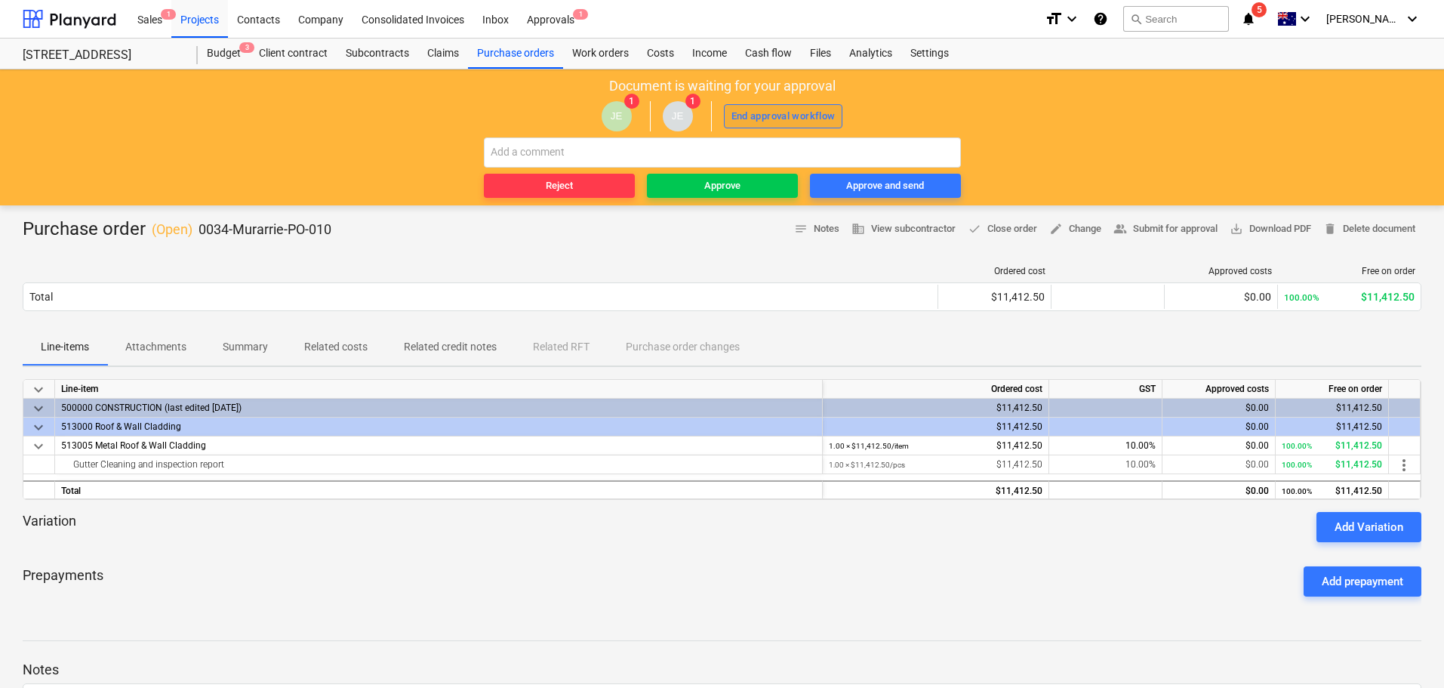
click at [792, 113] on div "End approval workflow" at bounding box center [784, 116] width 104 height 17
click at [729, 185] on div "Approve" at bounding box center [722, 185] width 36 height 17
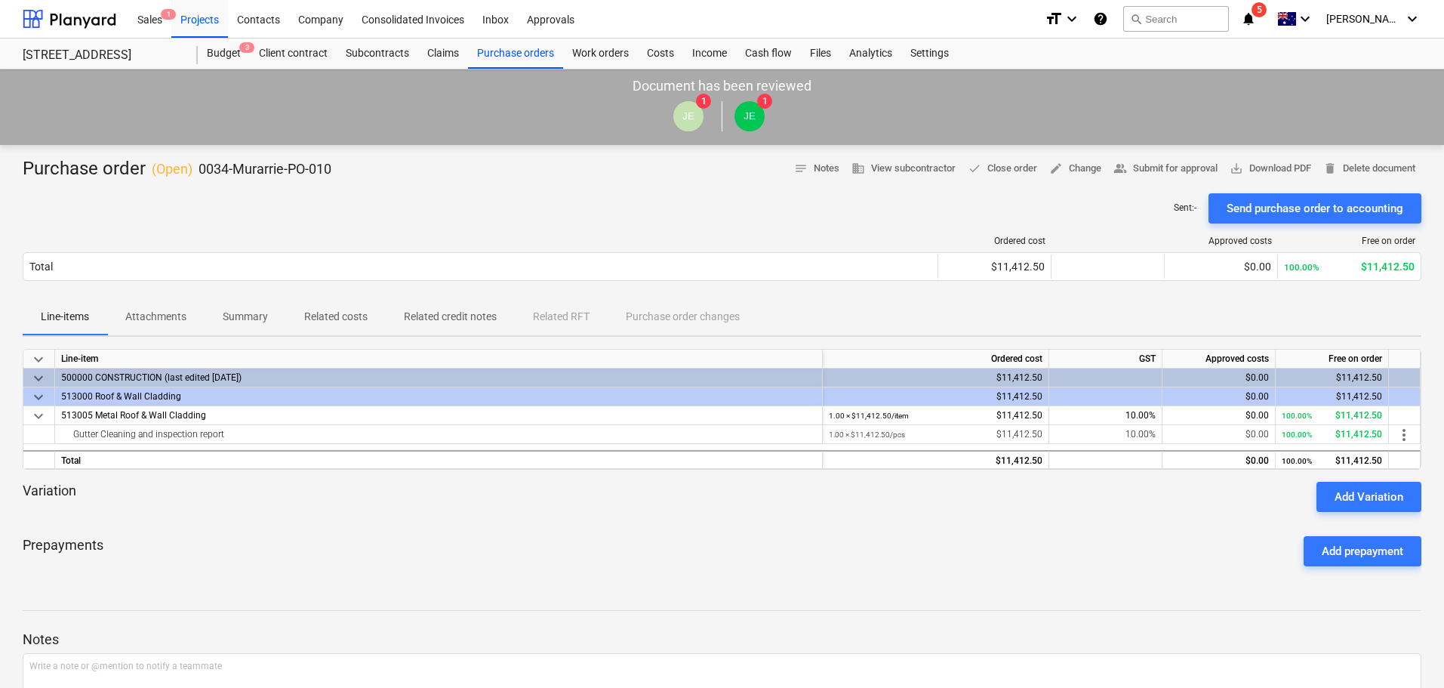
drag, startPoint x: 686, startPoint y: 539, endPoint x: 1443, endPoint y: 106, distance: 871.8
click at [686, 539] on div "Prepayments Add prepayment" at bounding box center [722, 551] width 1399 height 54
click at [670, 516] on div at bounding box center [722, 518] width 1399 height 12
click at [670, 514] on div at bounding box center [722, 518] width 1399 height 12
click at [220, 49] on div "Budget 4" at bounding box center [224, 54] width 52 height 30
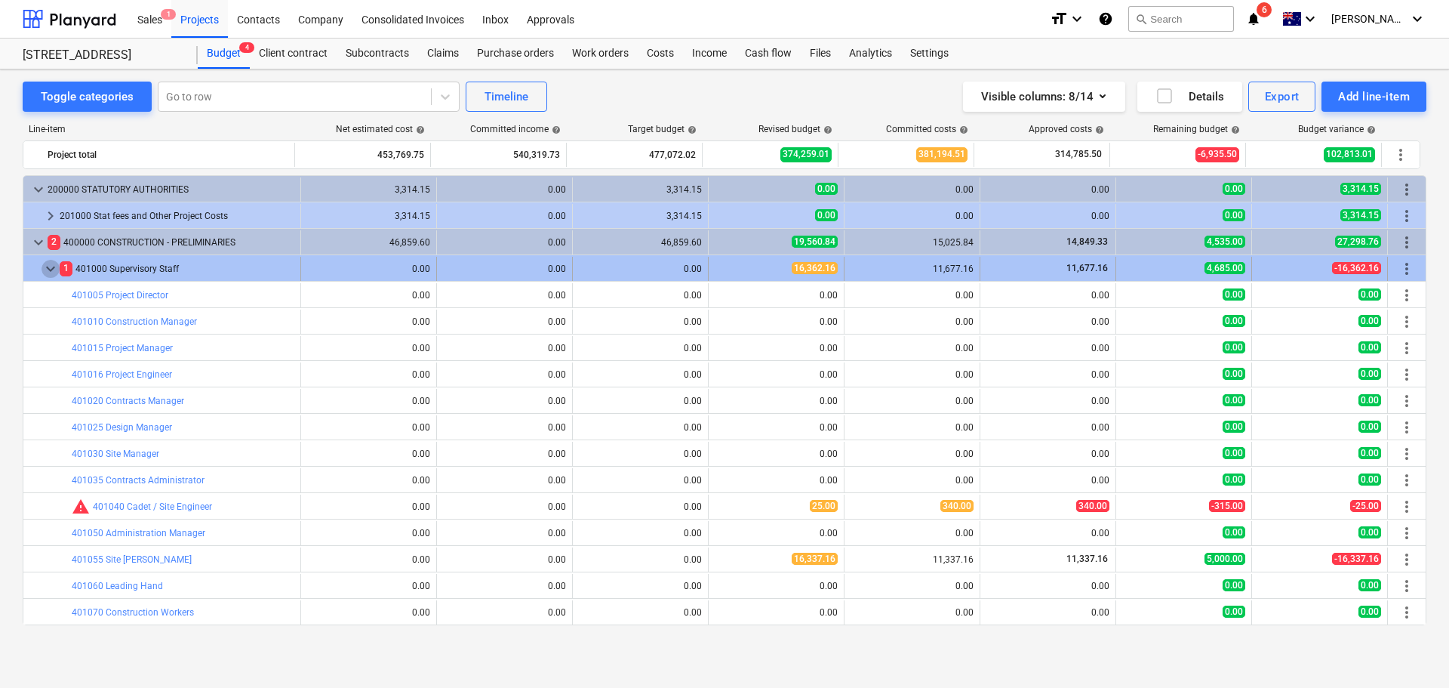
click at [51, 268] on span "keyboard_arrow_down" at bounding box center [51, 269] width 18 height 18
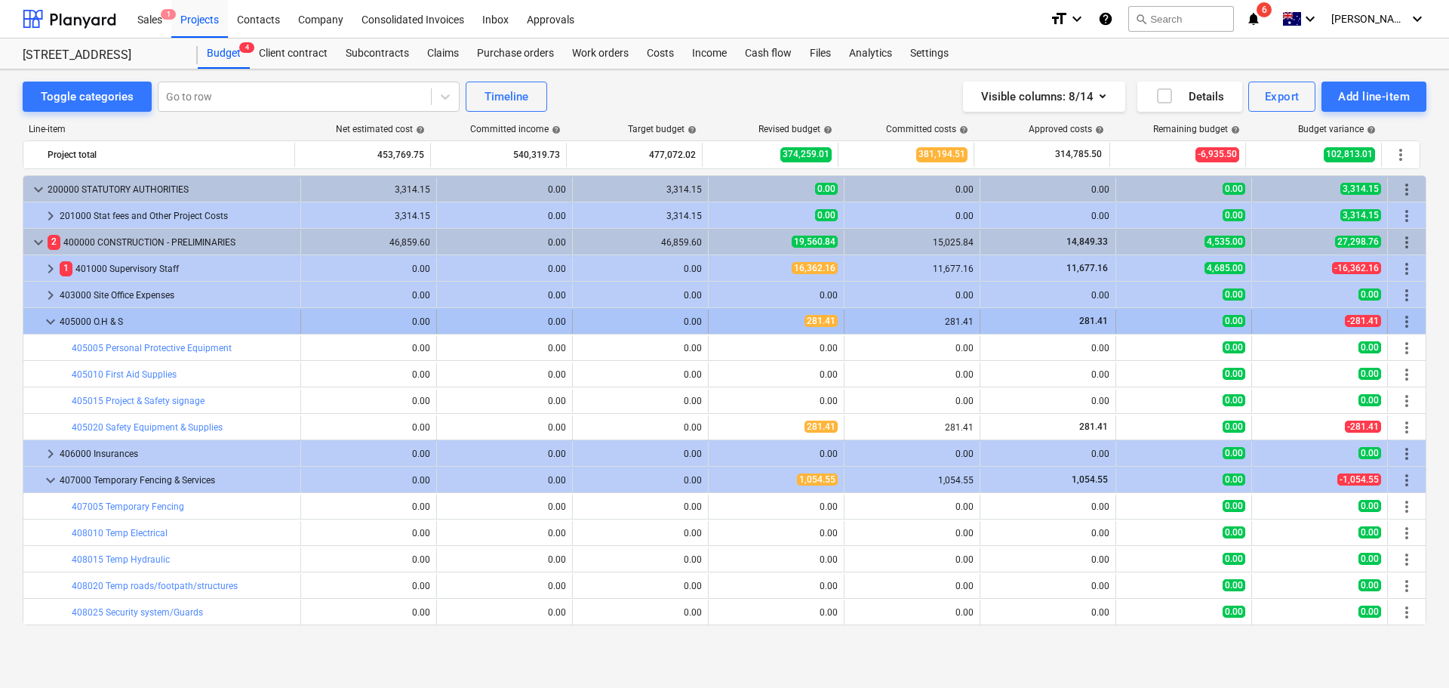
click at [46, 317] on span "keyboard_arrow_down" at bounding box center [51, 322] width 18 height 18
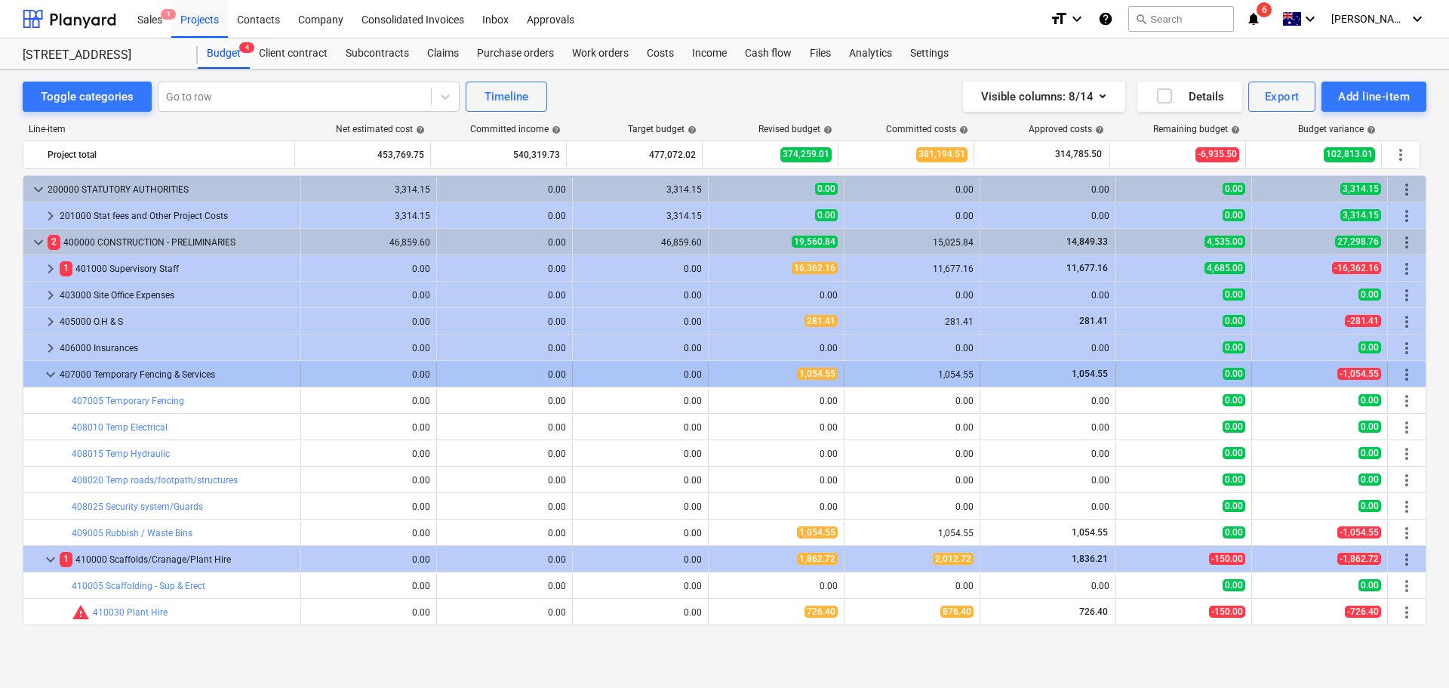
click at [44, 373] on span "keyboard_arrow_down" at bounding box center [51, 374] width 18 height 18
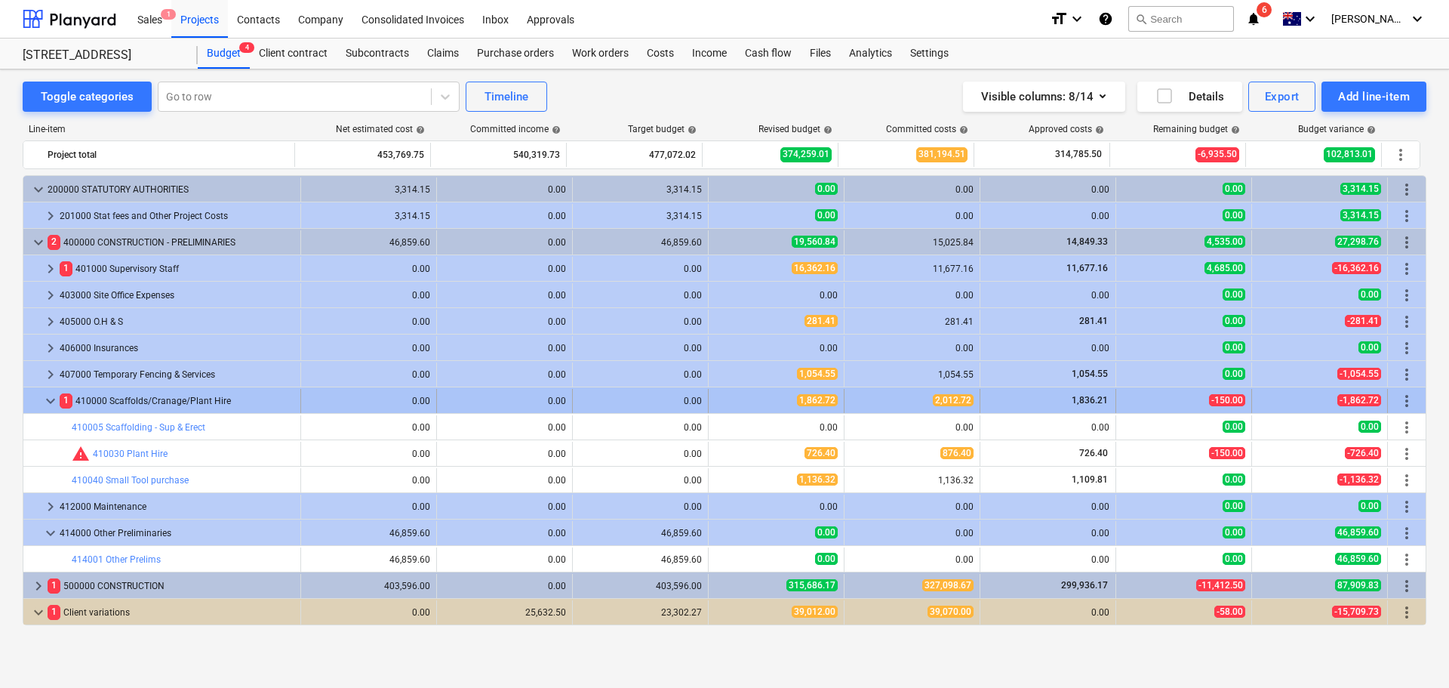
click at [50, 402] on span "keyboard_arrow_down" at bounding box center [51, 401] width 18 height 18
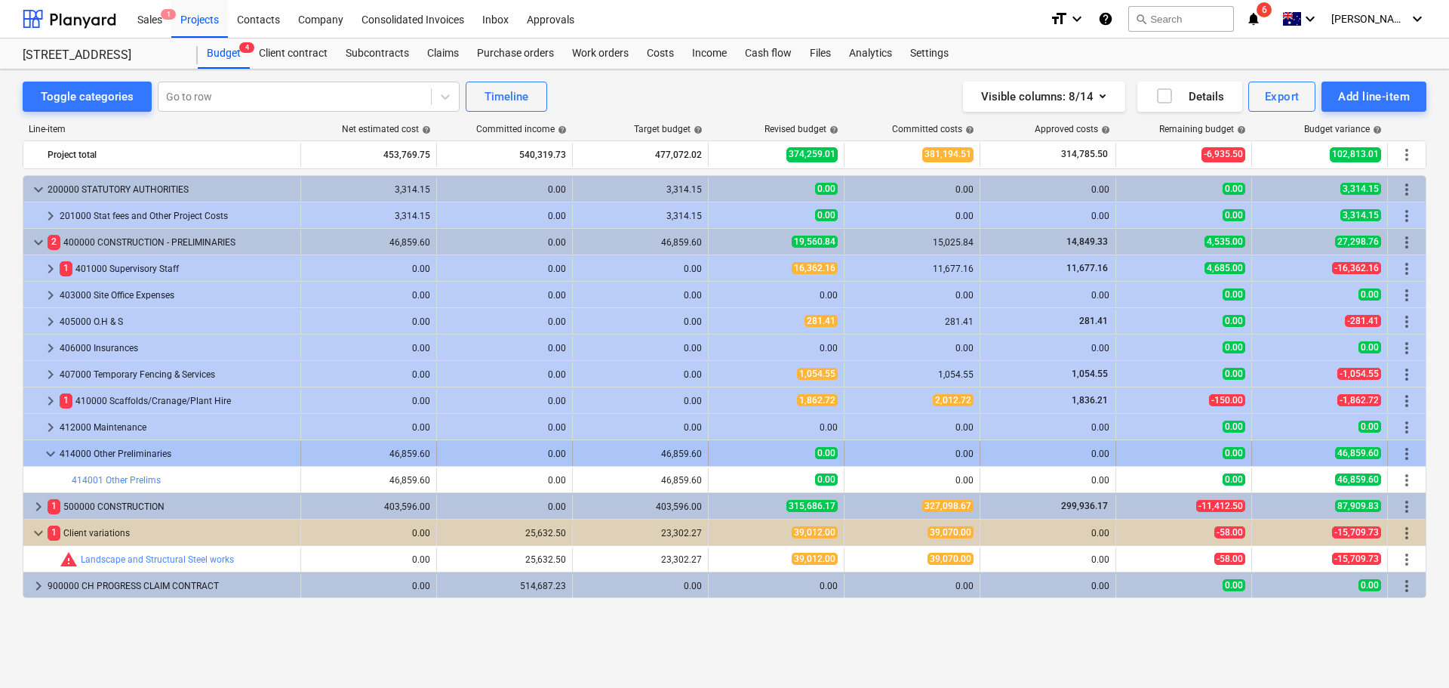
click at [47, 451] on span "keyboard_arrow_down" at bounding box center [51, 454] width 18 height 18
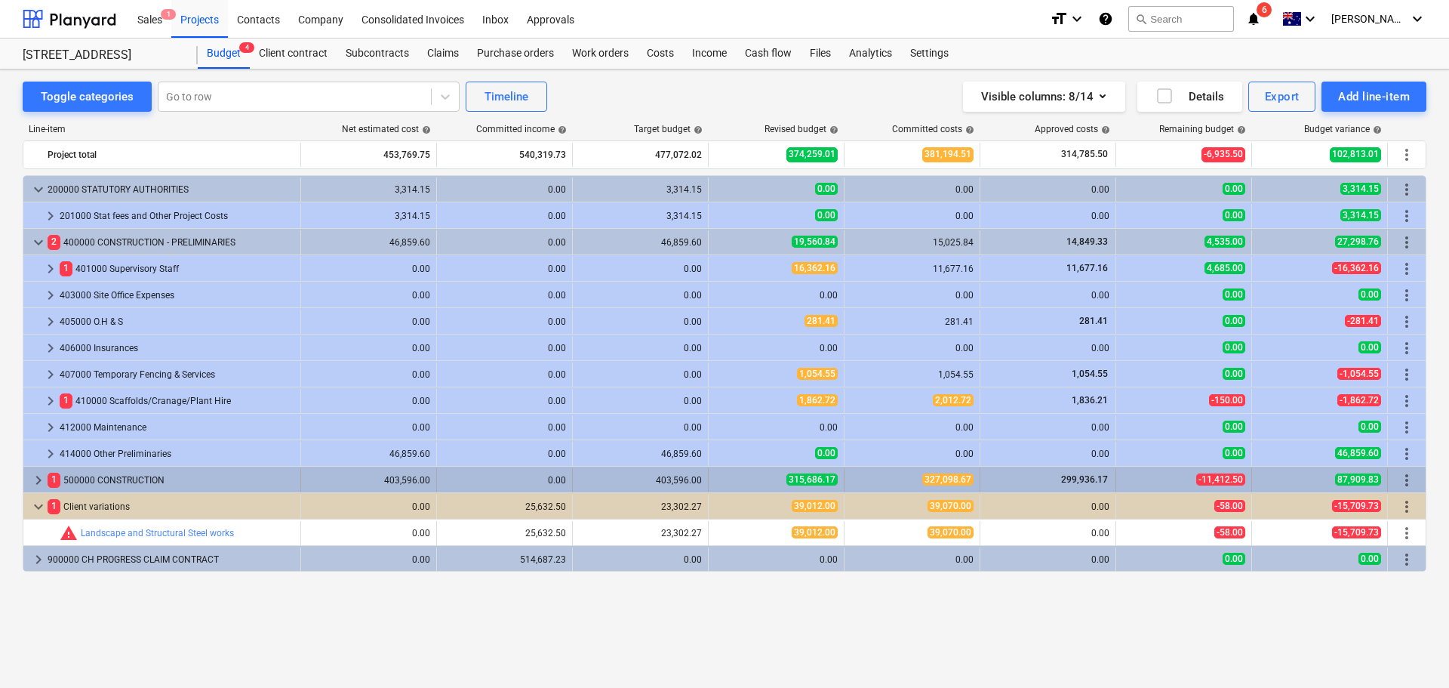
click at [39, 482] on span "keyboard_arrow_right" at bounding box center [38, 480] width 18 height 18
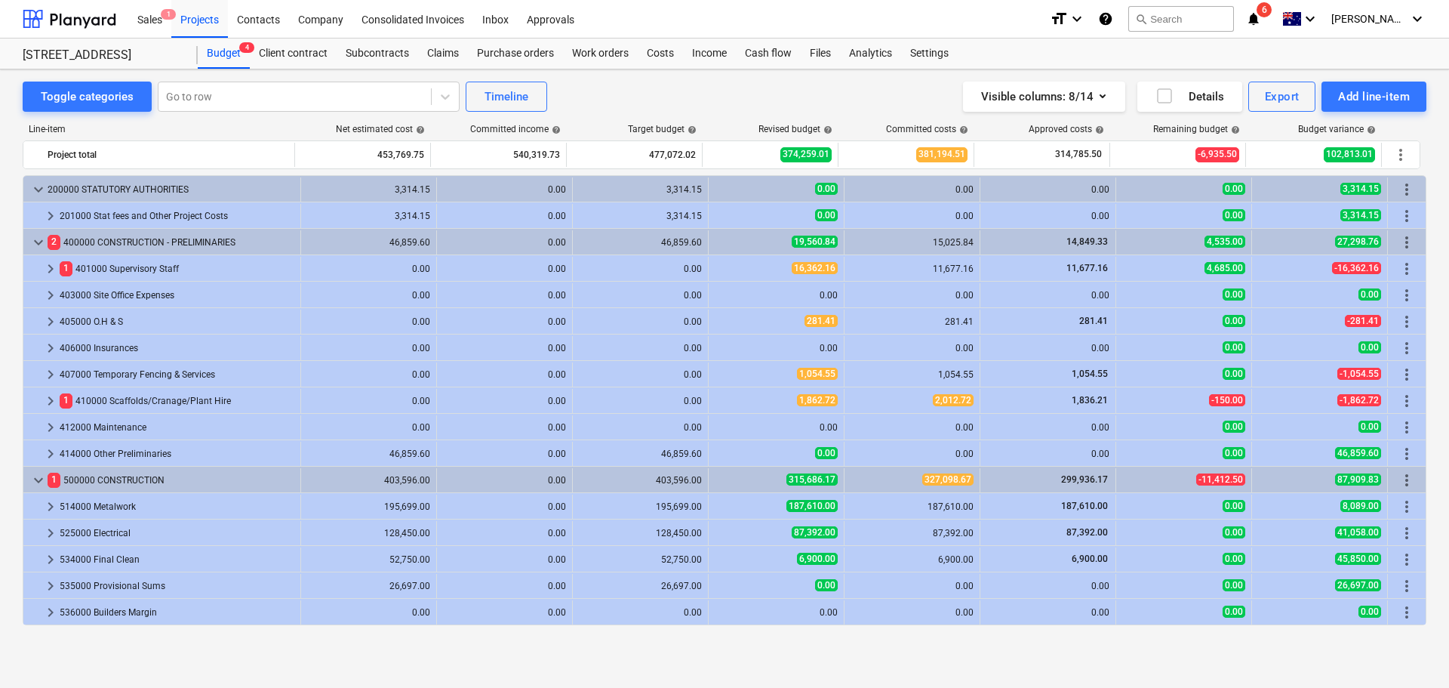
scroll to position [75, 0]
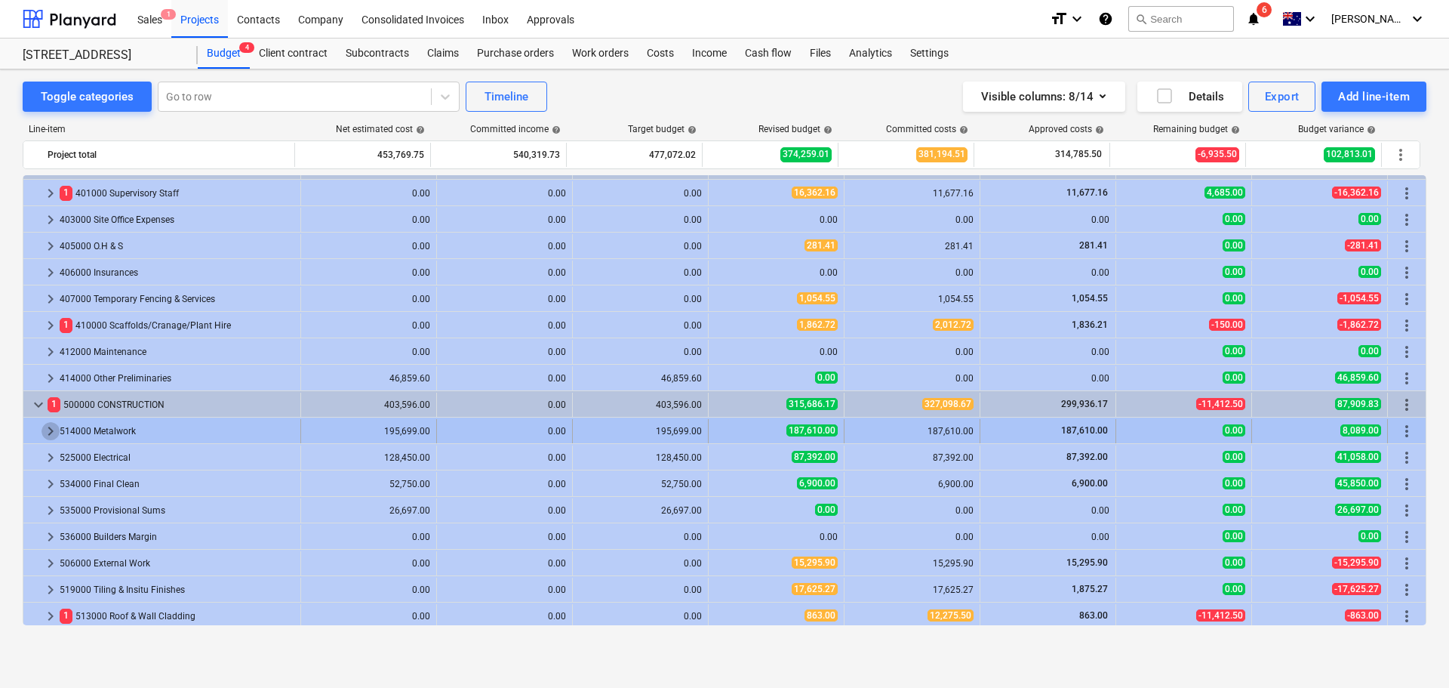
click at [48, 434] on span "keyboard_arrow_right" at bounding box center [51, 431] width 18 height 18
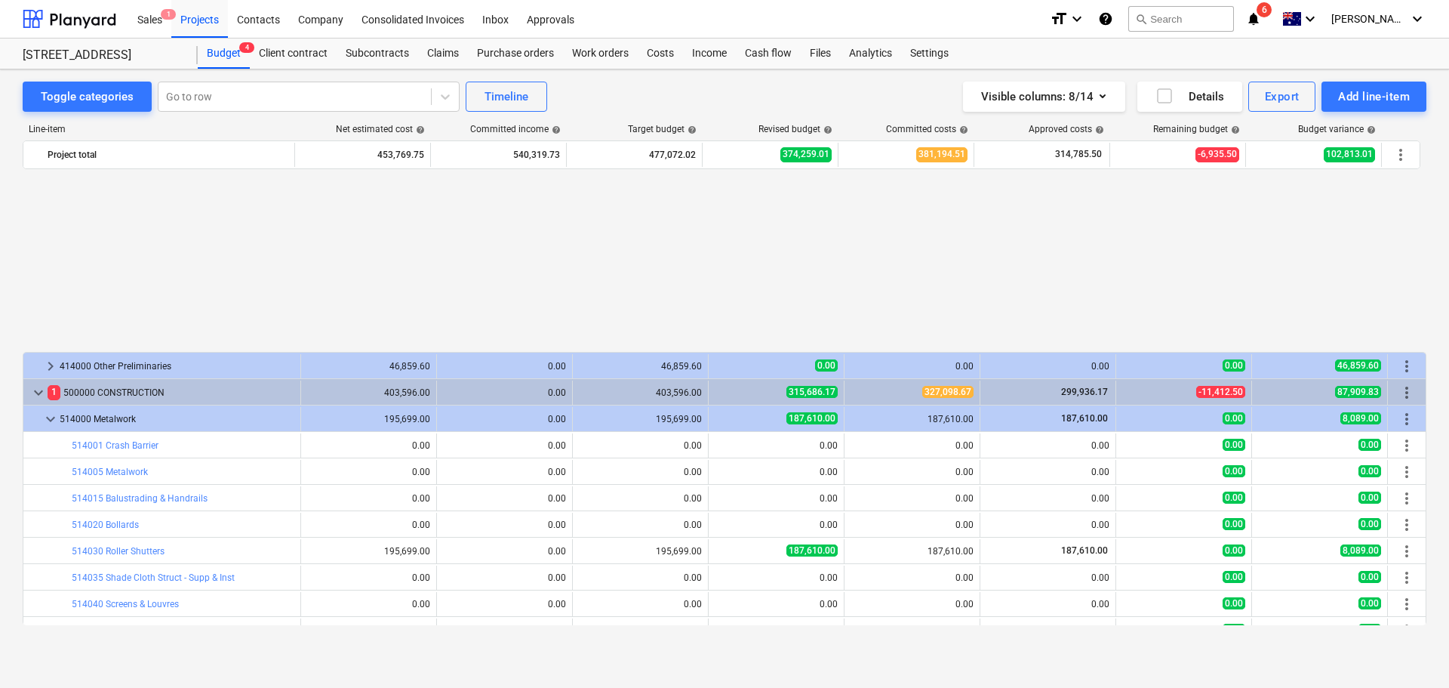
scroll to position [302, 0]
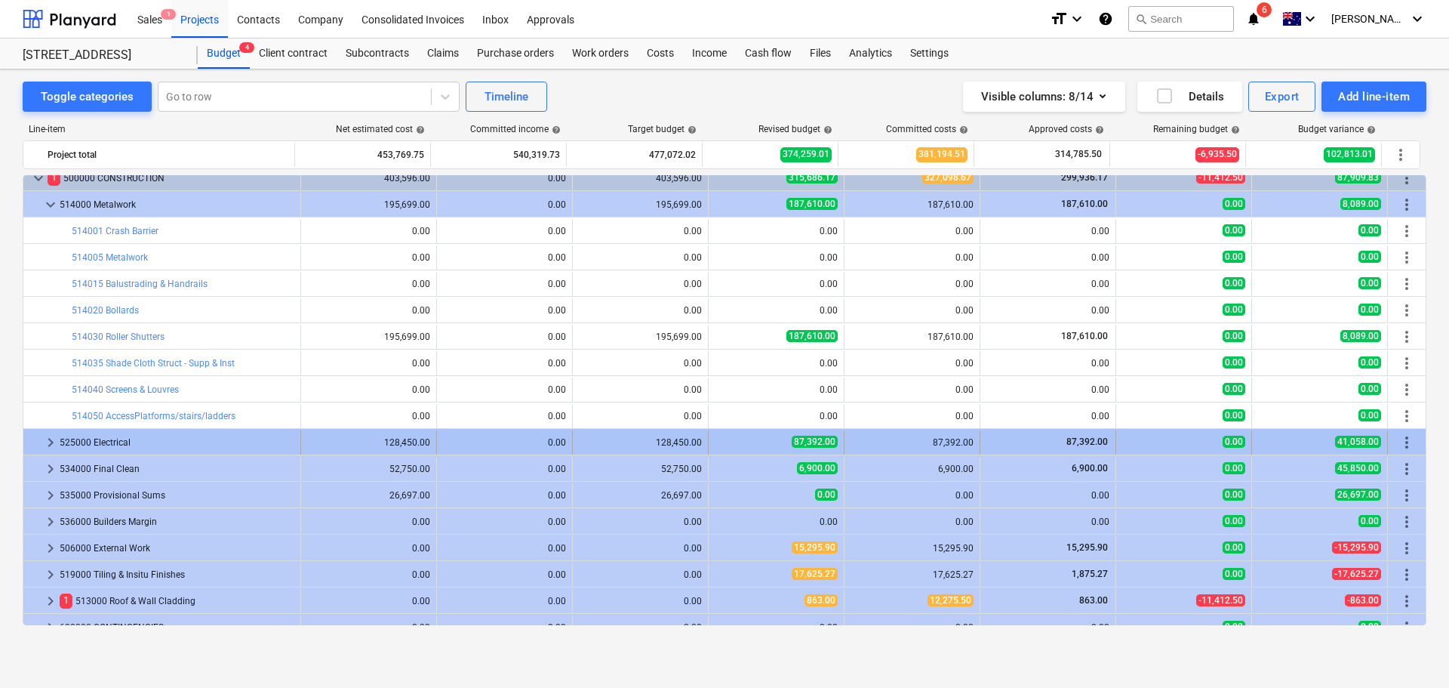
click at [48, 446] on span "keyboard_arrow_right" at bounding box center [51, 442] width 18 height 18
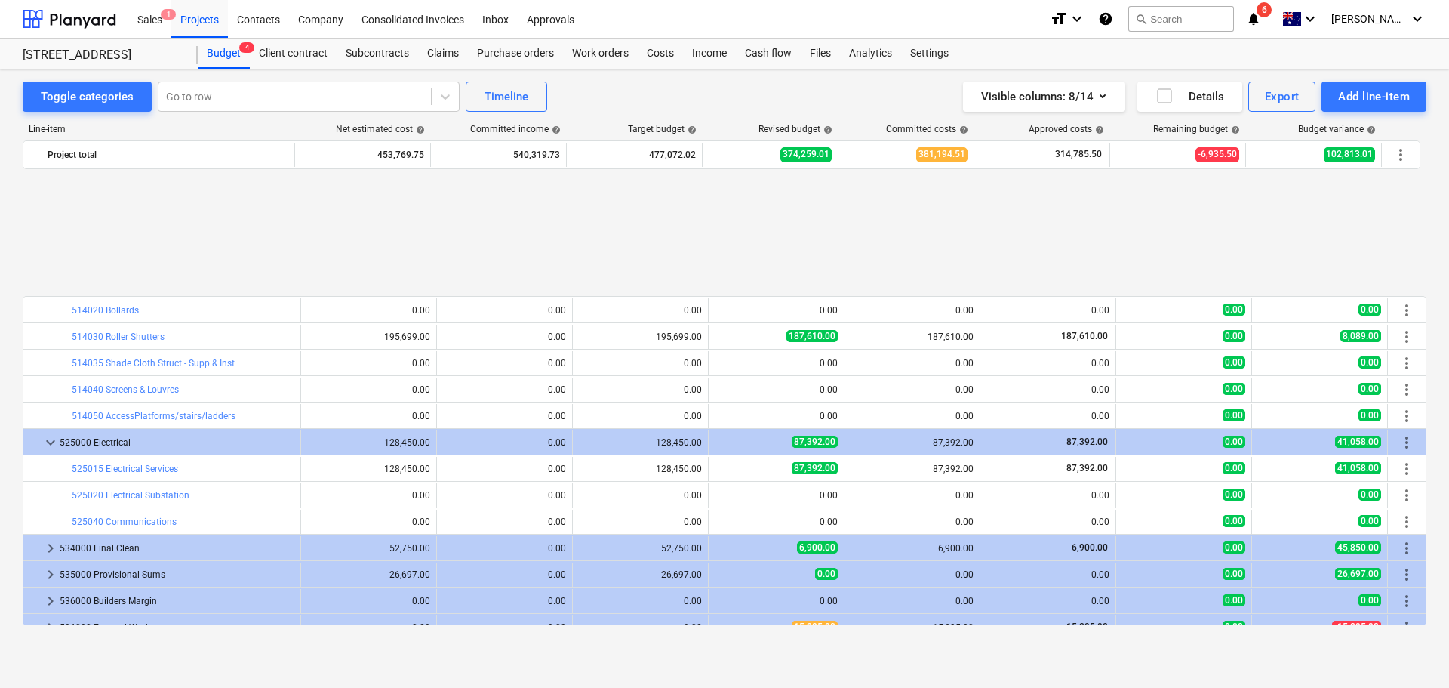
scroll to position [453, 0]
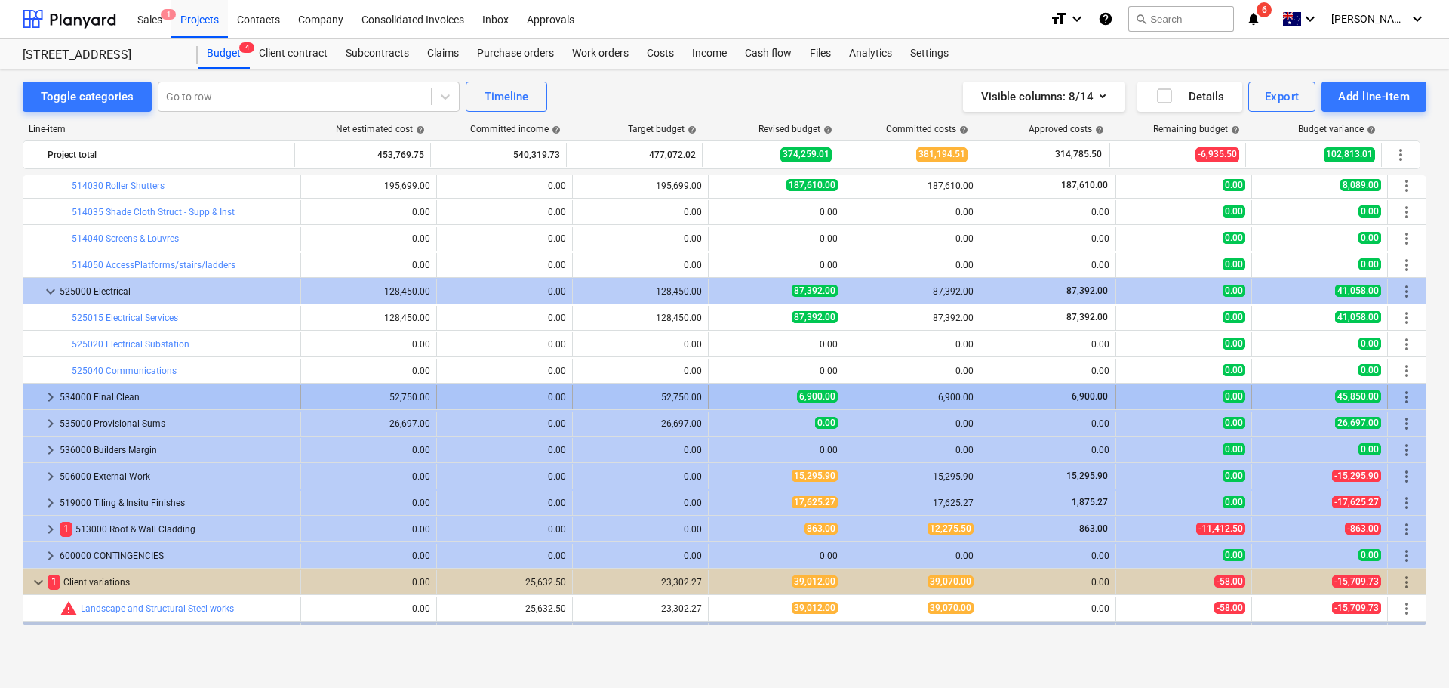
click at [45, 396] on span "keyboard_arrow_right" at bounding box center [51, 397] width 18 height 18
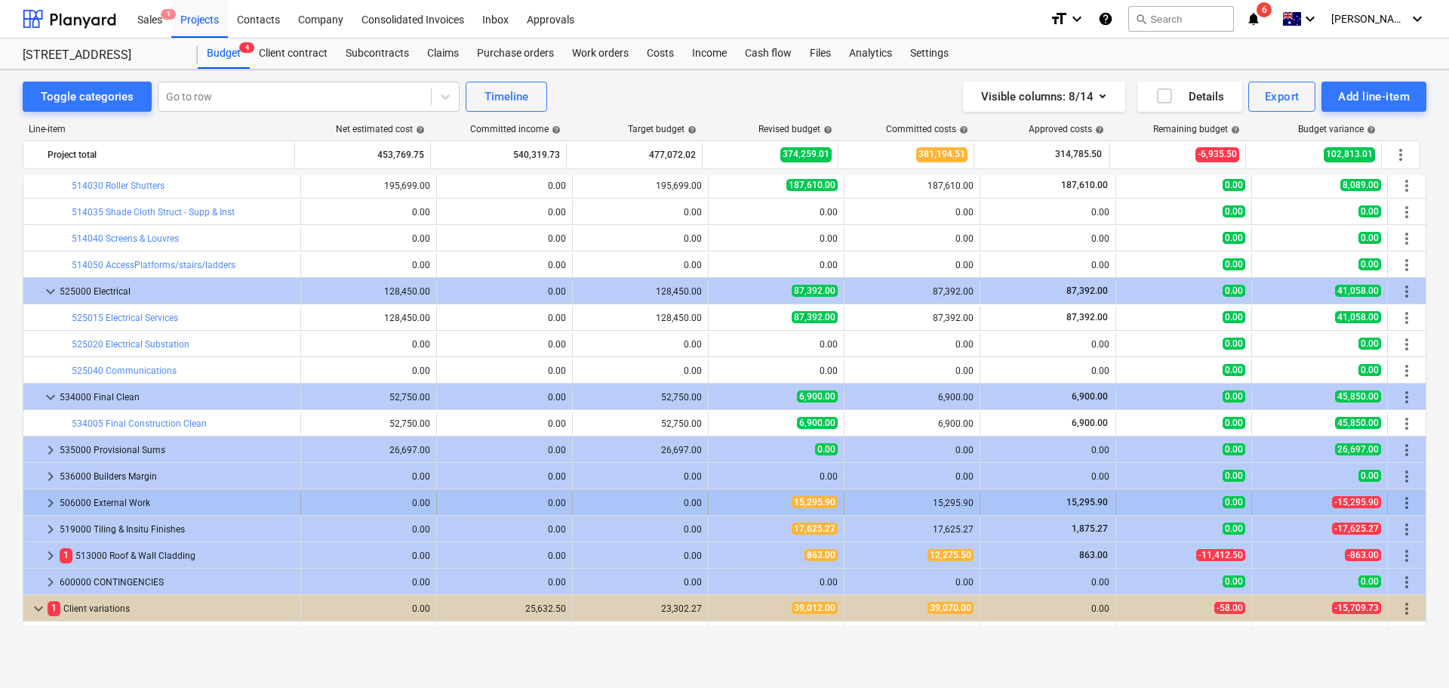
click at [49, 505] on span "keyboard_arrow_right" at bounding box center [51, 503] width 18 height 18
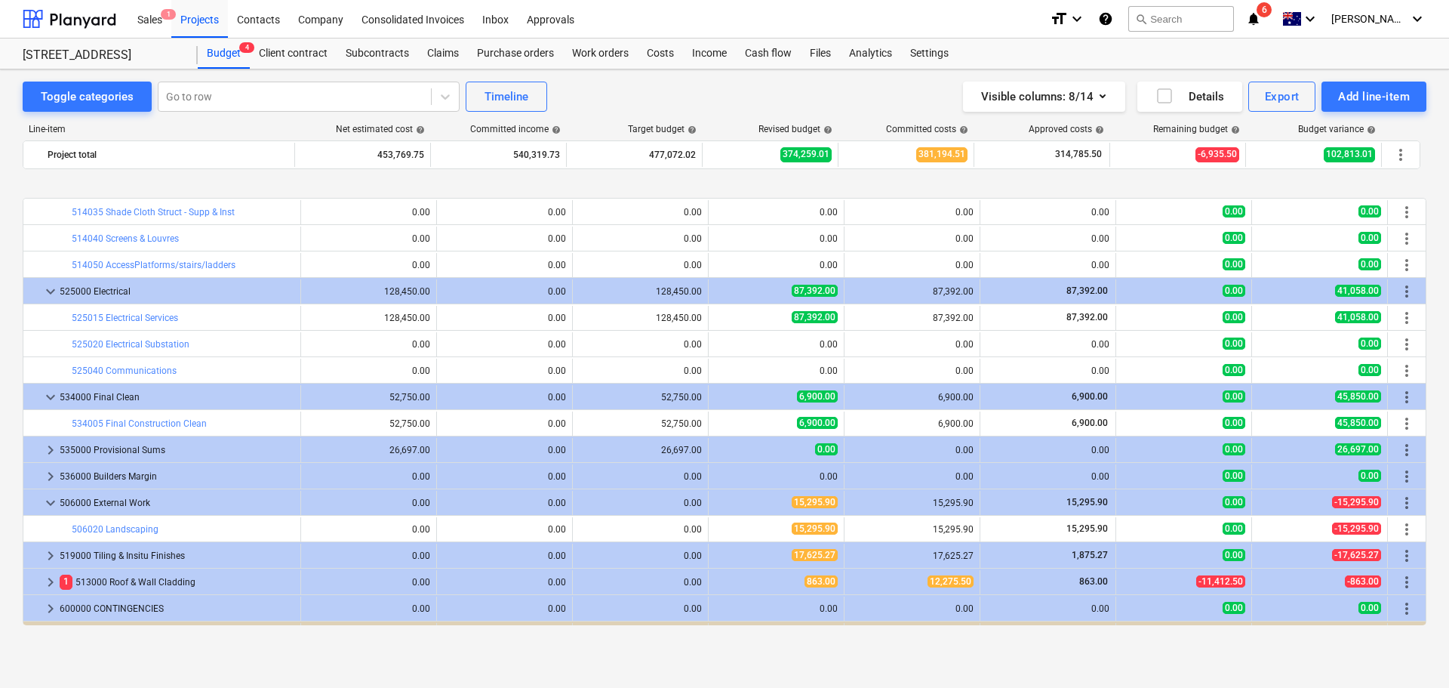
scroll to position [528, 0]
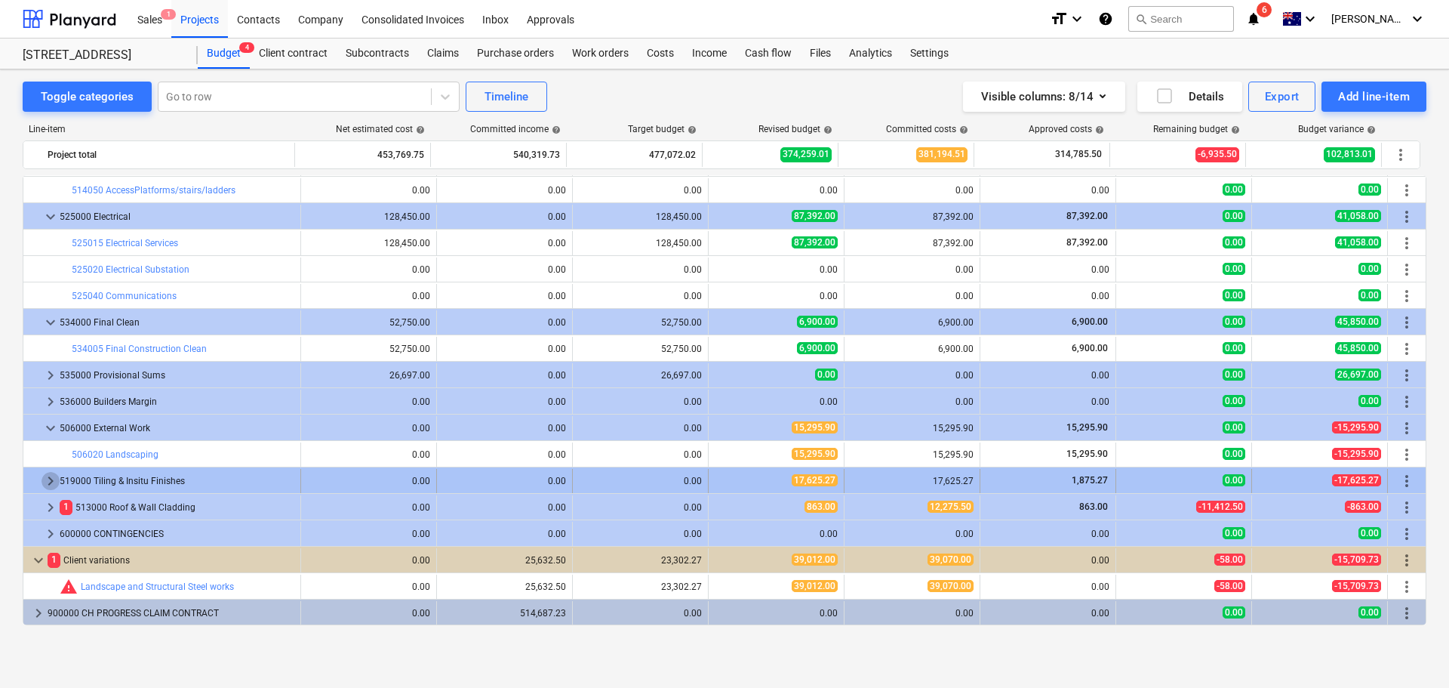
click at [45, 479] on span "keyboard_arrow_right" at bounding box center [51, 481] width 18 height 18
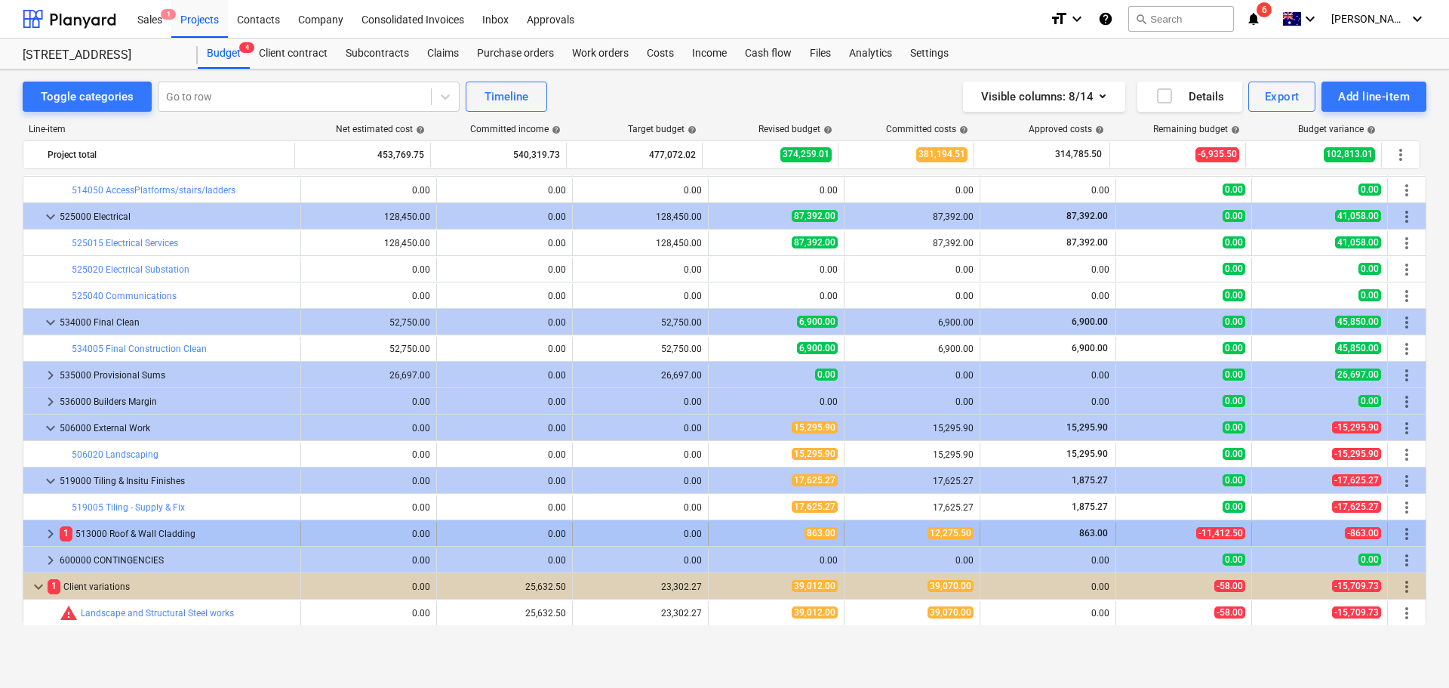
click at [49, 535] on span "keyboard_arrow_right" at bounding box center [51, 534] width 18 height 18
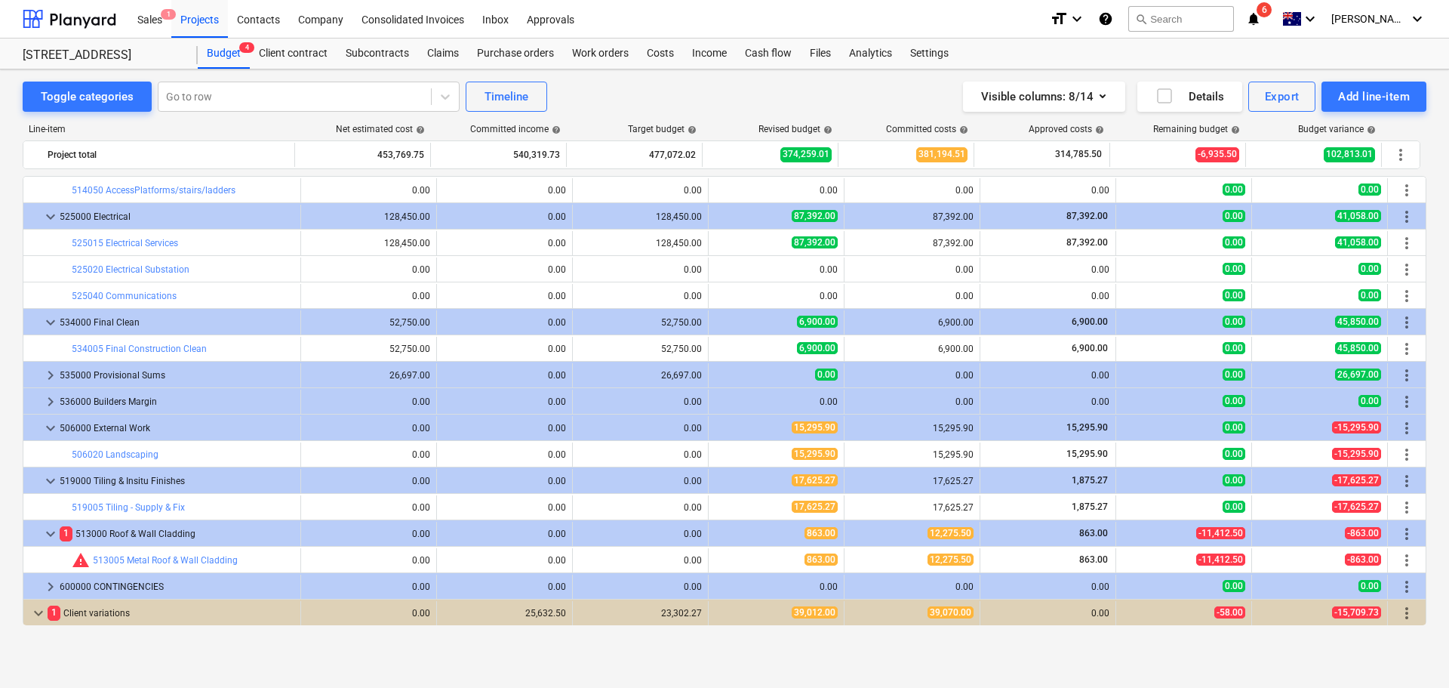
scroll to position [581, 0]
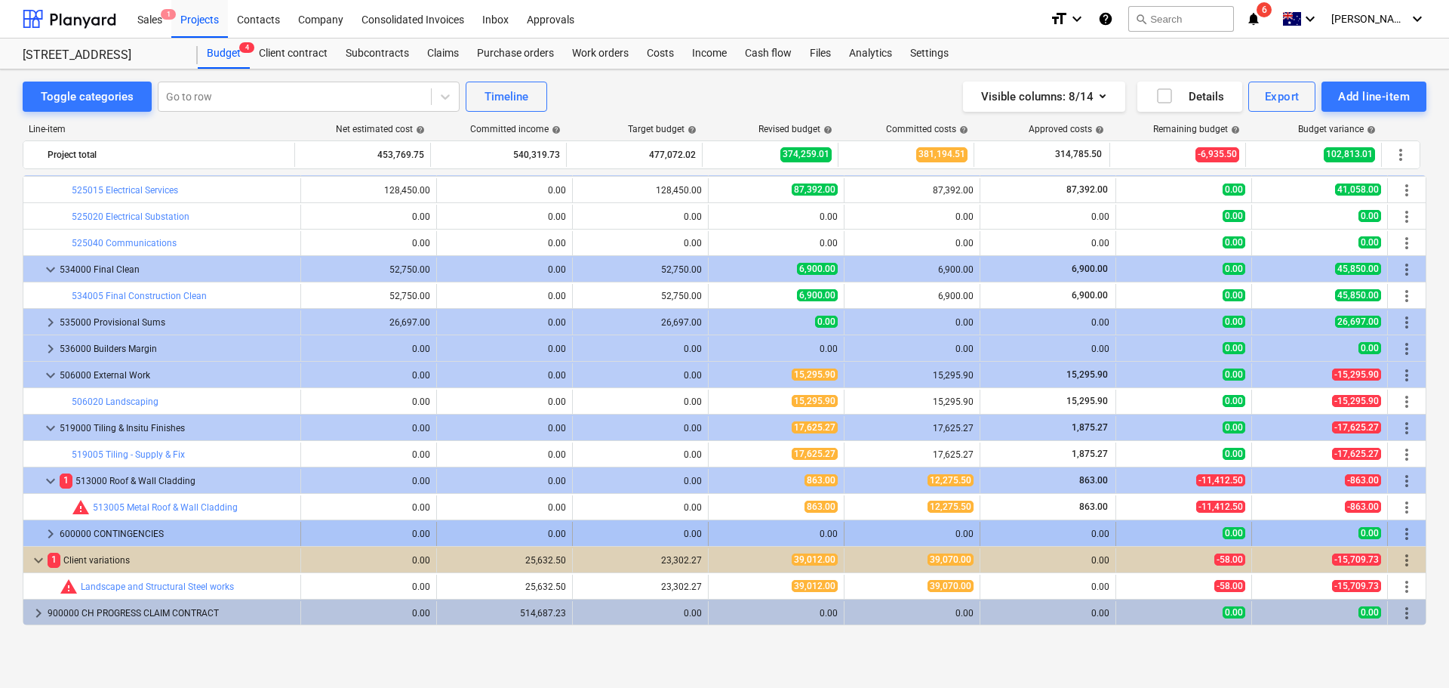
click at [718, 508] on span "edit" at bounding box center [724, 507] width 12 height 12
type textarea "x"
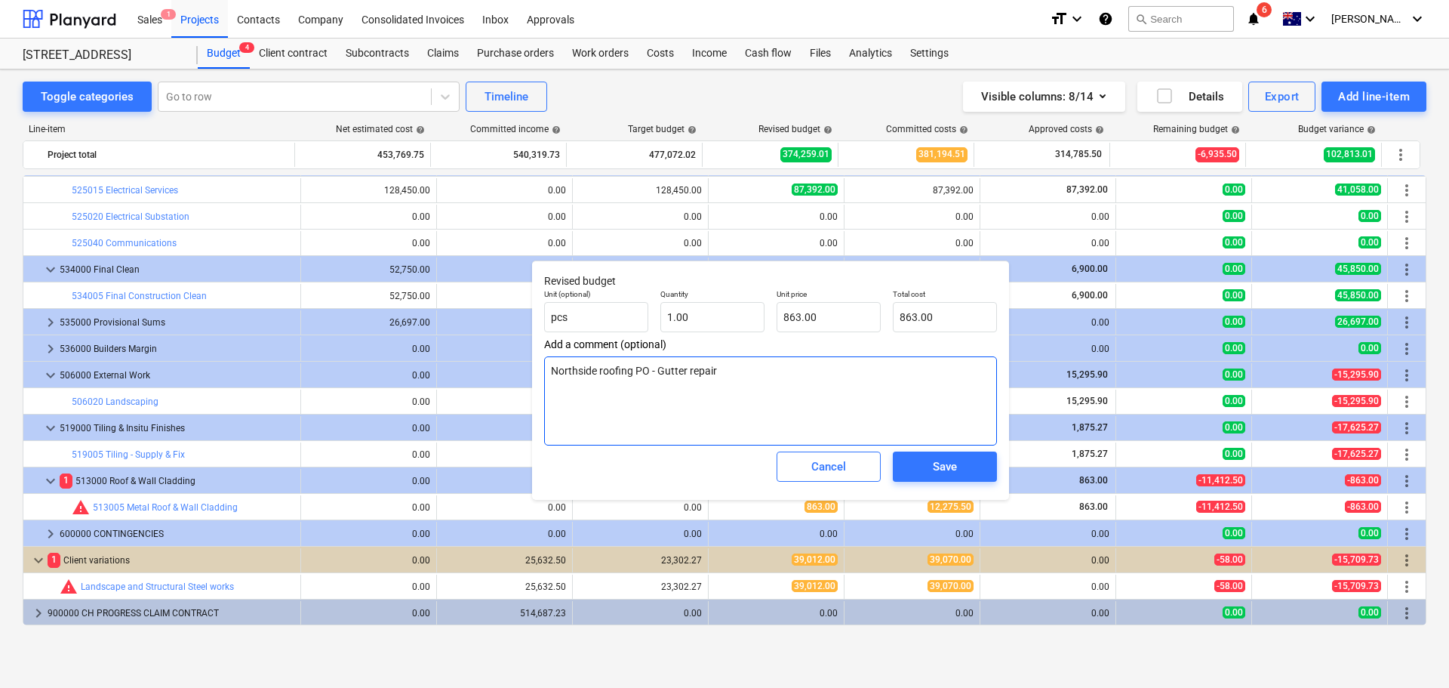
click at [776, 383] on textarea "Northside roofing PO - Gutter repair" at bounding box center [770, 400] width 453 height 89
type input "863"
click at [831, 317] on input "863" at bounding box center [829, 317] width 104 height 30
type textarea "x"
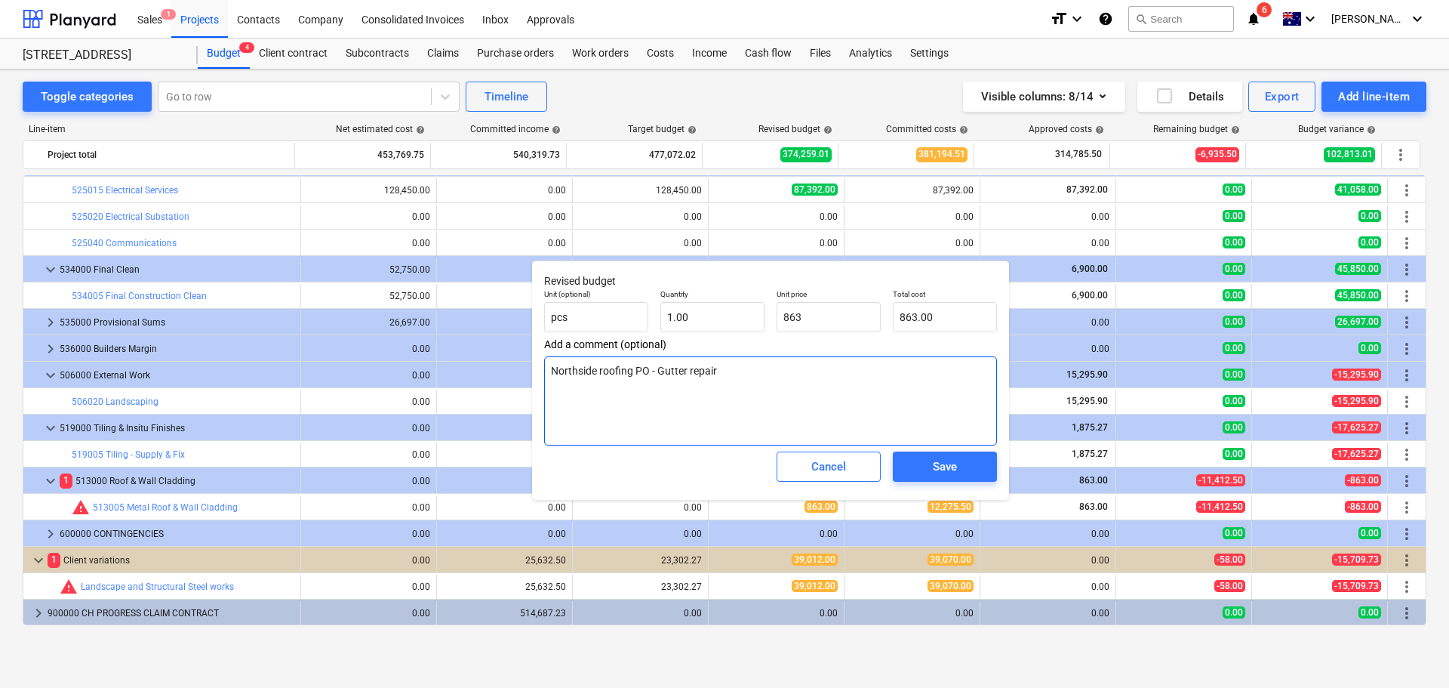
type input "863.00"
click at [725, 371] on textarea "Northside roofing PO - Gutter repair" at bounding box center [770, 400] width 453 height 89
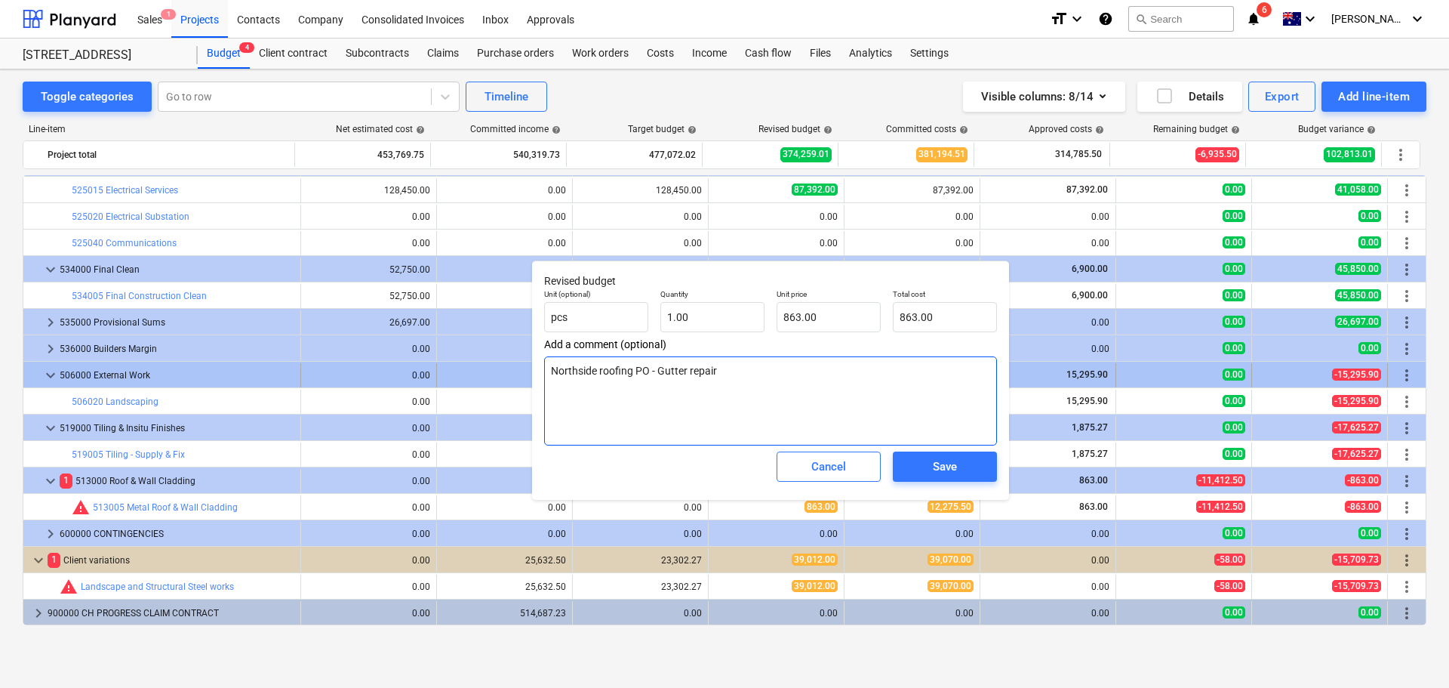
drag, startPoint x: 732, startPoint y: 389, endPoint x: 497, endPoint y: 379, distance: 235.7
click at [499, 380] on body "Sales 1 Projects Contacts Company Consolidated Invoices Inbox Approvals format_…" at bounding box center [724, 344] width 1449 height 688
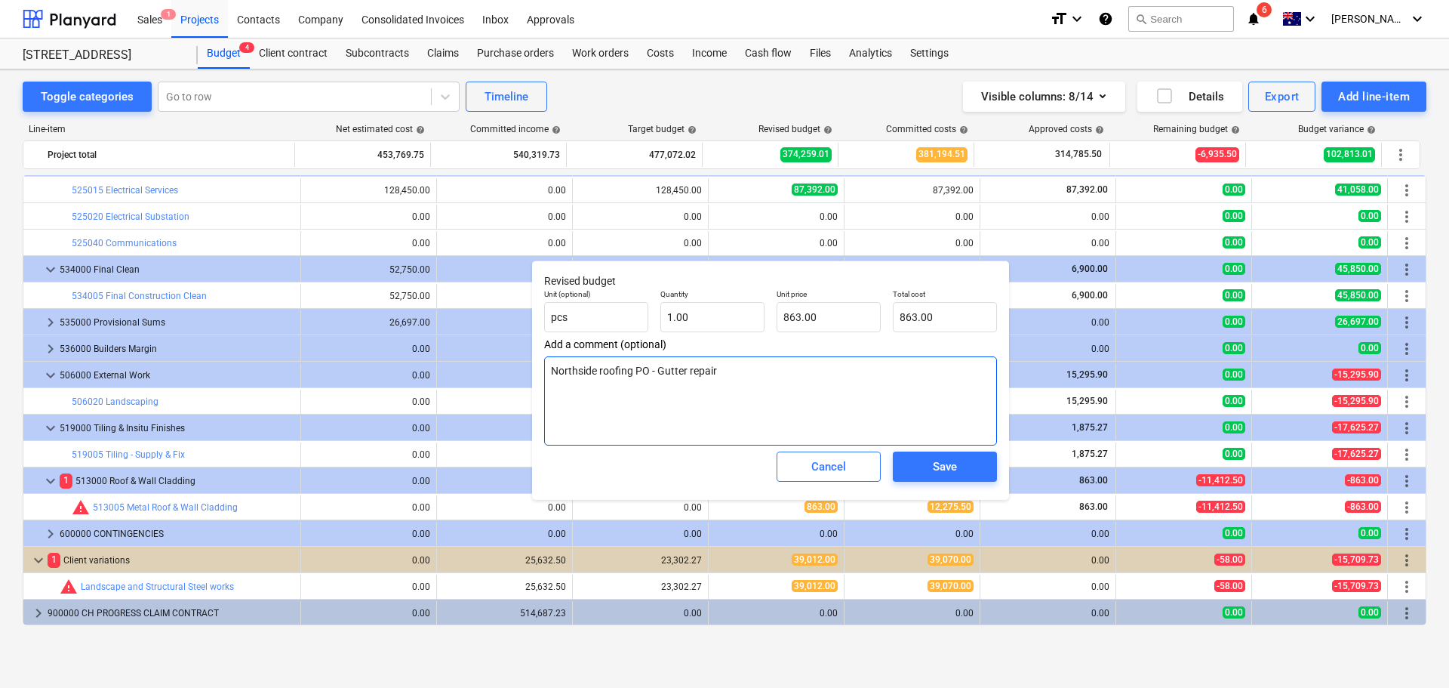
click at [731, 390] on textarea "Northside roofing PO - Gutter repair" at bounding box center [770, 400] width 453 height 89
drag, startPoint x: 662, startPoint y: 378, endPoint x: 534, endPoint y: 371, distance: 128.5
click at [534, 371] on div "Revised budget Unit (optional) pcs Quantity 1.00 Unit price 863.00 Total cost 8…" at bounding box center [770, 379] width 477 height 239
type textarea "x"
type input "863"
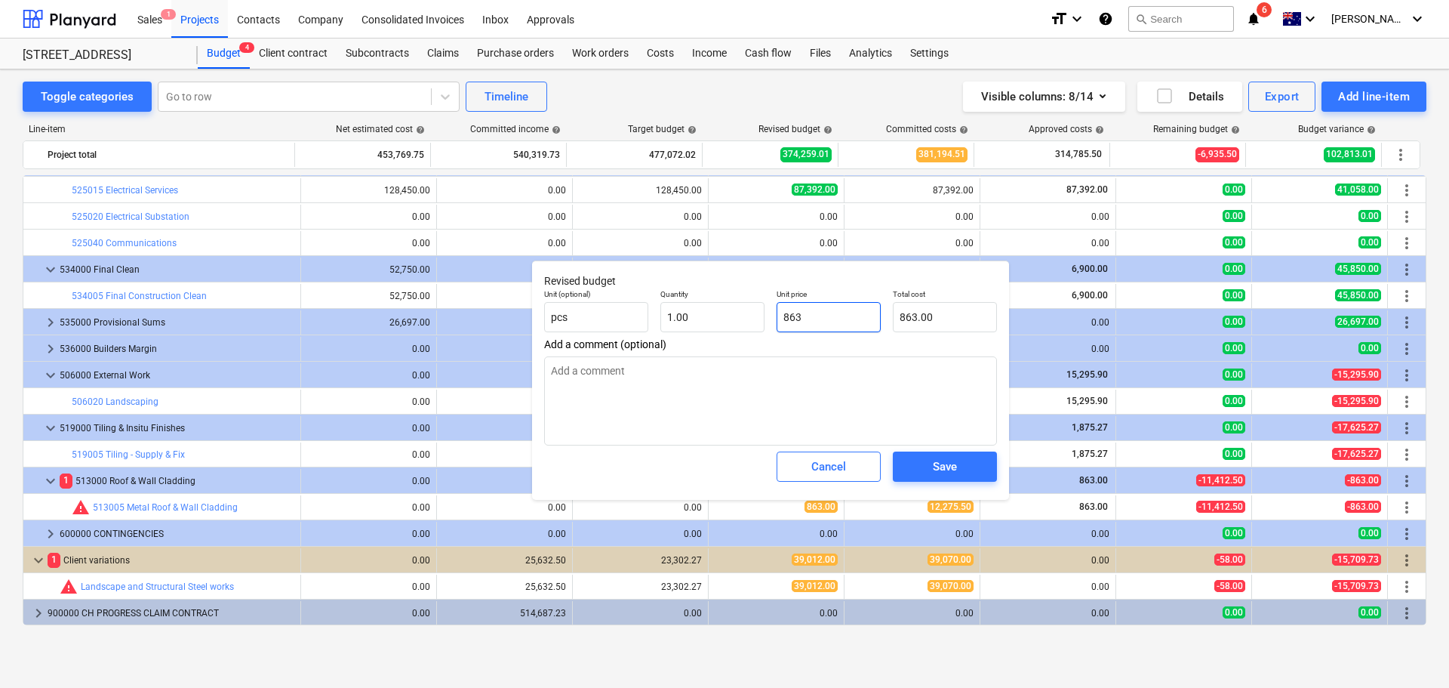
click at [832, 320] on input "863" at bounding box center [829, 317] width 104 height 30
drag, startPoint x: 832, startPoint y: 319, endPoint x: 645, endPoint y: 323, distance: 186.5
click at [645, 323] on div "Unit (optional) pcs Quantity 1.00 Unit price 863 Total cost 863.00" at bounding box center [770, 310] width 465 height 55
type textarea "x"
type input "1"
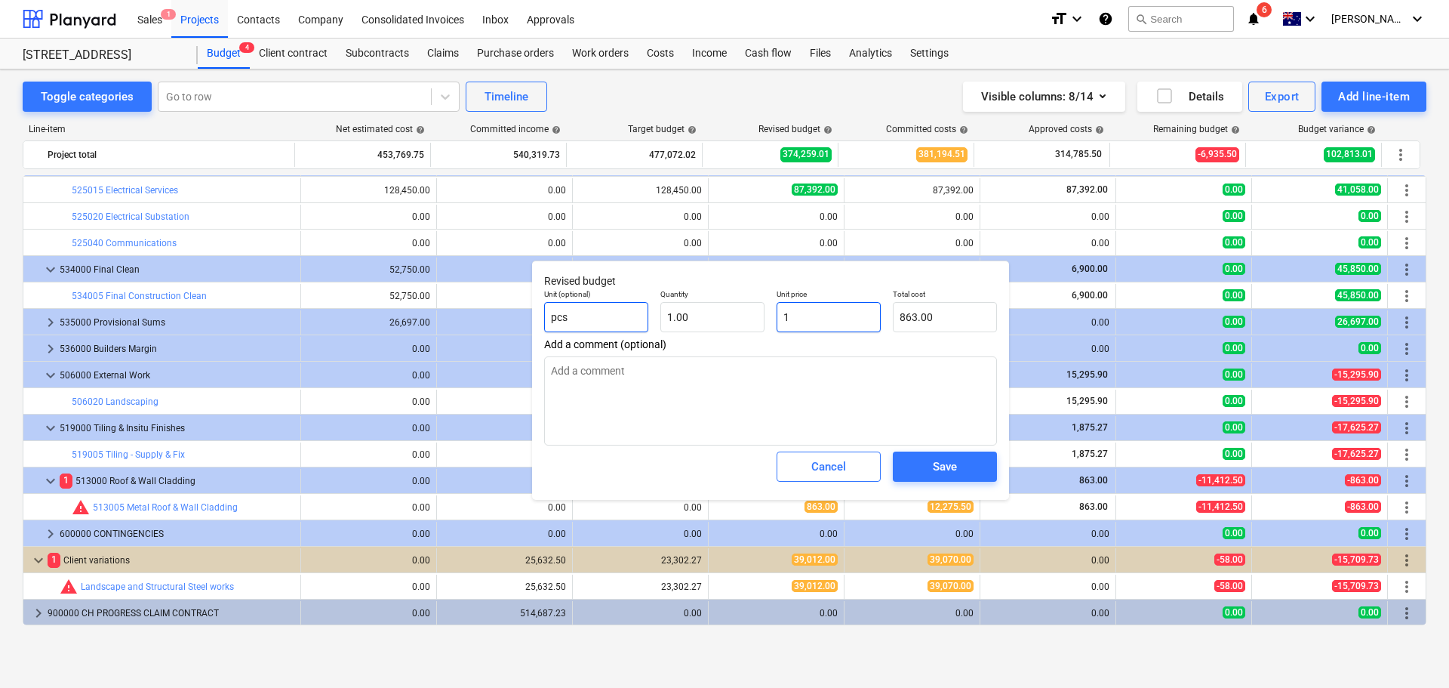
type textarea "x"
type input "12"
type input "12.00"
type input "1227"
type textarea "x"
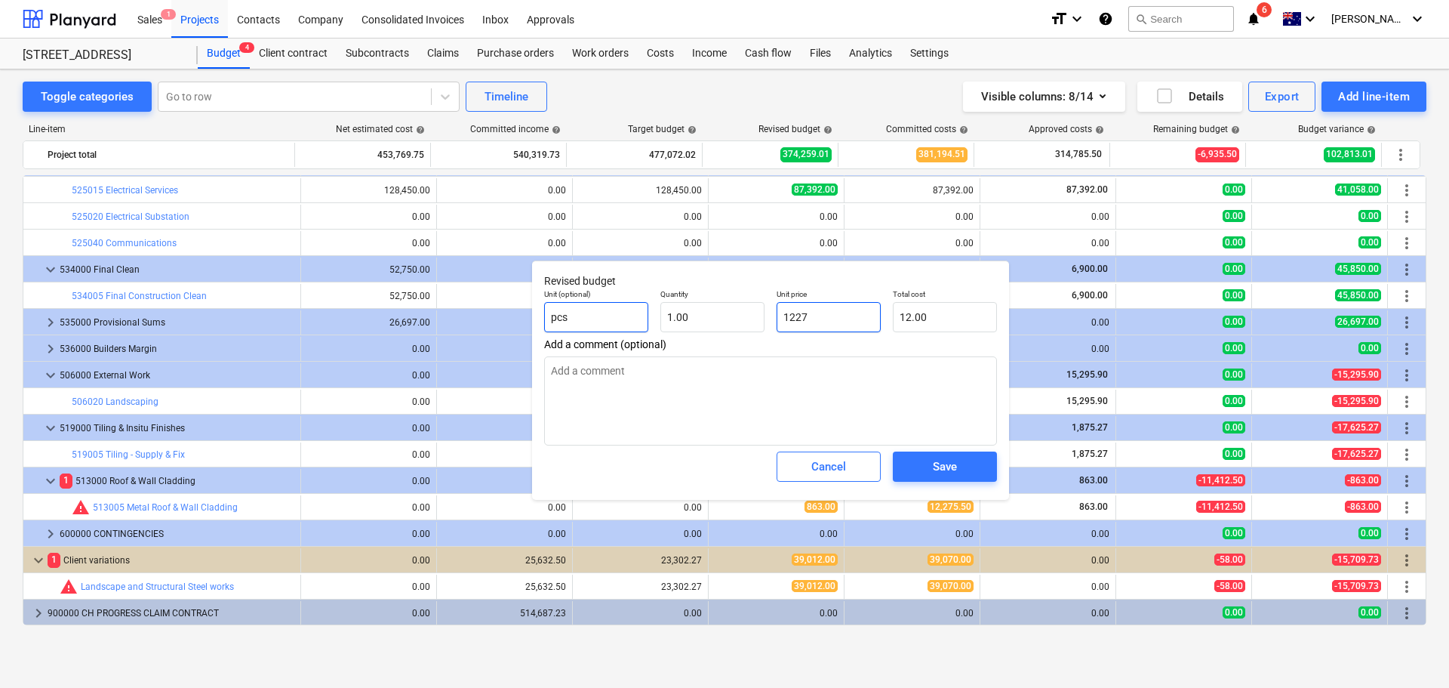
type input "12275"
type input "12,275.00"
type textarea "x"
type input "12275."
type textarea "x"
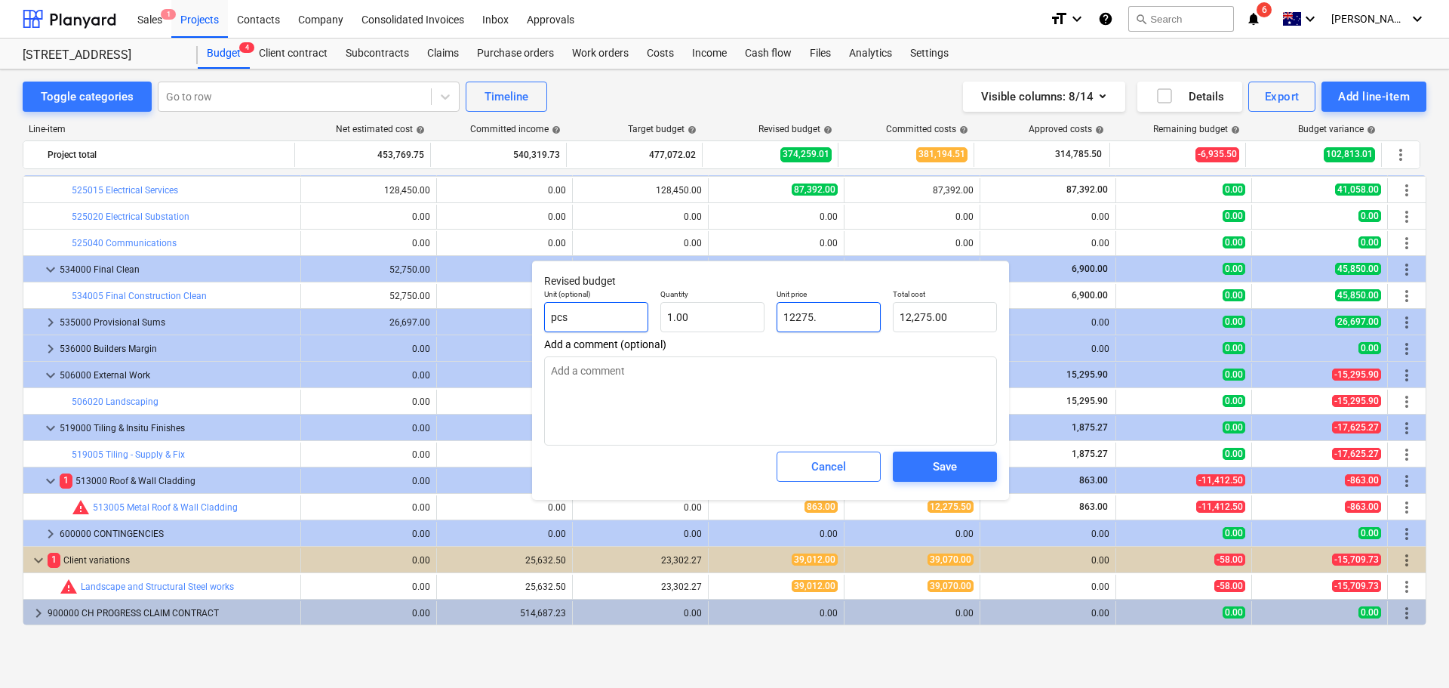
type input "12275.5"
type input "12,275.50"
click at [981, 473] on button "Save" at bounding box center [945, 466] width 104 height 30
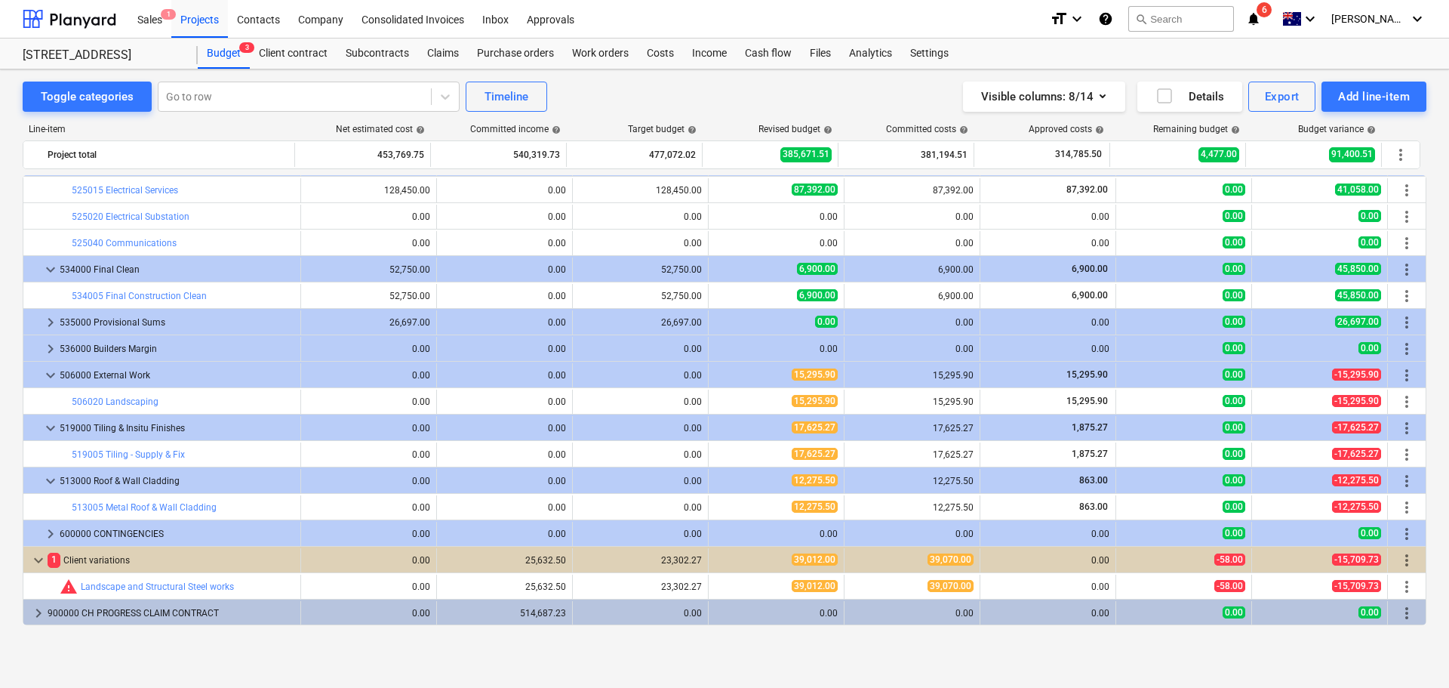
type textarea "x"
type input "1.00"
type input "12,275.50"
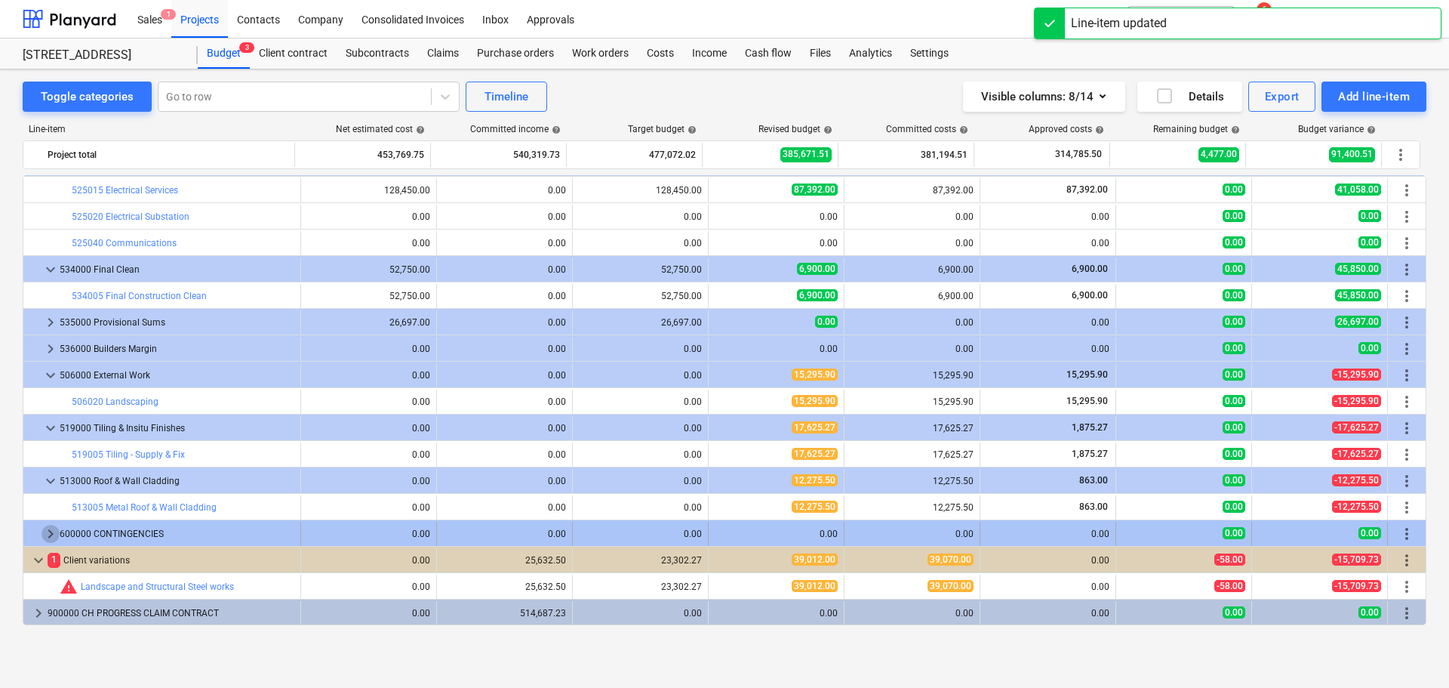
click at [49, 534] on span "keyboard_arrow_right" at bounding box center [51, 534] width 18 height 18
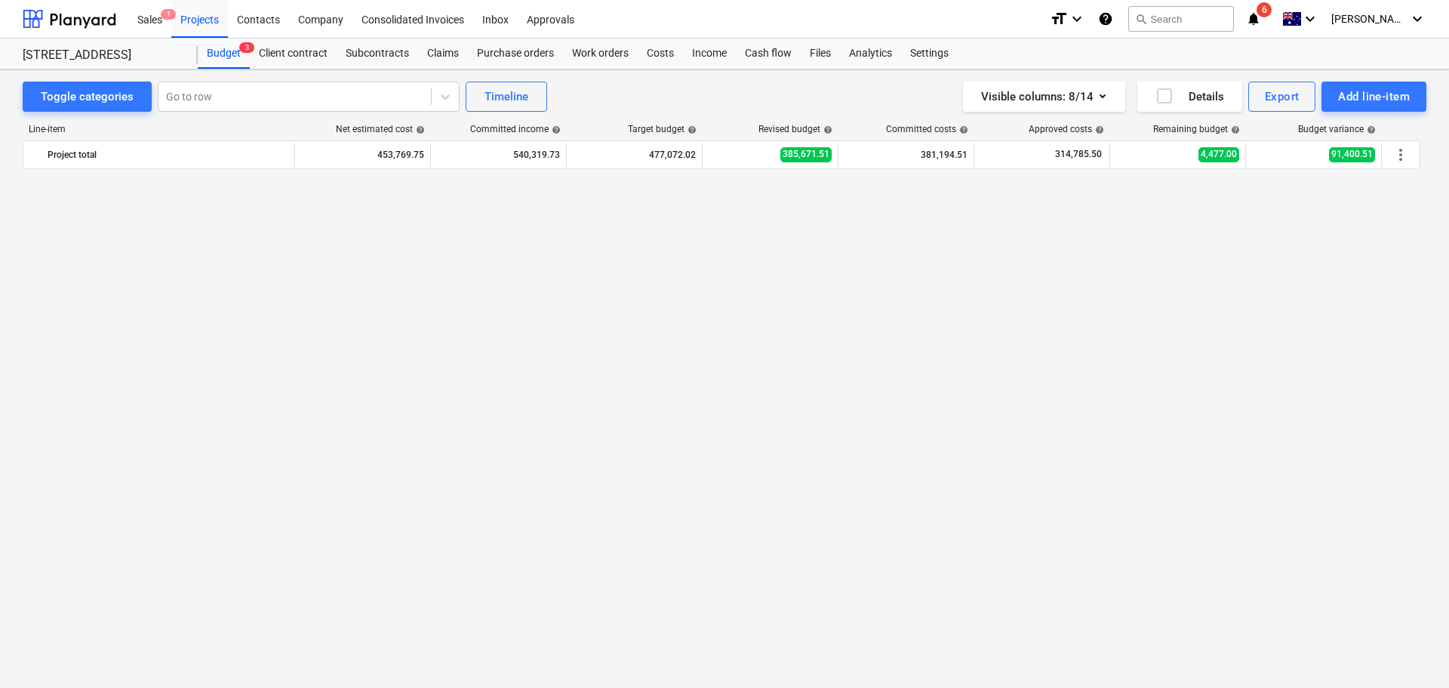
scroll to position [0, 0]
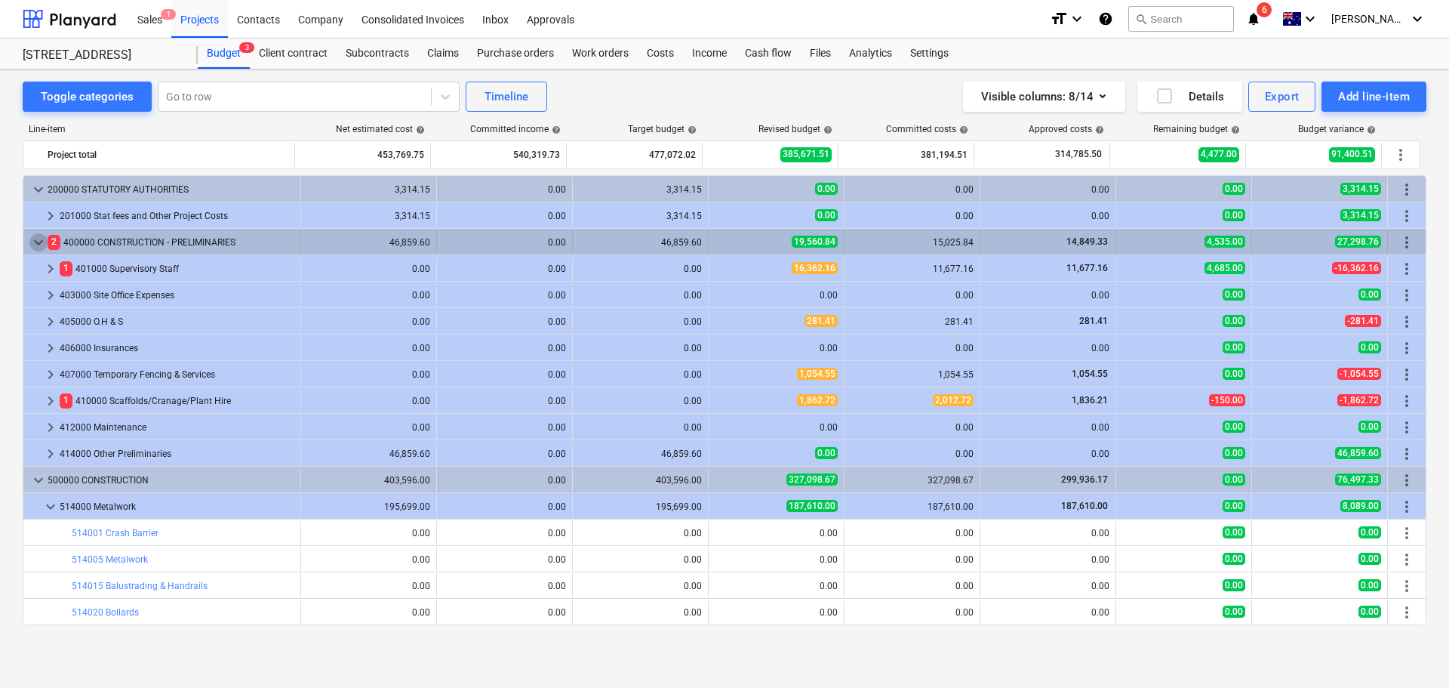
click at [35, 245] on span "keyboard_arrow_down" at bounding box center [38, 242] width 18 height 18
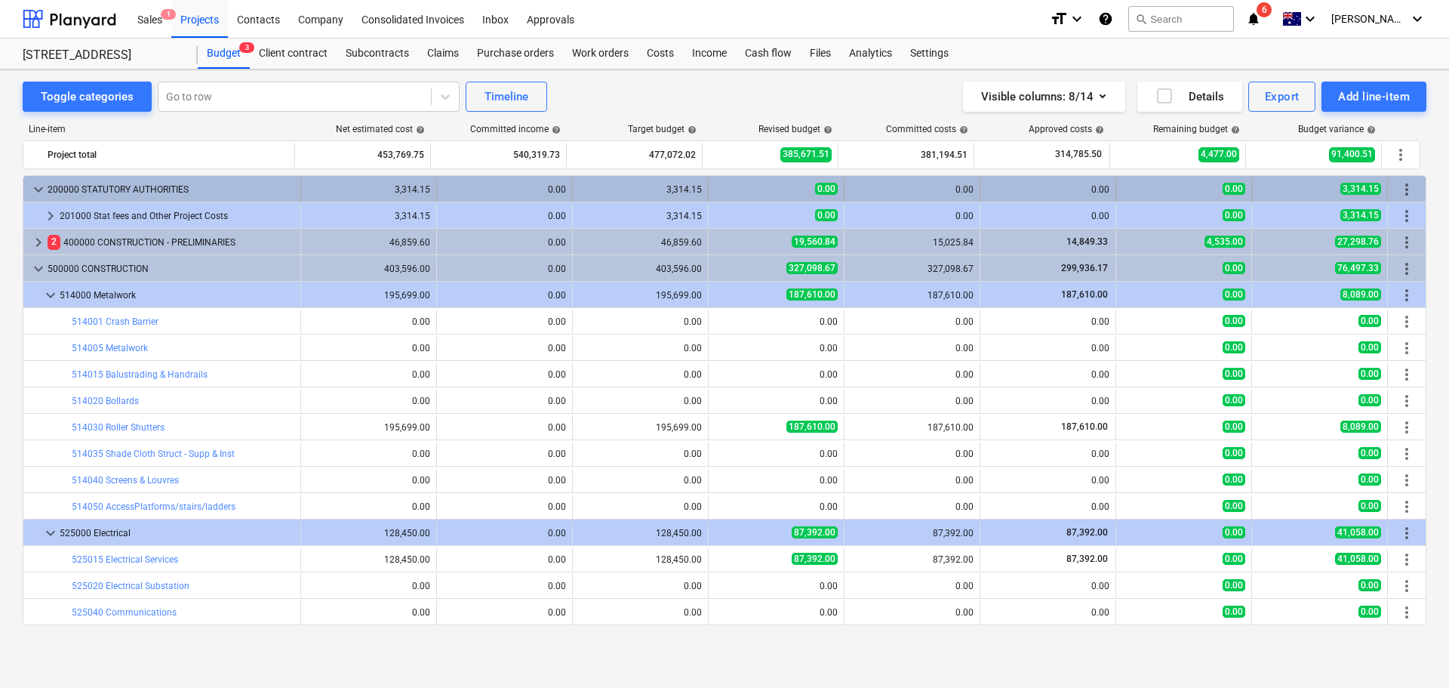
click at [35, 189] on span "keyboard_arrow_down" at bounding box center [38, 189] width 18 height 18
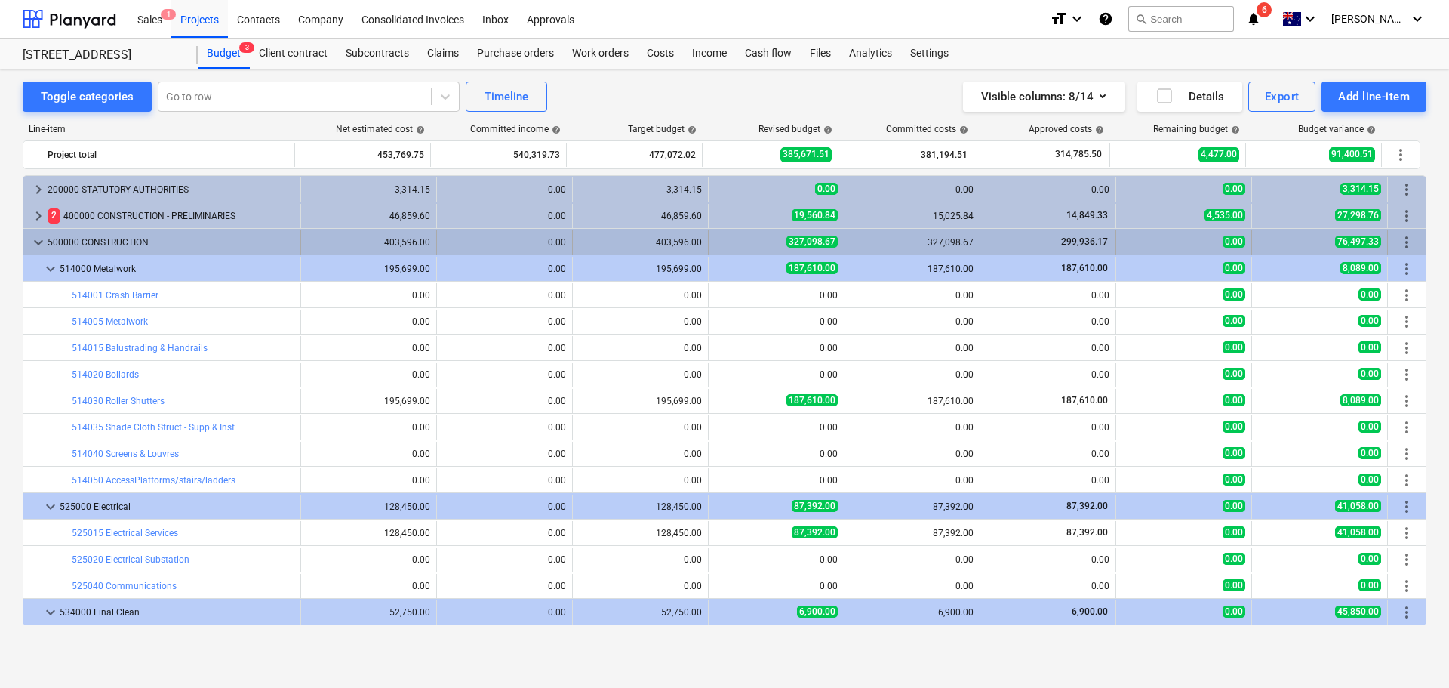
click at [29, 241] on div "keyboard_arrow_down 500000 CONSTRUCTION" at bounding box center [162, 242] width 278 height 24
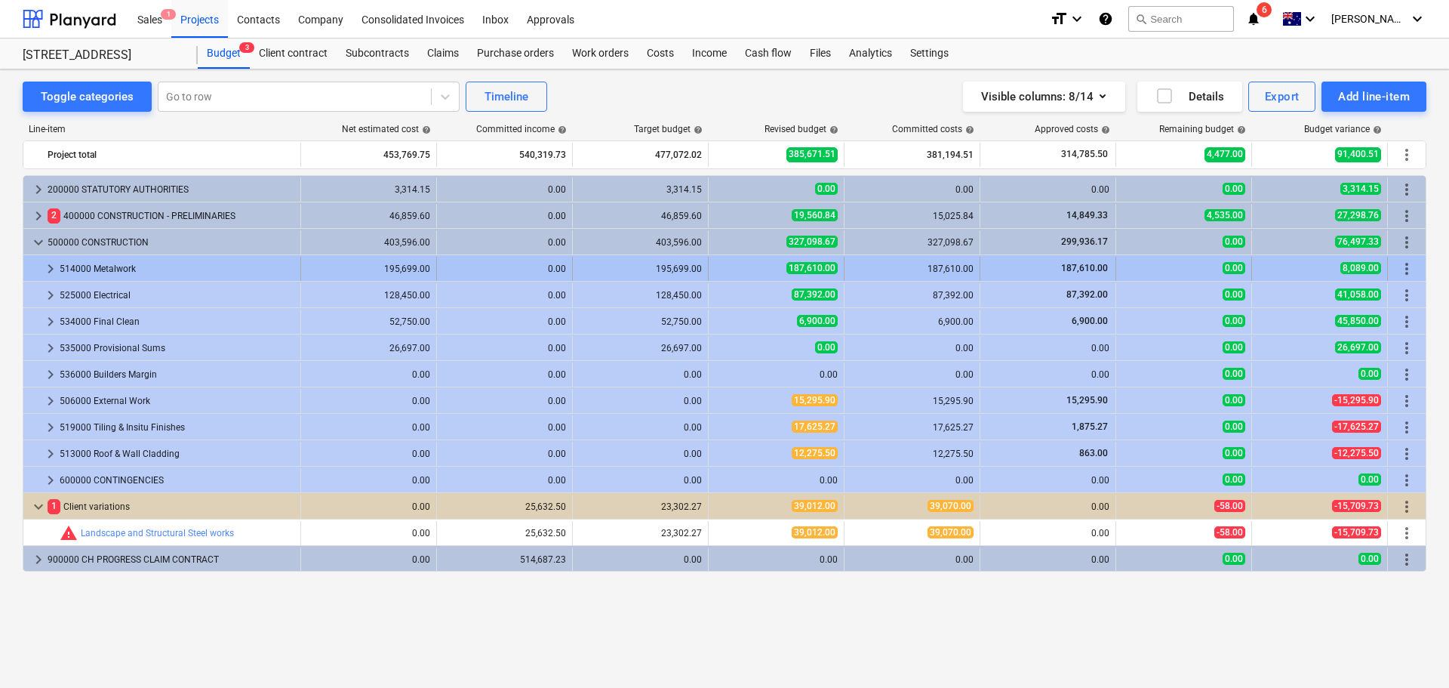
click at [49, 267] on span "keyboard_arrow_right" at bounding box center [51, 269] width 18 height 18
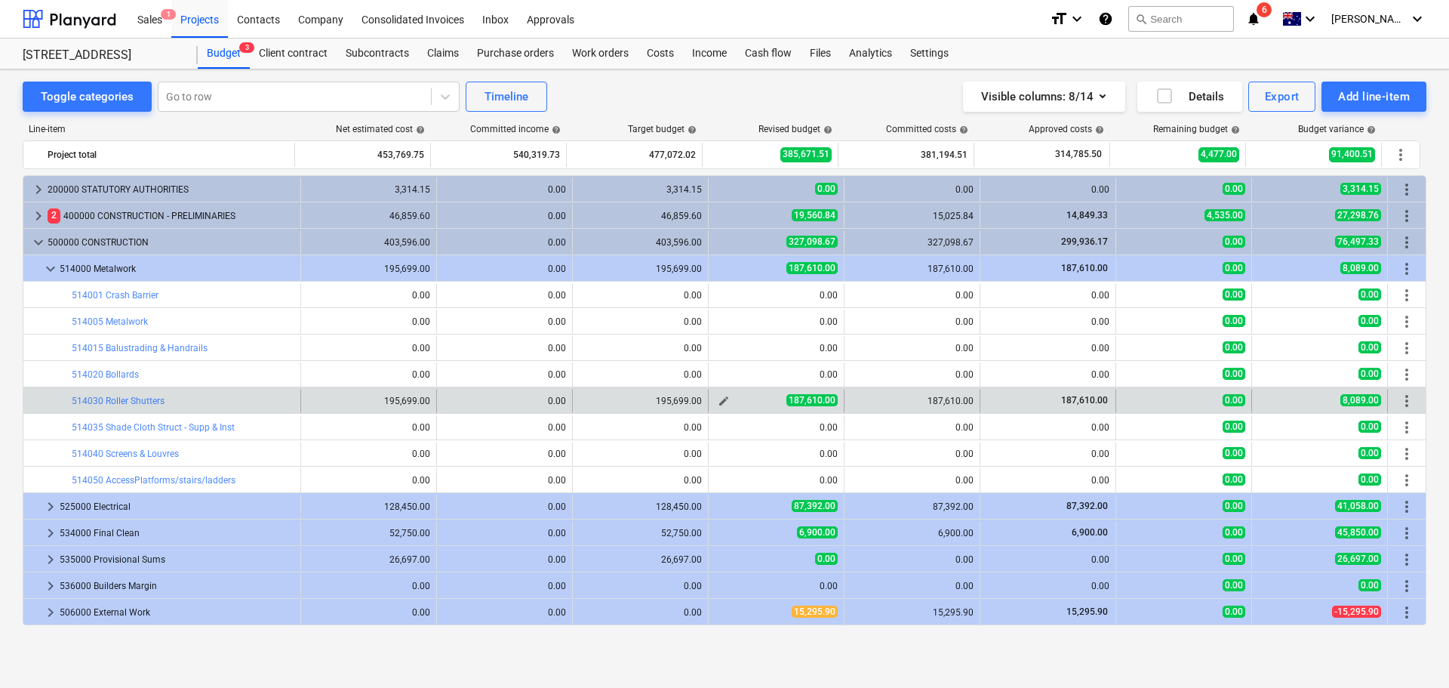
click at [724, 401] on span "edit" at bounding box center [724, 401] width 12 height 12
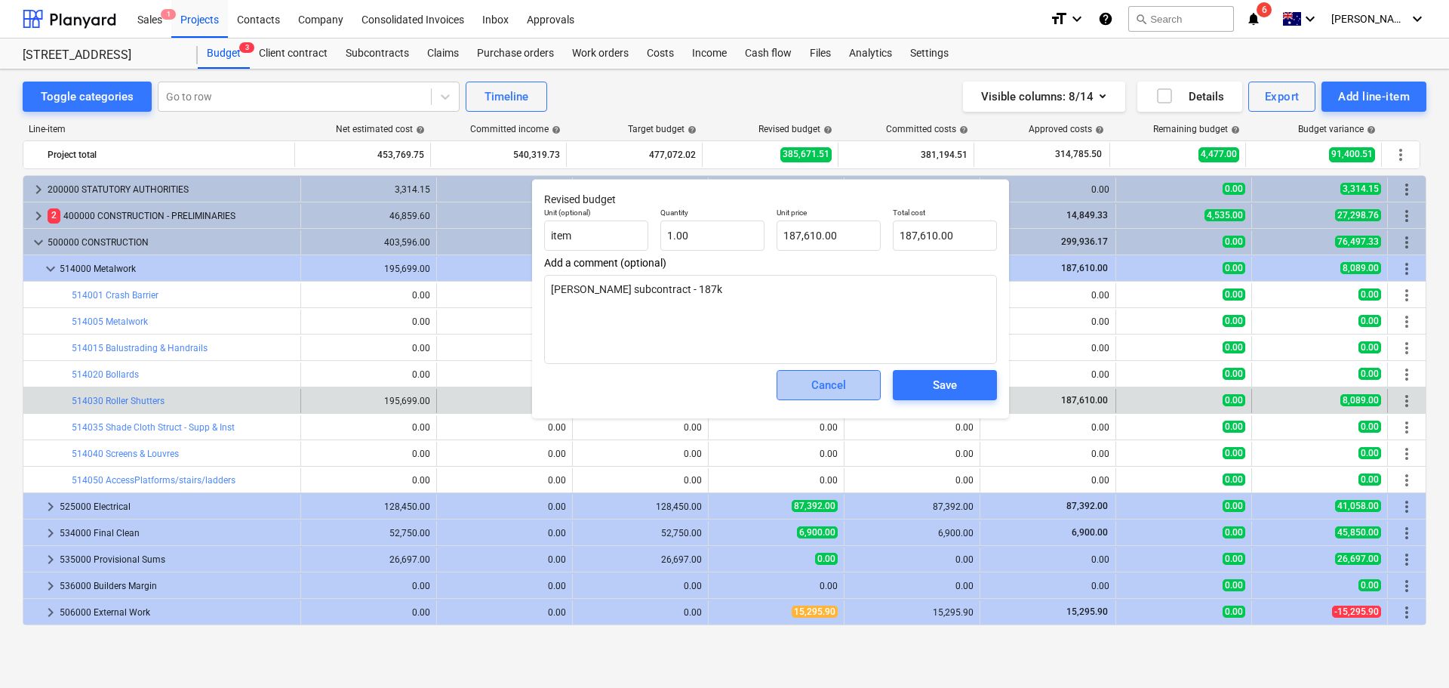
click at [829, 390] on div "Cancel" at bounding box center [829, 385] width 35 height 20
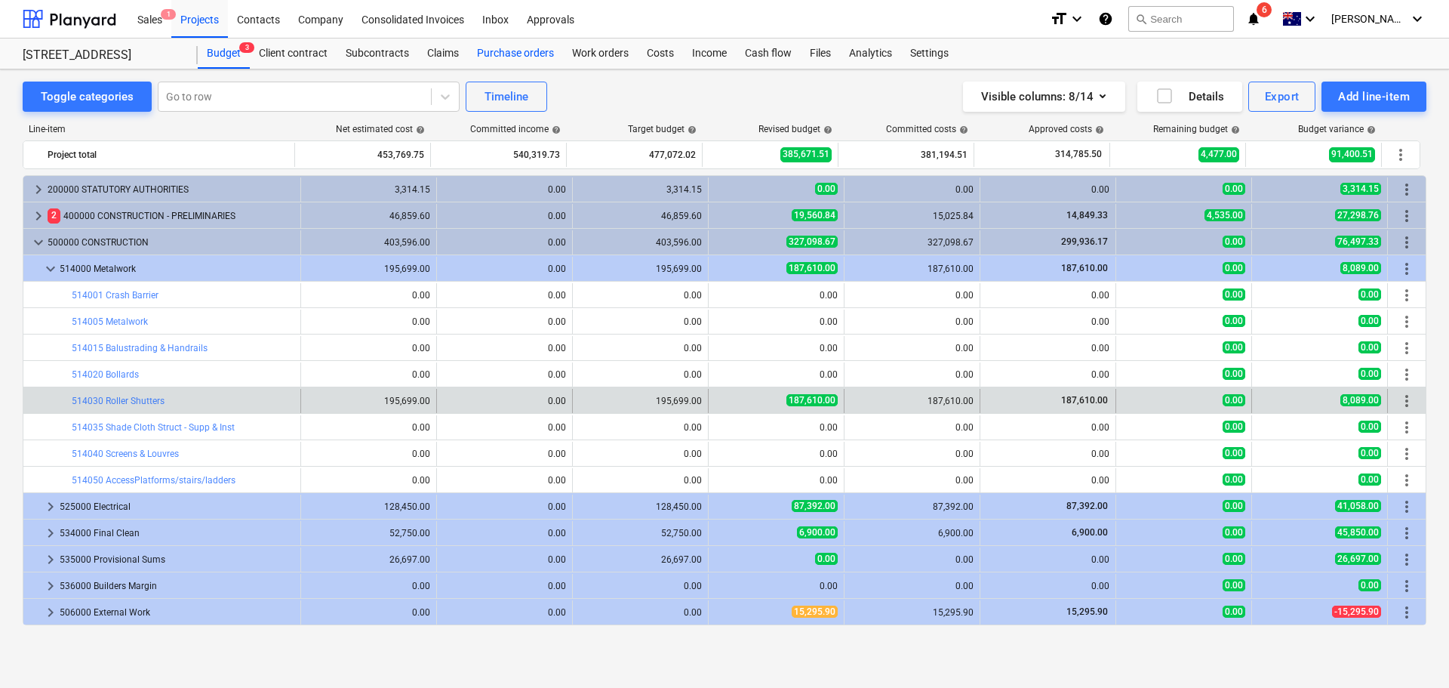
click at [515, 58] on div "Purchase orders" at bounding box center [515, 54] width 95 height 30
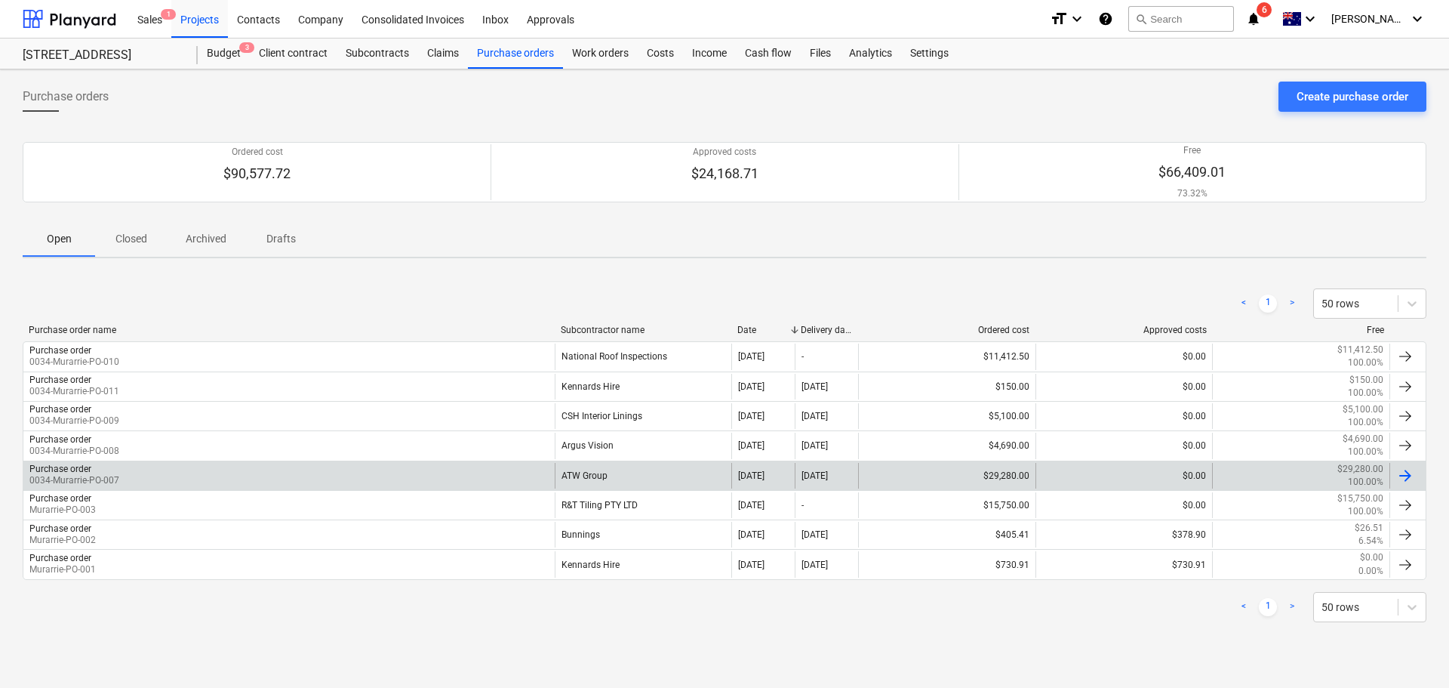
click at [642, 482] on div "ATW Group" at bounding box center [643, 476] width 177 height 26
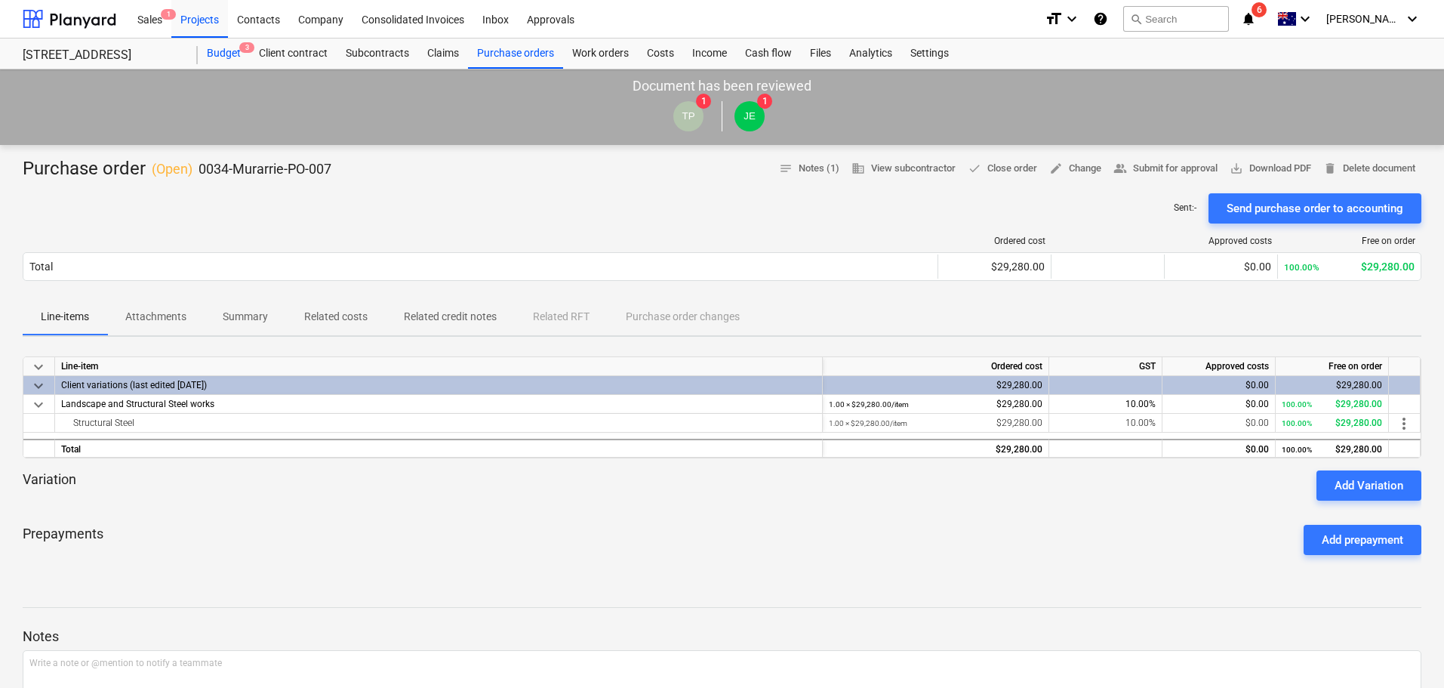
click at [227, 54] on div "Budget 3" at bounding box center [224, 54] width 52 height 30
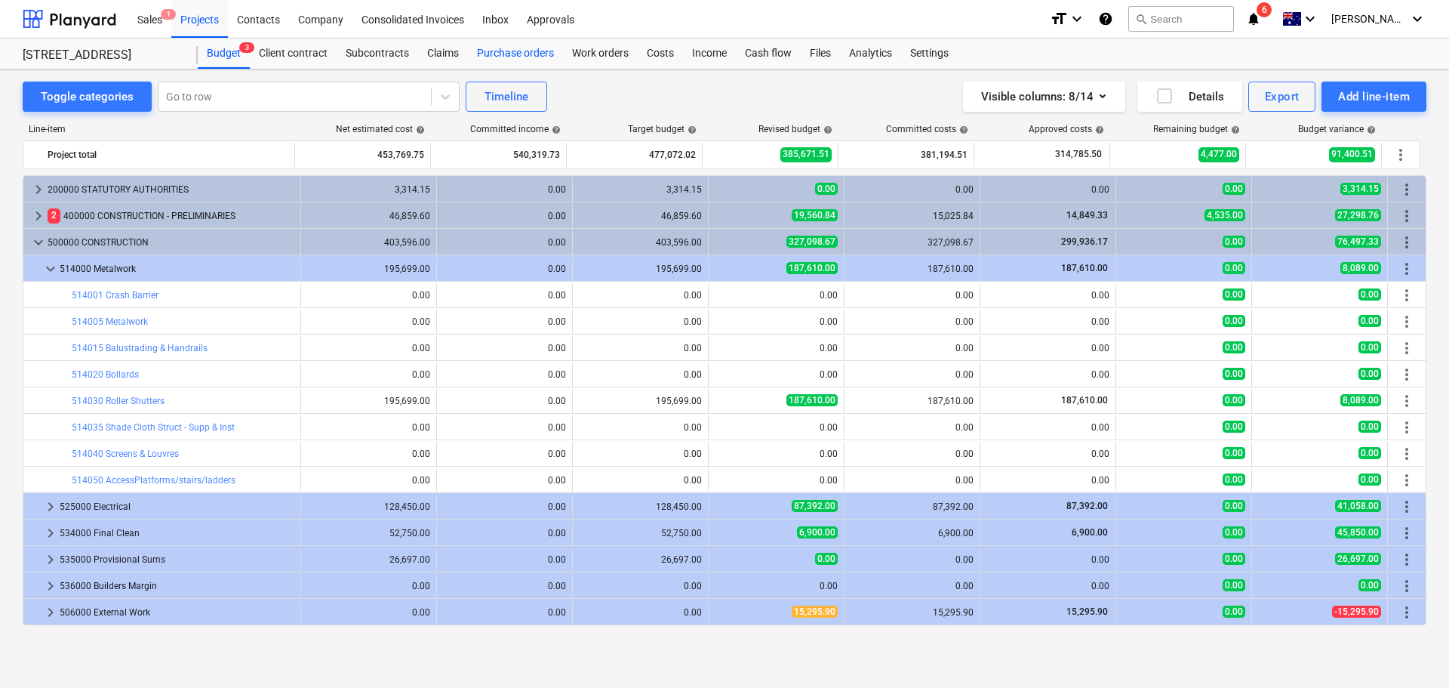
click at [532, 60] on div "Purchase orders" at bounding box center [515, 54] width 95 height 30
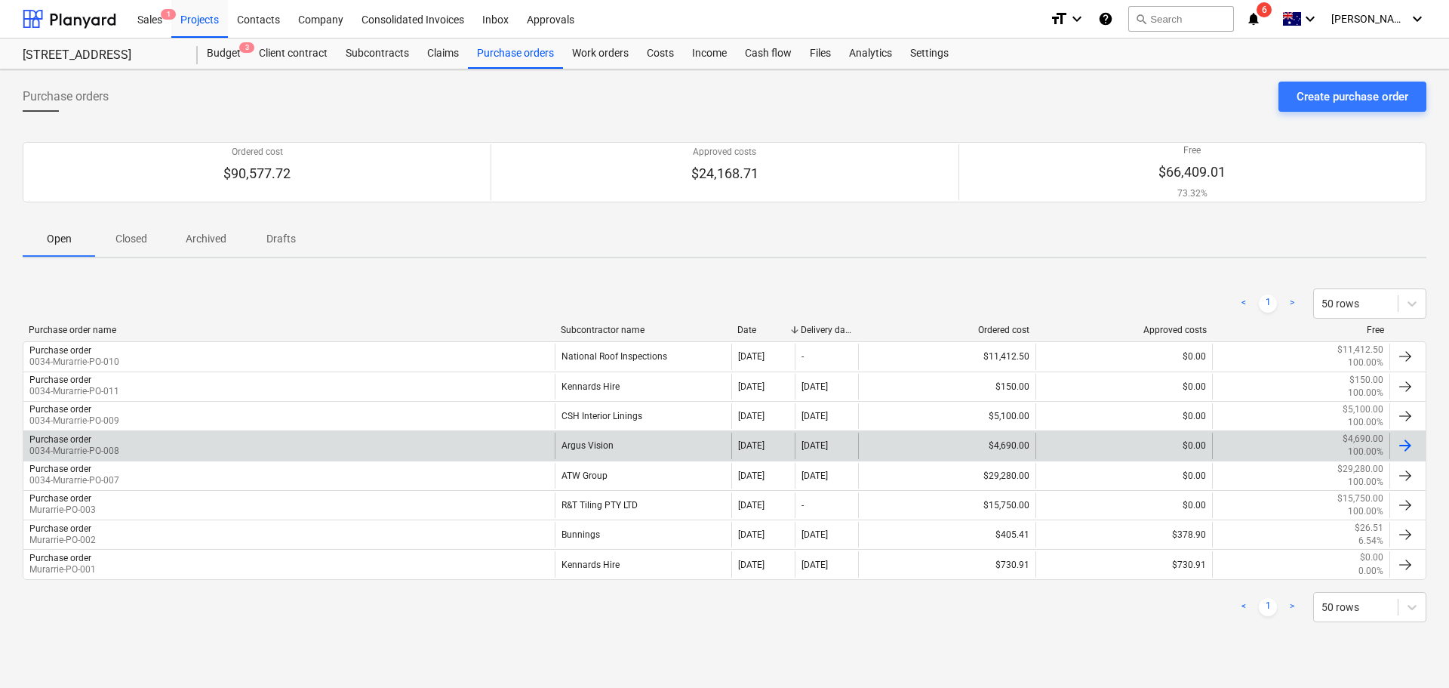
click at [602, 439] on div "Argus Vision" at bounding box center [643, 446] width 177 height 26
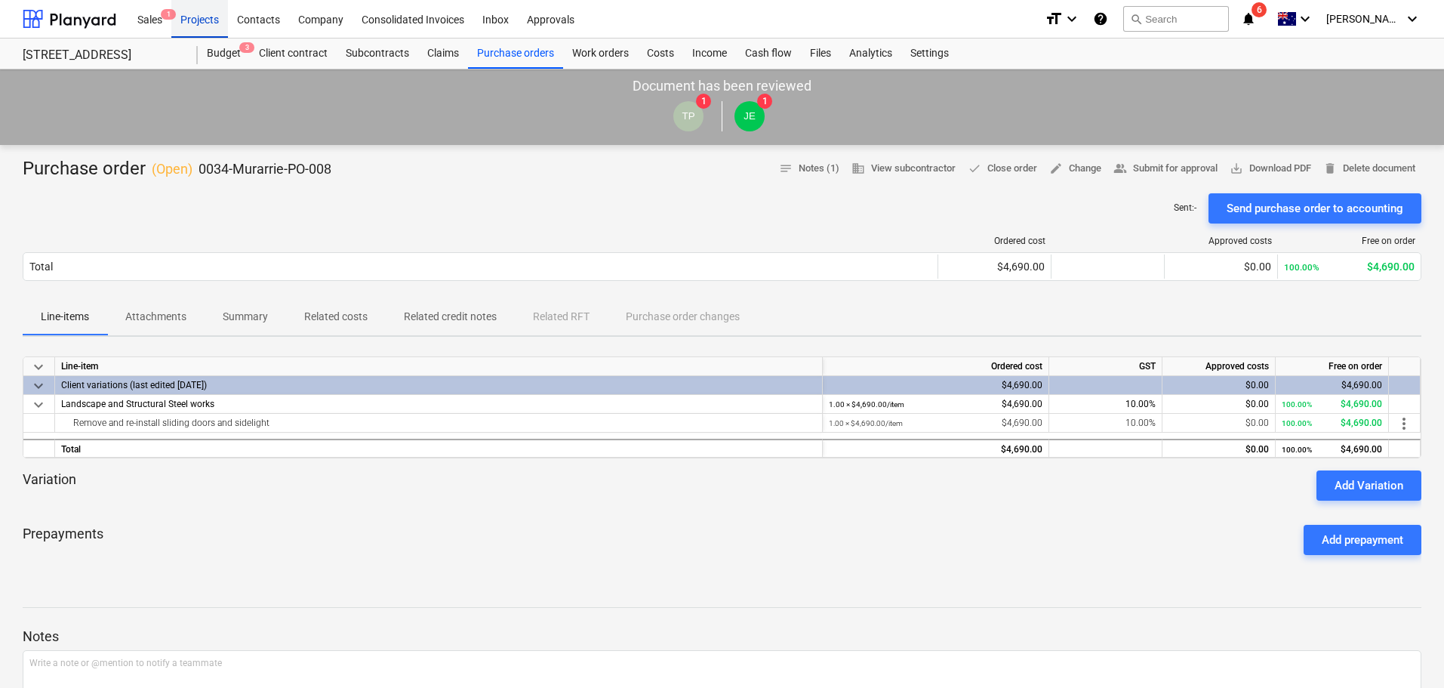
click at [210, 32] on div "Projects" at bounding box center [199, 18] width 57 height 39
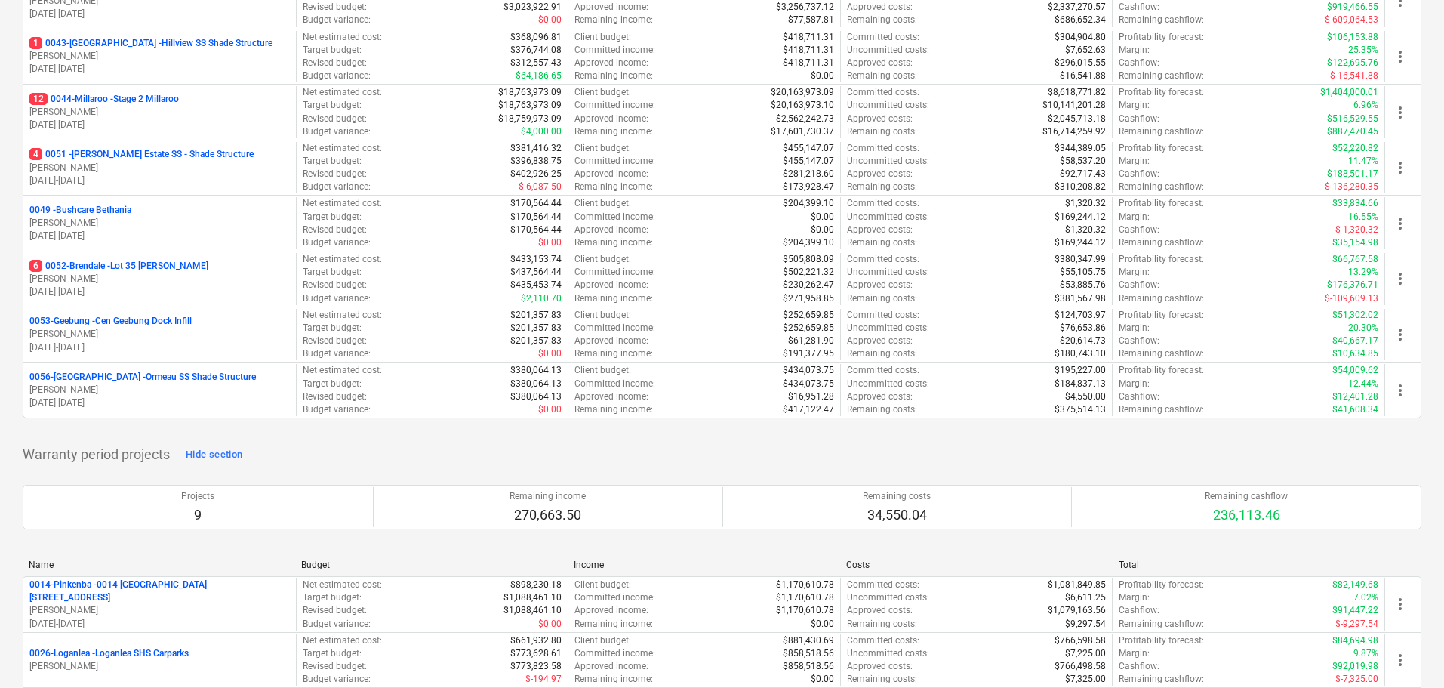
scroll to position [377, 0]
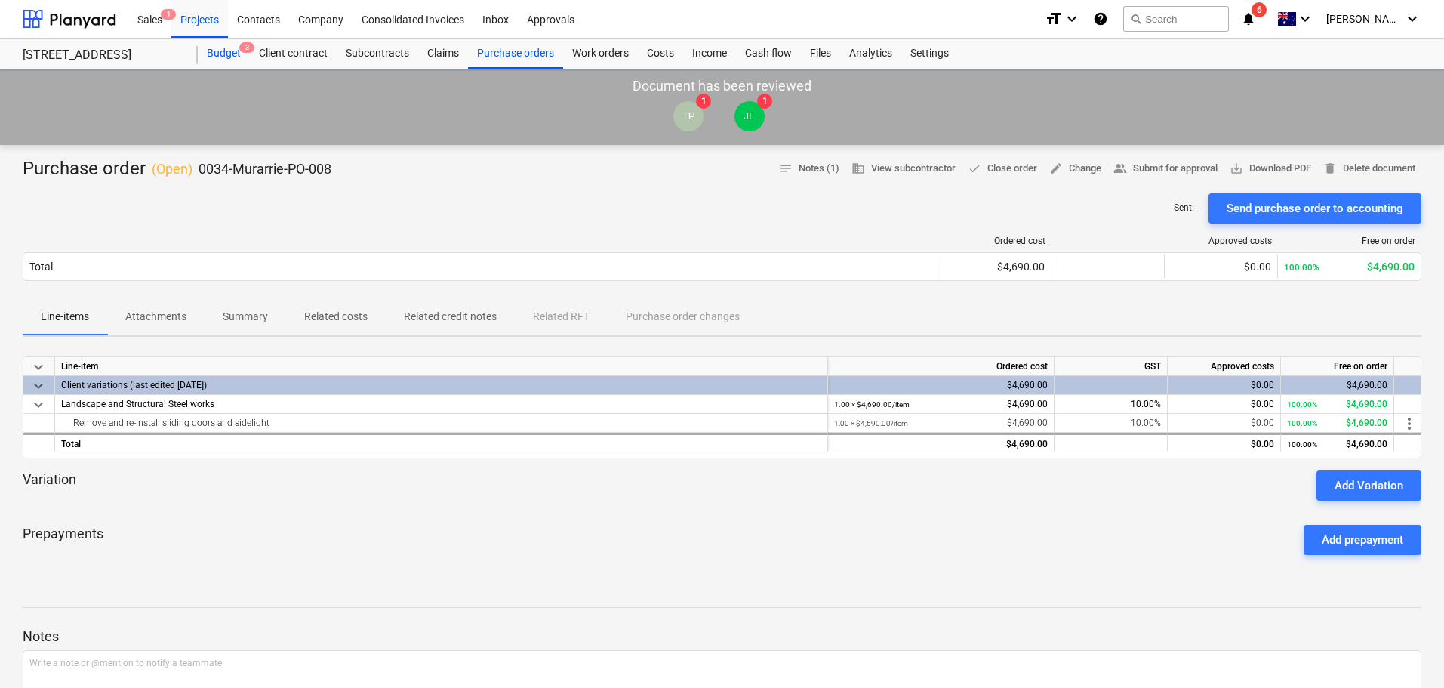
click at [232, 47] on div "Budget 3" at bounding box center [224, 54] width 52 height 30
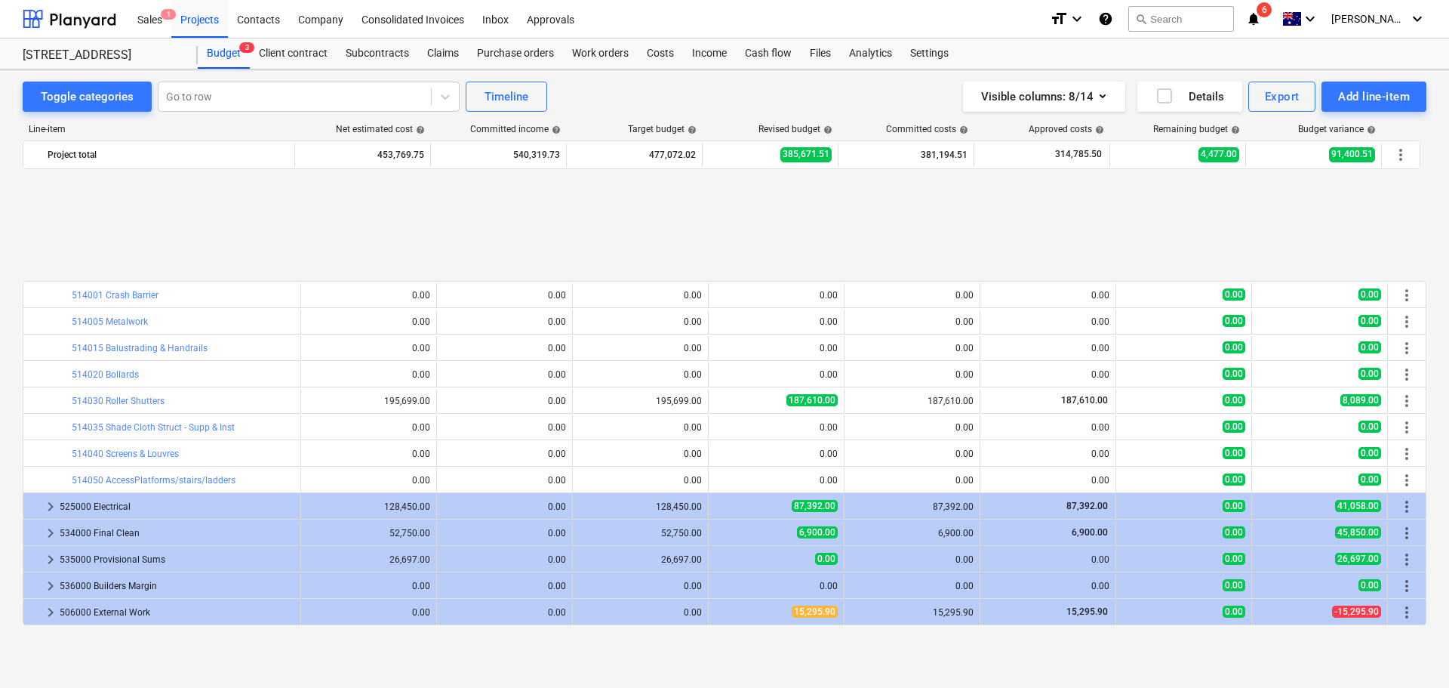
scroll to position [158, 0]
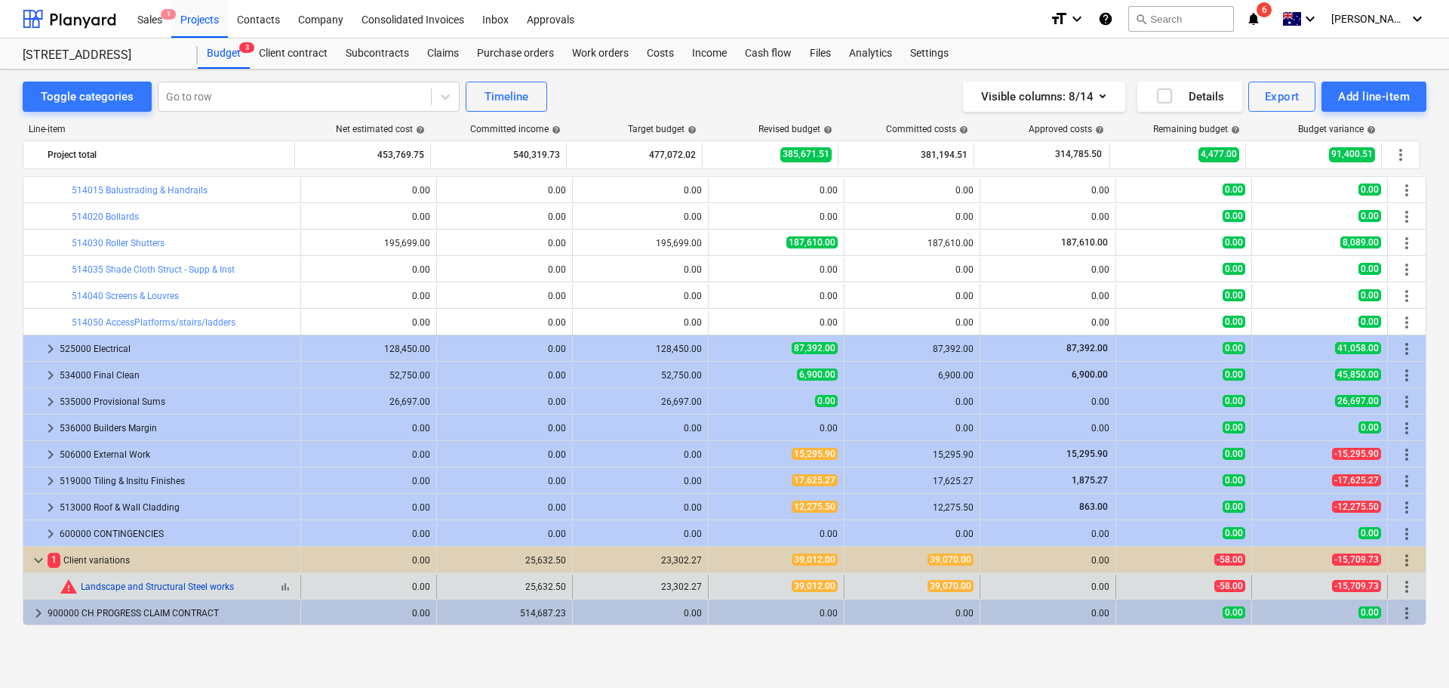
click at [219, 586] on link "Landscape and Structural Steel works" at bounding box center [157, 586] width 153 height 11
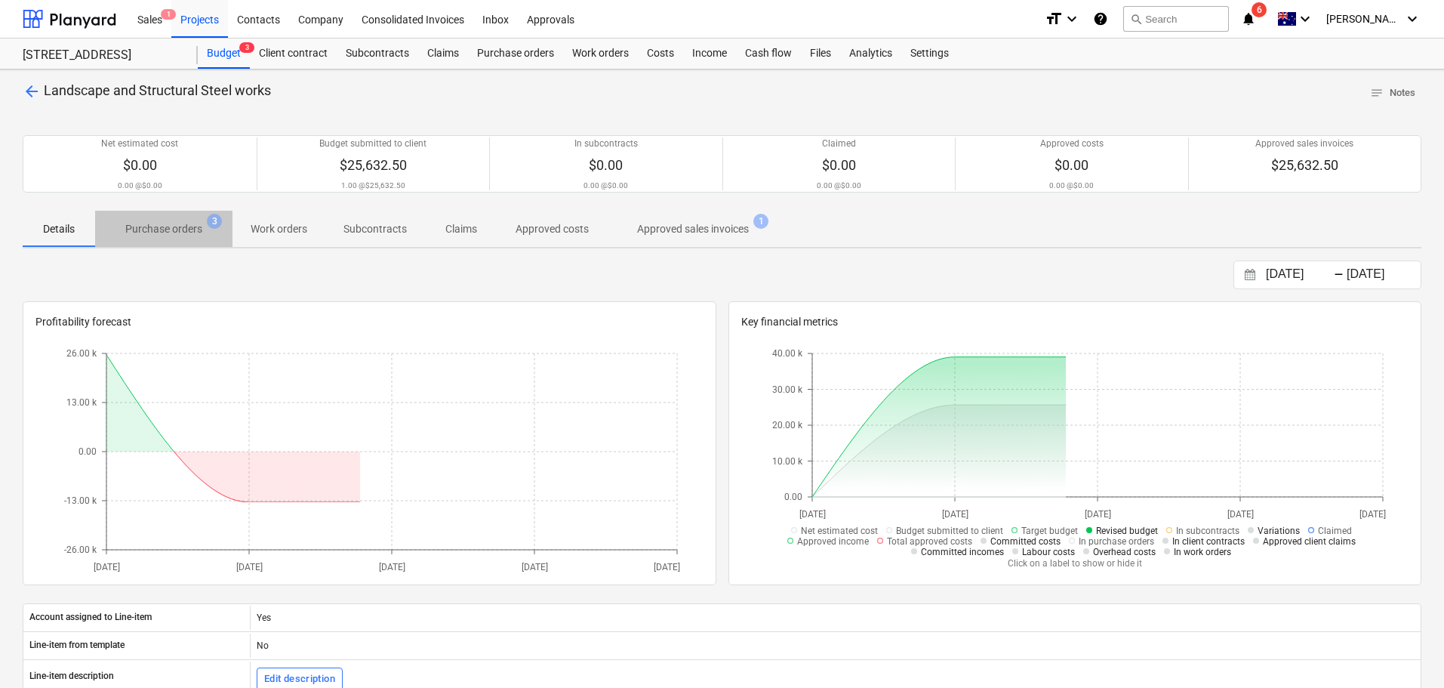
click at [151, 227] on p "Purchase orders" at bounding box center [163, 229] width 77 height 16
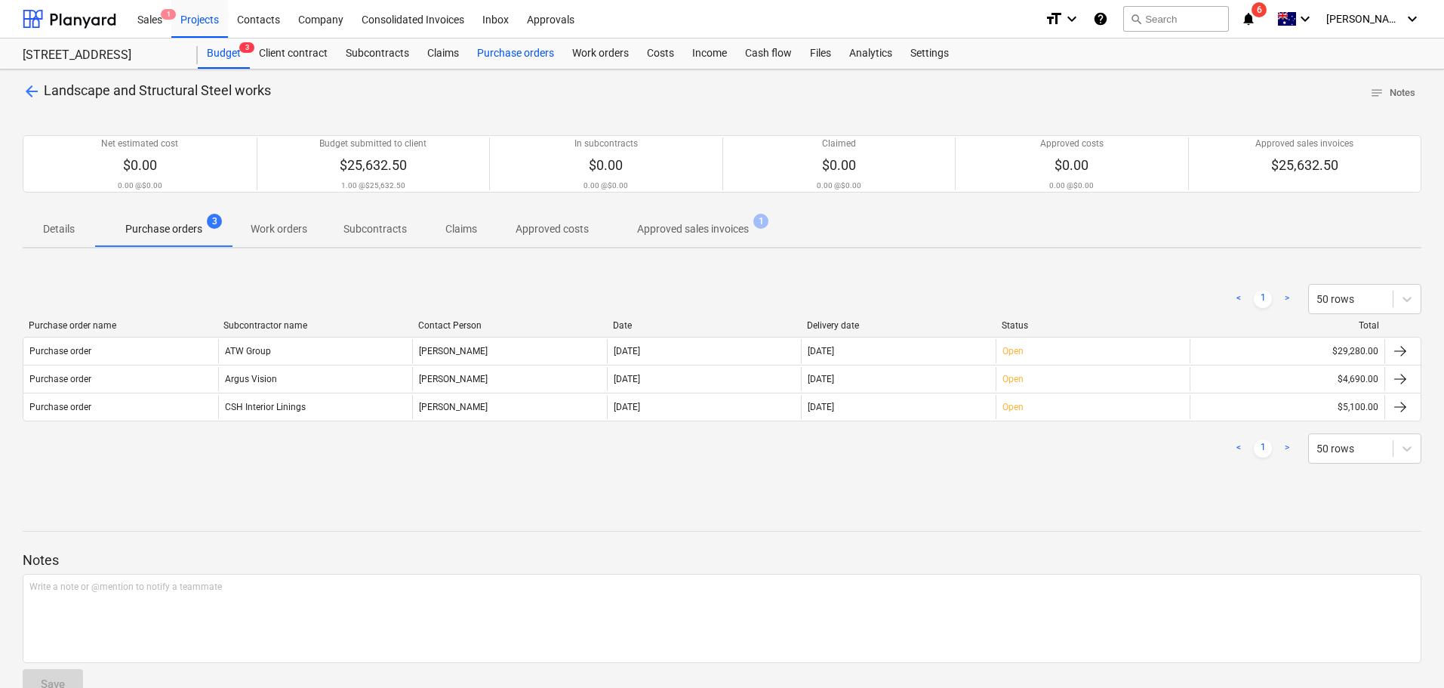
click at [517, 53] on div "Purchase orders" at bounding box center [515, 54] width 95 height 30
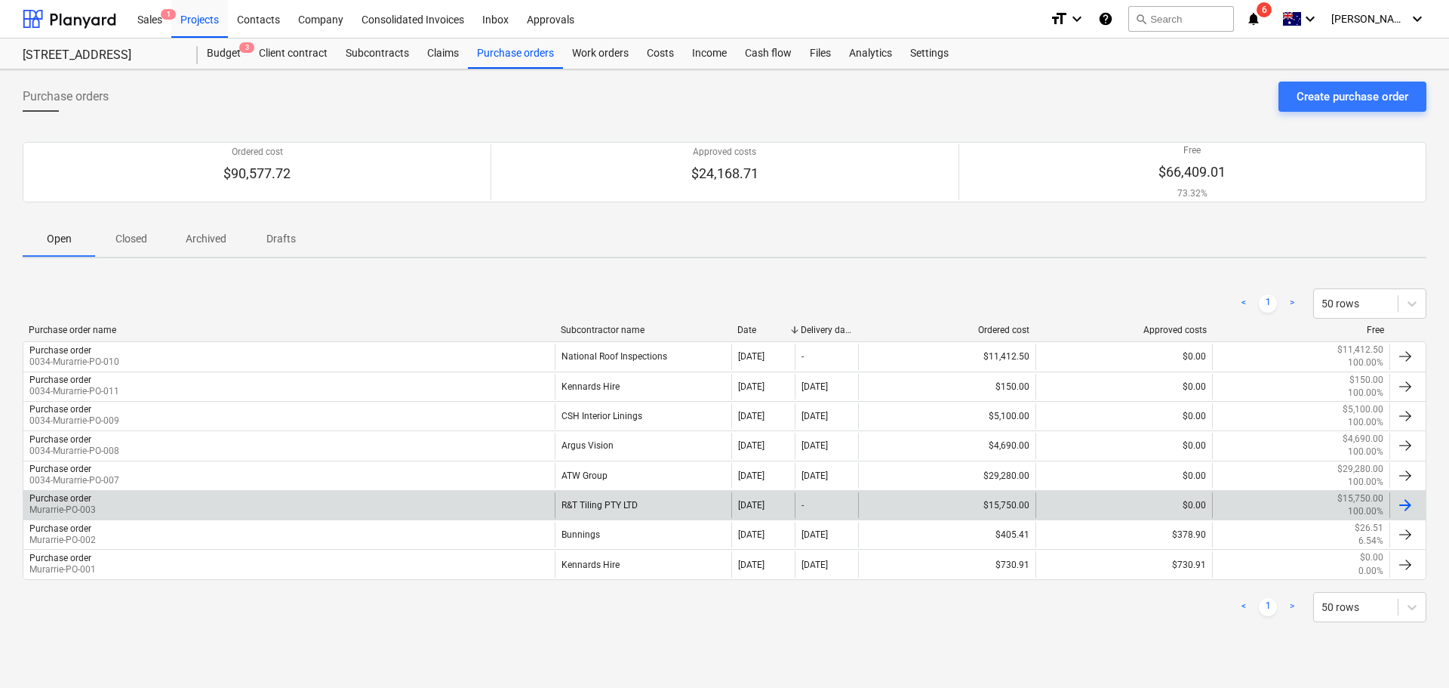
click at [602, 514] on div "R&T Tiling PTY LTD" at bounding box center [643, 505] width 177 height 26
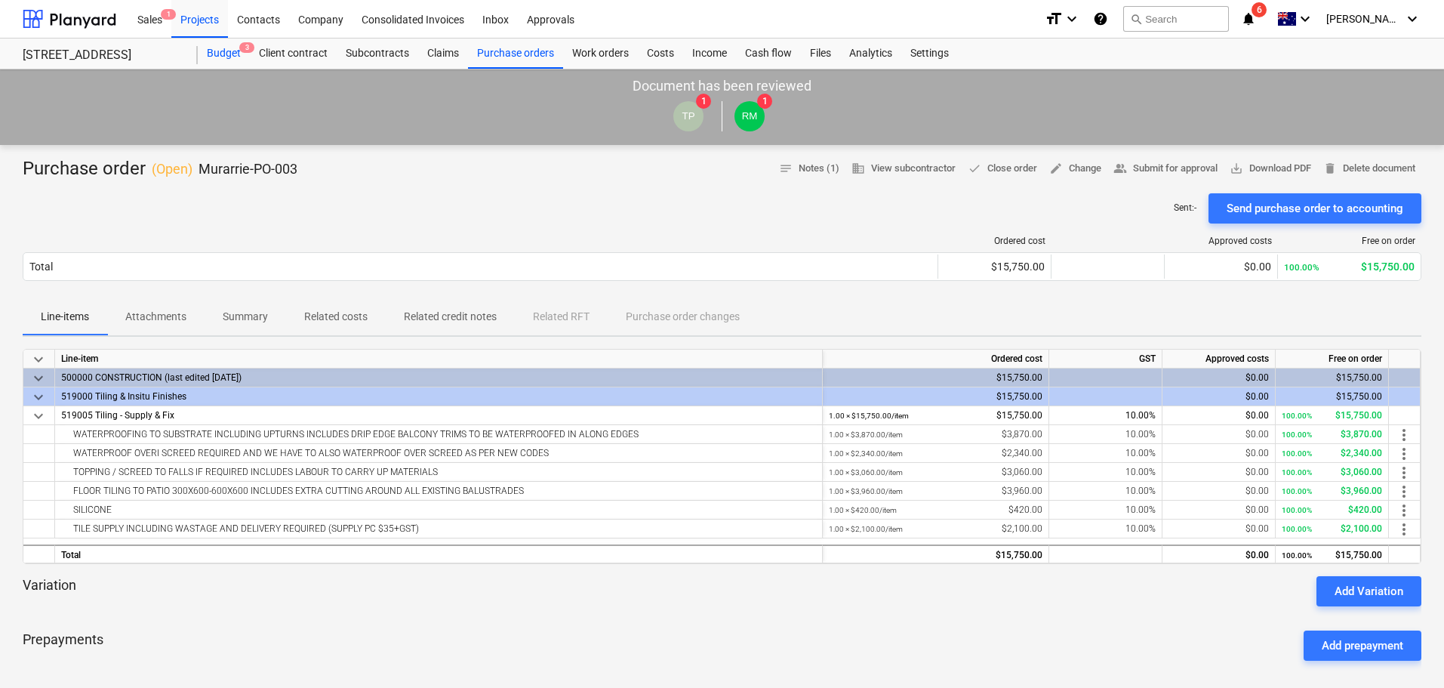
click at [223, 51] on div "Budget 3" at bounding box center [224, 54] width 52 height 30
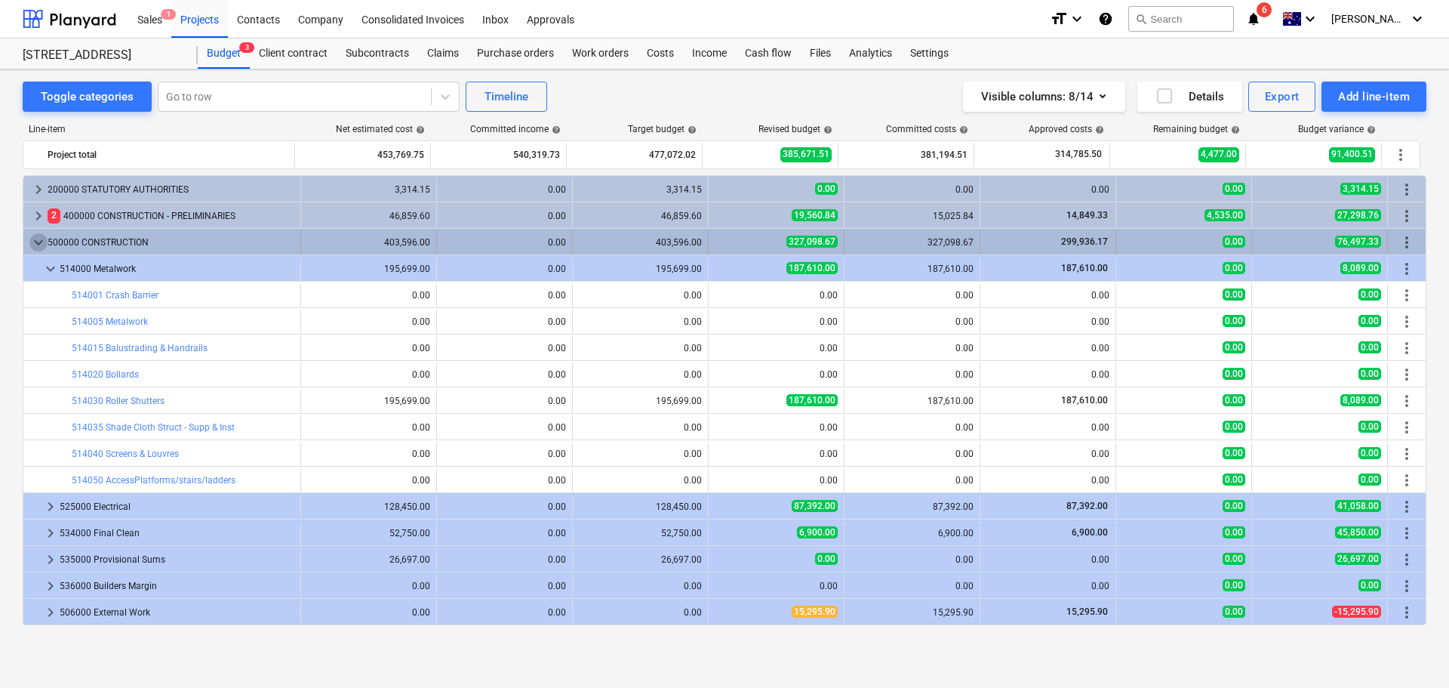
click at [34, 243] on span "keyboard_arrow_down" at bounding box center [38, 242] width 18 height 18
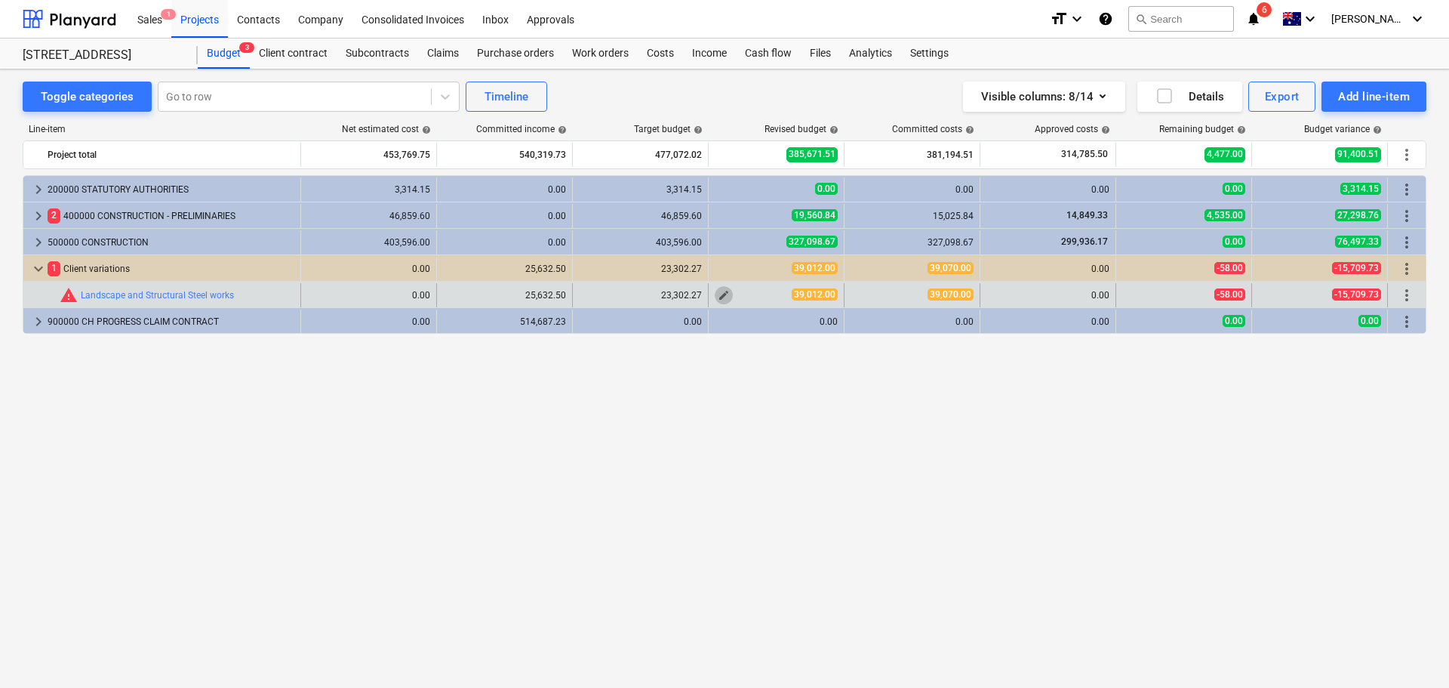
click at [720, 300] on span "edit" at bounding box center [724, 295] width 12 height 12
type textarea "x"
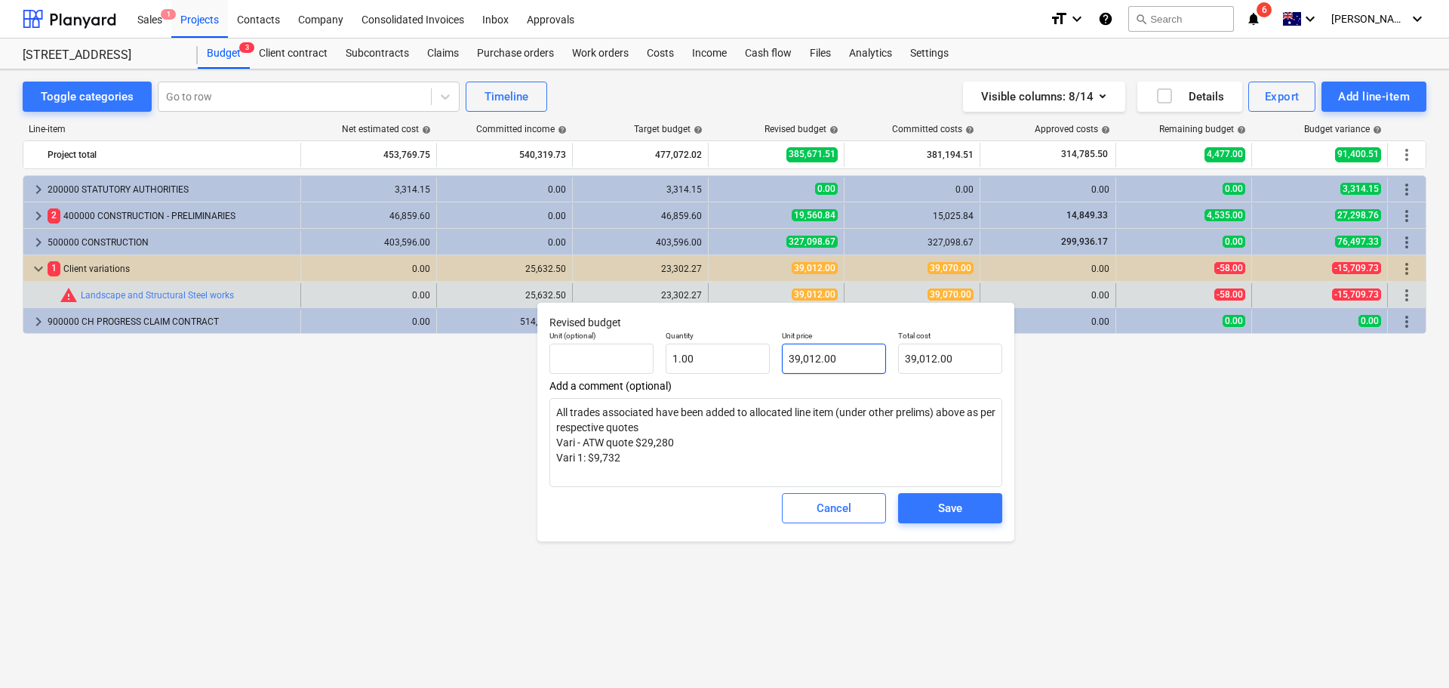
type input "39012"
drag, startPoint x: 821, startPoint y: 355, endPoint x: 760, endPoint y: 365, distance: 61.2
click at [764, 362] on div "Unit (optional) Quantity 1.00 Unit price 39012 Total cost 39,012.00" at bounding box center [776, 352] width 465 height 55
type textarea "x"
type input "3"
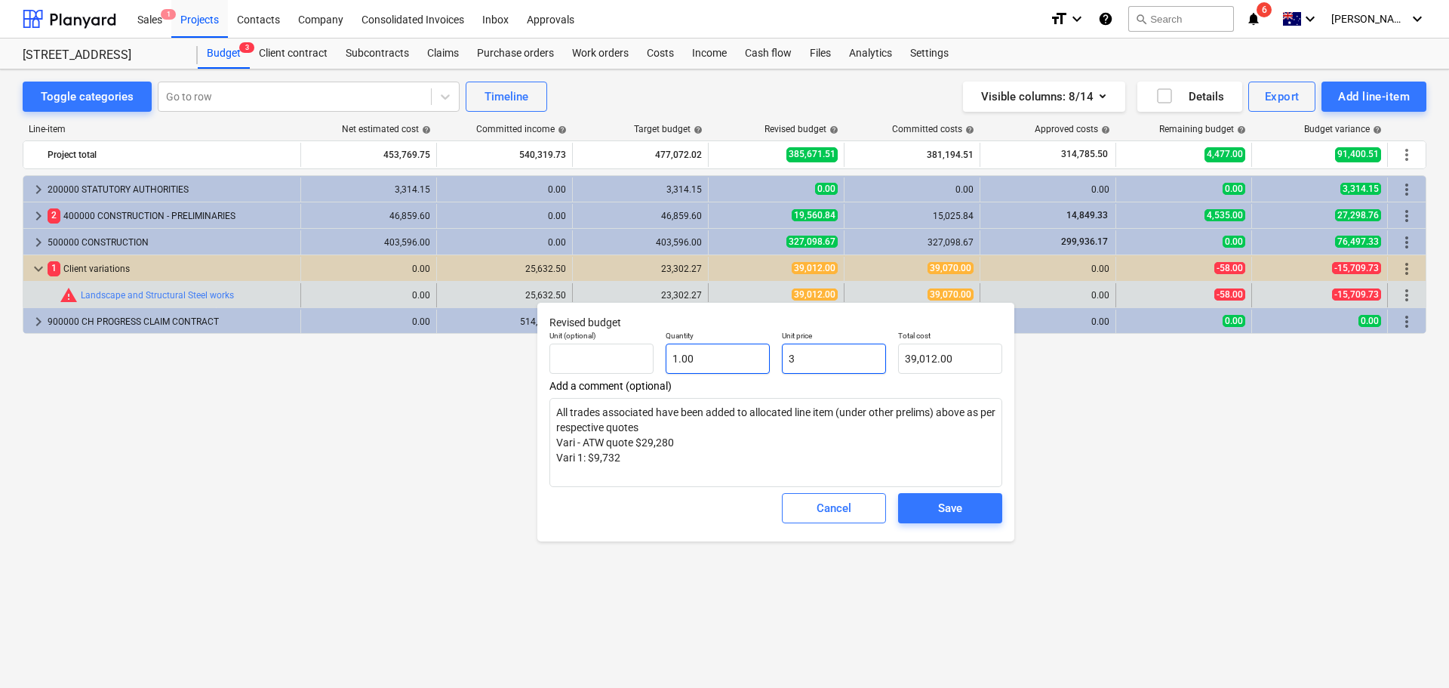
type input "3.00"
type textarea "x"
type input "39"
type input "39.00"
type textarea "x"
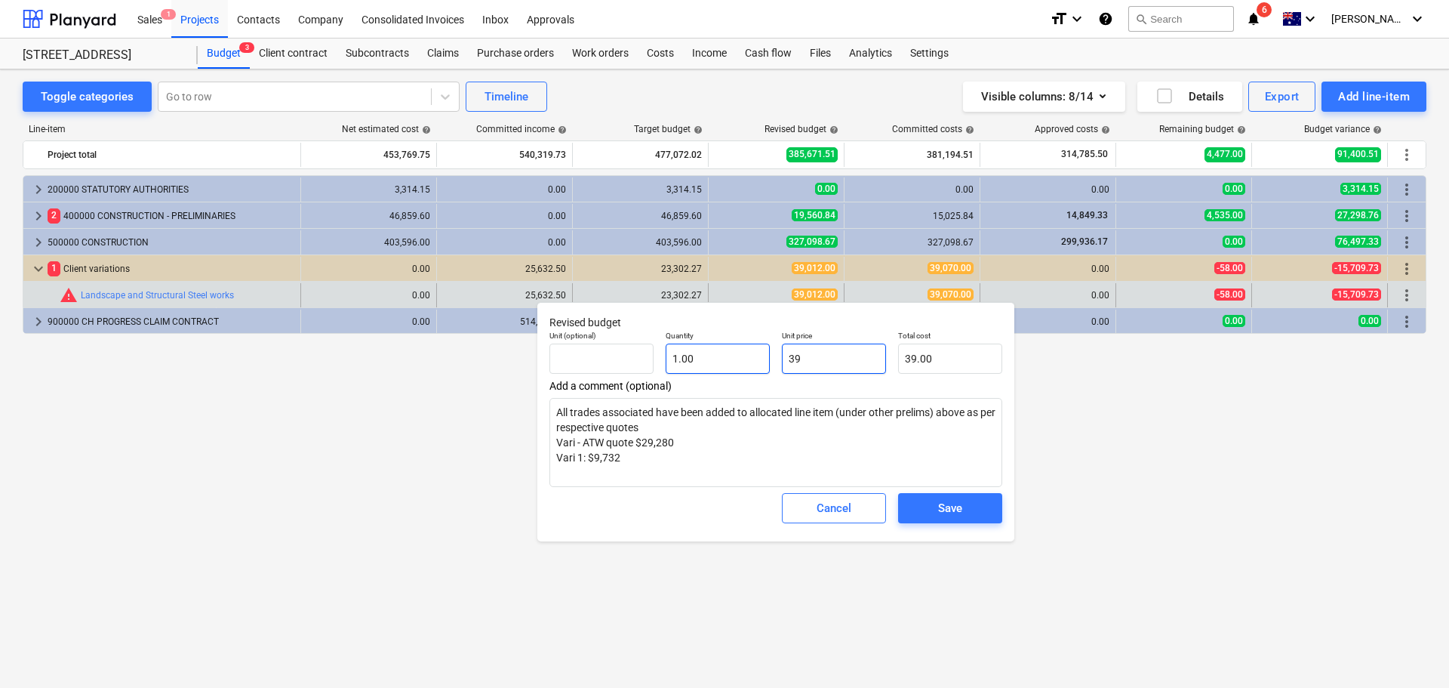
type input "390"
type input "390.00"
type textarea "x"
type input "3907"
type input "3,907.00"
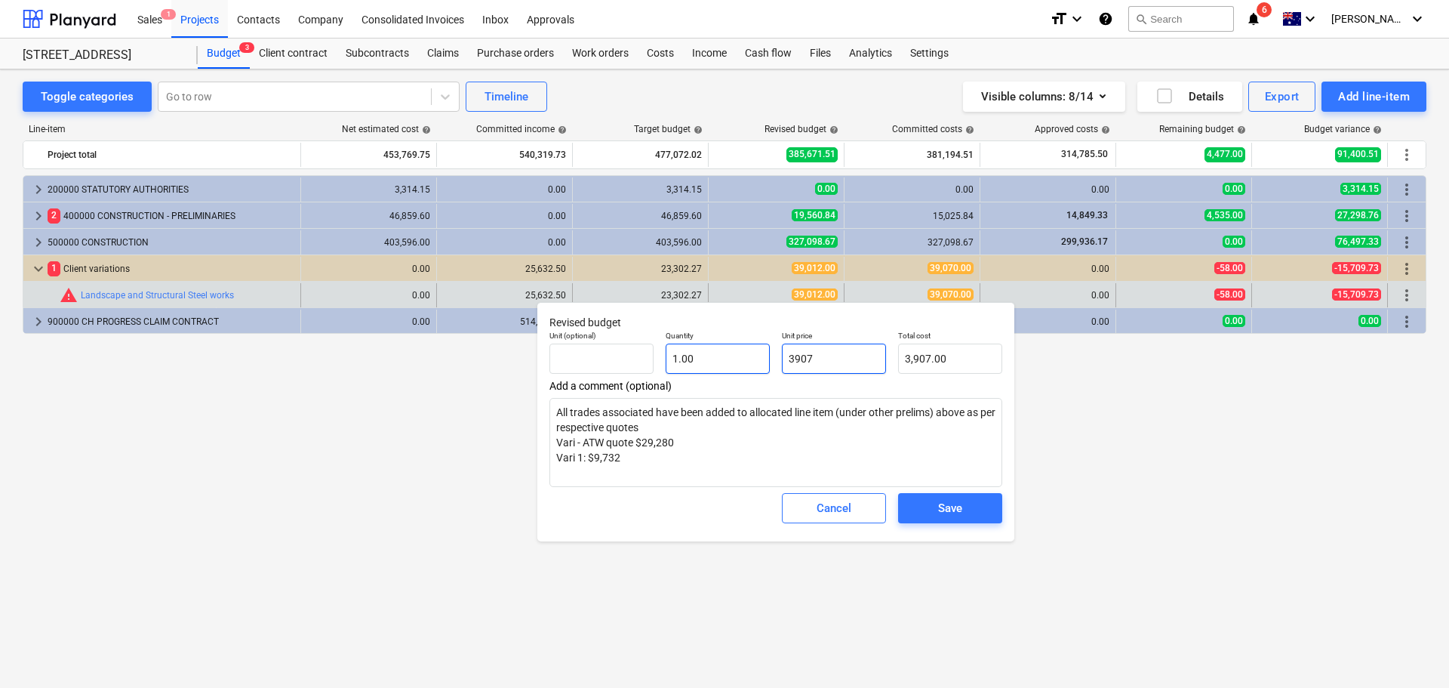
type textarea "x"
type input "39070"
type input "39,070.00"
drag, startPoint x: 989, startPoint y: 509, endPoint x: 1004, endPoint y: 574, distance: 67.4
click at [989, 508] on button "Save" at bounding box center [950, 508] width 104 height 30
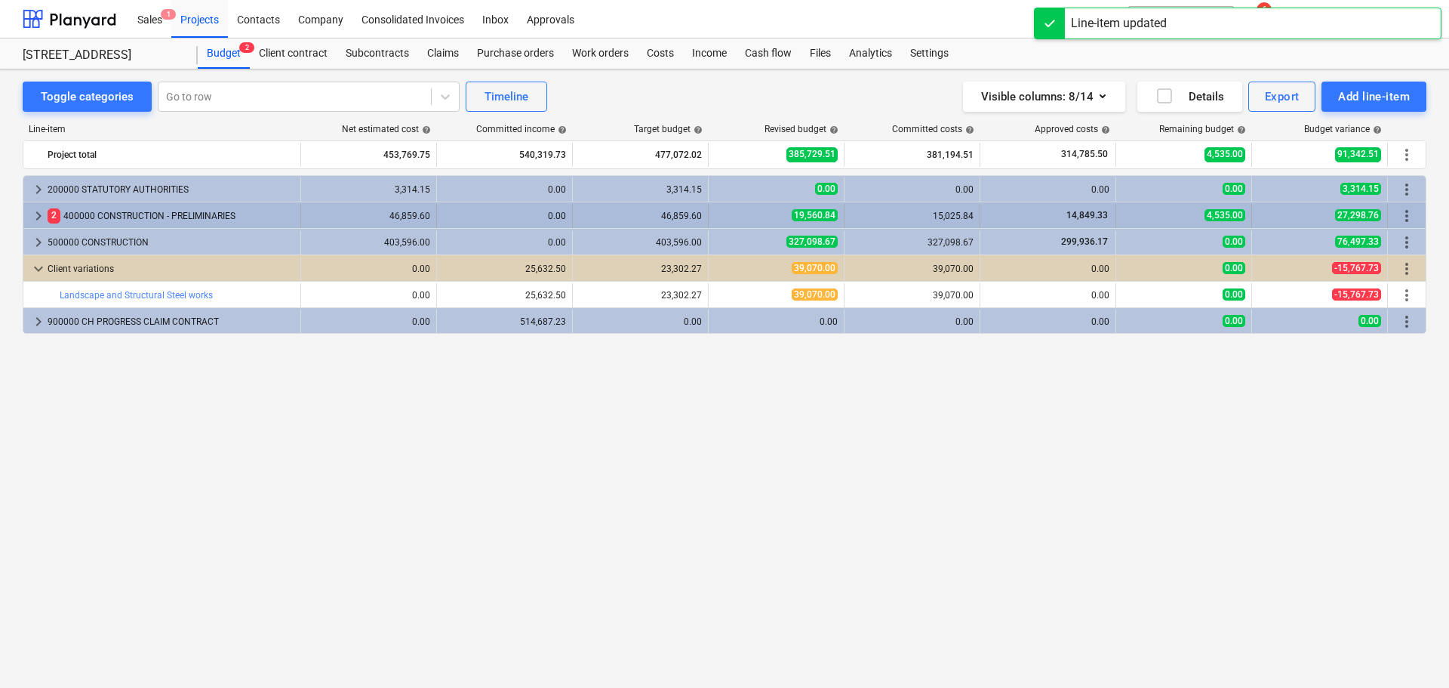
click at [39, 215] on span "keyboard_arrow_right" at bounding box center [38, 216] width 18 height 18
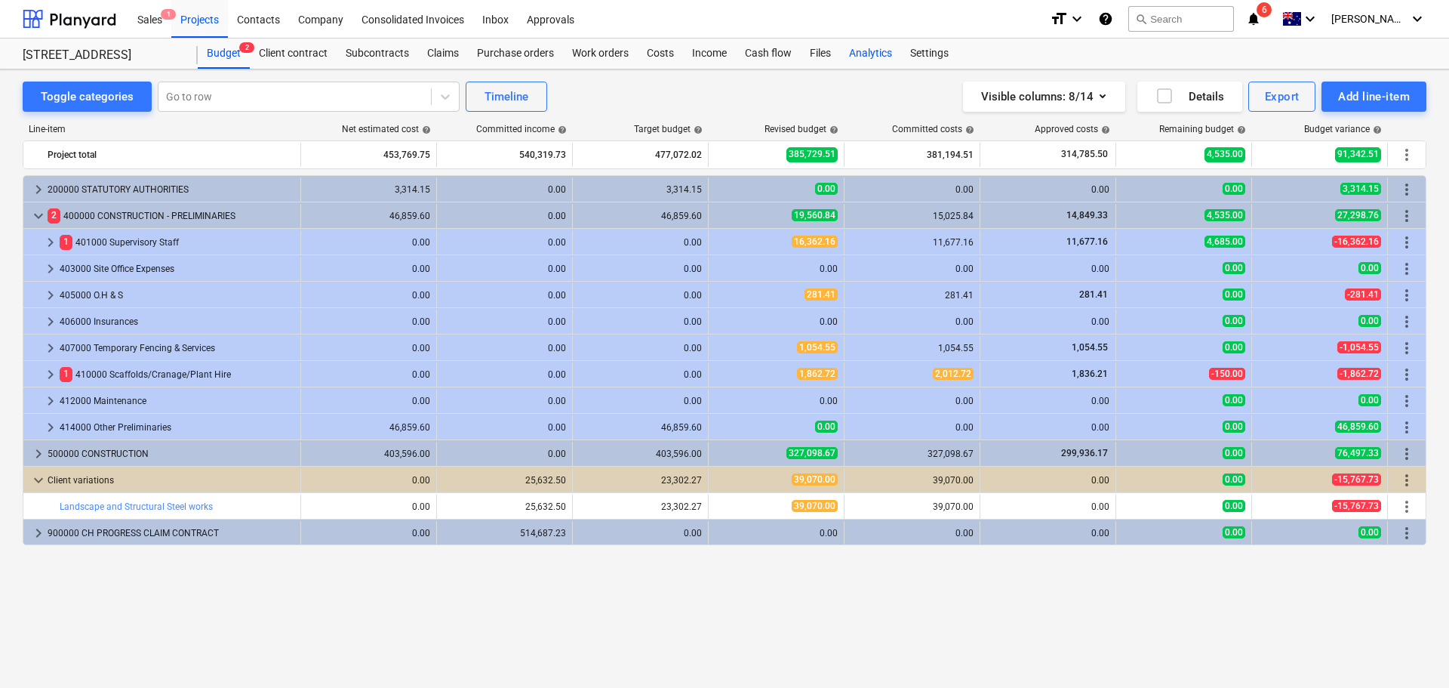
click at [884, 58] on div "Analytics" at bounding box center [870, 54] width 61 height 30
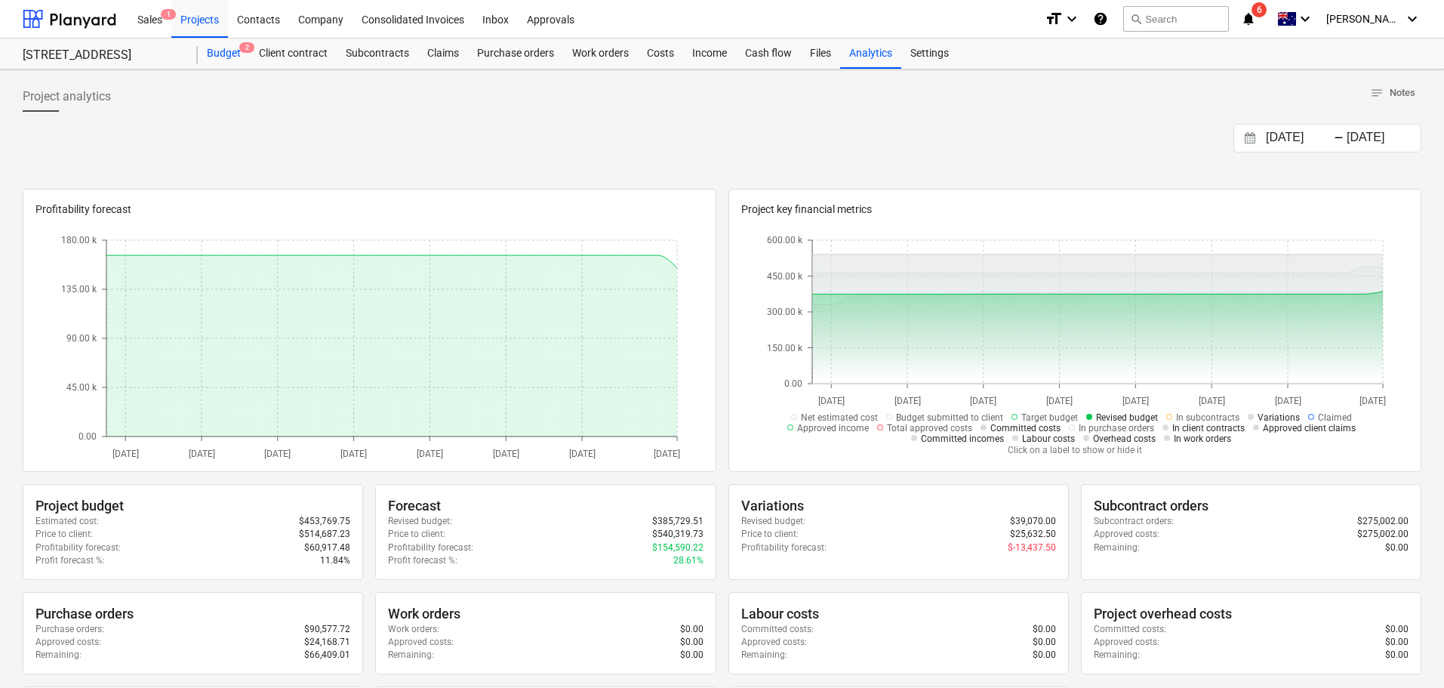
click at [222, 54] on div "Budget 2" at bounding box center [224, 54] width 52 height 30
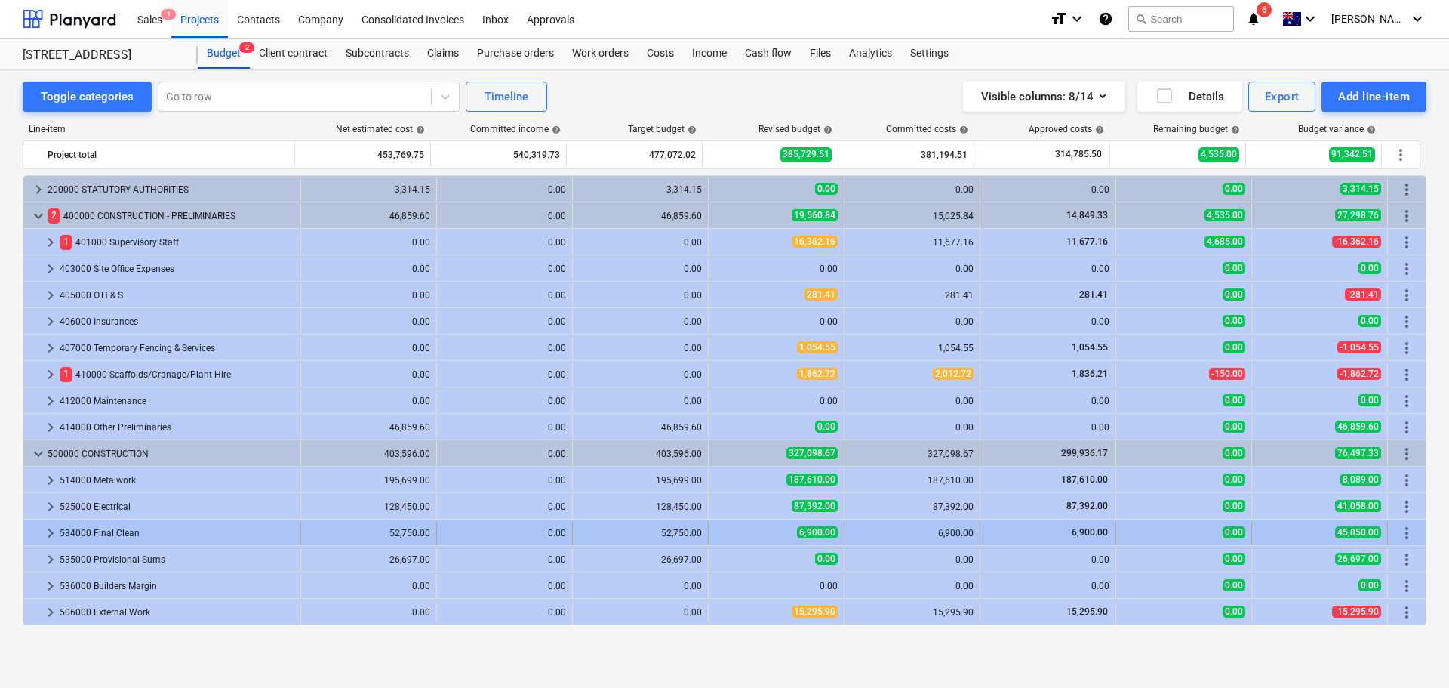
click at [51, 531] on span "keyboard_arrow_right" at bounding box center [51, 533] width 18 height 18
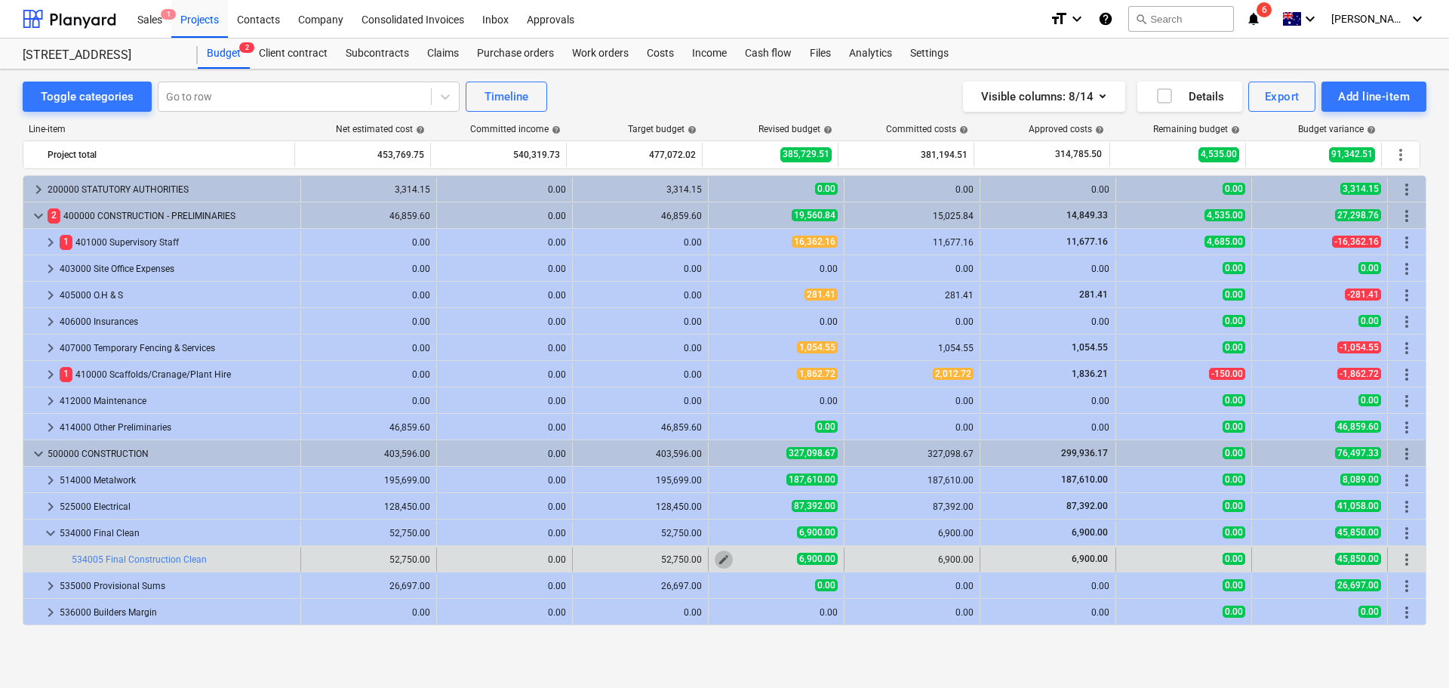
click at [718, 558] on span "edit" at bounding box center [724, 559] width 12 height 12
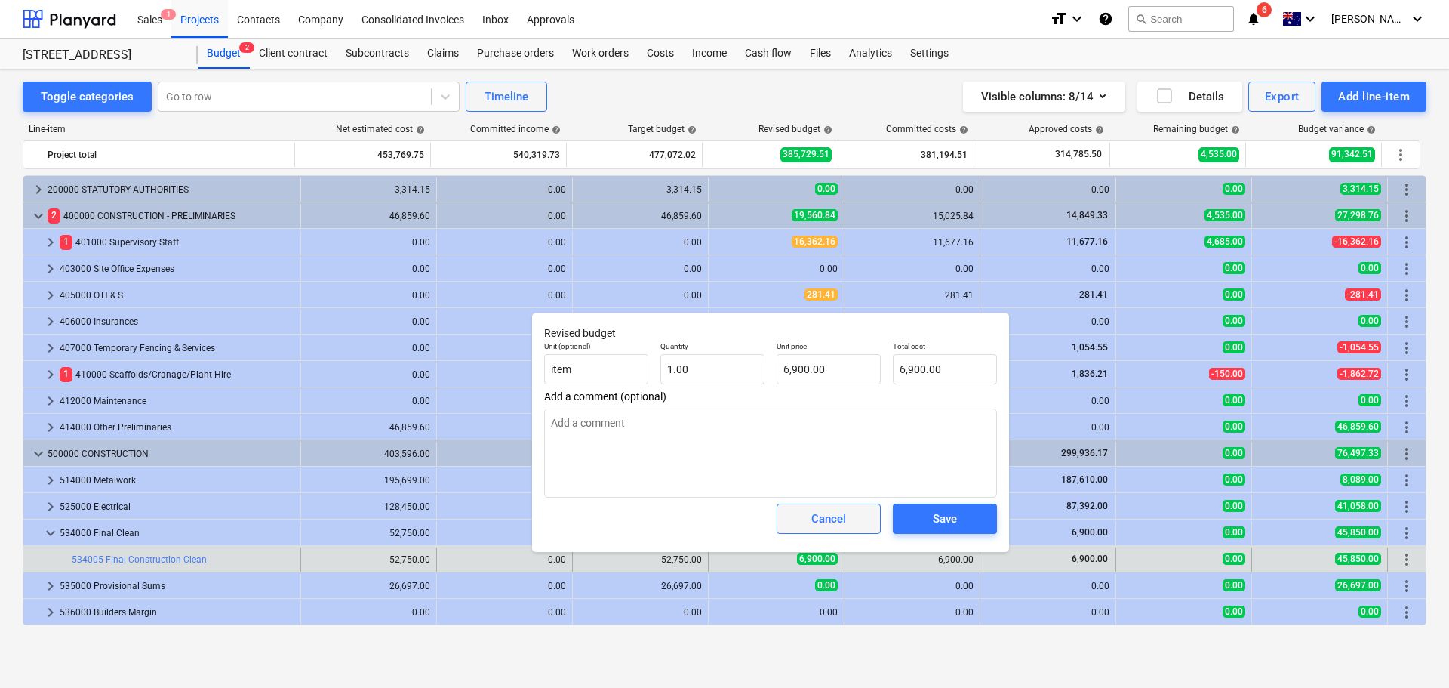
click at [815, 519] on div "Cancel" at bounding box center [829, 519] width 35 height 20
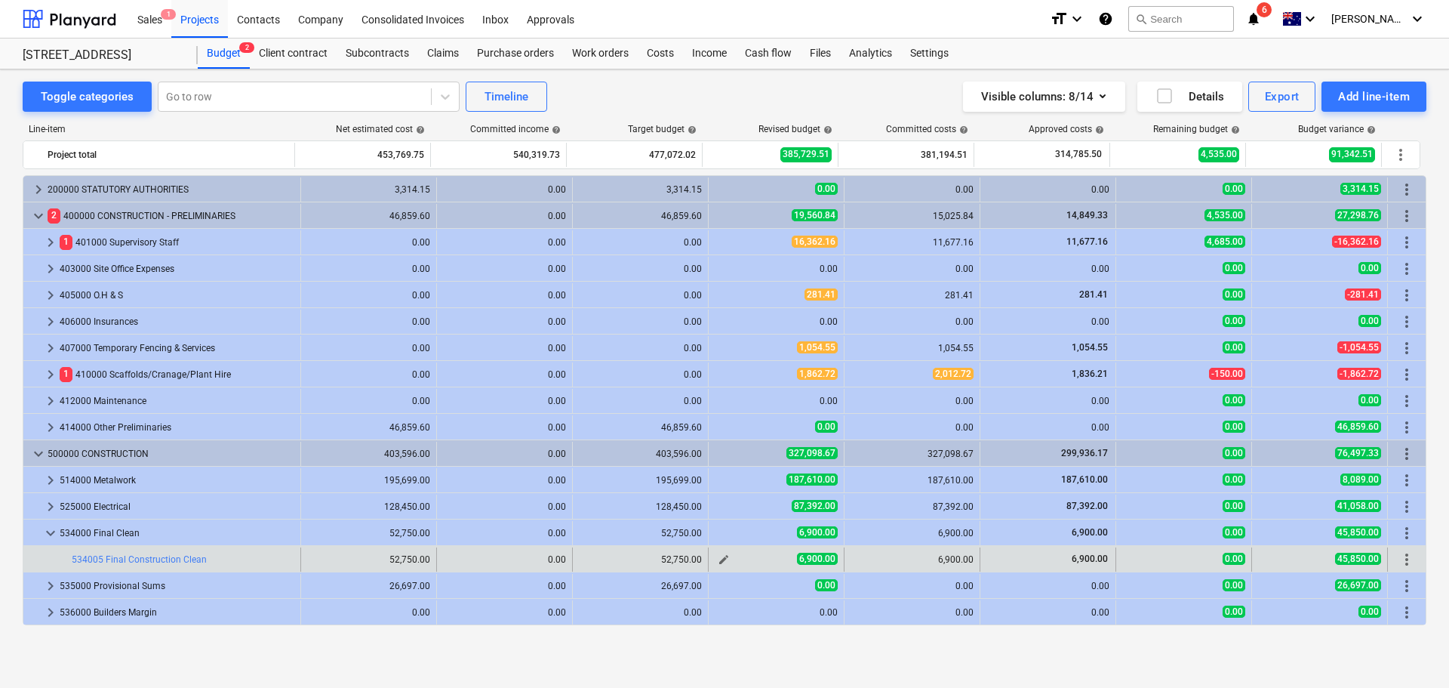
click at [718, 559] on span "edit" at bounding box center [724, 559] width 12 height 12
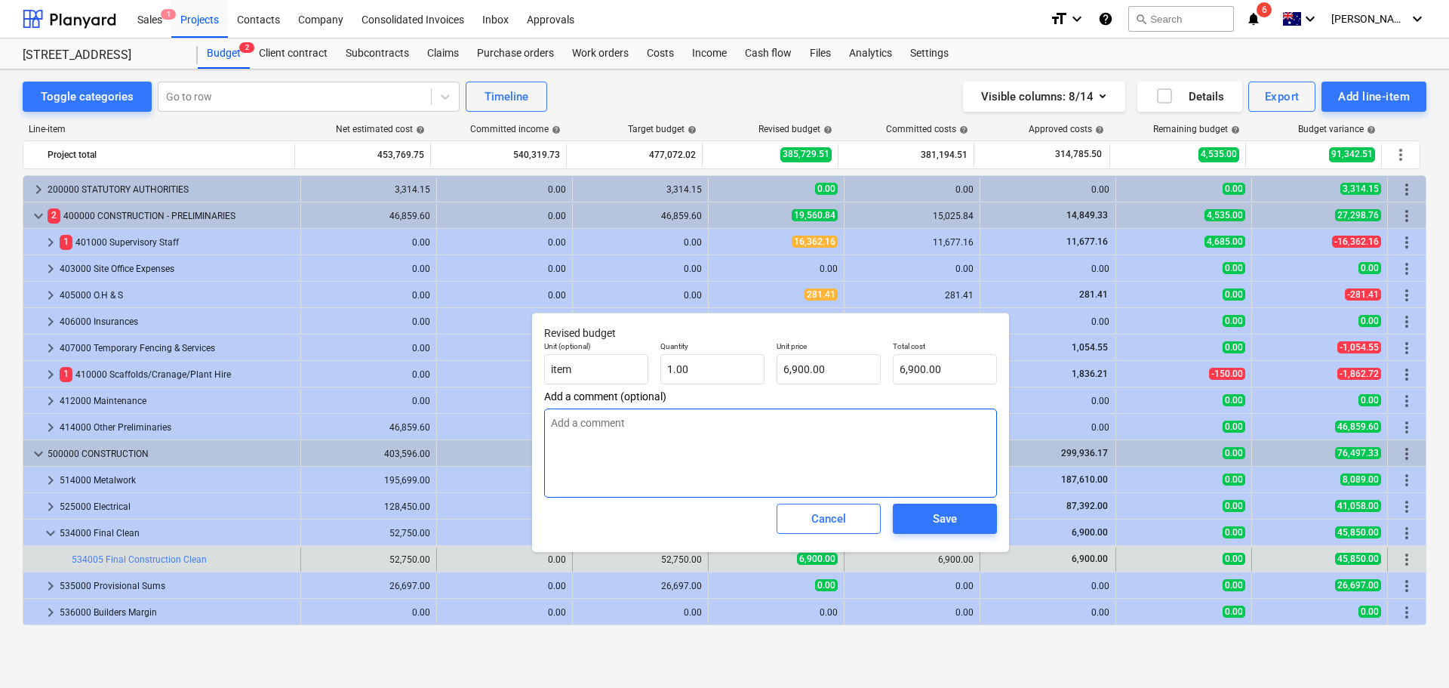
click at [639, 435] on textarea at bounding box center [770, 452] width 453 height 89
type textarea "x"
type textarea "B"
type textarea "x"
type textarea "Bi"
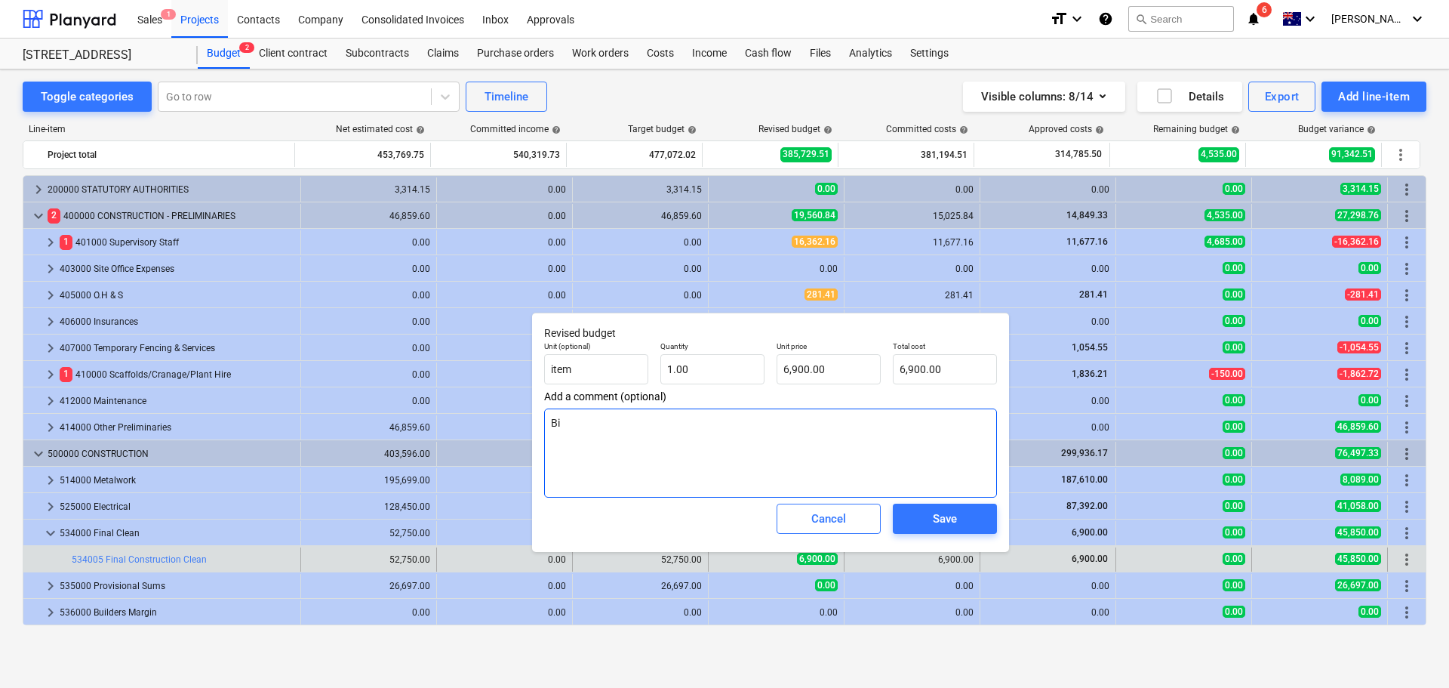
type textarea "x"
type textarea "Bin"
type textarea "x"
type textarea "Bi"
type textarea "x"
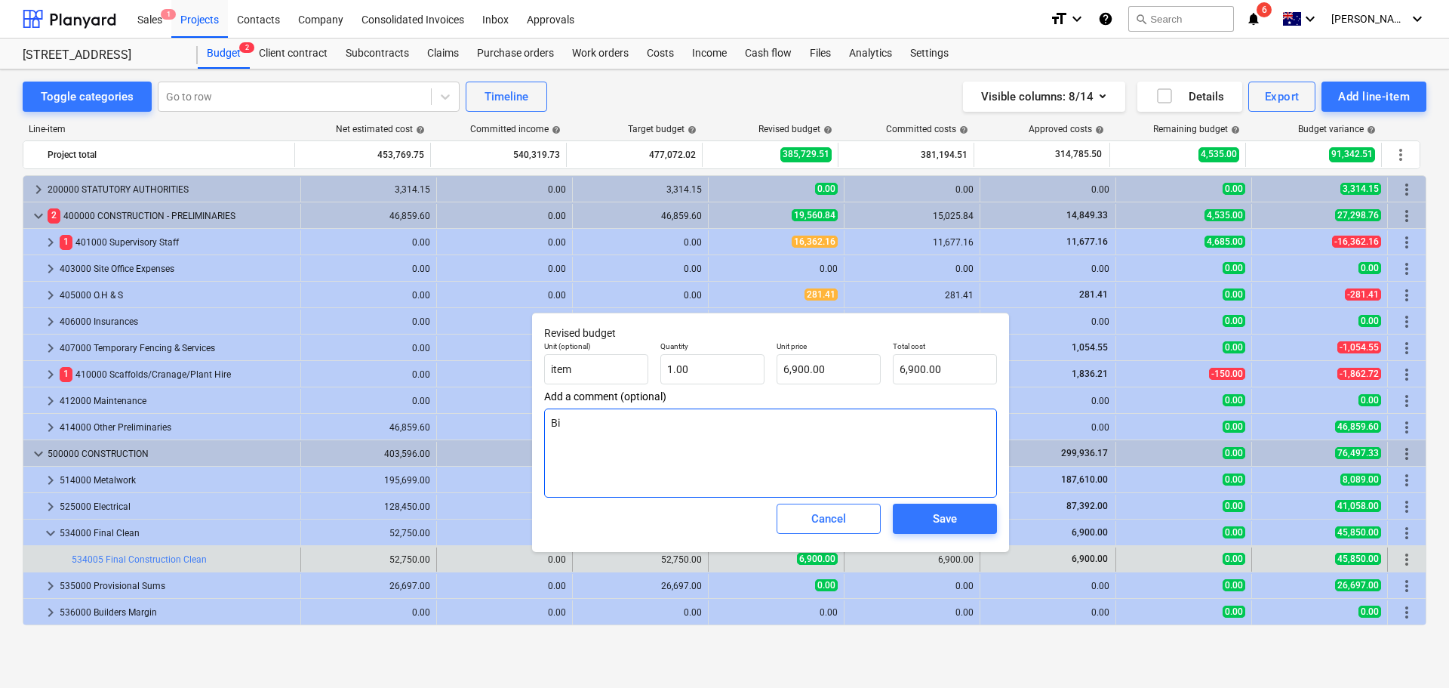
type textarea "B"
type textarea "x"
type textarea "i"
type textarea "x"
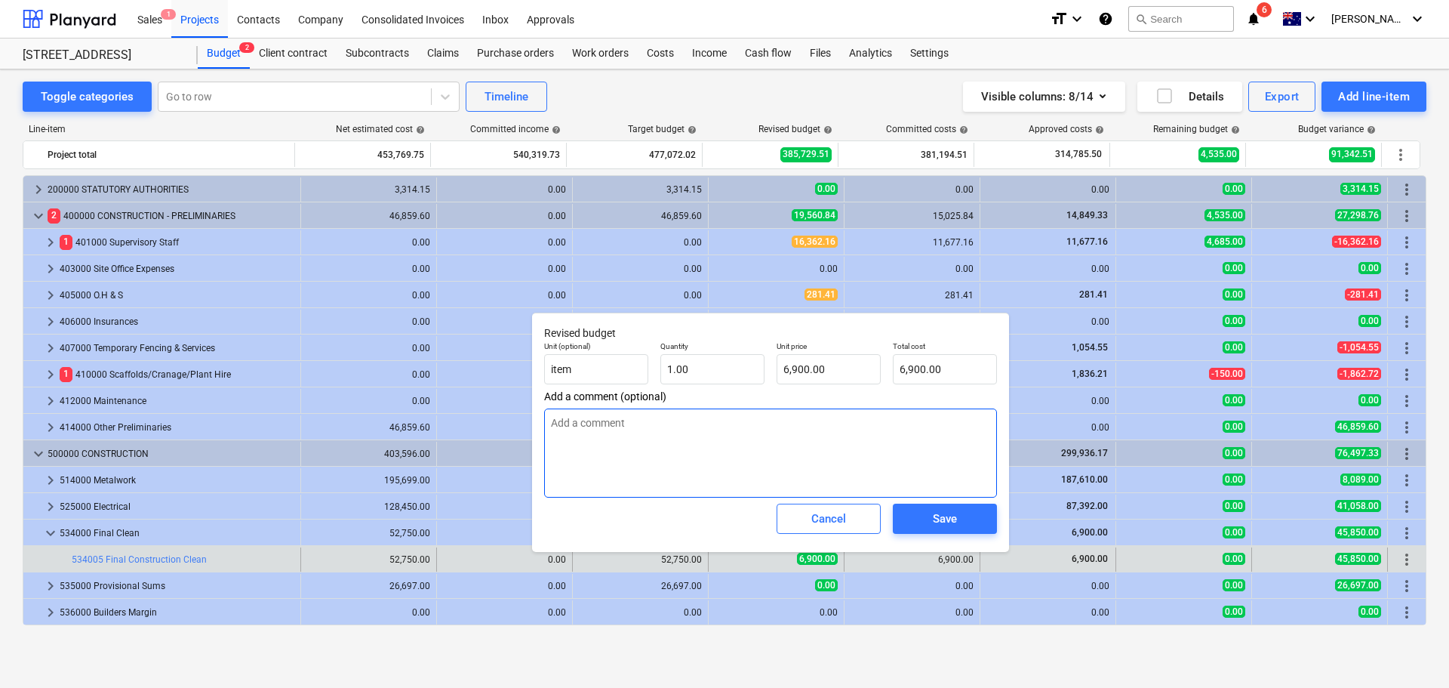
type textarea "x"
type textarea "B"
type textarea "x"
type textarea "Bi"
type textarea "x"
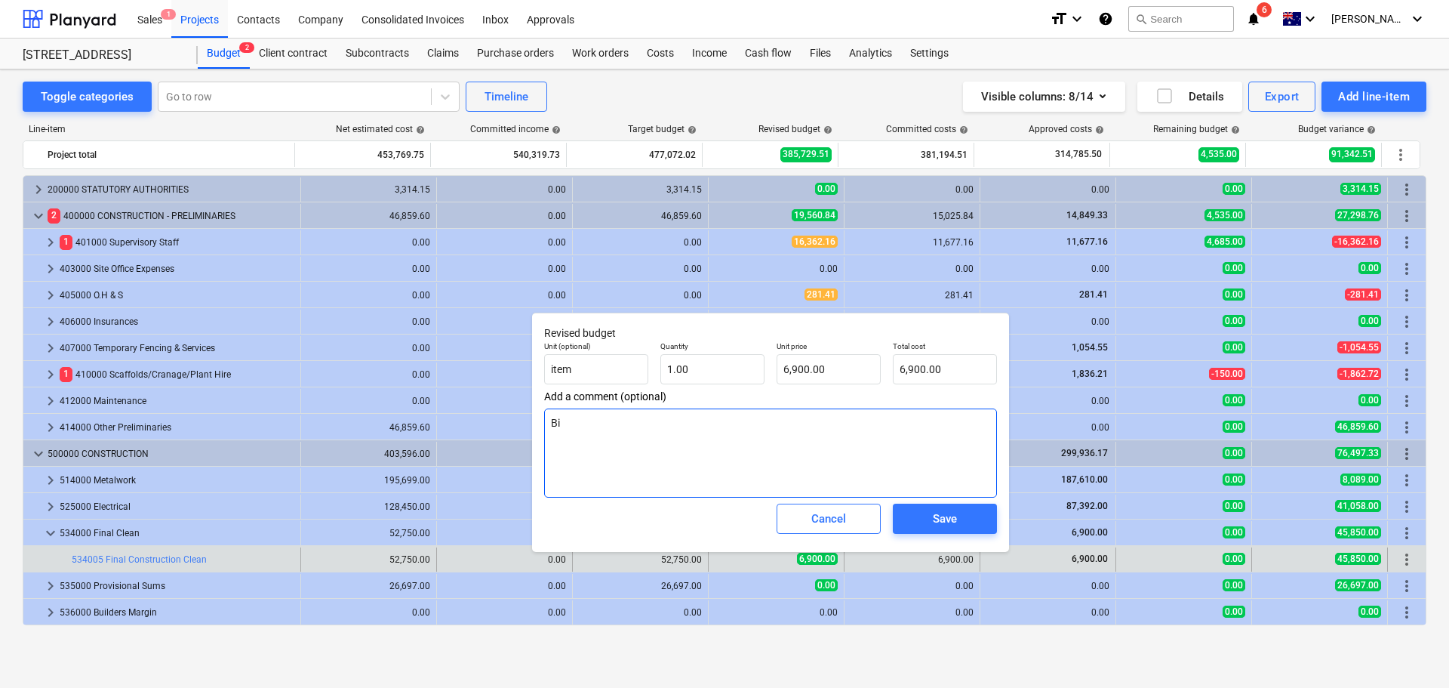
type textarea "Bin"
type textarea "x"
type textarea "Bin"
type textarea "x"
type textarea "Bin a"
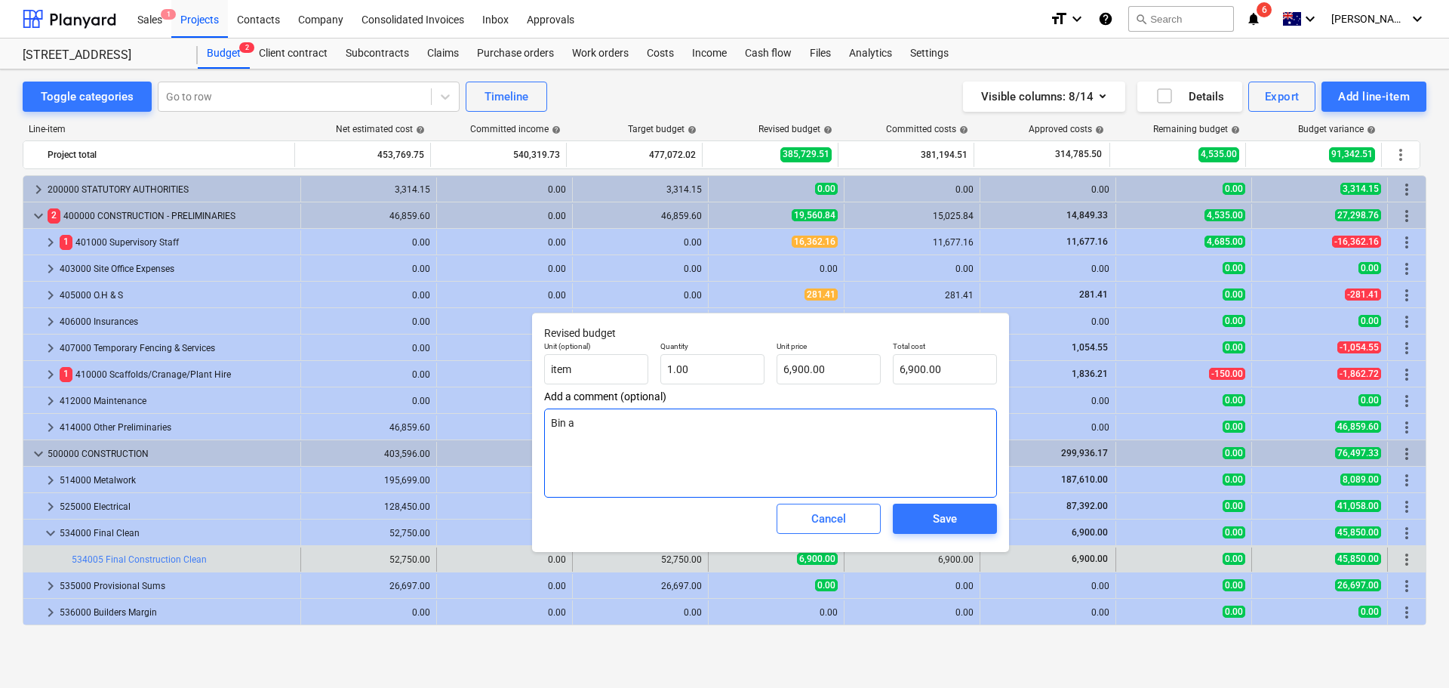
type textarea "x"
type textarea "Bin al"
type textarea "x"
type textarea "Bin all"
type textarea "x"
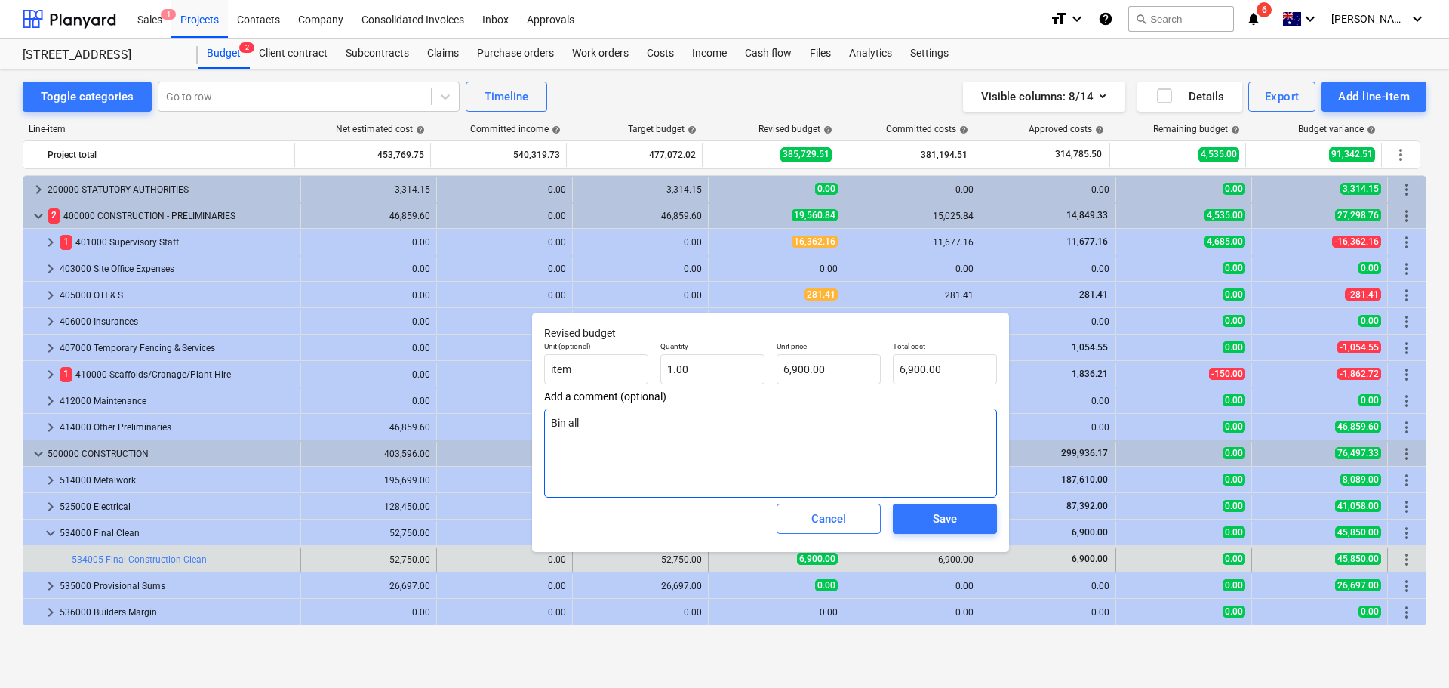
type textarea "Bin allo"
type textarea "x"
type textarea "Bin allowa"
type textarea "x"
type textarea "Bin allowan"
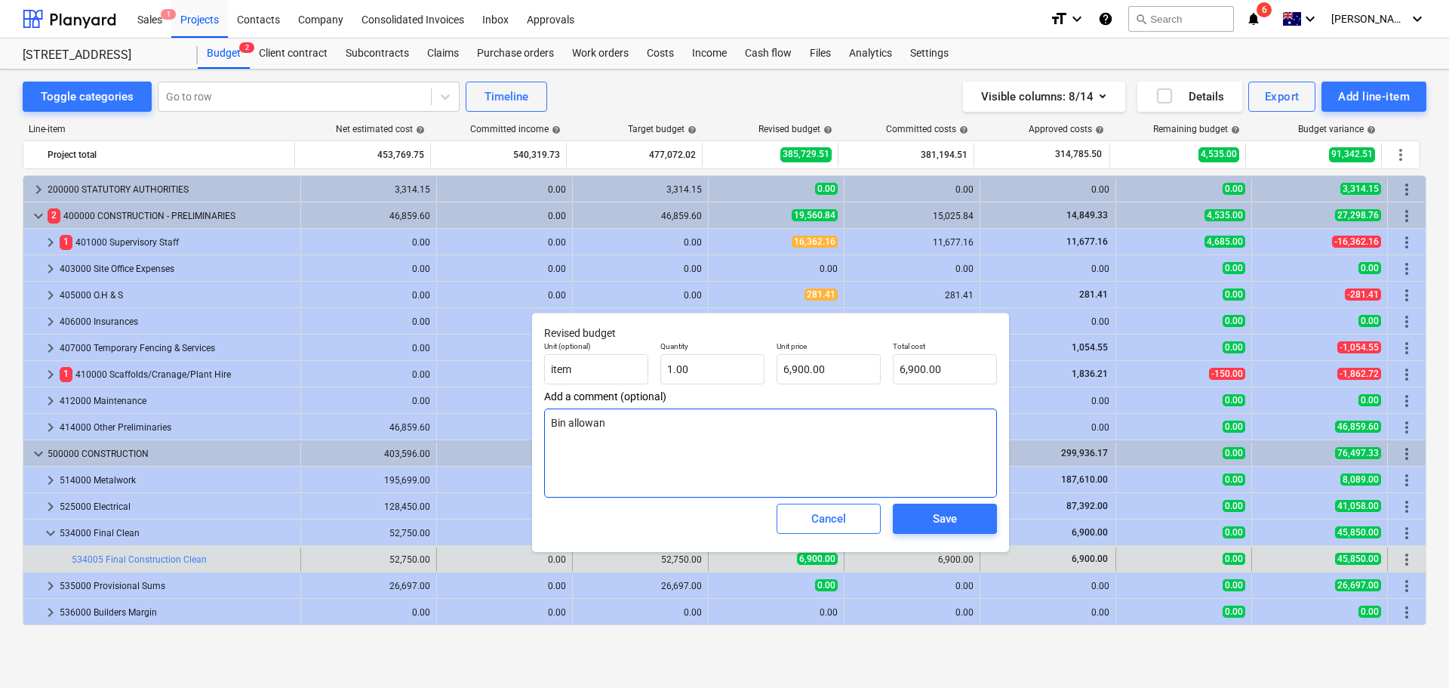
type textarea "x"
type textarea "Bin allowanc"
type textarea "x"
type textarea "Bin allowance"
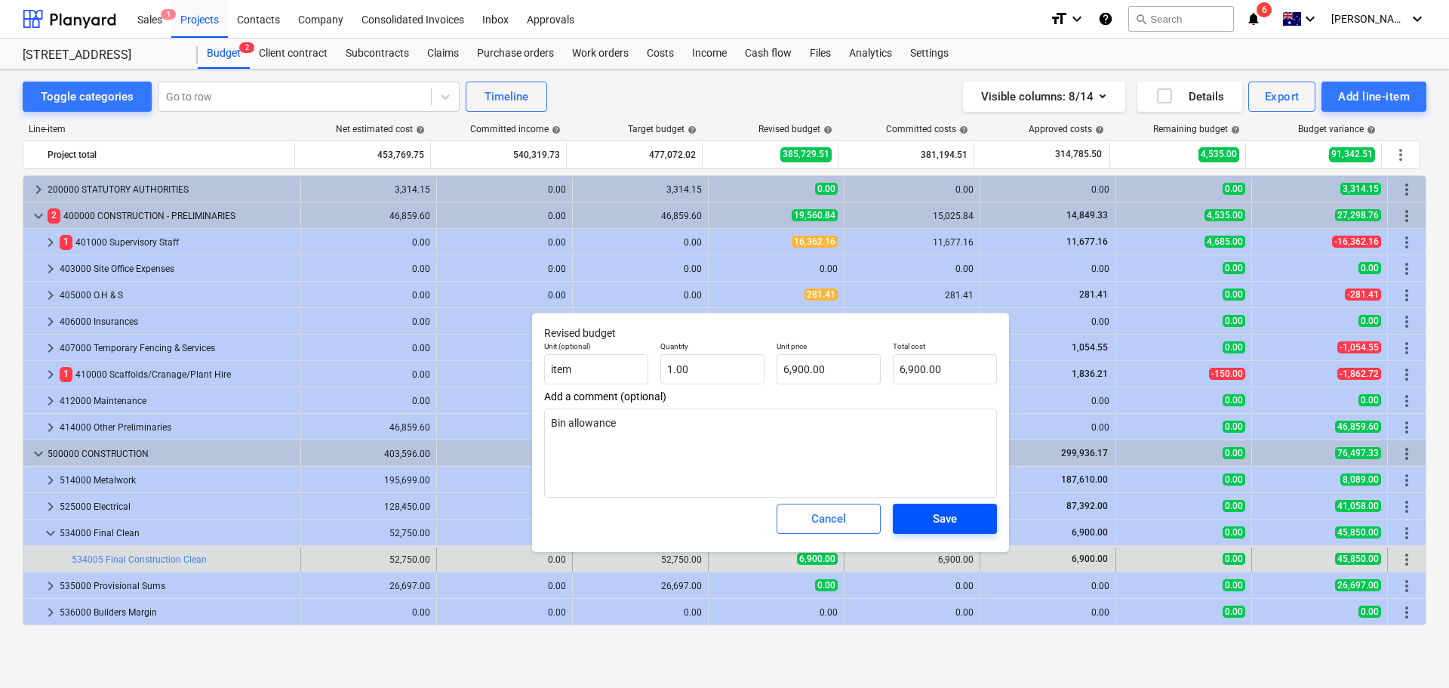
click at [918, 518] on span "Save" at bounding box center [945, 519] width 68 height 20
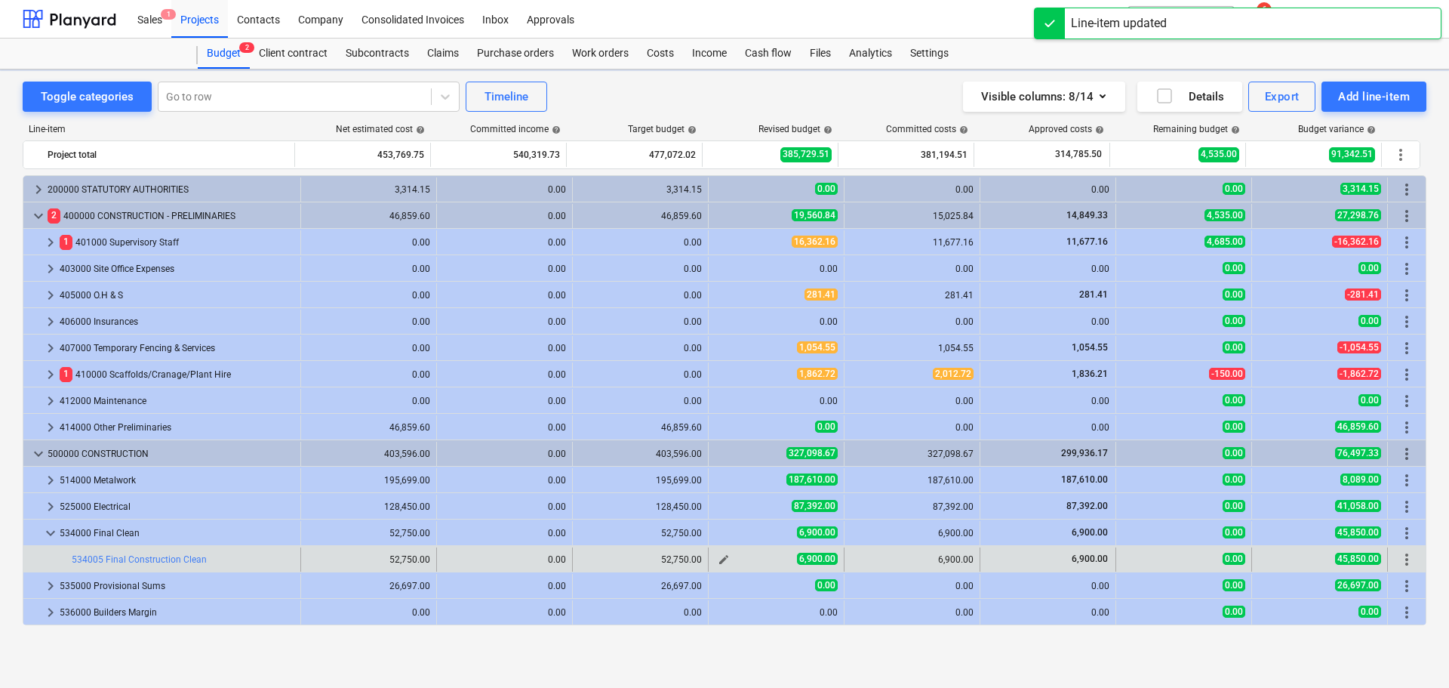
click at [718, 556] on span "edit" at bounding box center [724, 559] width 12 height 12
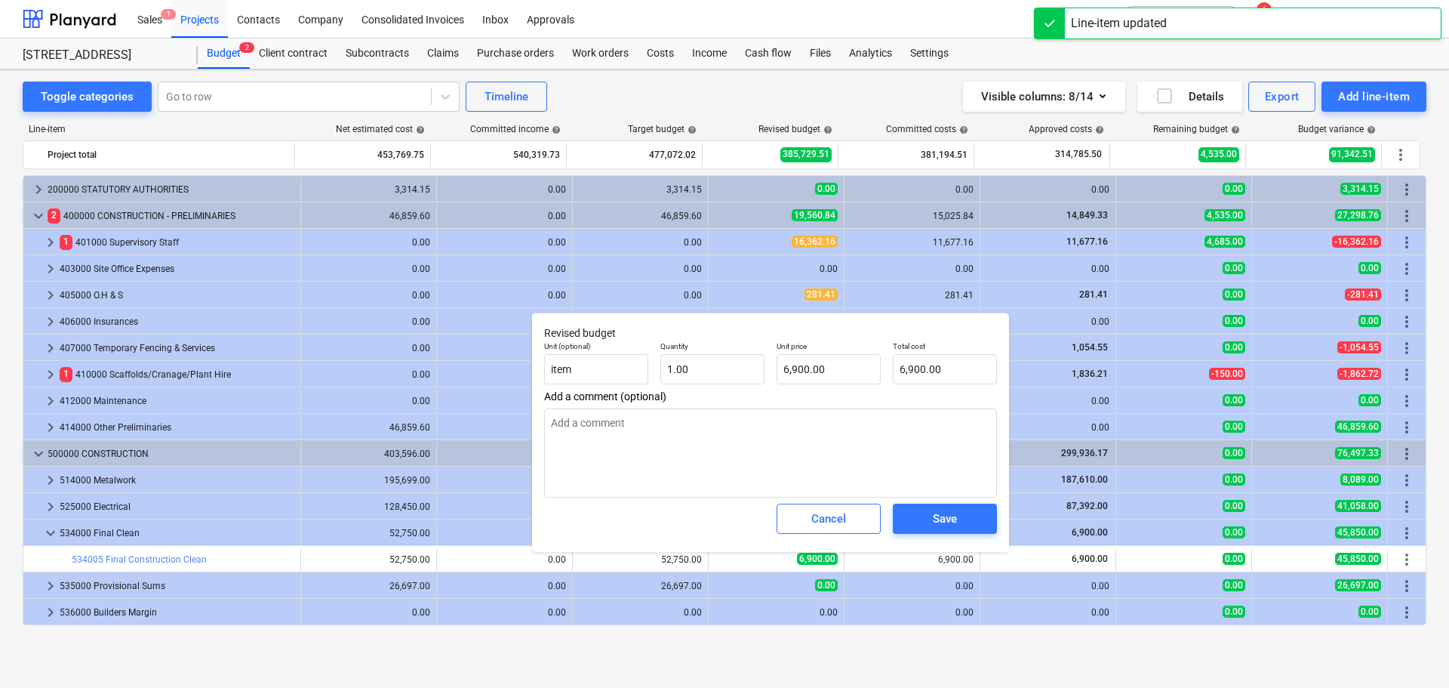
type textarea "x"
type input "6900"
click at [786, 365] on input "6900" at bounding box center [829, 369] width 104 height 30
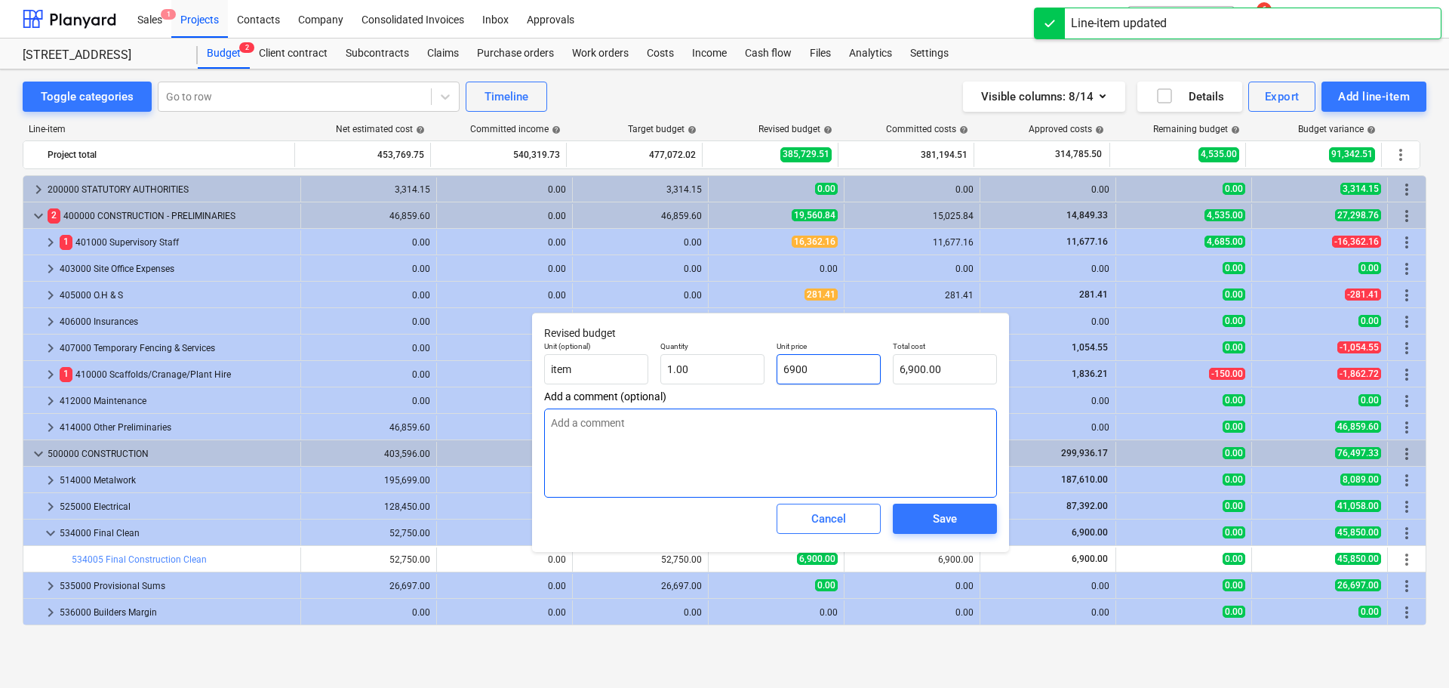
type textarea "x"
type input "900"
type input "900.00"
type input "7900"
type textarea "x"
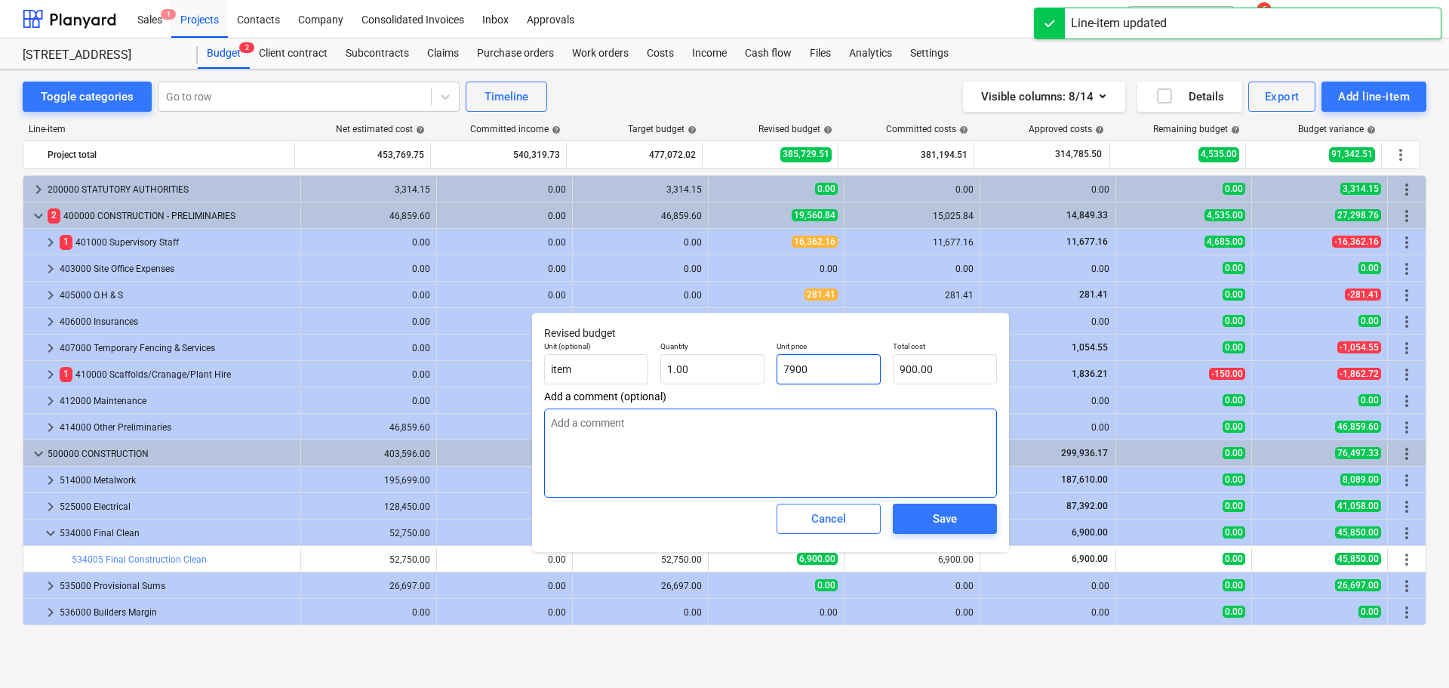
type input "7,900.00"
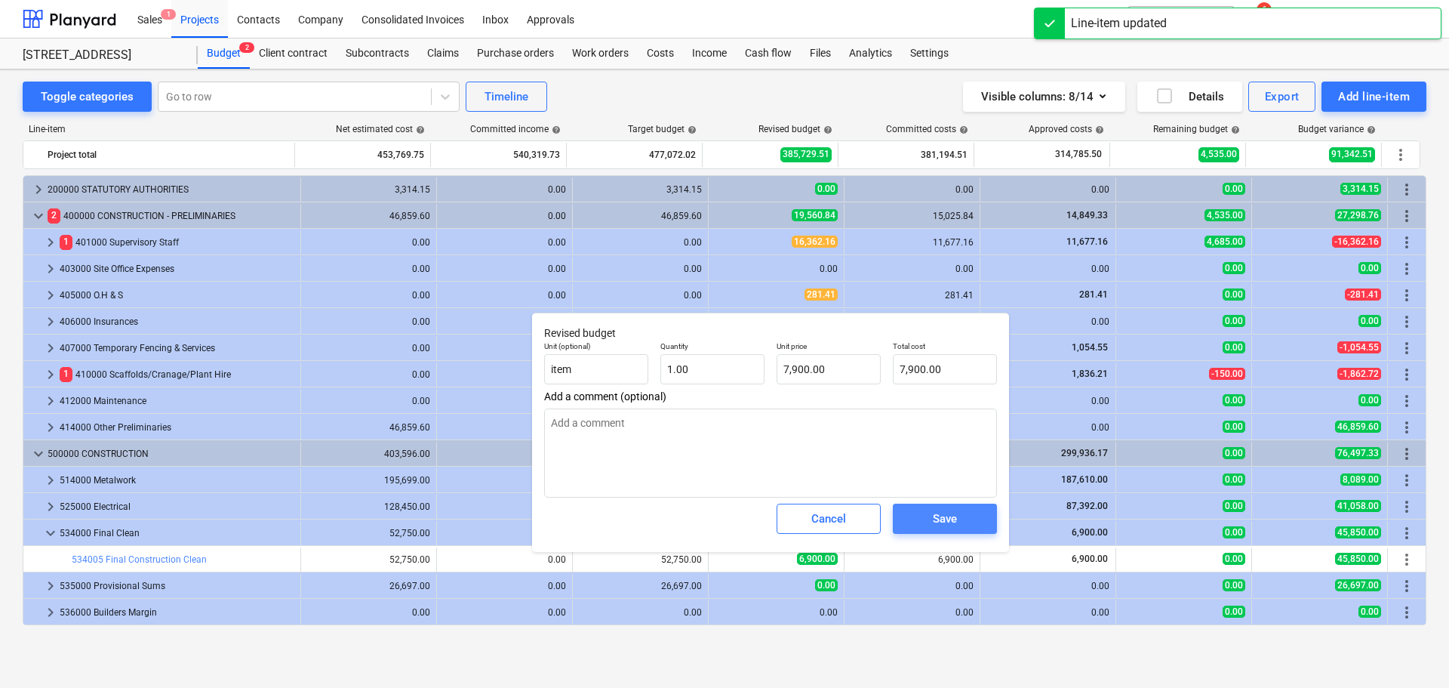
click at [973, 517] on span "Save" at bounding box center [945, 519] width 68 height 20
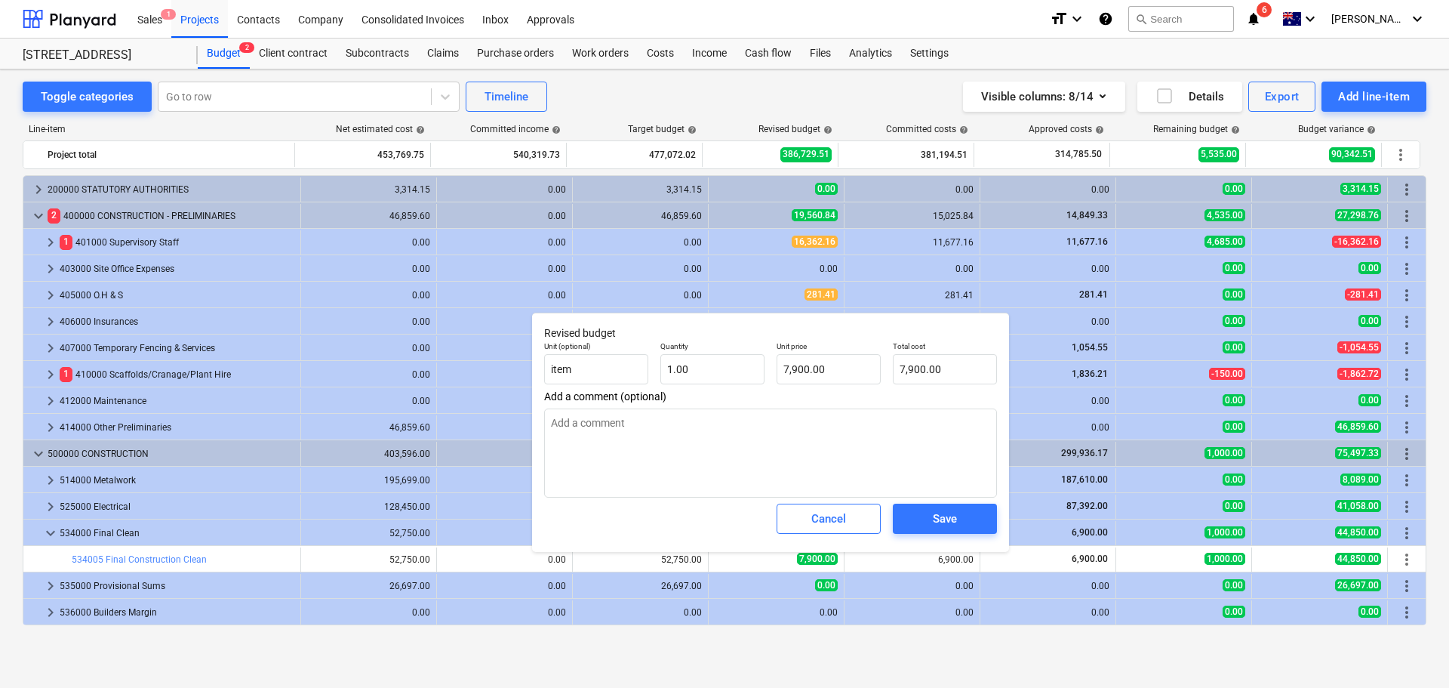
type textarea "x"
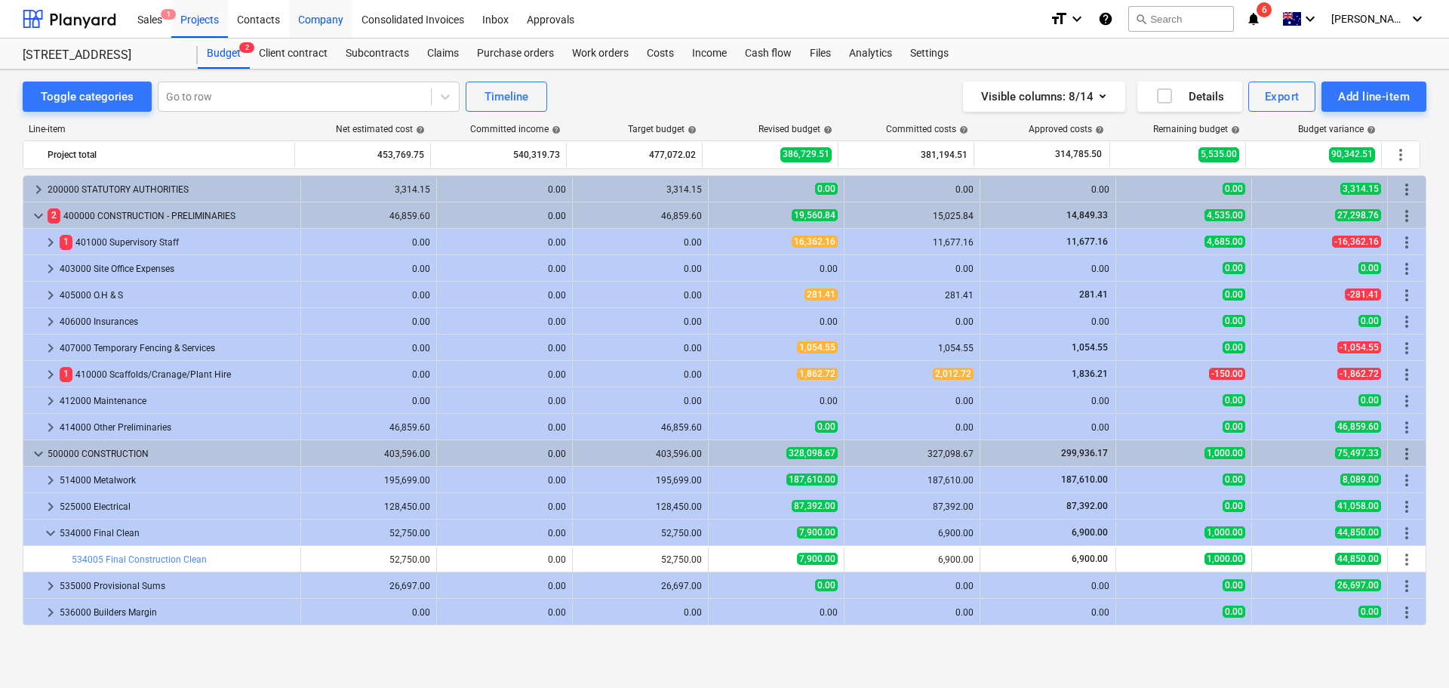
click at [332, 17] on div "Company" at bounding box center [320, 18] width 63 height 39
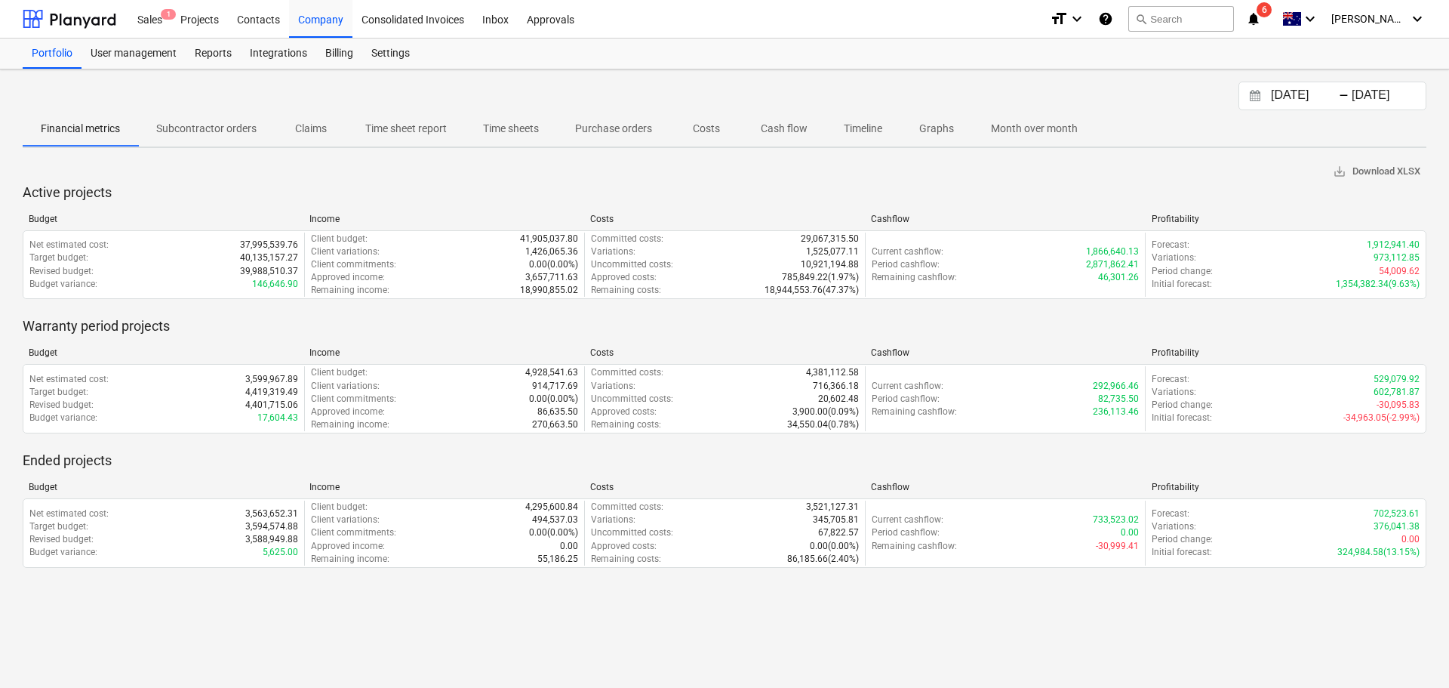
click at [1311, 96] on input "[DATE]" at bounding box center [1306, 95] width 77 height 21
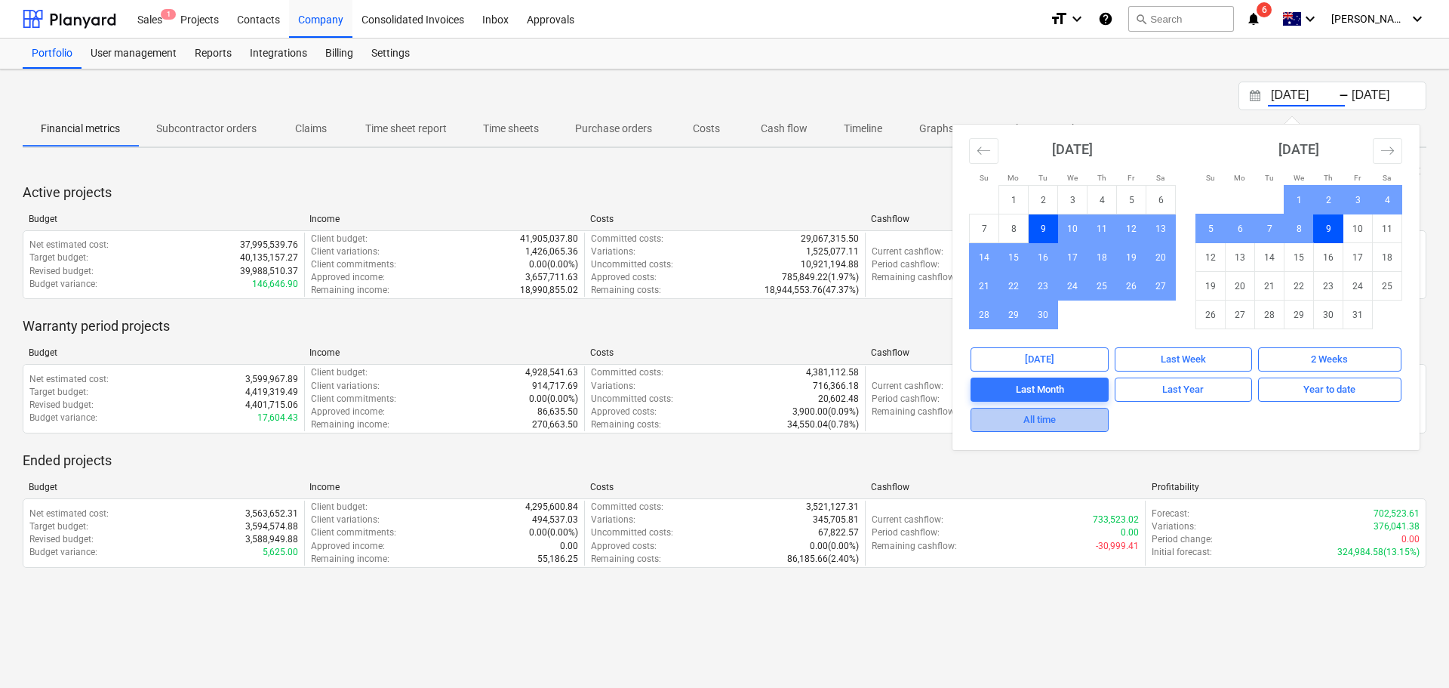
click at [1031, 421] on div "All time" at bounding box center [1040, 419] width 32 height 17
type input "[DATE]"
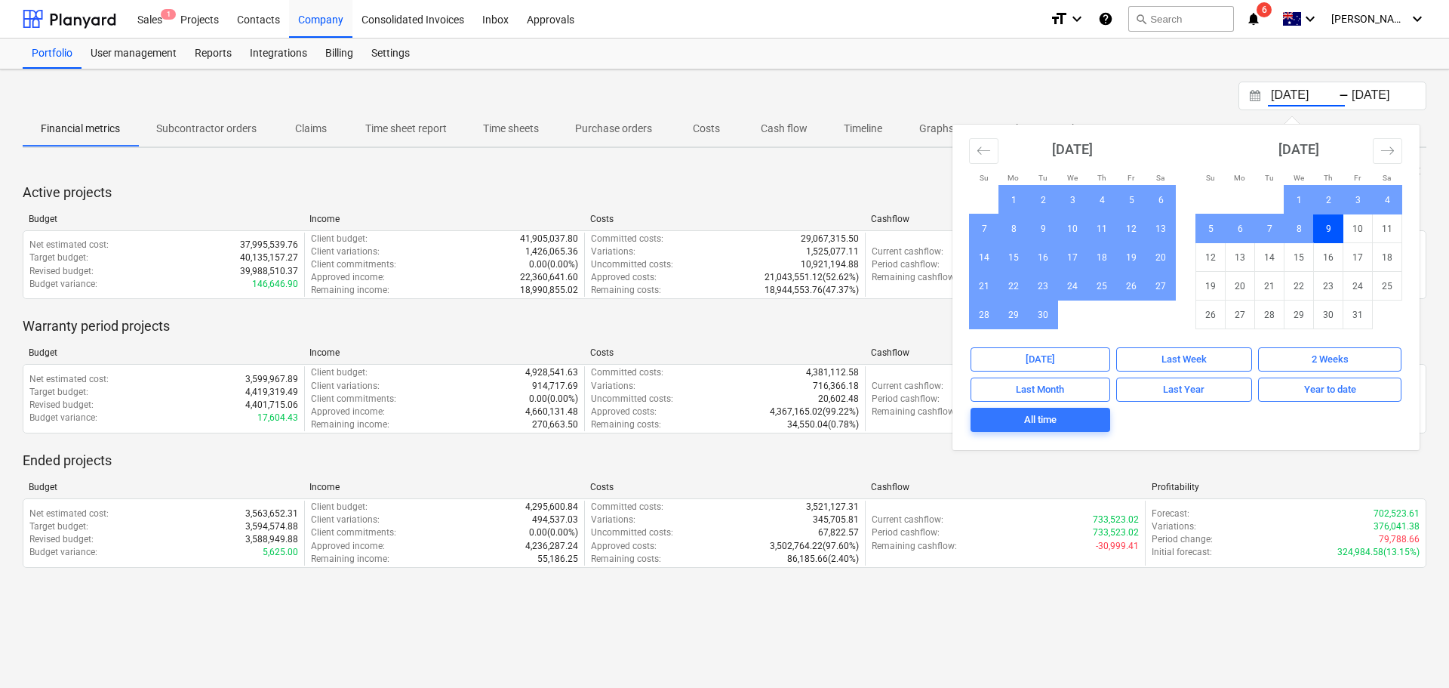
click at [1003, 57] on div "Portfolio User management Reports Integrations Billing Settings" at bounding box center [725, 54] width 1404 height 30
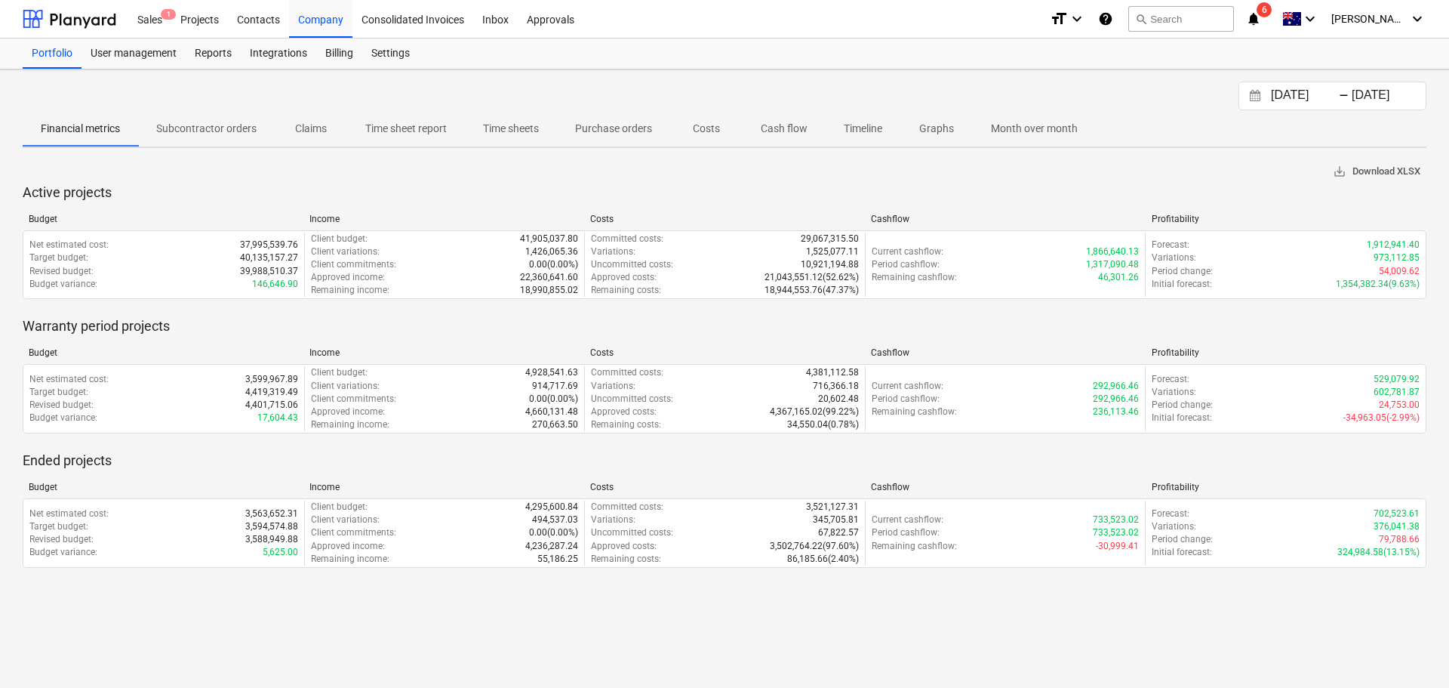
click at [1406, 173] on span "save_alt Download XLSX" at bounding box center [1377, 171] width 88 height 17
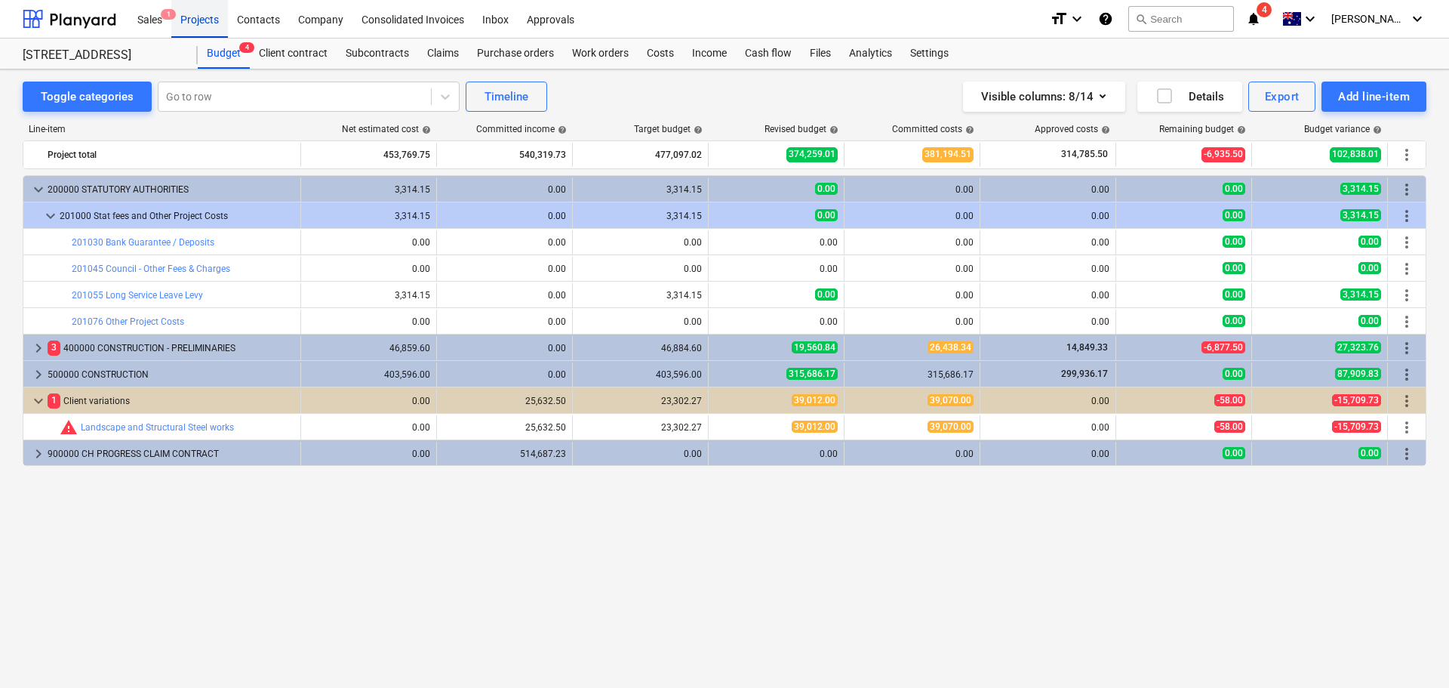
click at [204, 12] on div "Projects" at bounding box center [199, 18] width 57 height 39
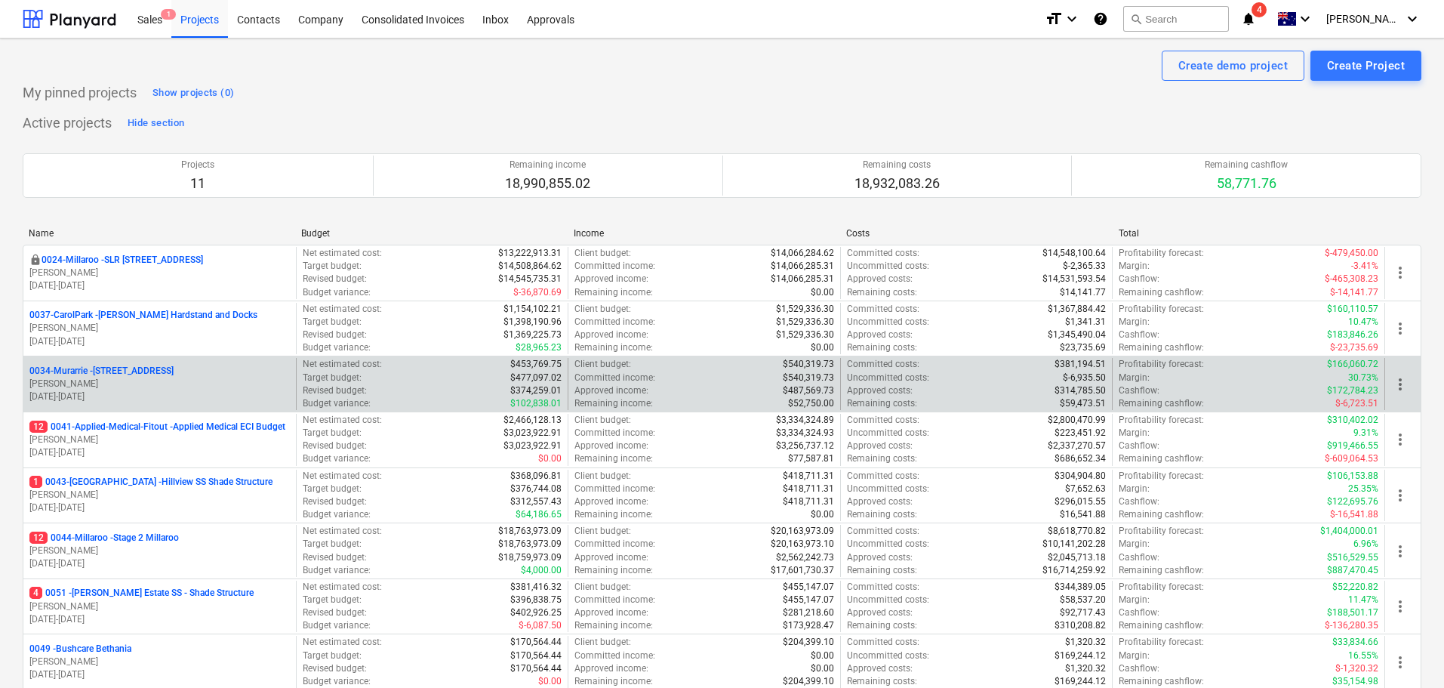
scroll to position [302, 0]
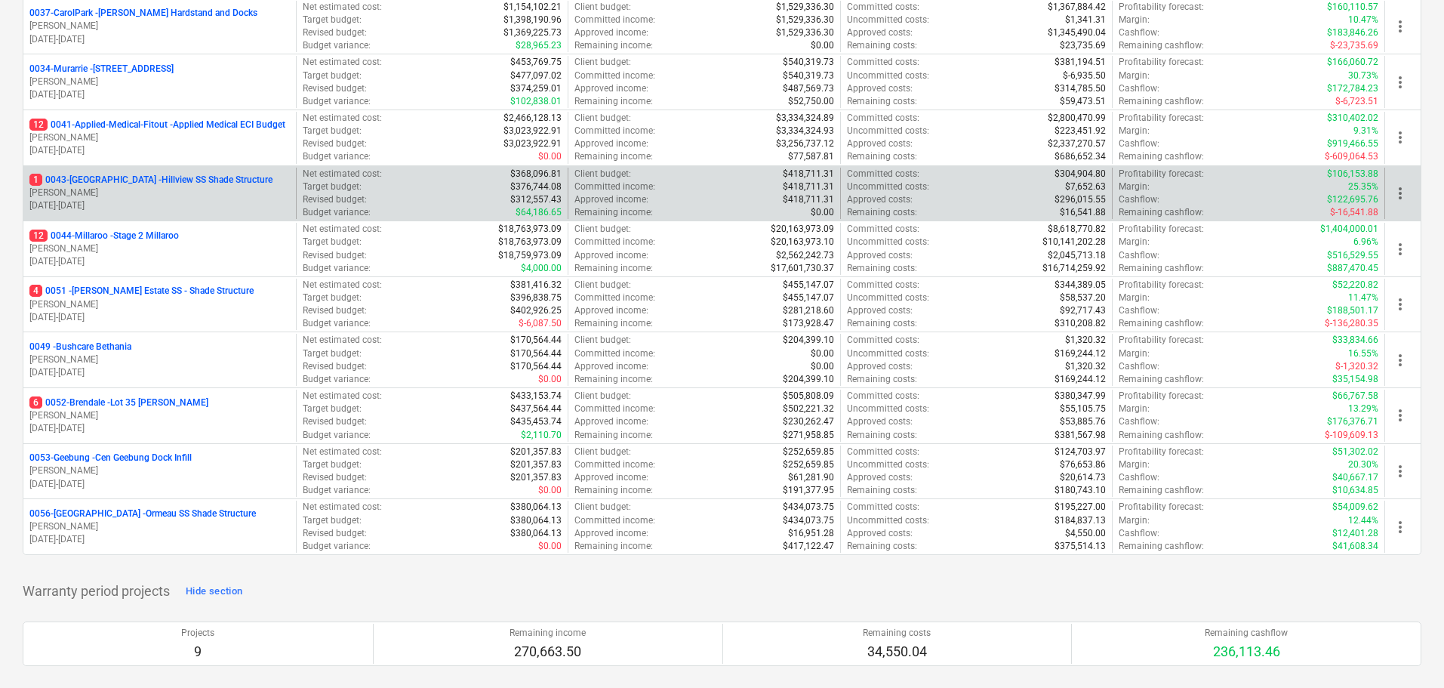
click at [158, 176] on p "1 0043-[GEOGRAPHIC_DATA] - [GEOGRAPHIC_DATA] [GEOGRAPHIC_DATA] Shade Structure" at bounding box center [150, 180] width 243 height 13
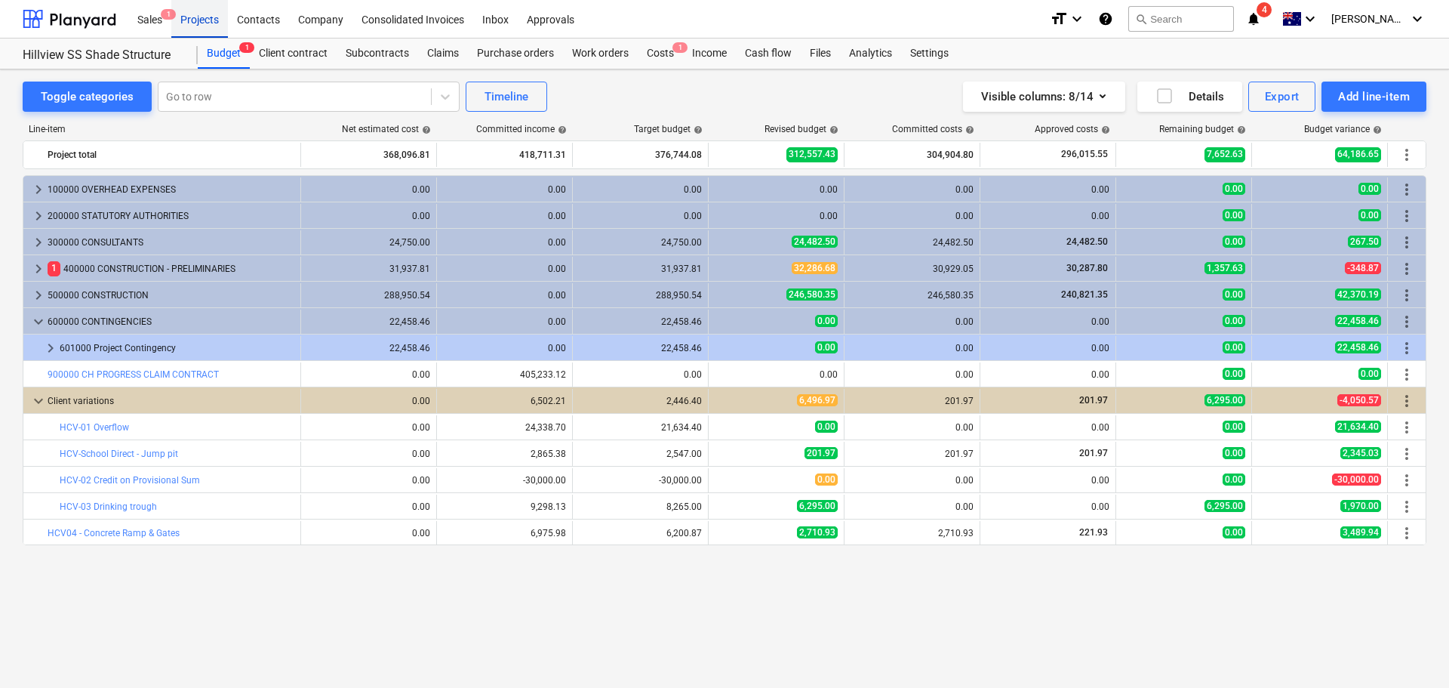
click at [207, 22] on div "Projects" at bounding box center [199, 18] width 57 height 39
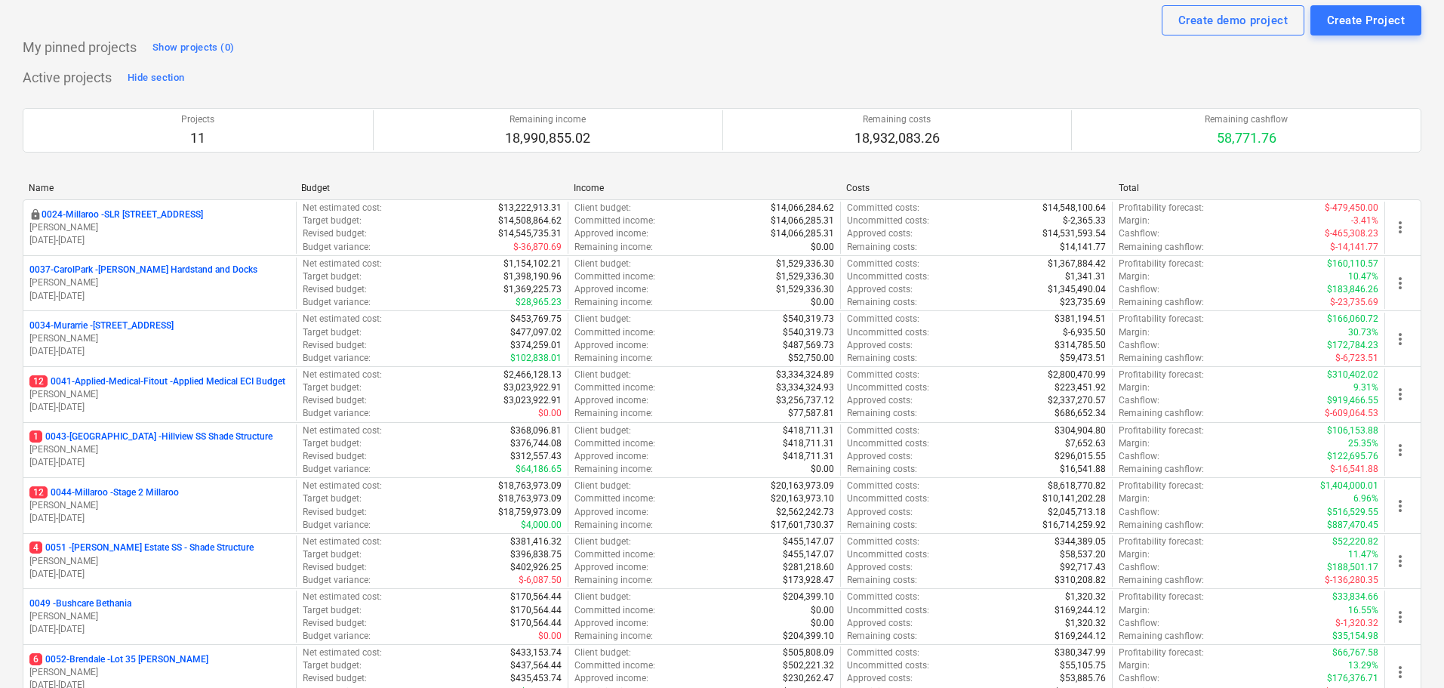
scroll to position [226, 0]
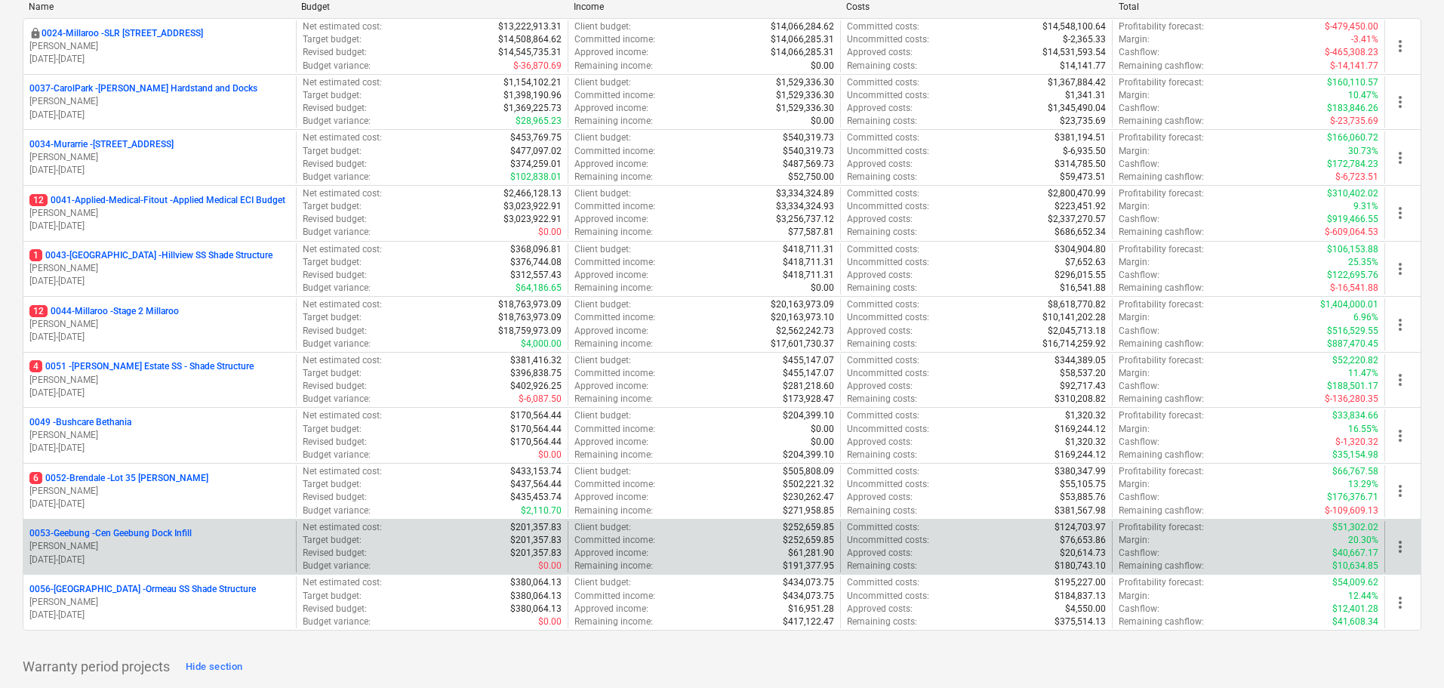
click at [137, 535] on p "0053-Geebung - Cen Geebung Dock Infill" at bounding box center [110, 533] width 162 height 13
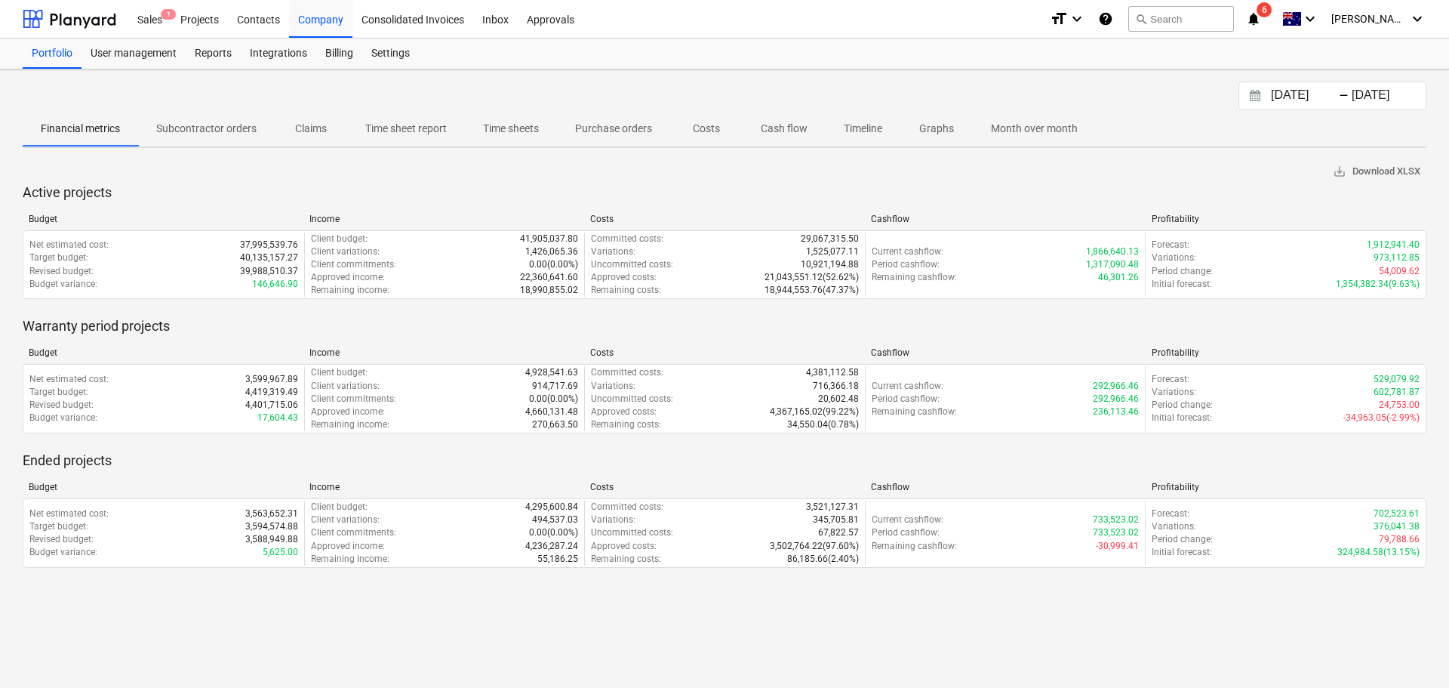
click at [1326, 103] on input "[DATE]" at bounding box center [1306, 95] width 77 height 21
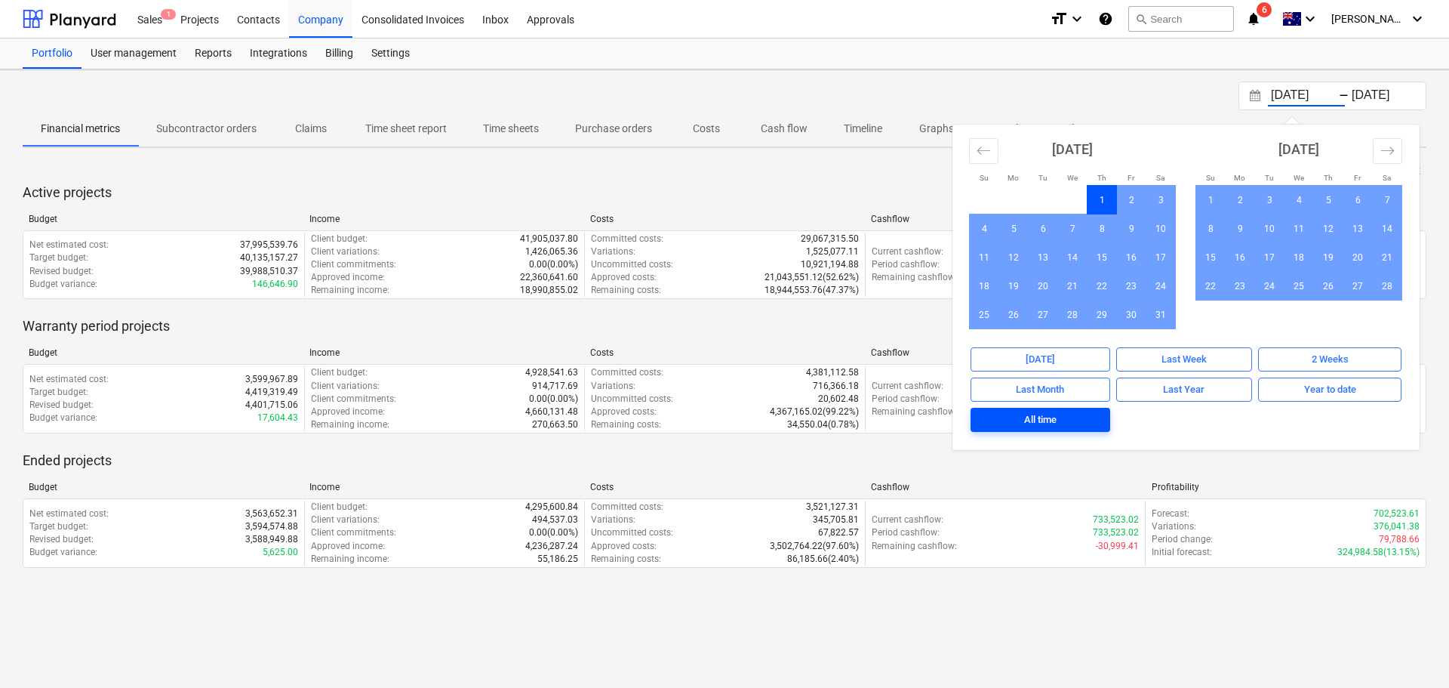
click at [1069, 424] on span "All time" at bounding box center [1041, 419] width 128 height 17
click at [1076, 88] on div "[DATE] Press the down arrow key to interact with the calendar and select a date…" at bounding box center [725, 96] width 1404 height 29
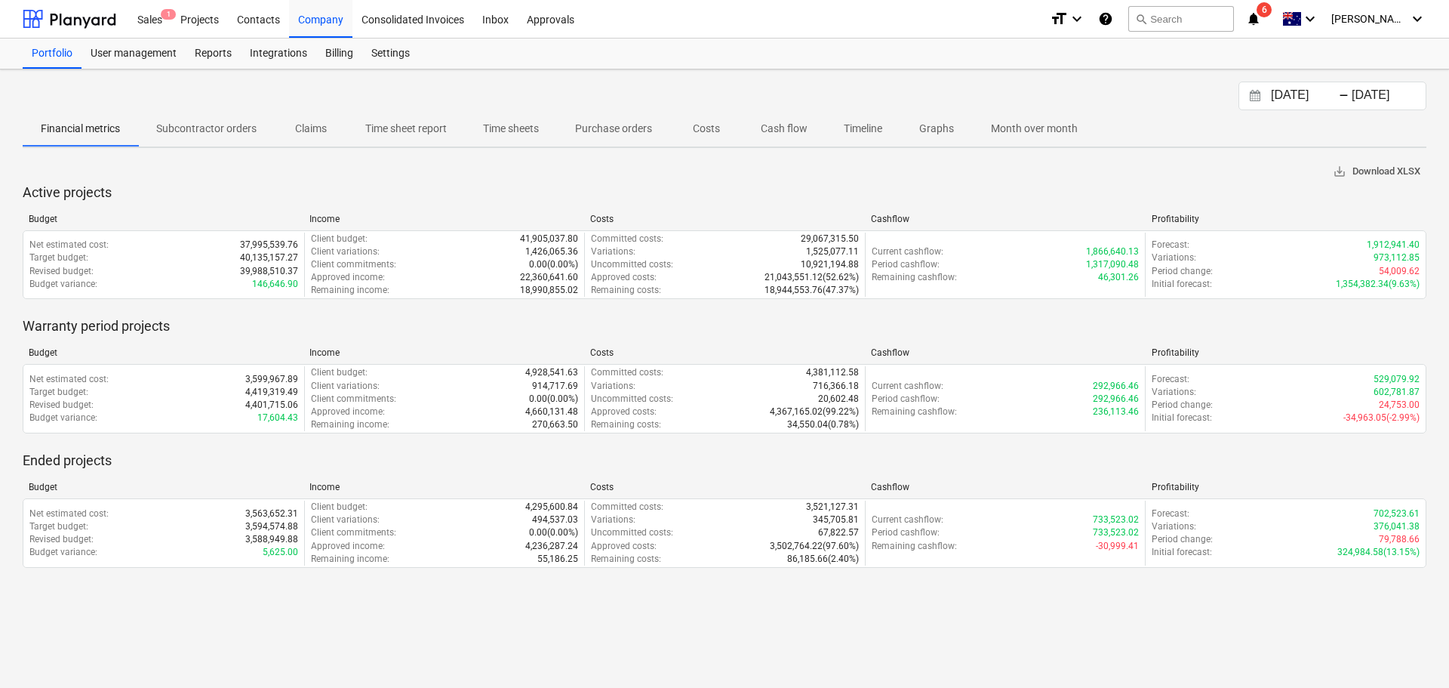
click at [1386, 178] on span "save_alt Download XLSX" at bounding box center [1377, 171] width 88 height 17
drag, startPoint x: 199, startPoint y: 26, endPoint x: 370, endPoint y: 340, distance: 358.1
click at [199, 26] on div "Projects" at bounding box center [199, 18] width 57 height 39
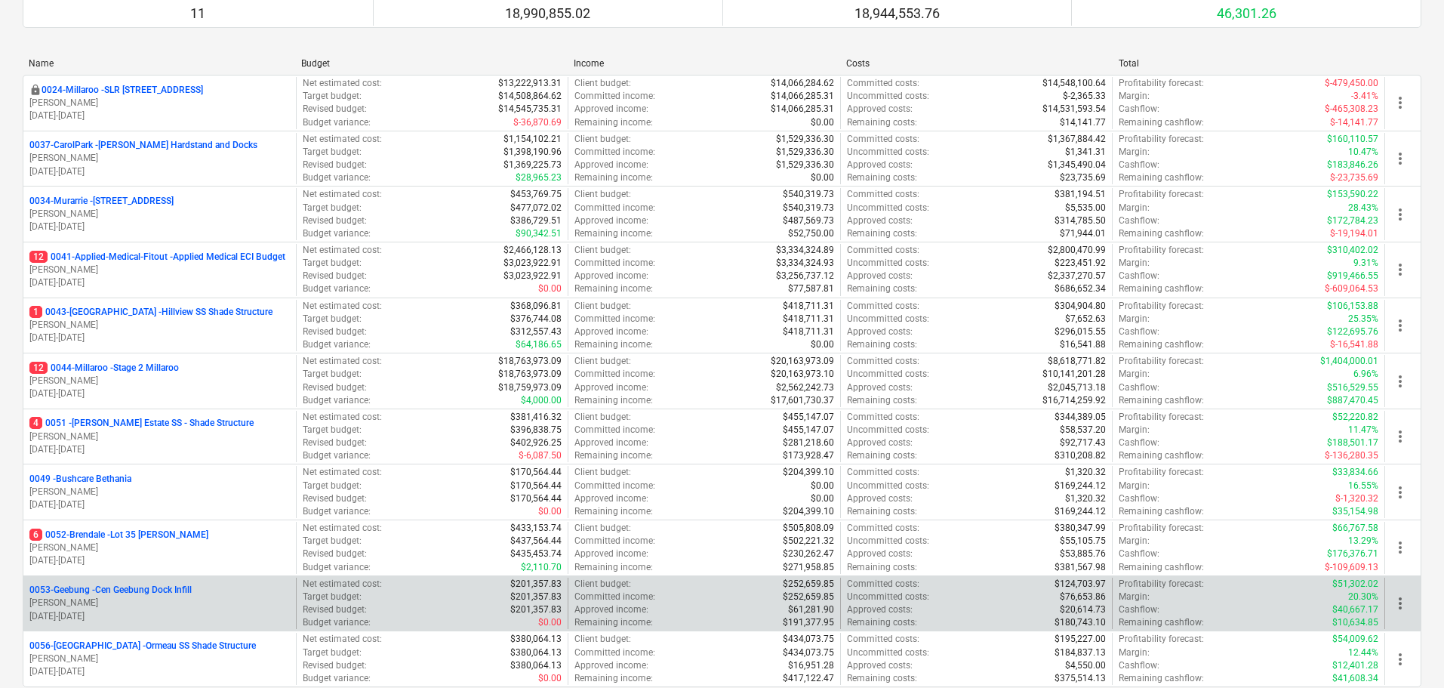
scroll to position [302, 0]
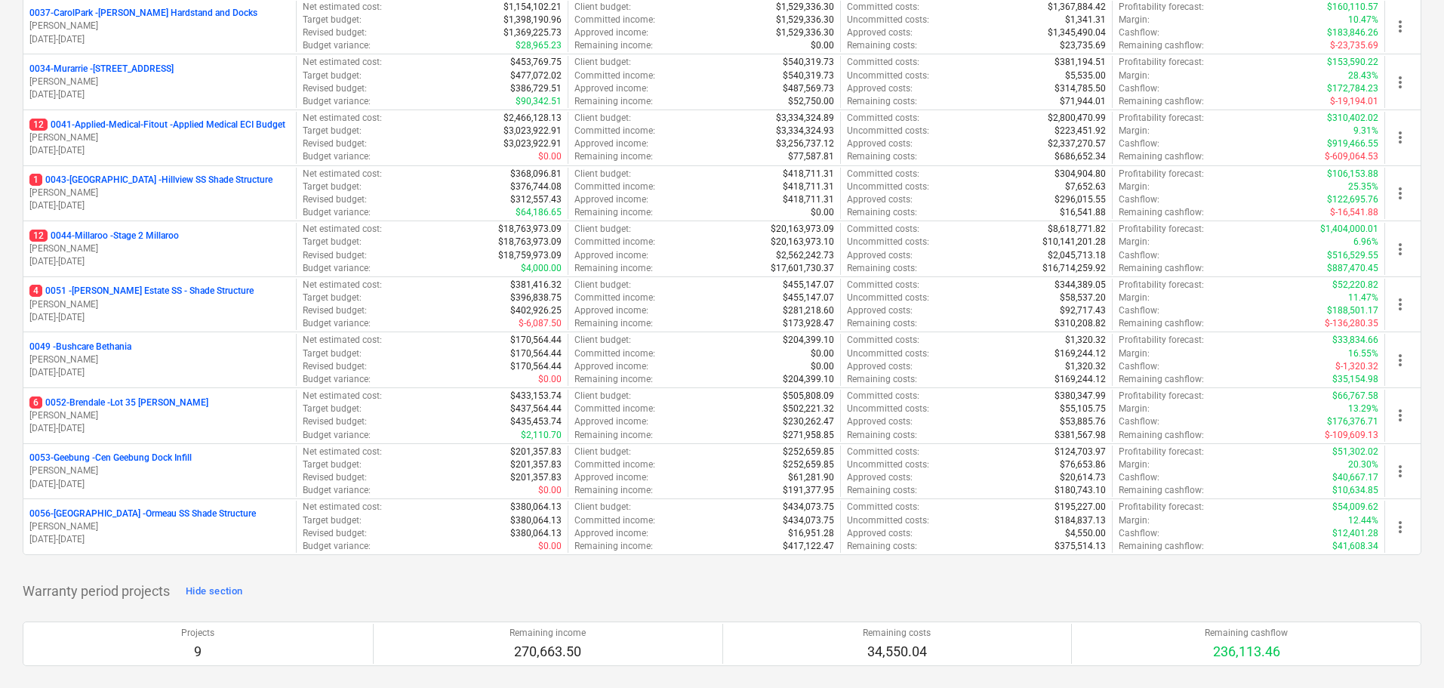
drag, startPoint x: 125, startPoint y: 516, endPoint x: 657, endPoint y: 619, distance: 542.0
click at [125, 516] on p "0056-Ormeau - Ormeau SS Shade Structure" at bounding box center [142, 513] width 226 height 13
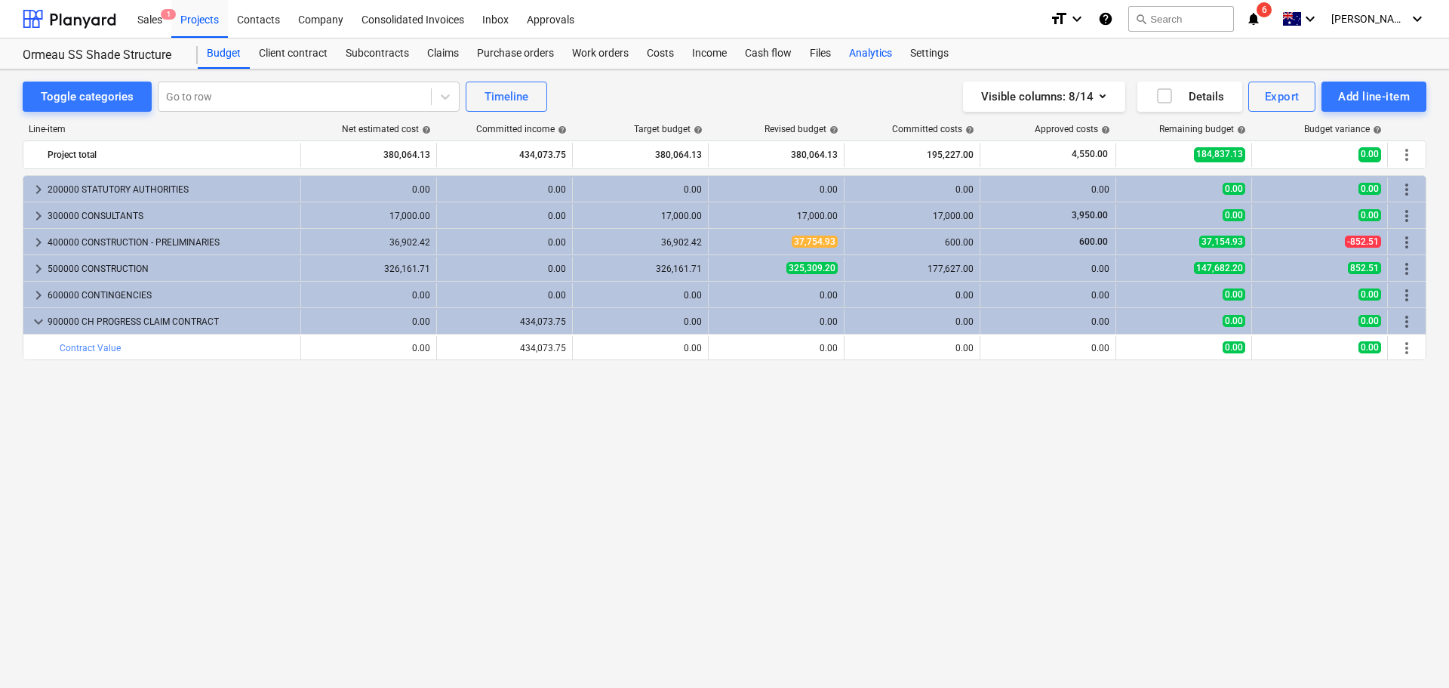
click at [868, 49] on div "Analytics" at bounding box center [870, 54] width 61 height 30
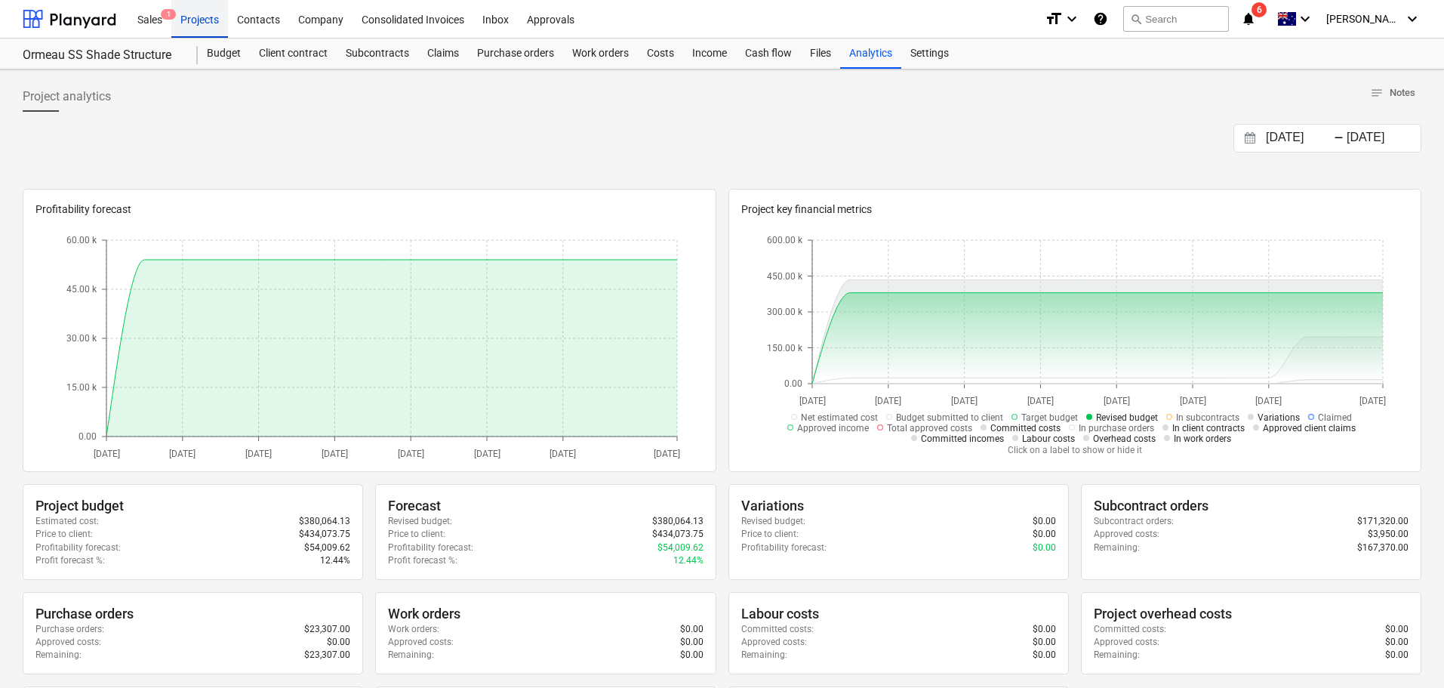
click at [207, 17] on div "Projects" at bounding box center [199, 18] width 57 height 39
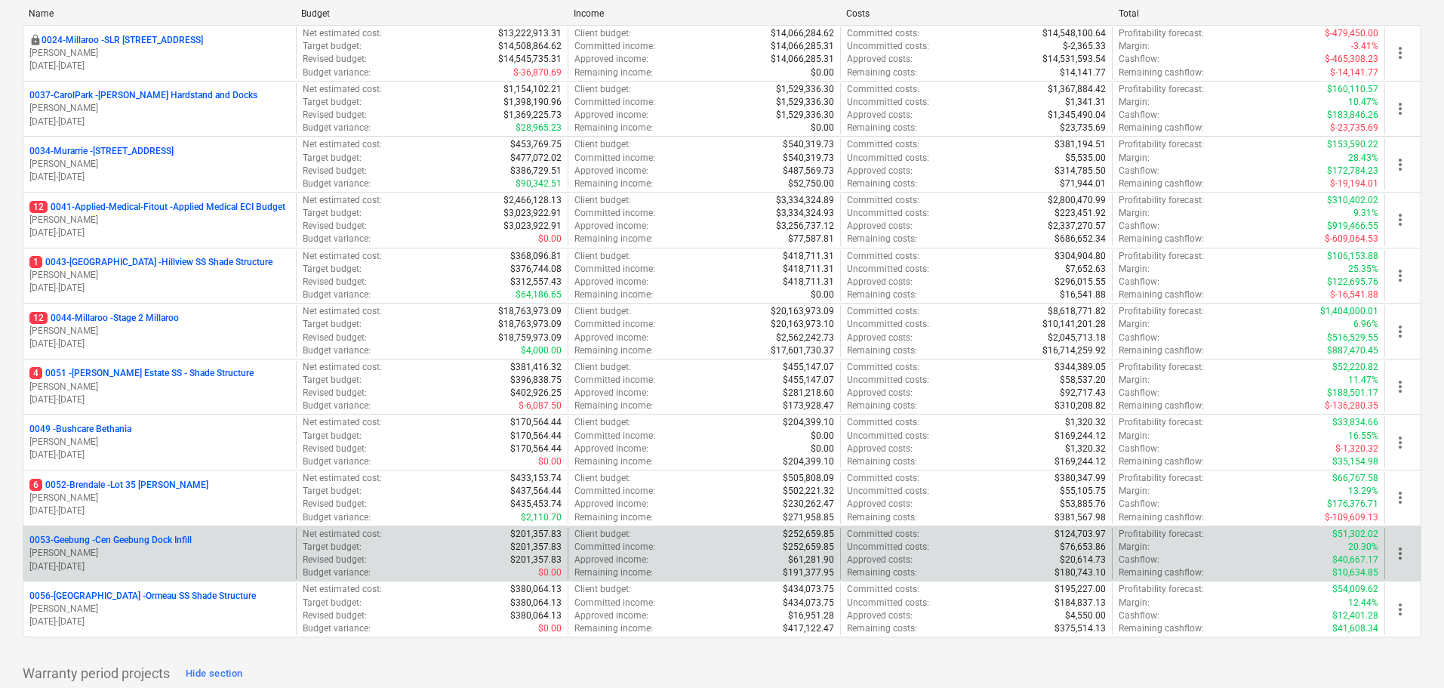
scroll to position [226, 0]
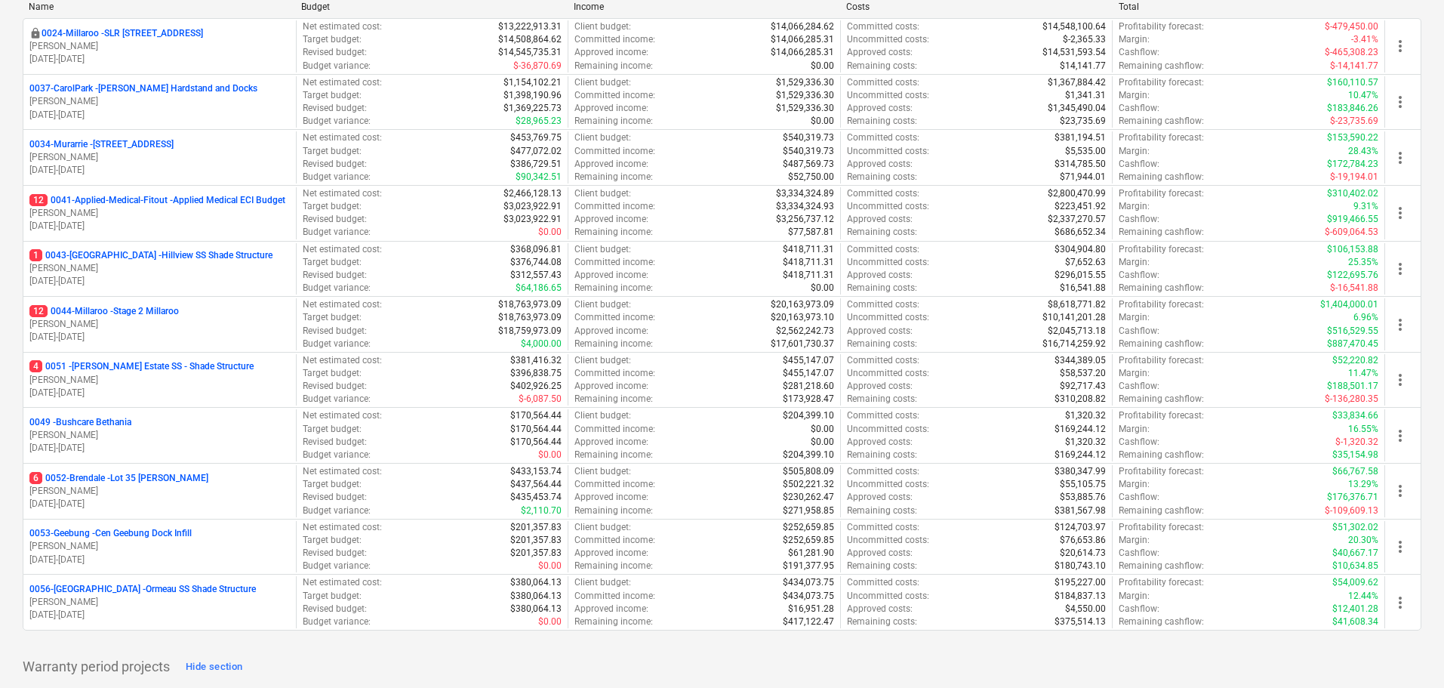
click at [156, 476] on p "6 0052-Brendale - Lot 35 [PERSON_NAME]" at bounding box center [118, 478] width 179 height 13
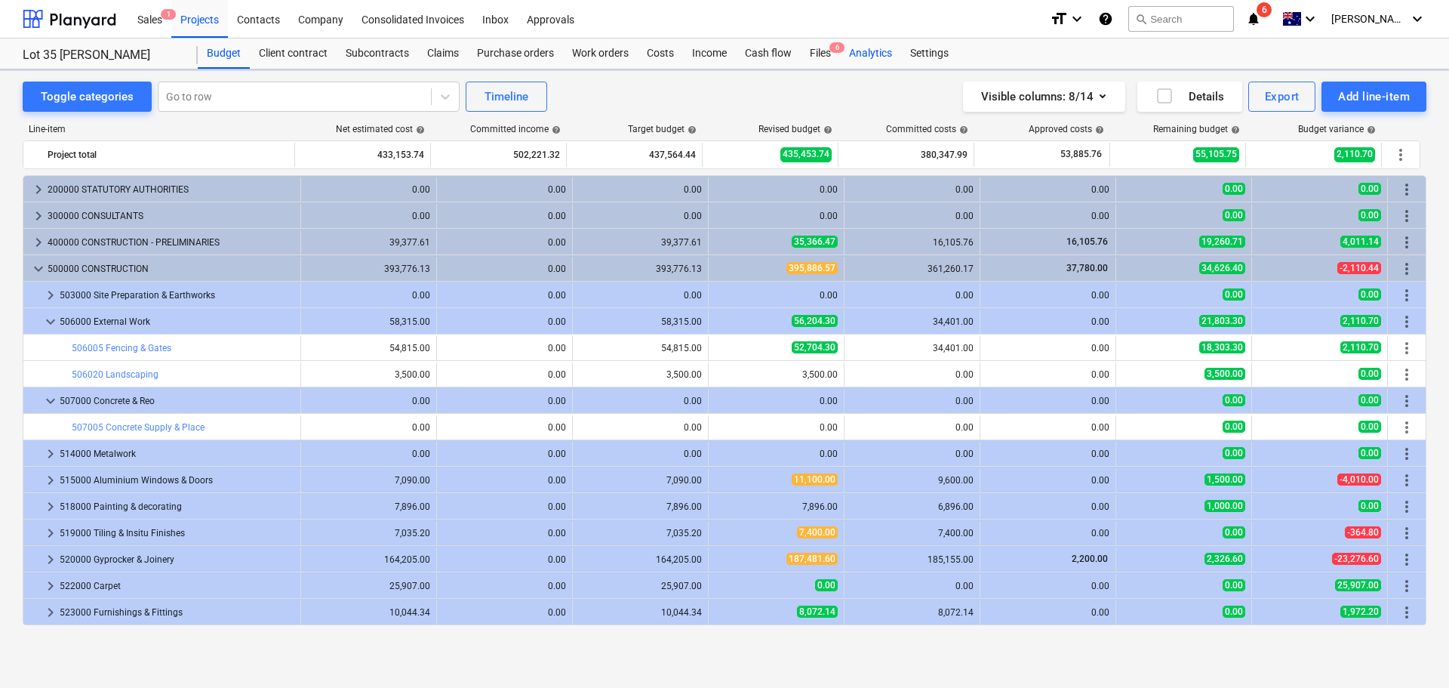
click at [869, 52] on div "Analytics" at bounding box center [870, 54] width 61 height 30
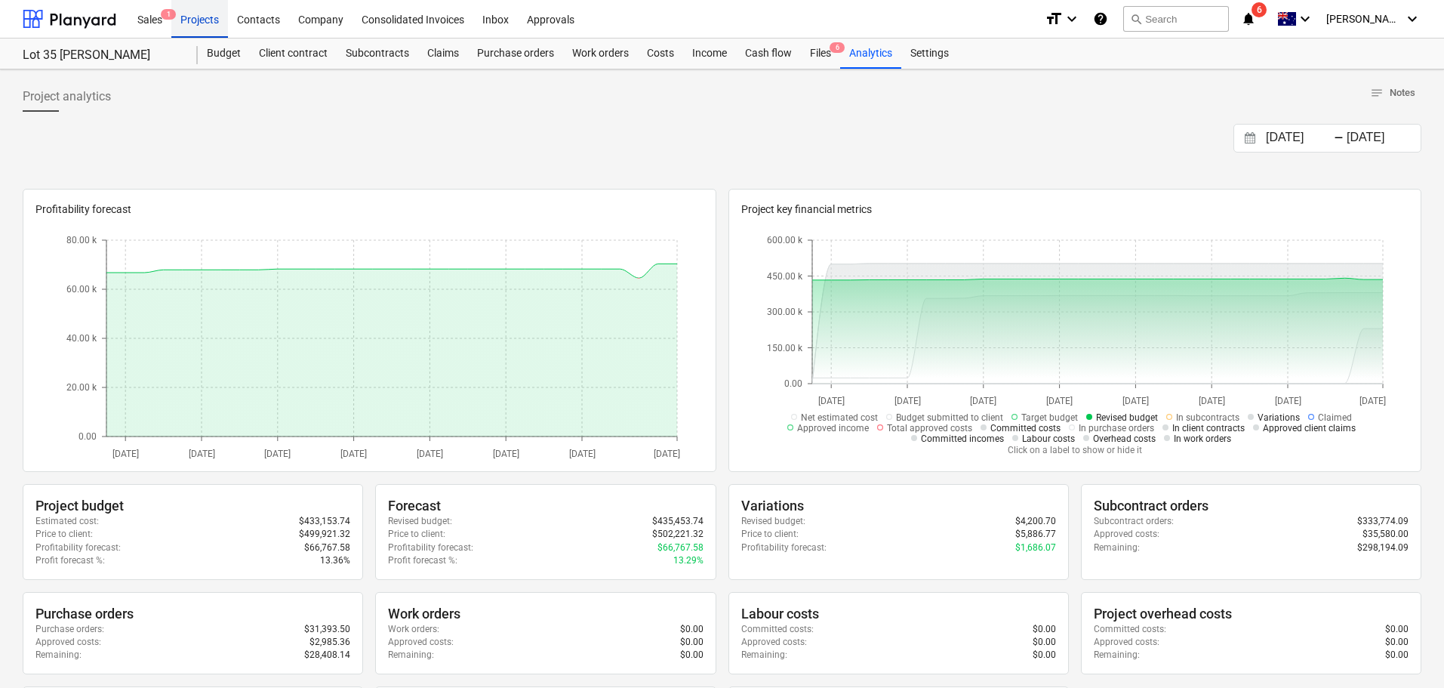
click at [195, 21] on div "Projects" at bounding box center [199, 18] width 57 height 39
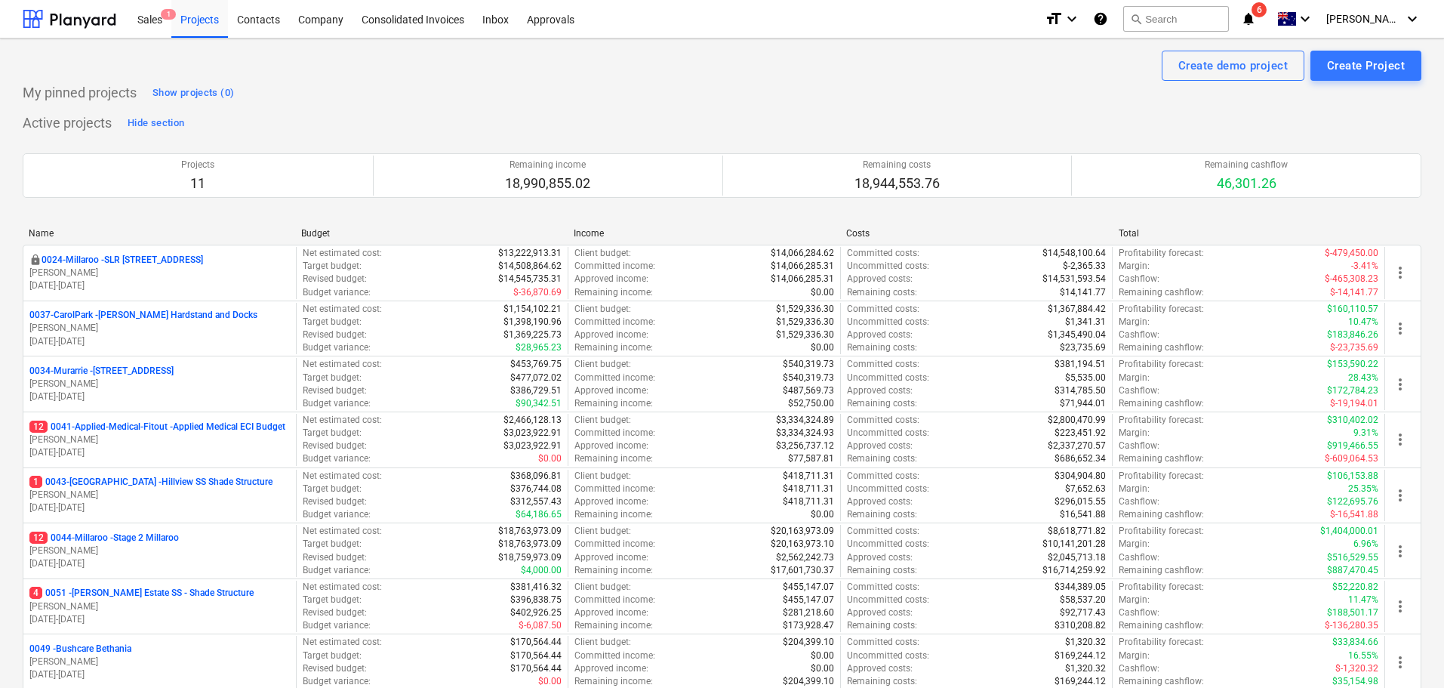
scroll to position [302, 0]
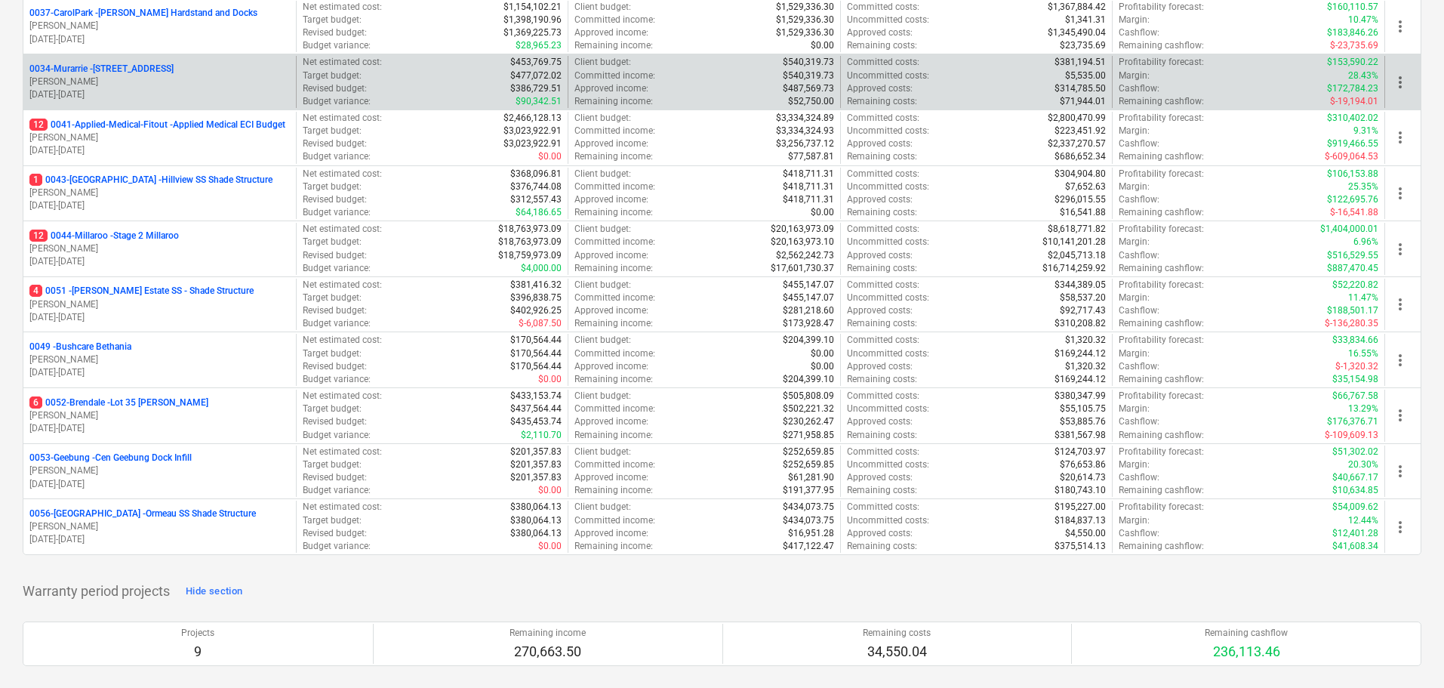
click at [155, 63] on p "0034-[GEOGRAPHIC_DATA] - [STREET_ADDRESS]" at bounding box center [101, 69] width 144 height 13
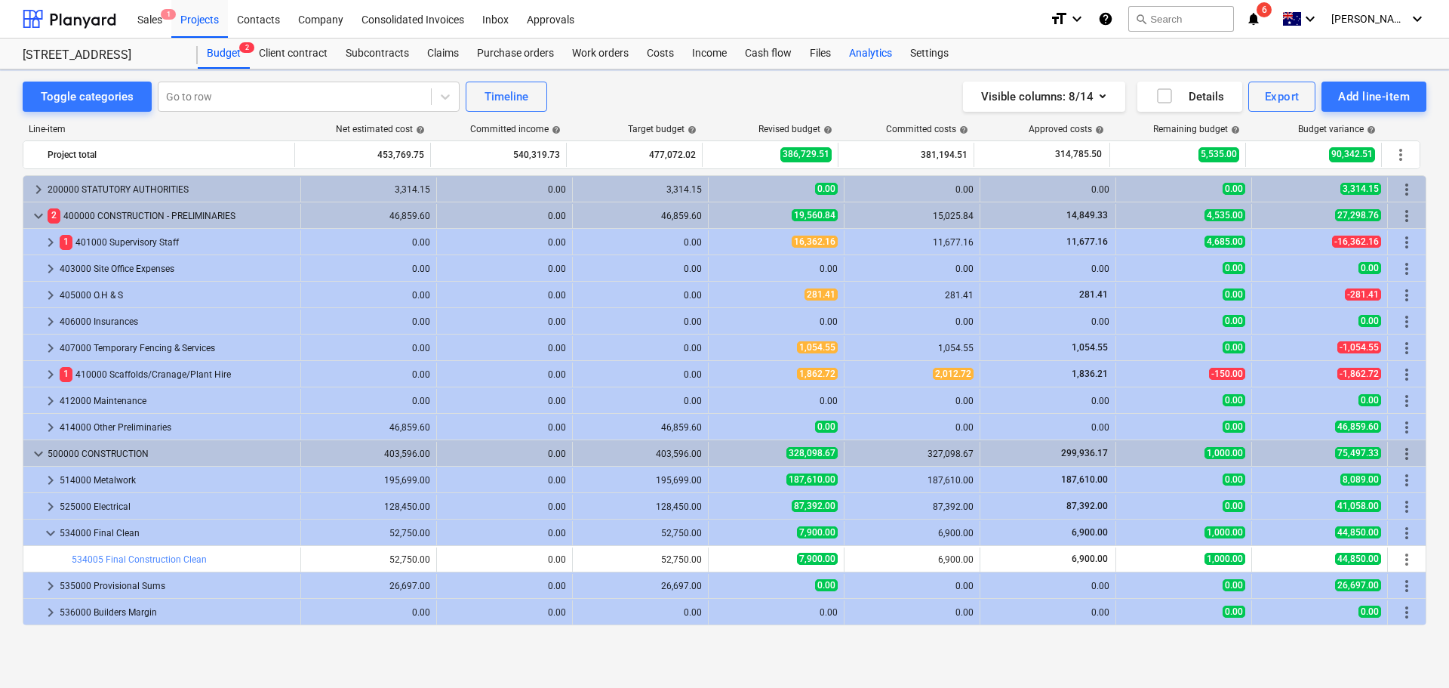
click at [888, 50] on div "Analytics" at bounding box center [870, 54] width 61 height 30
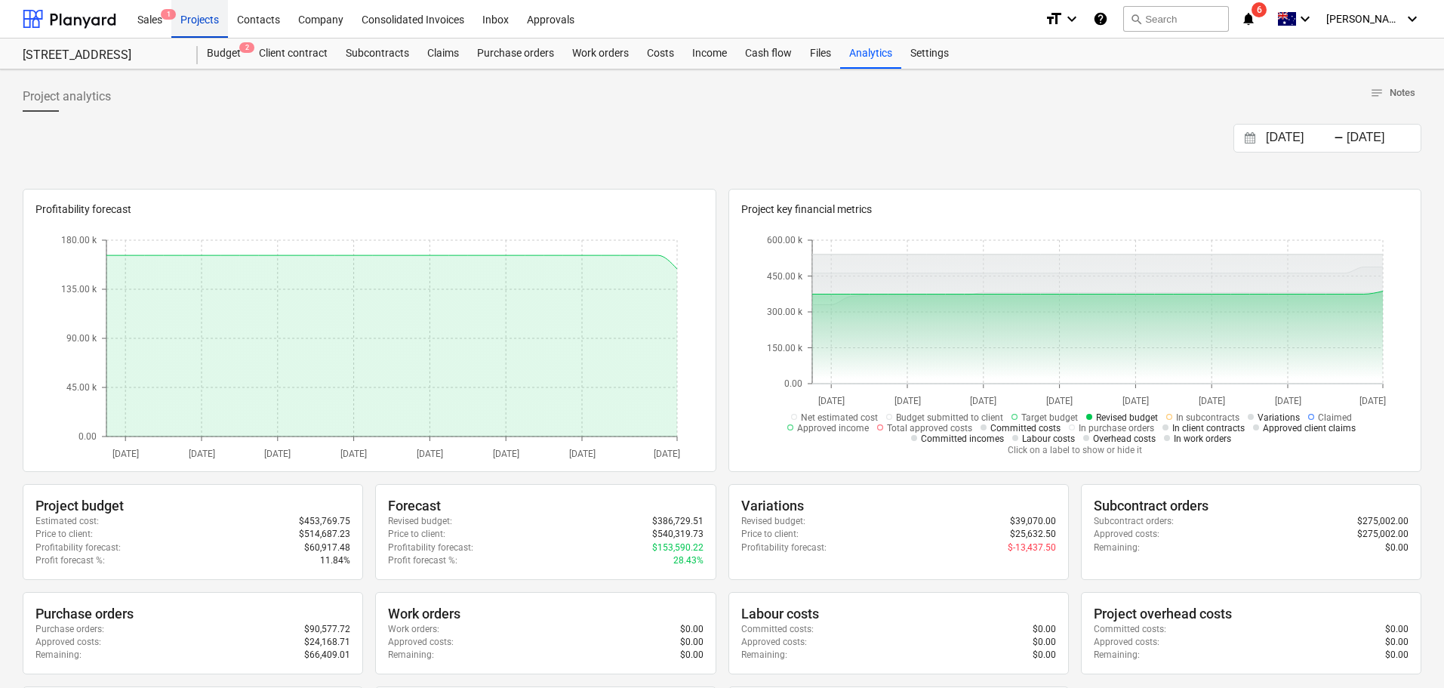
click at [204, 17] on div "Projects" at bounding box center [199, 18] width 57 height 39
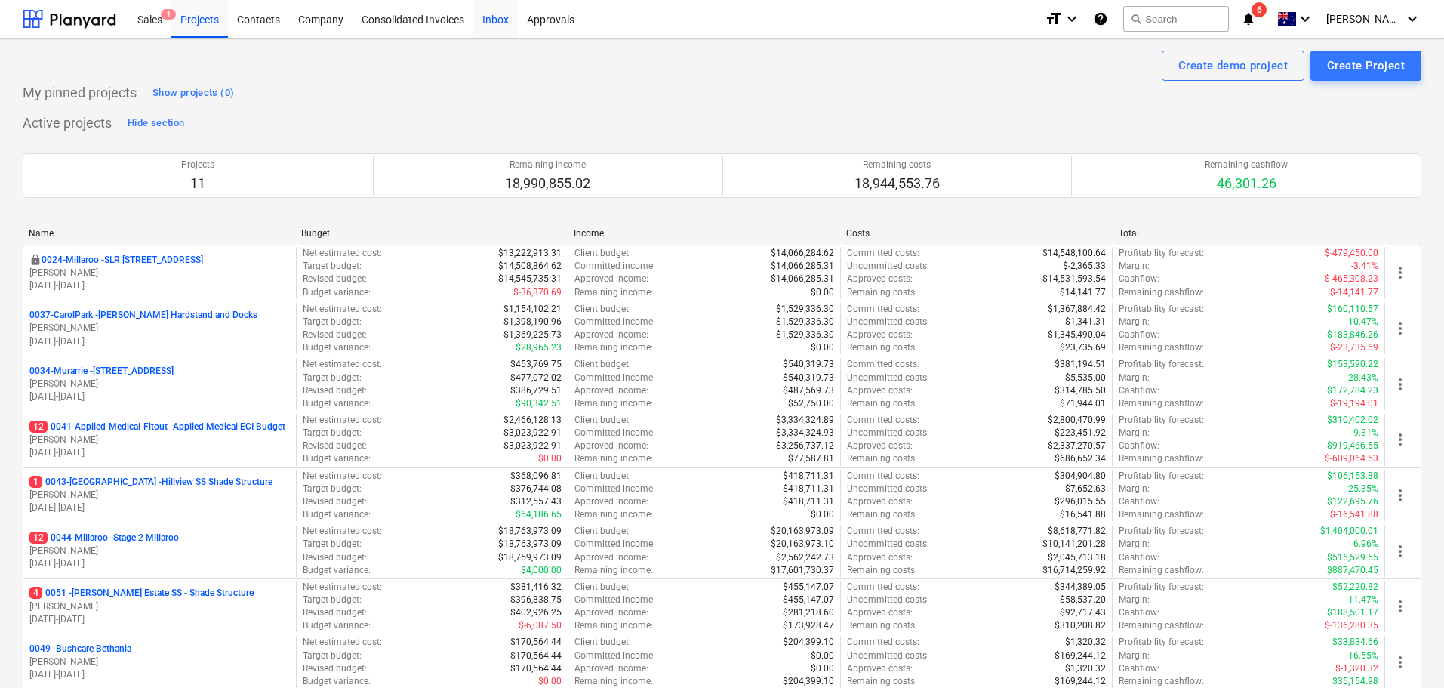
click at [487, 17] on div "Inbox" at bounding box center [495, 18] width 45 height 39
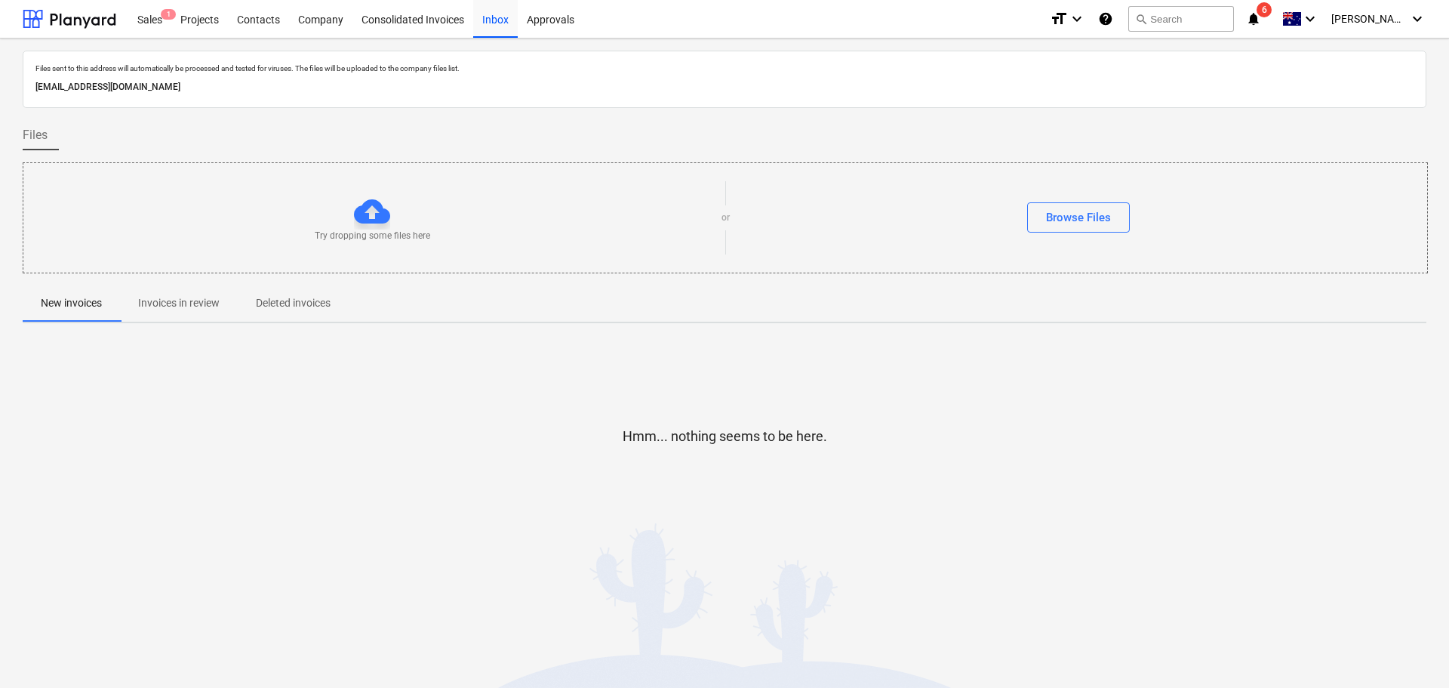
click at [197, 286] on button "Invoices in review" at bounding box center [179, 303] width 118 height 36
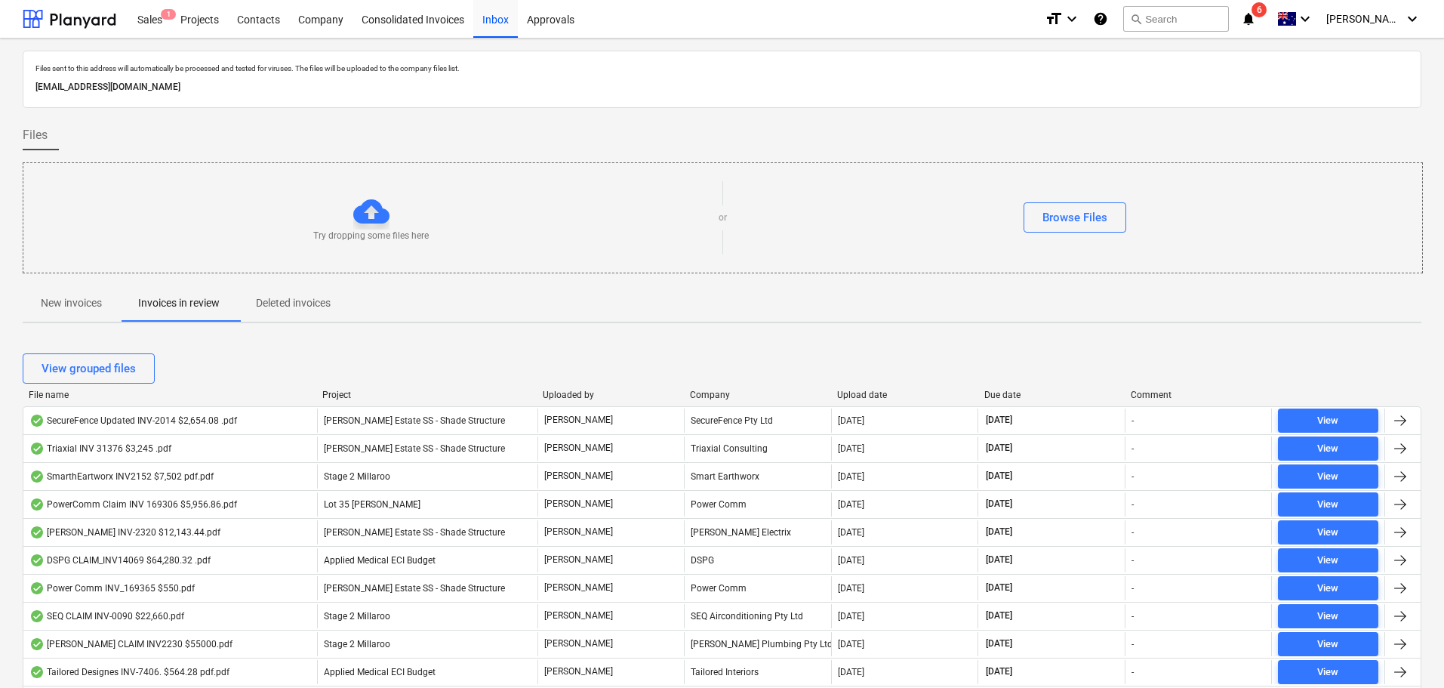
click at [1010, 395] on div "Due date" at bounding box center [1051, 395] width 135 height 11
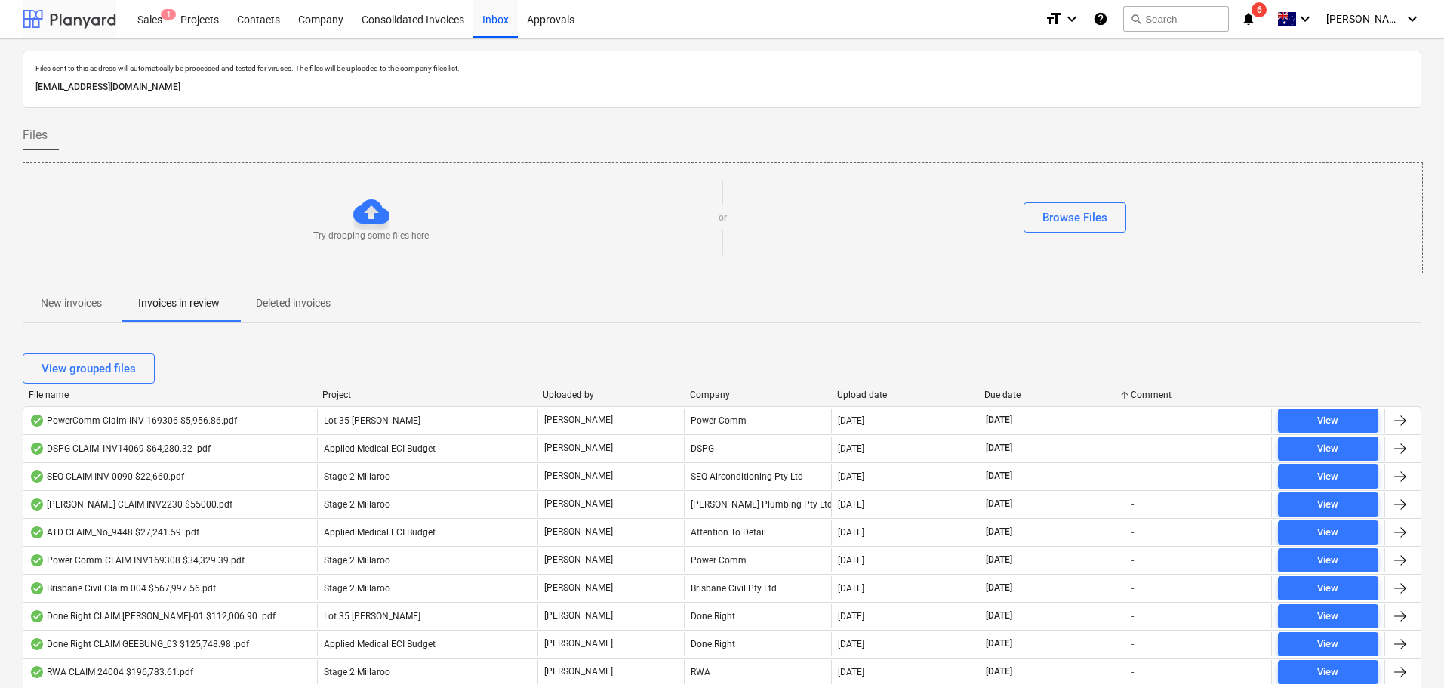
click at [80, 26] on div at bounding box center [70, 19] width 94 height 38
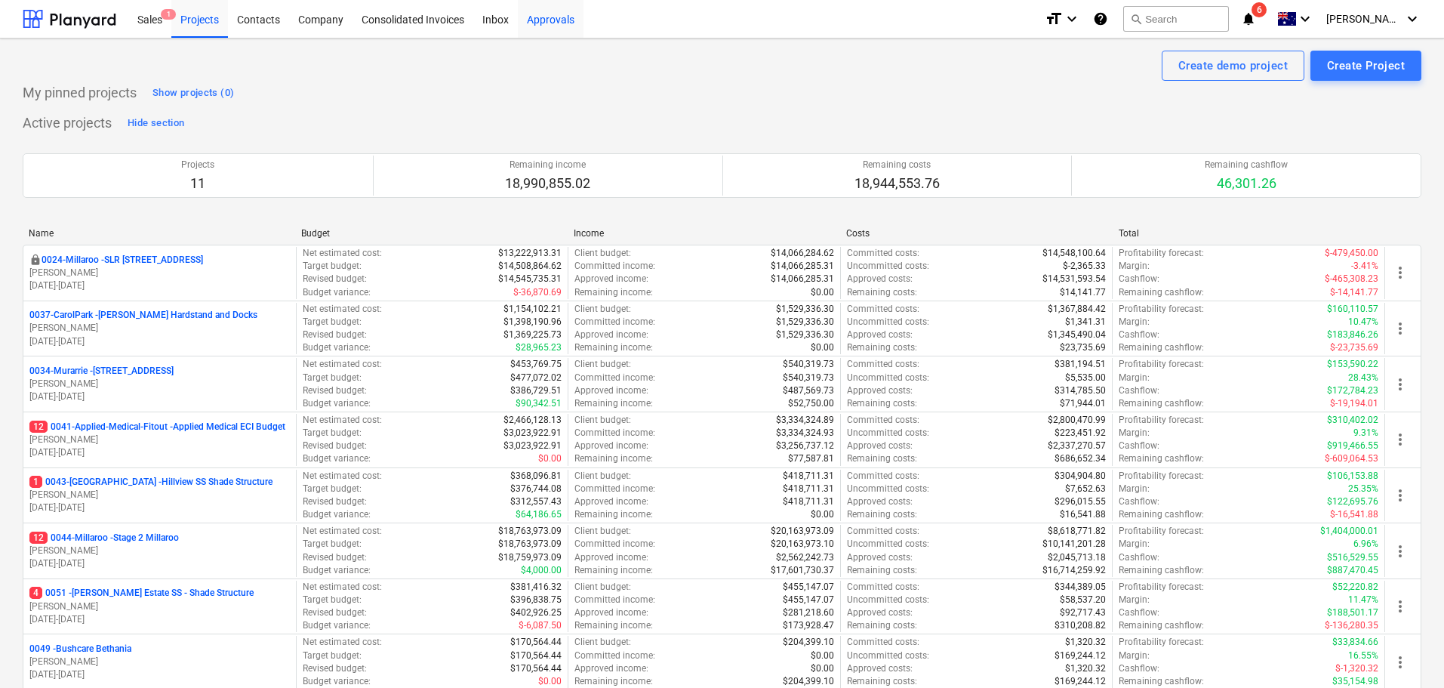
click at [547, 31] on div "Approvals" at bounding box center [551, 18] width 66 height 39
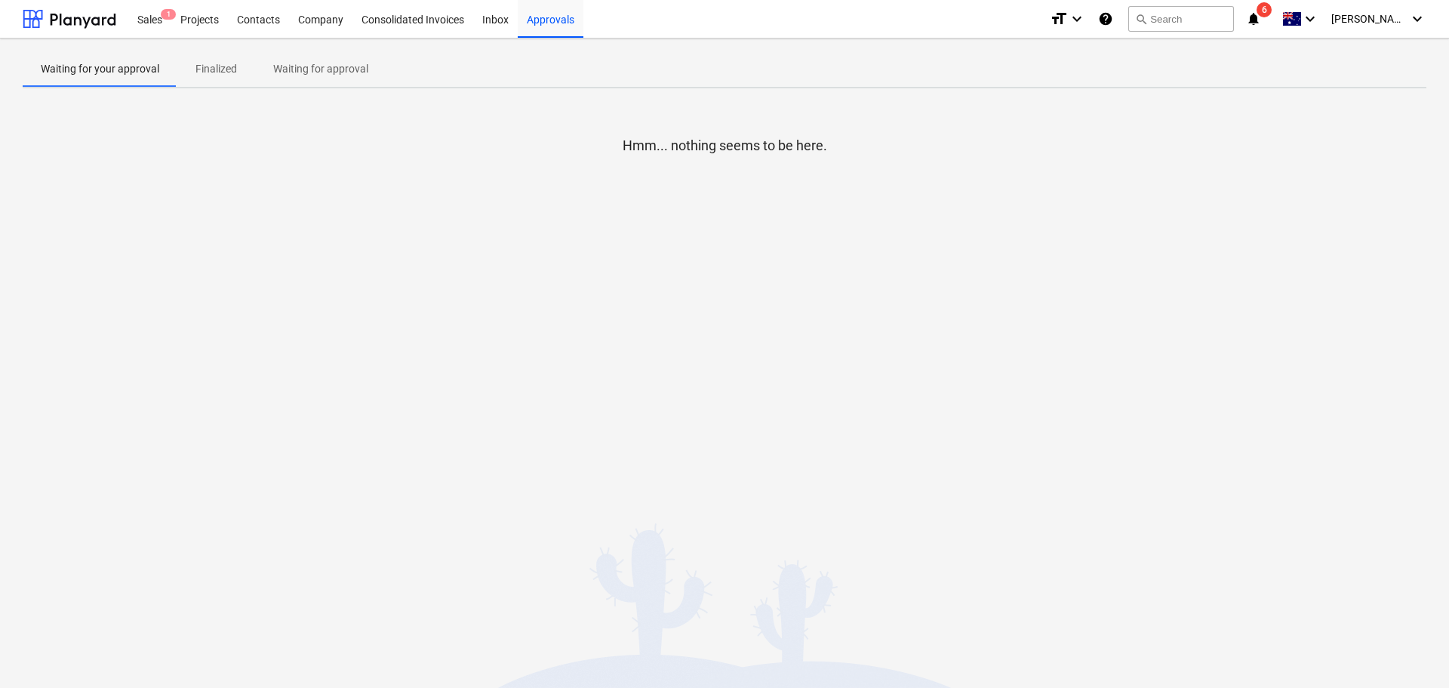
click at [325, 78] on button "Waiting for approval" at bounding box center [320, 69] width 131 height 36
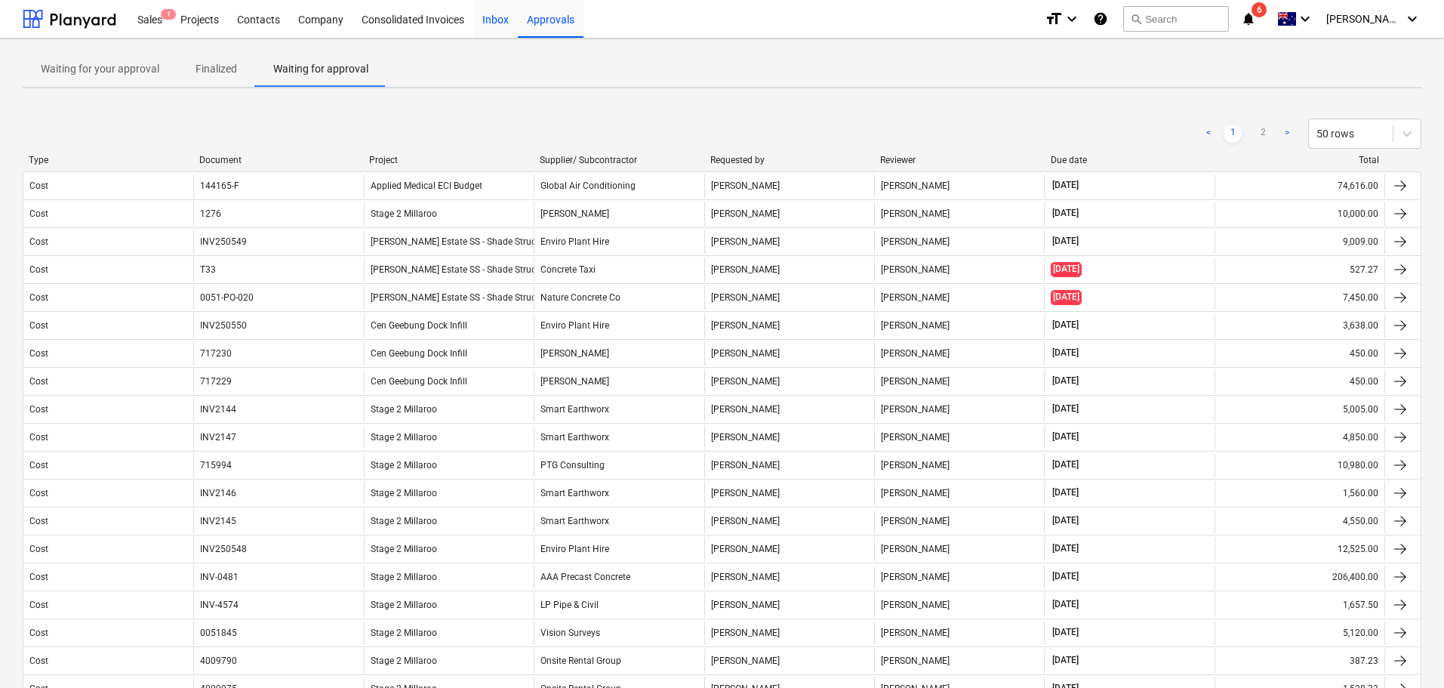
click at [504, 15] on div "Inbox" at bounding box center [495, 18] width 45 height 39
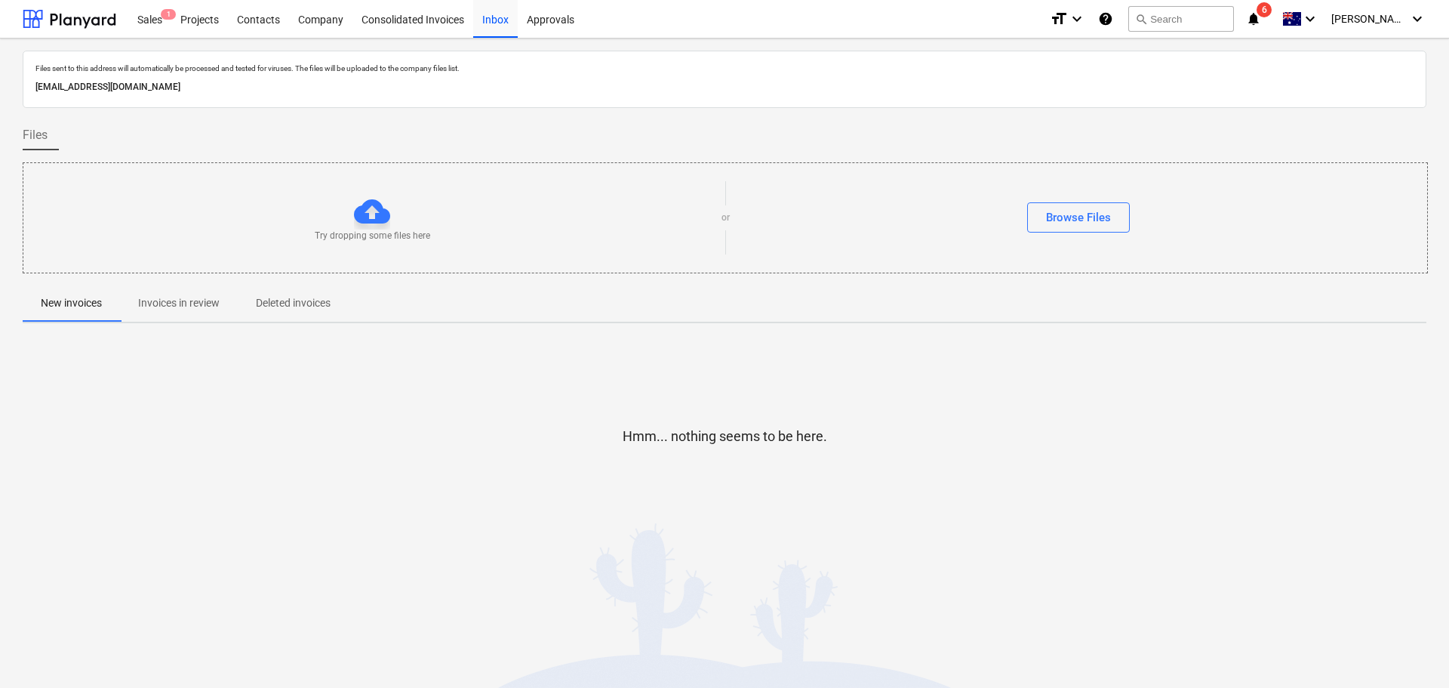
click at [171, 318] on button "Invoices in review" at bounding box center [179, 303] width 118 height 36
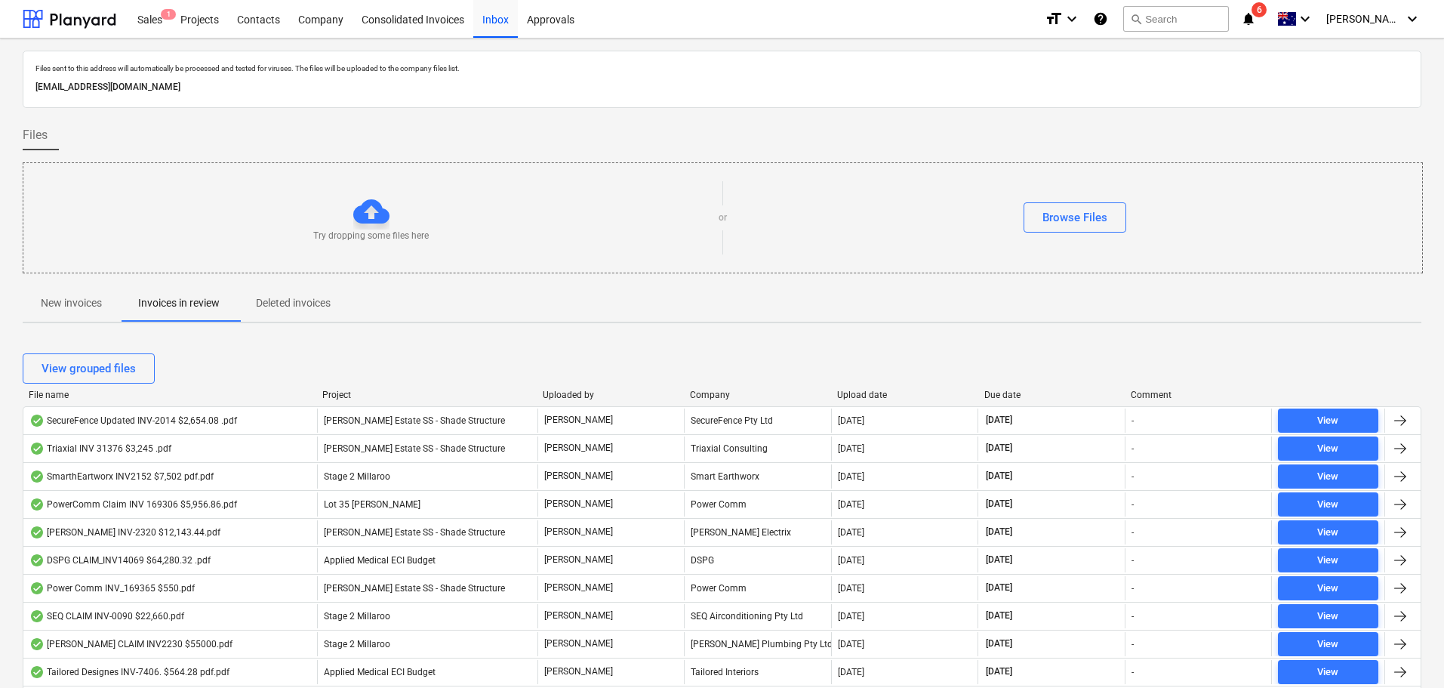
click at [1008, 399] on div "Due date" at bounding box center [1051, 395] width 135 height 11
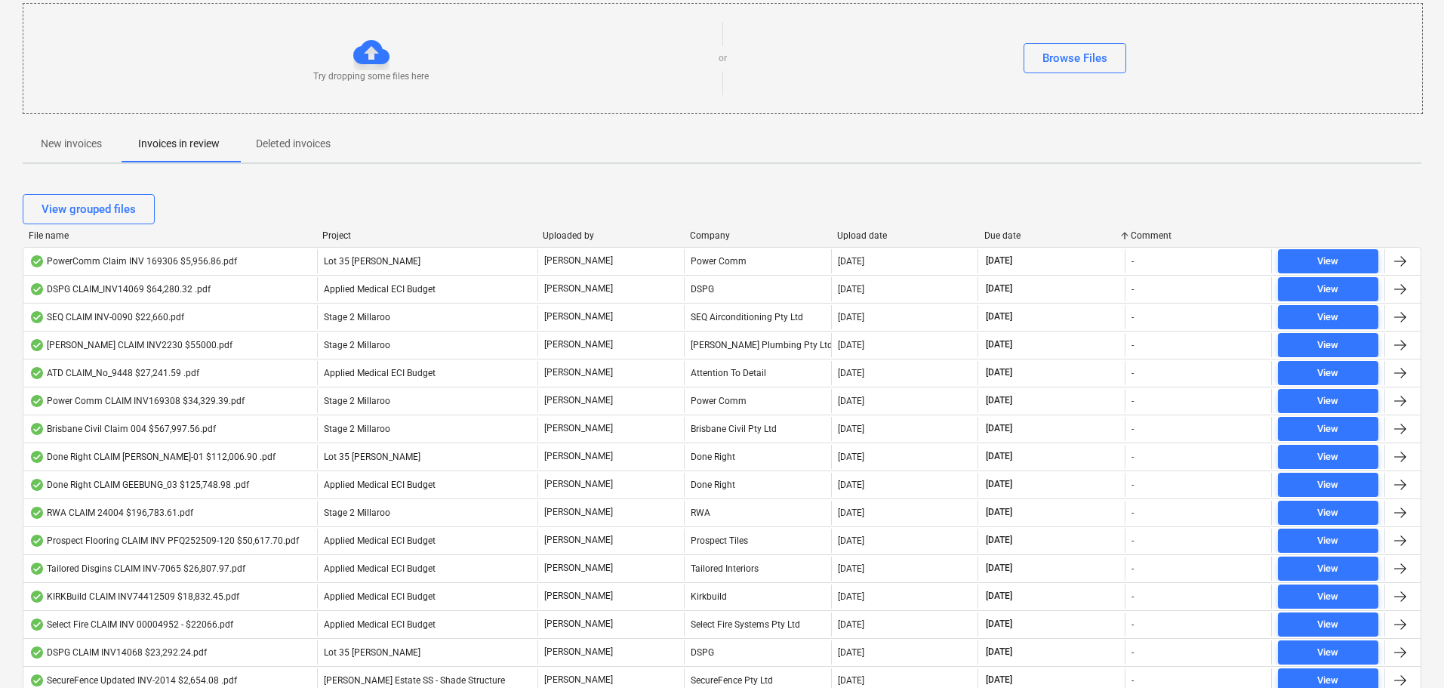
scroll to position [44, 0]
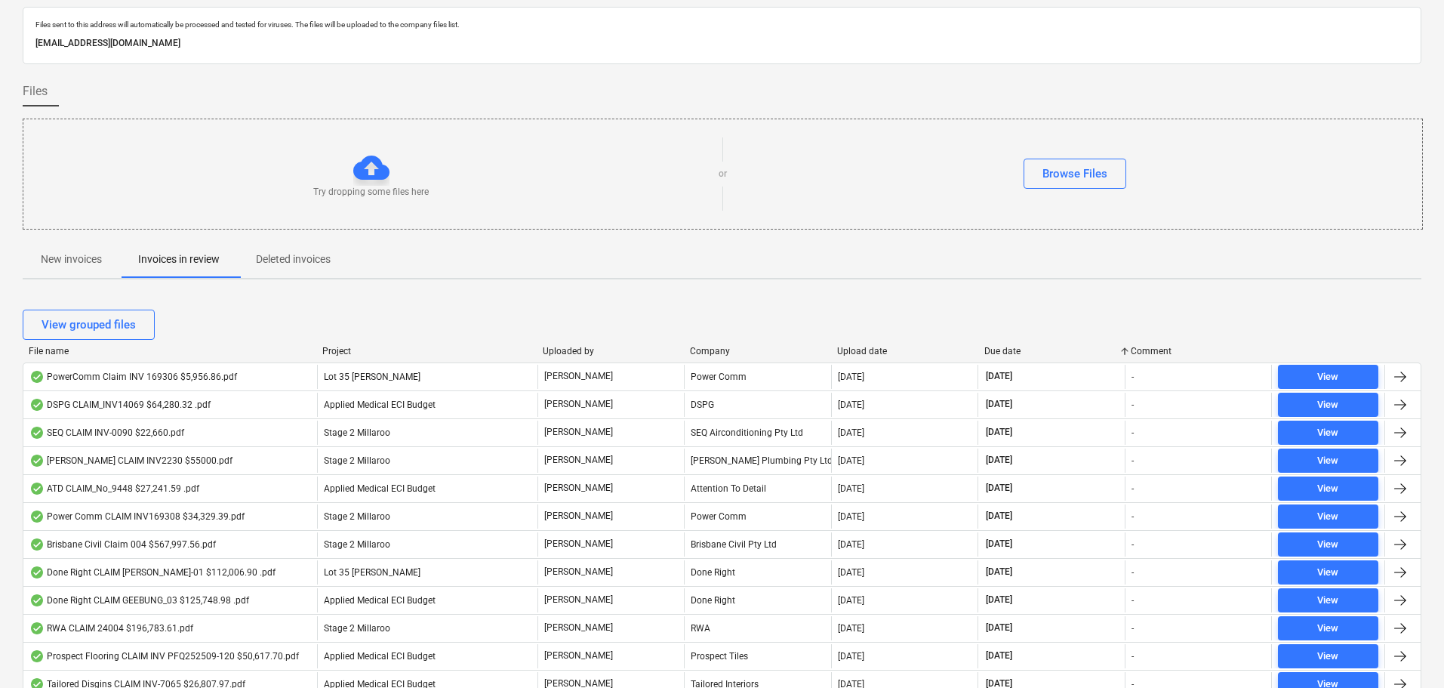
click at [347, 356] on div "Project" at bounding box center [426, 351] width 208 height 11
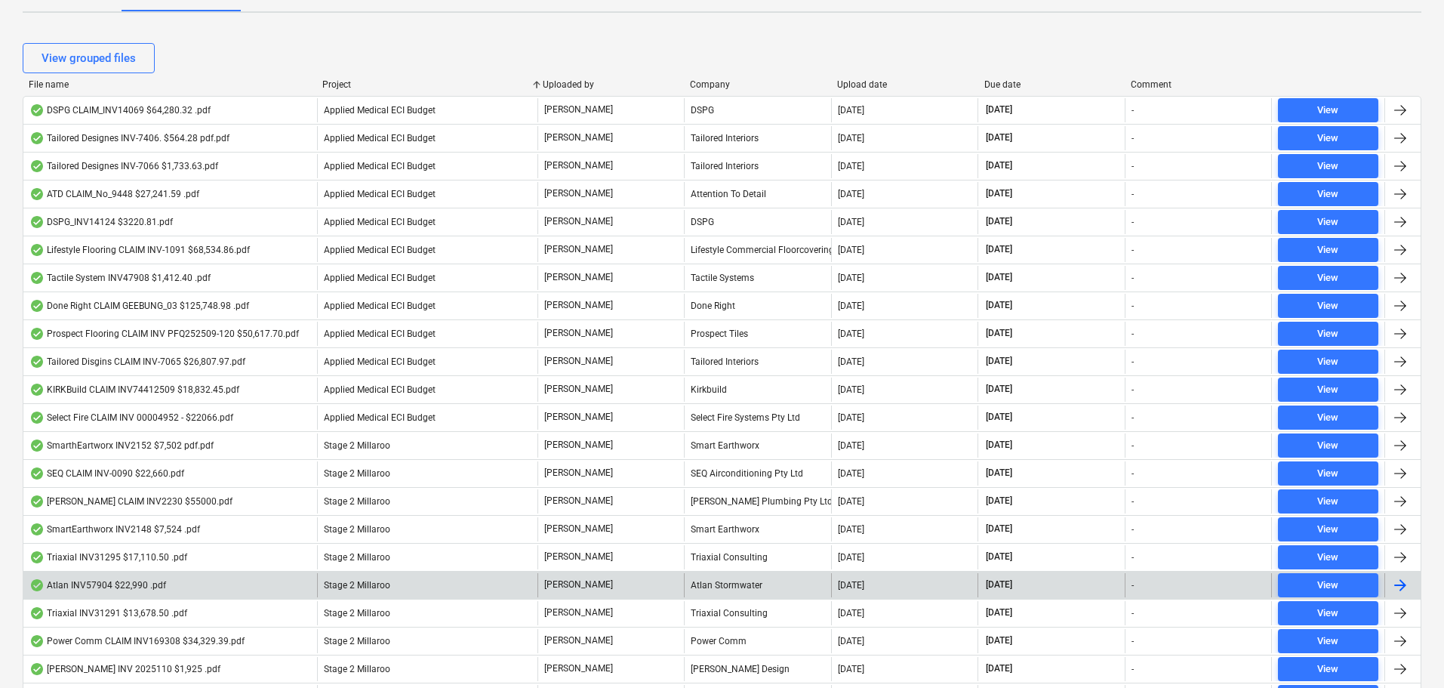
scroll to position [346, 0]
